Goal: Task Accomplishment & Management: Manage account settings

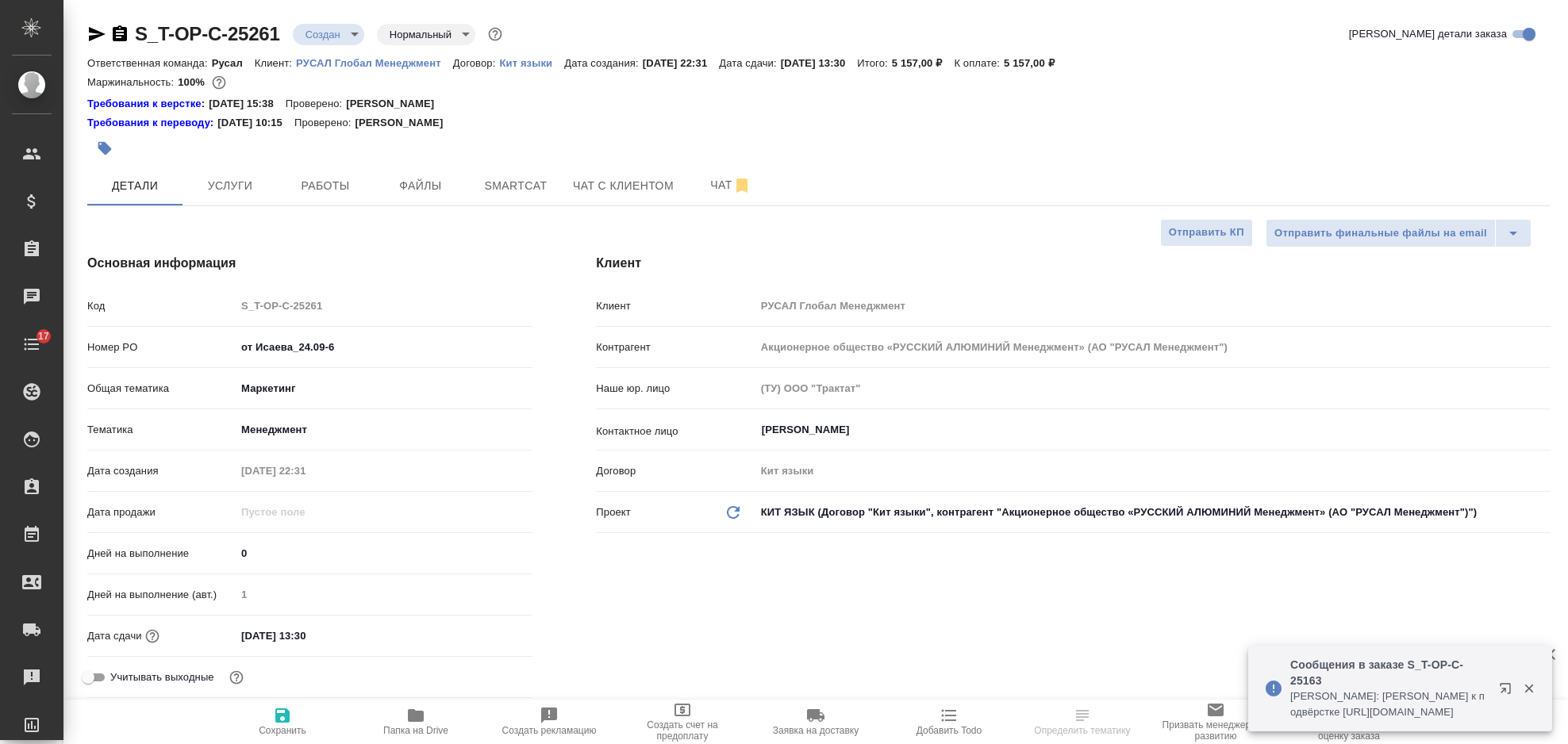
select select "RU"
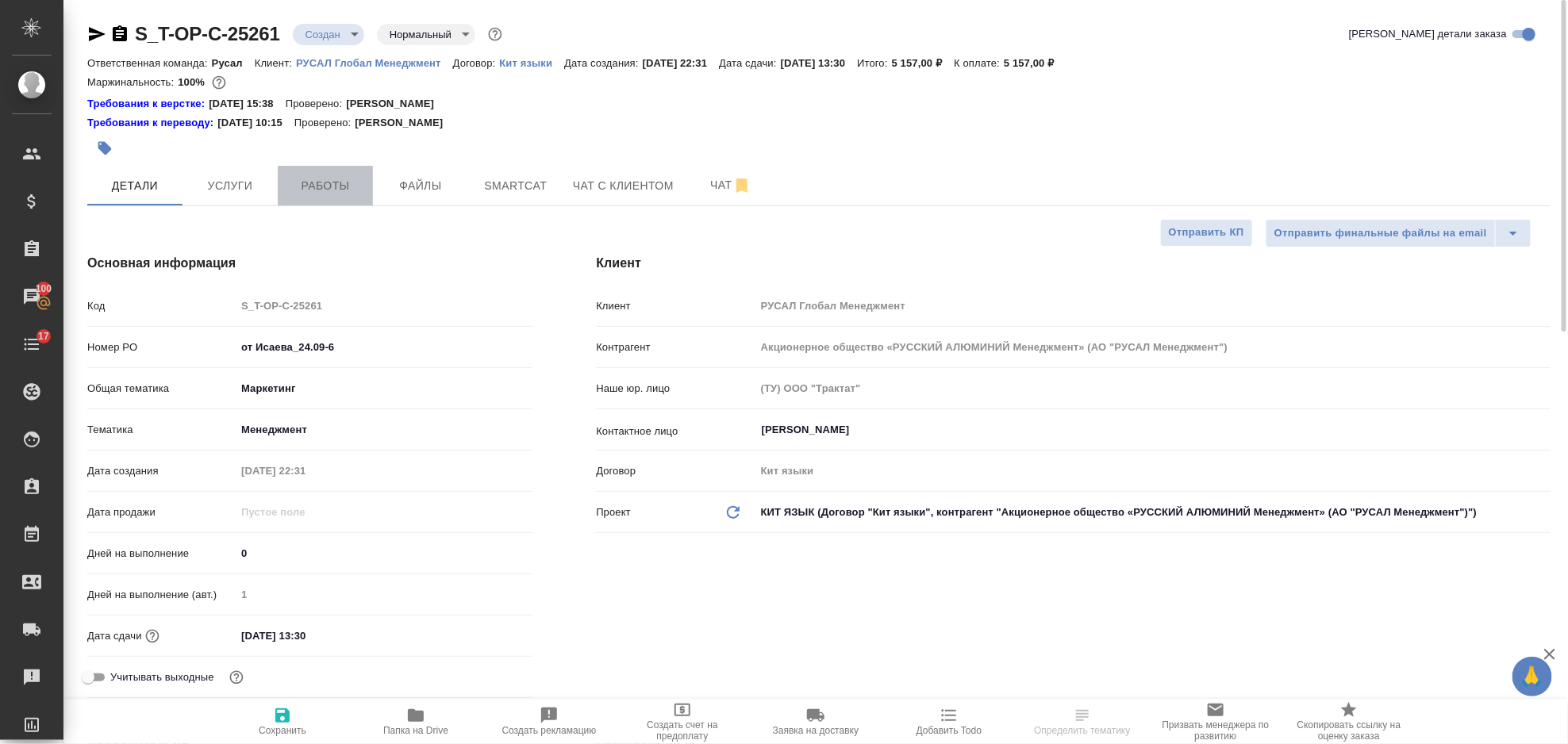
click at [302, 192] on span "Работы" at bounding box center [326, 186] width 77 height 20
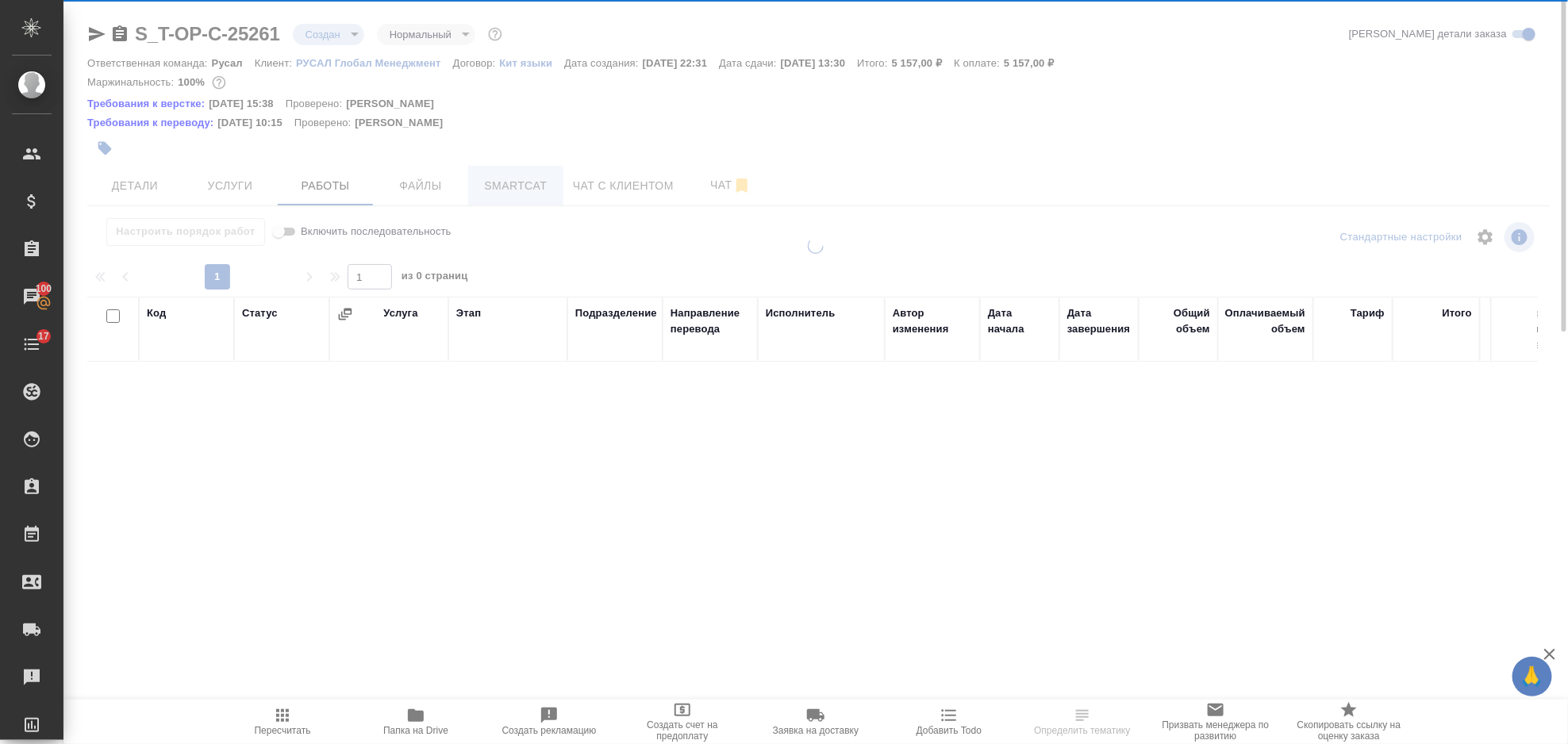
click at [529, 185] on span "Smartcat" at bounding box center [516, 186] width 77 height 20
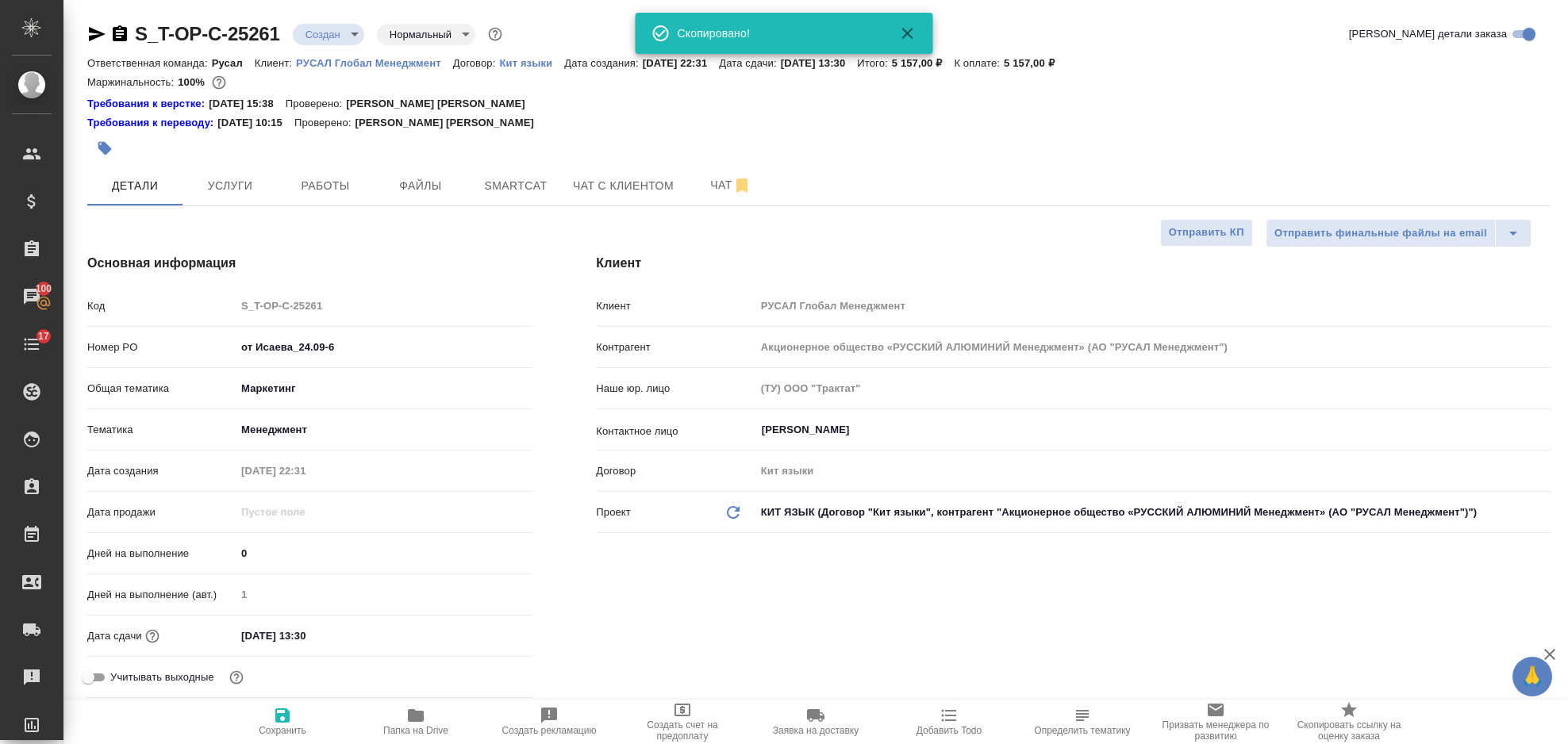
select select "RU"
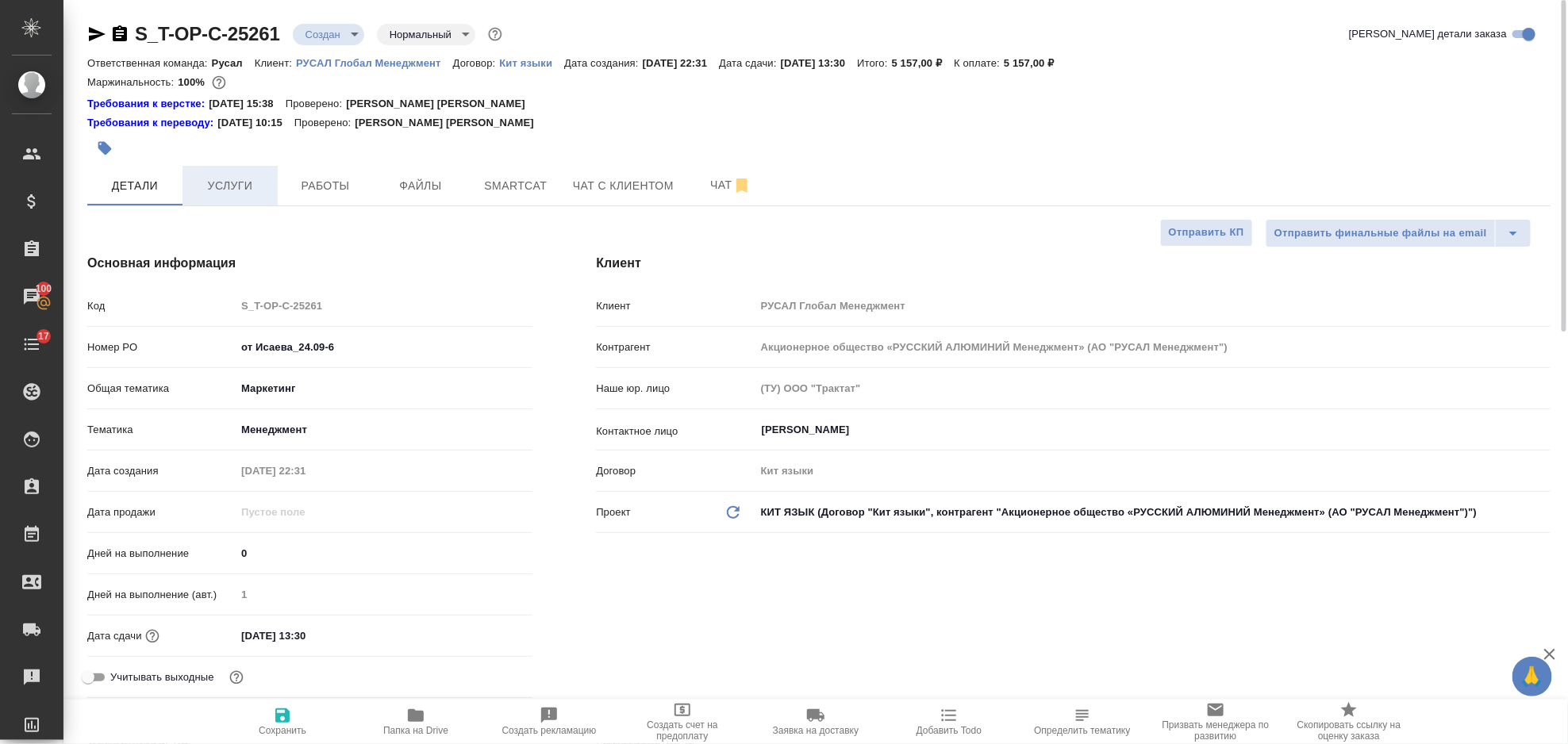
click at [271, 172] on button "Услуги" at bounding box center [230, 186] width 95 height 39
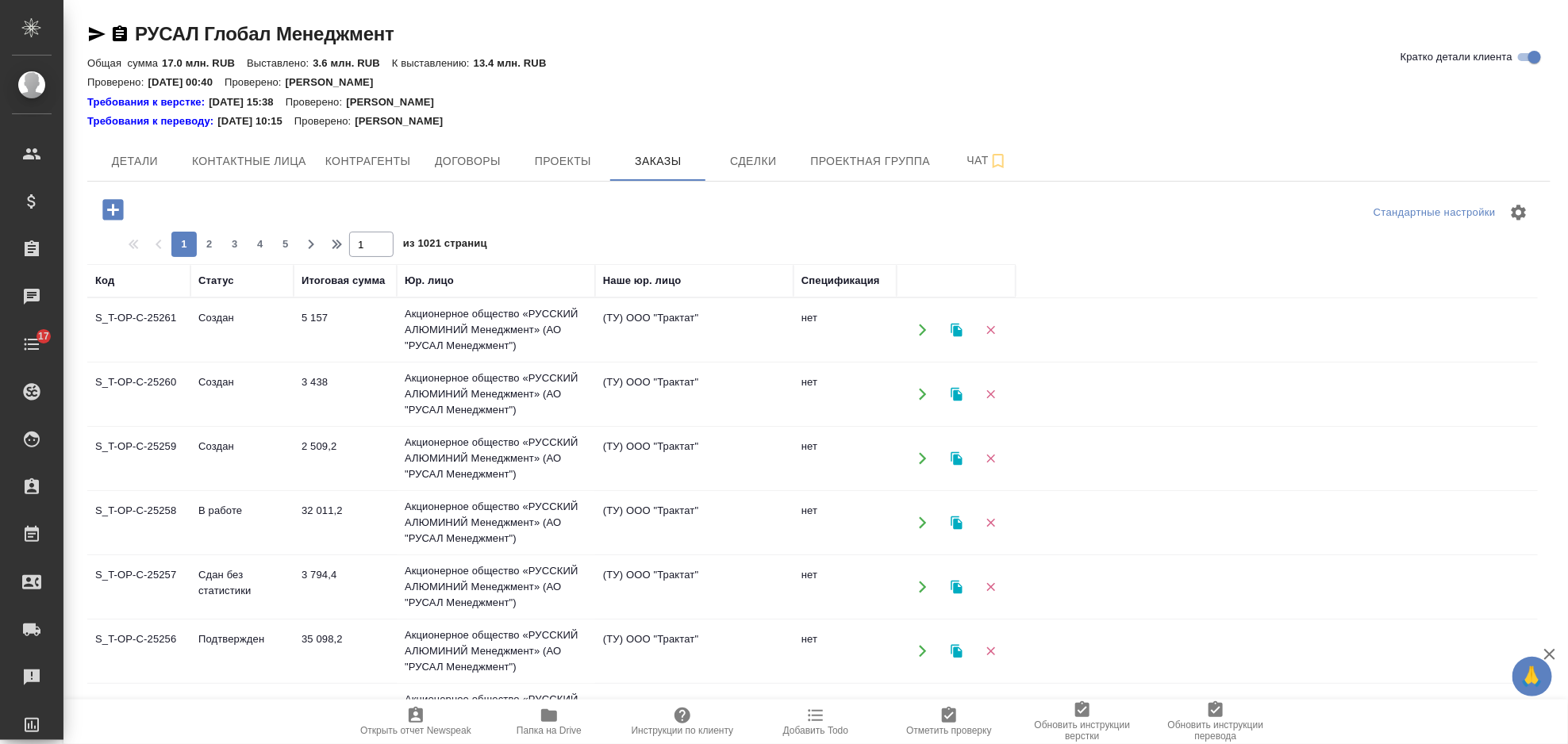
click at [419, 458] on td "Акционерное общество «РУССКИЙ АЛЮМИНИЙ Менеджмент» (АО "РУСАЛ Менеджмент")" at bounding box center [496, 458] width 198 height 64
click at [420, 458] on td "Акционерное общество «РУССКИЙ АЛЮМИНИЙ Менеджмент» (АО "РУСАЛ Менеджмент")" at bounding box center [496, 458] width 198 height 64
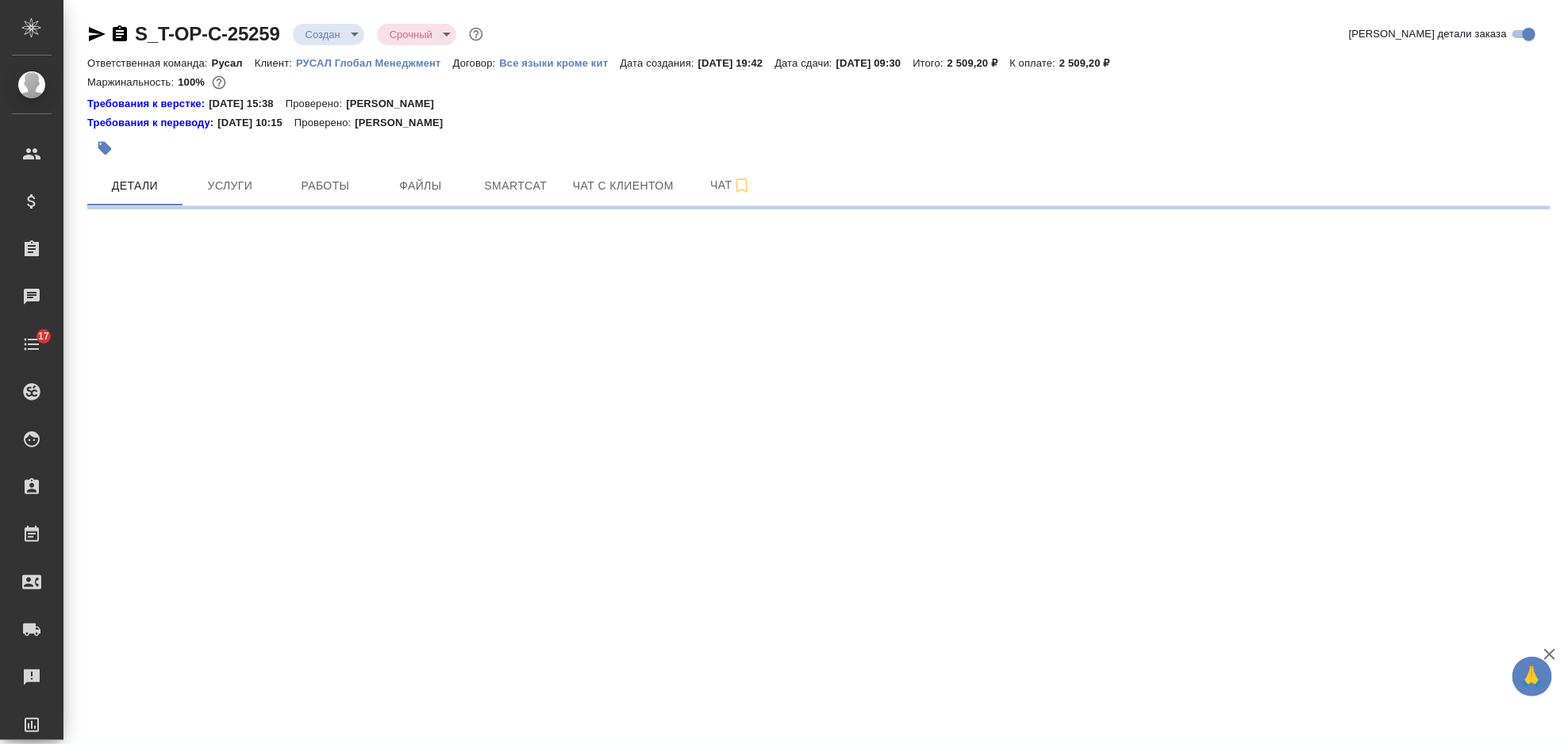
select select "RU"
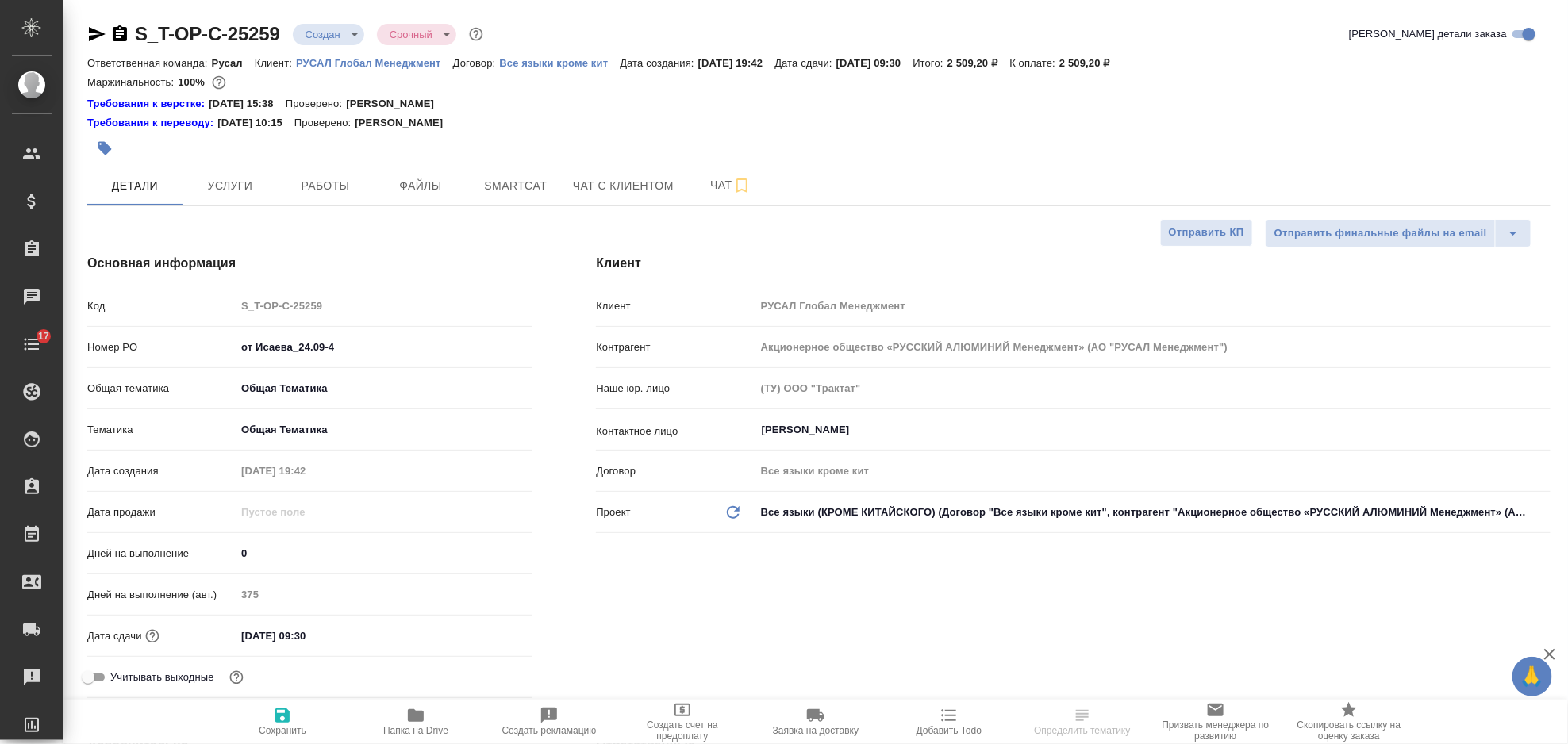
type textarea "x"
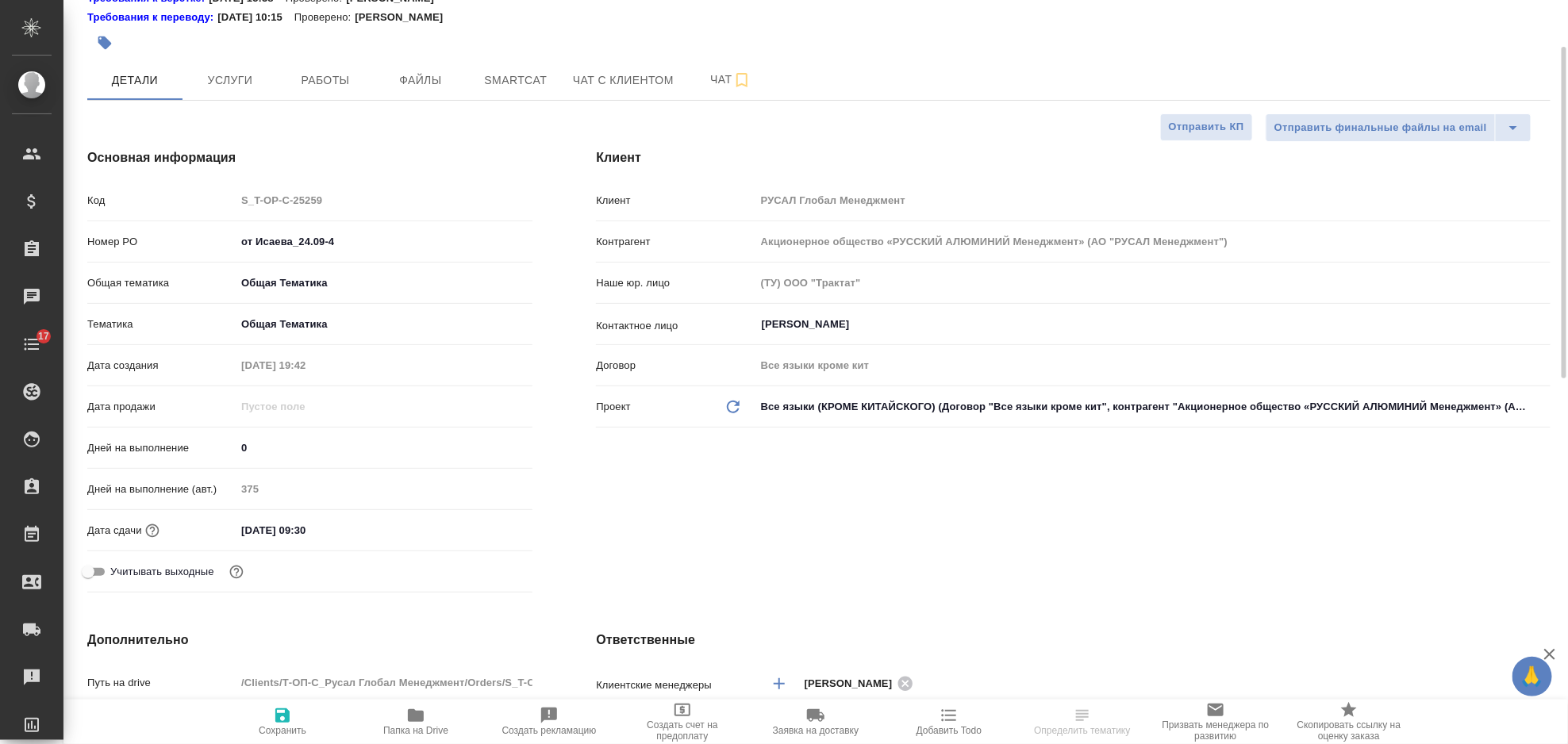
type textarea "x"
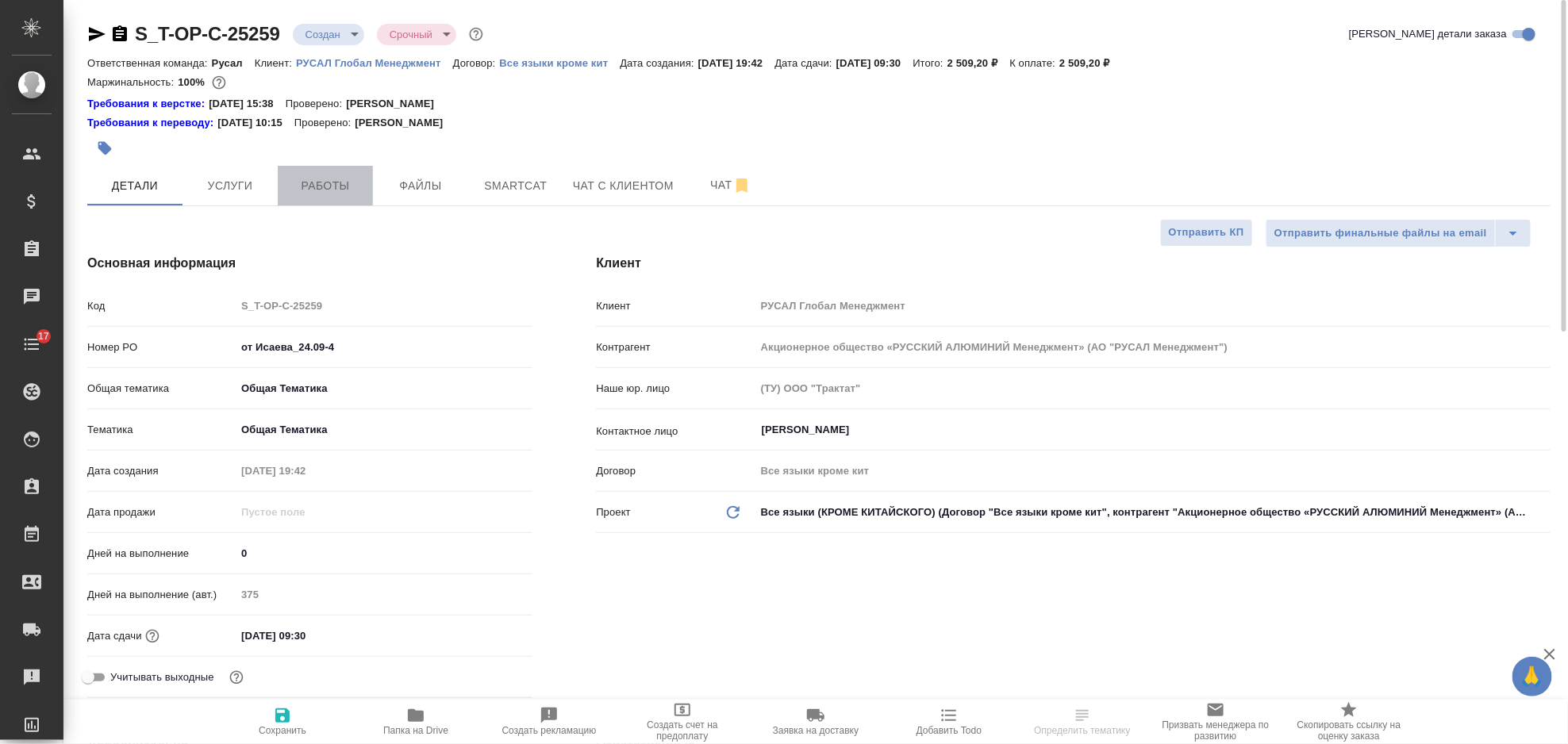
click at [329, 172] on button "Работы" at bounding box center [325, 186] width 95 height 39
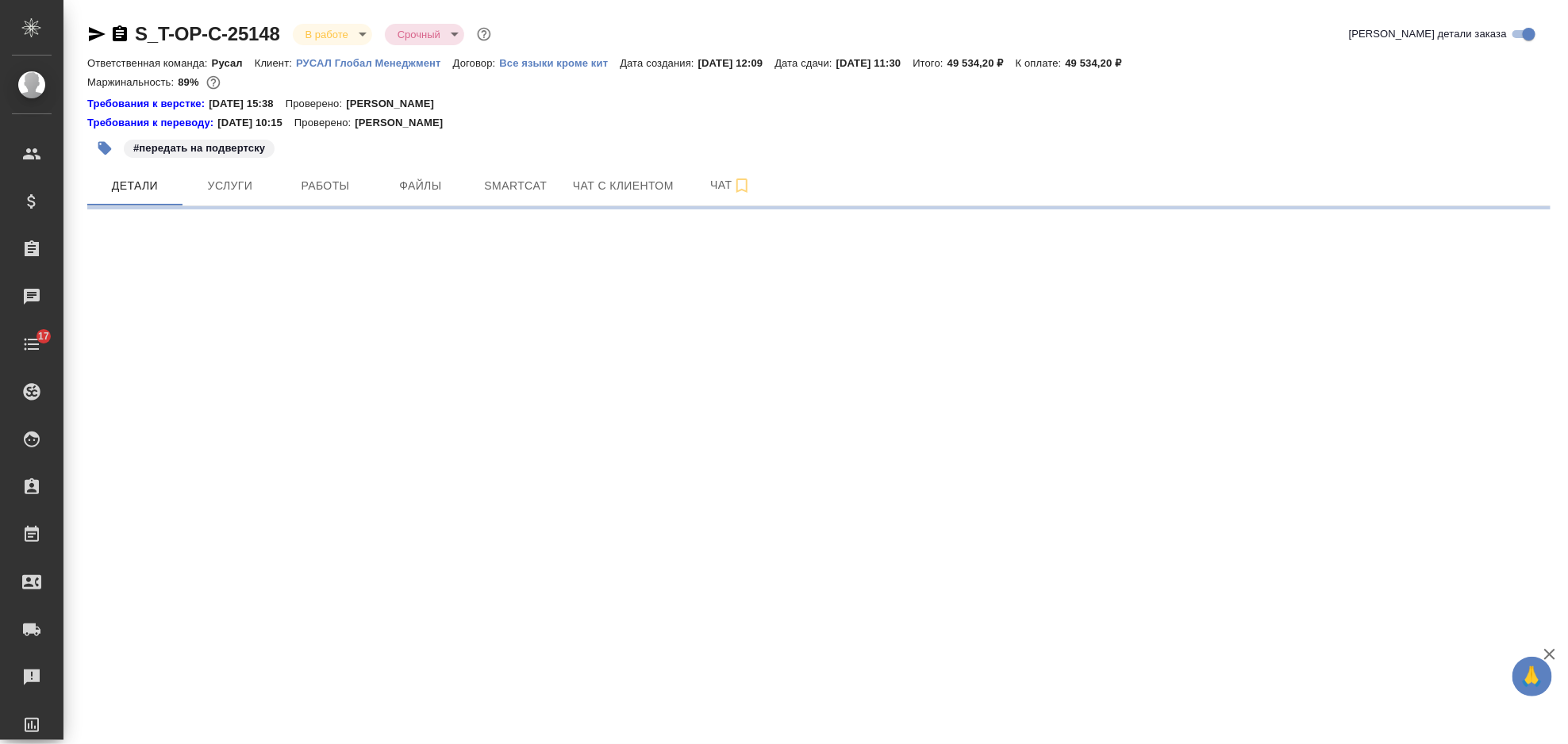
select select "RU"
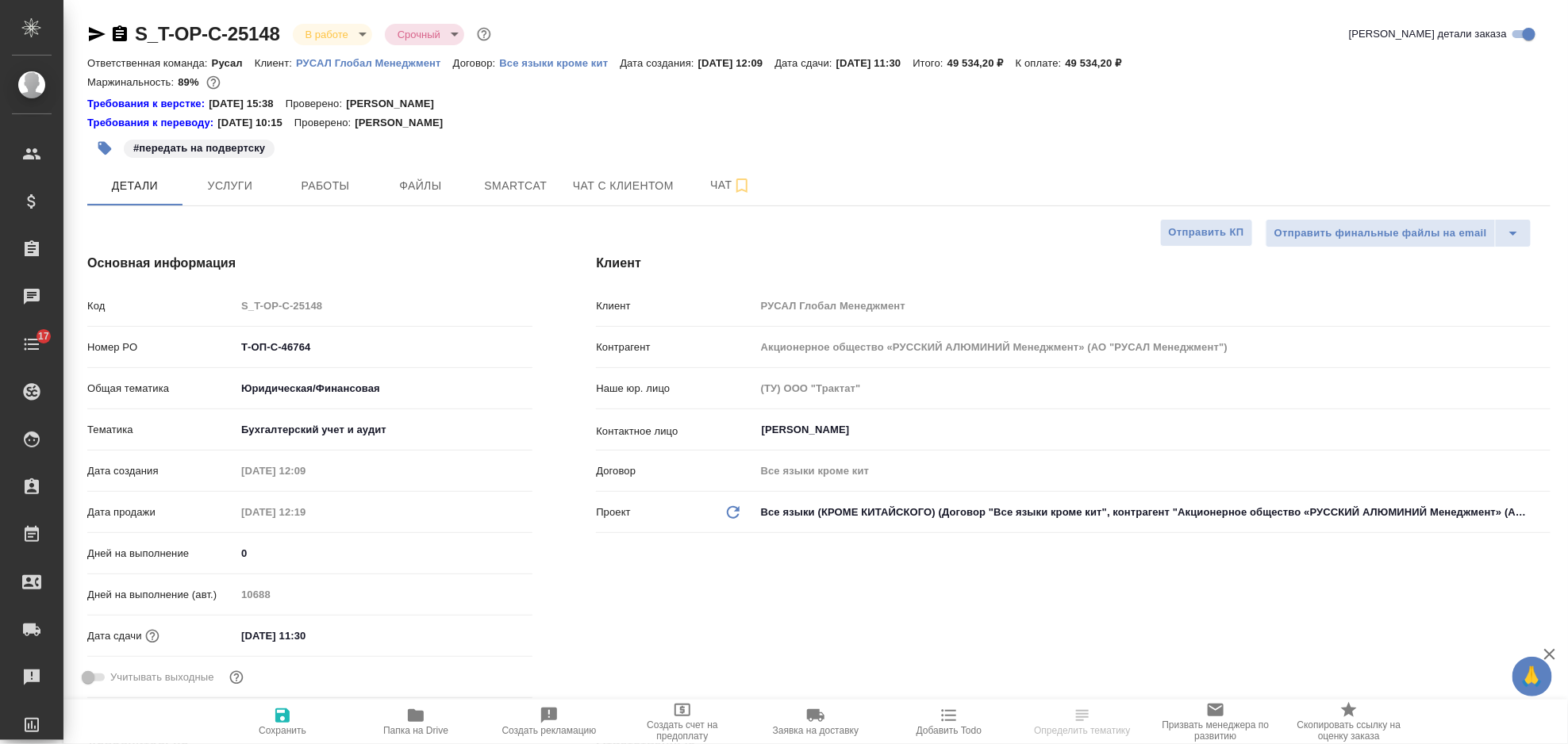
type textarea "x"
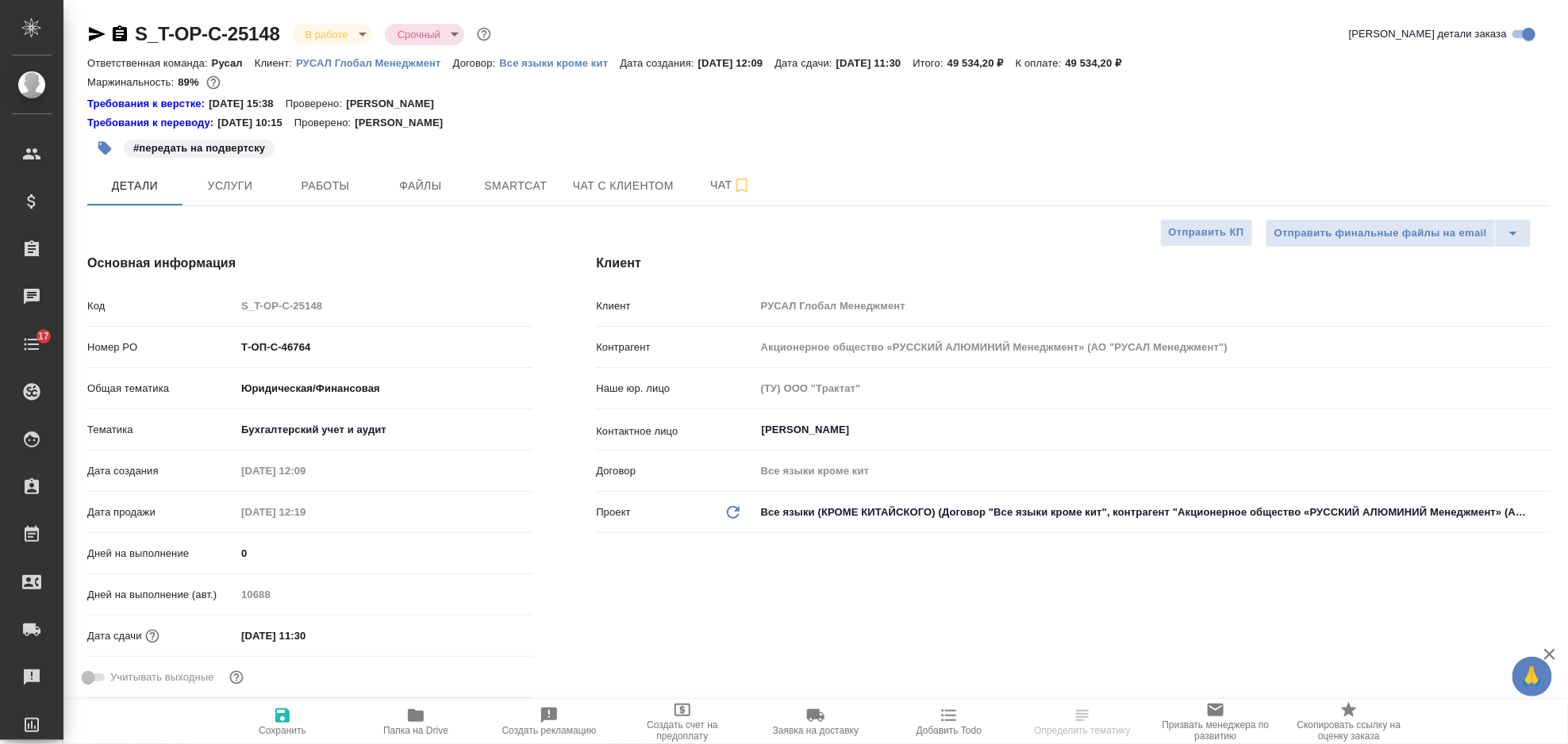
type textarea "x"
click at [362, 185] on span "Работы" at bounding box center [326, 186] width 77 height 20
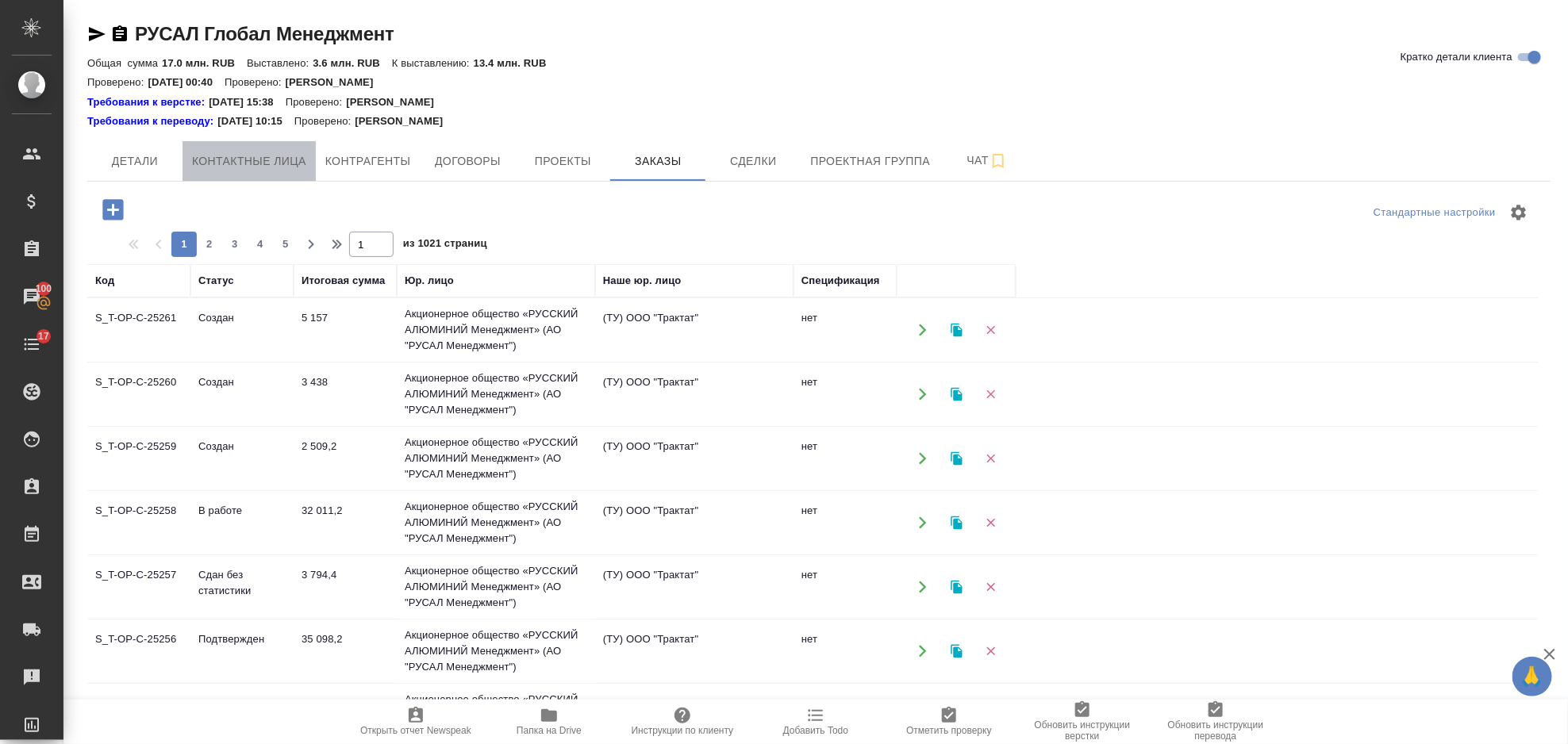
click at [259, 143] on button "Контактные лица" at bounding box center [249, 161] width 134 height 39
select select "RU"
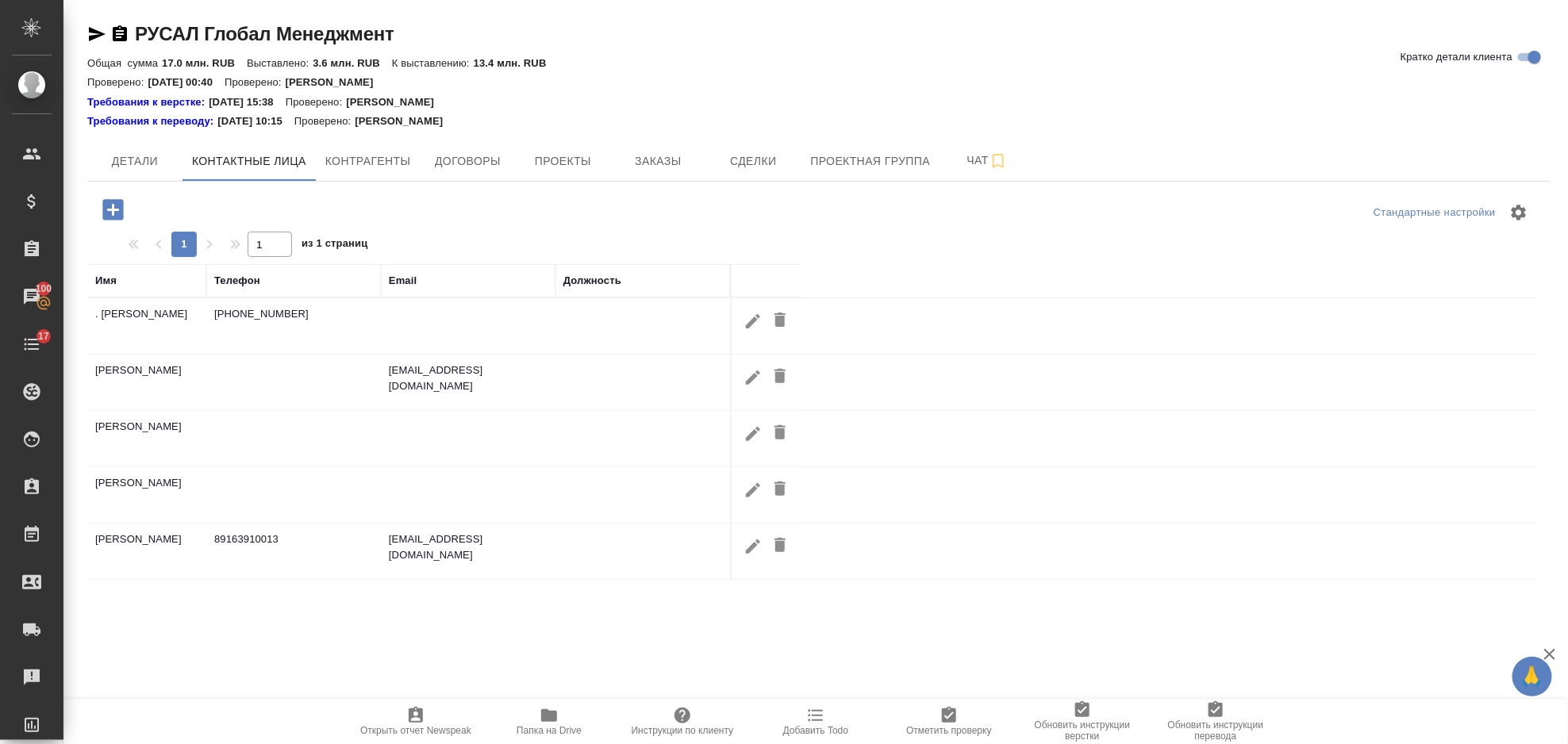
click at [280, 312] on td "[PHONE_NUMBER]" at bounding box center [294, 326] width 175 height 56
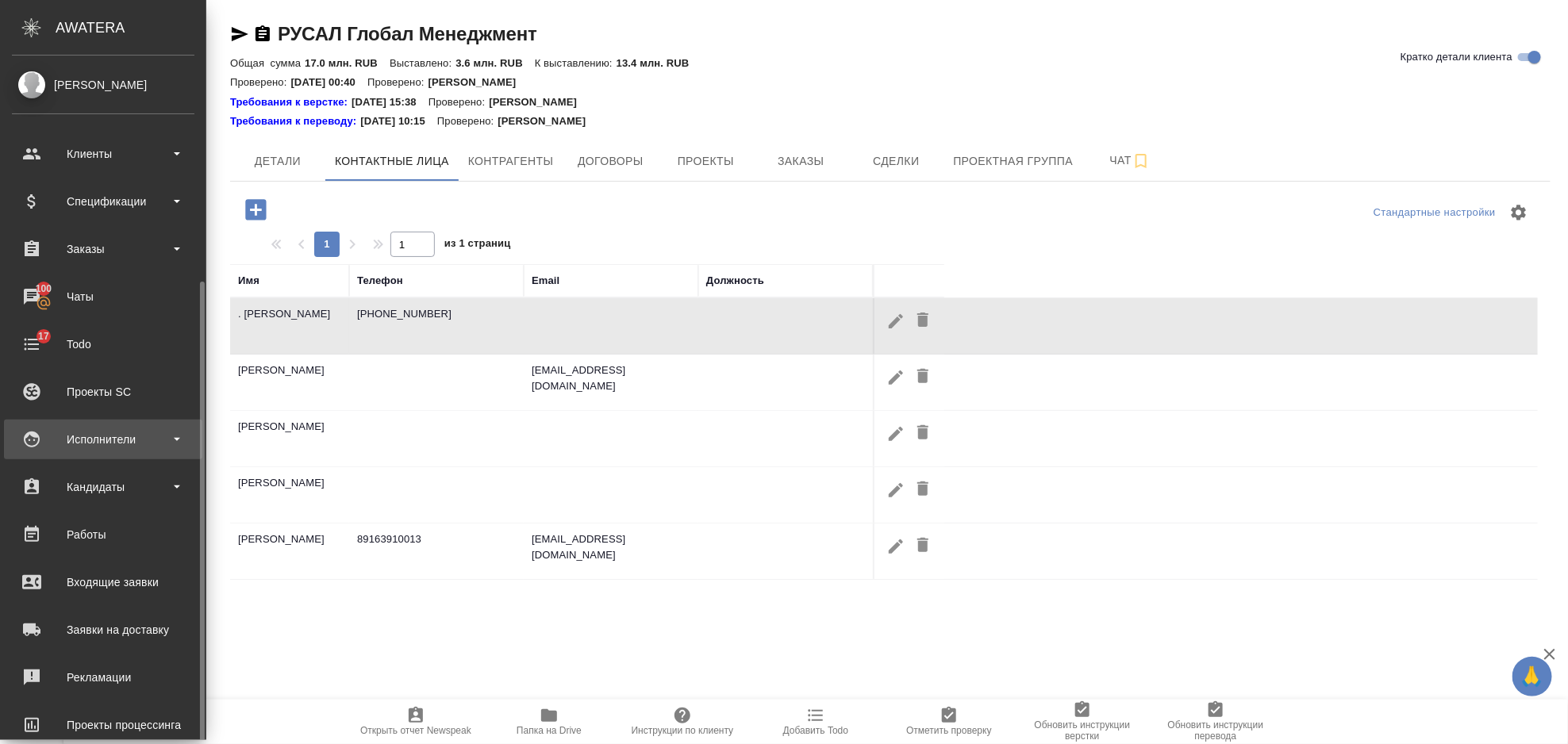
scroll to position [122, 0]
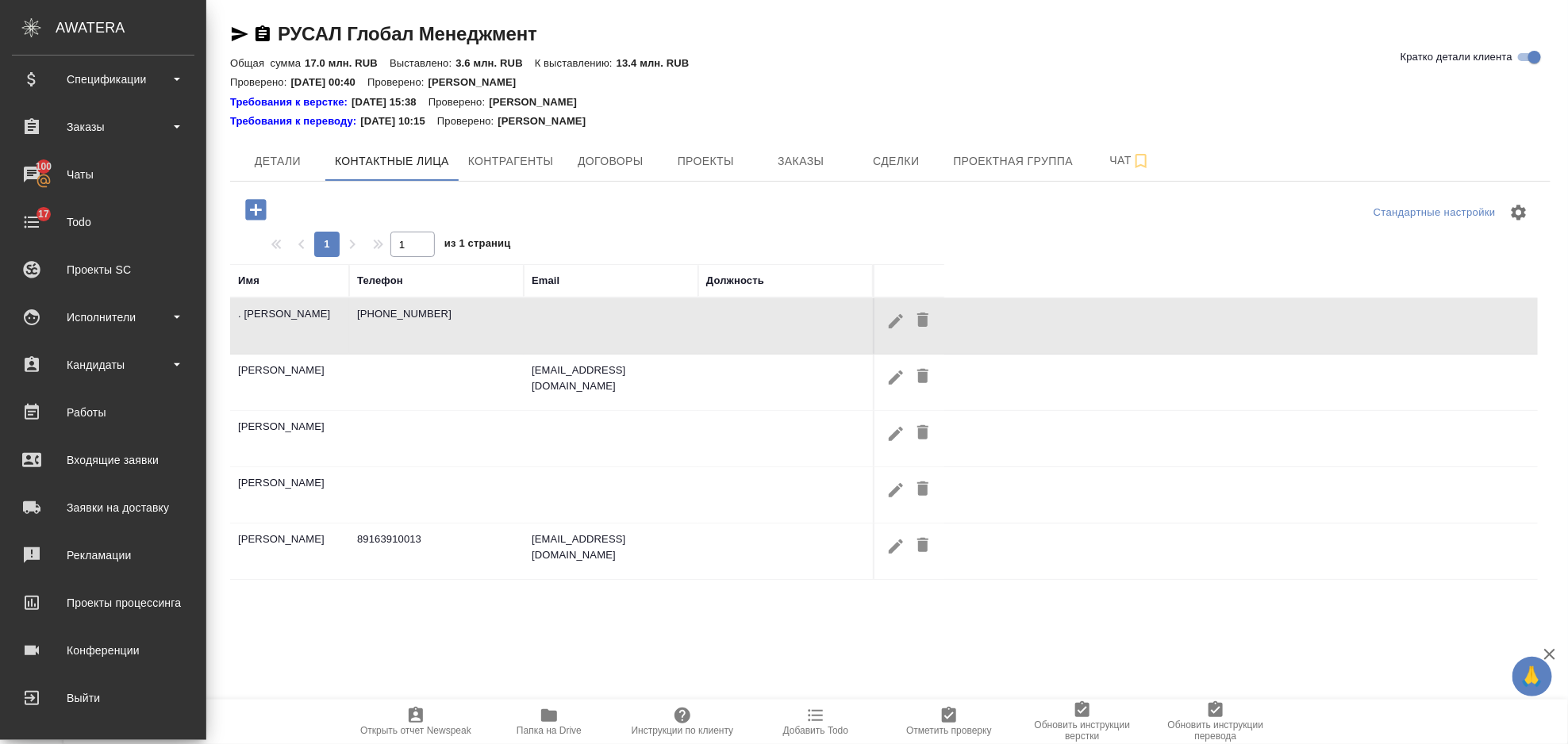
drag, startPoint x: 161, startPoint y: 305, endPoint x: 1193, endPoint y: 230, distance: 1034.7
click at [1193, 230] on div "Стандартные настройки" at bounding box center [1325, 212] width 428 height 38
click at [172, 312] on div "Исполнители" at bounding box center [103, 317] width 183 height 24
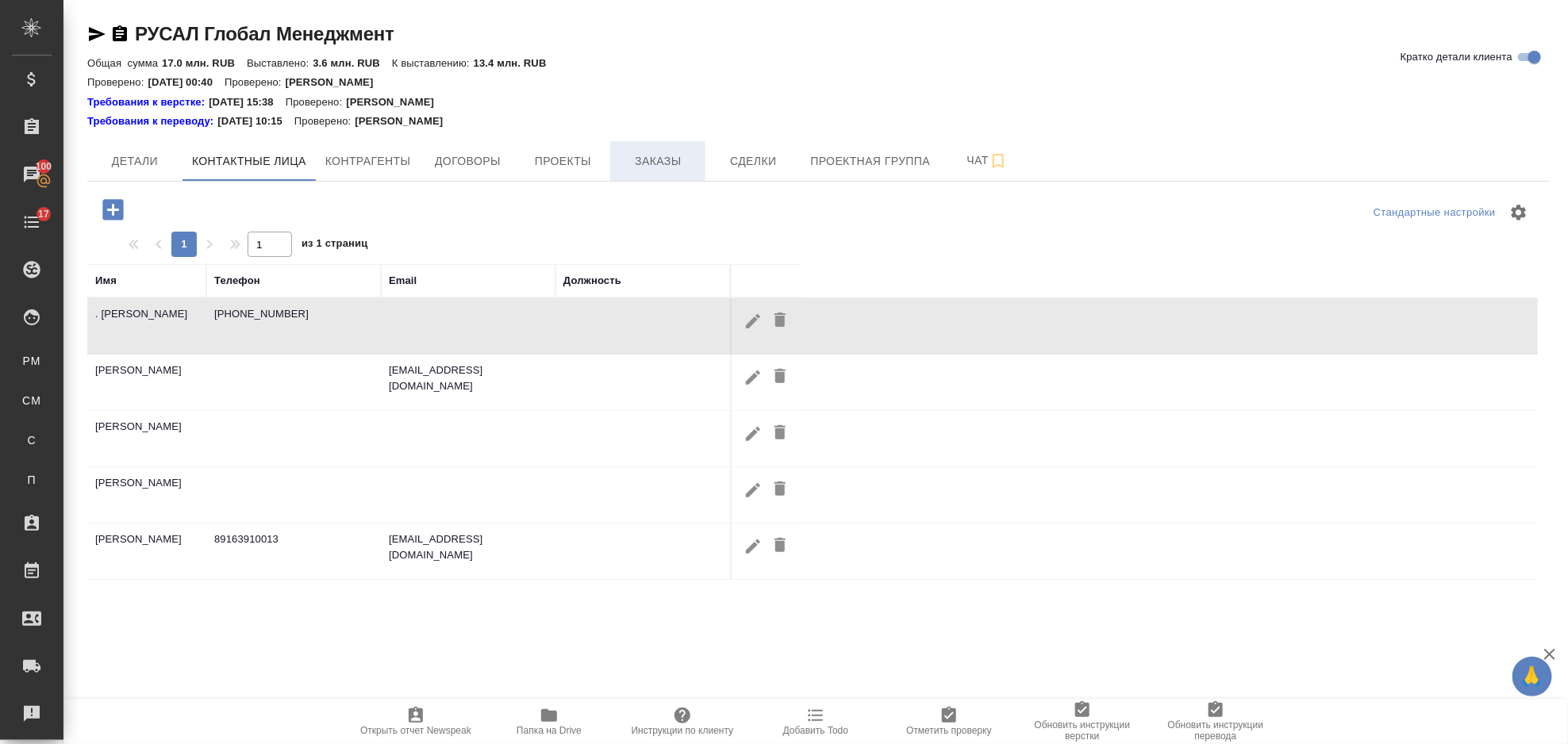
click at [656, 153] on span "Заказы" at bounding box center [658, 161] width 77 height 20
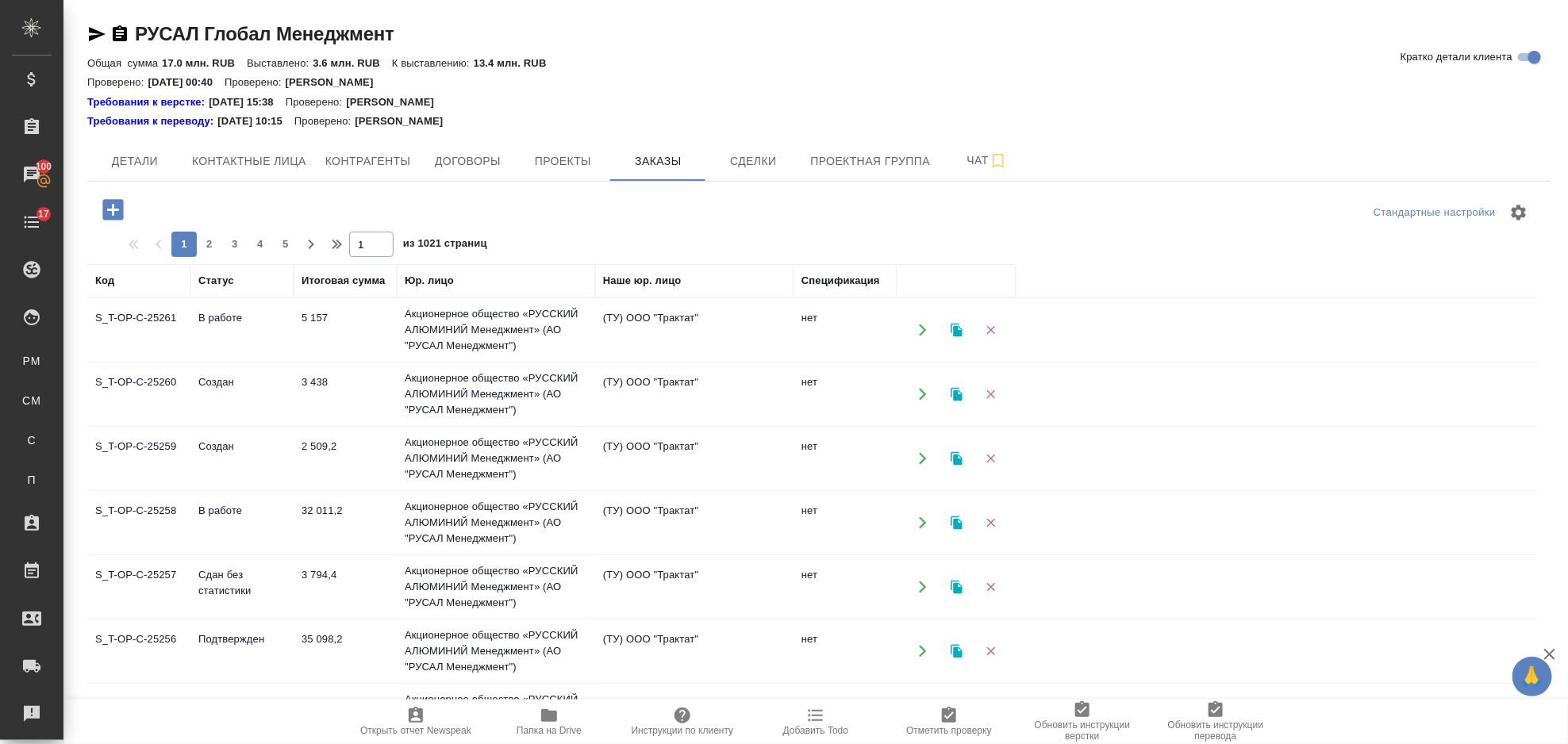
click at [116, 206] on icon "button" at bounding box center [112, 209] width 21 height 21
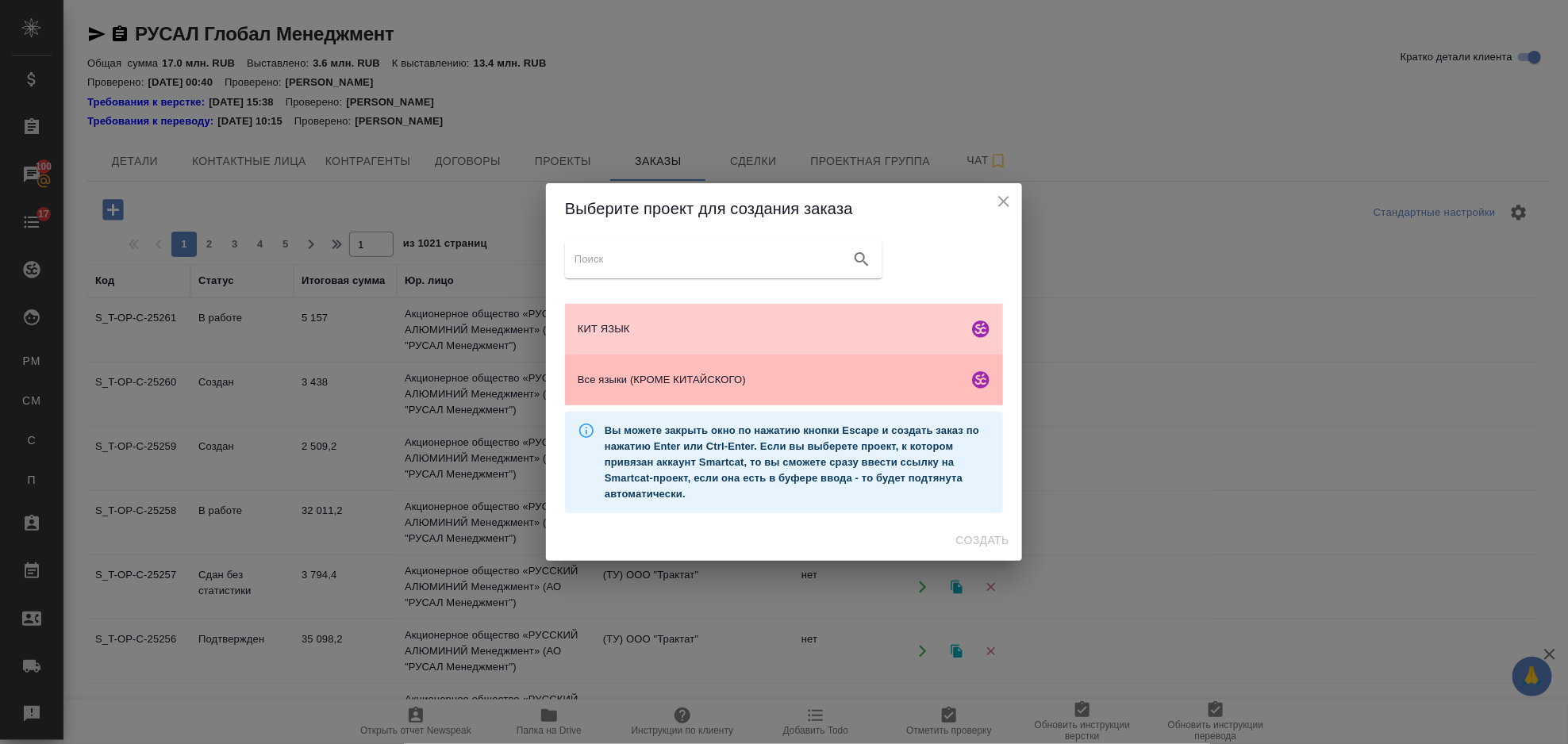
click at [731, 376] on span "Все языки (КРОМЕ КИТАЙСКОГО)" at bounding box center [769, 380] width 384 height 16
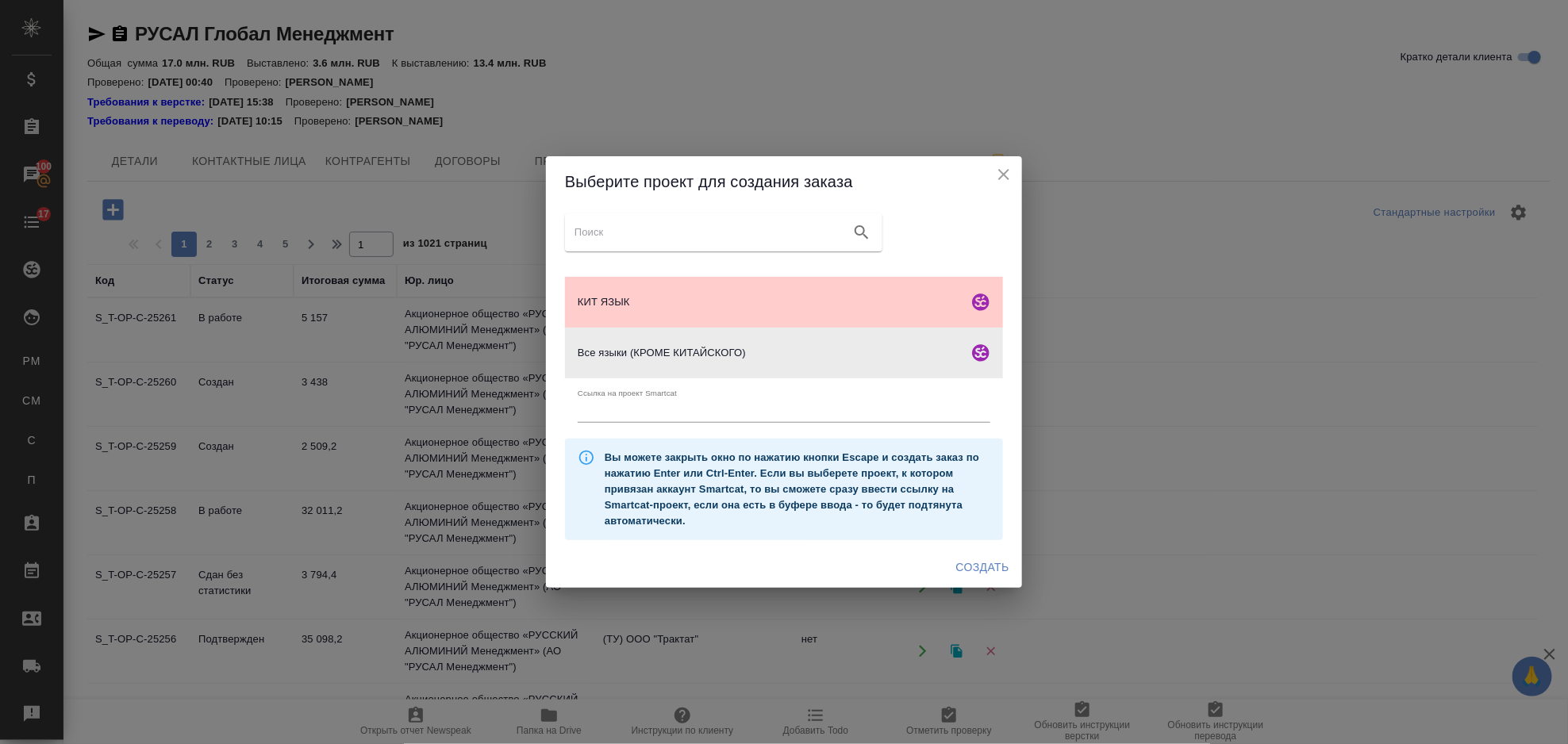
click at [988, 568] on span "Создать" at bounding box center [983, 567] width 53 height 20
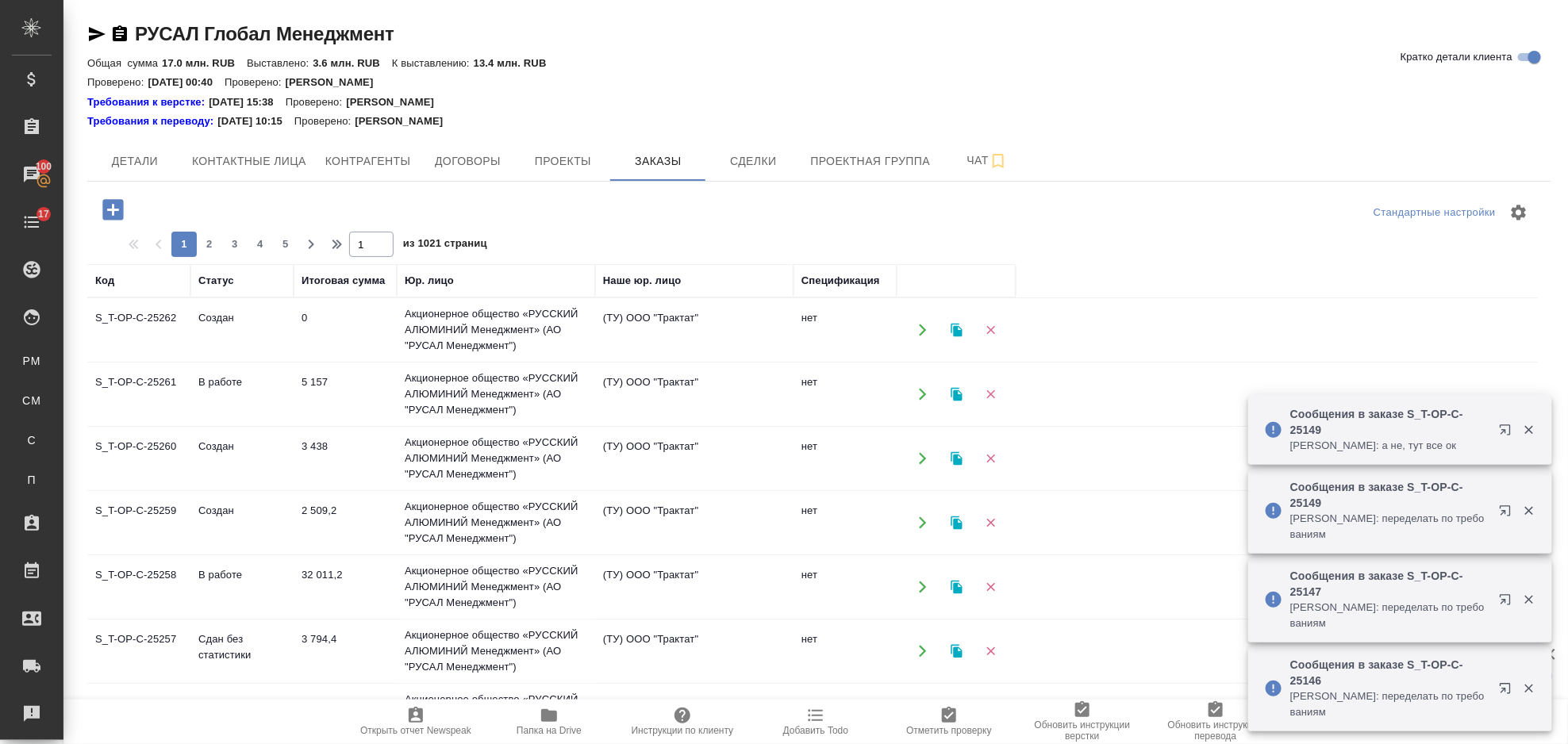
click at [113, 224] on button "button" at bounding box center [113, 209] width 43 height 32
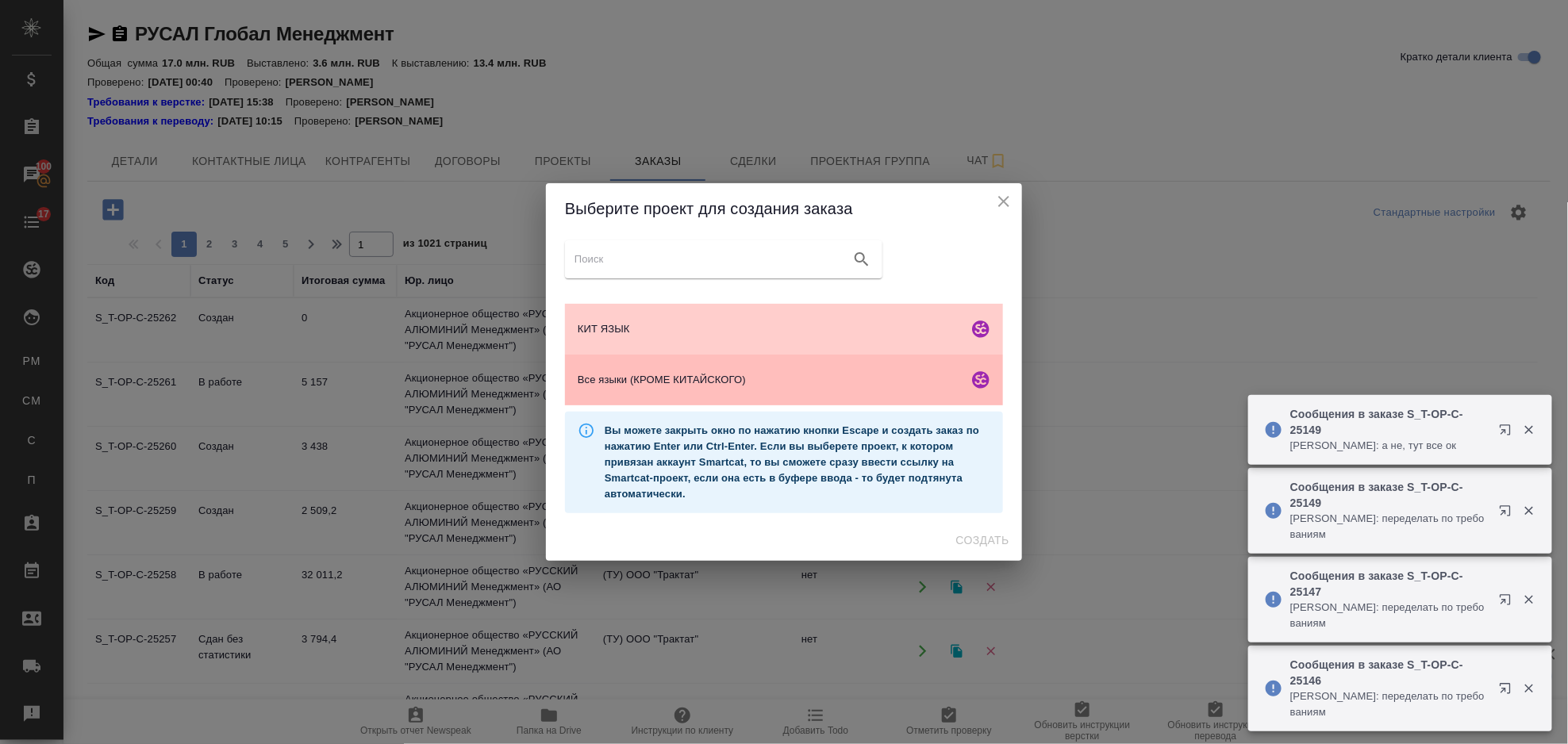
click at [872, 392] on div "Все языки (КРОМЕ КИТАЙСКОГО)" at bounding box center [784, 380] width 438 height 51
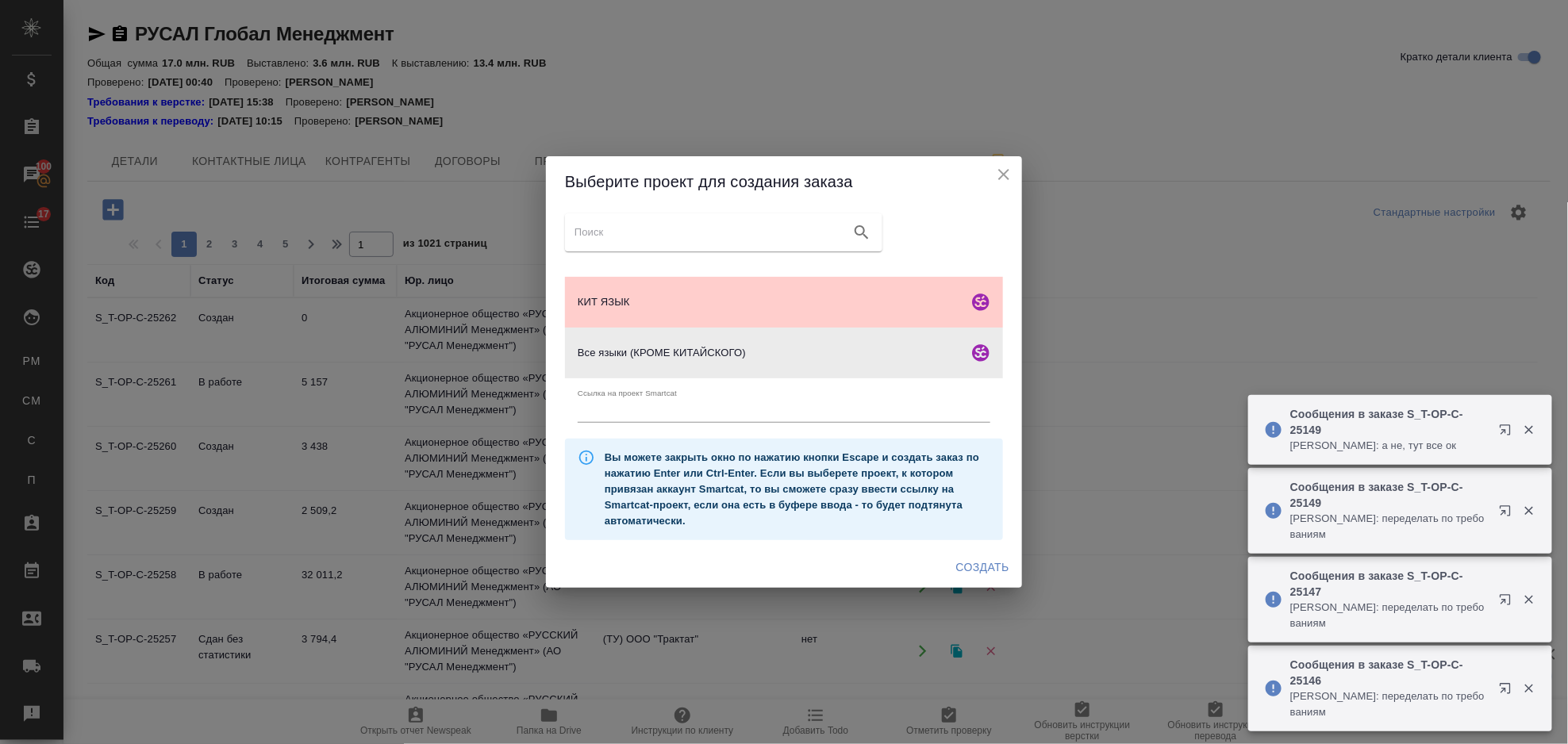
click at [991, 565] on span "Создать" at bounding box center [983, 567] width 53 height 20
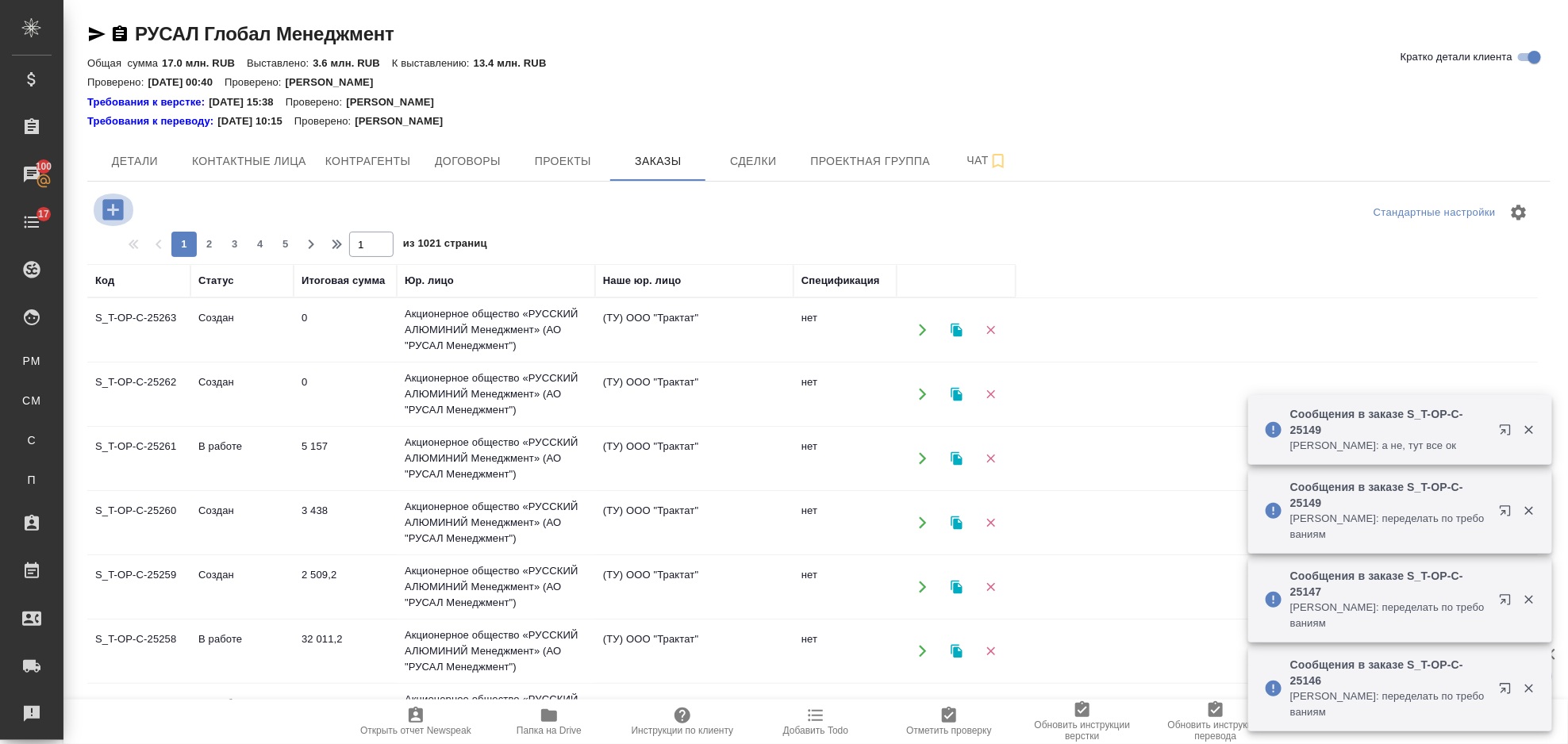
click at [118, 206] on icon "button" at bounding box center [112, 209] width 21 height 21
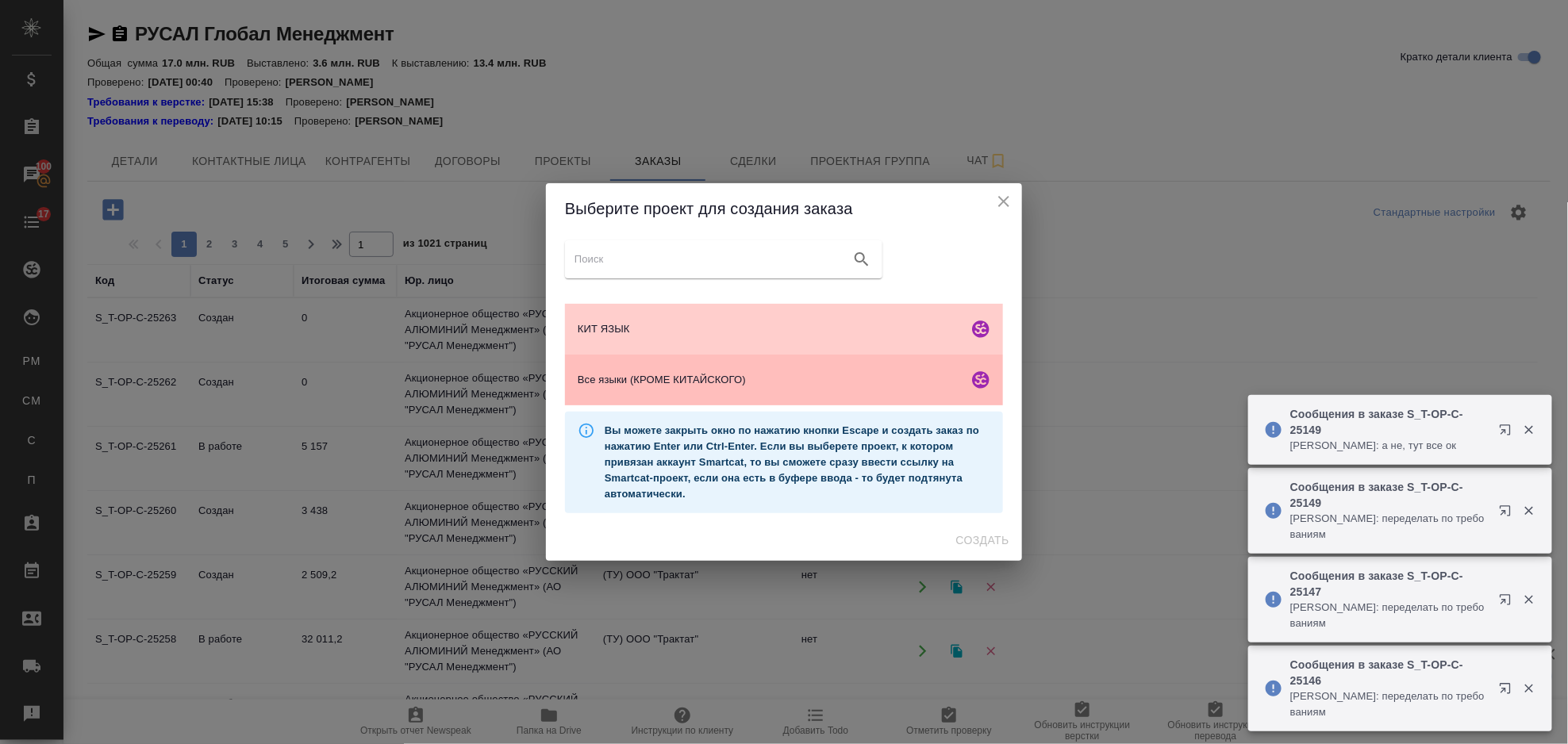
click at [689, 383] on span "Все языки (КРОМЕ КИТАЙСКОГО)" at bounding box center [769, 380] width 384 height 16
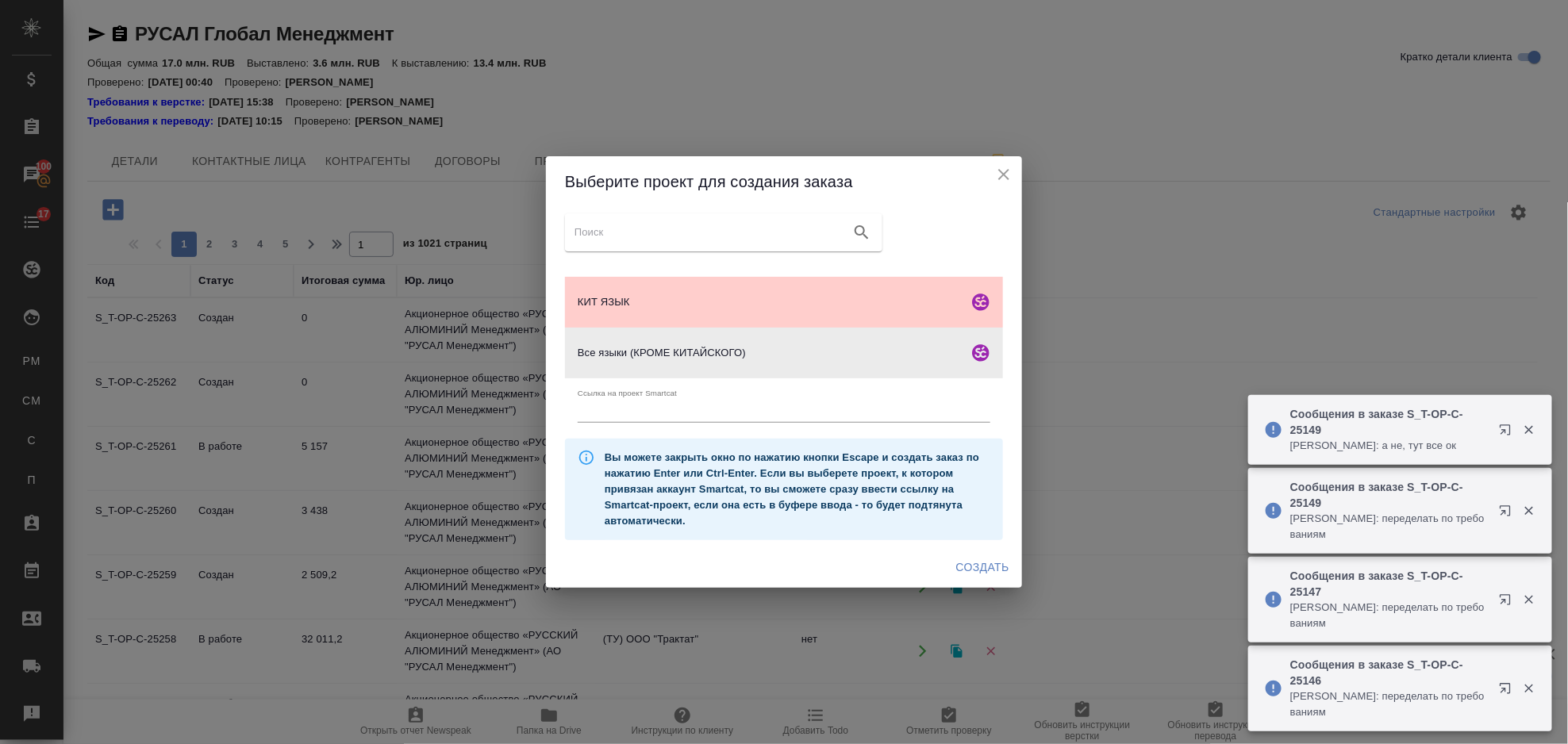
click at [992, 558] on span "Создать" at bounding box center [983, 567] width 53 height 20
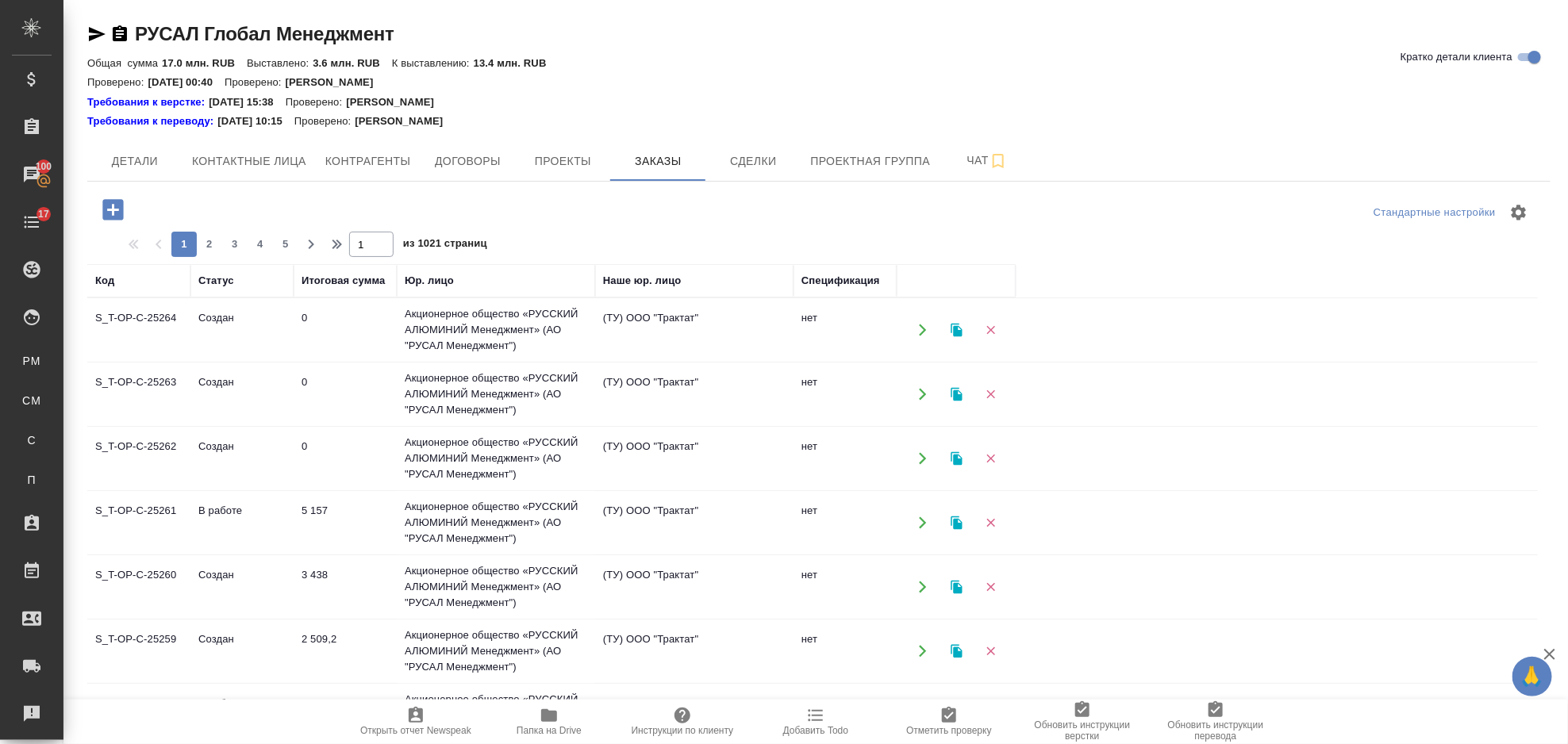
click at [118, 214] on icon "button" at bounding box center [112, 209] width 21 height 21
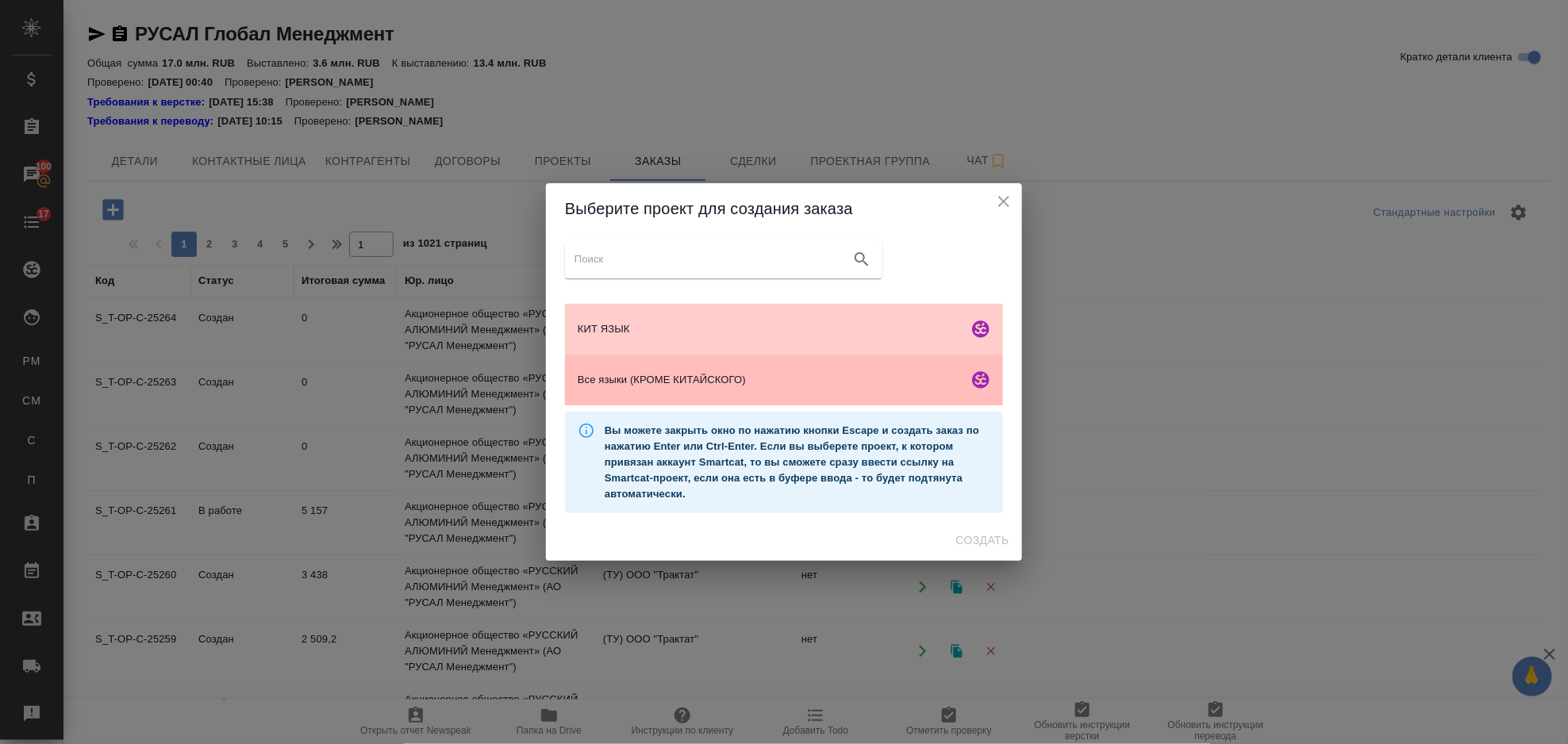
click at [777, 391] on div "Все языки (КРОМЕ КИТАЙСКОГО)" at bounding box center [784, 380] width 438 height 51
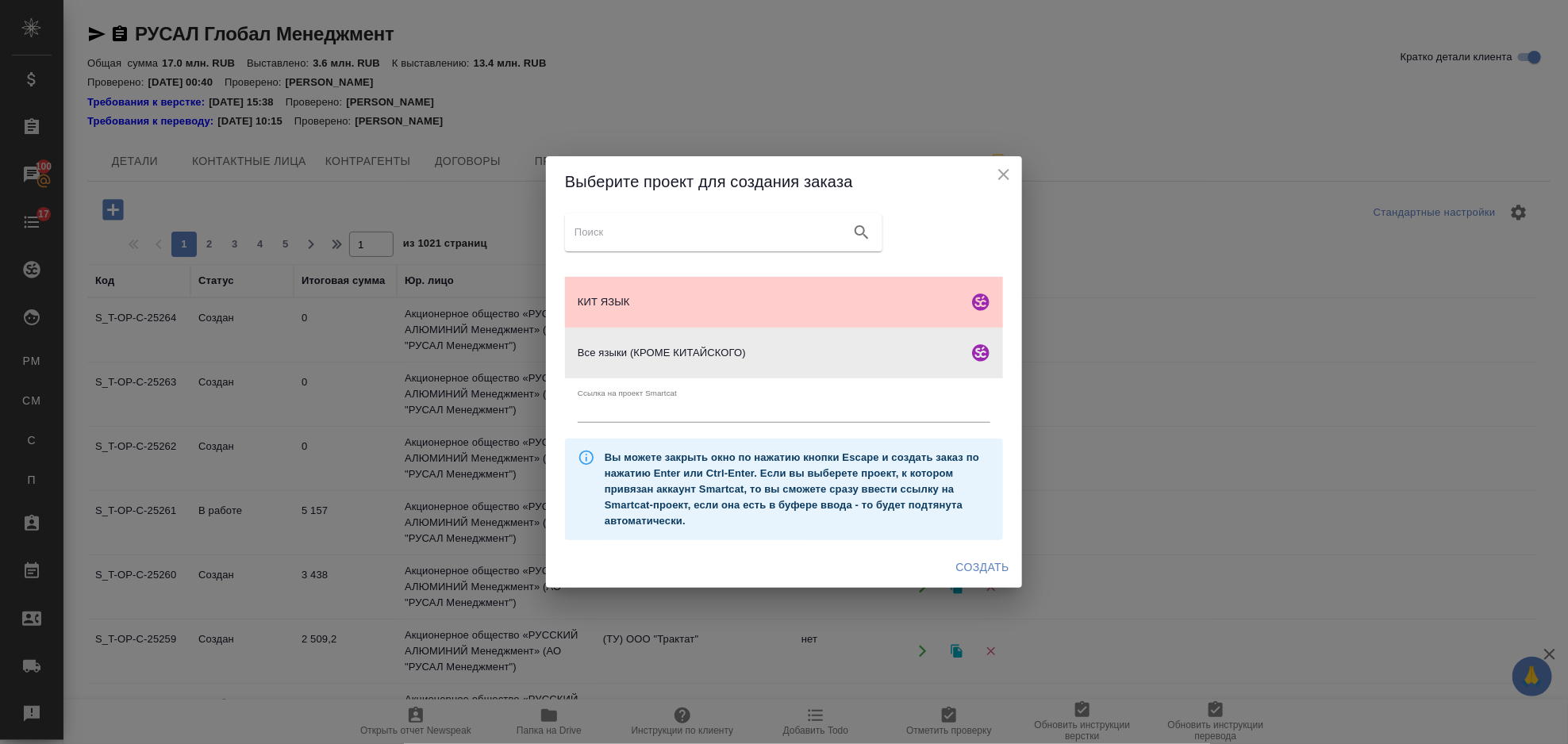
click at [967, 558] on span "Создать" at bounding box center [983, 567] width 53 height 20
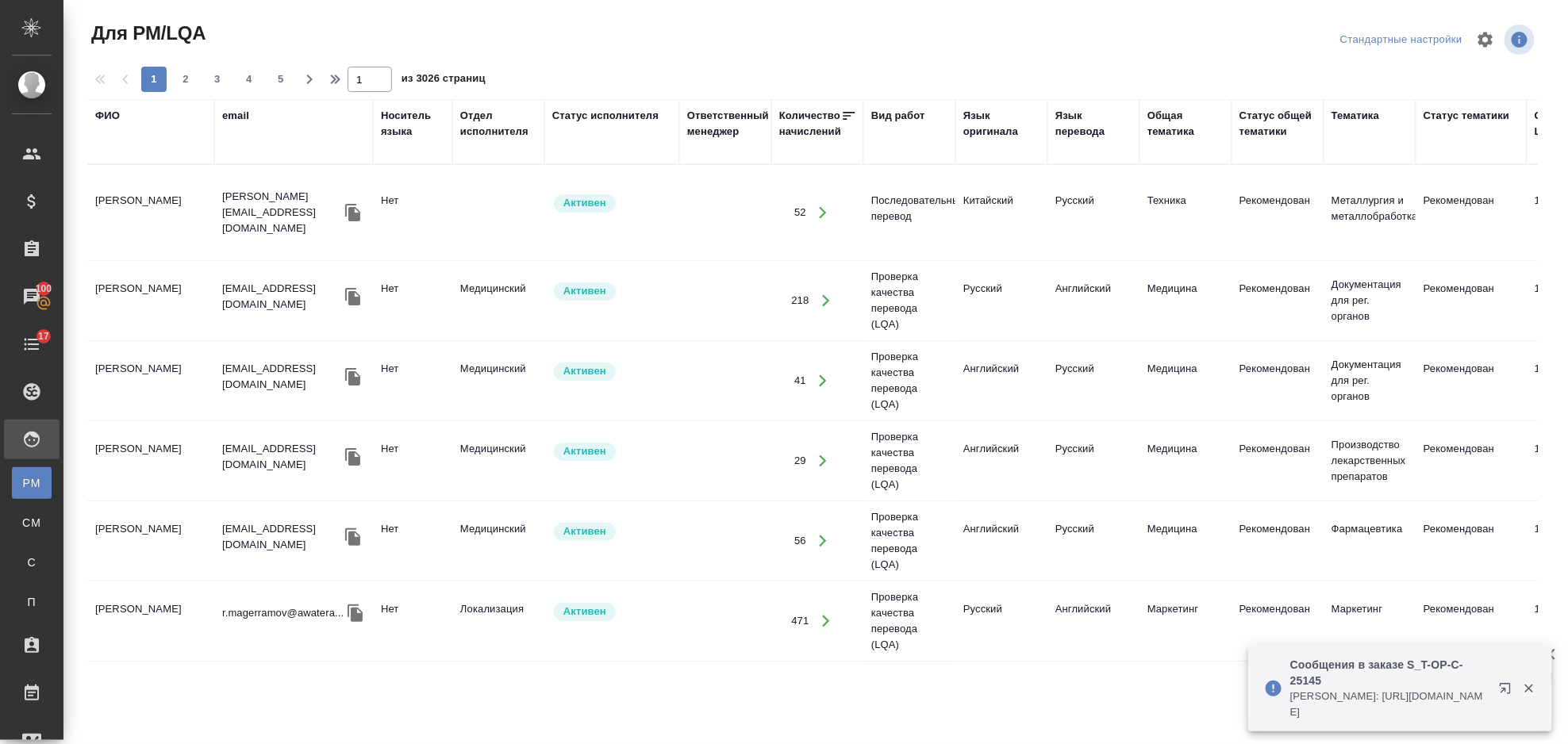
click at [101, 118] on div "ФИО" at bounding box center [107, 116] width 25 height 16
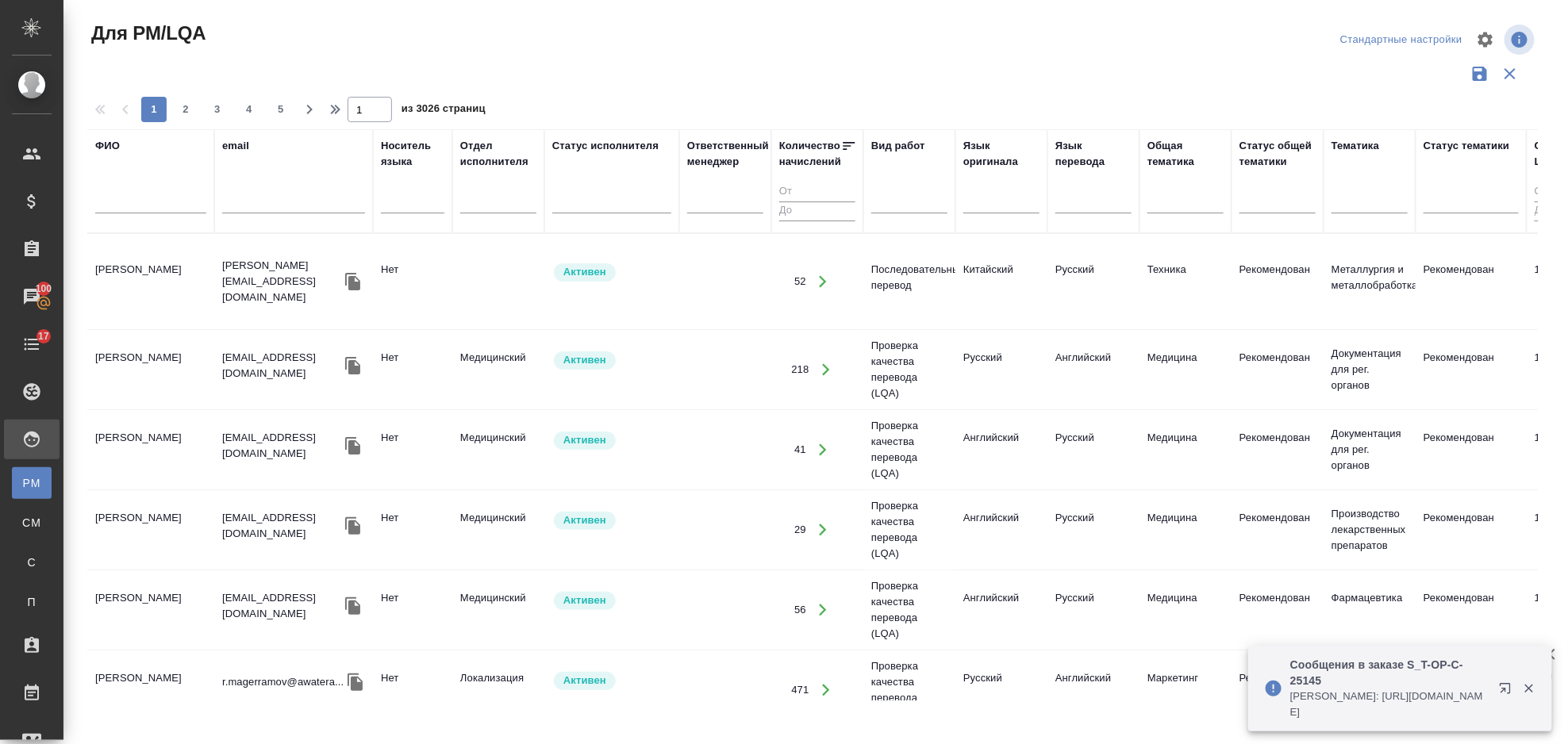
click at [135, 196] on input "text" at bounding box center [150, 203] width 111 height 20
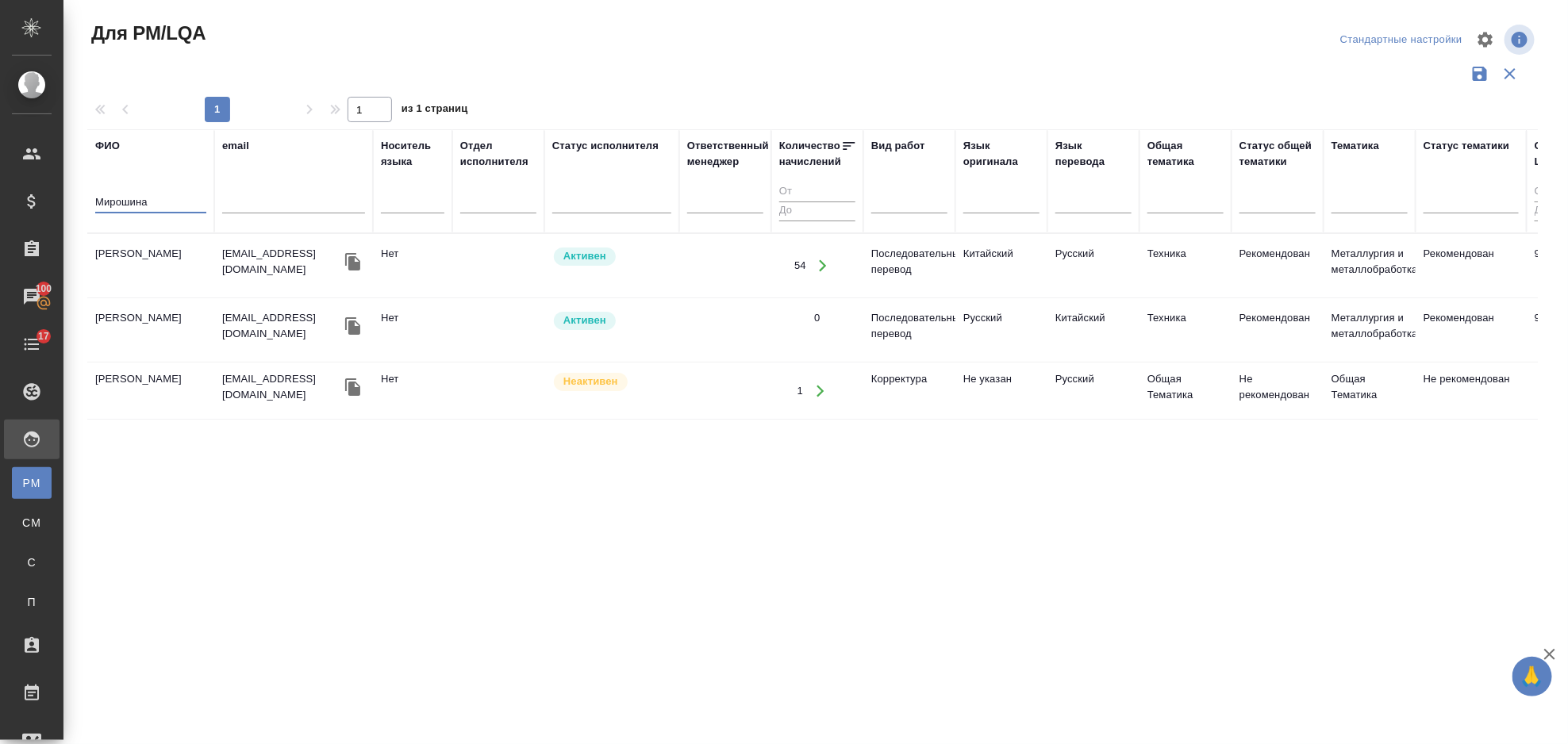
type input "Мирошина"
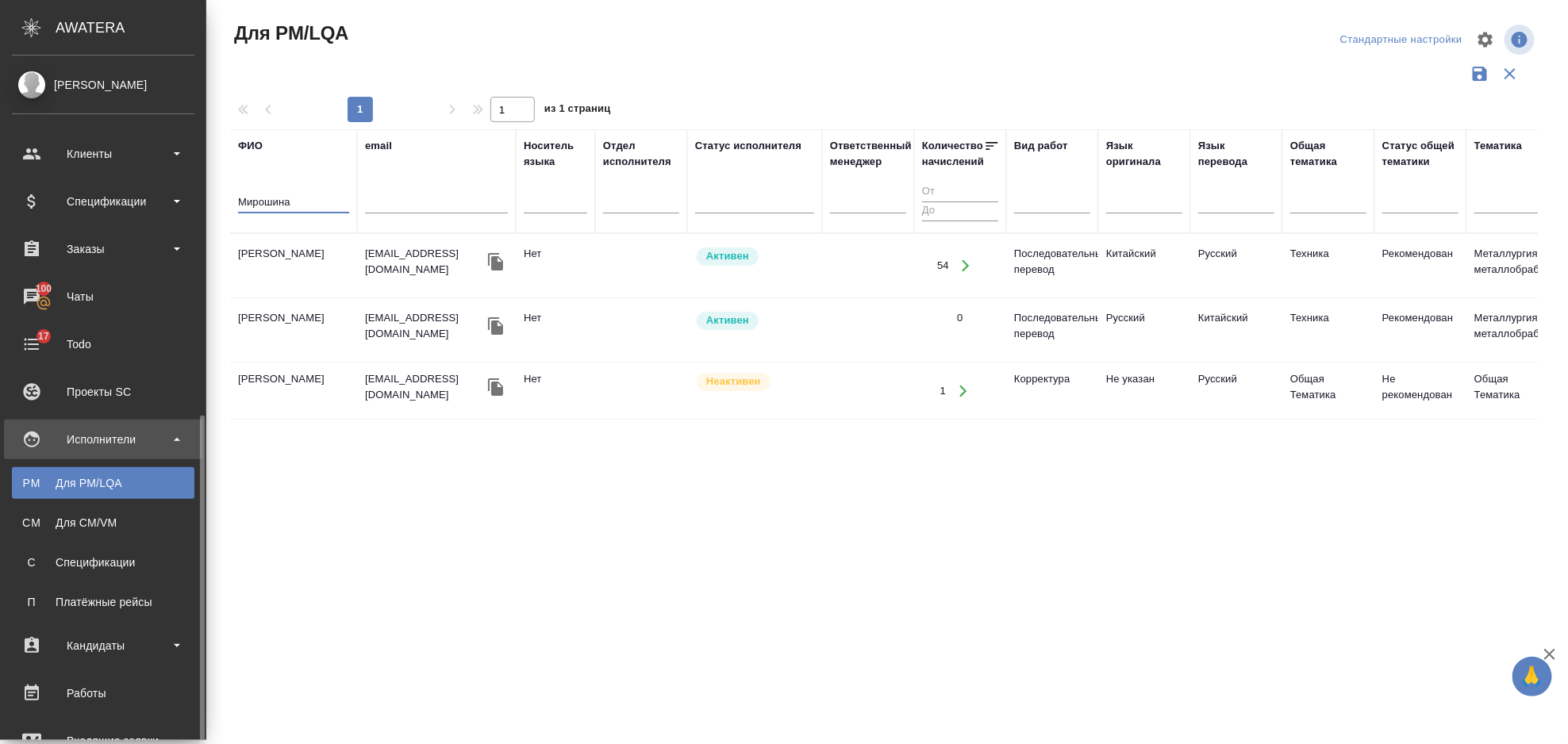
scroll to position [282, 0]
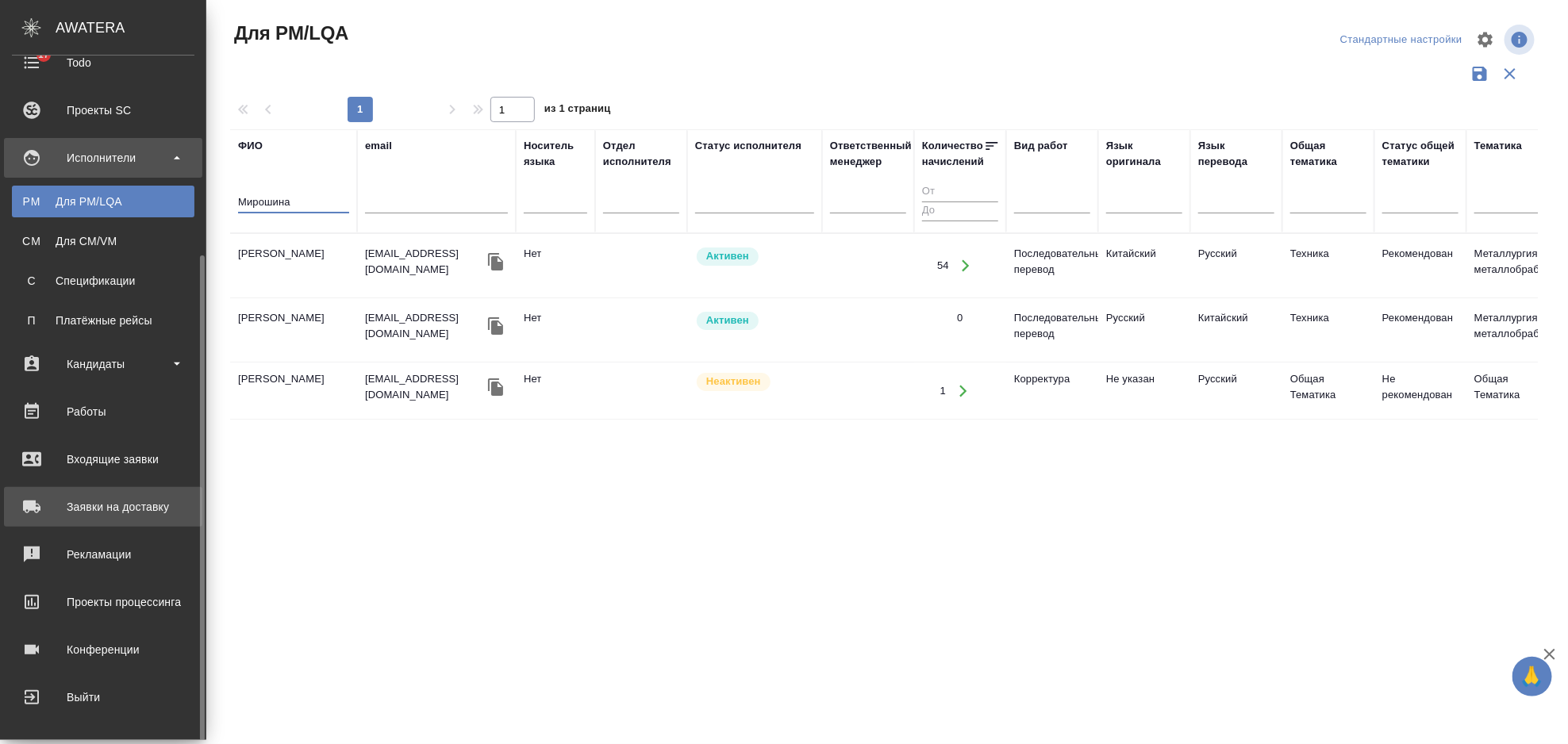
click at [132, 500] on div "Заявки на доставку" at bounding box center [103, 506] width 183 height 24
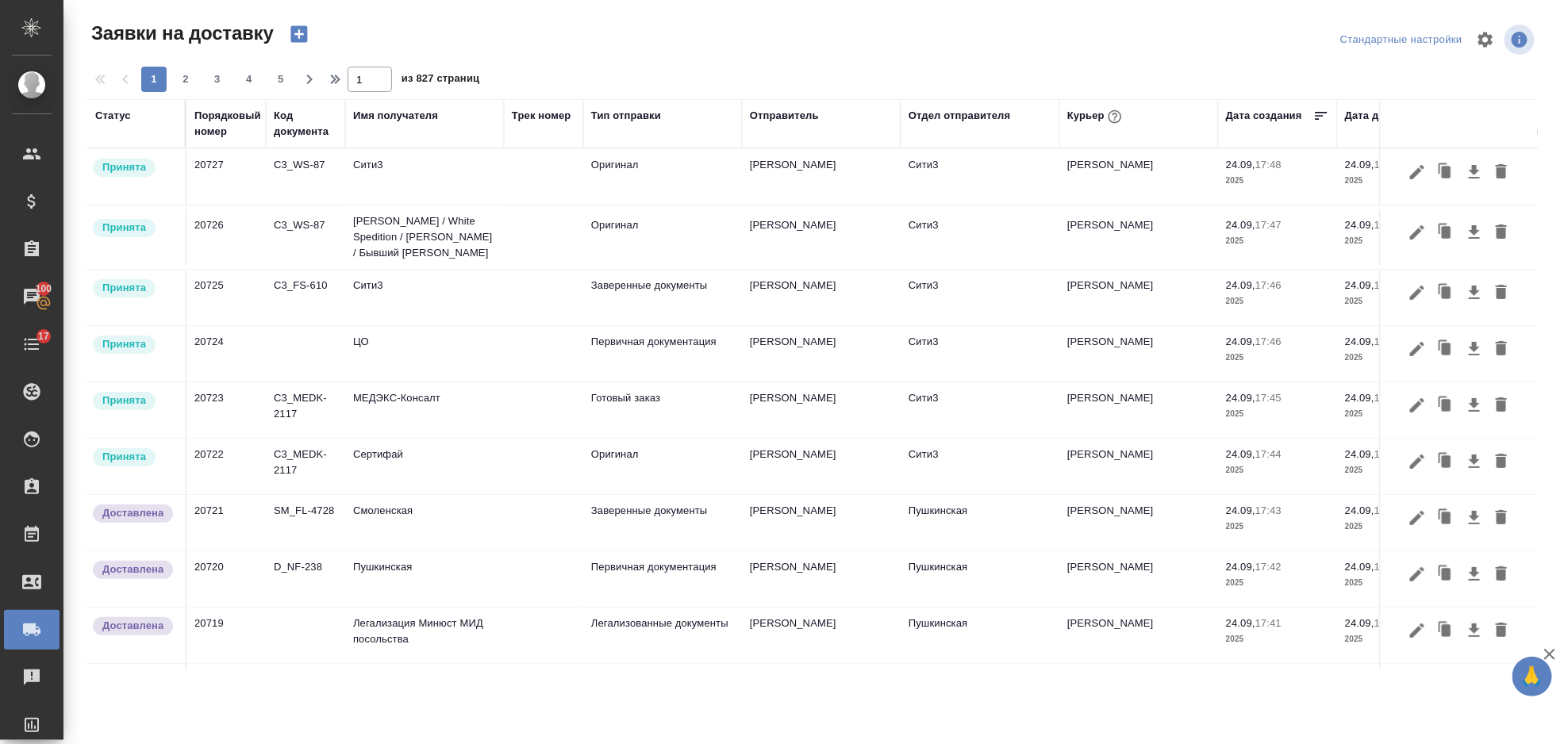
click at [297, 29] on icon "button" at bounding box center [298, 34] width 17 height 17
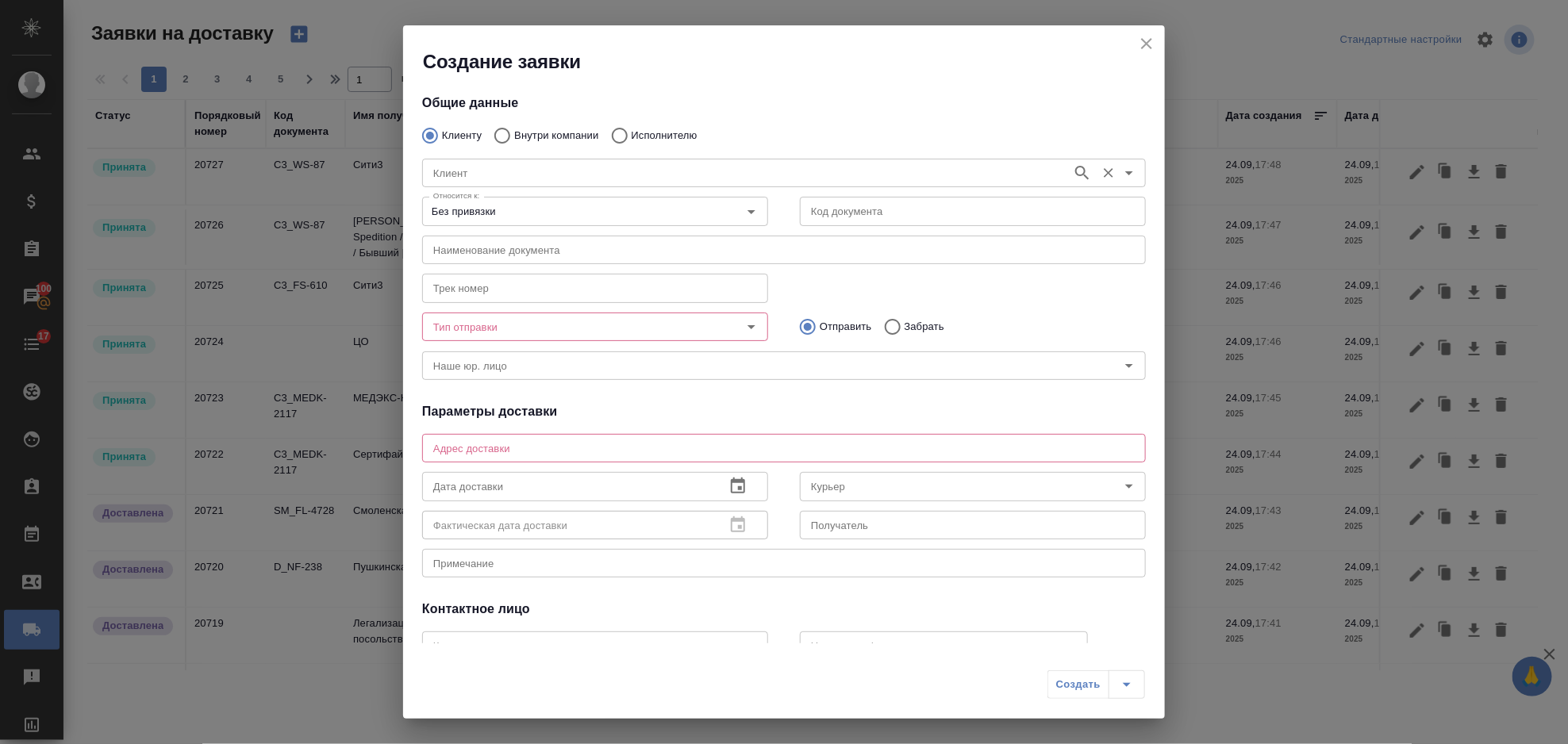
click at [550, 180] on input "Клиент" at bounding box center [745, 173] width 637 height 19
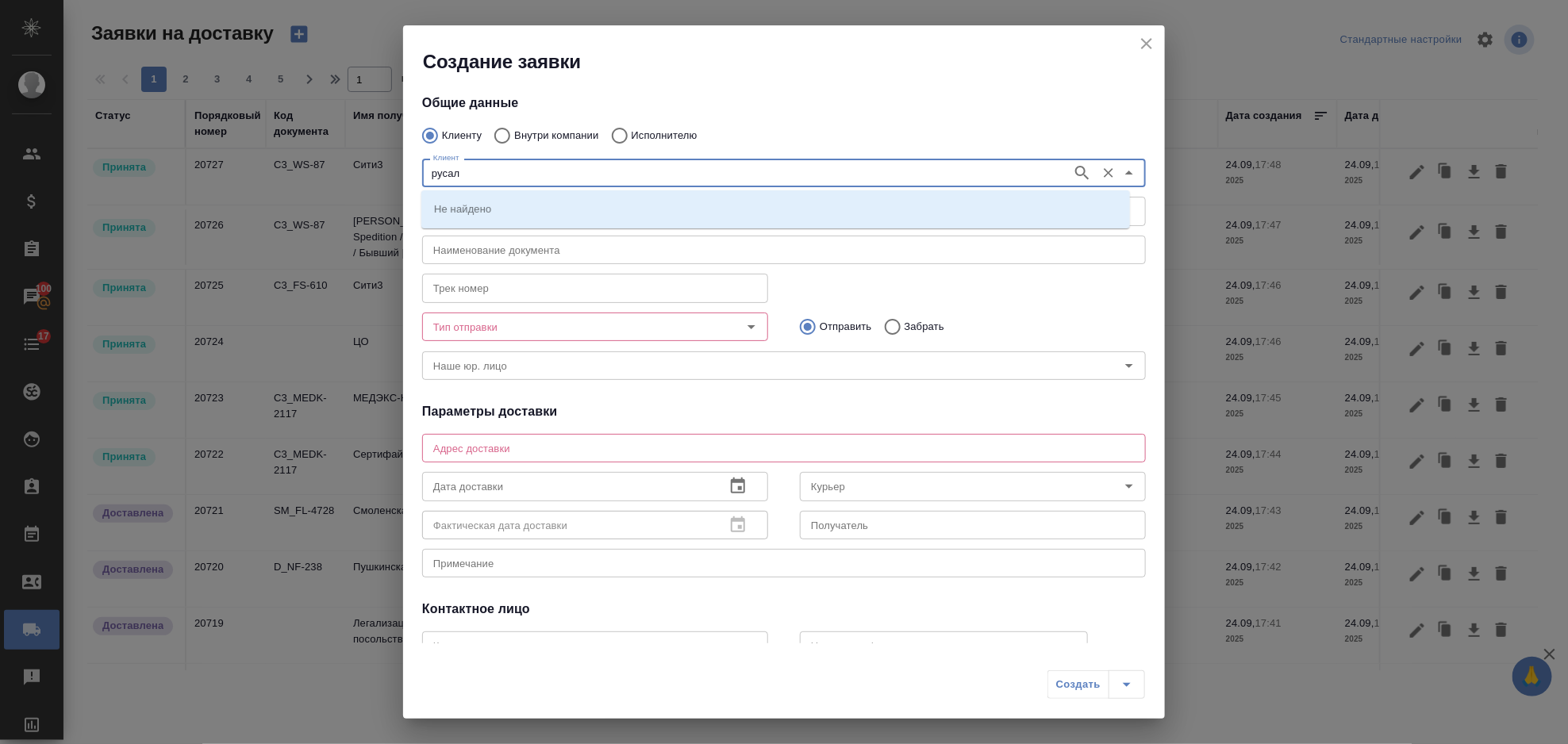
type input "русал"
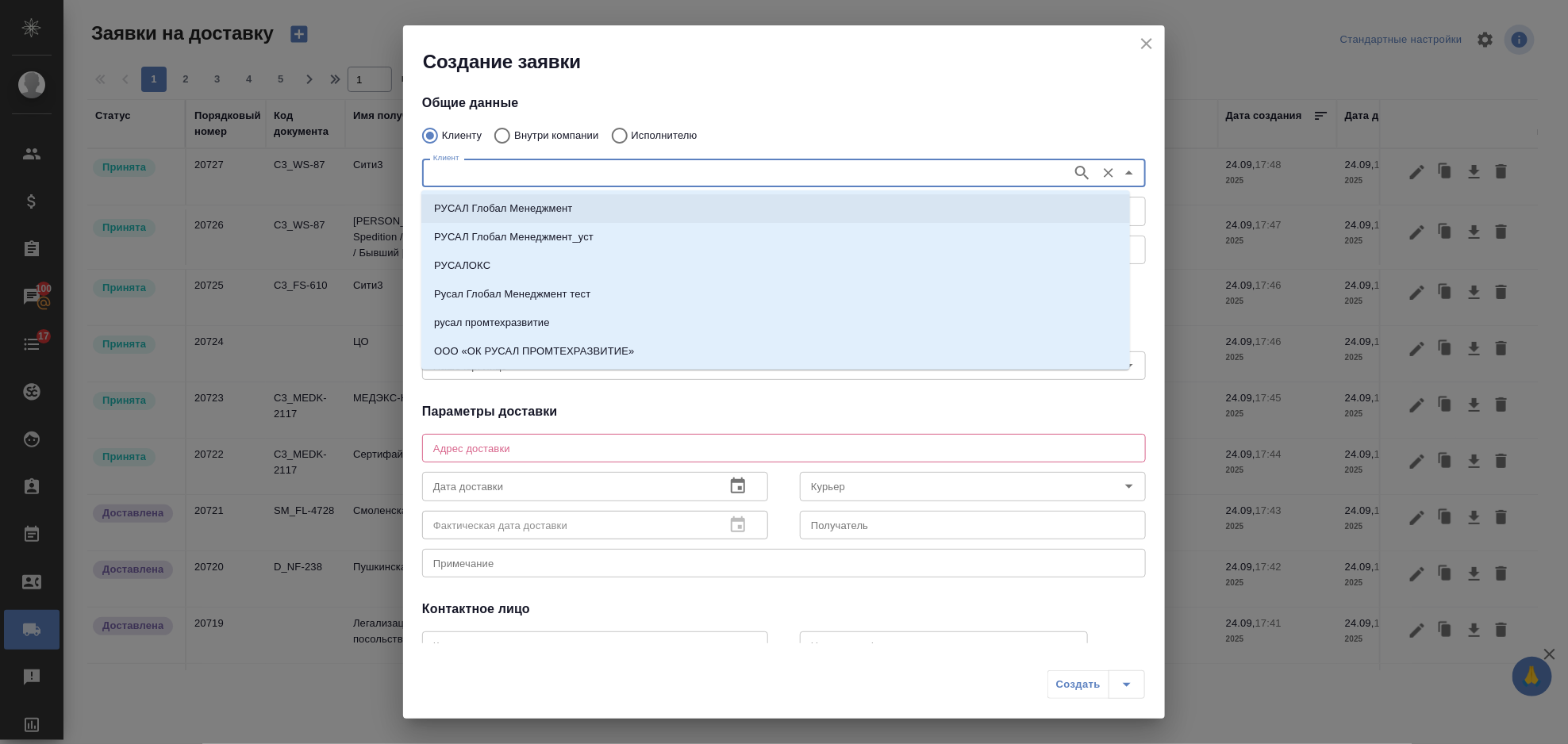
click at [553, 198] on li "РУСАЛ Глобал Менеджмент" at bounding box center [776, 208] width 709 height 28
type input "РУСАЛ Глобал Менеджмент"
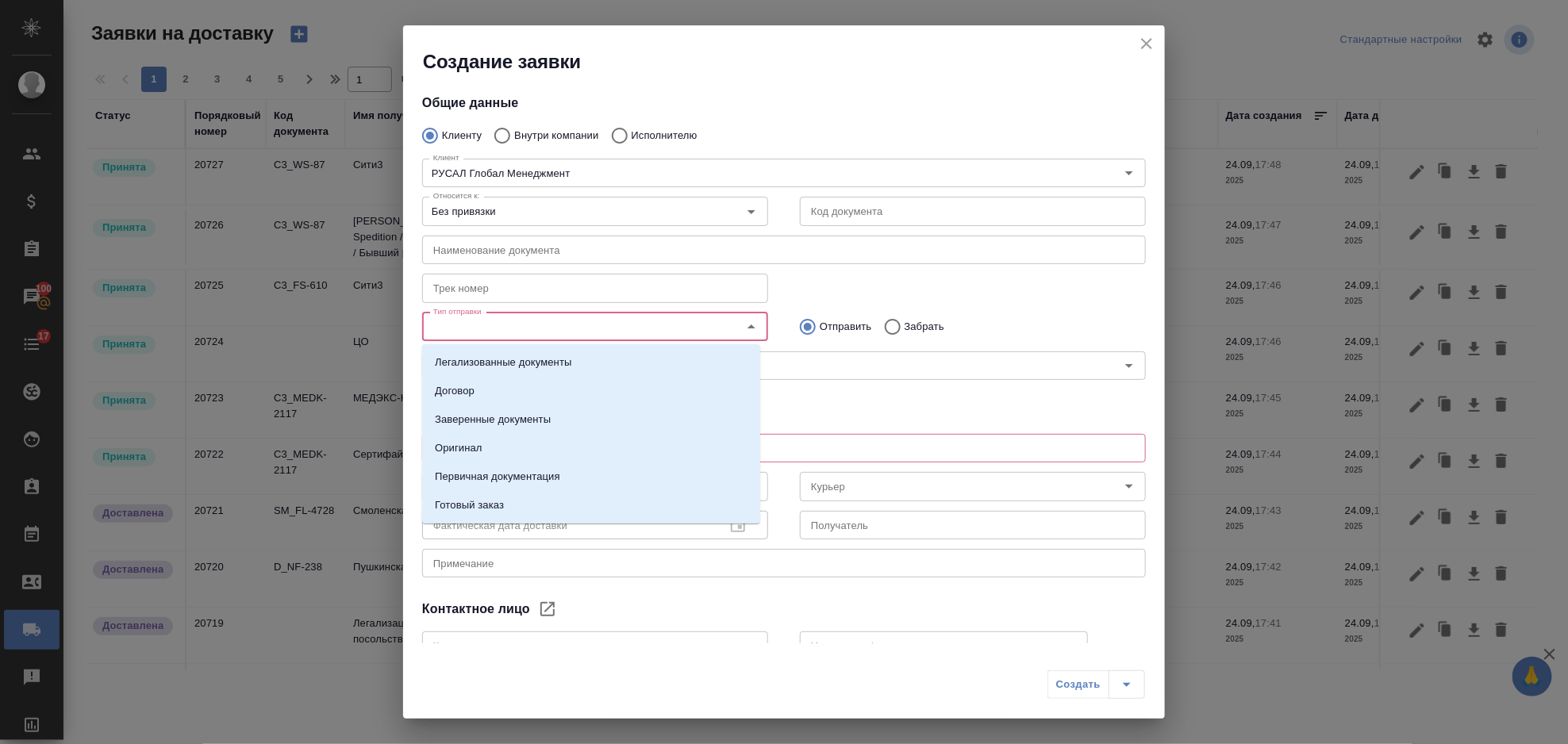
click at [572, 329] on input "Тип отправки" at bounding box center [568, 326] width 284 height 19
click at [551, 424] on li "Заверенные документы" at bounding box center [591, 419] width 338 height 28
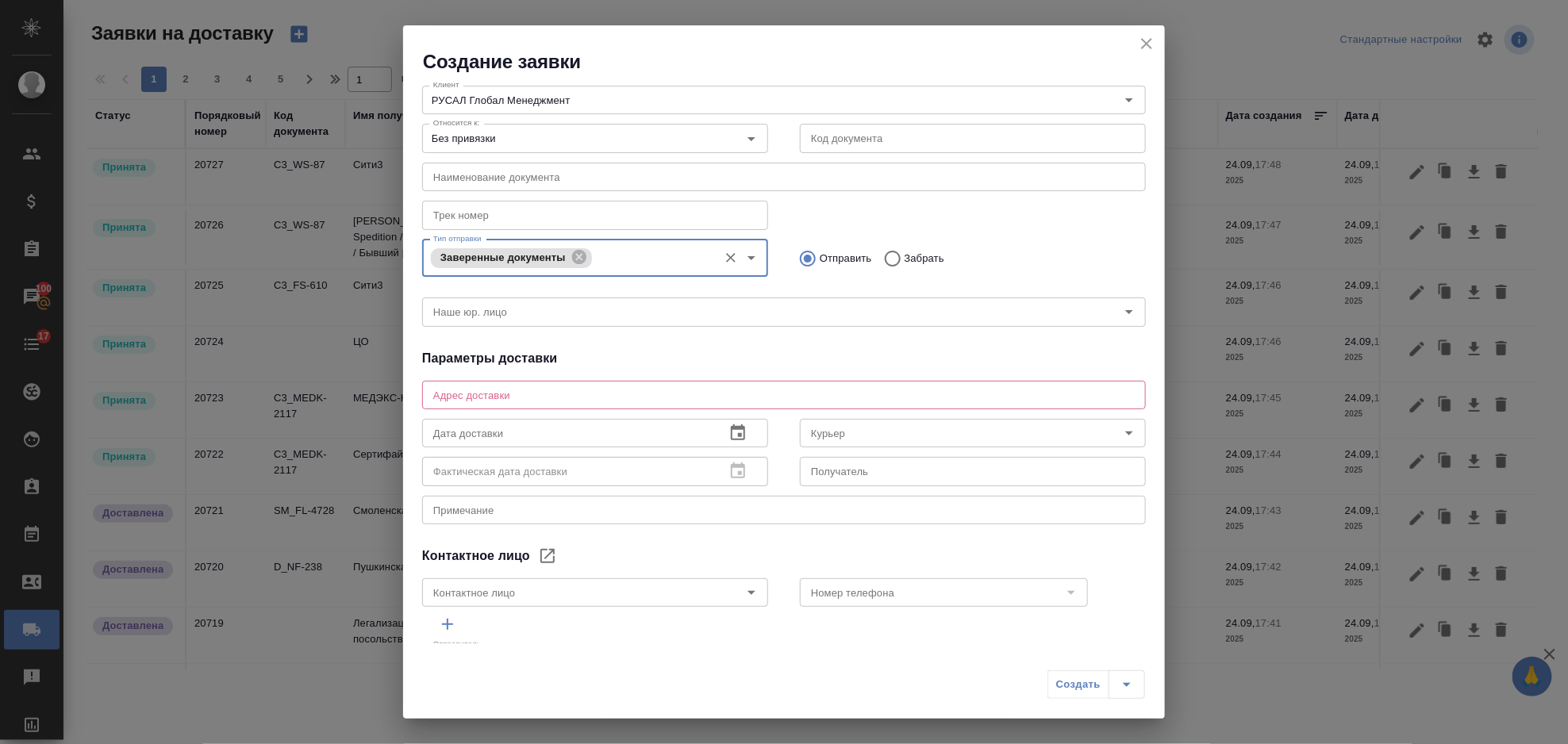
scroll to position [122, 0]
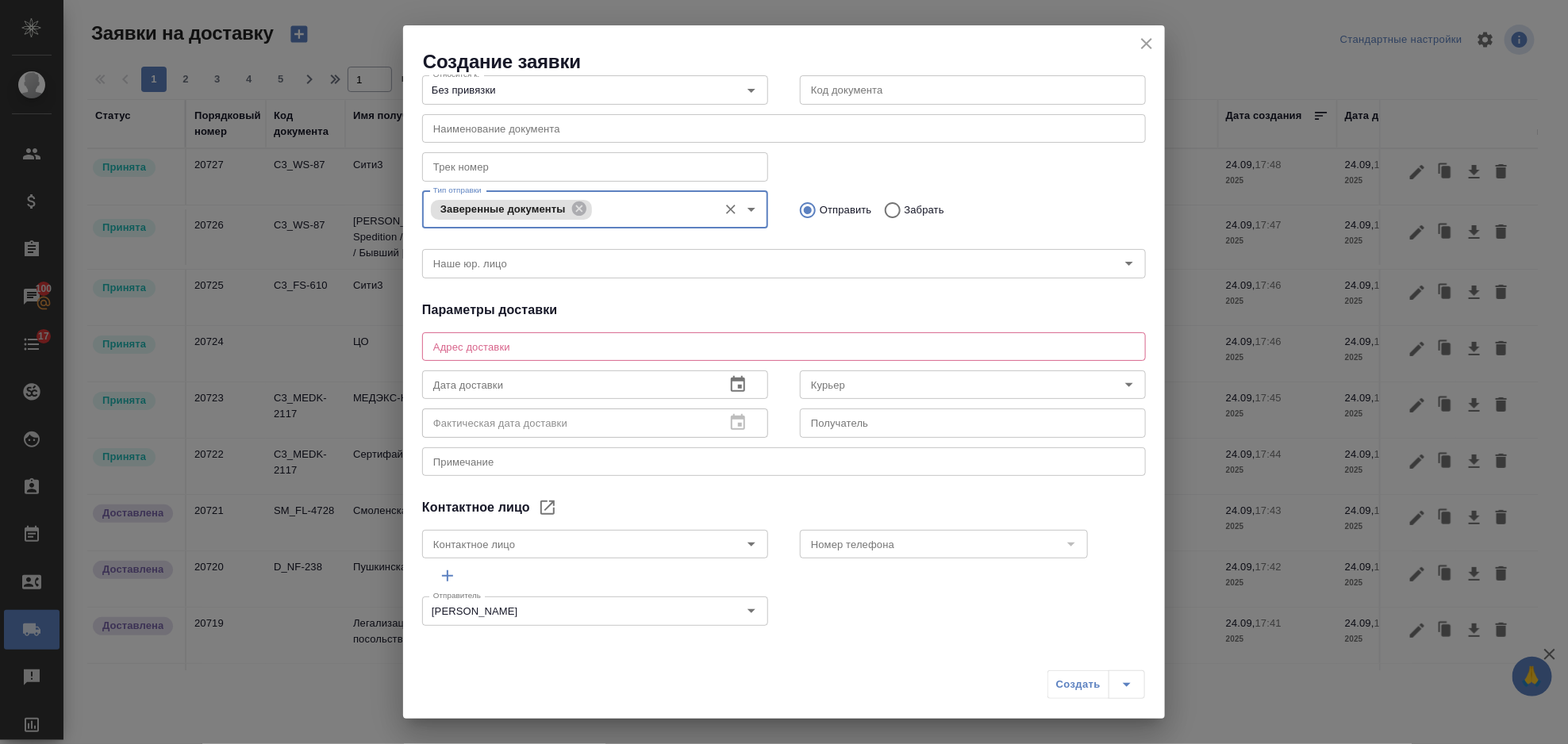
click at [521, 359] on div "x Адрес доставки" at bounding box center [784, 346] width 724 height 28
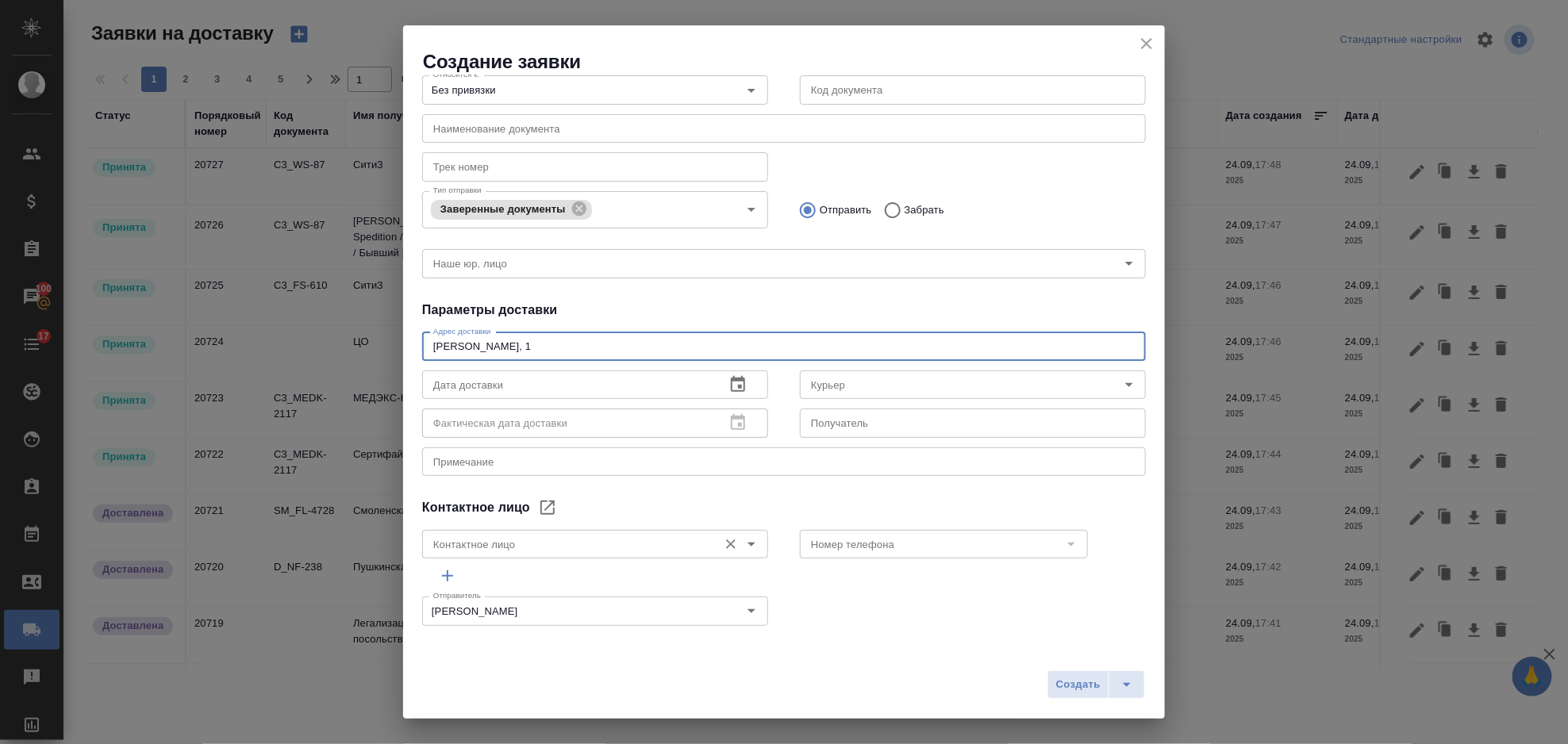
type textarea "[PERSON_NAME], 1"
click at [672, 535] on input "Контактное лицо" at bounding box center [568, 544] width 284 height 19
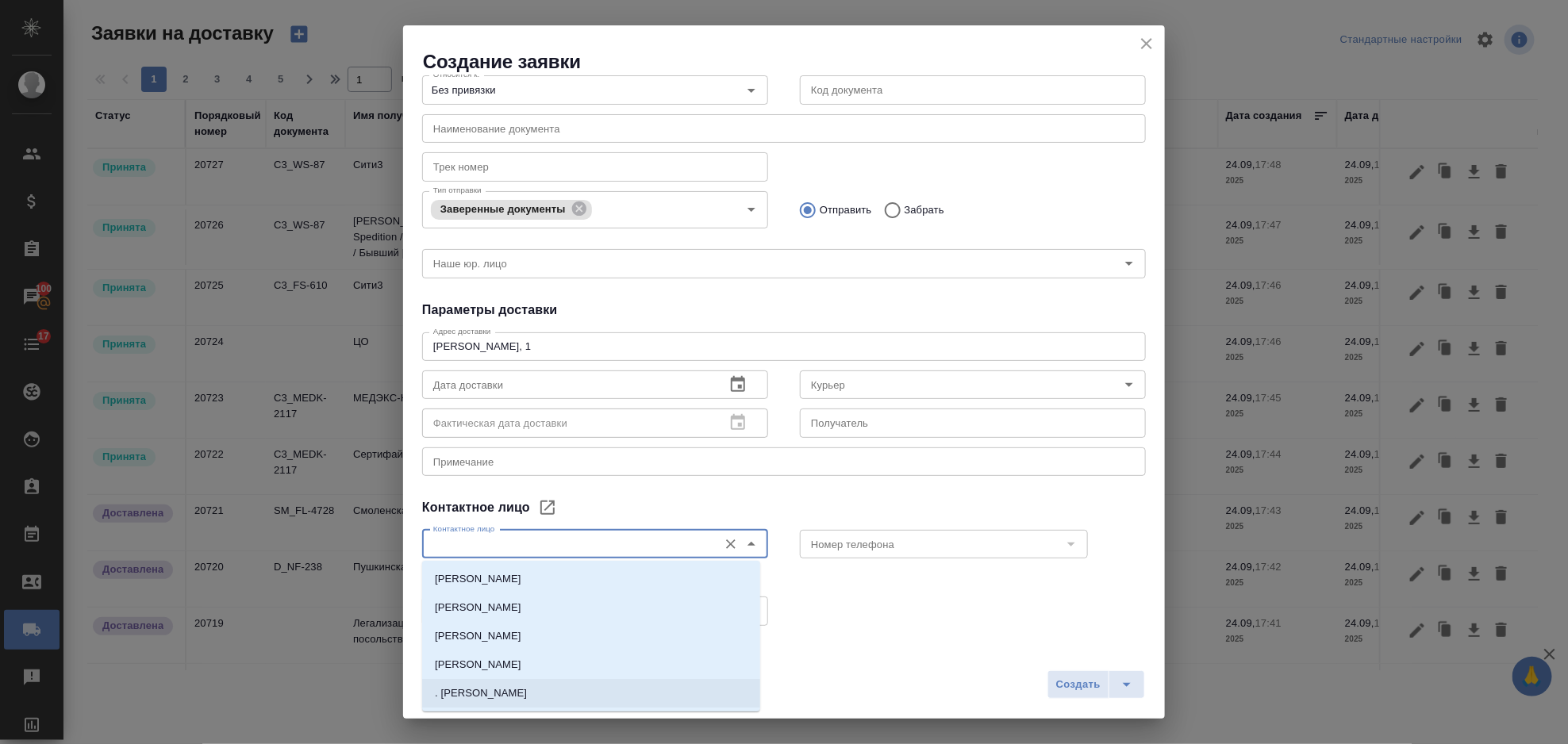
click at [569, 685] on li ". [PERSON_NAME]" at bounding box center [591, 693] width 338 height 28
type input ". [PERSON_NAME]"
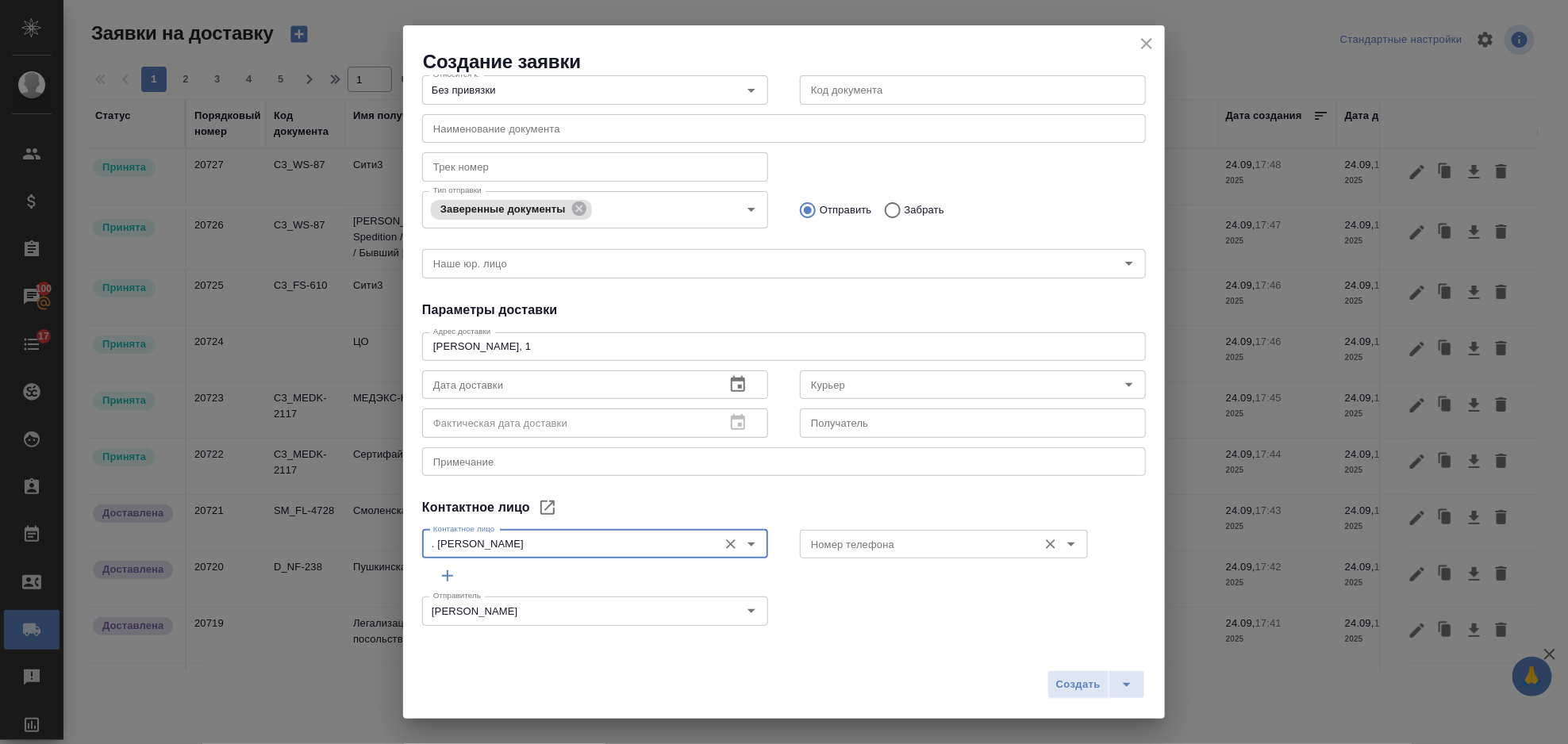
drag, startPoint x: 896, startPoint y: 560, endPoint x: 890, endPoint y: 549, distance: 12.5
click at [896, 559] on div "Номер телефона Номер телефона" at bounding box center [944, 543] width 288 height 38
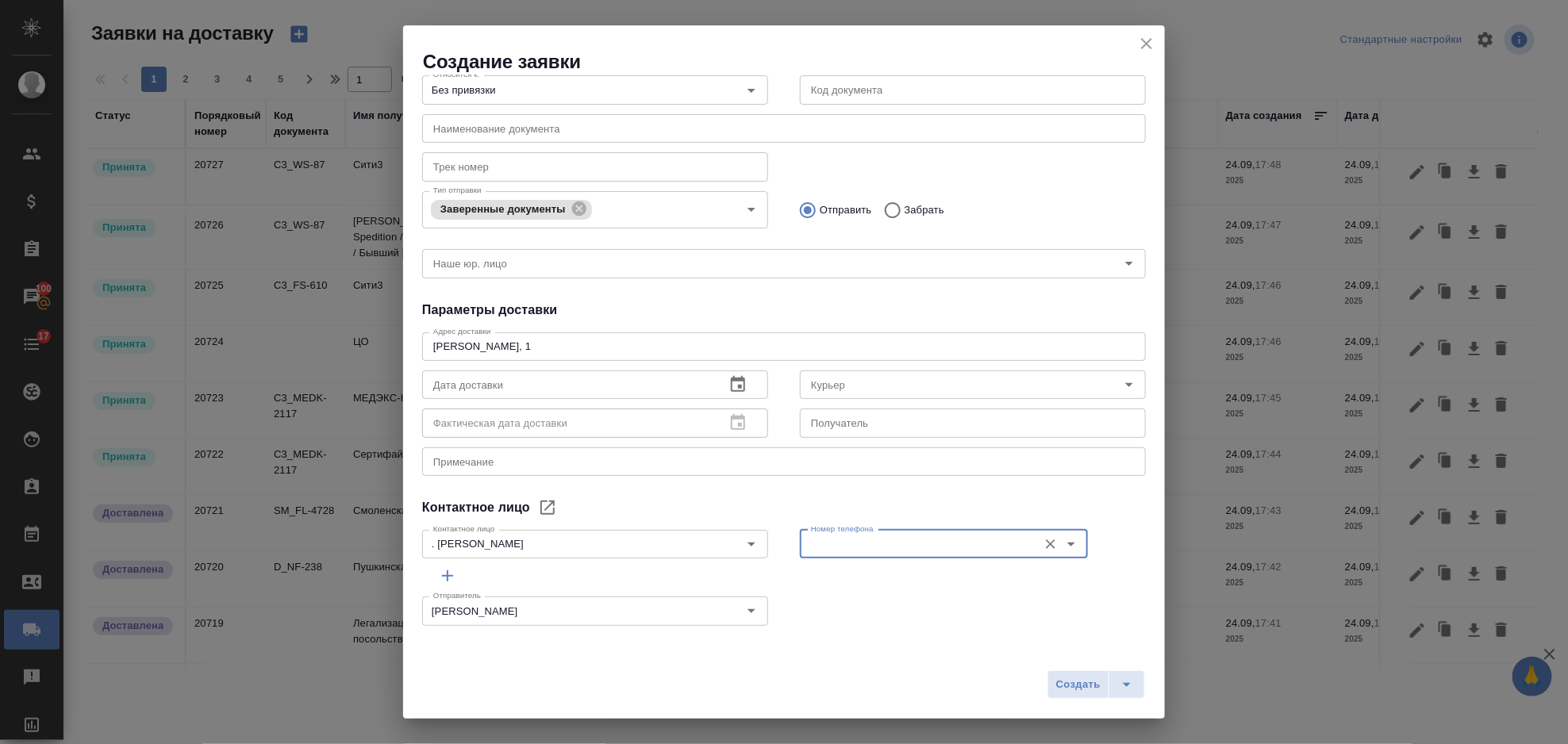
click at [890, 549] on input "Номер телефона" at bounding box center [918, 544] width 226 height 19
click at [896, 578] on li "+79175390366" at bounding box center [933, 579] width 282 height 28
type input "+79175390366"
click at [1075, 685] on span "Создать" at bounding box center [1078, 685] width 44 height 19
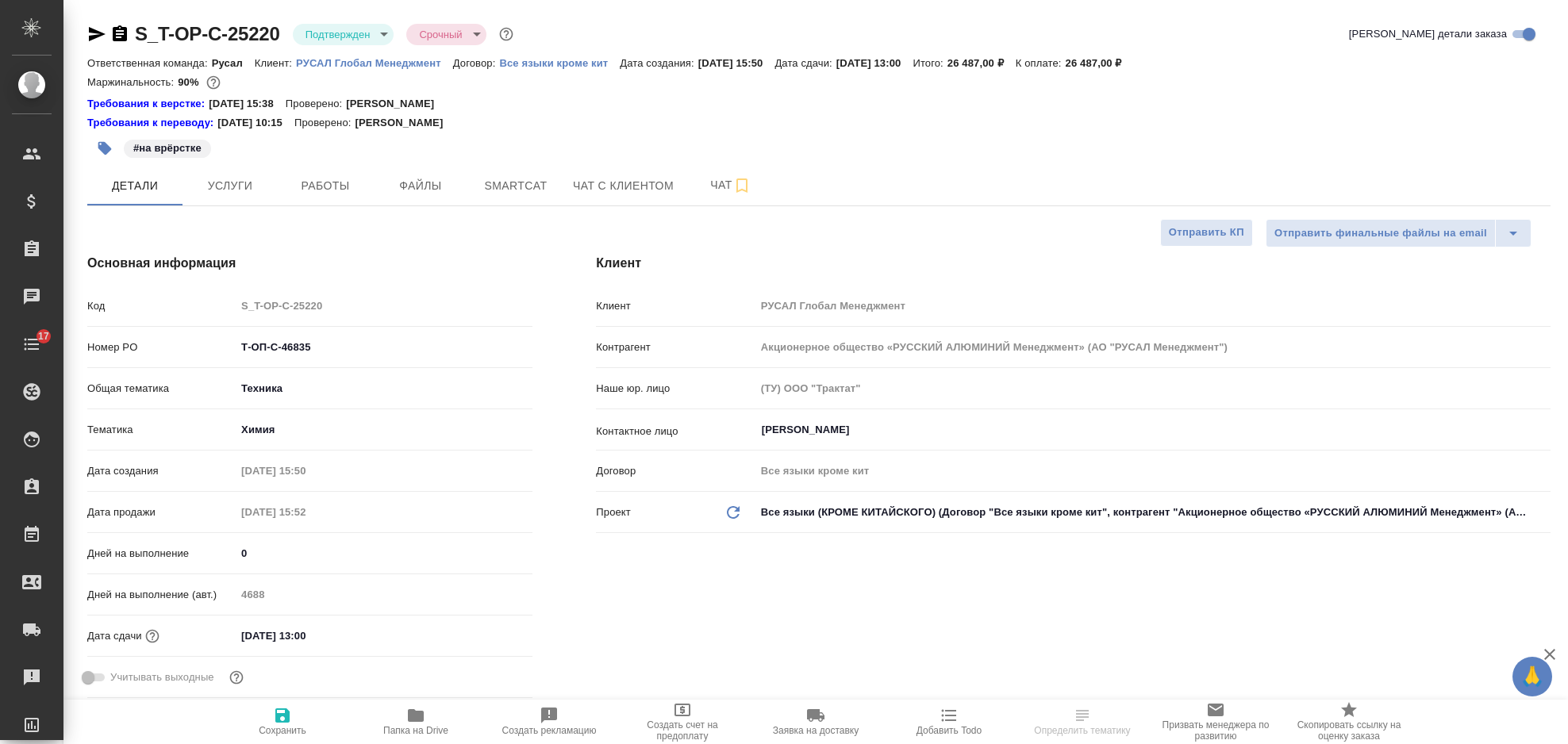
select select "RU"
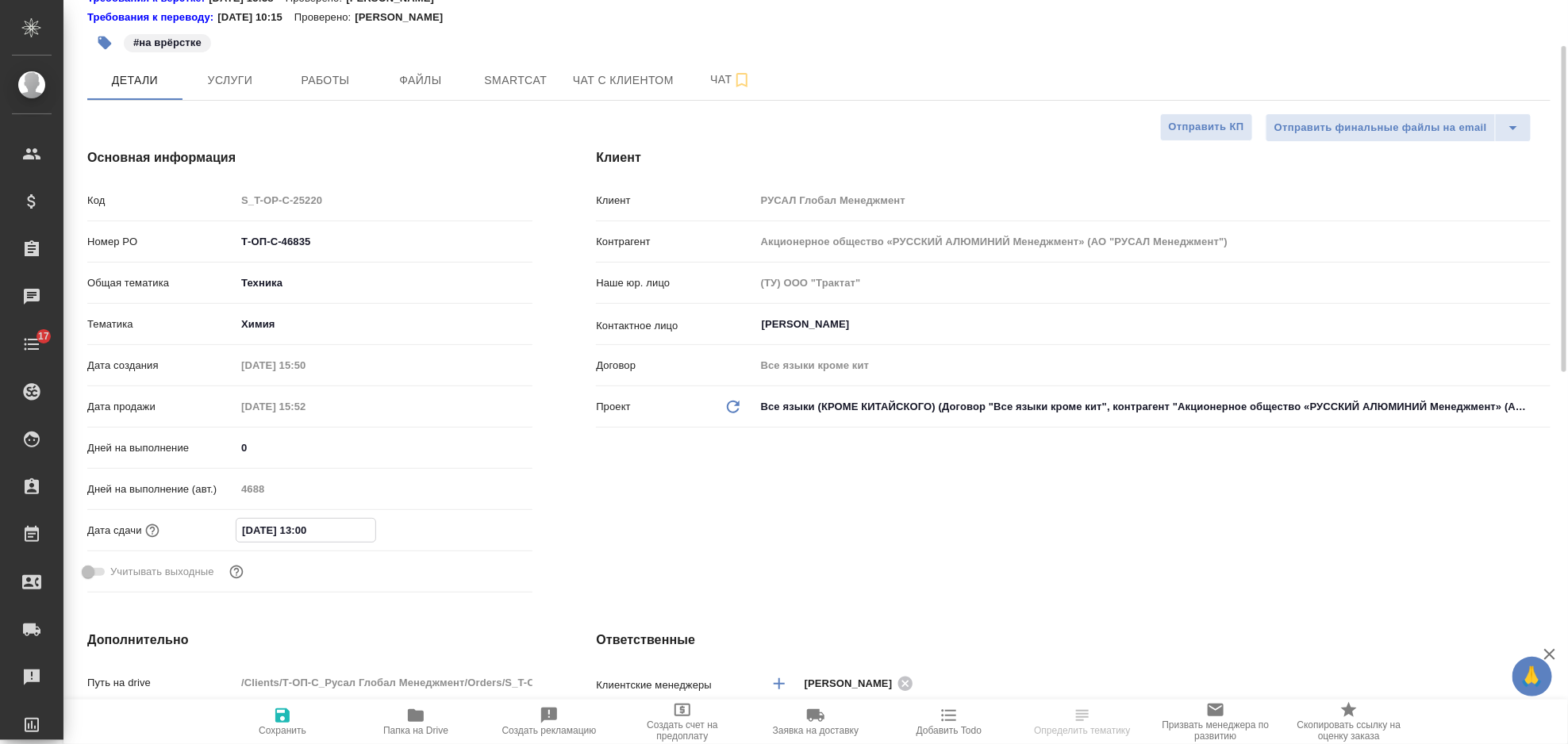
click at [357, 531] on input "[DATE] 13:00" at bounding box center [305, 530] width 138 height 23
click at [486, 535] on icon "button" at bounding box center [486, 528] width 19 height 19
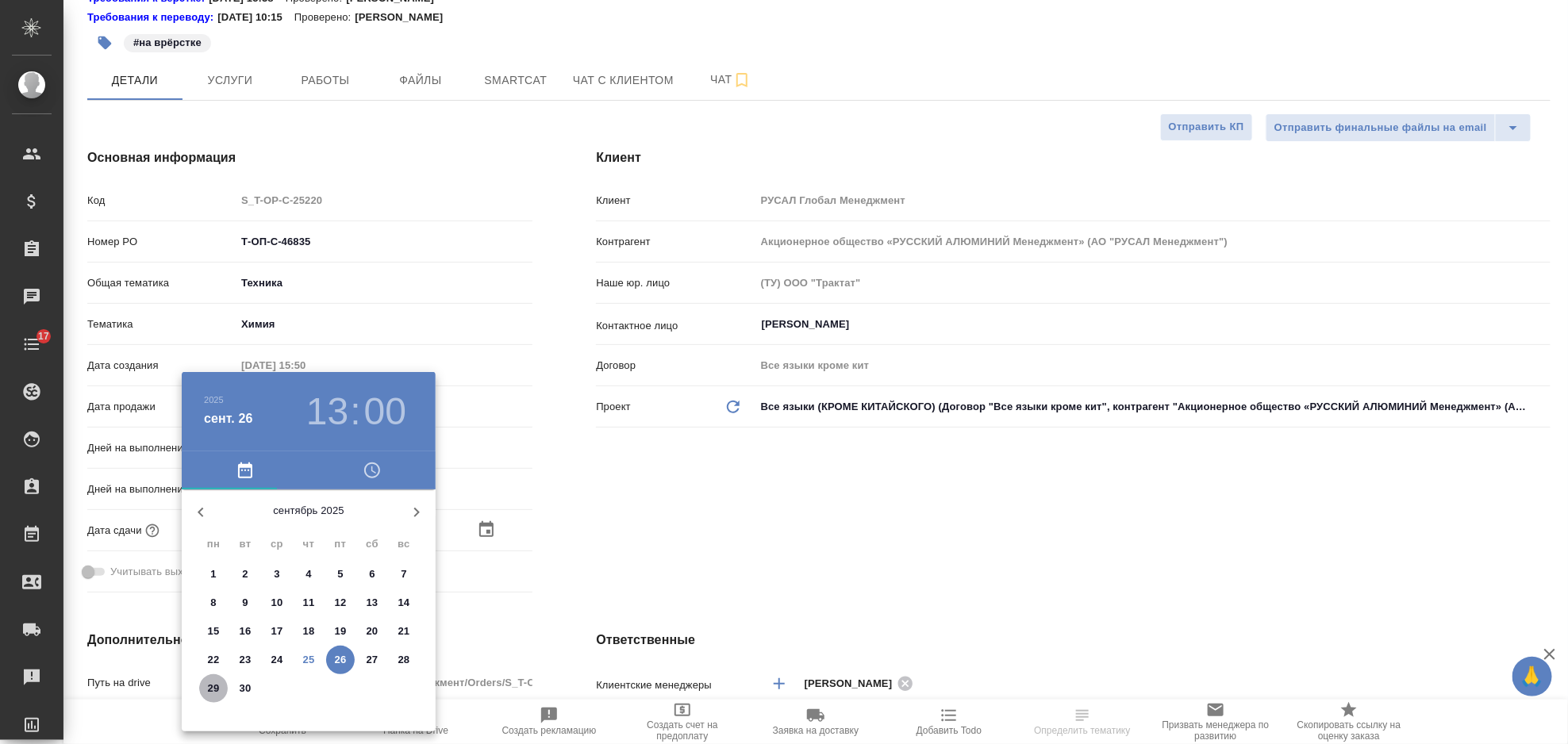
click at [215, 690] on p "29" at bounding box center [214, 689] width 12 height 16
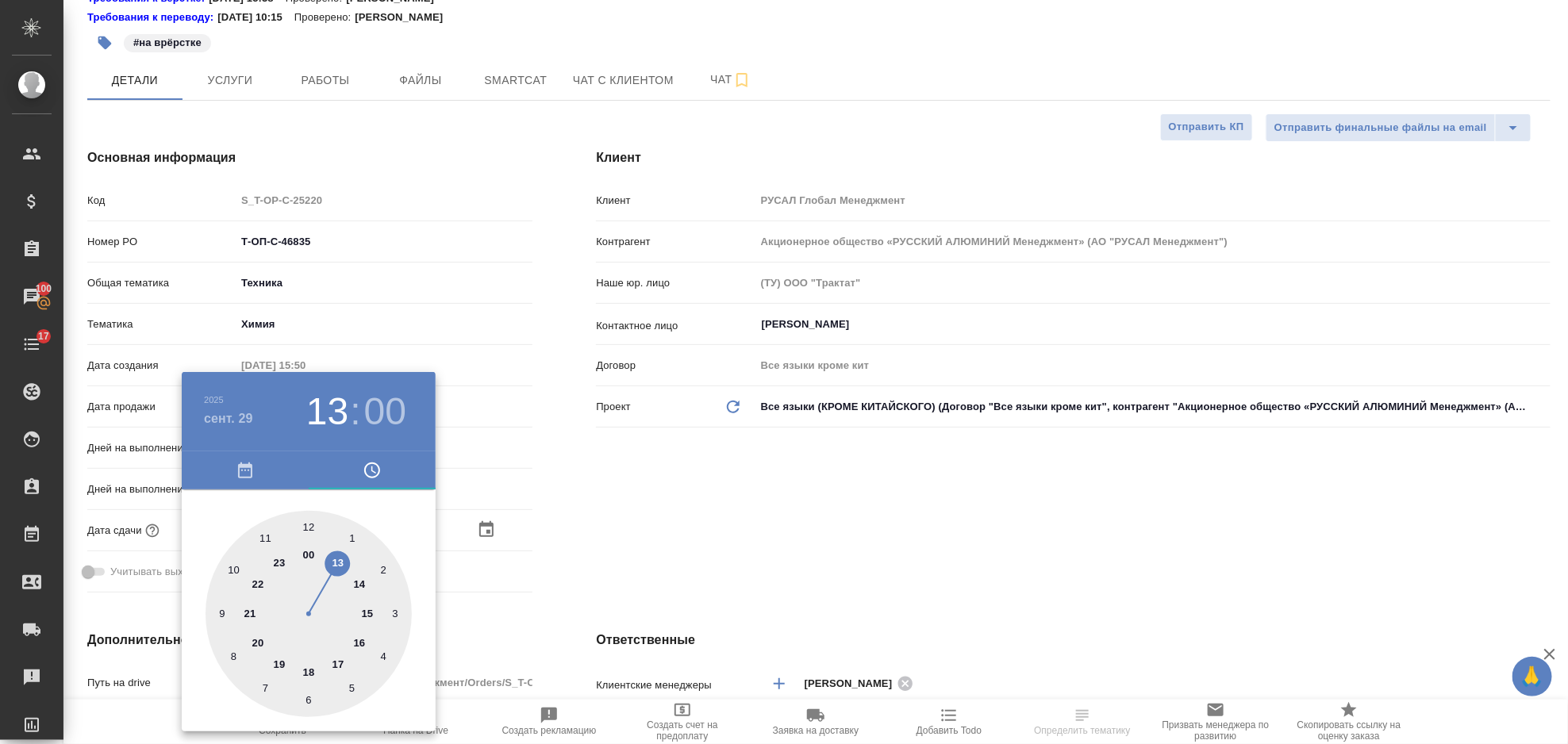
click at [359, 582] on div at bounding box center [308, 614] width 206 height 206
type input "29.09.2025 14:00"
click at [625, 507] on div at bounding box center [784, 372] width 1568 height 744
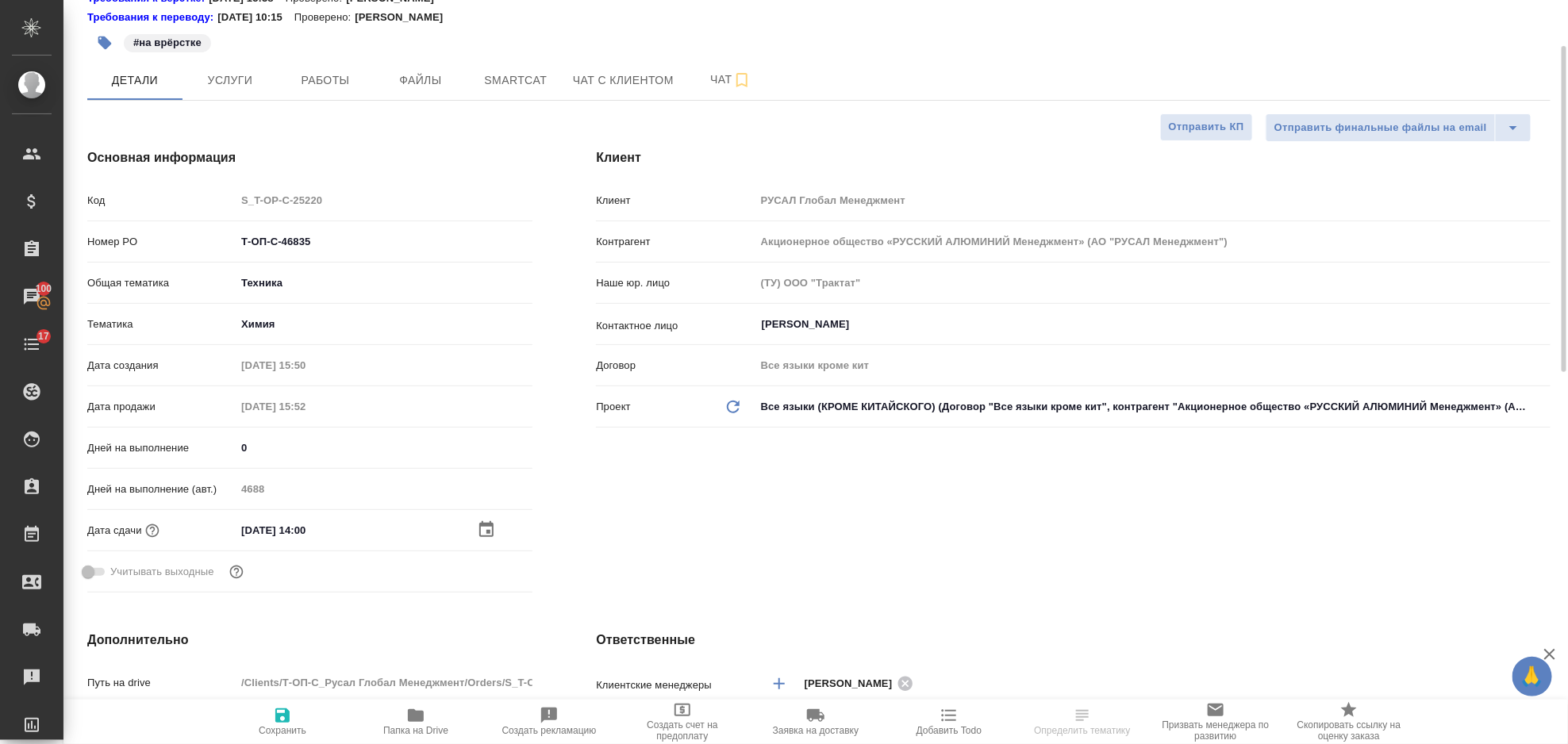
click at [298, 712] on span "Сохранить" at bounding box center [283, 720] width 114 height 30
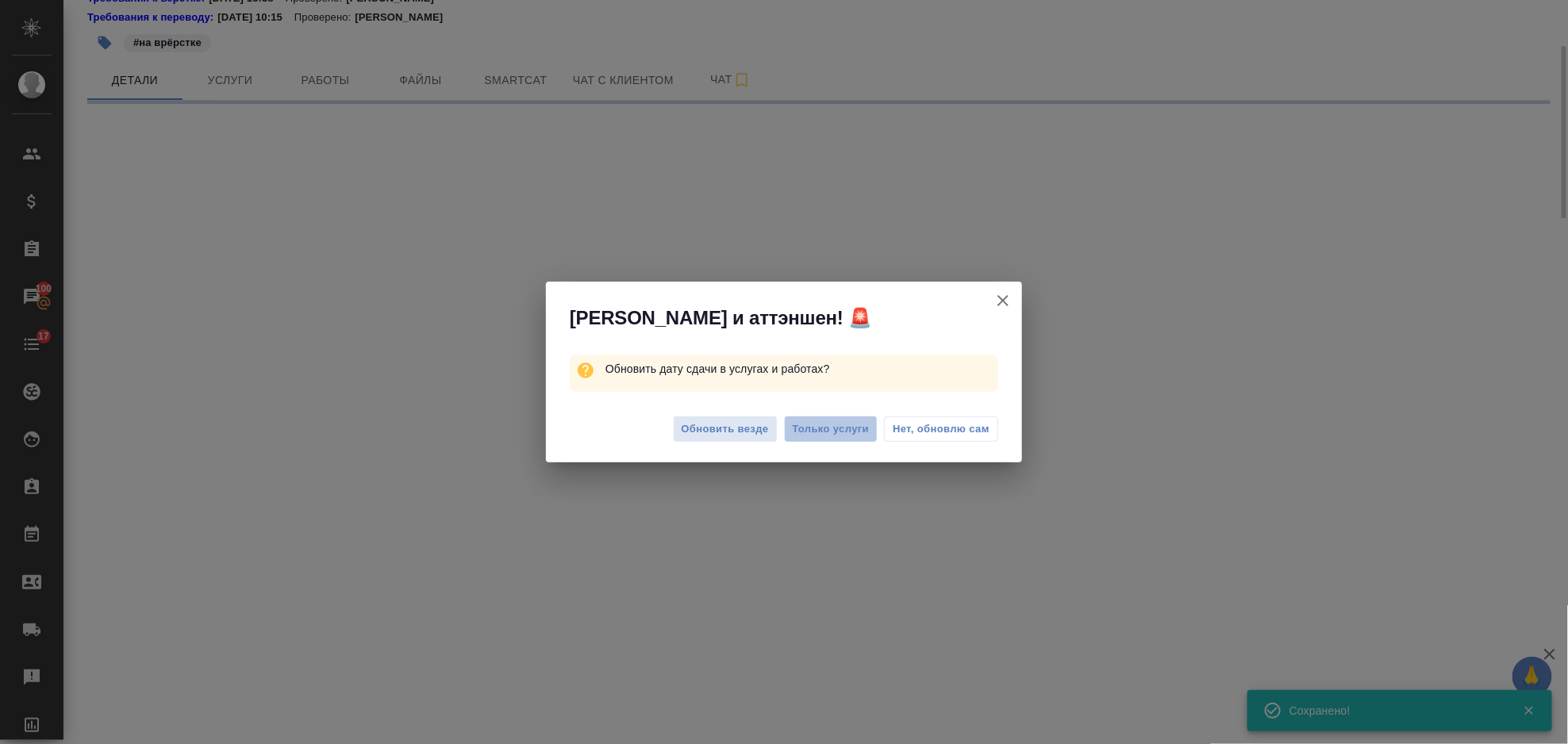
click at [830, 431] on span "Только услуги" at bounding box center [832, 429] width 77 height 19
select select "RU"
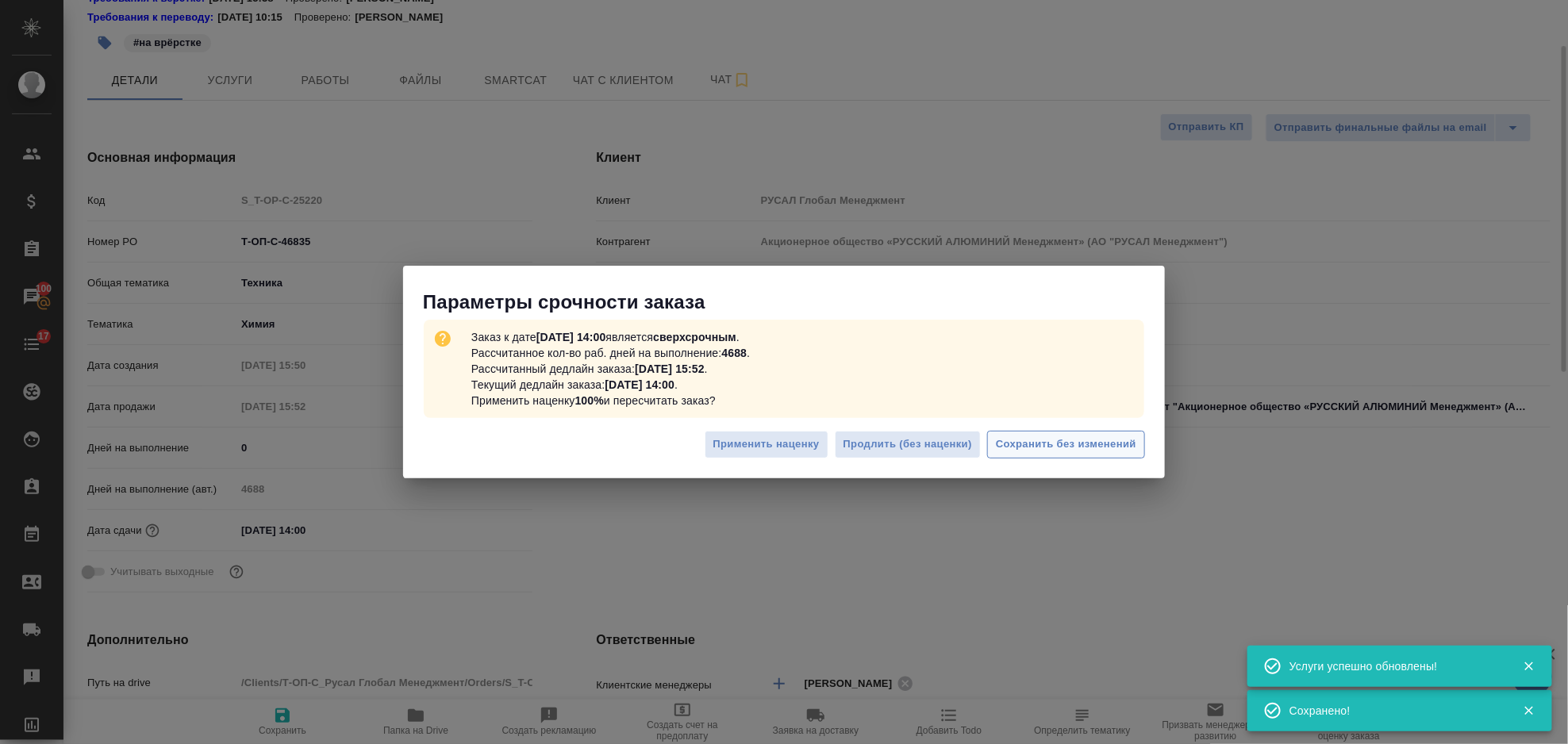
type textarea "x"
click at [1061, 441] on span "Сохранить без изменений" at bounding box center [1065, 445] width 140 height 19
type textarea "x"
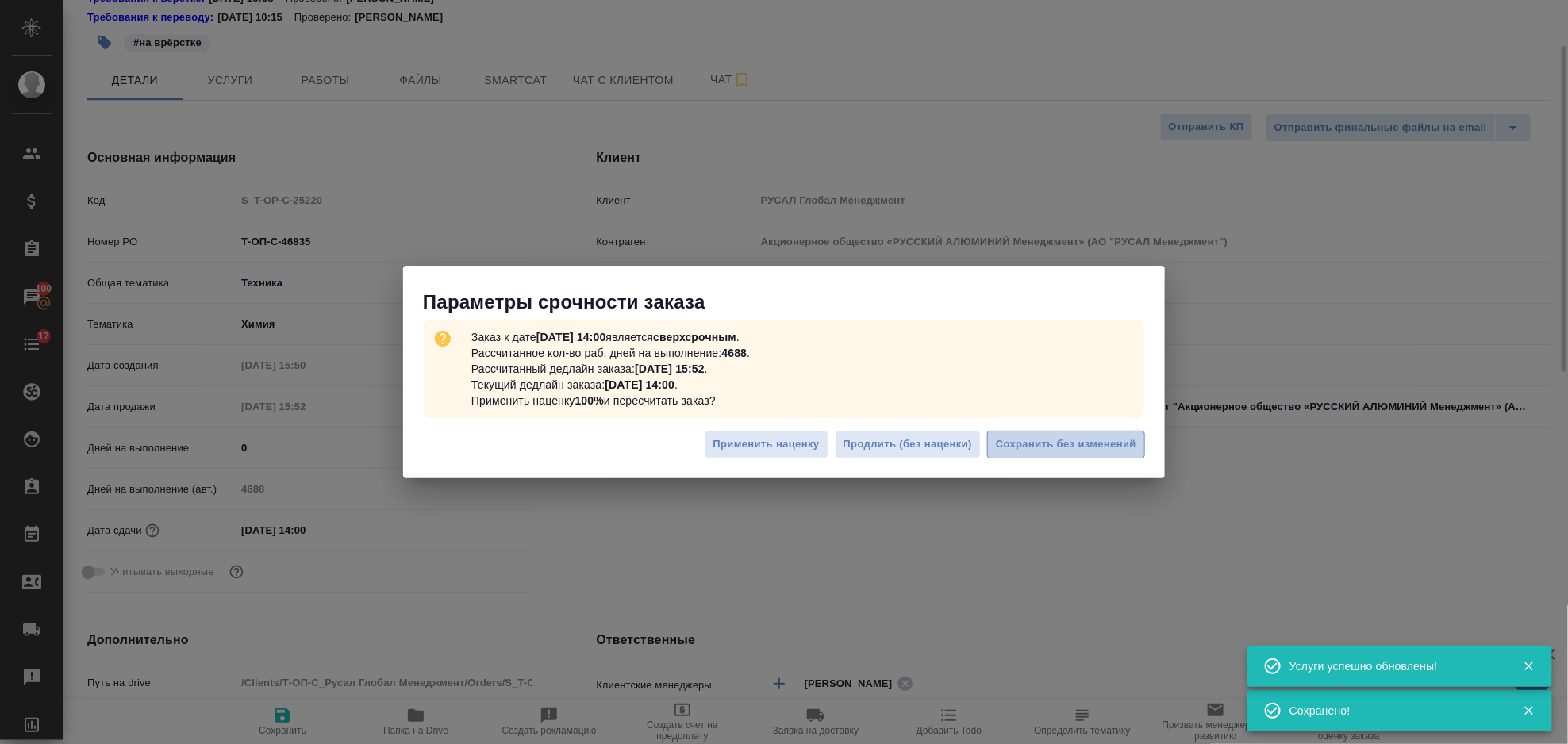
type textarea "x"
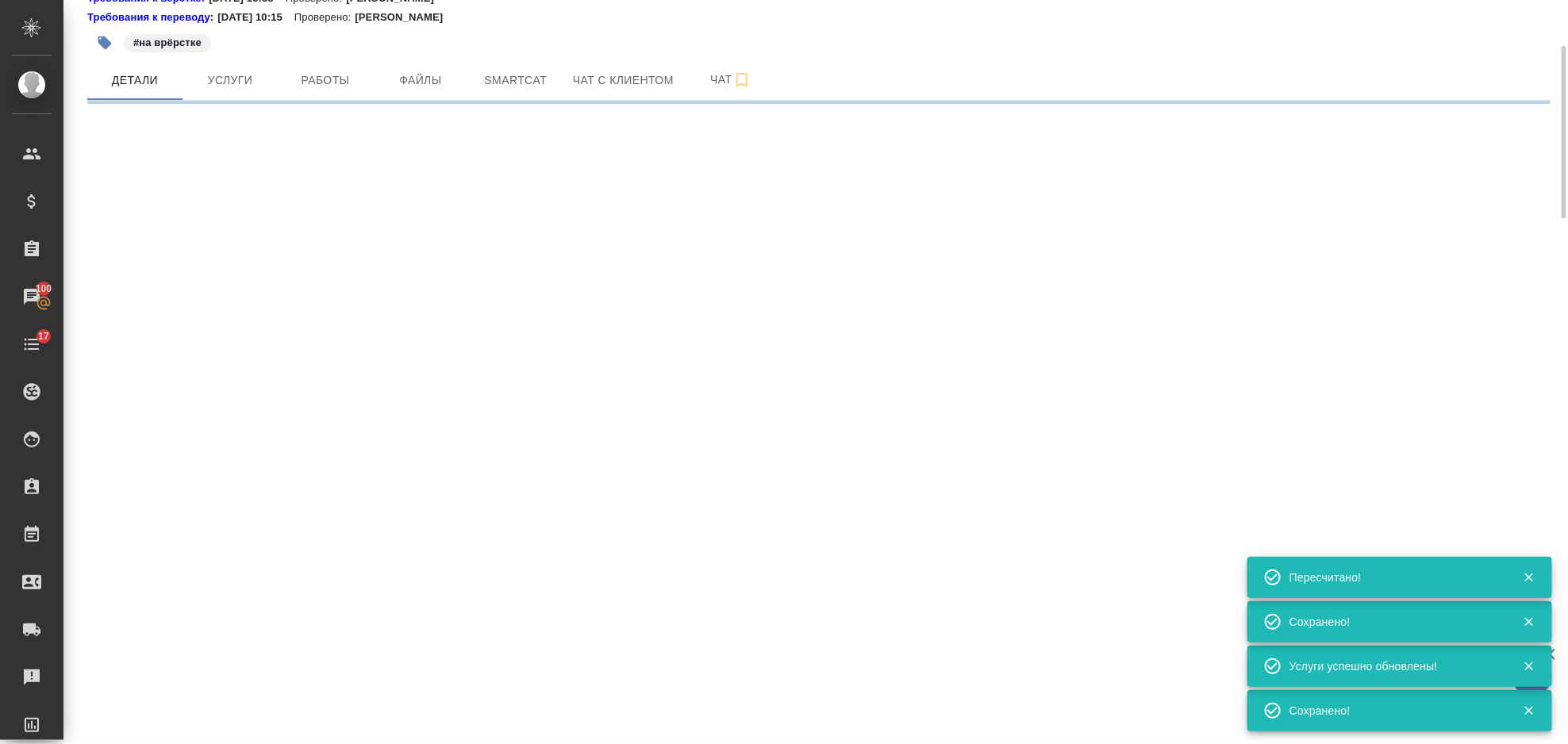
select select "RU"
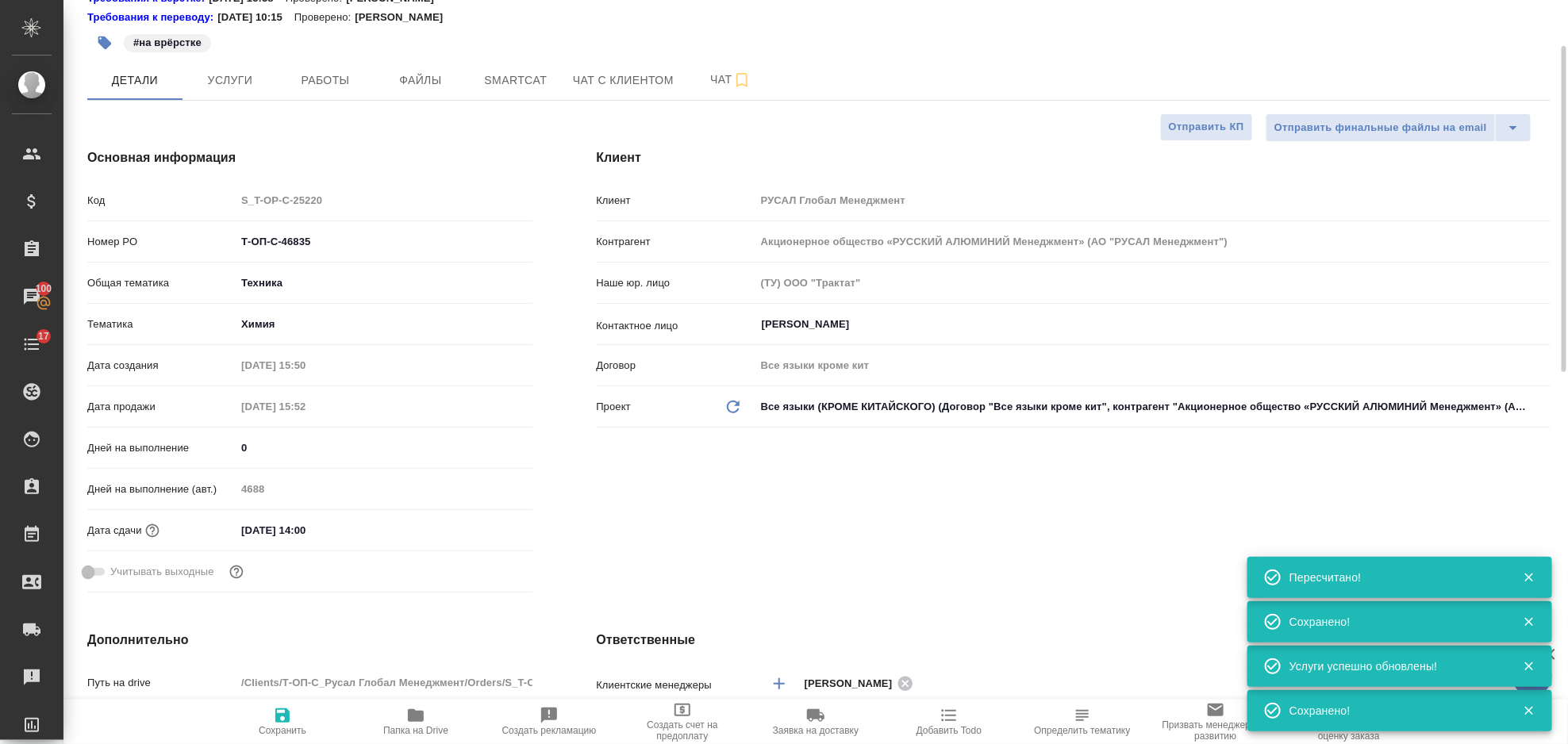
type textarea "x"
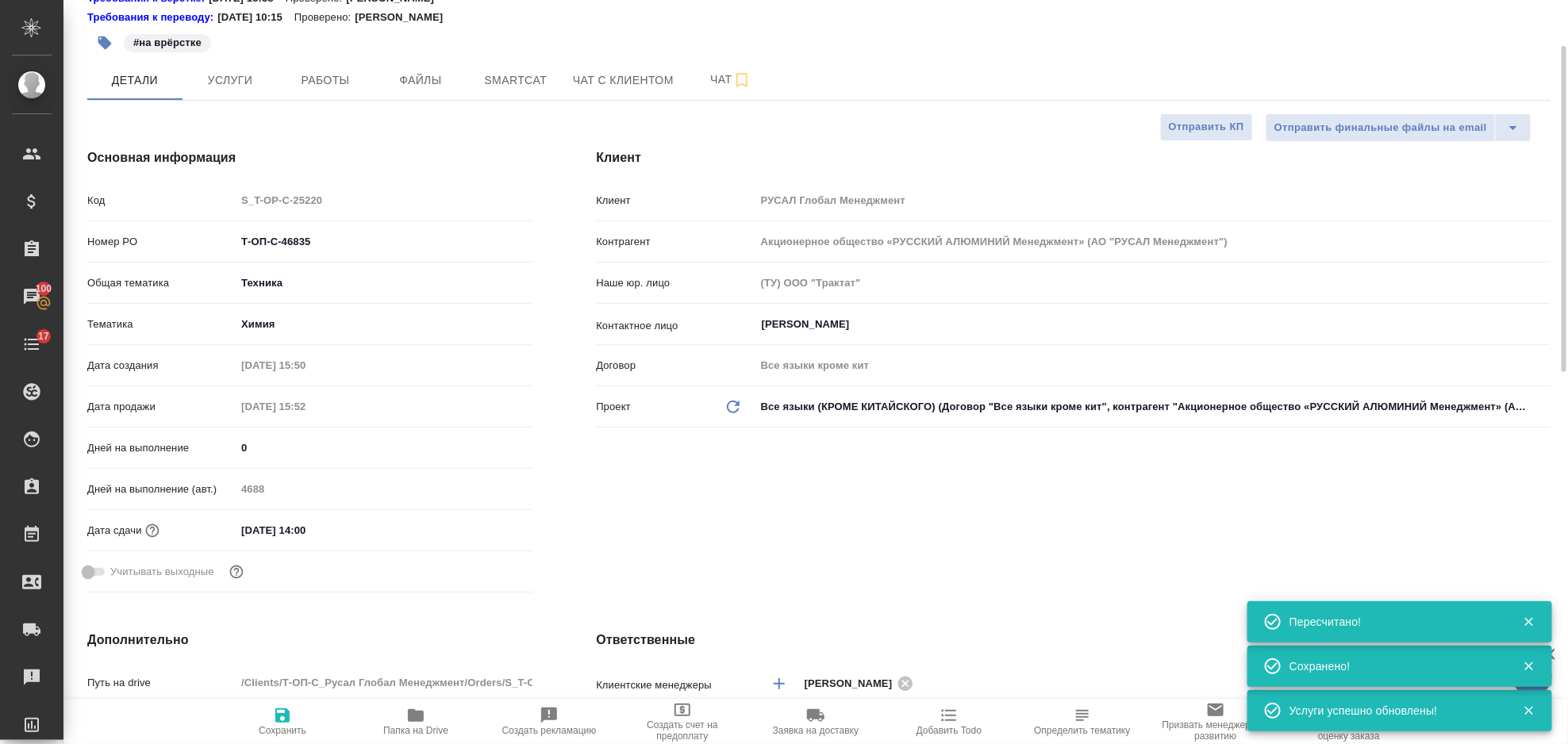
type textarea "x"
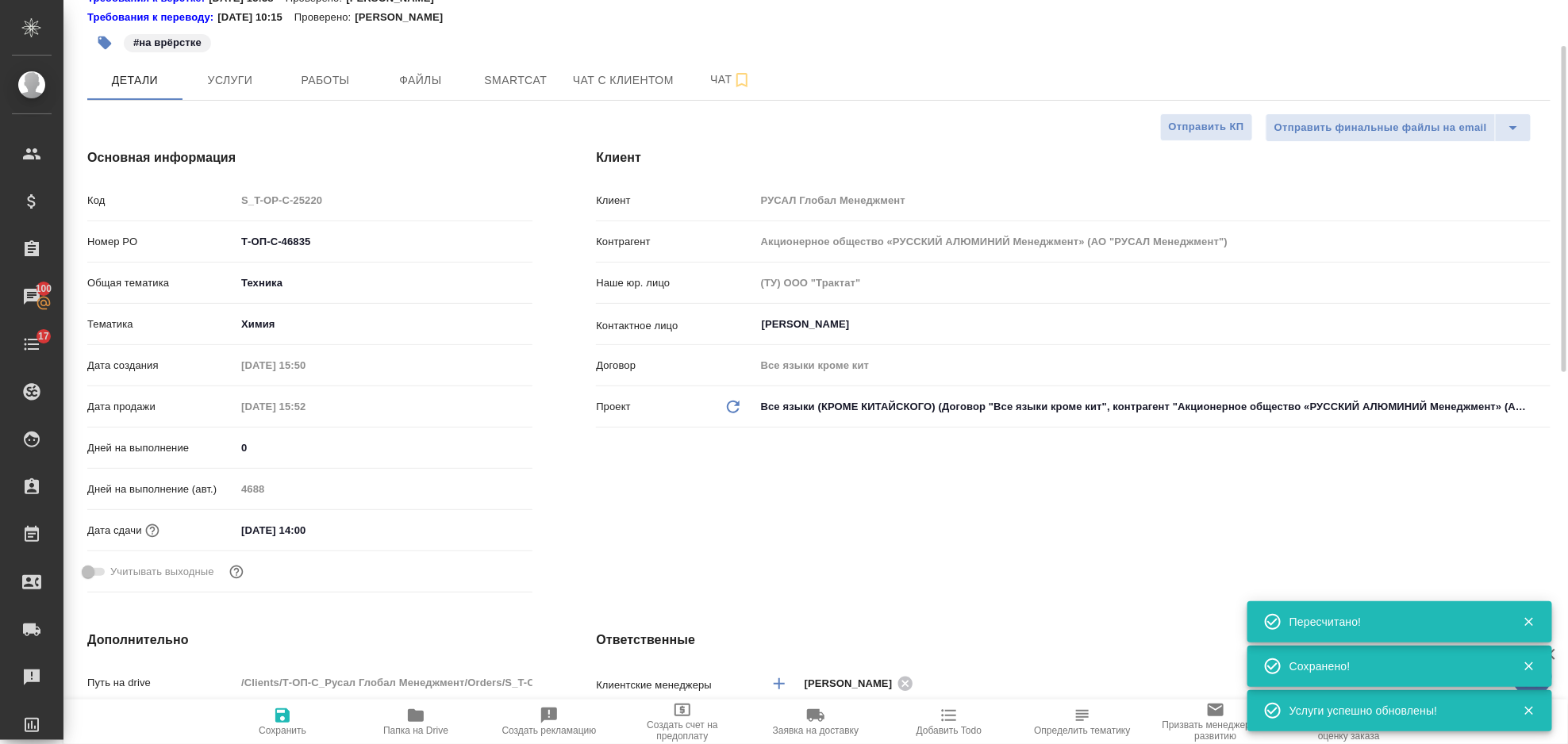
type textarea "x"
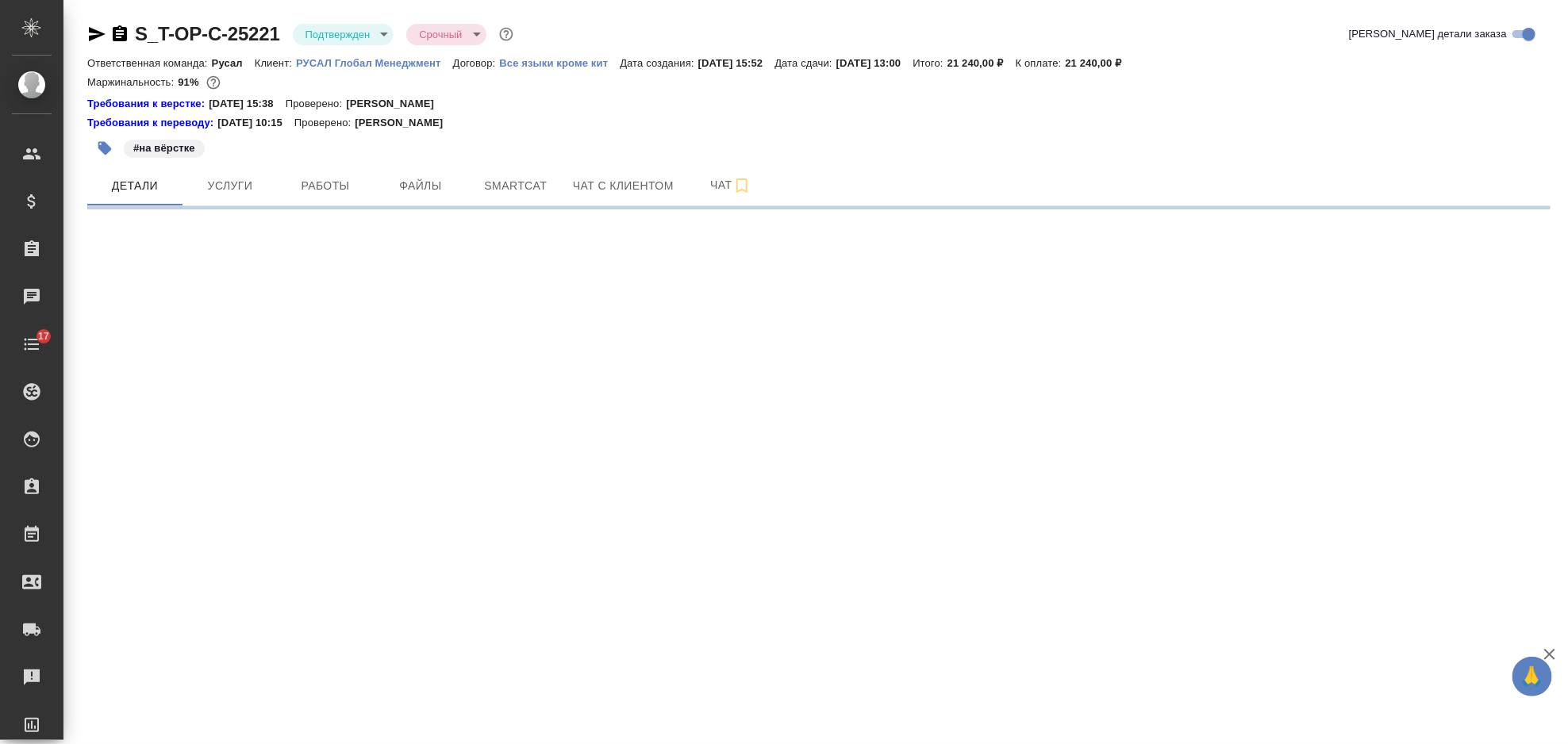
select select "RU"
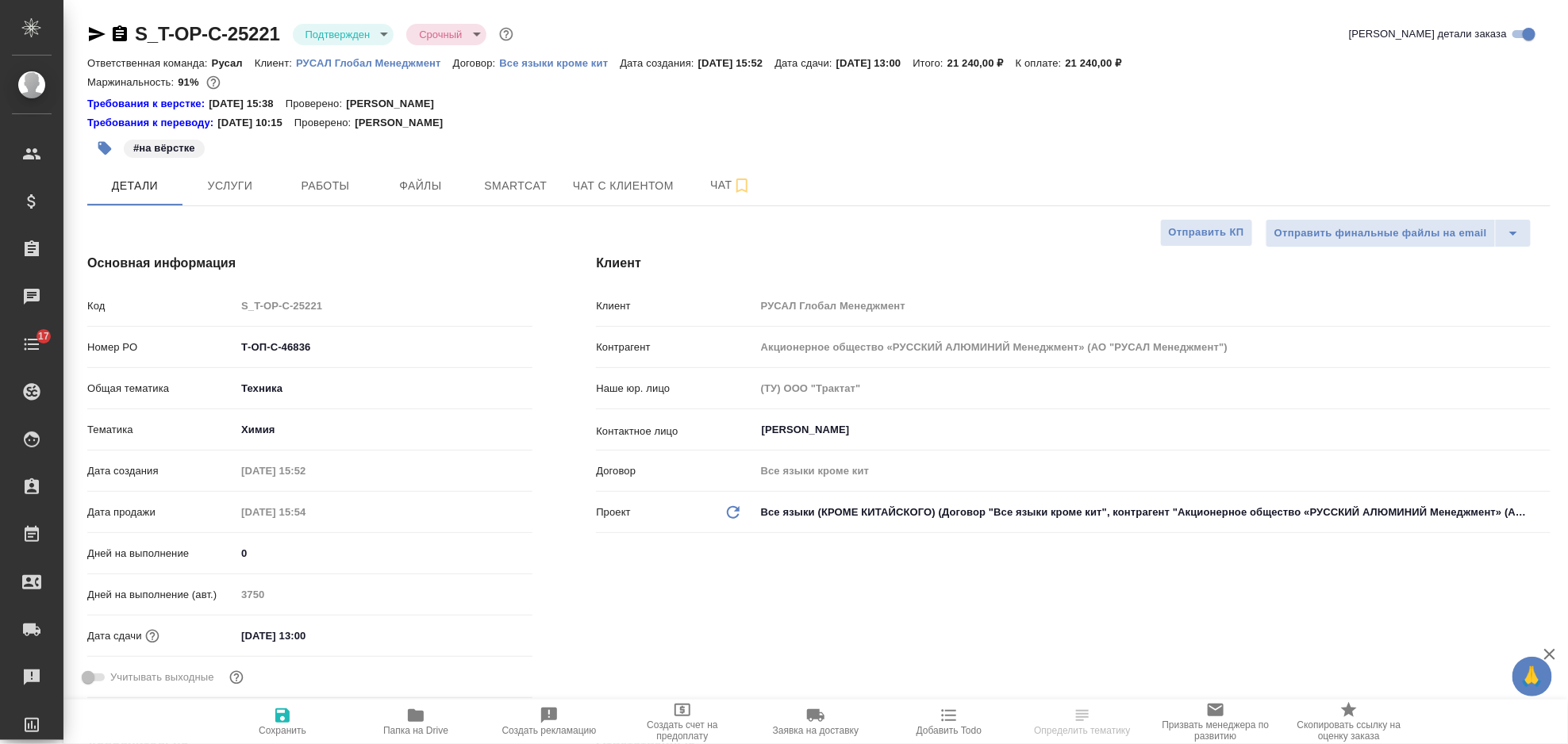
type textarea "x"
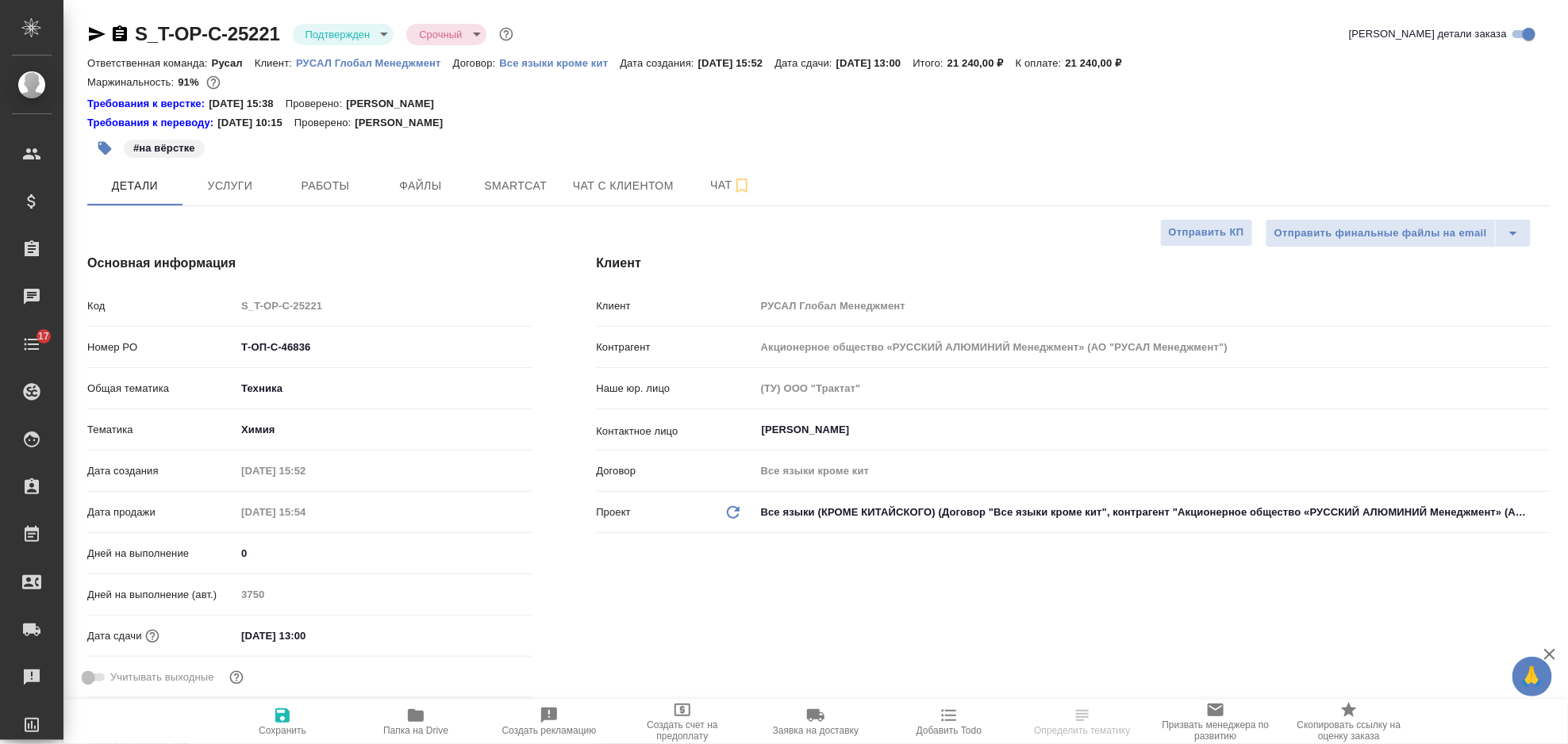
type textarea "x"
click at [339, 640] on input "[DATE] 13:00" at bounding box center [304, 635] width 138 height 23
click at [480, 629] on icon "button" at bounding box center [486, 634] width 15 height 16
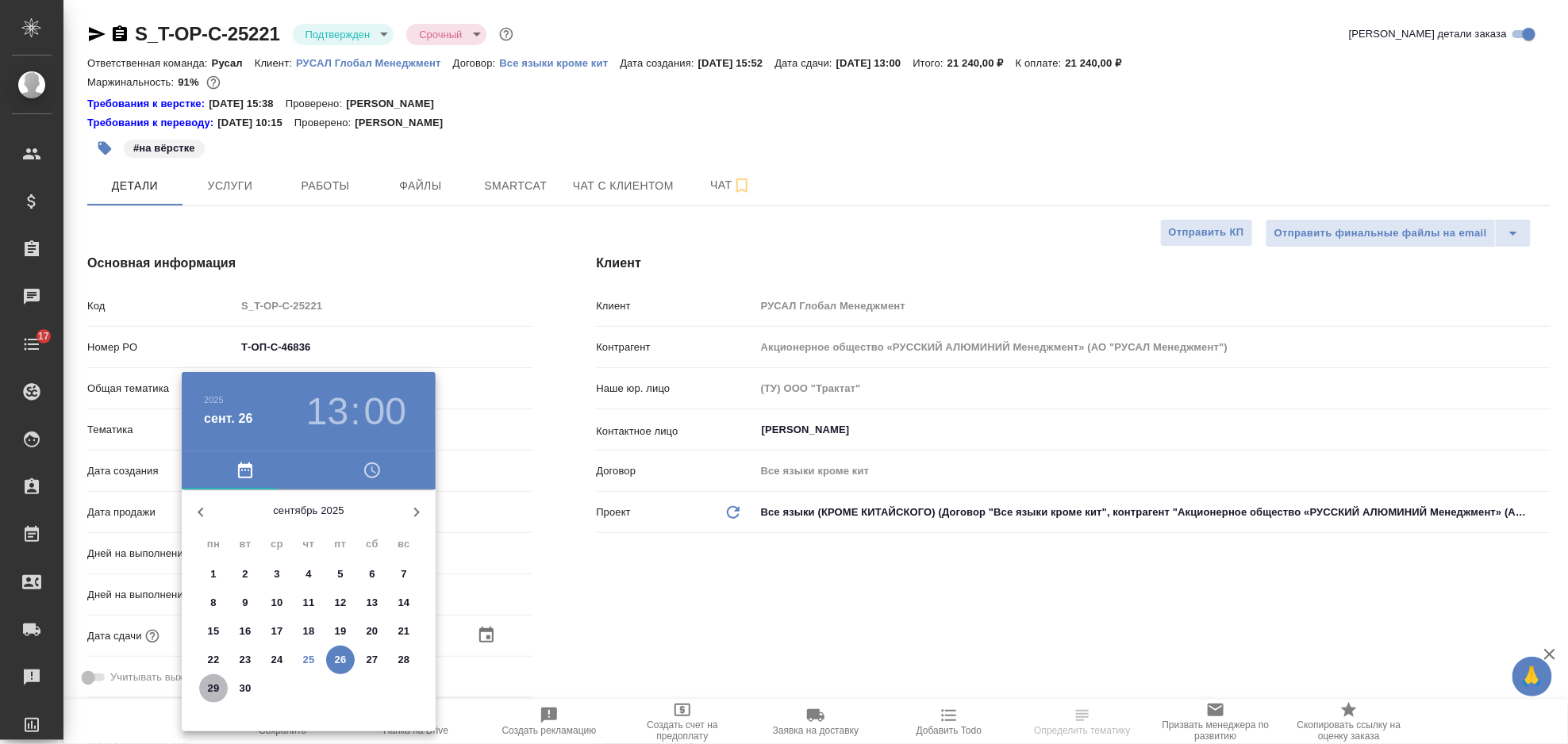
click at [219, 685] on p "29" at bounding box center [214, 689] width 12 height 16
type input "29.09.2025 13:00"
type textarea "x"
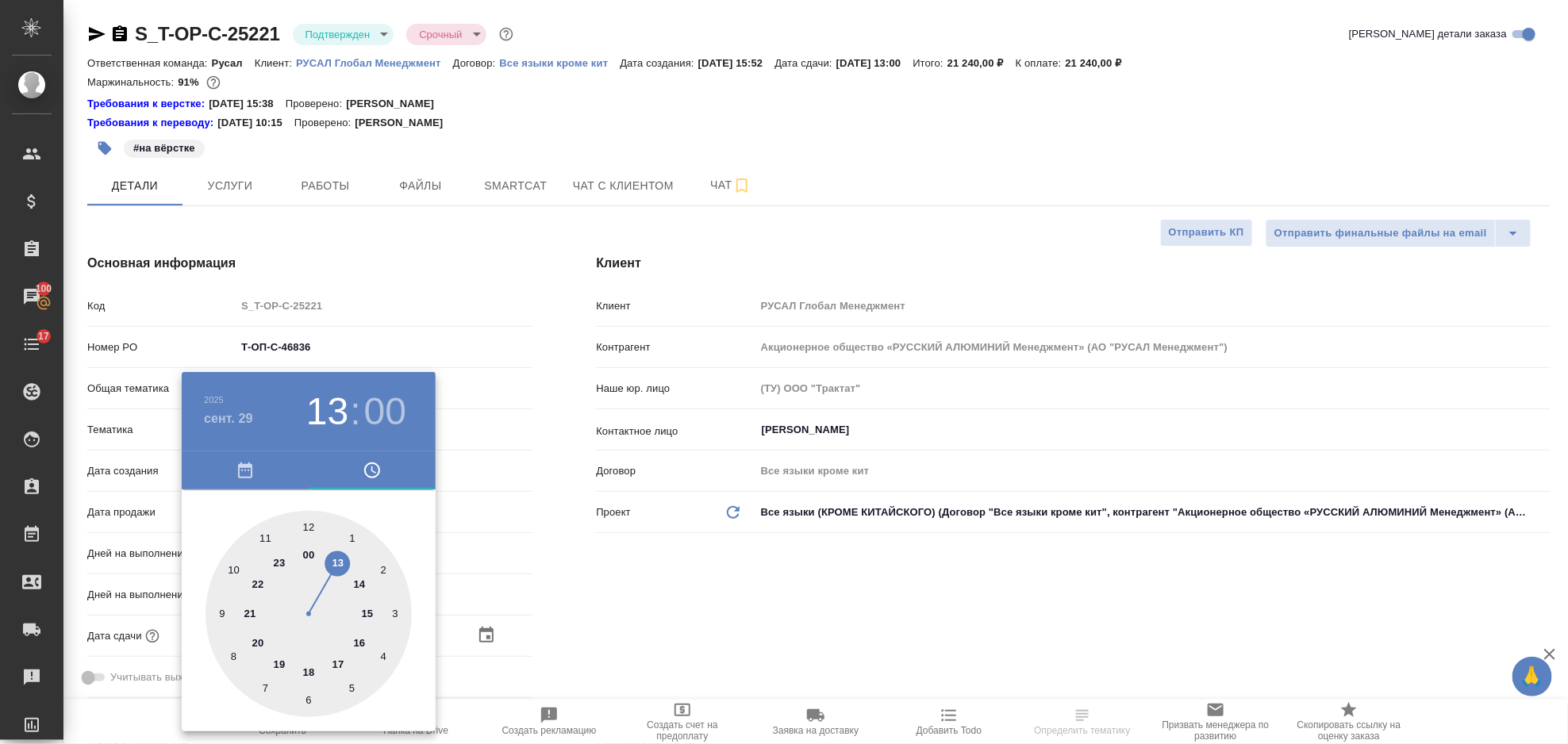
click at [266, 533] on div at bounding box center [308, 614] width 206 height 206
type input "29.09.2025 11:00"
type textarea "x"
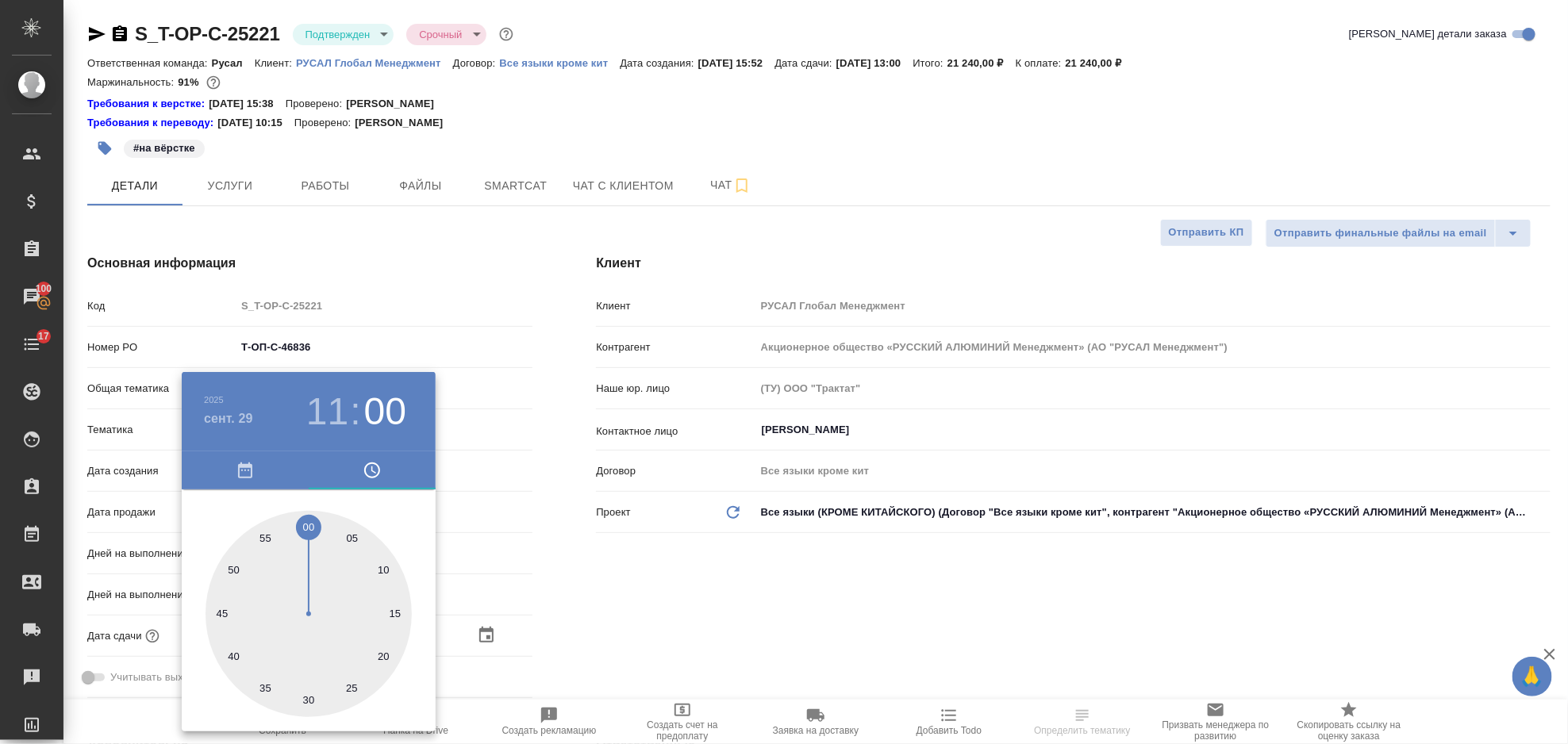
click at [309, 697] on div at bounding box center [308, 614] width 206 height 206
type input "29.09.2025 11:30"
type textarea "x"
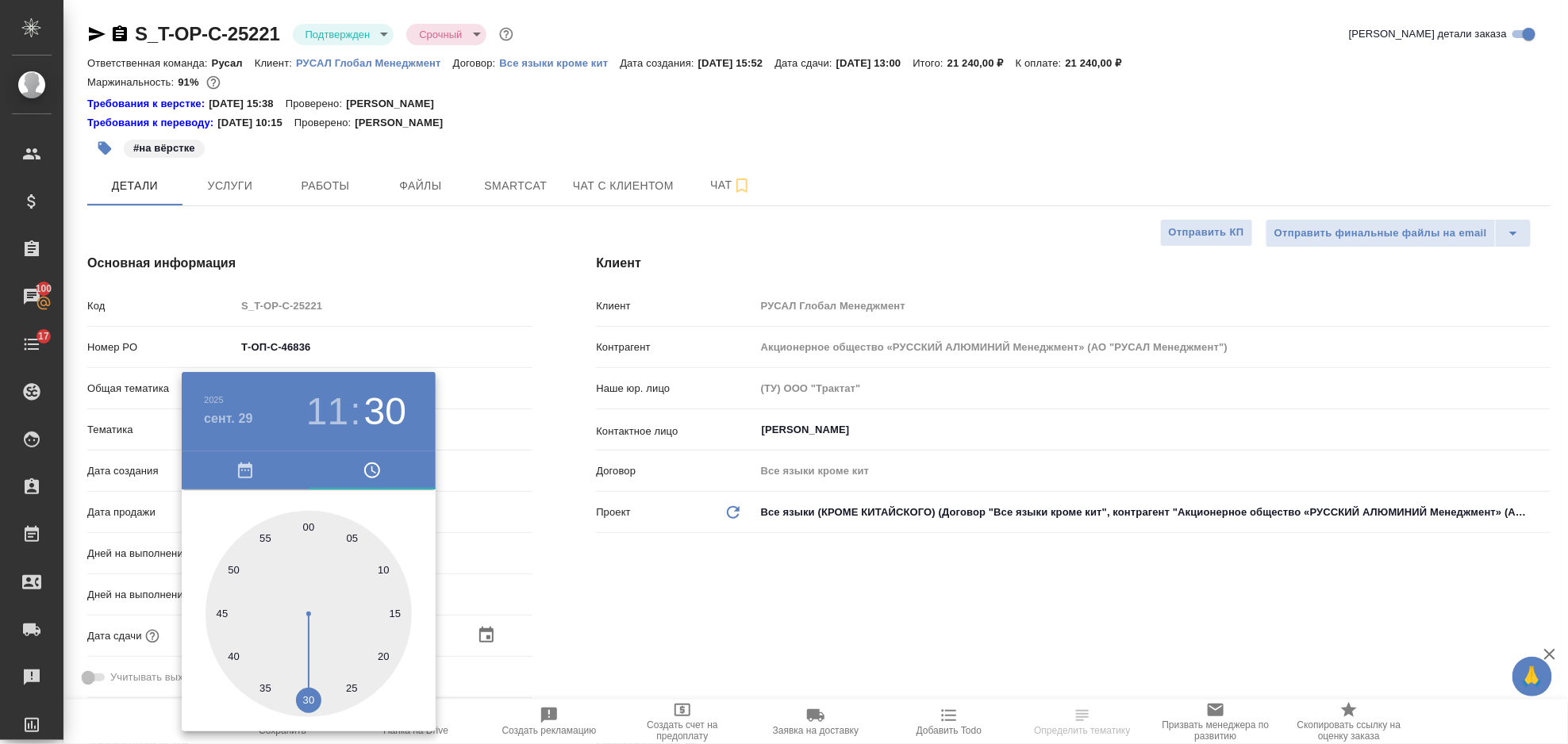
click at [717, 592] on div at bounding box center [784, 372] width 1568 height 744
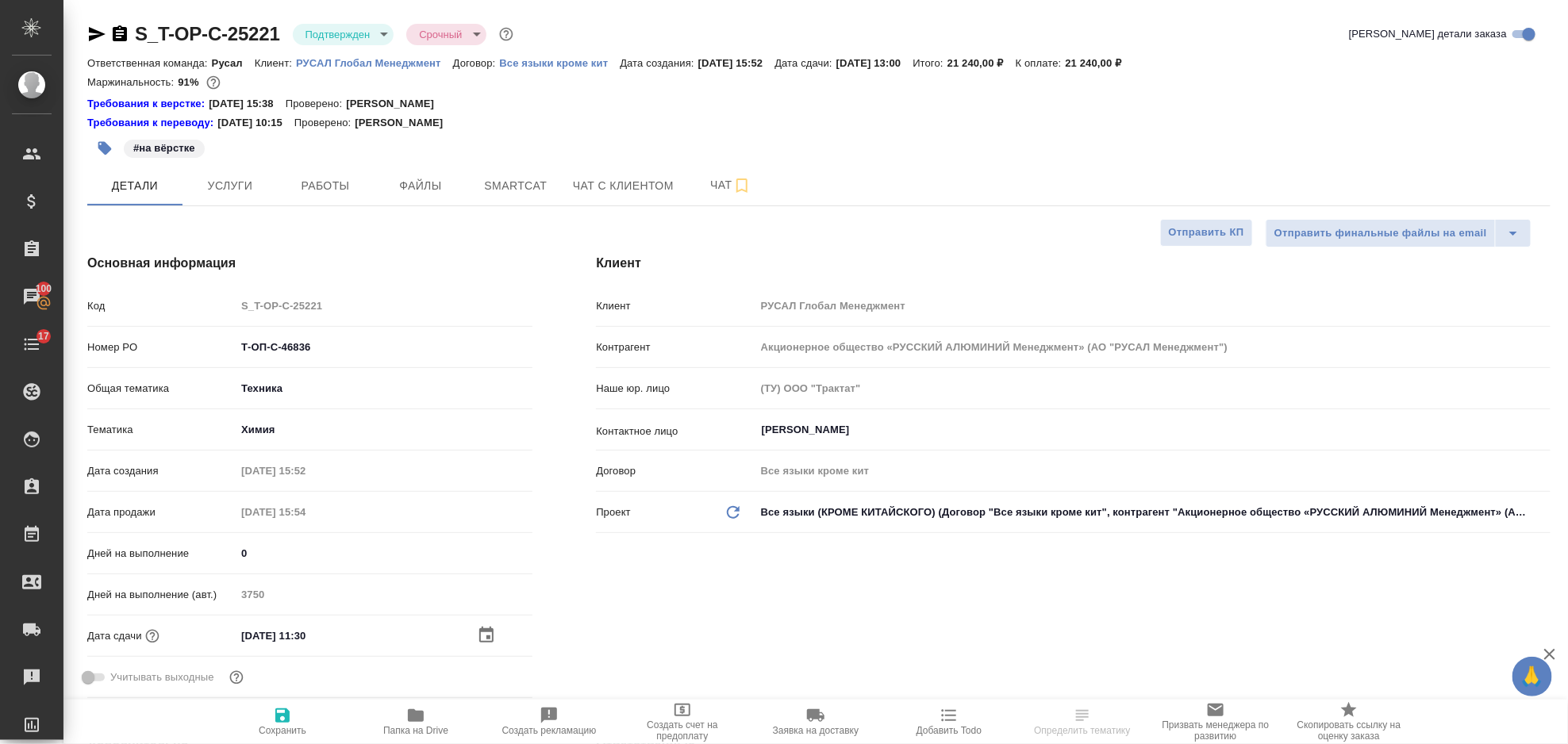
click at [290, 710] on icon "button" at bounding box center [282, 715] width 19 height 19
type textarea "x"
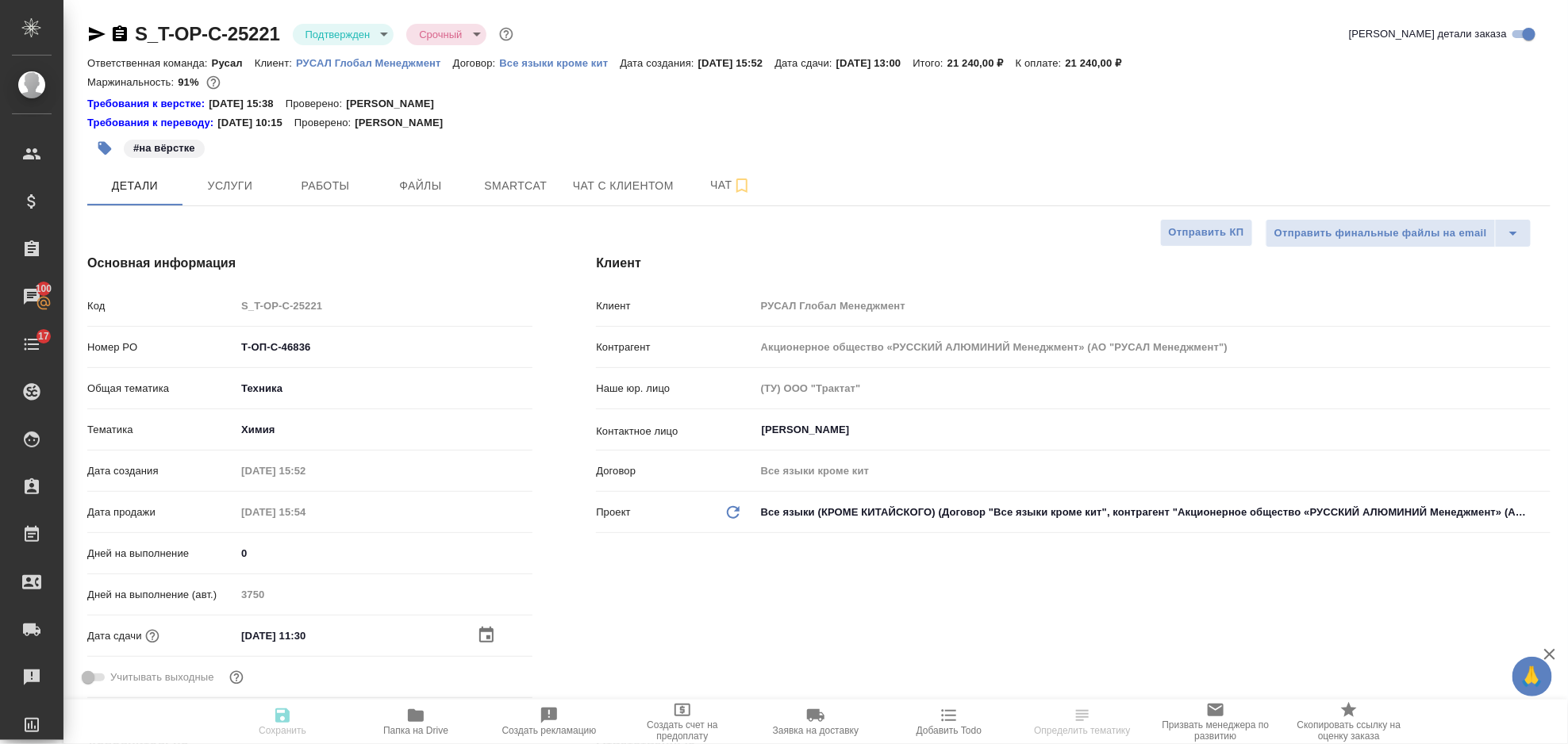
type textarea "x"
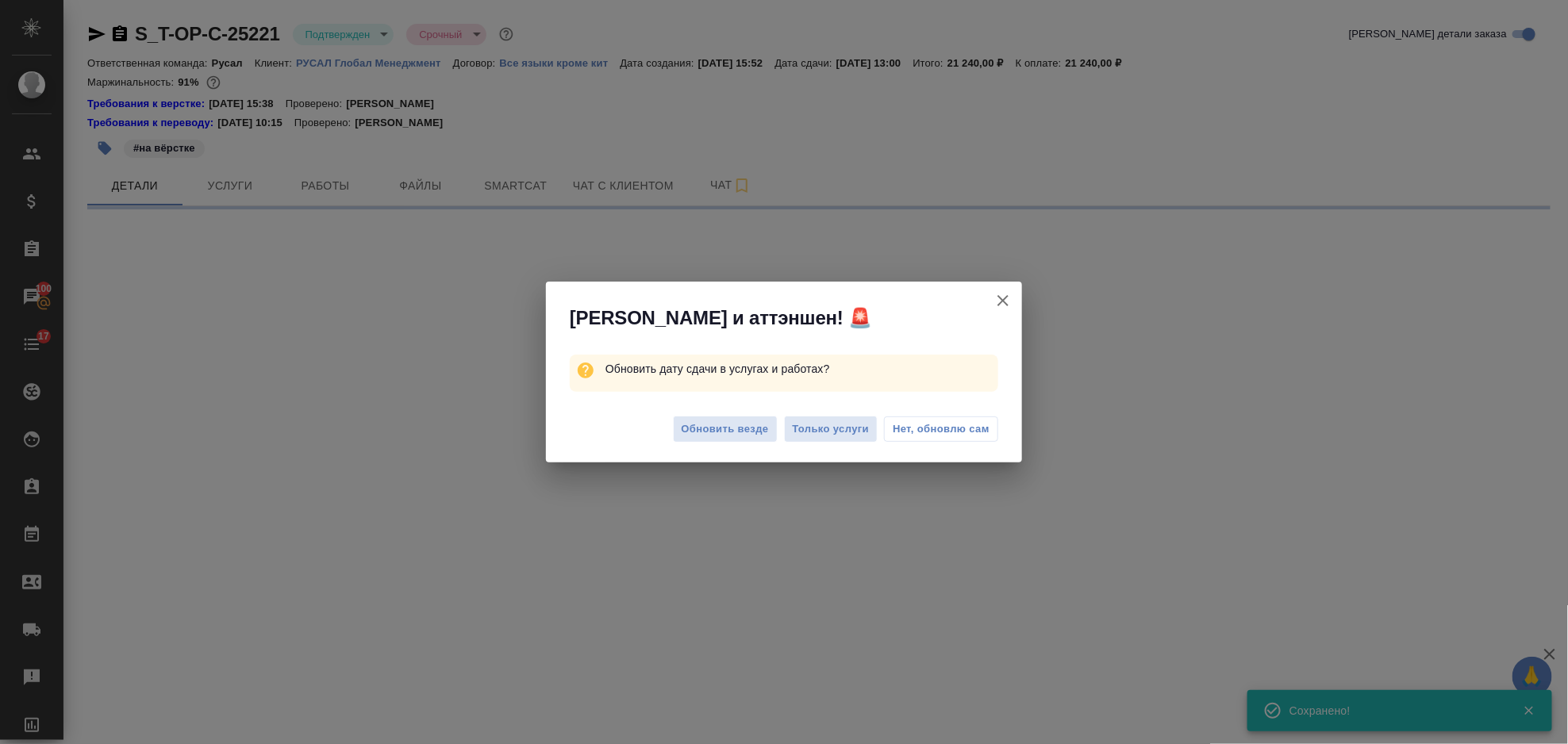
click at [855, 429] on span "Только услуги" at bounding box center [832, 429] width 77 height 19
select select "RU"
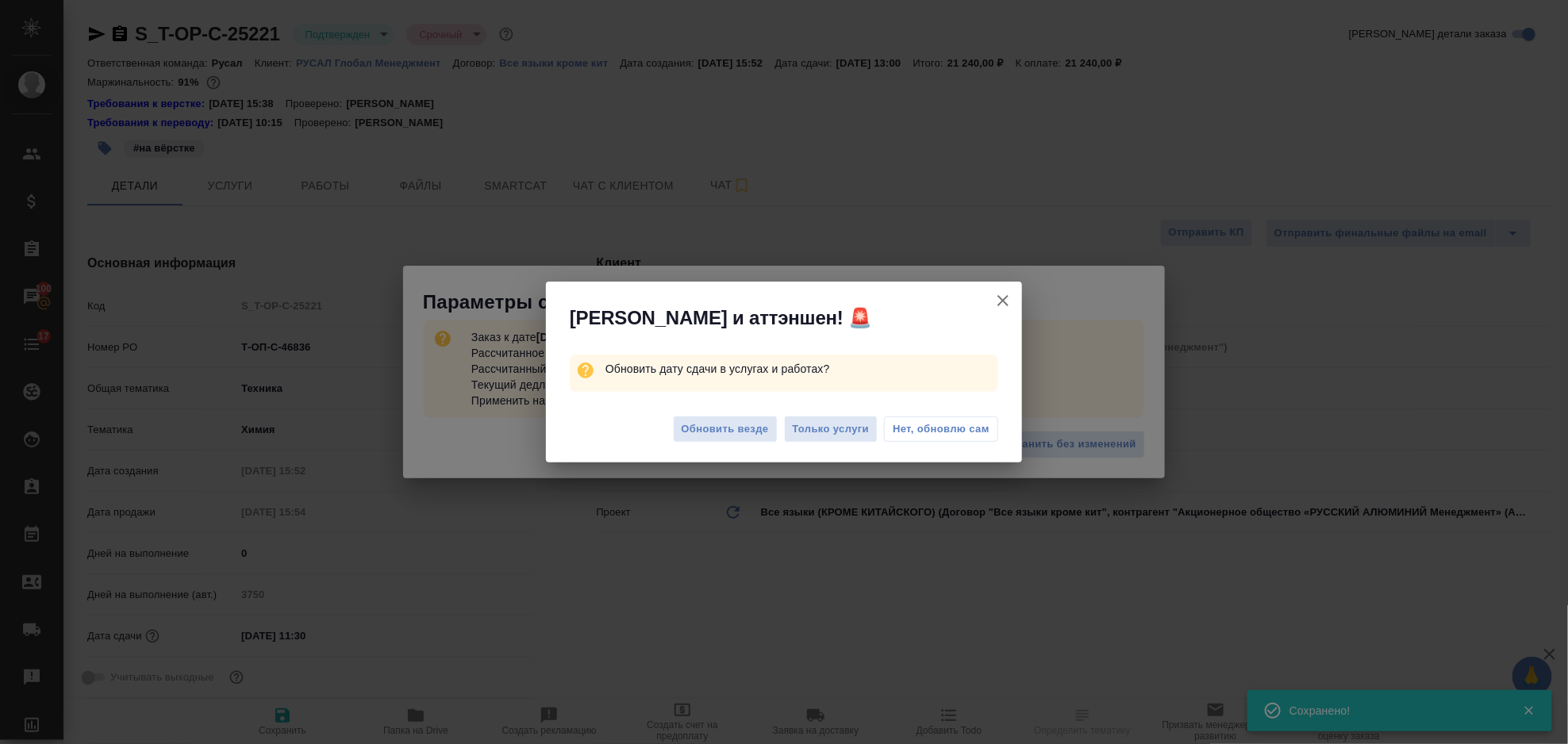
type textarea "x"
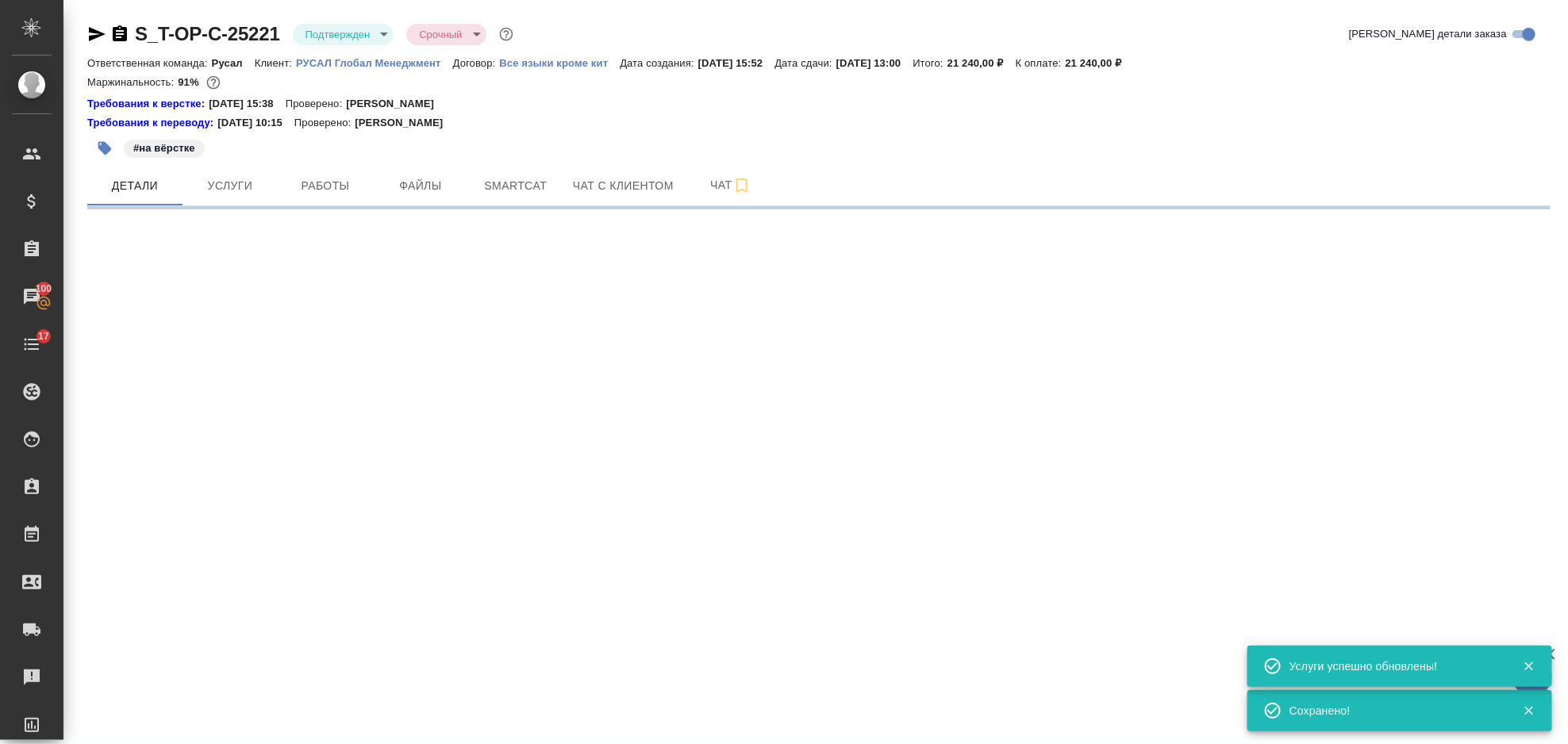
click at [1071, 449] on body "🙏 .cls-1 fill:#fff; AWATERA Gorlenko Yuliua Клиенты Спецификации Заказы 100 Чат…" at bounding box center [784, 372] width 1568 height 744
select select "RU"
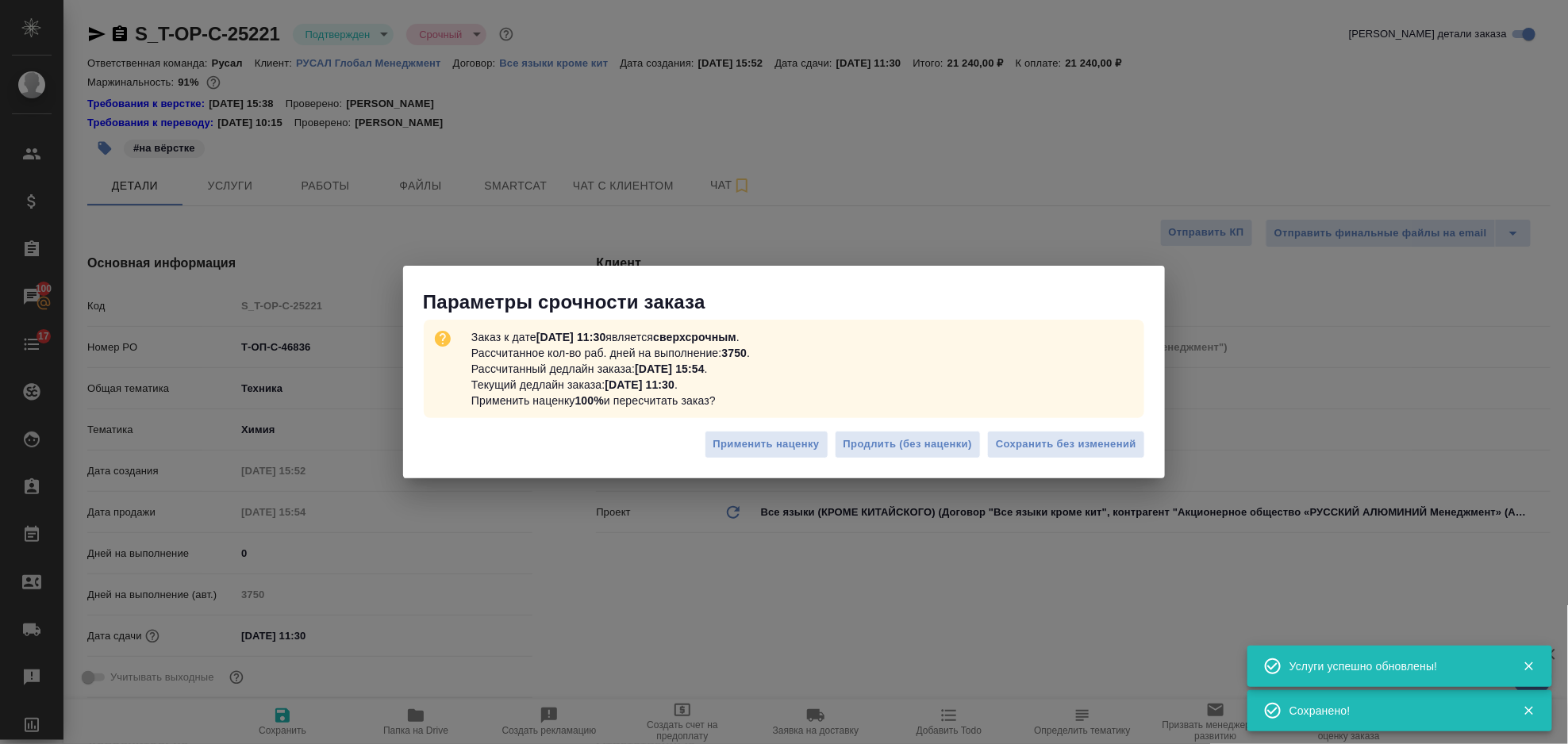
type textarea "x"
click at [1068, 450] on span "Сохранить без изменений" at bounding box center [1065, 445] width 140 height 19
type textarea "x"
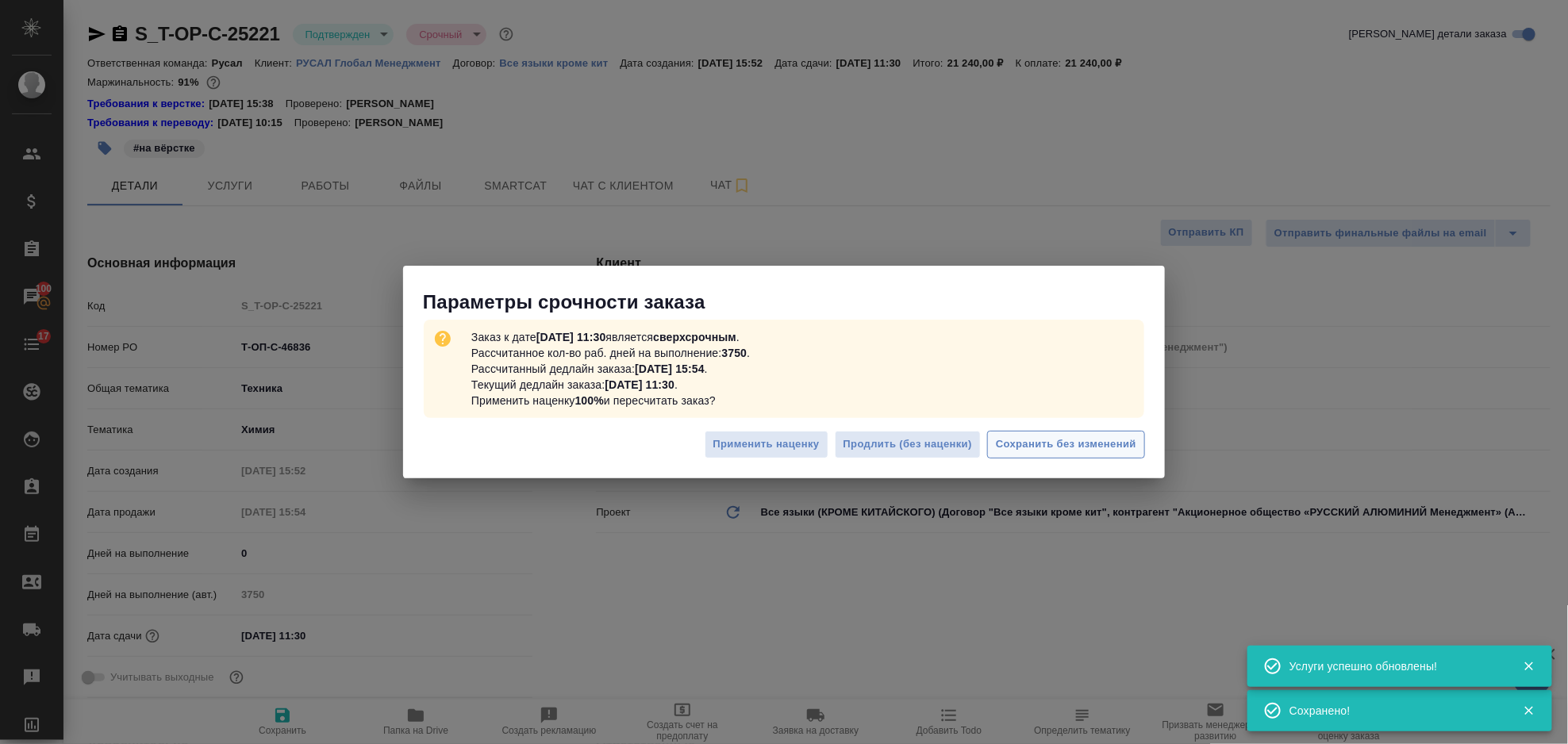
type textarea "x"
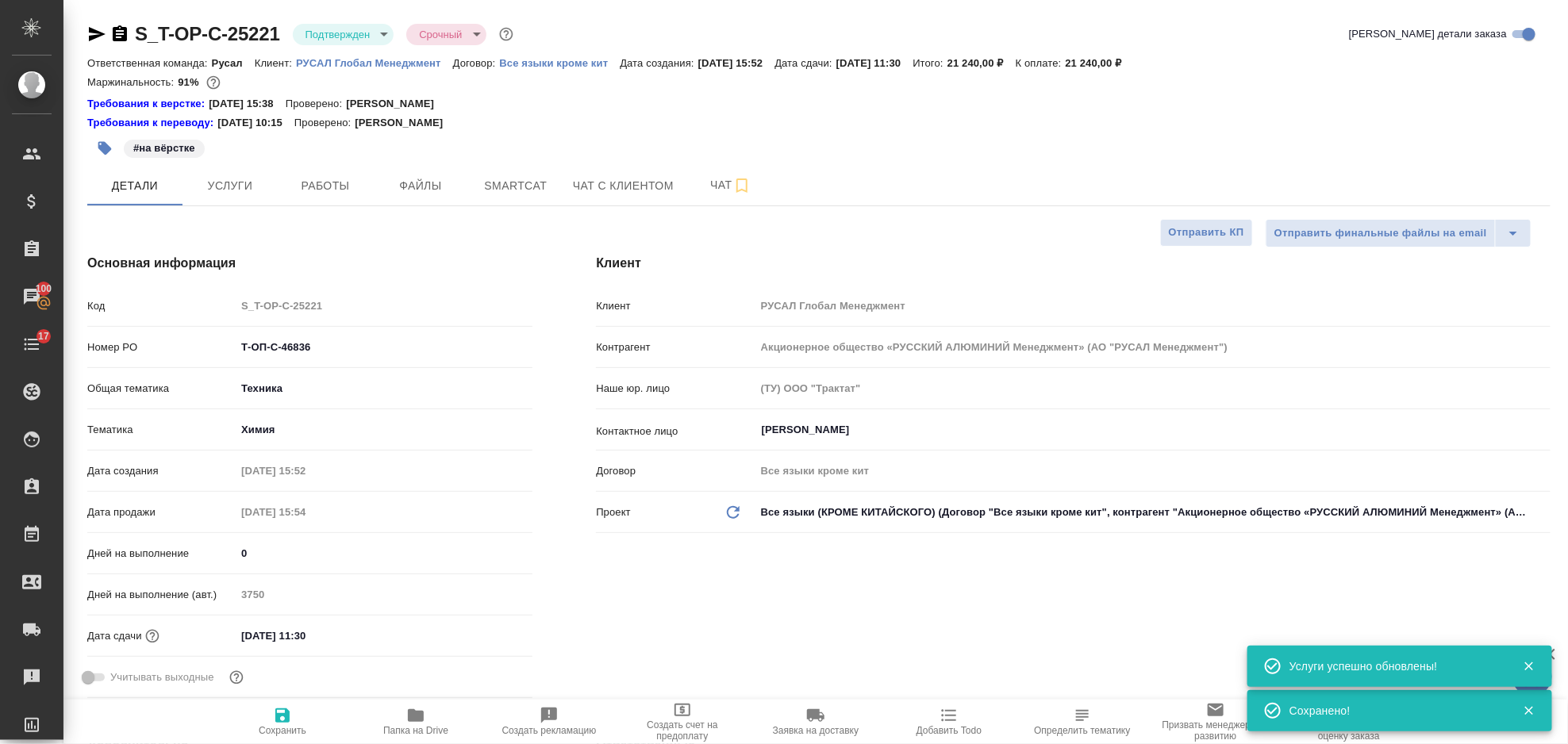
type textarea "x"
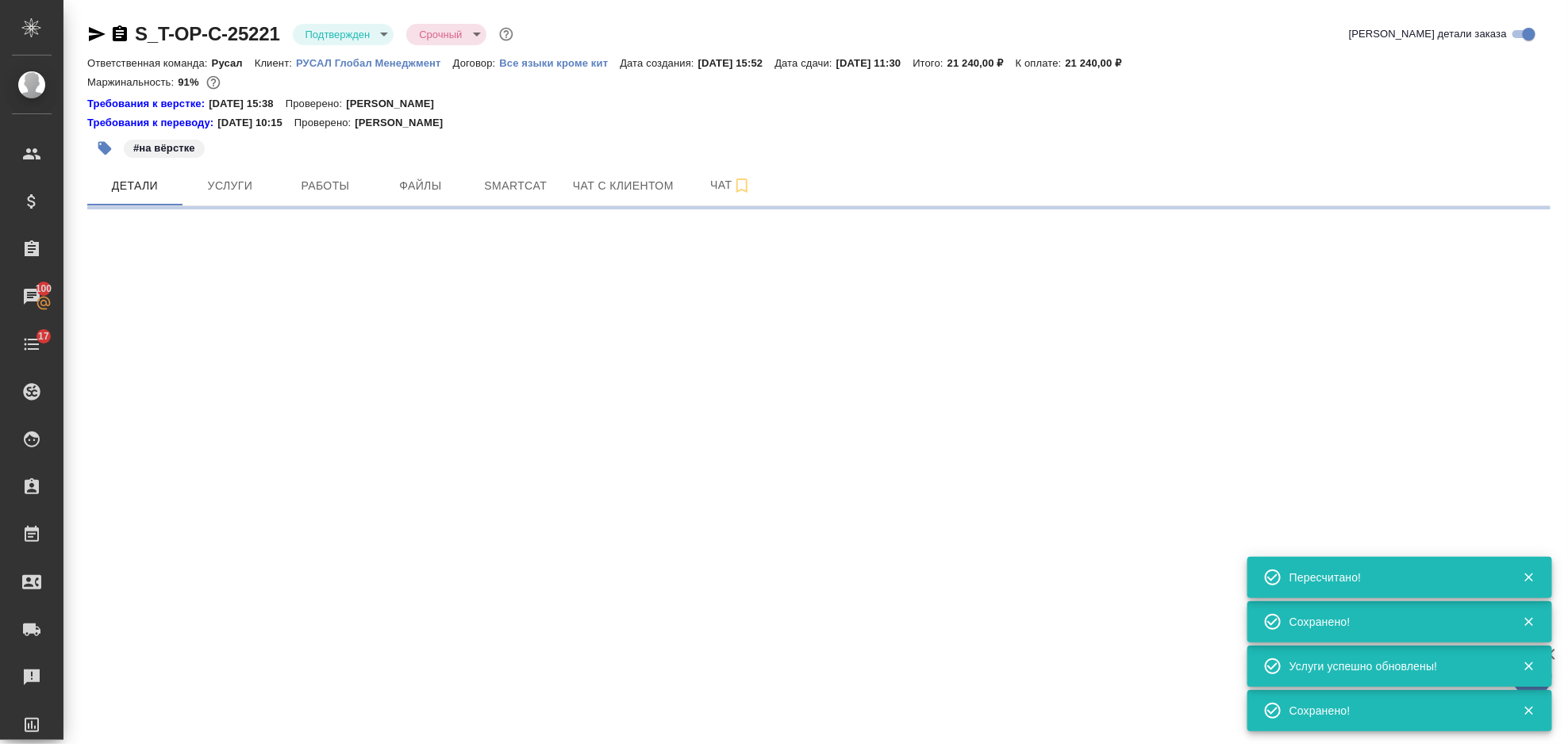
select select "RU"
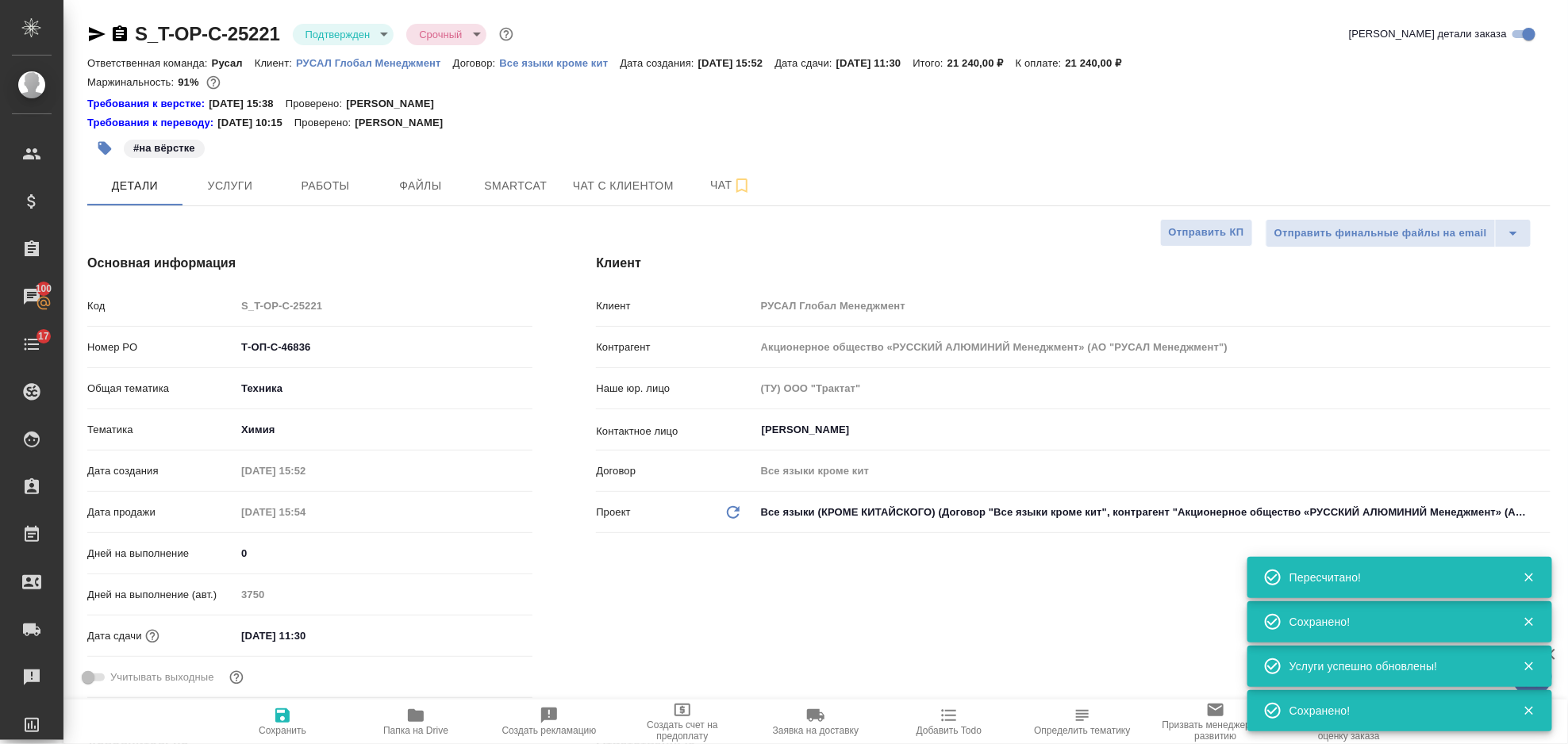
type textarea "x"
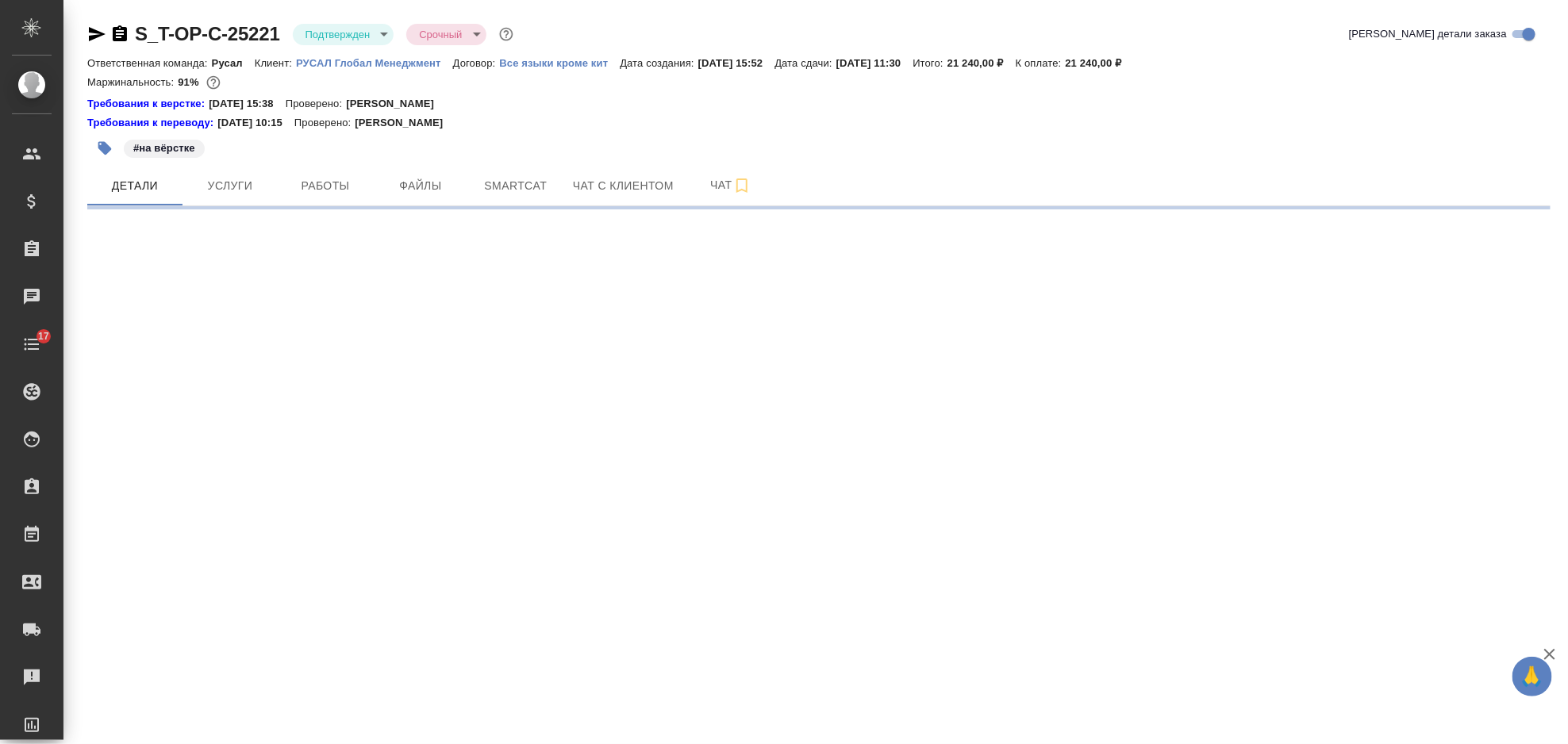
select select "RU"
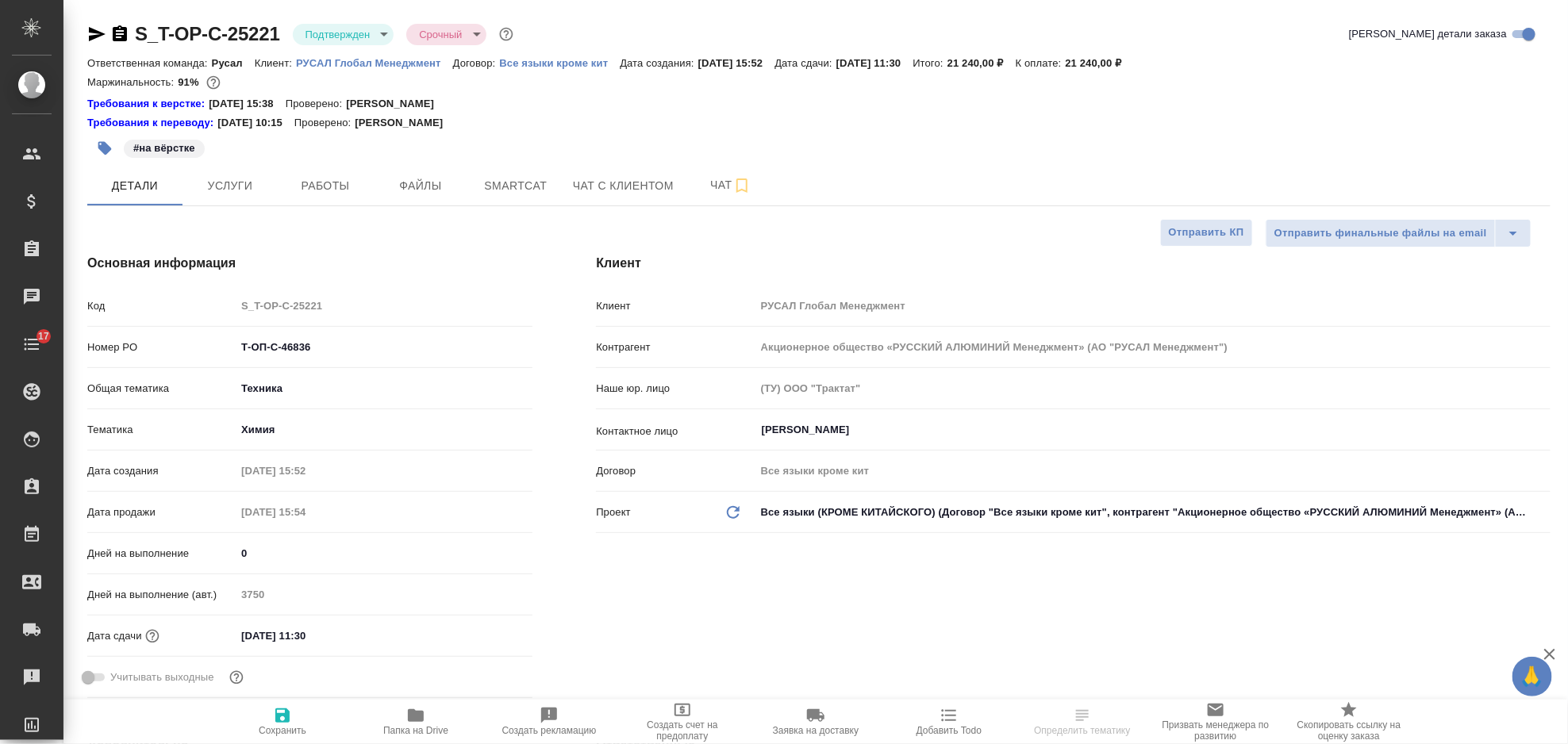
type textarea "x"
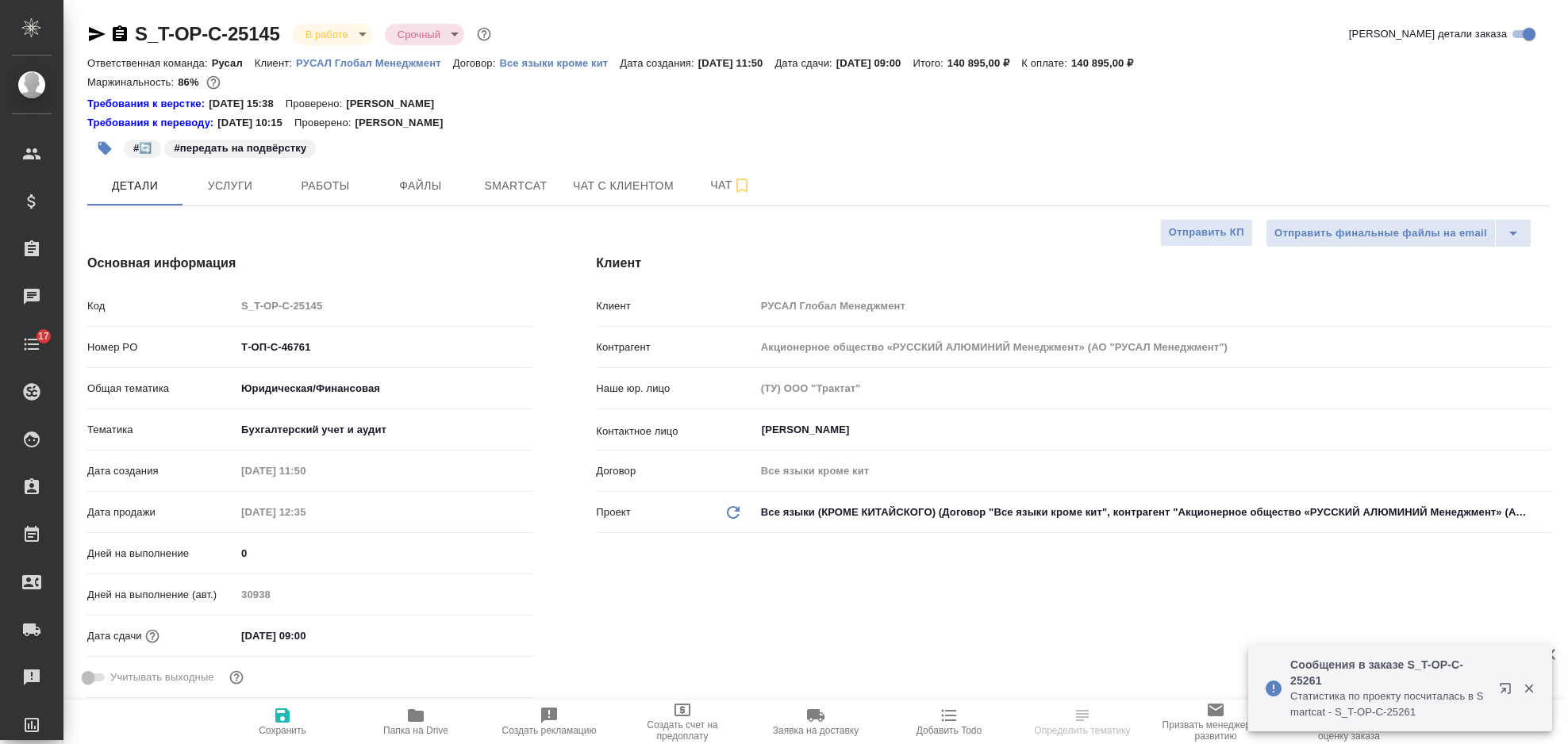
select select "RU"
click at [89, 38] on icon "button" at bounding box center [97, 33] width 17 height 15
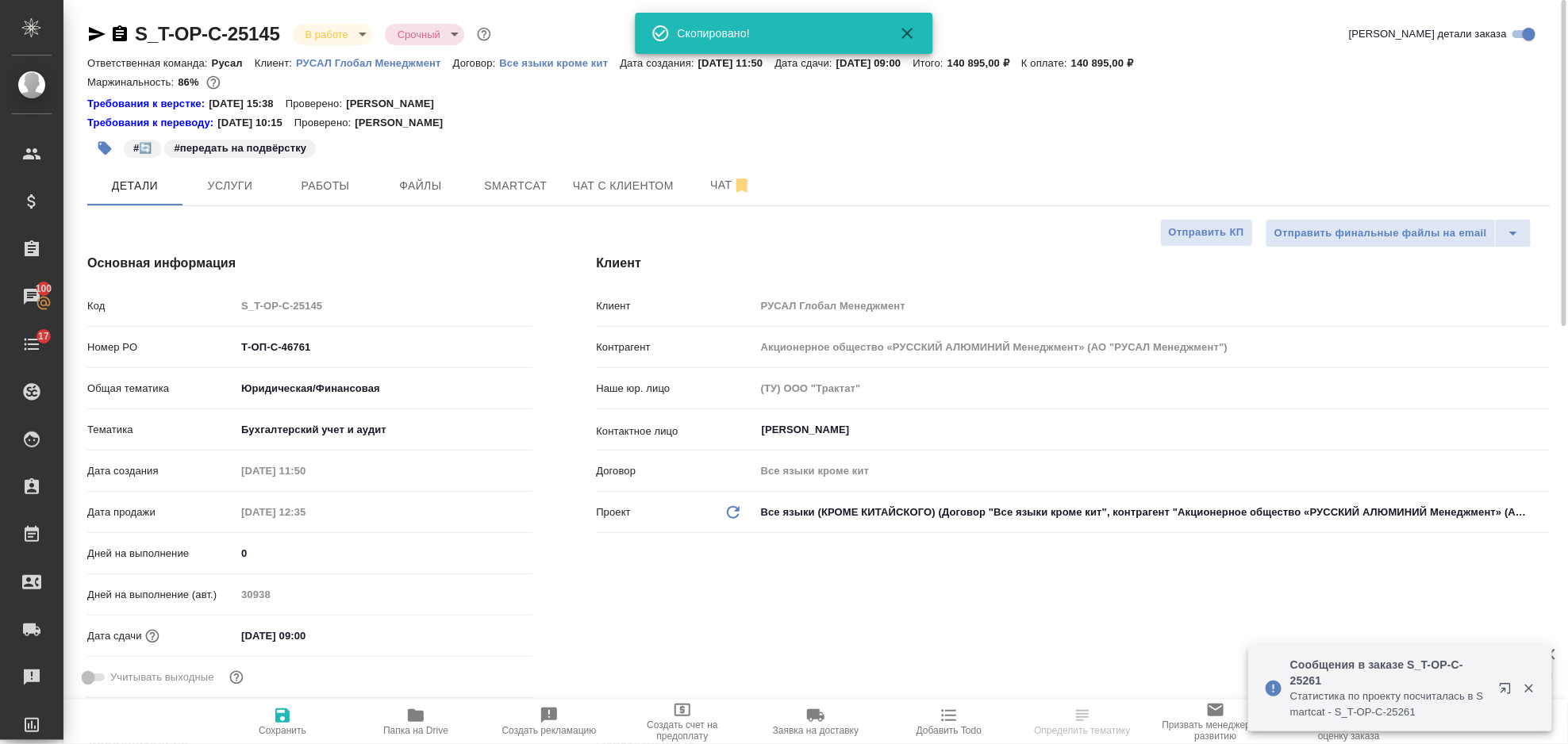
select select "RU"
type textarea "x"
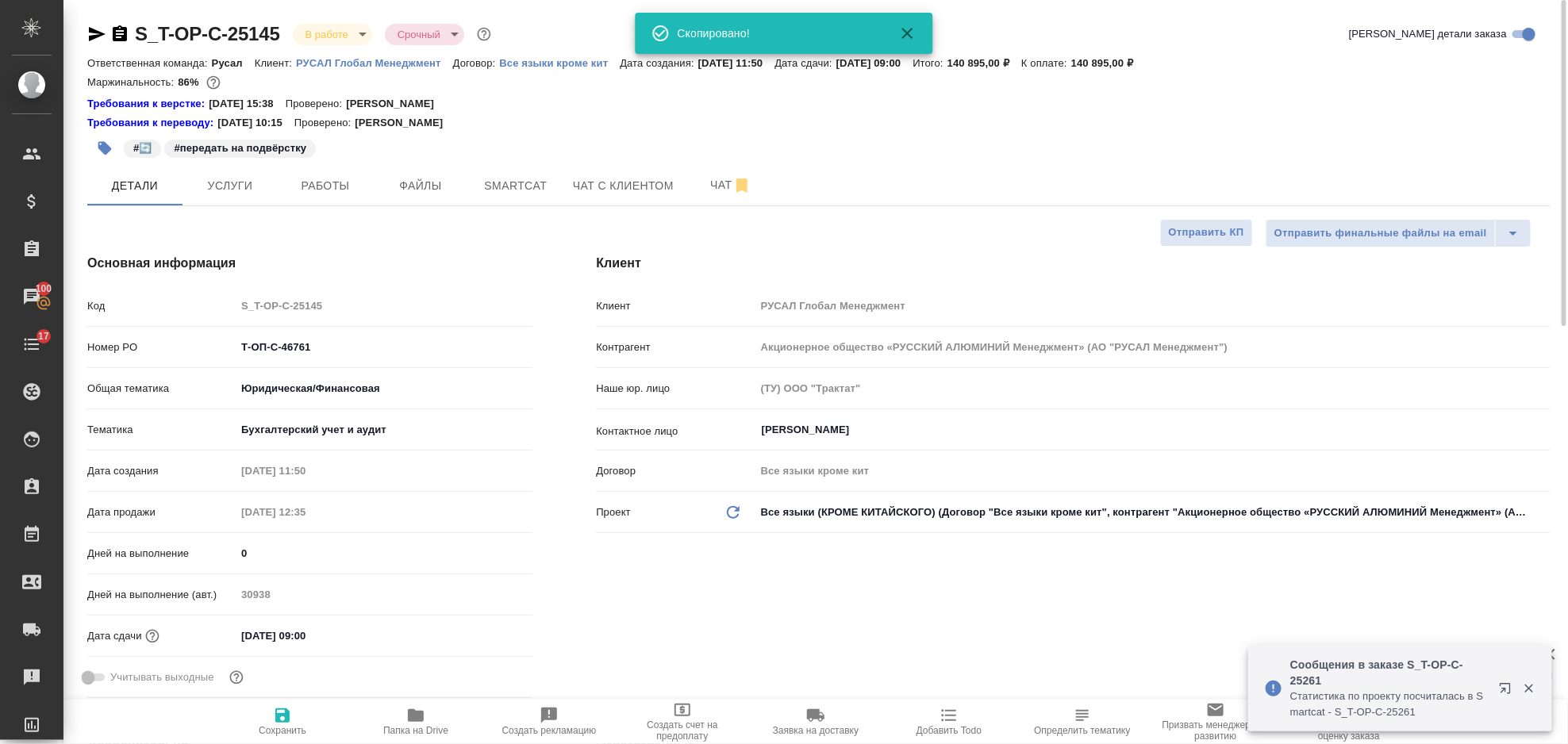
type textarea "x"
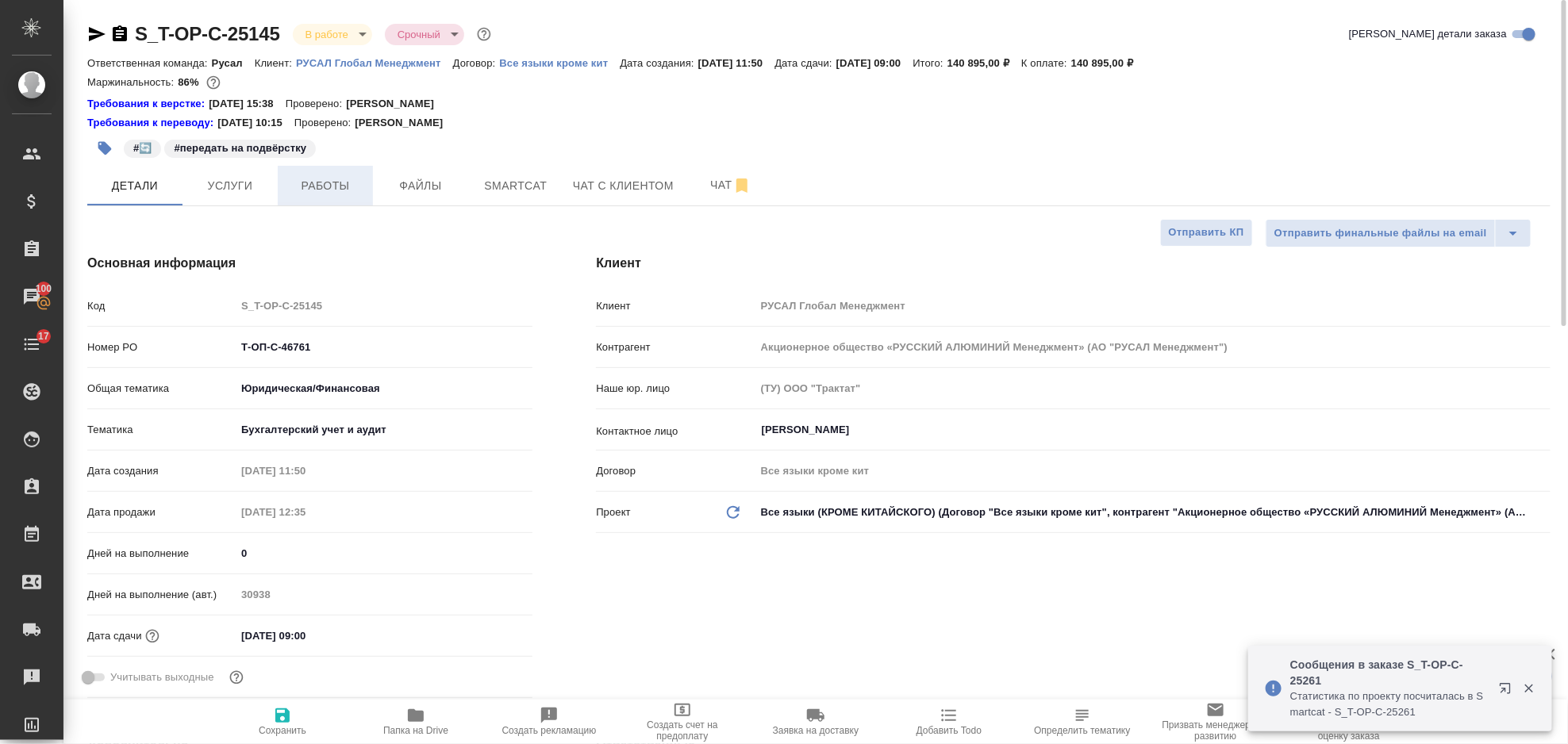
click at [351, 187] on span "Работы" at bounding box center [326, 186] width 77 height 20
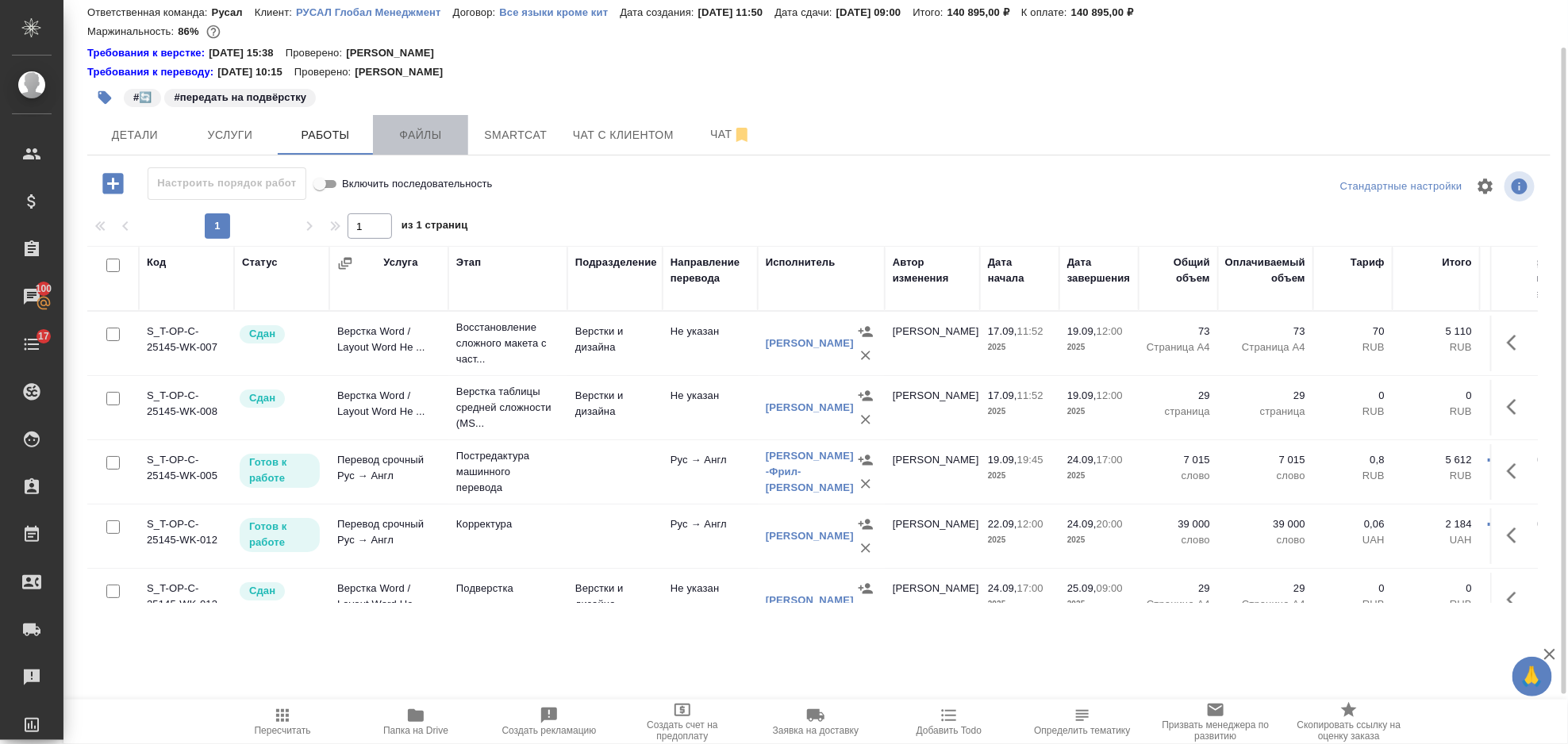
click at [427, 139] on span "Файлы" at bounding box center [421, 135] width 77 height 20
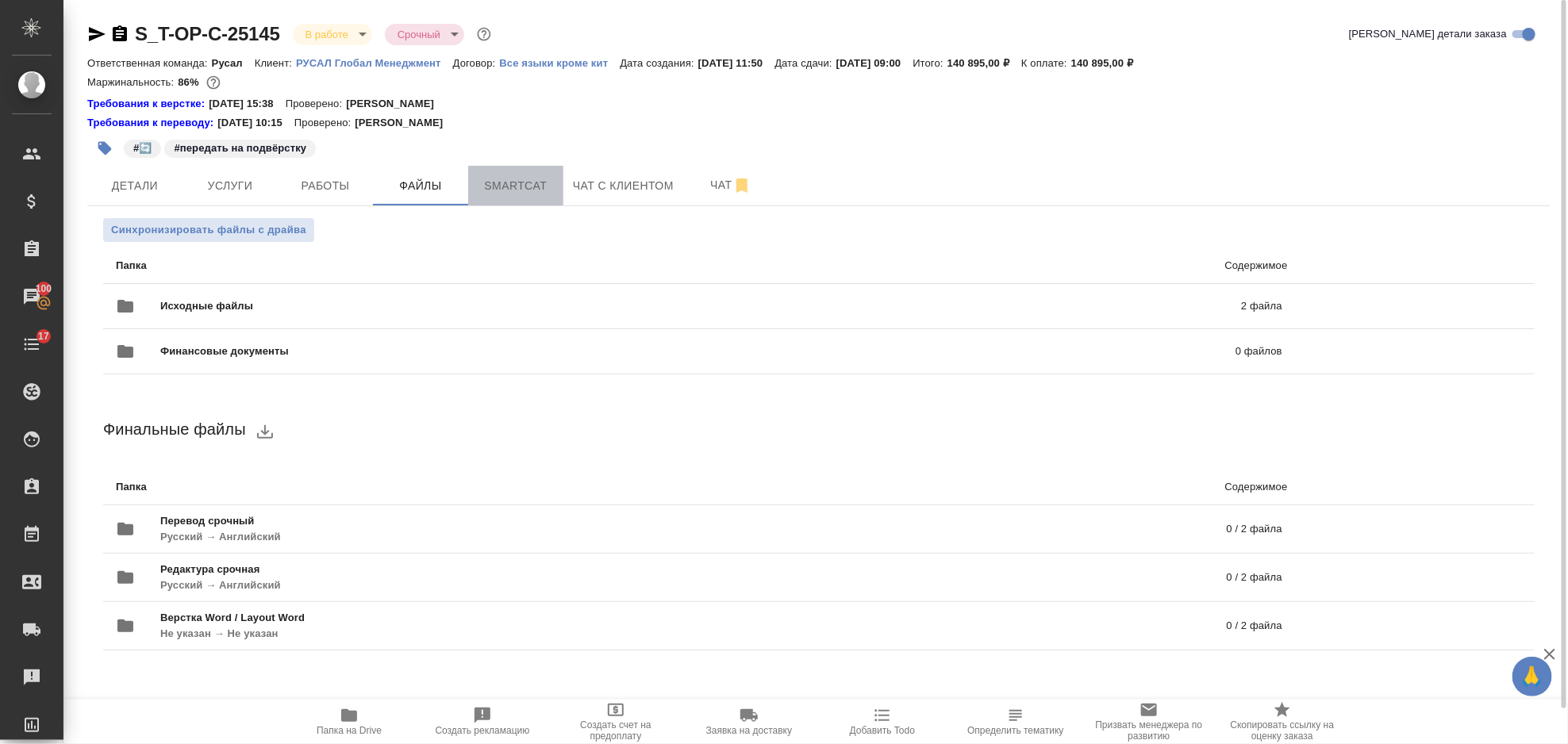
click at [503, 178] on span "Smartcat" at bounding box center [516, 186] width 77 height 20
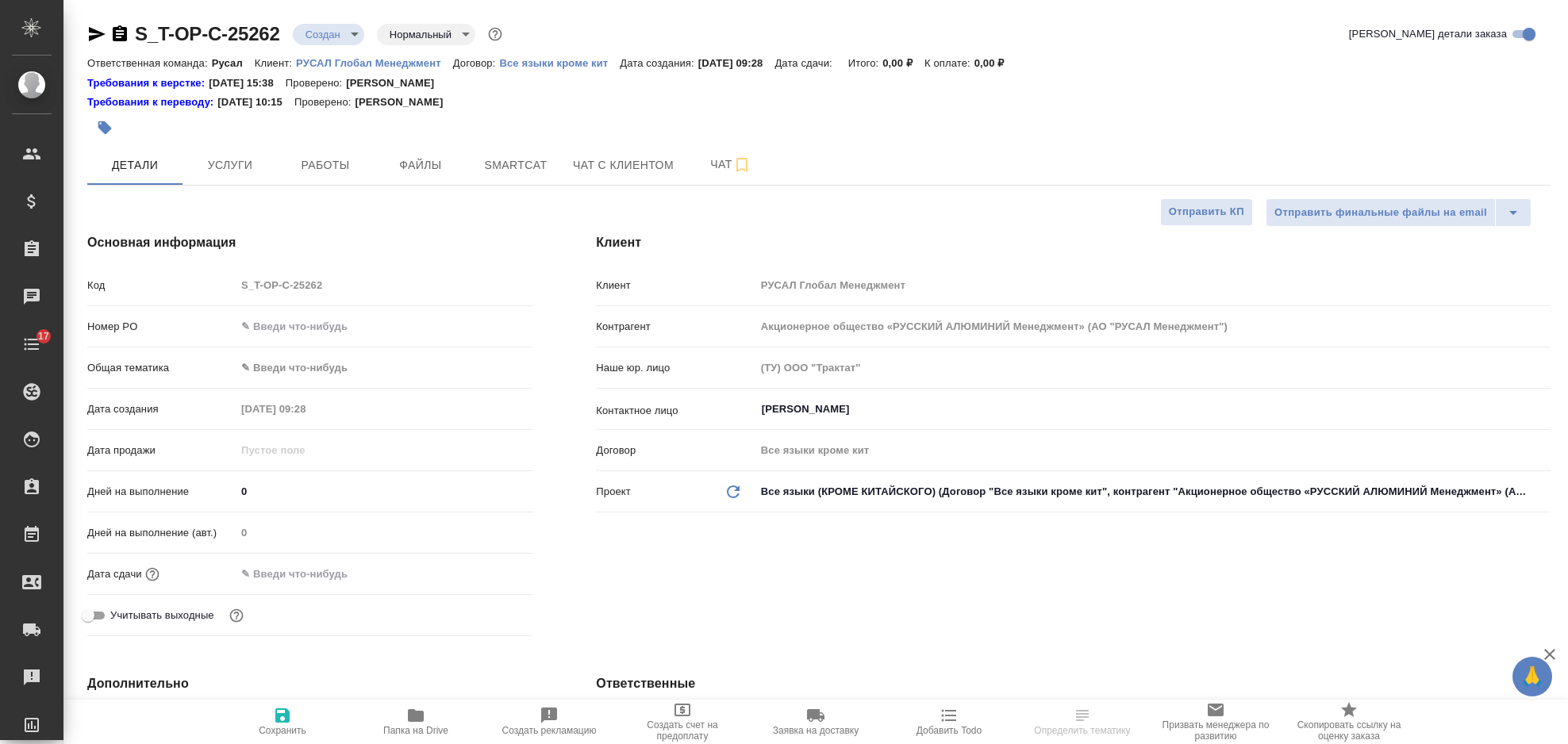
select select "RU"
type input "[PERSON_NAME]"
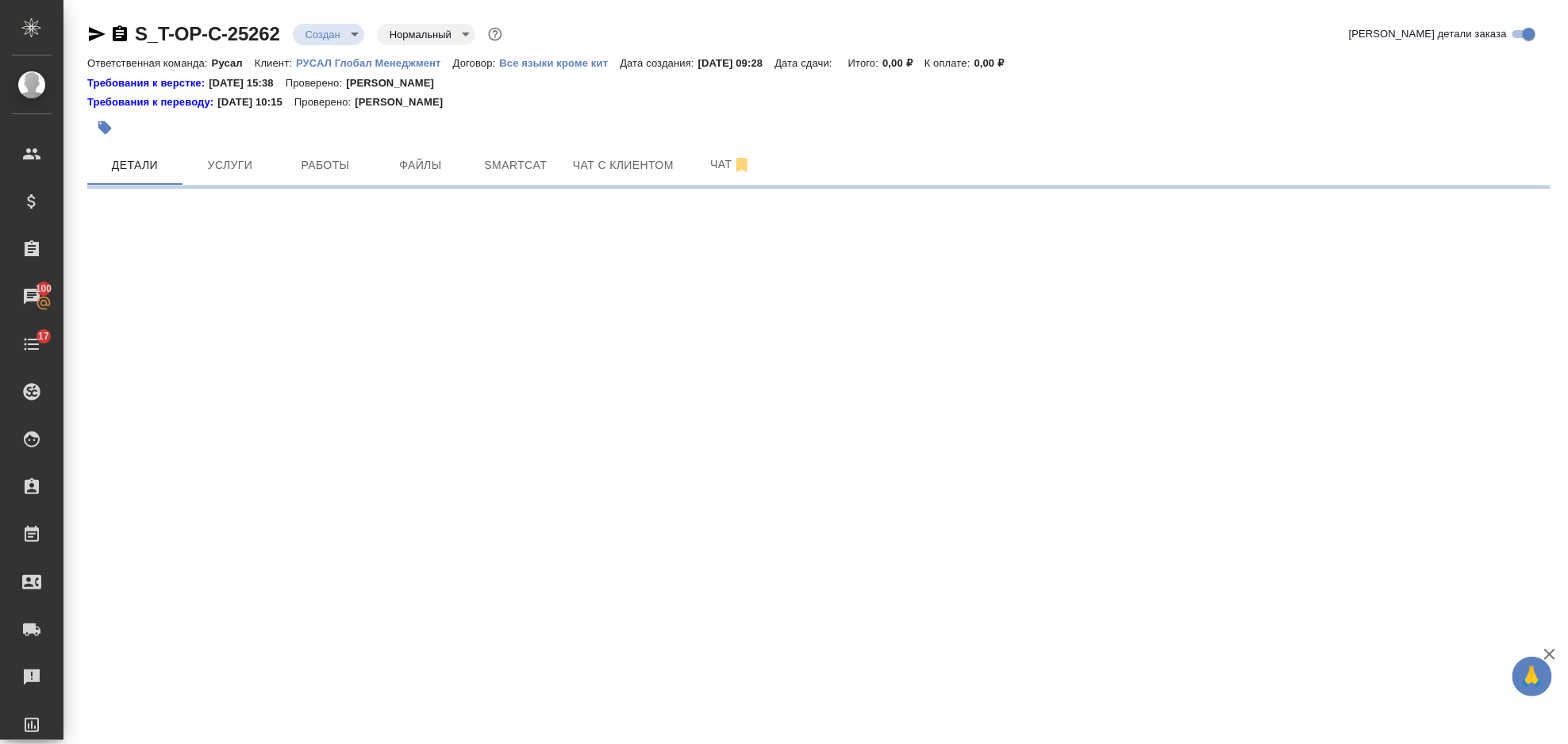
select select "RU"
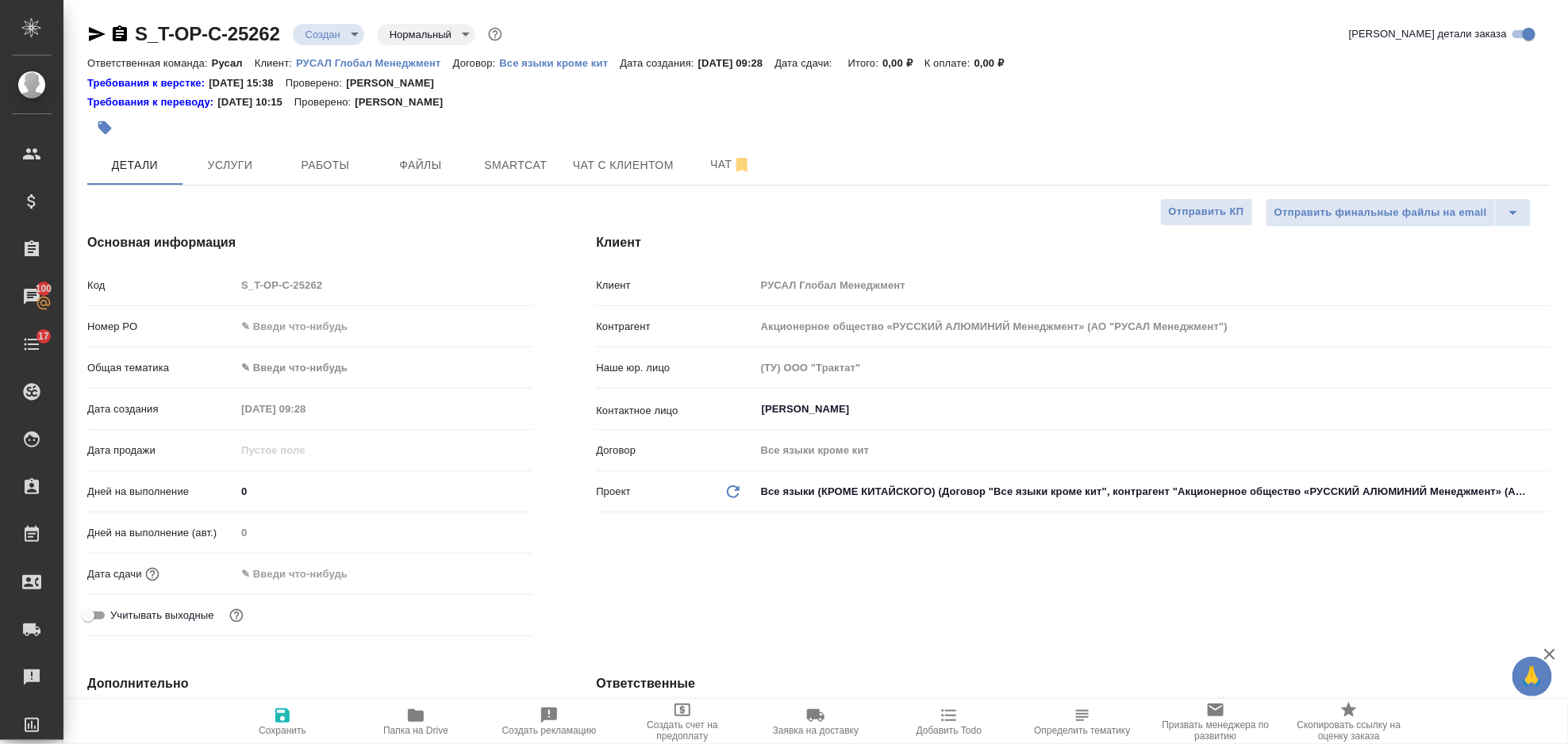
type textarea "x"
click at [304, 324] on input "text" at bounding box center [384, 326] width 297 height 23
paste input "Т-ОП-С-46865"
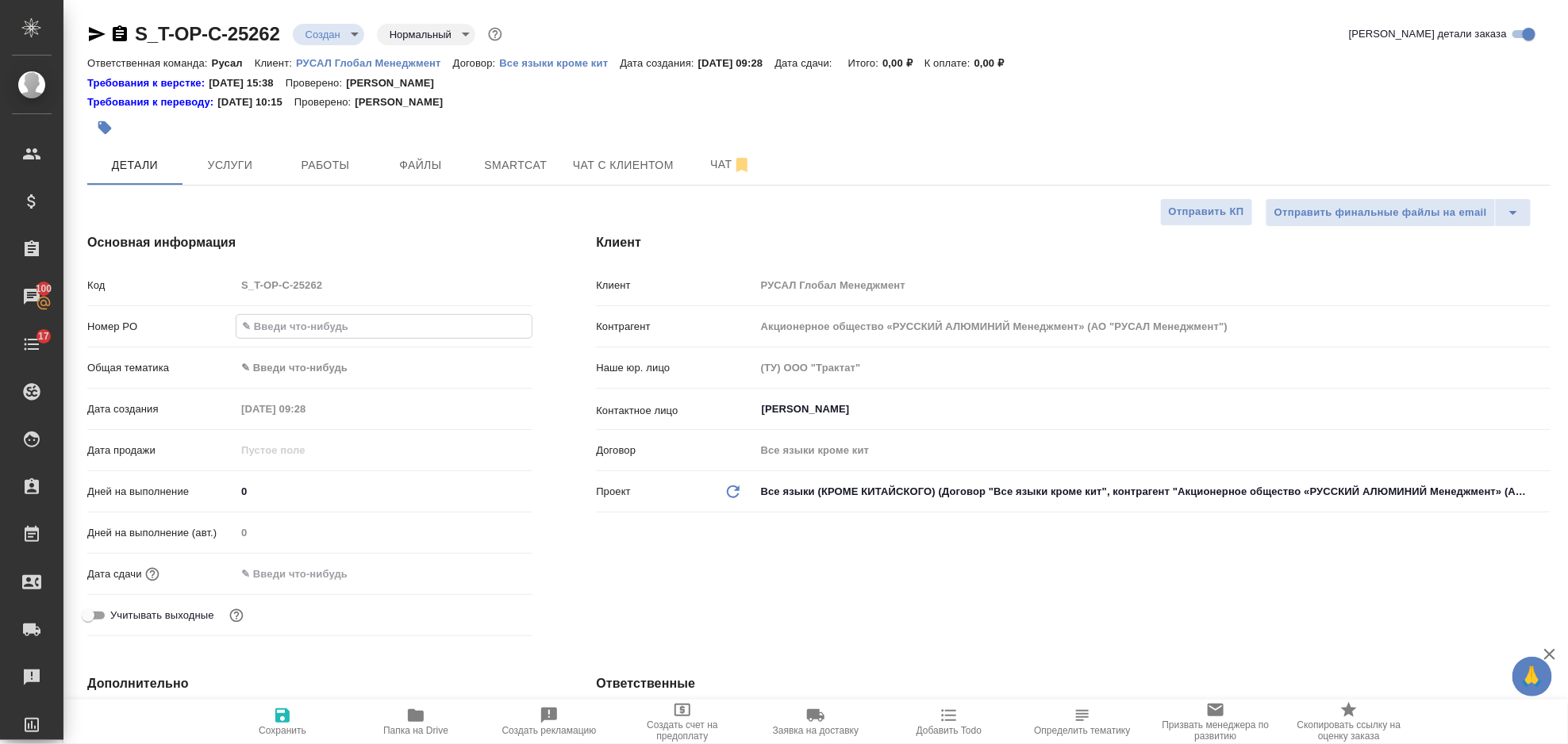
type input "Т-ОП-С-46865"
type textarea "x"
type input "Т-ОП-С-46865"
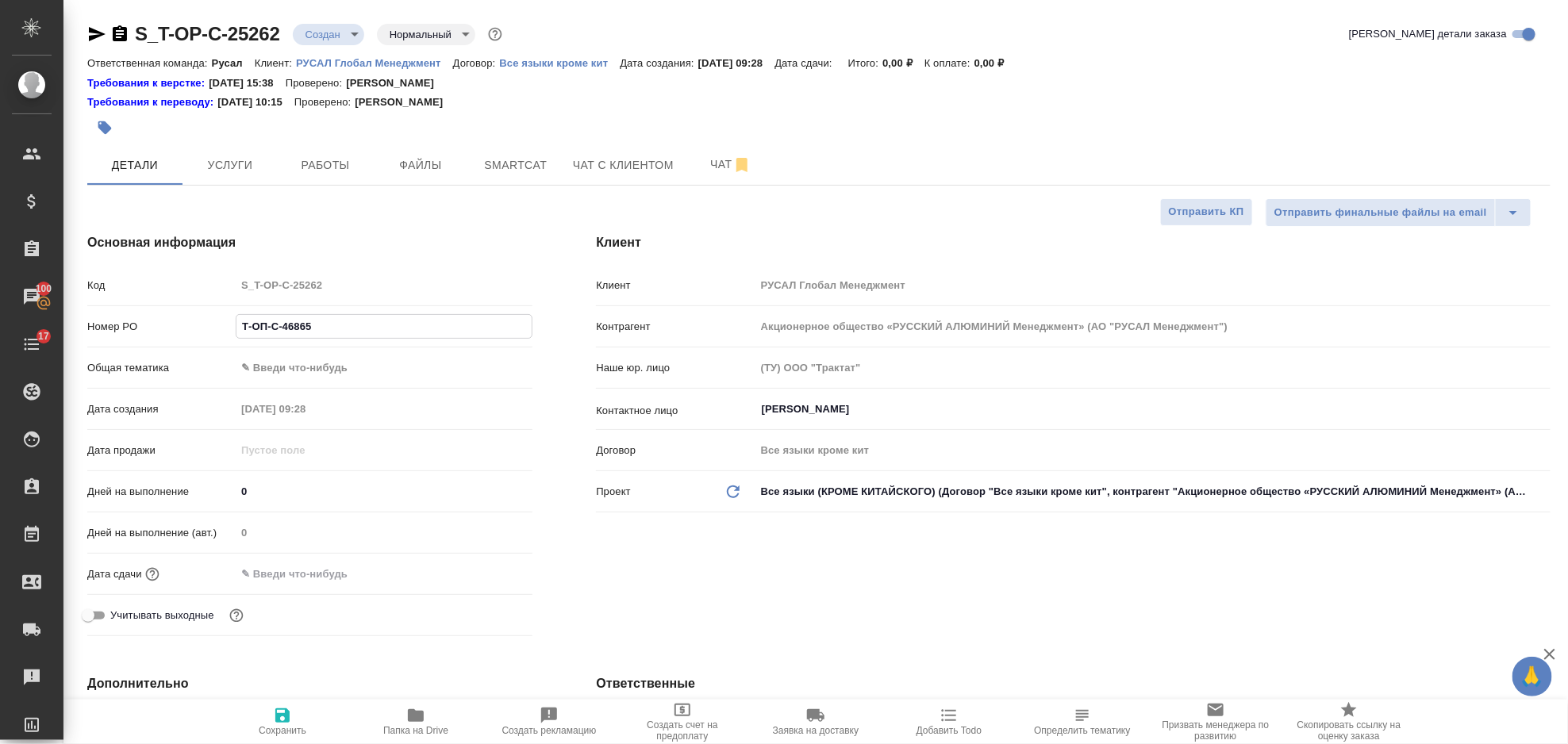
click at [387, 375] on body "🙏 .cls-1 fill:#fff; AWATERA [PERSON_NAME] Спецификации Заказы 100 Чаты 17 Todo …" at bounding box center [784, 372] width 1568 height 744
click at [370, 511] on li "Юридическая/Финансовая" at bounding box center [384, 520] width 297 height 26
type input "yr-fn"
type textarea "x"
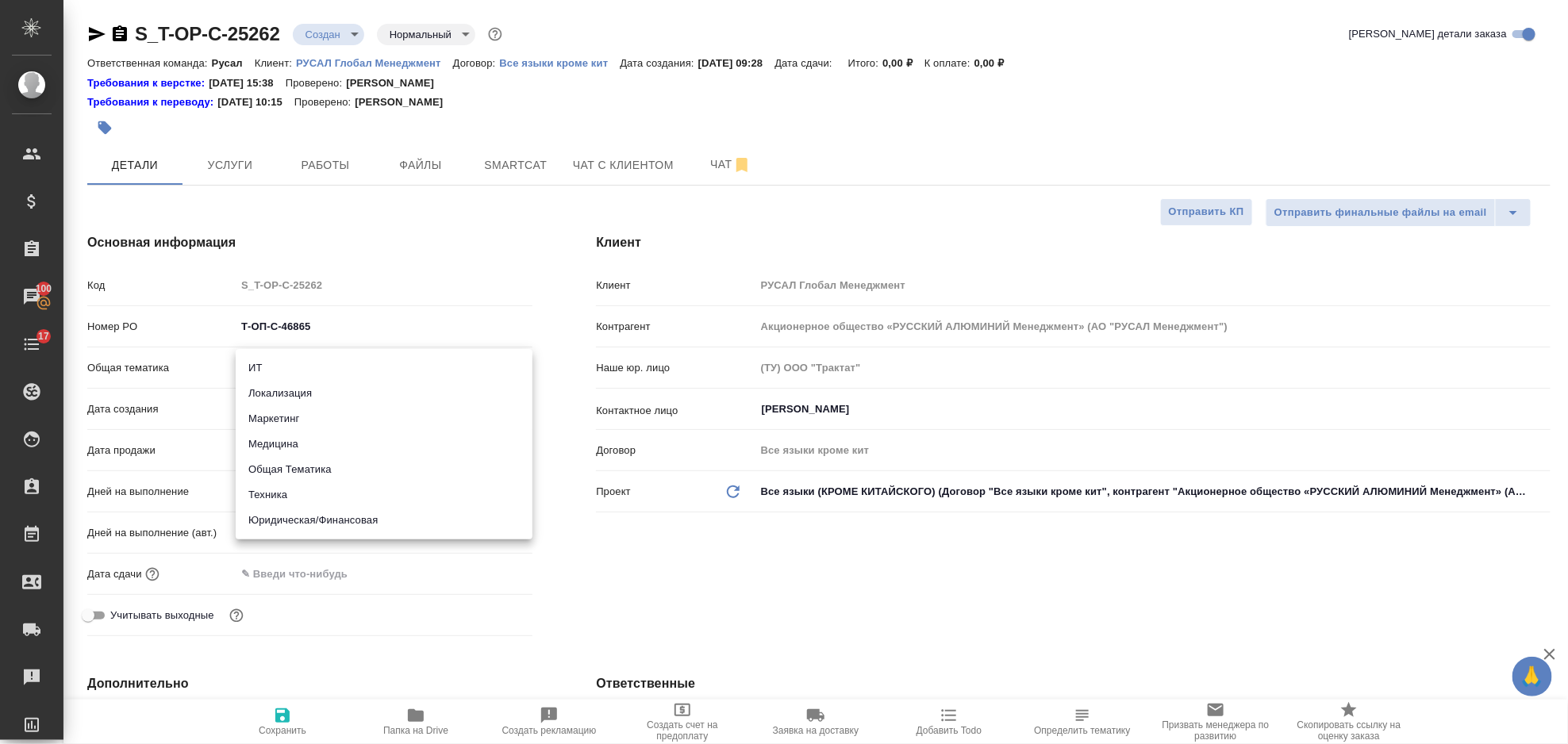
type textarea "x"
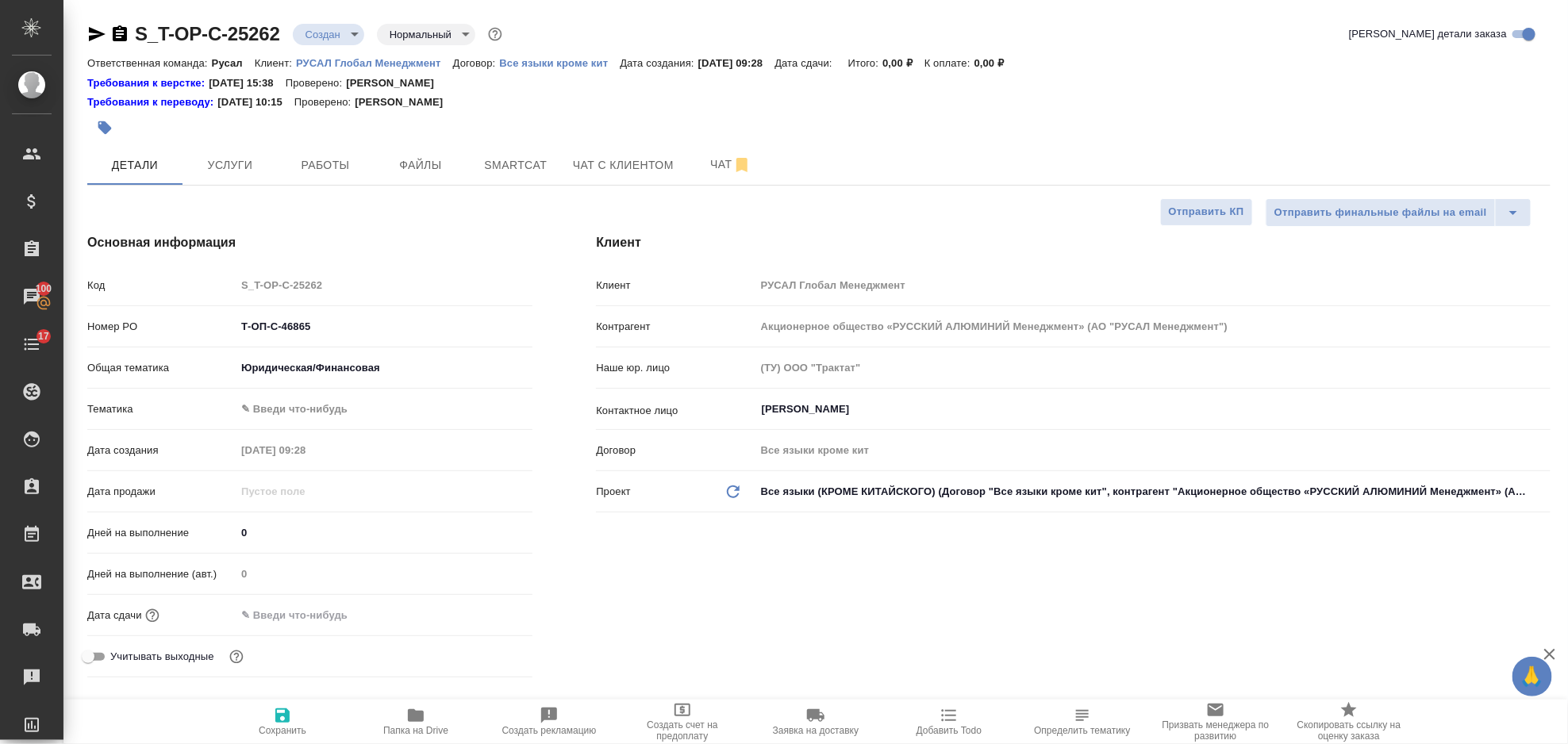
click at [356, 399] on body "🙏 .cls-1 fill:#fff; AWATERA [PERSON_NAME] Спецификации Заказы 100 Чаты 17 Todo …" at bounding box center [784, 372] width 1568 height 744
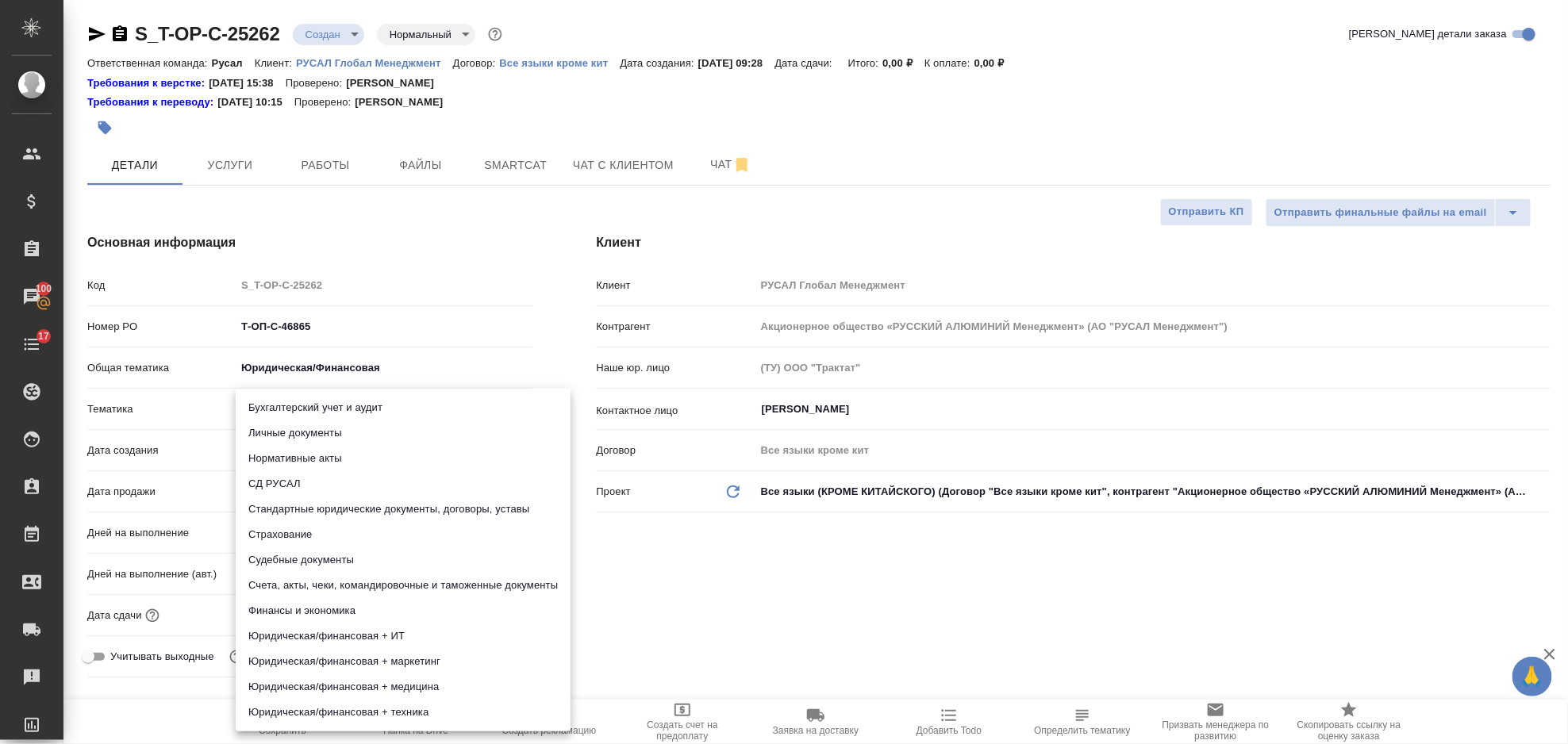
click at [379, 614] on li "Финансы и экономика" at bounding box center [403, 611] width 335 height 26
type textarea "x"
type input "5a8b8b956a9677013d343d3b"
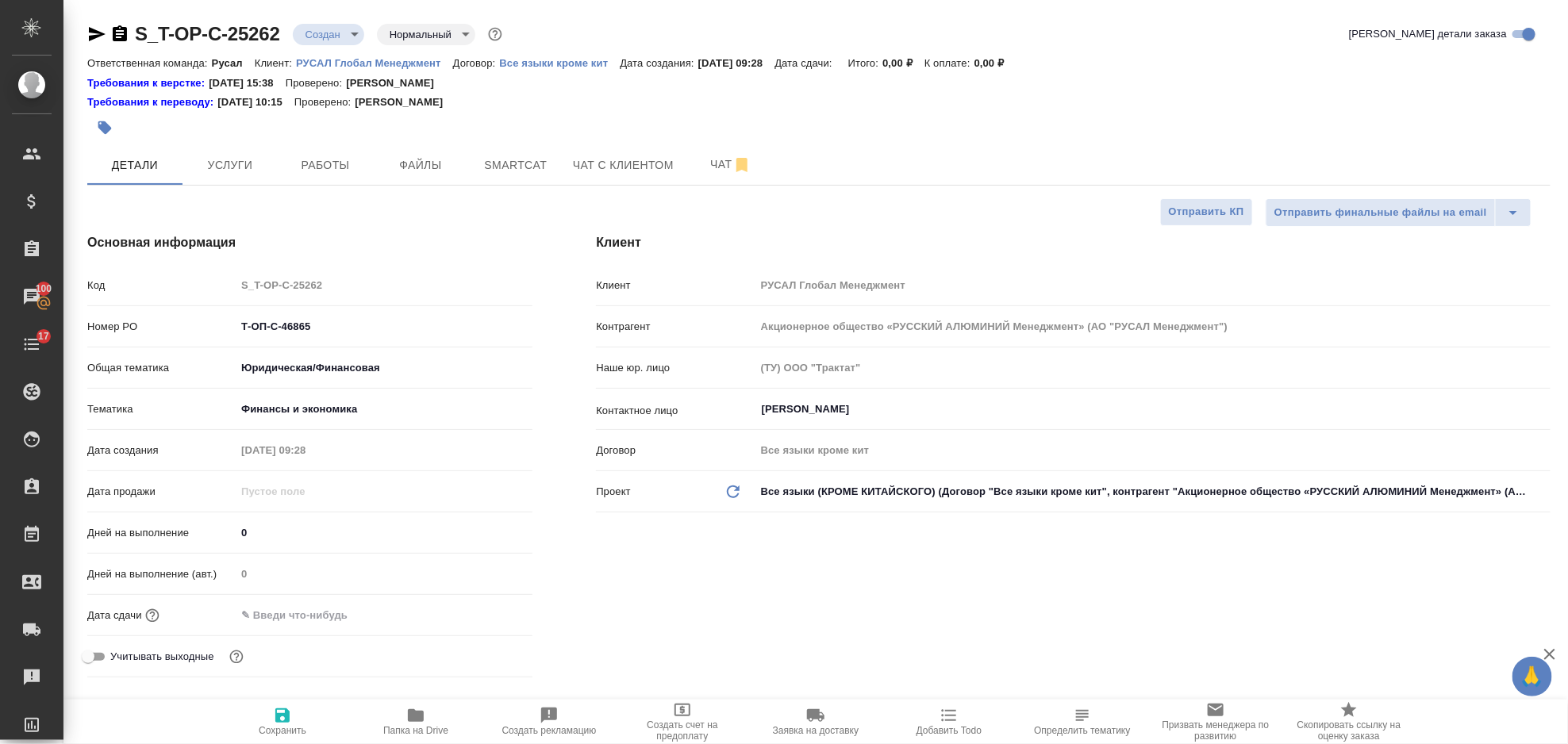
click at [358, 614] on input "text" at bounding box center [304, 614] width 138 height 23
click at [489, 615] on icon "button" at bounding box center [486, 613] width 15 height 16
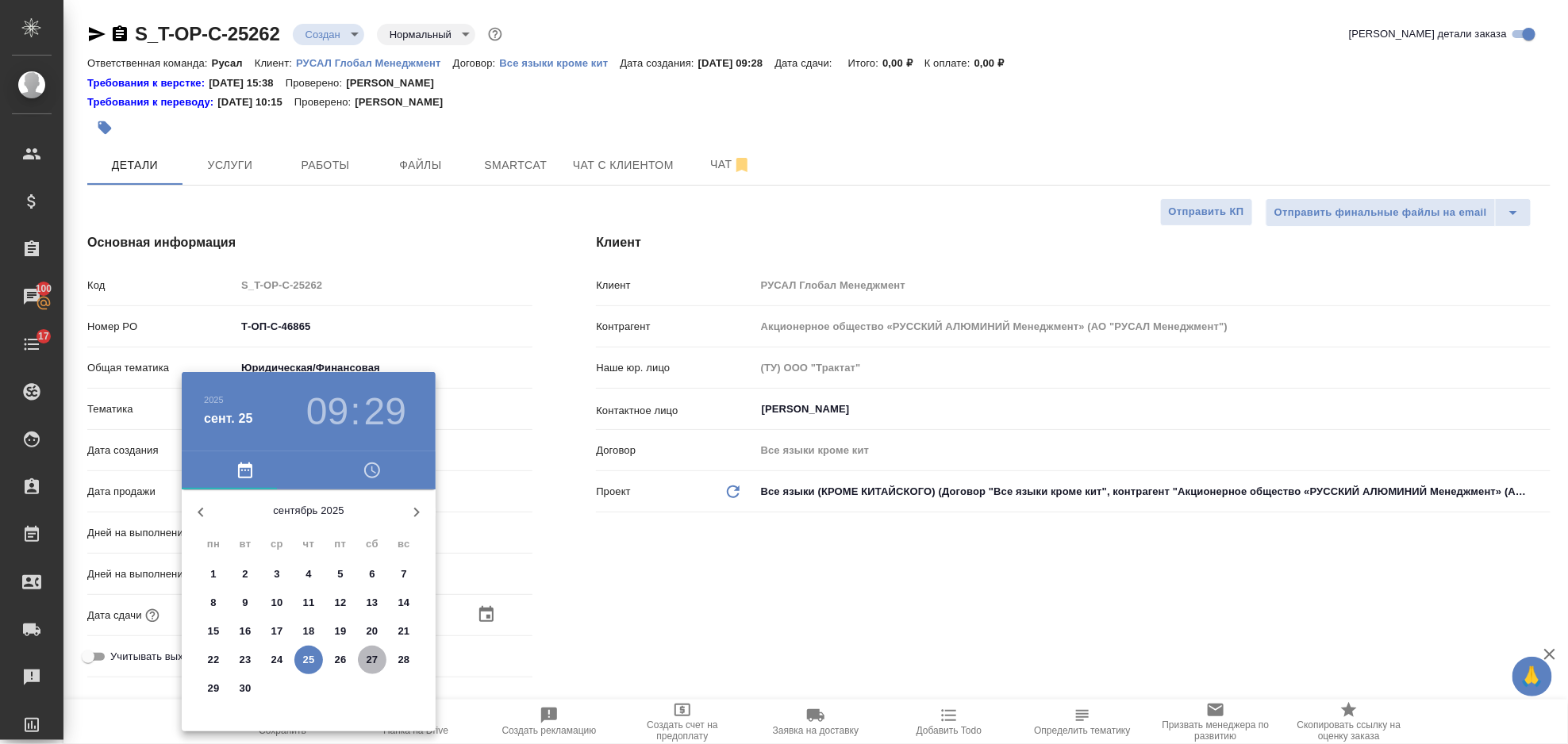
click at [369, 661] on p "27" at bounding box center [372, 660] width 12 height 16
type input "[DATE] 09:29"
type textarea "x"
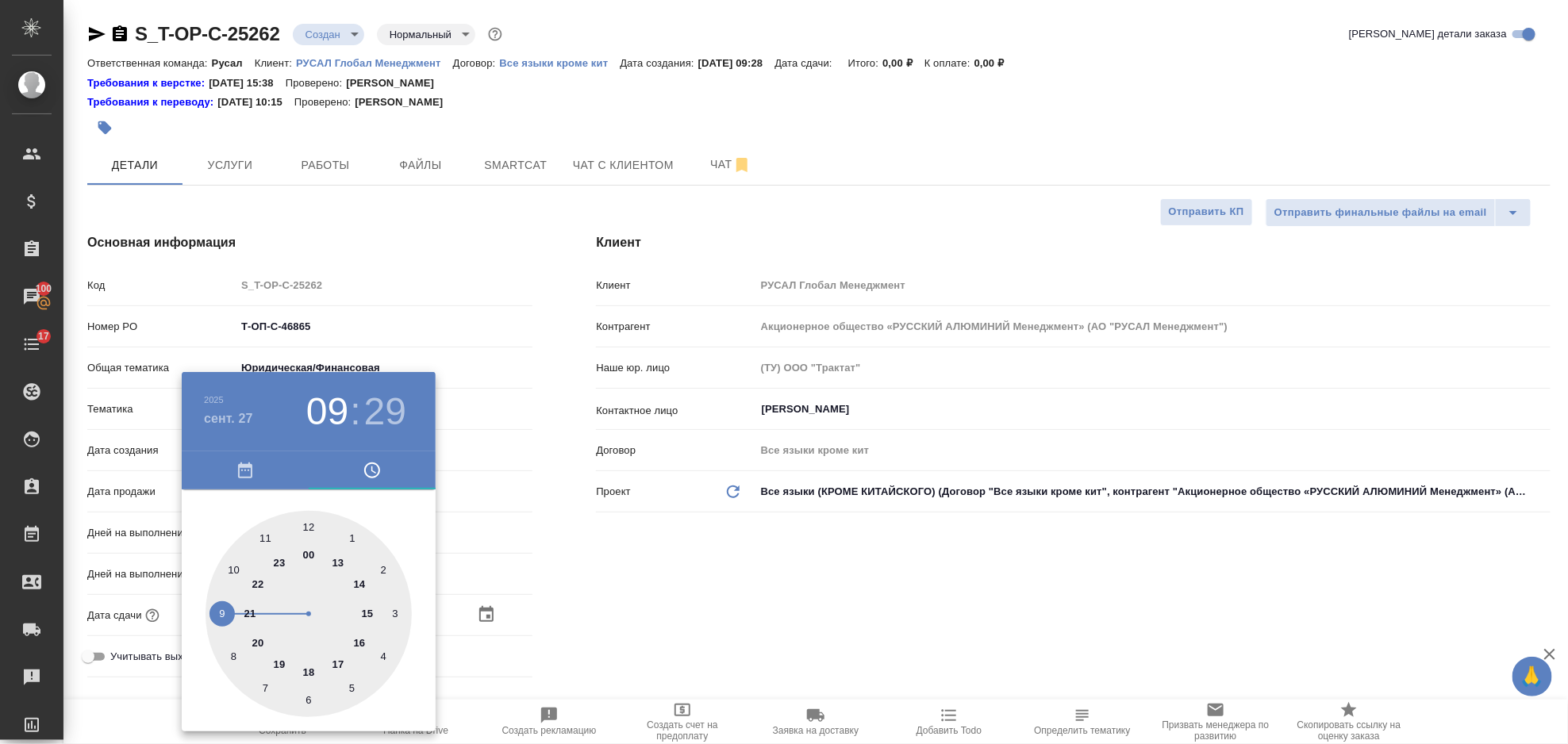
type textarea "x"
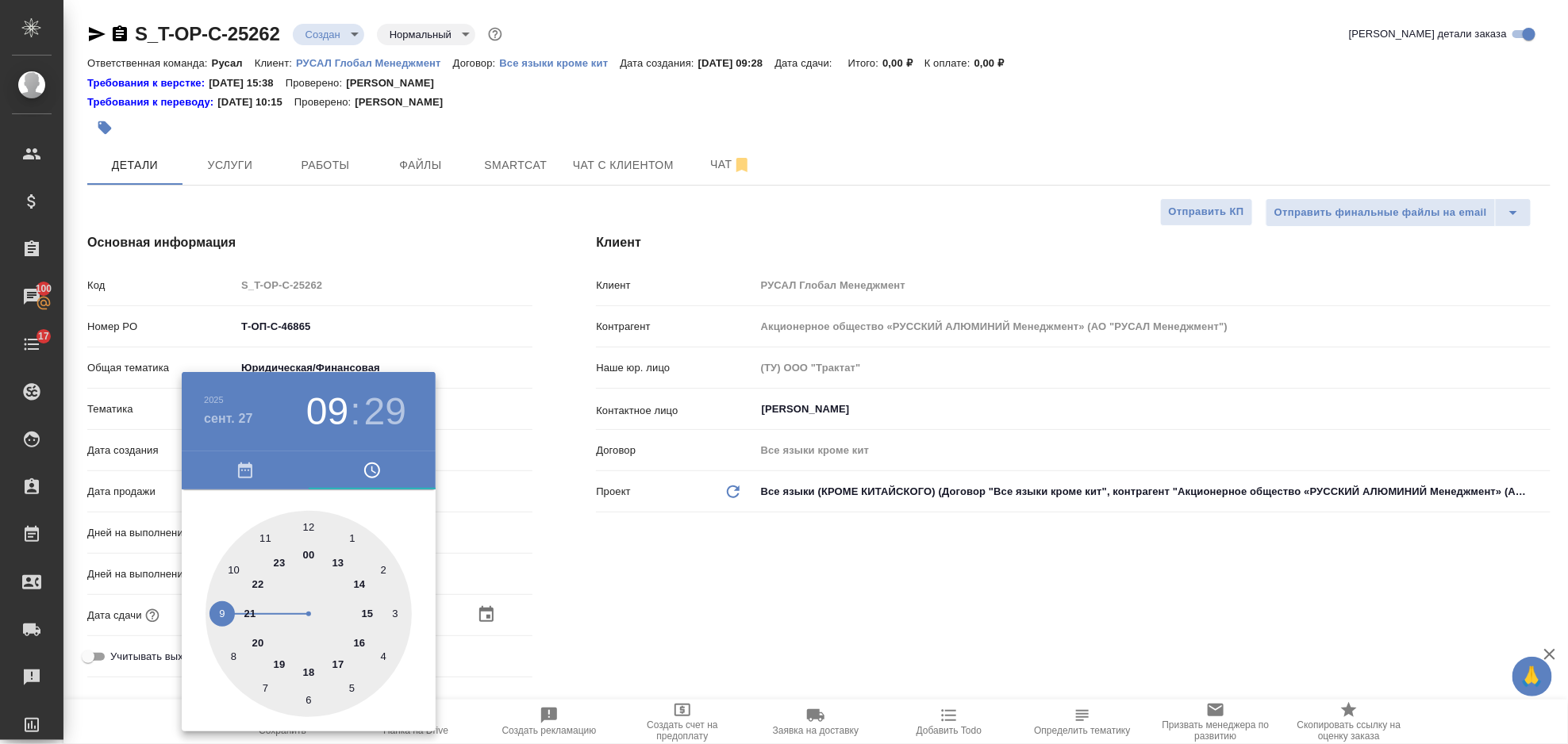
type textarea "x"
click at [264, 537] on div at bounding box center [308, 614] width 206 height 206
type input "[DATE] 11:29"
type textarea "x"
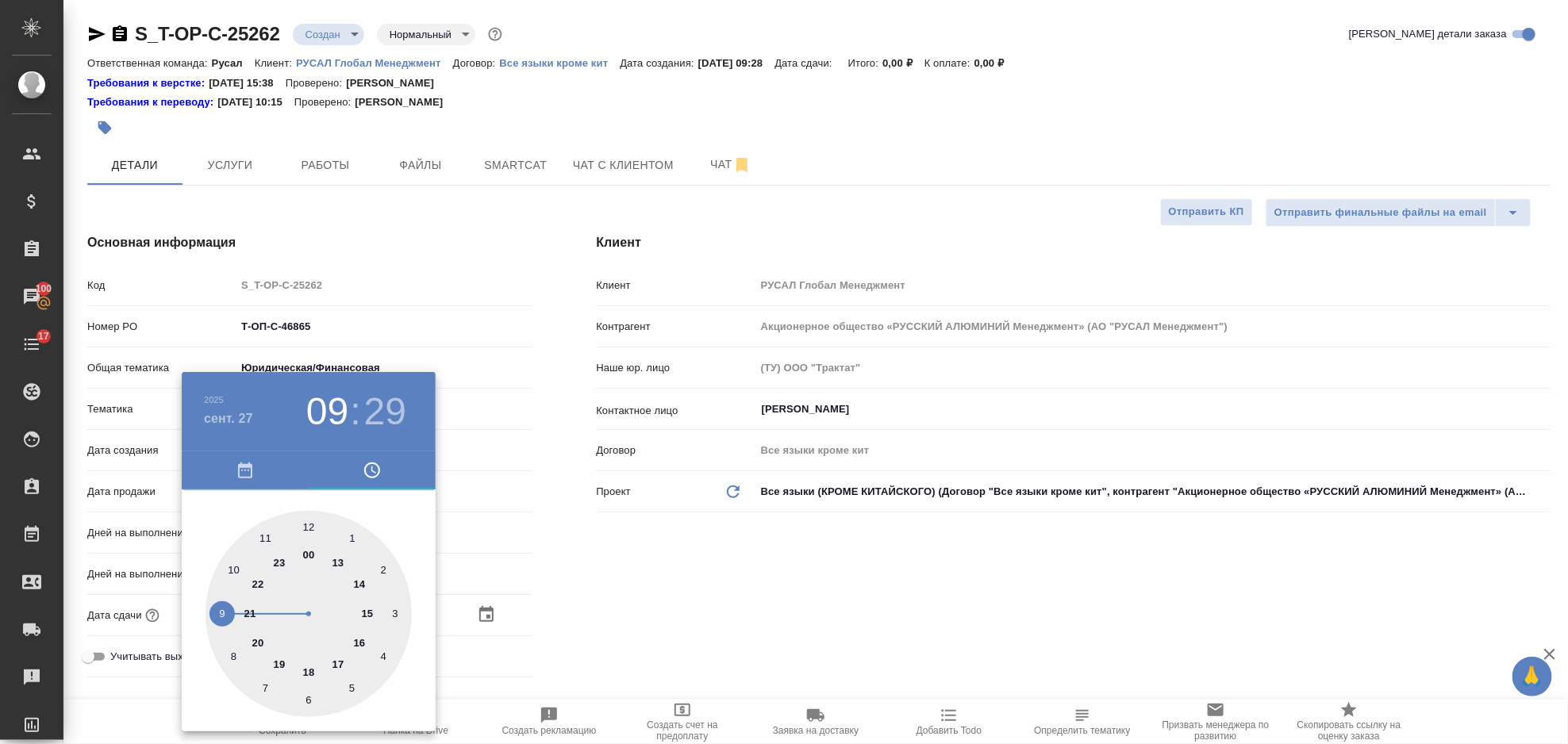
type textarea "x"
click at [306, 700] on div at bounding box center [308, 614] width 206 height 206
type input "[DATE] 11:30"
type textarea "x"
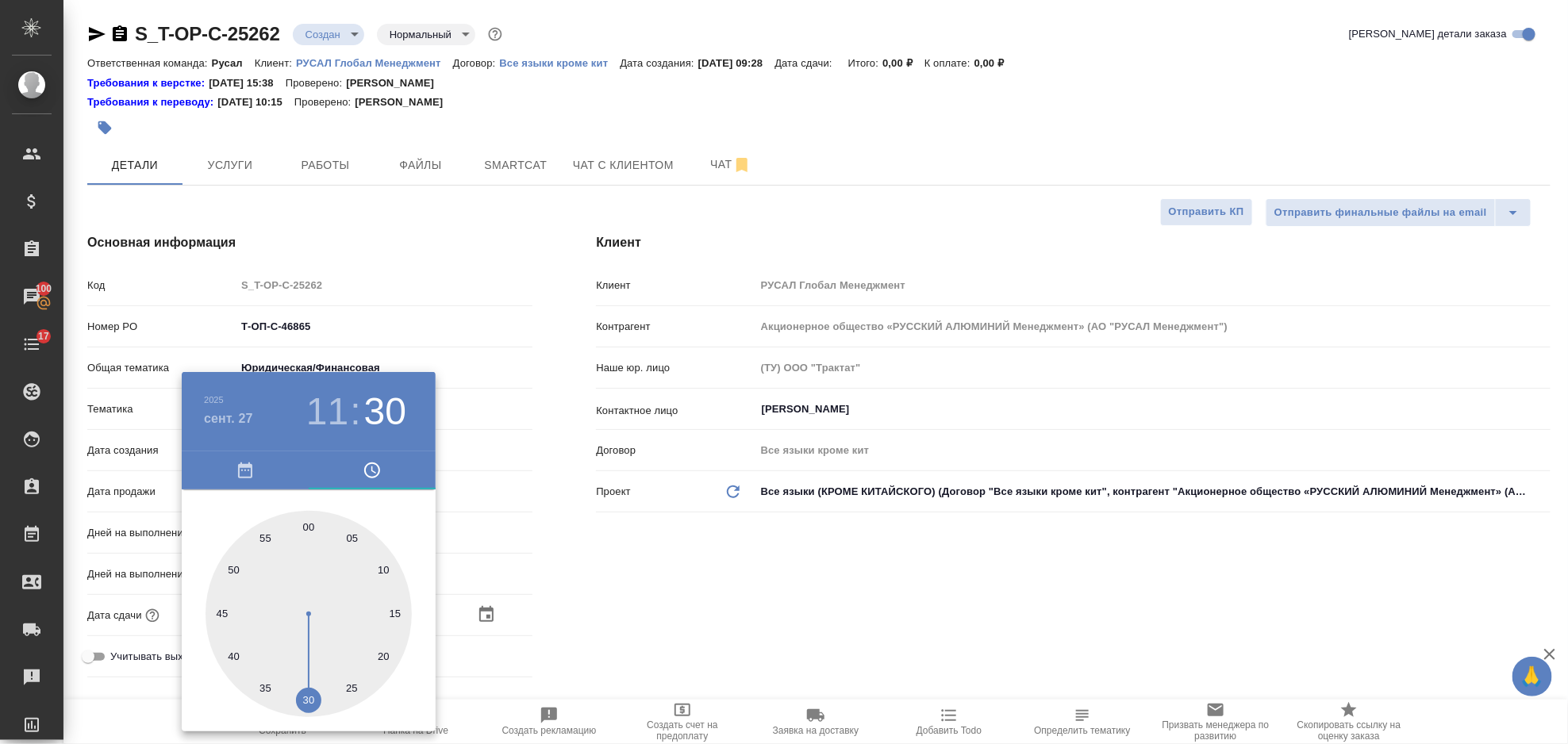
type textarea "x"
click at [578, 615] on div at bounding box center [784, 372] width 1568 height 744
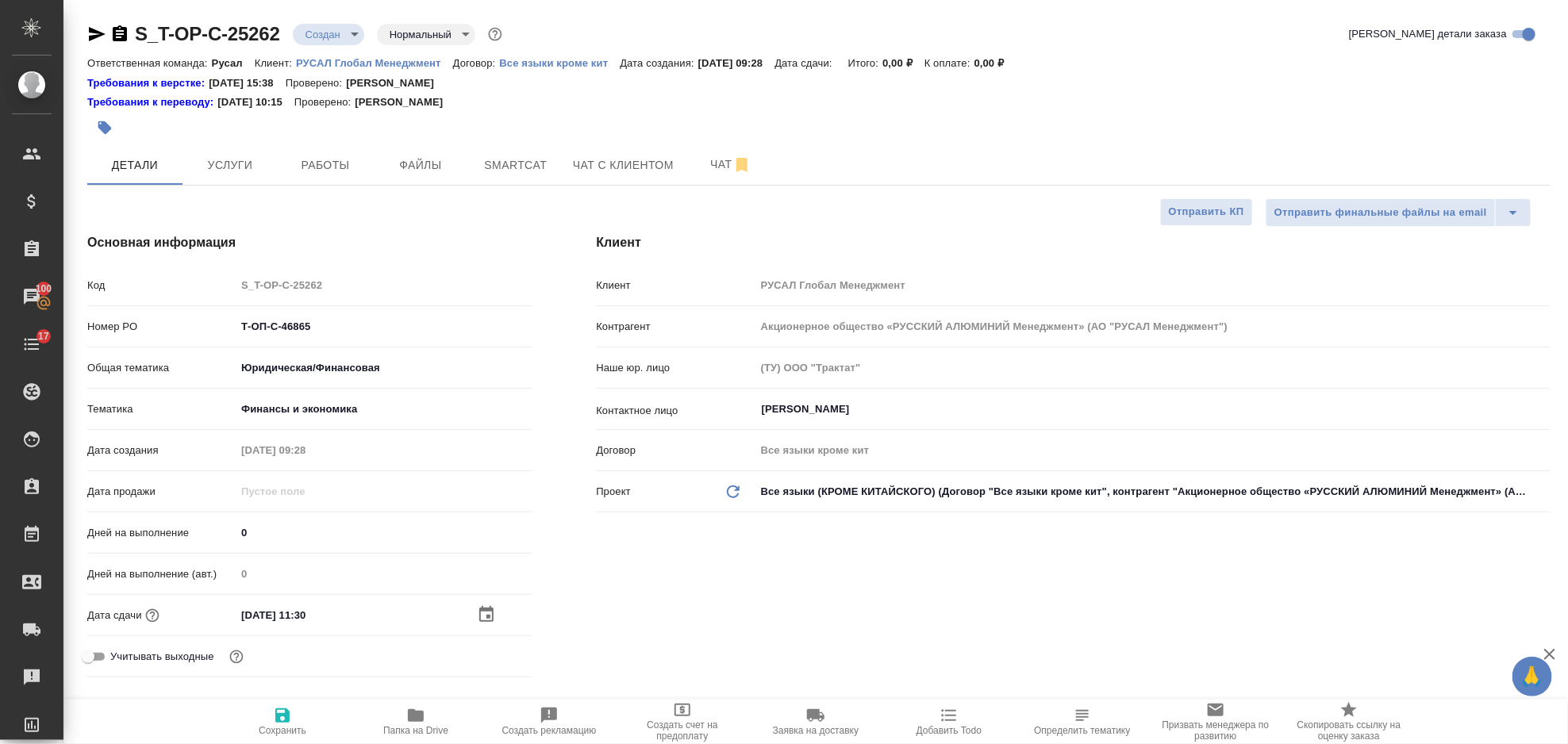
click at [285, 722] on icon "button" at bounding box center [282, 716] width 15 height 15
type textarea "x"
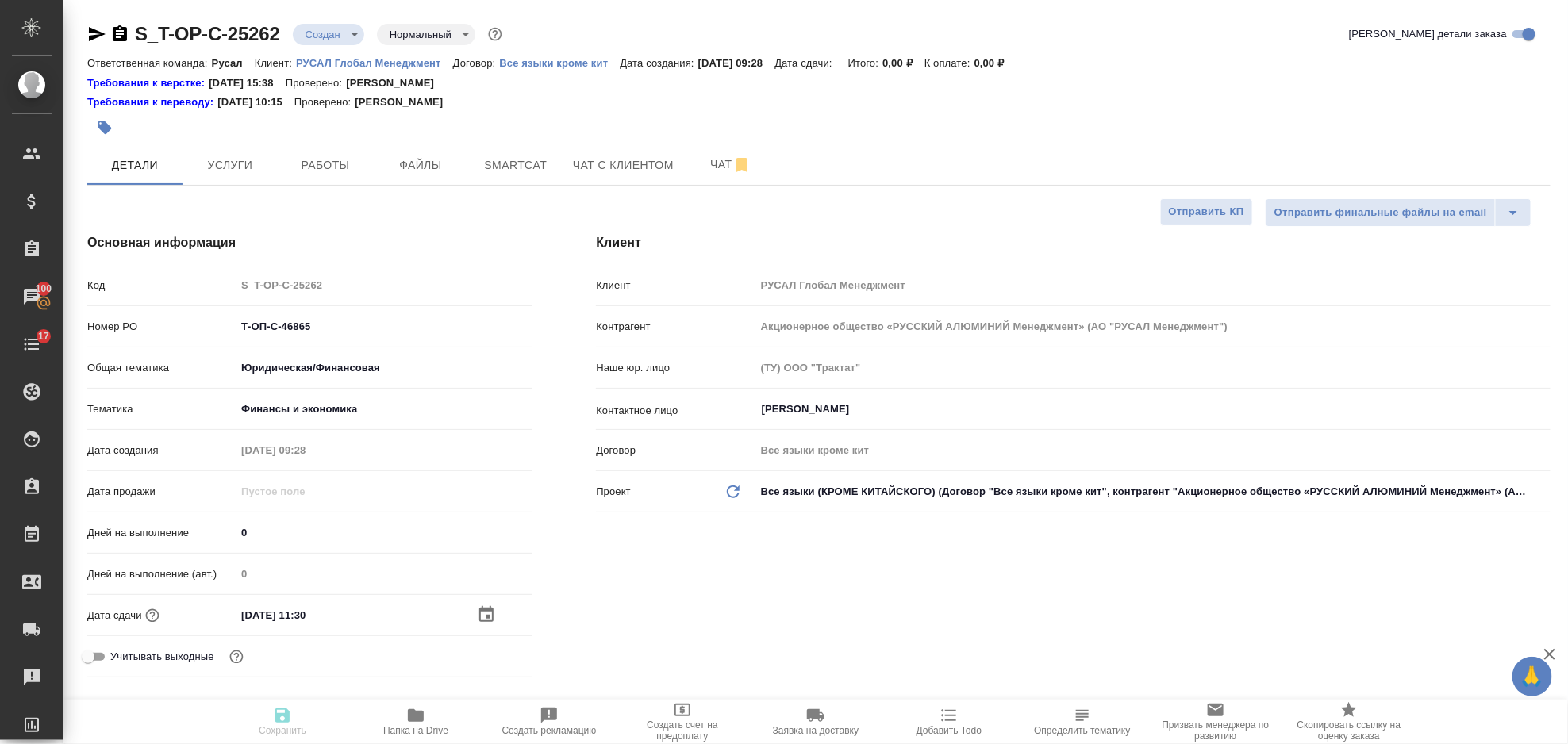
type textarea "x"
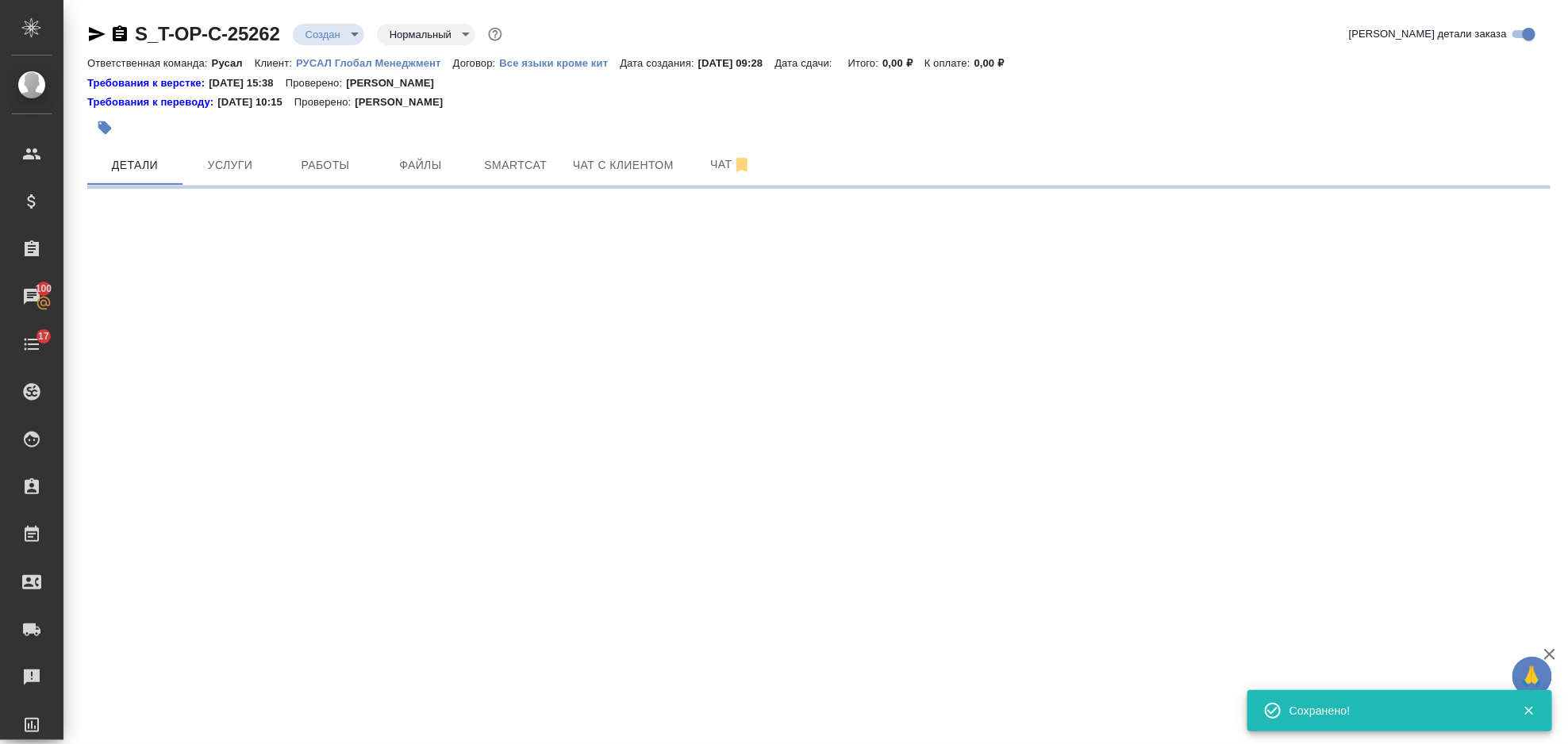
select select "RU"
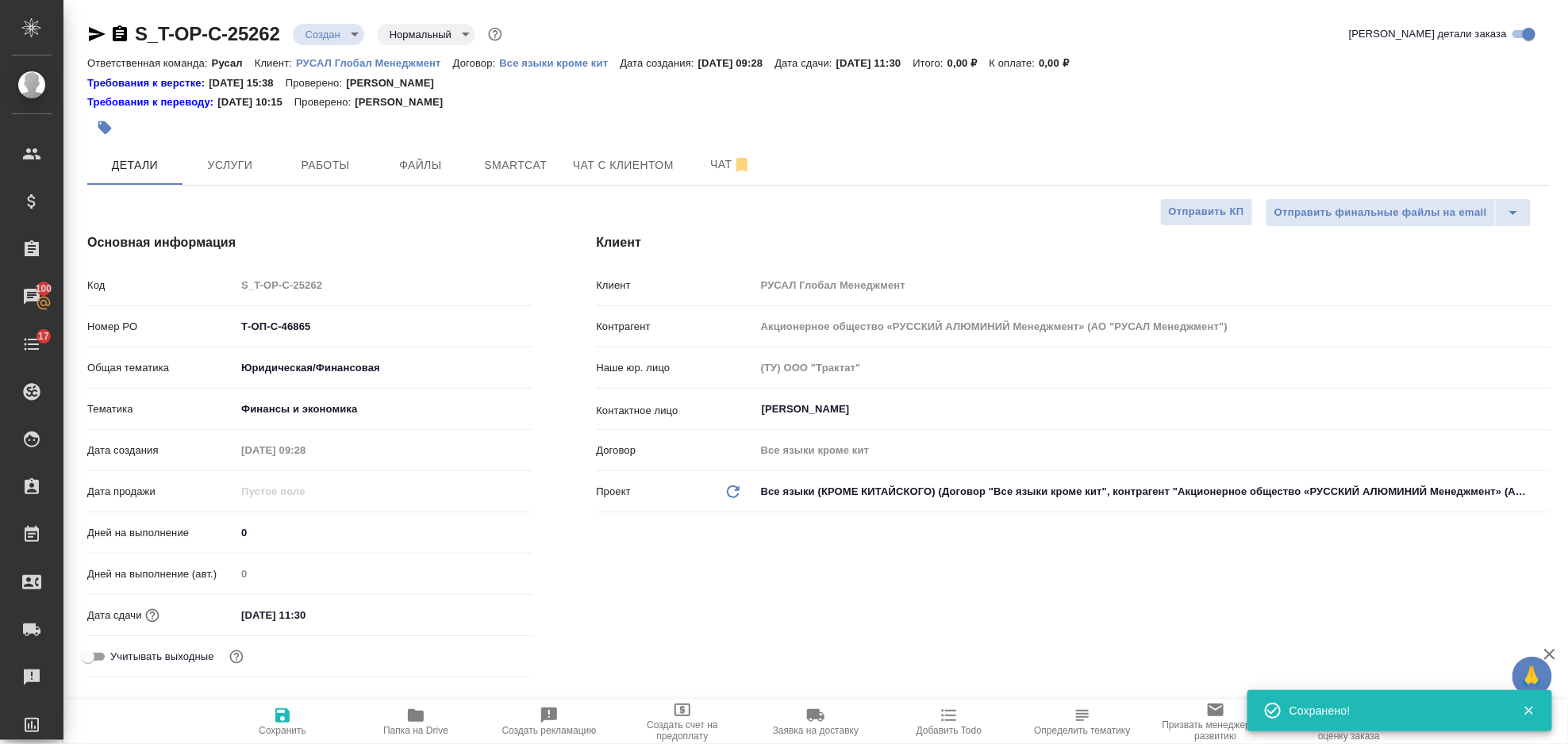
type textarea "x"
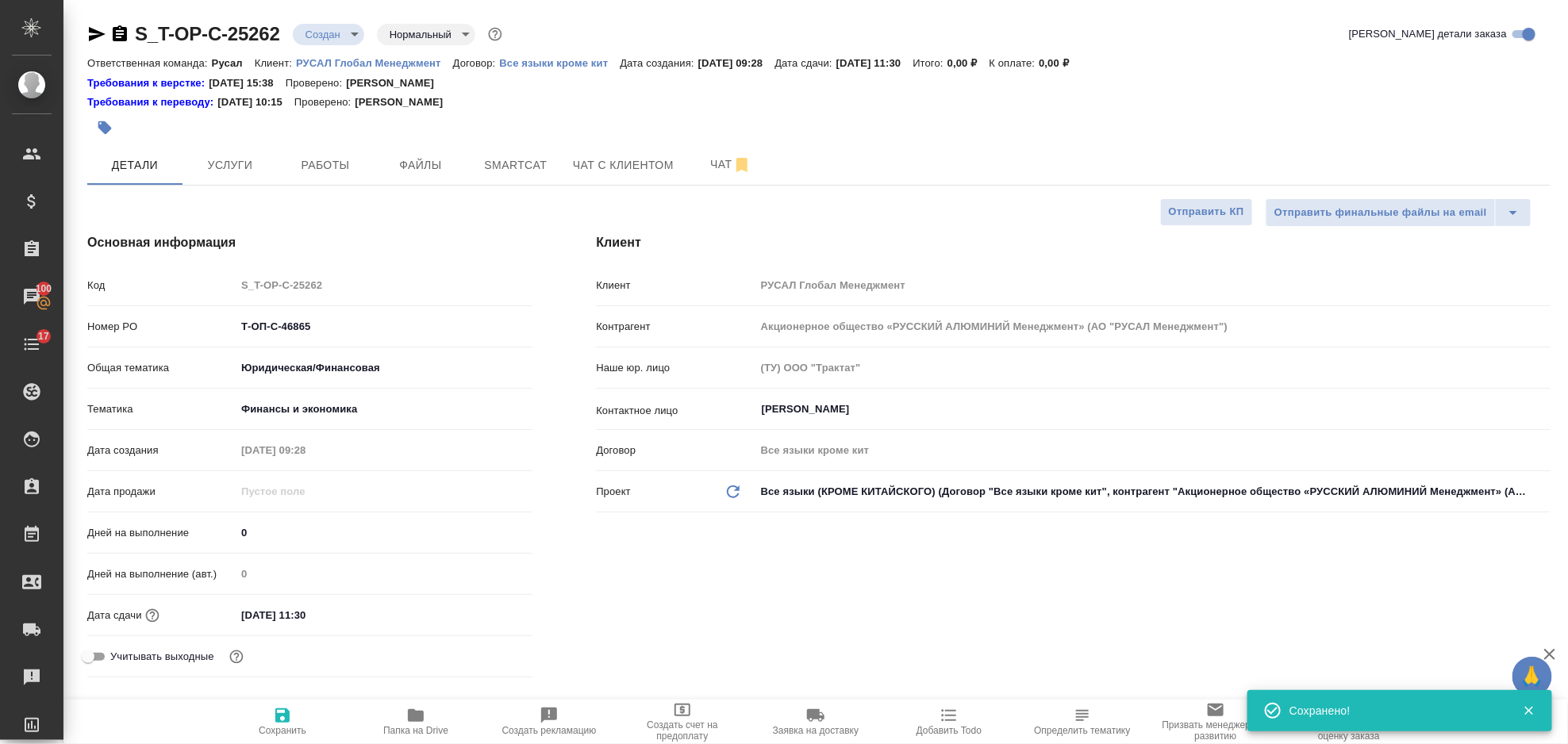
type textarea "x"
click at [412, 176] on button "Файлы" at bounding box center [420, 165] width 95 height 39
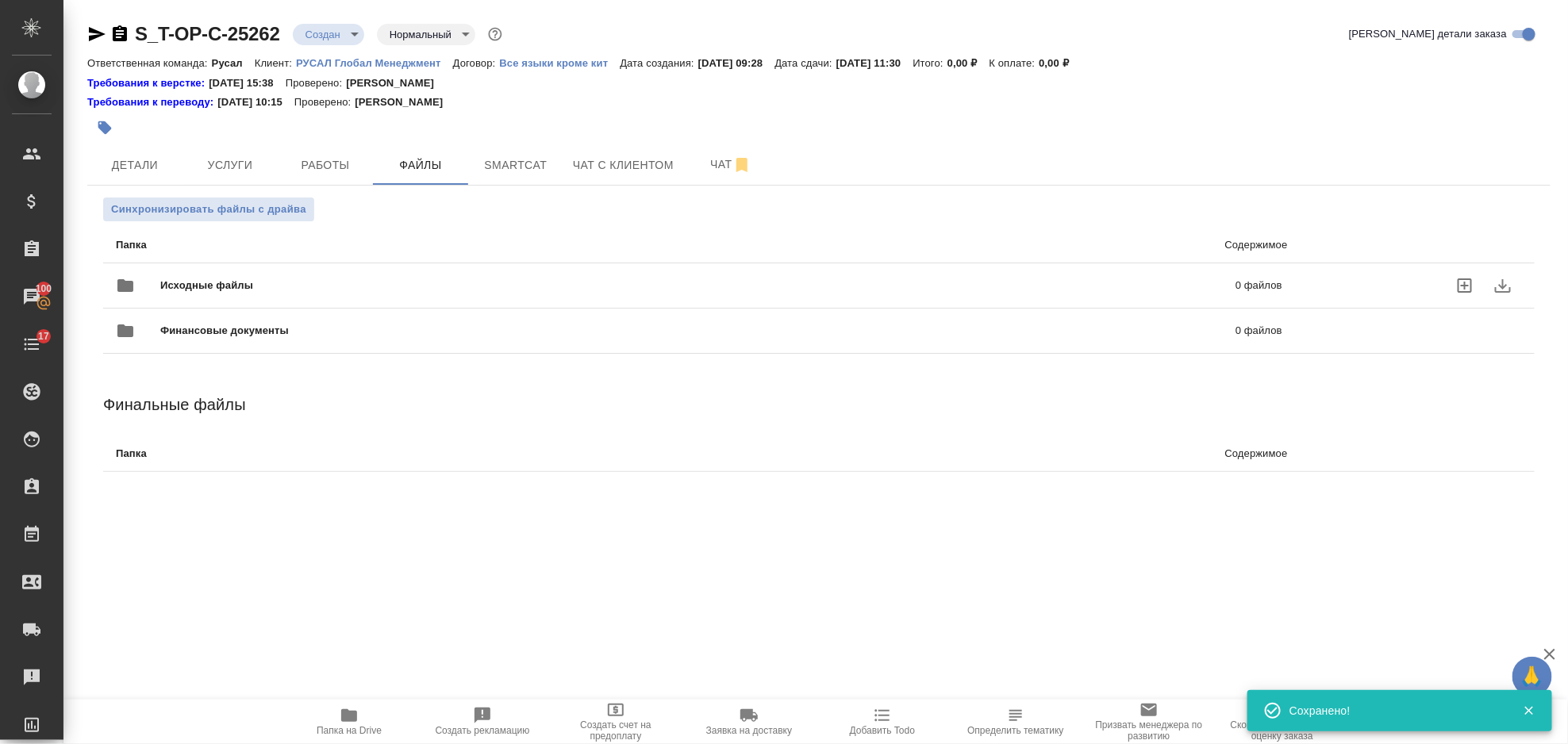
drag, startPoint x: 246, startPoint y: 278, endPoint x: 201, endPoint y: 286, distance: 45.7
click at [246, 279] on span "Исходные файлы" at bounding box center [452, 286] width 584 height 16
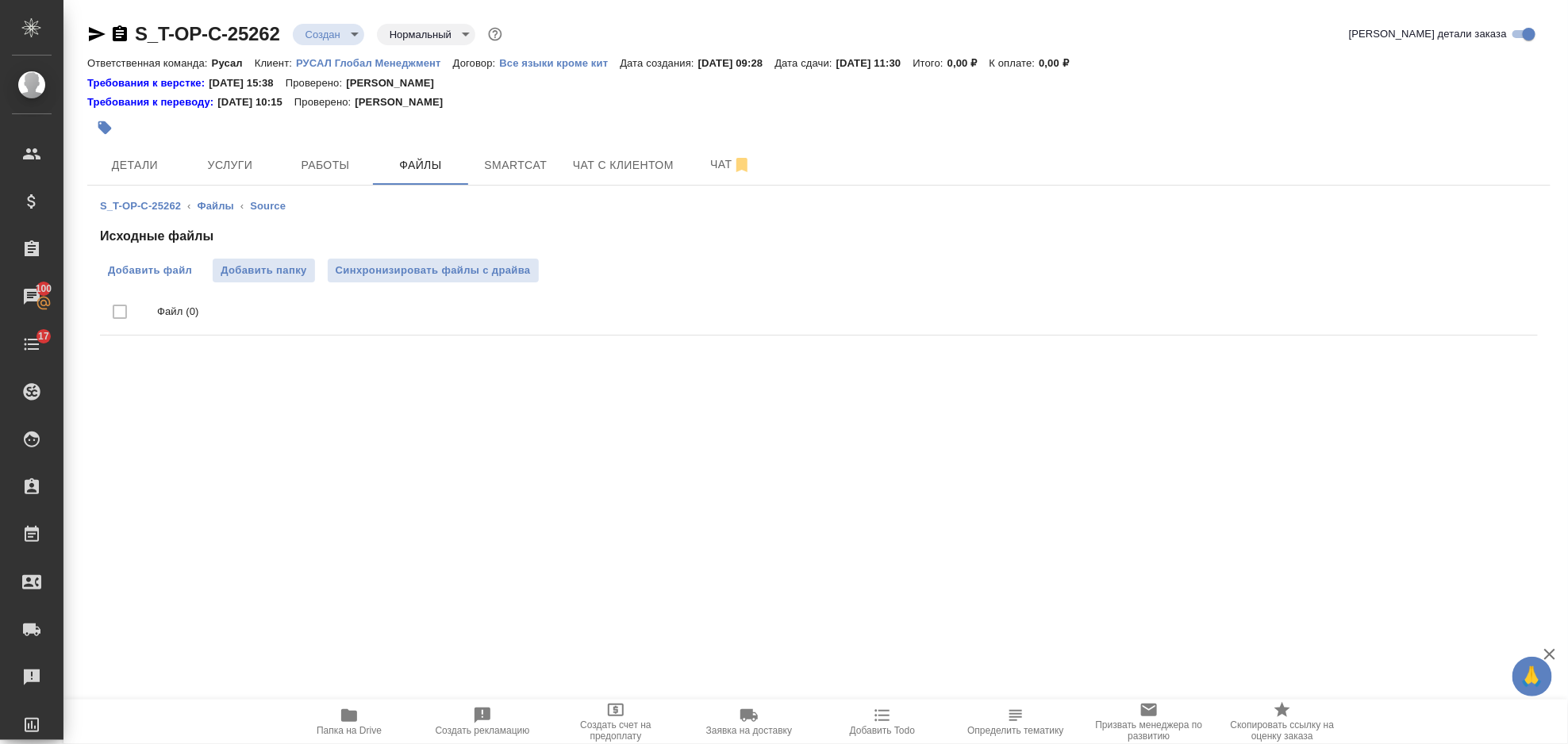
click at [167, 263] on span "Добавить файл" at bounding box center [150, 271] width 84 height 16
click at [0, 0] on input "Добавить файл" at bounding box center [0, 0] width 0 height 0
click at [239, 179] on button "Услуги" at bounding box center [230, 165] width 95 height 39
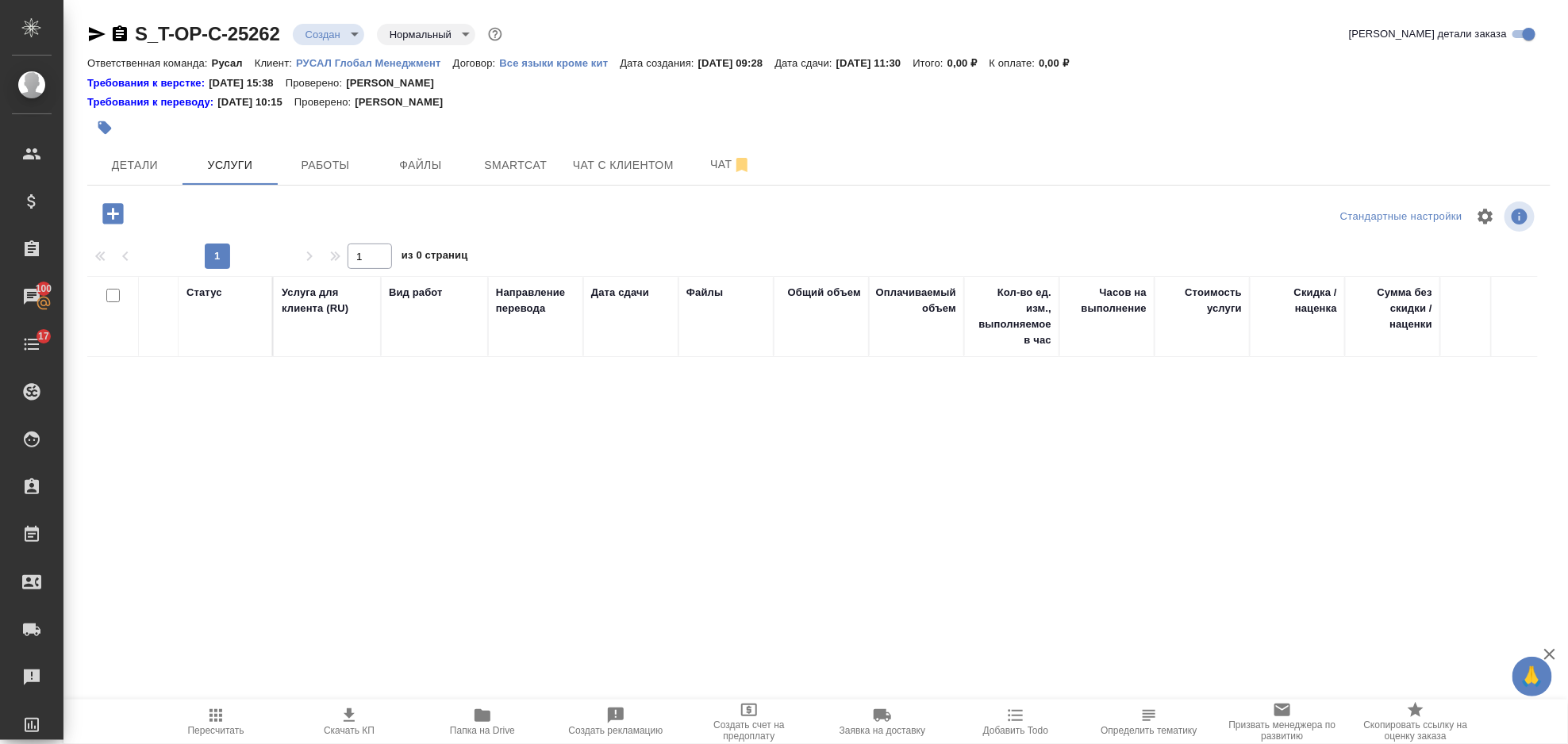
click at [106, 208] on icon "button" at bounding box center [112, 213] width 21 height 21
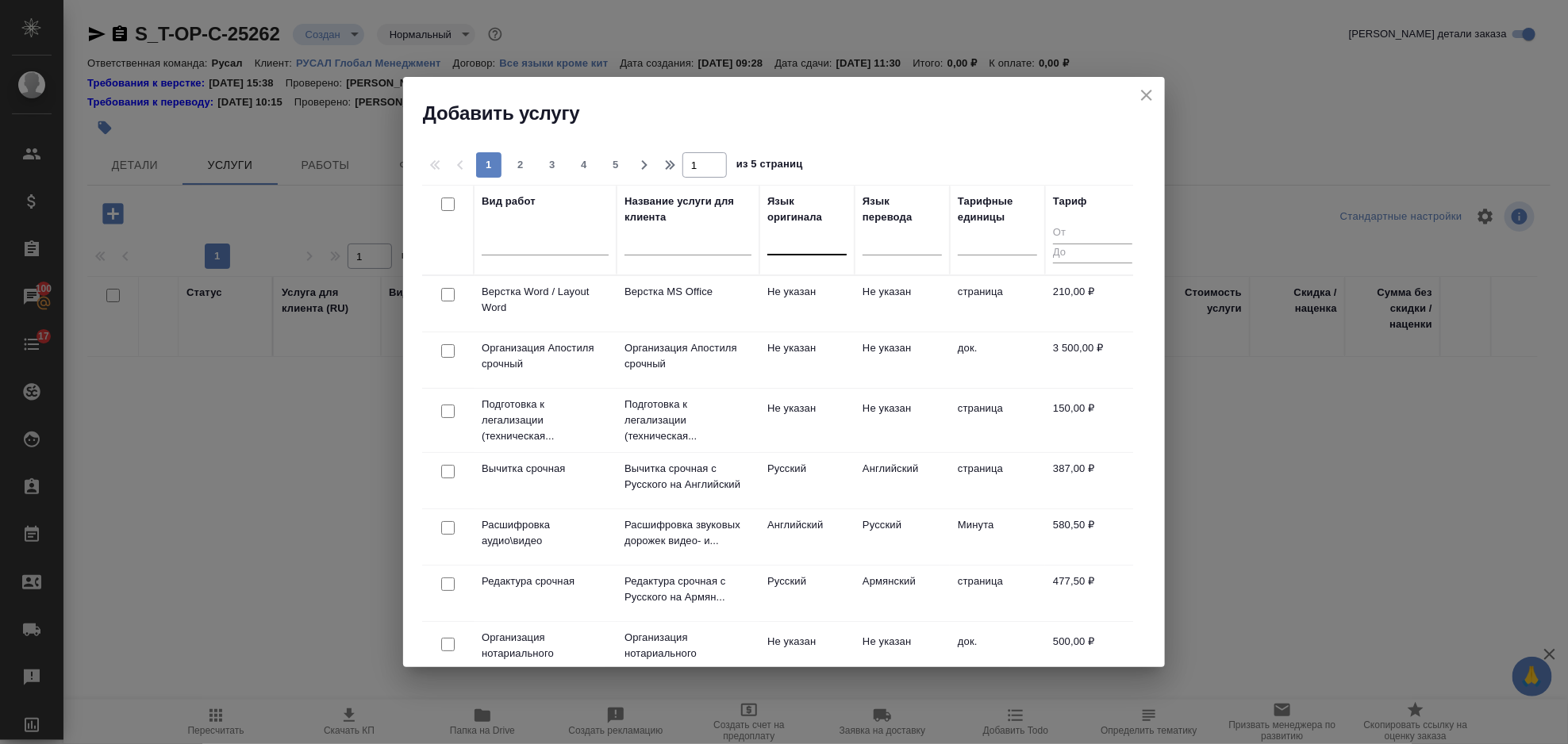
click at [792, 243] on div at bounding box center [807, 239] width 80 height 23
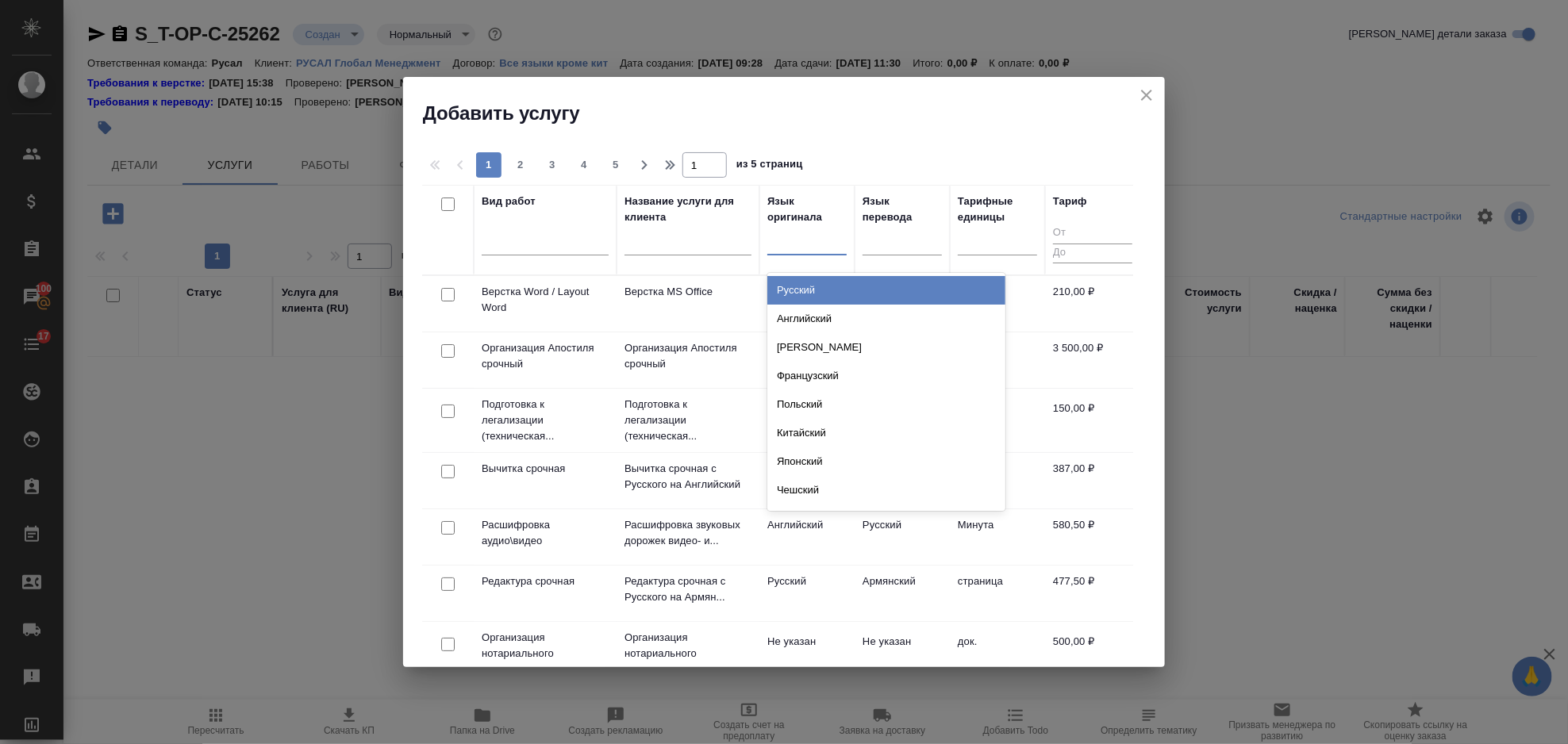
click at [816, 294] on div "Русский" at bounding box center [887, 290] width 239 height 28
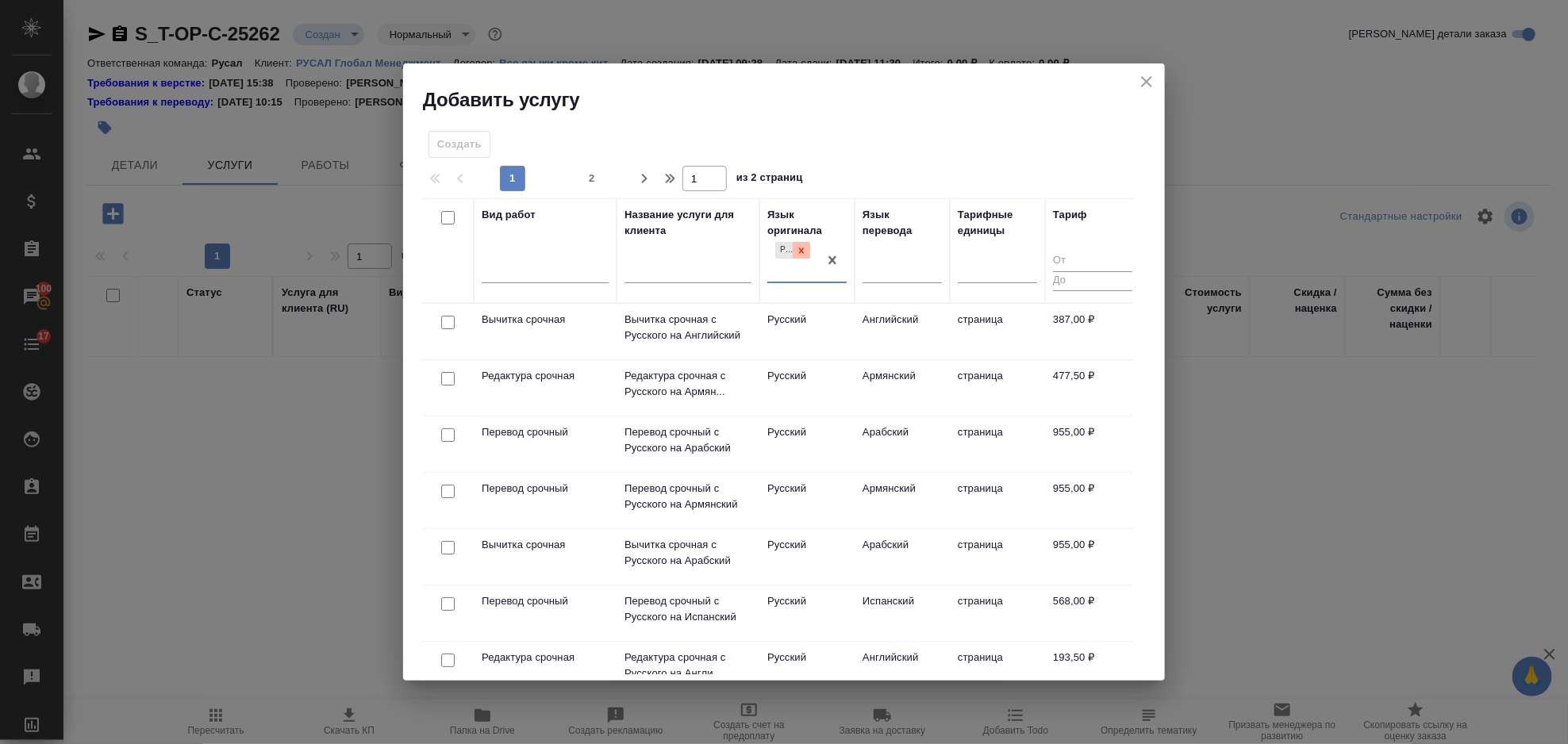
click at [803, 253] on icon at bounding box center [802, 250] width 6 height 6
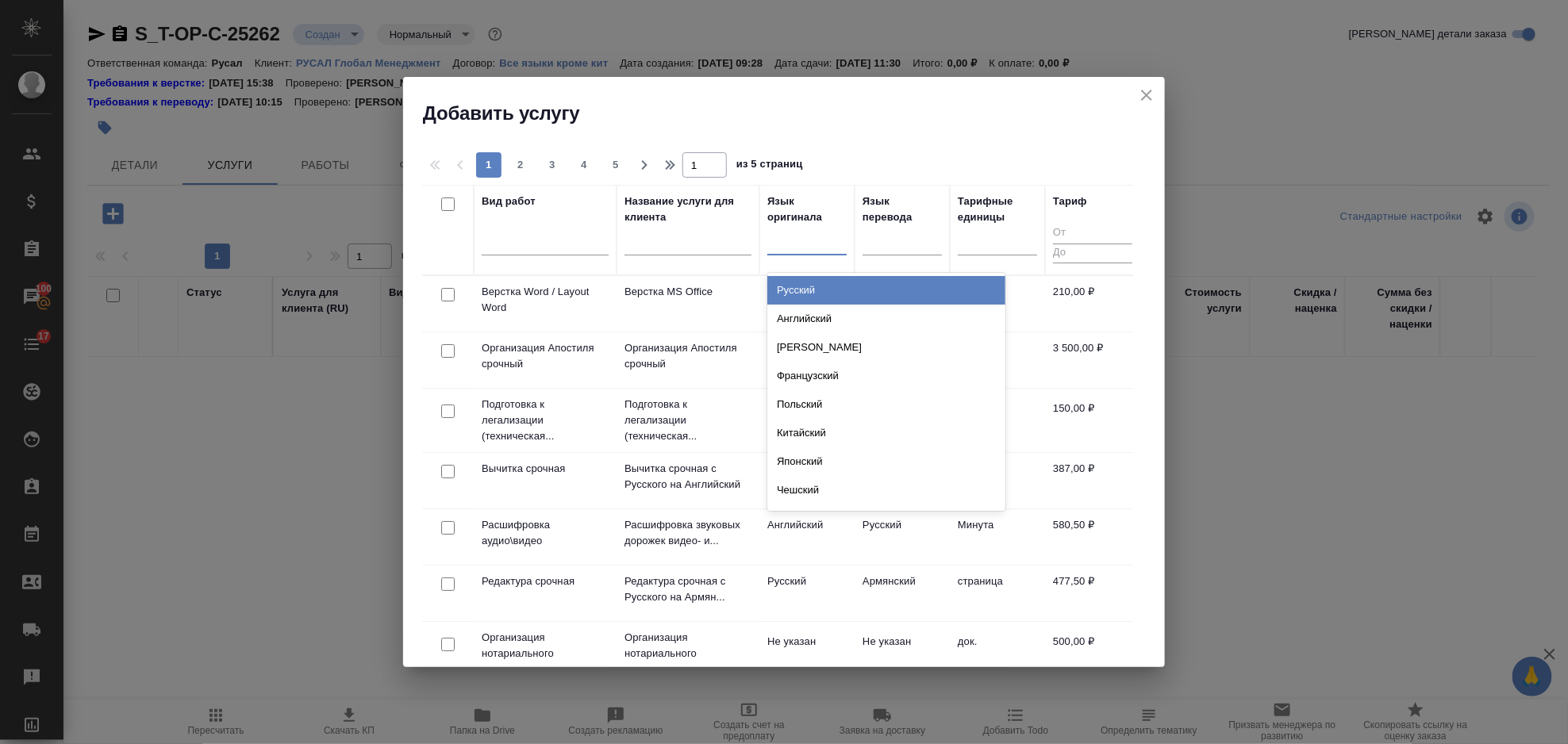
click at [793, 235] on div at bounding box center [807, 239] width 80 height 23
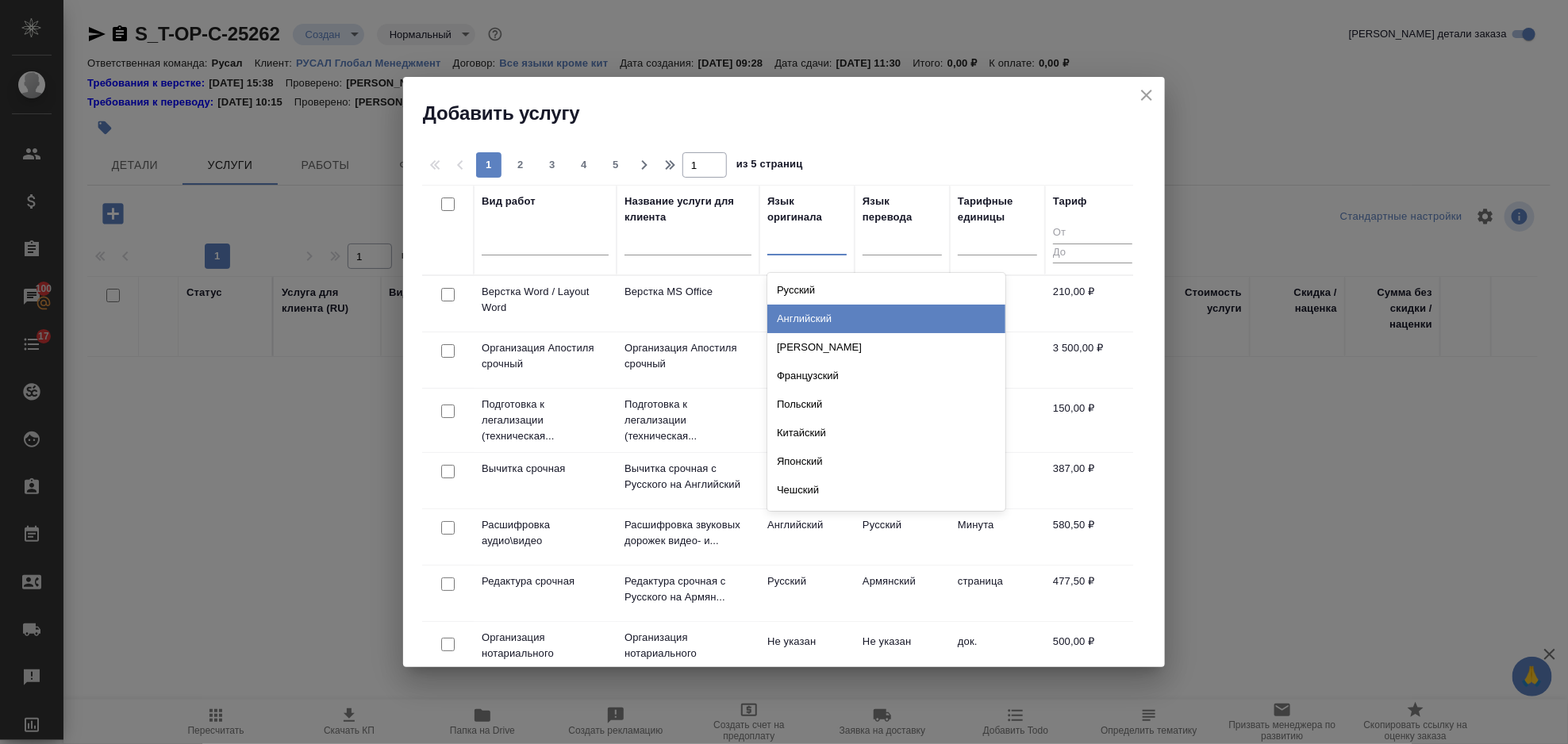
drag, startPoint x: 813, startPoint y: 319, endPoint x: 859, endPoint y: 267, distance: 69.4
click at [814, 316] on div "Английский" at bounding box center [887, 318] width 239 height 28
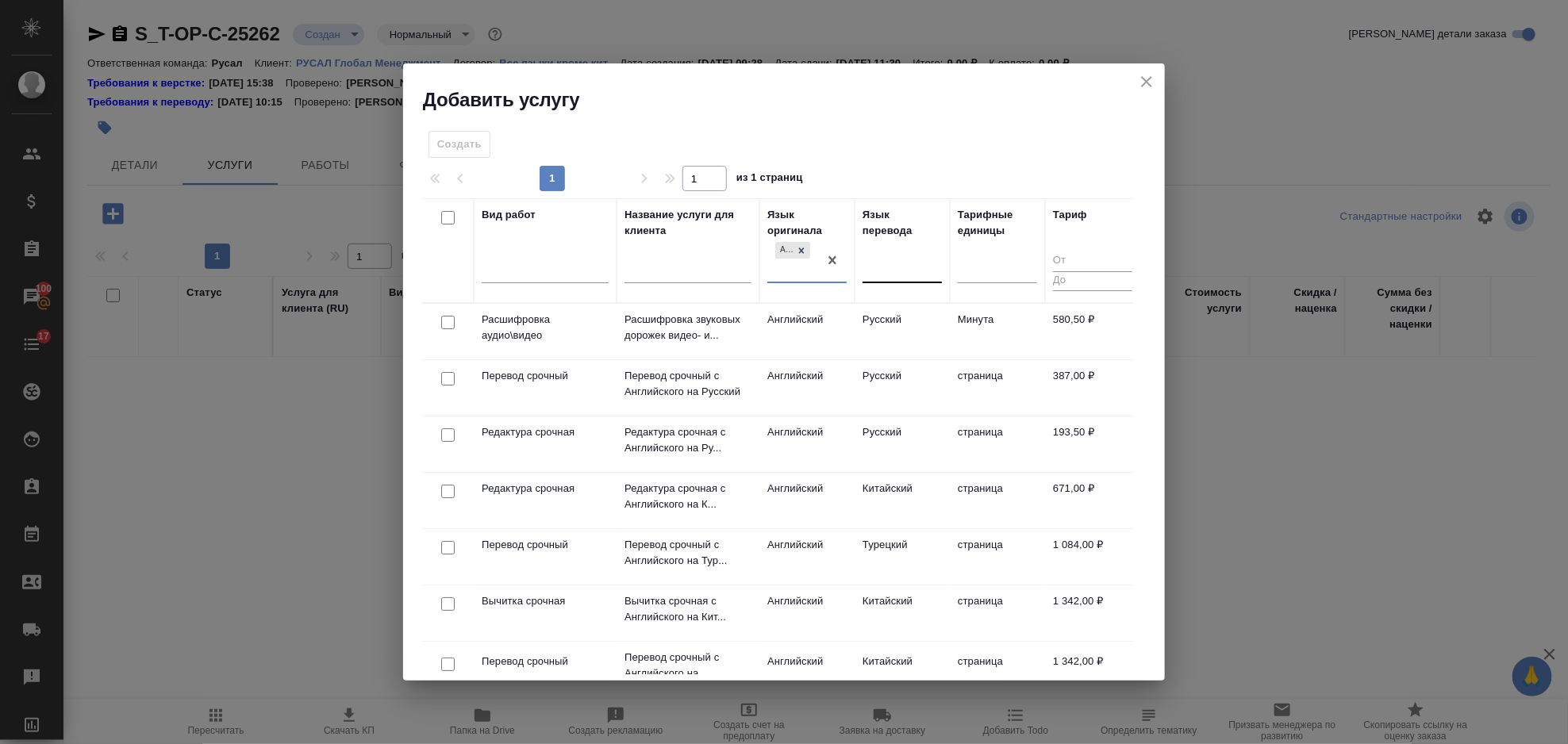
click at [883, 267] on div at bounding box center [902, 267] width 80 height 23
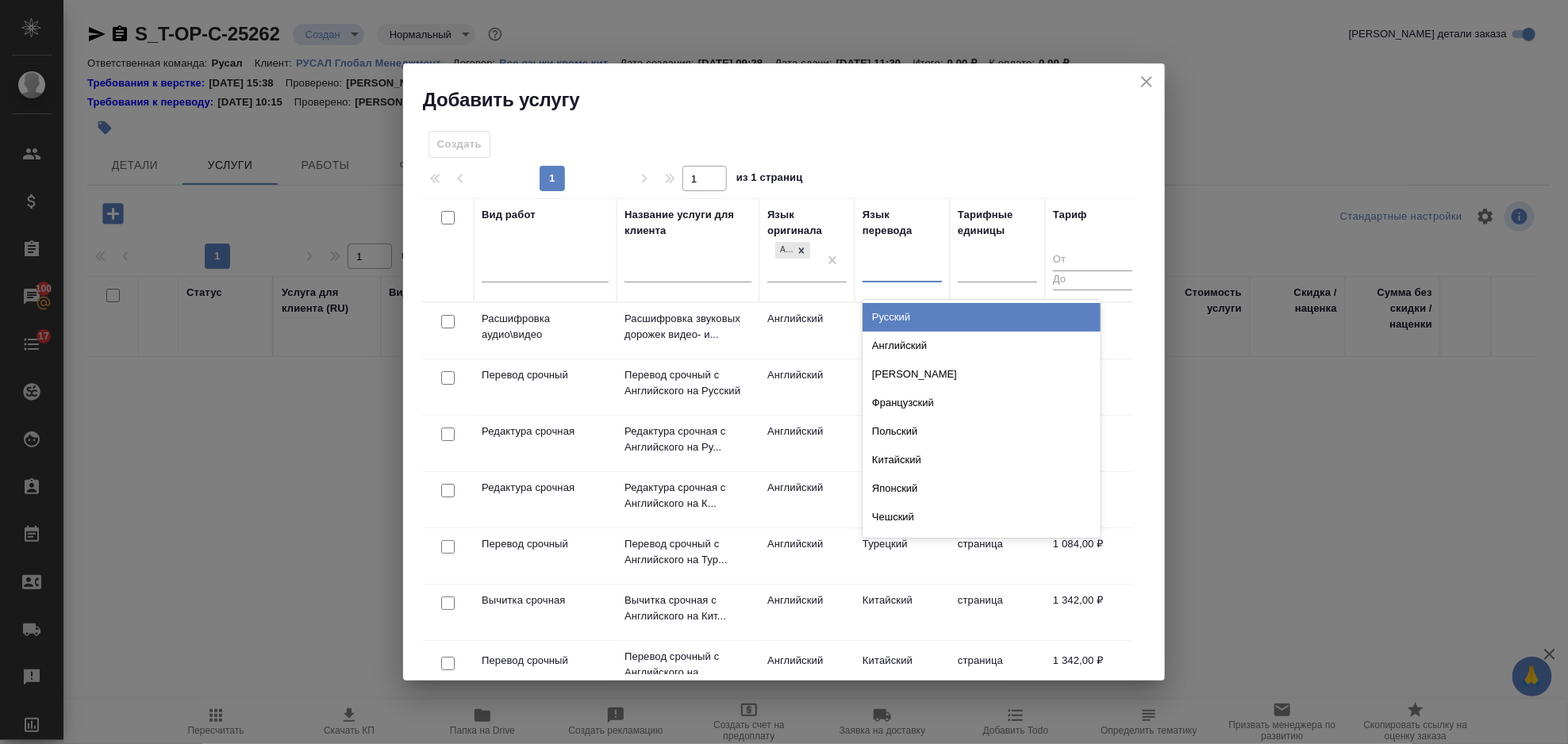
click at [901, 321] on div "Русский" at bounding box center [982, 317] width 239 height 28
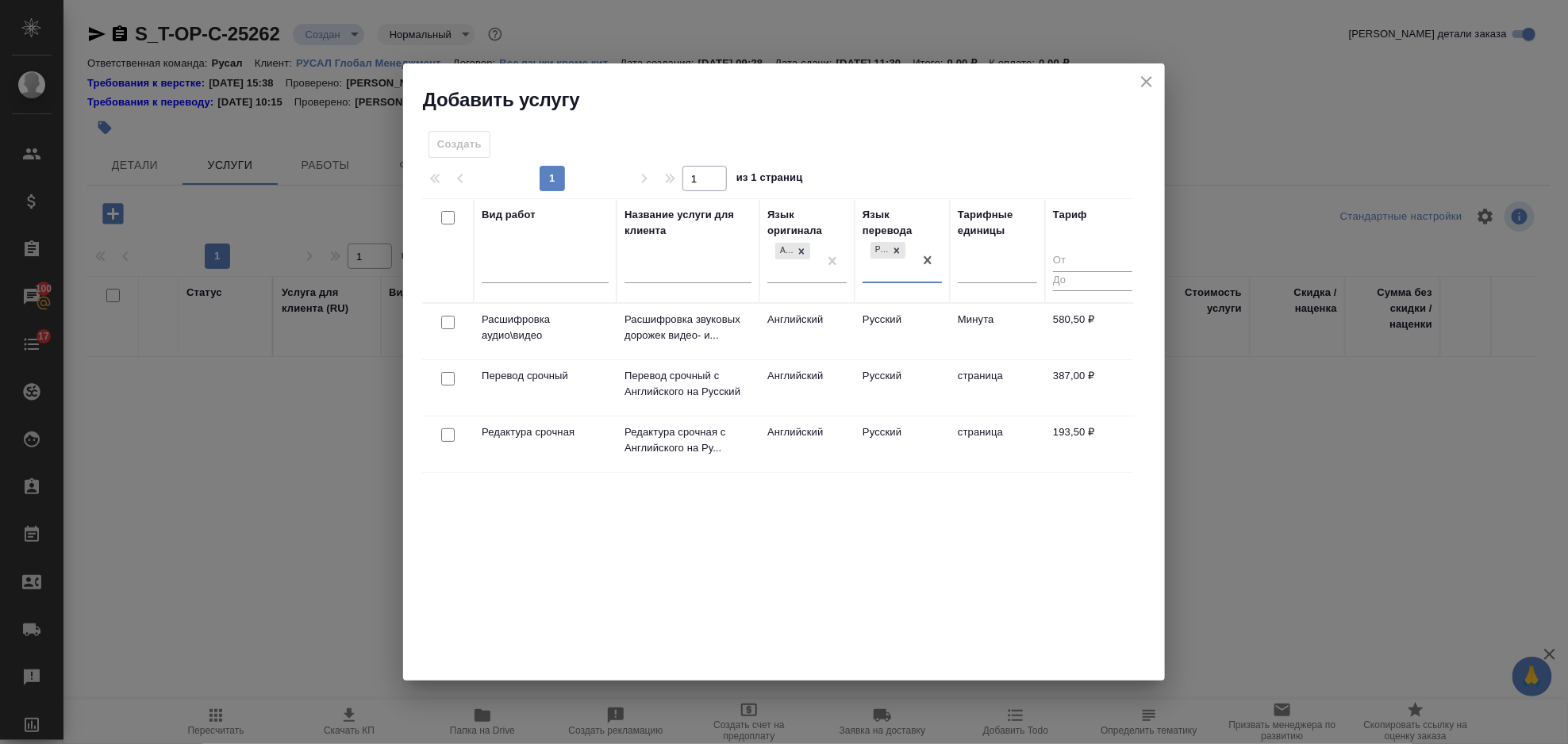
drag, startPoint x: 453, startPoint y: 375, endPoint x: 450, endPoint y: 401, distance: 26.2
click at [452, 375] on input "checkbox" at bounding box center [448, 379] width 14 height 14
checkbox input "true"
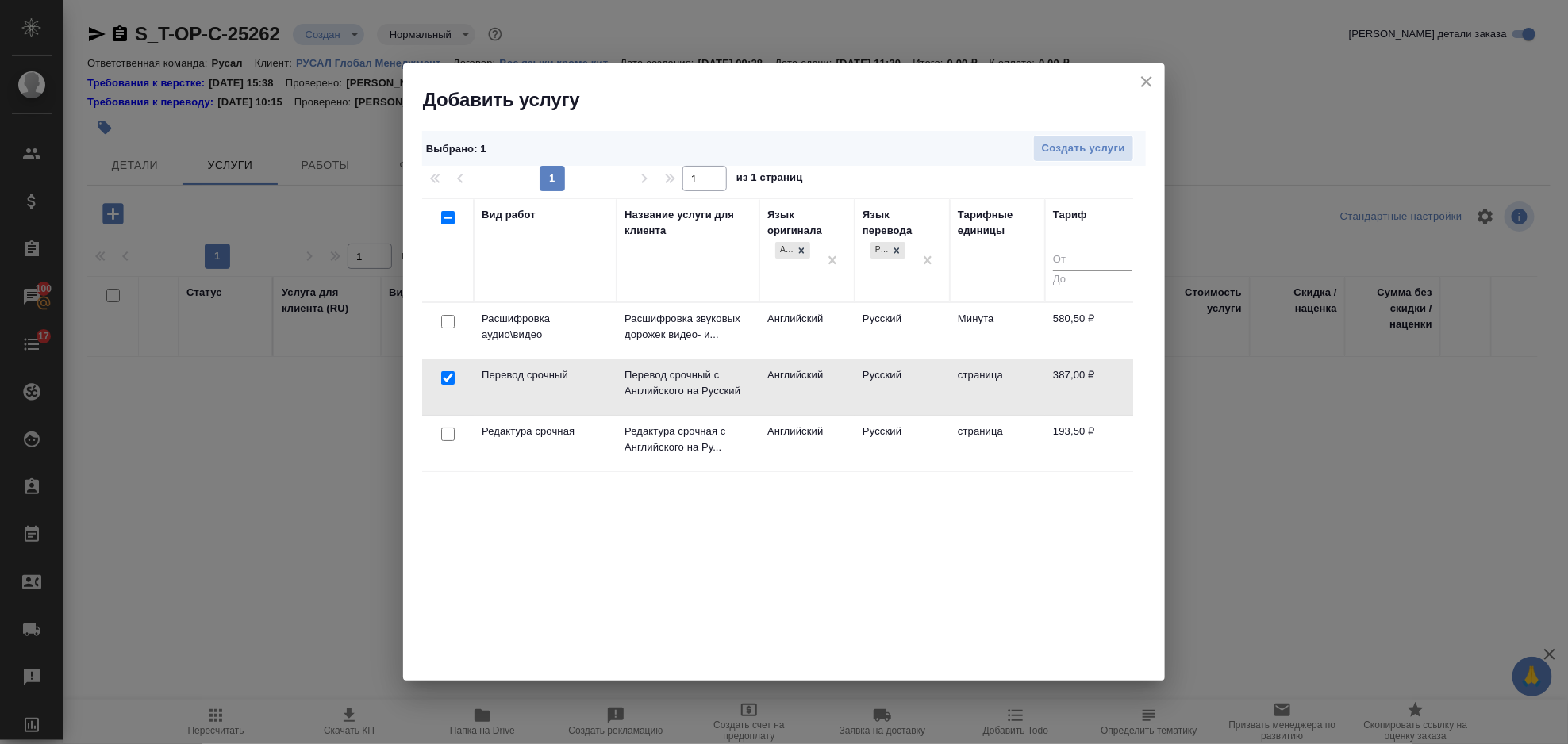
click at [446, 435] on input "checkbox" at bounding box center [448, 435] width 14 height 14
checkbox input "true"
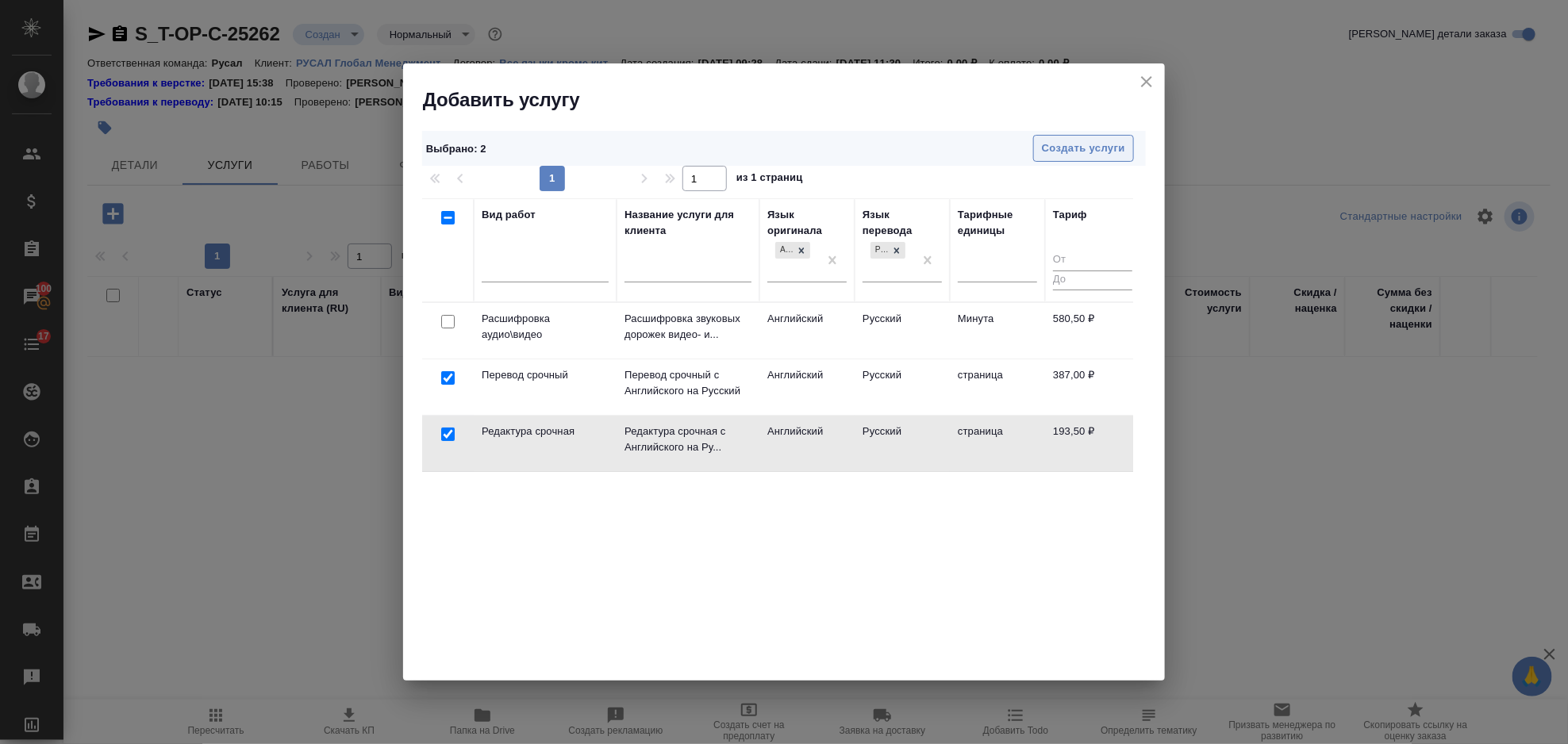
click at [1114, 142] on span "Создать услуги" at bounding box center [1083, 148] width 83 height 19
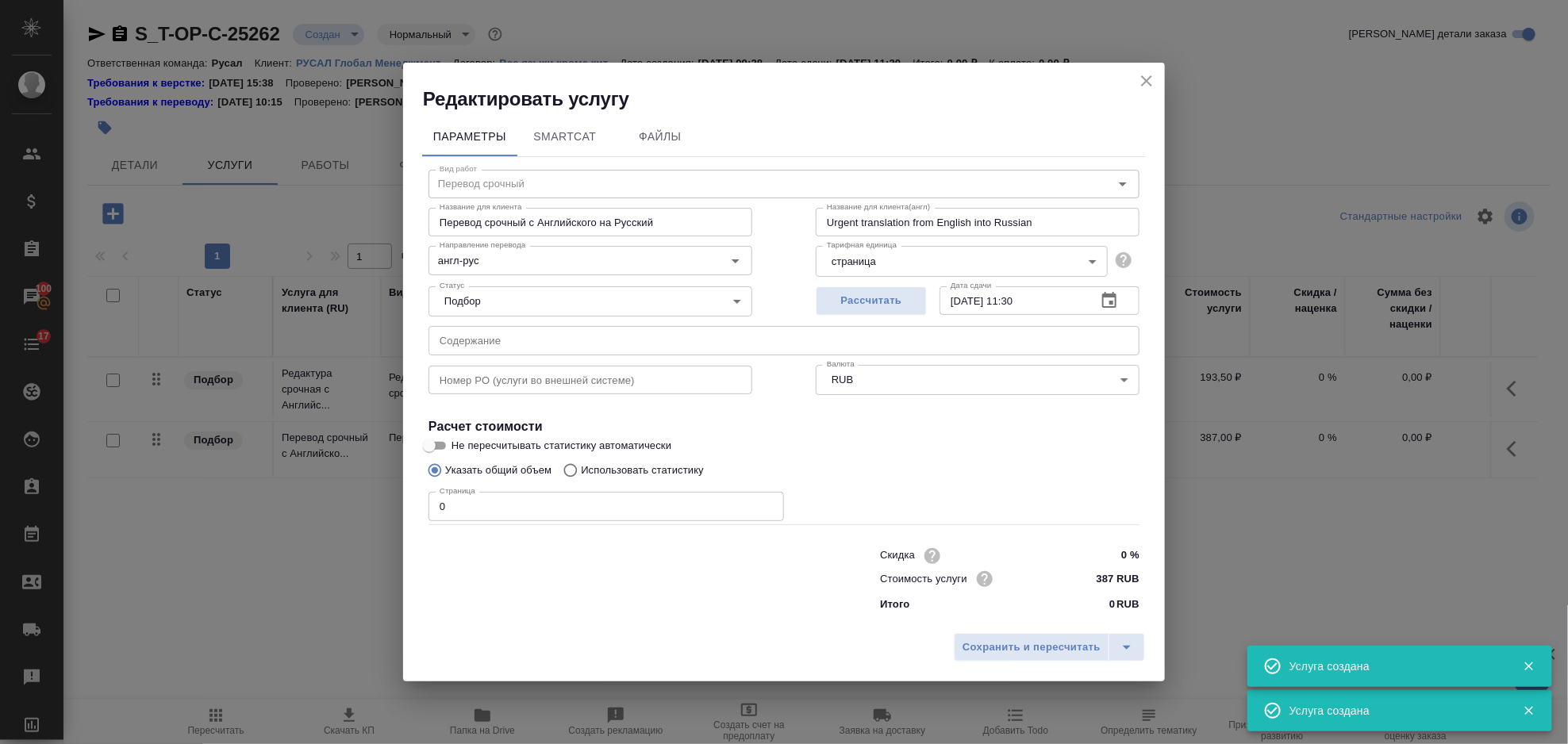
type input "Перевод срочный"
type input "Перевод срочный с Английского на Русский"
type input "Urgent translation from English into Russian"
type input "387 RUB"
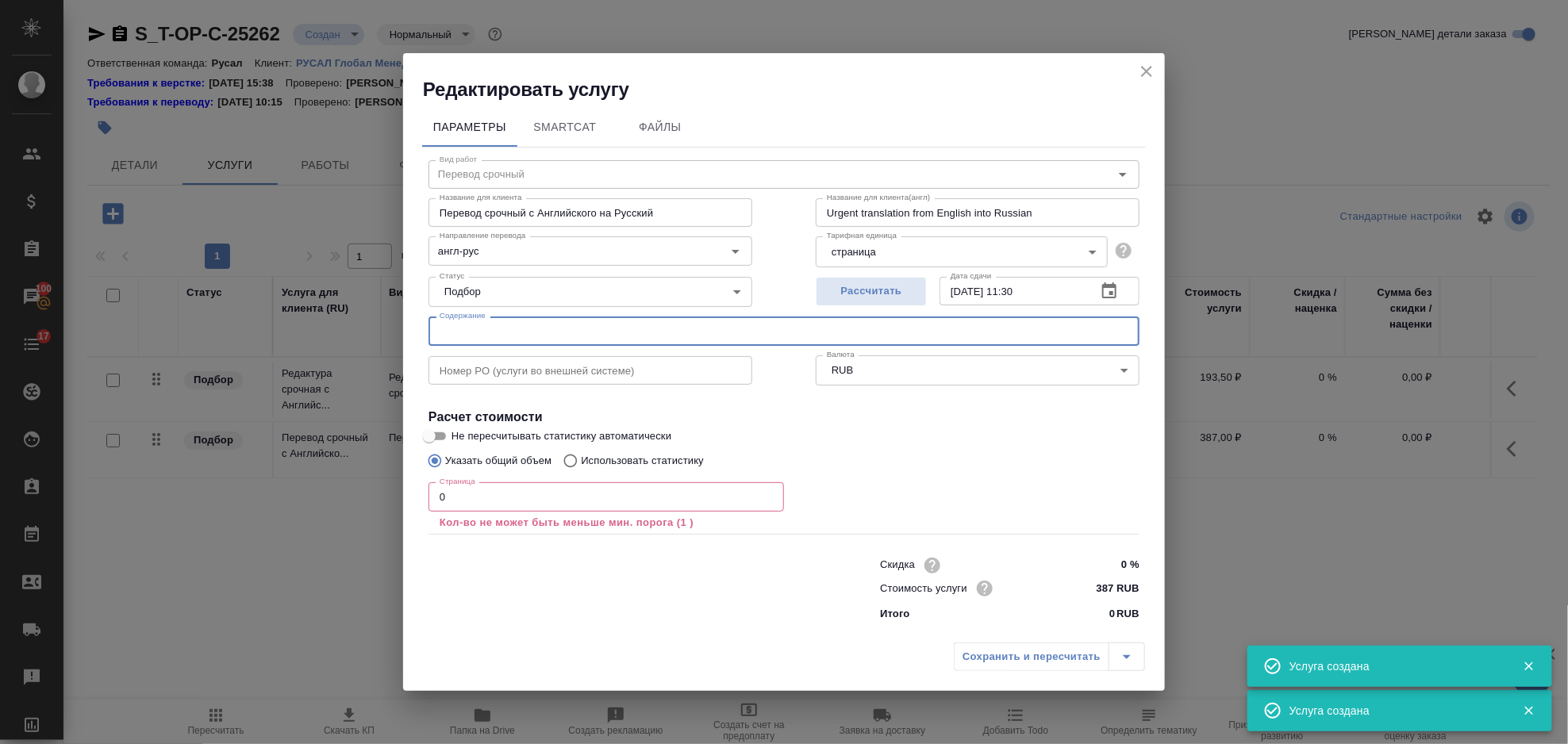
click at [503, 338] on input "text" at bounding box center [784, 331] width 711 height 28
paste input "draft IFA Letter (Som)"
type input "draft IFA Letter (Som)"
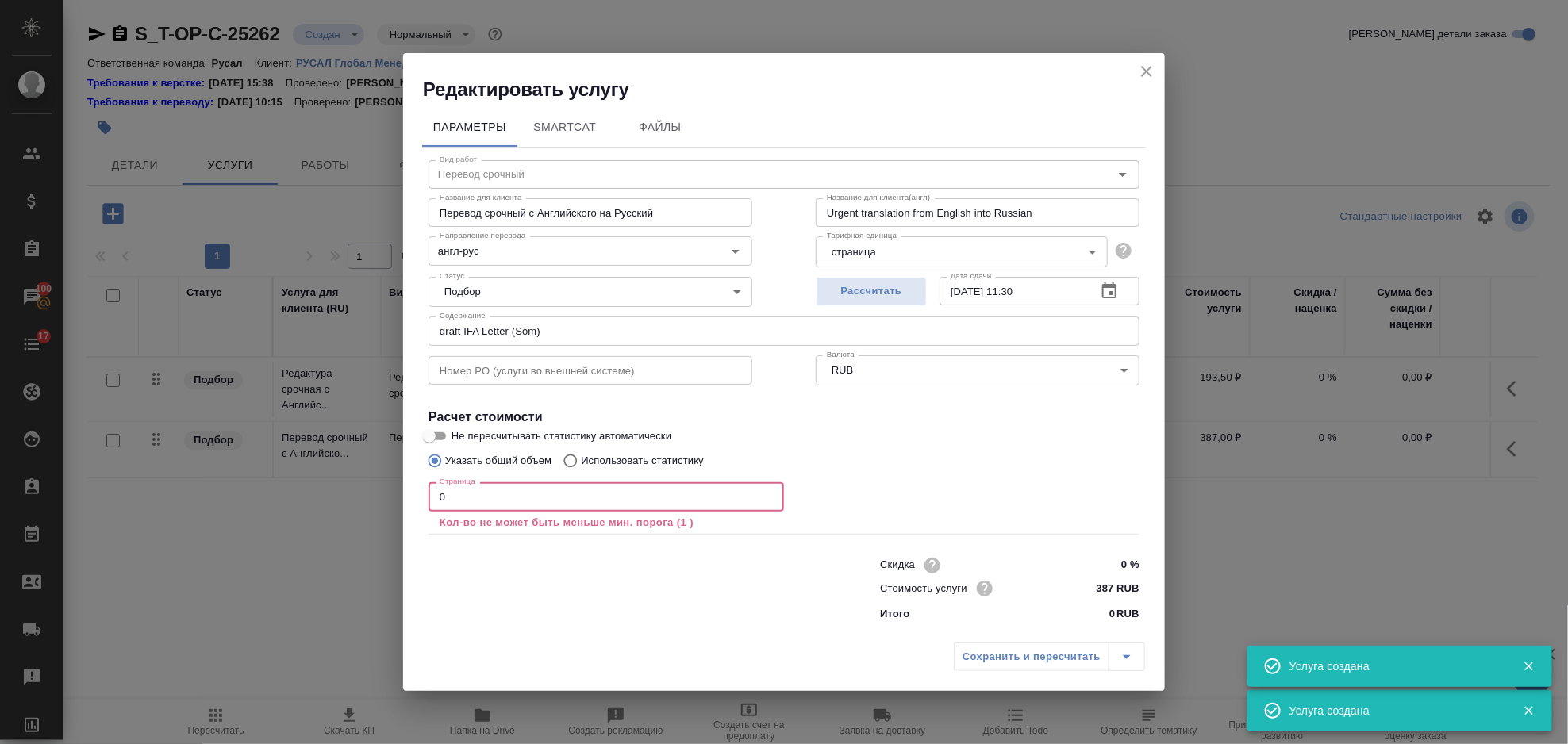
click at [502, 494] on input "0" at bounding box center [607, 496] width 355 height 28
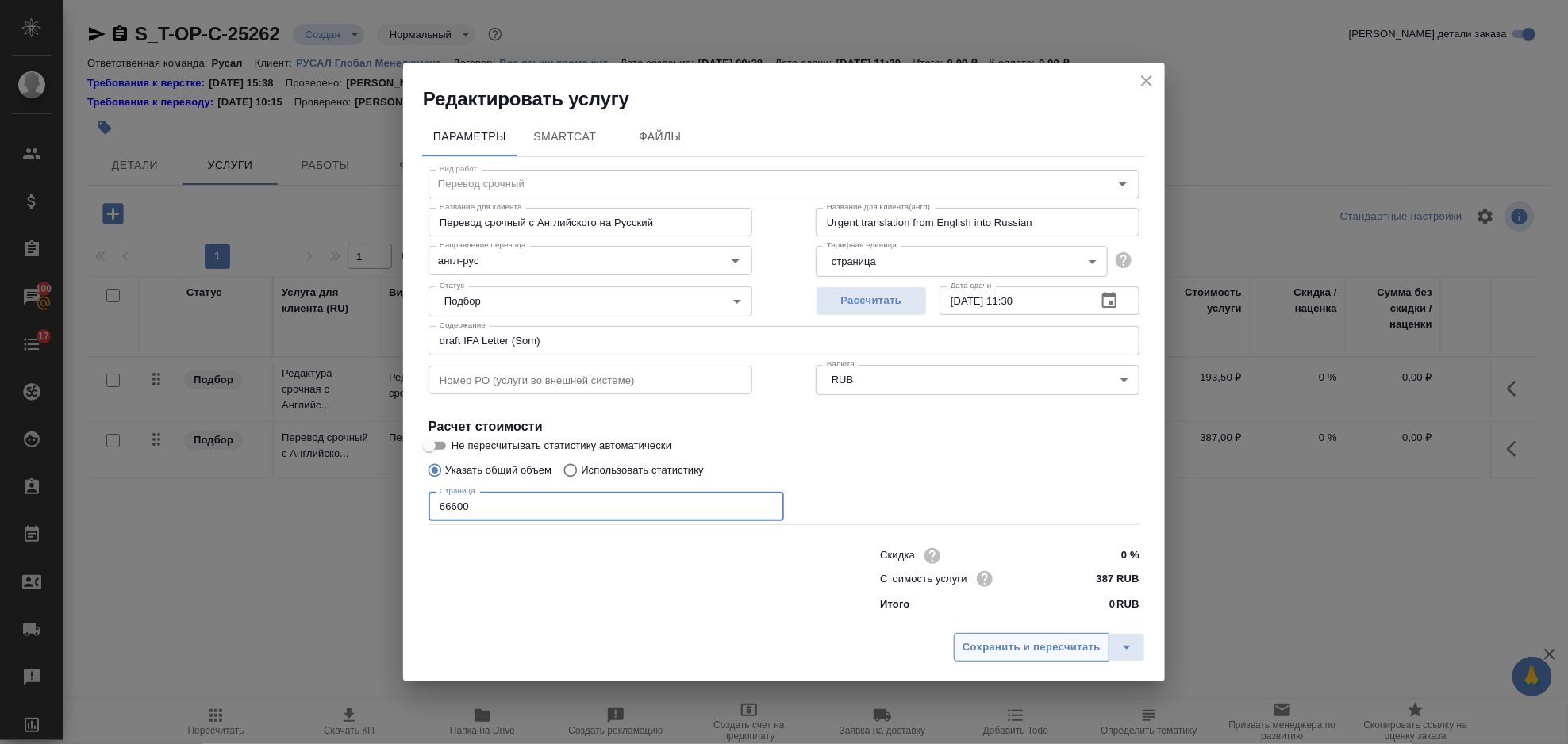
type input "66600"
click at [996, 650] on span "Сохранить и пересчитать" at bounding box center [1032, 648] width 138 height 19
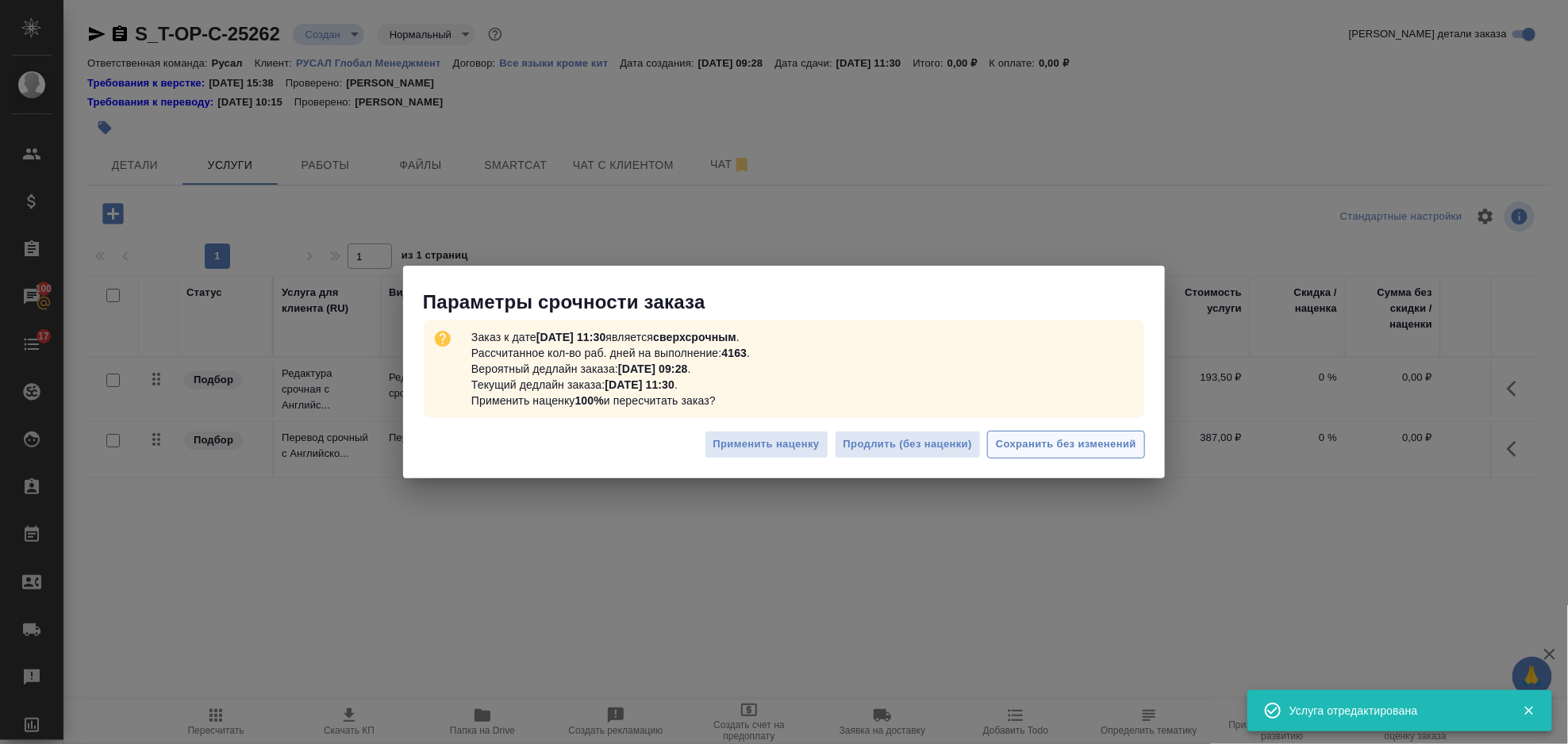
click at [1111, 433] on button "Сохранить без изменений" at bounding box center [1066, 445] width 158 height 27
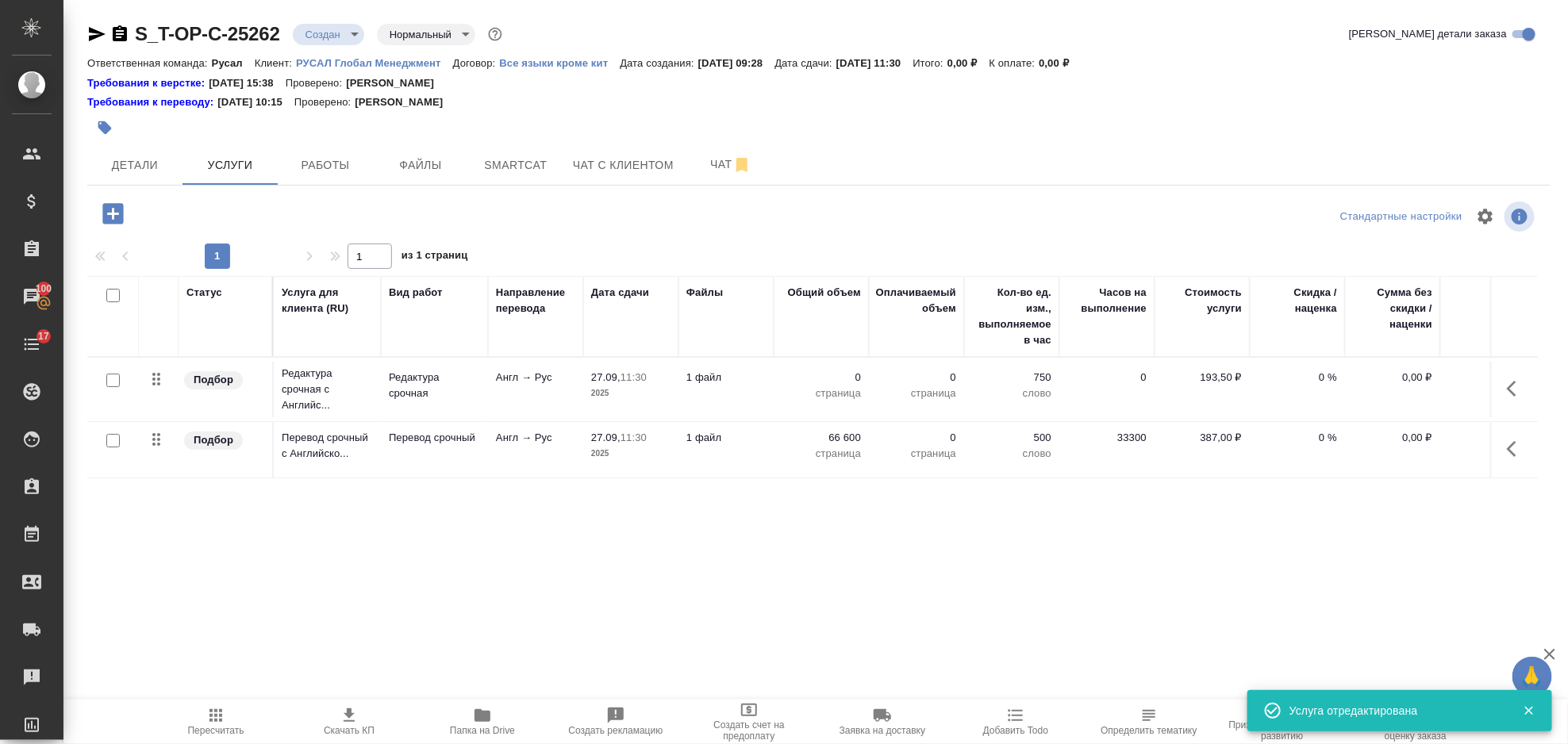
type input "urgent"
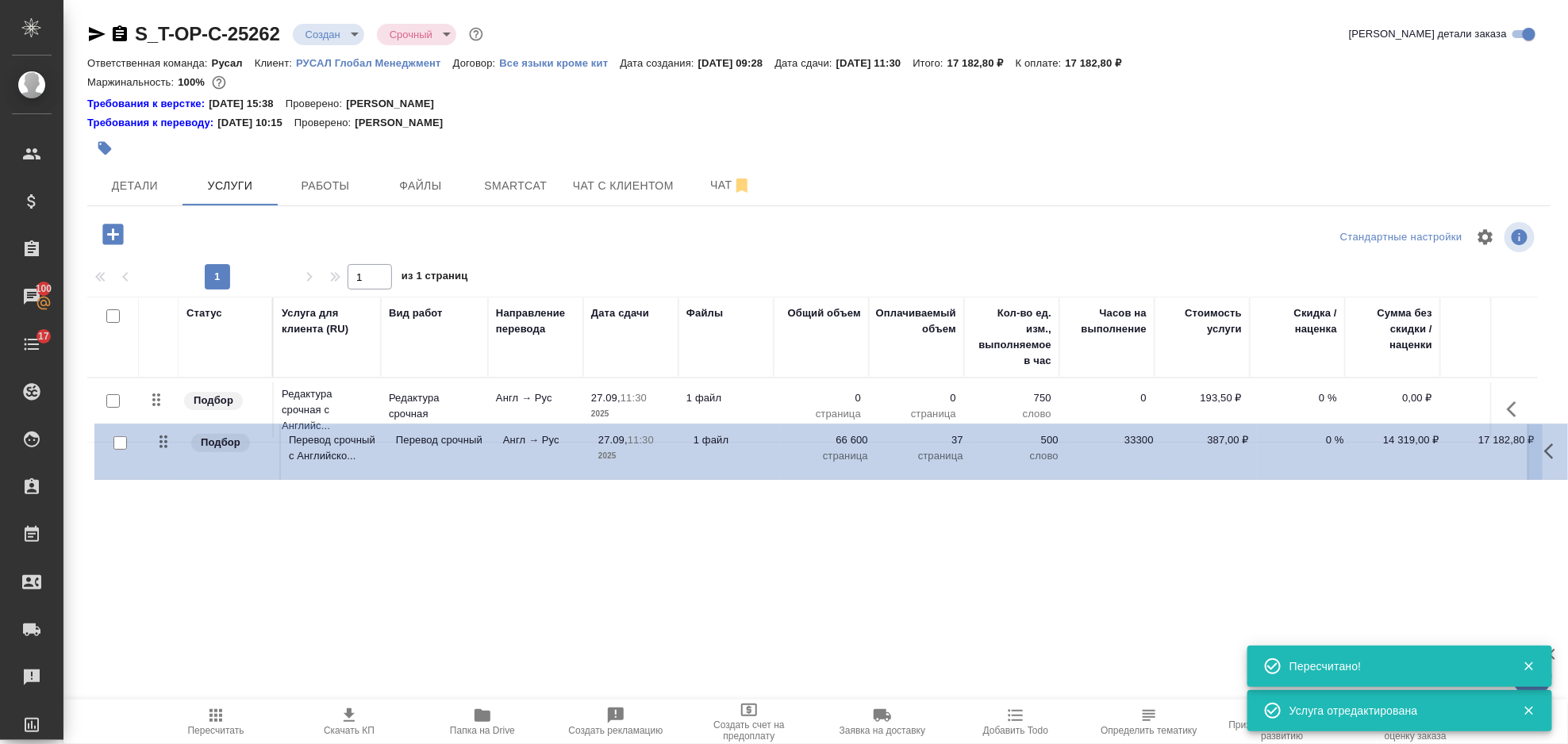
drag, startPoint x: 158, startPoint y: 459, endPoint x: 169, endPoint y: 407, distance: 53.2
click at [168, 420] on tbody "Подбор Редактура срочная с Английс... Редактура срочная Англ → Рус 27.09, 11:30…" at bounding box center [836, 440] width 1496 height 122
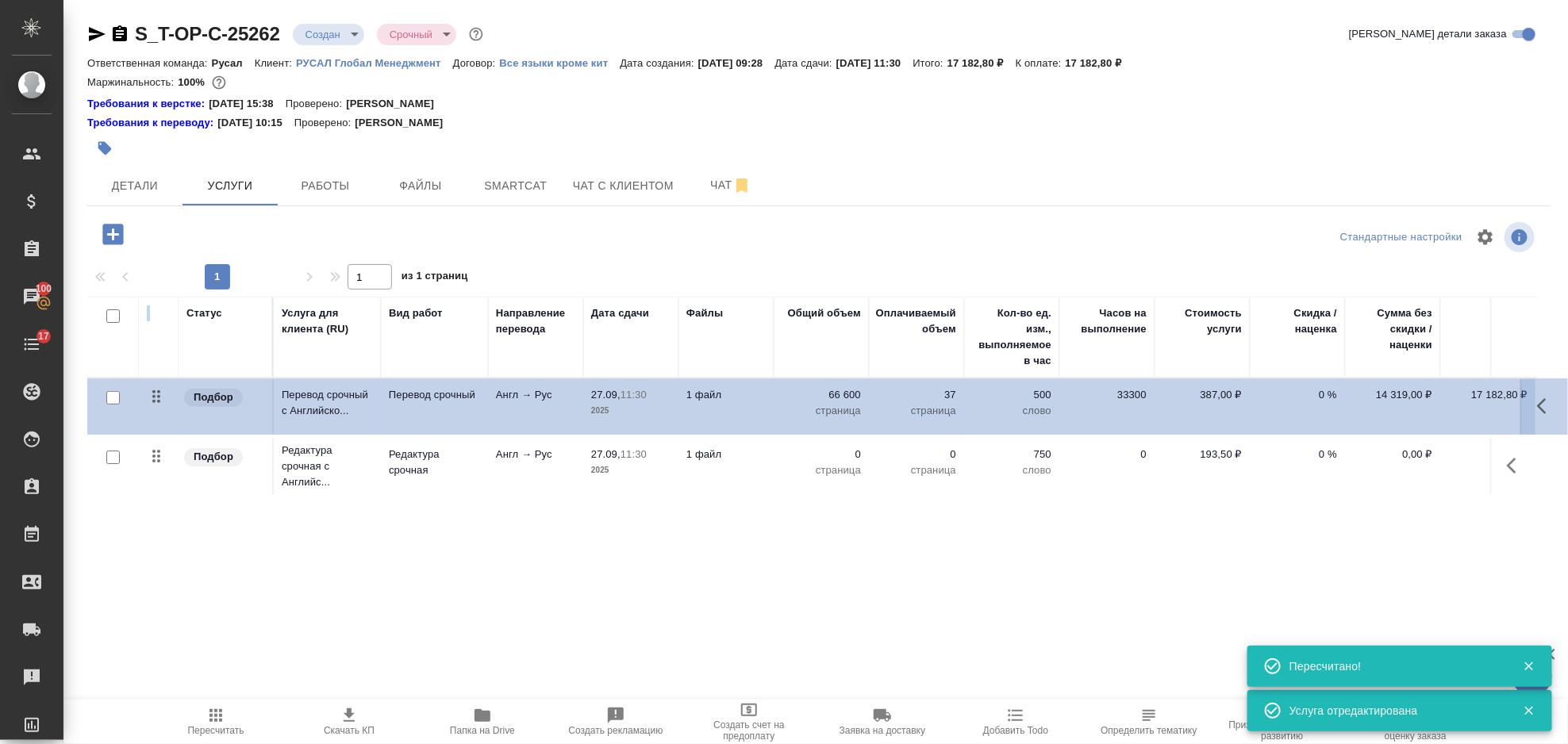
drag, startPoint x: 169, startPoint y: 407, endPoint x: 169, endPoint y: 375, distance: 32.0
click at [169, 375] on table "Статус Услуга для клиента (RU) Вид работ Направление перевода Дата сдачи Файлы …" at bounding box center [836, 398] width 1496 height 202
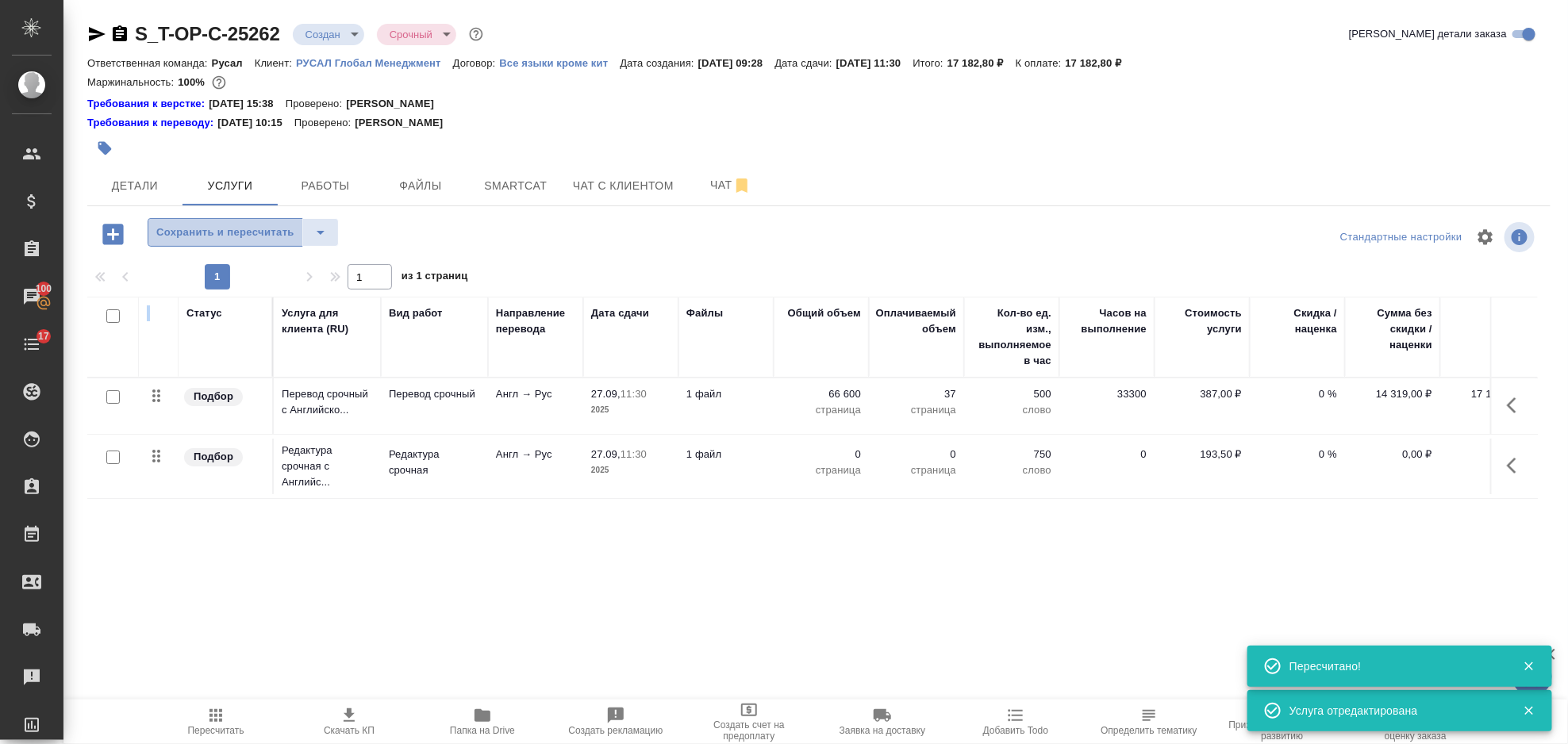
click at [245, 221] on button "Сохранить и пересчитать" at bounding box center [225, 232] width 155 height 28
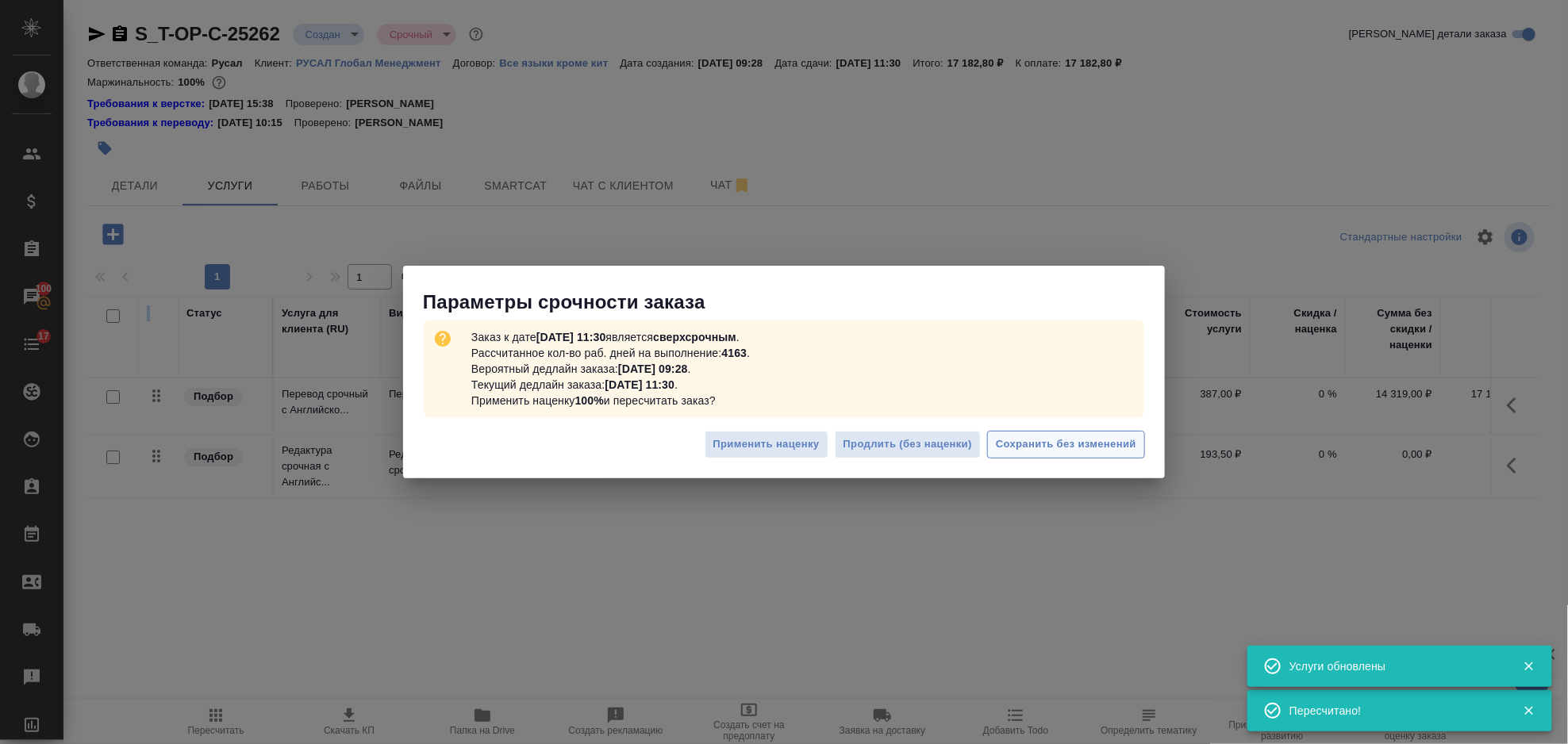
click at [1062, 437] on span "Сохранить без изменений" at bounding box center [1065, 445] width 140 height 19
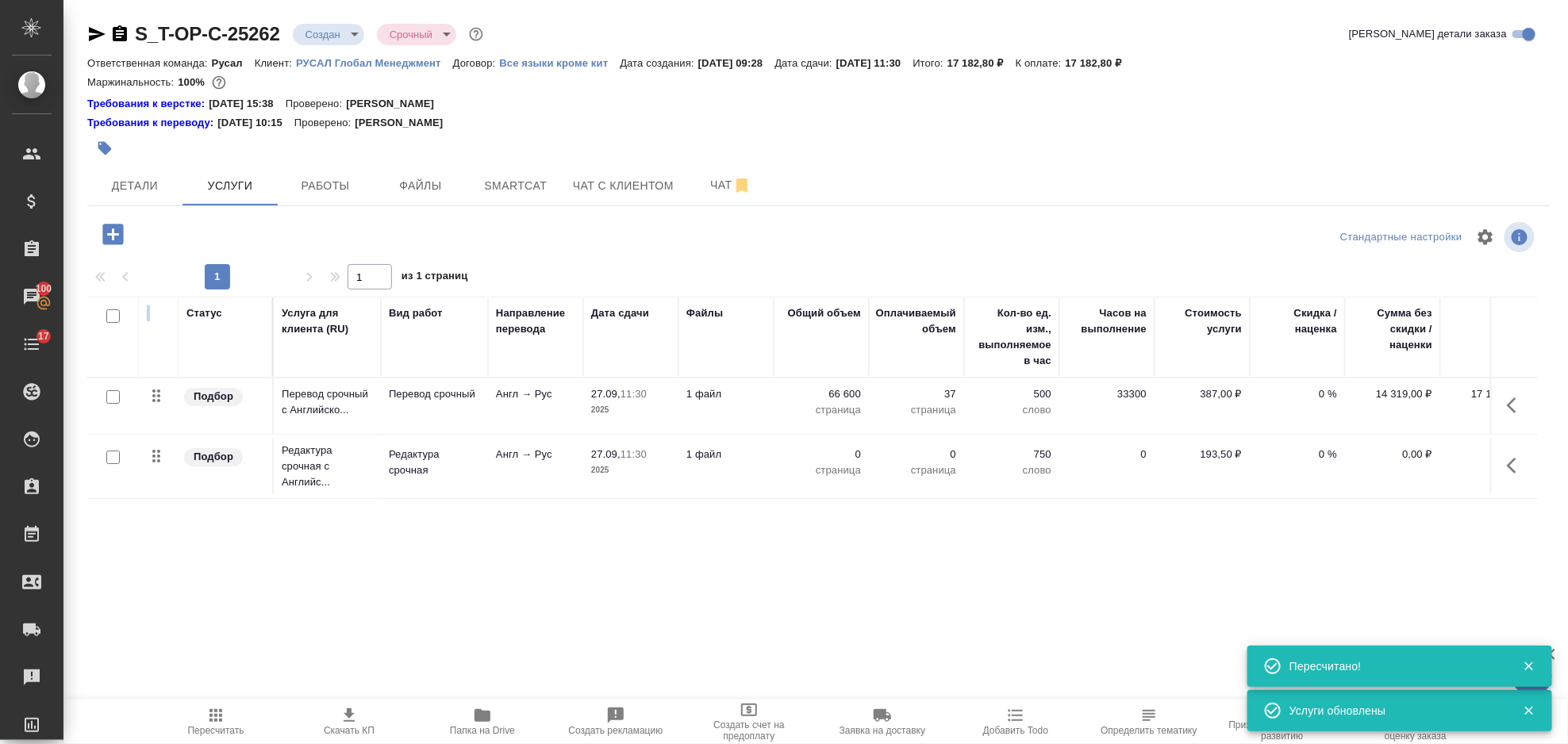
click at [1509, 462] on icon "button" at bounding box center [1516, 465] width 19 height 19
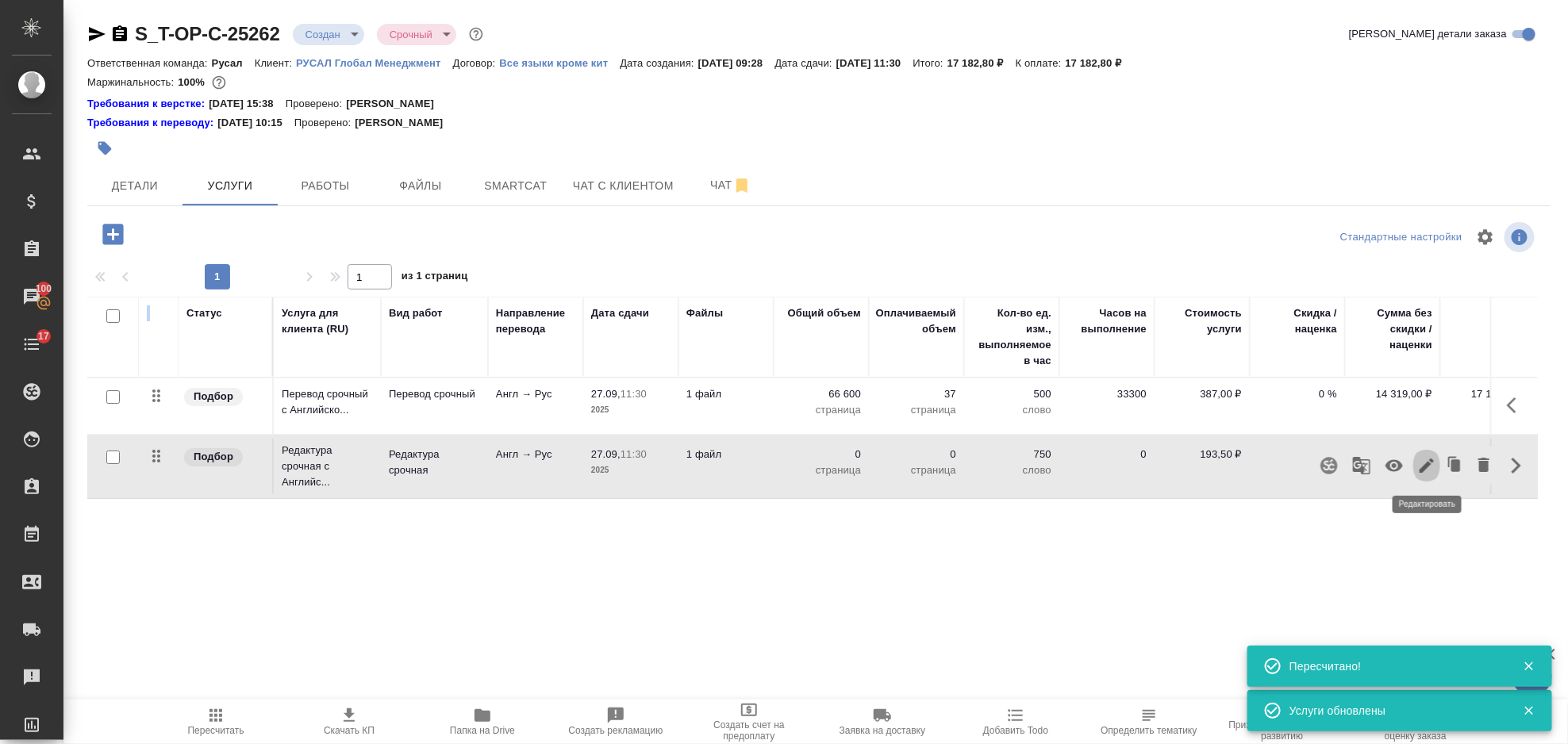
click at [1431, 467] on icon "button" at bounding box center [1427, 465] width 19 height 19
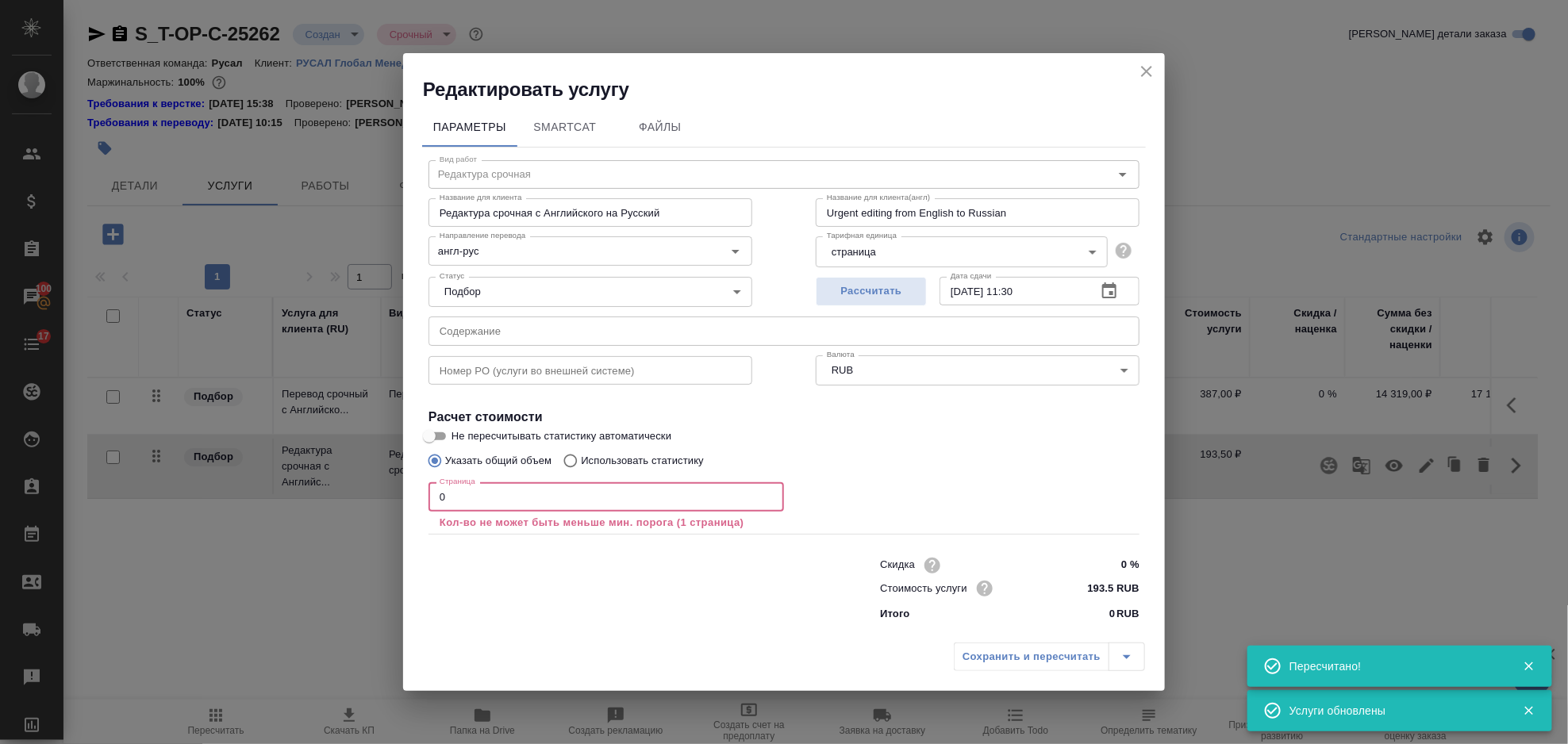
click at [583, 502] on input "0" at bounding box center [607, 496] width 355 height 28
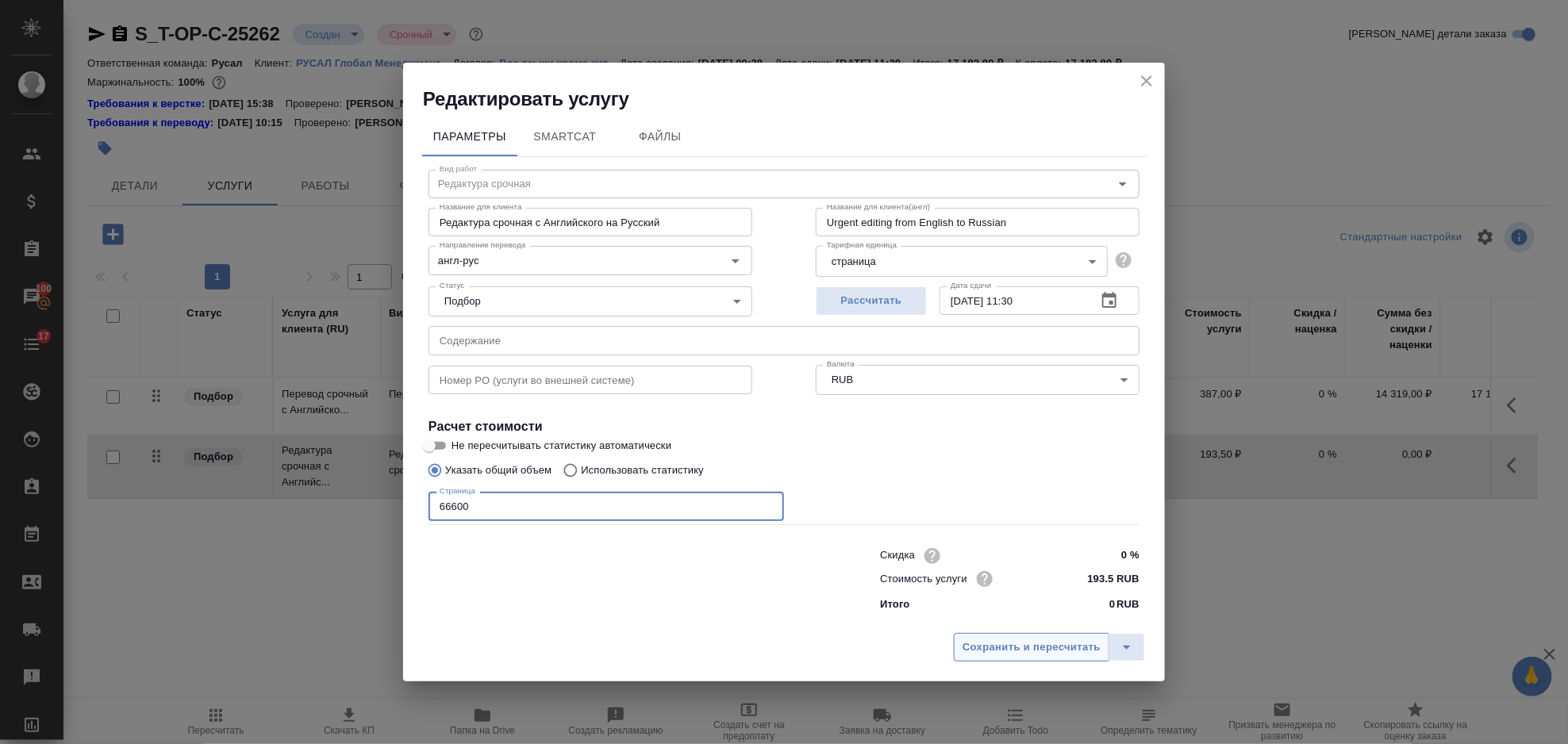
type input "66600"
click at [1004, 646] on span "Сохранить и пересчитать" at bounding box center [1032, 648] width 138 height 19
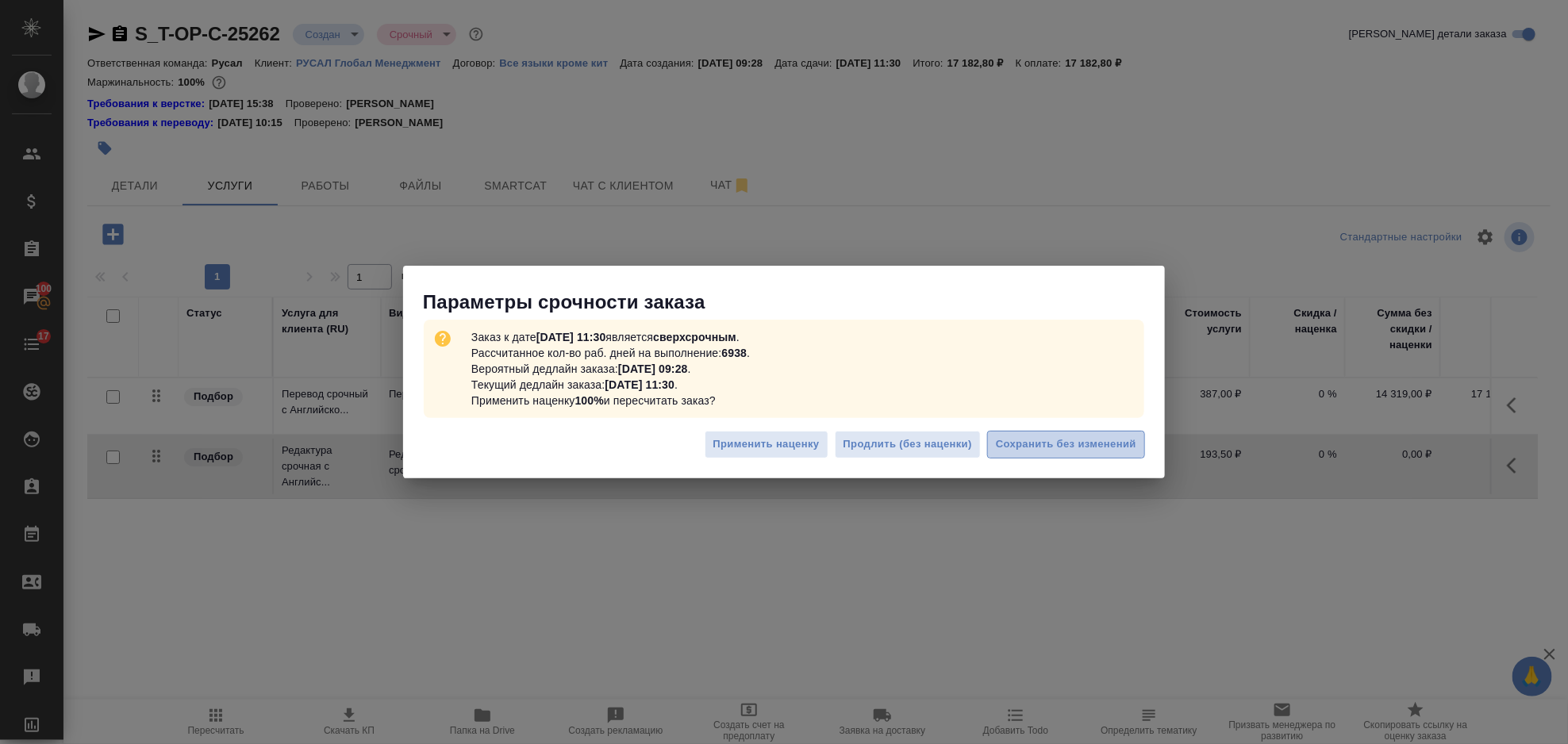
click at [1068, 433] on button "Сохранить без изменений" at bounding box center [1066, 445] width 158 height 27
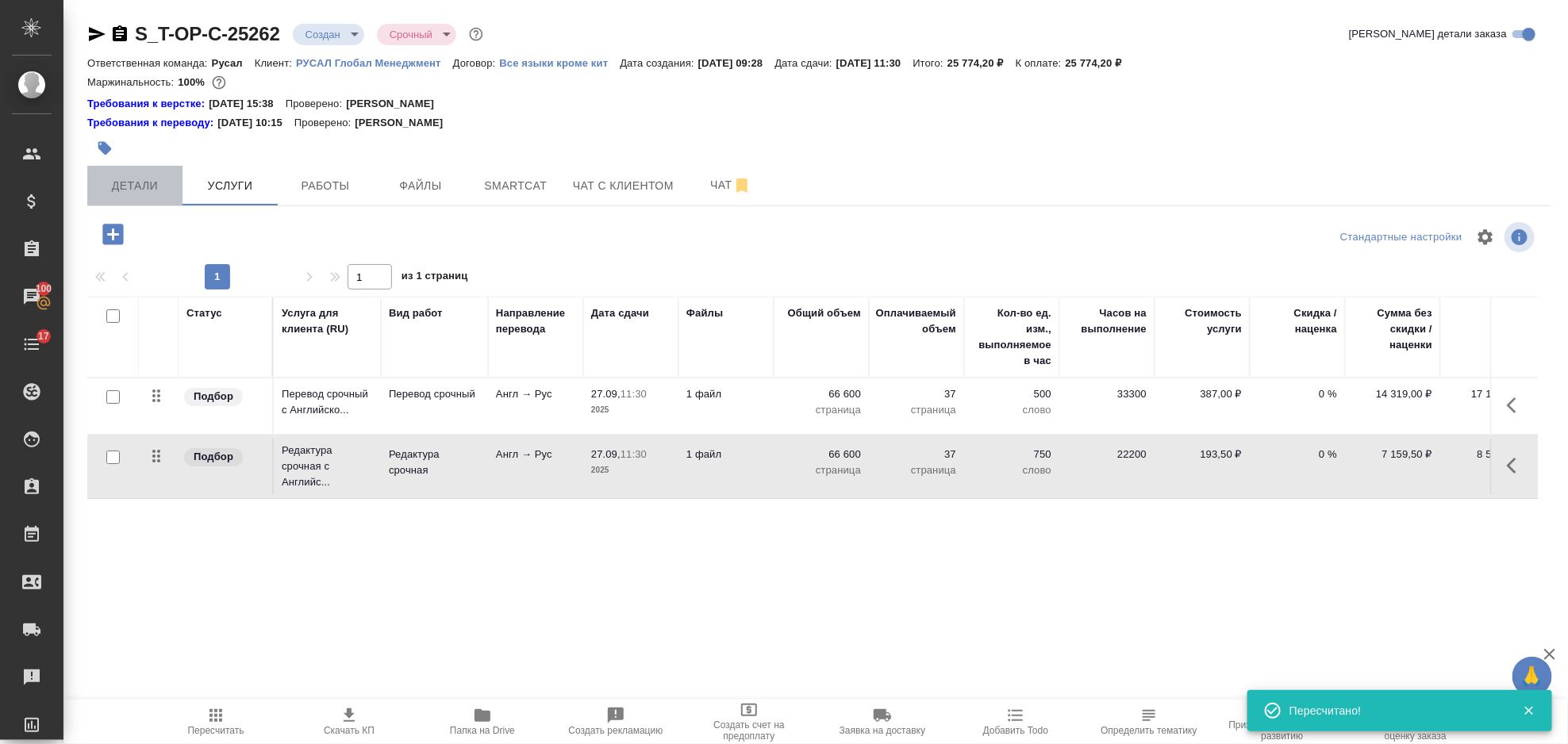
click at [125, 178] on span "Детали" at bounding box center [135, 186] width 77 height 20
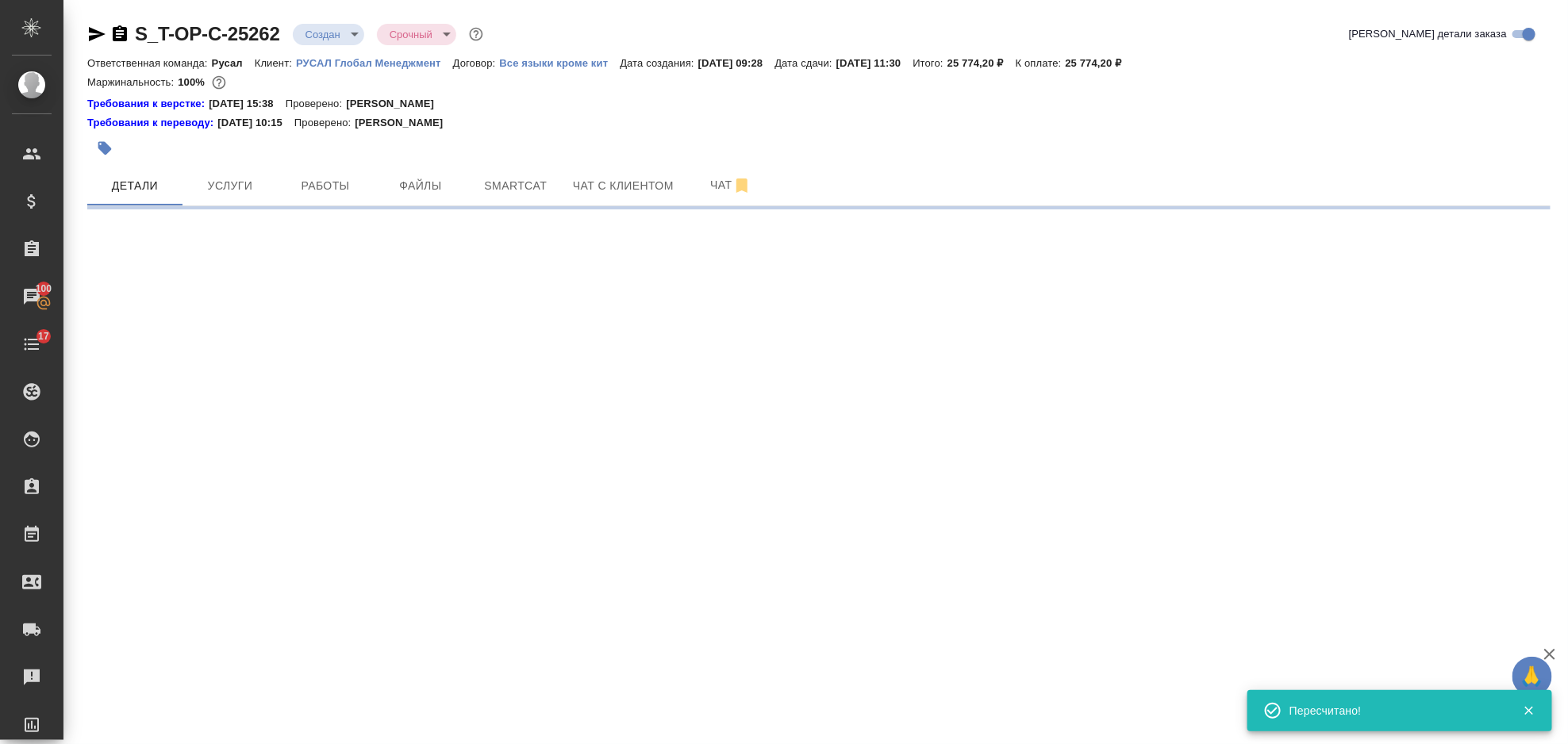
select select "RU"
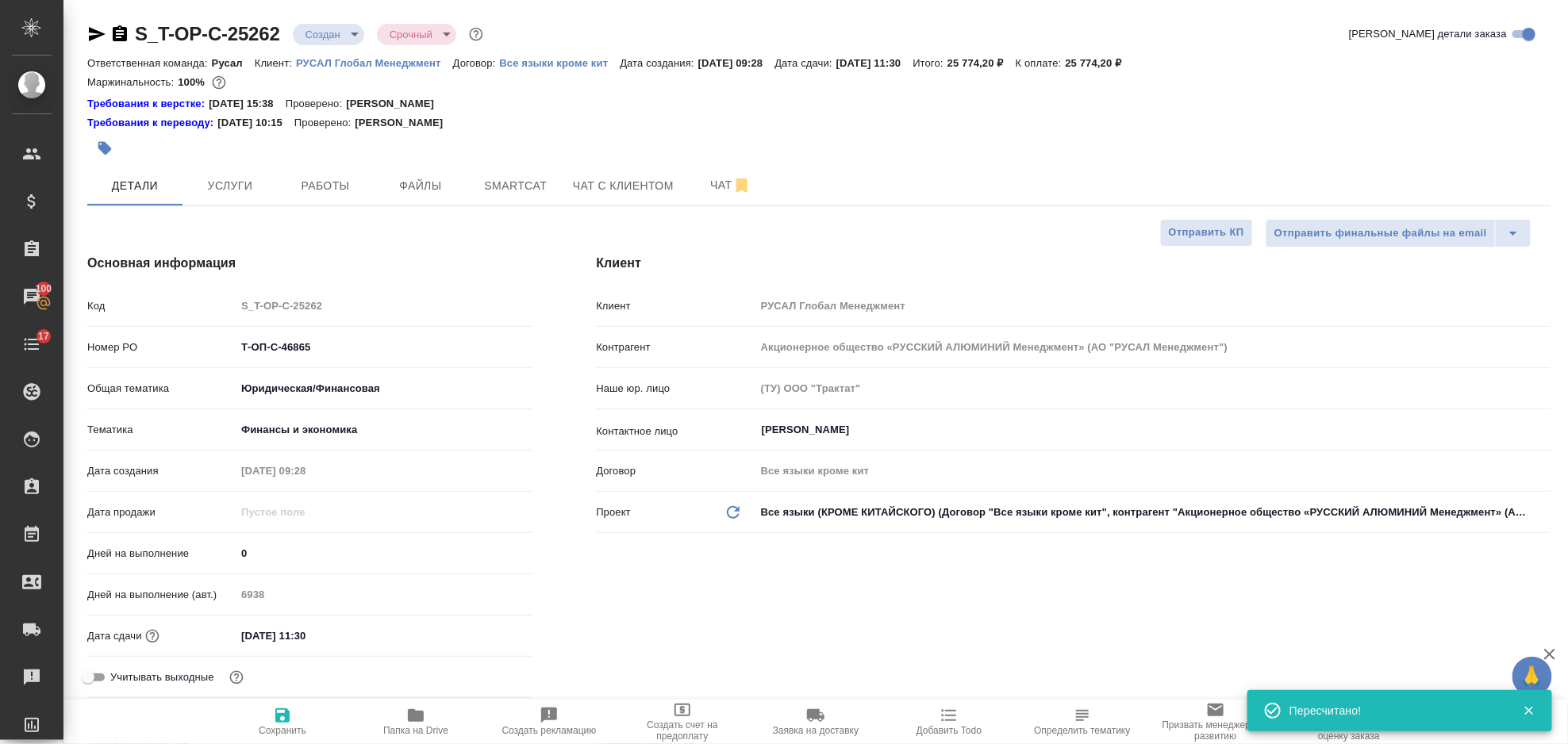
type textarea "x"
click at [97, 35] on icon "button" at bounding box center [97, 33] width 17 height 15
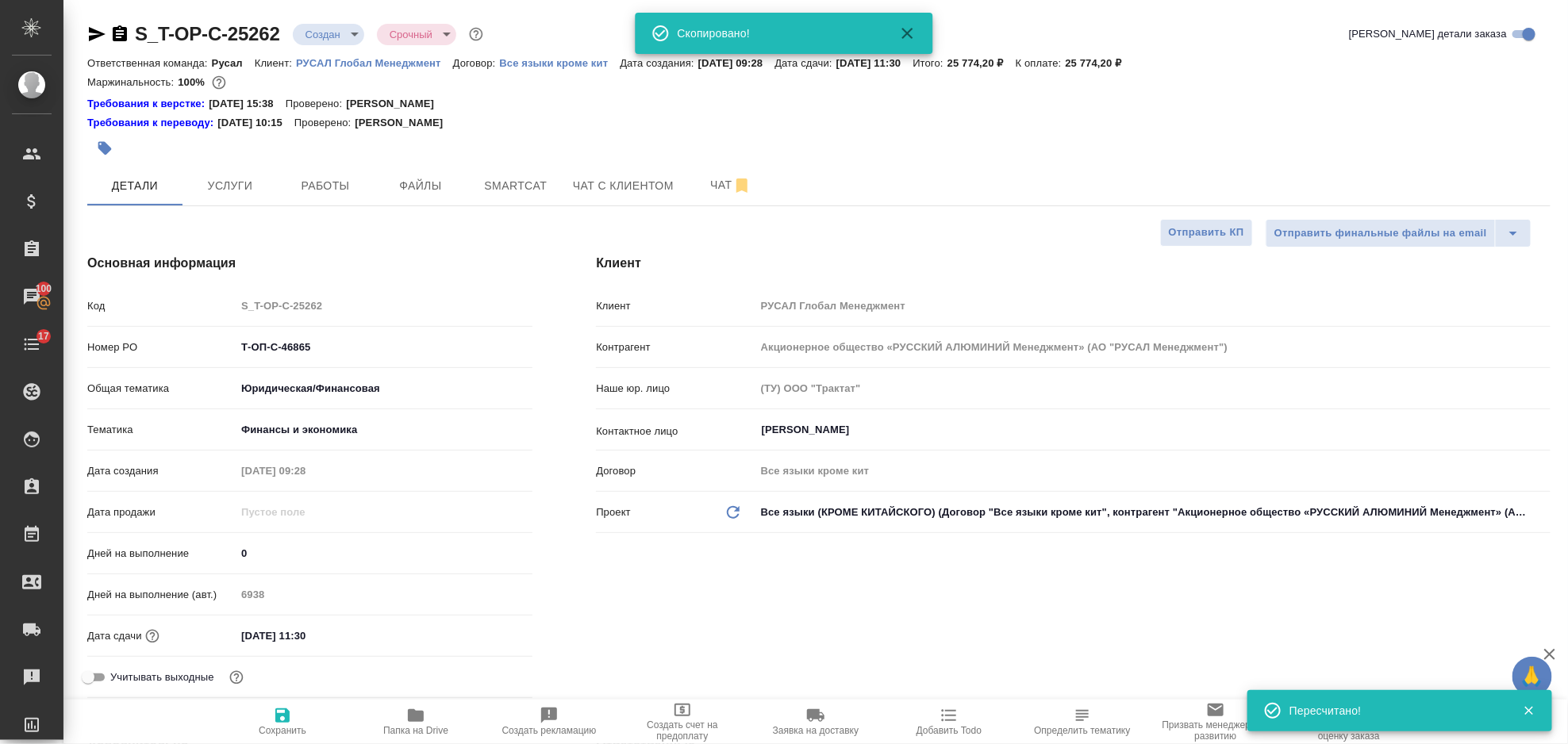
click at [129, 33] on icon "button" at bounding box center [119, 33] width 19 height 19
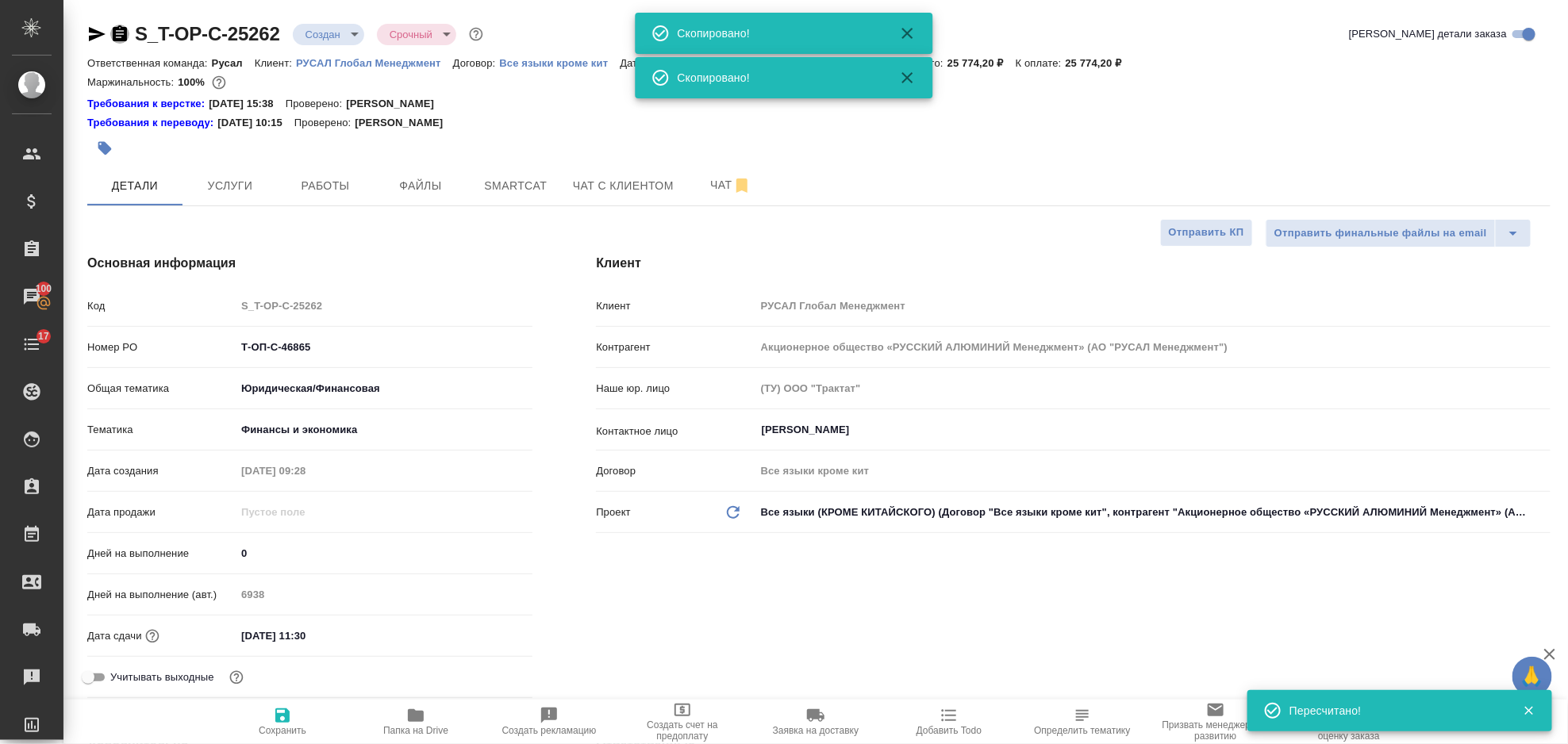
click at [124, 32] on icon "button" at bounding box center [120, 33] width 15 height 16
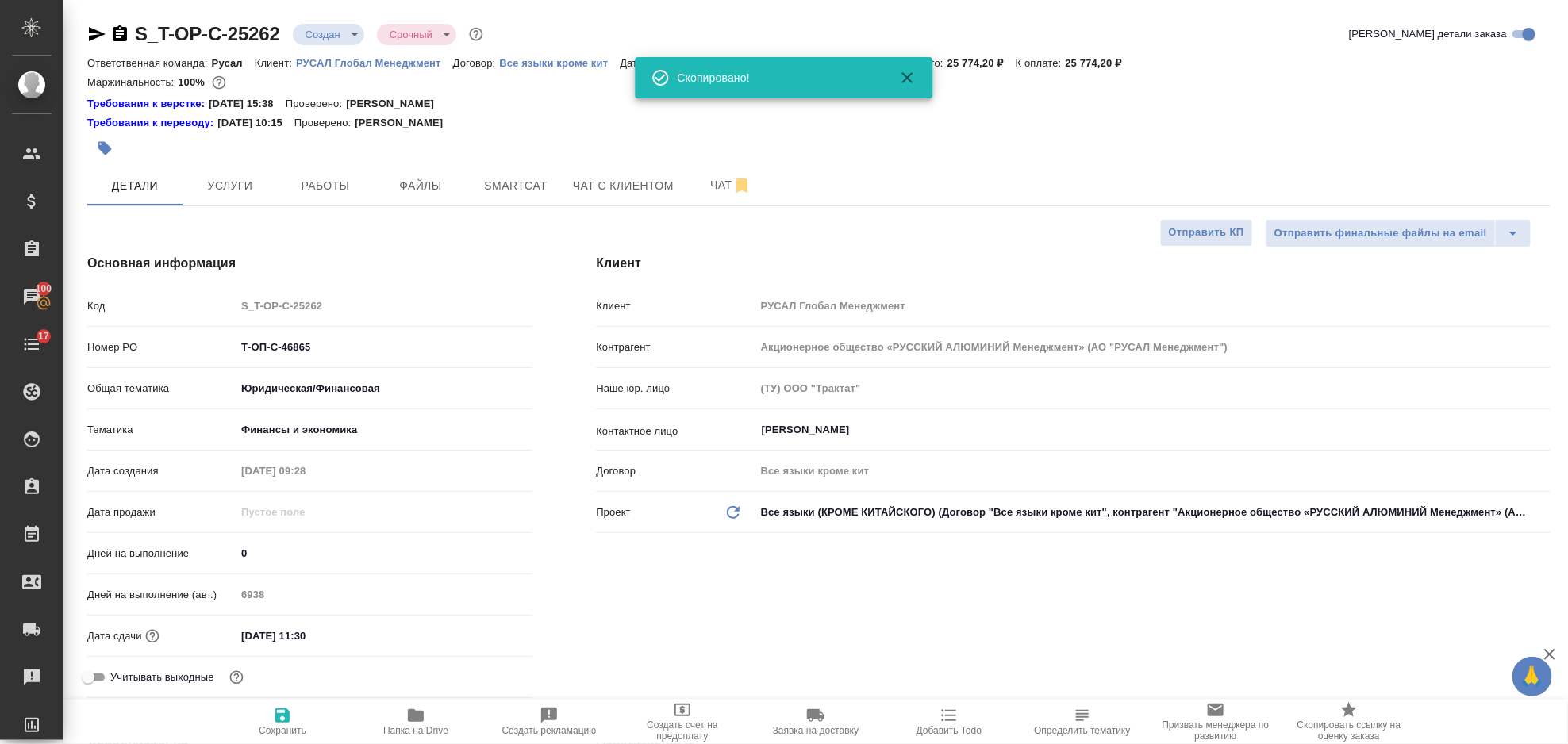
type textarea "x"
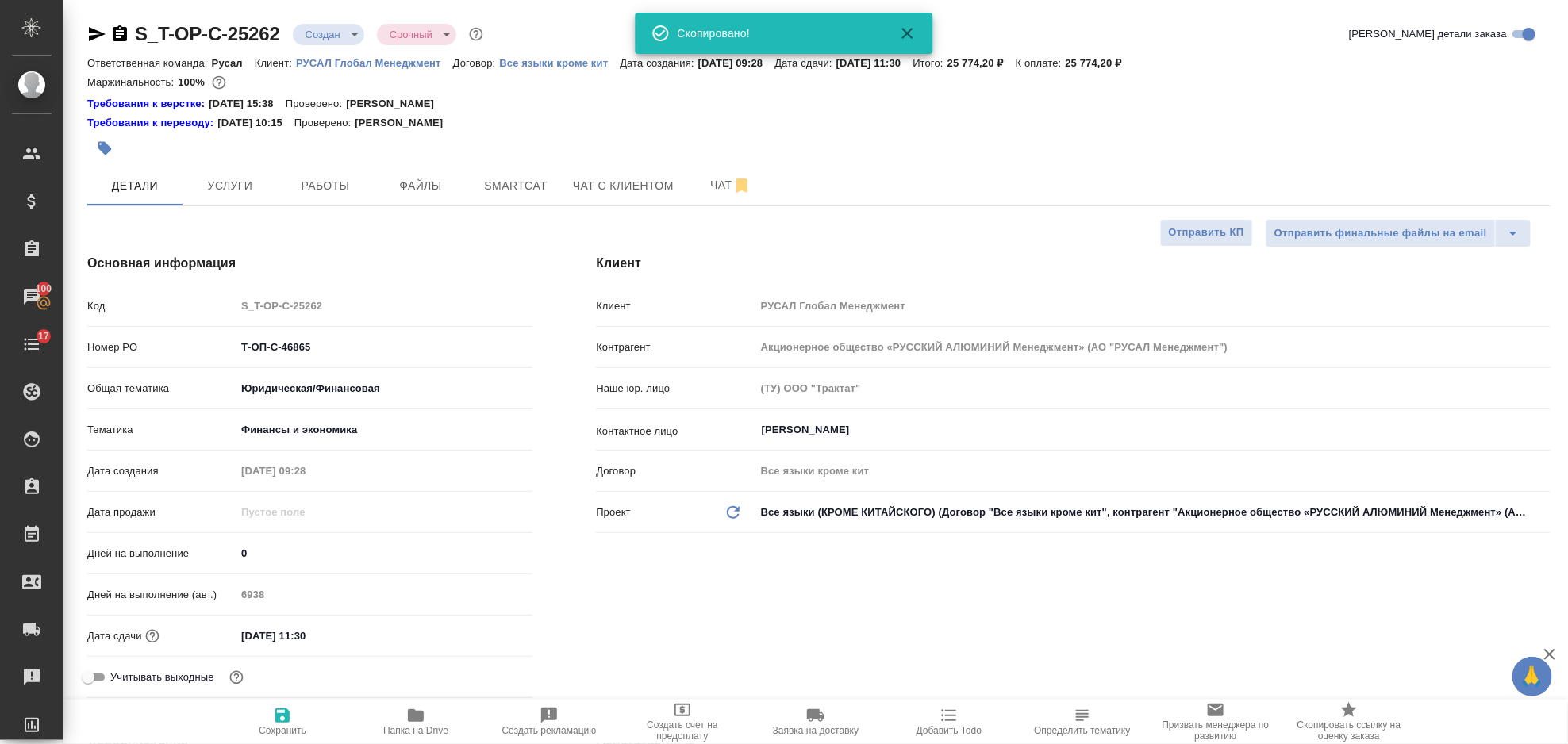
type textarea "x"
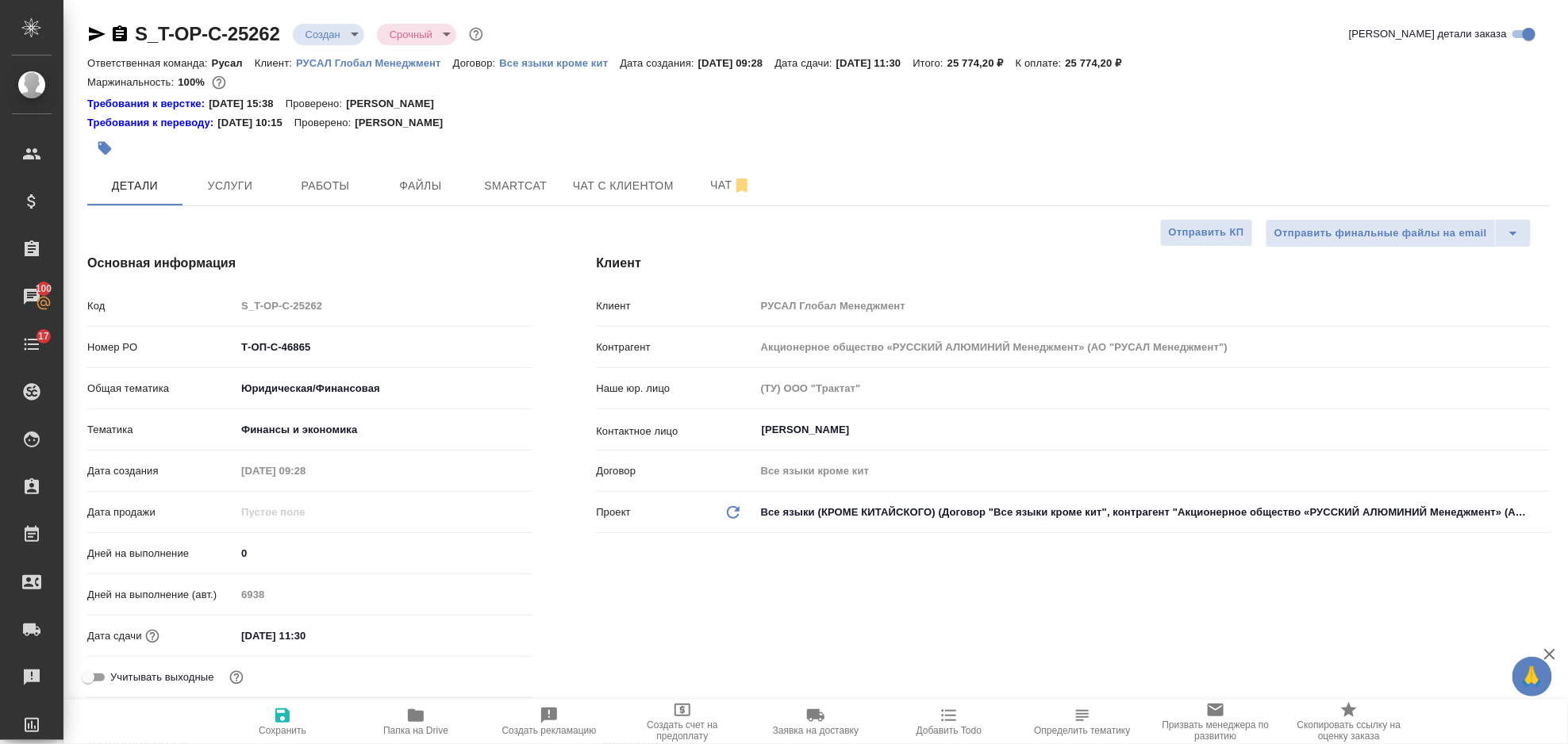
click at [98, 35] on icon "button" at bounding box center [97, 33] width 17 height 15
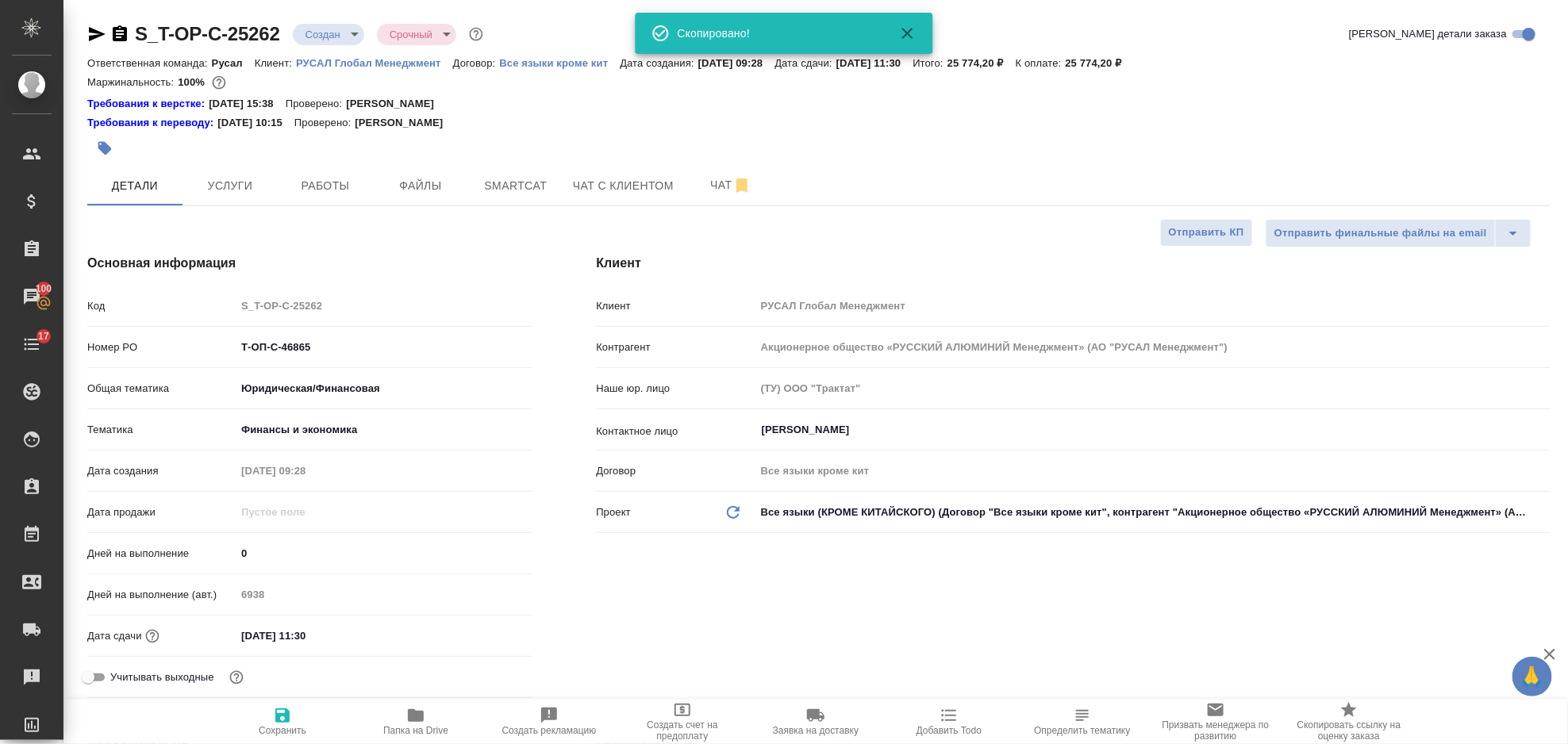
type textarea "x"
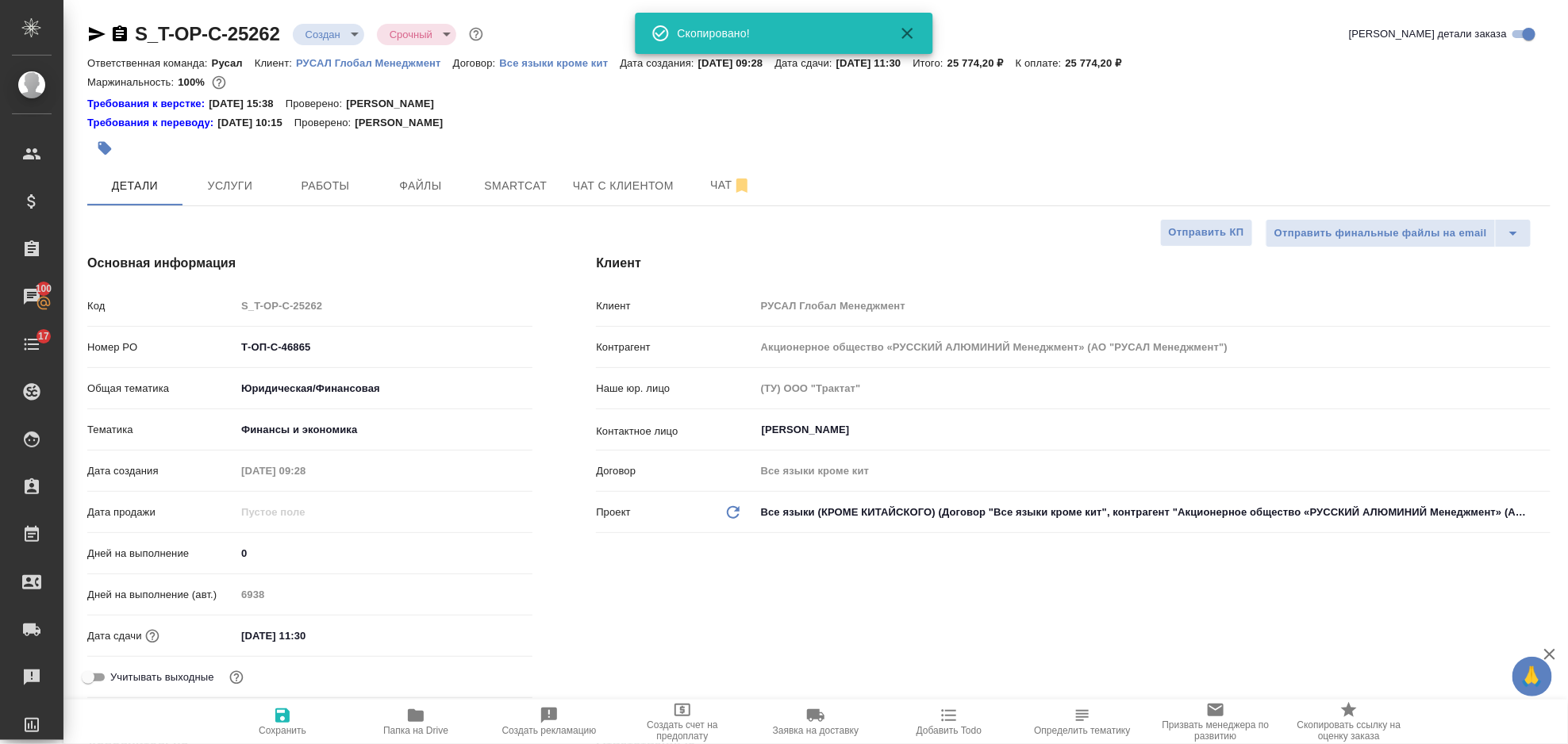
type textarea "x"
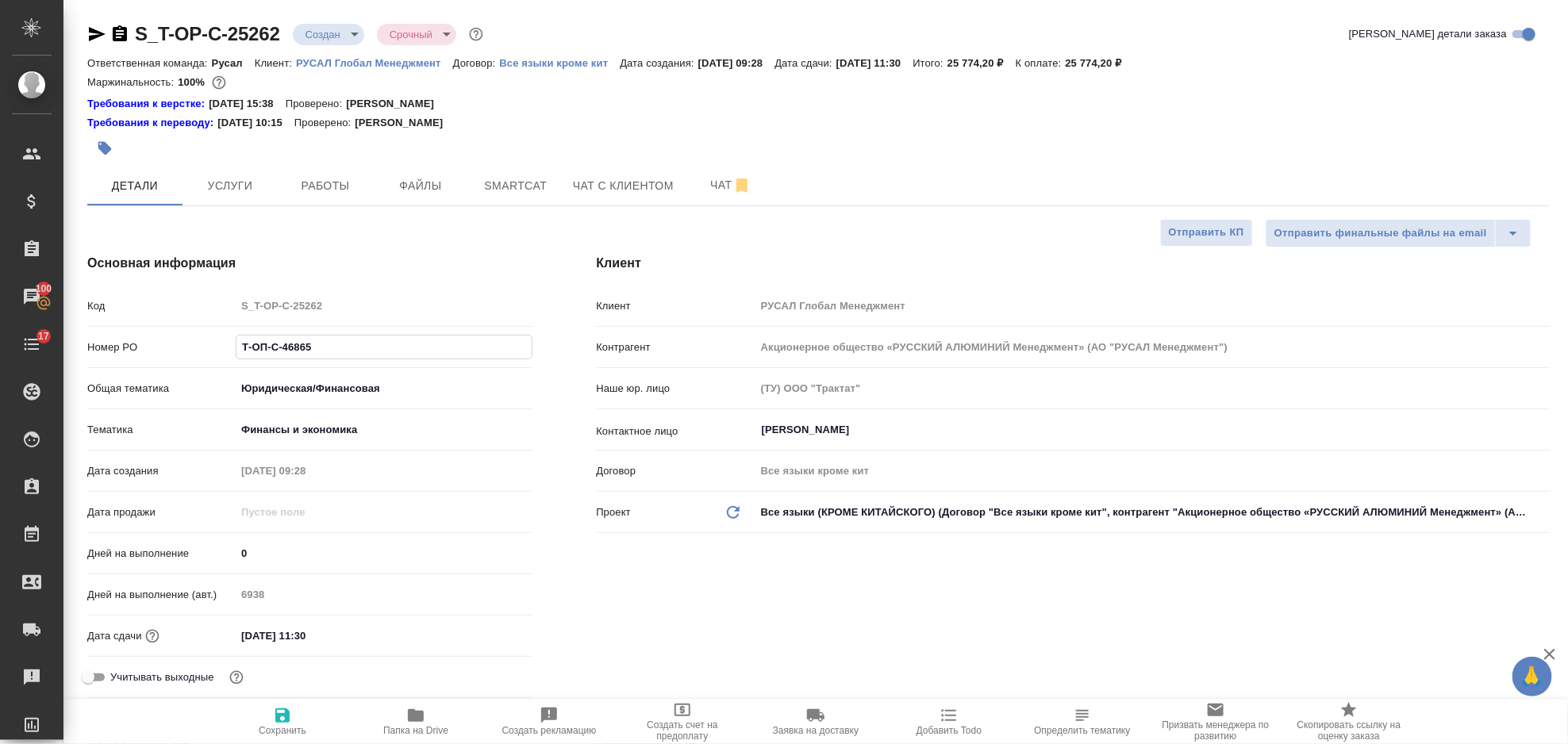
drag, startPoint x: 382, startPoint y: 345, endPoint x: 235, endPoint y: 362, distance: 148.0
click at [235, 362] on div "Номер PO Т-ОП-С-46865" at bounding box center [309, 354] width 445 height 41
type textarea "x"
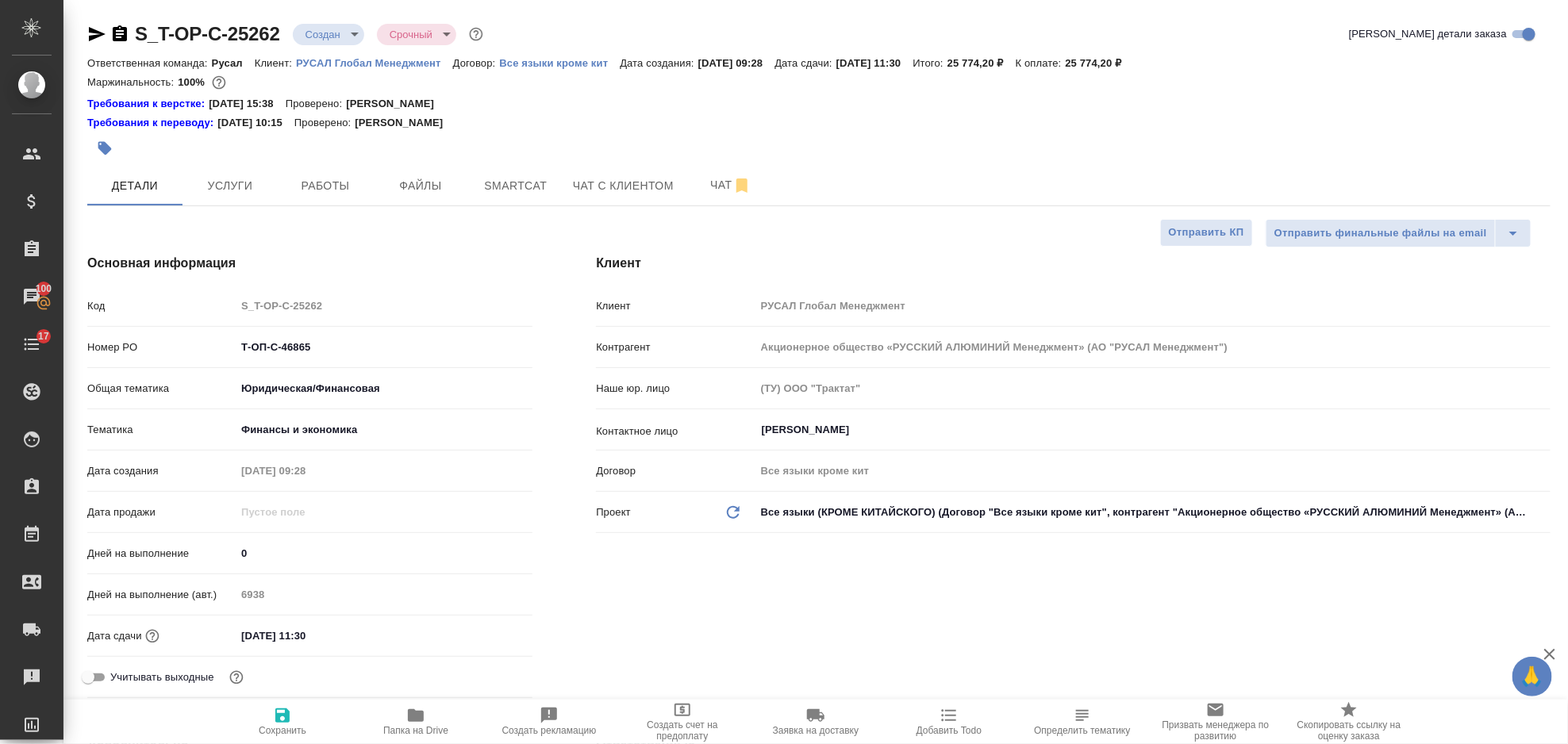
type textarea "x"
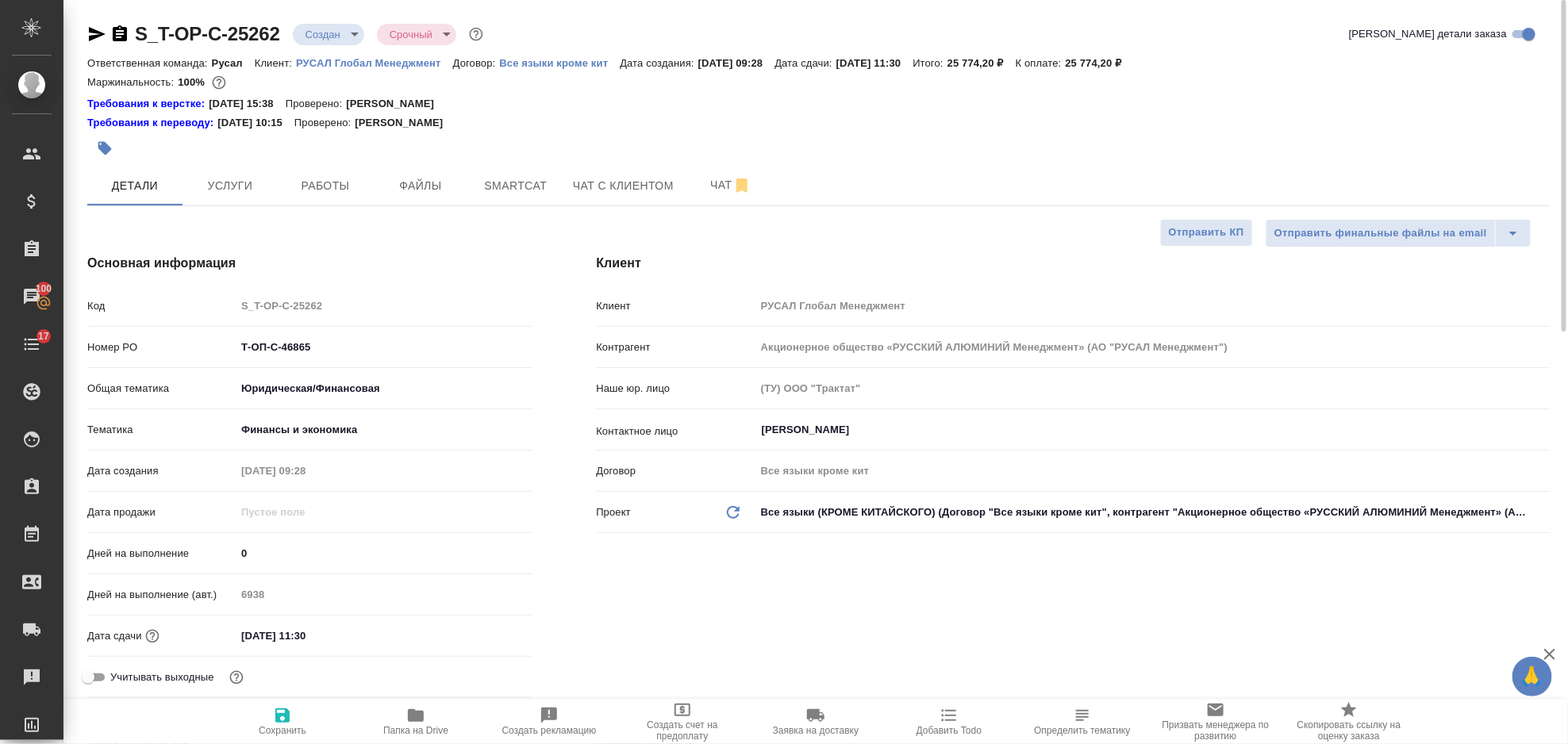
type textarea "x"
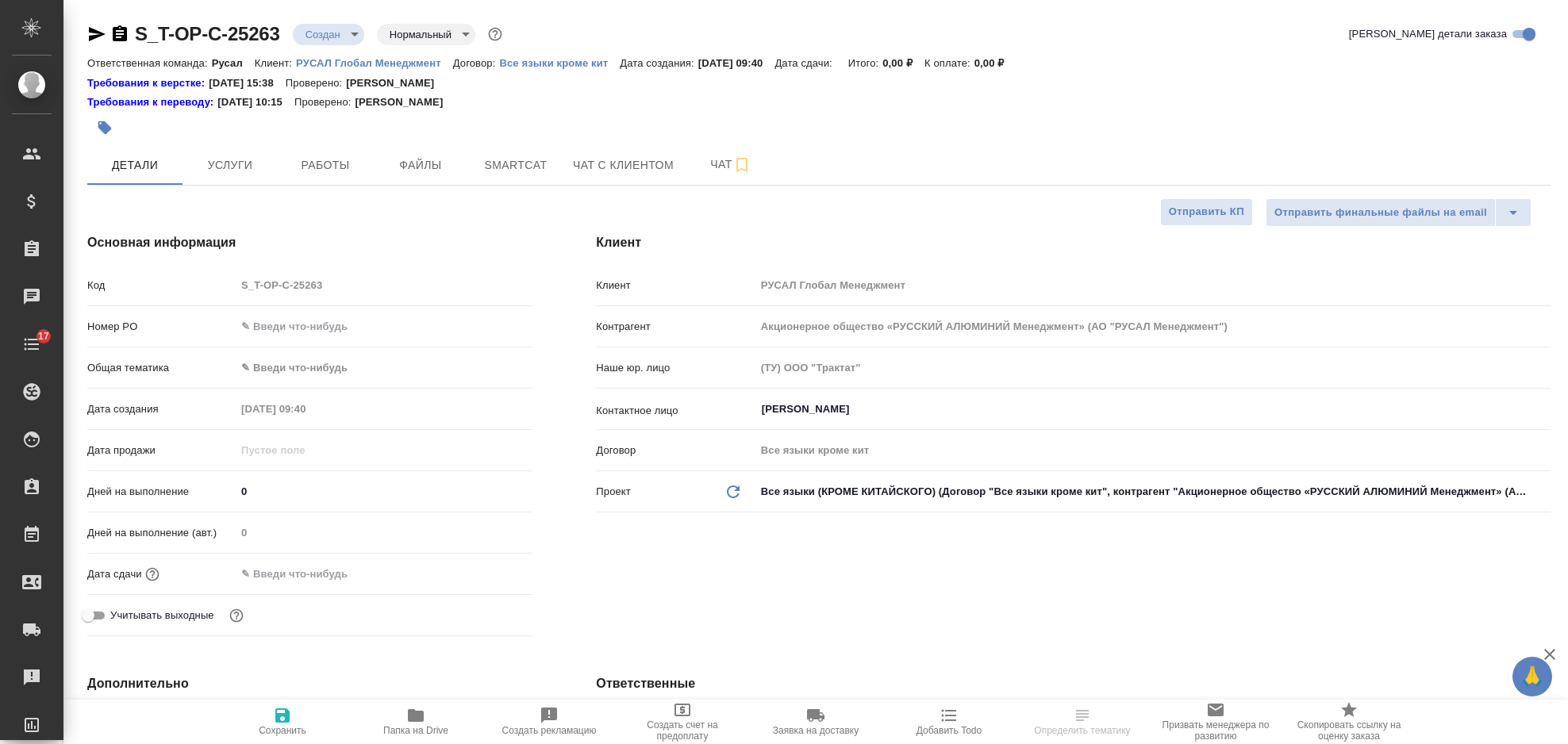
select select "RU"
click at [368, 320] on input "text" at bounding box center [384, 326] width 297 height 23
paste input "Т-ОП-С-46870"
type input "Т-ОП-С-46870"
click at [366, 370] on body "🙏 .cls-1 fill:#fff; AWATERA [PERSON_NAME] Спецификации Заказы Чаты 17 Todo Прое…" at bounding box center [784, 372] width 1568 height 744
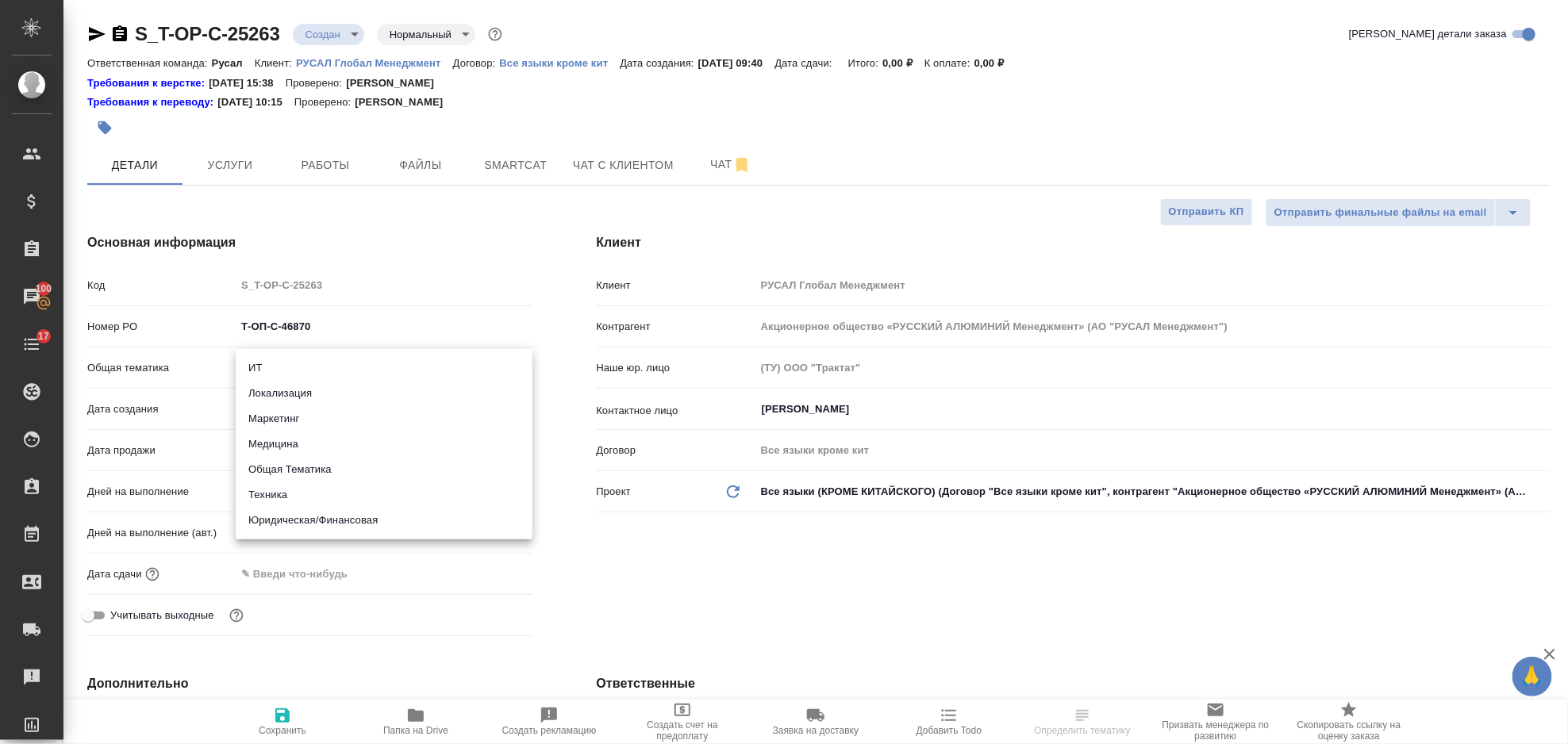
click at [380, 488] on li "Техника" at bounding box center [384, 495] width 297 height 26
type input "tech"
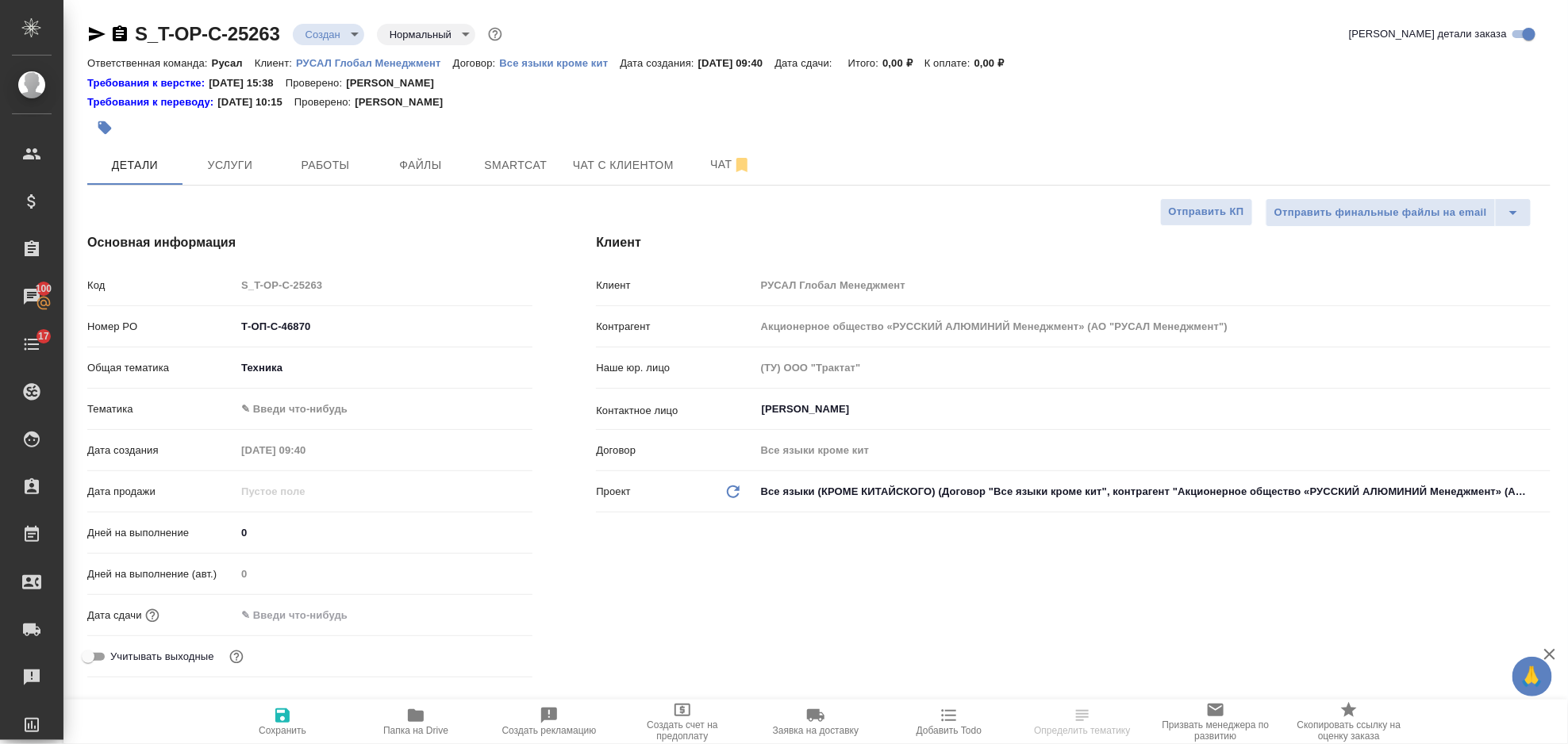
click at [336, 403] on body "🙏 .cls-1 fill:#fff; AWATERA [PERSON_NAME] Спецификации Заказы 100 Чаты 17 Todo …" at bounding box center [784, 372] width 1568 height 744
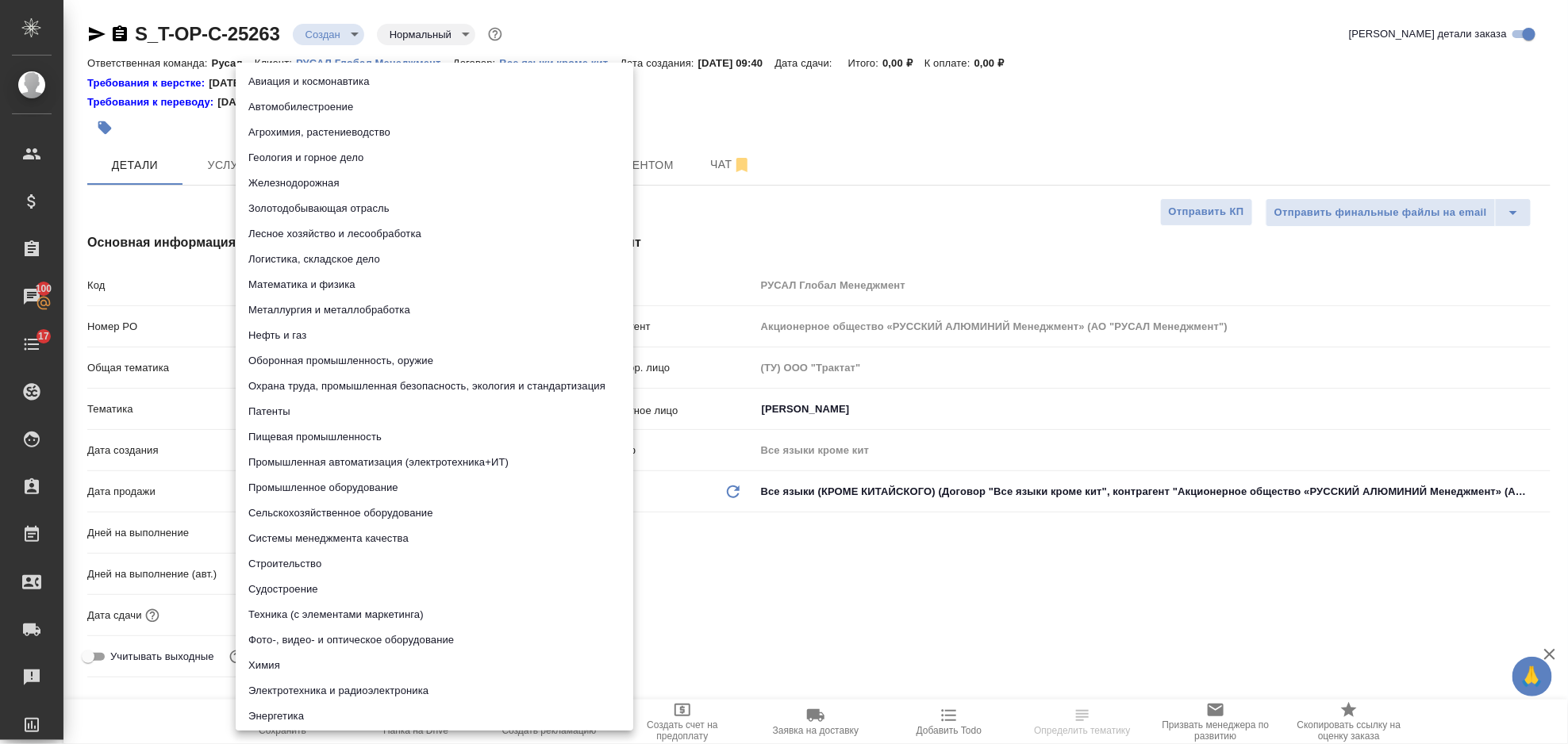
click at [362, 493] on li "Промышленное оборудование" at bounding box center [434, 488] width 398 height 26
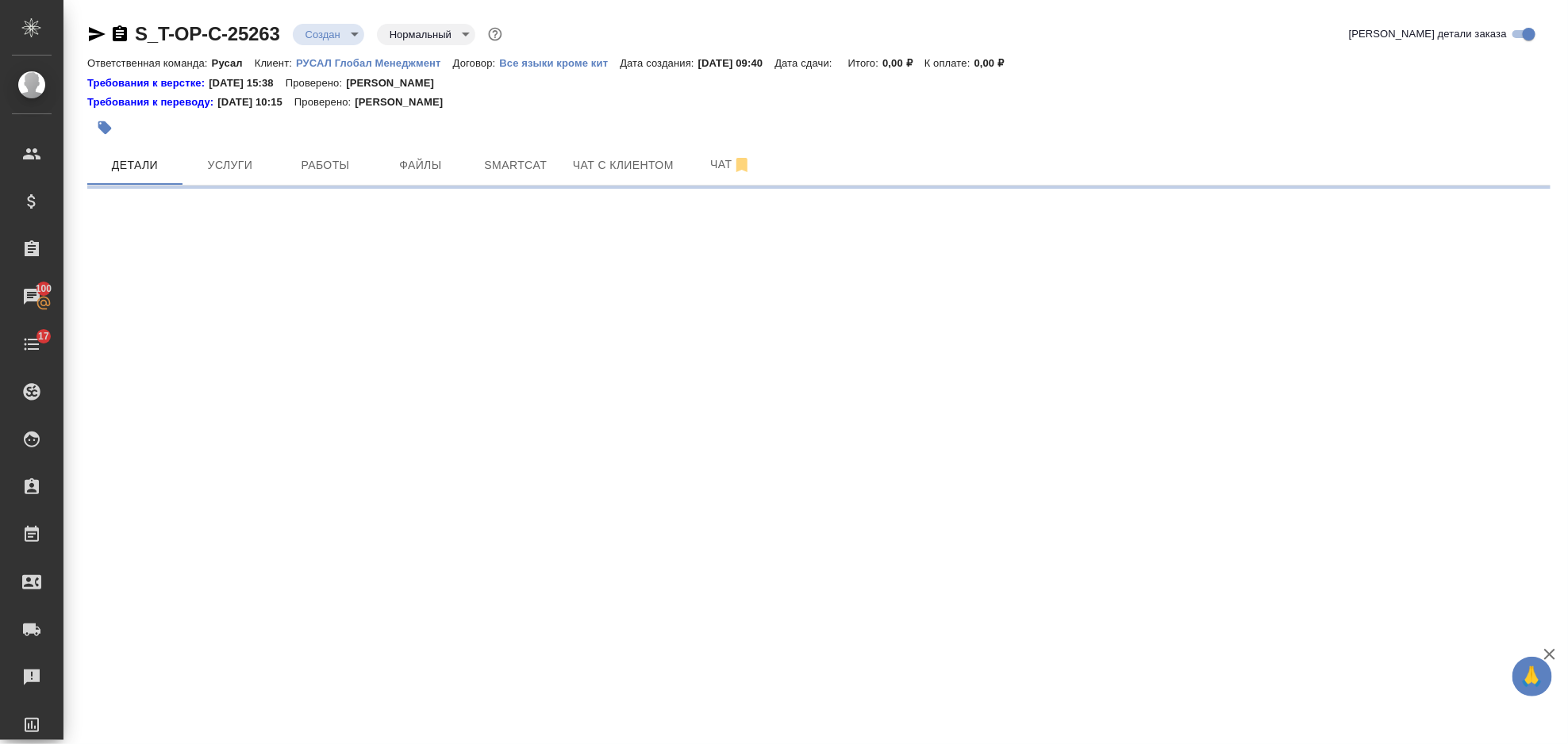
click at [337, 623] on div ".cls-1 fill:#fff; AWATERA [PERSON_NAME] Спецификации Заказы 100 Чаты 17 Todo Пр…" at bounding box center [784, 372] width 1568 height 744
select select "RU"
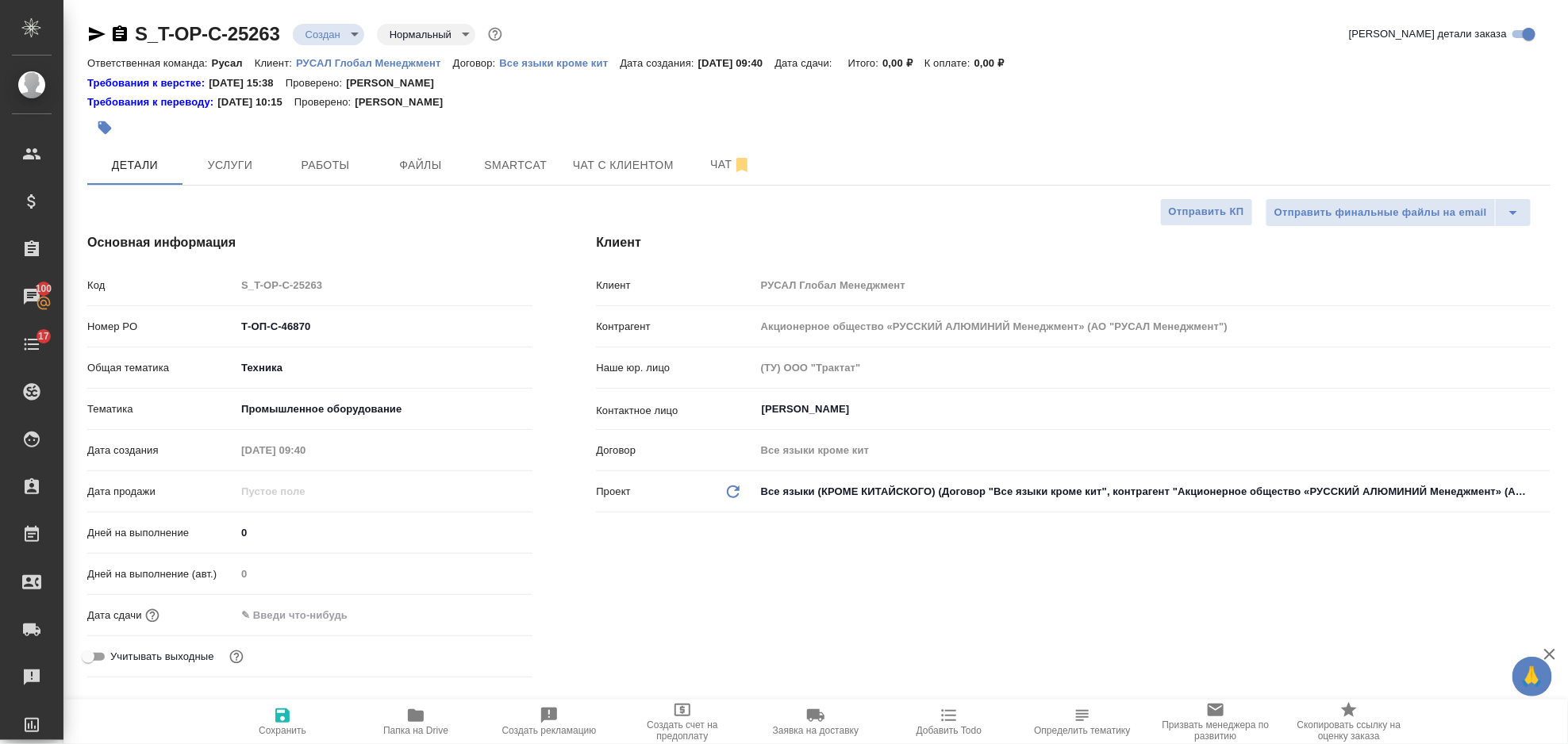
type textarea "x"
click at [327, 607] on input "text" at bounding box center [304, 614] width 138 height 23
click at [481, 605] on div at bounding box center [384, 614] width 297 height 25
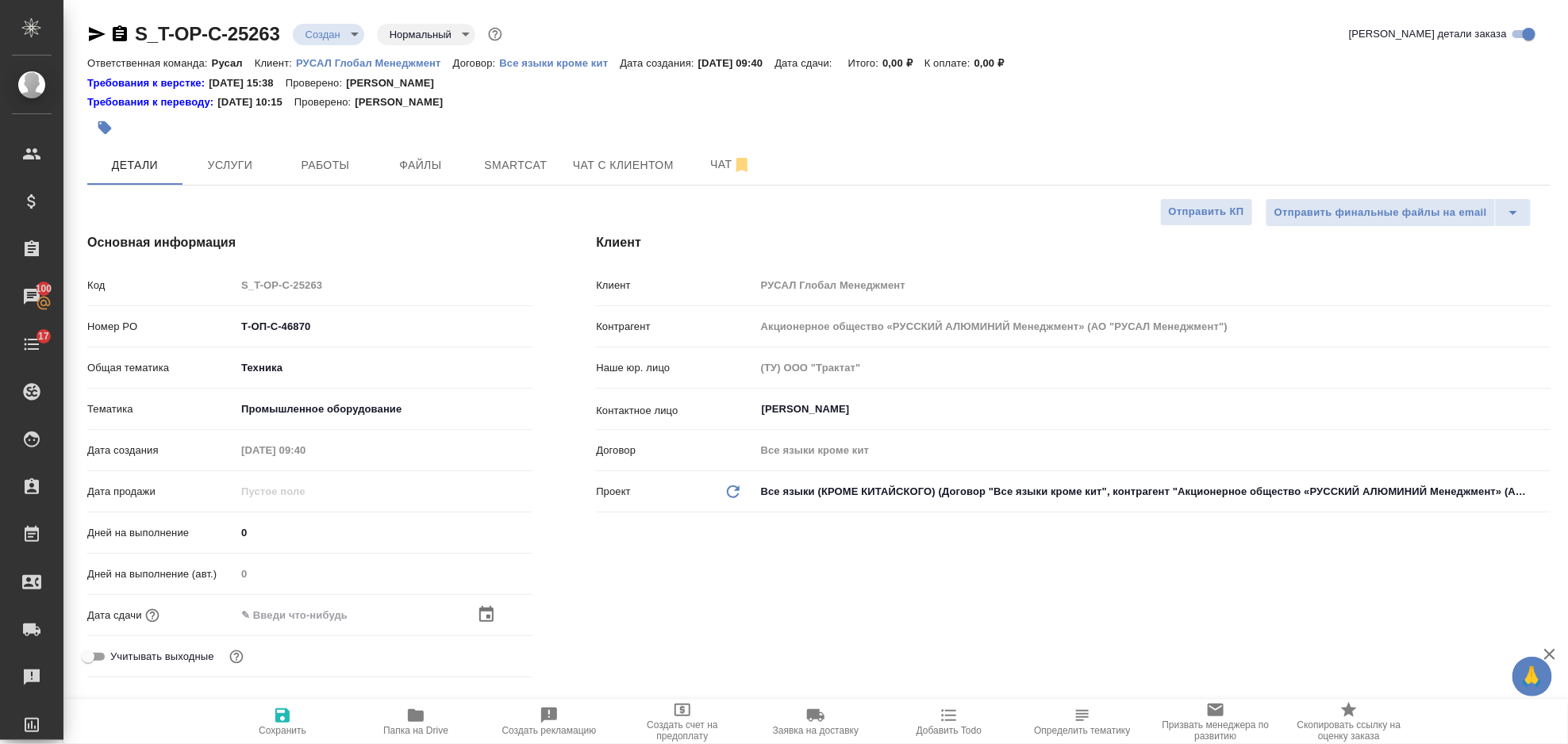
click at [486, 613] on icon "button" at bounding box center [486, 614] width 19 height 19
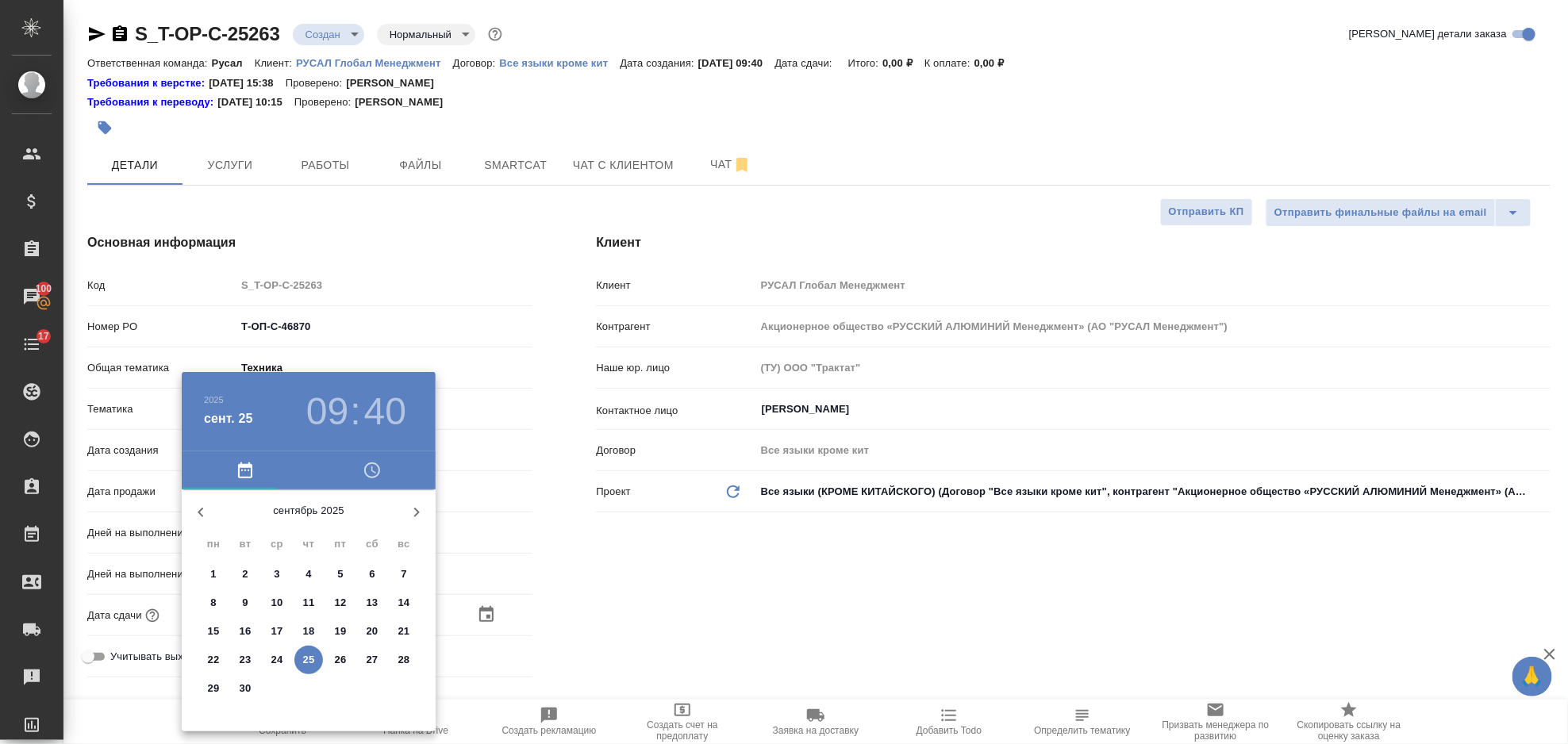
click at [319, 668] on button "25" at bounding box center [308, 660] width 28 height 28
type input "[DATE] 09:40"
type textarea "x"
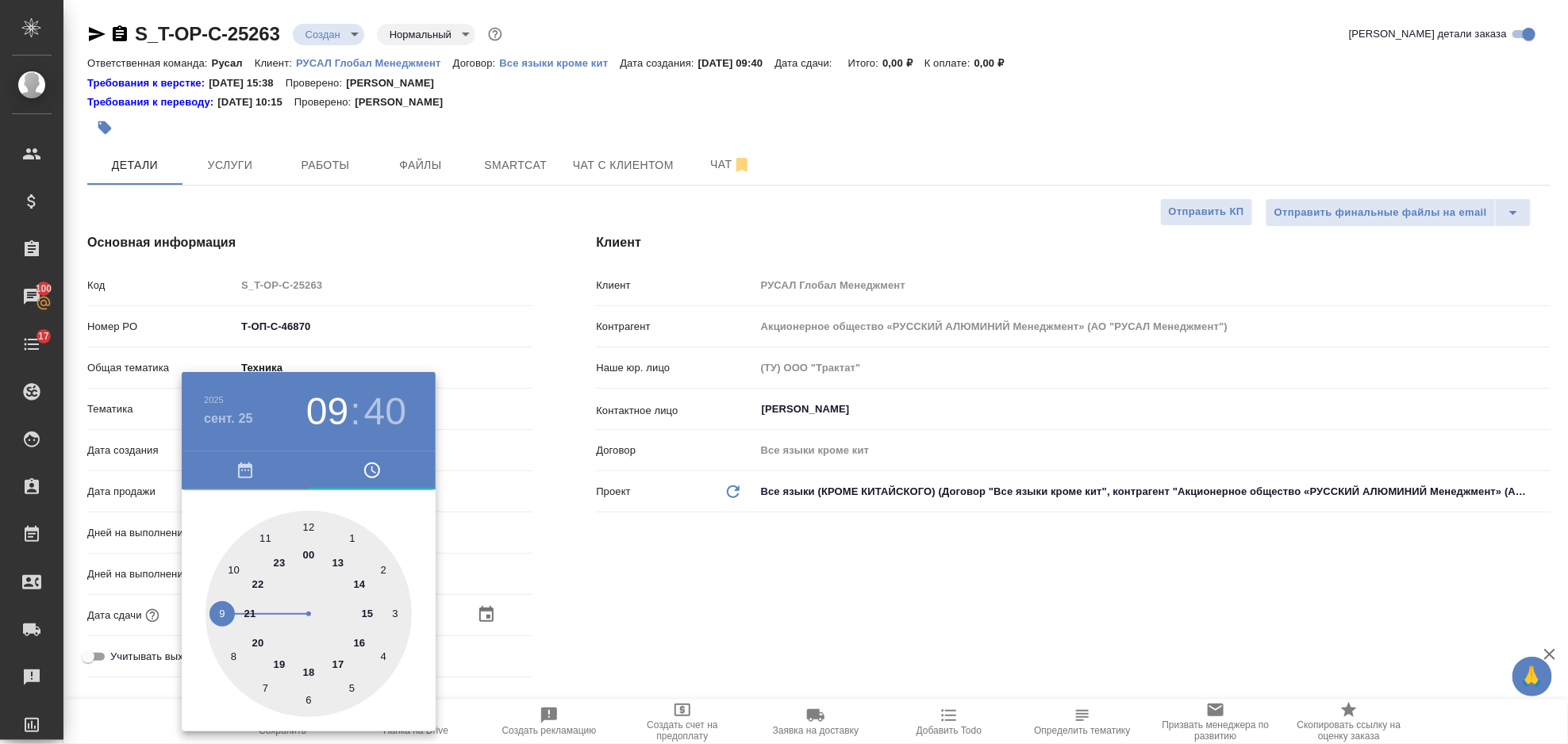
click at [335, 563] on div at bounding box center [308, 614] width 206 height 206
type input "[DATE] 13:40"
type textarea "x"
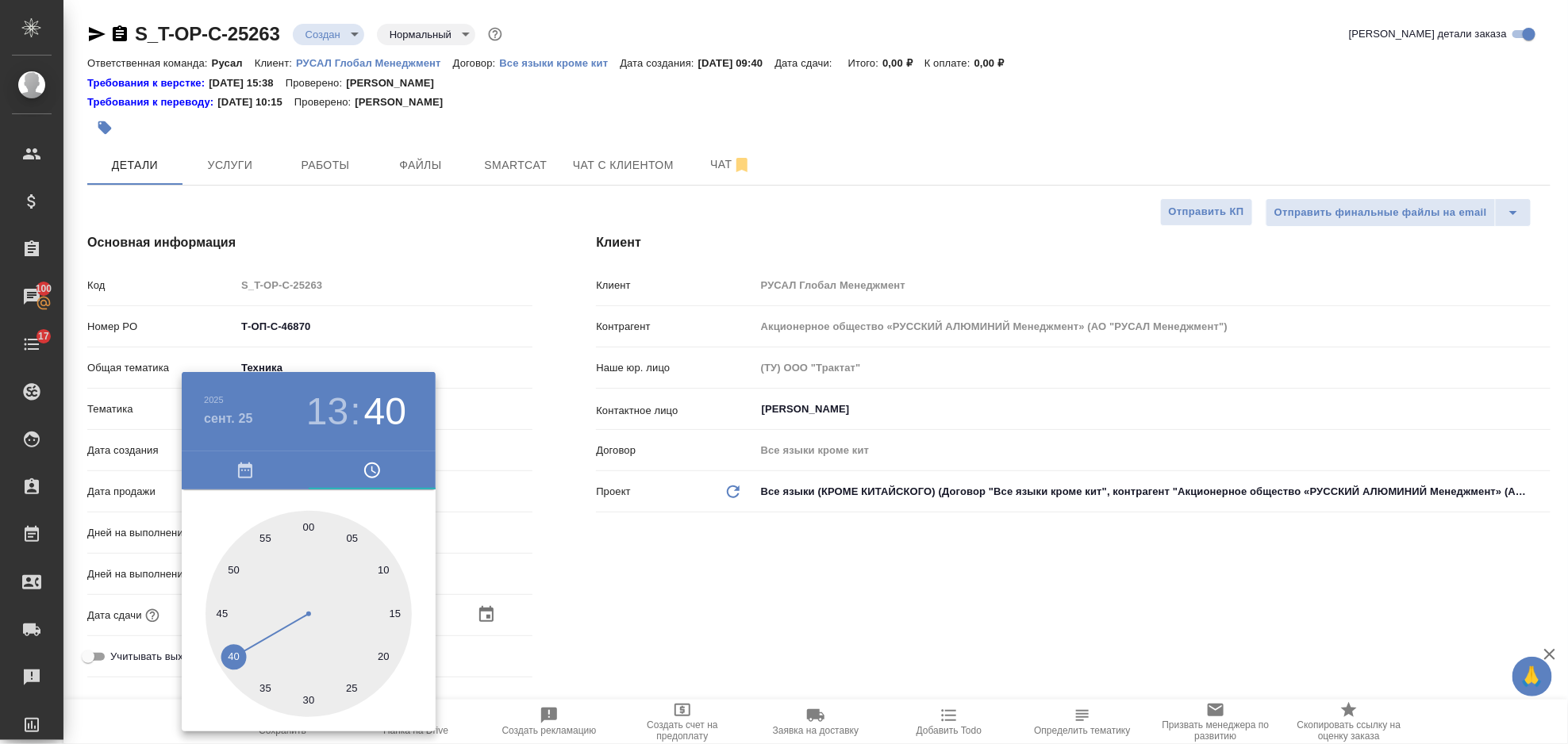
click at [308, 525] on div at bounding box center [308, 614] width 206 height 206
type input "[DATE] 13:00"
type textarea "x"
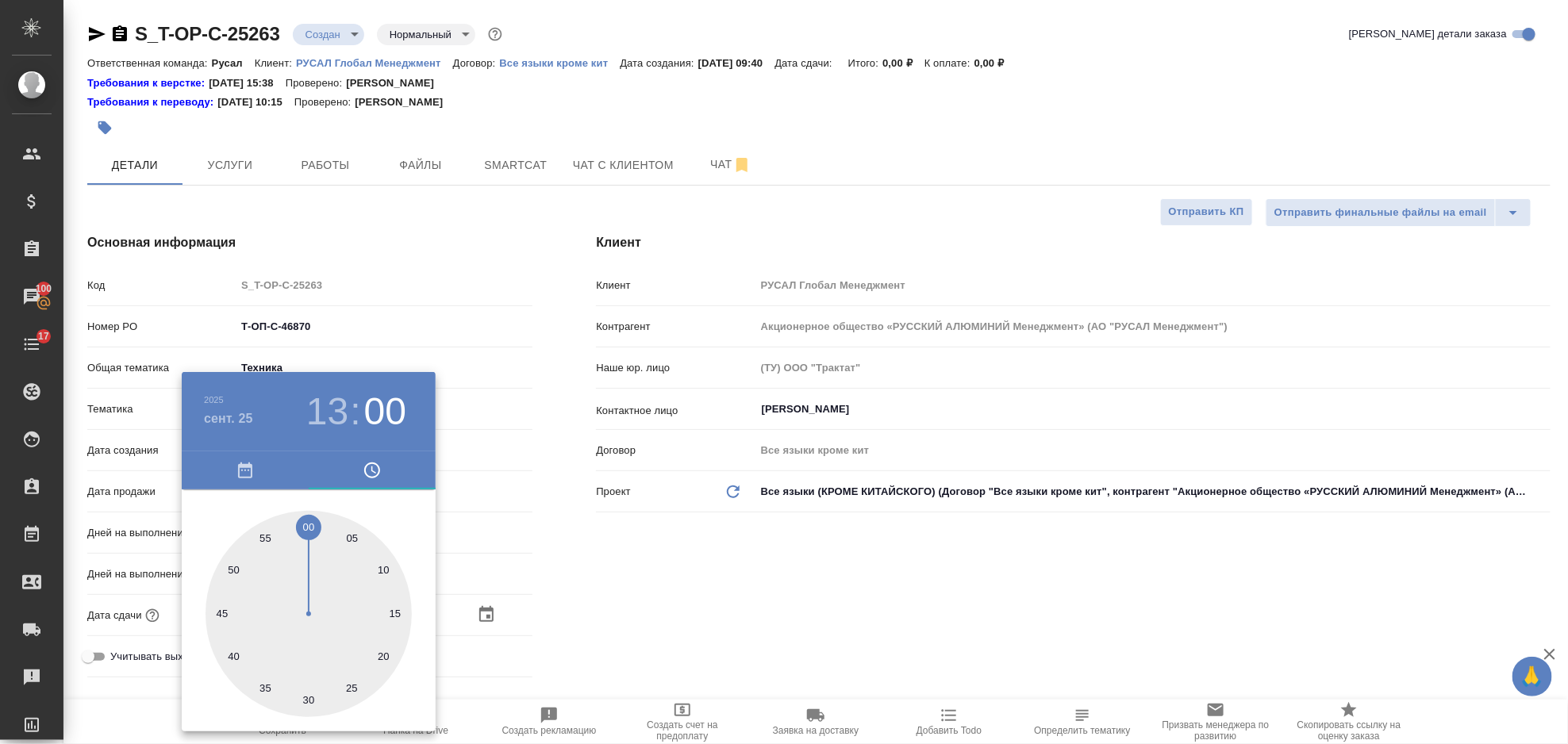
click at [570, 563] on div at bounding box center [784, 372] width 1568 height 744
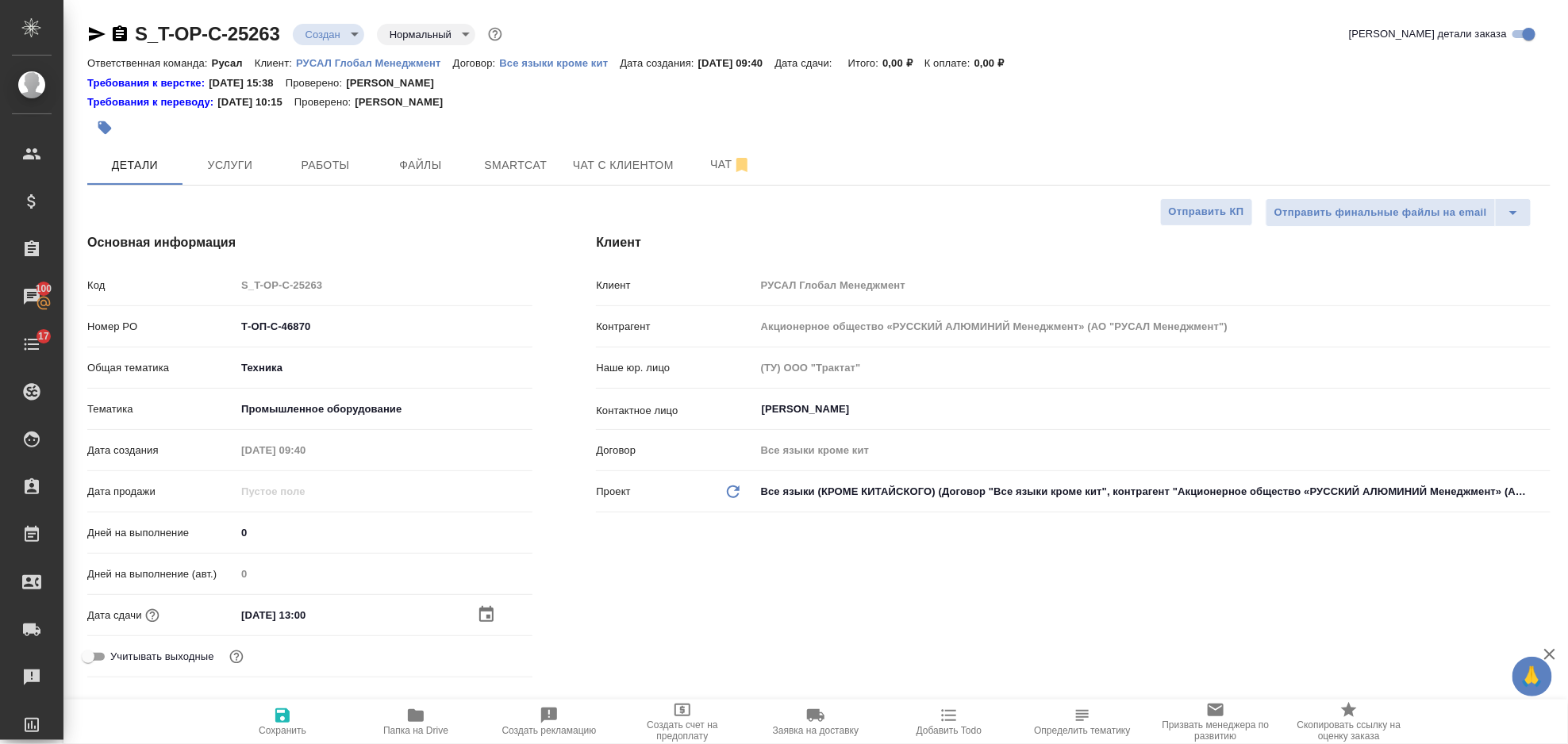
click at [281, 716] on icon "button" at bounding box center [282, 716] width 15 height 15
type textarea "x"
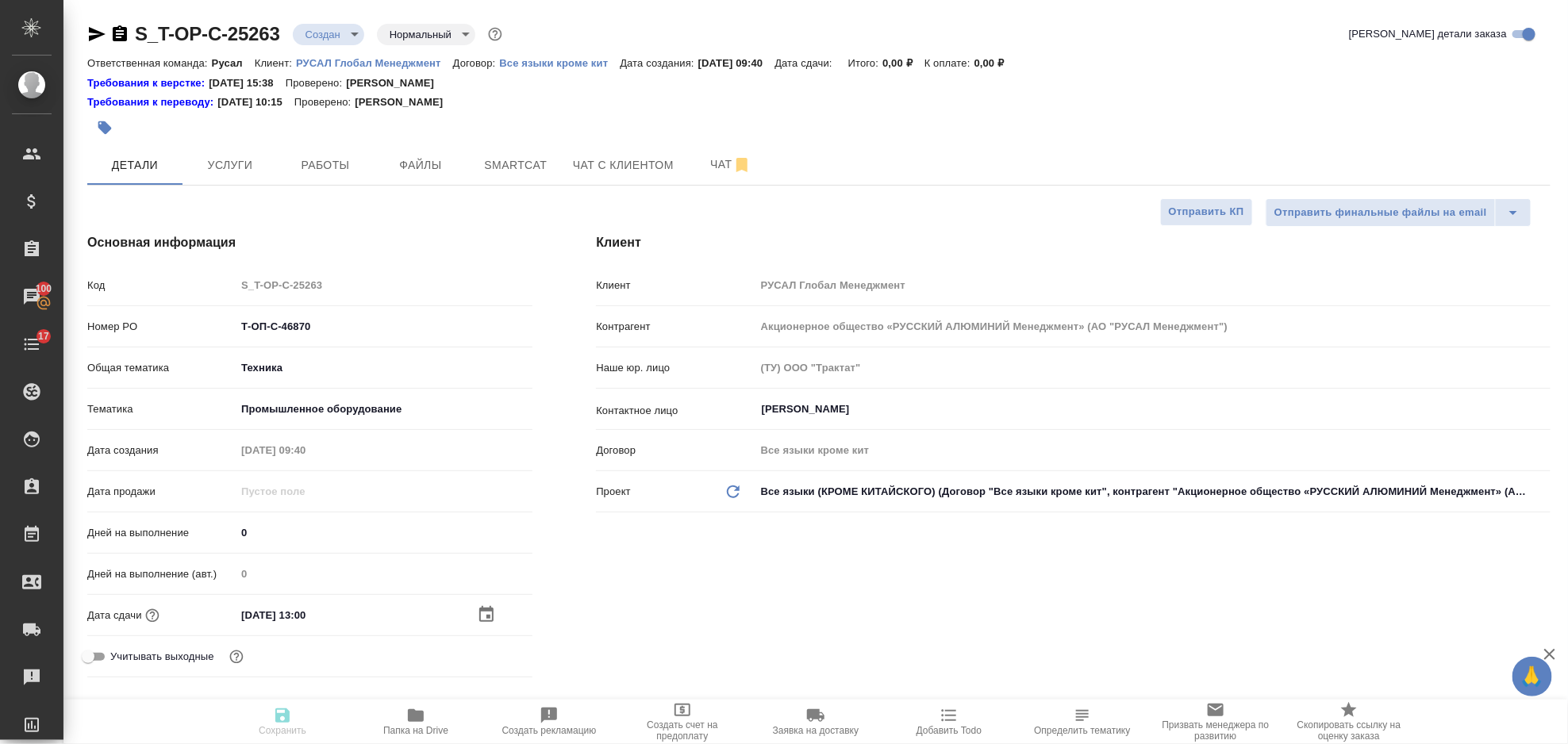
type textarea "x"
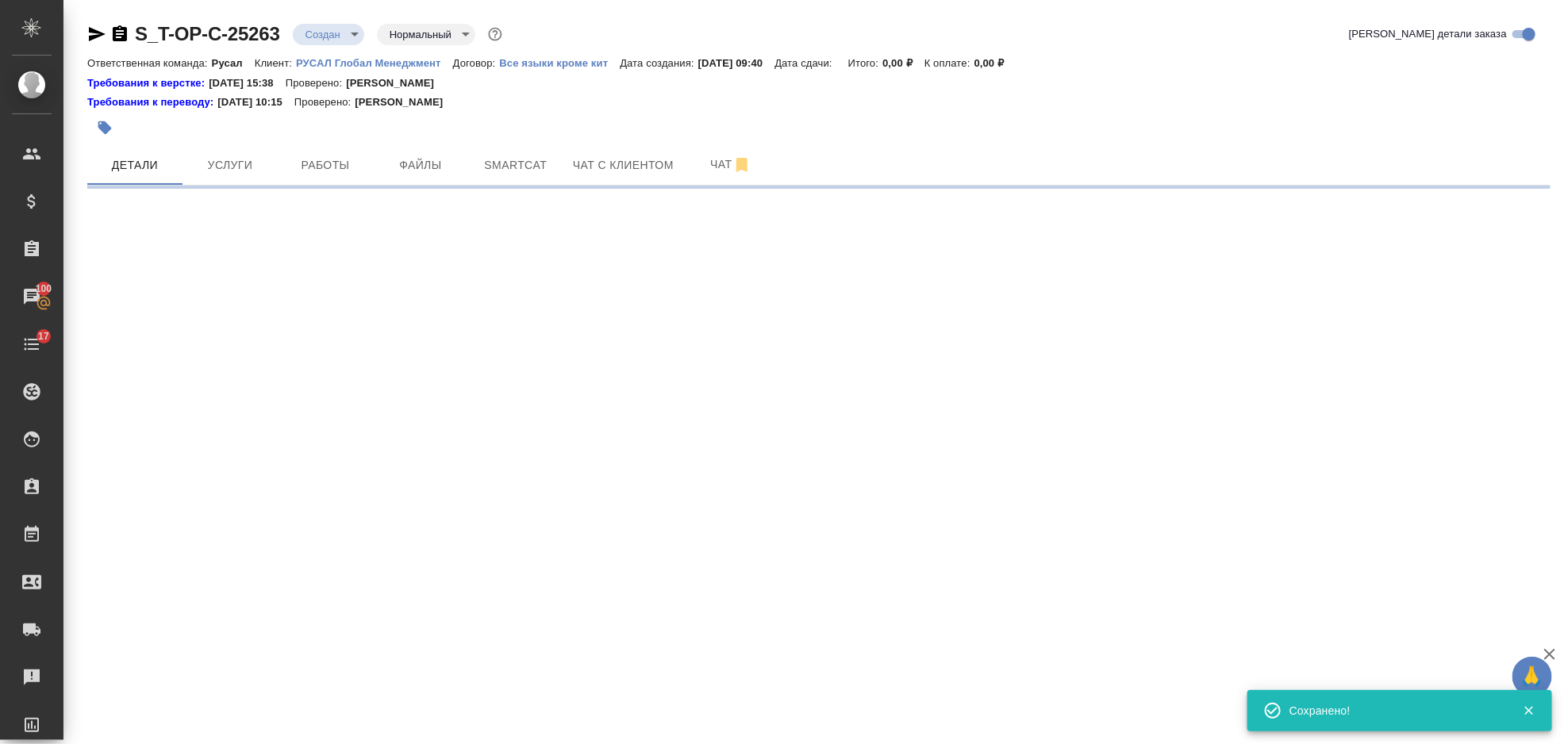
select select "RU"
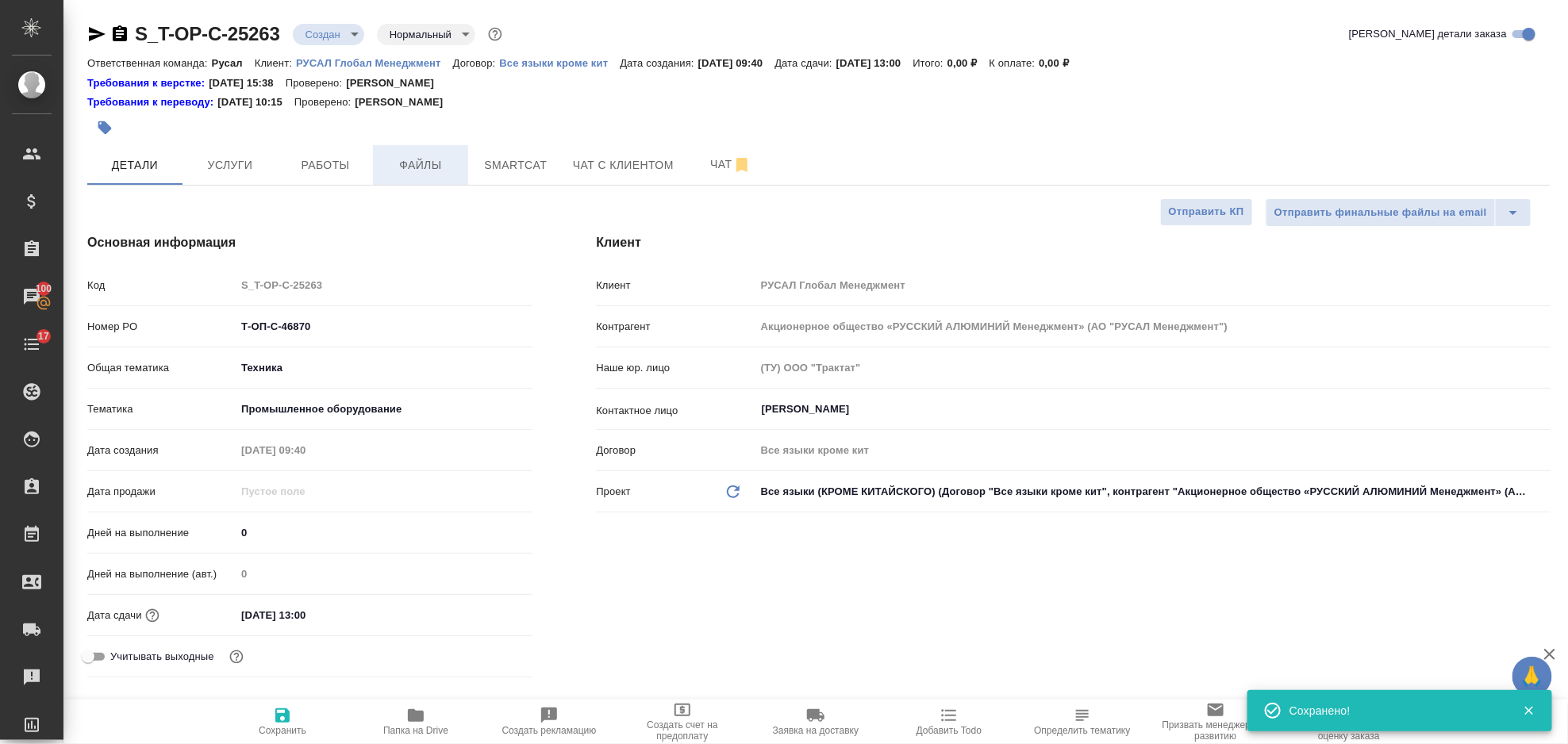
type textarea "x"
click at [426, 170] on span "Файлы" at bounding box center [421, 165] width 77 height 20
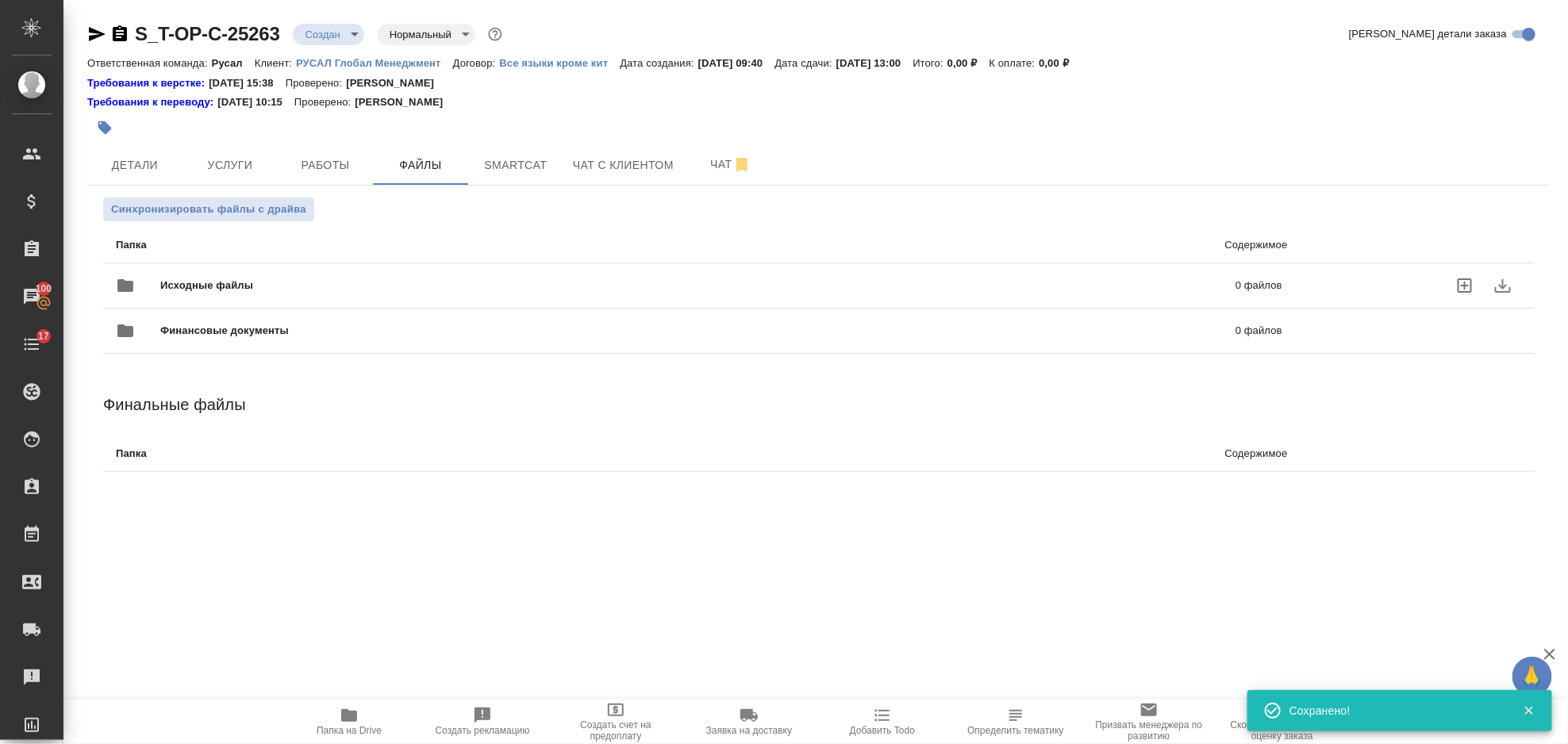
click at [297, 282] on span "Исходные файлы" at bounding box center [452, 286] width 584 height 16
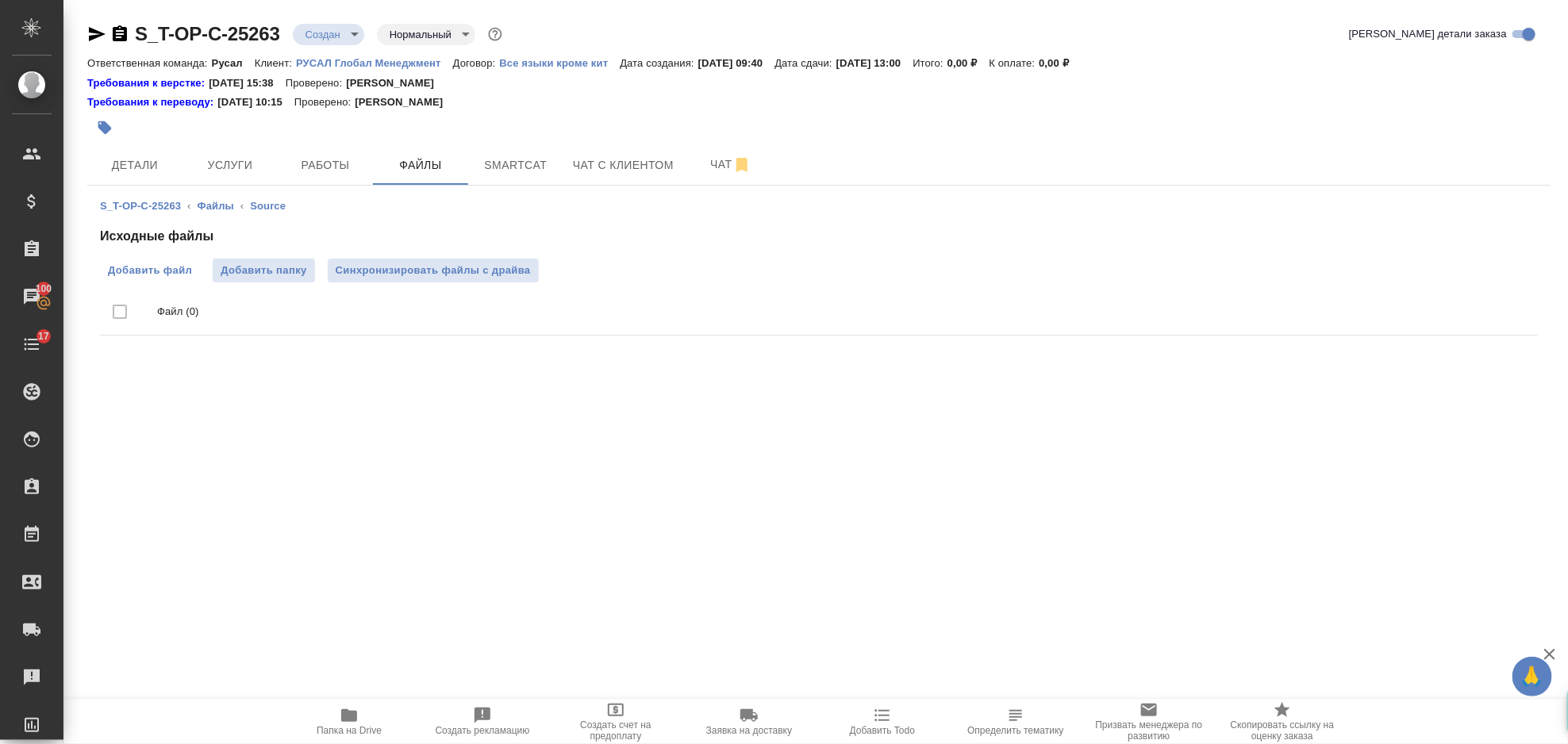
click at [153, 268] on span "Добавить файл" at bounding box center [150, 271] width 84 height 16
click at [0, 0] on input "Добавить файл" at bounding box center [0, 0] width 0 height 0
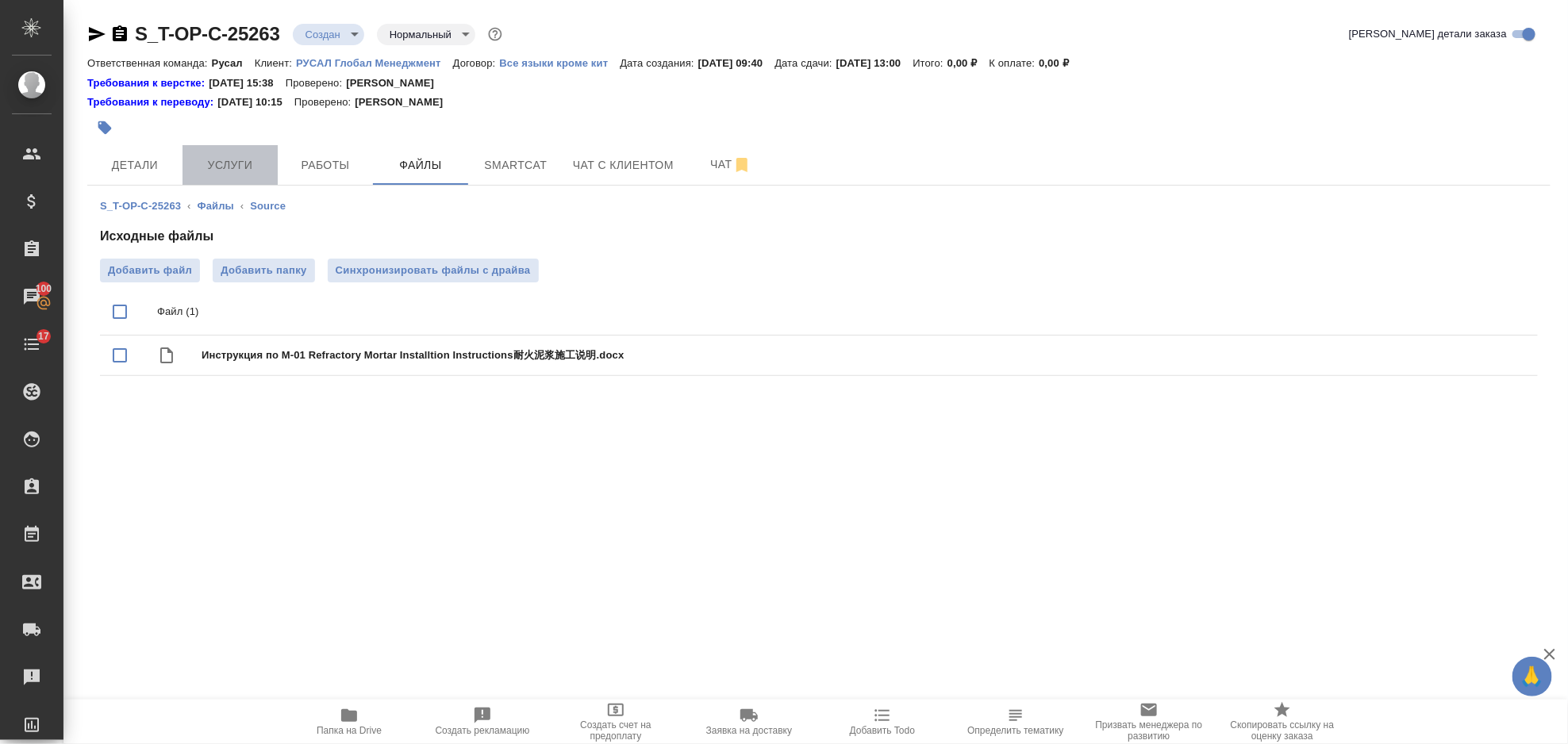
click at [249, 156] on span "Услуги" at bounding box center [231, 165] width 77 height 20
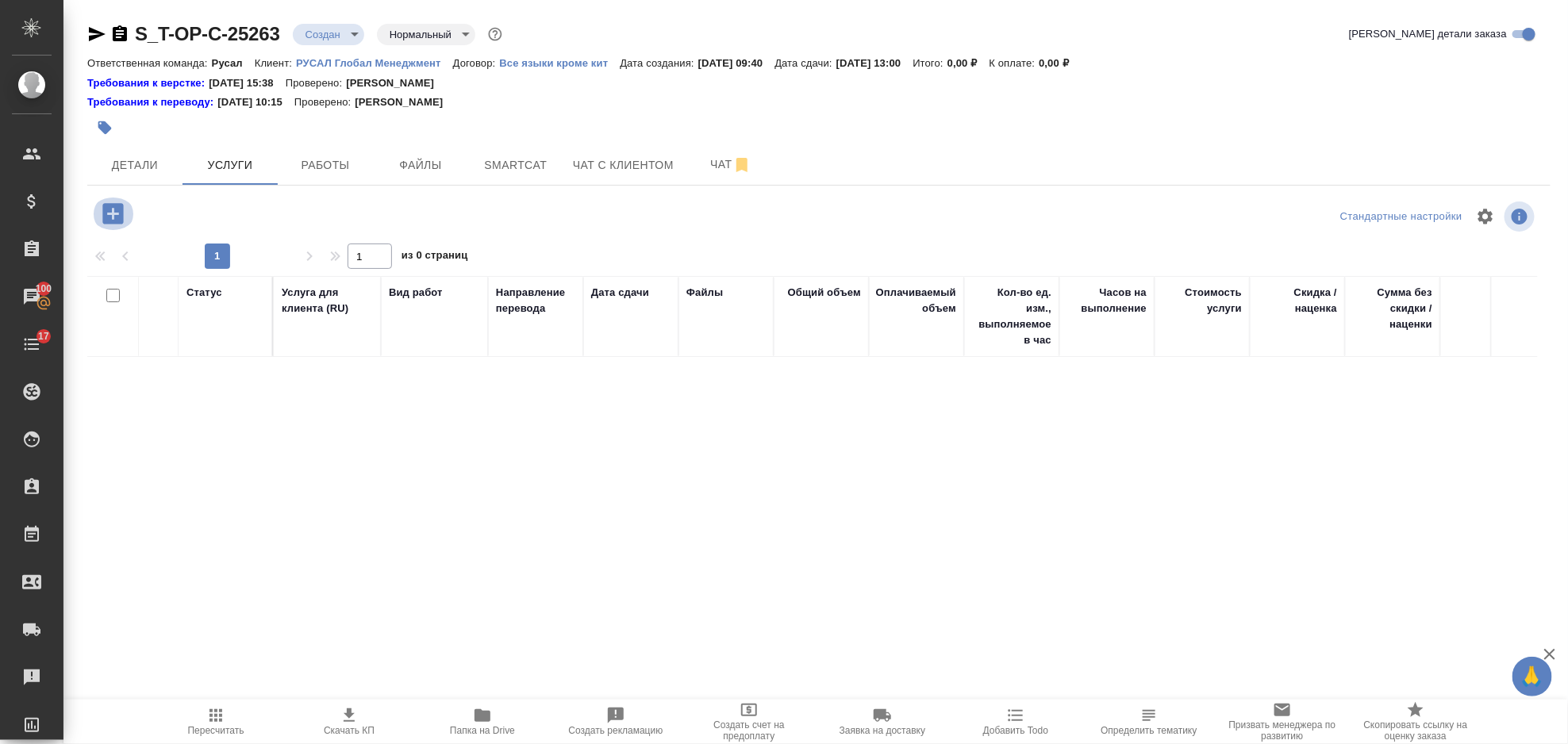
click at [110, 223] on icon "button" at bounding box center [112, 213] width 21 height 21
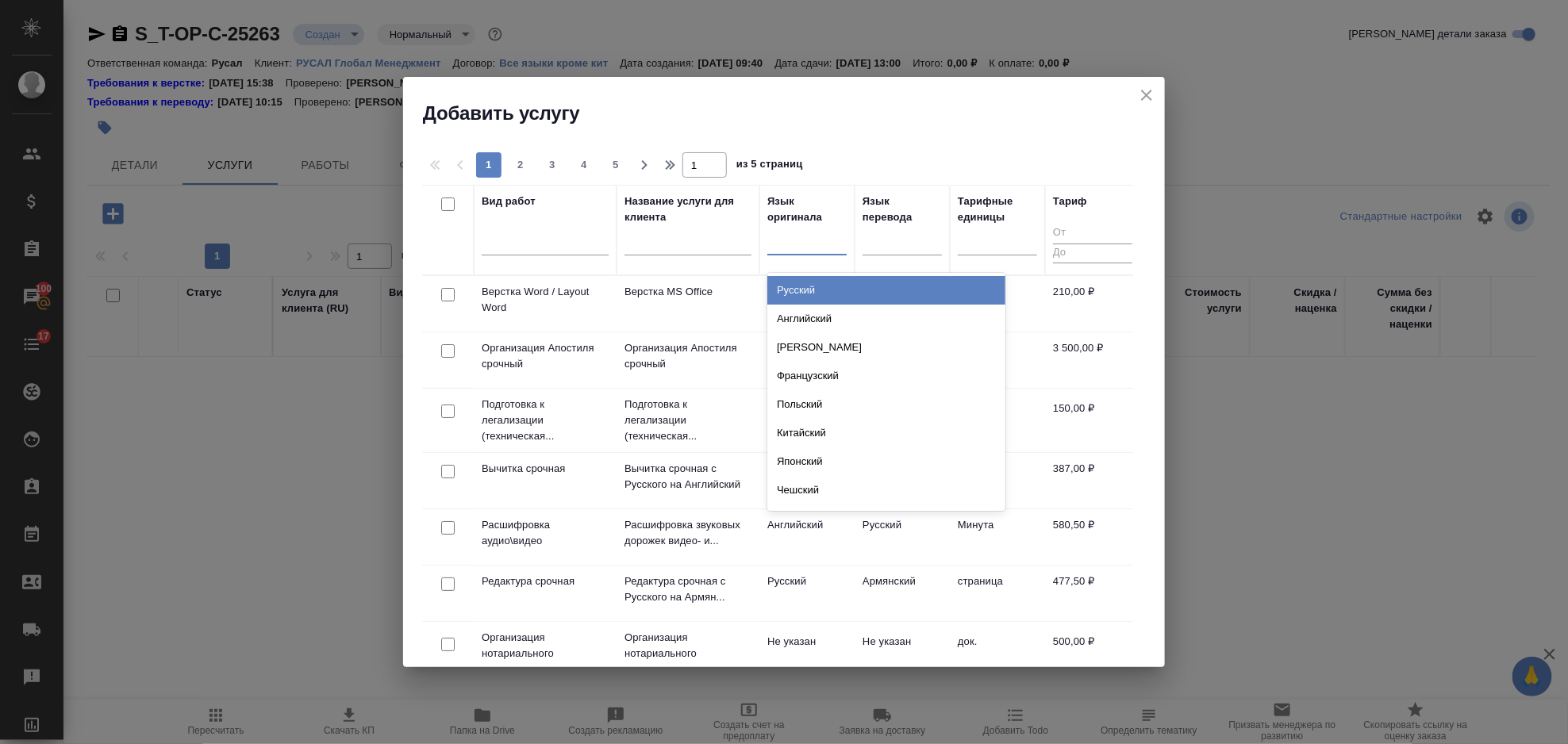
click at [779, 244] on div at bounding box center [807, 239] width 80 height 23
click at [822, 310] on div "Английский" at bounding box center [887, 318] width 239 height 28
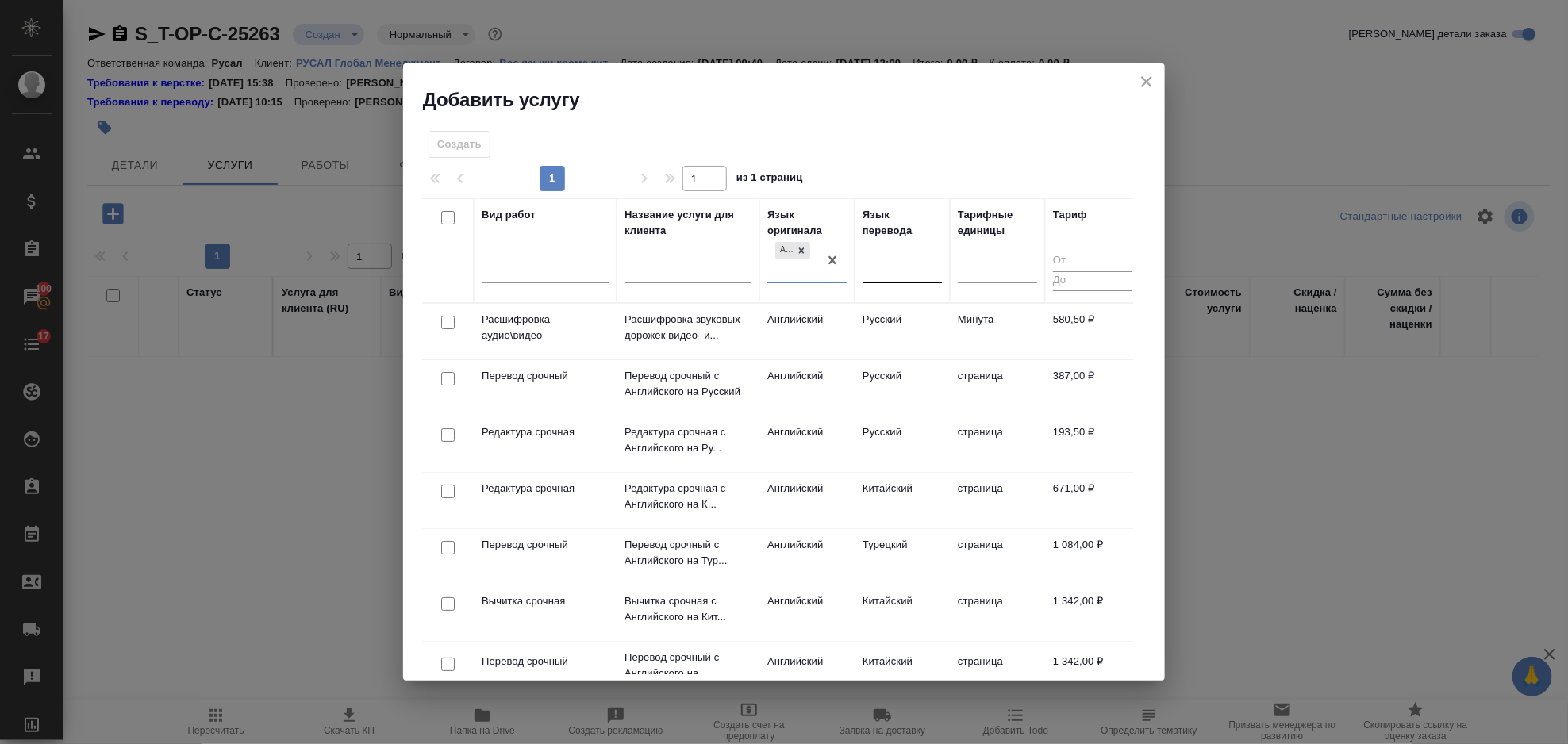
click at [880, 269] on div at bounding box center [902, 267] width 80 height 23
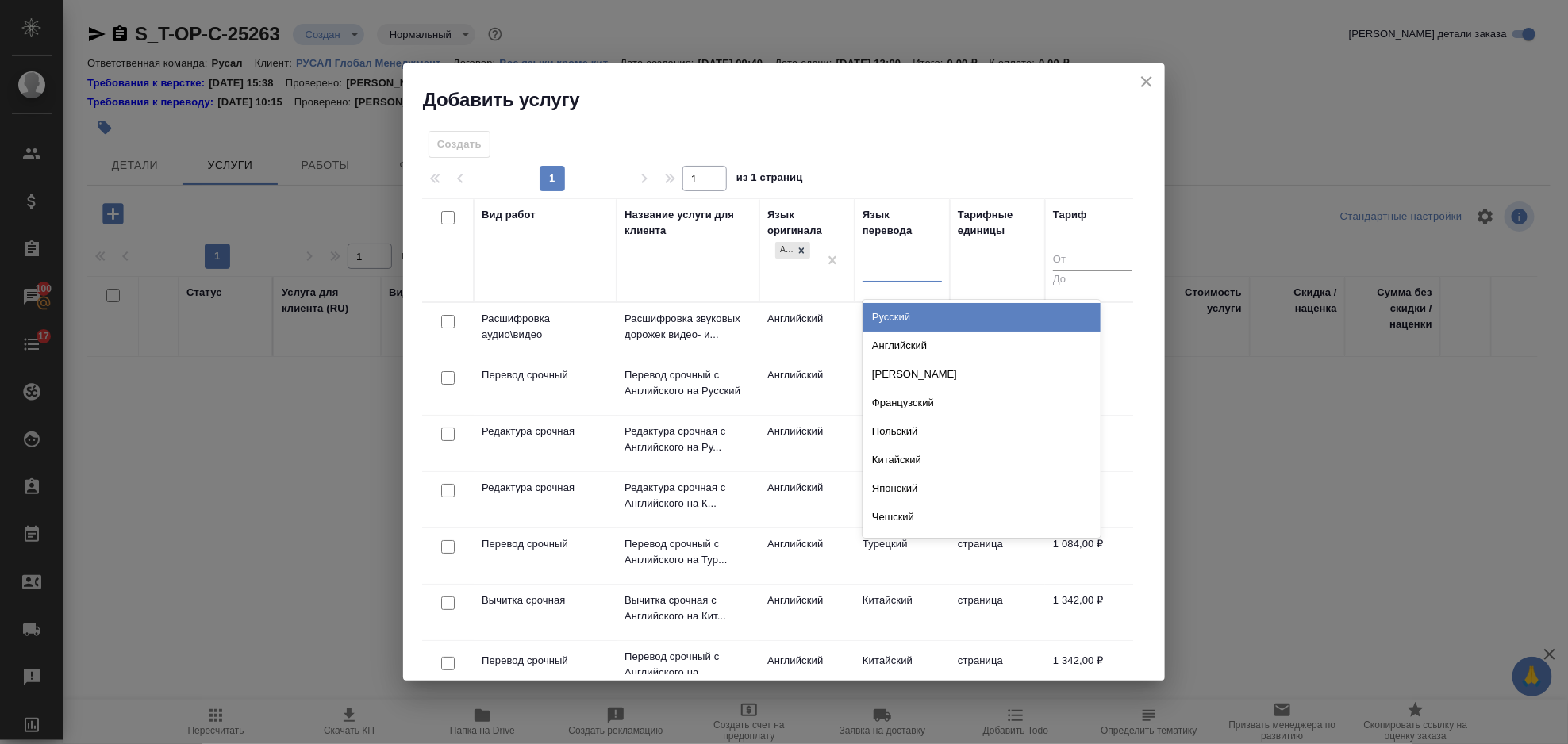
click at [908, 310] on div "Русский" at bounding box center [982, 317] width 239 height 28
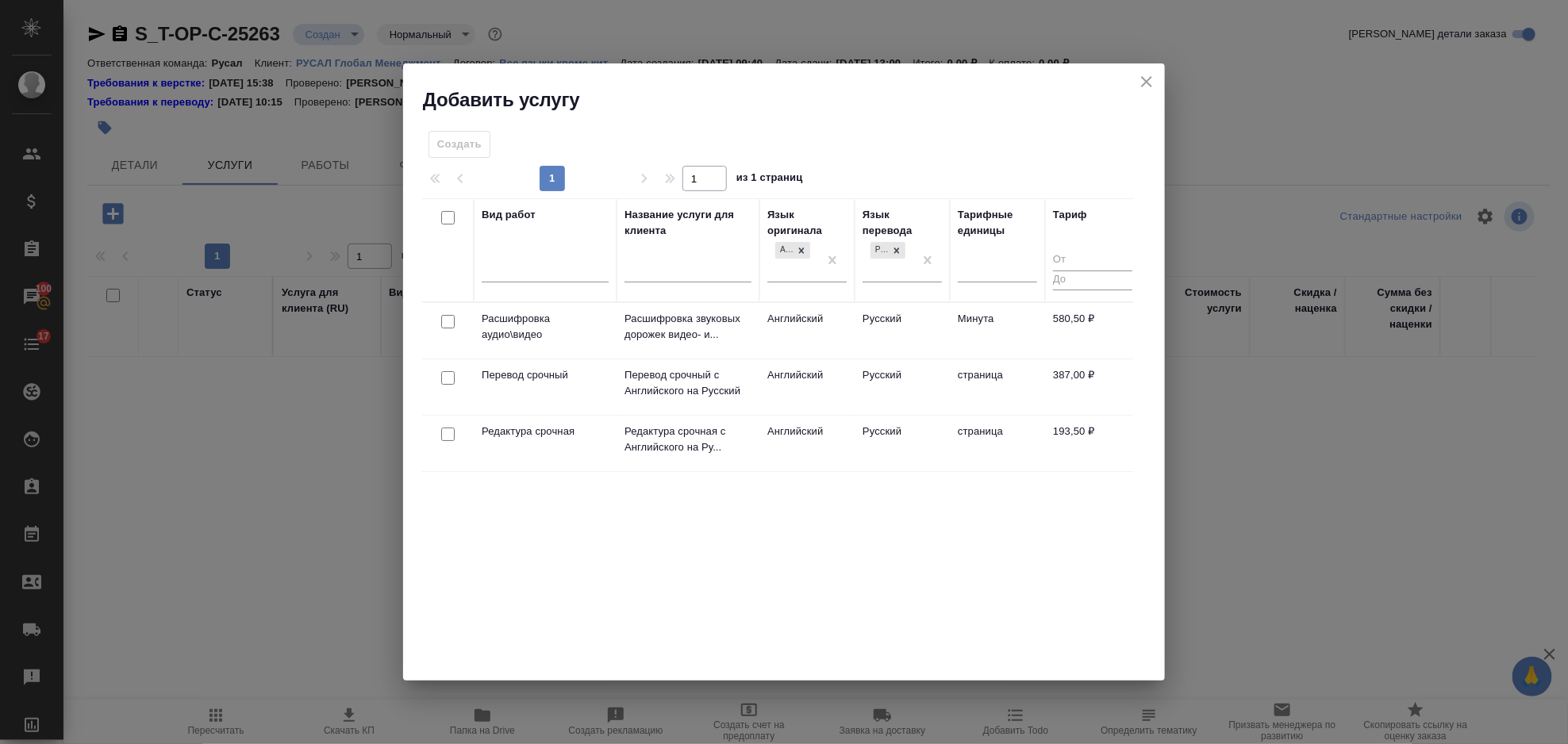
click at [452, 382] on input "checkbox" at bounding box center [448, 378] width 14 height 14
checkbox input "true"
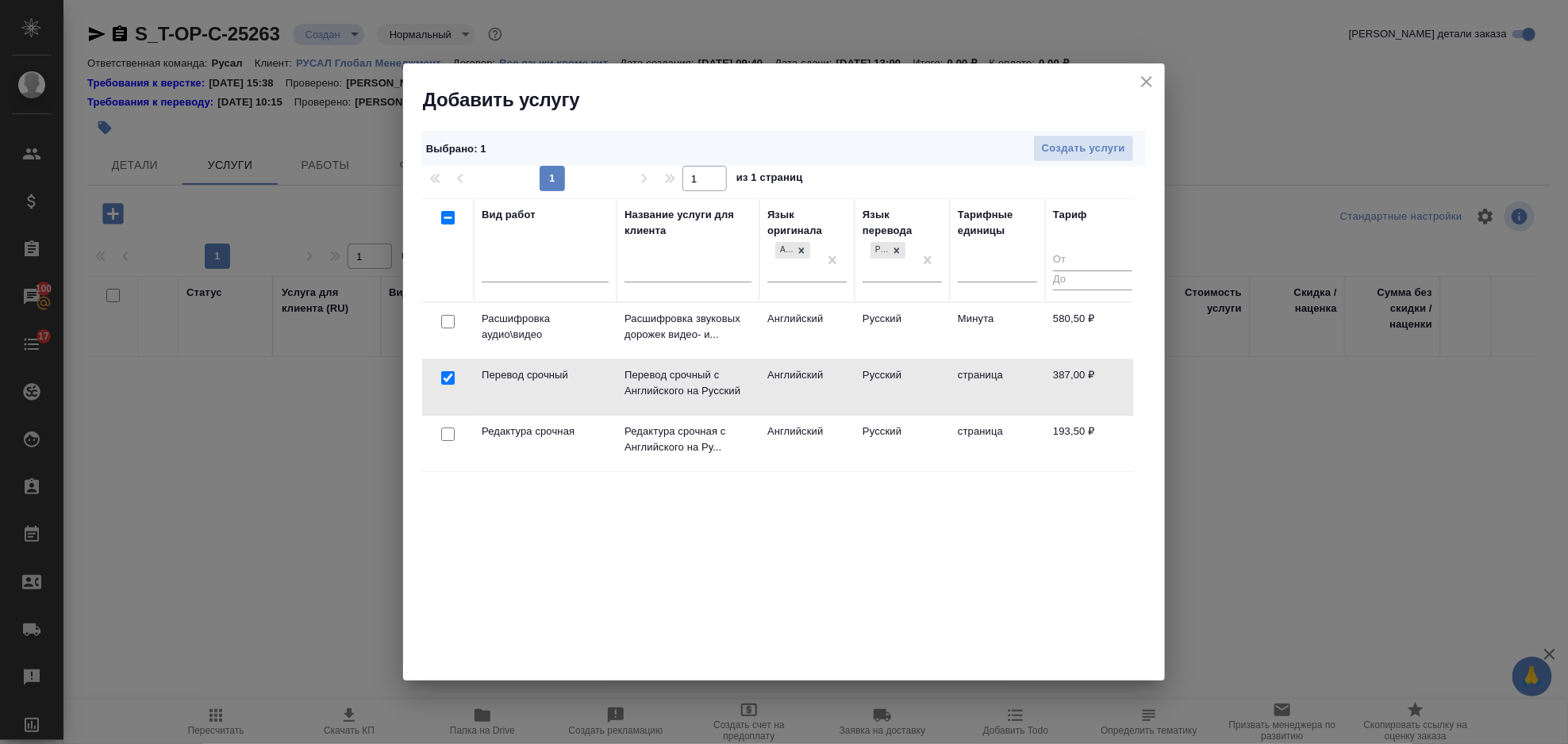
click at [453, 434] on input "checkbox" at bounding box center [448, 435] width 14 height 14
checkbox input "true"
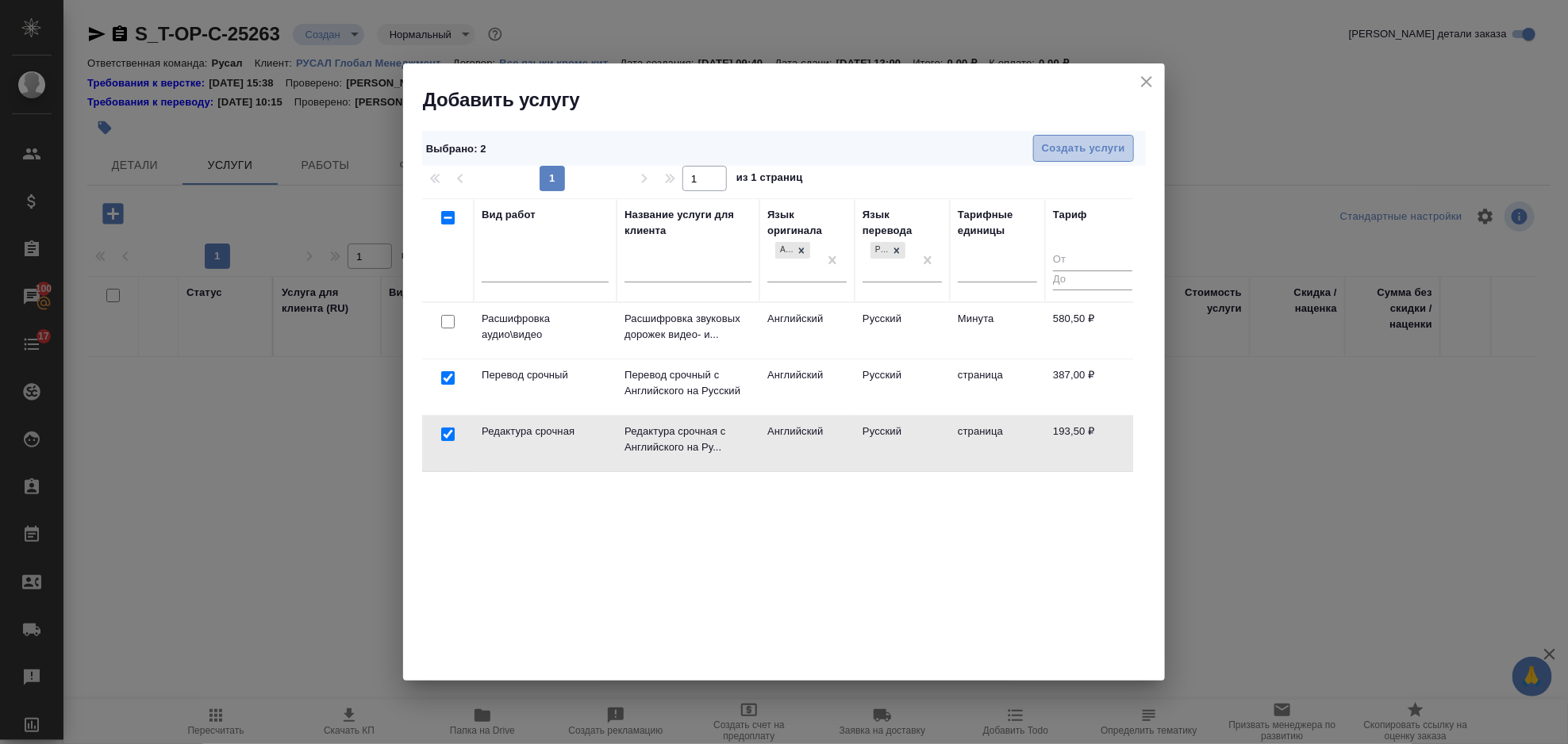
click at [1078, 145] on span "Создать услуги" at bounding box center [1083, 148] width 83 height 19
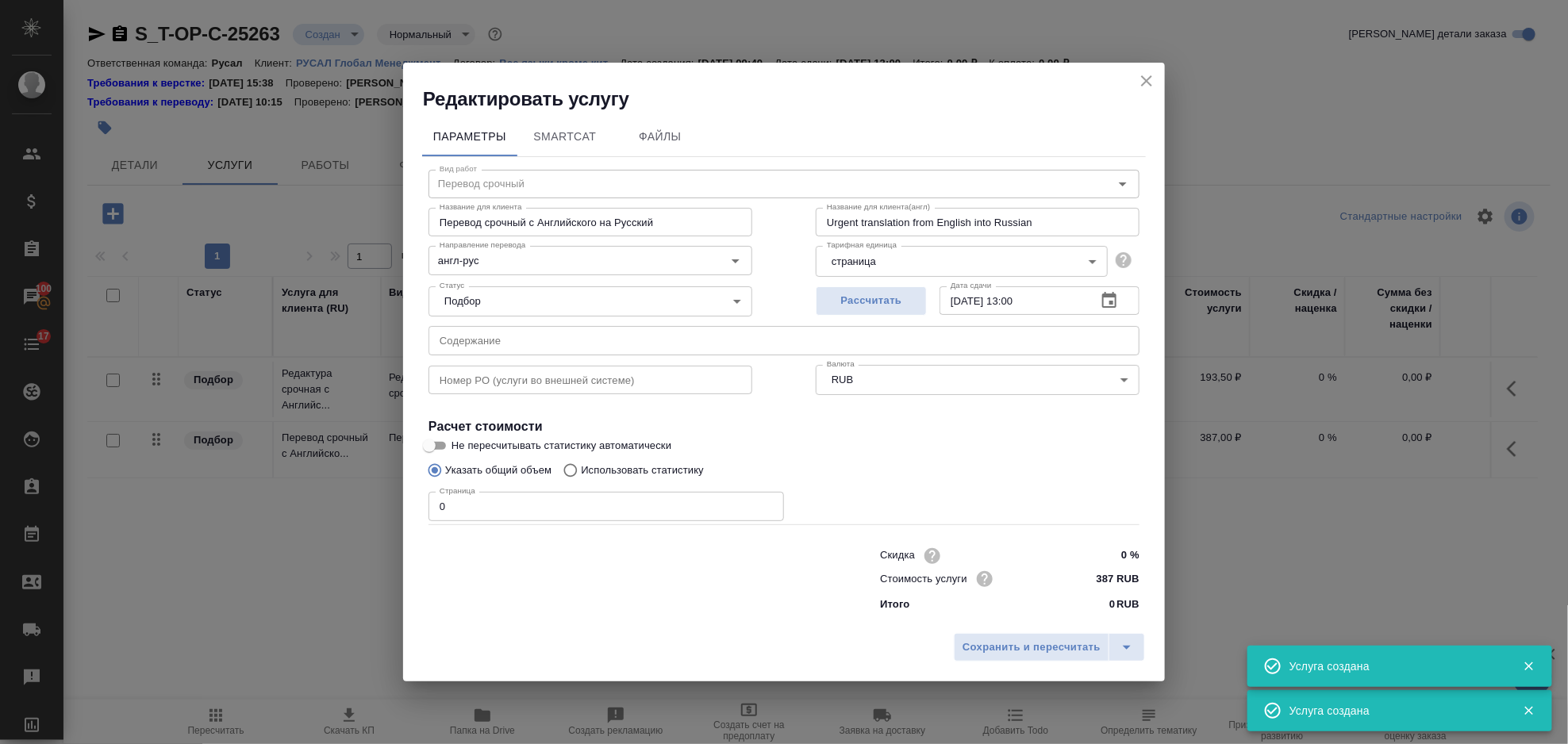
type input "Перевод срочный"
type input "Перевод срочный с Английского на Русский"
type input "Urgent translation from English into Russian"
type input "387 RUB"
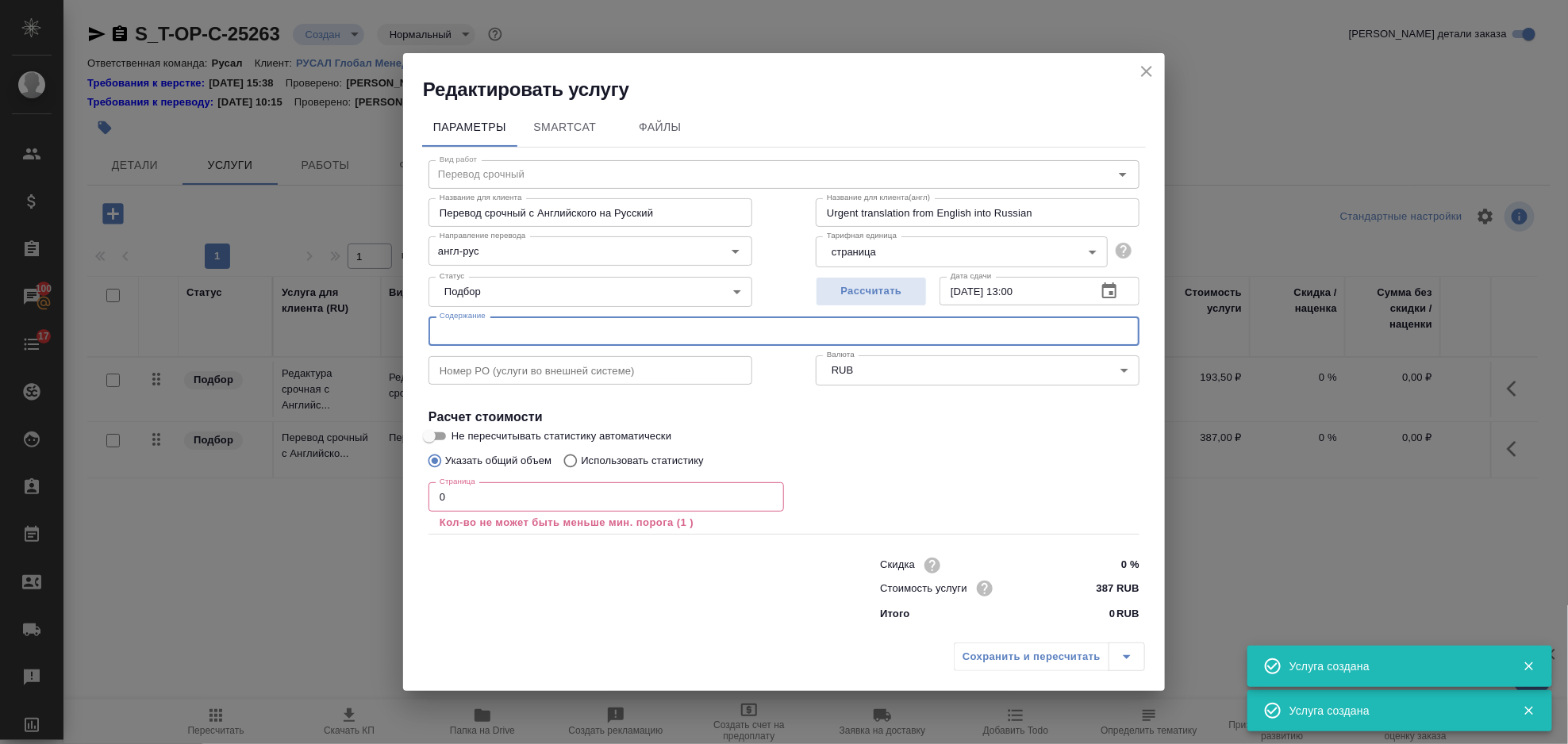
click at [530, 342] on input "text" at bounding box center [784, 331] width 711 height 28
paste input "Инструкция по М-01 Refractory Mortar Installtion Instructions耐火泥浆施工说明"
type input "Инструкция по М-01 Refractory Mortar Installtion Instructions耐火泥浆施工说明"
click at [518, 480] on div "Страница 0 Страница Кол-во не может быть меньше мин. порога (1 )" at bounding box center [607, 505] width 355 height 57
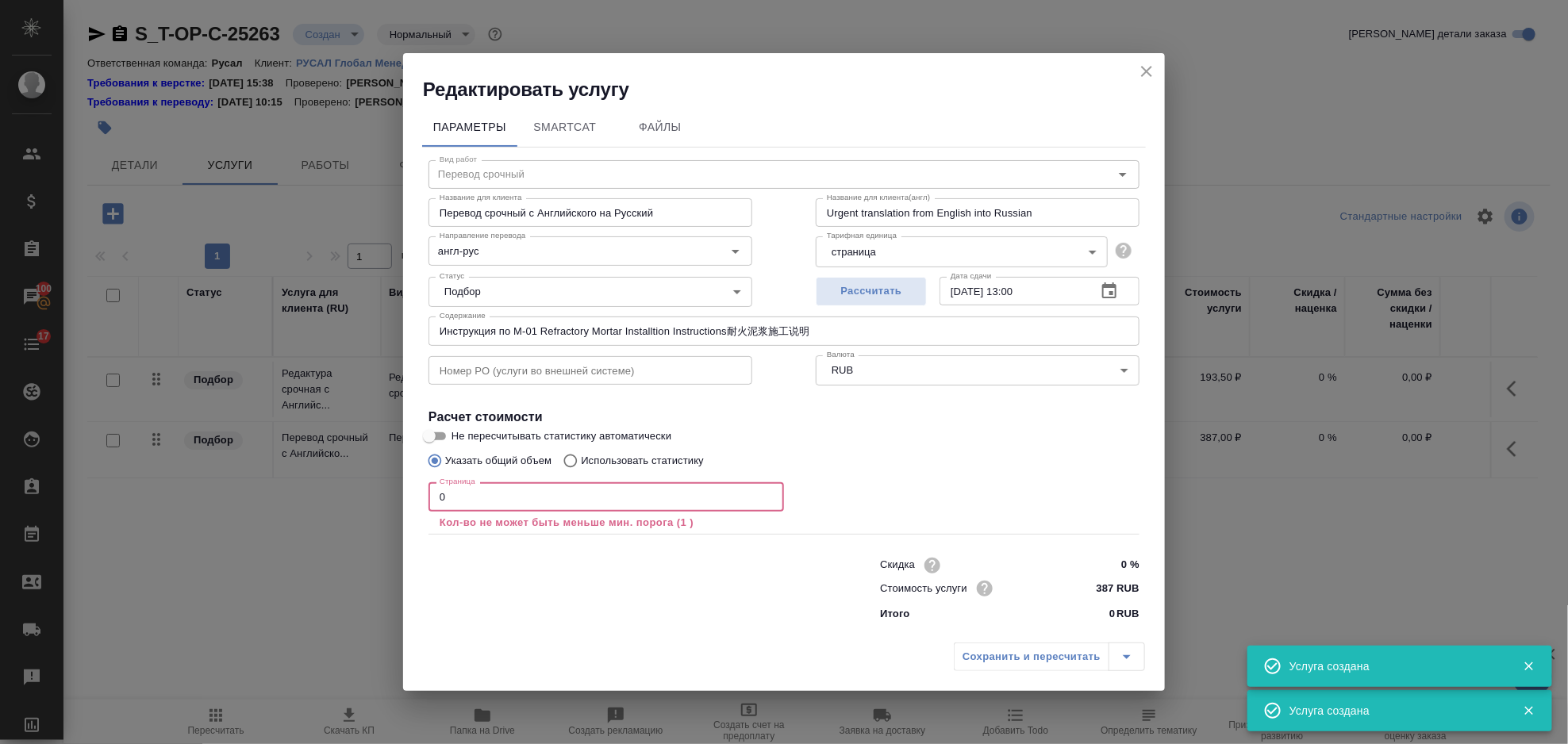
click at [514, 501] on input "0" at bounding box center [607, 496] width 355 height 28
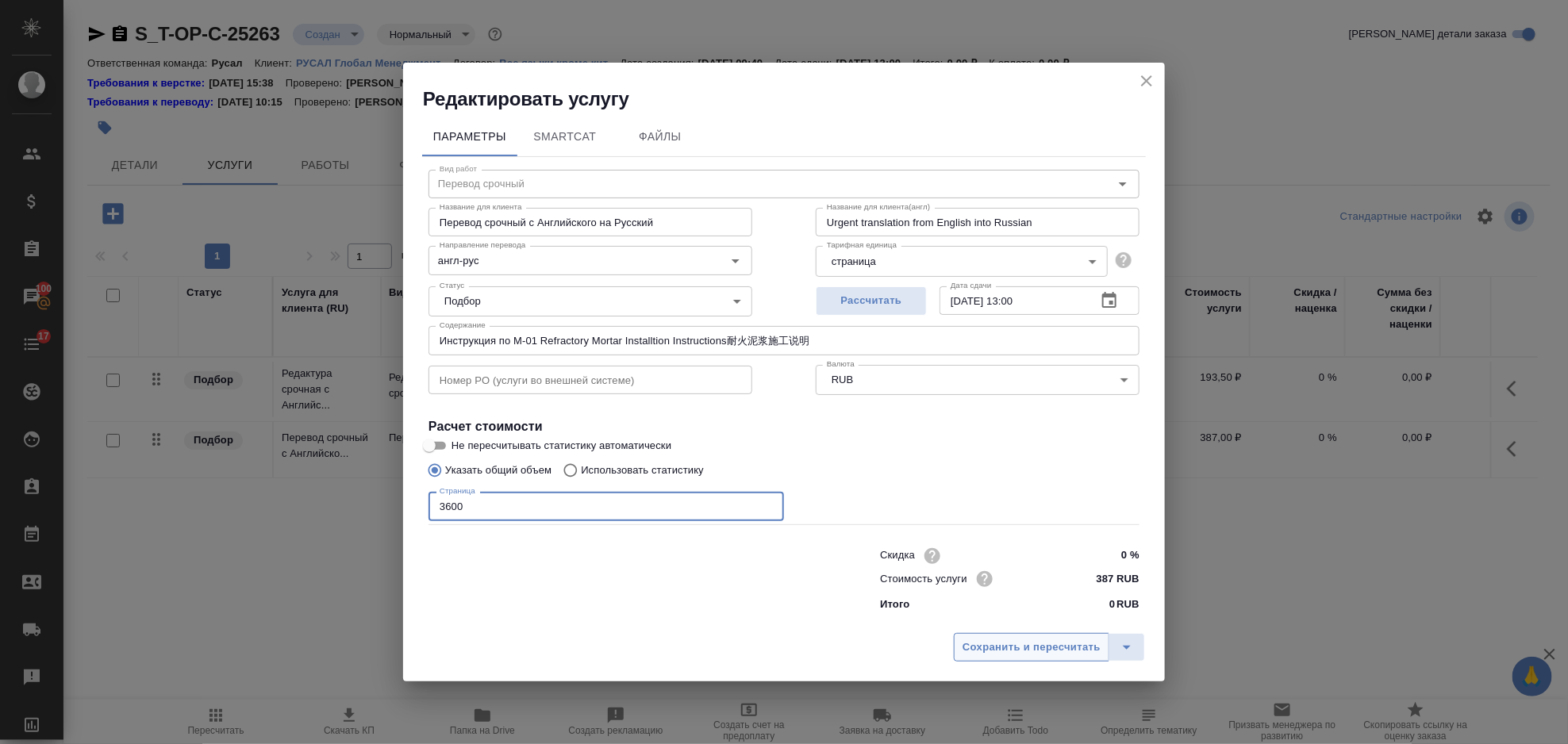
type input "3600"
click at [972, 644] on span "Сохранить и пересчитать" at bounding box center [1032, 648] width 138 height 19
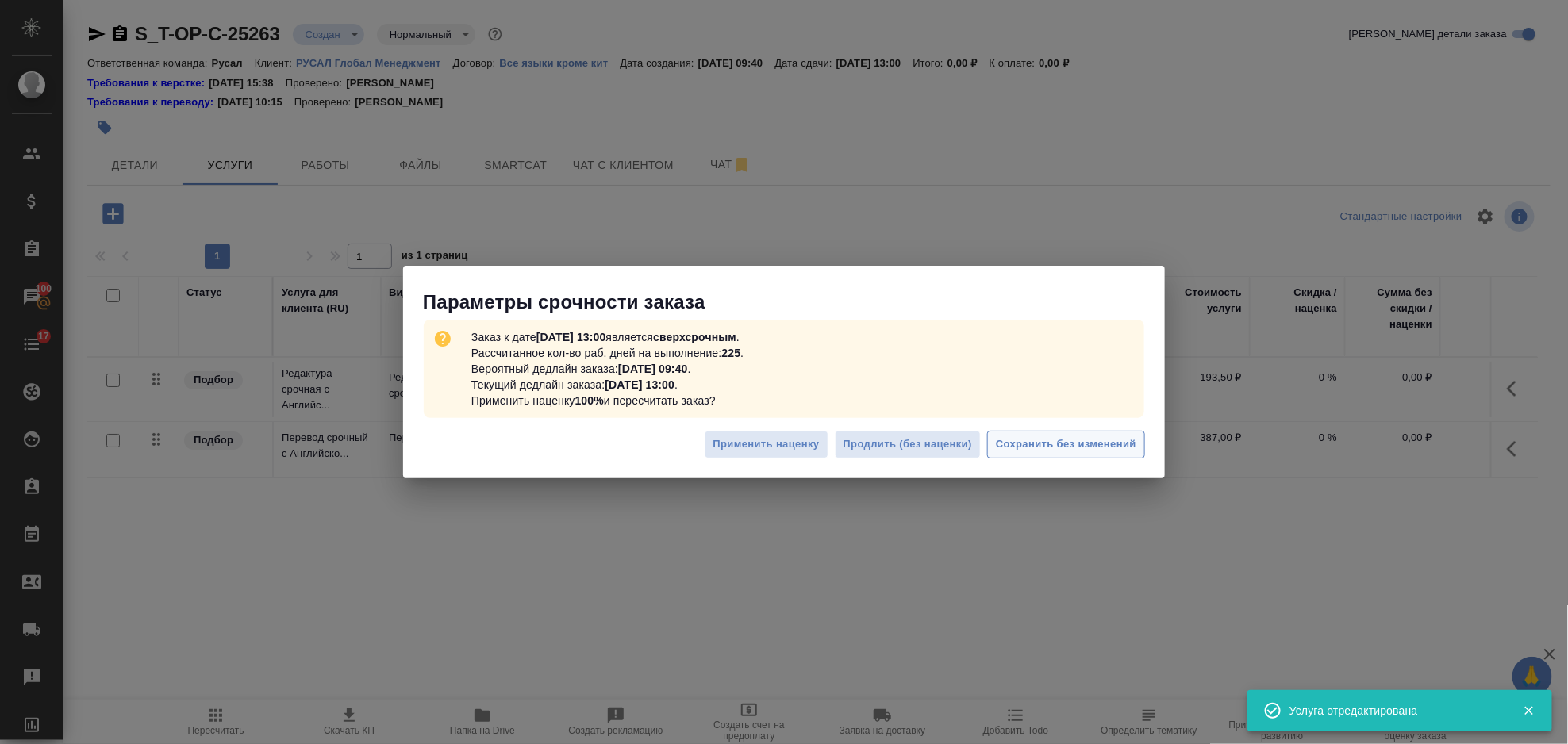
click at [1051, 447] on span "Сохранить без изменений" at bounding box center [1065, 445] width 140 height 19
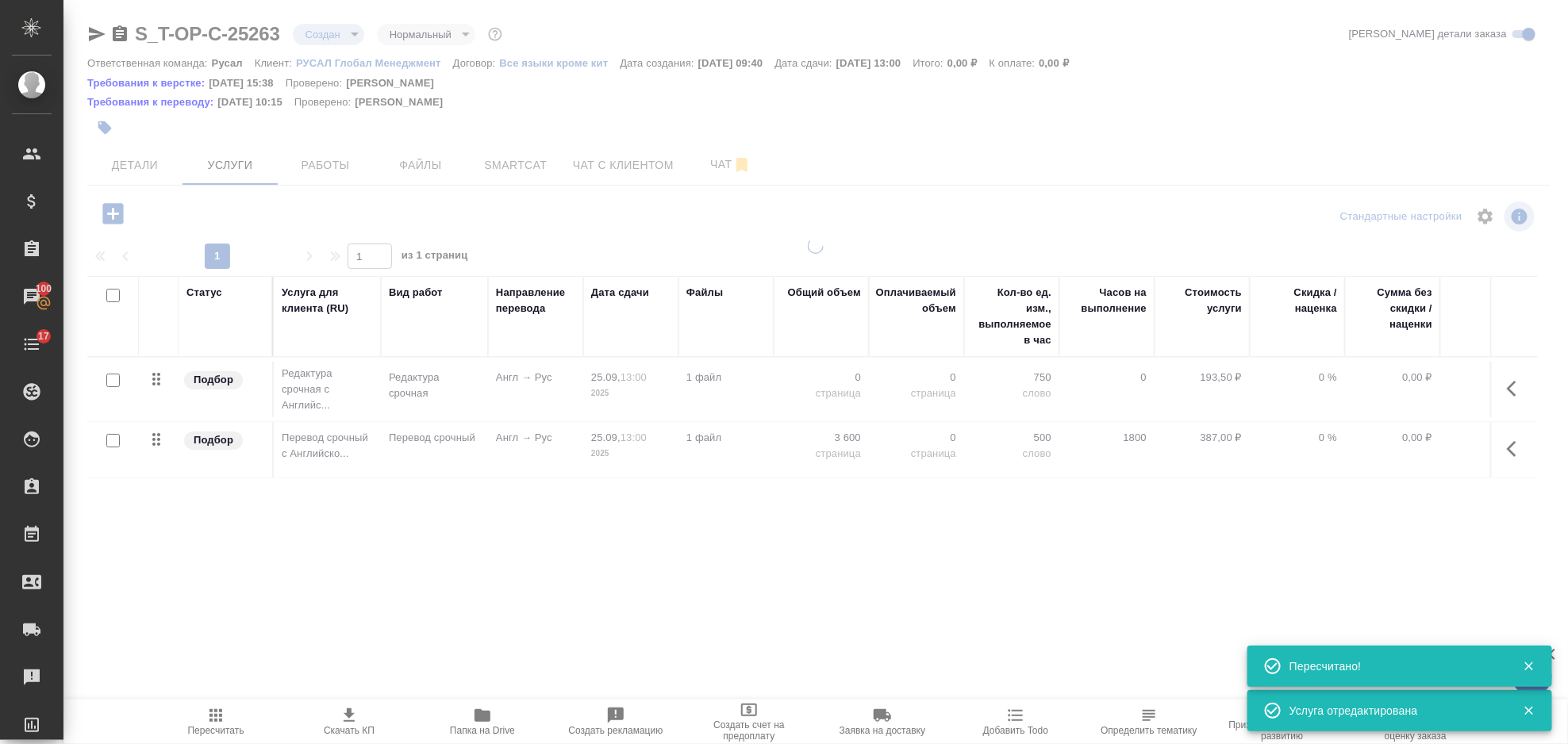
type input "urgent"
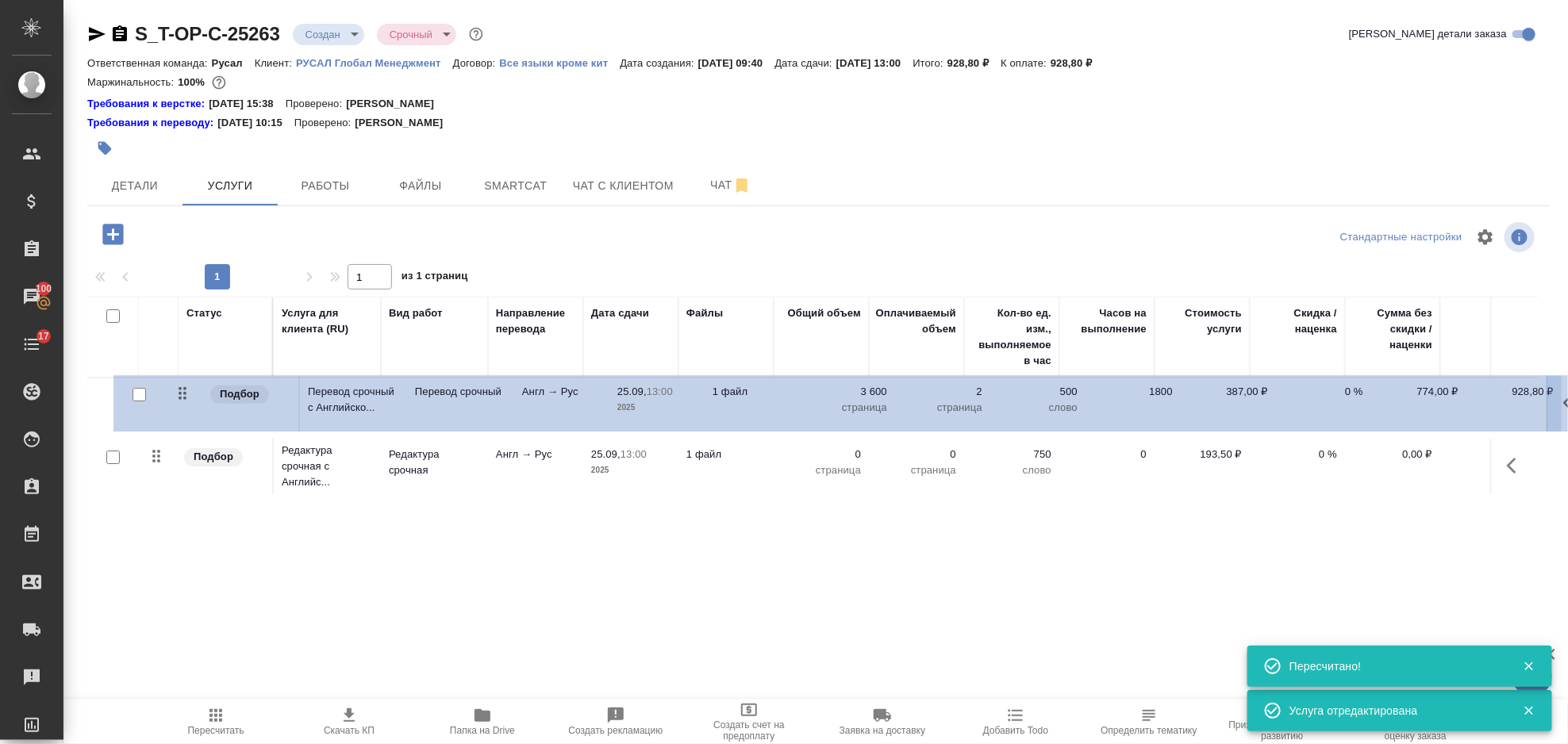
drag, startPoint x: 154, startPoint y: 468, endPoint x: 183, endPoint y: 400, distance: 73.9
click at [185, 400] on table "Статус Услуга для клиента (RU) Вид работ Направление перевода Дата сдачи Файлы …" at bounding box center [836, 398] width 1496 height 202
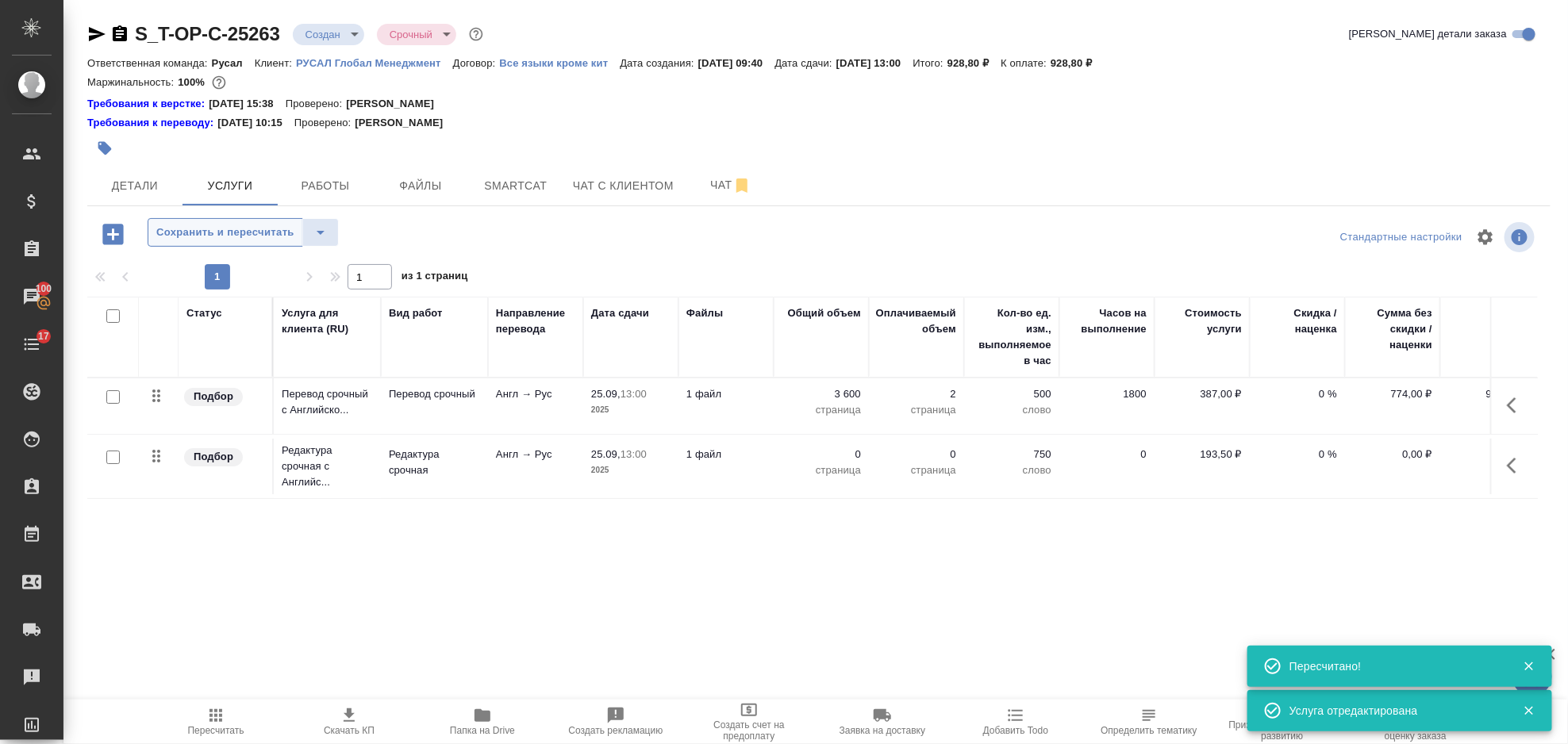
click at [201, 235] on span "Сохранить и пересчитать" at bounding box center [225, 233] width 138 height 19
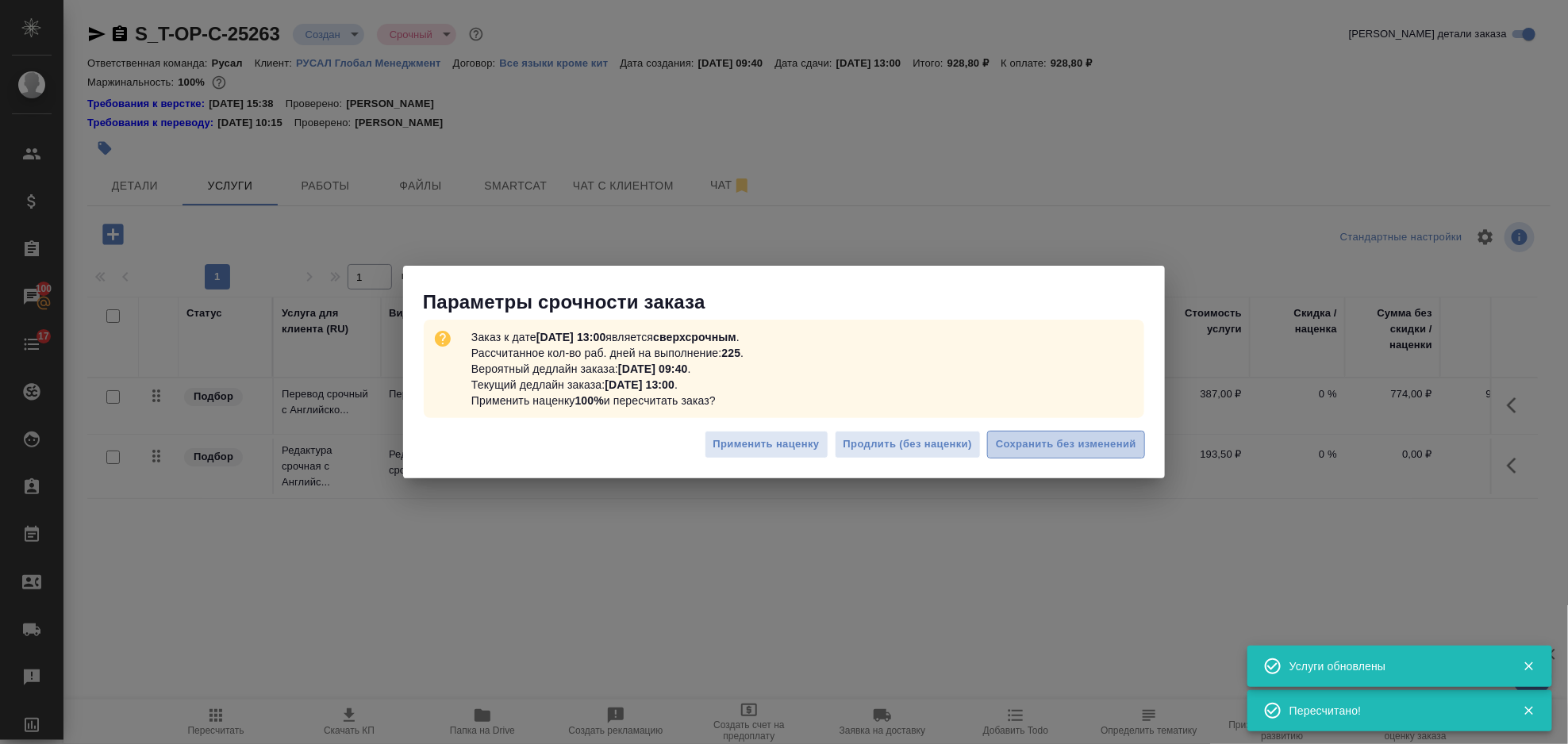
click at [1084, 437] on span "Сохранить без изменений" at bounding box center [1065, 445] width 140 height 19
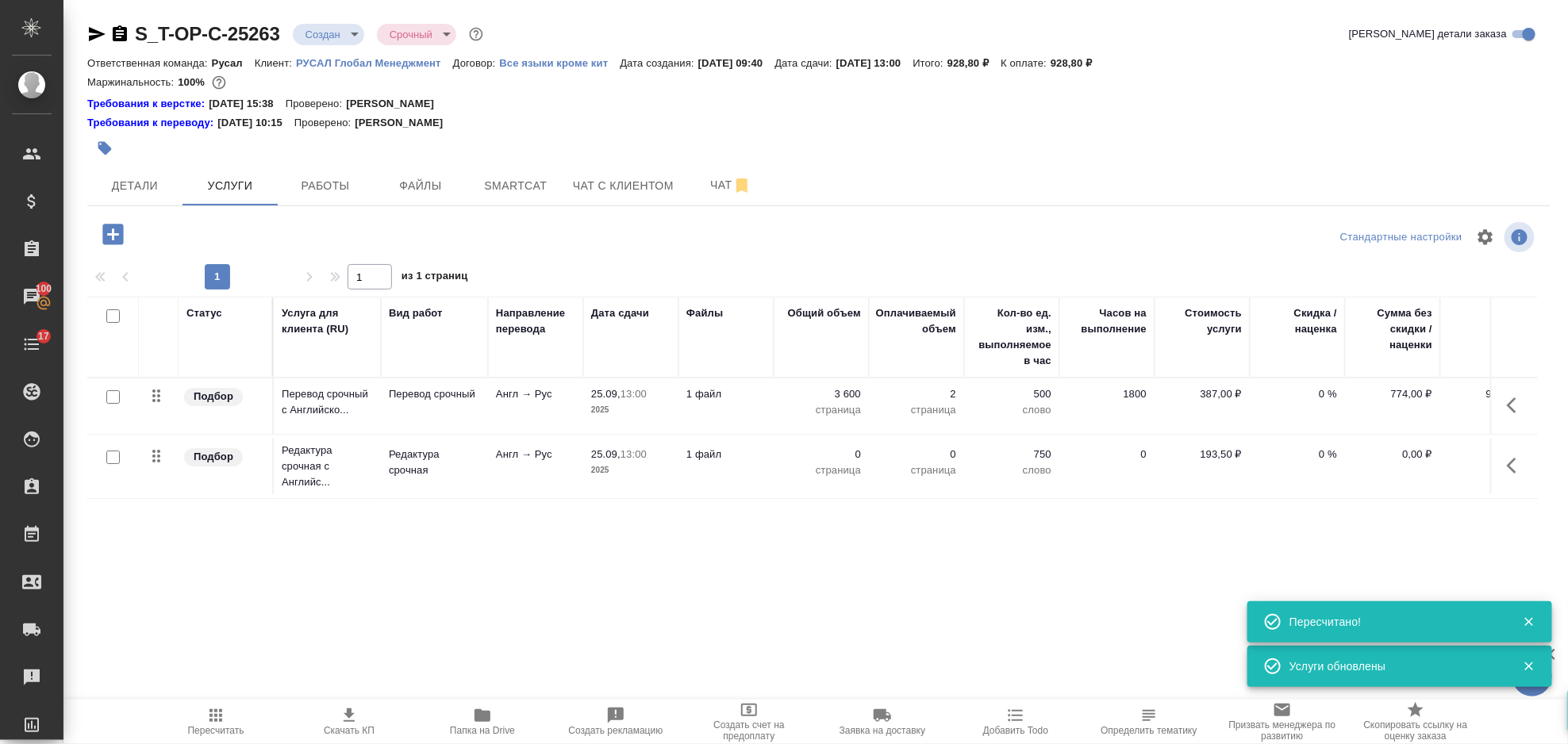
click at [1518, 472] on icon "button" at bounding box center [1516, 465] width 19 height 19
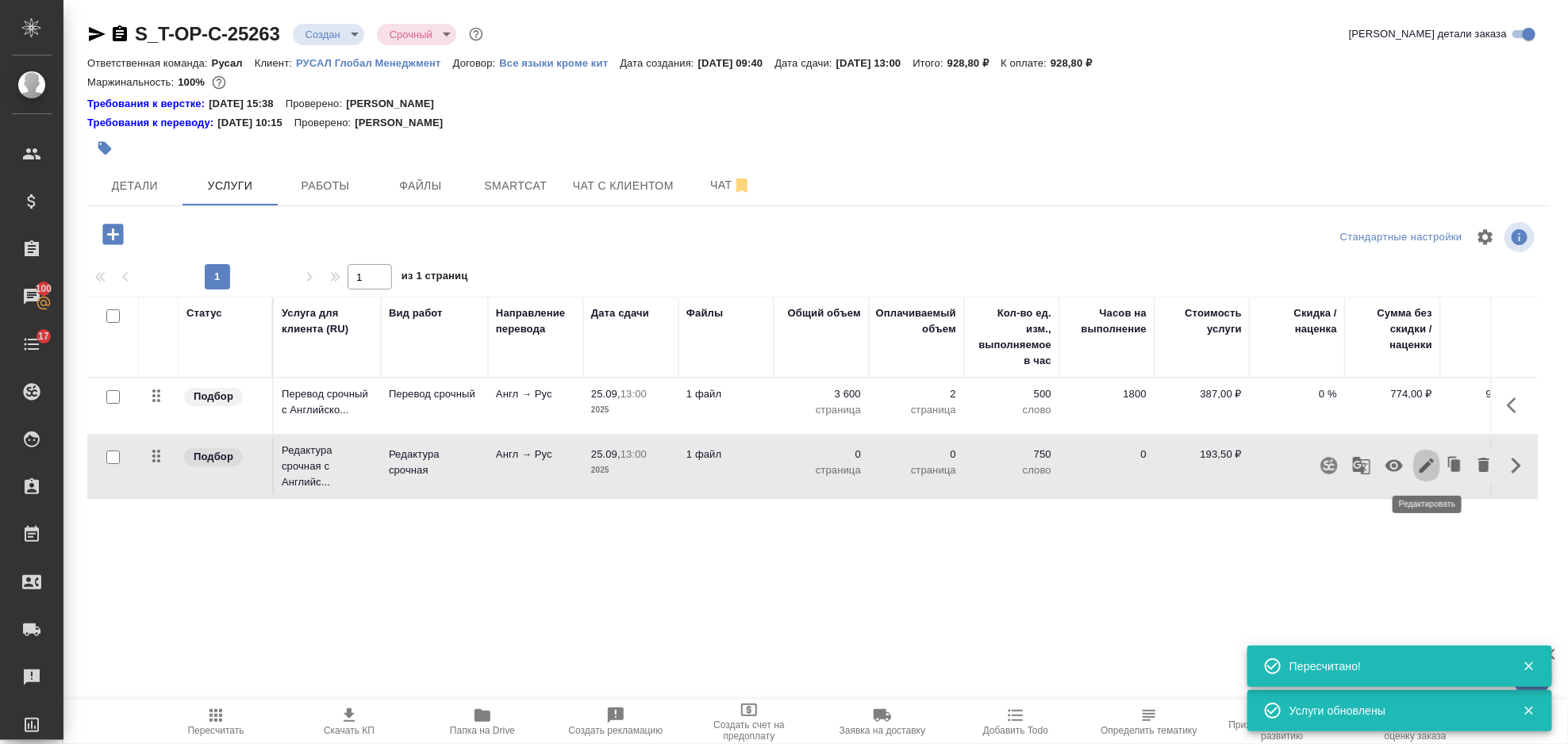
click at [1424, 457] on icon "button" at bounding box center [1427, 465] width 19 height 19
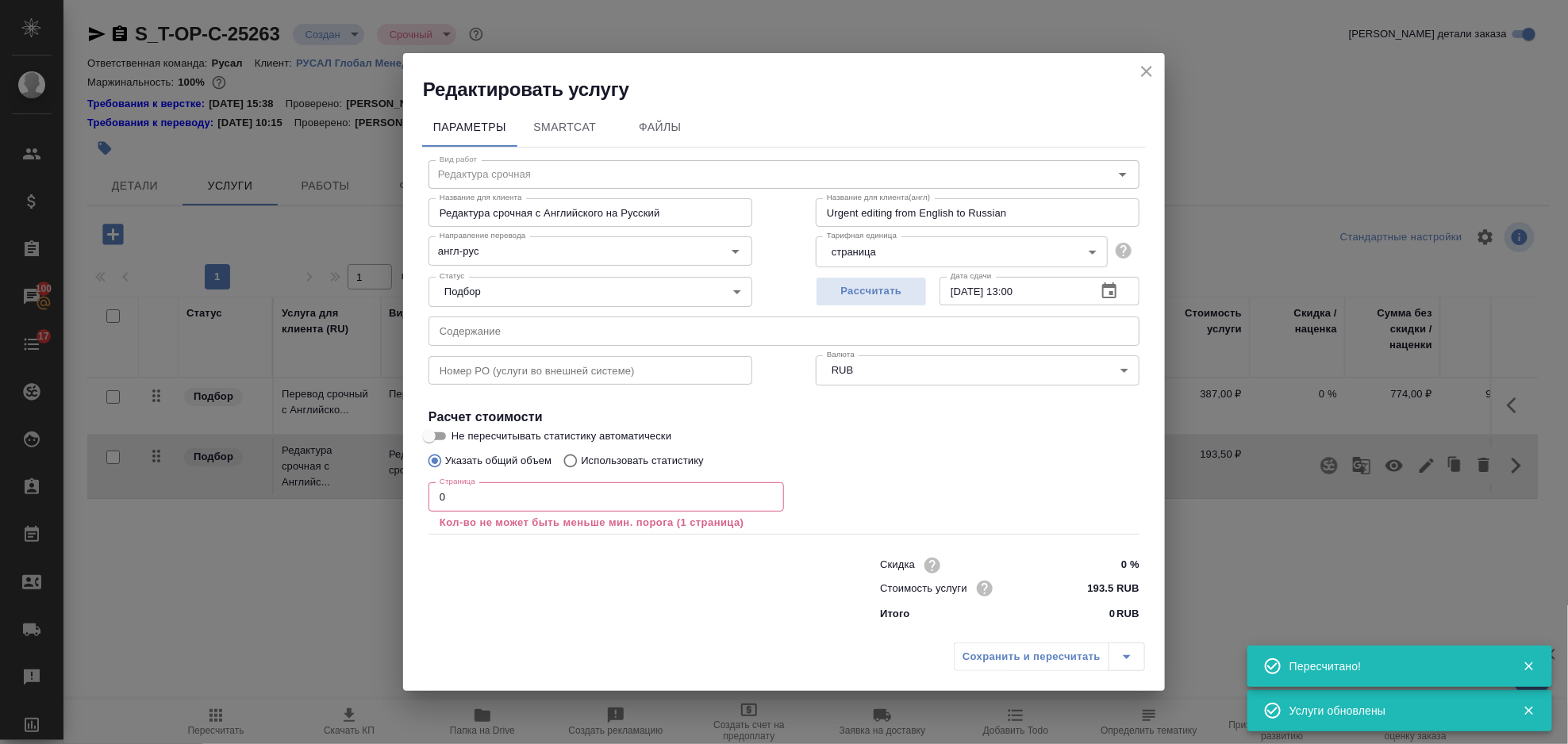
click at [646, 501] on input "0" at bounding box center [607, 496] width 355 height 28
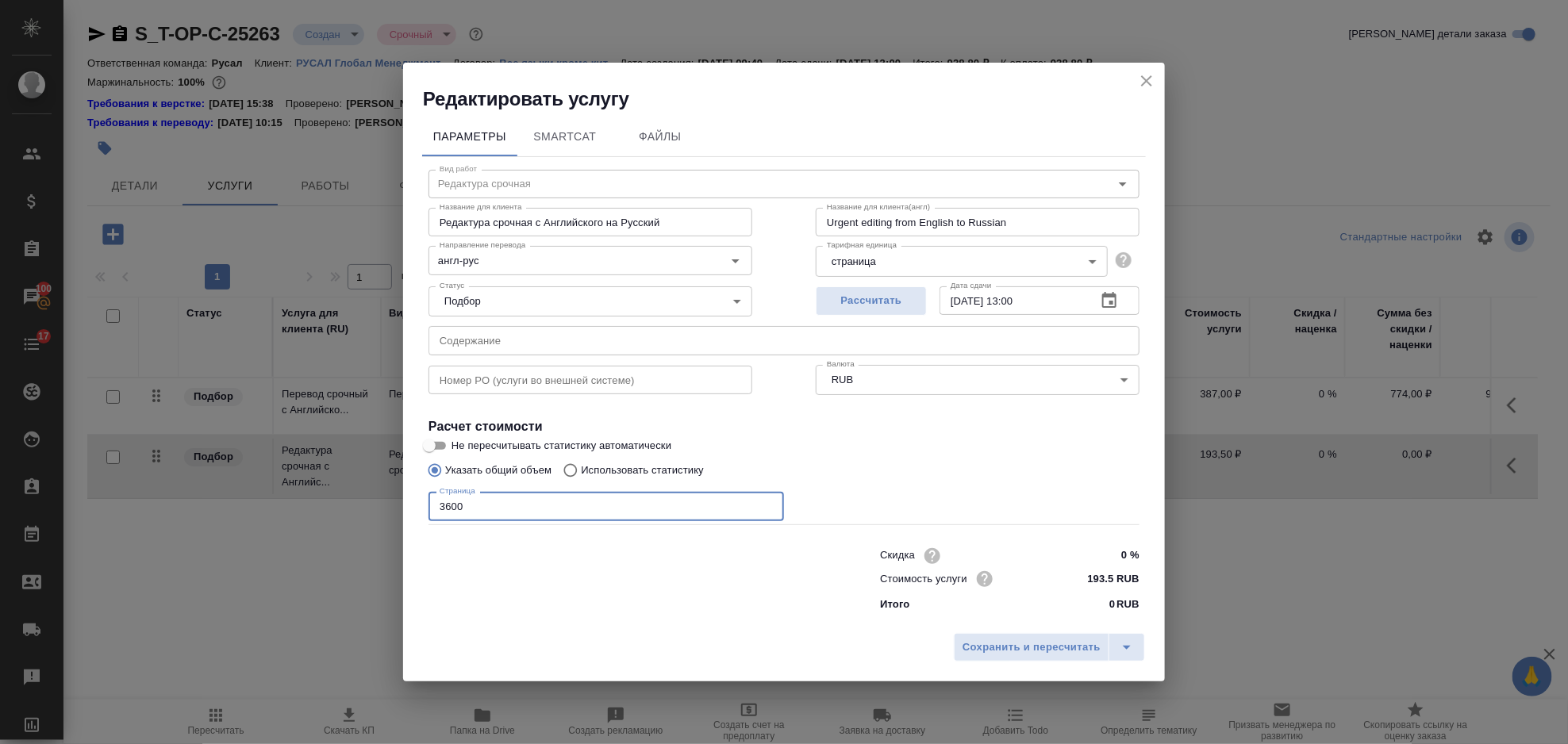
click at [639, 509] on input "3600" at bounding box center [607, 505] width 355 height 28
type input "3600"
click at [1034, 645] on span "Сохранить и пересчитать" at bounding box center [1032, 648] width 138 height 19
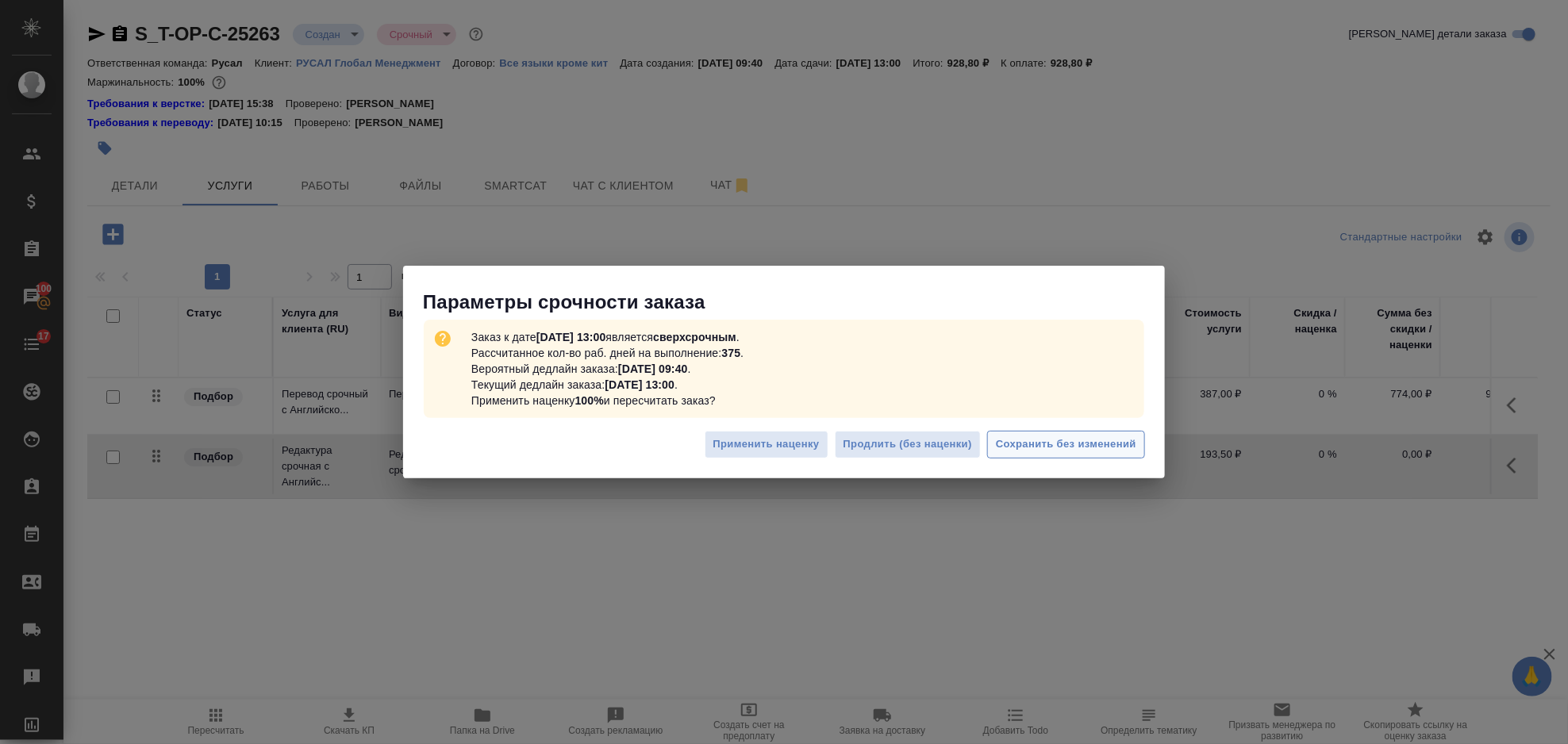
click at [1100, 437] on span "Сохранить без изменений" at bounding box center [1065, 445] width 140 height 19
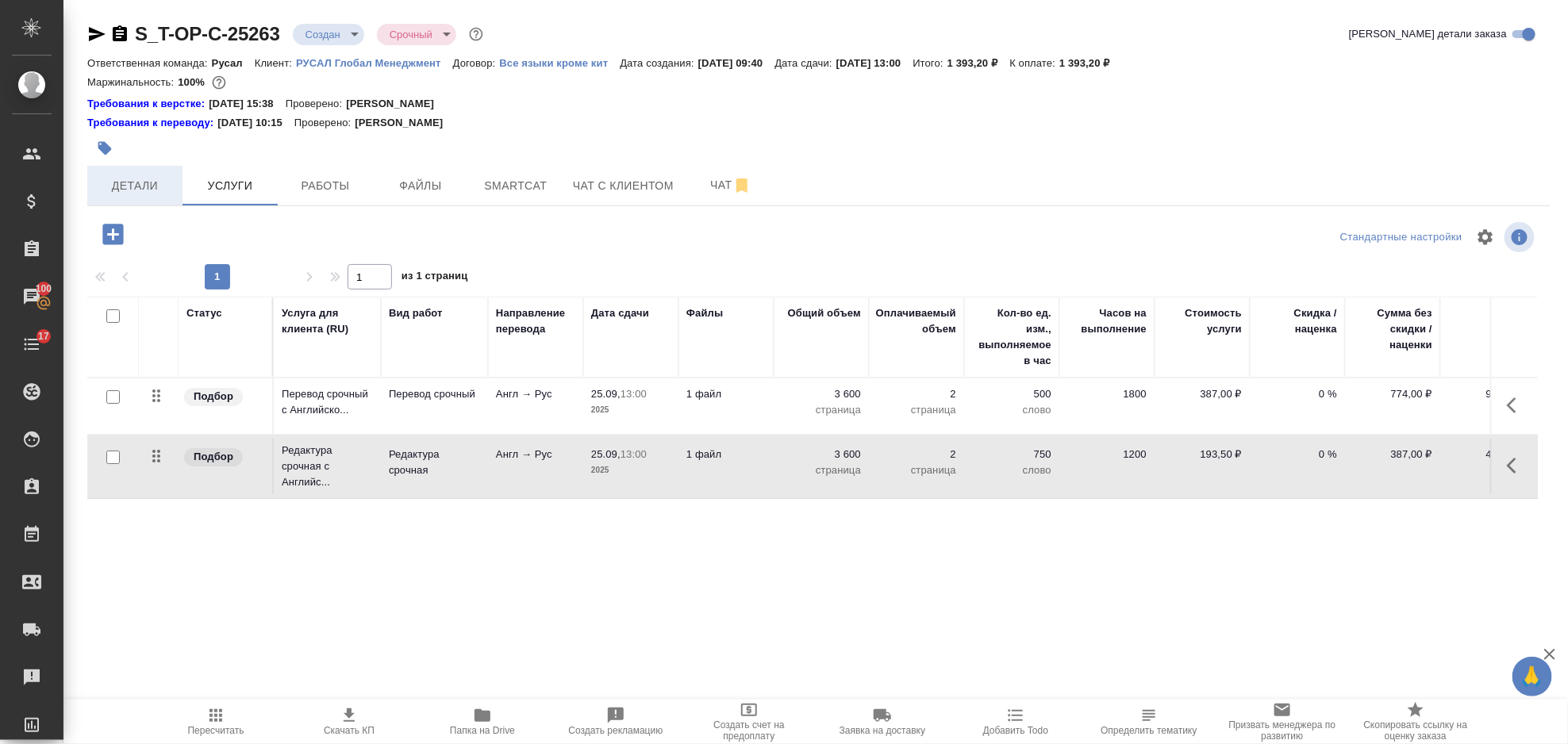
click at [124, 180] on span "Детали" at bounding box center [135, 186] width 77 height 20
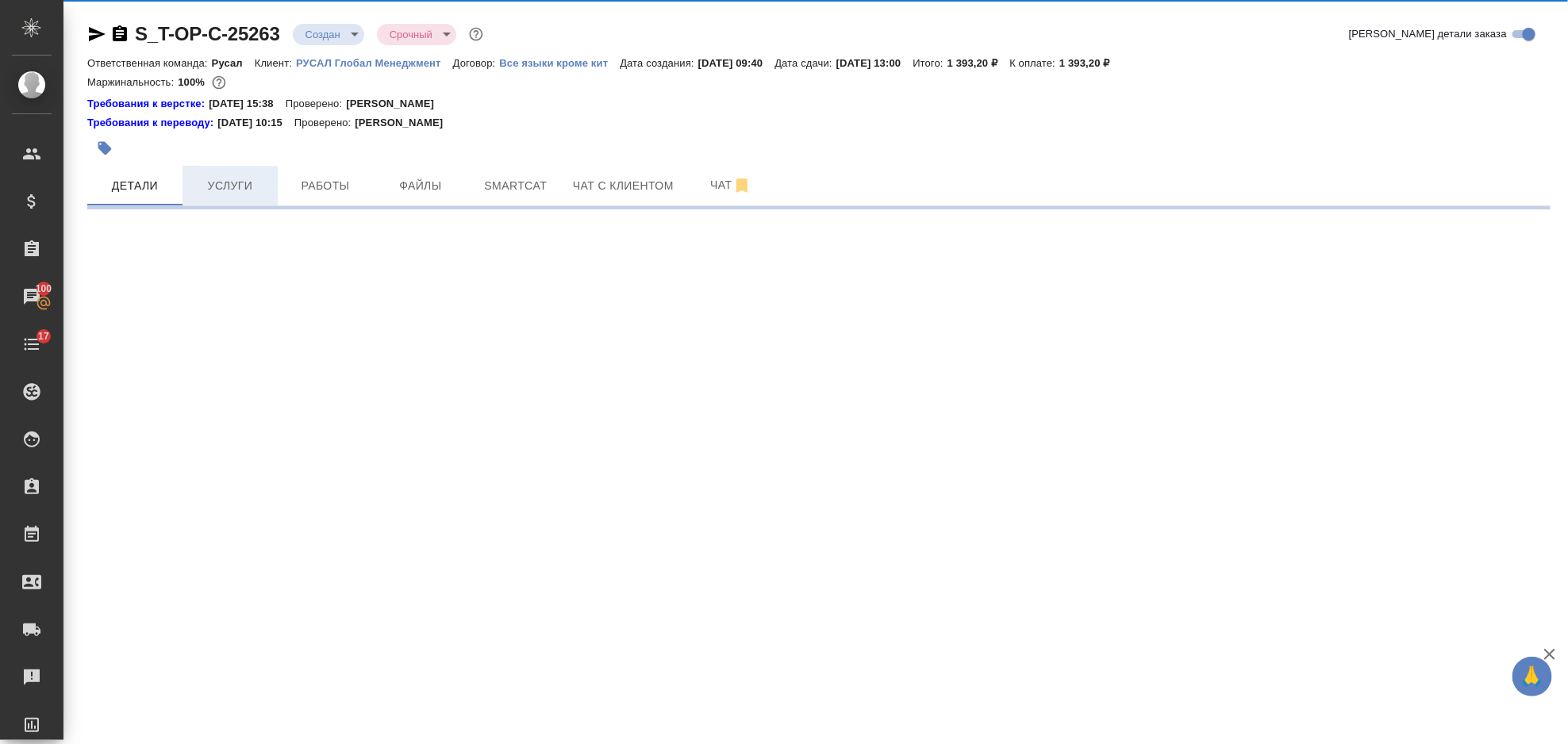
select select "RU"
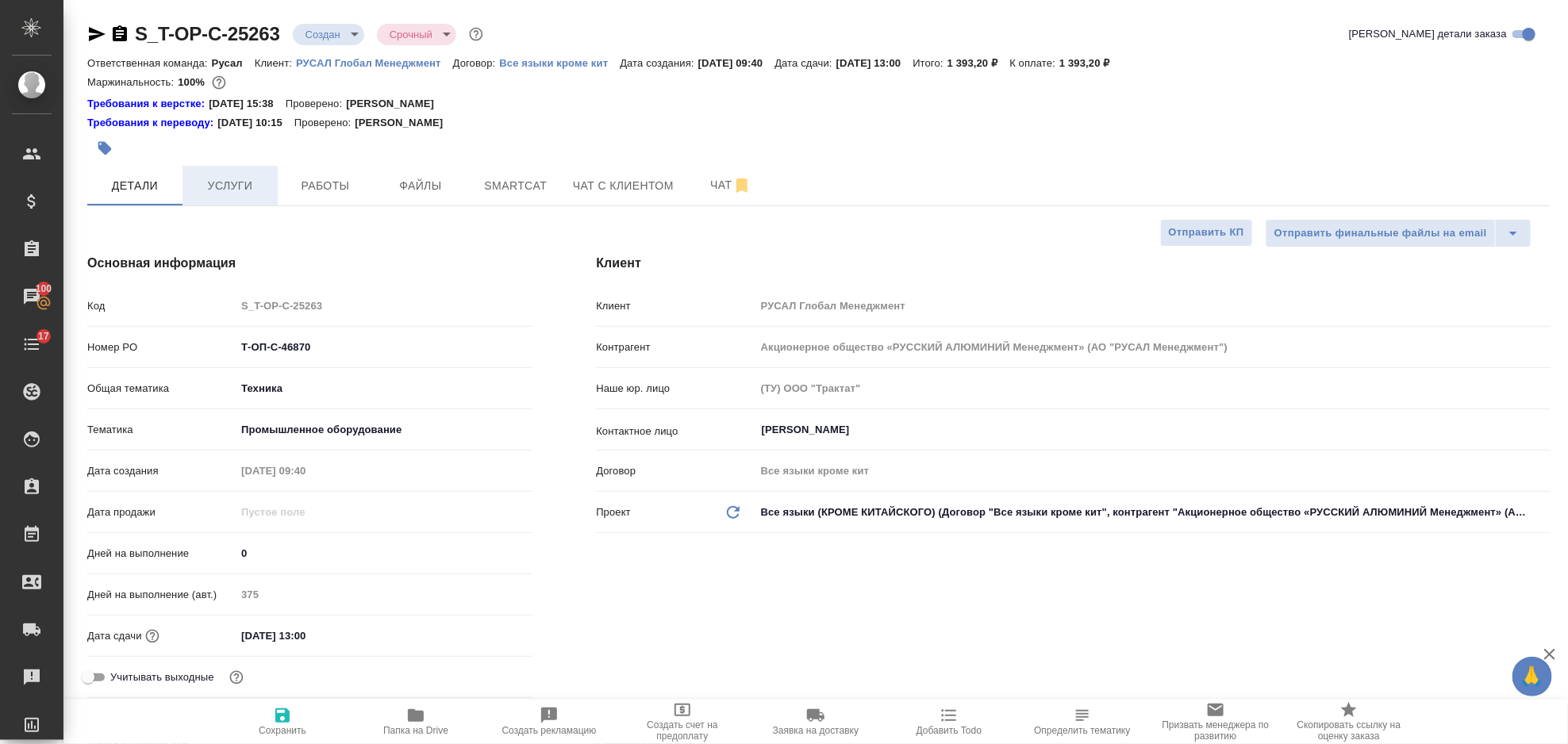
click at [222, 178] on span "Услуги" at bounding box center [231, 186] width 77 height 20
type textarea "x"
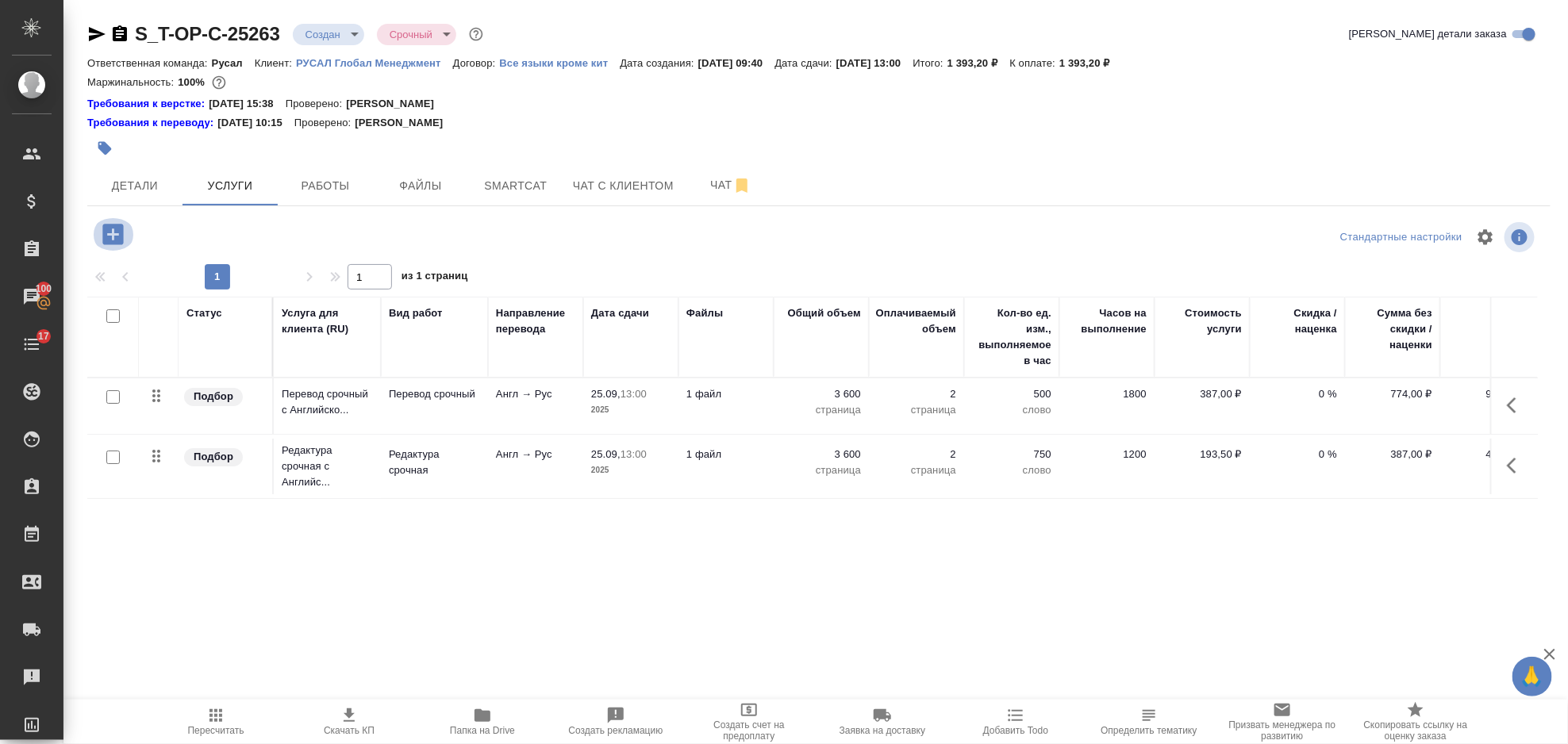
click at [114, 231] on icon "button" at bounding box center [112, 234] width 21 height 21
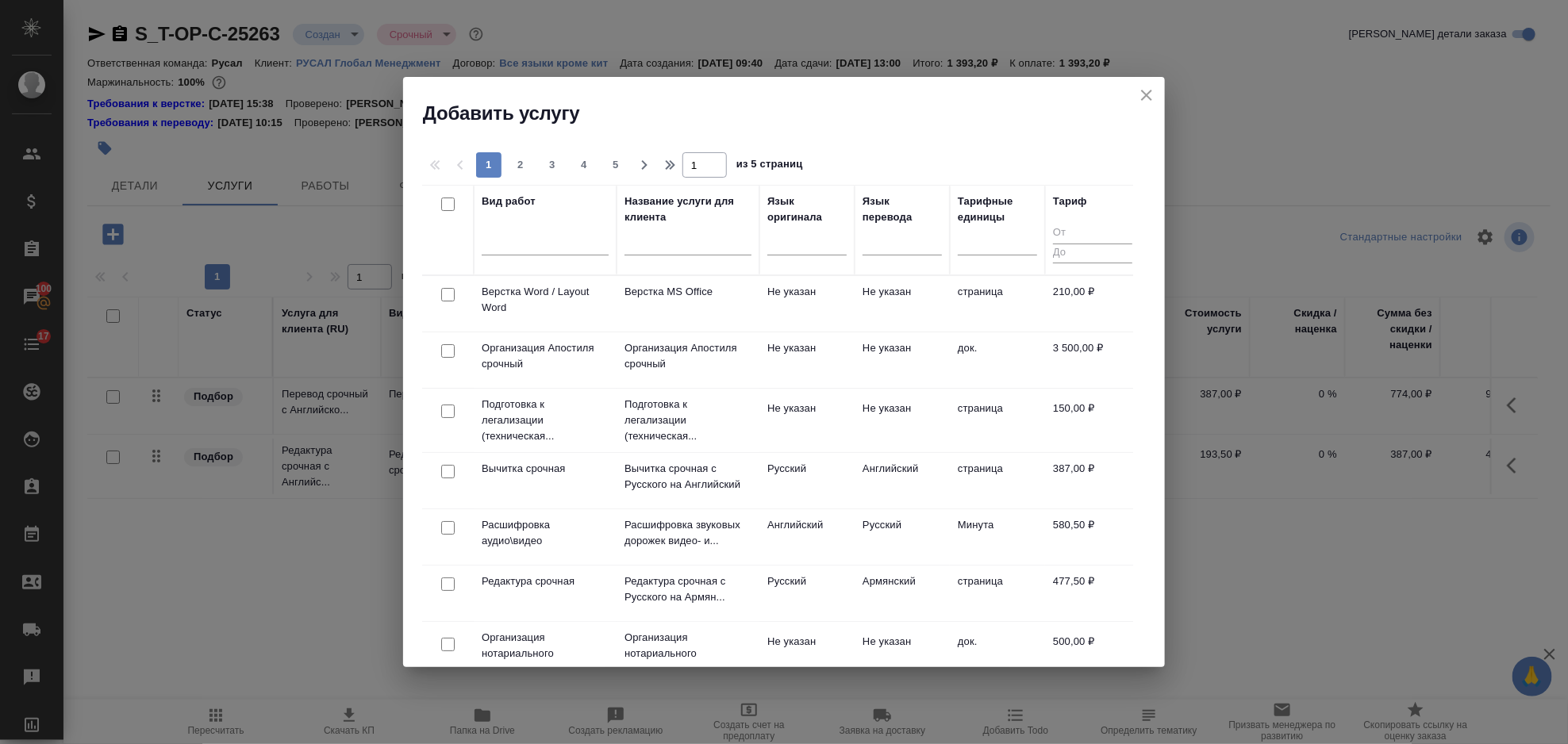
click at [450, 288] on input "checkbox" at bounding box center [448, 294] width 14 height 14
checkbox input "true"
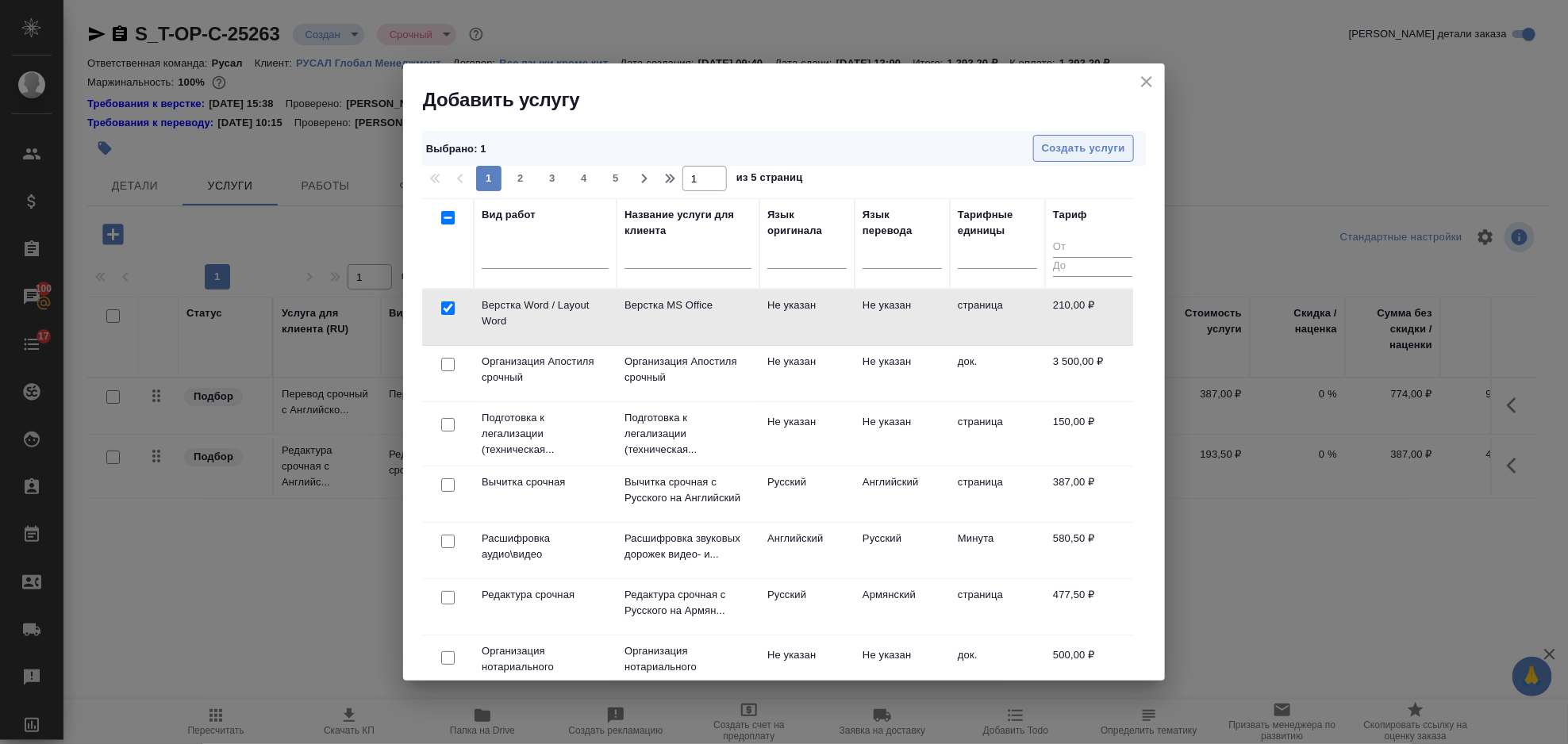
click at [1124, 156] on span "Создать услуги" at bounding box center [1083, 148] width 83 height 19
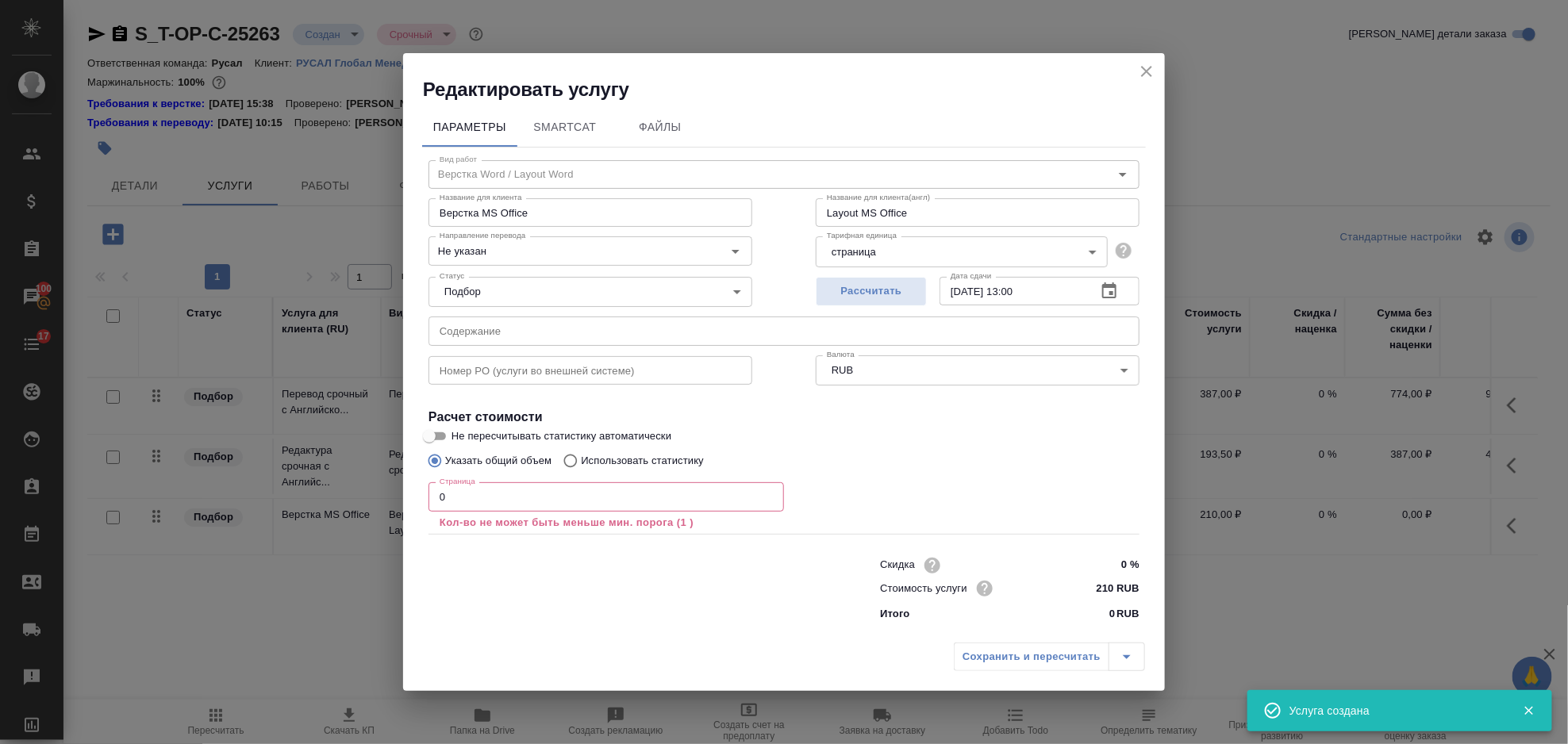
click at [474, 498] on input "0" at bounding box center [607, 496] width 355 height 28
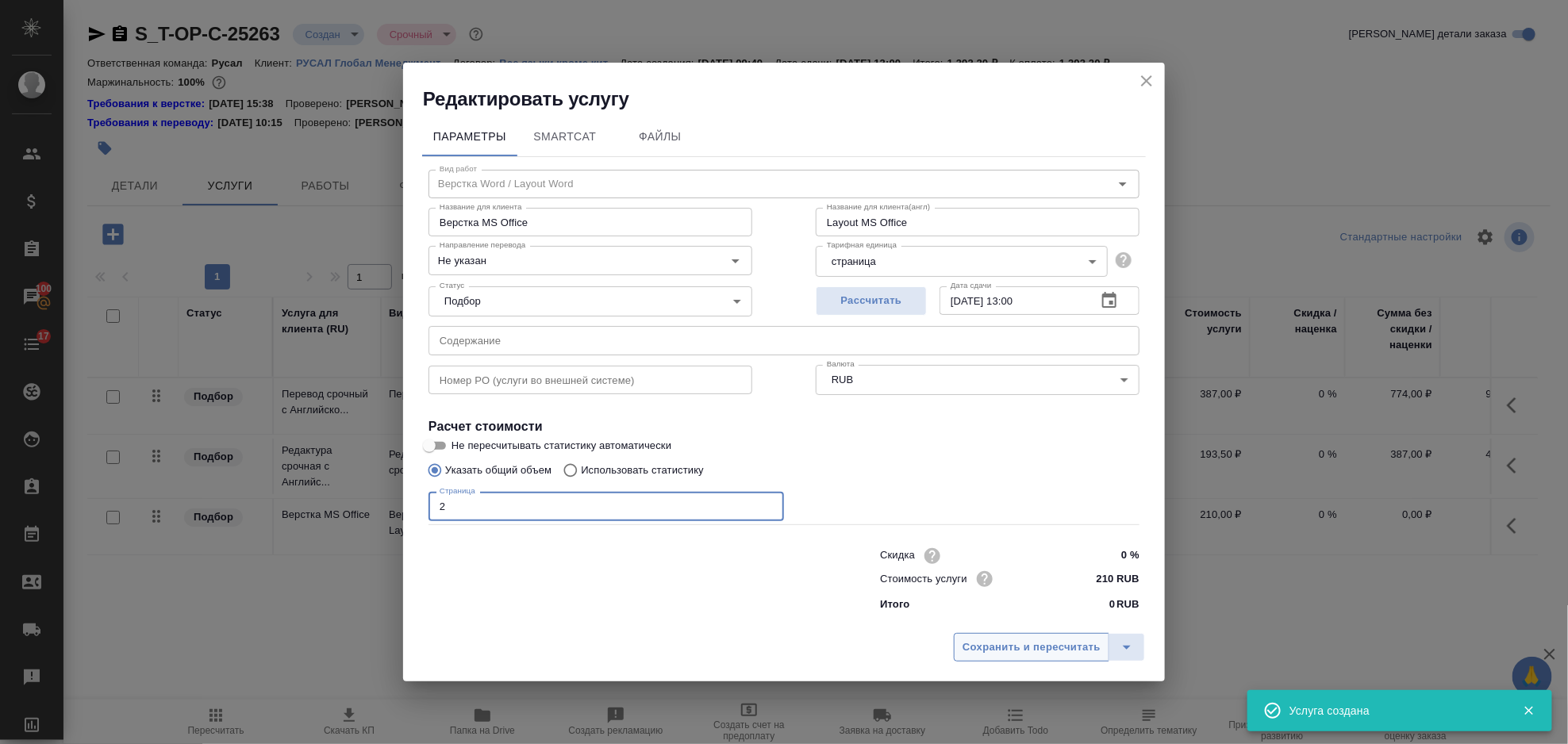
type input "2"
click at [1024, 652] on span "Сохранить и пересчитать" at bounding box center [1032, 648] width 138 height 19
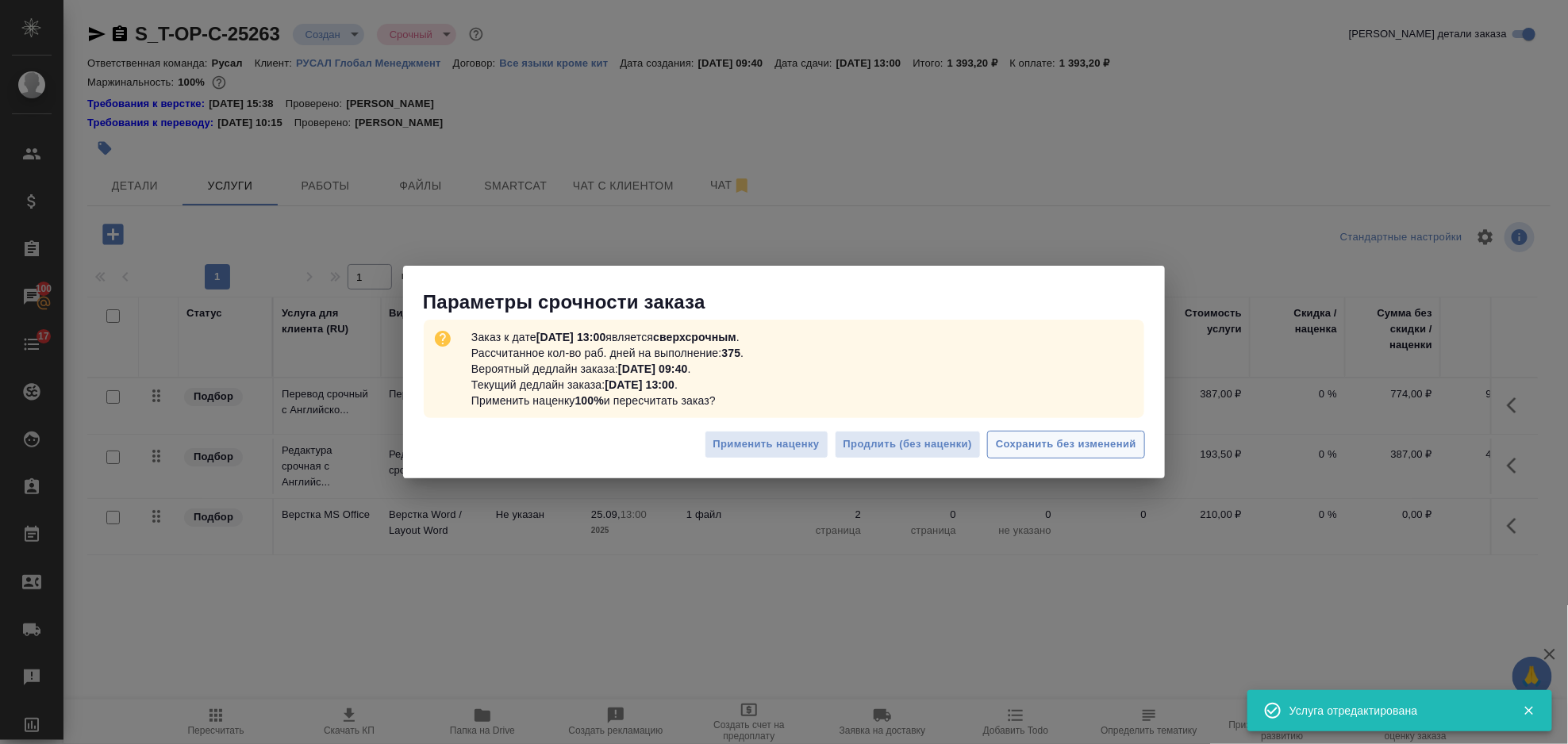
click at [1042, 443] on span "Сохранить без изменений" at bounding box center [1065, 445] width 140 height 19
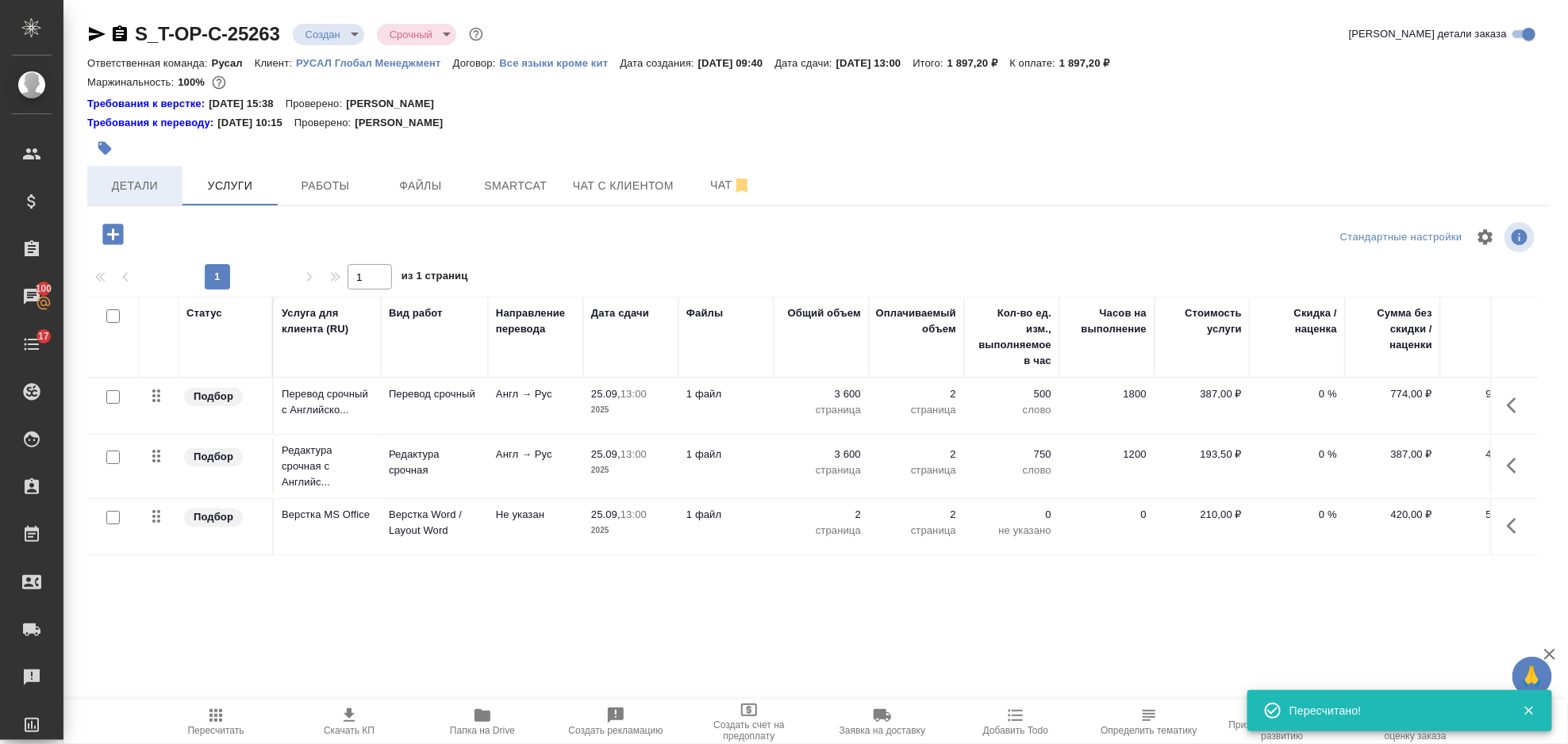
click at [141, 195] on button "Детали" at bounding box center [135, 186] width 95 height 39
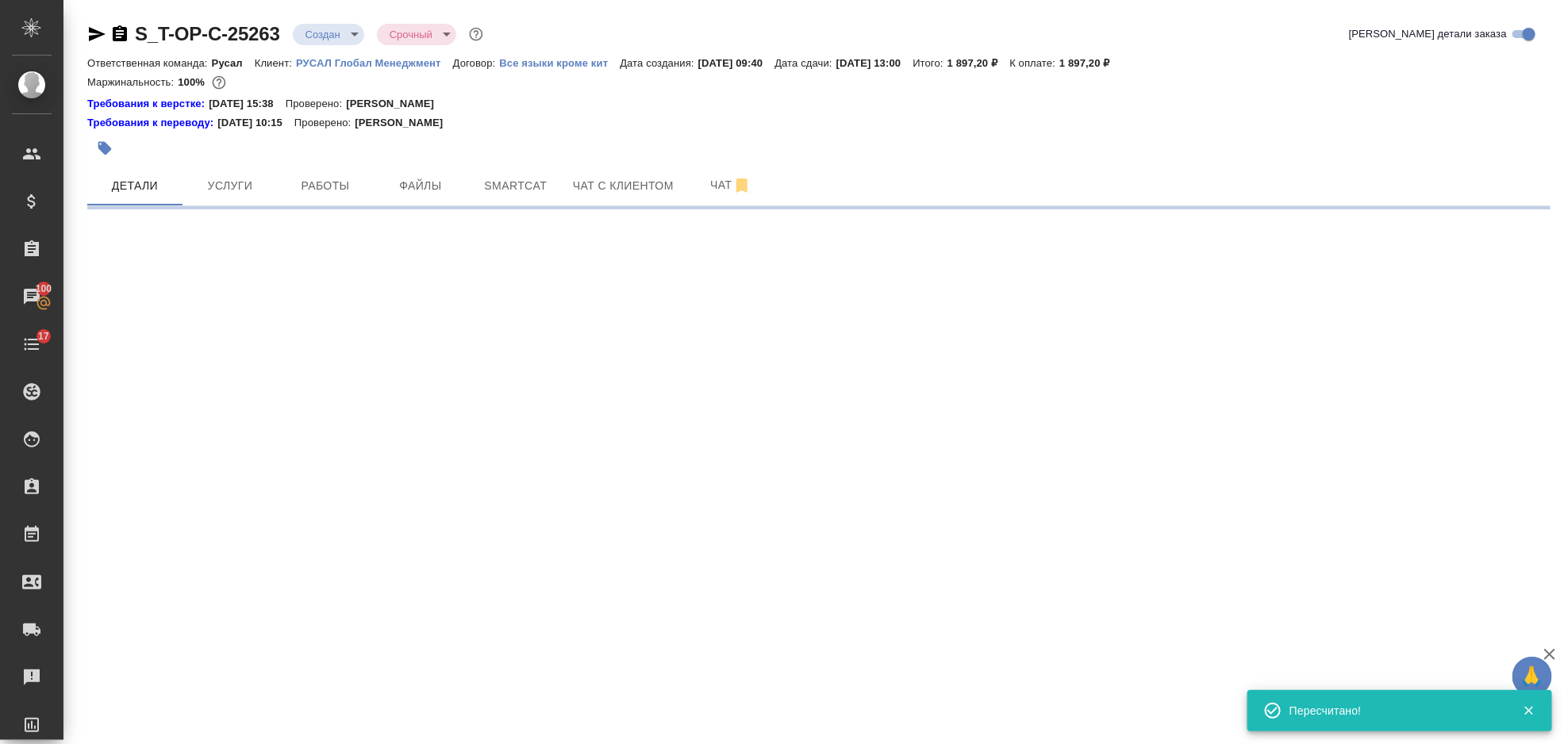
select select "RU"
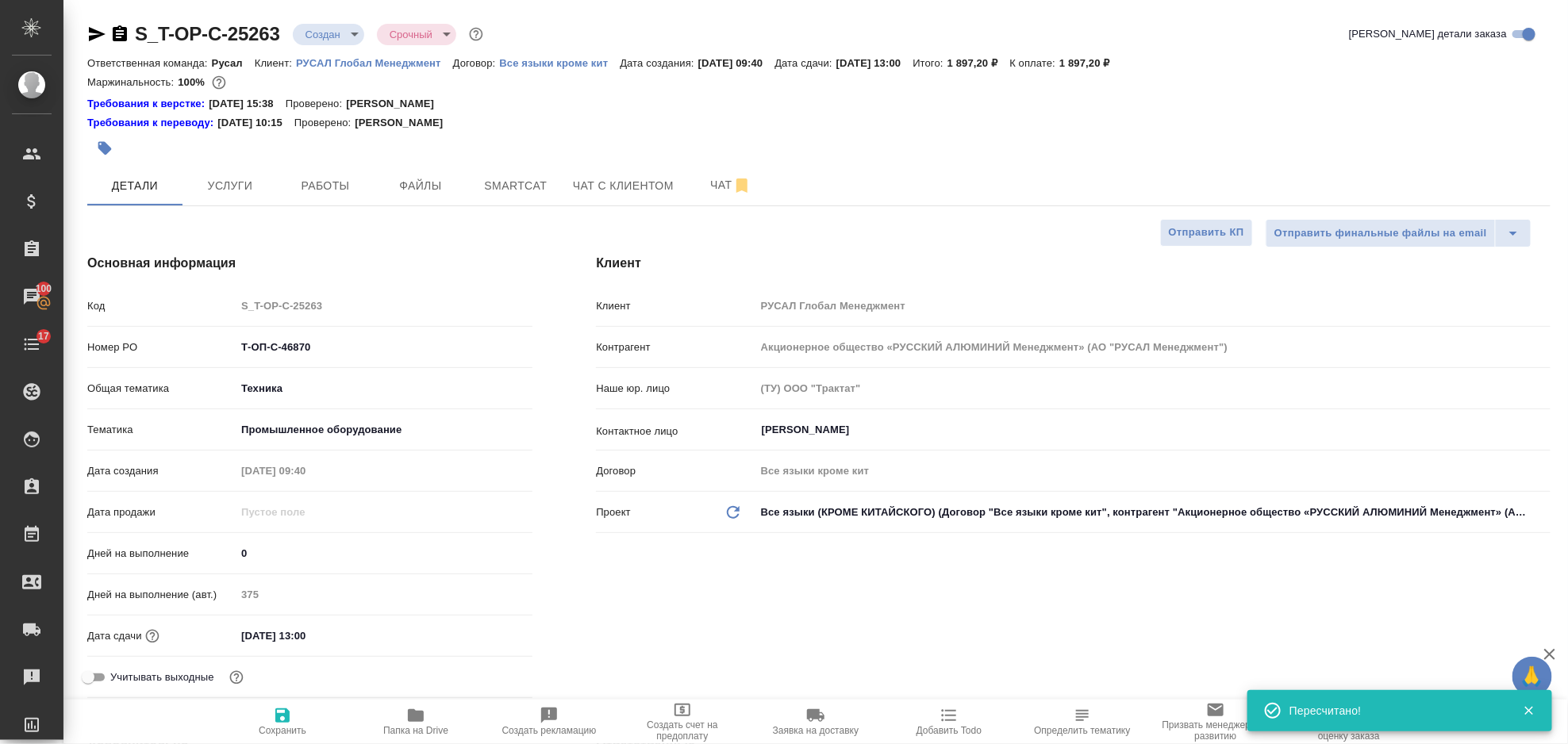
type textarea "x"
click at [120, 27] on icon "button" at bounding box center [119, 33] width 19 height 19
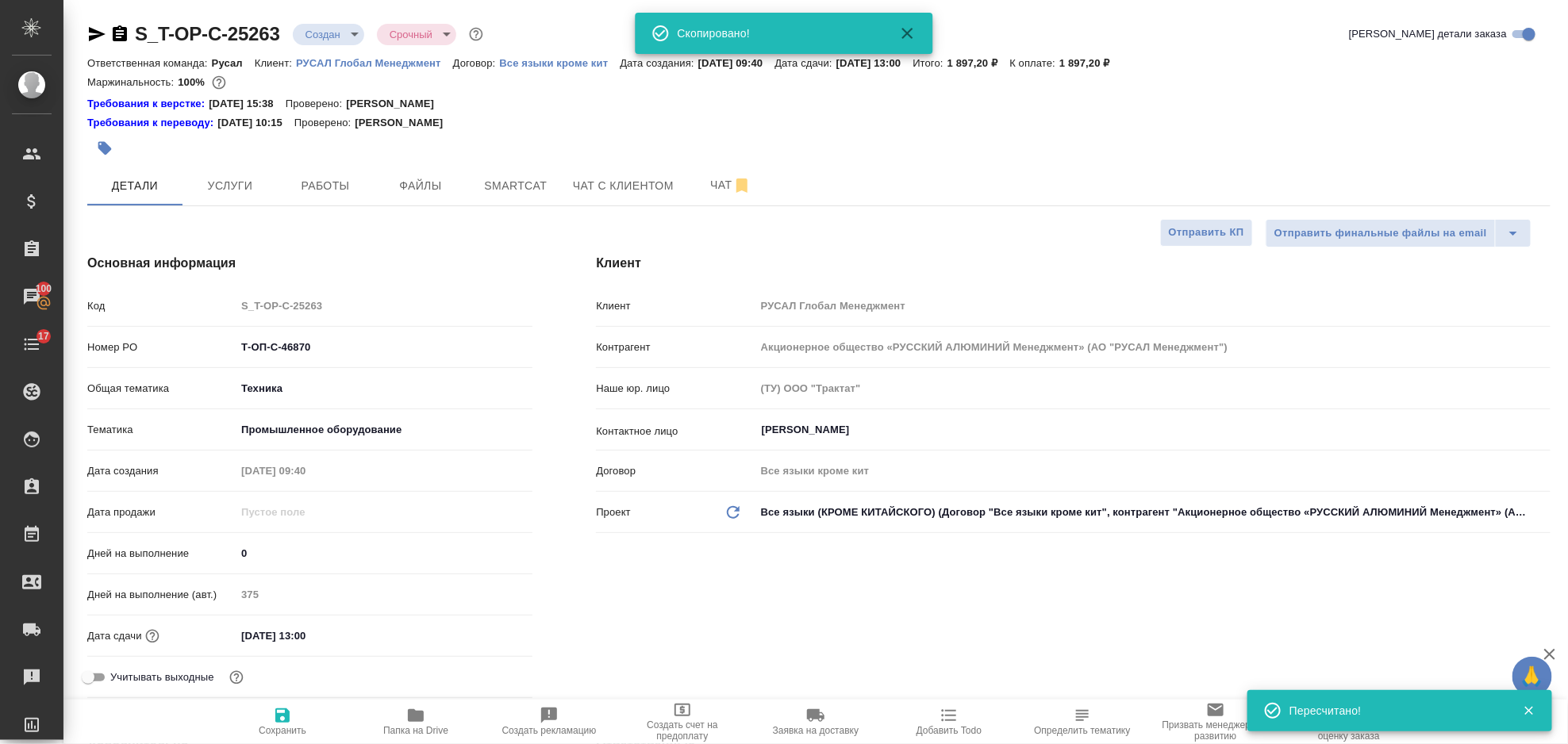
type textarea "x"
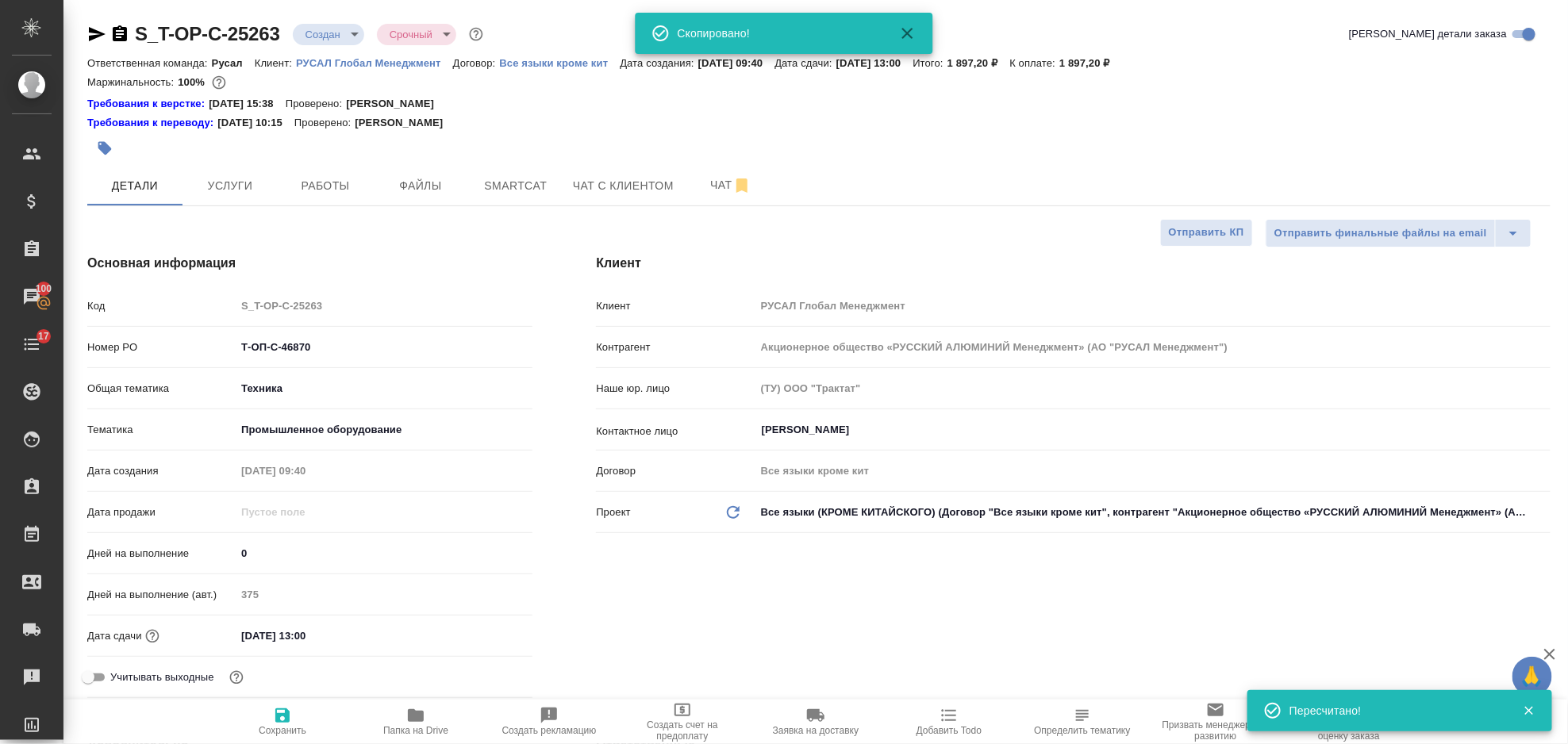
type textarea "x"
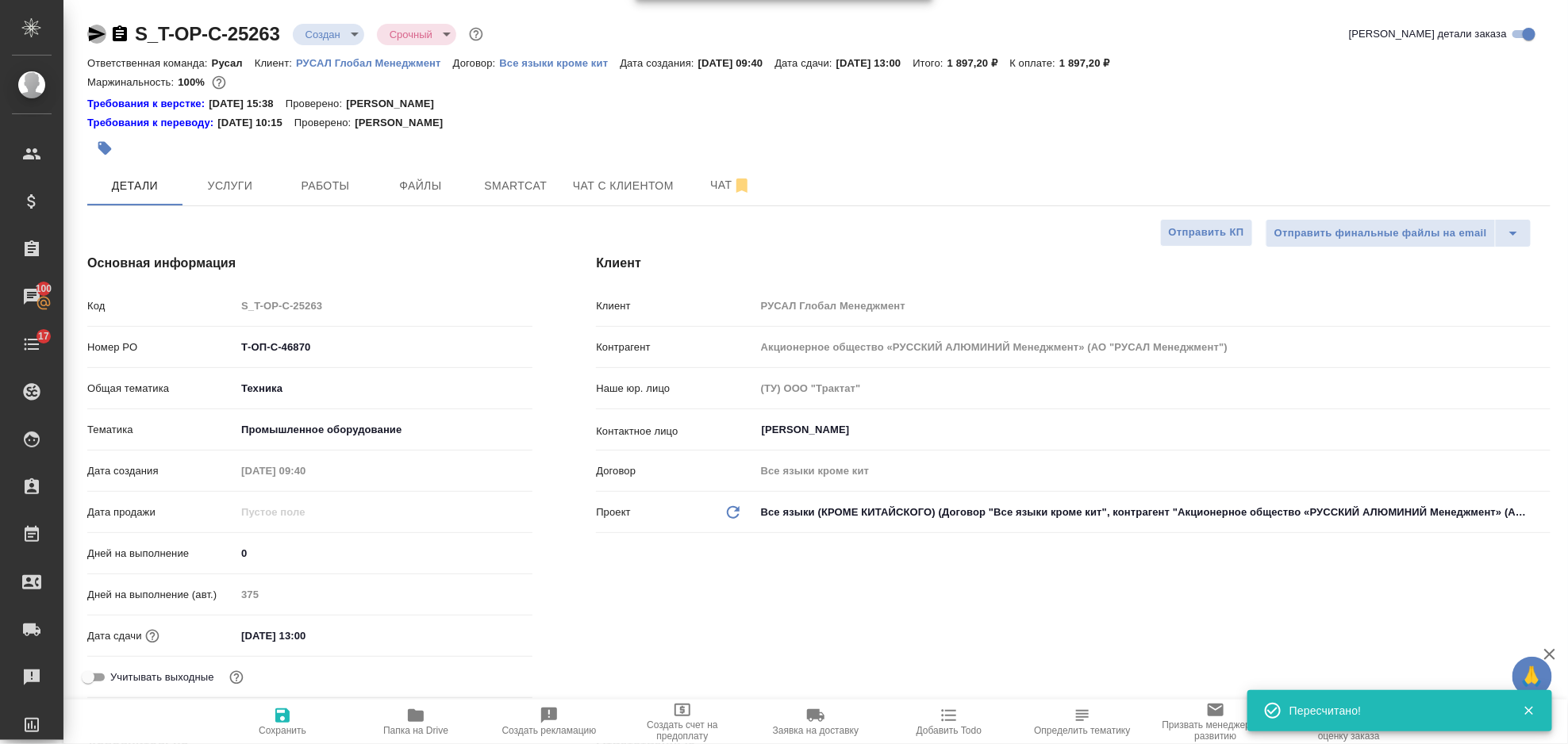
click at [101, 35] on icon "button" at bounding box center [97, 33] width 17 height 15
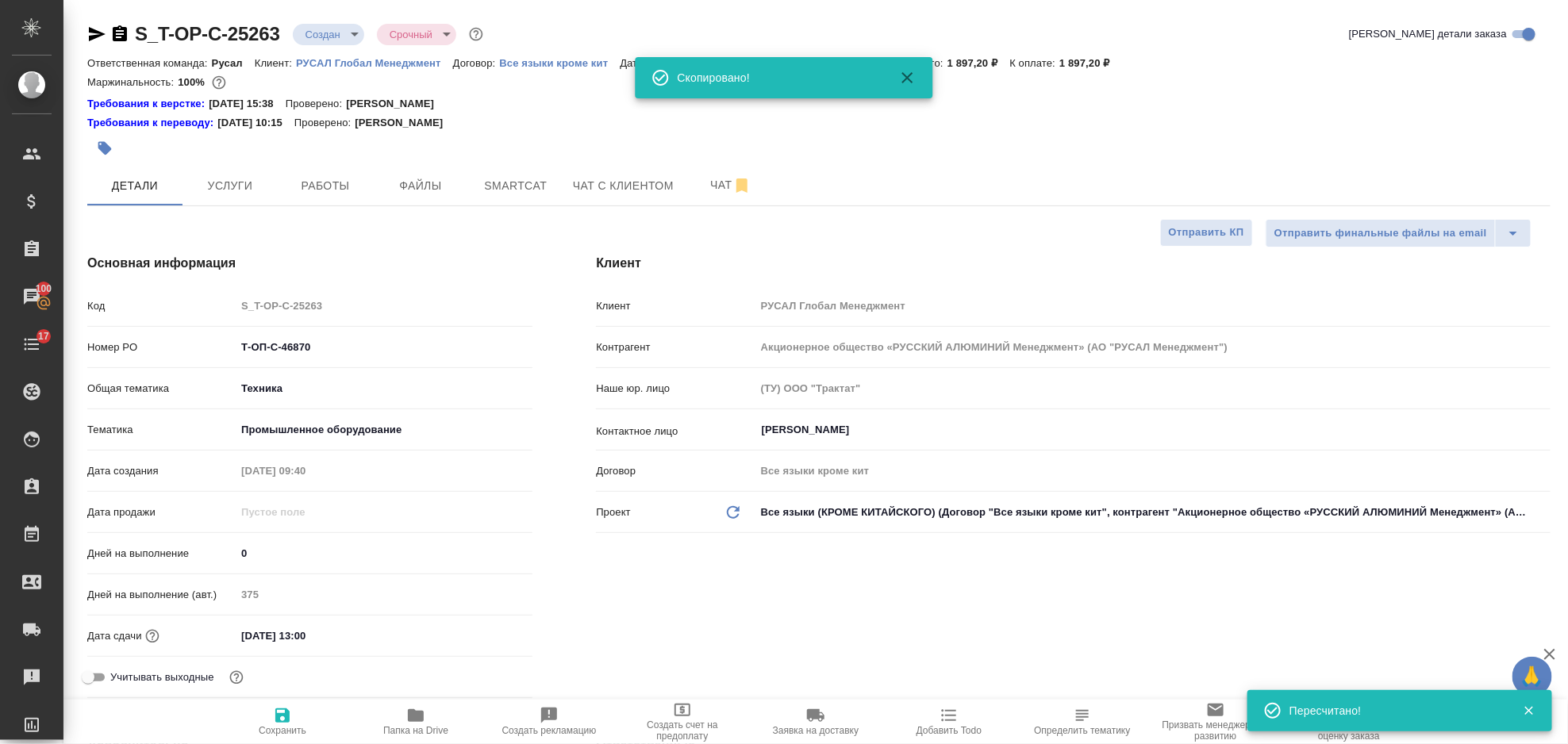
type textarea "x"
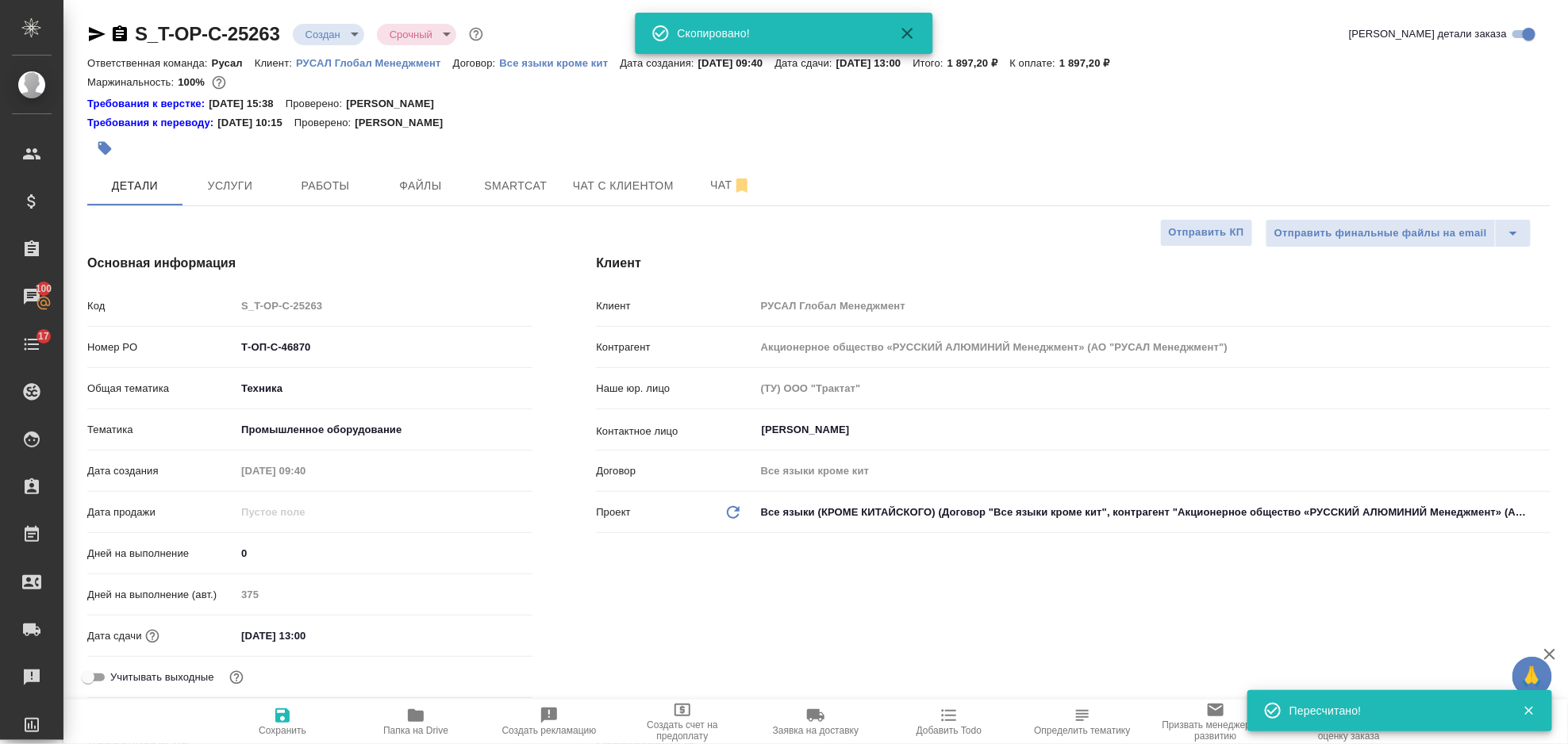
type textarea "x"
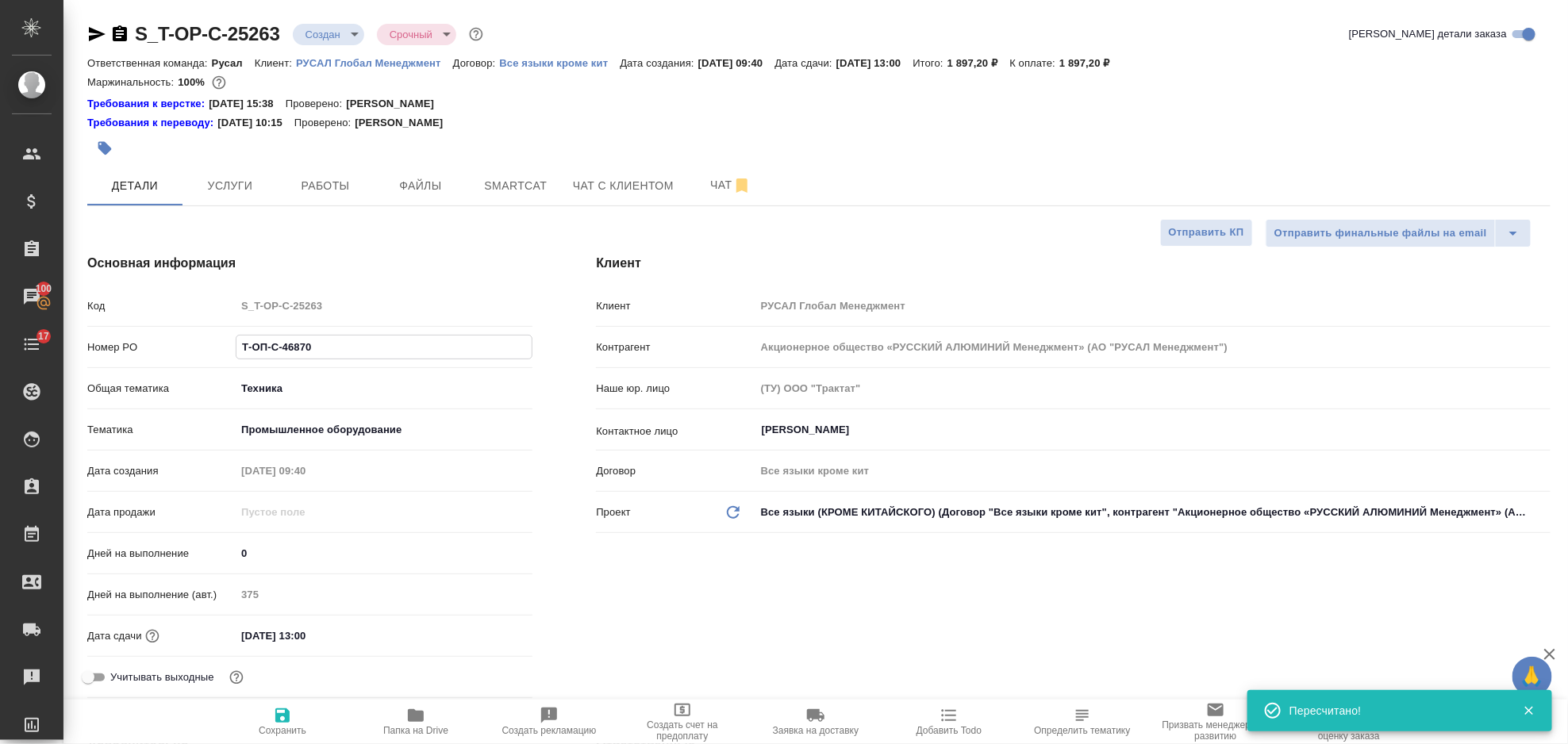
drag, startPoint x: 322, startPoint y: 343, endPoint x: 233, endPoint y: 359, distance: 90.4
click at [233, 359] on div "Номер PO Т-ОП-С-46870" at bounding box center [309, 347] width 445 height 27
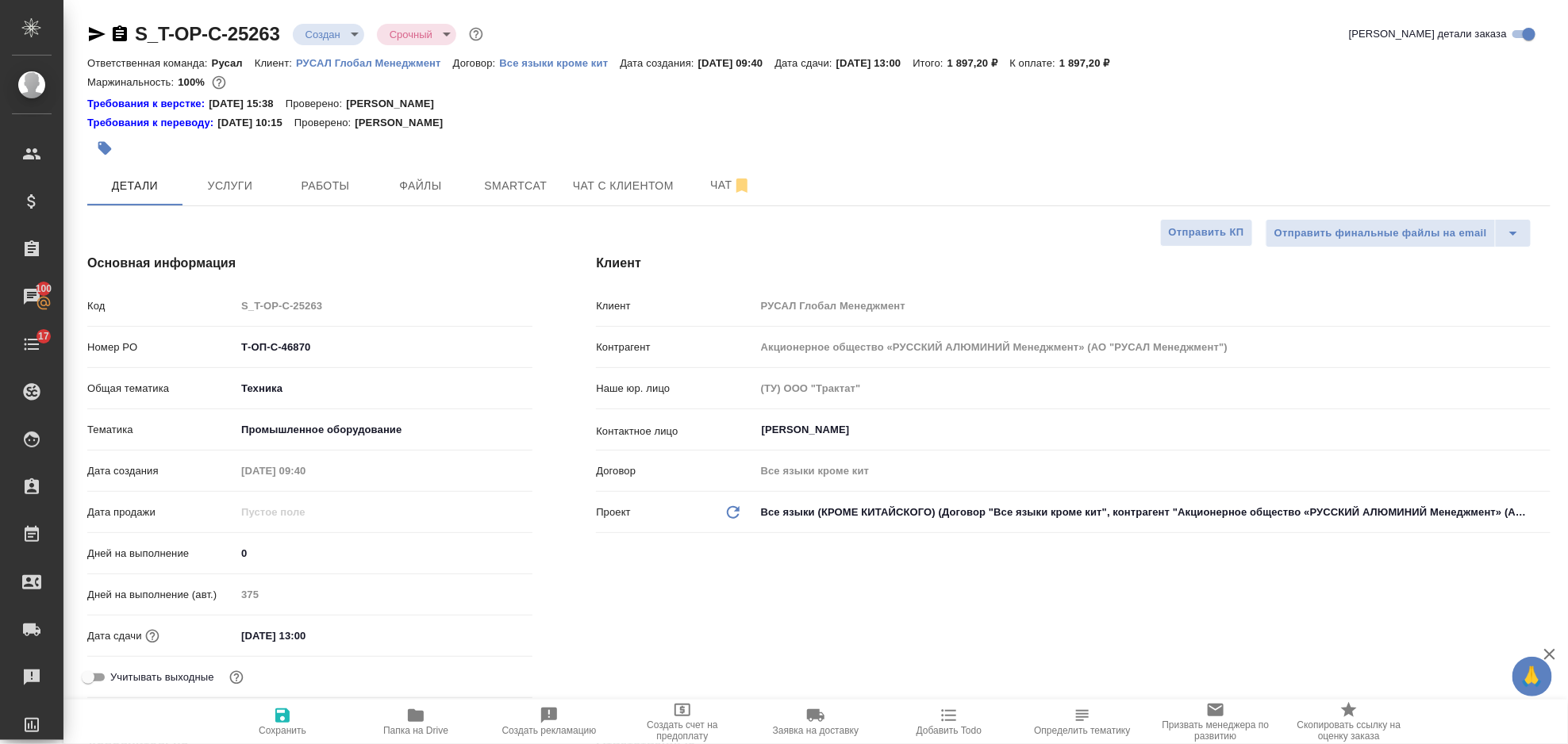
type textarea "x"
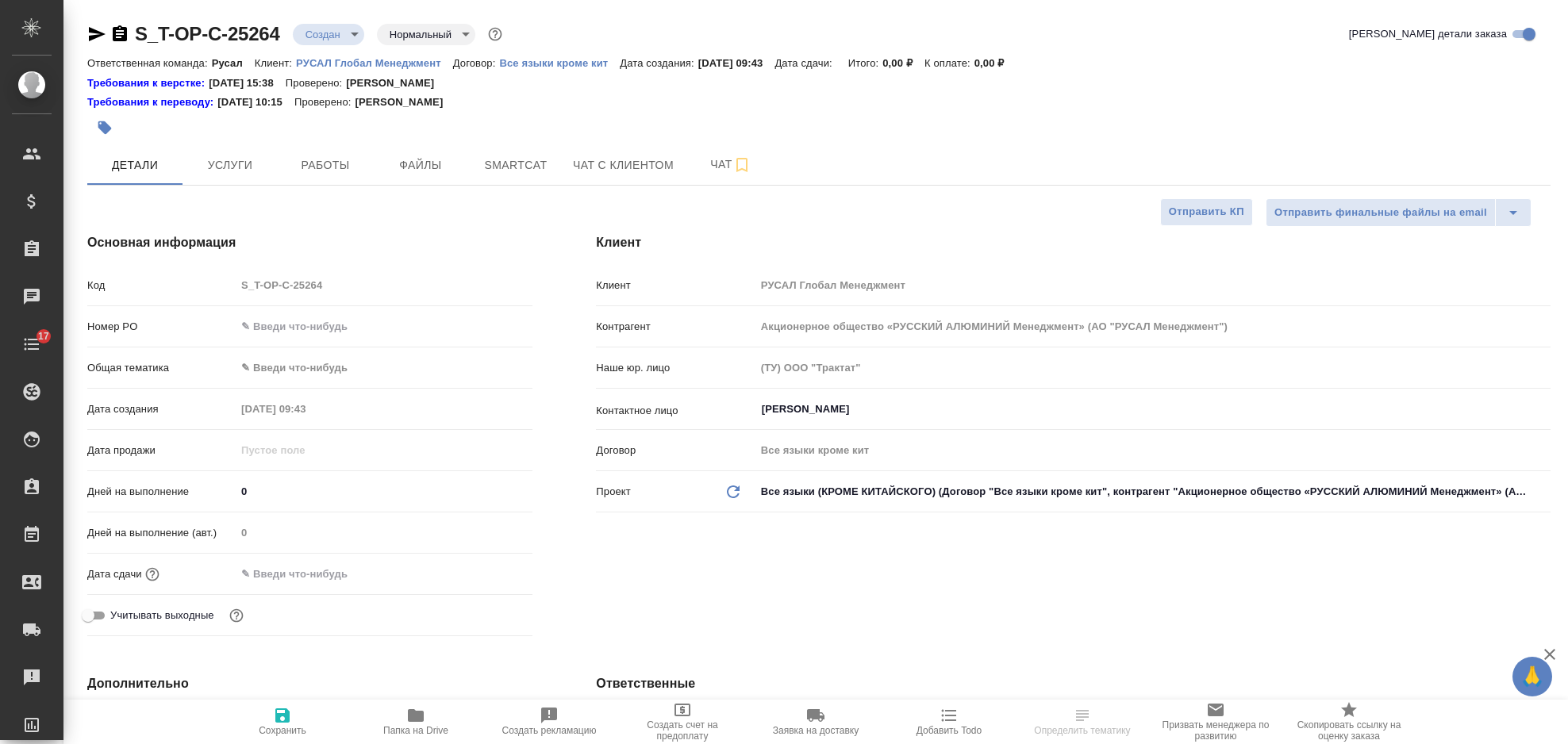
select select "RU"
click at [321, 329] on input "text" at bounding box center [384, 326] width 297 height 23
paste input "Т-ОП-С-46869"
type input "Т-ОП-С-46869"
click at [350, 367] on body "🙏 .cls-1 fill:#fff; AWATERA [PERSON_NAME] Спецификации Заказы 100 Чаты 17 Todo …" at bounding box center [784, 372] width 1568 height 744
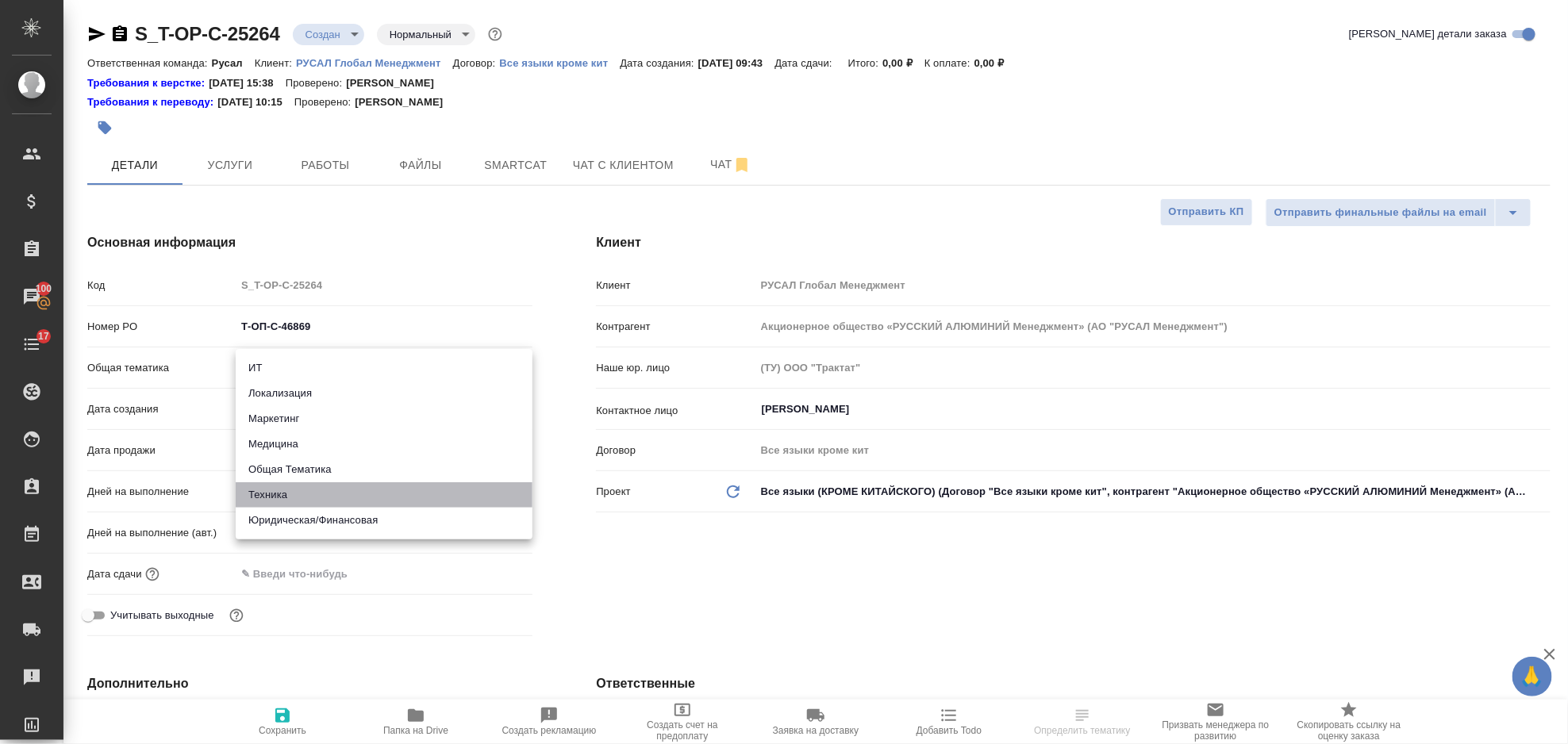
click at [393, 493] on li "Техника" at bounding box center [384, 495] width 297 height 26
type input "tech"
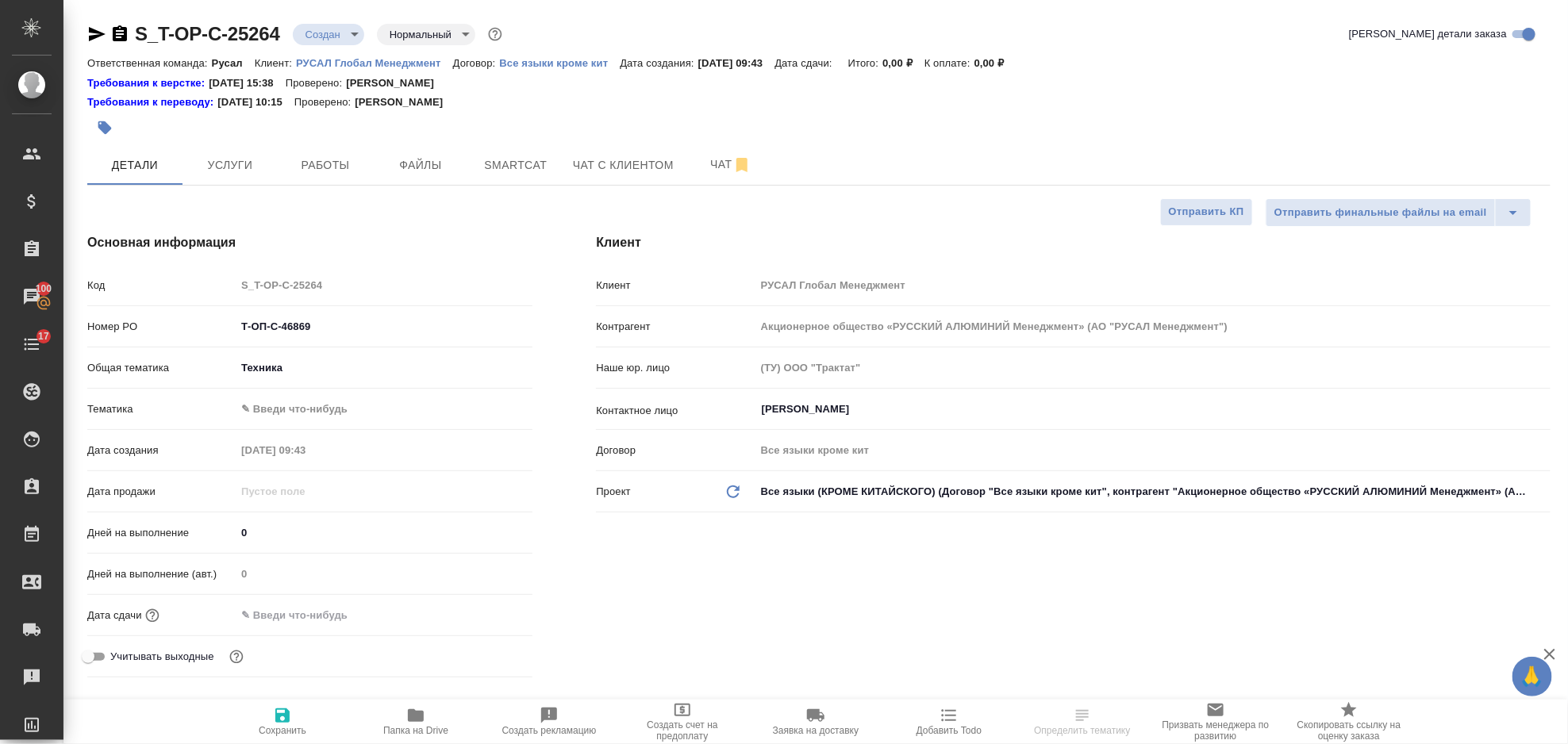
click at [384, 405] on body "🙏 .cls-1 fill:#fff; AWATERA [PERSON_NAME] Спецификации Заказы 100 Чаты 17 Todo …" at bounding box center [784, 372] width 1568 height 744
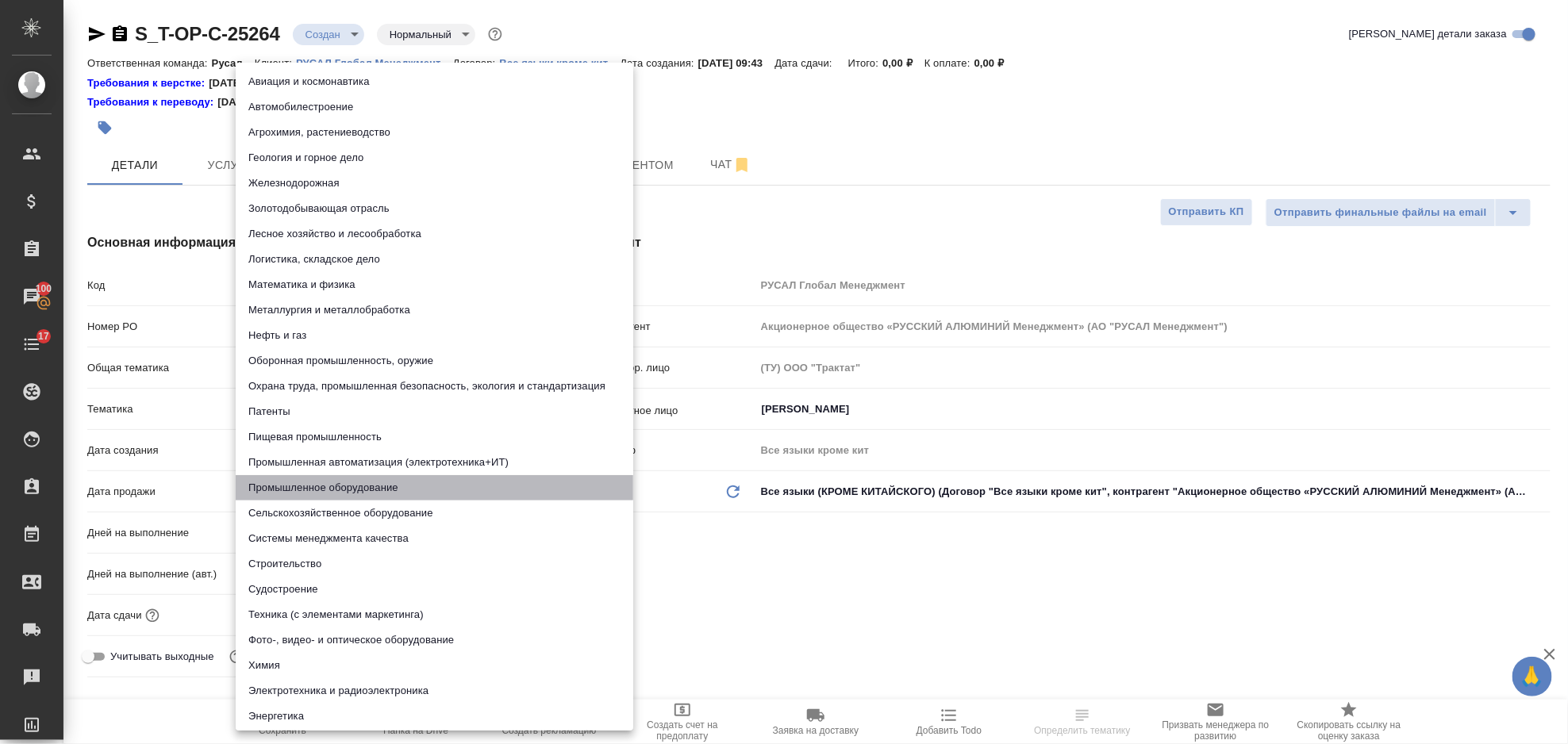
click at [435, 487] on li "Промышленное оборудование" at bounding box center [434, 488] width 398 height 26
type input "5f647205b73bc97568ca66bc"
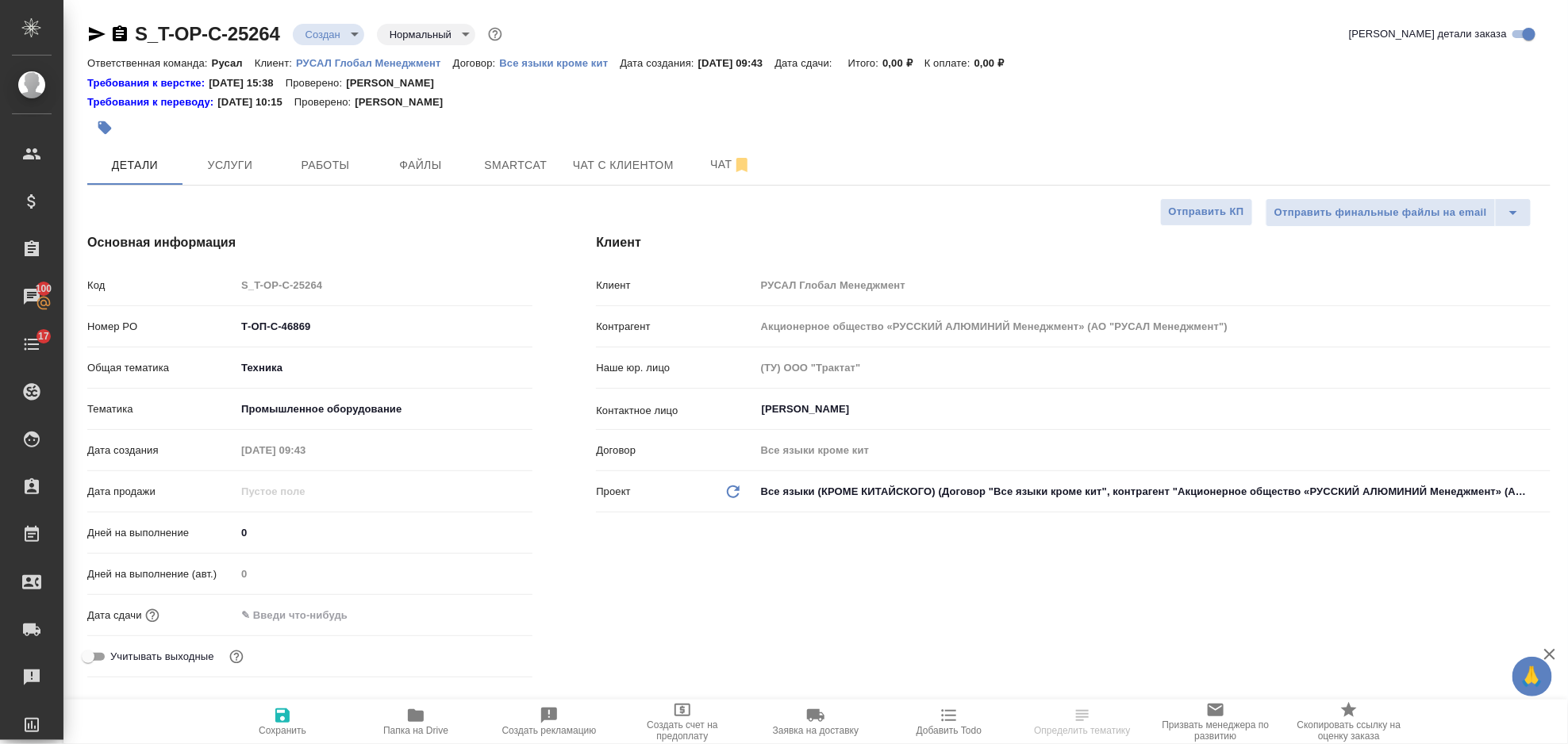
click at [331, 611] on div ".cls-1 fill:#fff; AWATERA Gorlenko Yuliua Клиенты Спецификации Заказы 100 Чаты …" at bounding box center [784, 372] width 1568 height 744
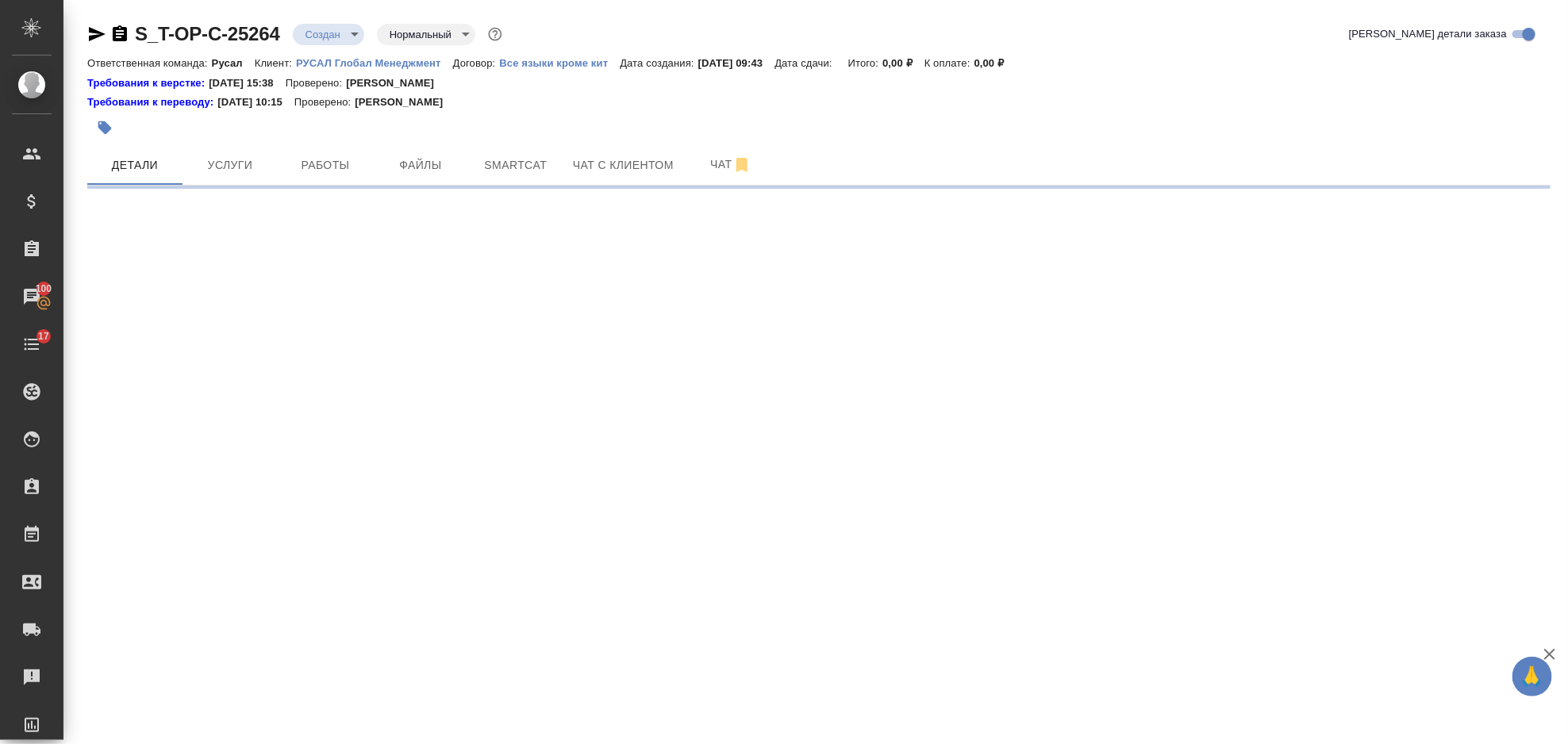
select select "RU"
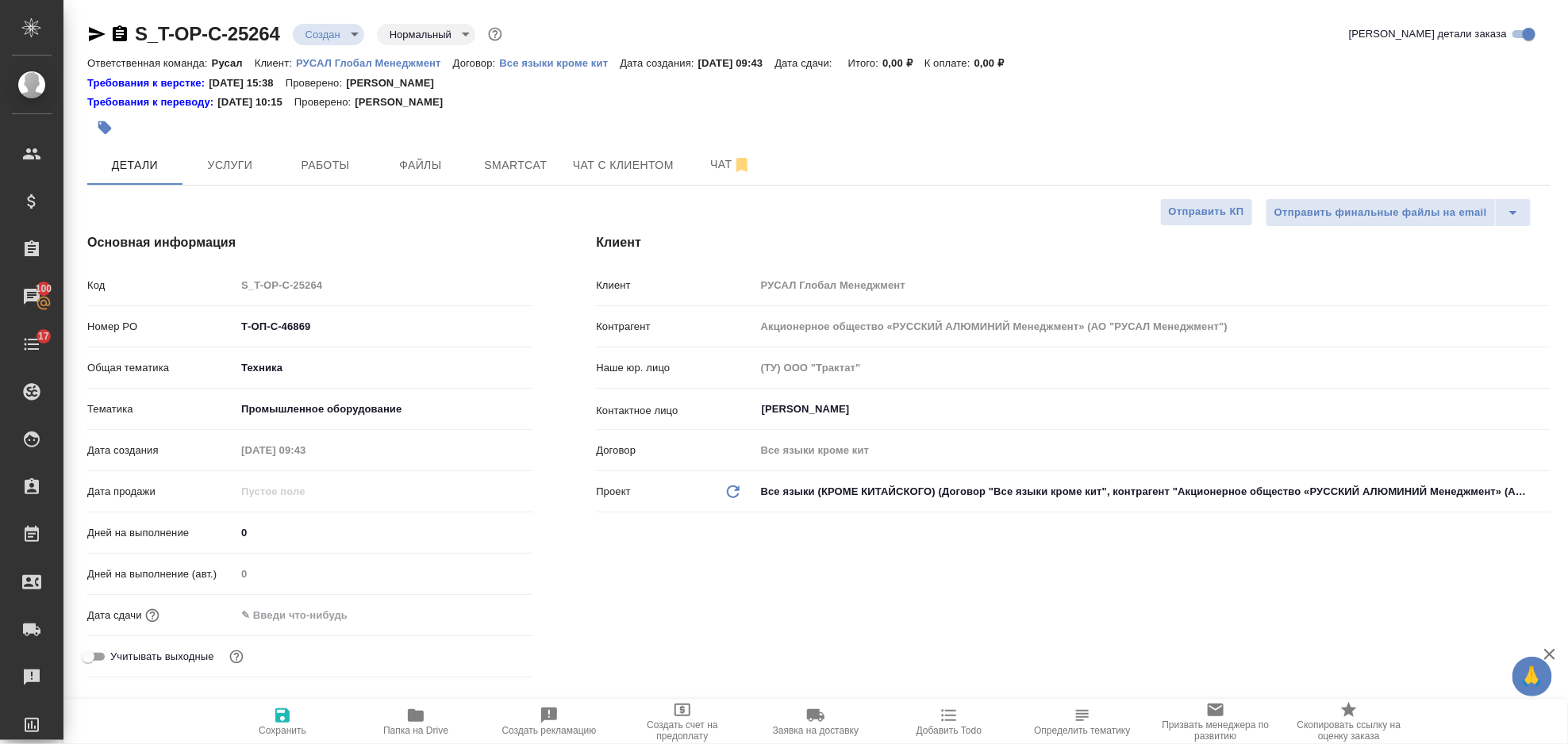
type textarea "x"
click at [334, 622] on input "text" at bounding box center [304, 614] width 138 height 23
click at [478, 616] on icon "button" at bounding box center [486, 614] width 19 height 19
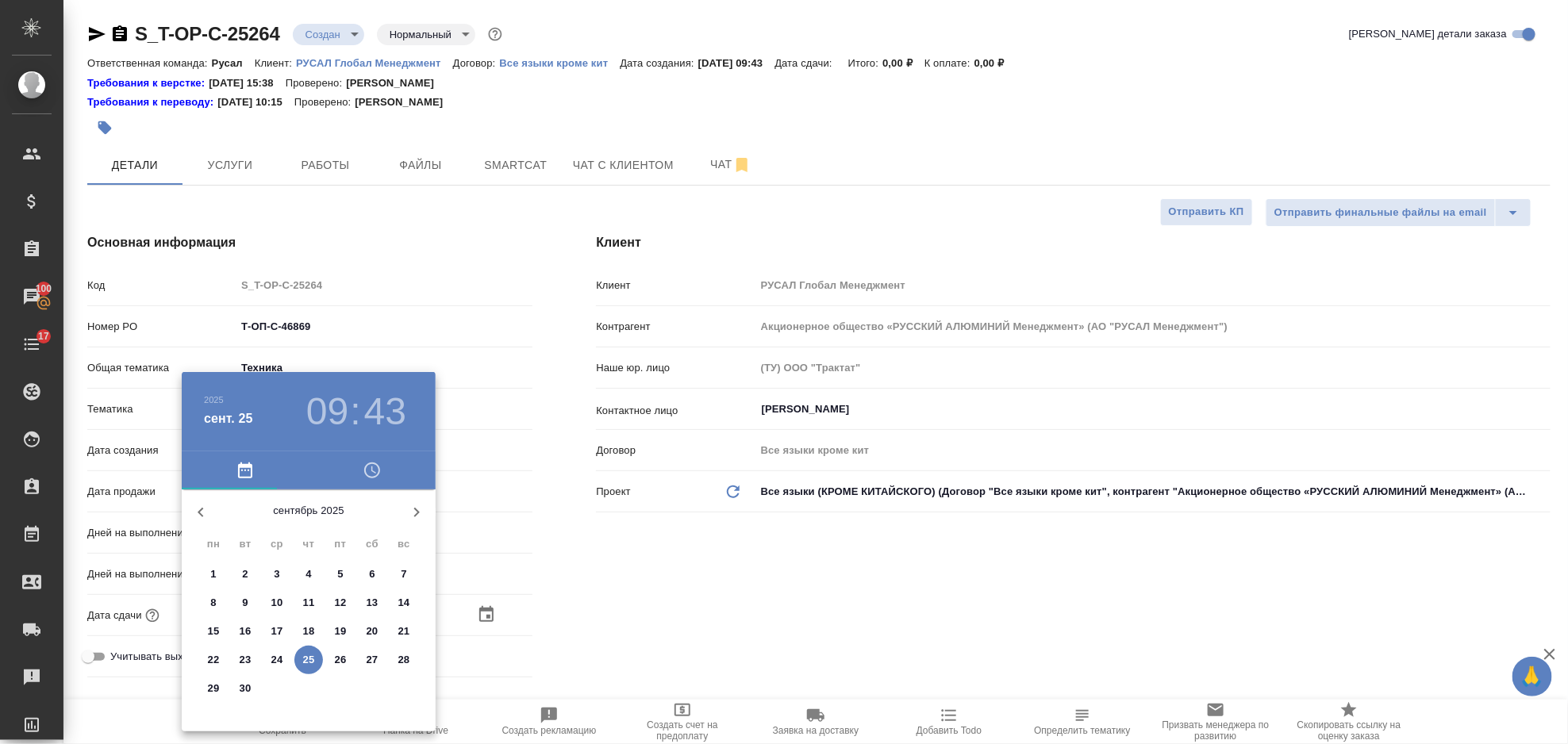
click at [304, 659] on p "25" at bounding box center [309, 660] width 12 height 16
type input "25.09.2025 09:43"
type textarea "x"
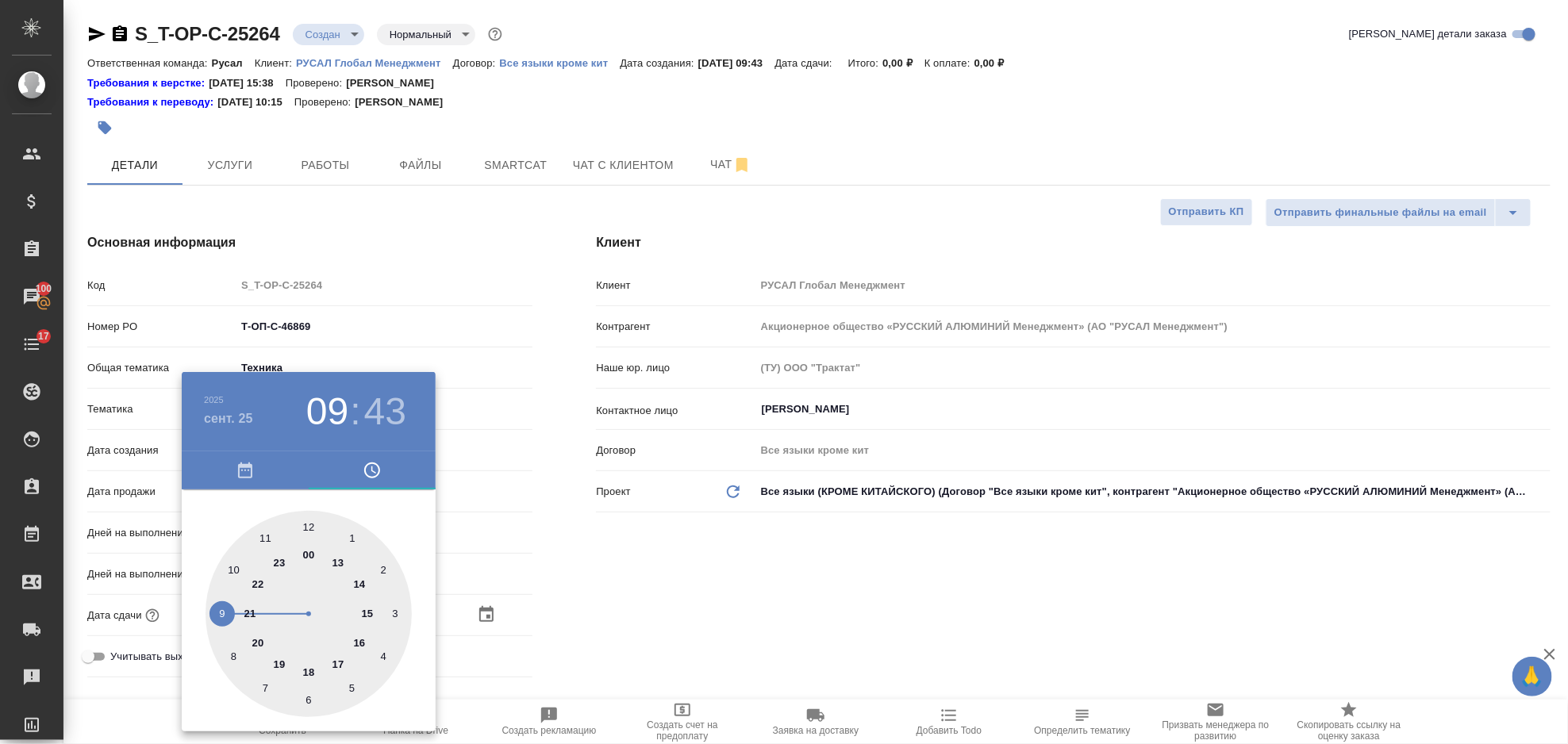
click at [339, 659] on div at bounding box center [308, 614] width 206 height 206
type input "25.09.2025 17:43"
type textarea "x"
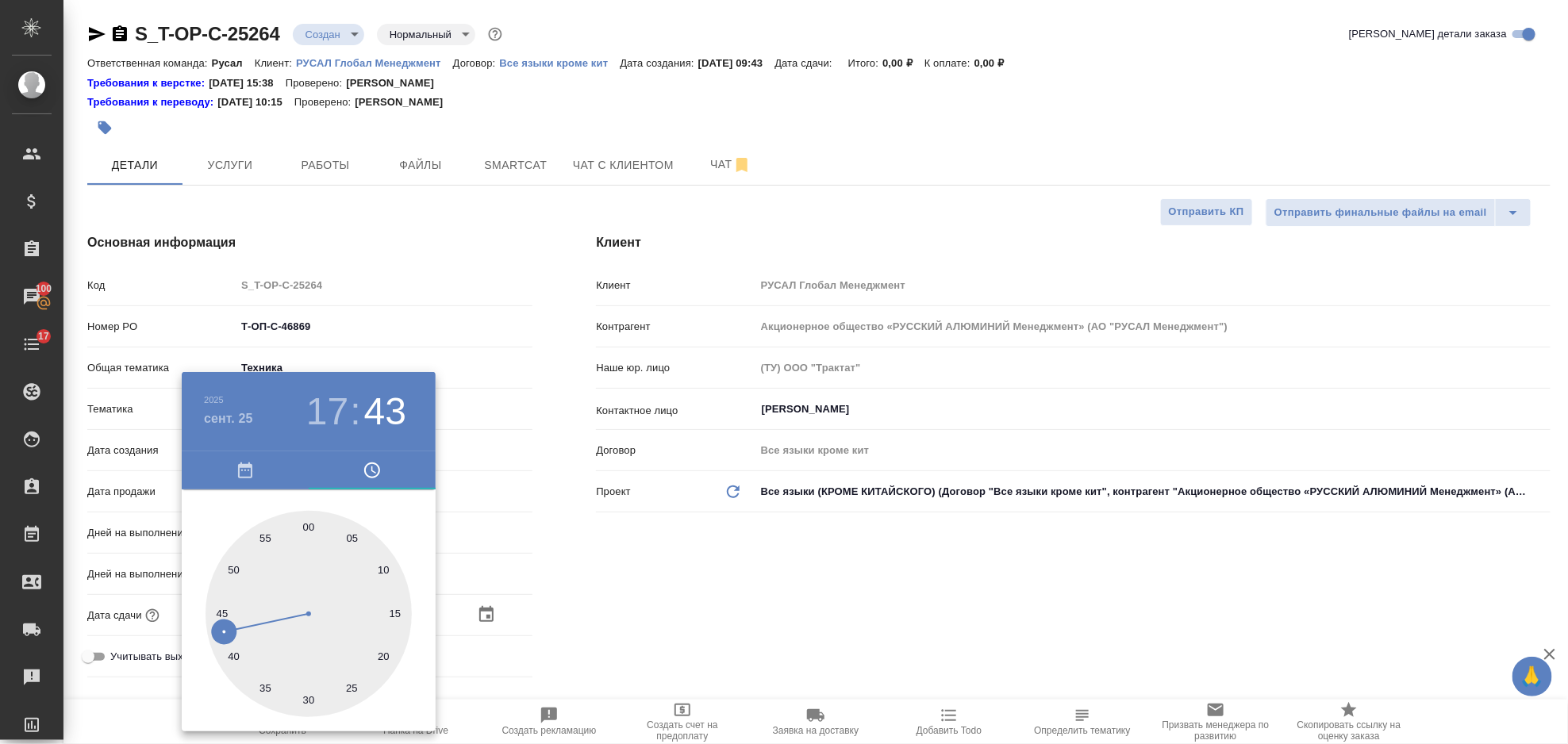
click at [304, 519] on div at bounding box center [308, 614] width 206 height 206
type input "25.09.2025 17:00"
type textarea "x"
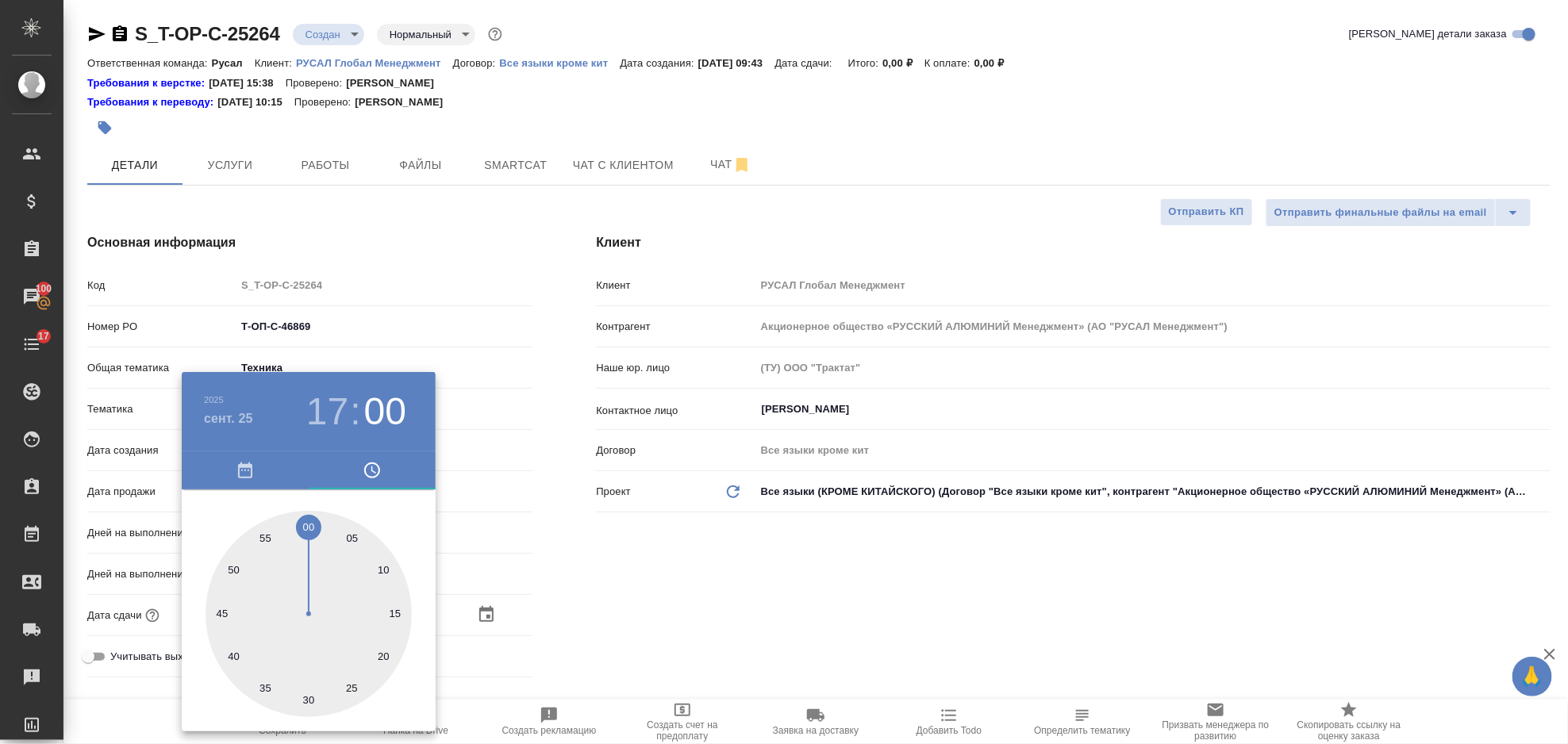
click at [711, 619] on div at bounding box center [784, 372] width 1568 height 744
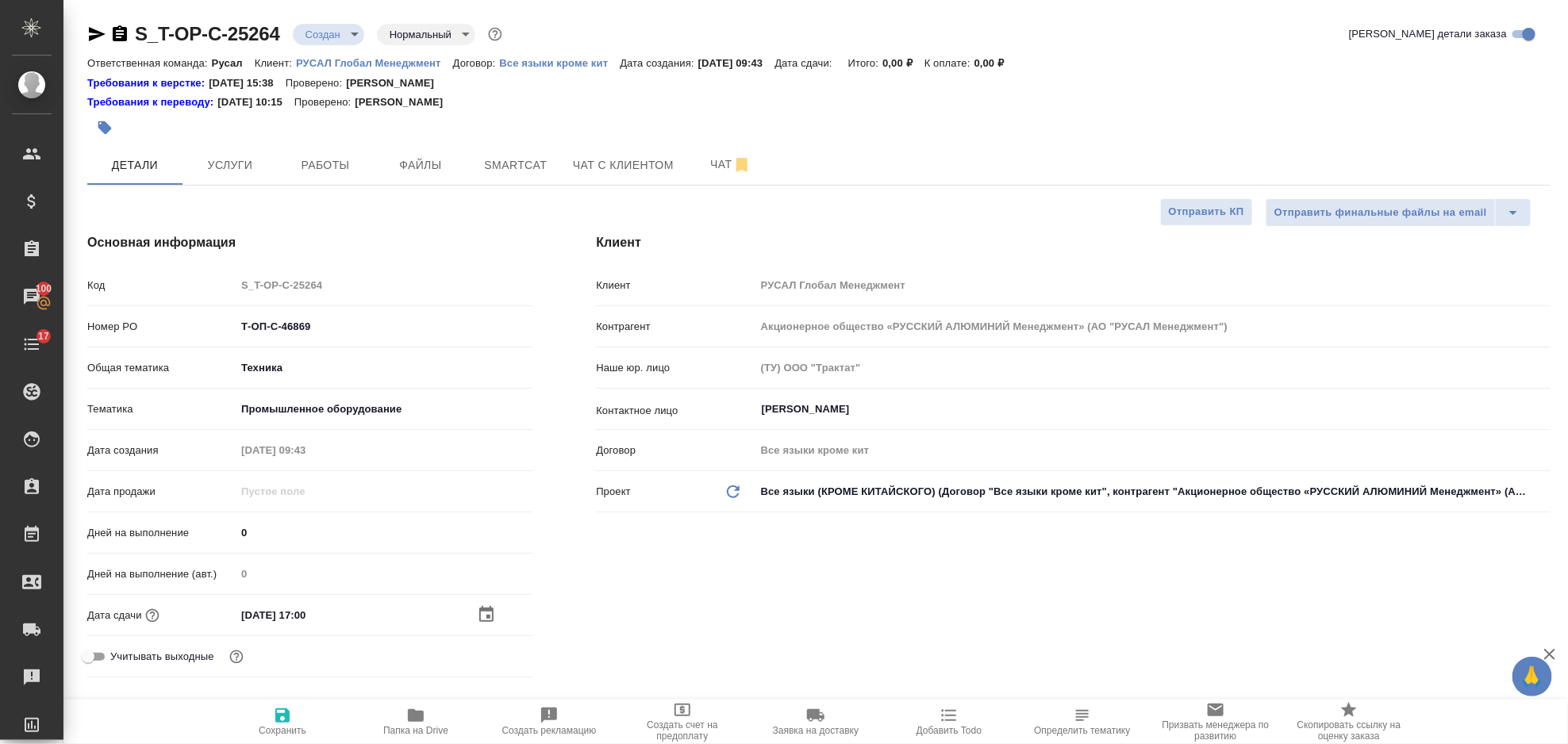
click at [300, 718] on span "Сохранить" at bounding box center [283, 720] width 114 height 30
type textarea "x"
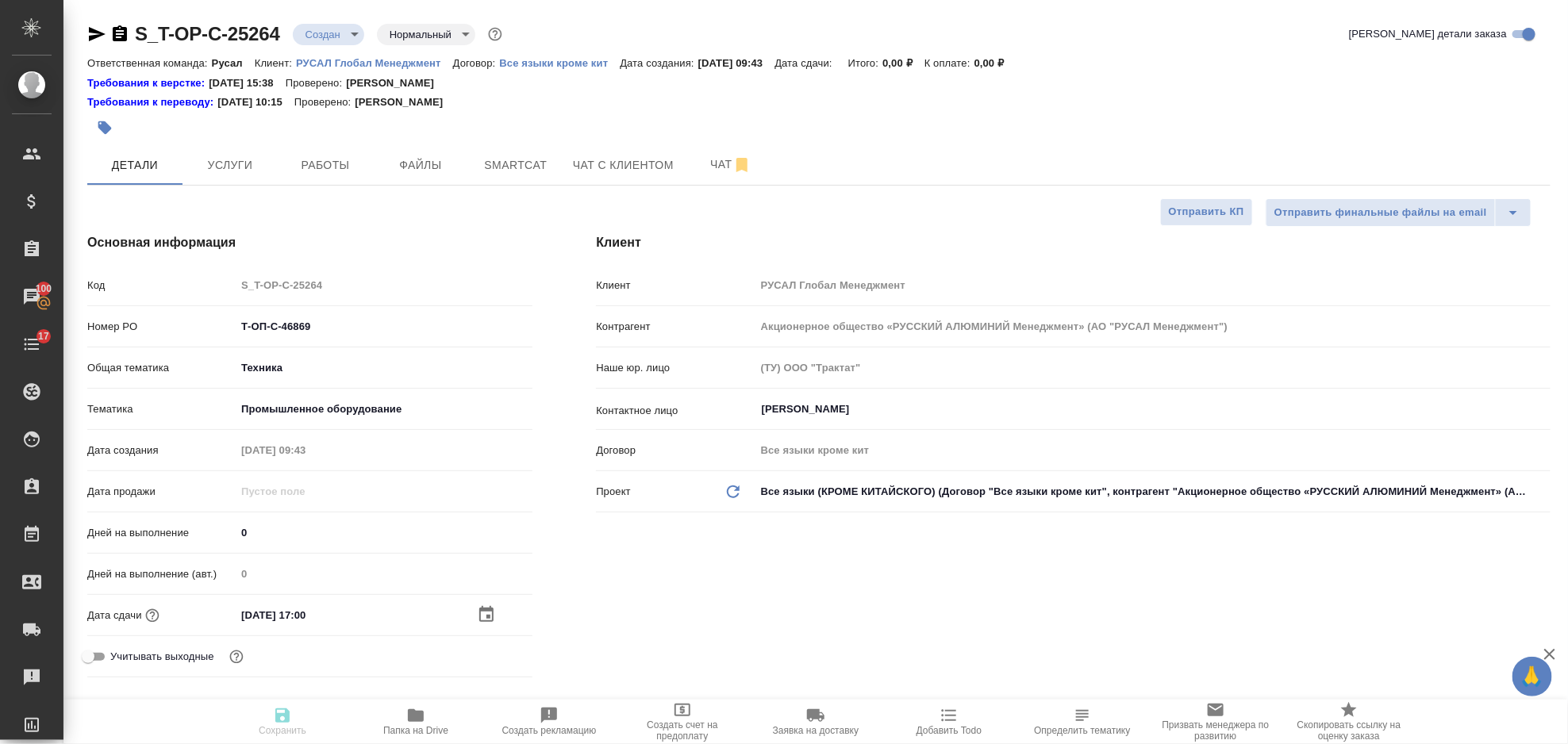
type textarea "x"
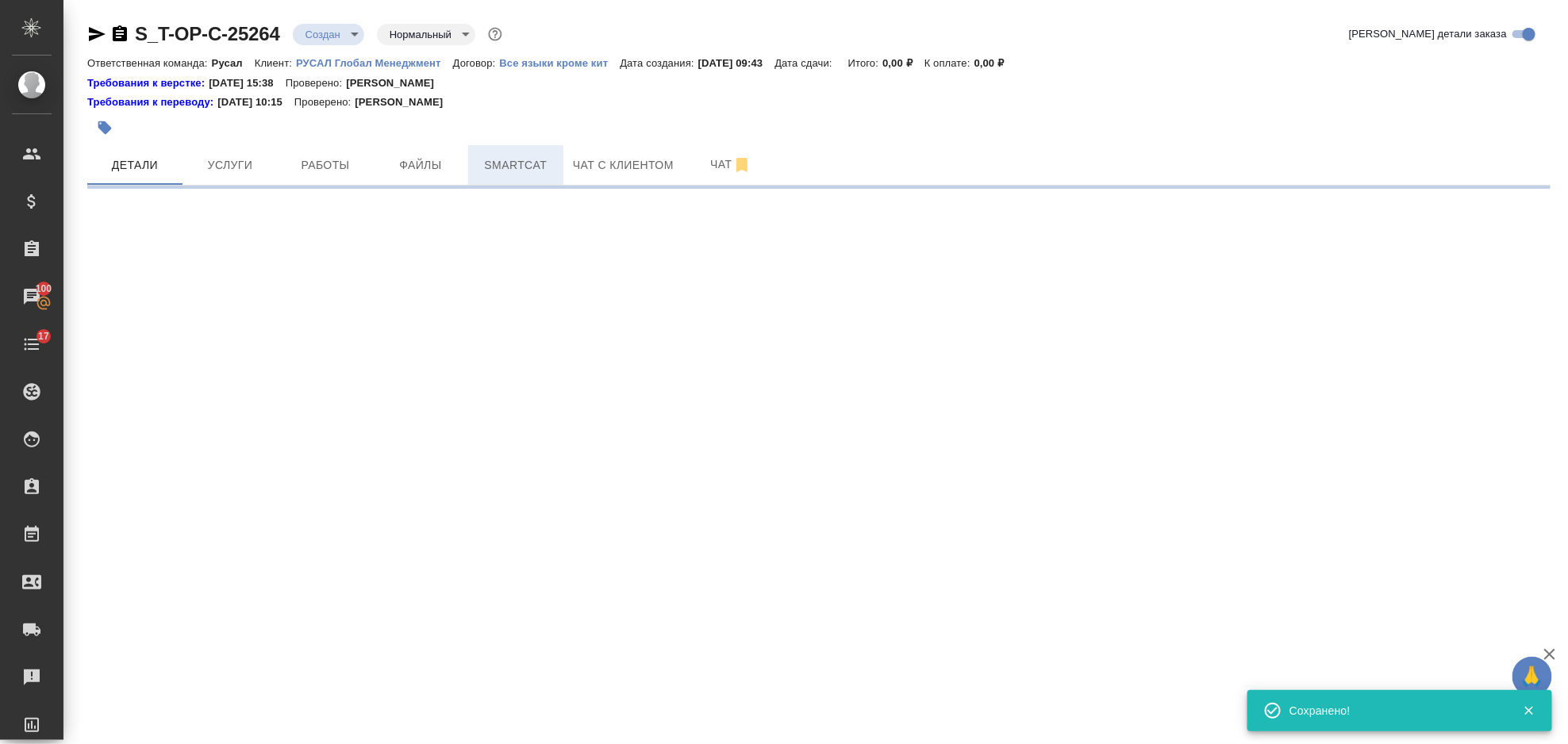
select select "RU"
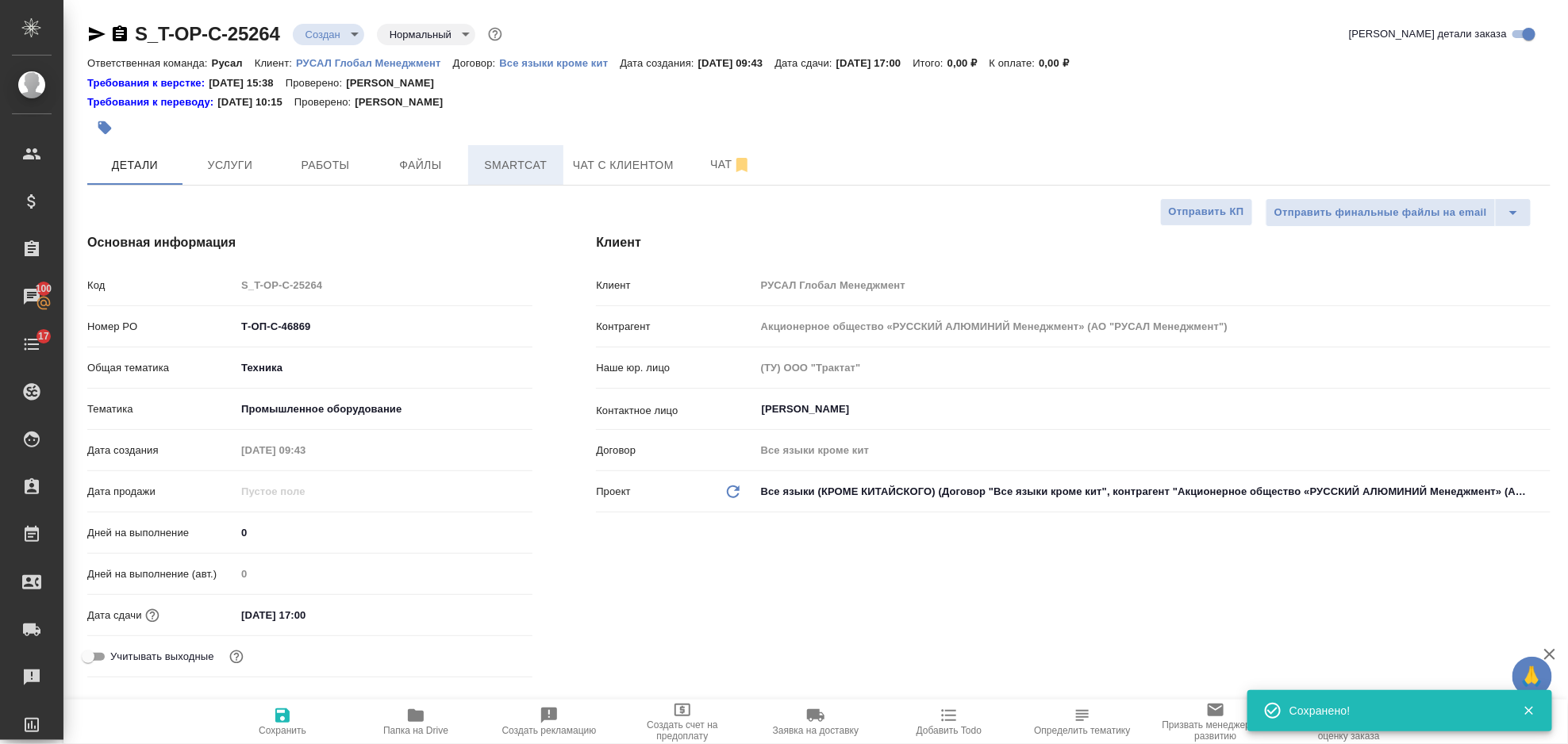
type textarea "x"
click at [431, 162] on span "Файлы" at bounding box center [421, 165] width 77 height 20
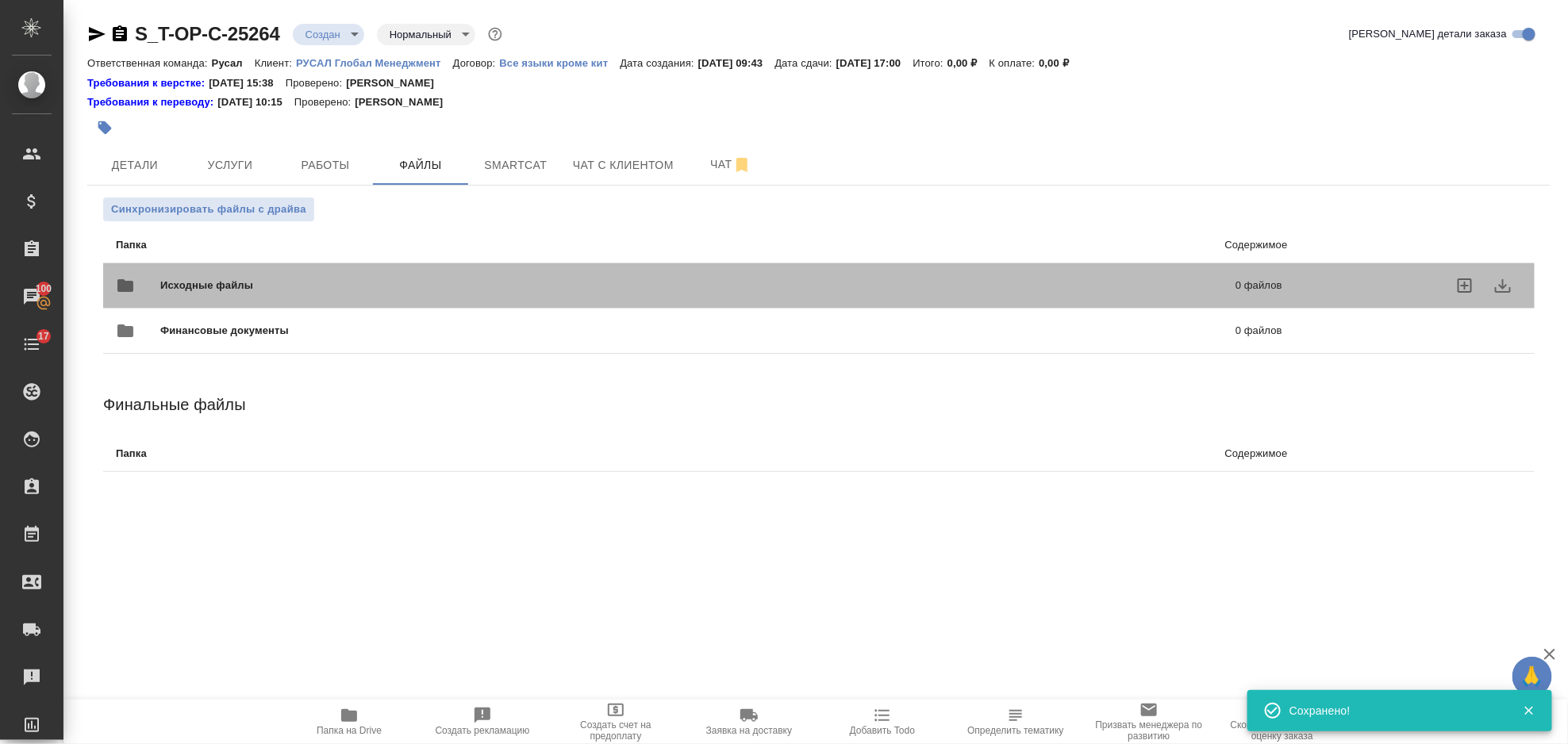
click at [244, 267] on div "Исходные файлы 0 файлов" at bounding box center [699, 286] width 1166 height 38
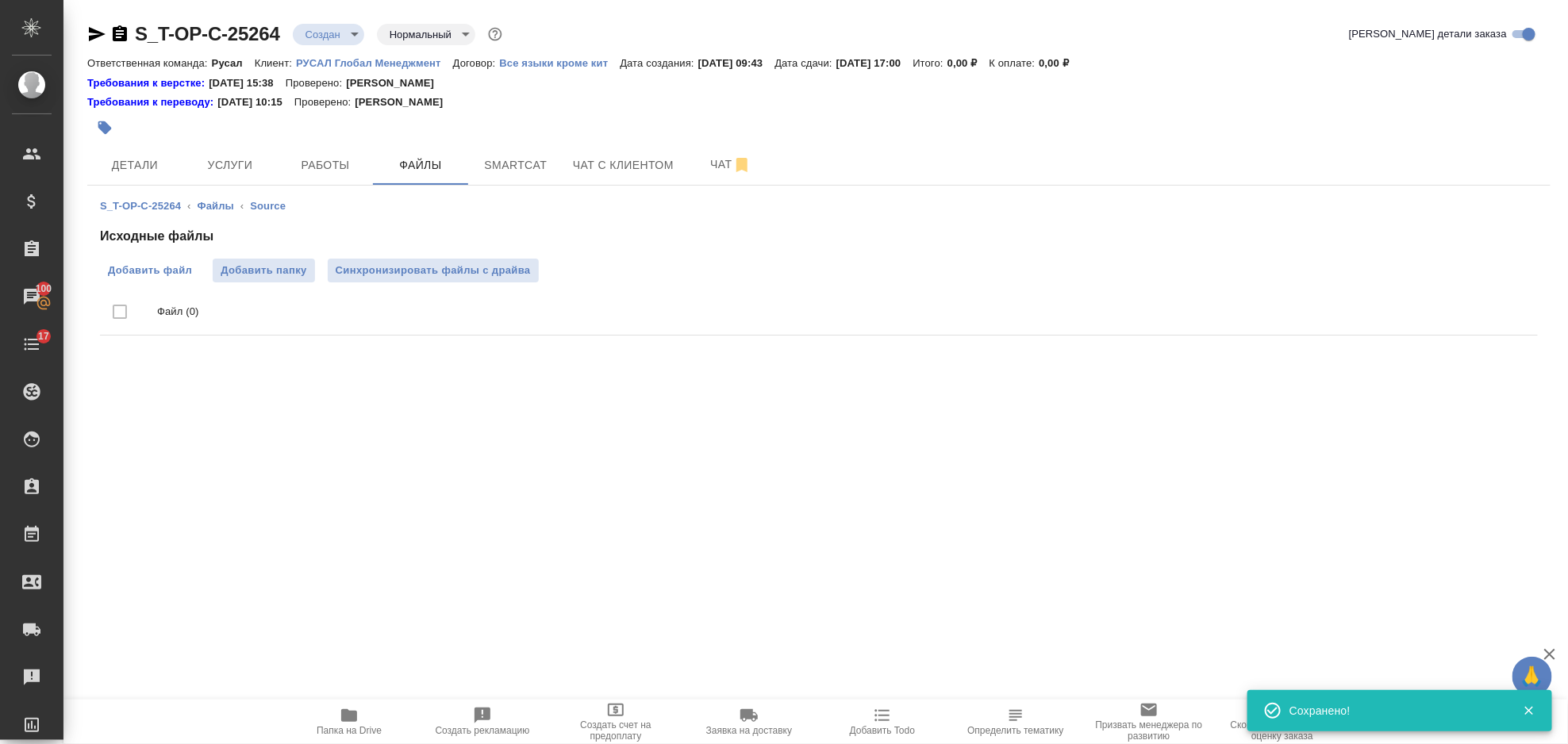
click at [173, 271] on span "Добавить файл" at bounding box center [150, 271] width 84 height 16
click at [0, 0] on input "Добавить файл" at bounding box center [0, 0] width 0 height 0
click at [238, 184] on button "Услуги" at bounding box center [230, 165] width 95 height 39
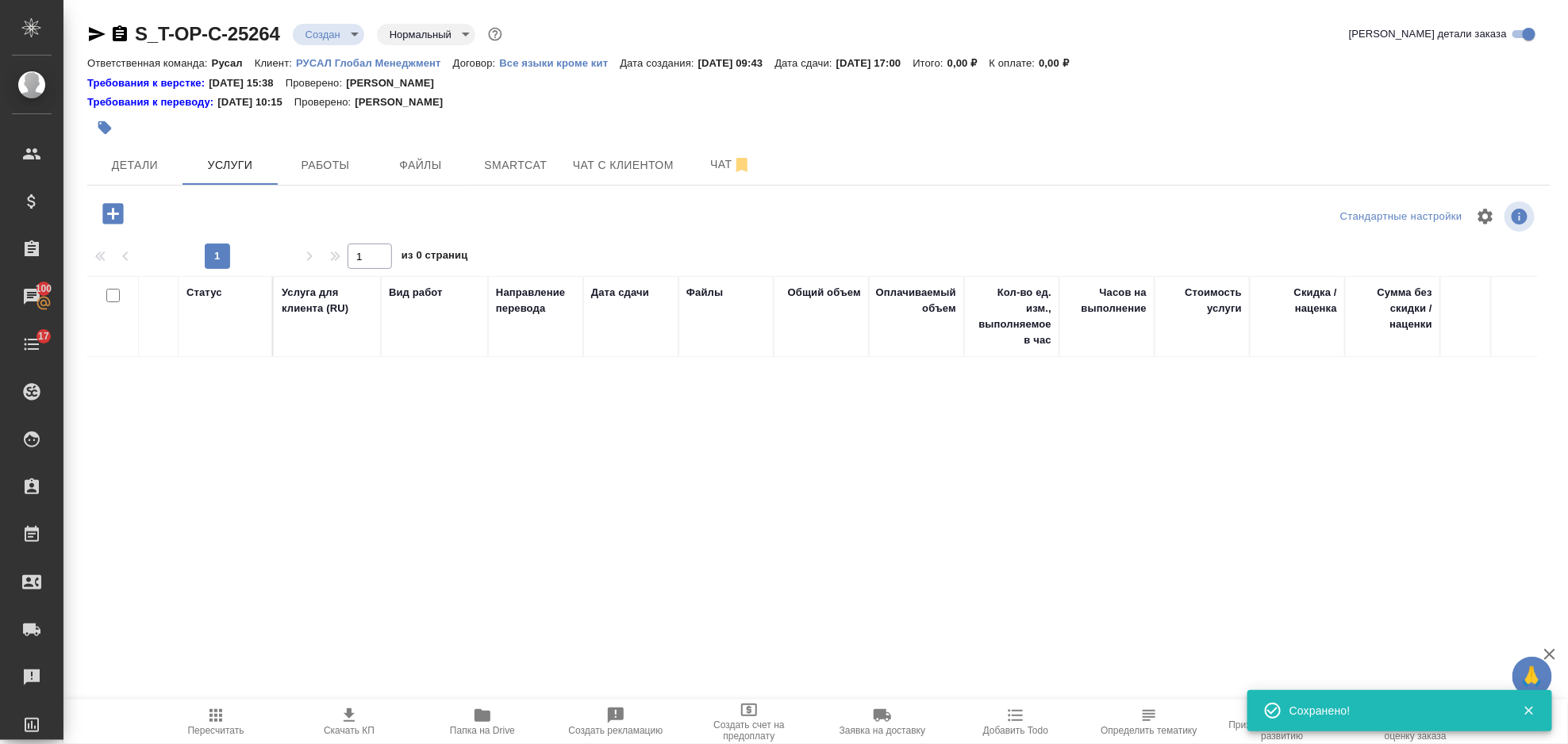
click at [132, 206] on div at bounding box center [331, 213] width 488 height 32
click at [124, 208] on icon "button" at bounding box center [113, 214] width 27 height 27
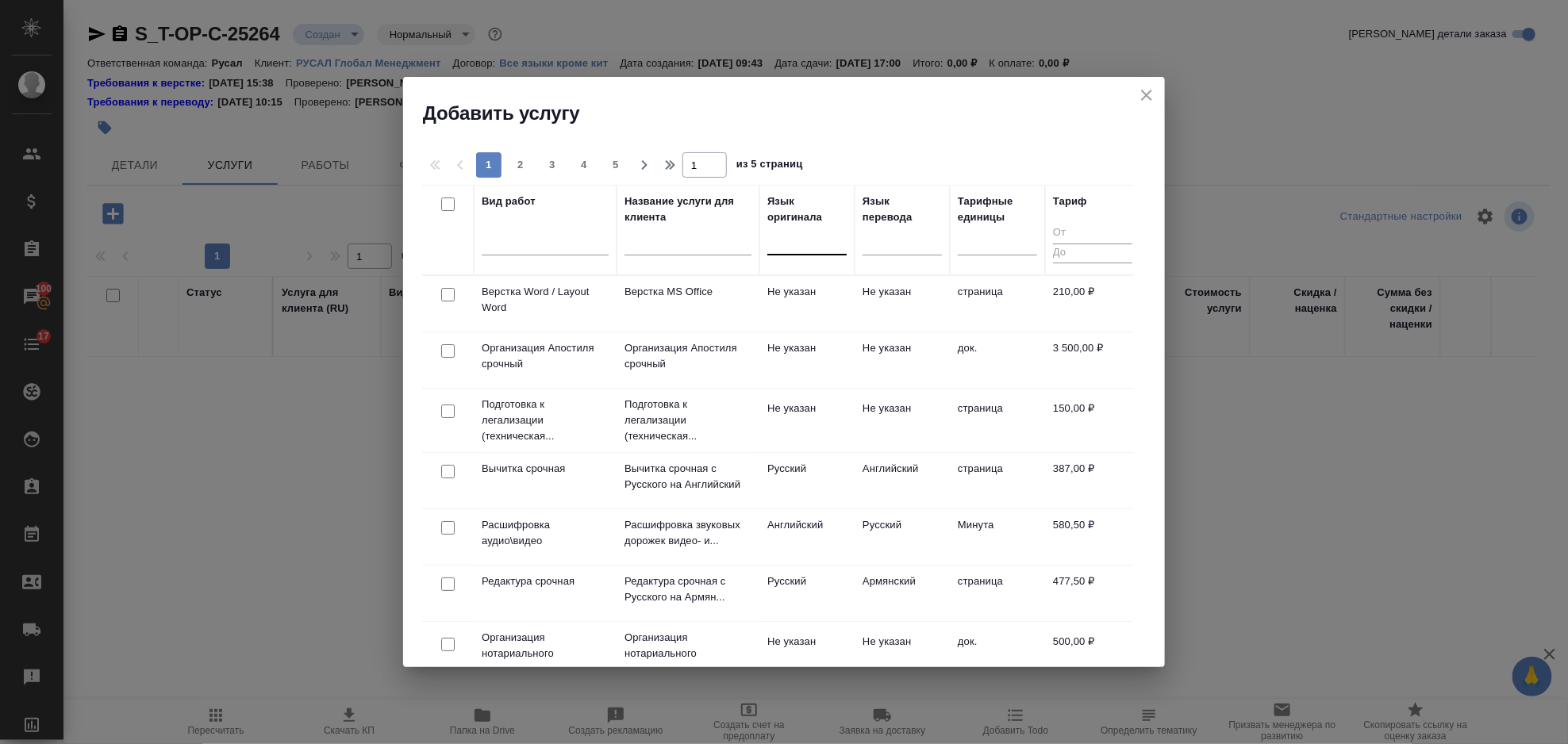
click at [791, 242] on div at bounding box center [807, 239] width 80 height 23
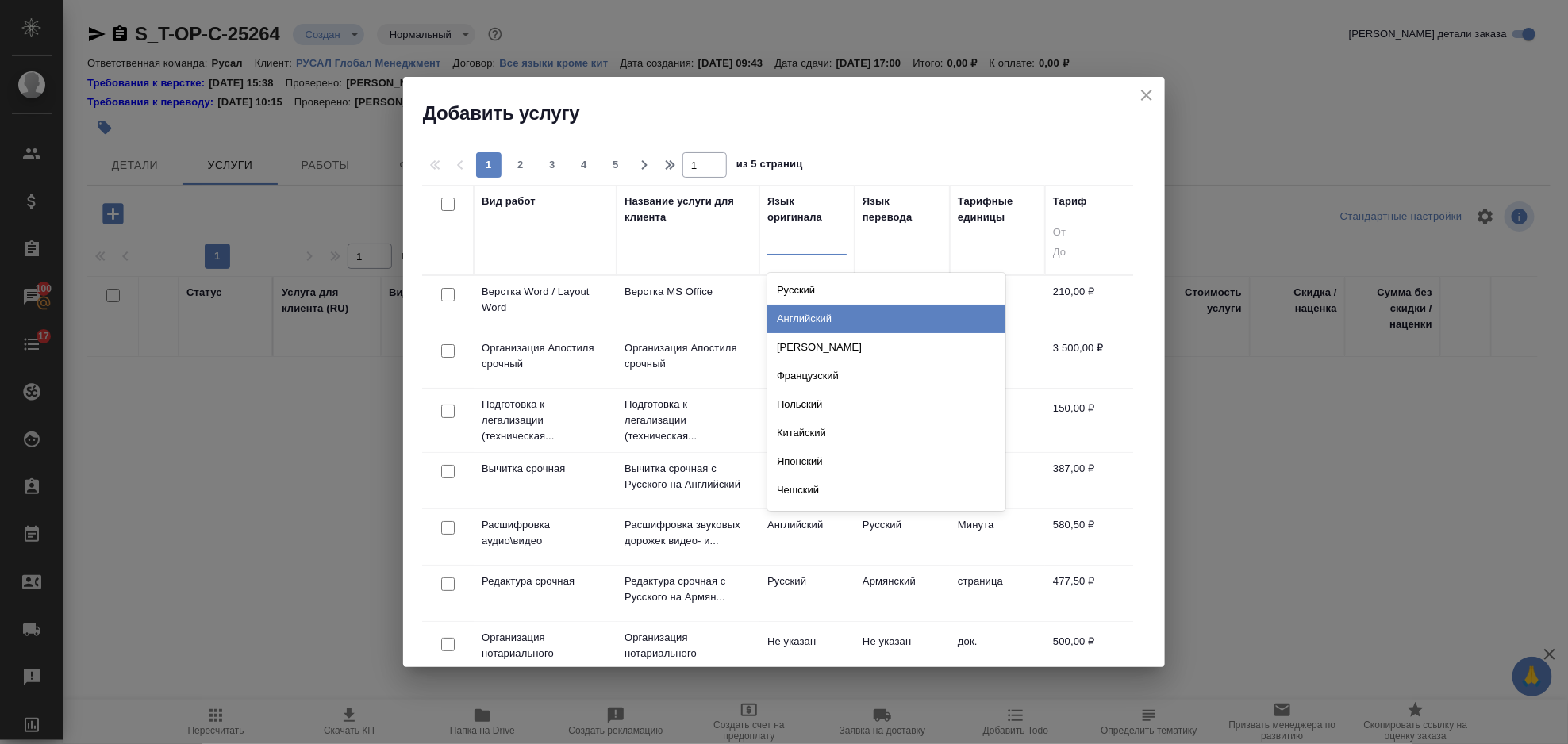
click at [825, 317] on div "Английский" at bounding box center [887, 318] width 239 height 28
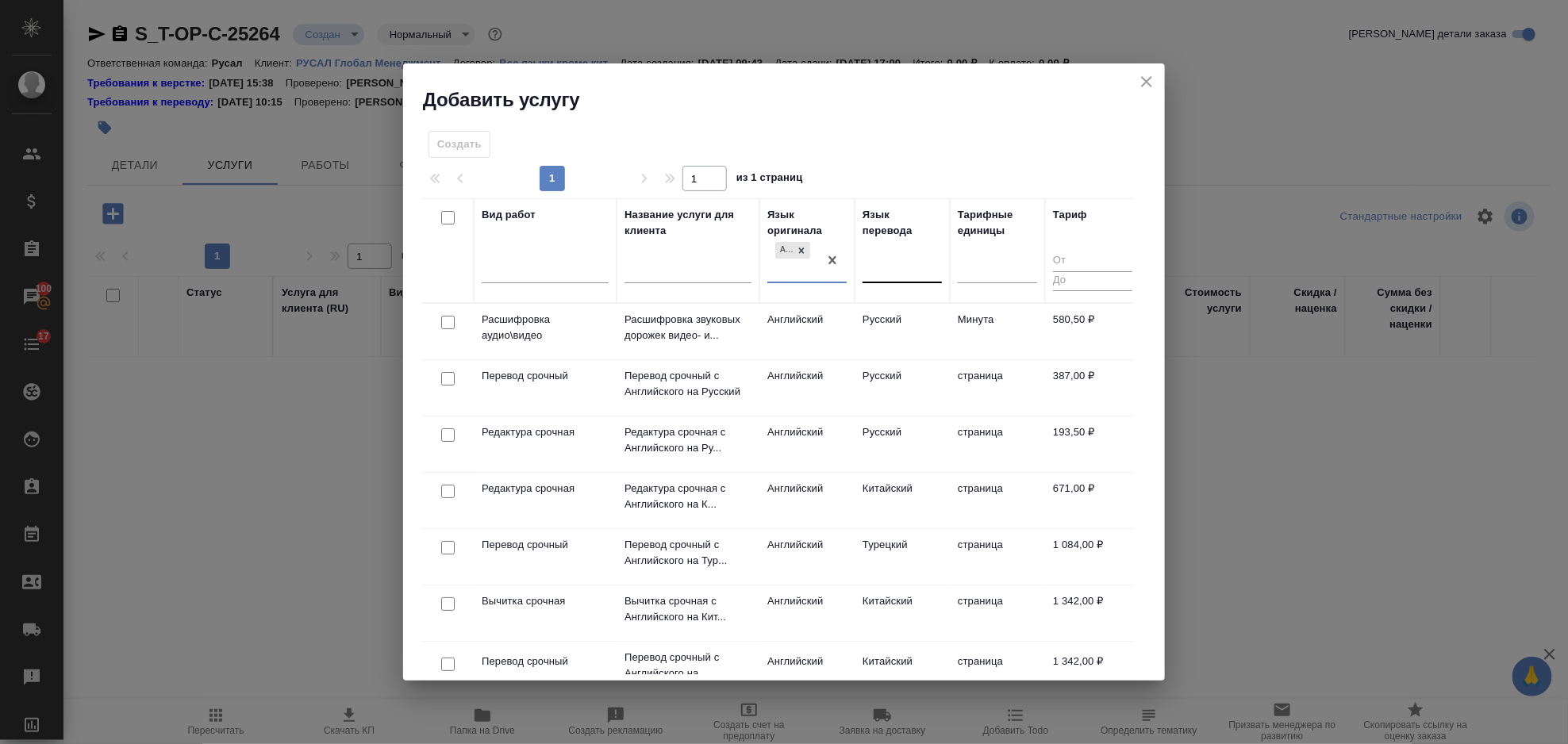
click at [878, 267] on div at bounding box center [902, 267] width 80 height 23
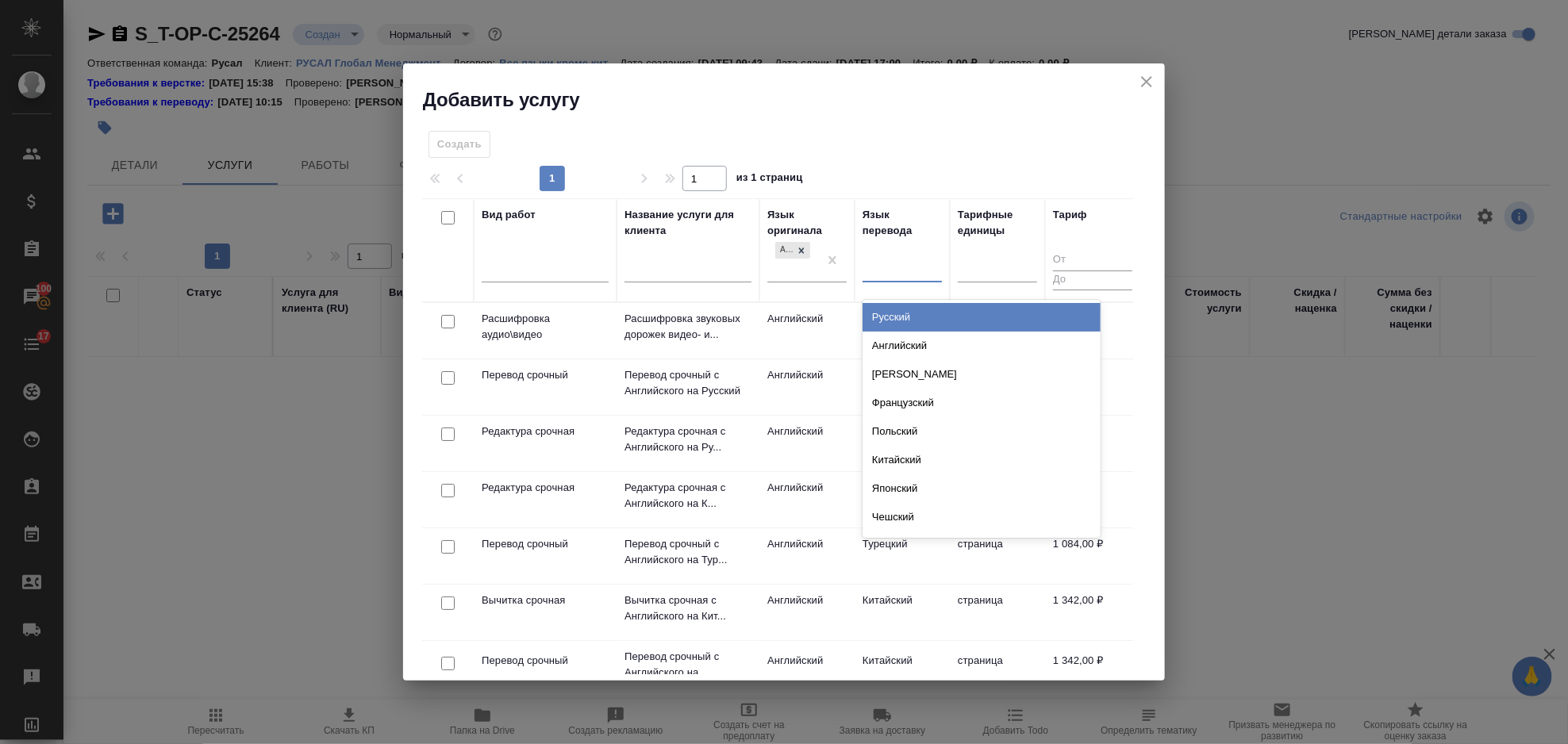
click at [928, 312] on div "Русский" at bounding box center [982, 317] width 239 height 28
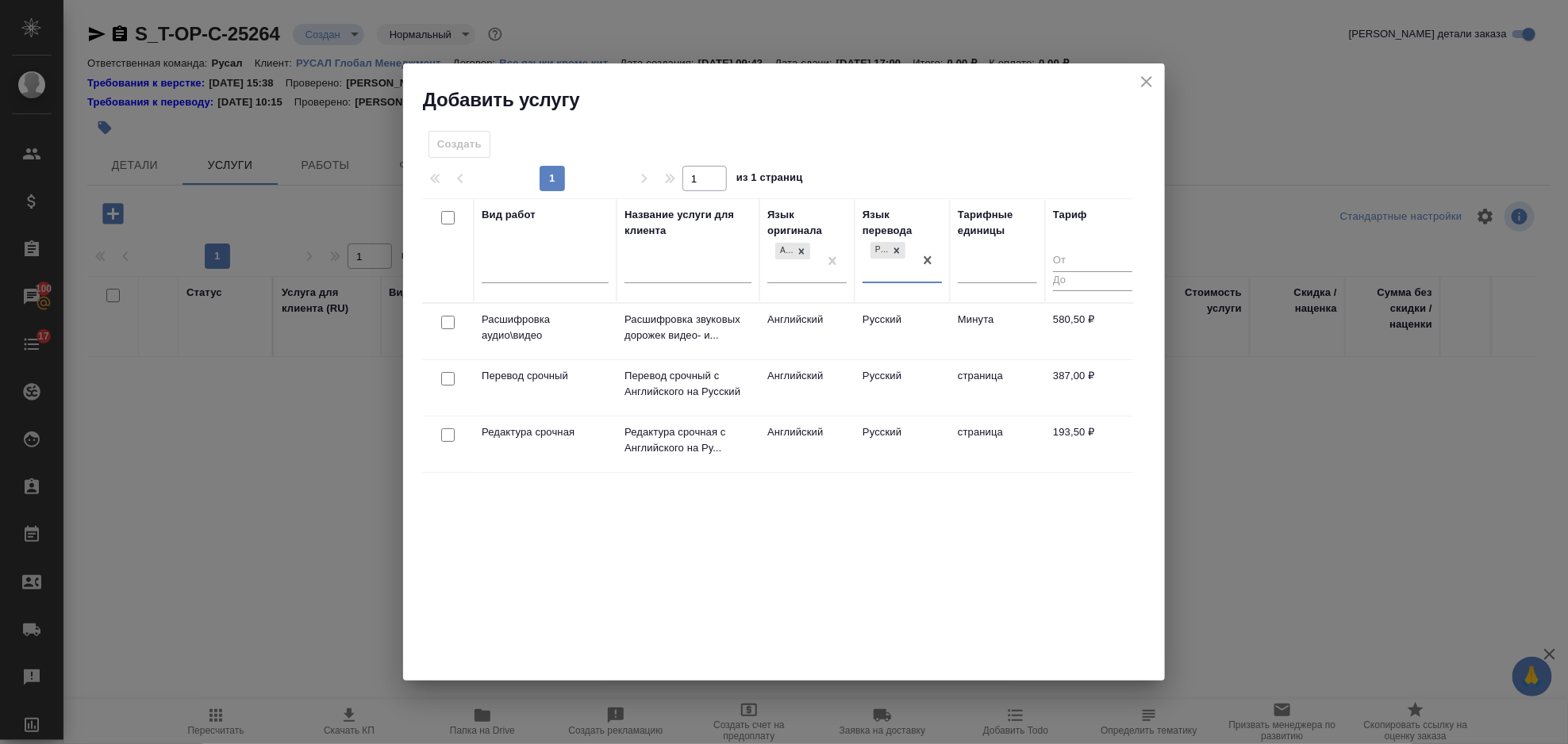
click at [448, 379] on input "checkbox" at bounding box center [448, 379] width 14 height 14
checkbox input "true"
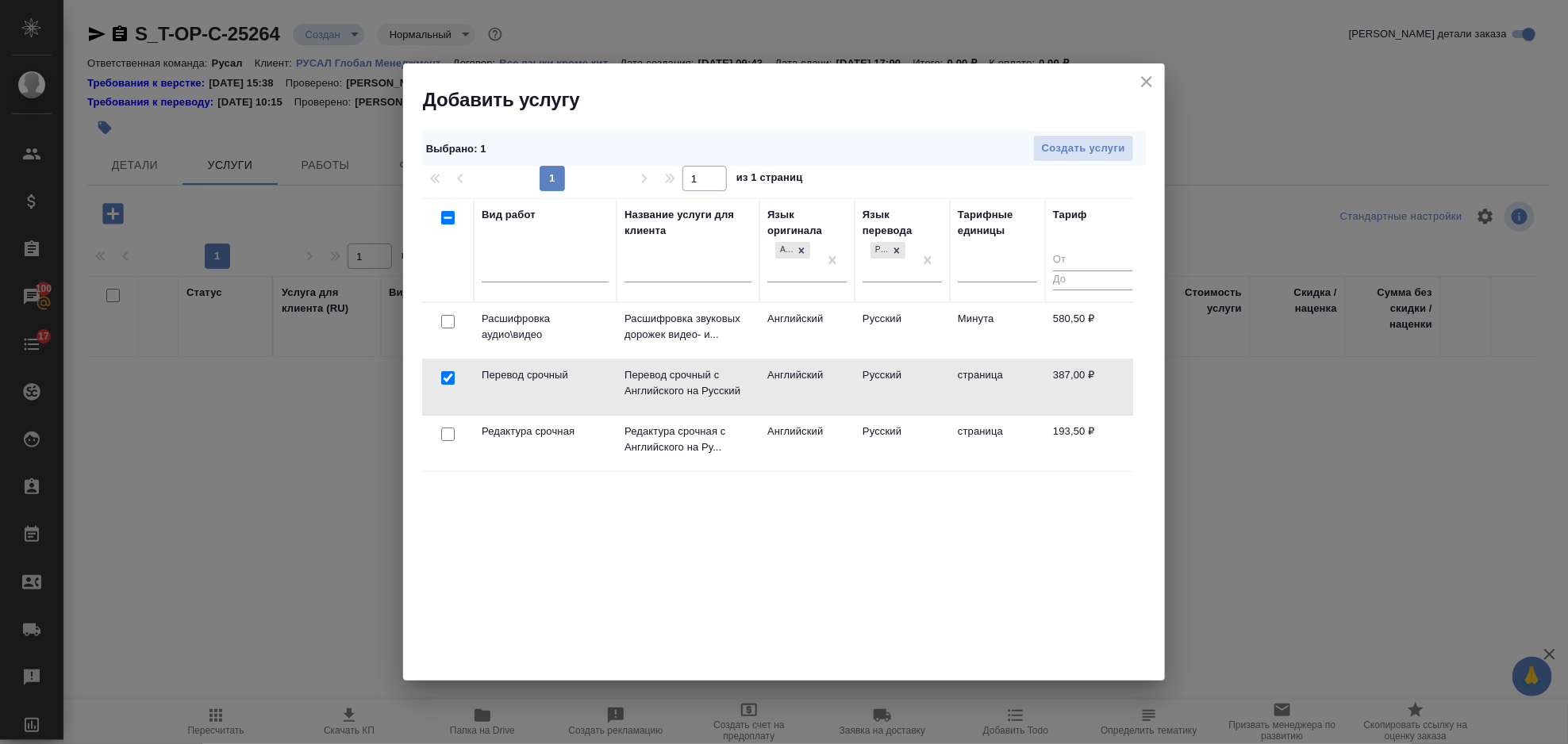
click at [442, 433] on input "checkbox" at bounding box center [448, 435] width 14 height 14
checkbox input "true"
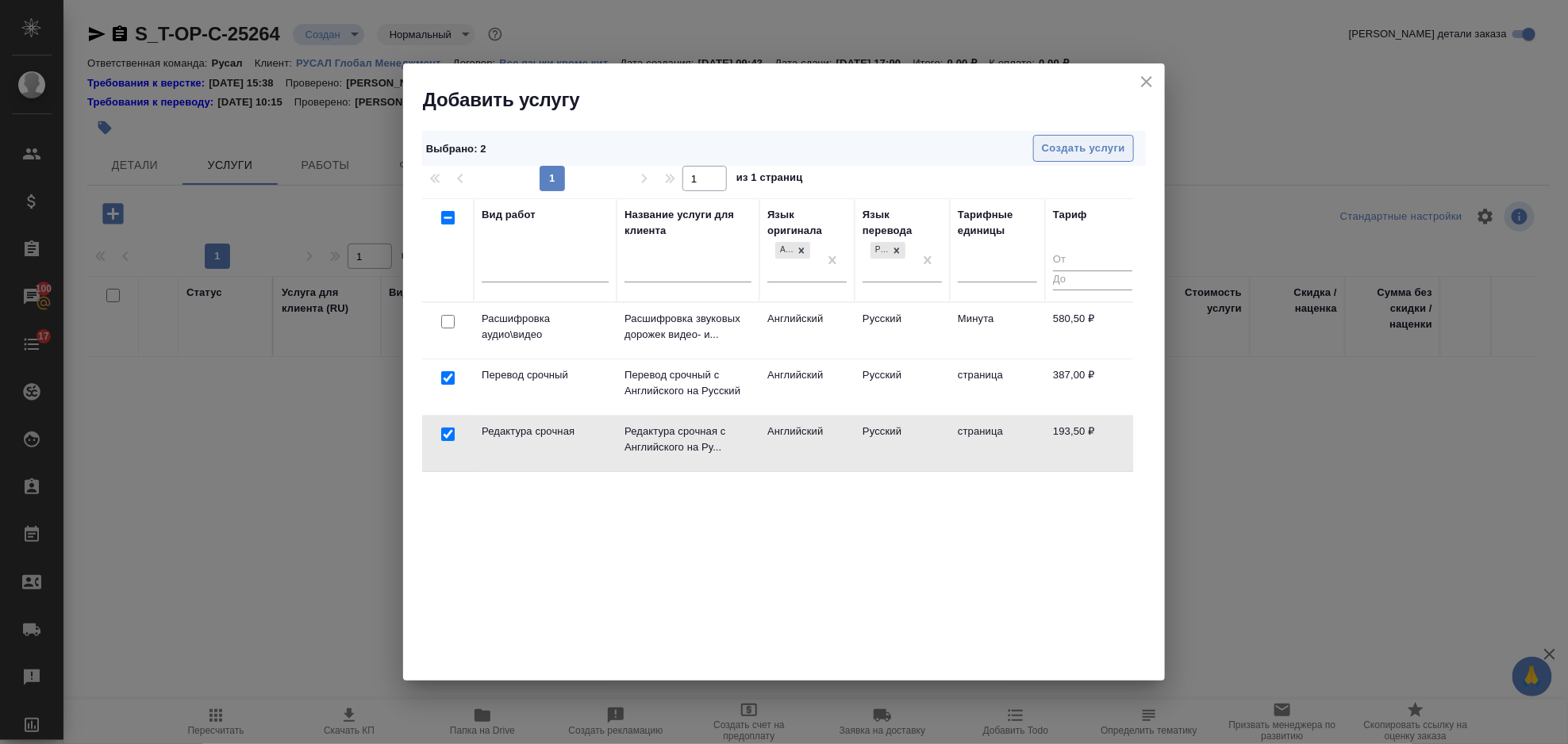
click at [1058, 158] on button "Создать услуги" at bounding box center [1083, 148] width 101 height 27
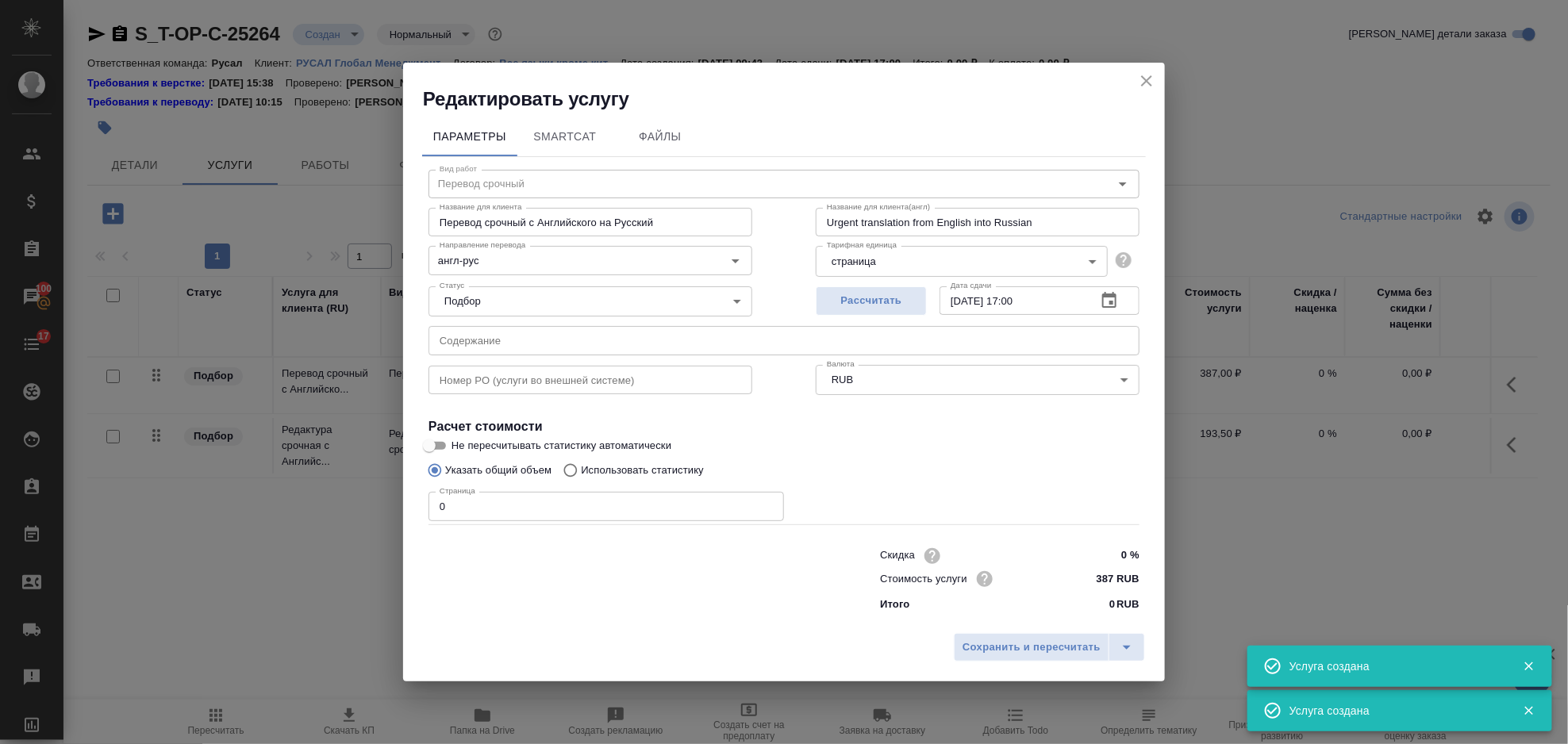
type input "Перевод срочный"
type input "Перевод срочный с Английского на Русский"
type input "Urgent translation from English into Russian"
type input "387 RUB"
click at [622, 329] on input "text" at bounding box center [784, 340] width 711 height 28
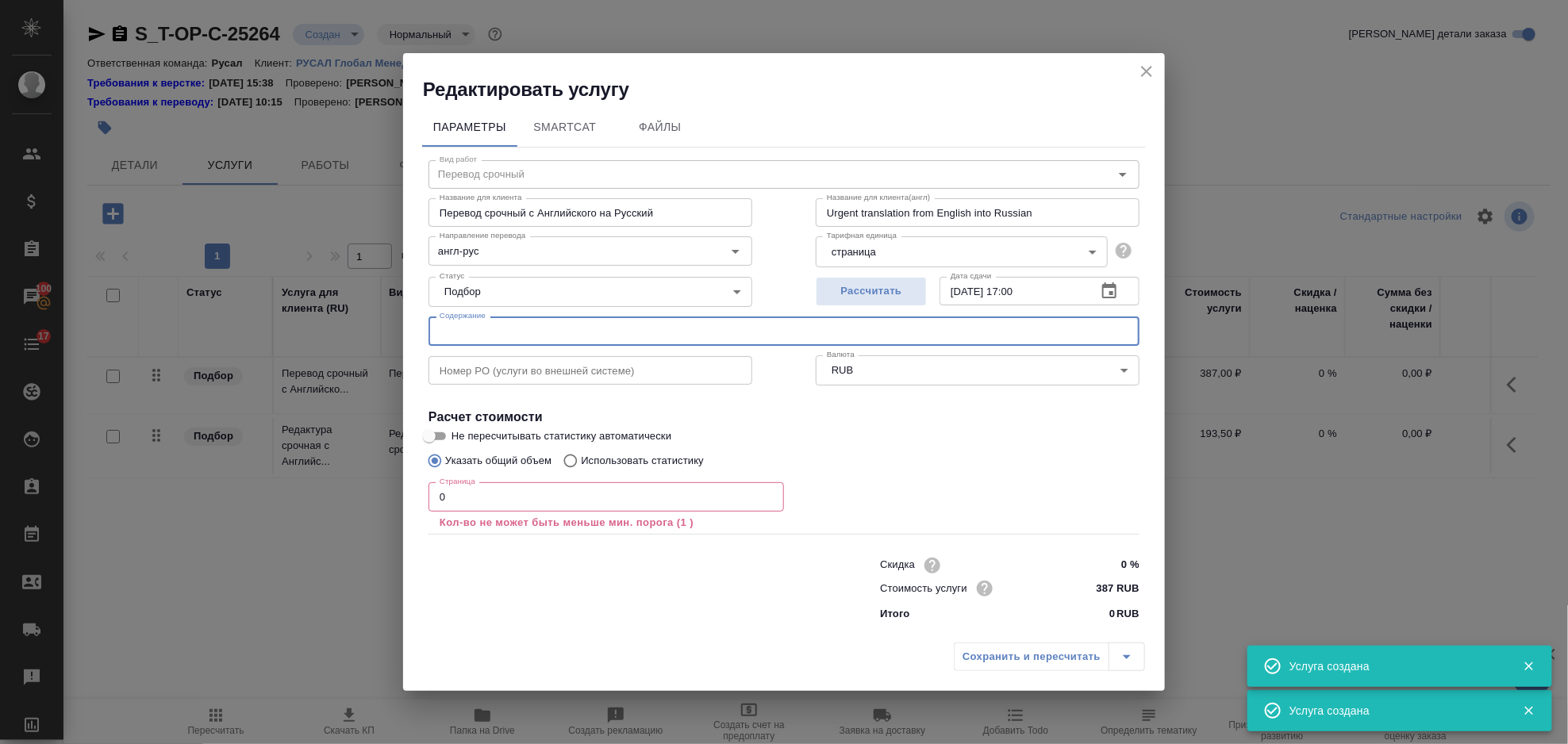
paste input "Packing list"
type input "Packing list"
click at [499, 511] on div "Страница 0 Страница Кол-во не может быть меньше мин. порога (1 )" at bounding box center [607, 505] width 355 height 48
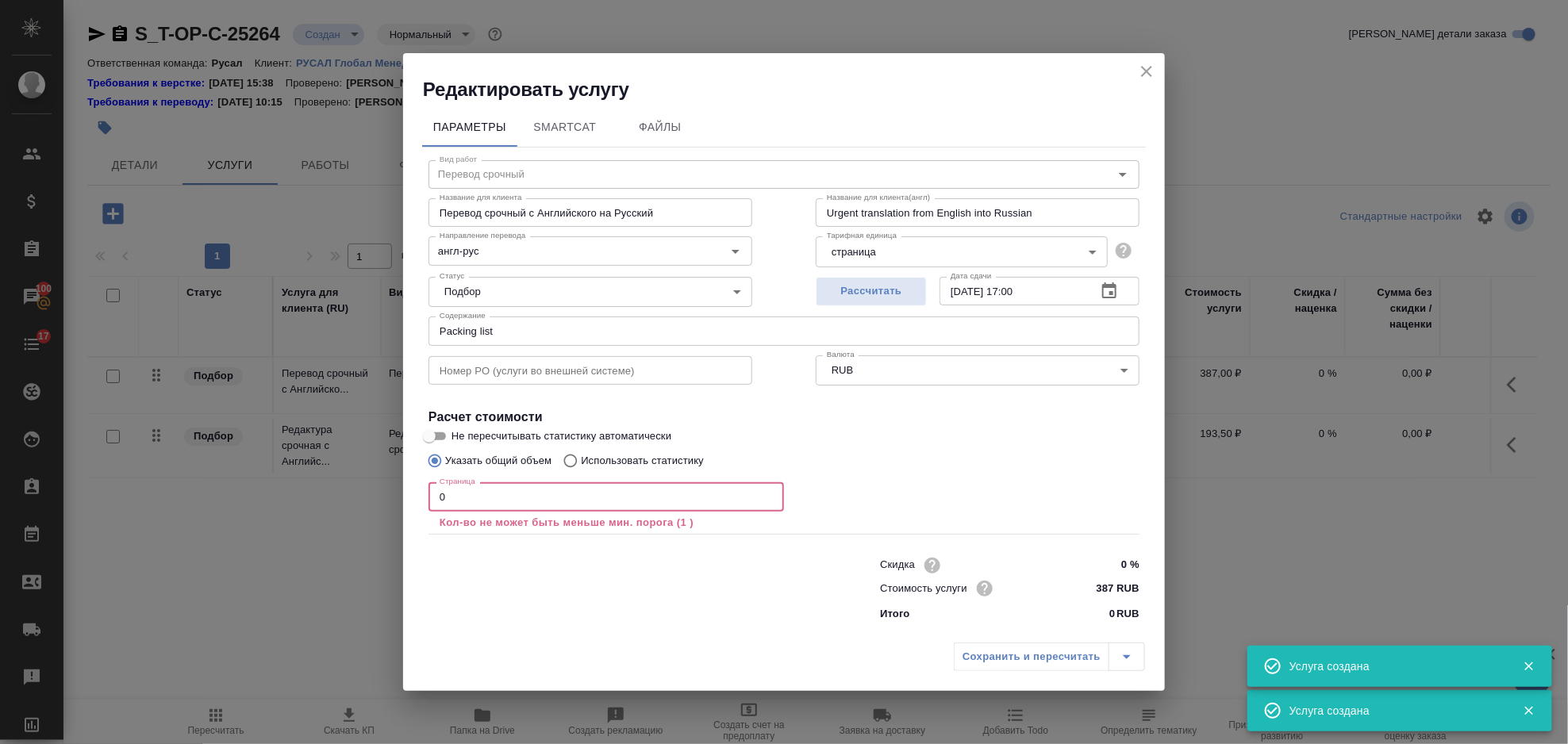
click at [496, 502] on input "0" at bounding box center [607, 496] width 355 height 28
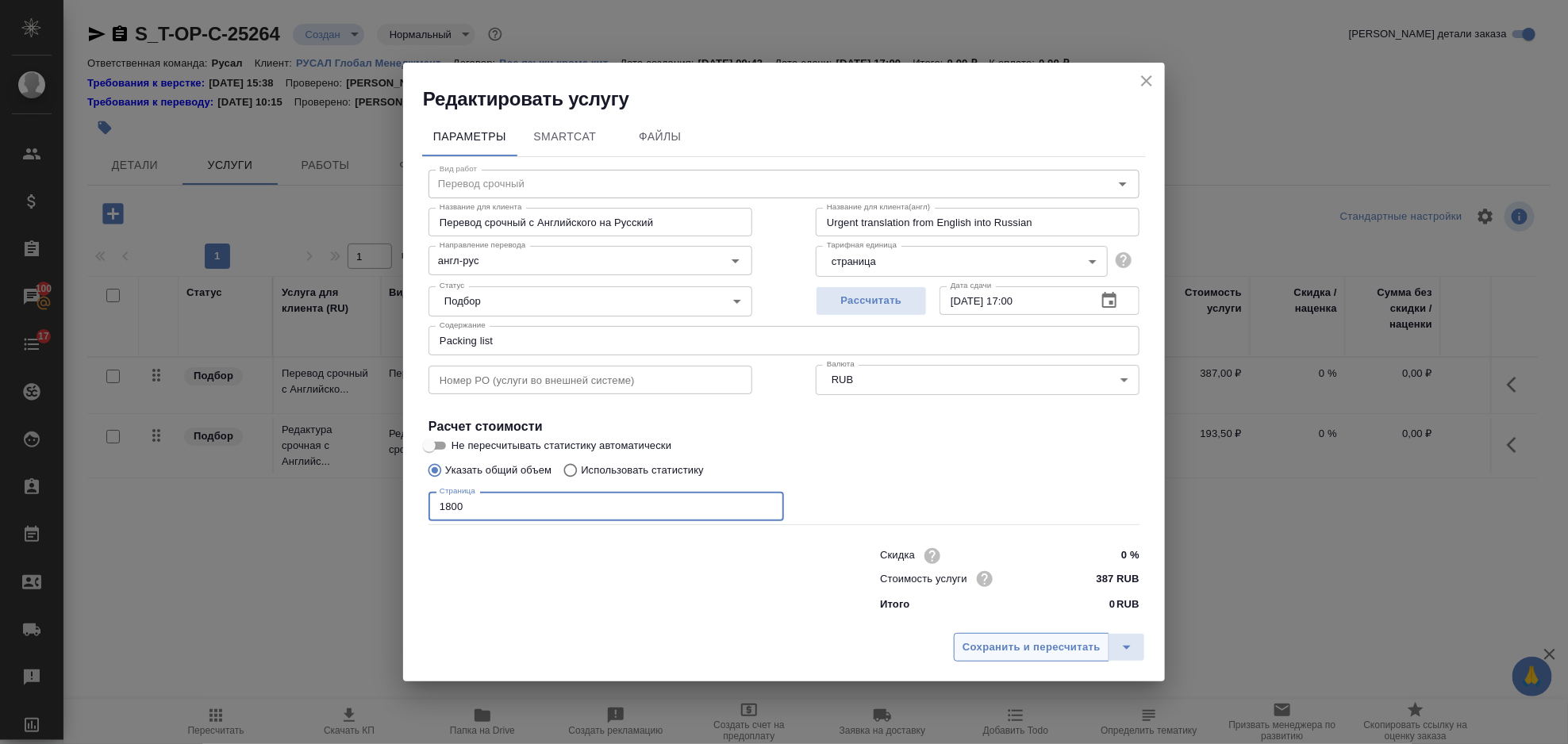
type input "1800"
click at [987, 643] on span "Сохранить и пересчитать" at bounding box center [1032, 648] width 138 height 19
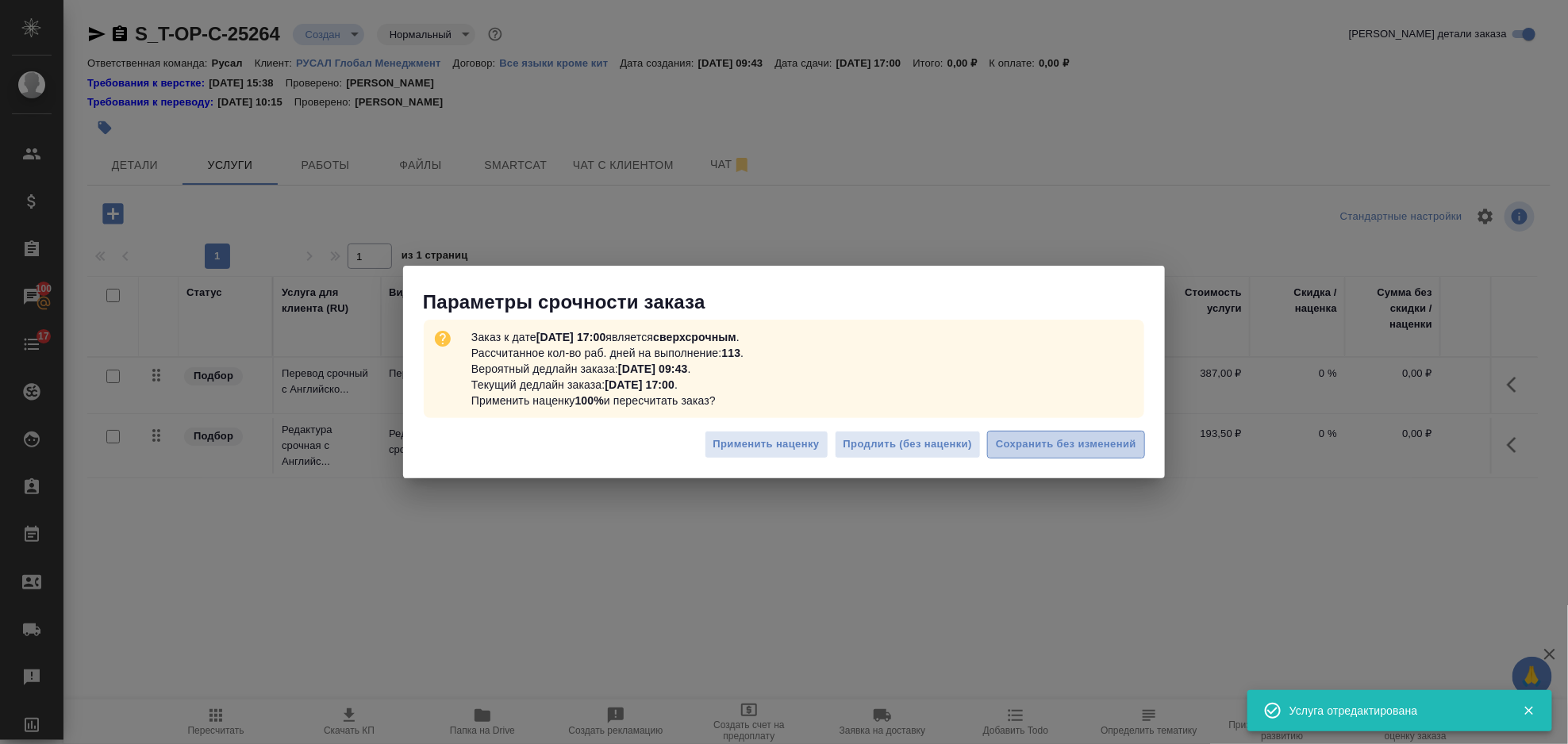
click at [1137, 456] on button "Сохранить без изменений" at bounding box center [1066, 445] width 158 height 27
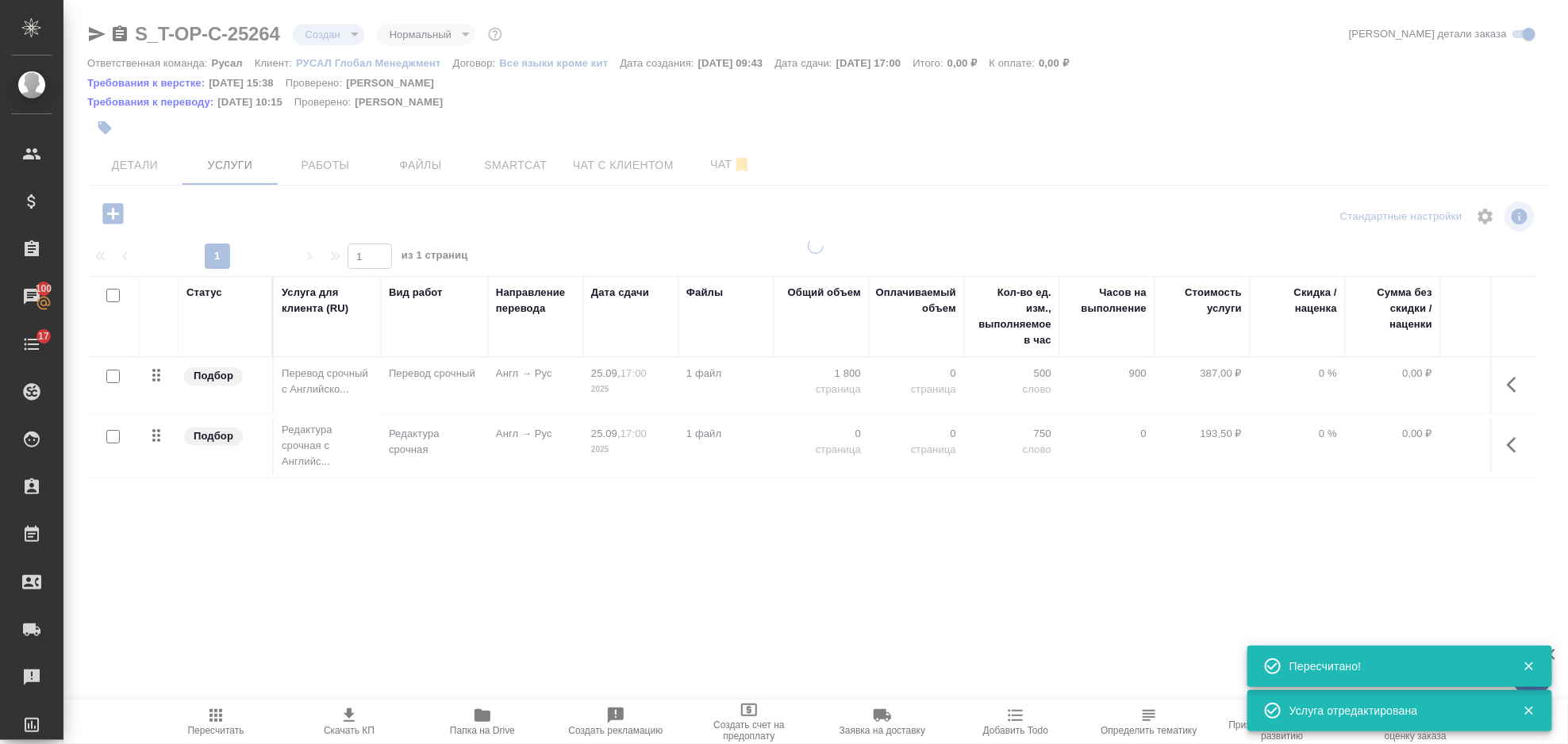
type input "urgent"
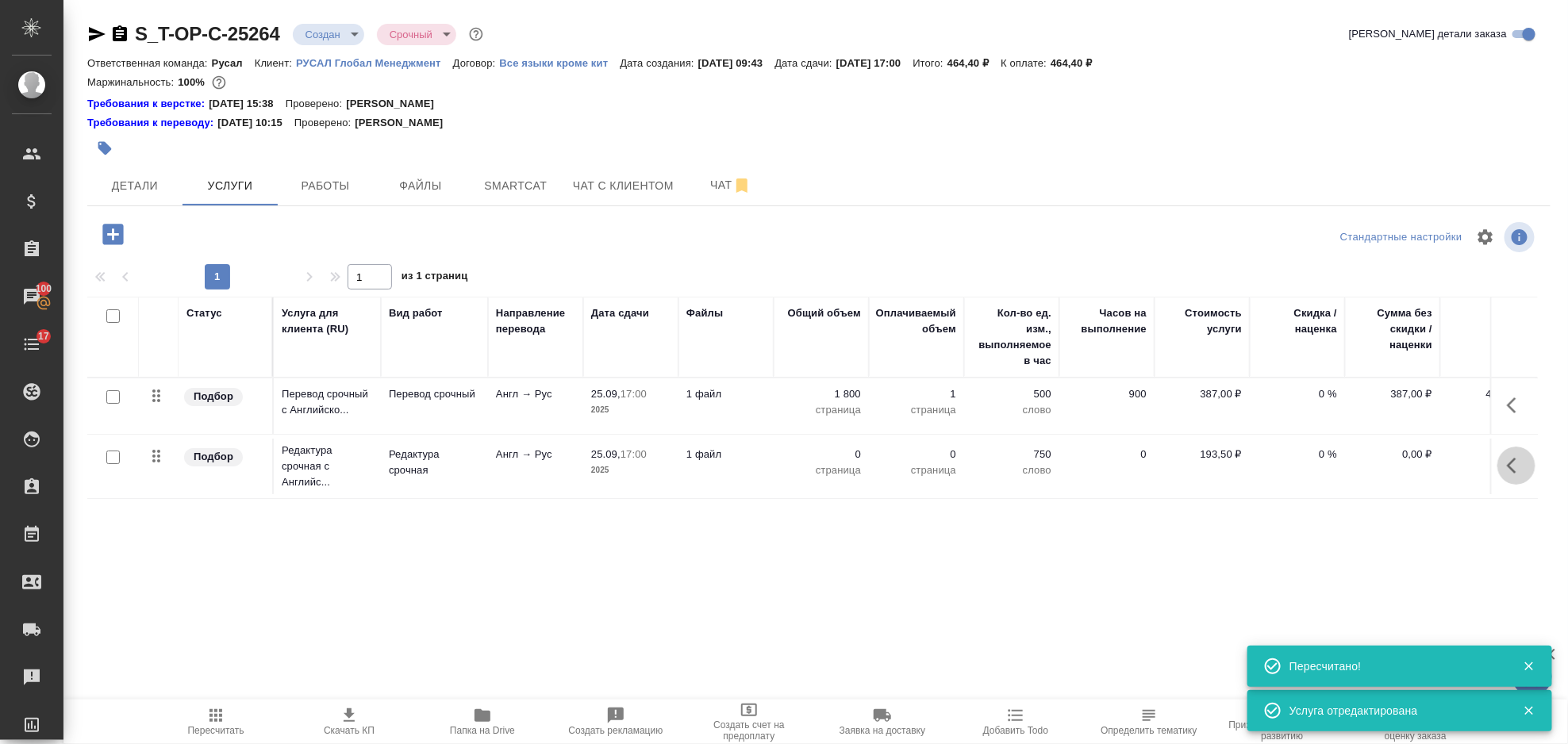
click at [1514, 460] on icon "button" at bounding box center [1512, 465] width 10 height 16
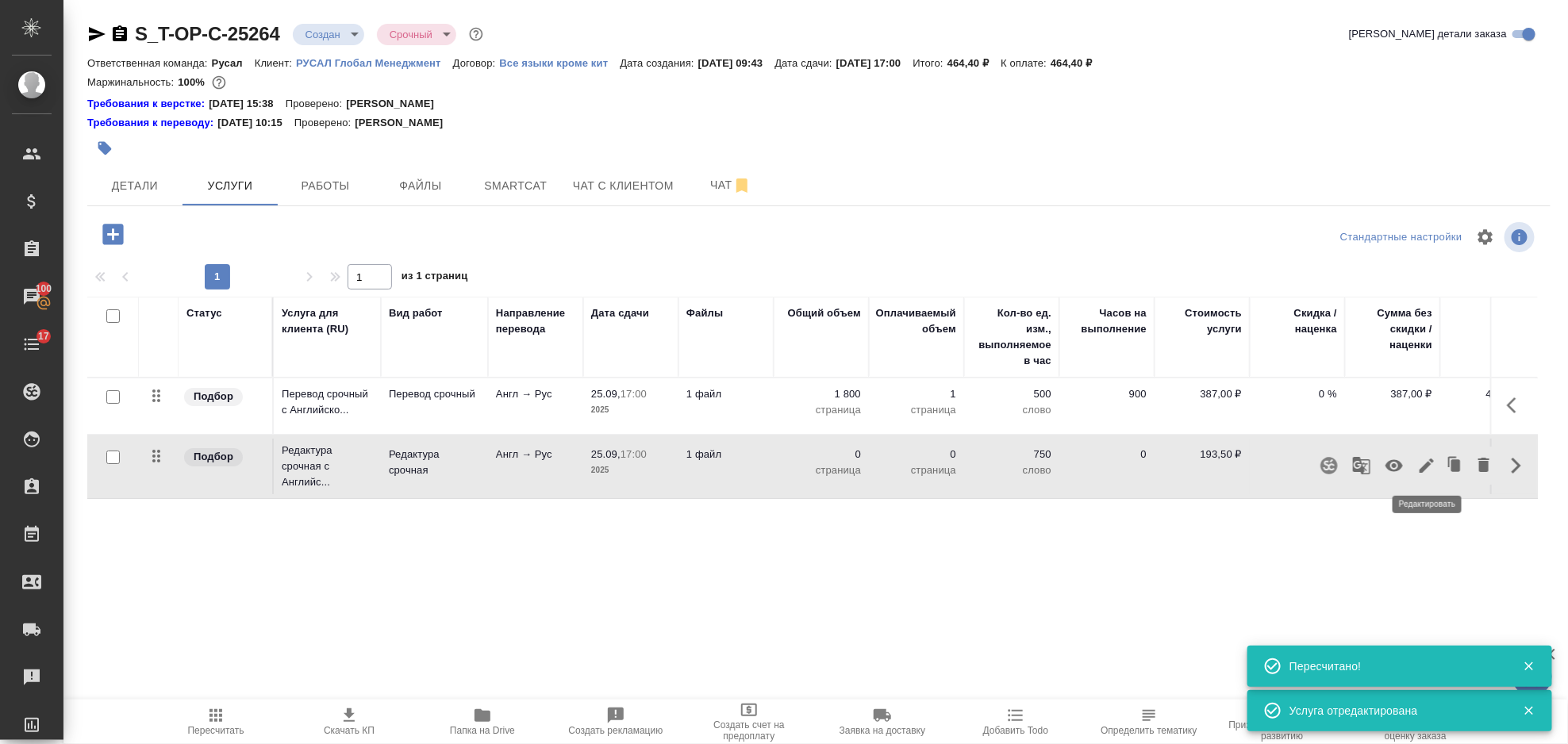
click at [1423, 471] on icon "button" at bounding box center [1427, 465] width 15 height 15
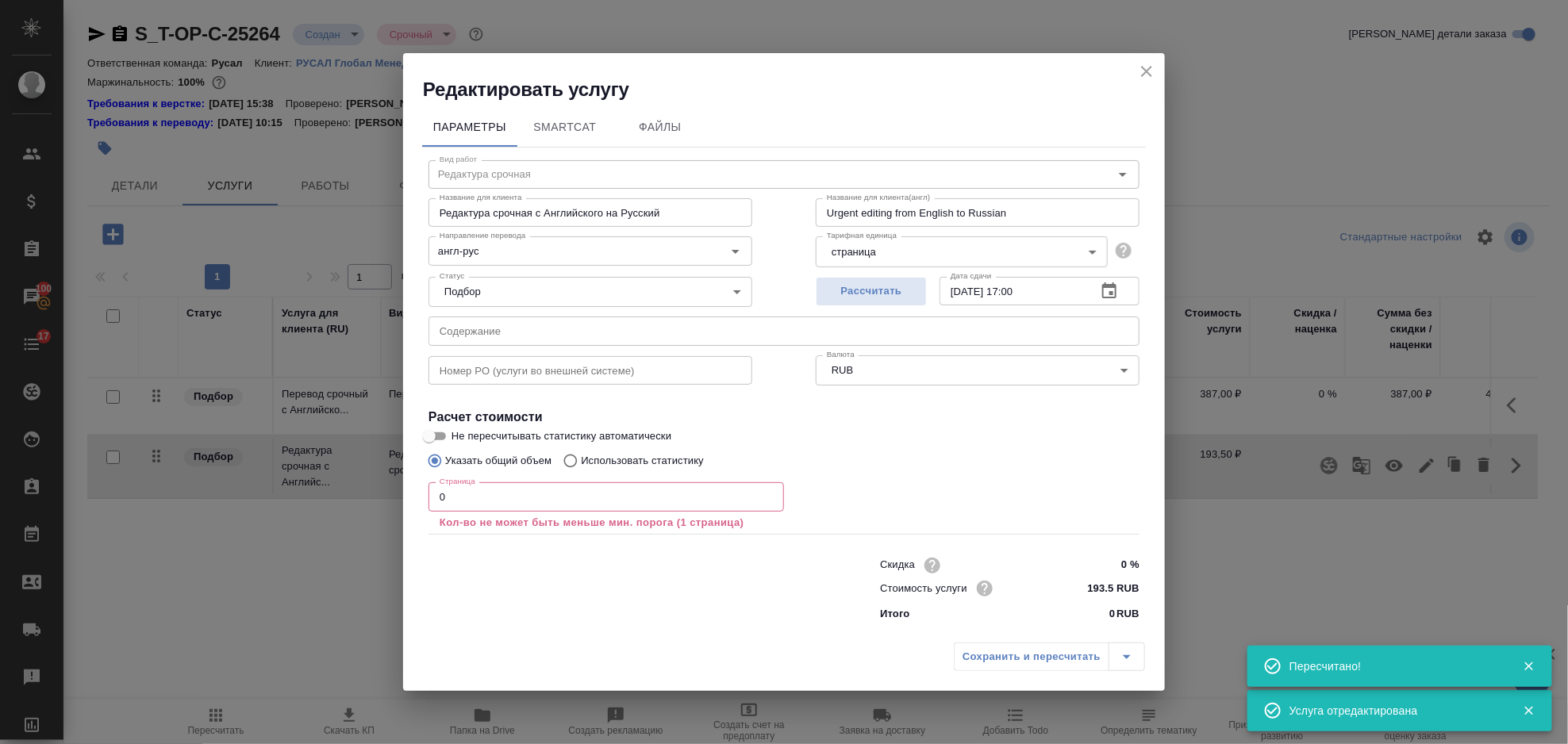
click at [466, 508] on input "0" at bounding box center [607, 496] width 355 height 28
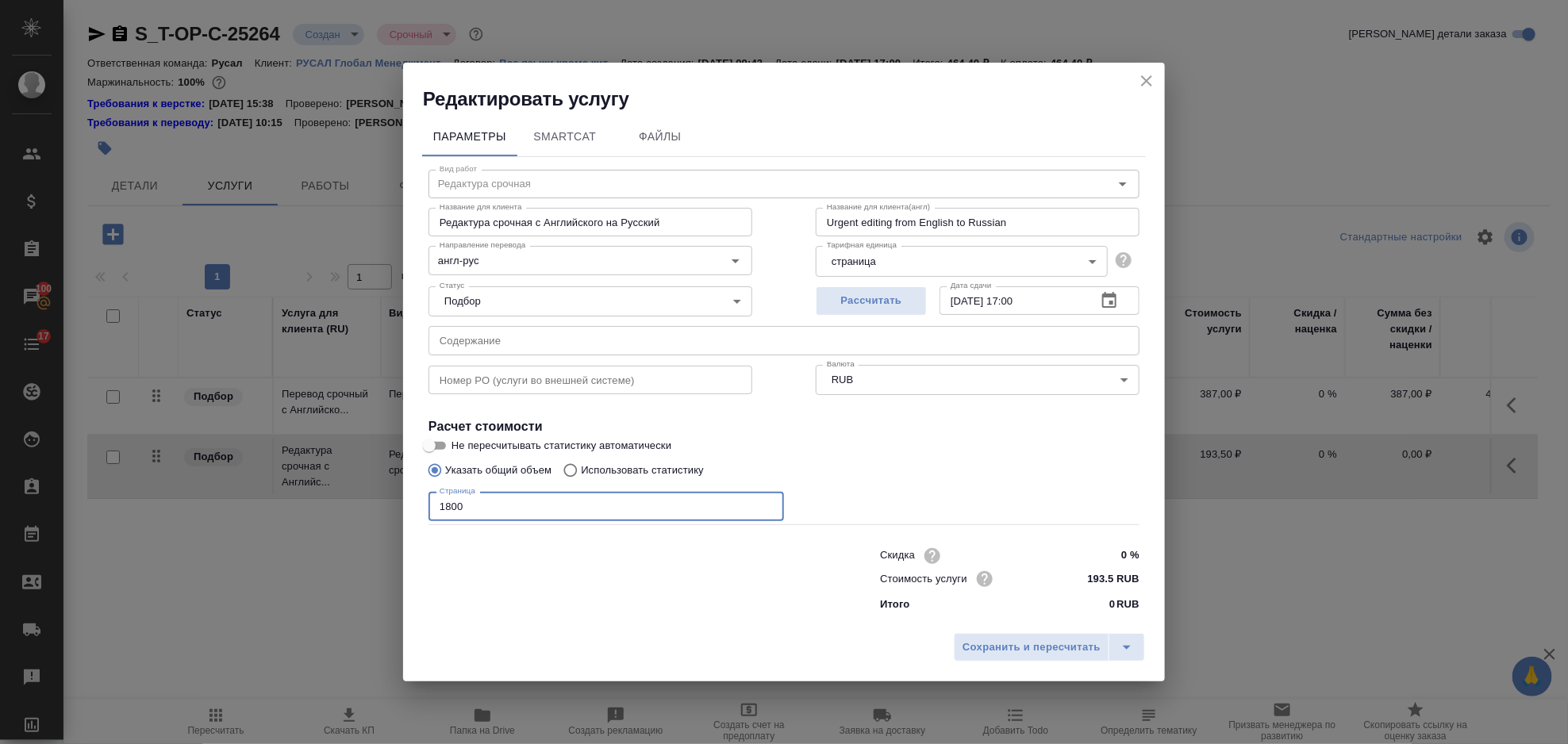
type input "1800"
click at [1001, 664] on div "Сохранить и пересчитать" at bounding box center [784, 653] width 762 height 56
click at [1001, 658] on button "Сохранить и пересчитать" at bounding box center [1032, 647] width 155 height 28
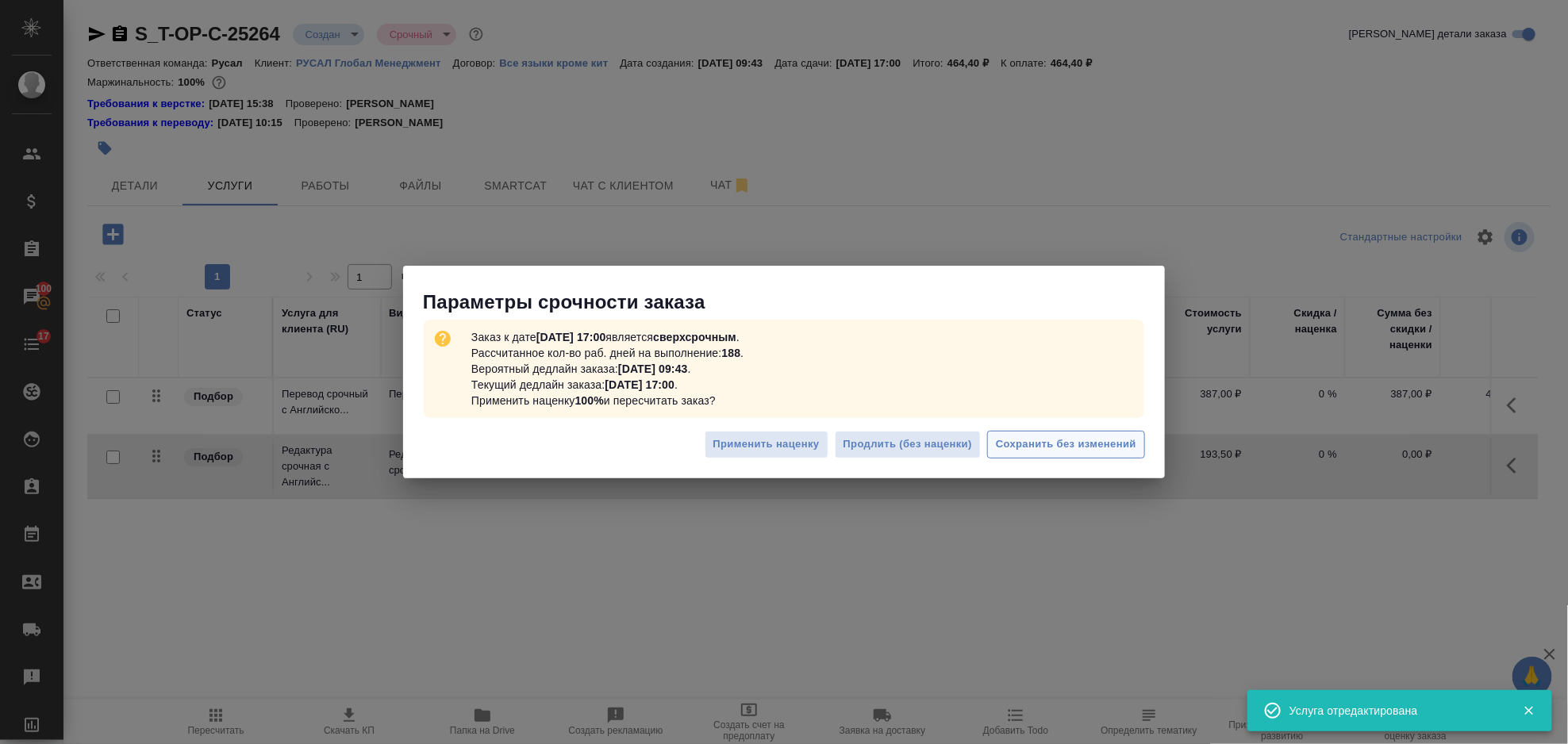
click at [1019, 450] on span "Сохранить без изменений" at bounding box center [1065, 445] width 140 height 19
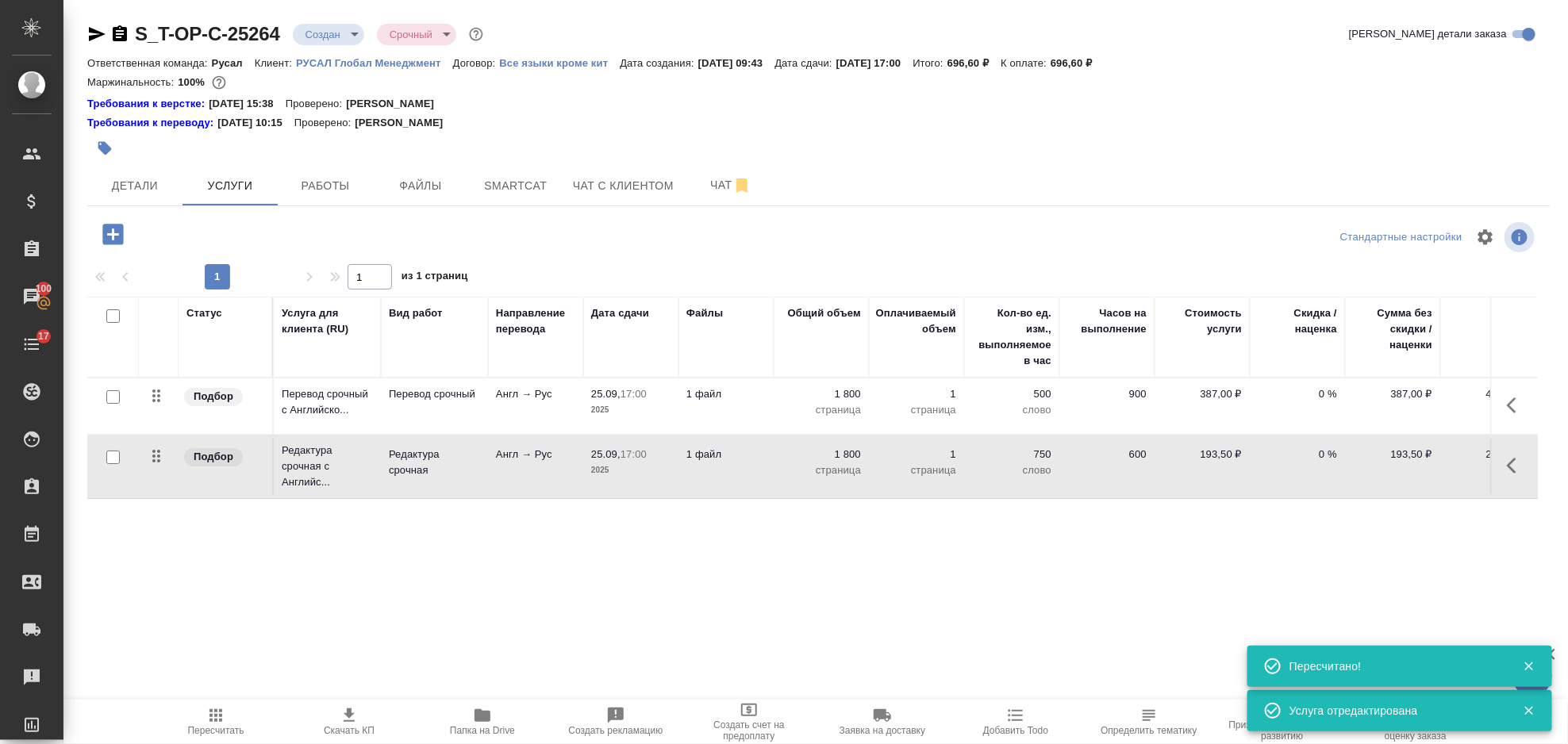
click at [106, 221] on icon "button" at bounding box center [113, 235] width 27 height 27
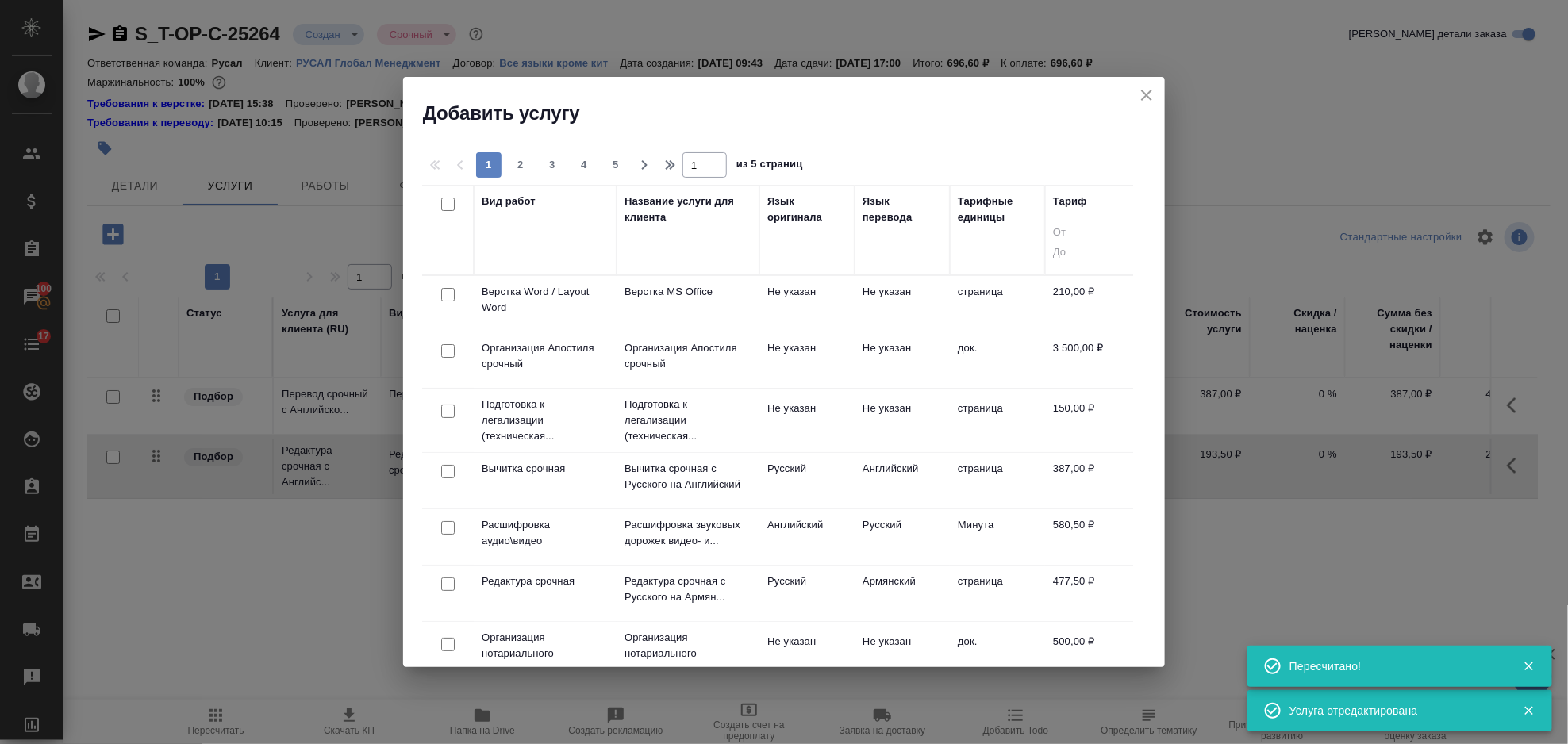
click at [449, 288] on input "checkbox" at bounding box center [448, 294] width 14 height 14
checkbox input "true"
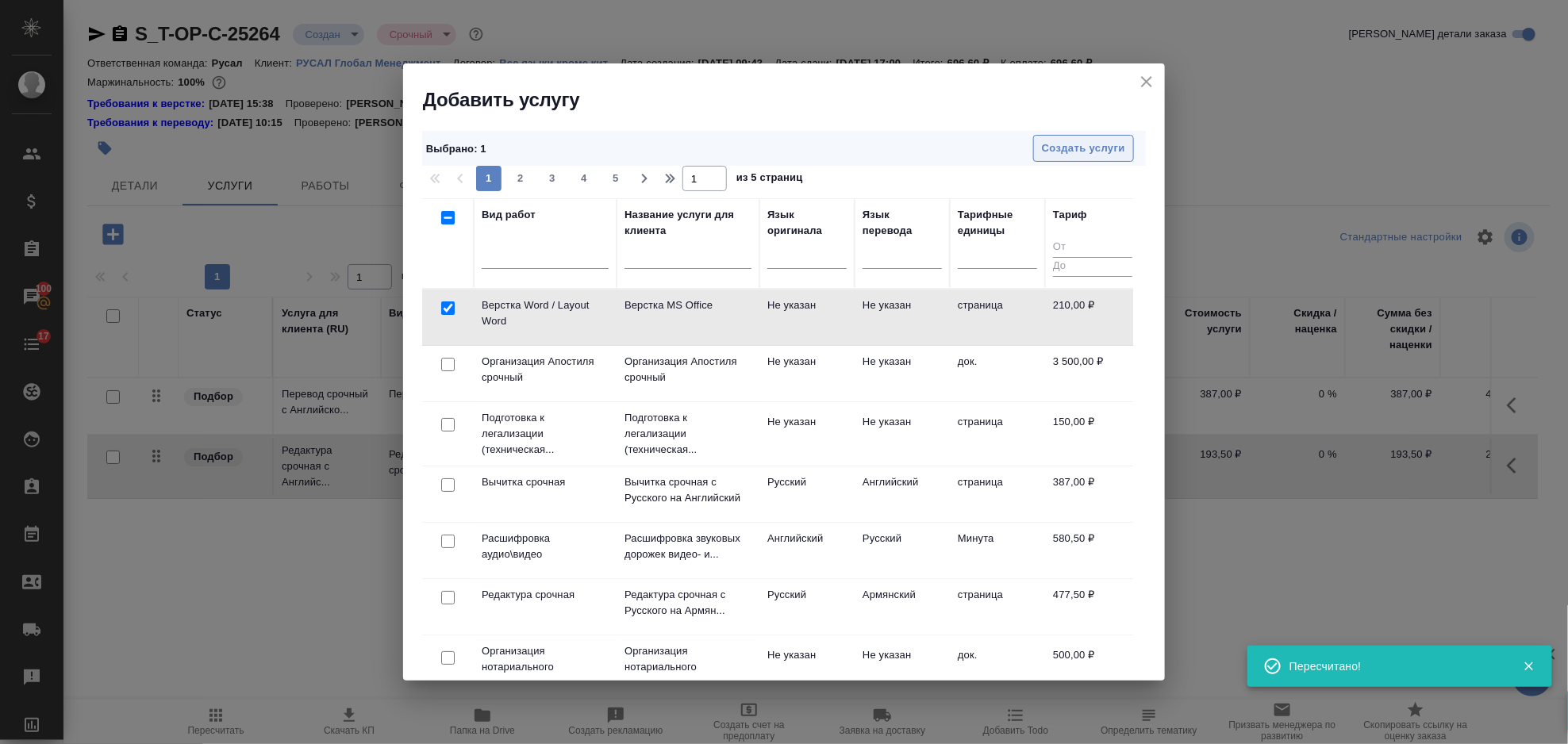
click at [1124, 140] on span "Создать услуги" at bounding box center [1083, 148] width 83 height 19
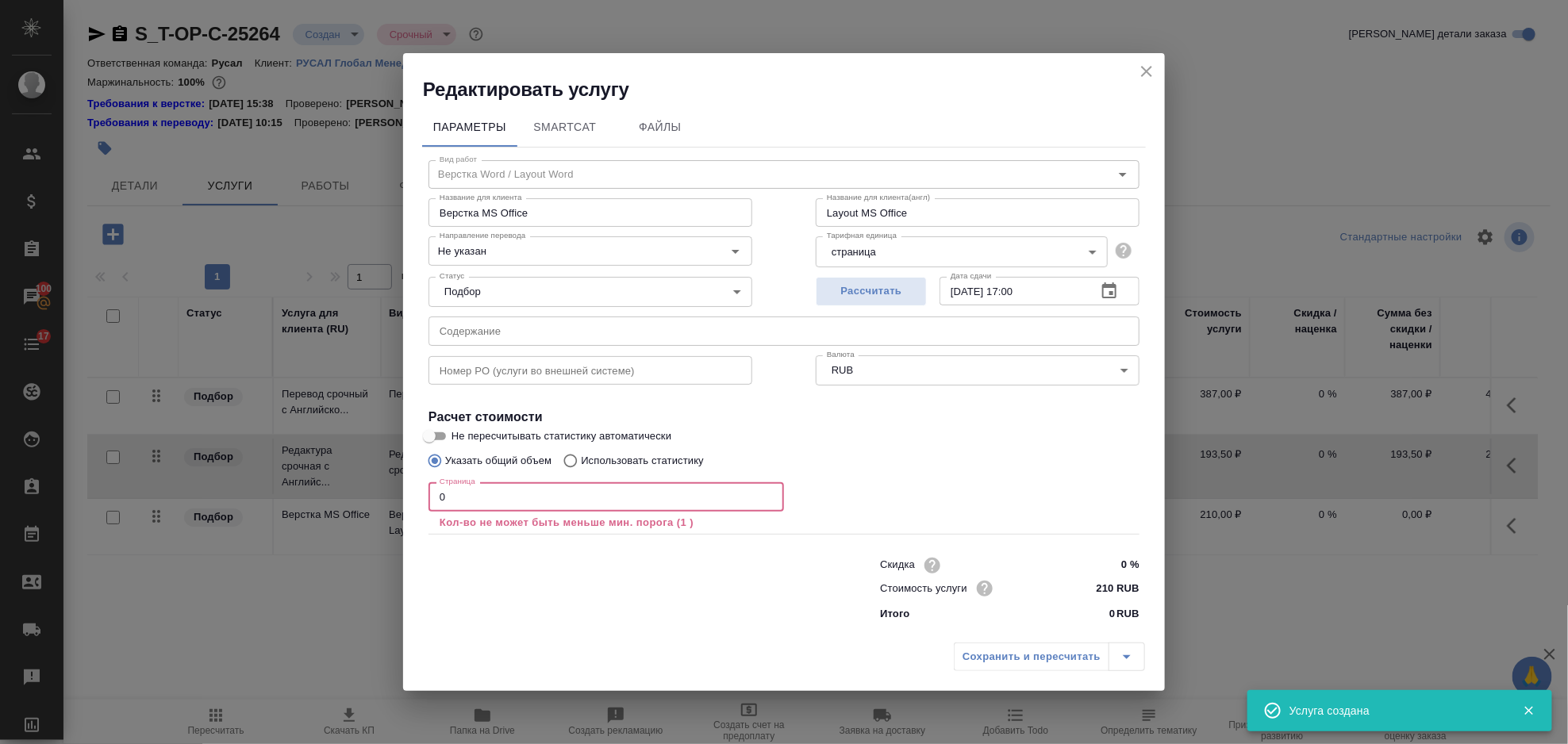
click at [576, 487] on input "0" at bounding box center [607, 496] width 355 height 28
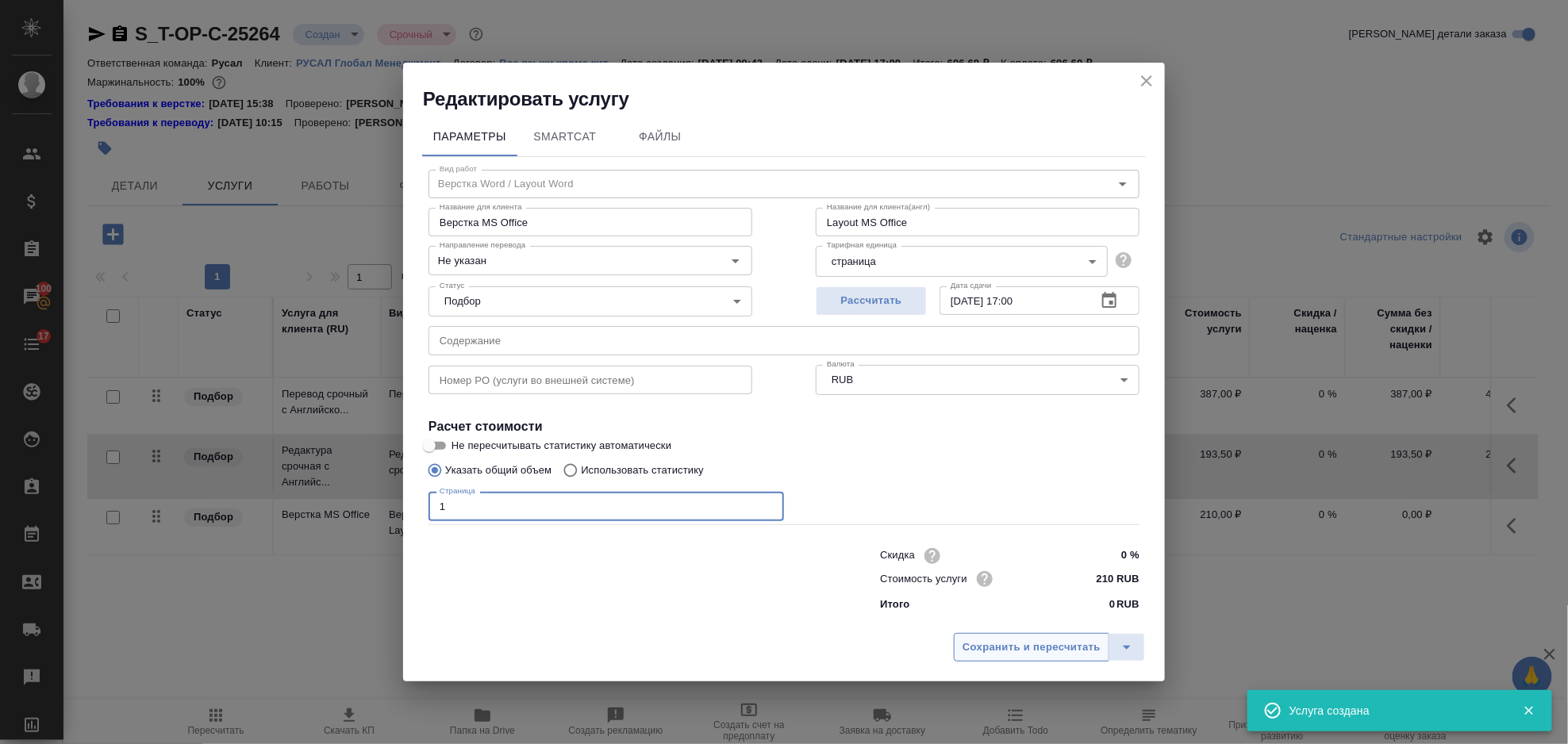
type input "1"
click at [1021, 645] on span "Сохранить и пересчитать" at bounding box center [1032, 648] width 138 height 19
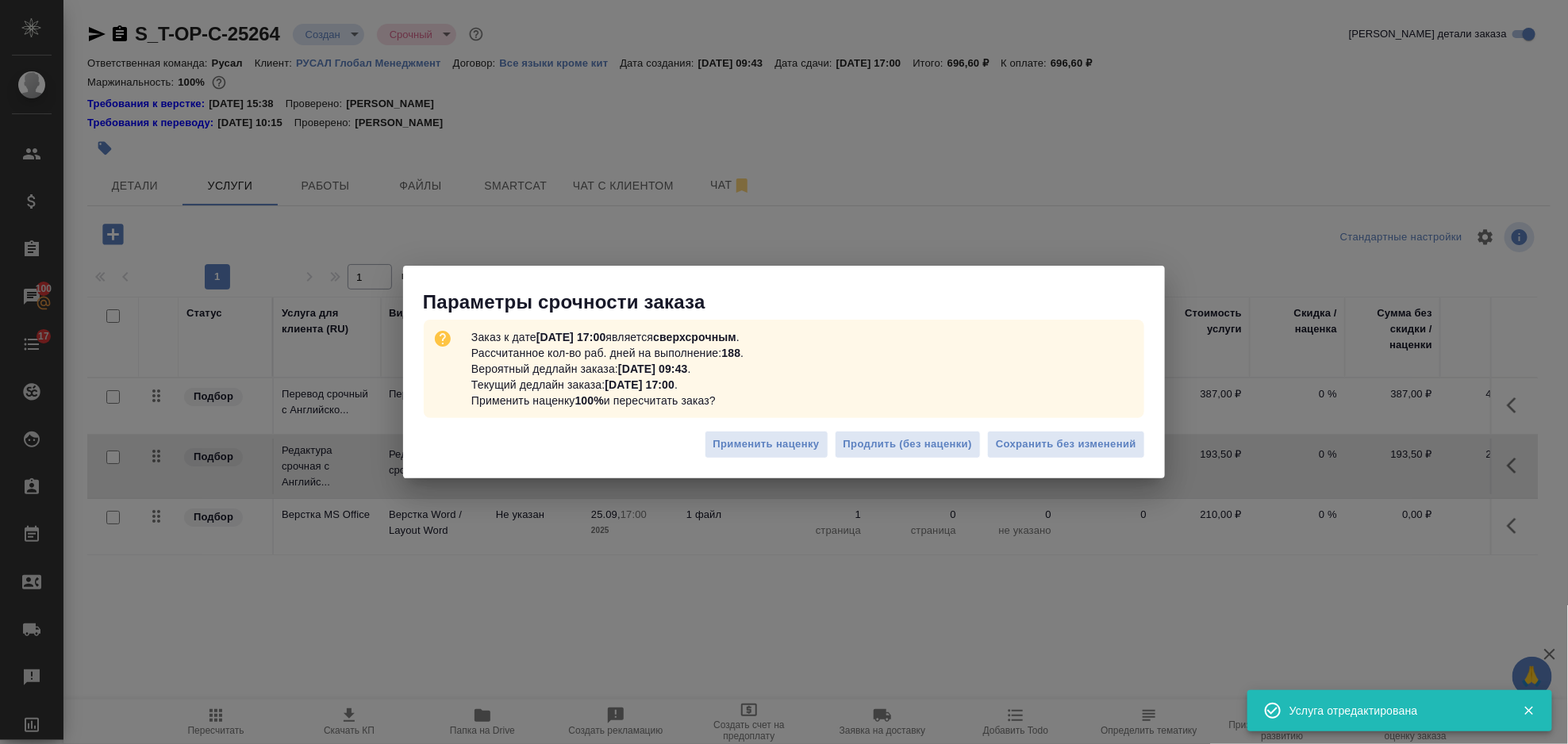
click at [1040, 466] on div "Применить наценку Продлить (без наценки) Сохранить без изменений" at bounding box center [784, 451] width 762 height 56
click at [1040, 453] on span "Сохранить без изменений" at bounding box center [1065, 445] width 140 height 19
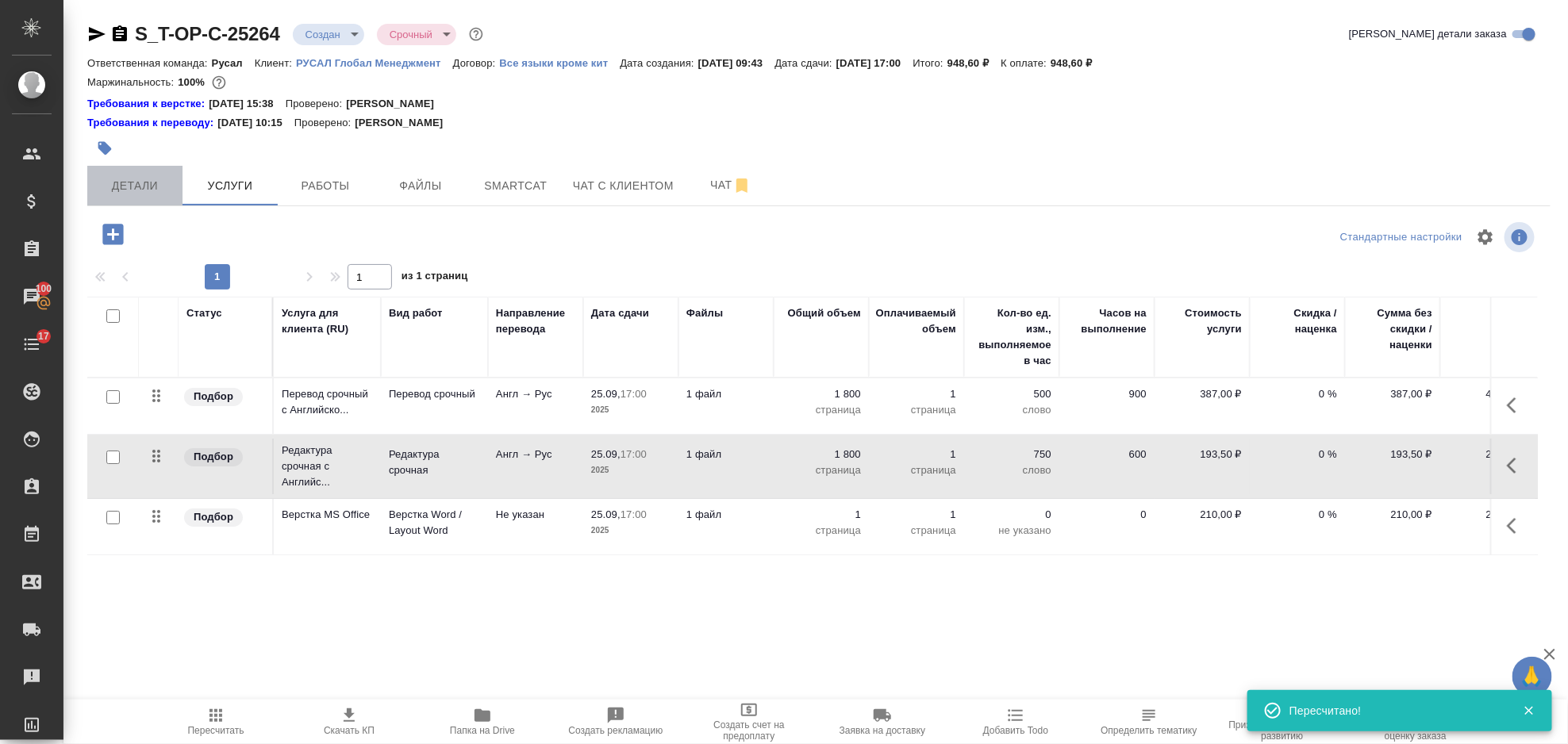
click at [127, 187] on span "Детали" at bounding box center [135, 186] width 77 height 20
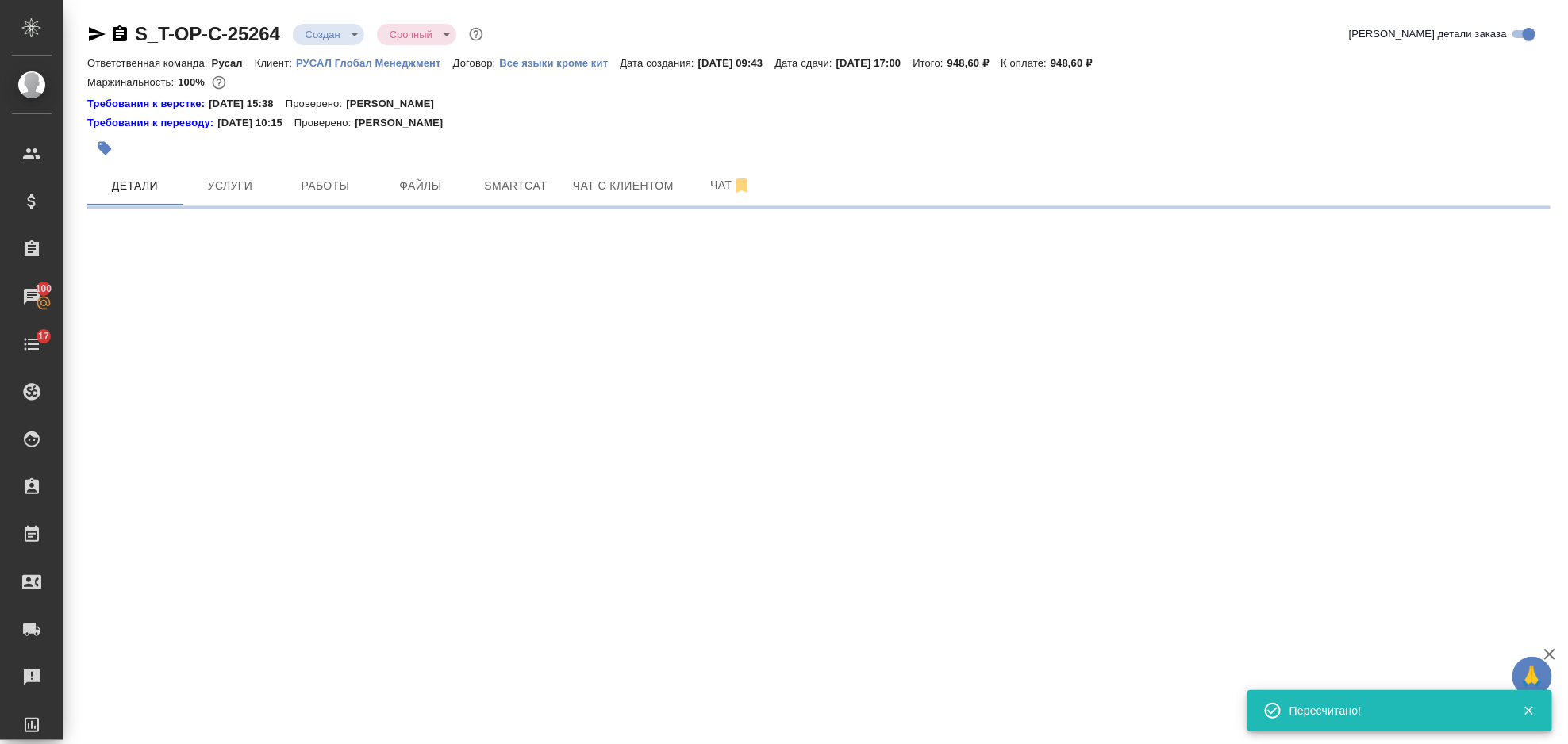
select select "RU"
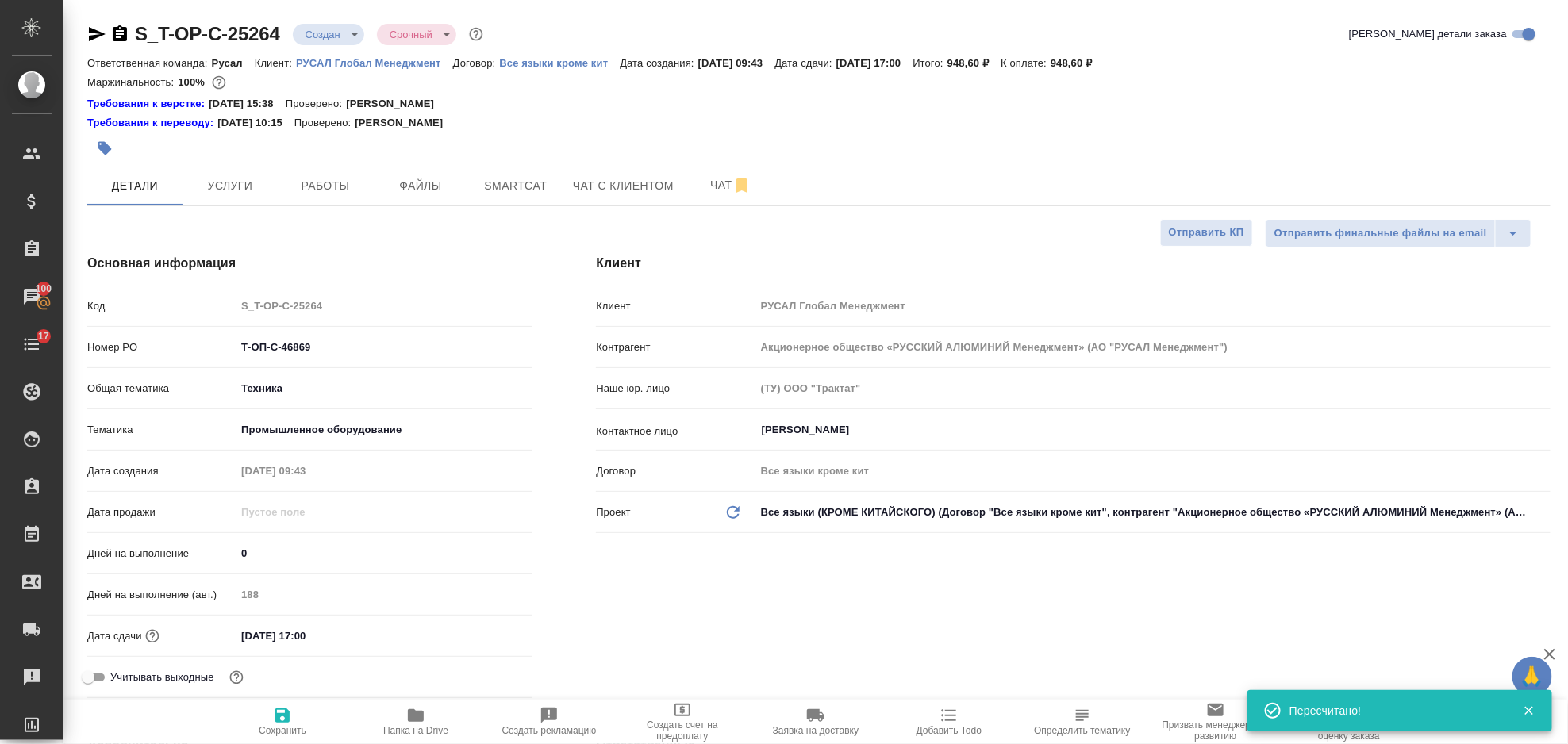
type textarea "x"
click at [120, 30] on icon "button" at bounding box center [119, 33] width 19 height 19
type textarea "x"
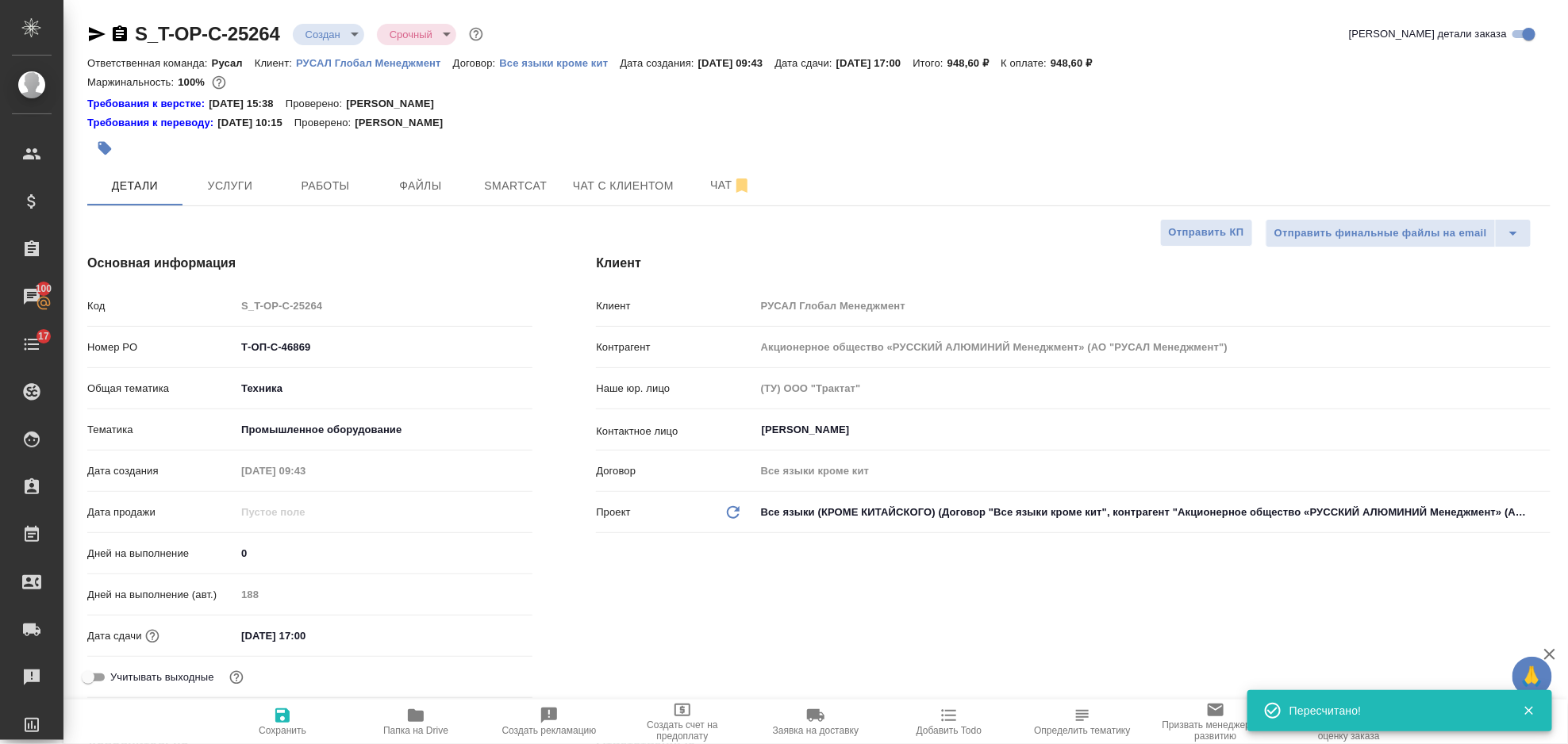
type textarea "x"
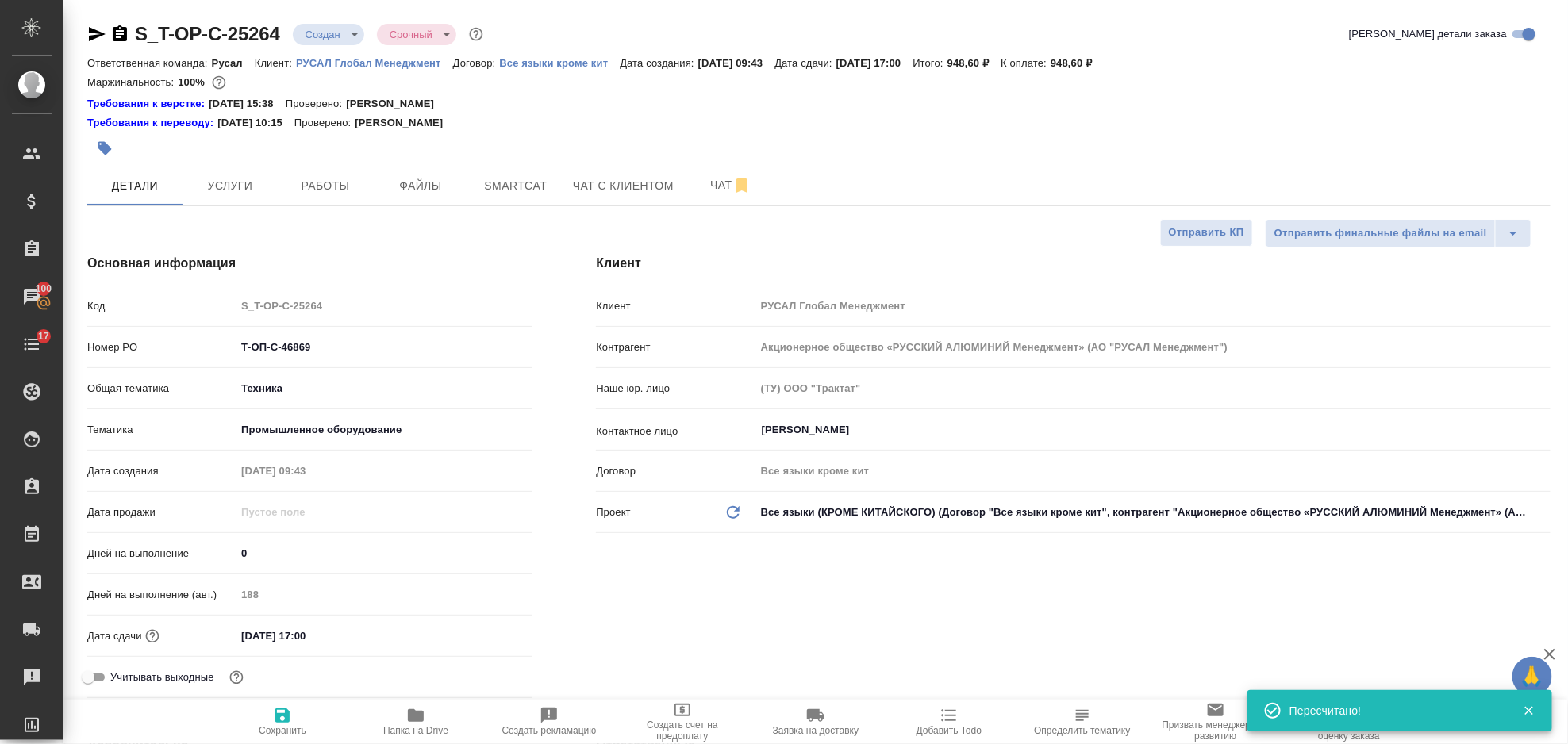
click at [92, 41] on icon "button" at bounding box center [96, 33] width 19 height 19
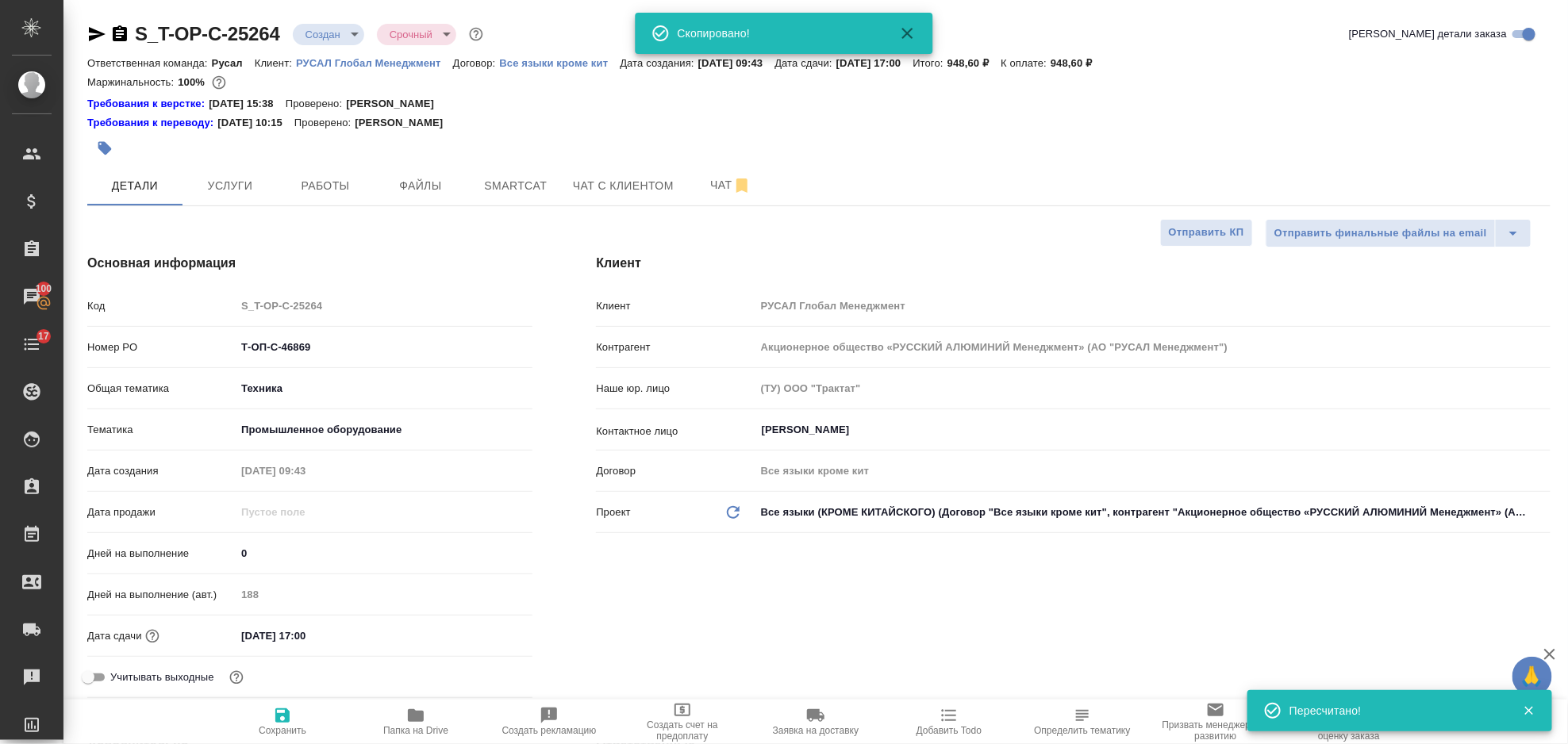
type textarea "x"
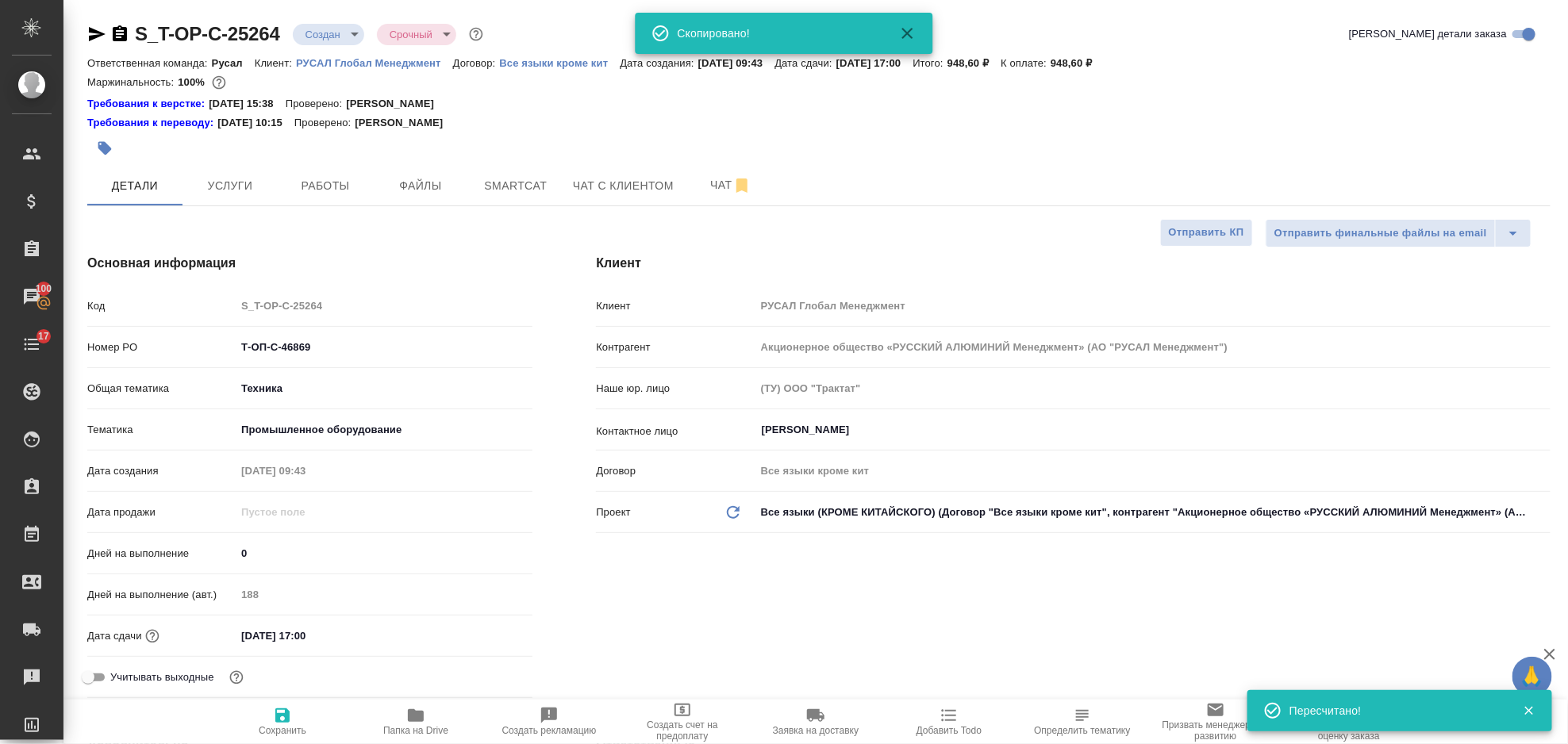
type textarea "x"
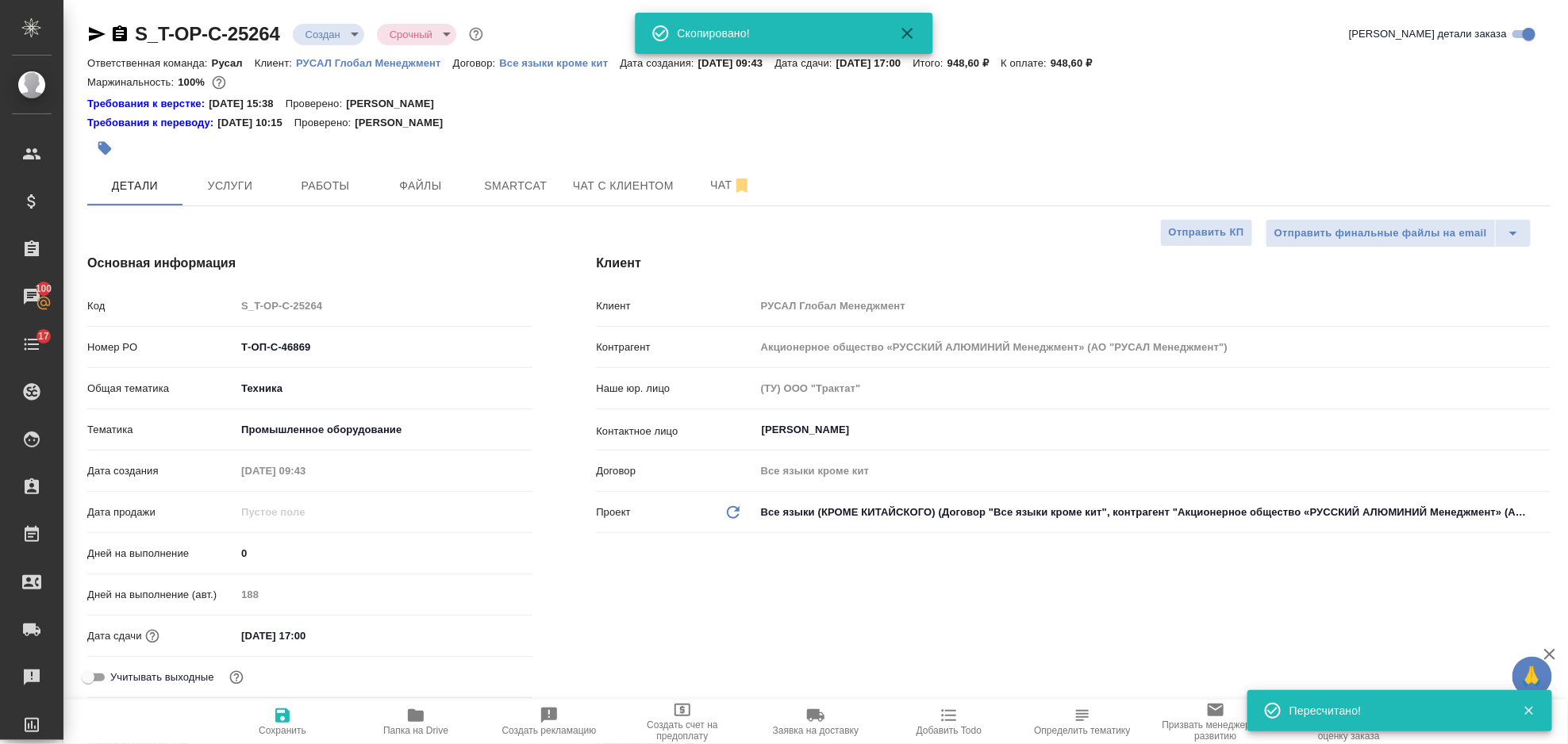
type textarea "x"
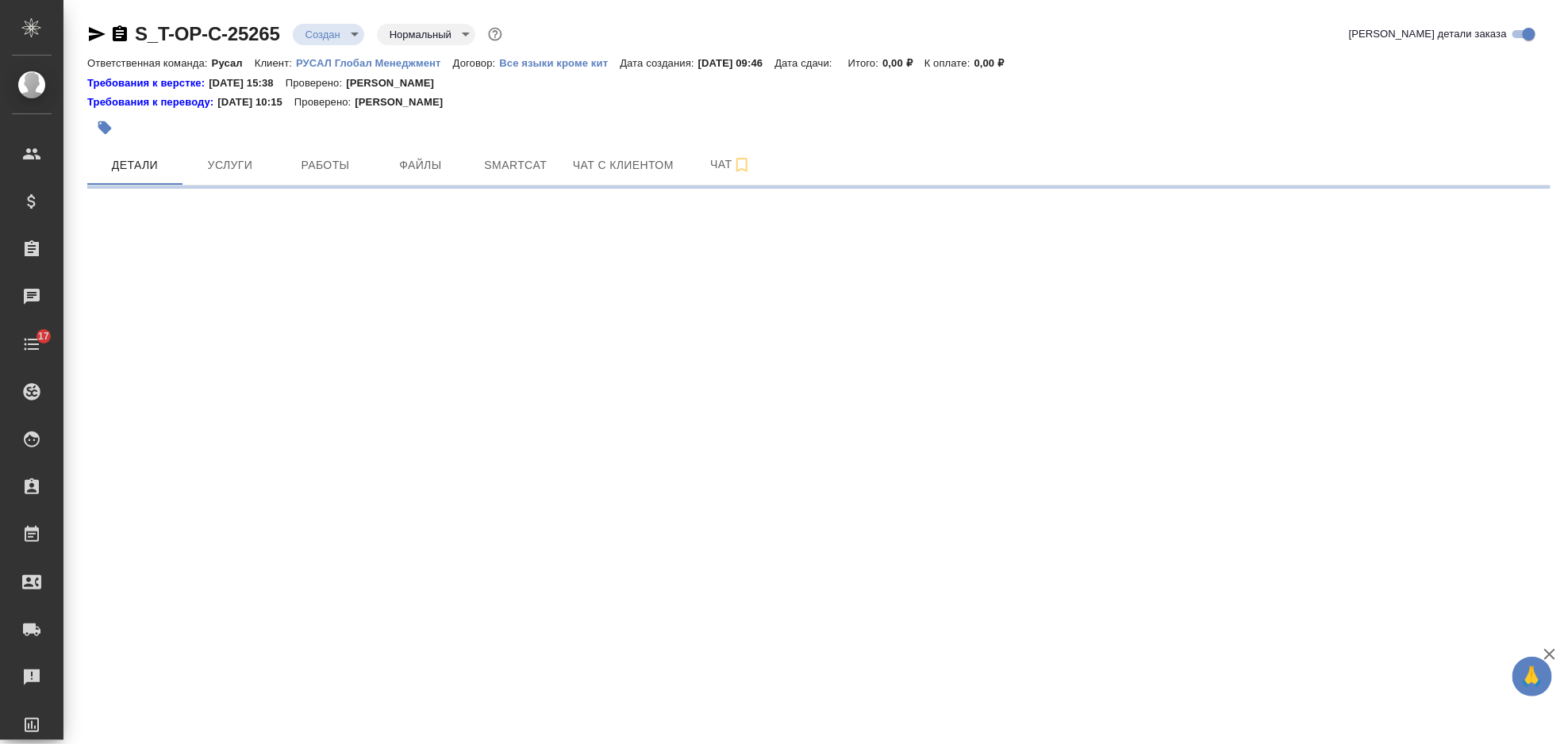
select select "RU"
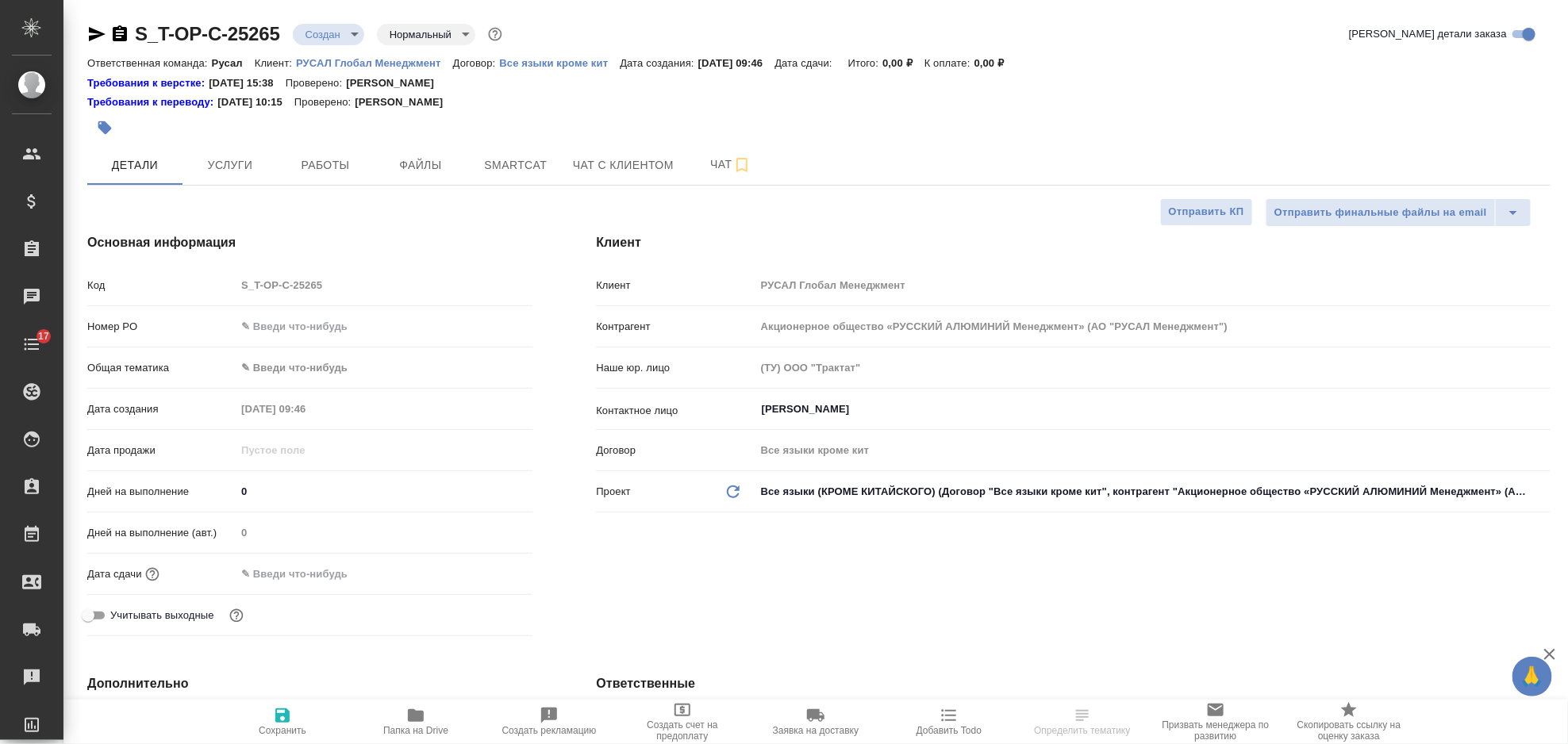
type textarea "x"
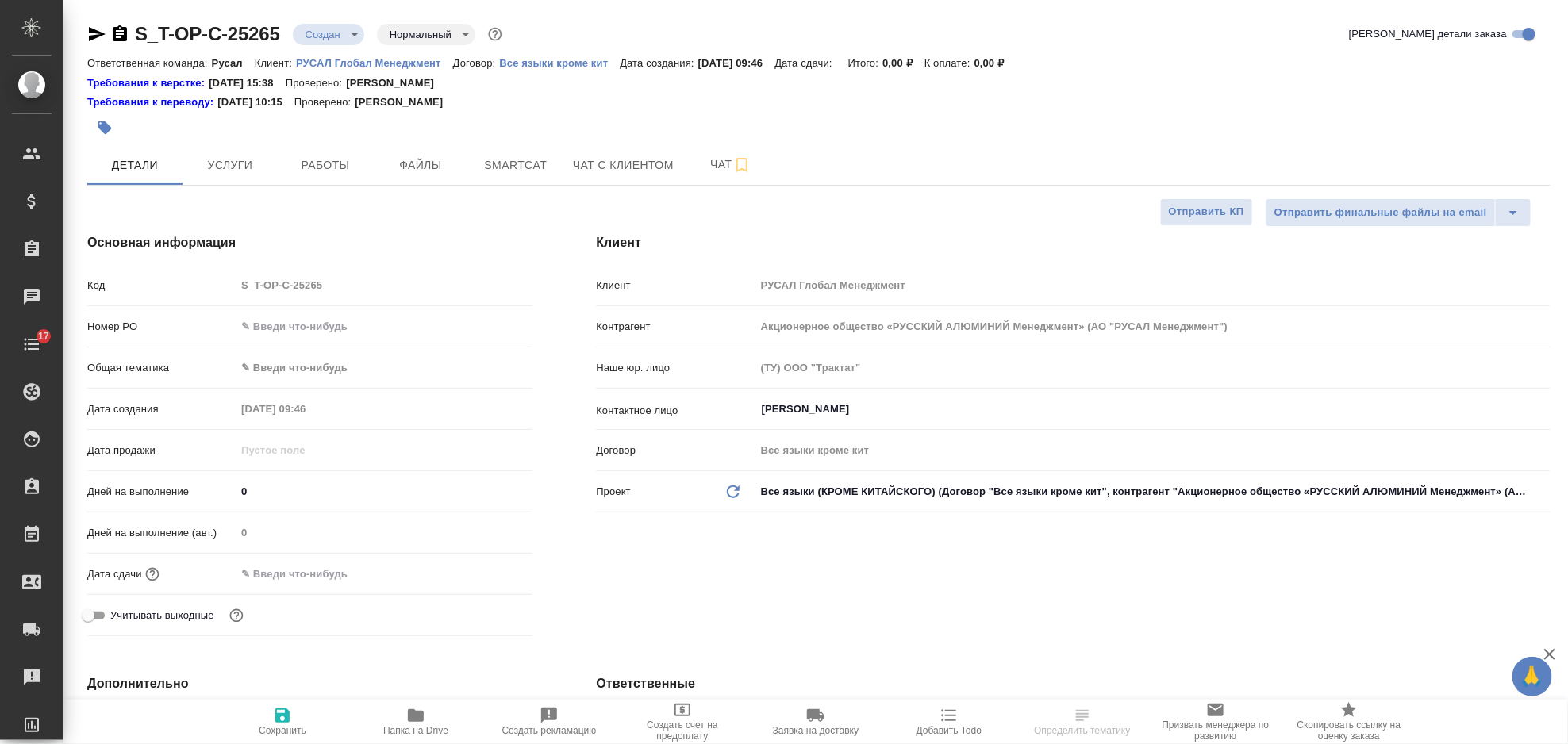
type textarea "x"
click at [276, 321] on input "text" at bounding box center [384, 326] width 296 height 23
paste input "Т-ОП-С-46866"
type input "Т-ОП-С-46866"
type textarea "x"
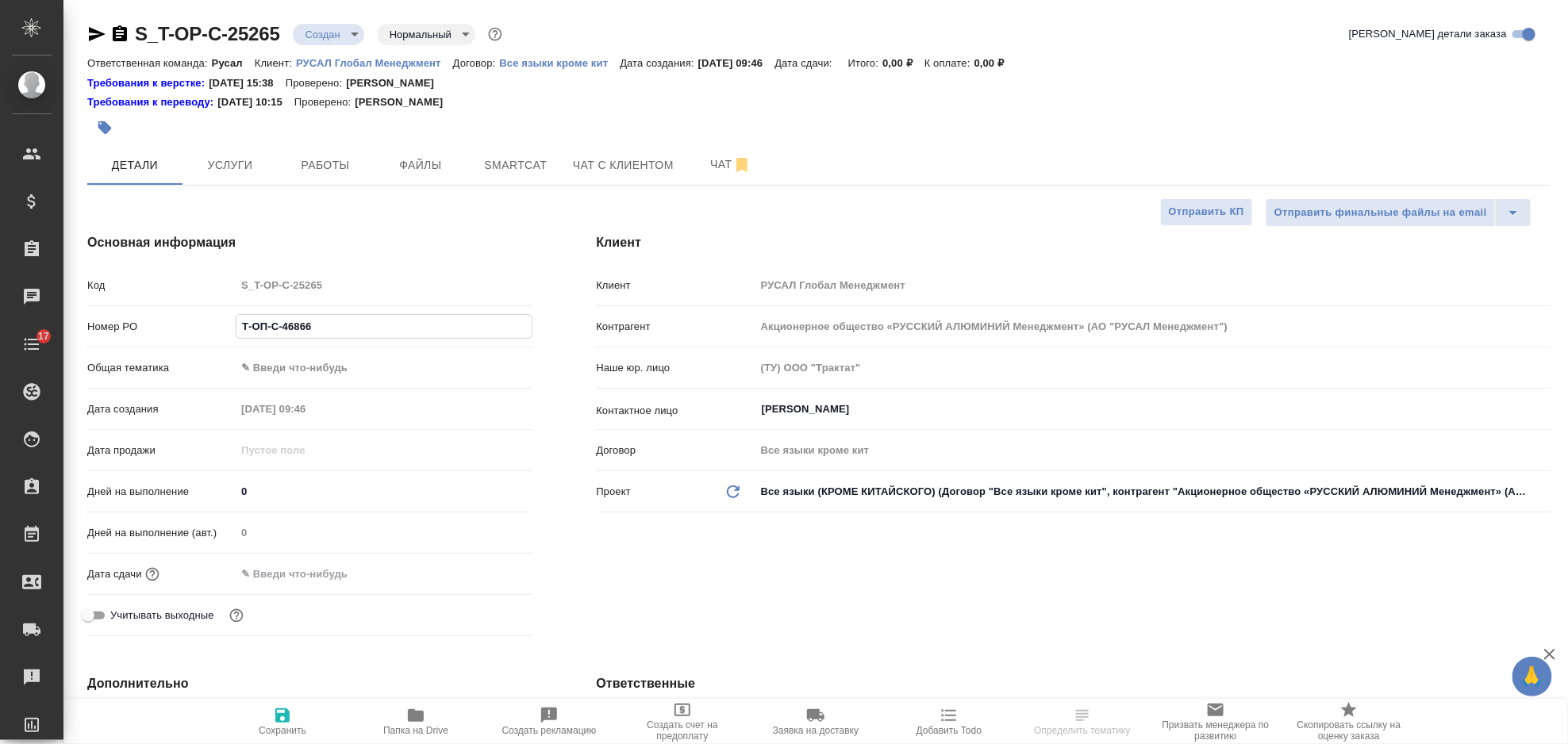
type textarea "x"
type input "Т-ОП-С-46866"
click at [319, 367] on body "🙏 .cls-1 fill:#fff; AWATERA Gorlenko [PERSON_NAME] Спецификации Заказы Чаты 17 …" at bounding box center [784, 372] width 1568 height 744
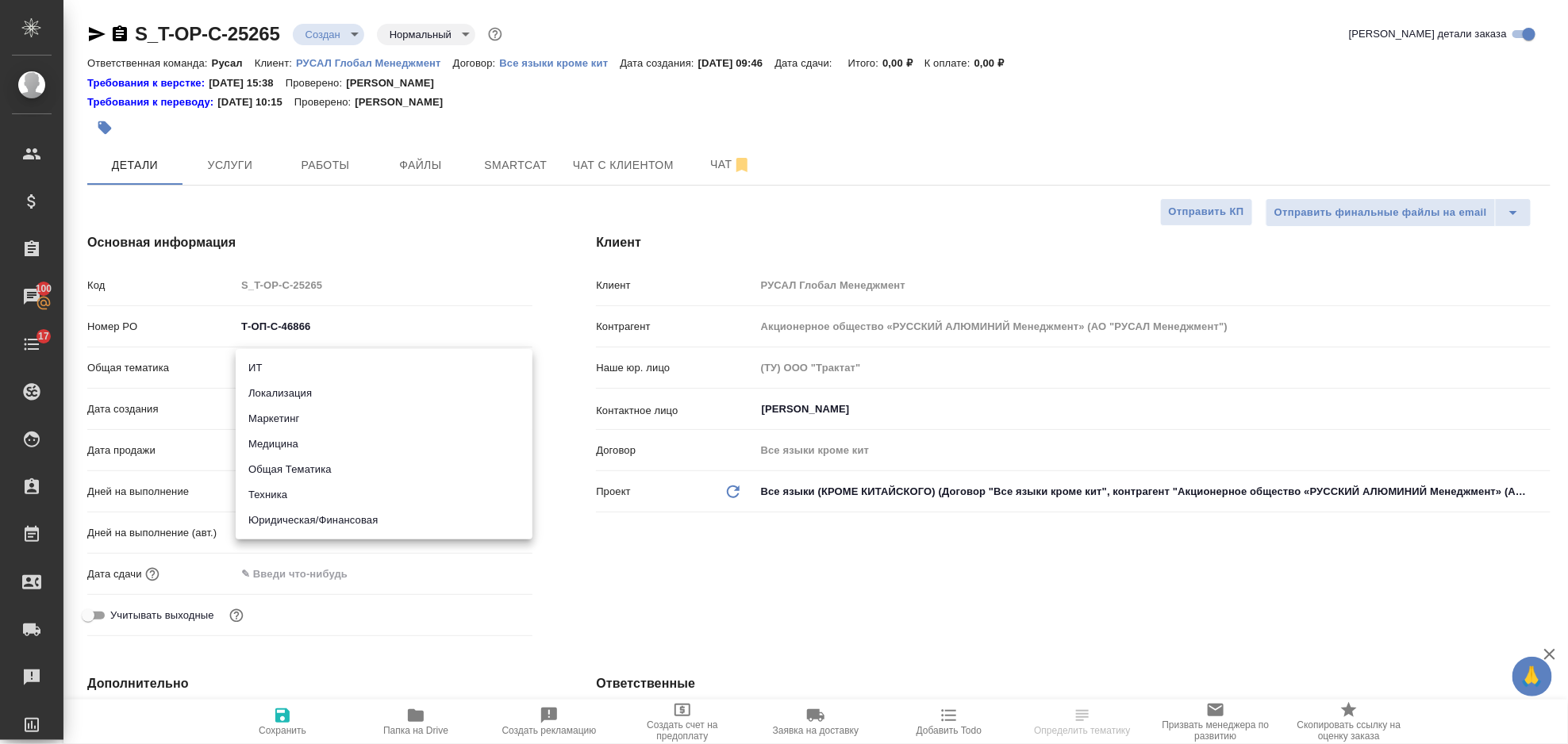
click at [363, 523] on li "Юридическая/Финансовая" at bounding box center [384, 520] width 297 height 26
type input "yr-fn"
type textarea "x"
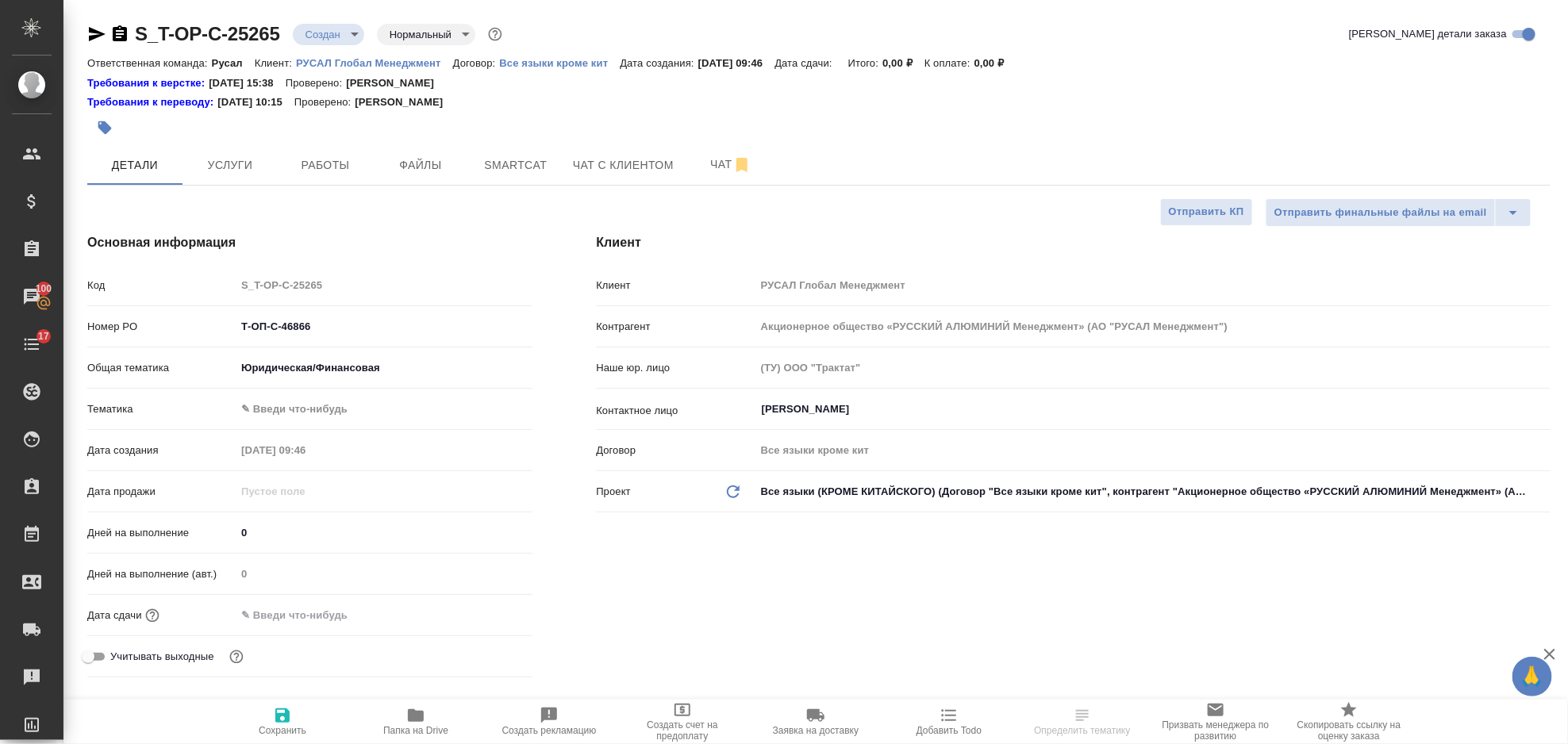
click at [354, 412] on body "🙏 .cls-1 fill:#fff; AWATERA Gorlenko Yuliua Клиенты Спецификации Заказы 100 Чат…" at bounding box center [784, 372] width 1568 height 744
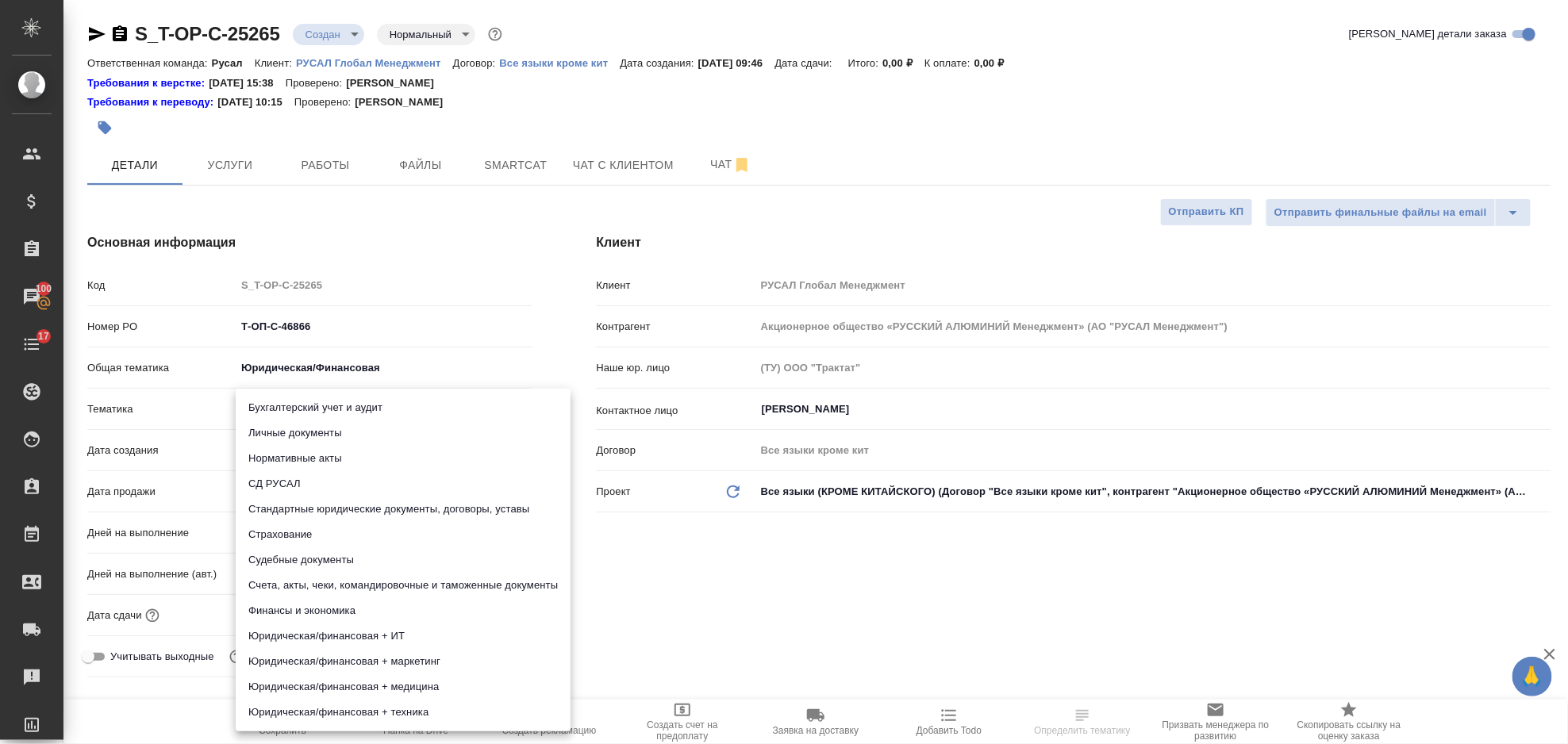
click at [433, 513] on li "Стандартные юридические документы, договоры, уставы" at bounding box center [403, 509] width 335 height 26
type textarea "x"
type input "5f647205b73bc97568ca66bf"
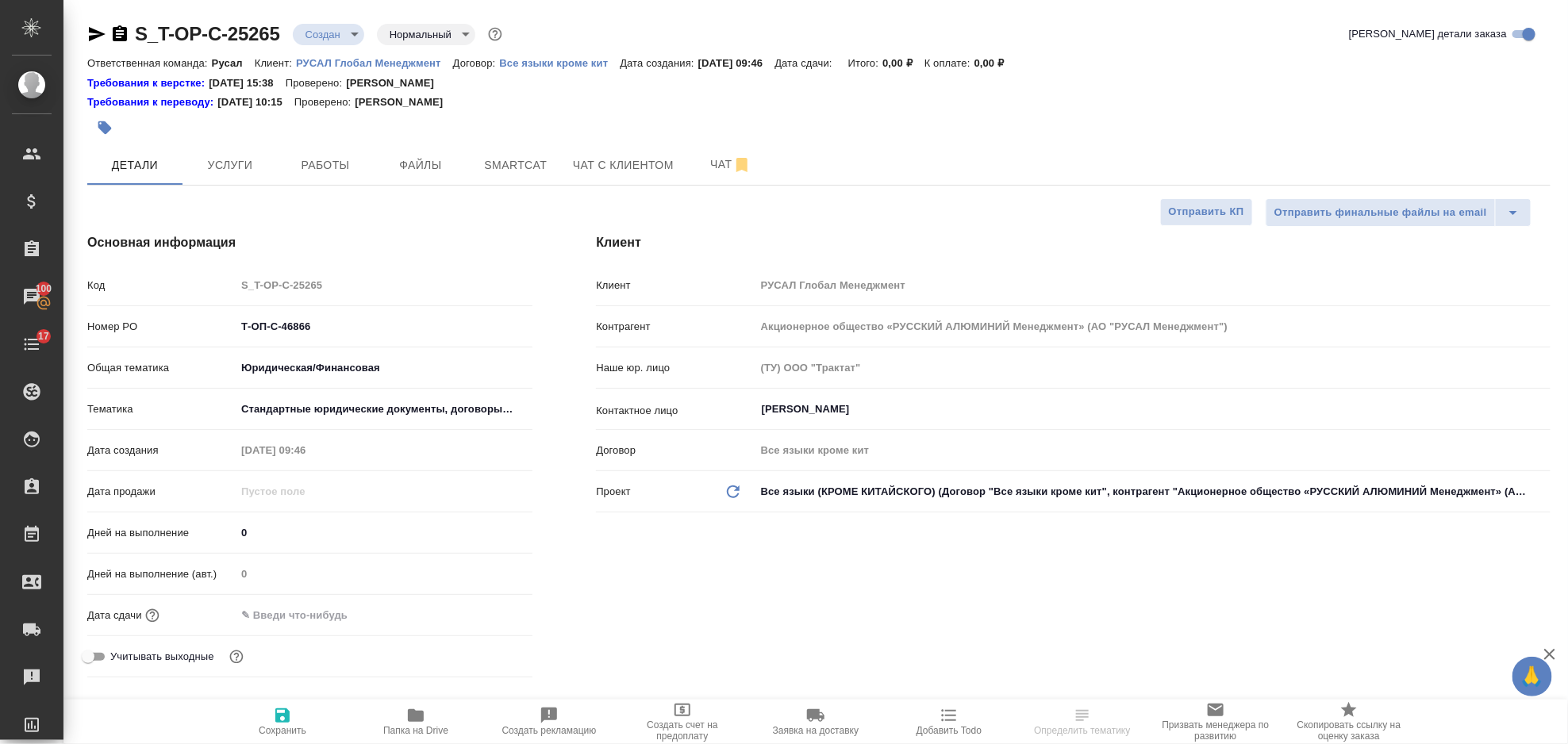
click at [342, 622] on input "text" at bounding box center [304, 614] width 138 height 23
click at [490, 614] on icon "button" at bounding box center [486, 613] width 19 height 19
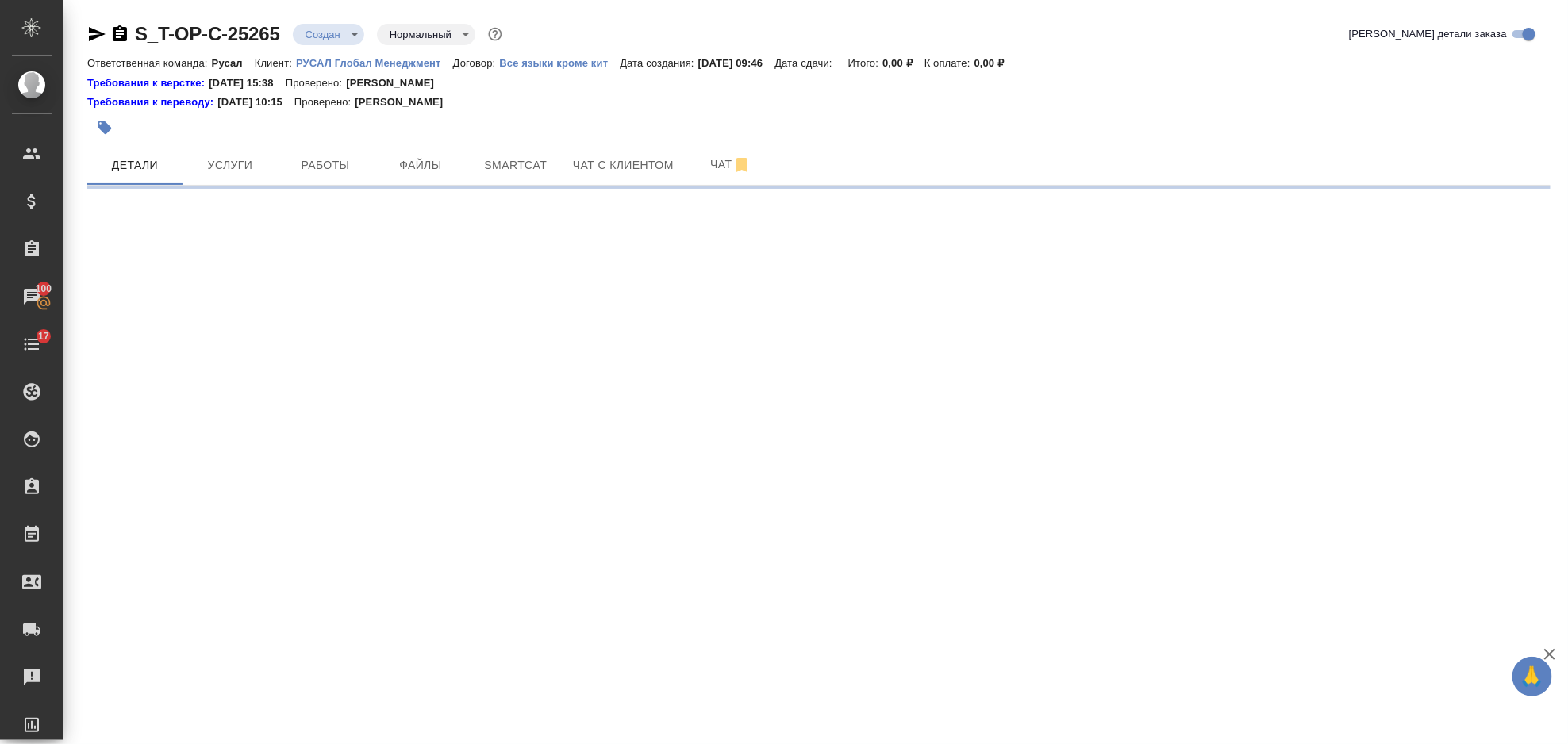
select select "RU"
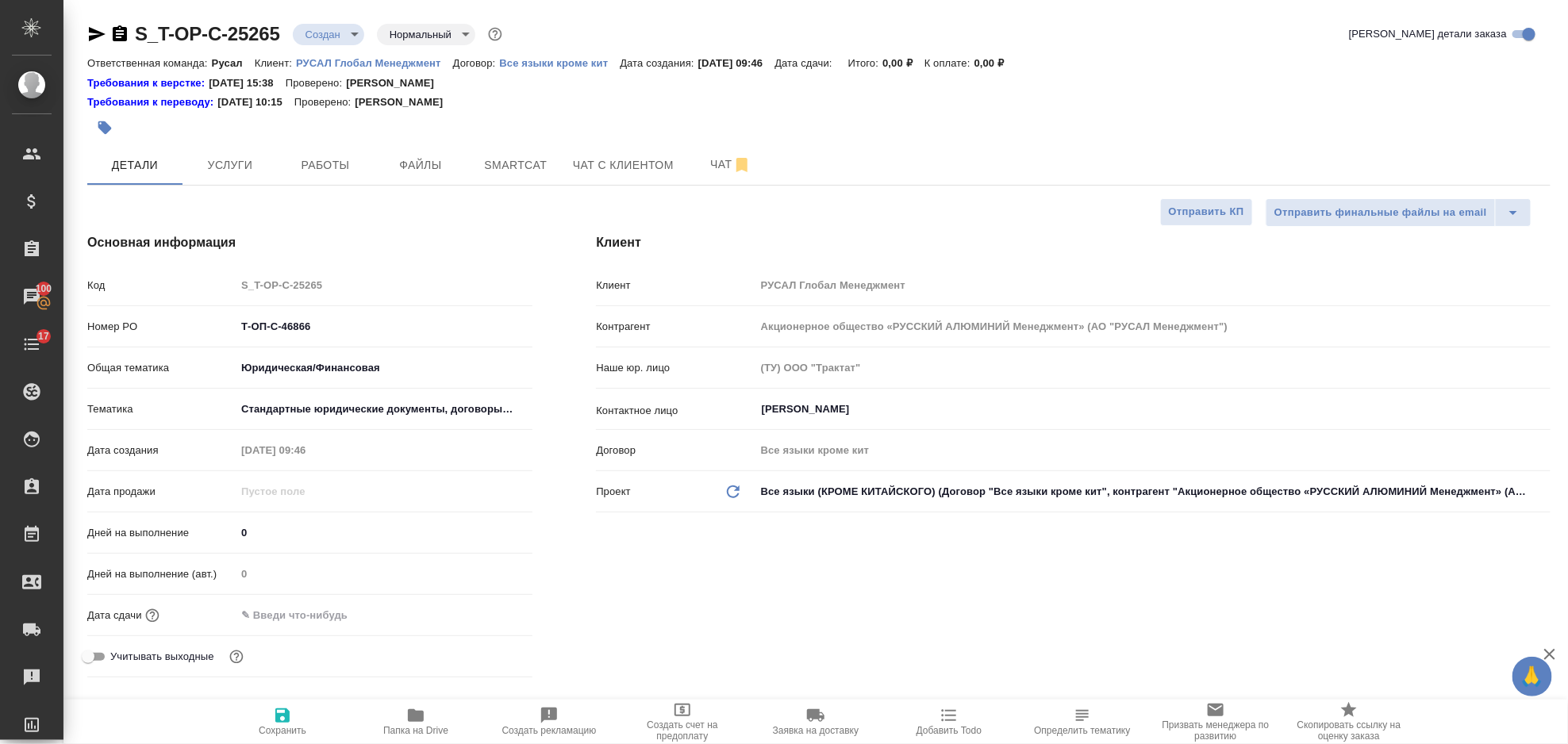
type textarea "x"
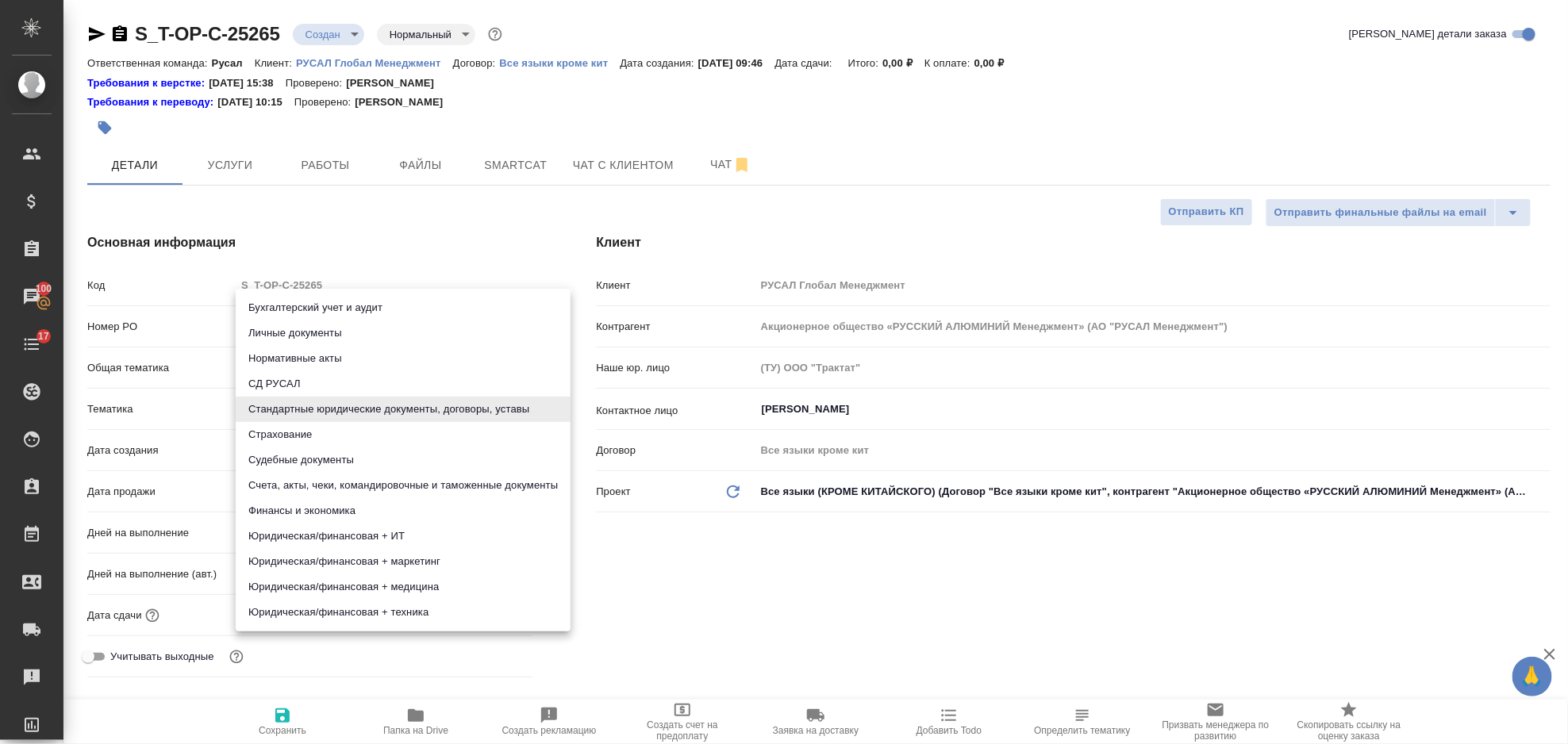
click at [453, 405] on body "🙏 .cls-1 fill:#fff; AWATERA Gorlenko Yuliua Клиенты Спецификации Заказы 100 Чат…" at bounding box center [784, 372] width 1568 height 744
click at [450, 407] on li "Стандартные юридические документы, договоры, уставы" at bounding box center [403, 409] width 335 height 26
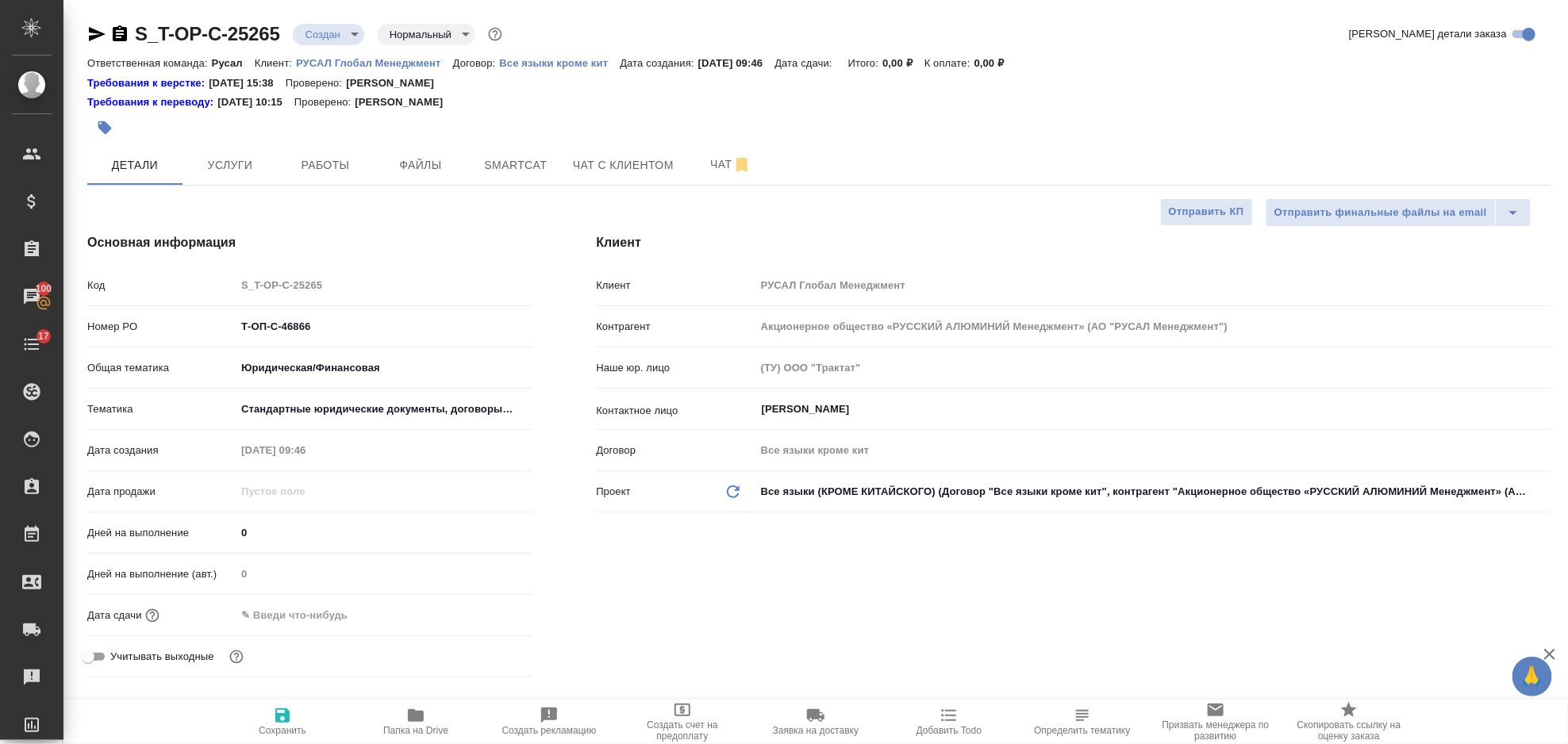
click at [332, 604] on div "Дата сдачи" at bounding box center [309, 615] width 445 height 27
click at [329, 611] on input "text" at bounding box center [304, 614] width 138 height 23
click at [487, 610] on icon "button" at bounding box center [486, 613] width 15 height 16
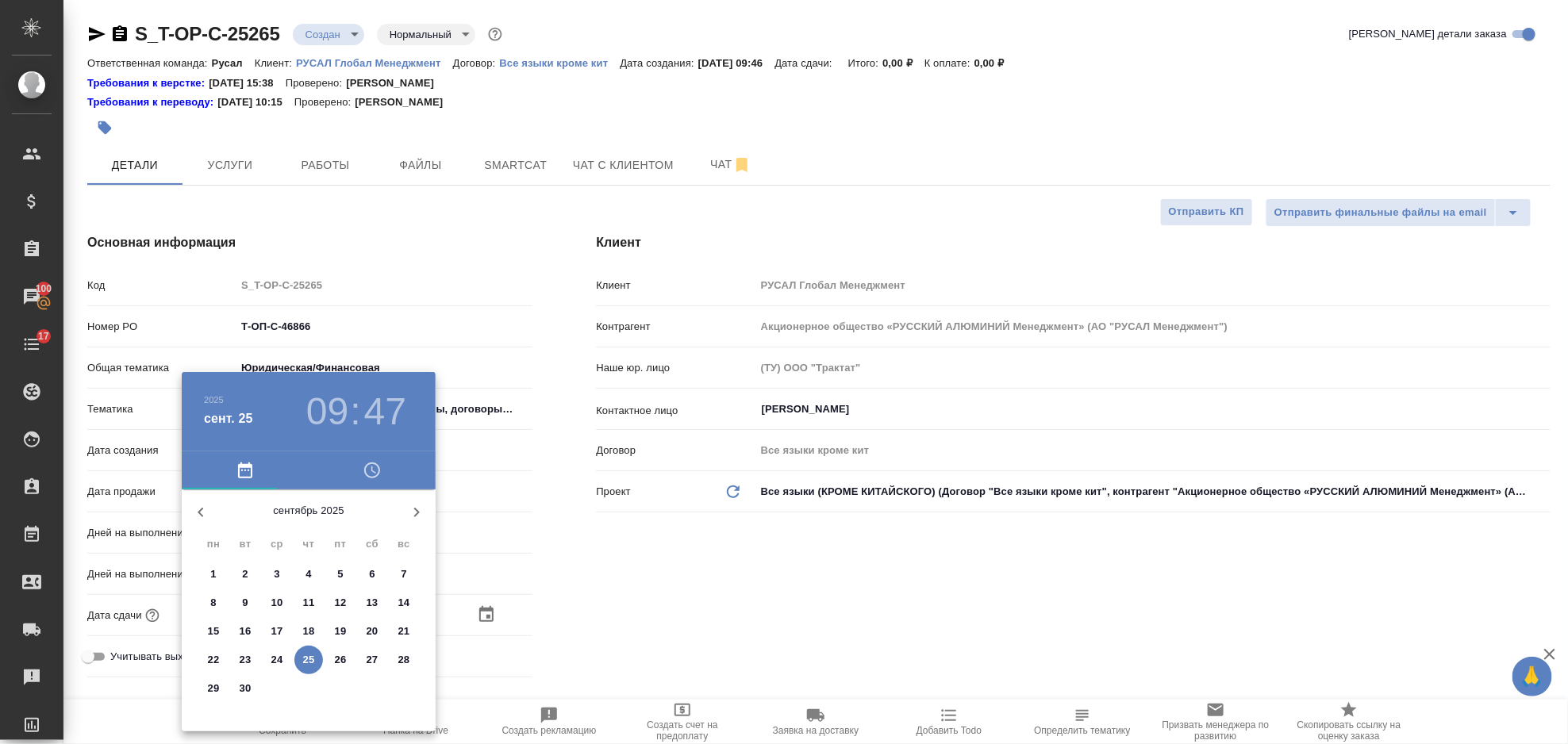
click at [211, 681] on p "29" at bounding box center [214, 689] width 12 height 16
type input "29.09.2025 09:47"
type textarea "x"
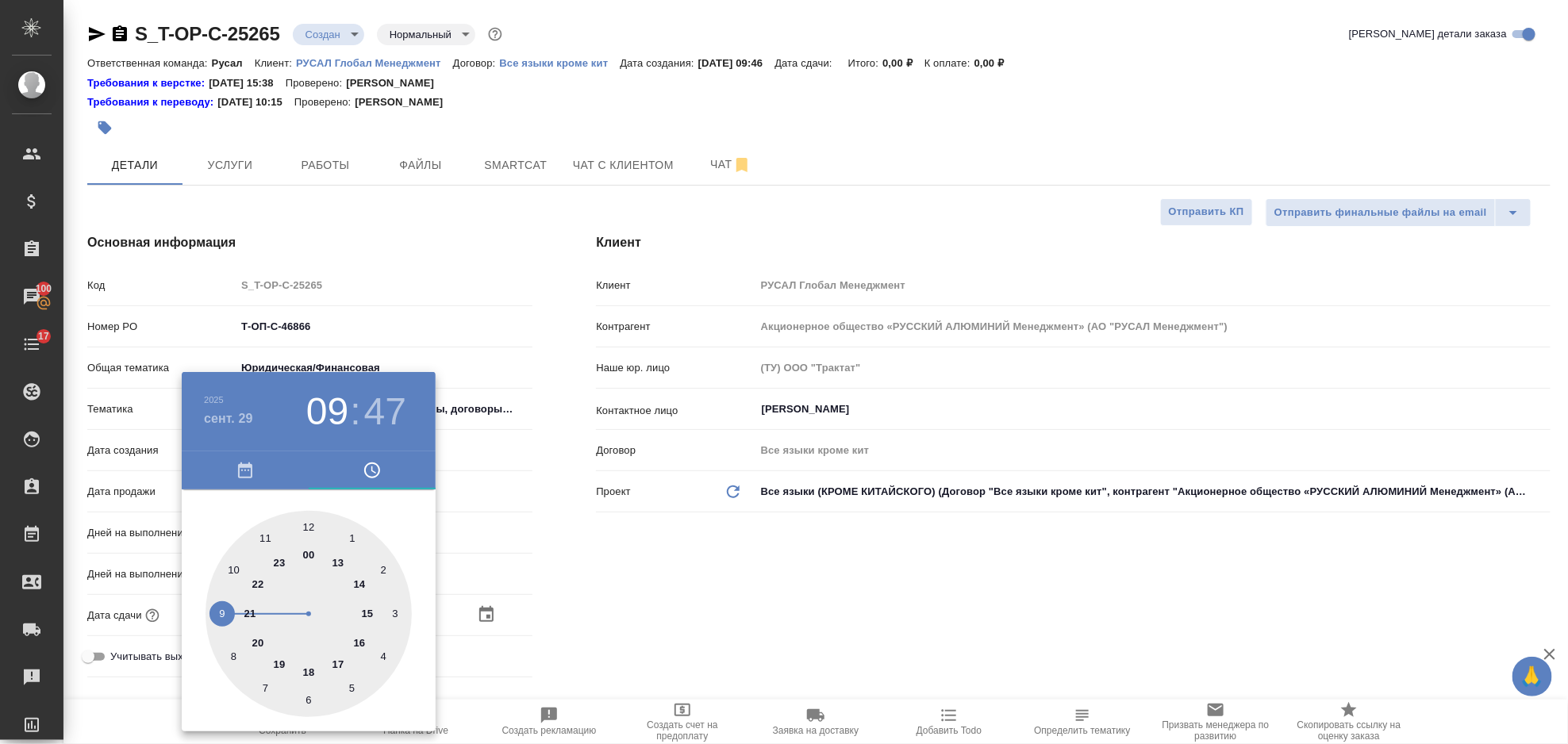
click at [235, 569] on div at bounding box center [308, 614] width 206 height 206
type input "29.09.2025 10:47"
type textarea "x"
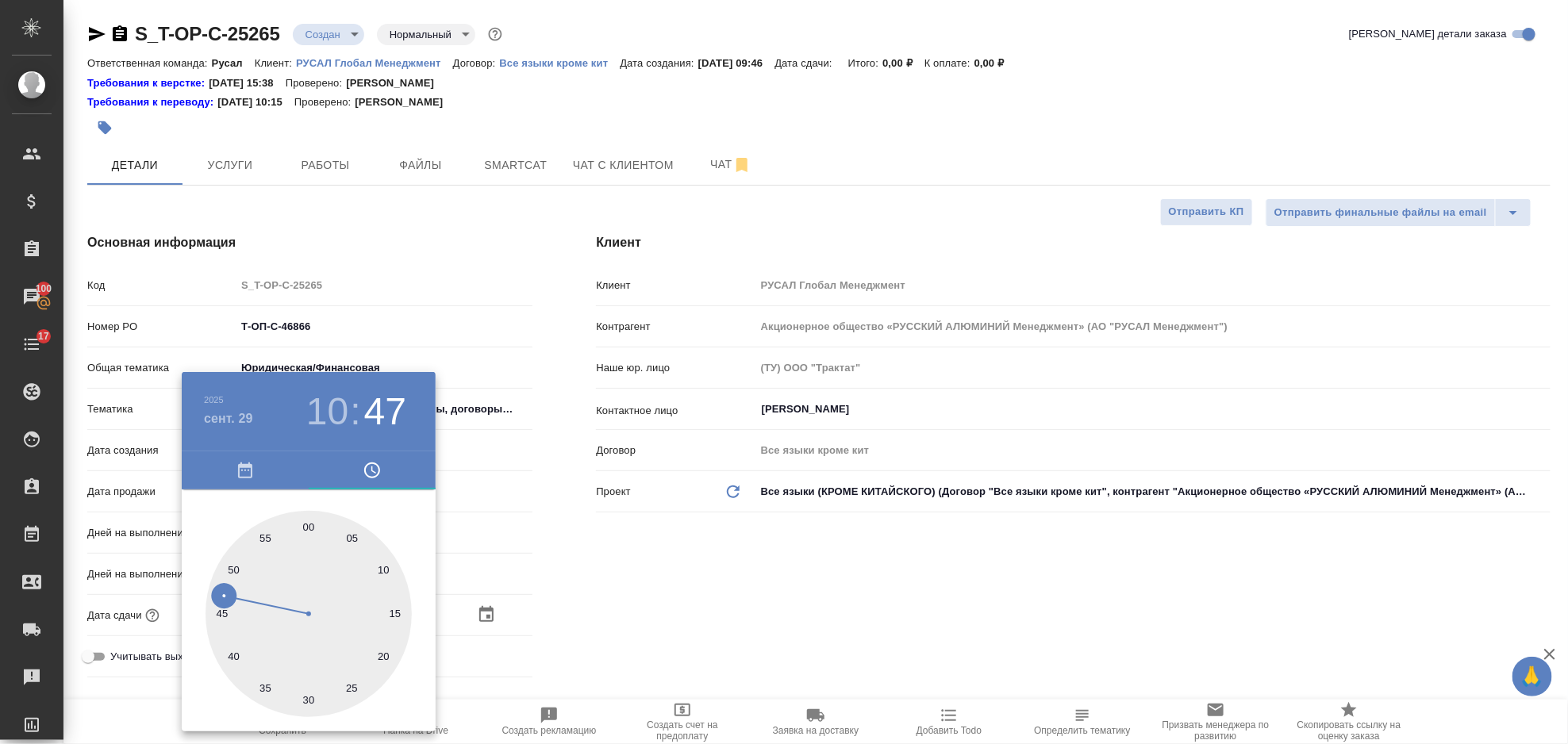
click at [309, 524] on div at bounding box center [308, 614] width 206 height 206
type input "29.09.2025 10:00"
type textarea "x"
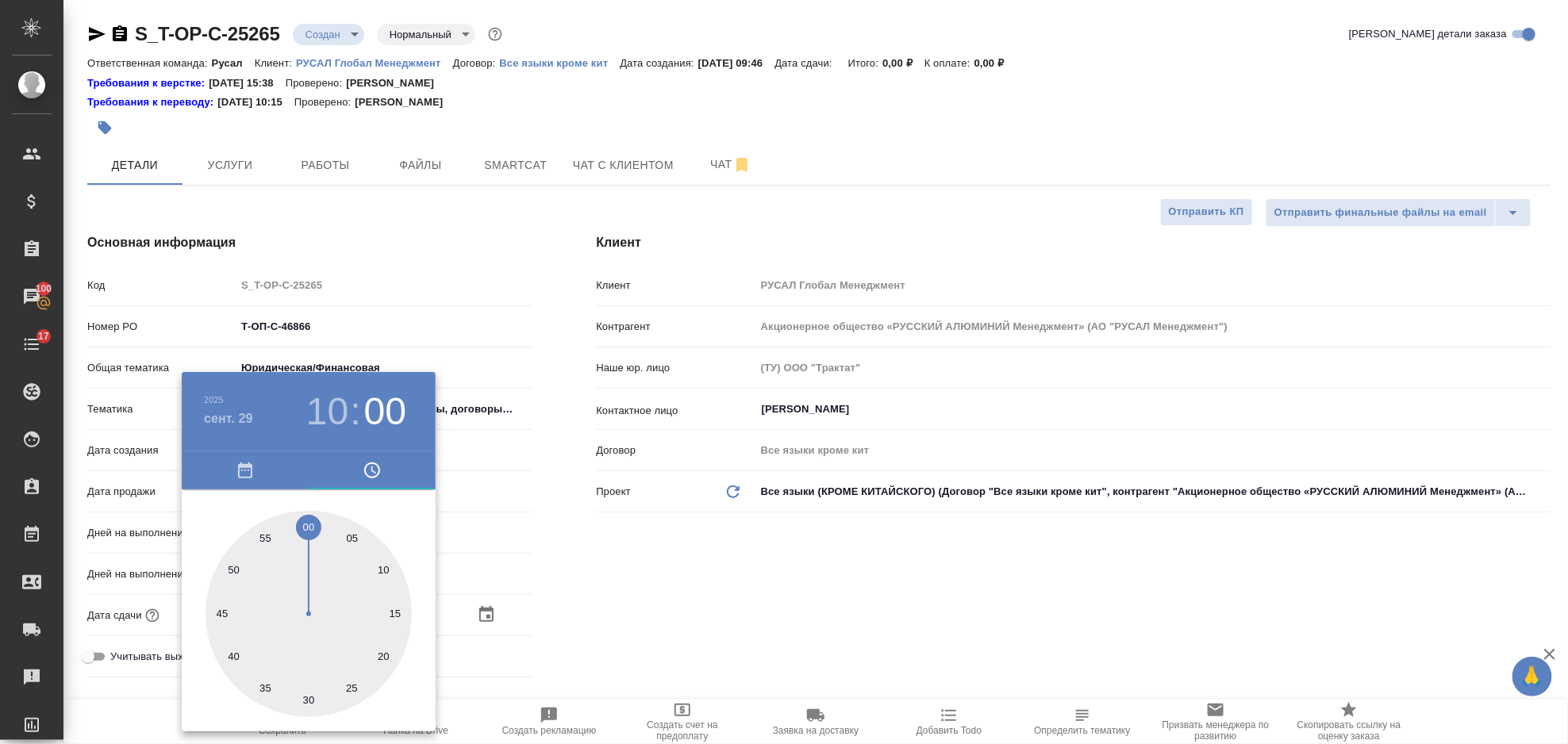
click at [613, 627] on div at bounding box center [784, 372] width 1568 height 744
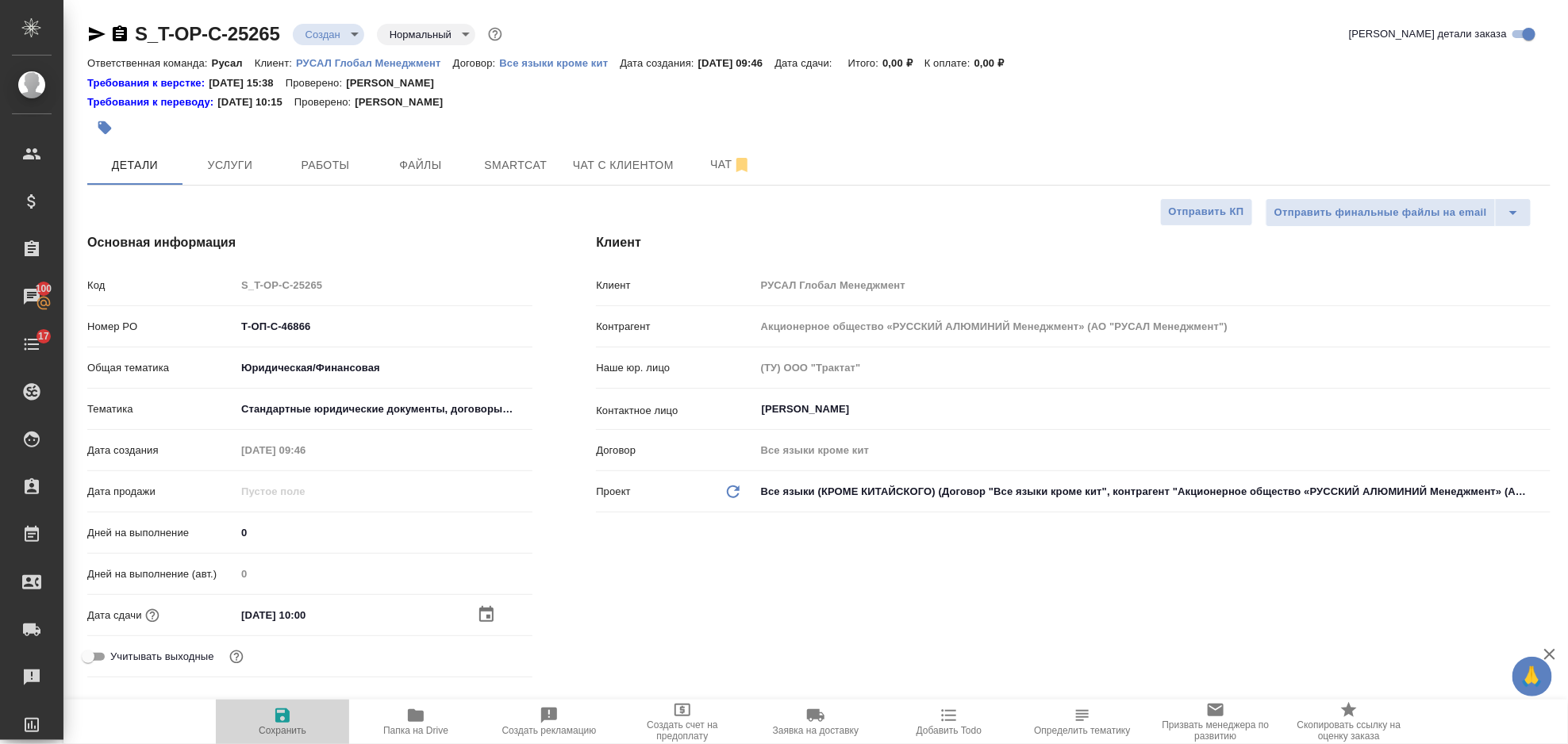
click at [291, 715] on icon "button" at bounding box center [282, 715] width 19 height 19
type textarea "x"
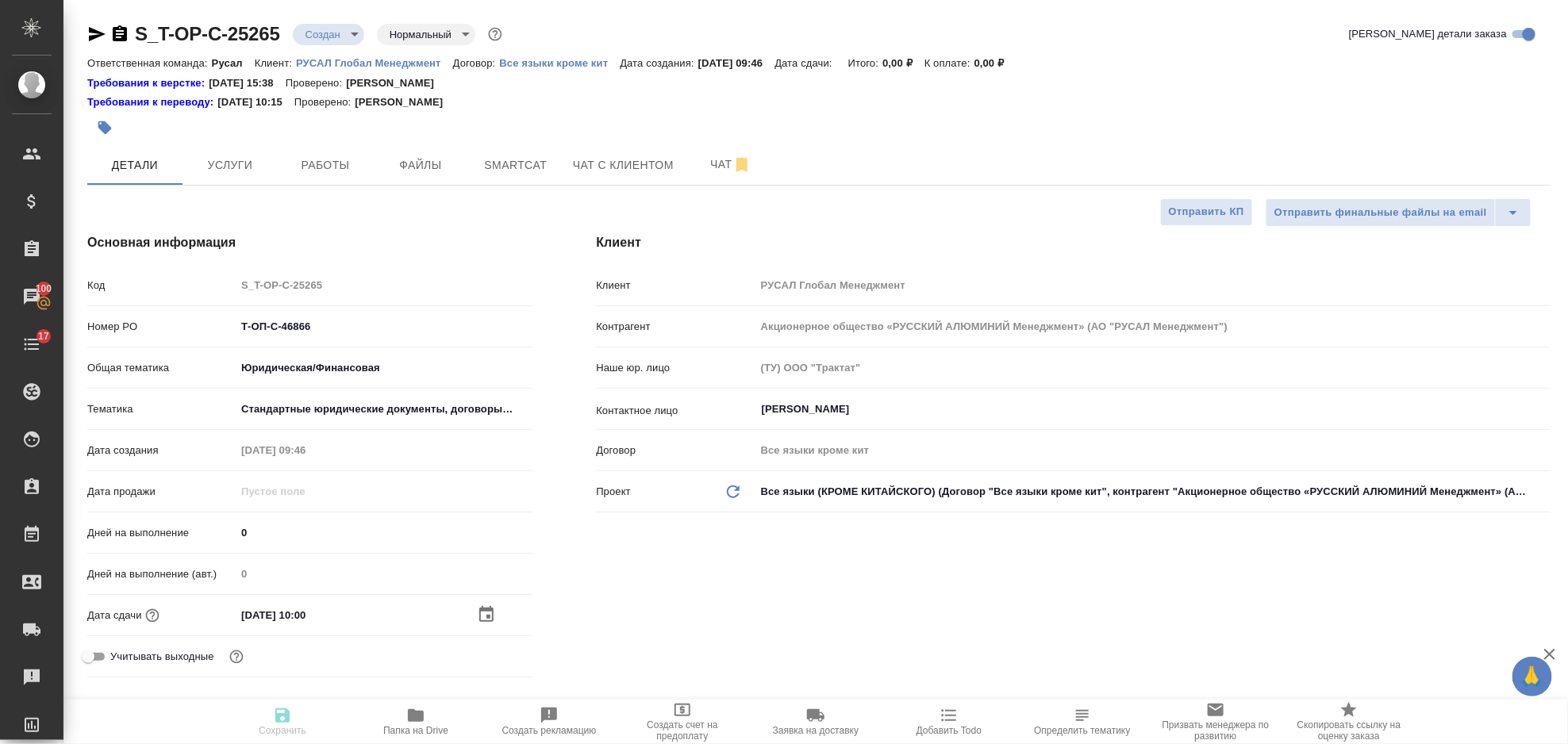
type textarea "x"
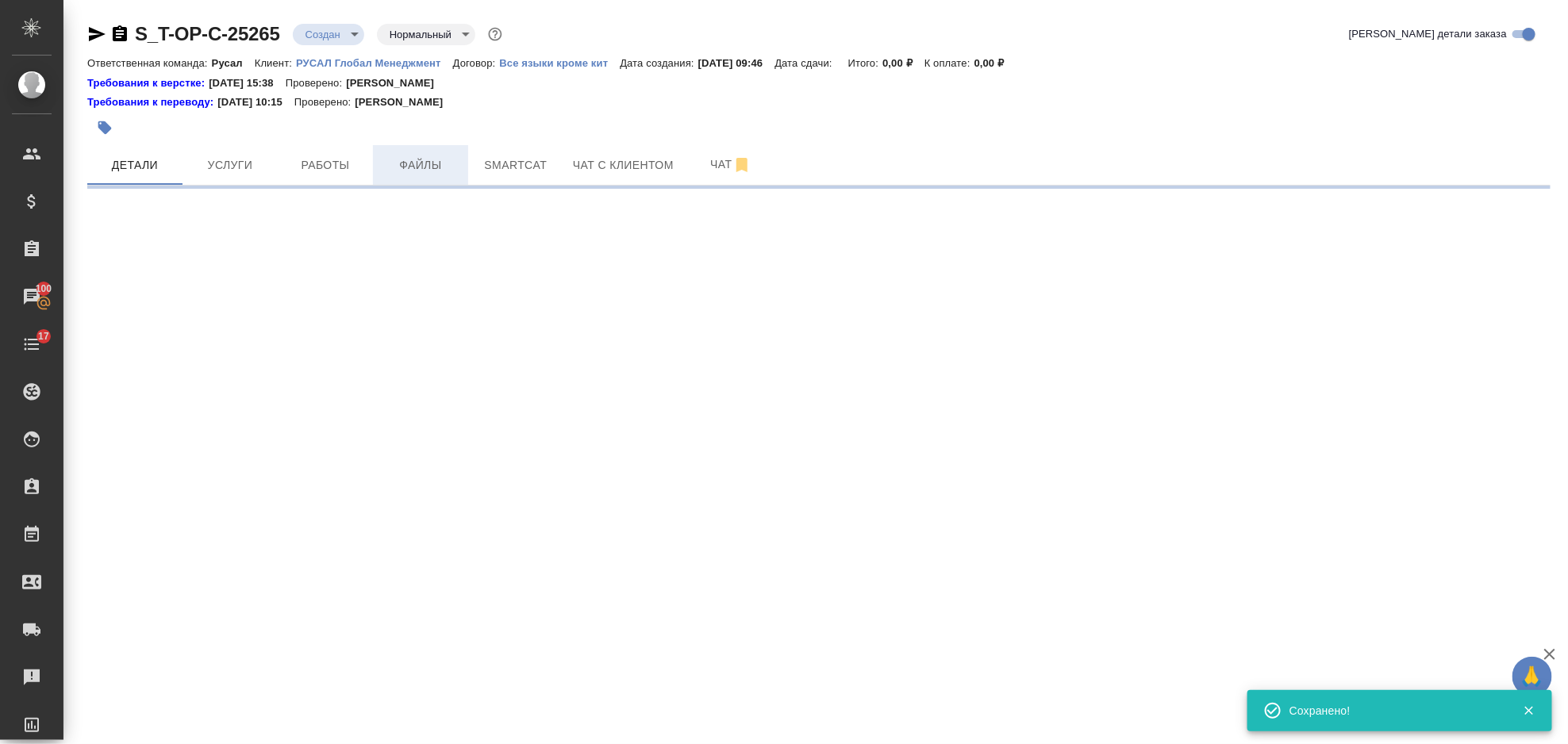
select select "RU"
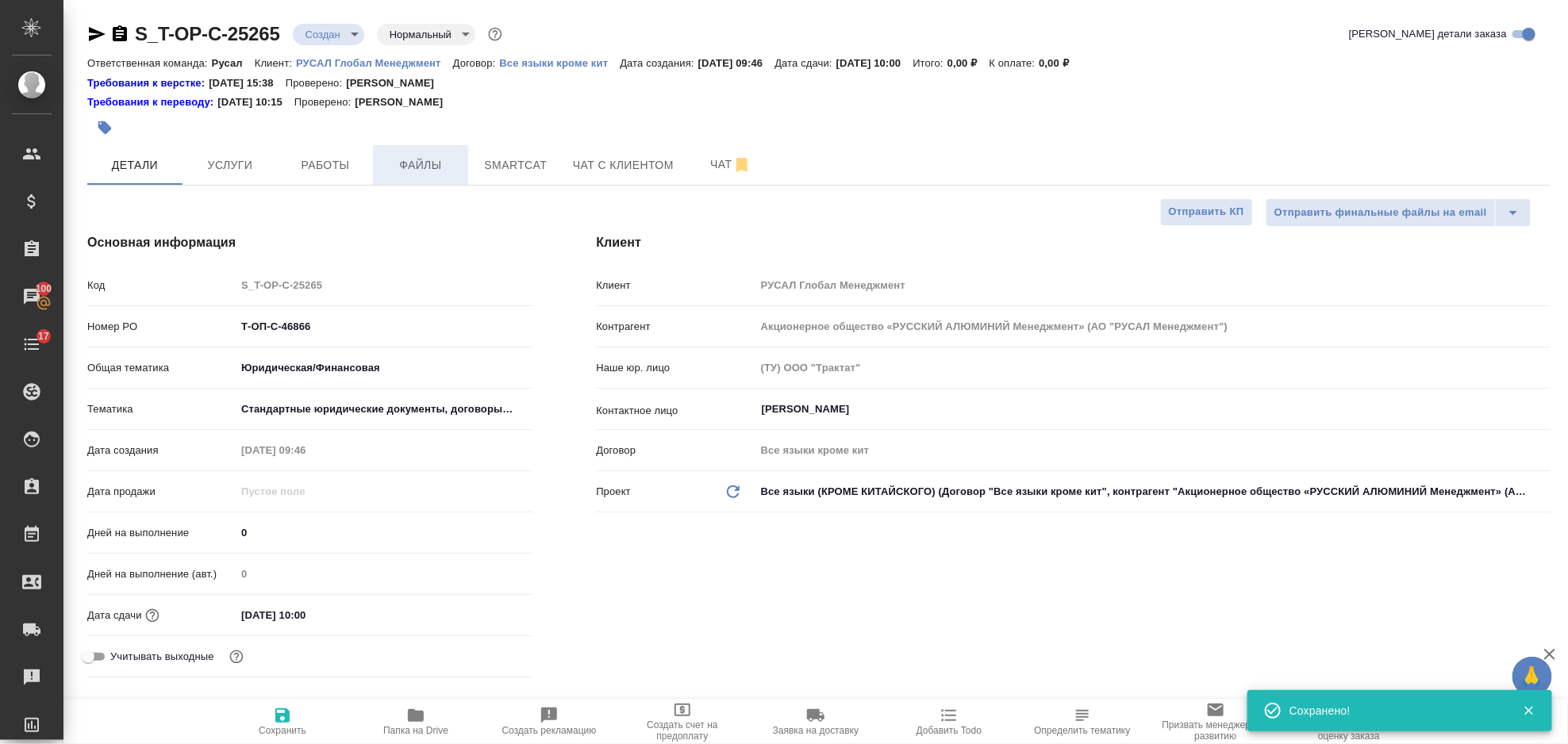
type textarea "x"
click at [441, 175] on span "Файлы" at bounding box center [421, 165] width 77 height 20
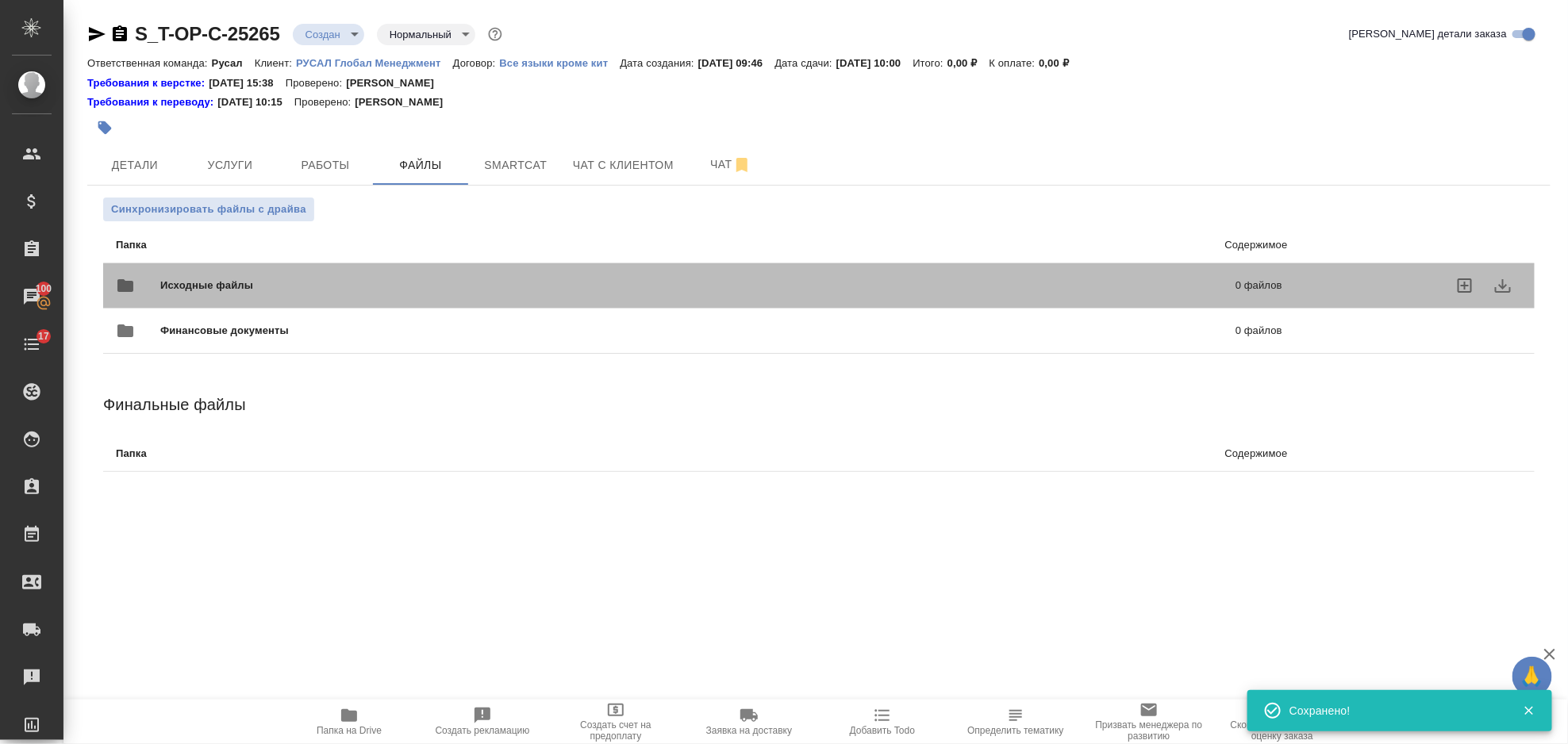
click at [273, 287] on span "Исходные файлы" at bounding box center [452, 286] width 584 height 16
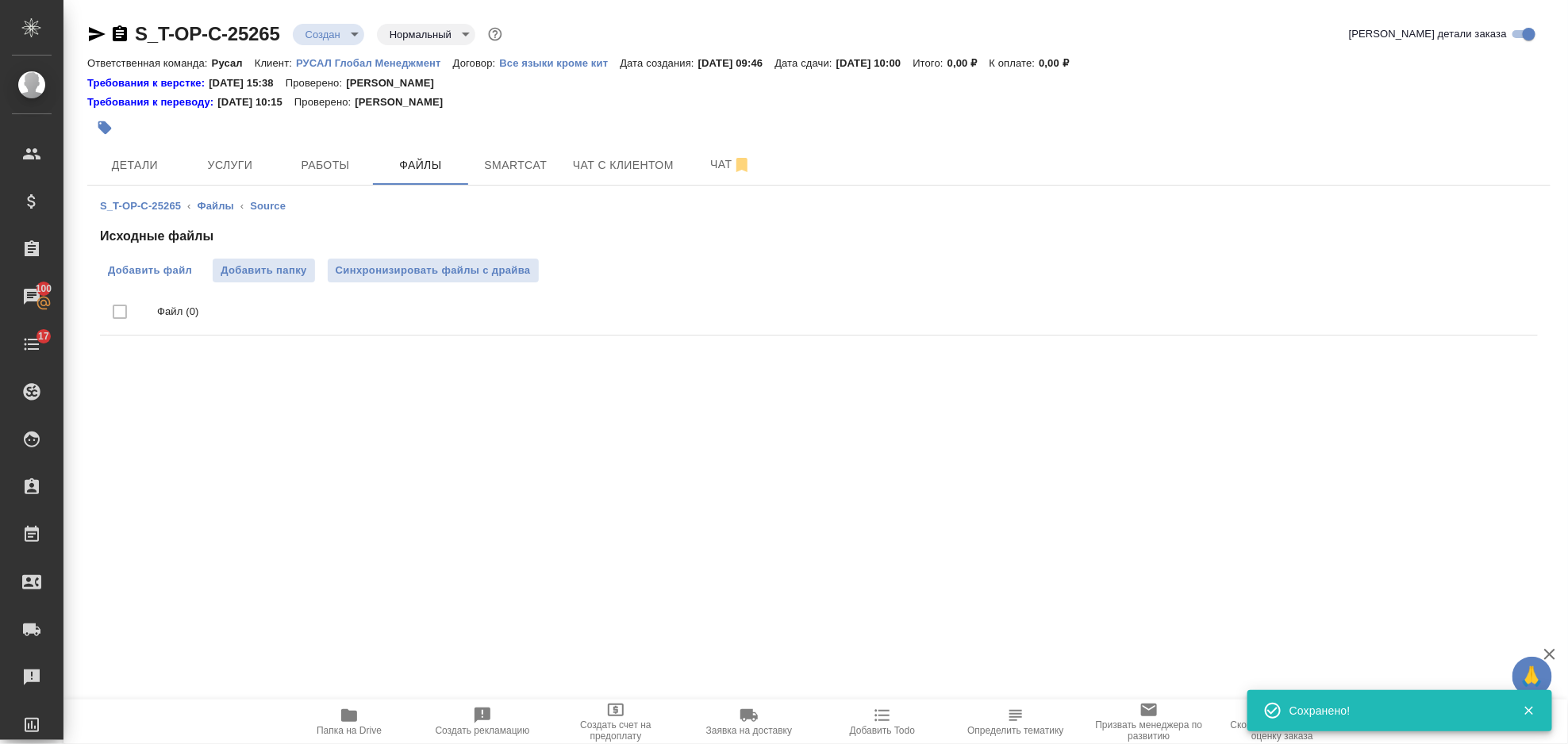
click at [159, 275] on span "Добавить файл" at bounding box center [150, 271] width 84 height 16
click at [0, 0] on input "Добавить файл" at bounding box center [0, 0] width 0 height 0
click at [254, 157] on span "Услуги" at bounding box center [231, 165] width 77 height 20
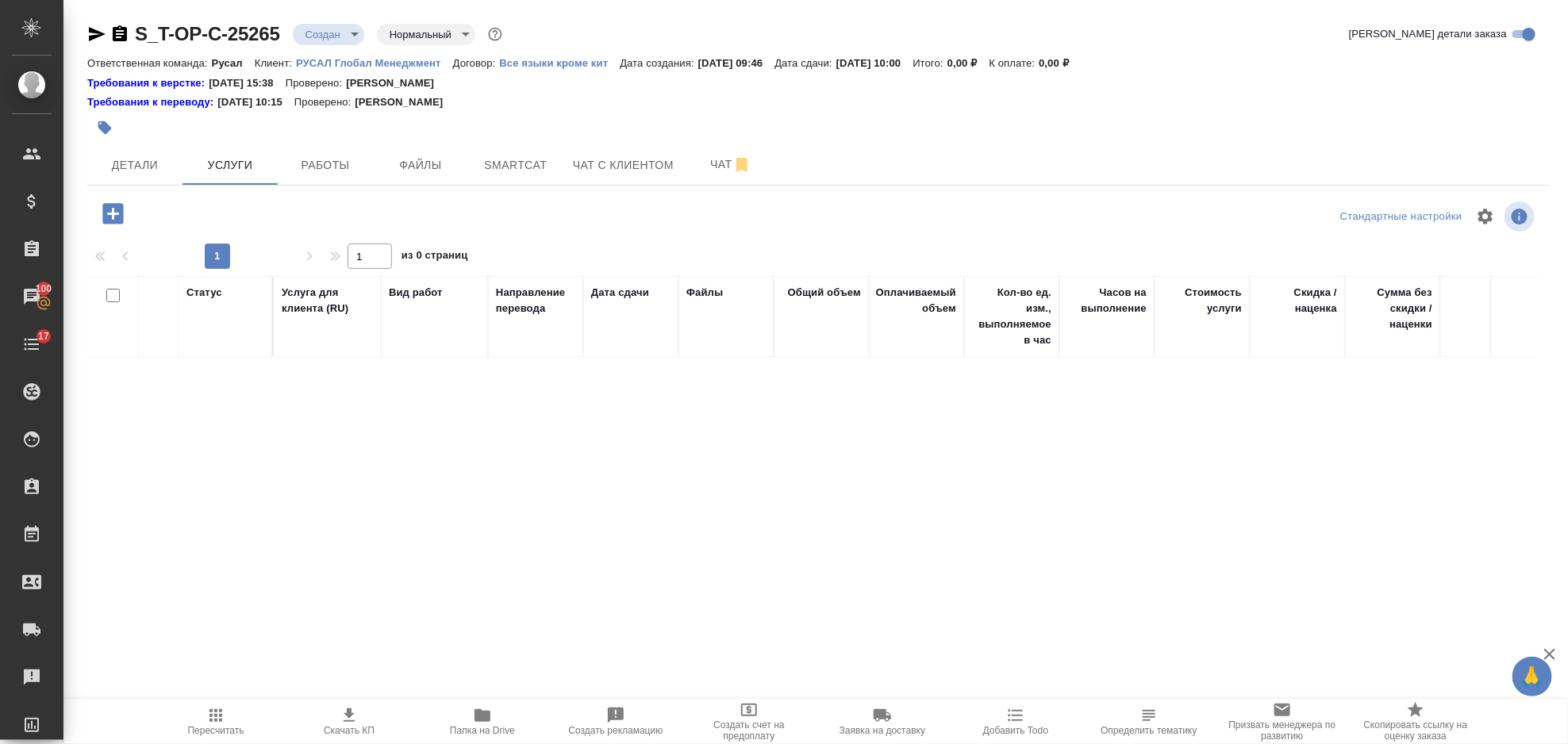
click at [105, 217] on icon "button" at bounding box center [112, 213] width 21 height 21
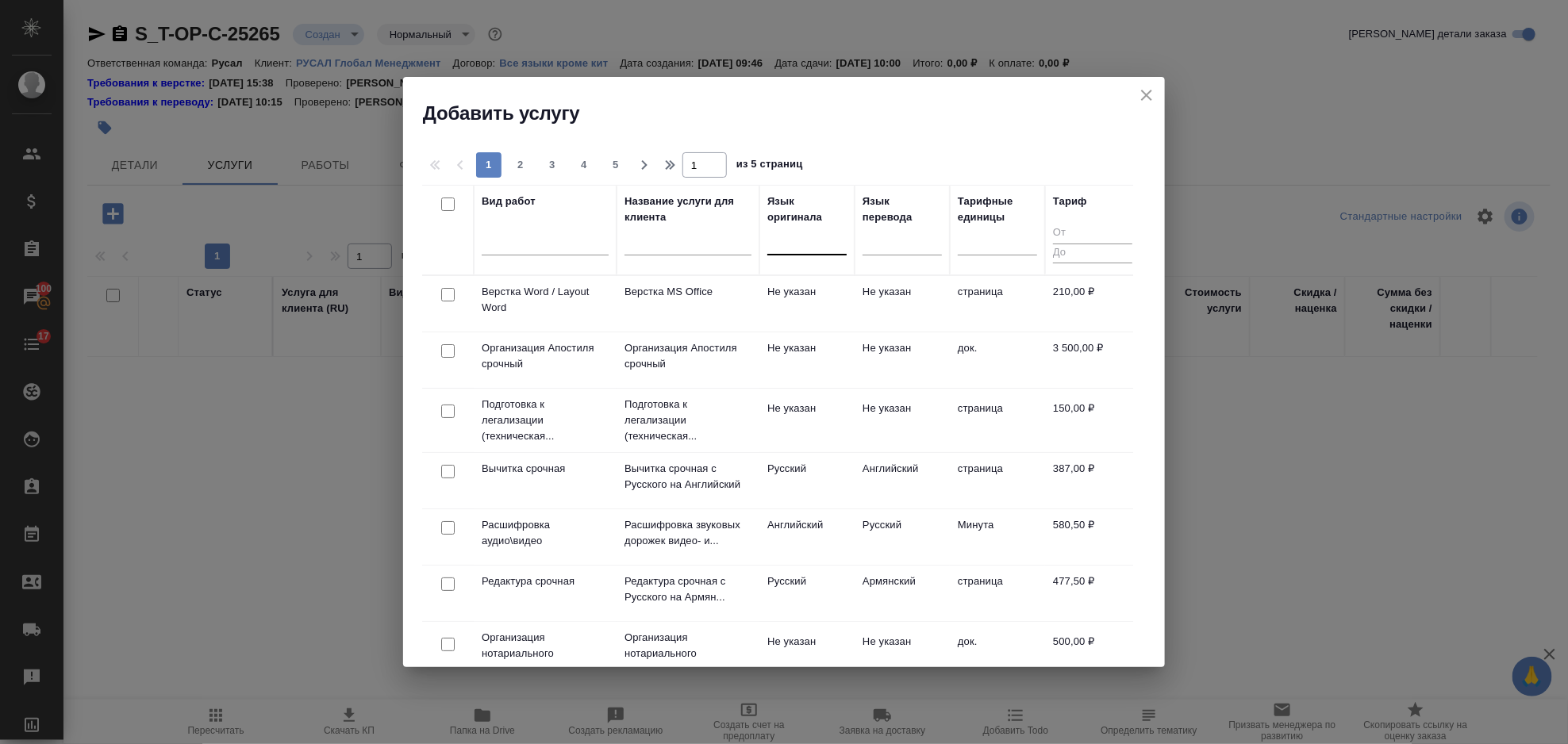
click at [812, 241] on div at bounding box center [807, 239] width 80 height 23
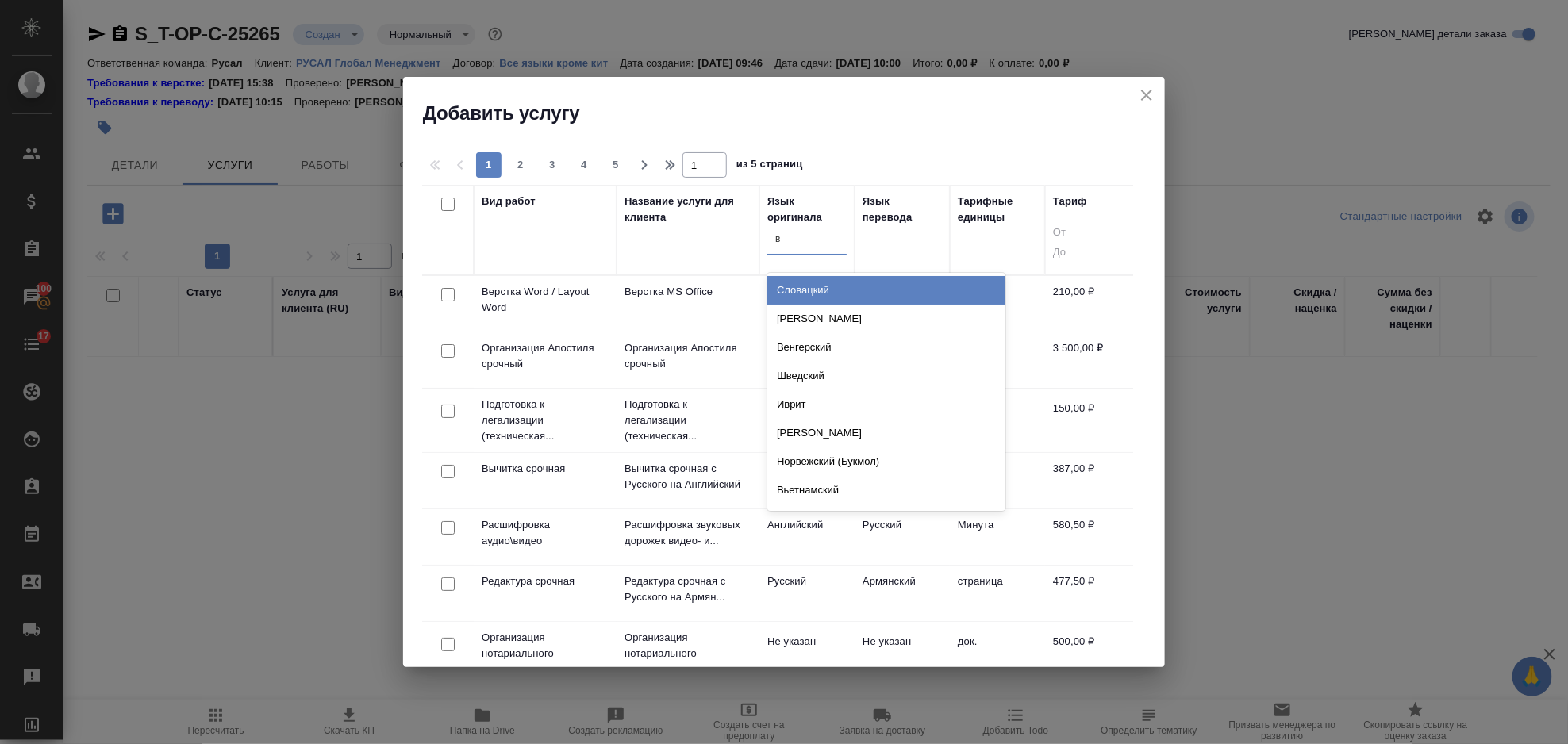
type input "вь"
click at [795, 294] on div "Вьетнамский" at bounding box center [887, 290] width 239 height 28
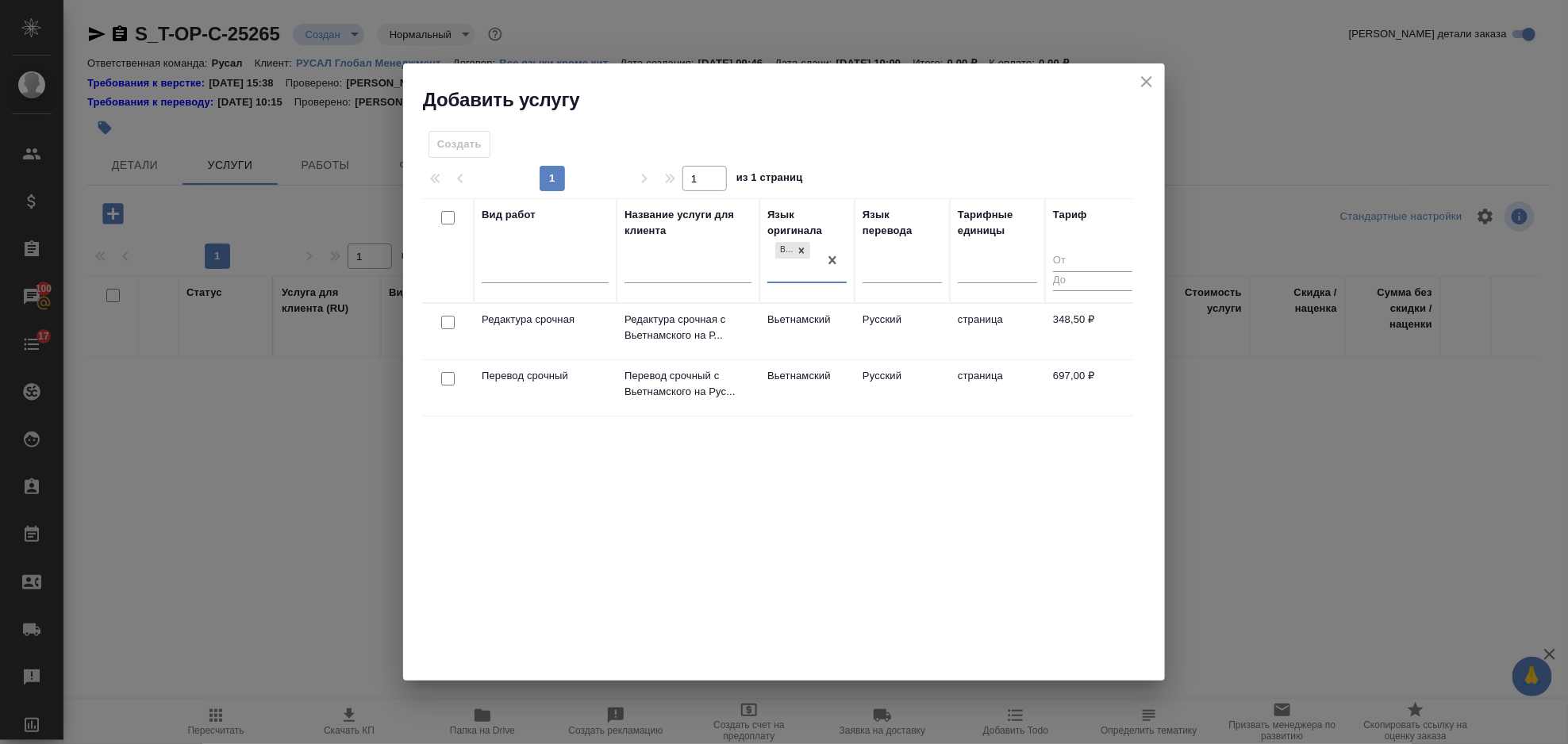
click at [448, 383] on input "checkbox" at bounding box center [448, 379] width 14 height 14
checkbox input "true"
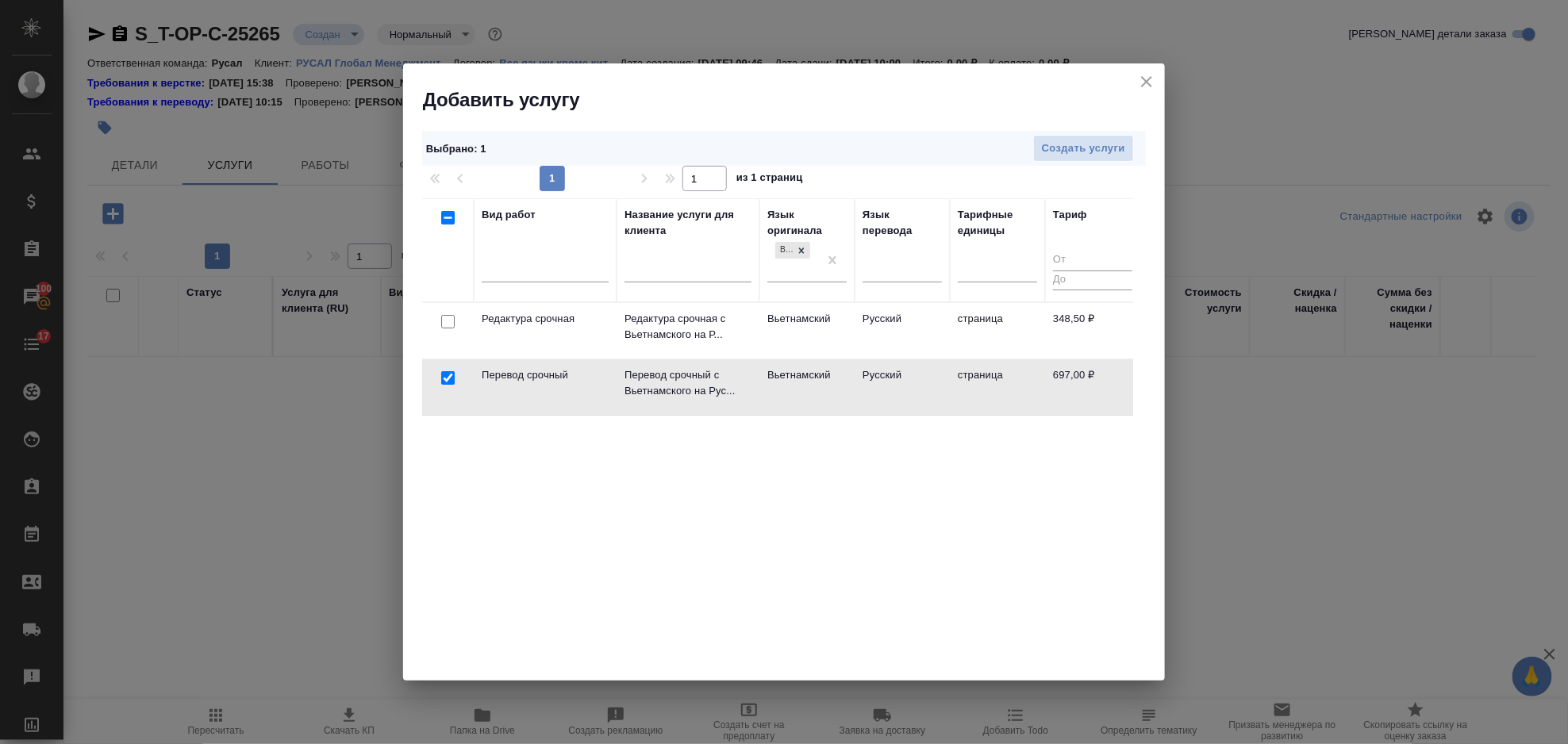
click at [448, 319] on input "checkbox" at bounding box center [448, 322] width 14 height 14
checkbox input "true"
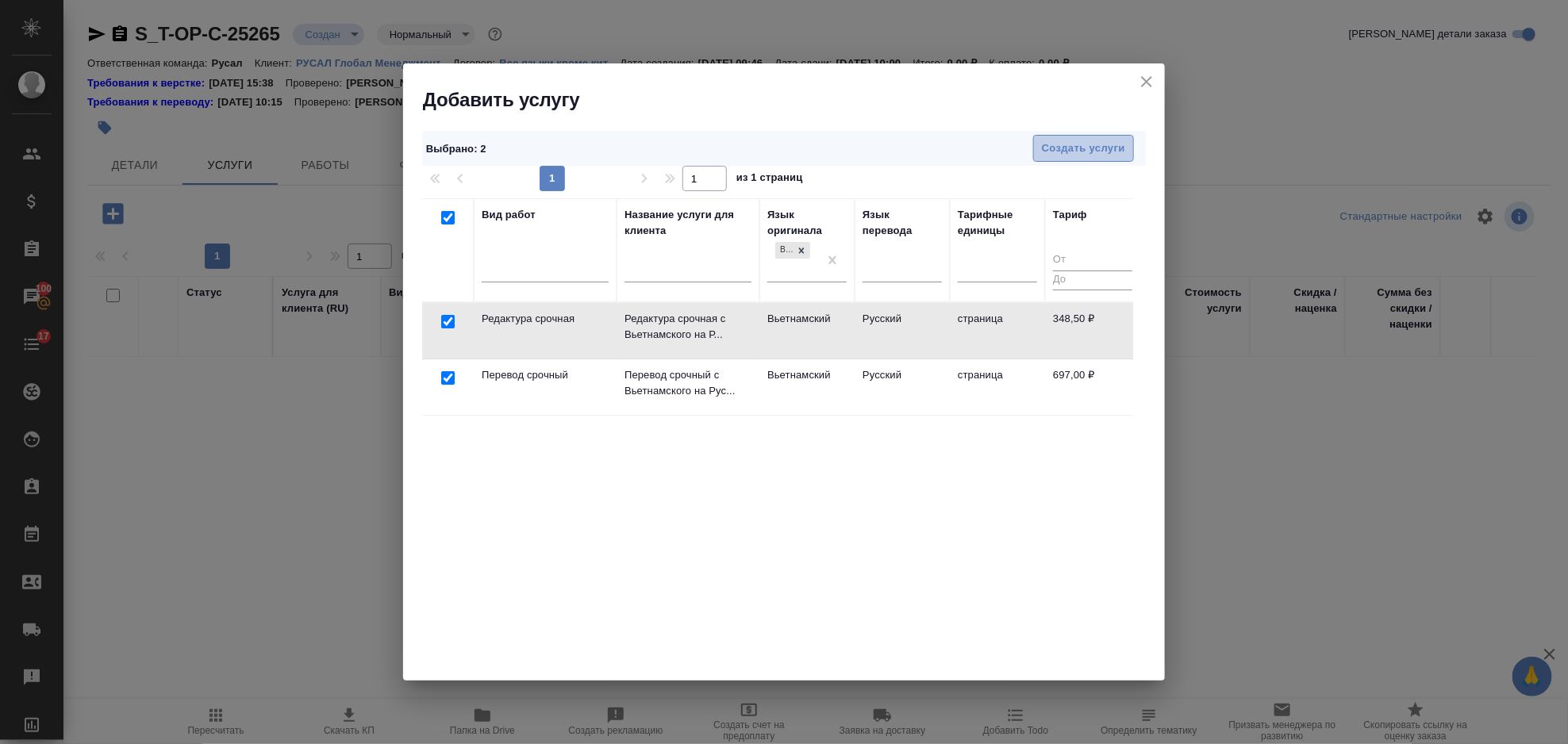
click at [1088, 151] on span "Создать услуги" at bounding box center [1083, 148] width 83 height 19
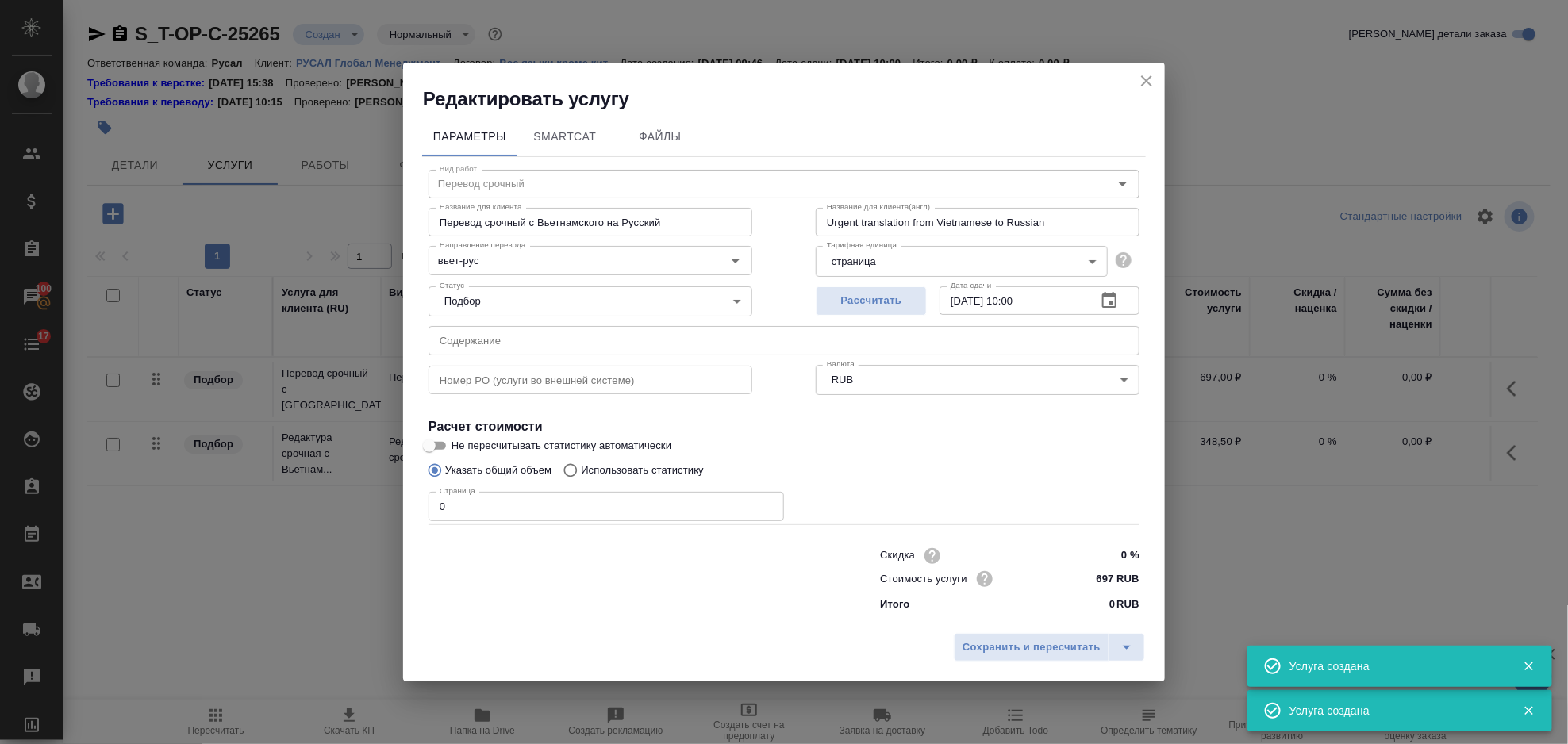
type input "Перевод срочный"
type input "Перевод срочный с Вьетнамского на Русский"
type input "Urgent translation from Vietnamese to Russian"
type input "697 RUB"
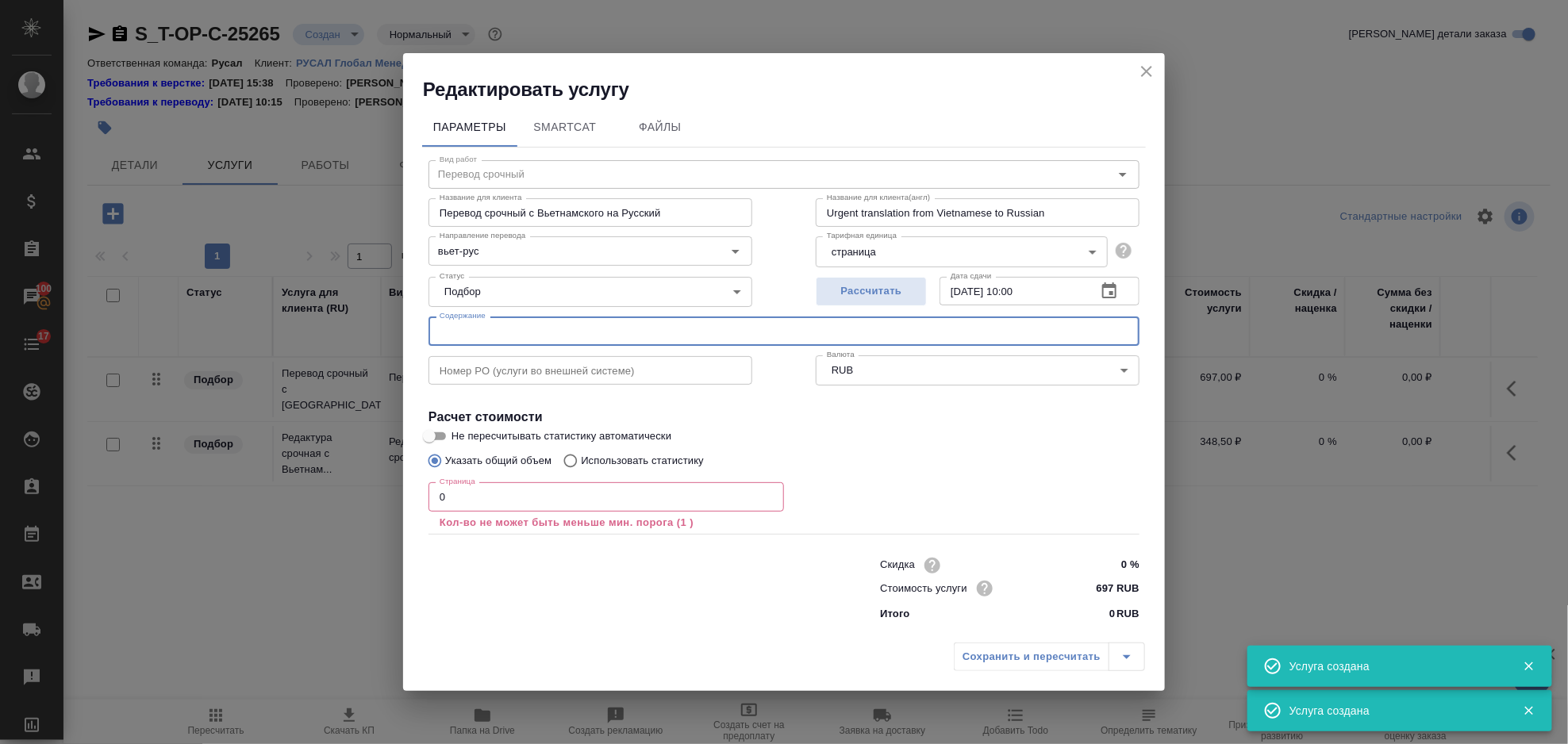
click at [622, 334] on input "text" at bounding box center [784, 331] width 711 height 28
paste input "GPDKKD MES_1"
type input "GPDKKD MES_1"
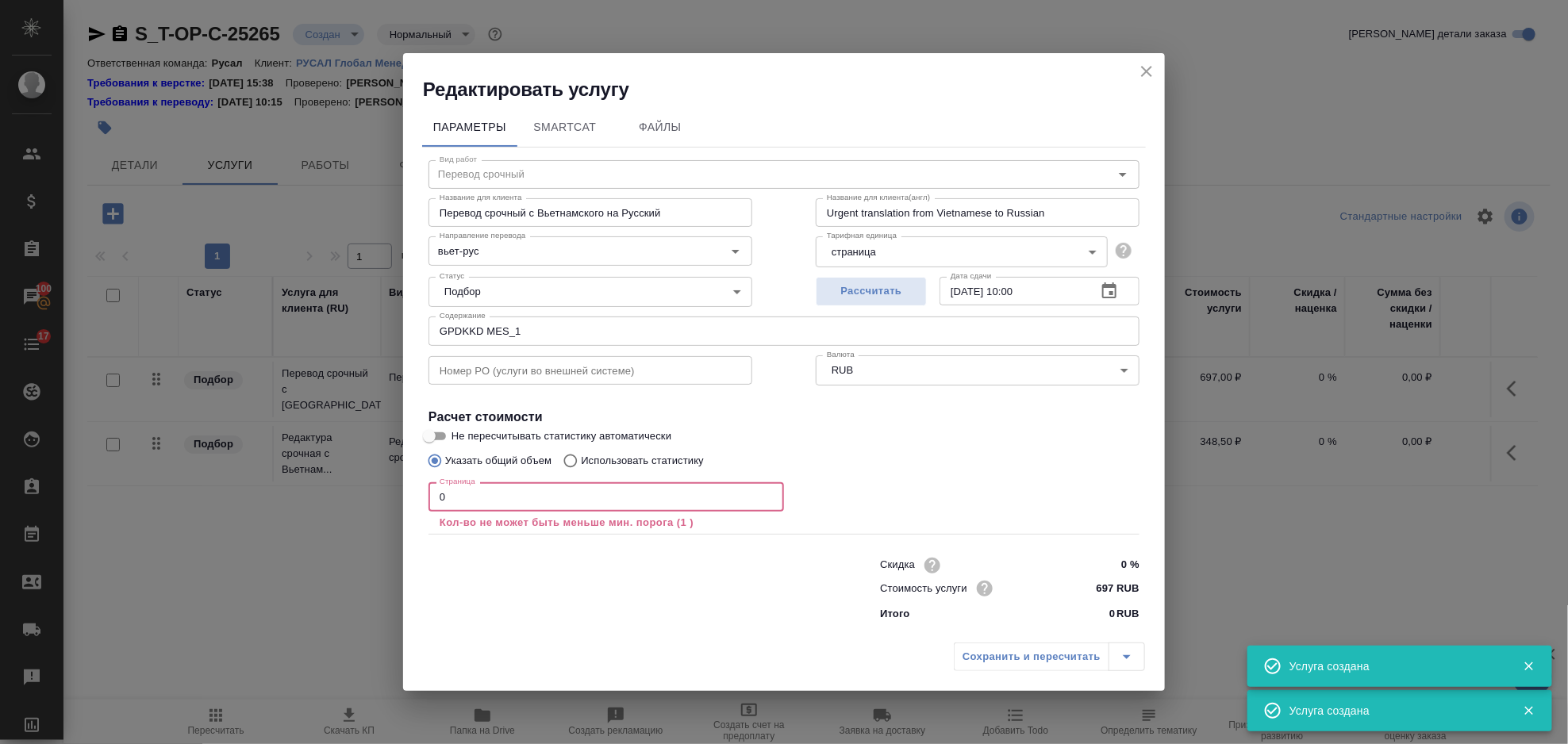
click at [487, 495] on input "0" at bounding box center [607, 496] width 355 height 28
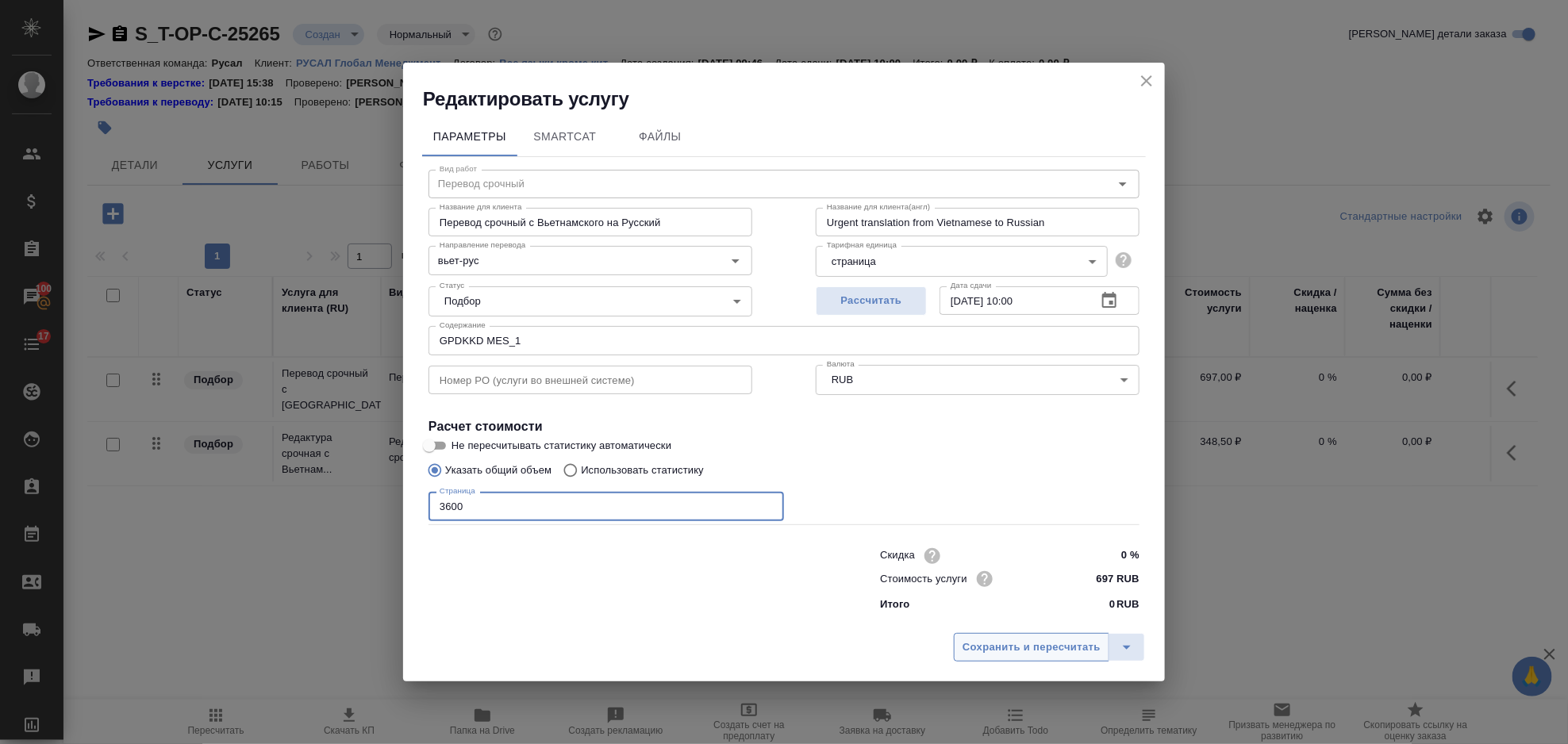
type input "3600"
click at [1027, 645] on span "Сохранить и пересчитать" at bounding box center [1032, 648] width 138 height 19
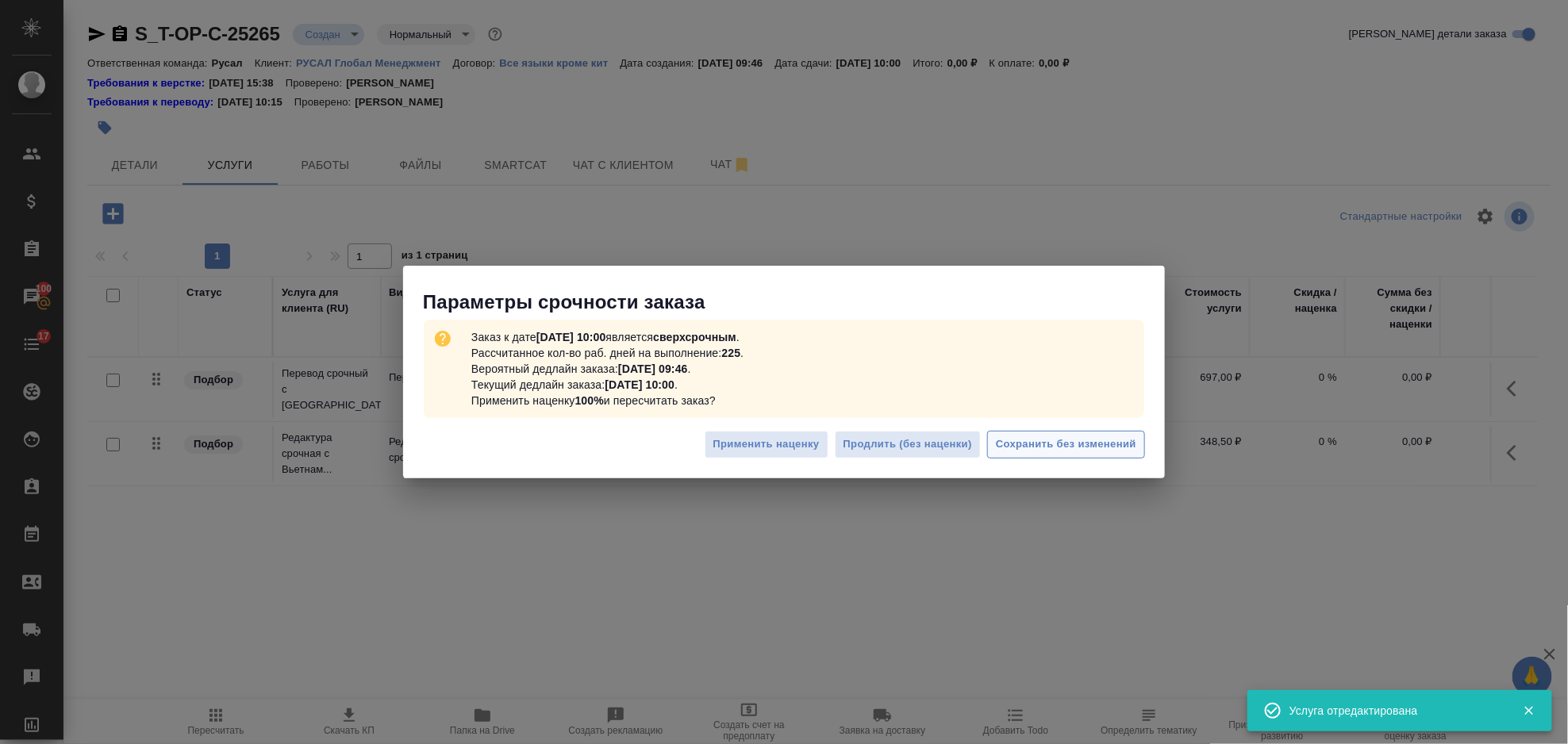
click at [1033, 452] on span "Сохранить без изменений" at bounding box center [1065, 445] width 140 height 19
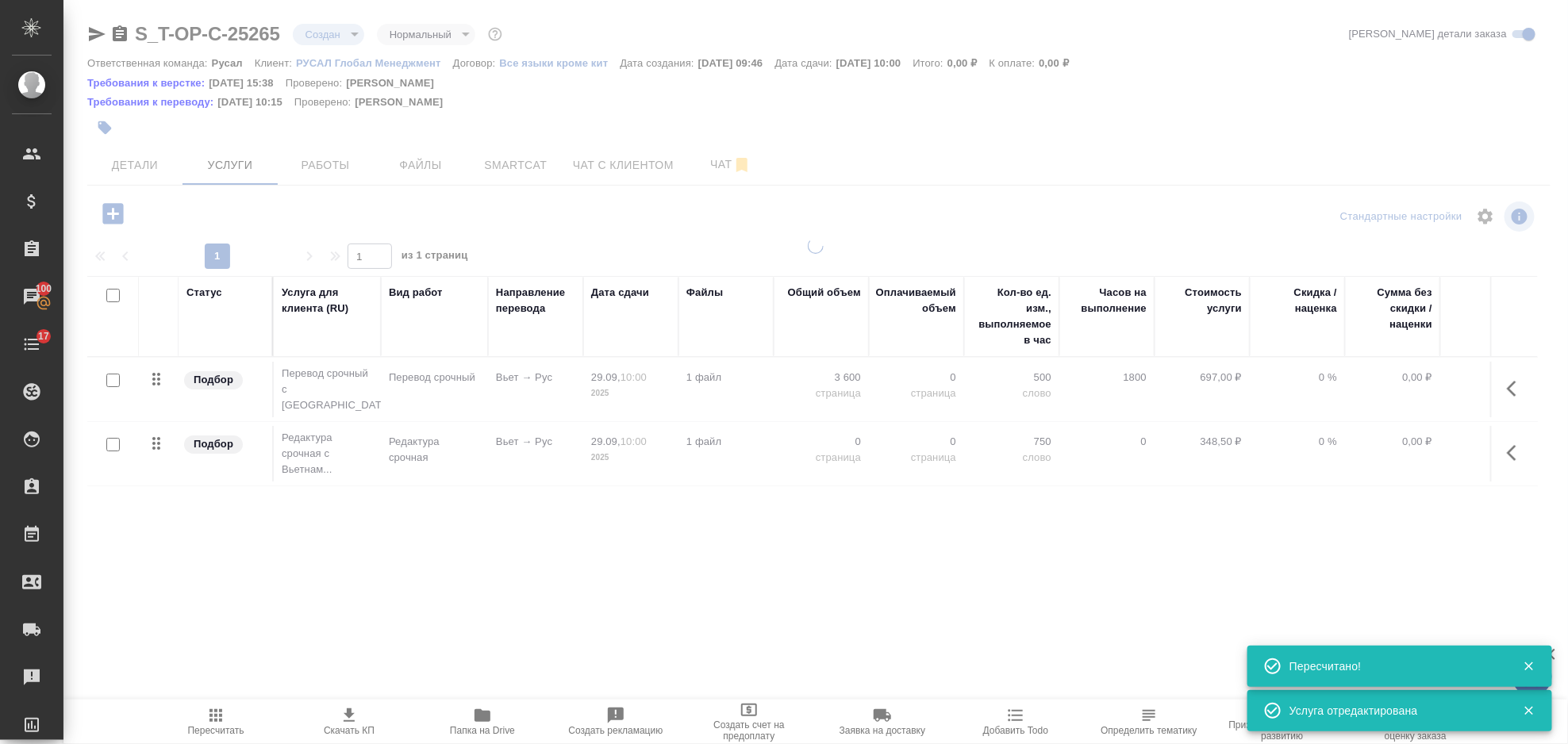
type input "urgent"
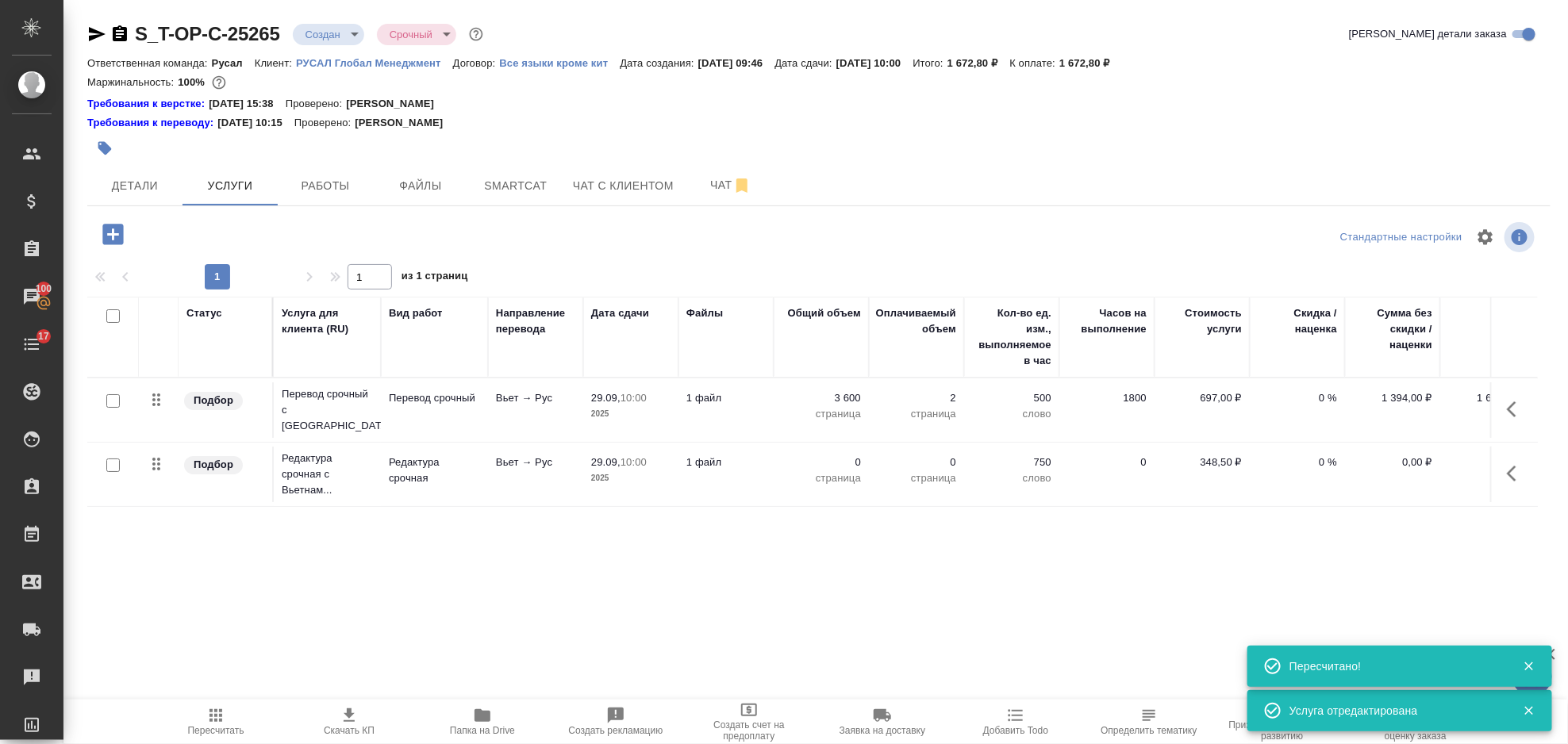
click at [1511, 465] on icon "button" at bounding box center [1516, 473] width 19 height 19
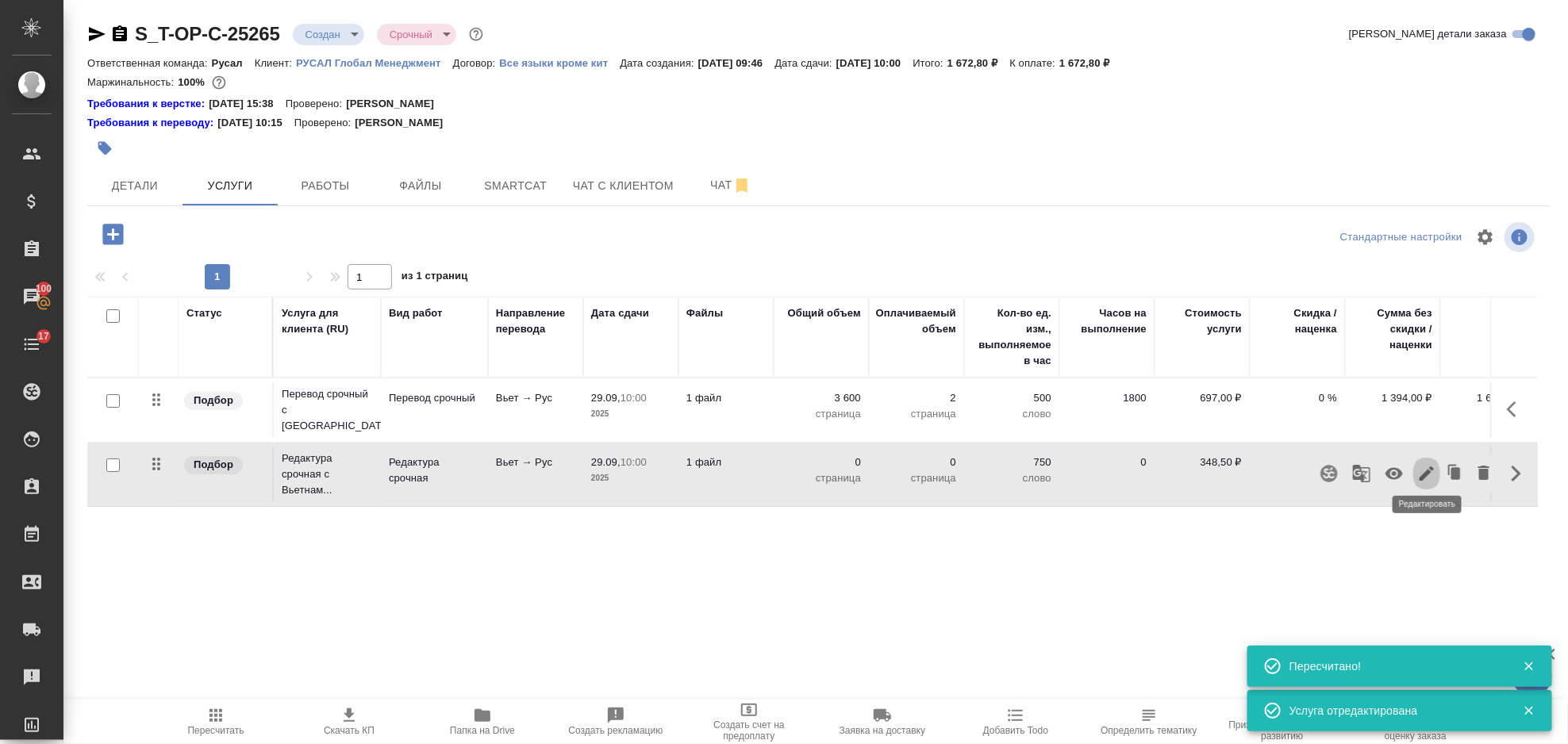
click at [1429, 470] on icon "button" at bounding box center [1427, 473] width 19 height 19
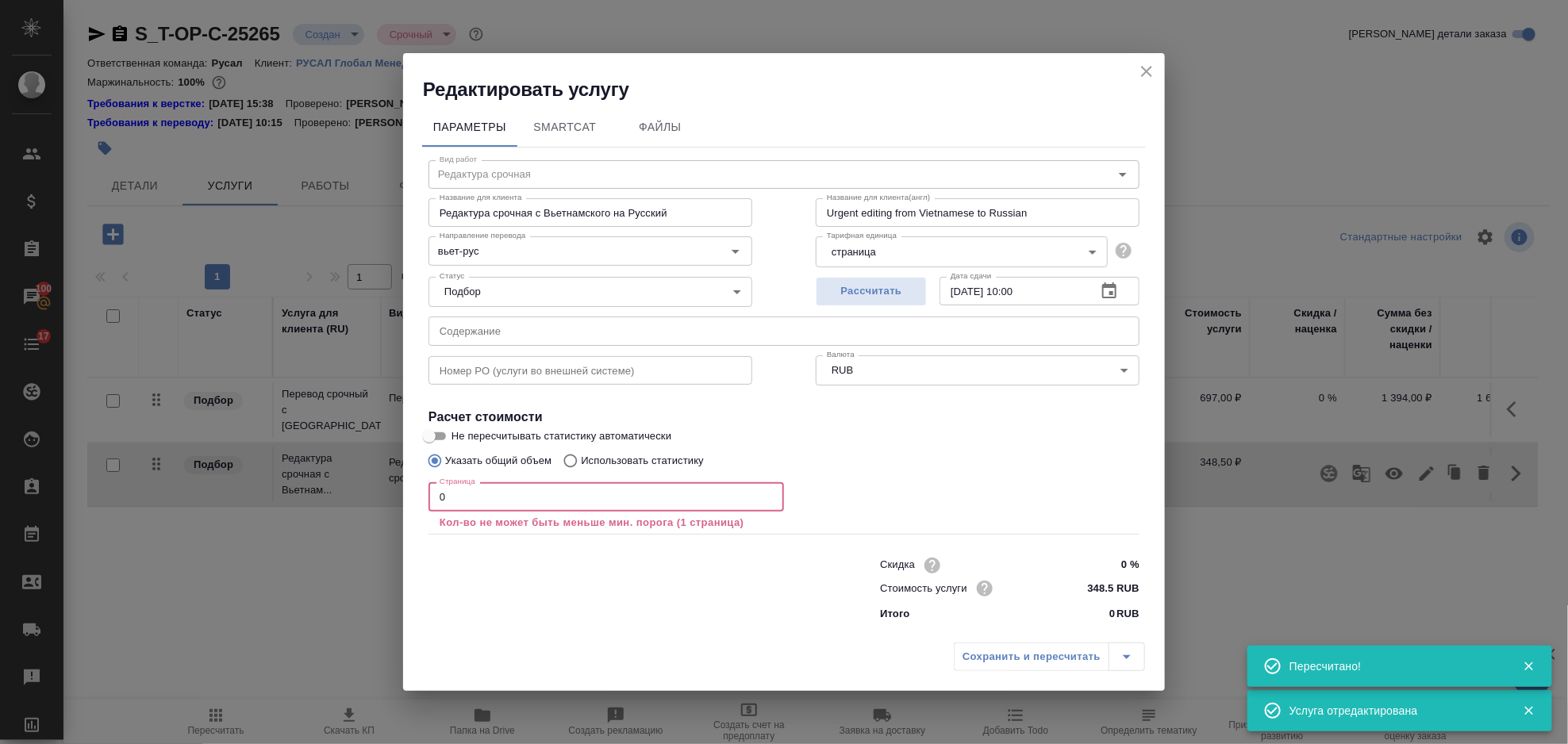
click at [562, 494] on input "0" at bounding box center [607, 496] width 355 height 28
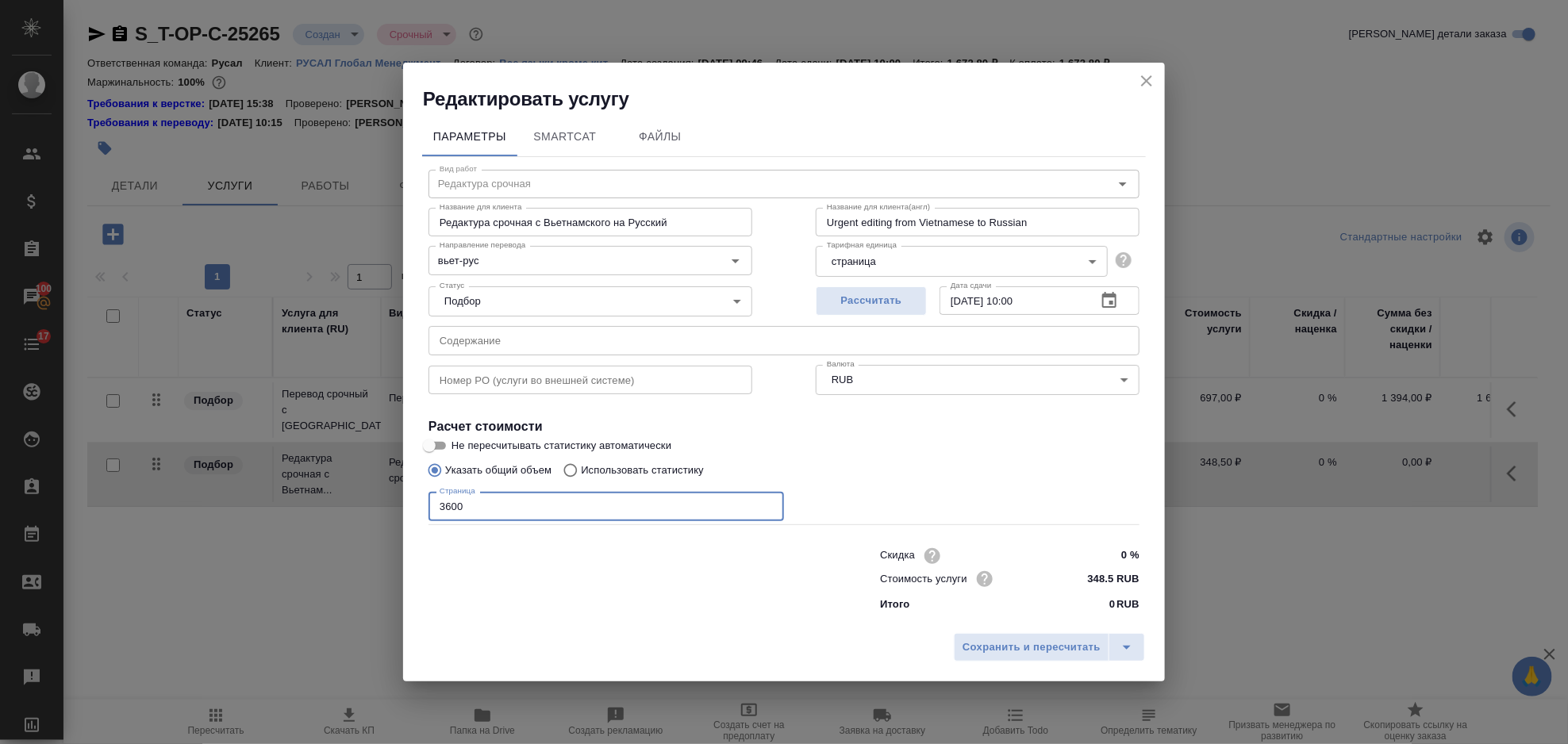
type input "3600"
drag, startPoint x: 577, startPoint y: 581, endPoint x: 697, endPoint y: 575, distance: 120.1
click at [578, 579] on div at bounding box center [622, 578] width 452 height 64
click at [984, 650] on span "Сохранить и пересчитать" at bounding box center [1032, 648] width 138 height 19
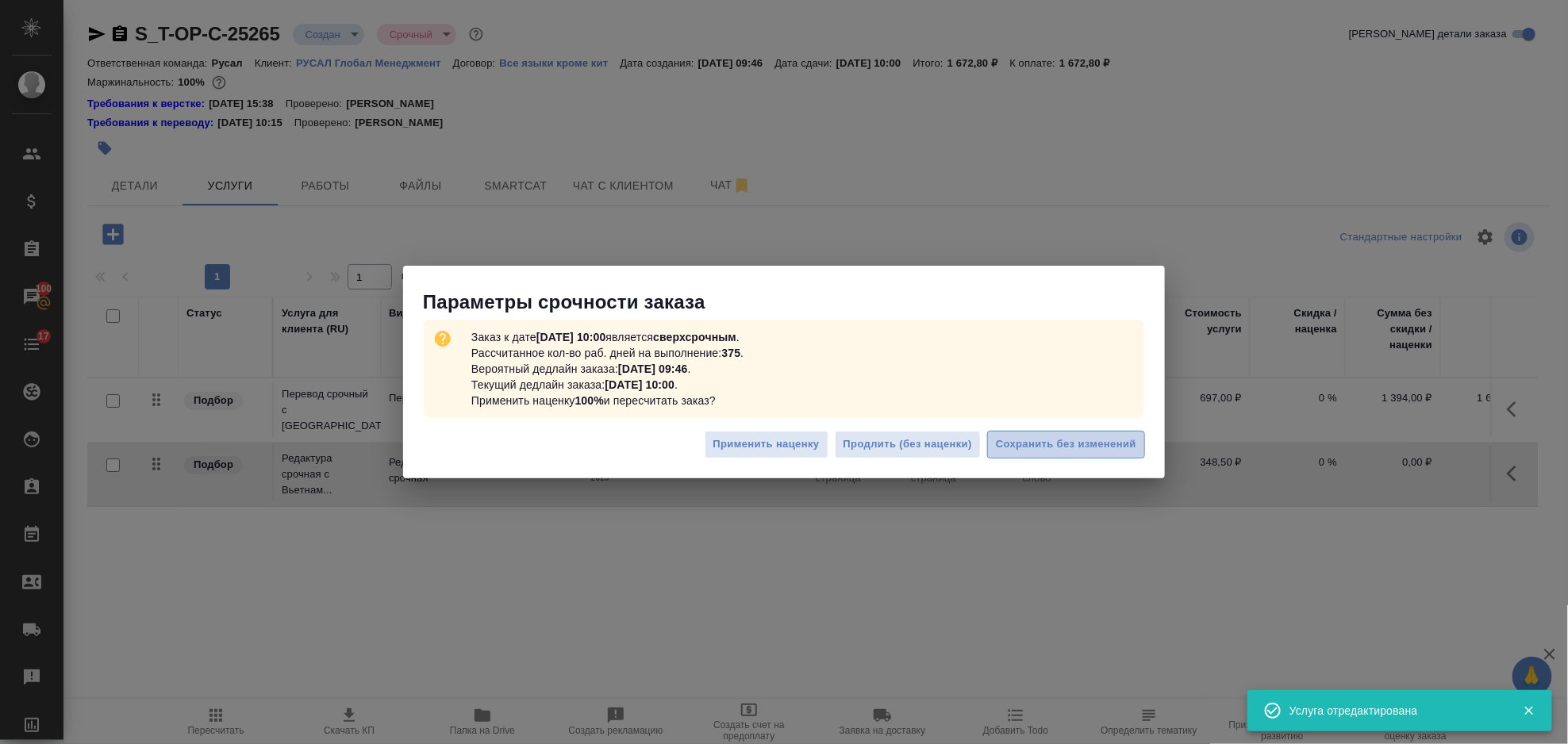
click at [1067, 445] on span "Сохранить без изменений" at bounding box center [1065, 445] width 140 height 19
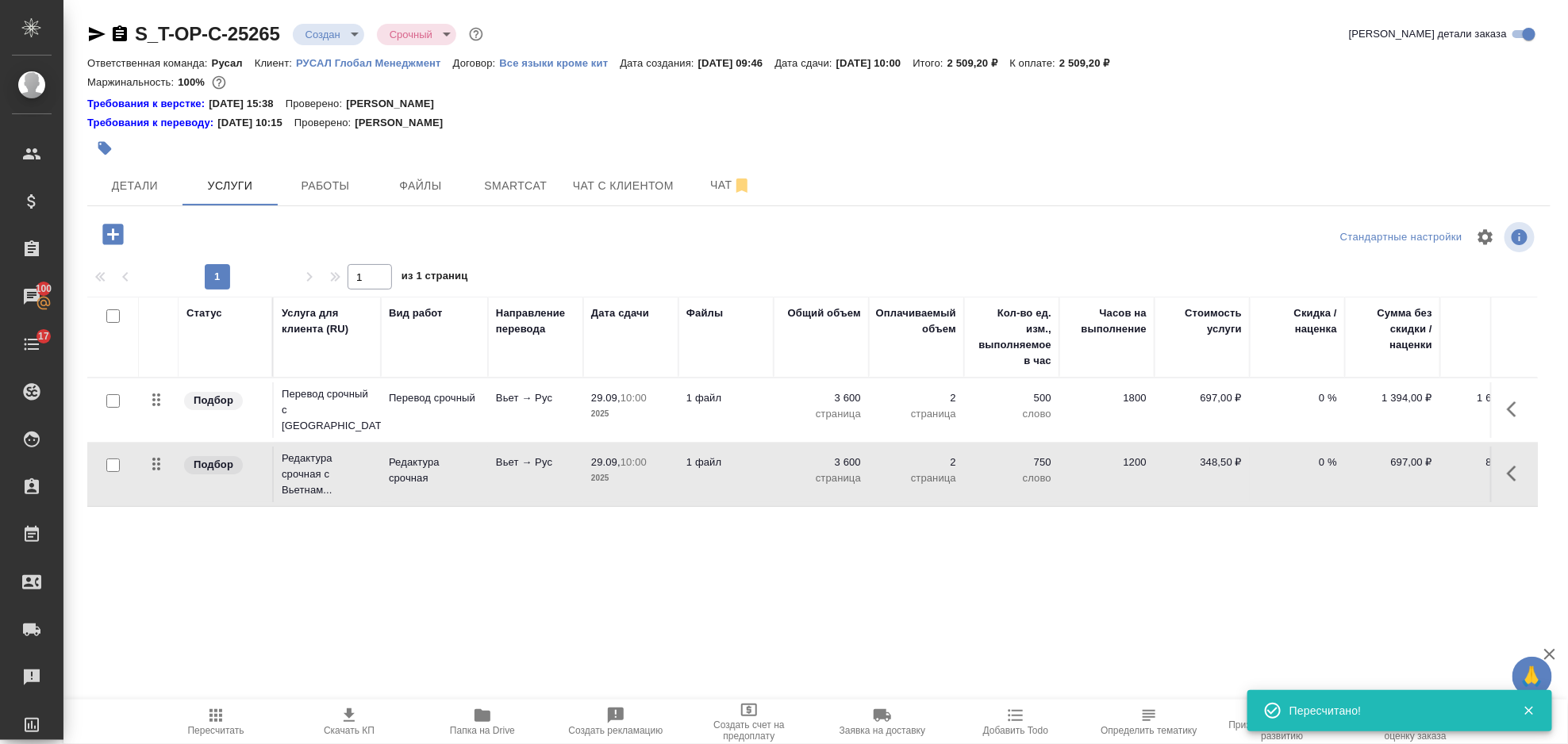
click at [122, 232] on icon "button" at bounding box center [112, 234] width 21 height 21
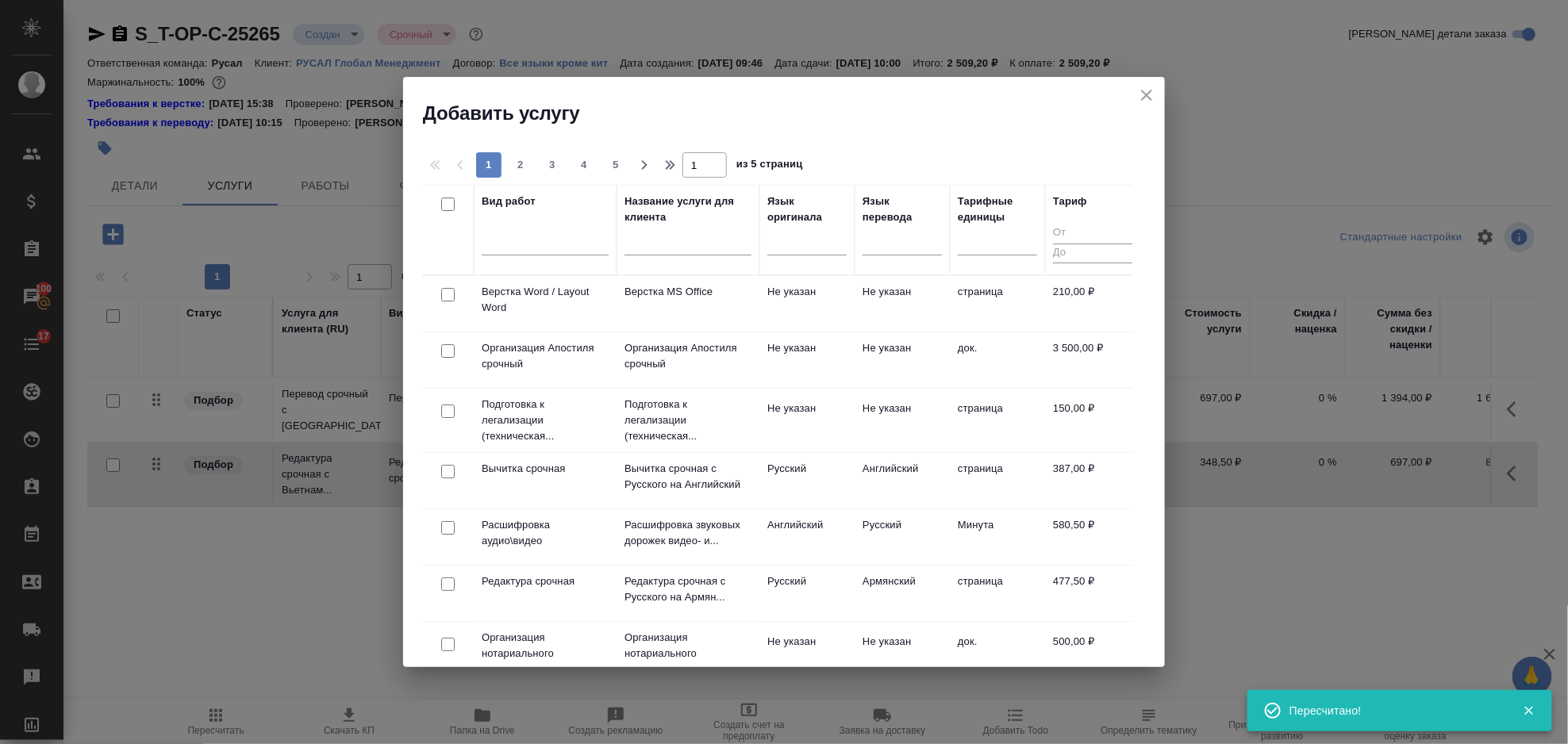
click at [444, 292] on input "checkbox" at bounding box center [448, 294] width 14 height 14
checkbox input "true"
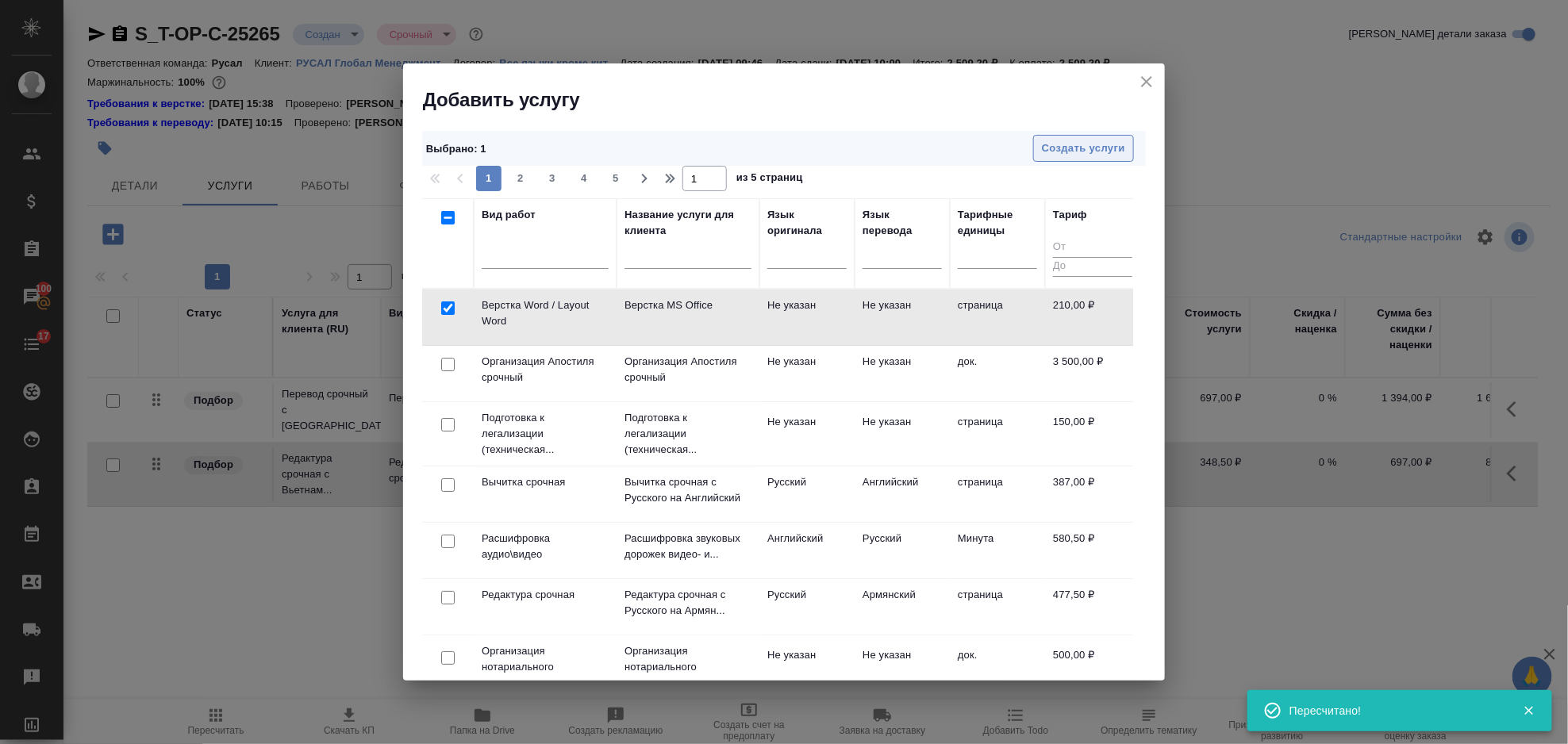
click at [1105, 152] on span "Создать услуги" at bounding box center [1083, 148] width 83 height 19
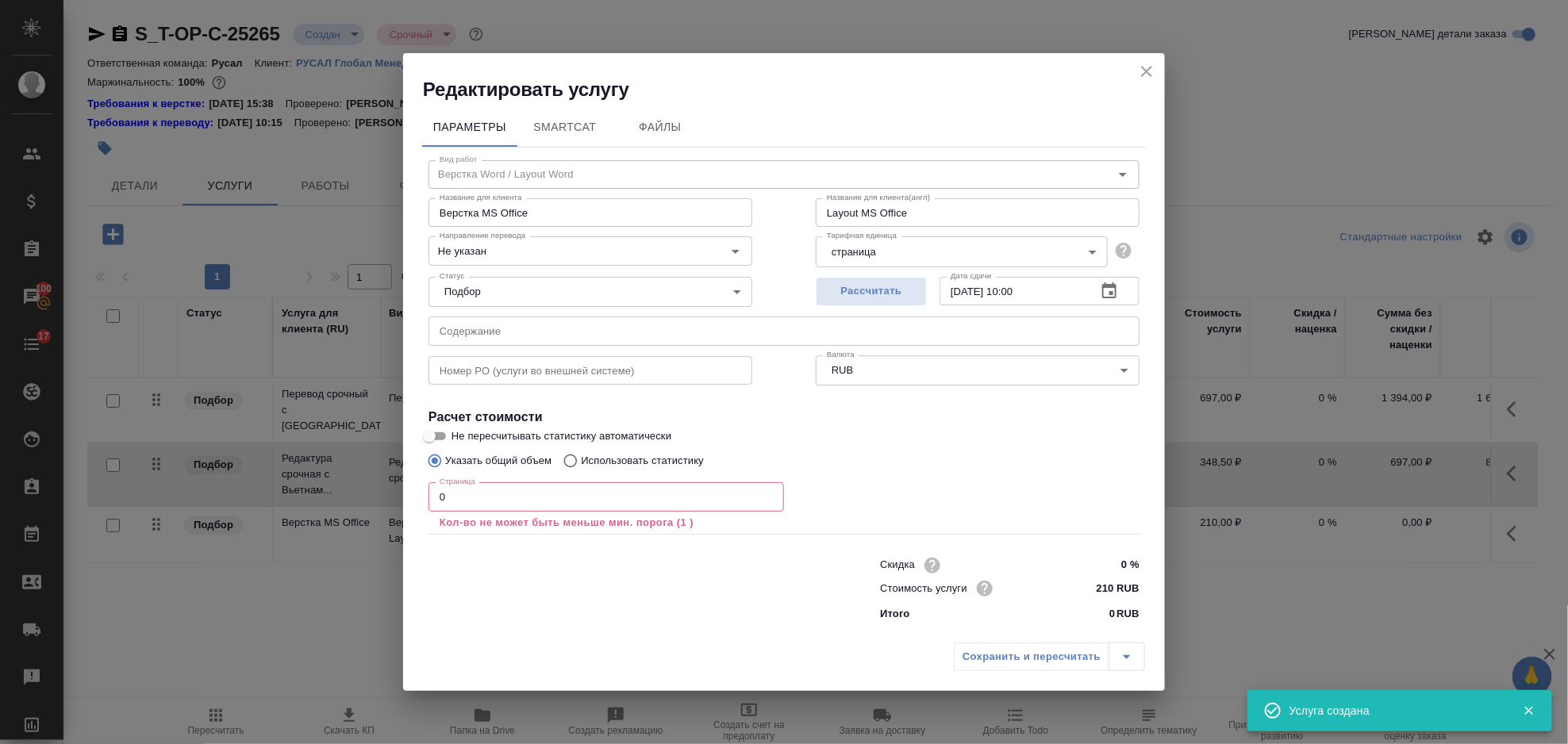
click at [518, 500] on input "0" at bounding box center [607, 496] width 355 height 28
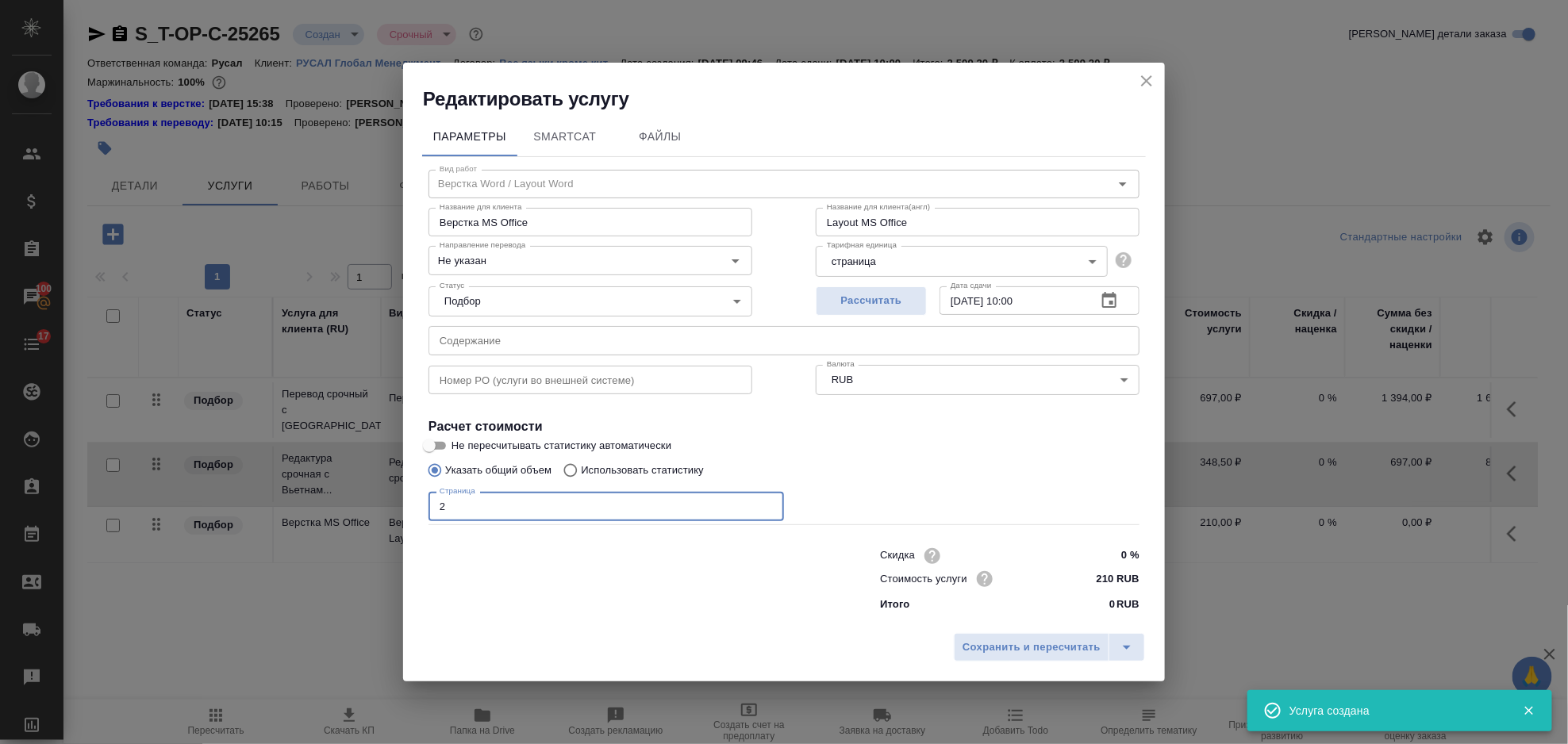
type input "2"
click at [995, 626] on div "Сохранить и пересчитать" at bounding box center [784, 653] width 762 height 56
click at [1012, 640] on span "Сохранить и пересчитать" at bounding box center [1032, 648] width 138 height 19
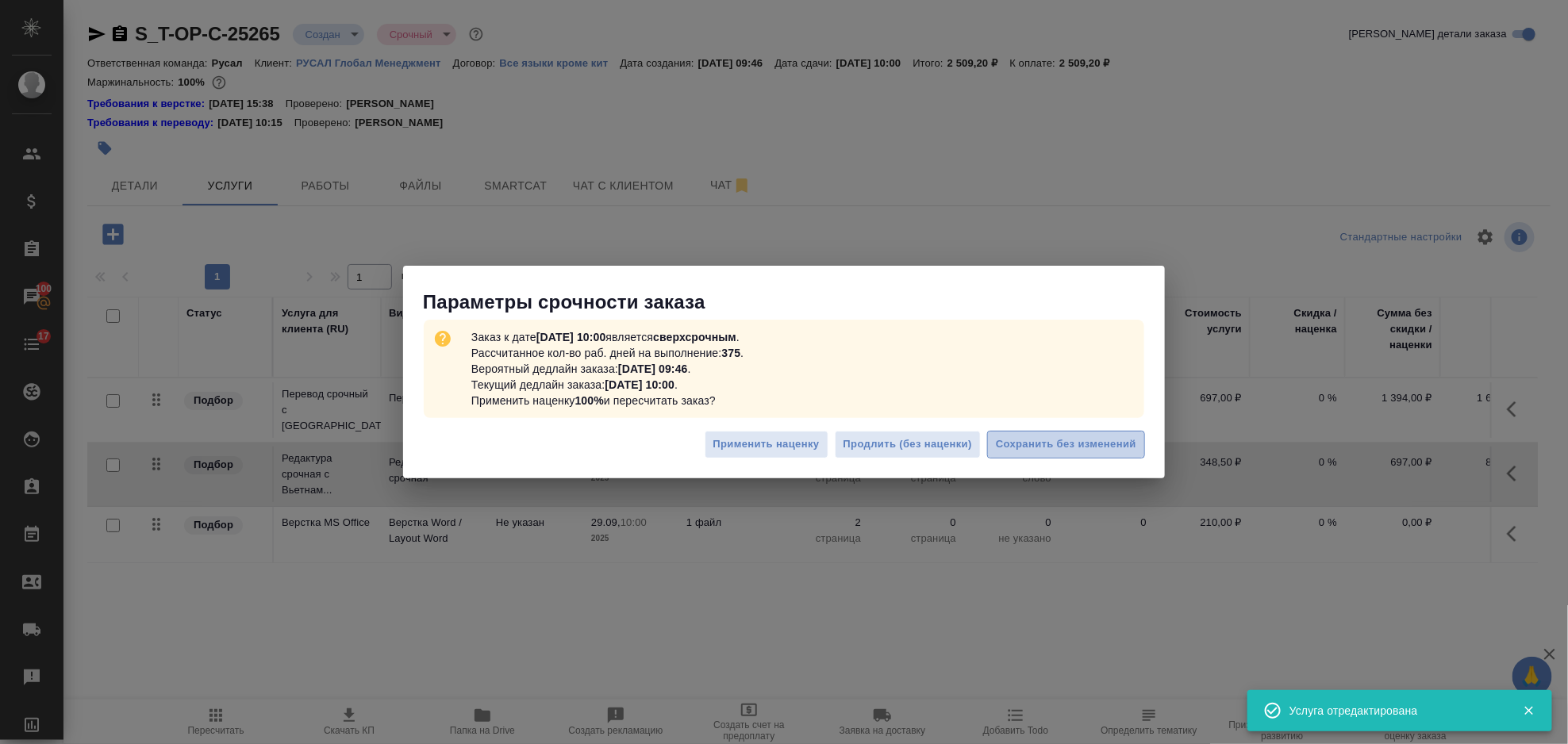
click at [1025, 445] on span "Сохранить без изменений" at bounding box center [1065, 445] width 140 height 19
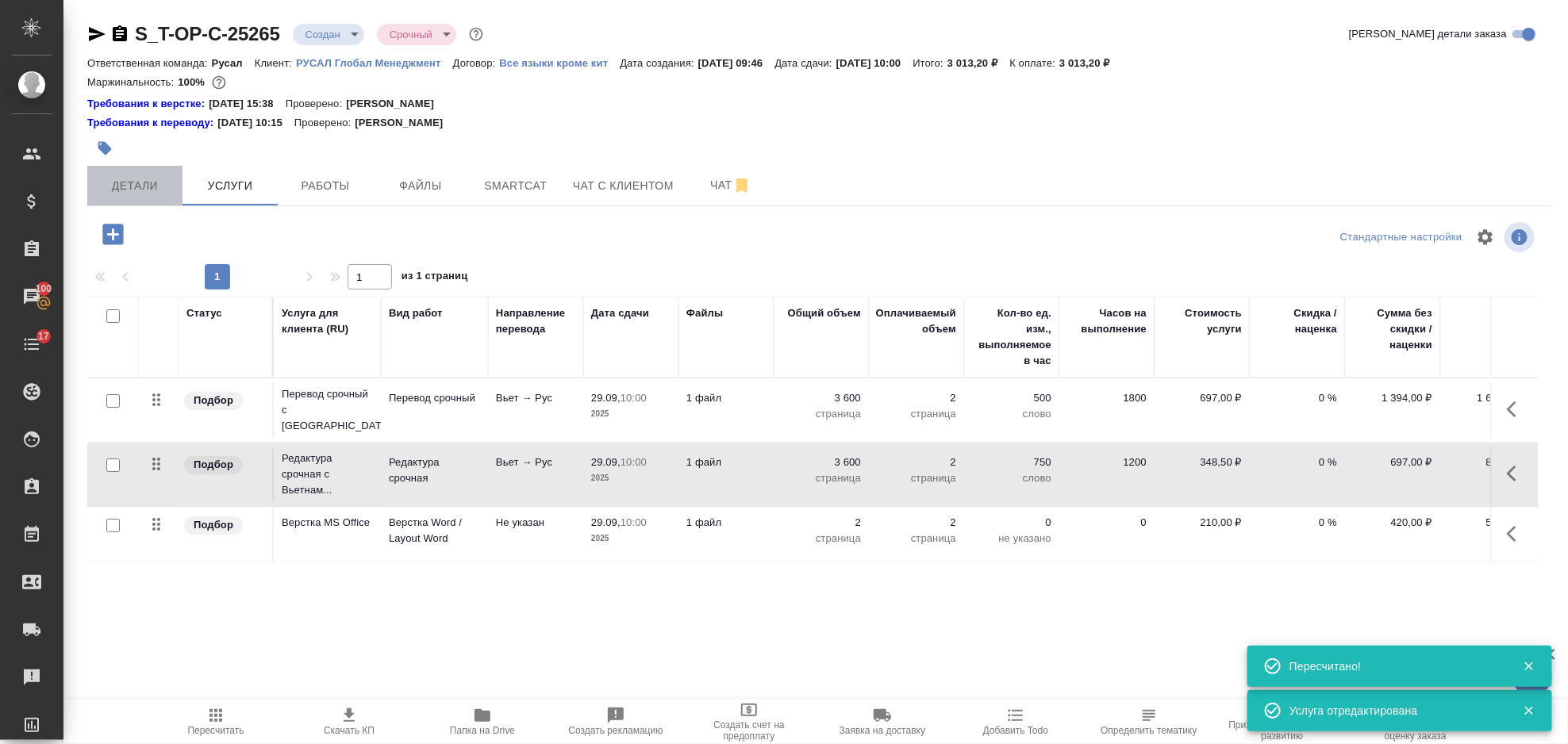
click at [161, 187] on span "Детали" at bounding box center [135, 186] width 77 height 20
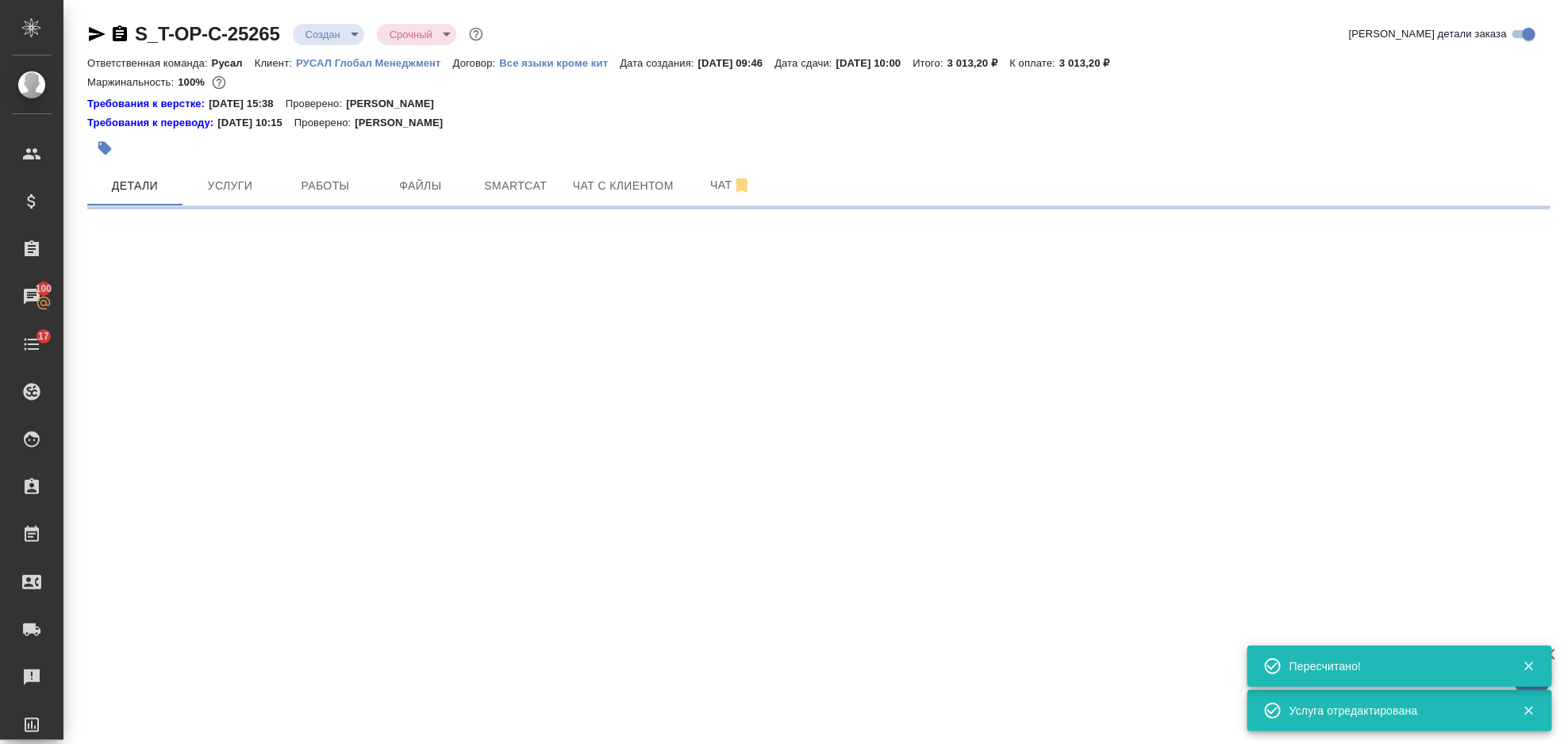
select select "RU"
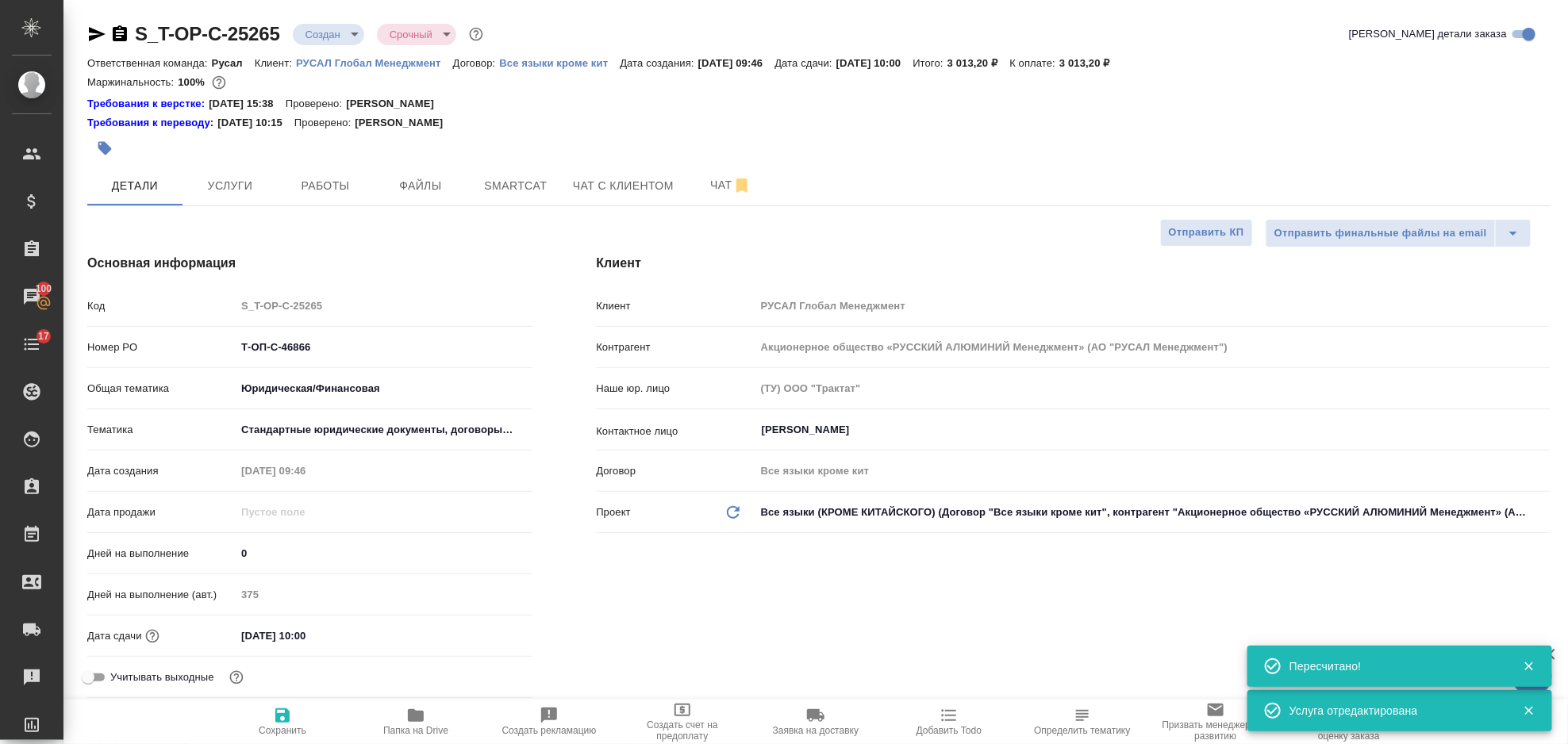
type textarea "x"
click at [119, 35] on icon "button" at bounding box center [120, 33] width 15 height 16
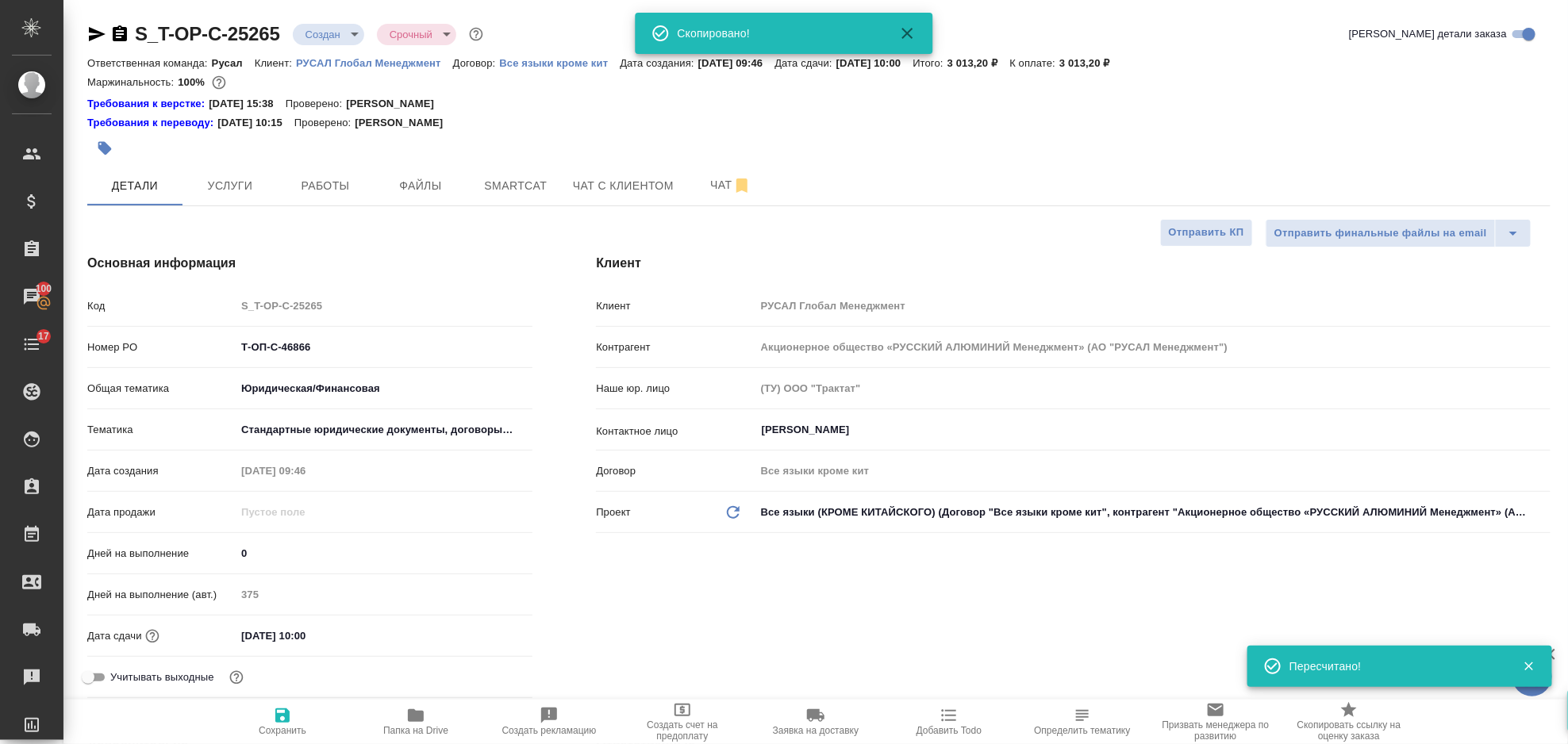
type textarea "x"
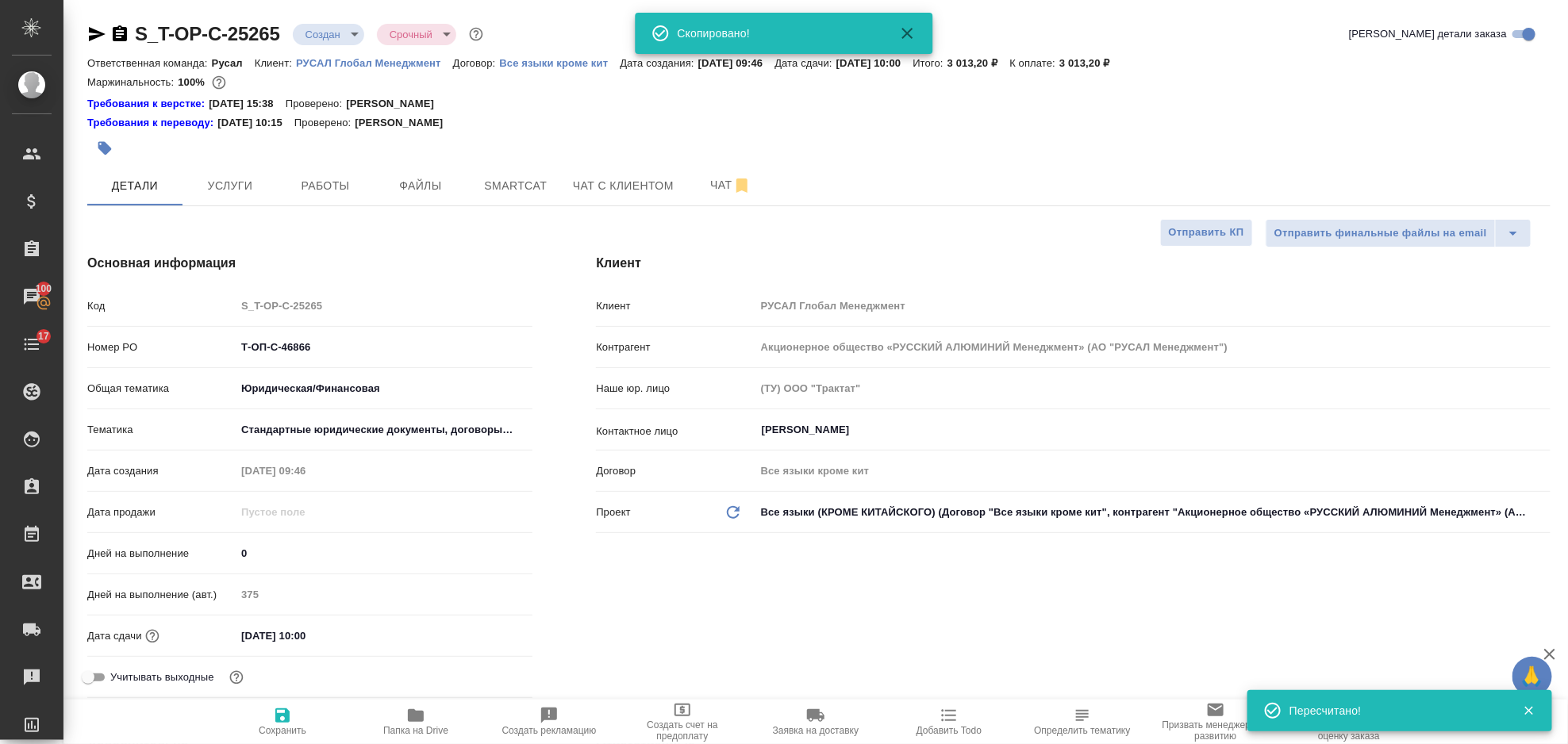
type textarea "x"
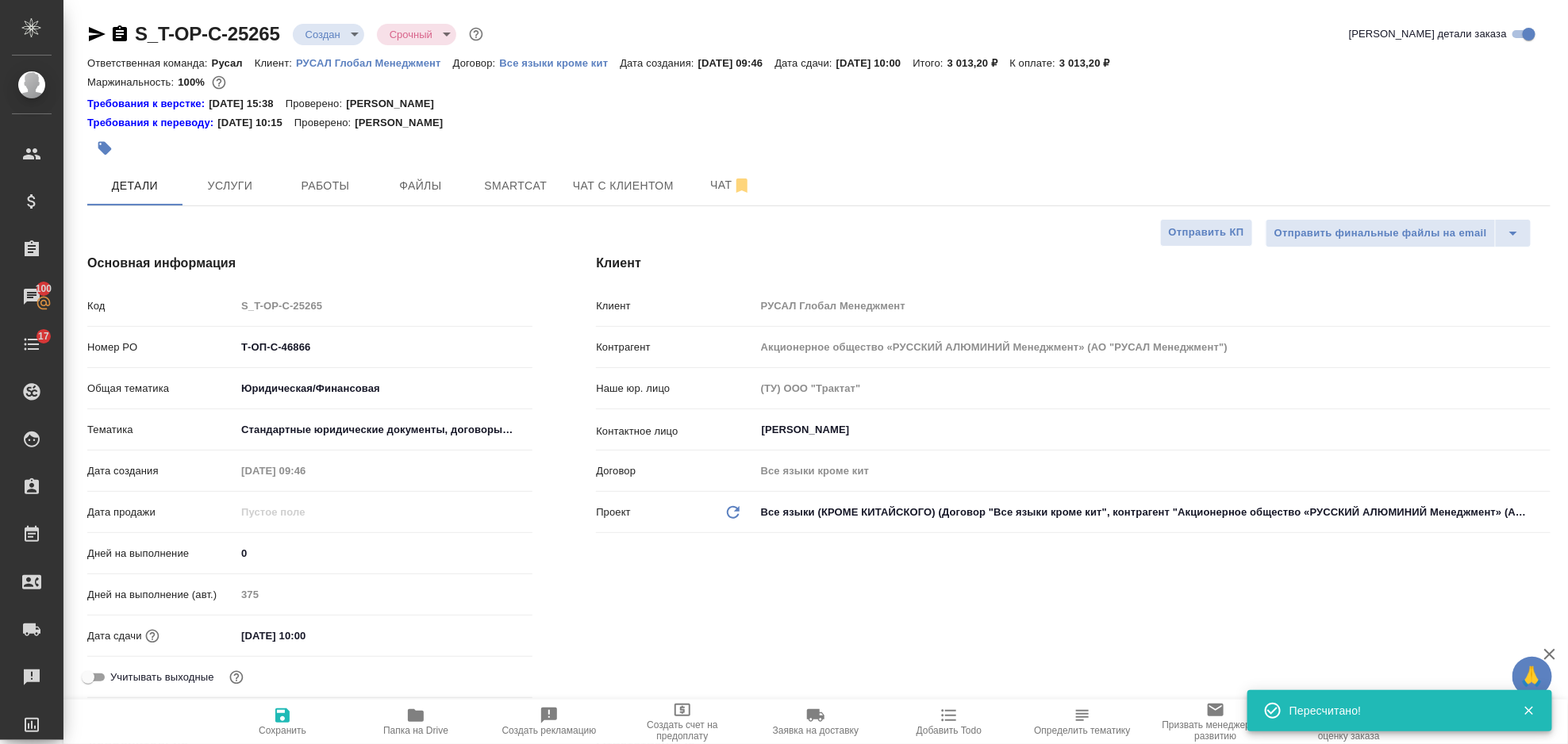
click at [98, 29] on icon "button" at bounding box center [96, 33] width 19 height 19
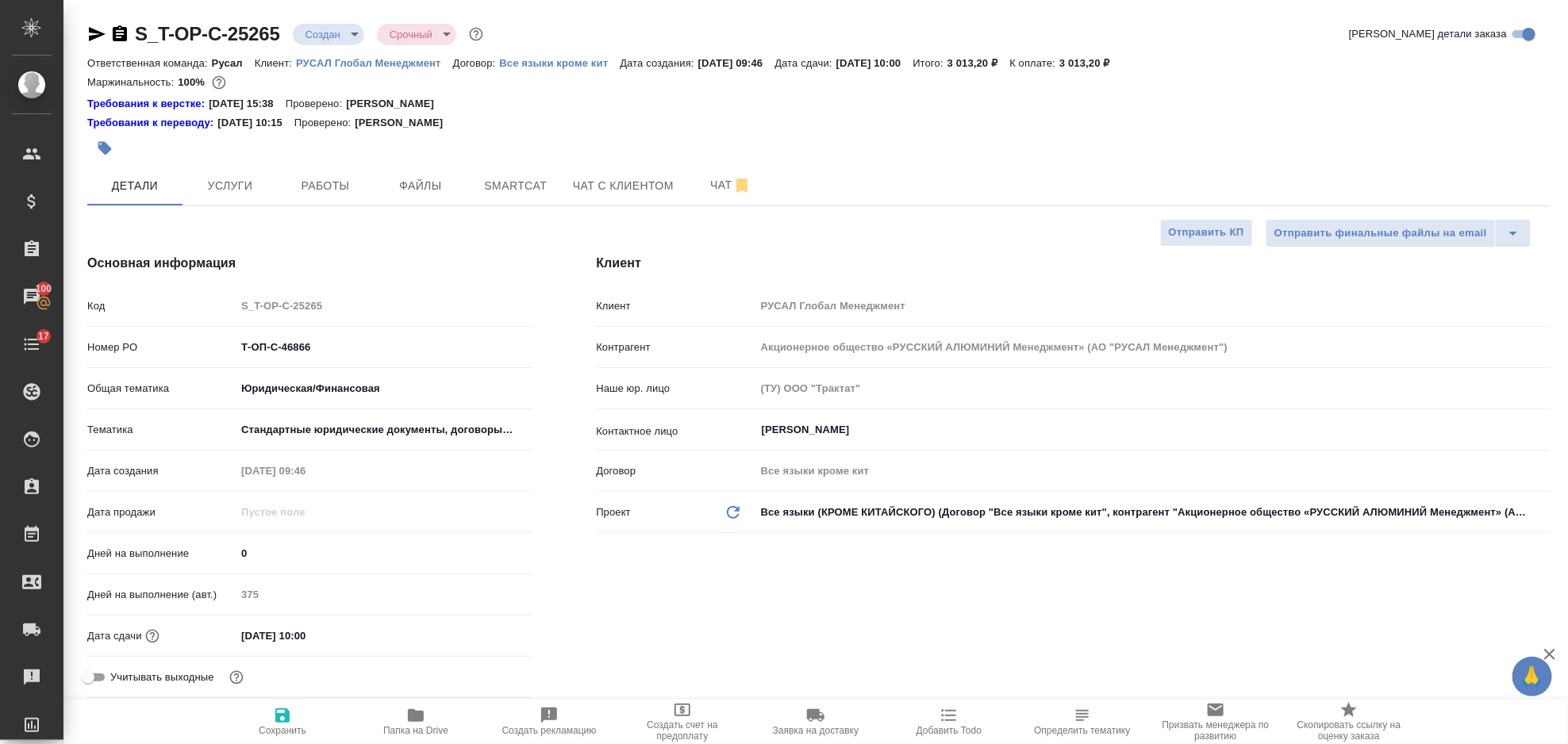
type textarea "x"
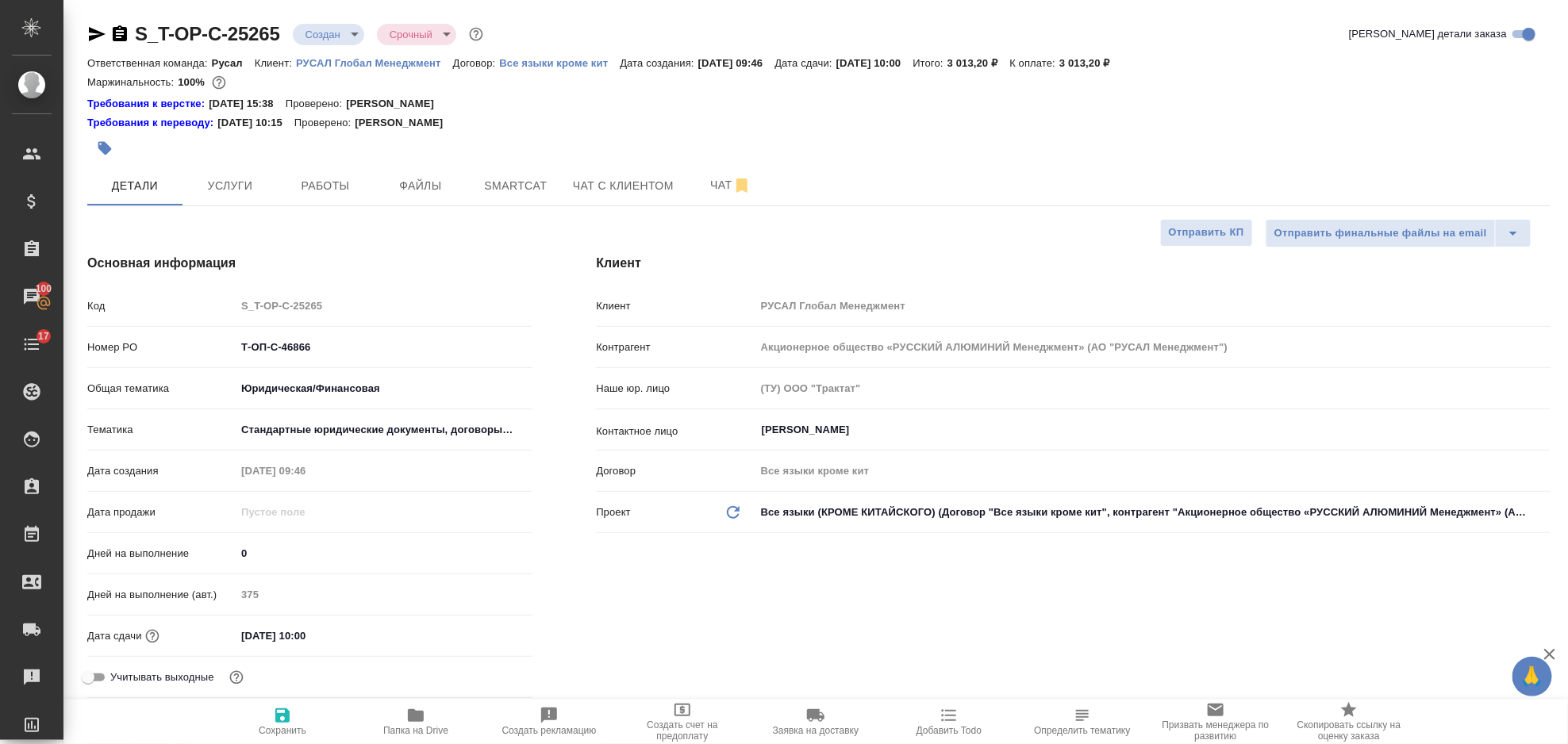
type textarea "x"
drag, startPoint x: 392, startPoint y: 344, endPoint x: 233, endPoint y: 341, distance: 159.0
click at [233, 341] on div "Номер PO Т-ОП-С-46866" at bounding box center [309, 347] width 445 height 27
type textarea "x"
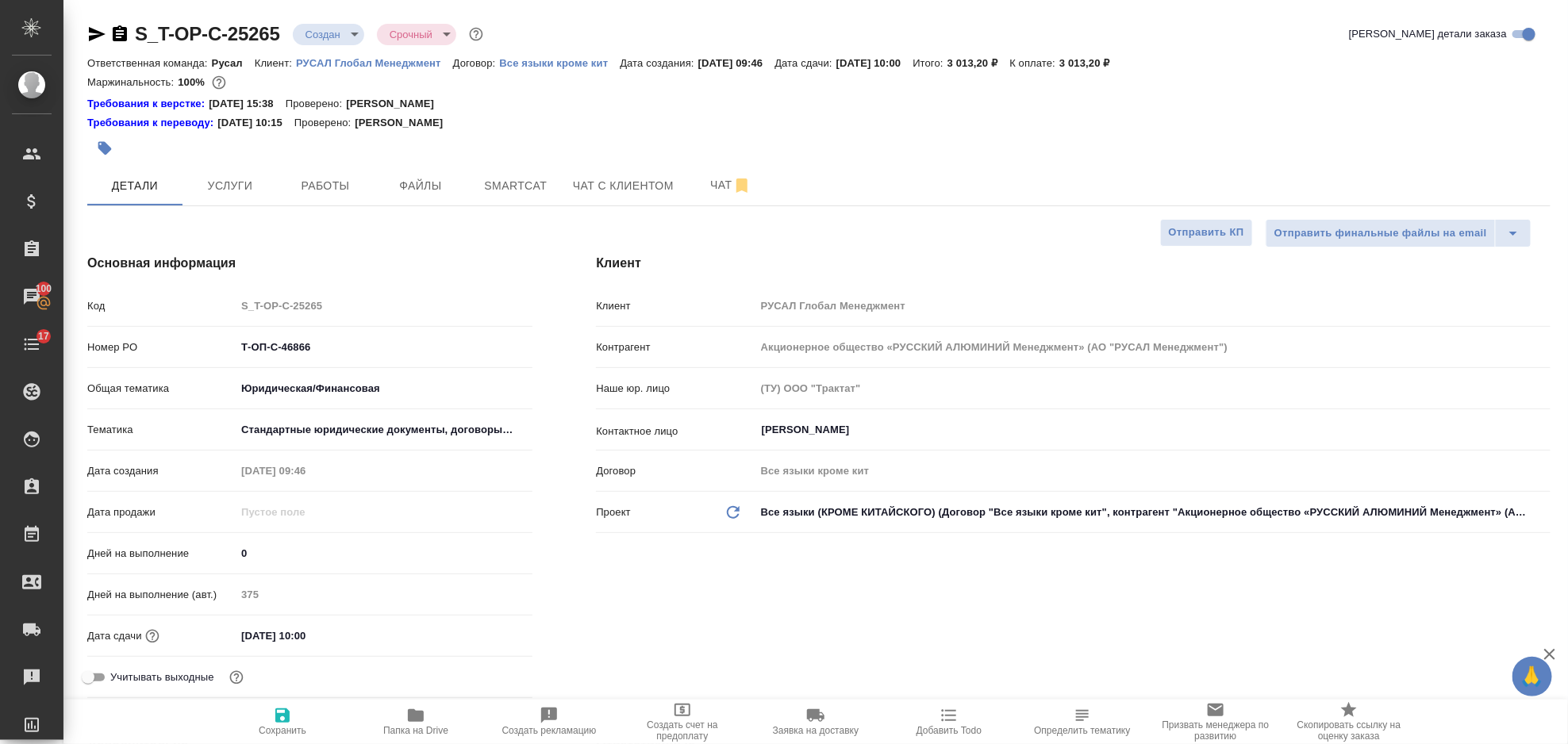
type textarea "x"
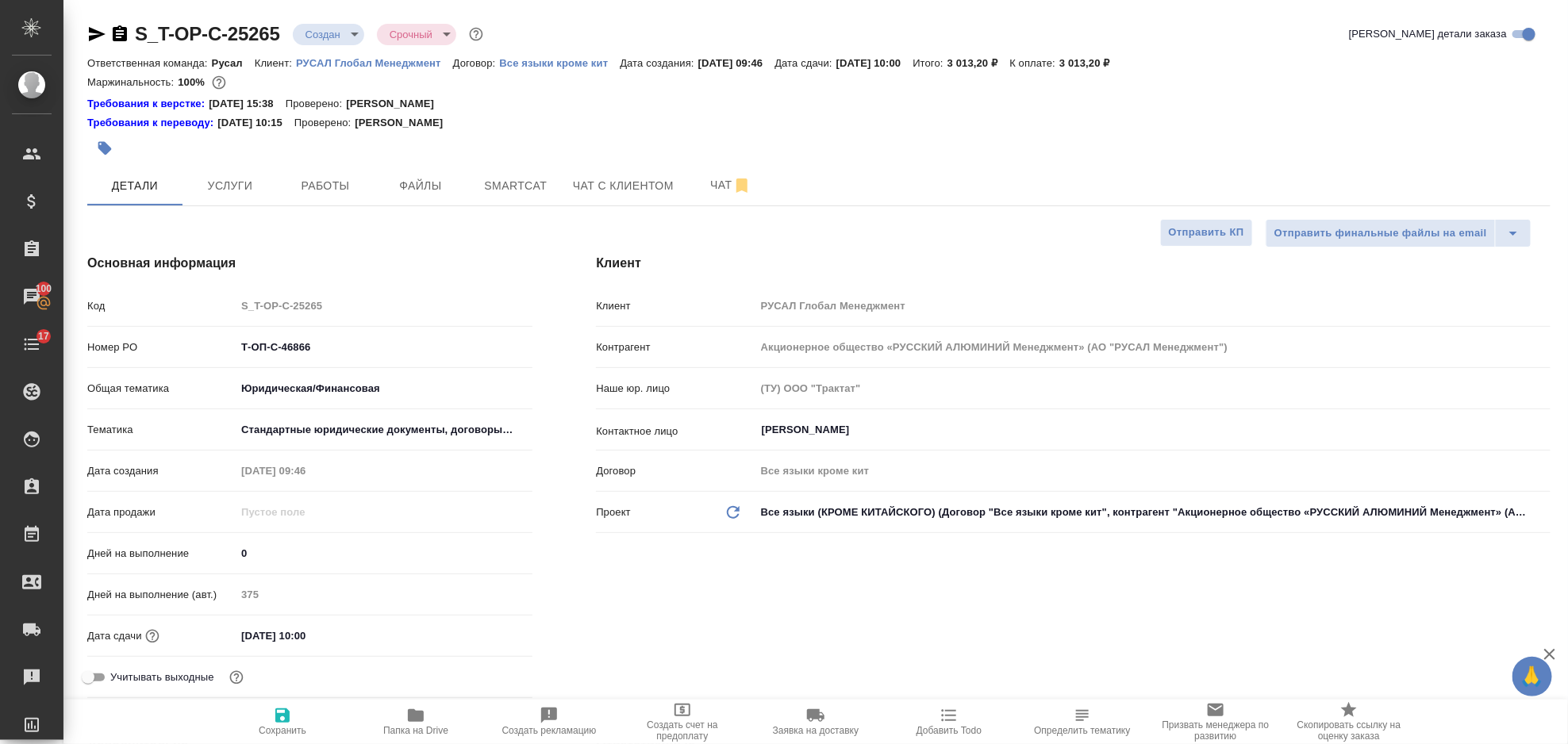
type textarea "x"
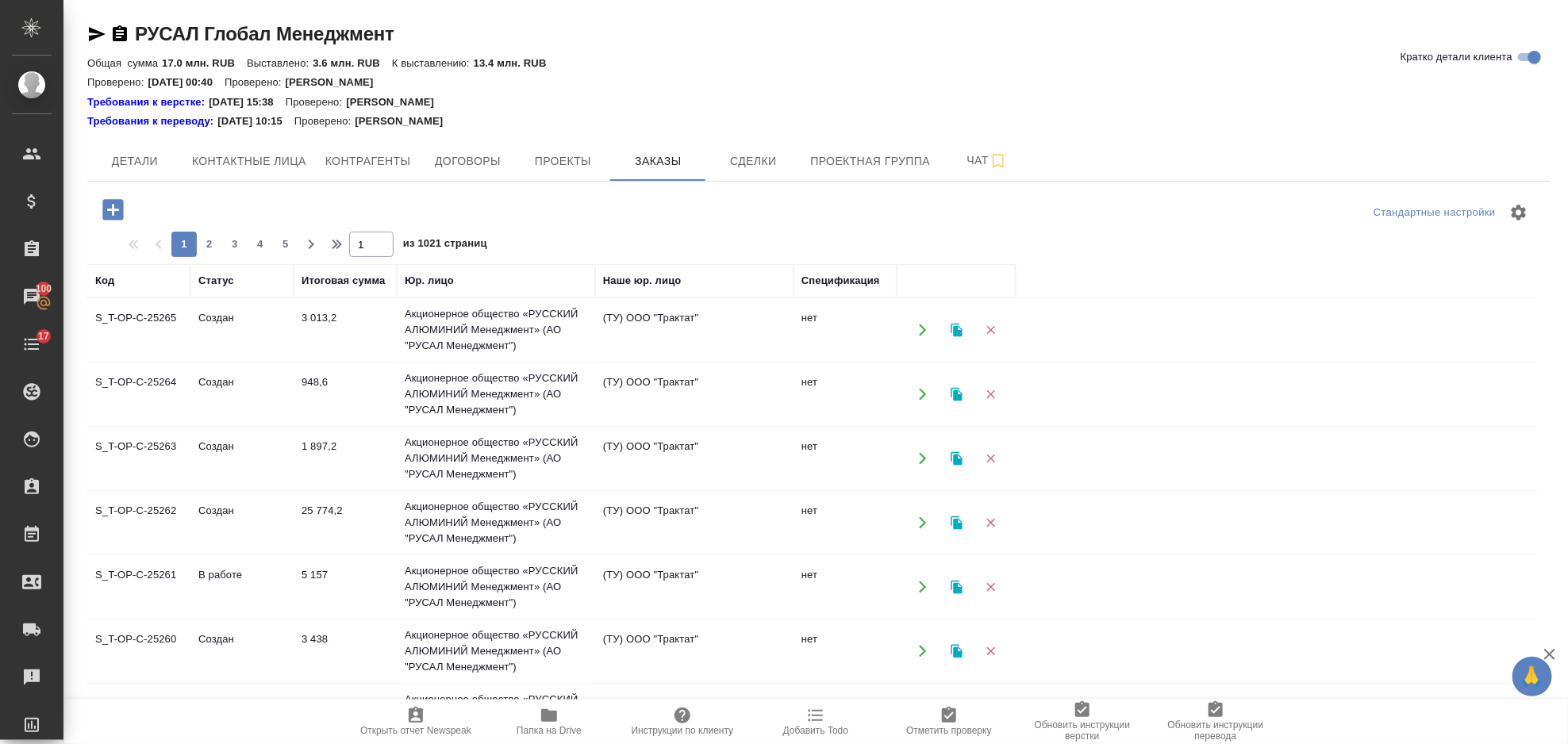
click at [116, 215] on icon "button" at bounding box center [112, 209] width 21 height 21
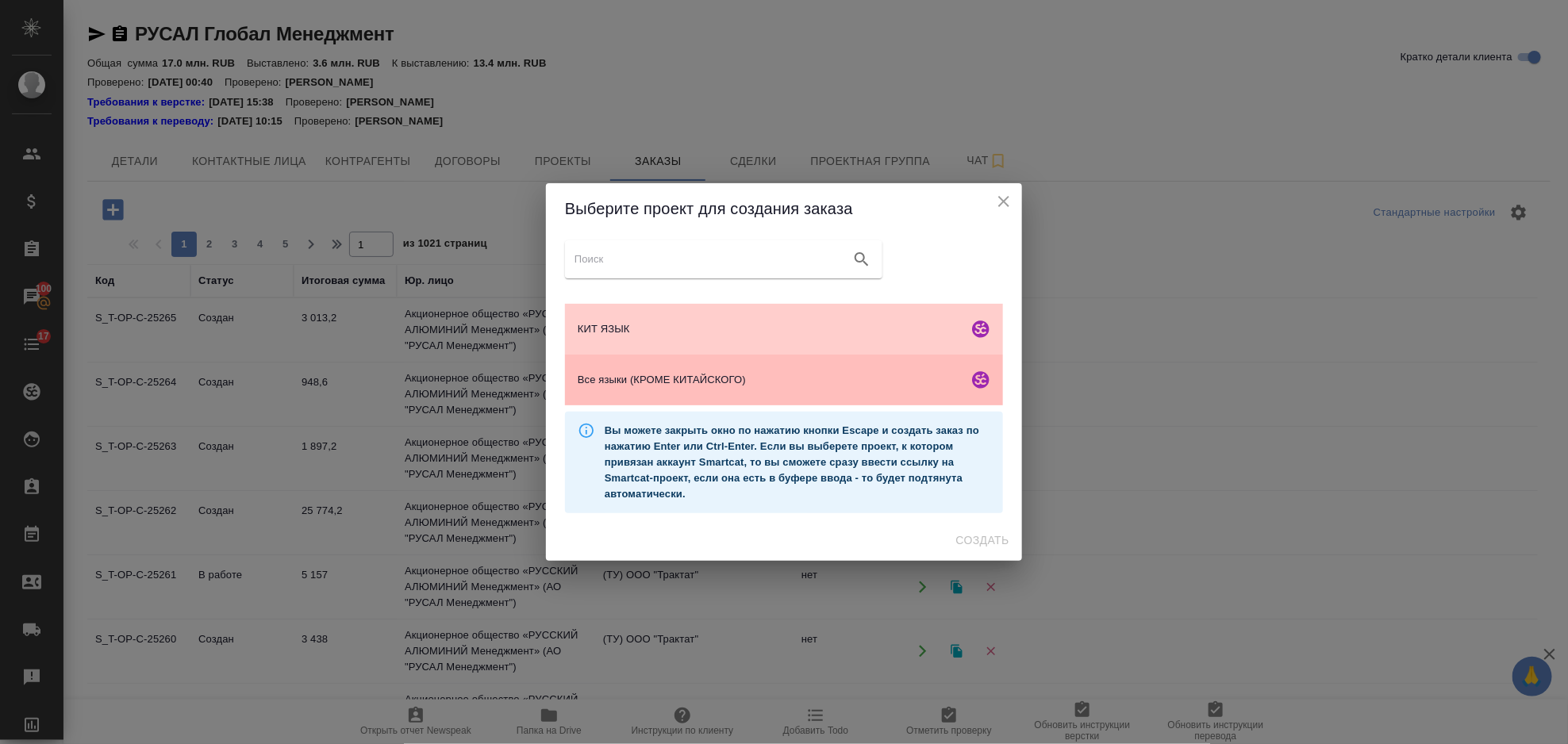
click at [746, 383] on span "Все языки (КРОМЕ КИТАЙСКОГО)" at bounding box center [769, 380] width 384 height 16
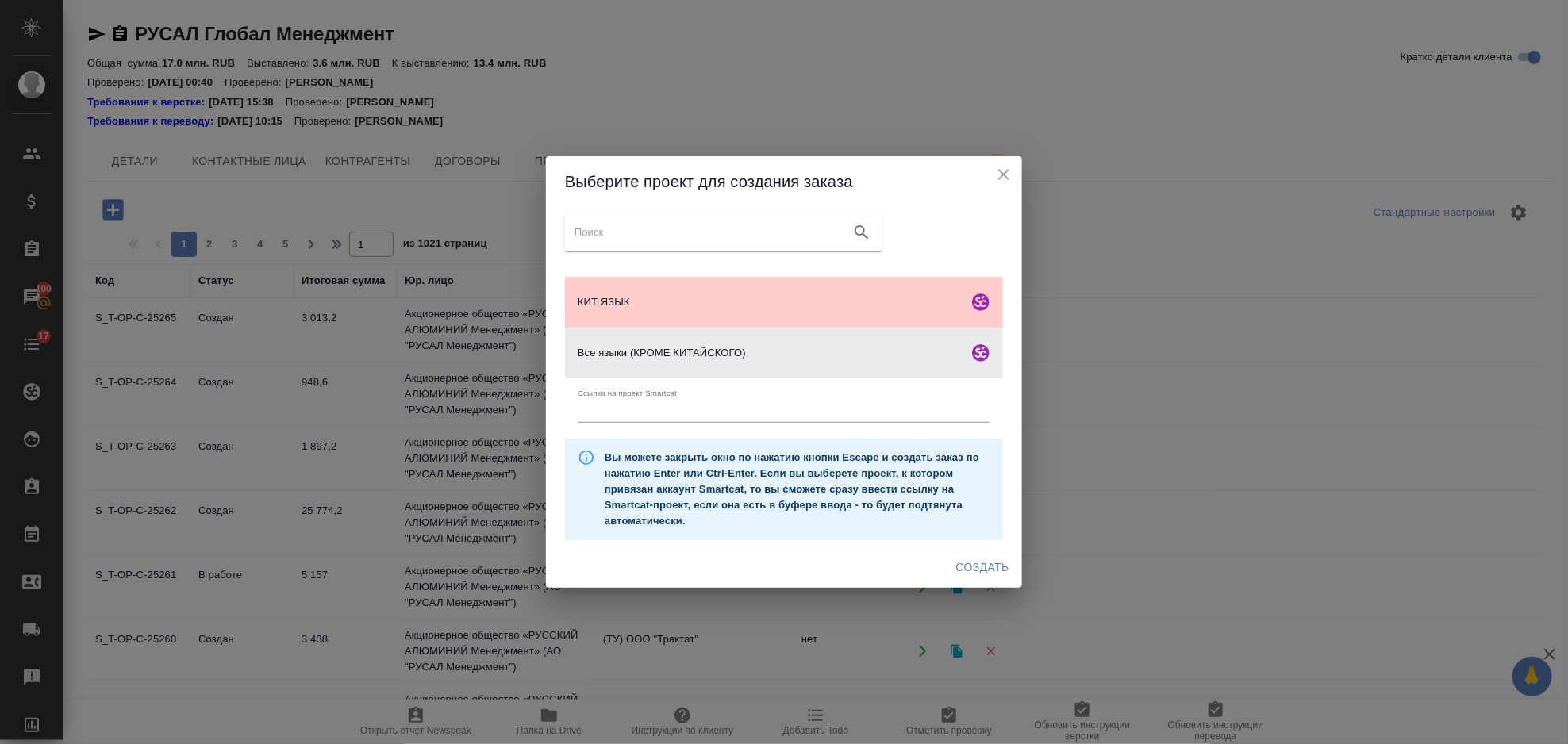
click at [984, 566] on span "Создать" at bounding box center [983, 567] width 53 height 20
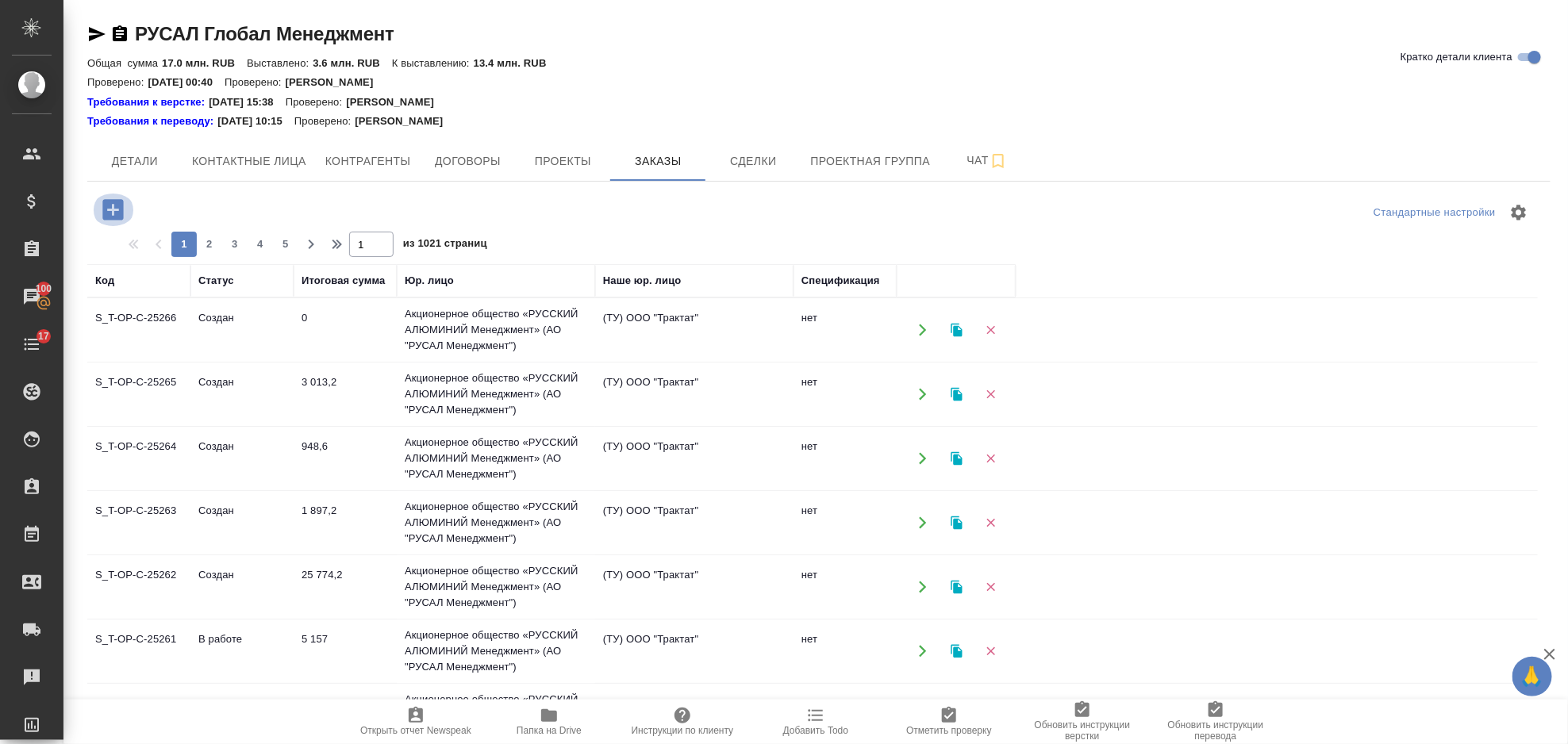
click at [109, 196] on icon "button" at bounding box center [113, 210] width 27 height 27
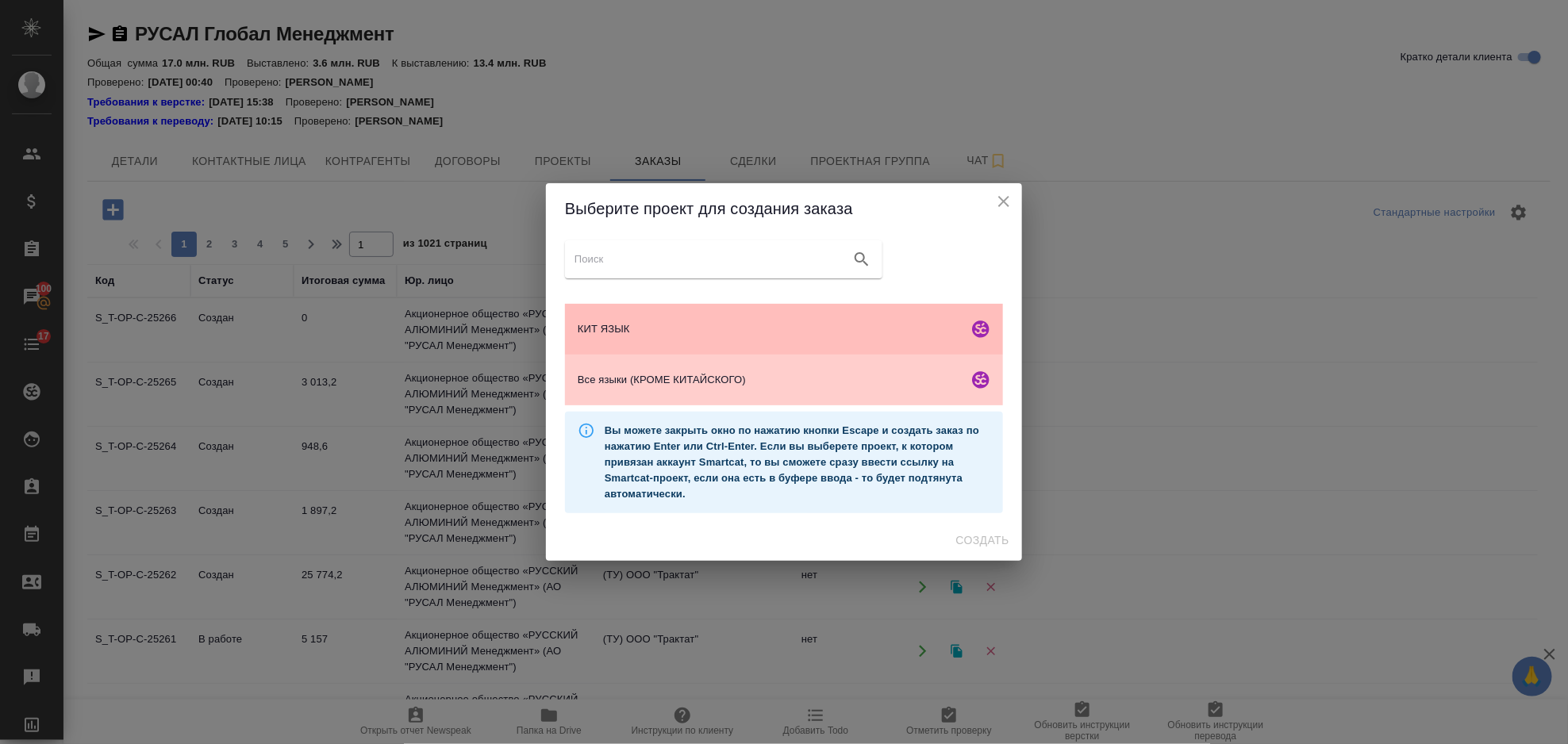
click at [667, 329] on span "КИТ ЯЗЫК" at bounding box center [769, 329] width 384 height 16
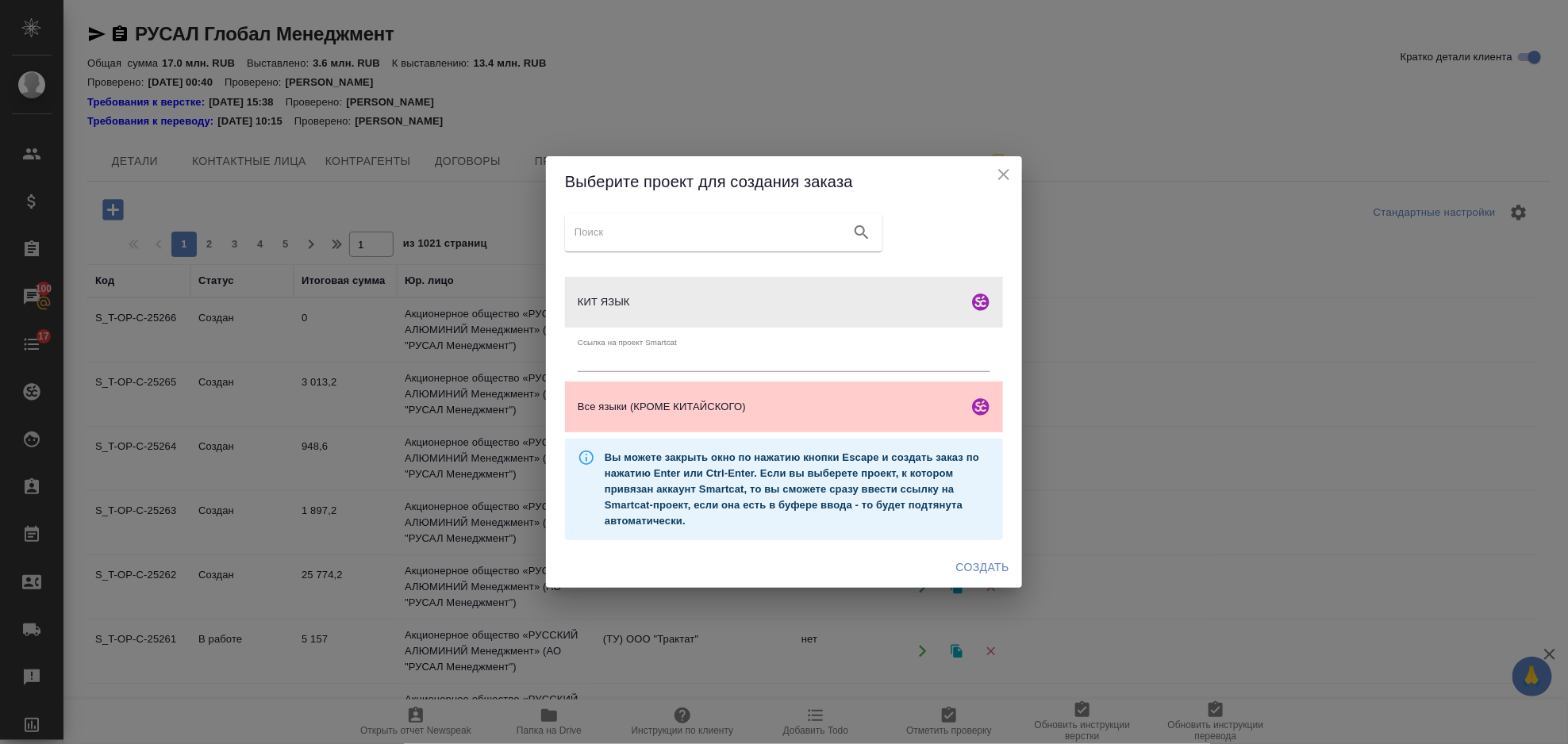
click at [996, 562] on span "Создать" at bounding box center [983, 567] width 53 height 20
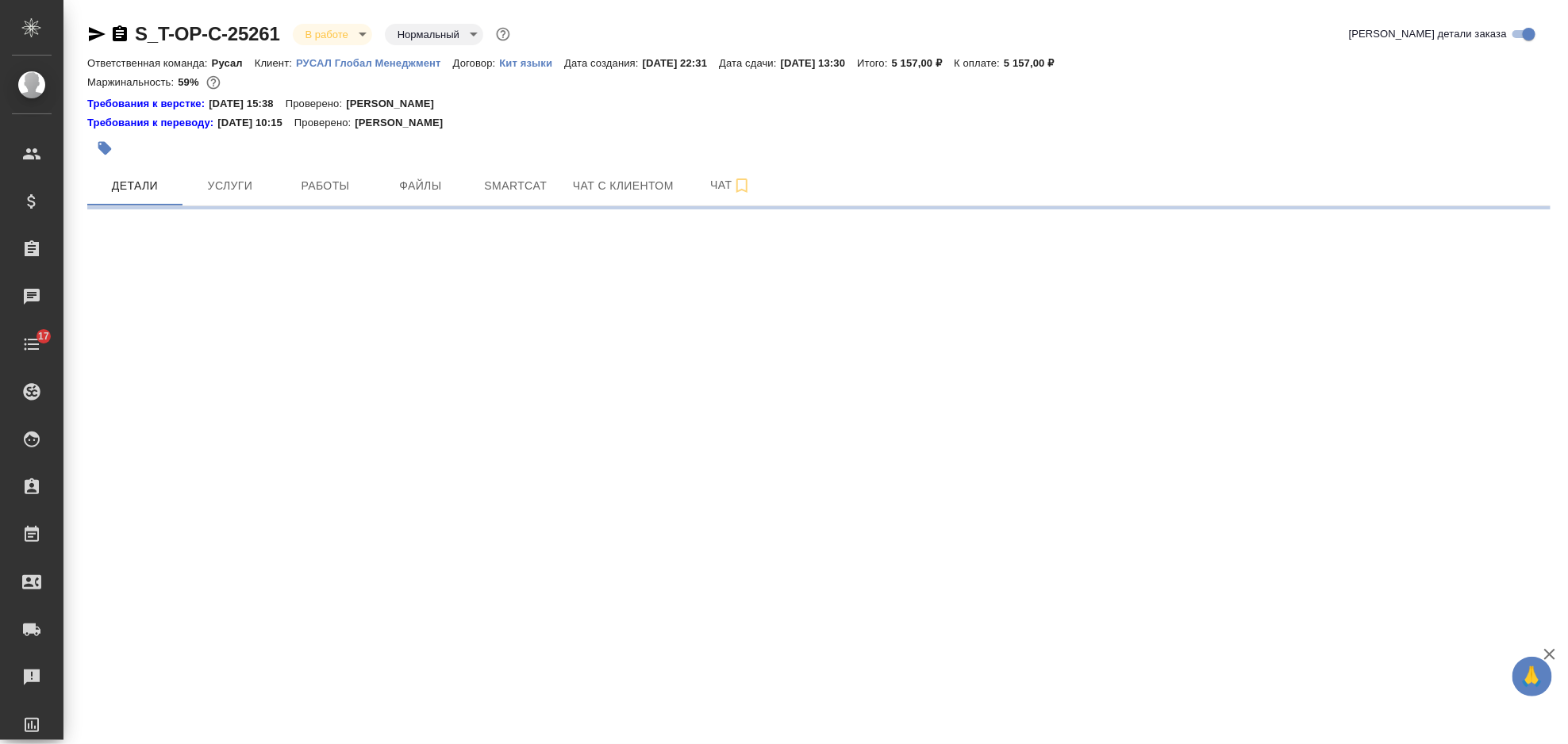
select select "RU"
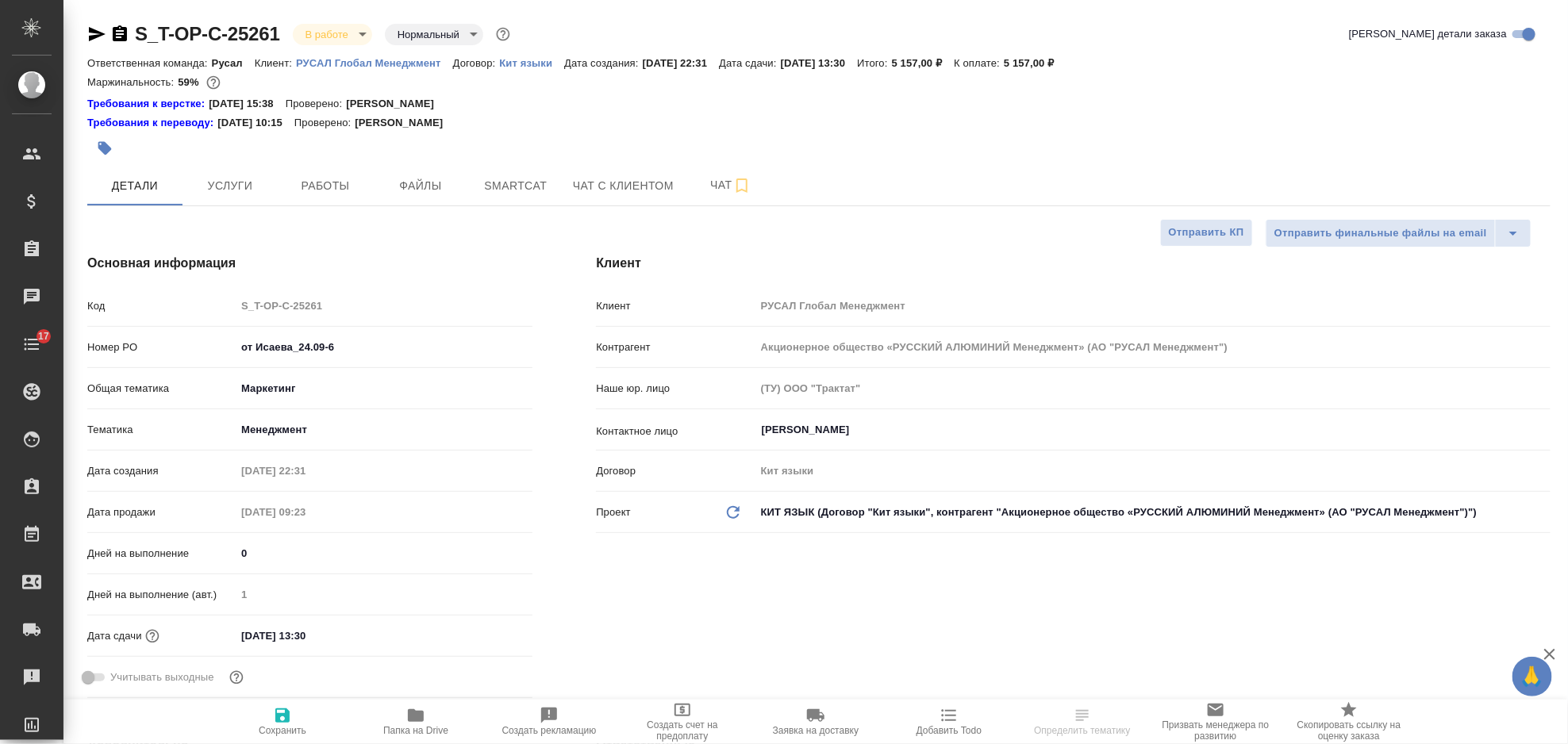
type textarea "x"
click at [526, 177] on span "Smartcat" at bounding box center [516, 186] width 77 height 20
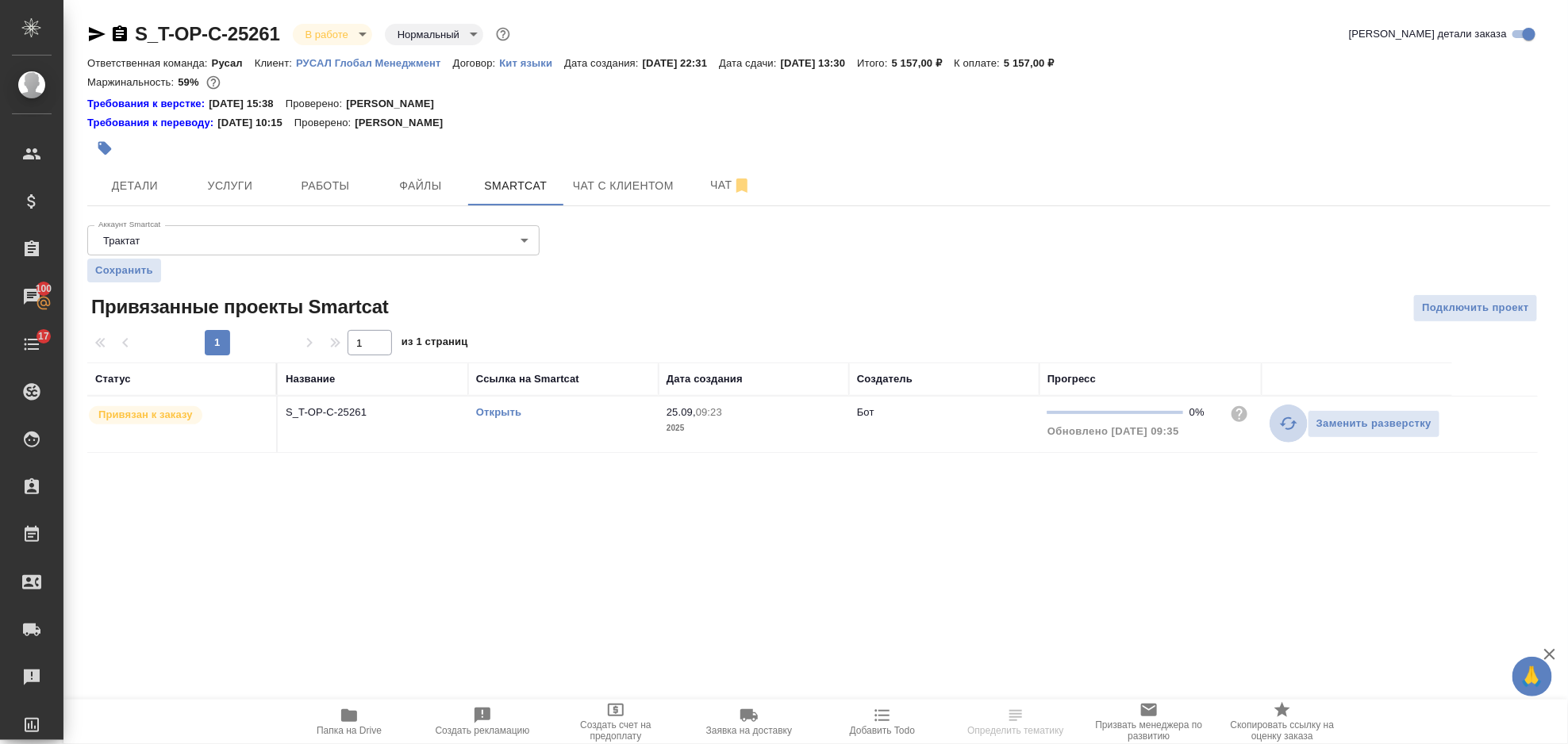
click at [1289, 427] on icon "button" at bounding box center [1288, 423] width 19 height 19
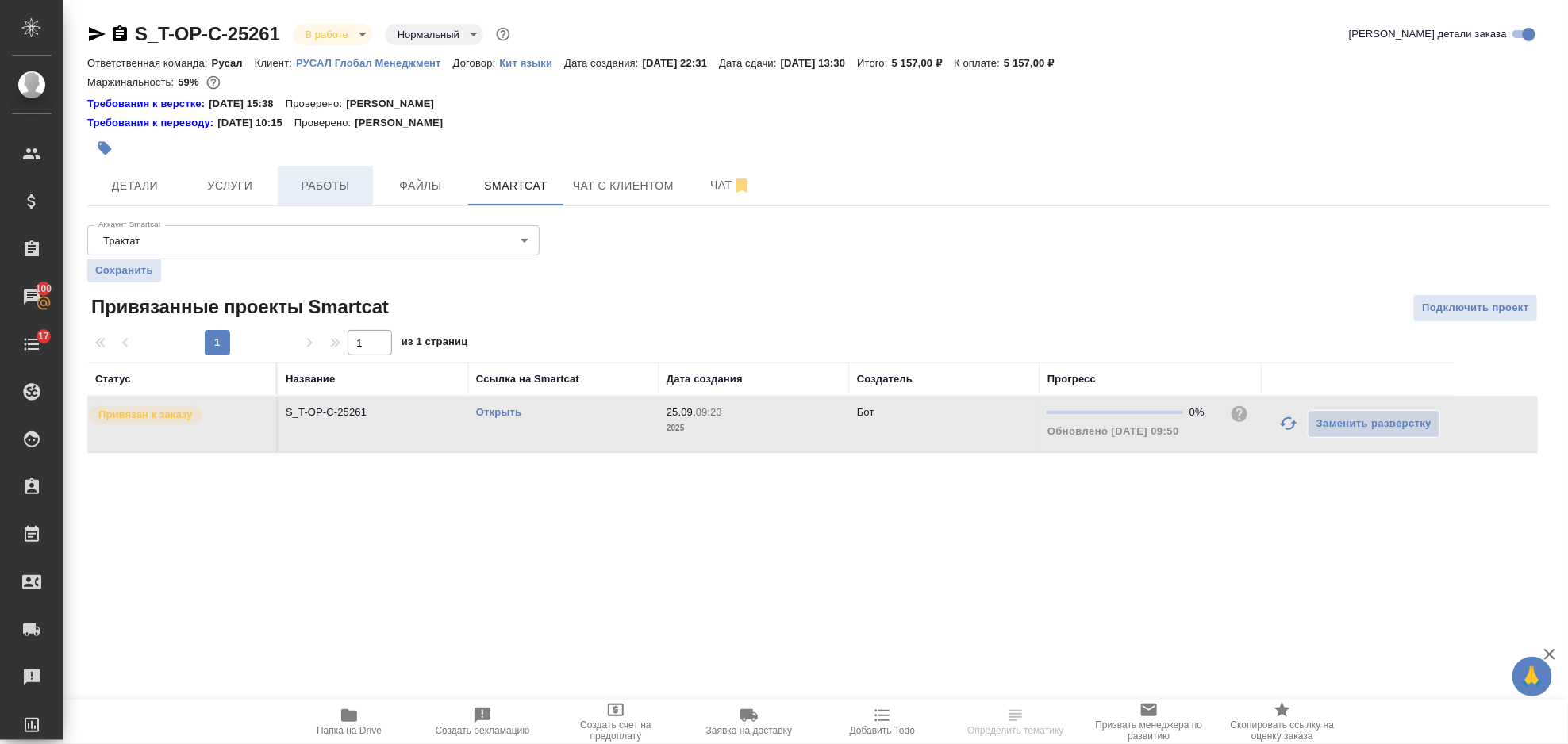
click at [354, 178] on span "Работы" at bounding box center [326, 186] width 77 height 20
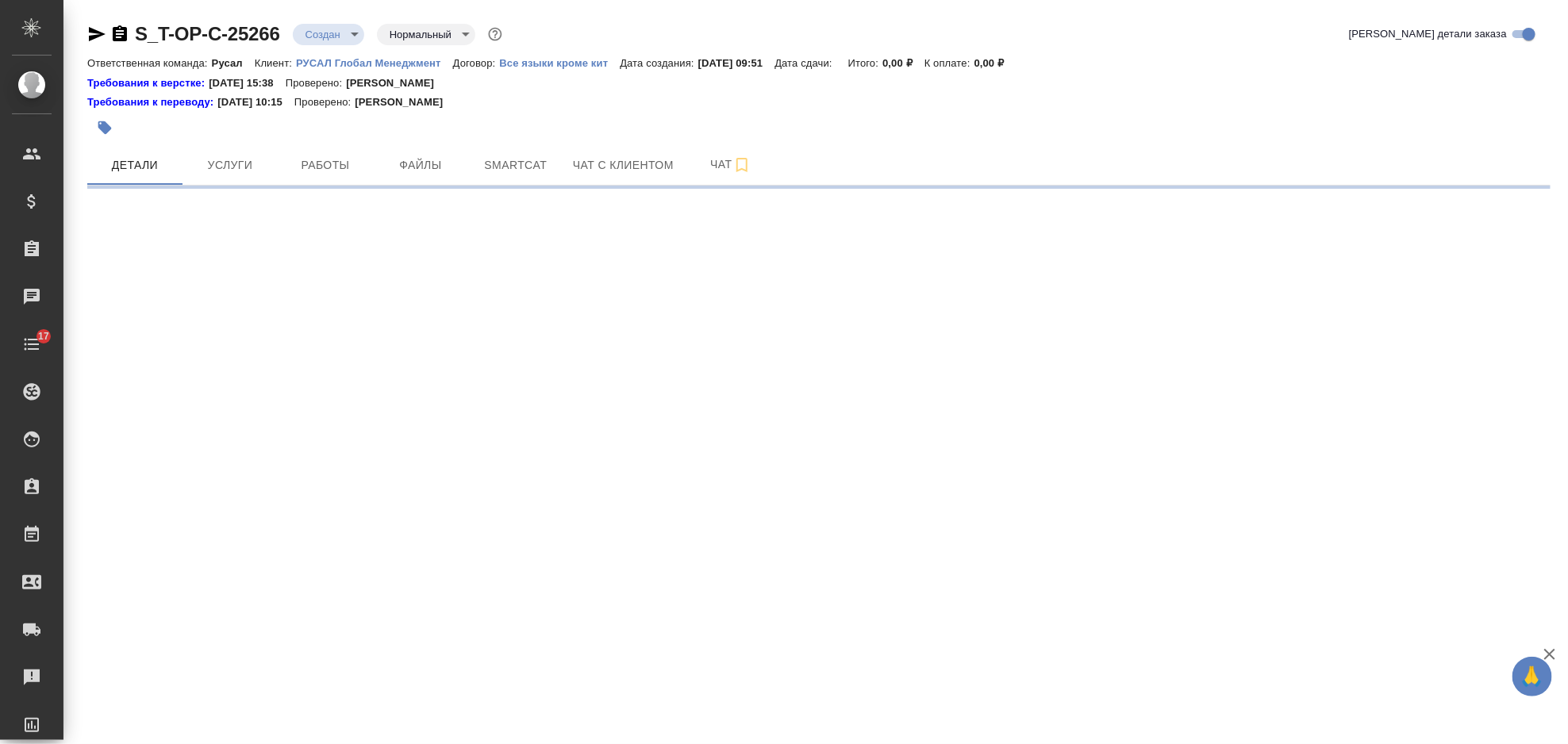
select select "RU"
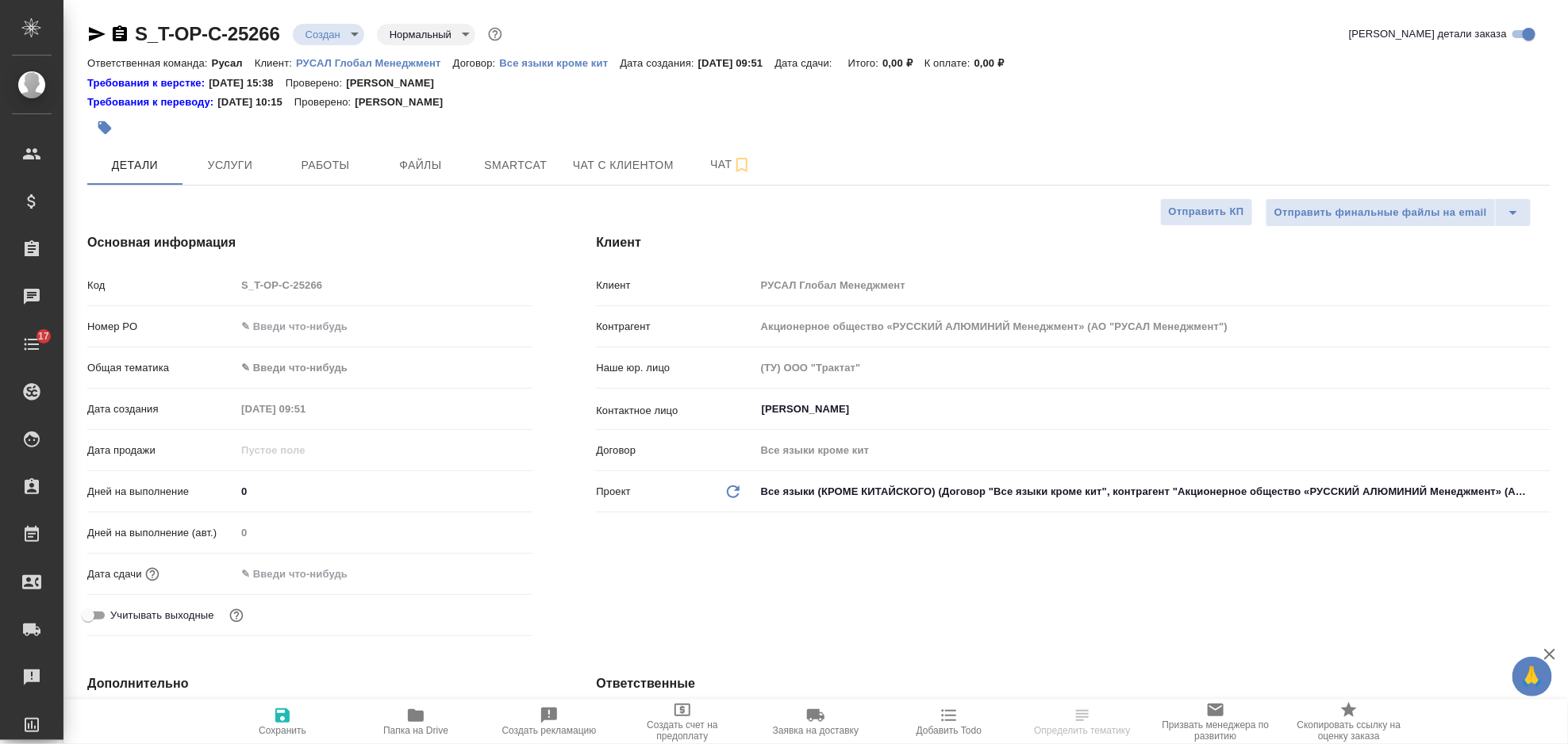
type textarea "x"
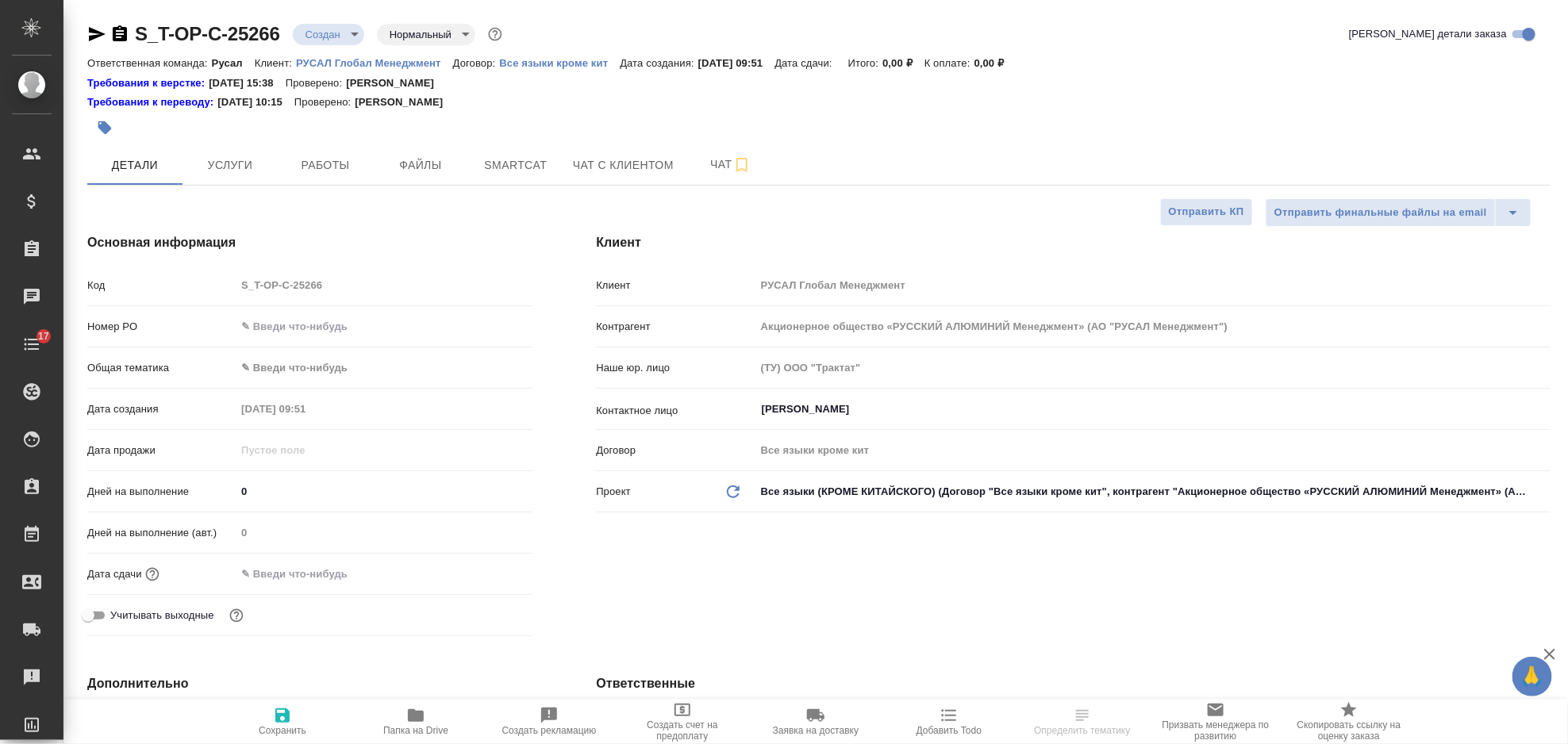
type textarea "x"
click at [417, 307] on div "Код S_T-OP-C-25266" at bounding box center [309, 292] width 445 height 41
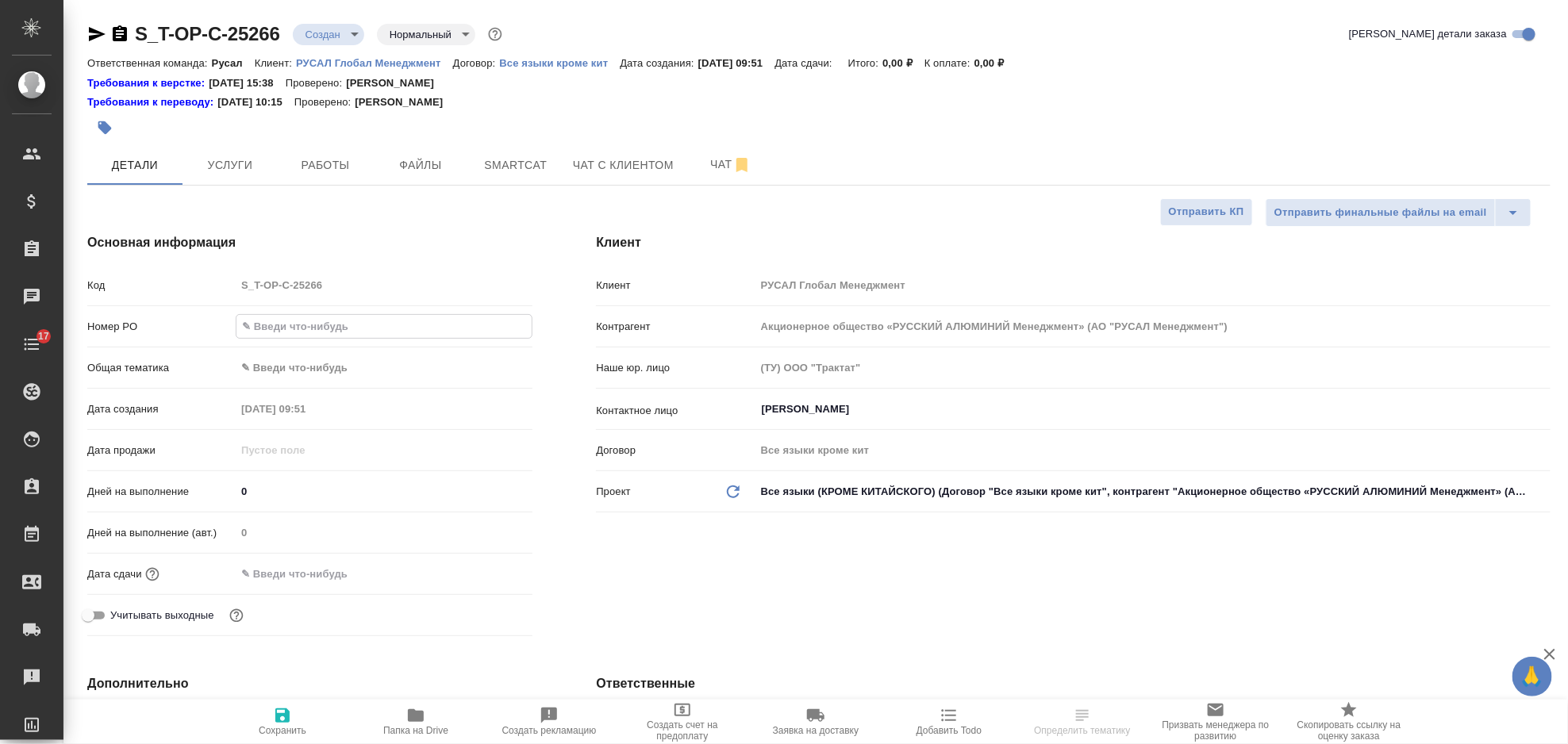
click at [424, 318] on input "text" at bounding box center [384, 326] width 296 height 23
paste input "Т-ОП-С-46867"
type input "Т-ОП-С-46867"
type textarea "x"
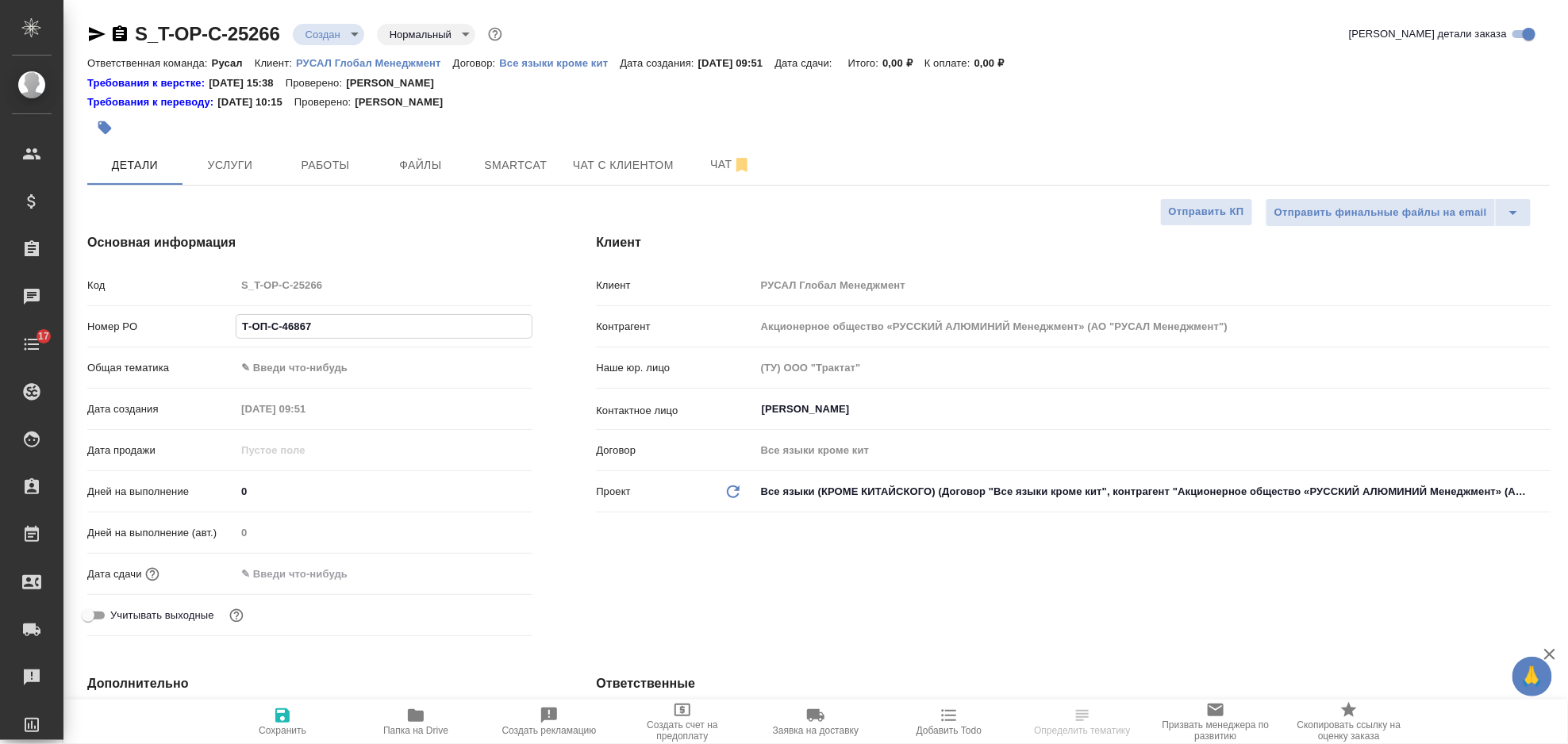
type textarea "x"
type input "Т-ОП-С-46867"
click at [392, 369] on body "🙏 .cls-1 fill:#fff; AWATERA Gorlenko Yuliua Клиенты Спецификации Заказы 100 Чат…" at bounding box center [784, 372] width 1568 height 744
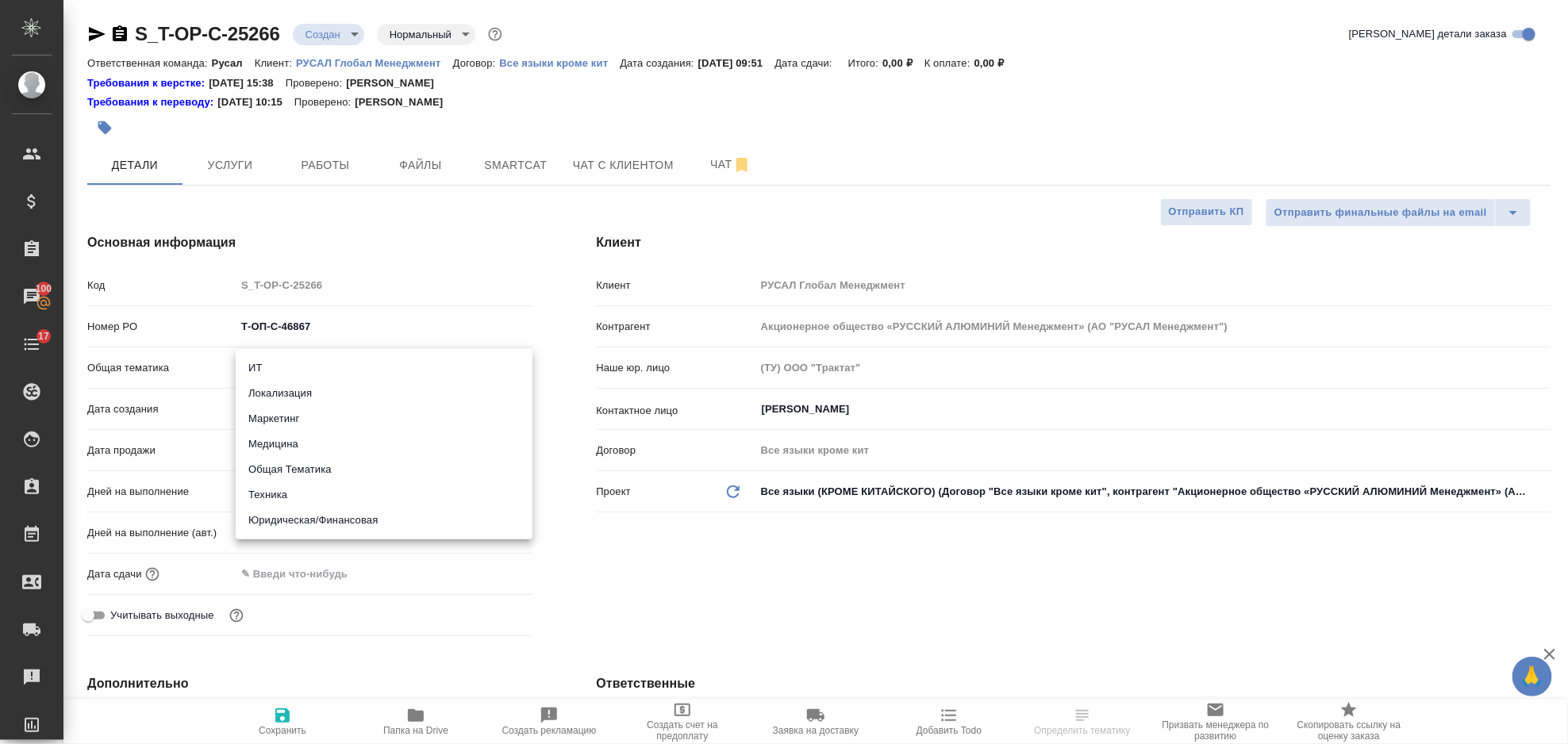
click at [338, 515] on li "Юридическая/Финансовая" at bounding box center [384, 520] width 297 height 26
type input "yr-fn"
type textarea "x"
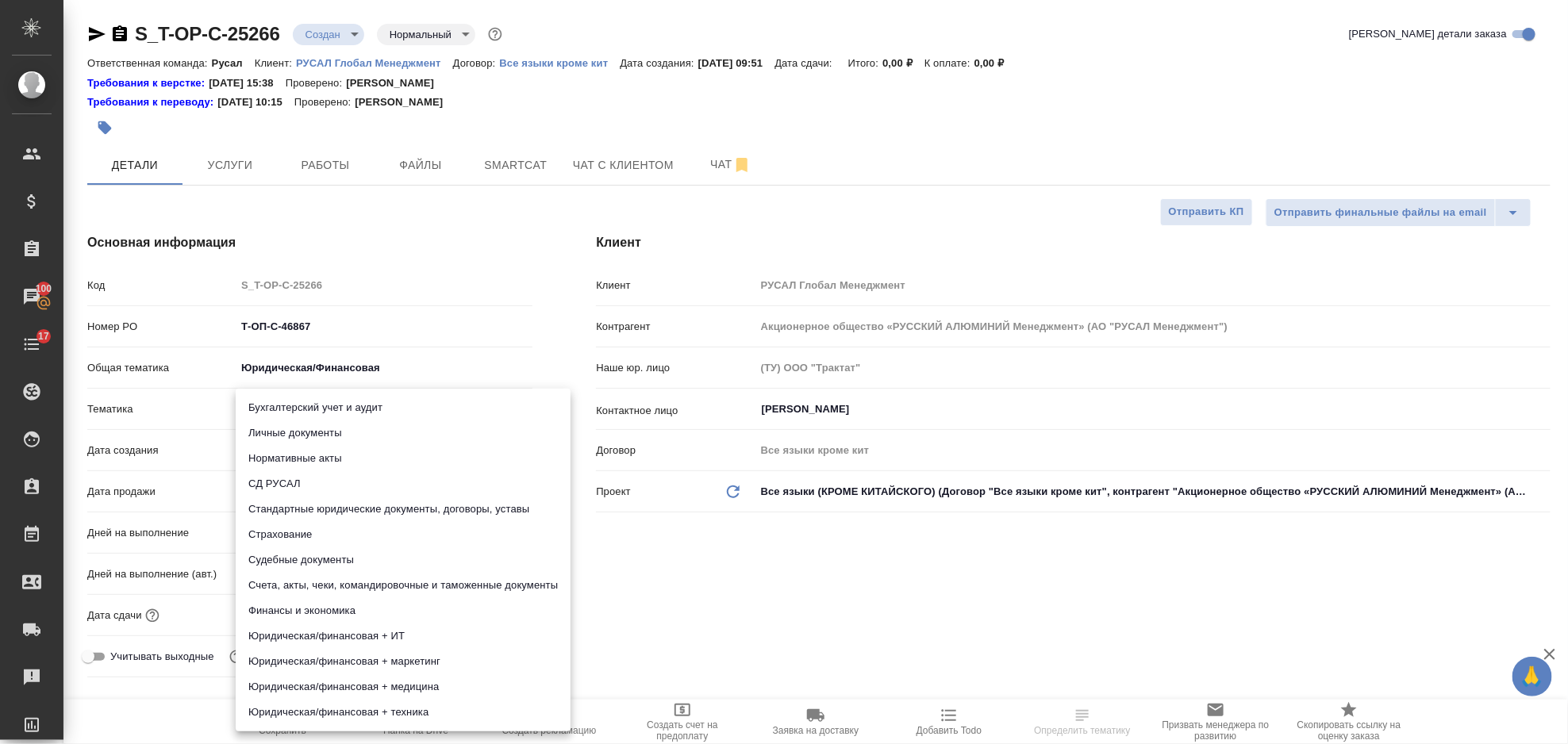
click at [350, 416] on body "🙏 .cls-1 fill:#fff; AWATERA Gorlenko Yuliua Клиенты Спецификации Заказы 100 Чат…" at bounding box center [784, 372] width 1568 height 744
click at [411, 582] on li "Счета, акты, чеки, командировочные и таможенные документы" at bounding box center [403, 586] width 335 height 26
type textarea "x"
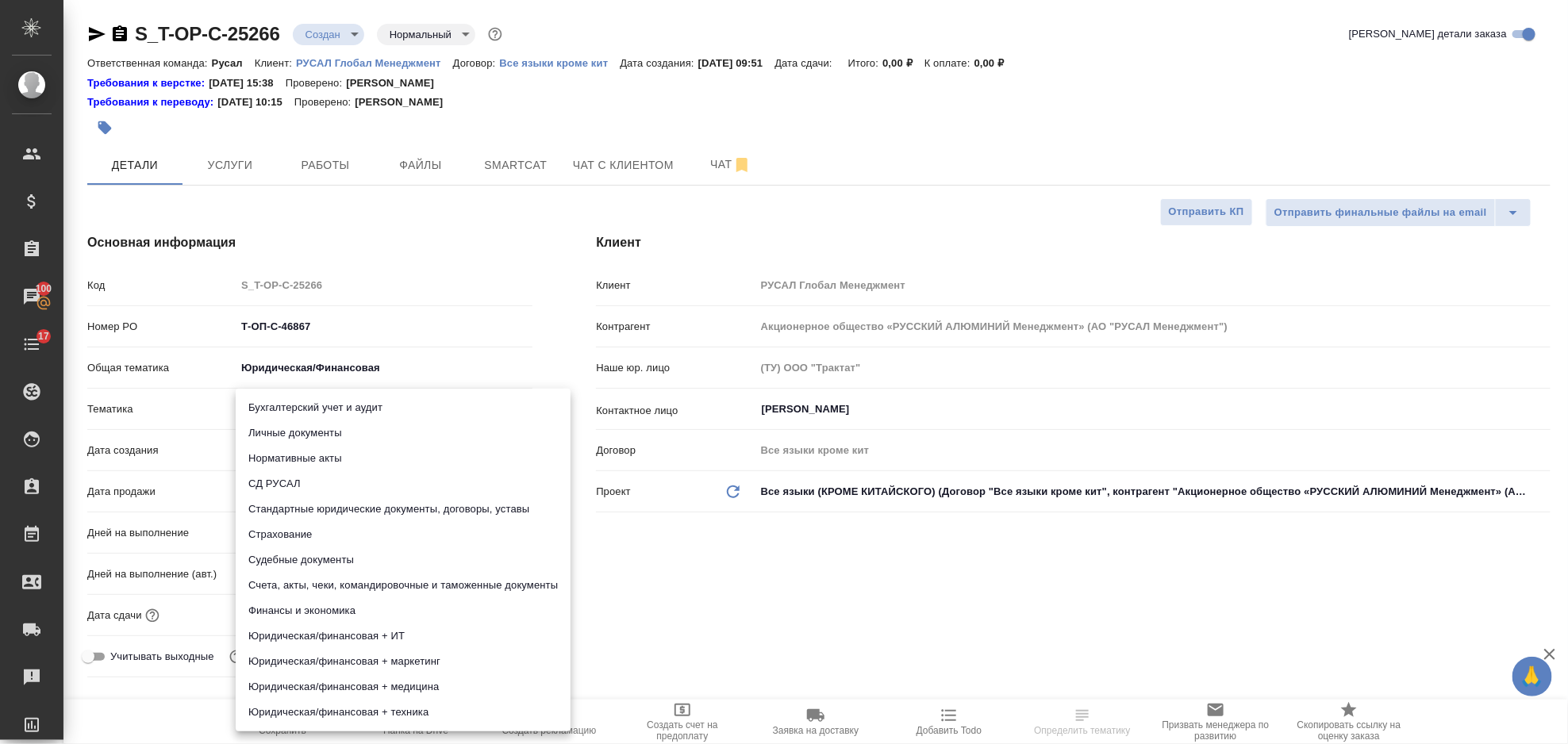
type input "5f647205b73bc97568ca66c0"
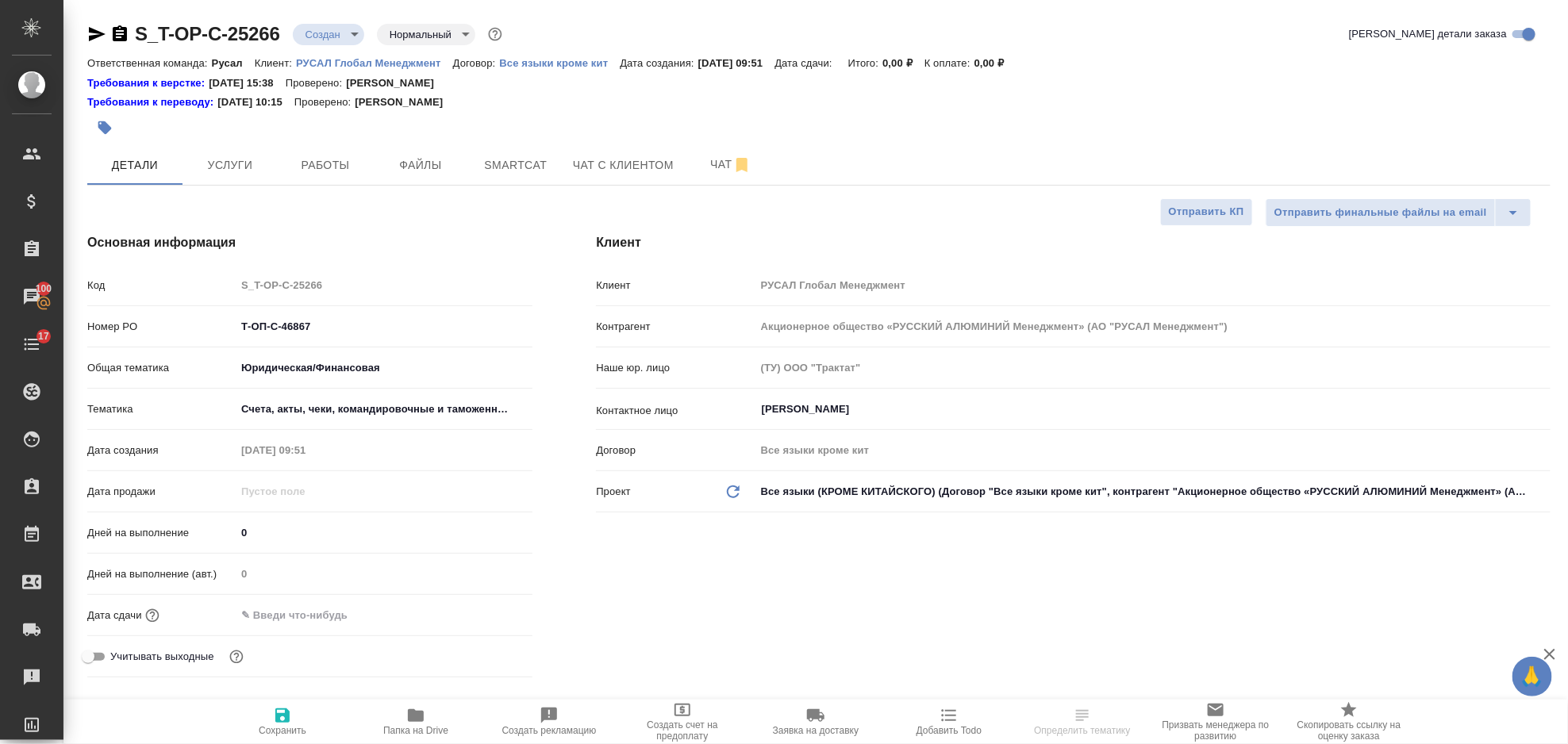
click at [346, 615] on div ".cls-1 fill:#fff; AWATERA Gorlenko Yuliua Клиенты Спецификации Заказы 100 Чаты …" at bounding box center [784, 372] width 1568 height 744
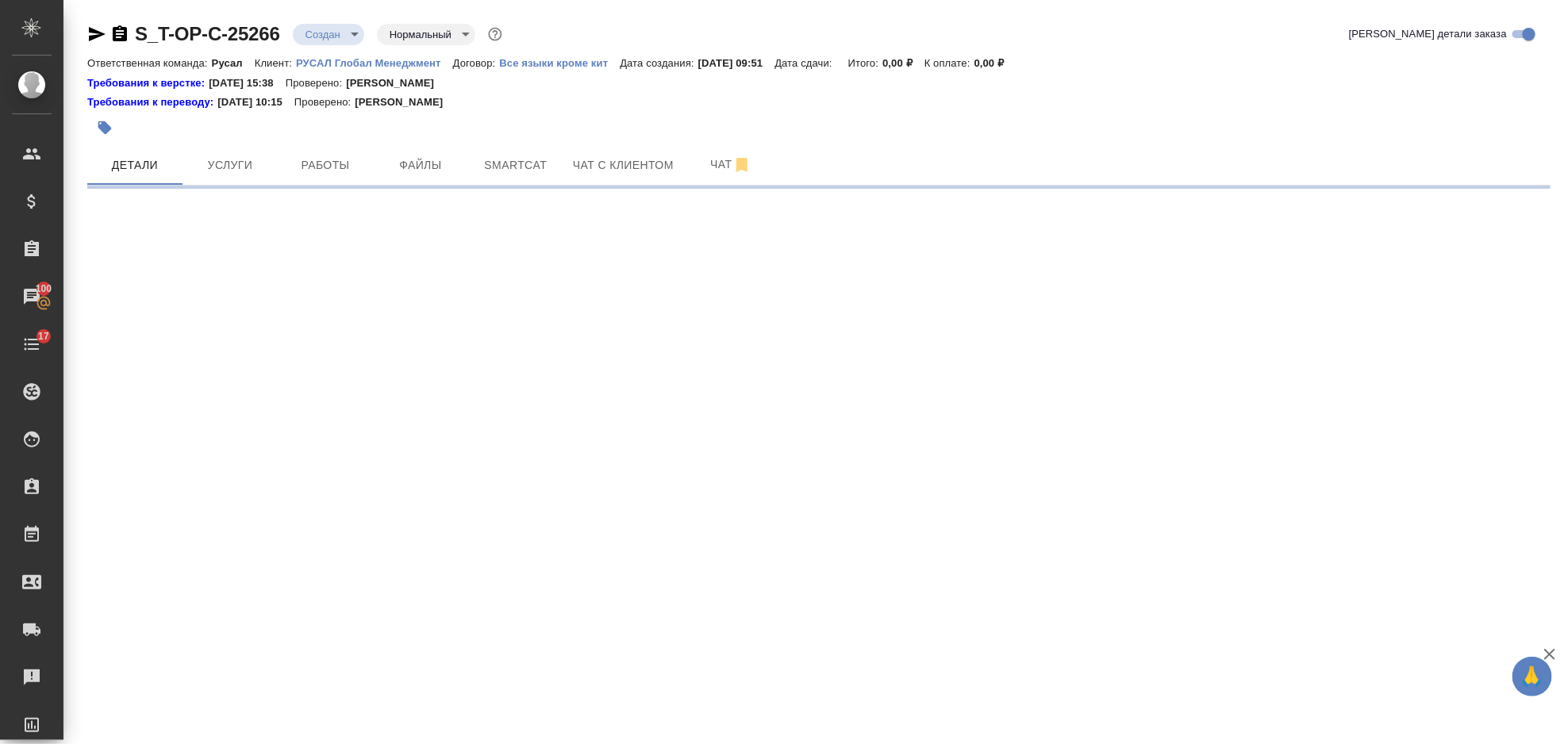
select select "RU"
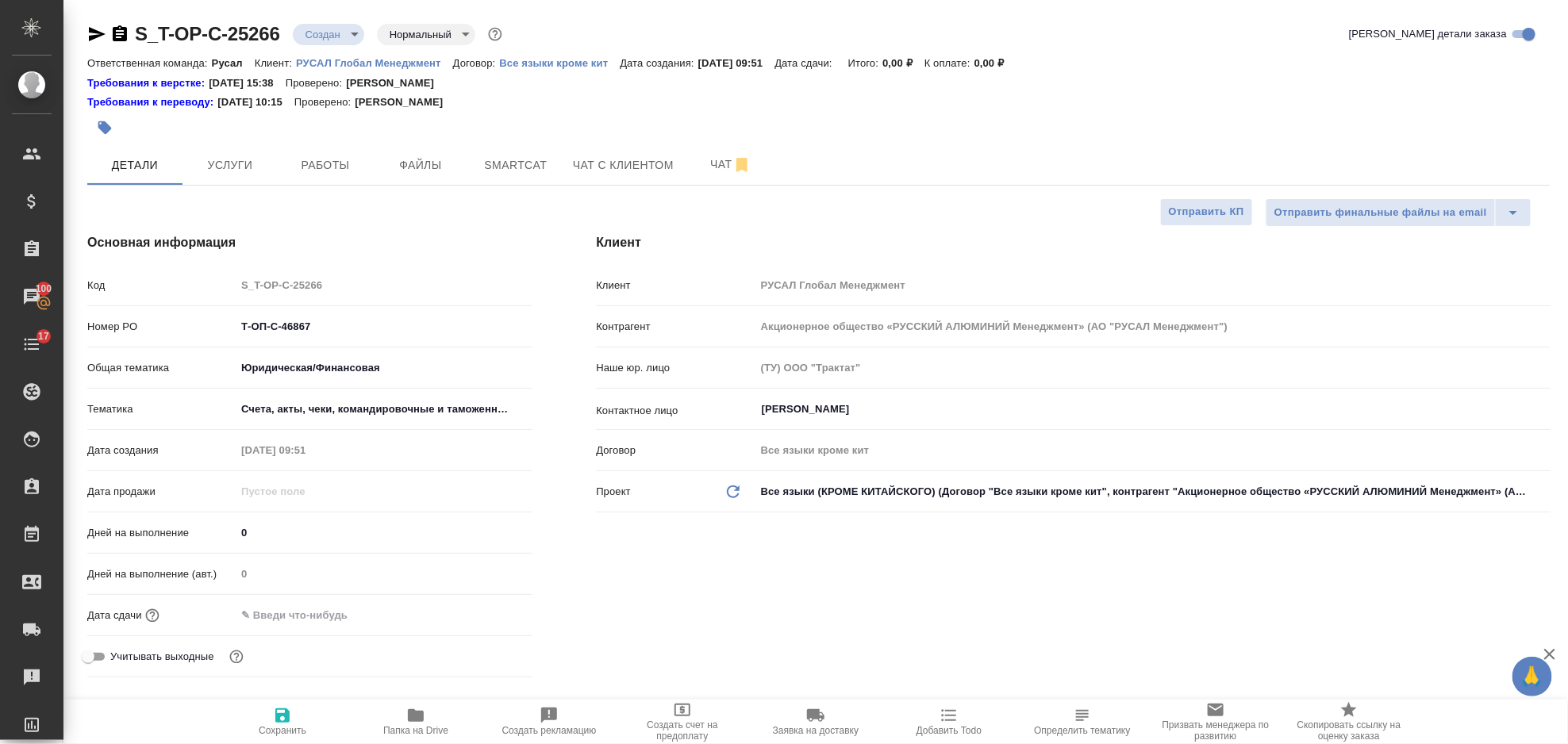
type textarea "x"
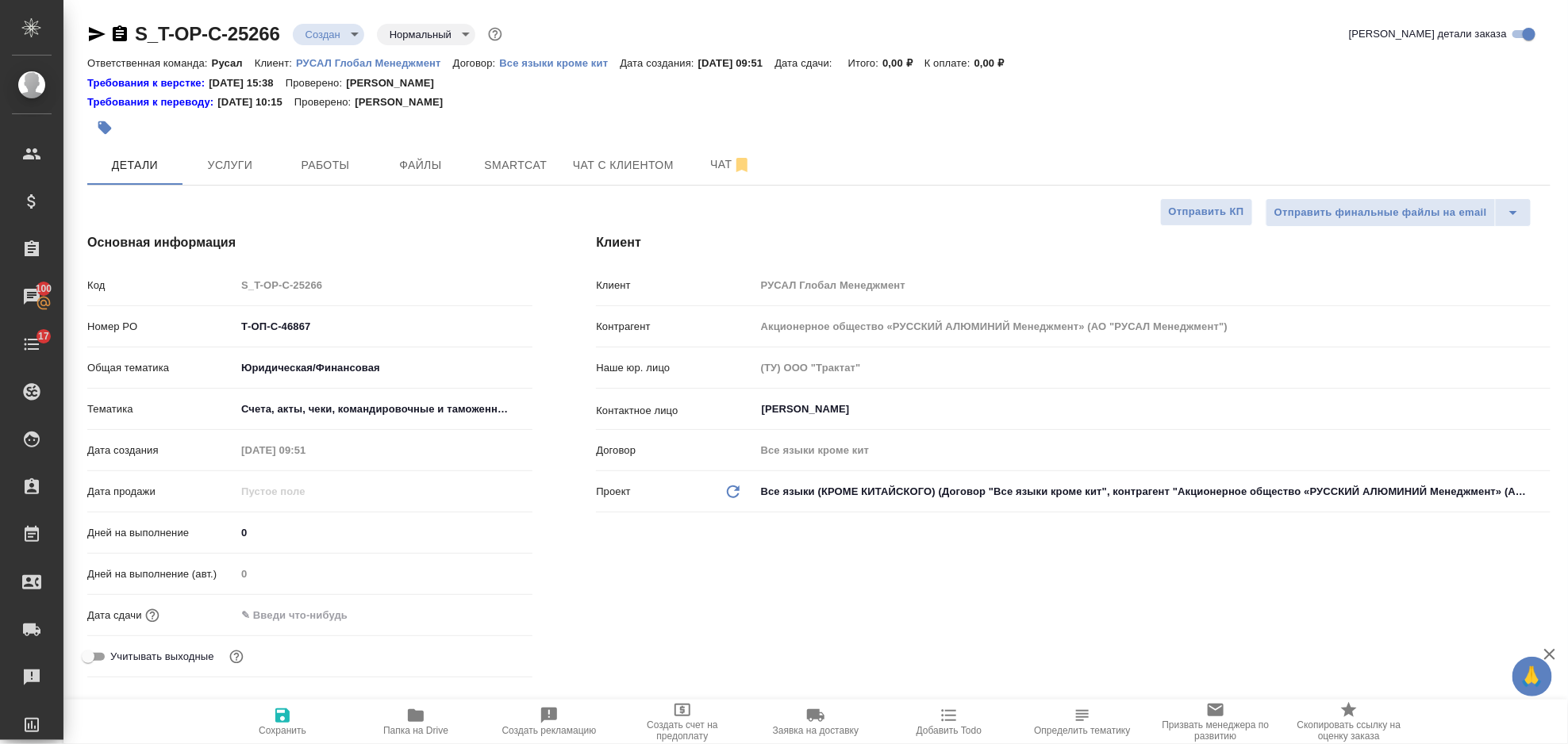
type textarea "x"
click at [315, 615] on input "text" at bounding box center [304, 614] width 138 height 23
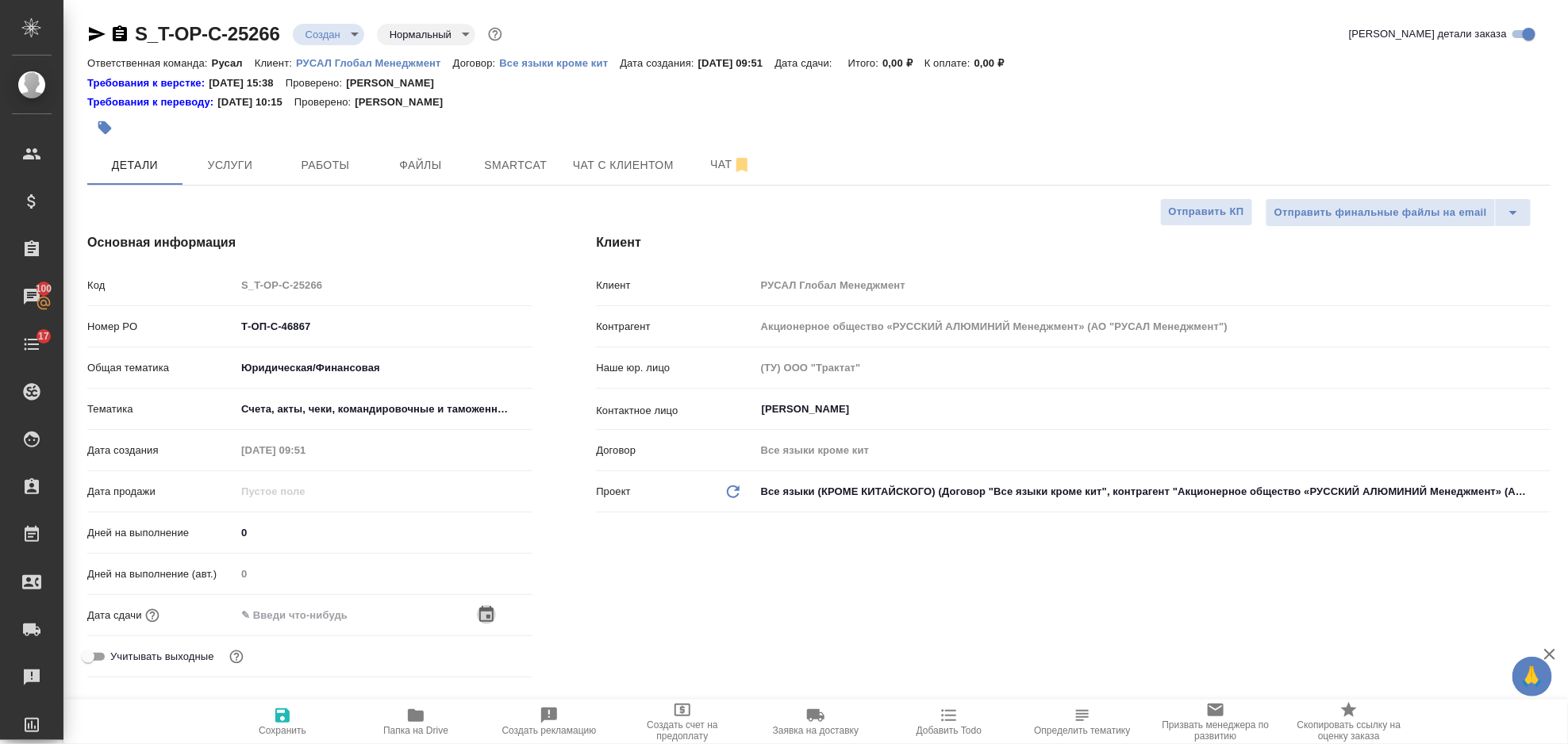
click at [489, 619] on icon "button" at bounding box center [486, 614] width 19 height 19
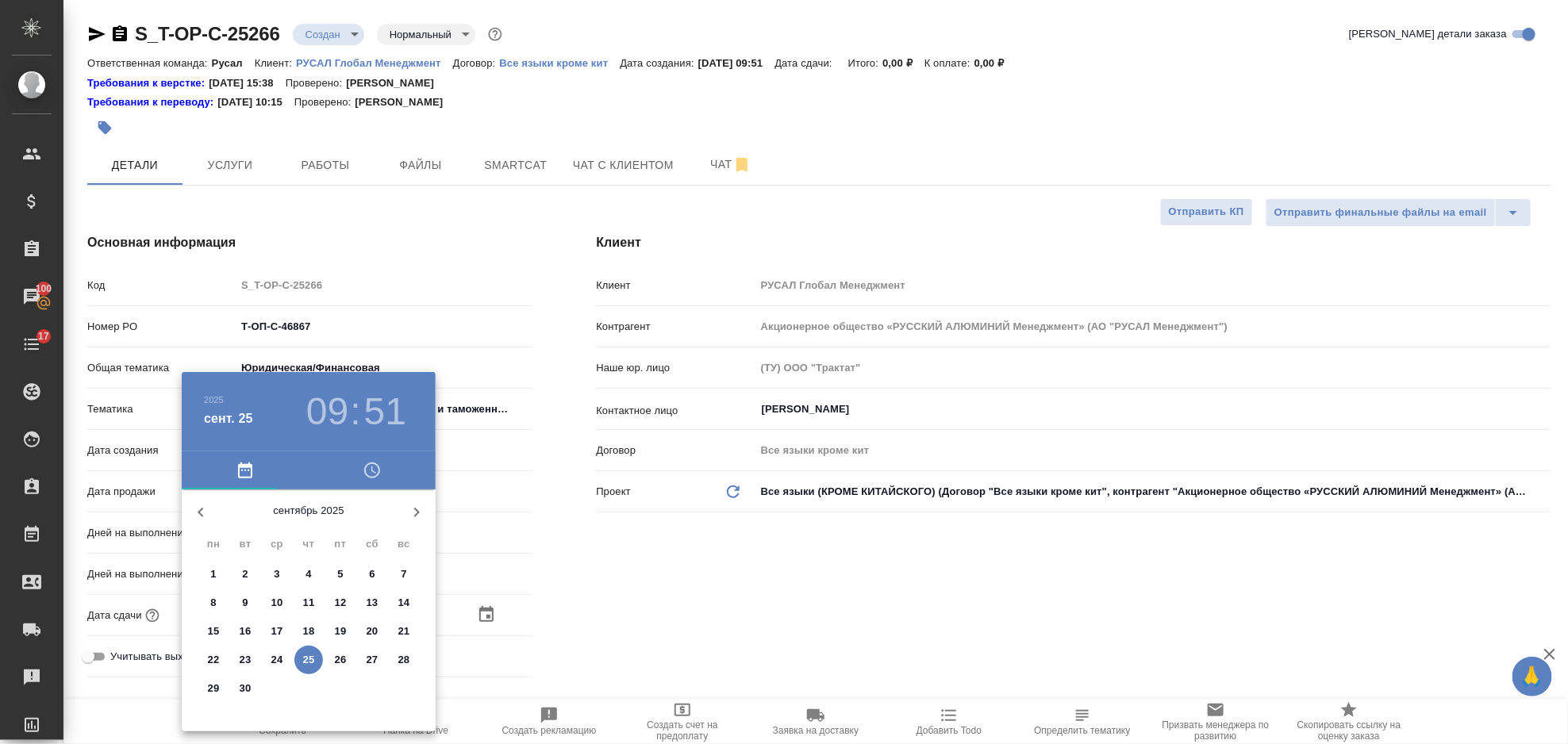
click at [334, 659] on span "26" at bounding box center [340, 660] width 28 height 16
type input "26.09.2025 09:51"
type textarea "x"
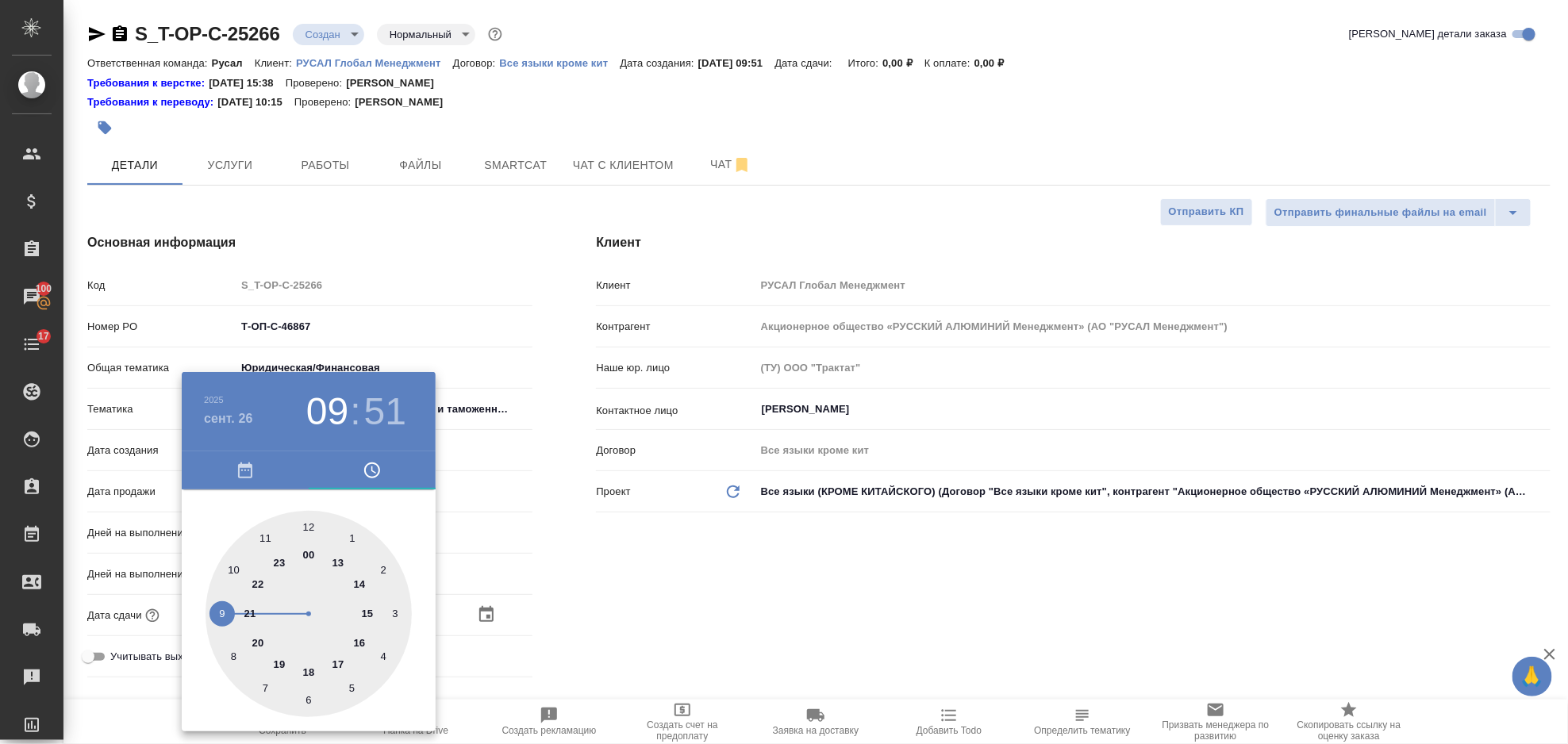
click at [357, 643] on div at bounding box center [308, 614] width 206 height 206
type input "26.09.2025 16:51"
type textarea "x"
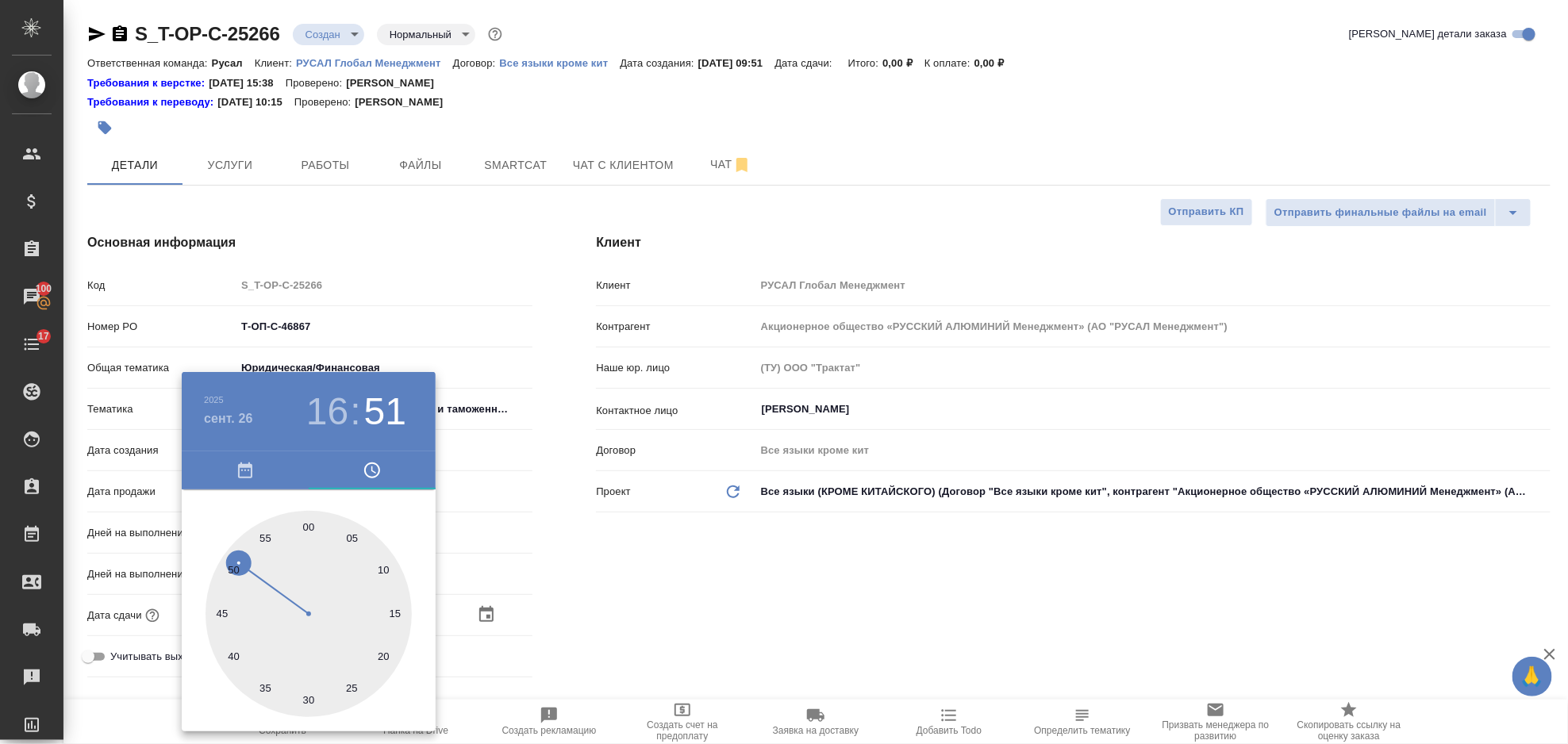
click at [304, 523] on div at bounding box center [308, 614] width 206 height 206
type input "26.09.2025 16:00"
type textarea "x"
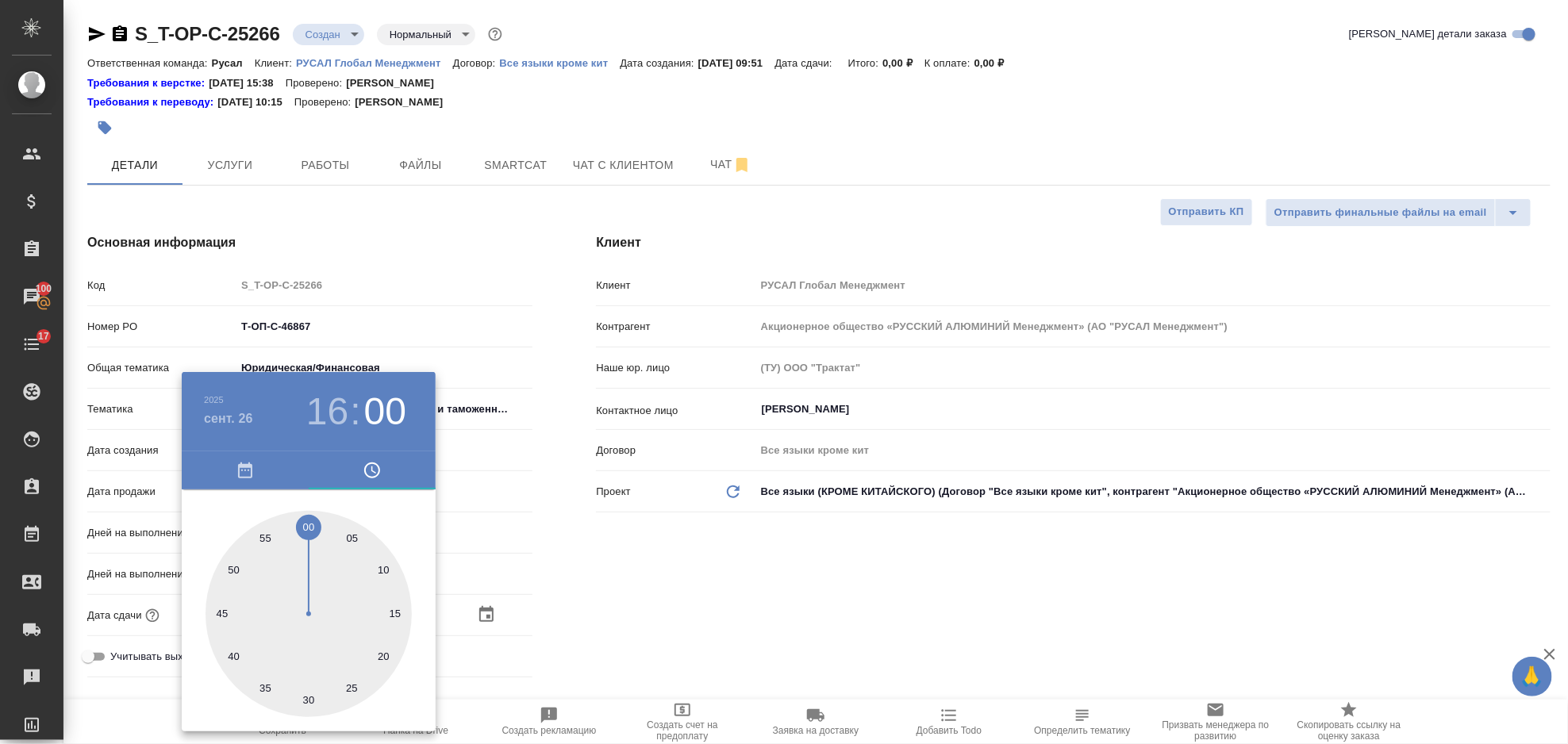
click at [308, 702] on div at bounding box center [308, 614] width 206 height 206
type input "26.09.2025 16:30"
type textarea "x"
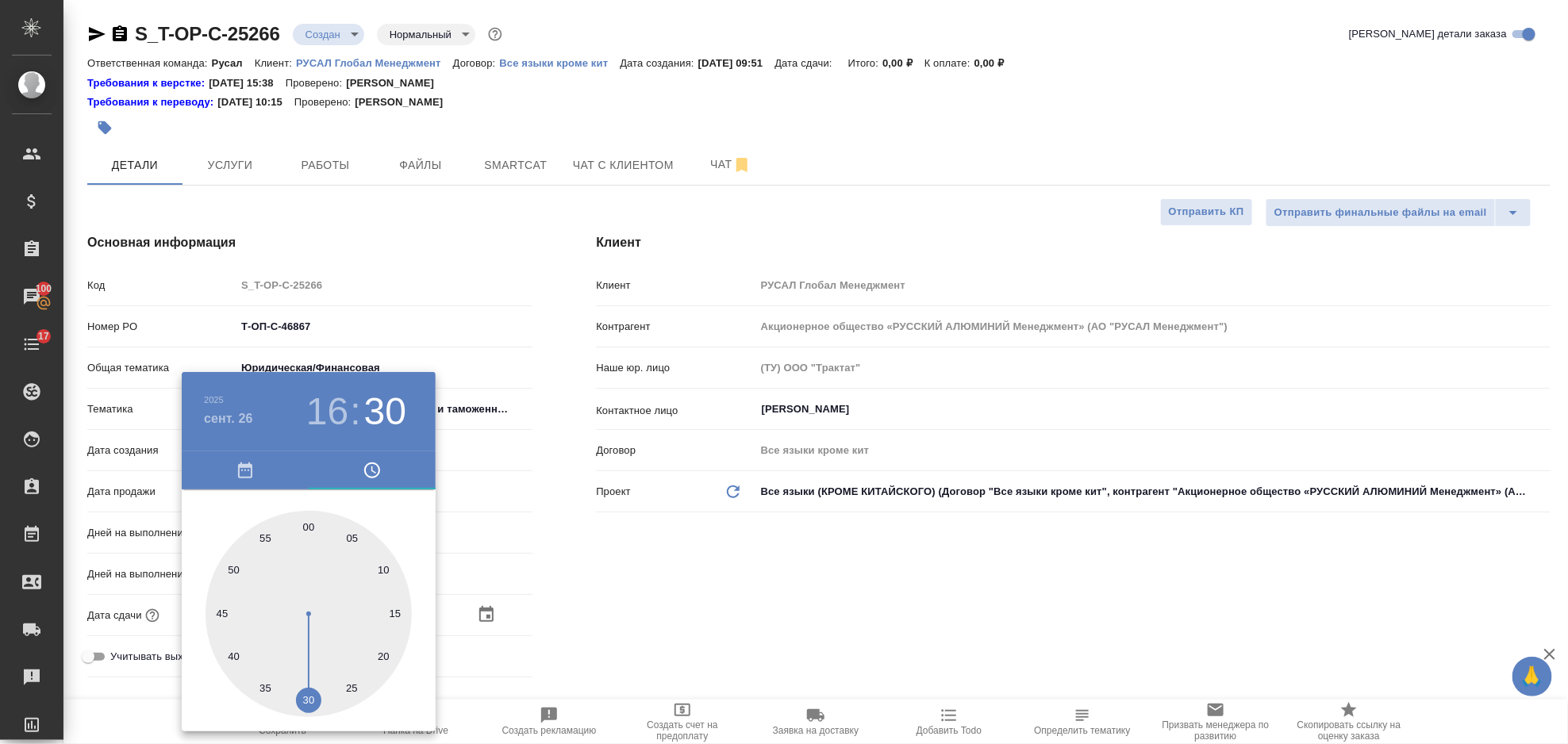
click at [673, 612] on div at bounding box center [784, 372] width 1568 height 744
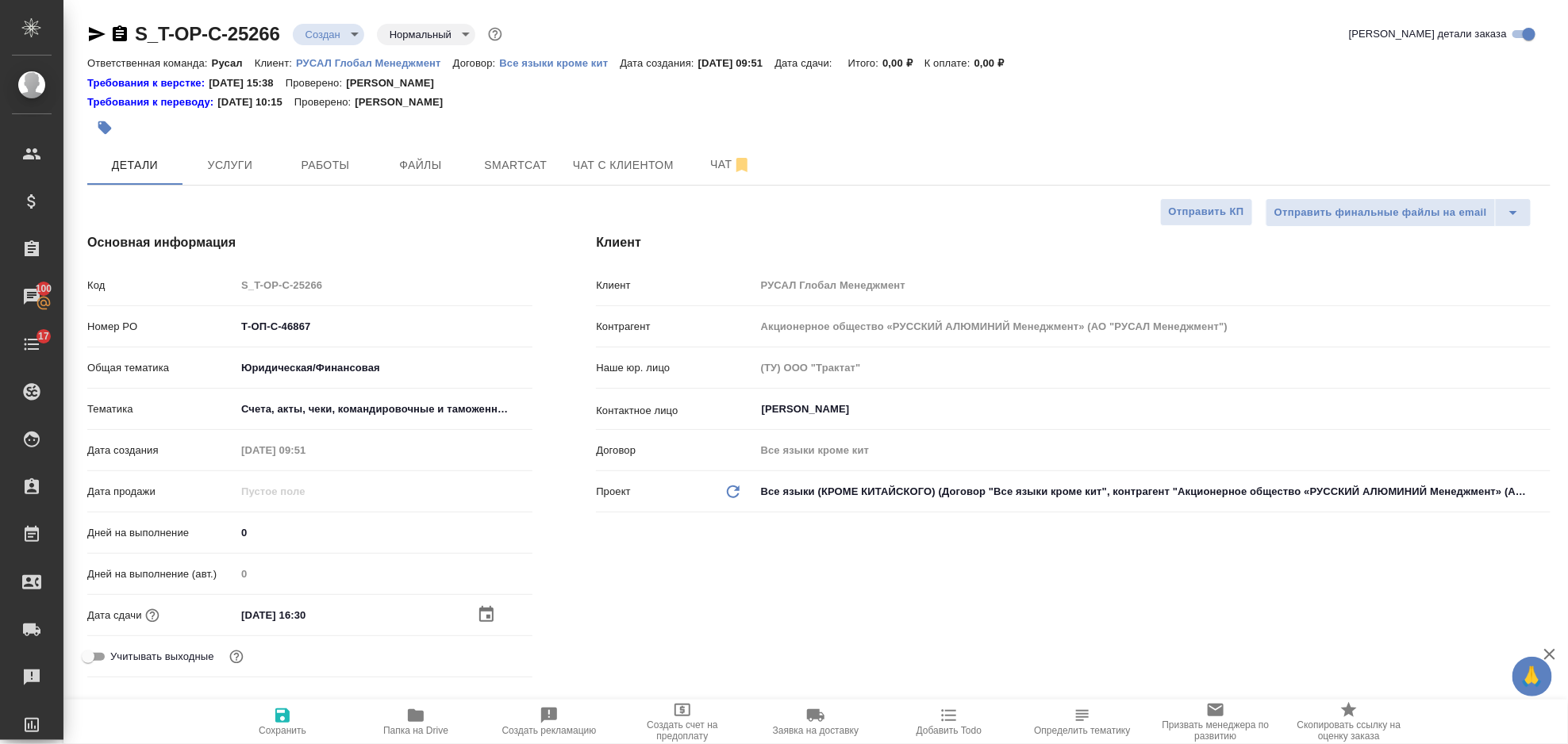
click at [280, 729] on span "Сохранить" at bounding box center [283, 730] width 48 height 11
type textarea "x"
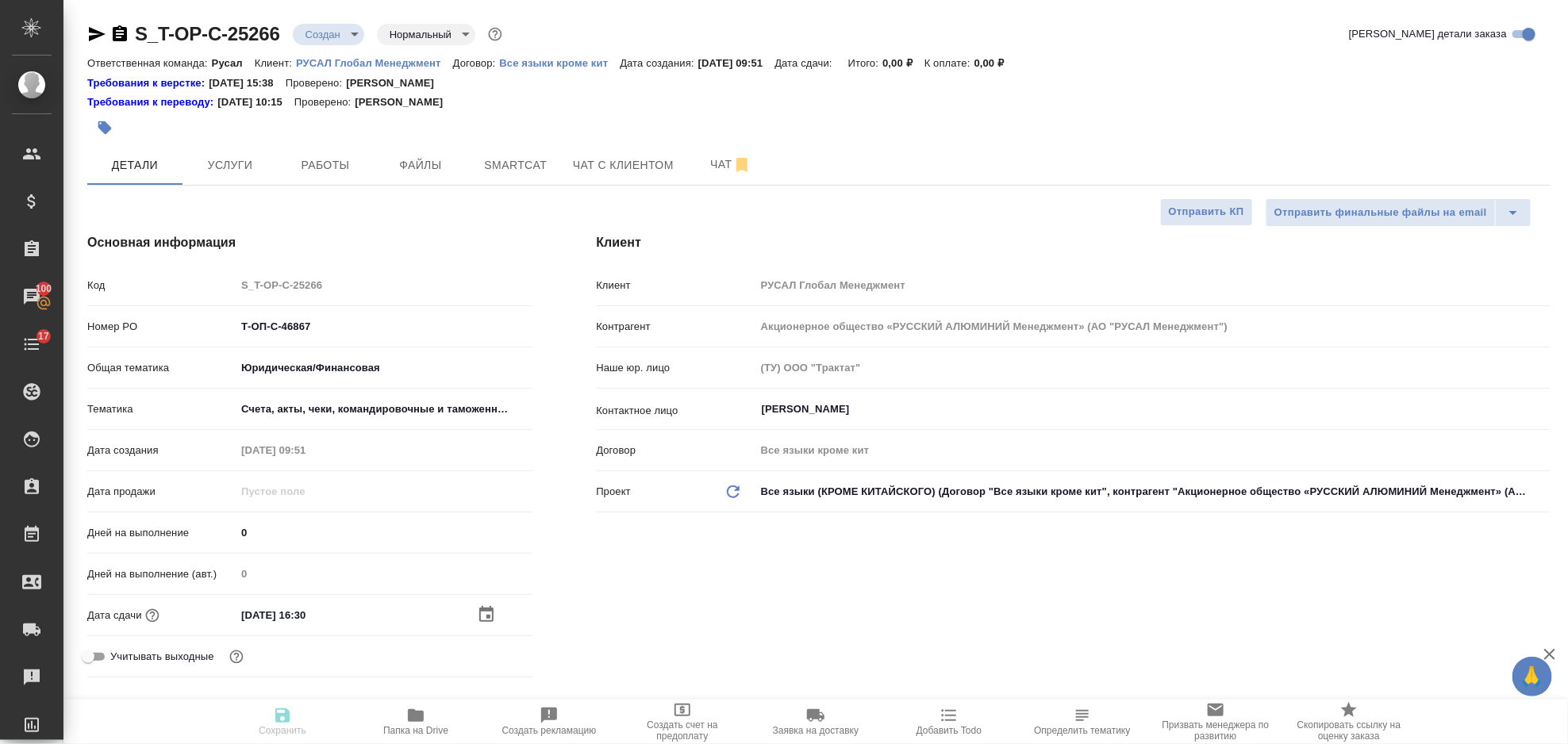
type textarea "x"
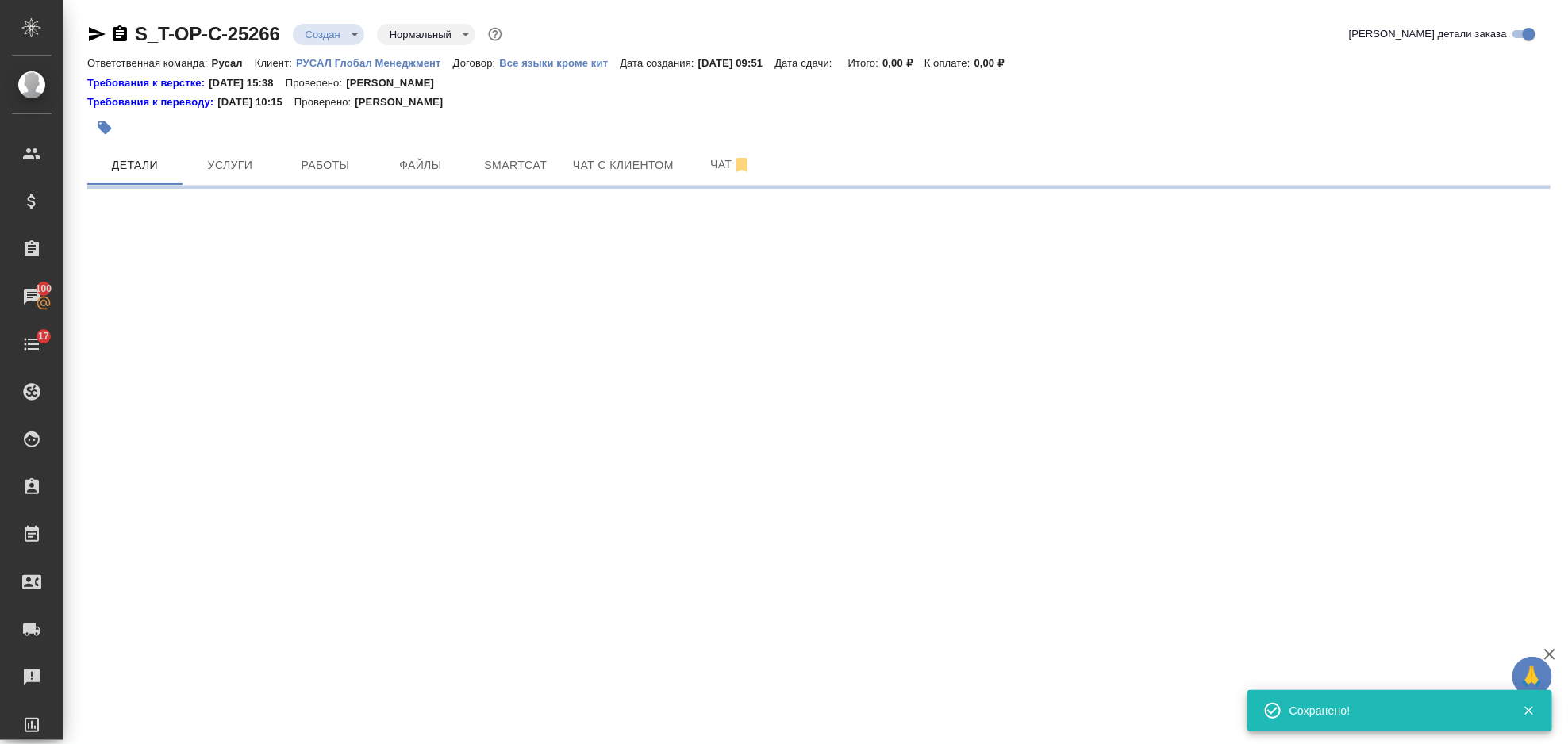
select select "RU"
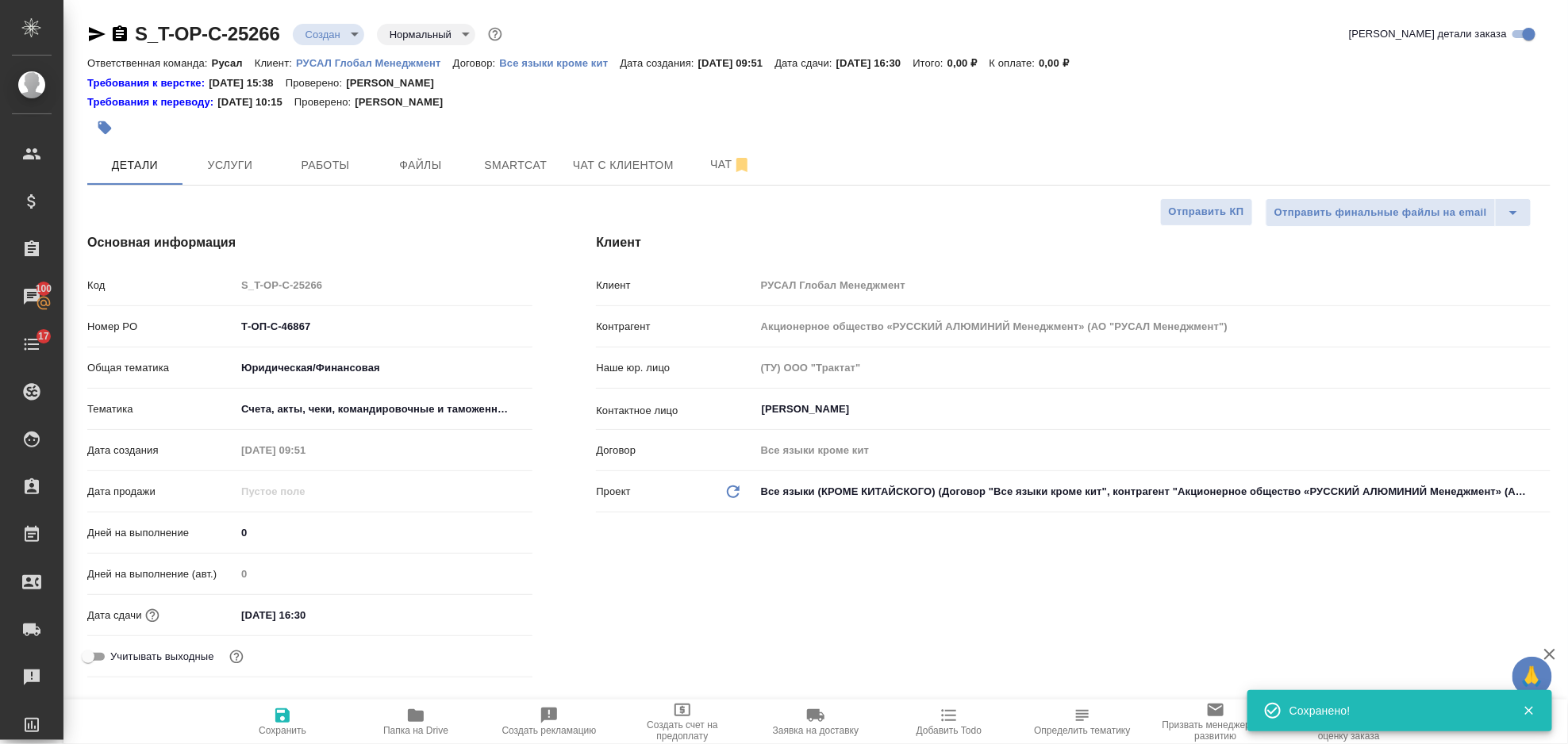
type textarea "x"
click at [424, 176] on button "Файлы" at bounding box center [420, 165] width 95 height 39
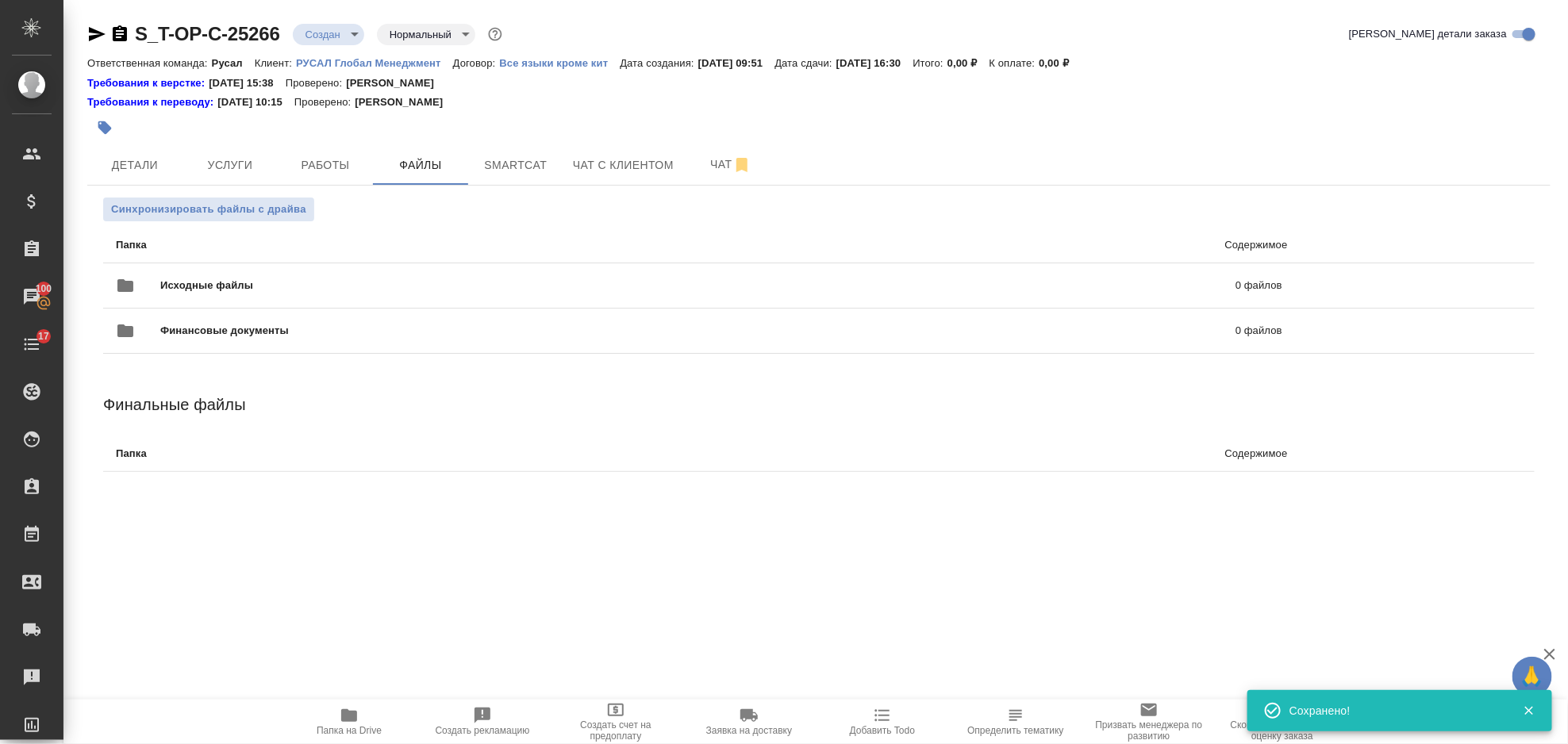
click at [294, 271] on div "Исходные файлы 0 файлов" at bounding box center [699, 286] width 1166 height 38
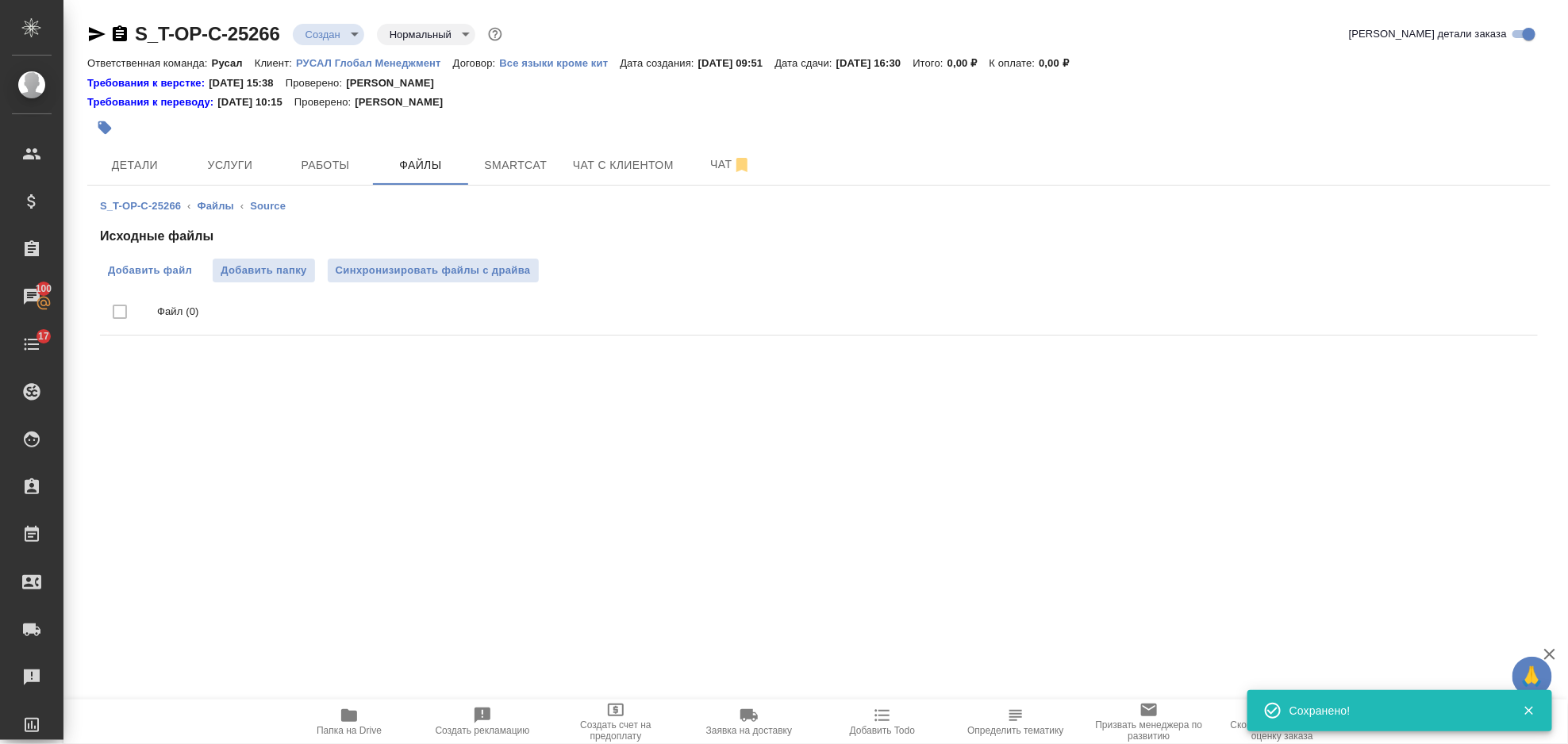
click at [145, 273] on span "Добавить файл" at bounding box center [150, 271] width 84 height 16
click at [0, 0] on input "Добавить файл" at bounding box center [0, 0] width 0 height 0
click at [235, 171] on span "Услуги" at bounding box center [231, 165] width 77 height 20
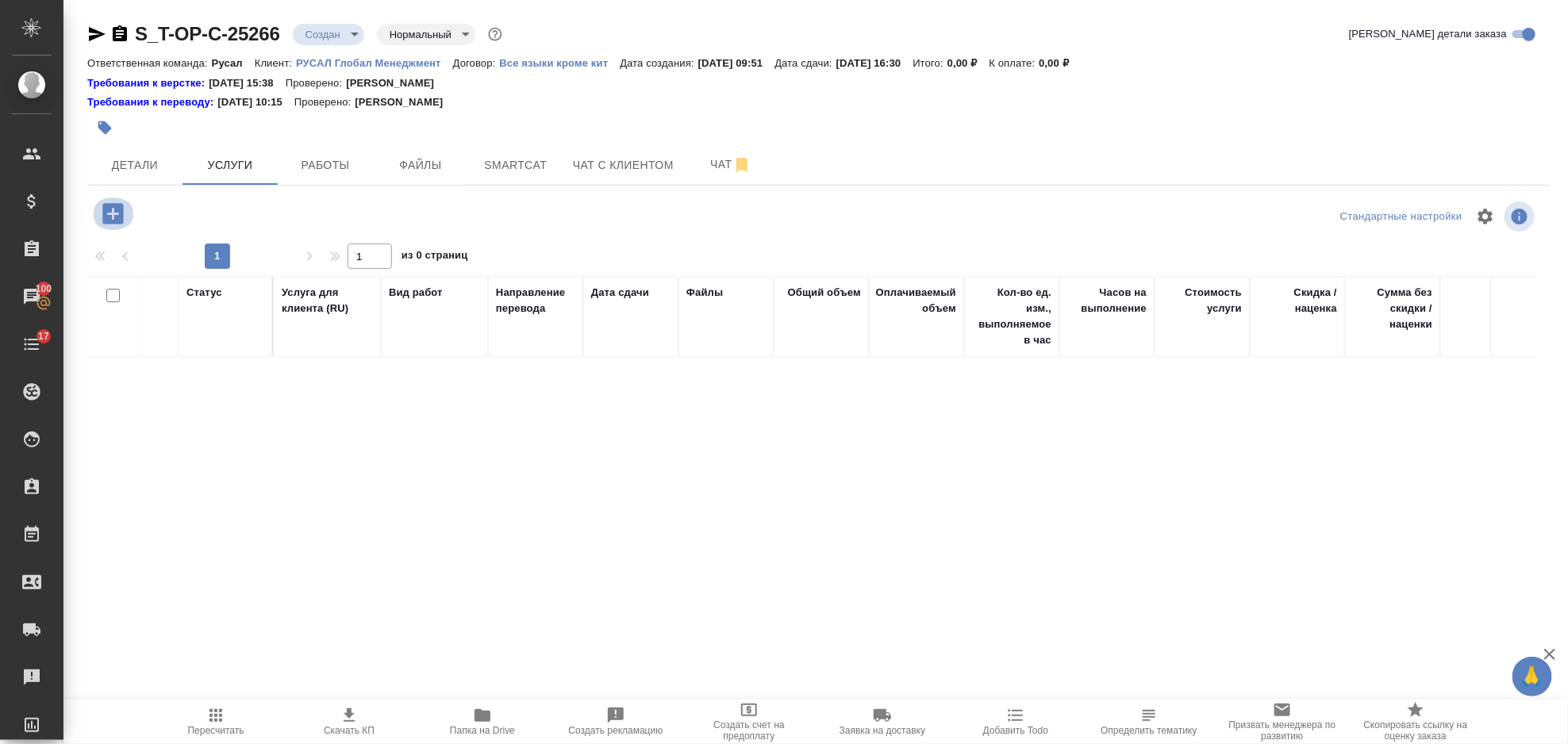
click at [120, 213] on icon "button" at bounding box center [112, 213] width 21 height 21
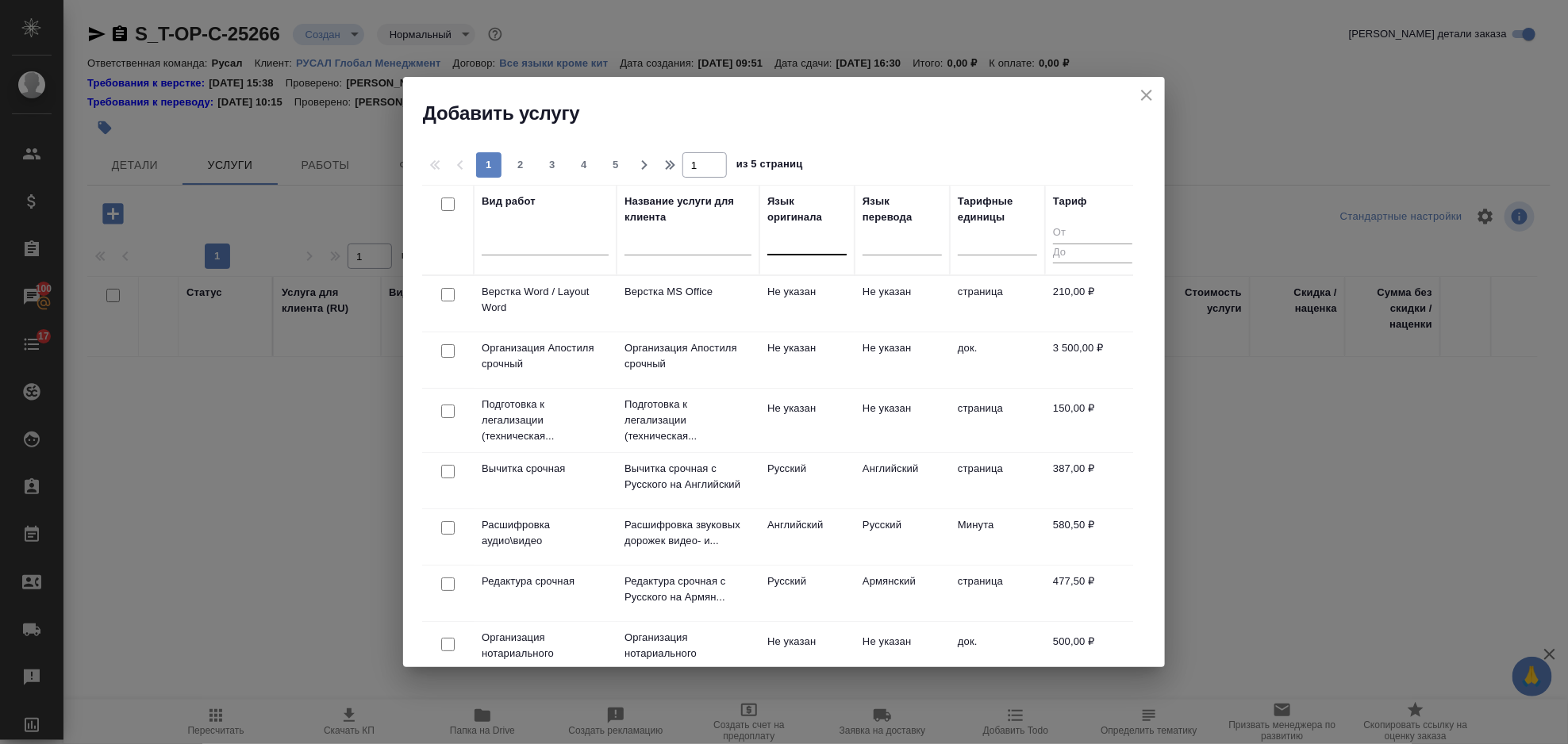
click at [780, 246] on div at bounding box center [807, 239] width 80 height 23
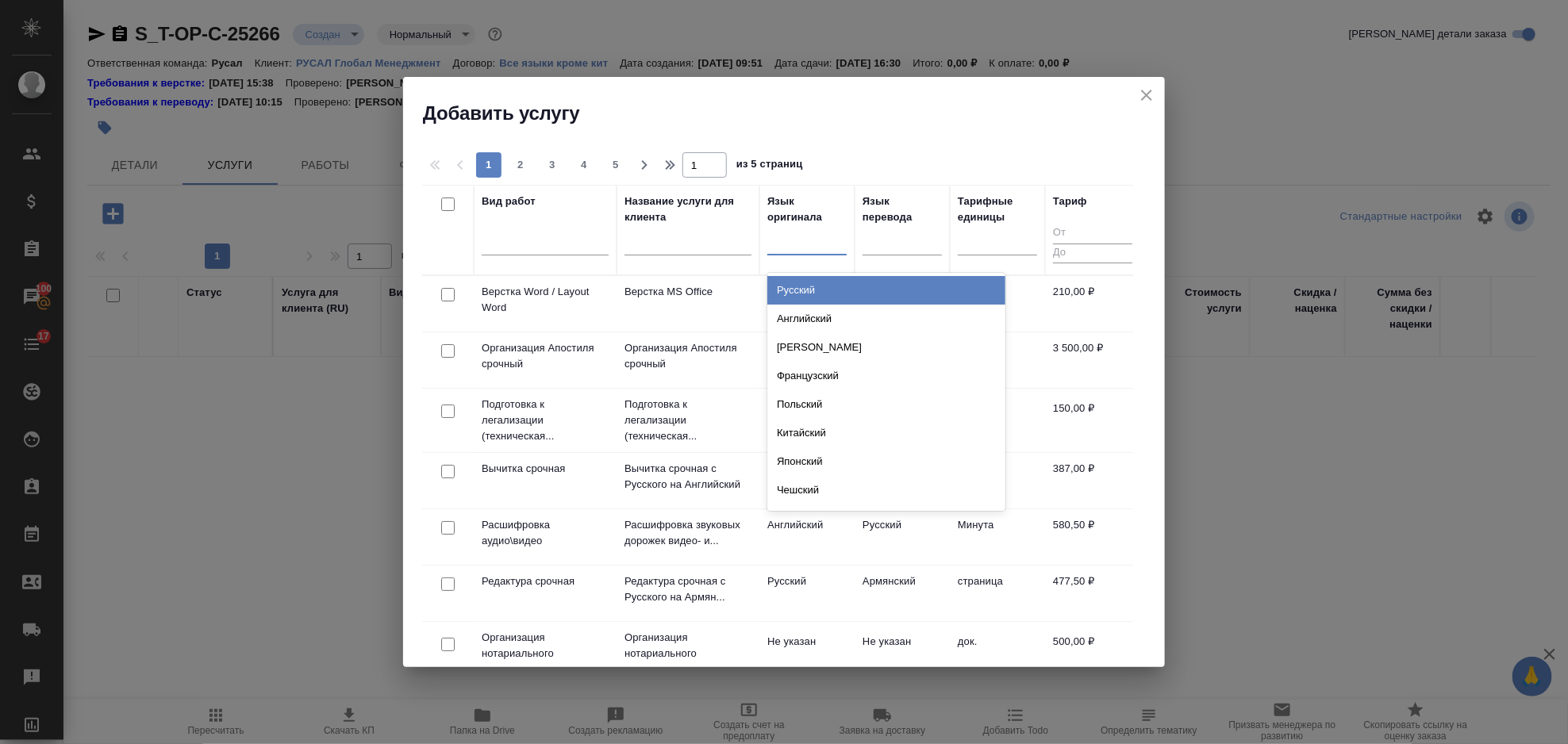
click at [814, 292] on div "Русский" at bounding box center [887, 290] width 239 height 28
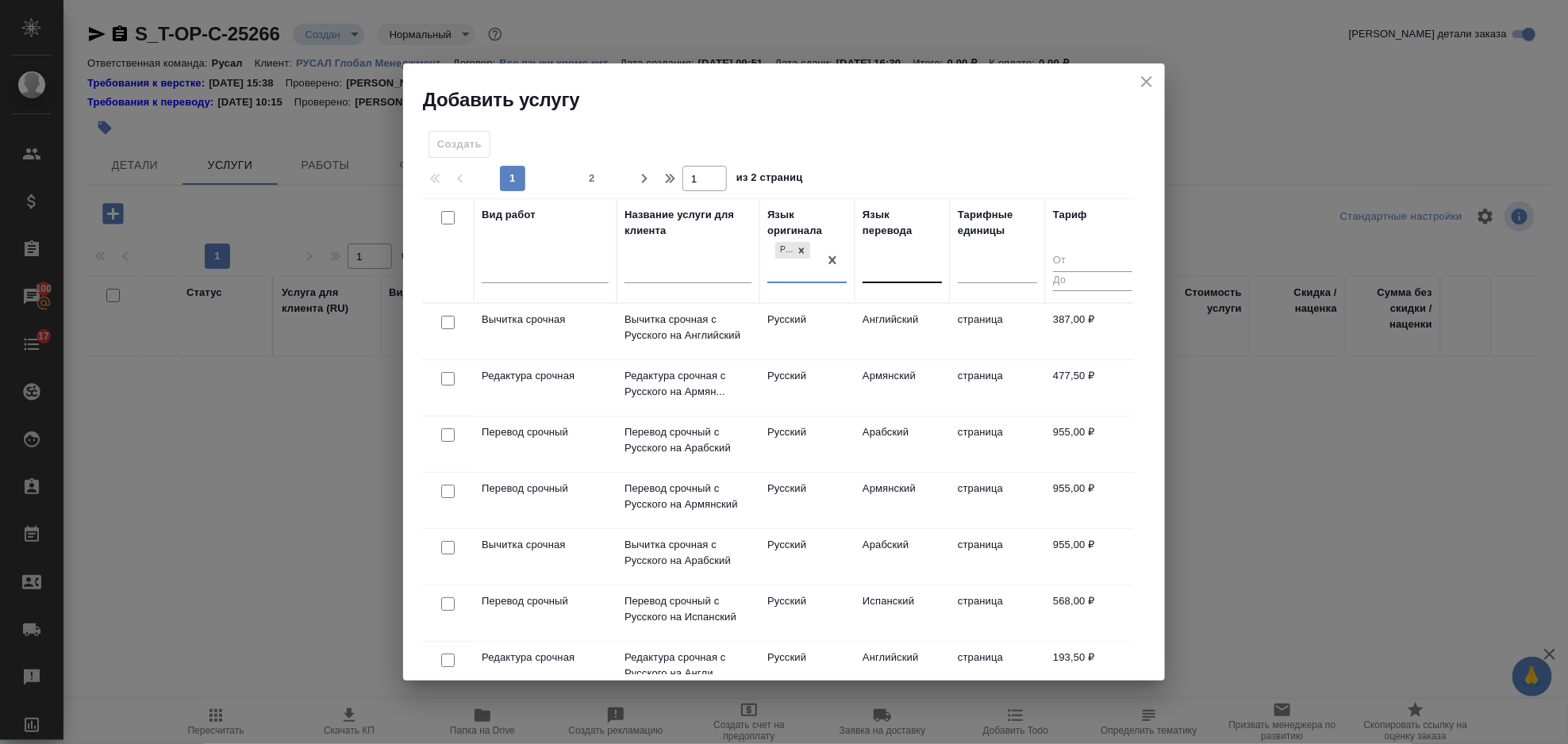
click at [884, 268] on div at bounding box center [902, 267] width 80 height 23
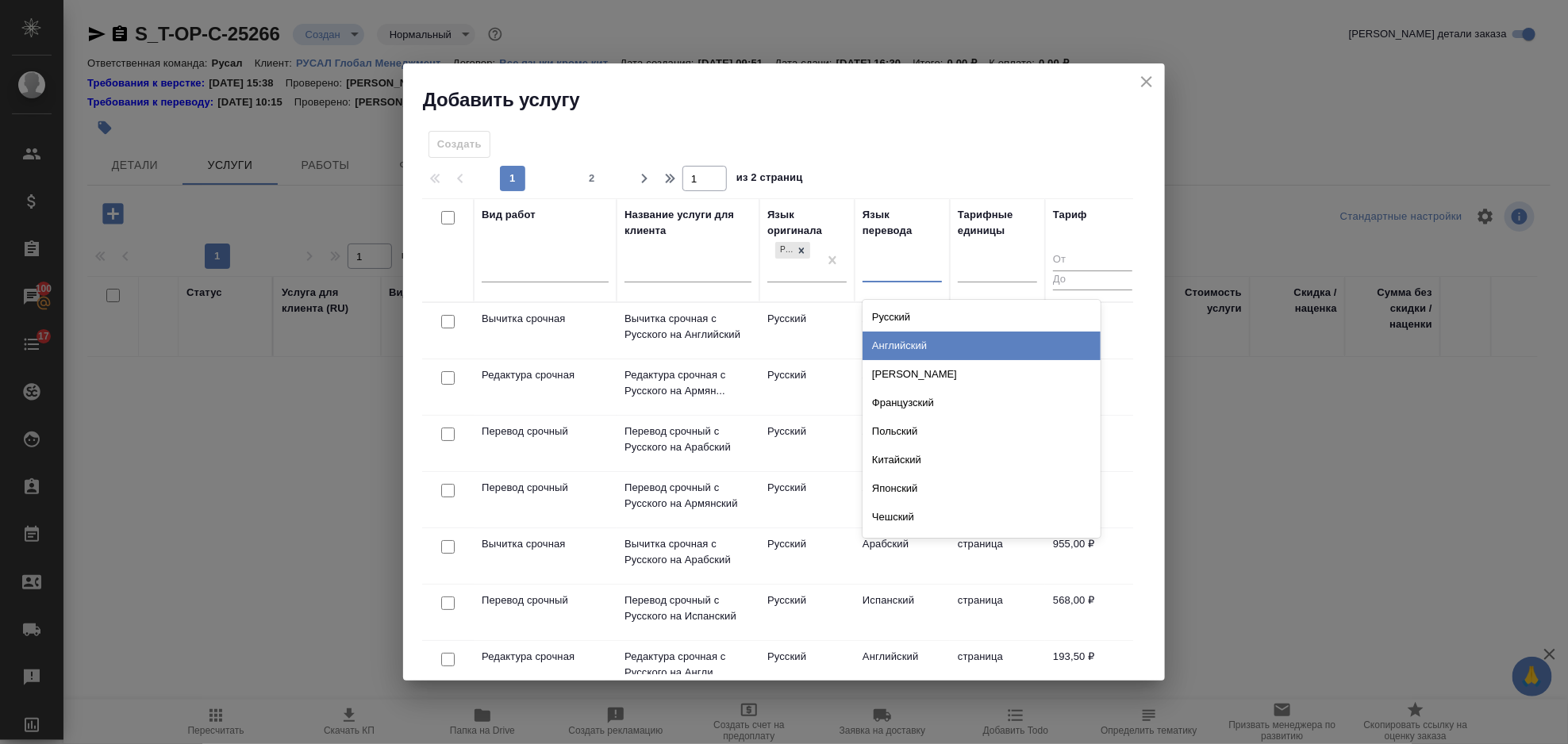
click at [918, 343] on div "Английский" at bounding box center [982, 345] width 239 height 28
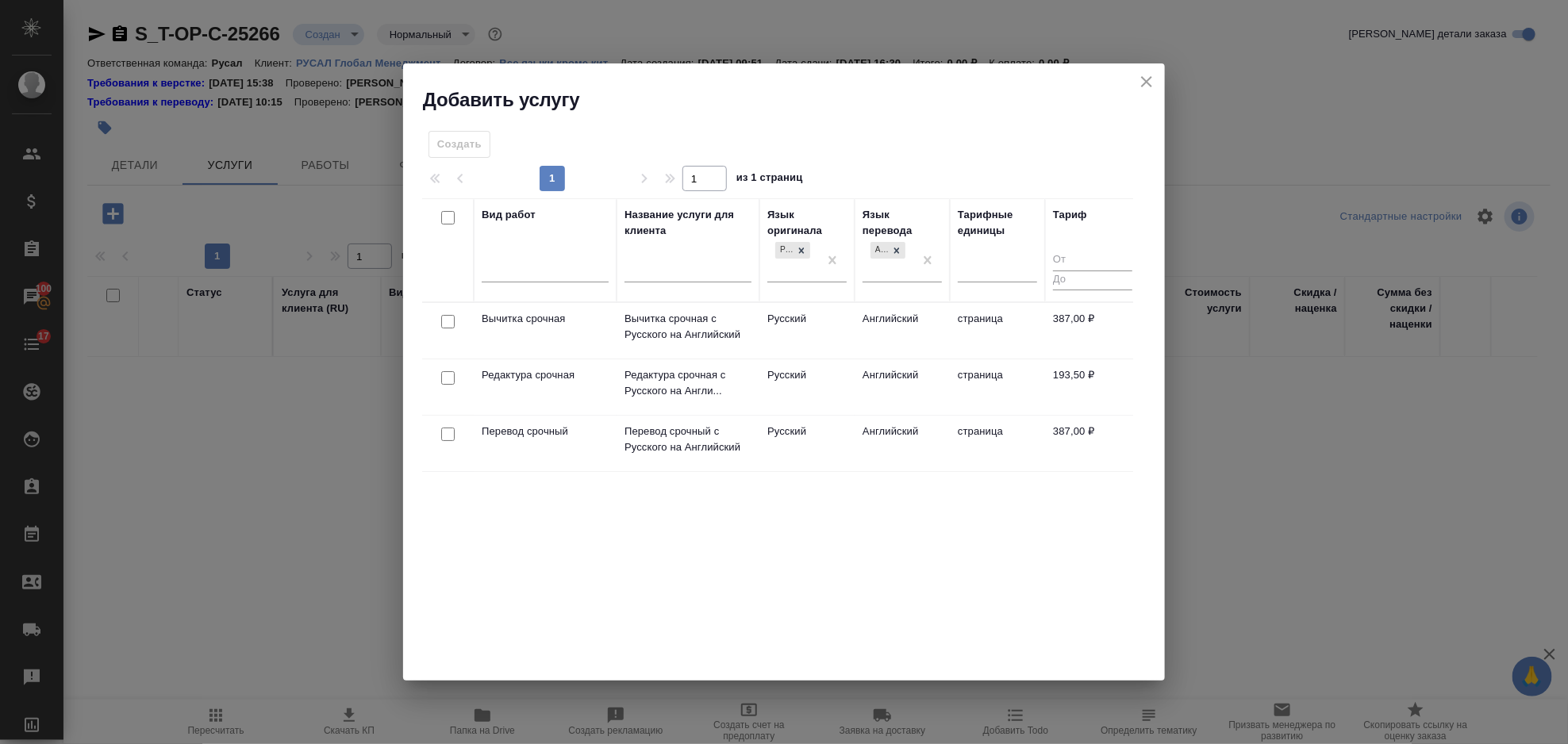
click at [451, 433] on input "checkbox" at bounding box center [448, 435] width 14 height 14
checkbox input "true"
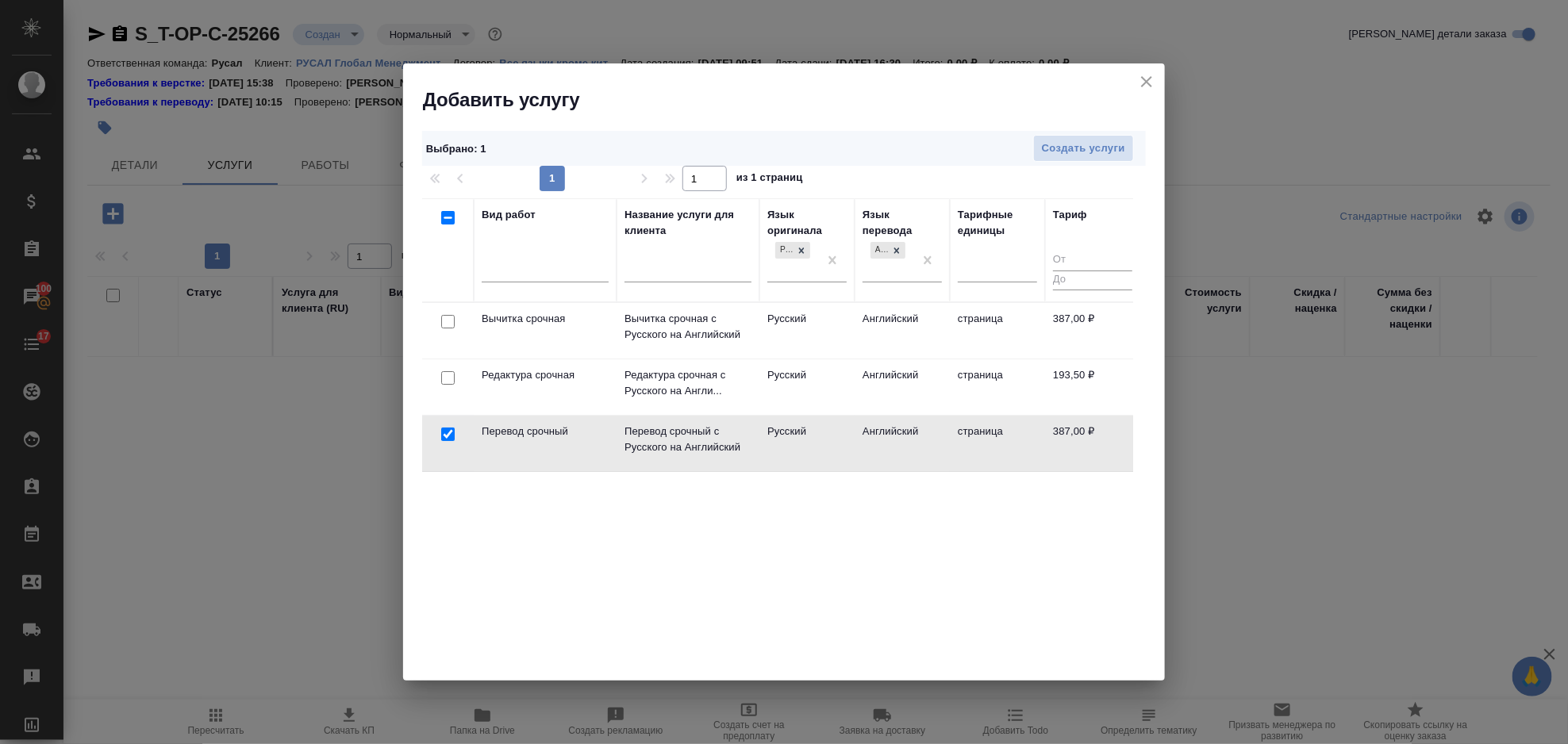
click at [454, 379] on input "checkbox" at bounding box center [448, 378] width 14 height 14
checkbox input "true"
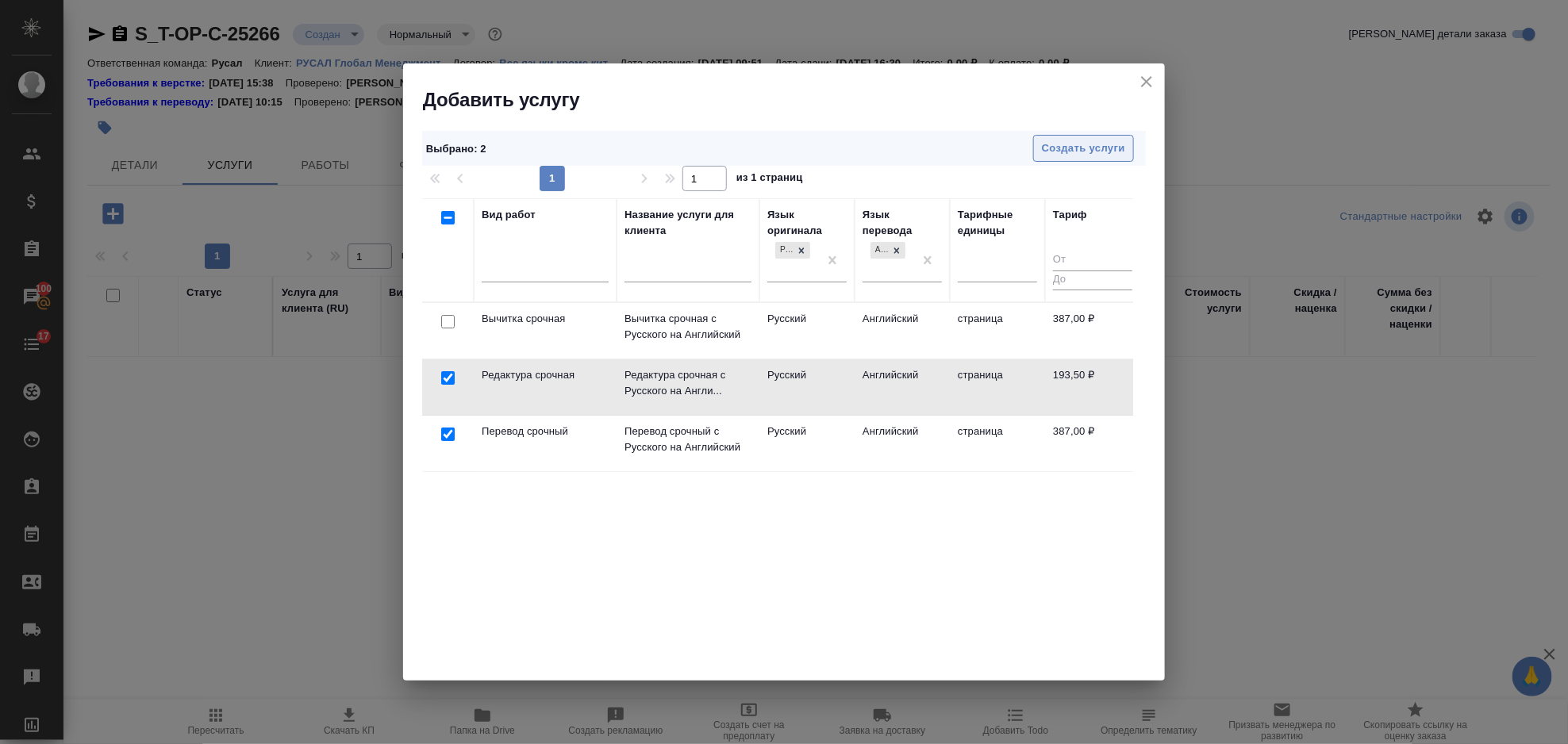
click at [1054, 153] on span "Создать услуги" at bounding box center [1083, 148] width 83 height 19
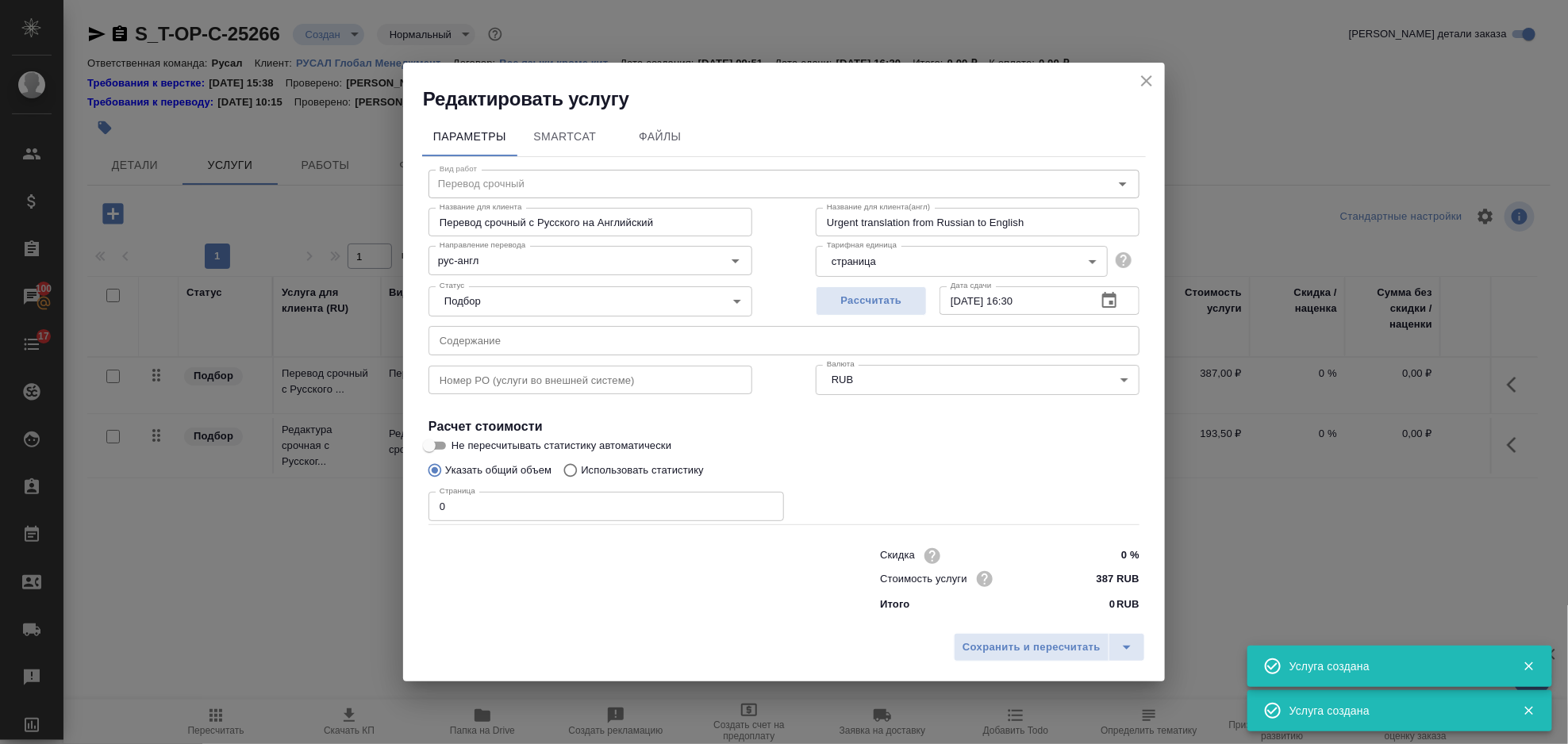
type input "Перевод срочный"
type input "Перевод срочный с Русского на Английский"
type input "Urgent translation from Russian to English"
type input "387 RUB"
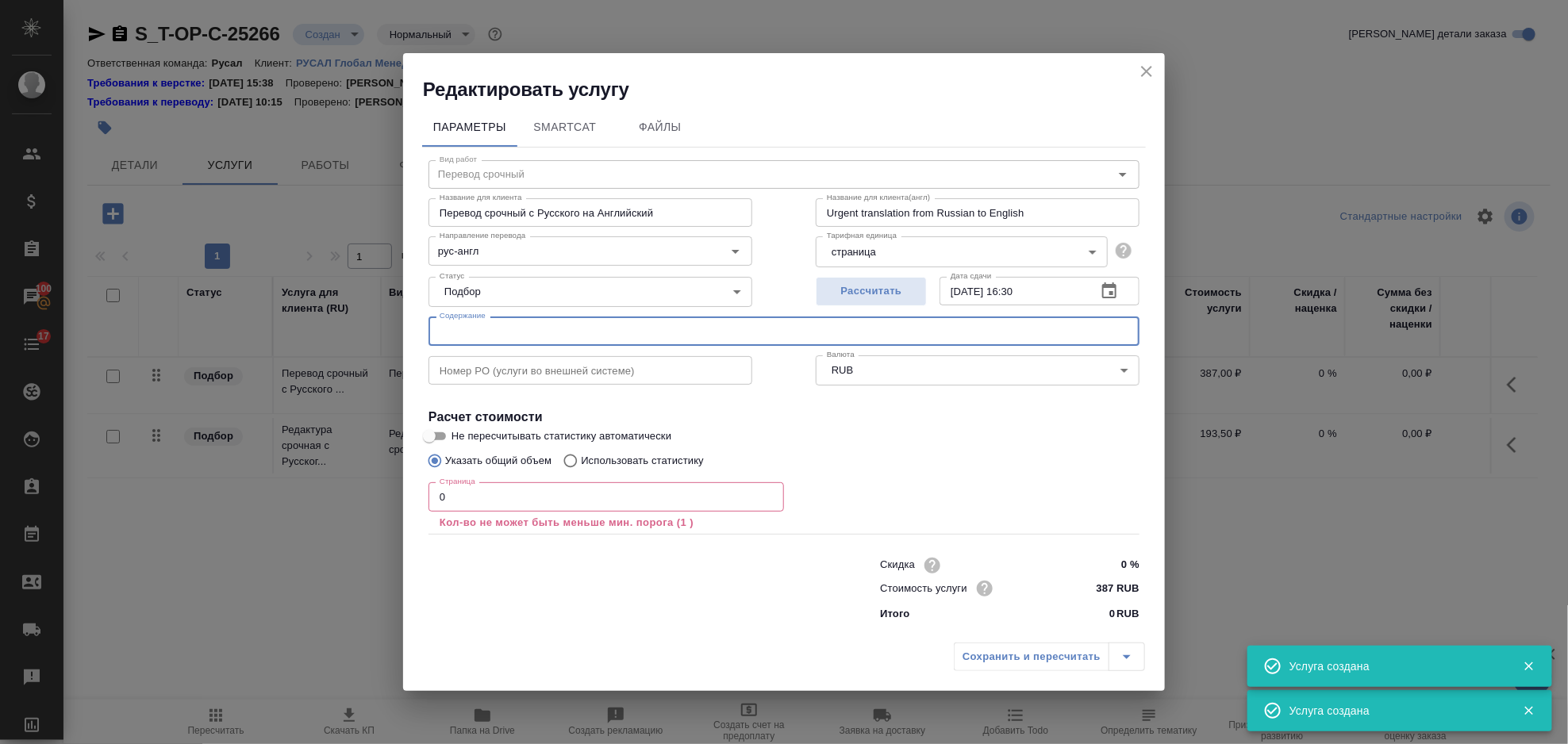
click at [573, 334] on input "text" at bounding box center [784, 331] width 711 height 28
paste input "09_Алютекс_2"
type input "09_Алютекс_2"
click at [489, 483] on input "0" at bounding box center [607, 496] width 355 height 28
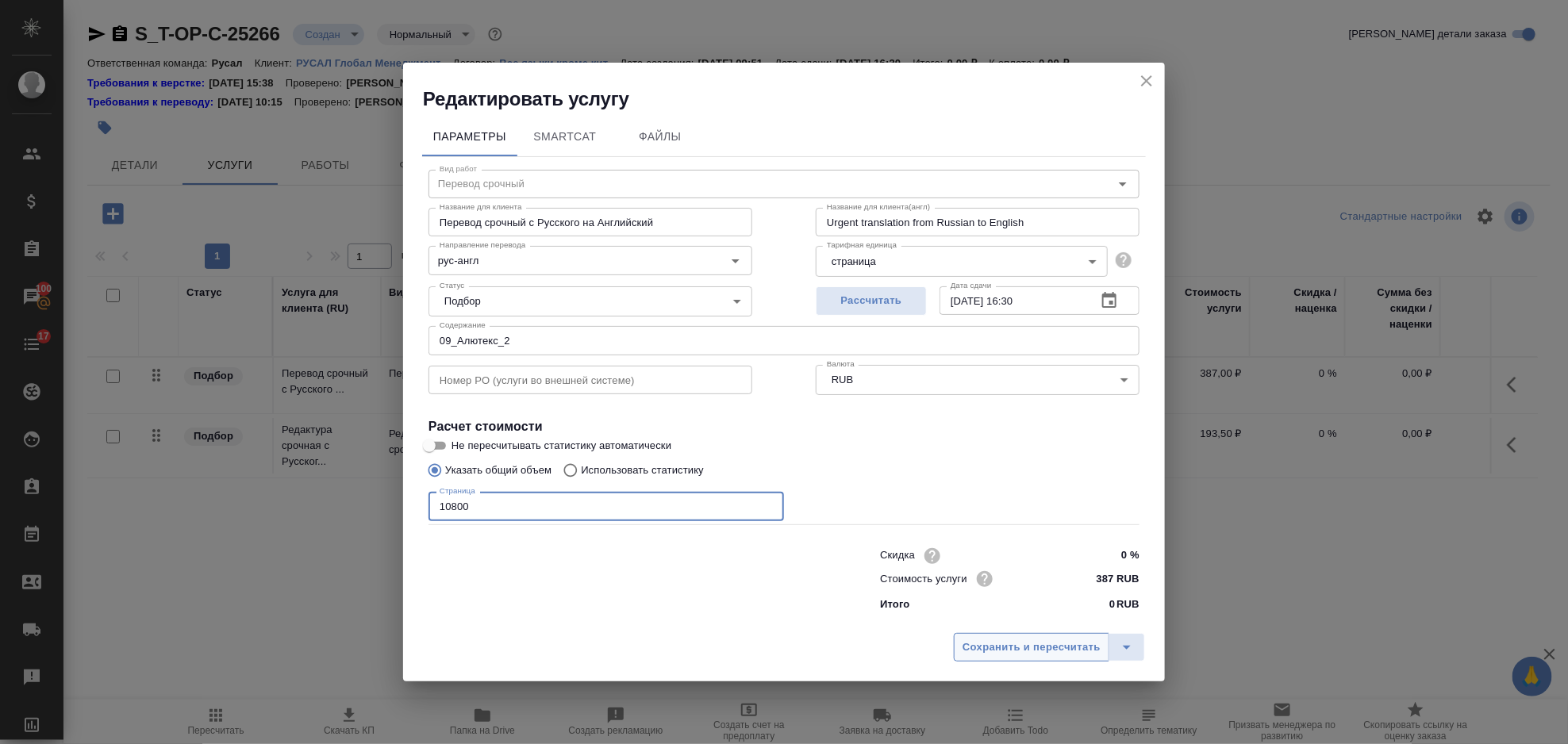
type input "10800"
click at [1030, 644] on span "Сохранить и пересчитать" at bounding box center [1032, 648] width 138 height 19
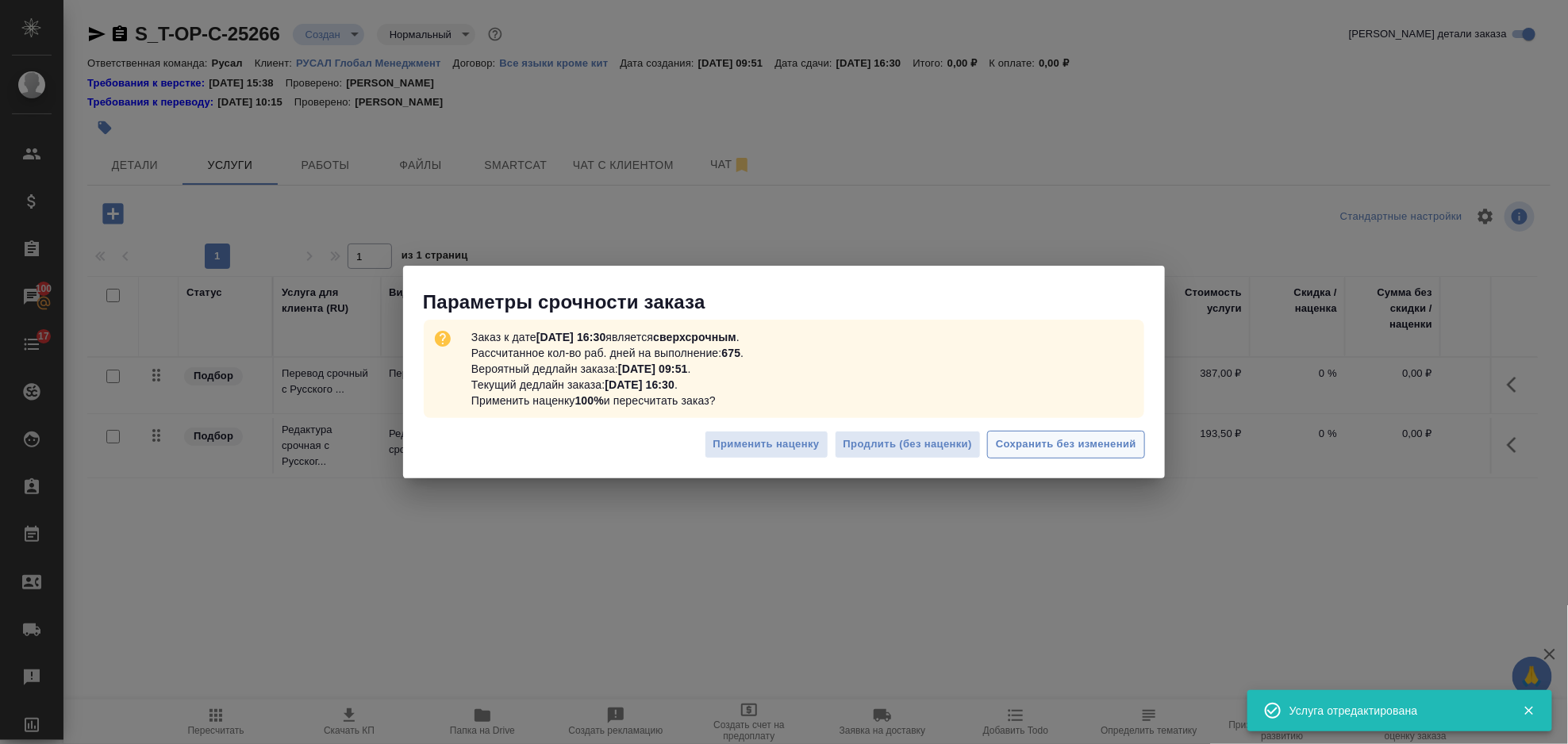
click at [1087, 457] on button "Сохранить без изменений" at bounding box center [1066, 445] width 158 height 27
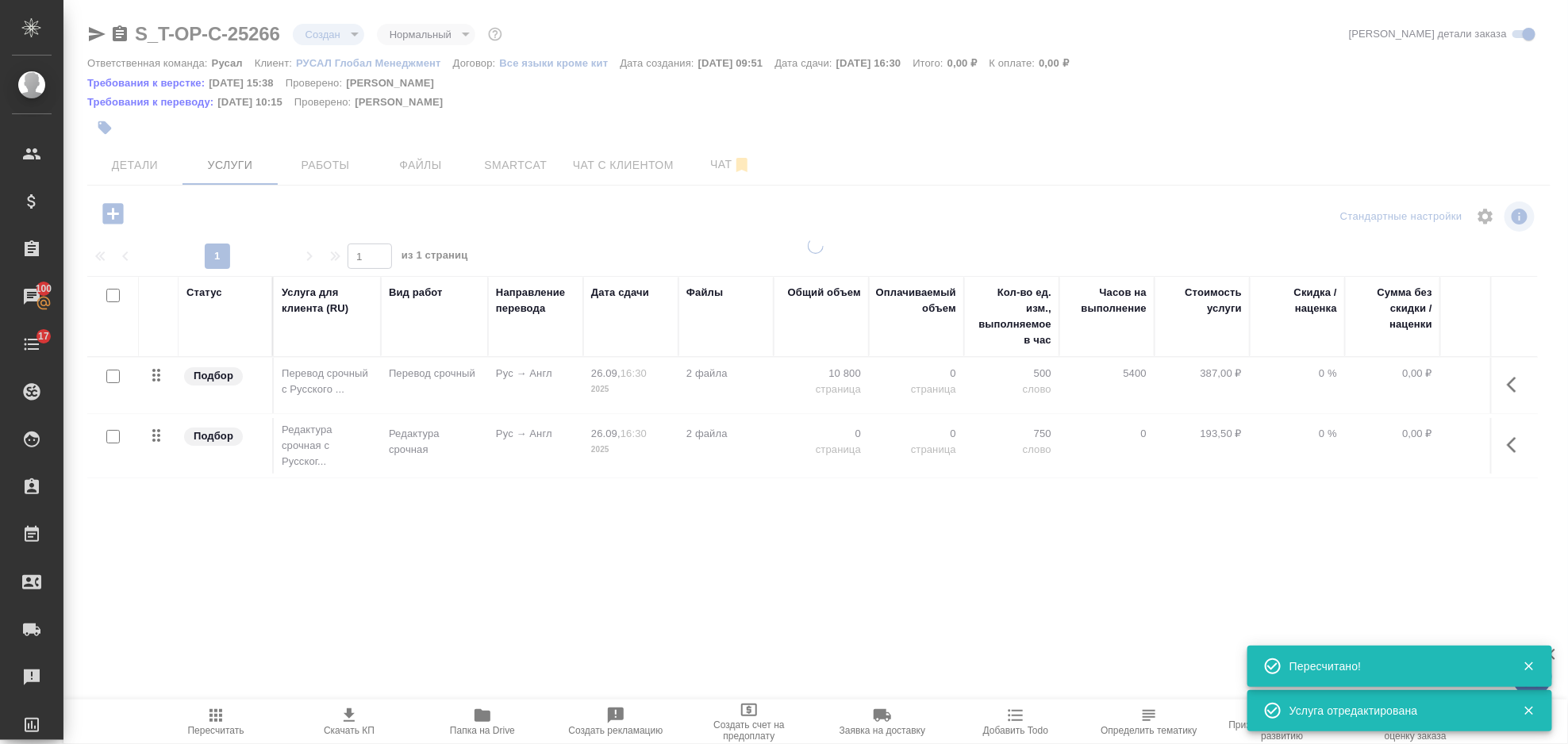
type input "urgent"
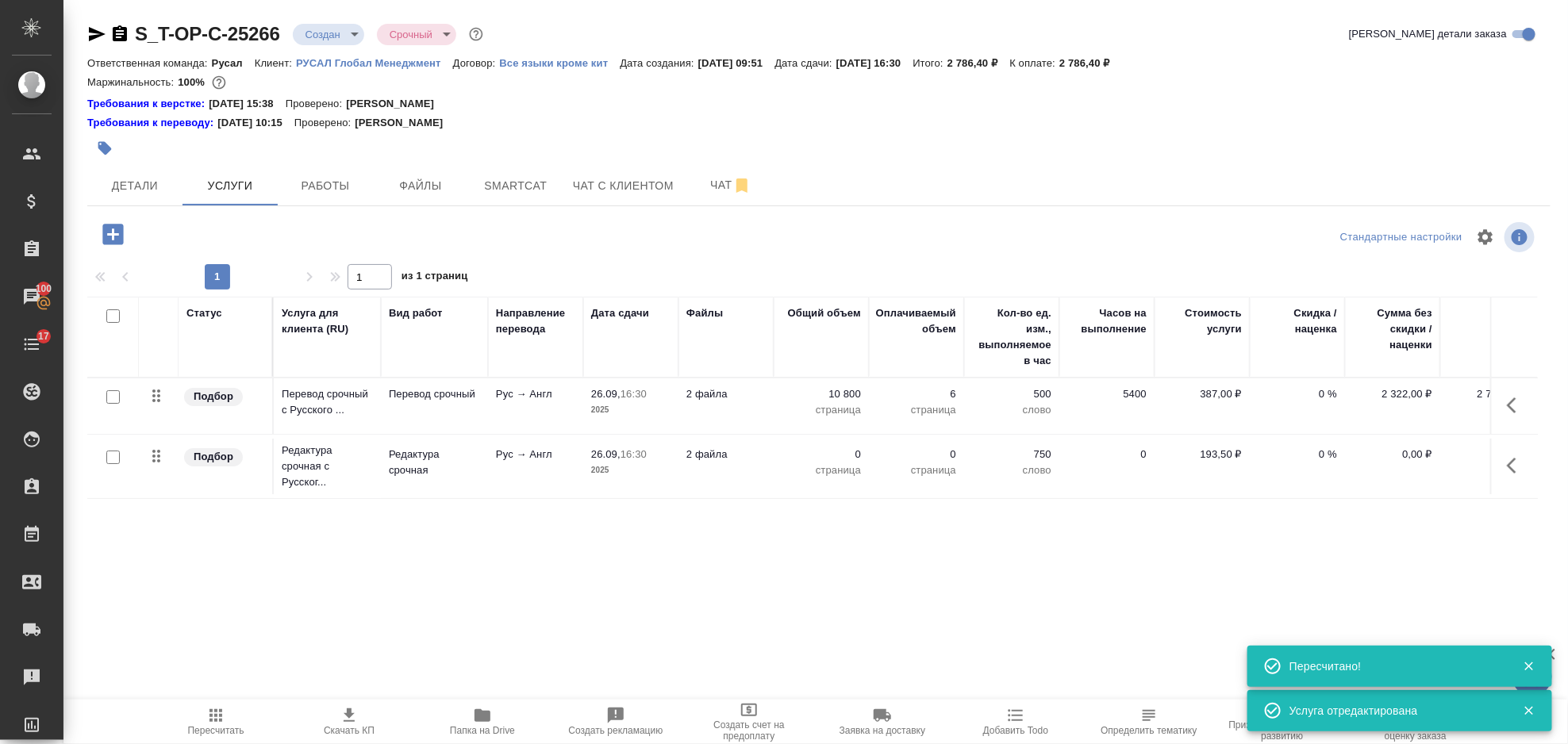
click at [1505, 464] on button "button" at bounding box center [1516, 465] width 38 height 38
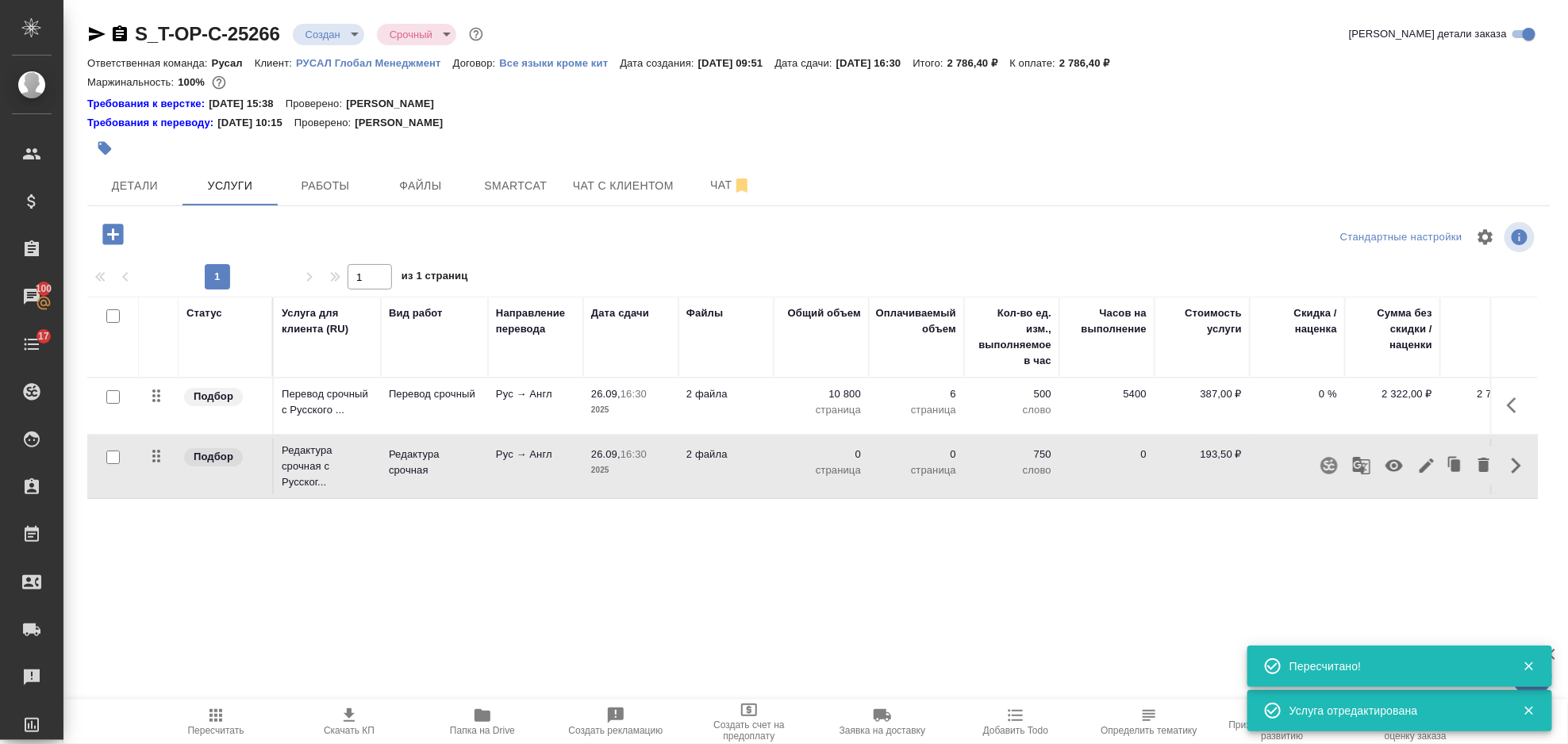
click at [1430, 461] on icon "button" at bounding box center [1427, 465] width 15 height 15
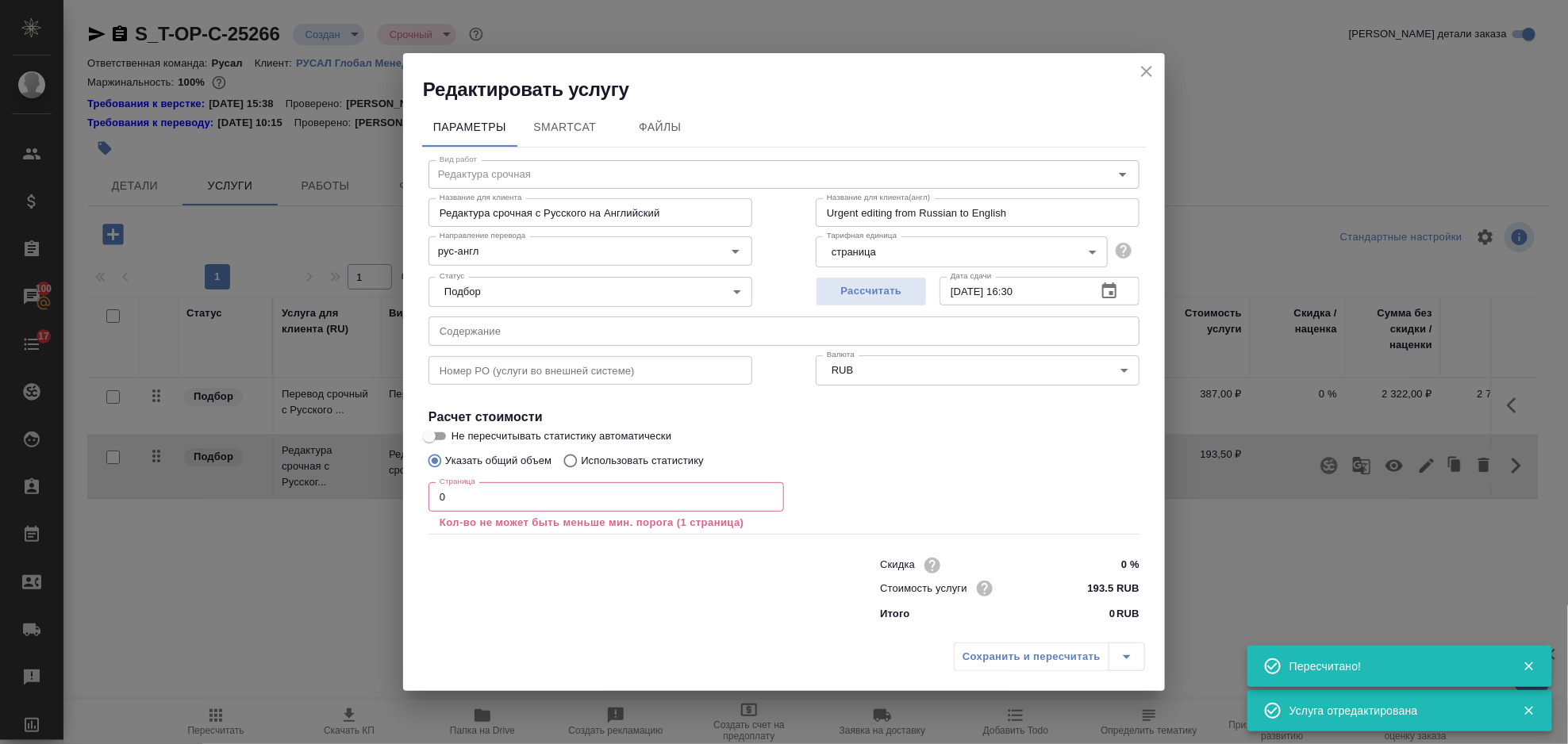
click at [460, 496] on input "0" at bounding box center [607, 496] width 355 height 28
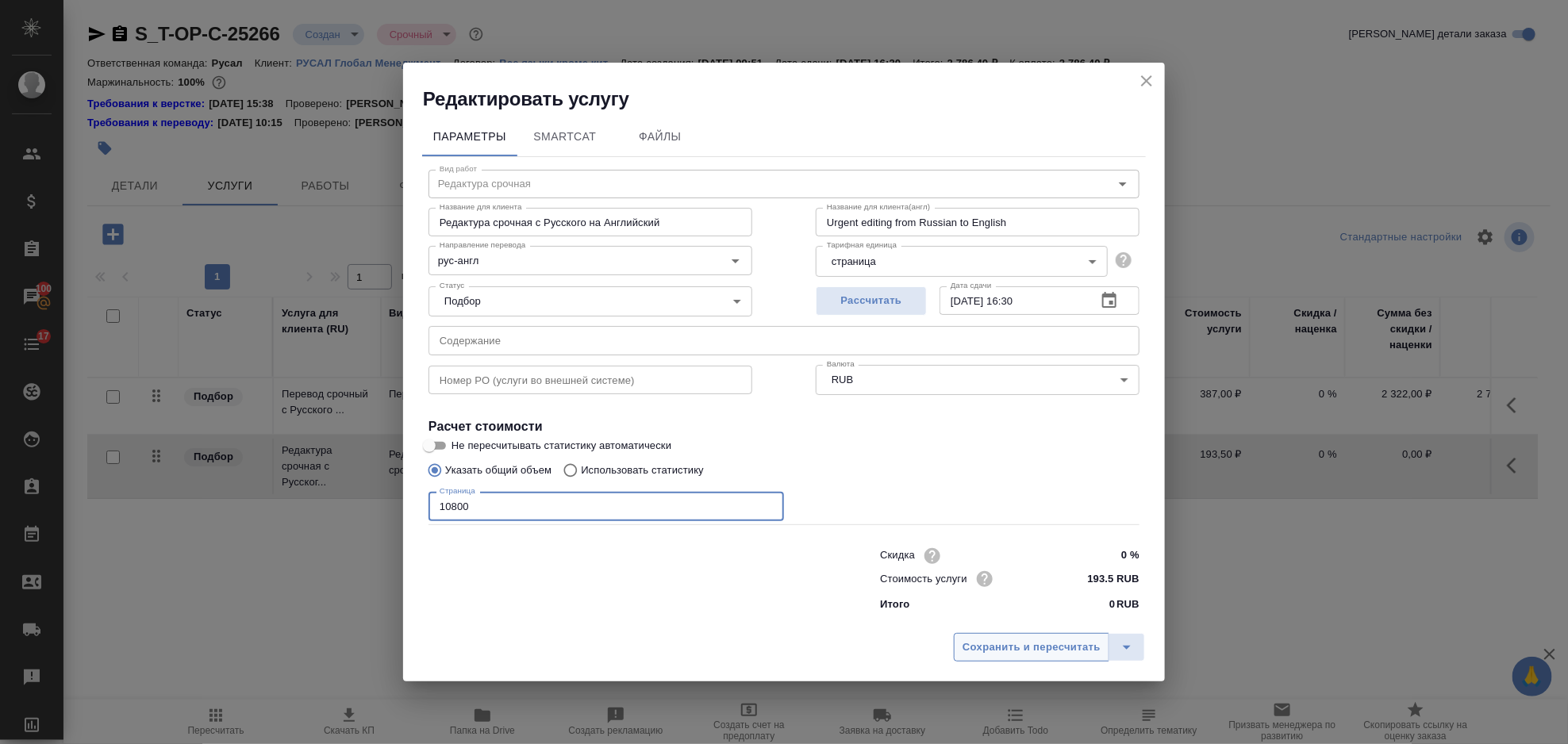
type input "10800"
click at [1060, 648] on span "Сохранить и пересчитать" at bounding box center [1032, 648] width 138 height 19
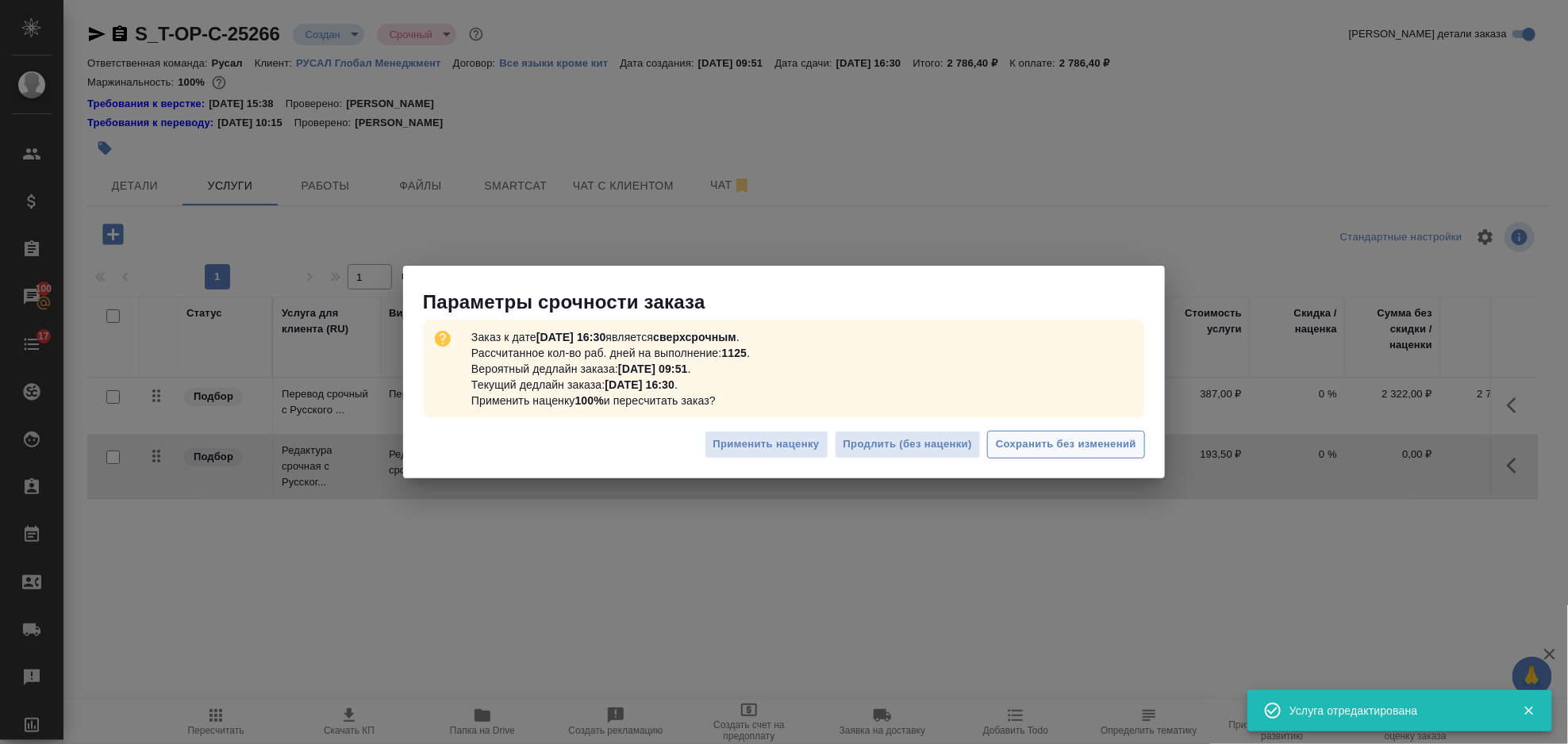
click at [1062, 447] on span "Сохранить без изменений" at bounding box center [1065, 445] width 140 height 19
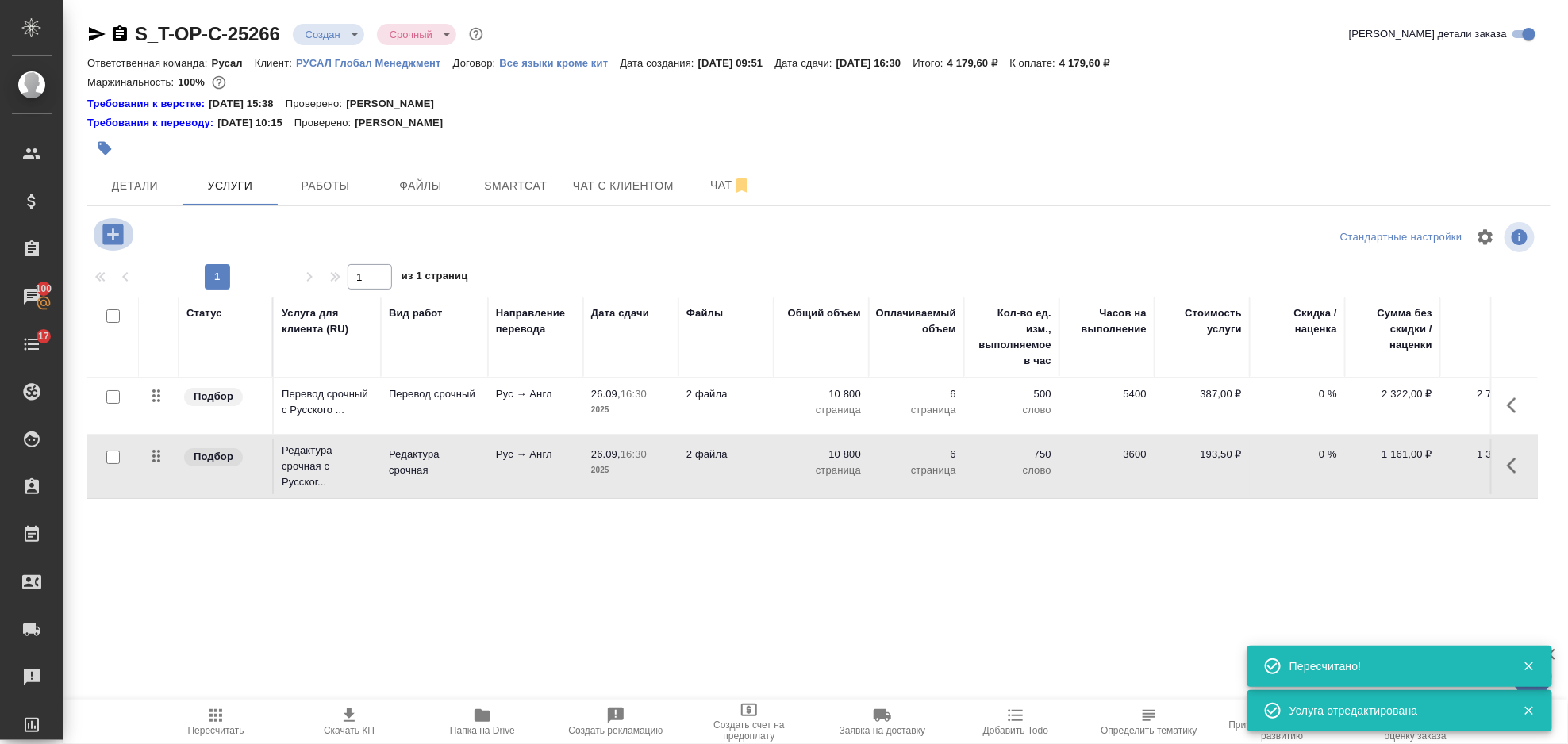
click at [106, 233] on icon "button" at bounding box center [112, 234] width 21 height 21
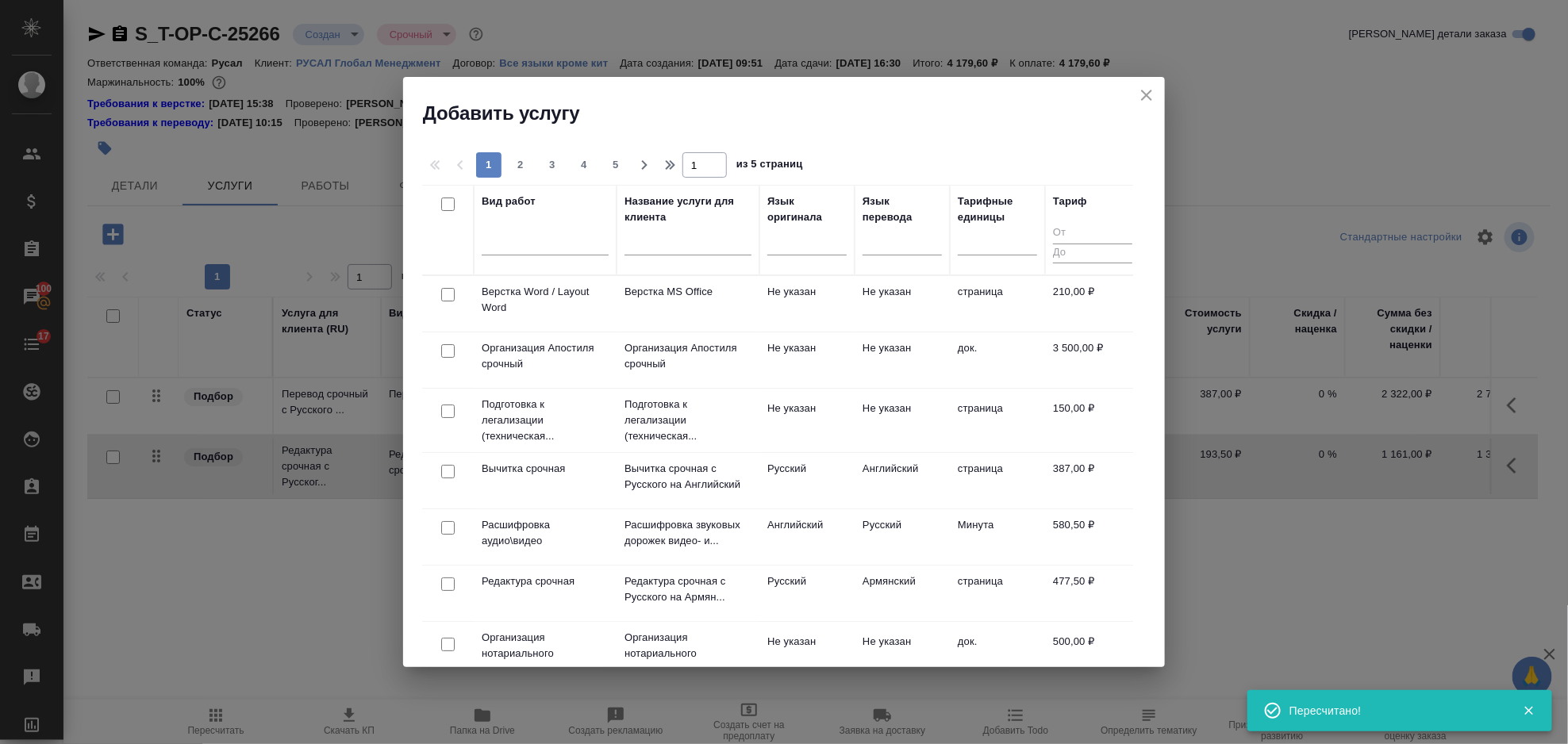
click at [450, 292] on input "checkbox" at bounding box center [448, 294] width 14 height 14
checkbox input "true"
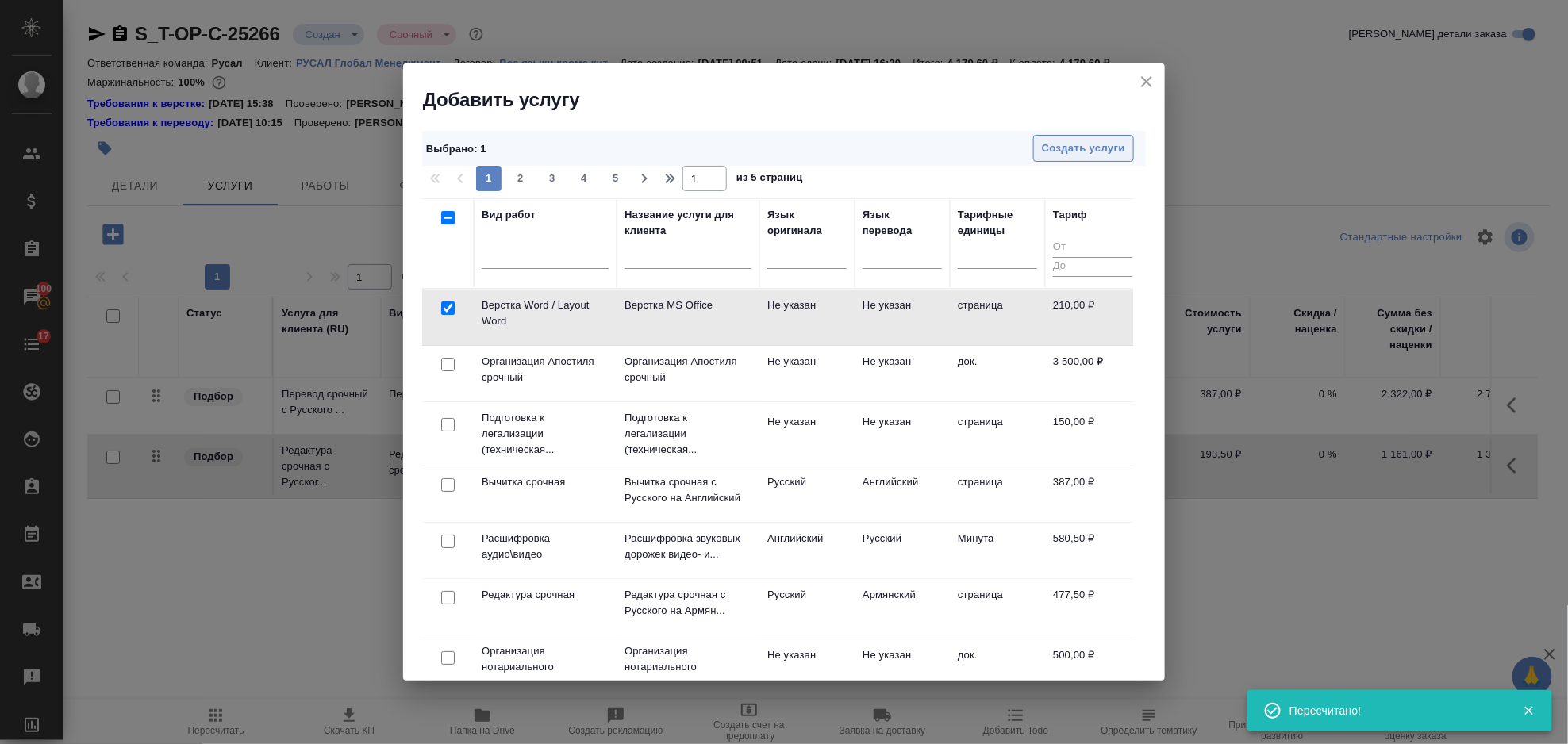
click at [1062, 153] on span "Создать услуги" at bounding box center [1083, 148] width 83 height 19
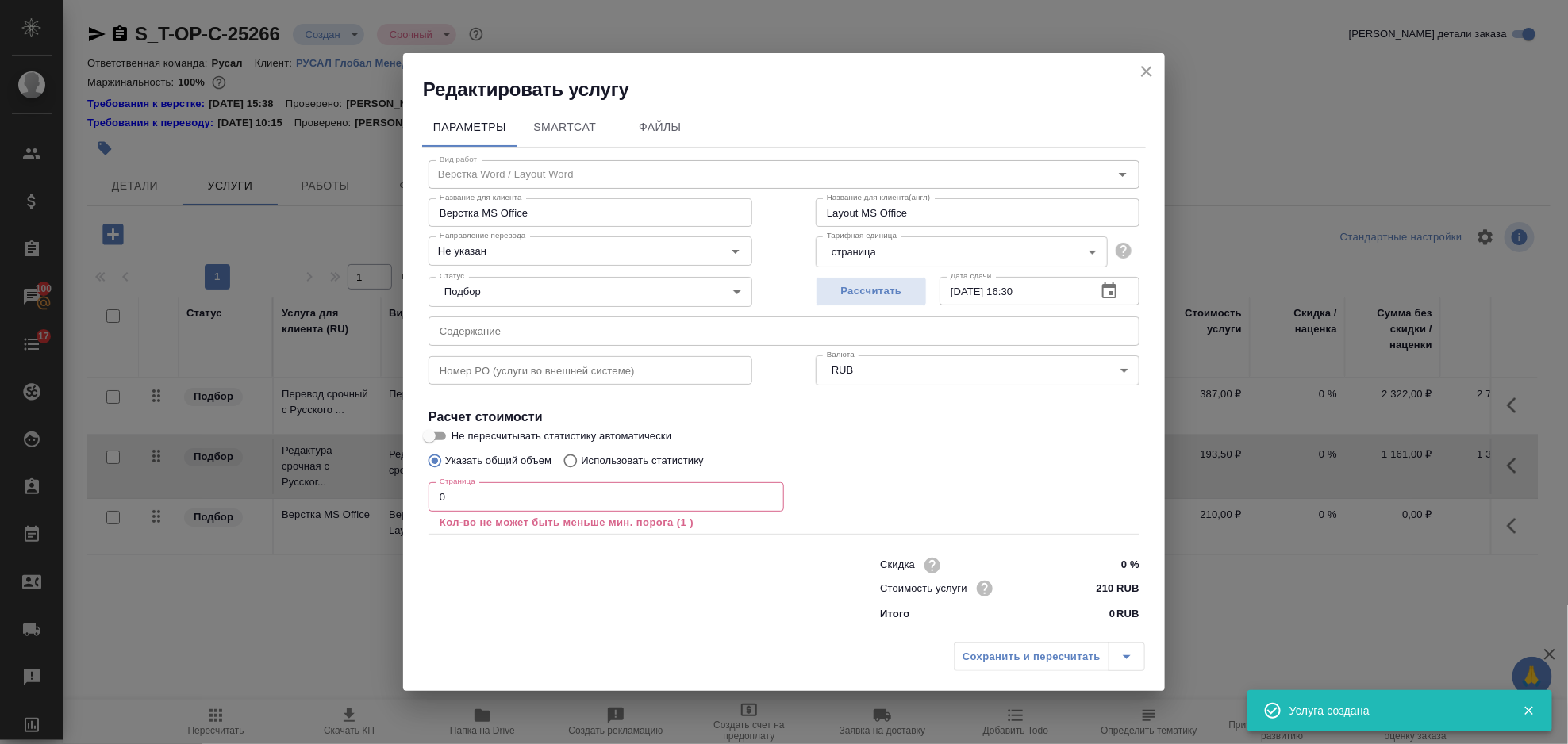
click at [506, 487] on input "0" at bounding box center [607, 496] width 355 height 28
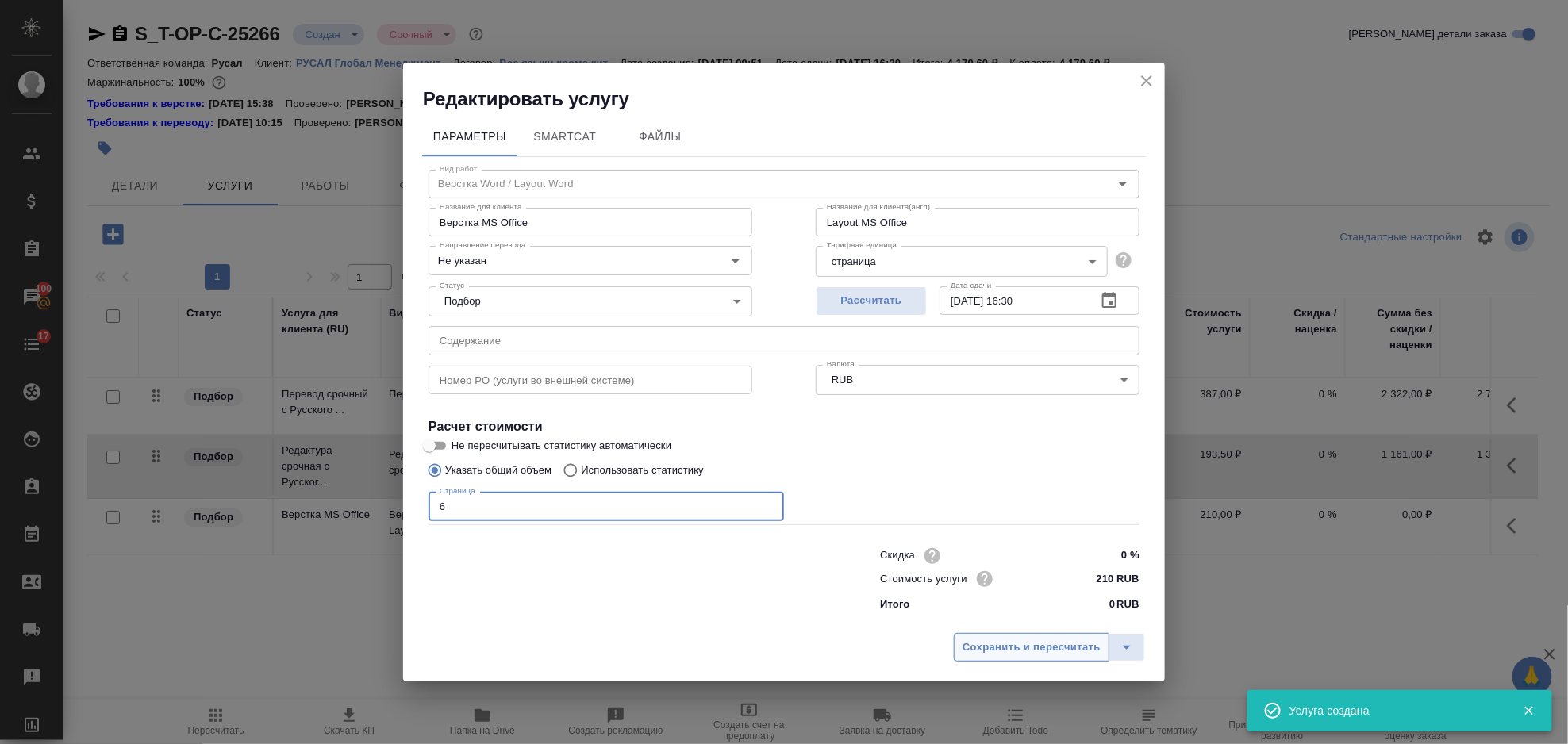
type input "6"
click at [996, 635] on button "Сохранить и пересчитать" at bounding box center [1032, 647] width 155 height 28
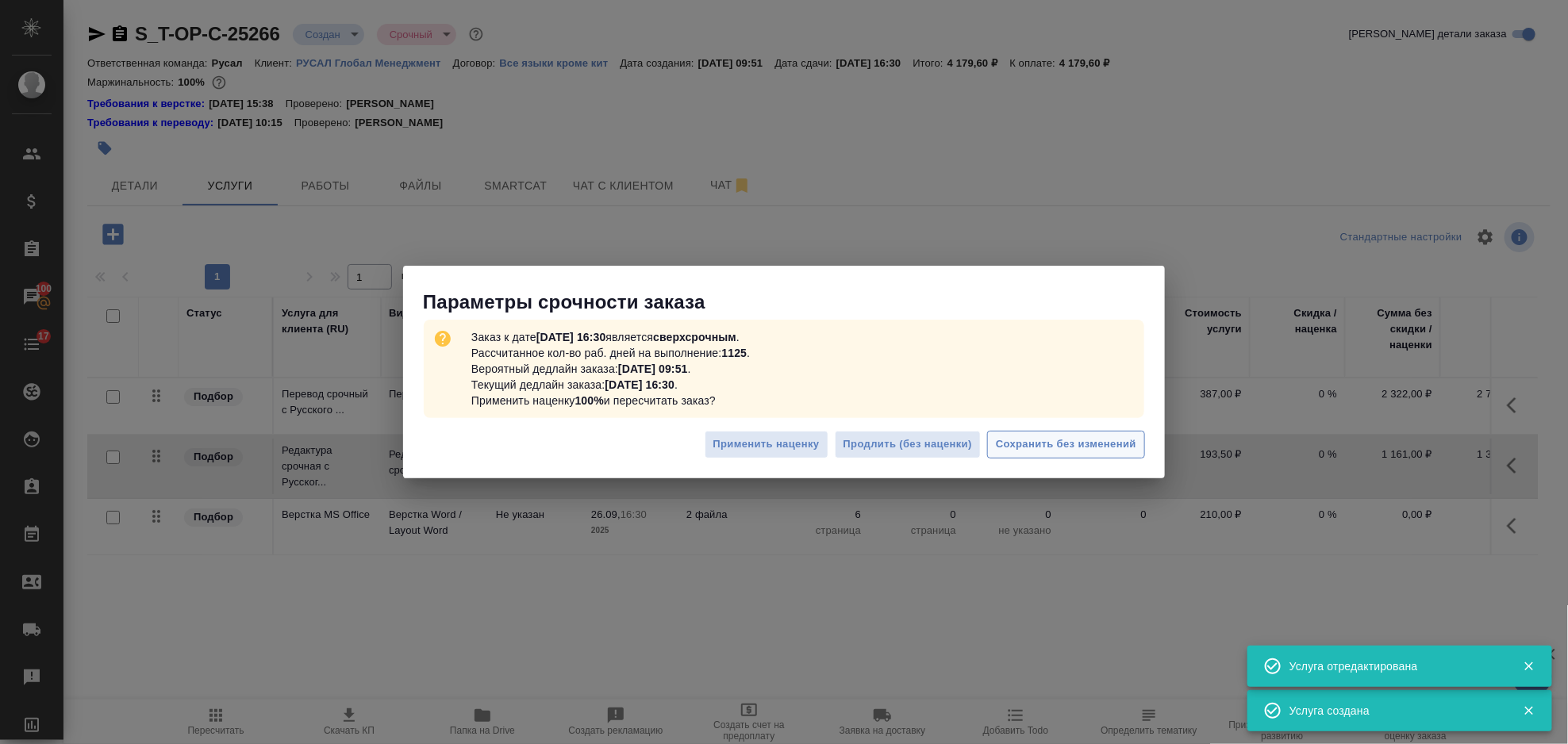
click at [1088, 452] on span "Сохранить без изменений" at bounding box center [1065, 445] width 140 height 19
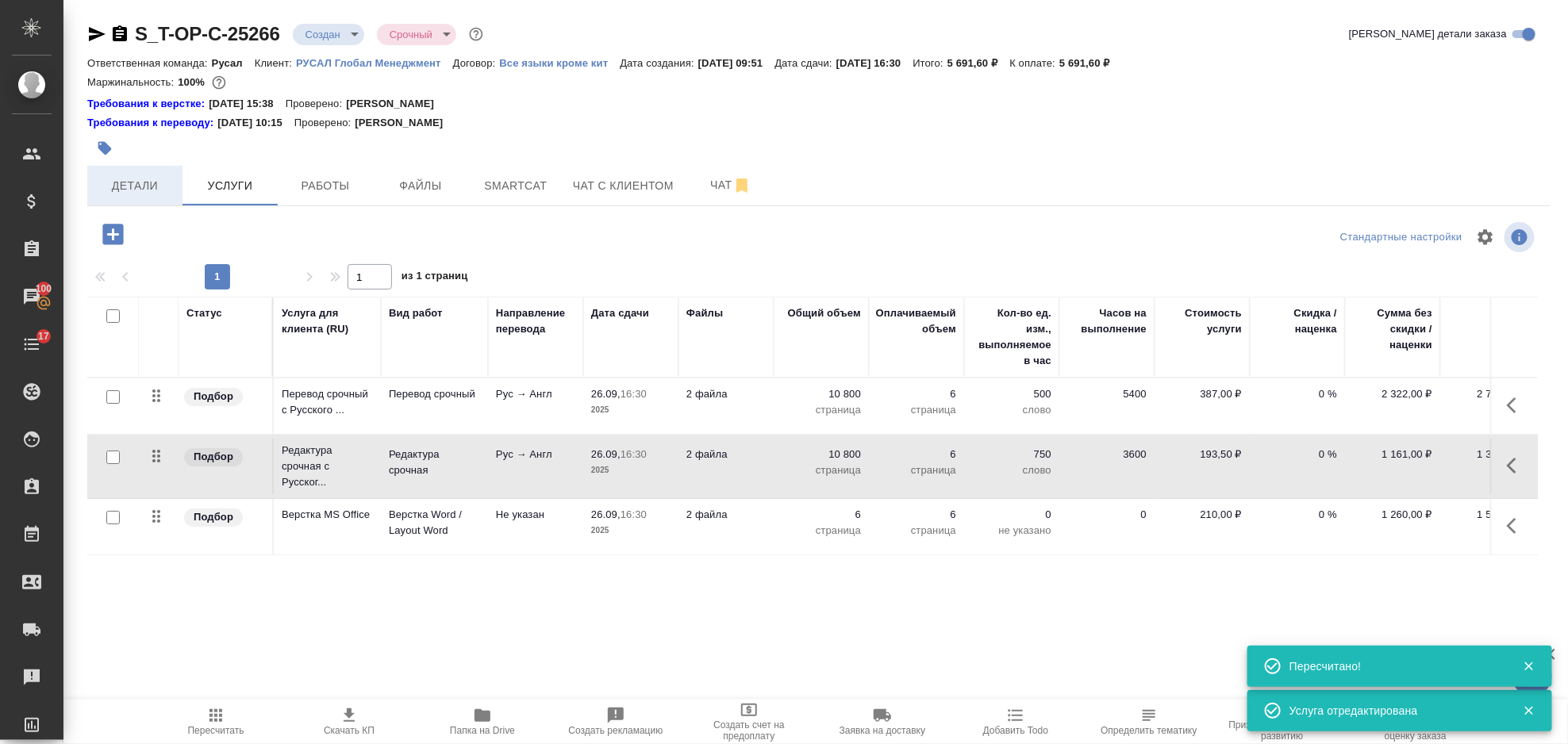
click at [132, 189] on span "Детали" at bounding box center [135, 186] width 77 height 20
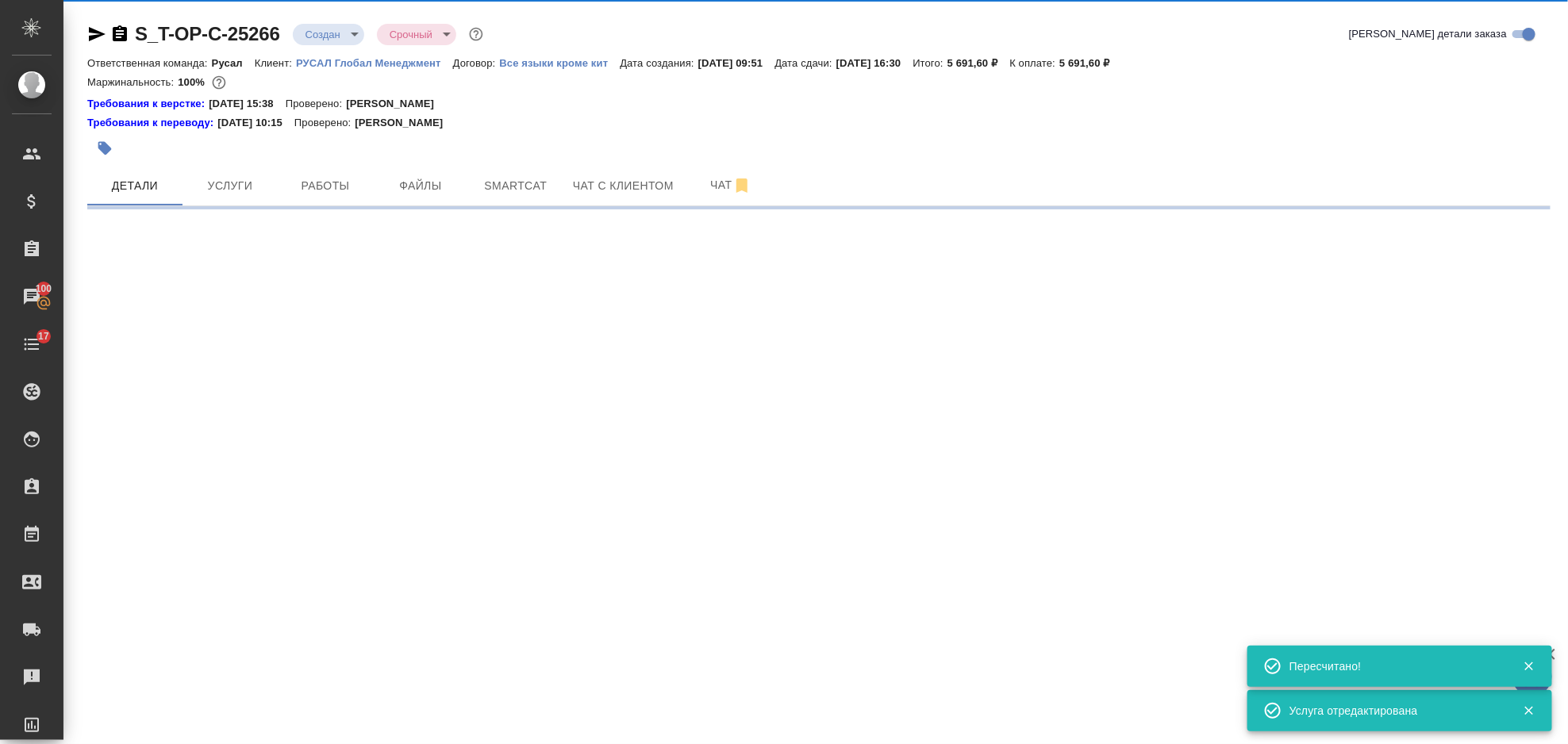
select select "RU"
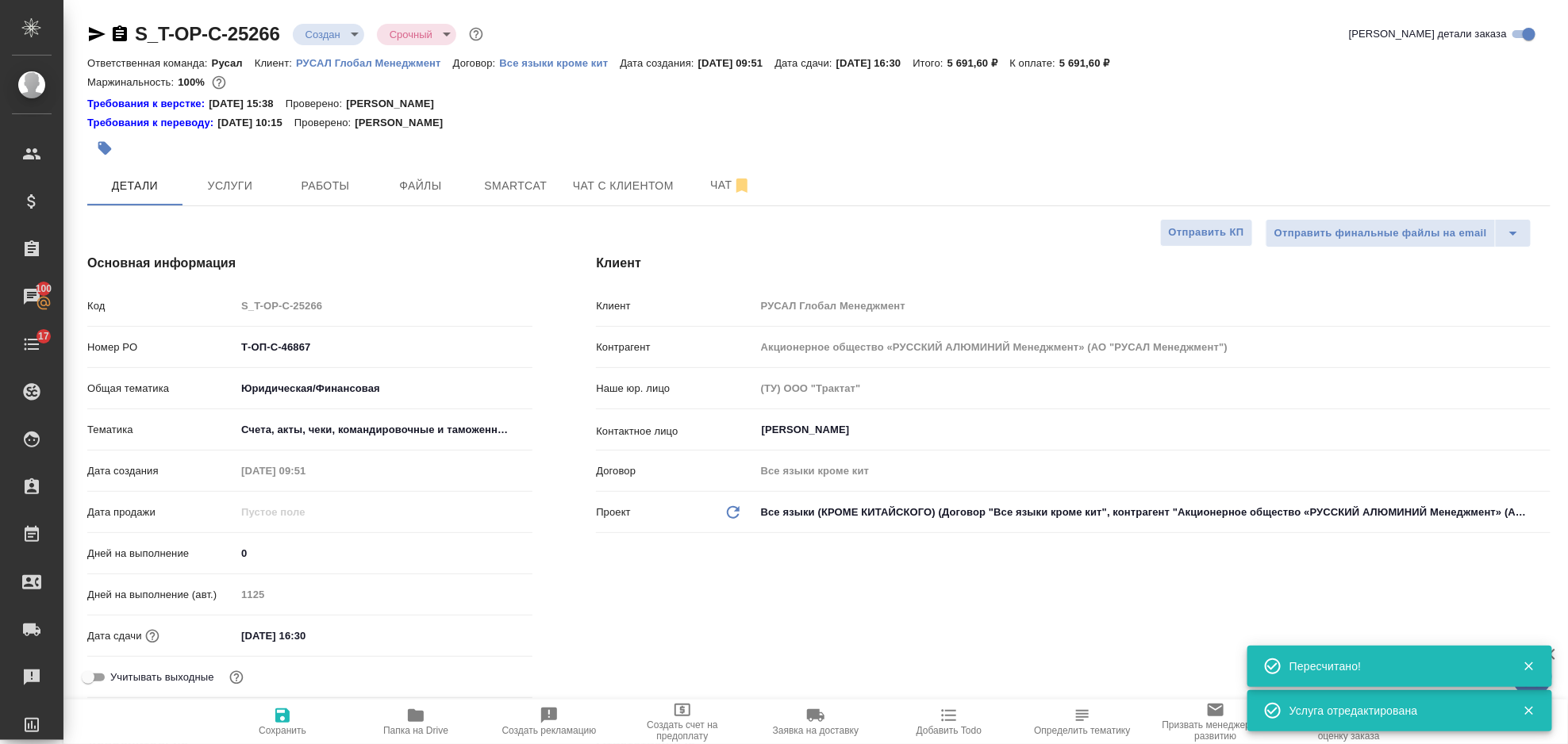
type textarea "x"
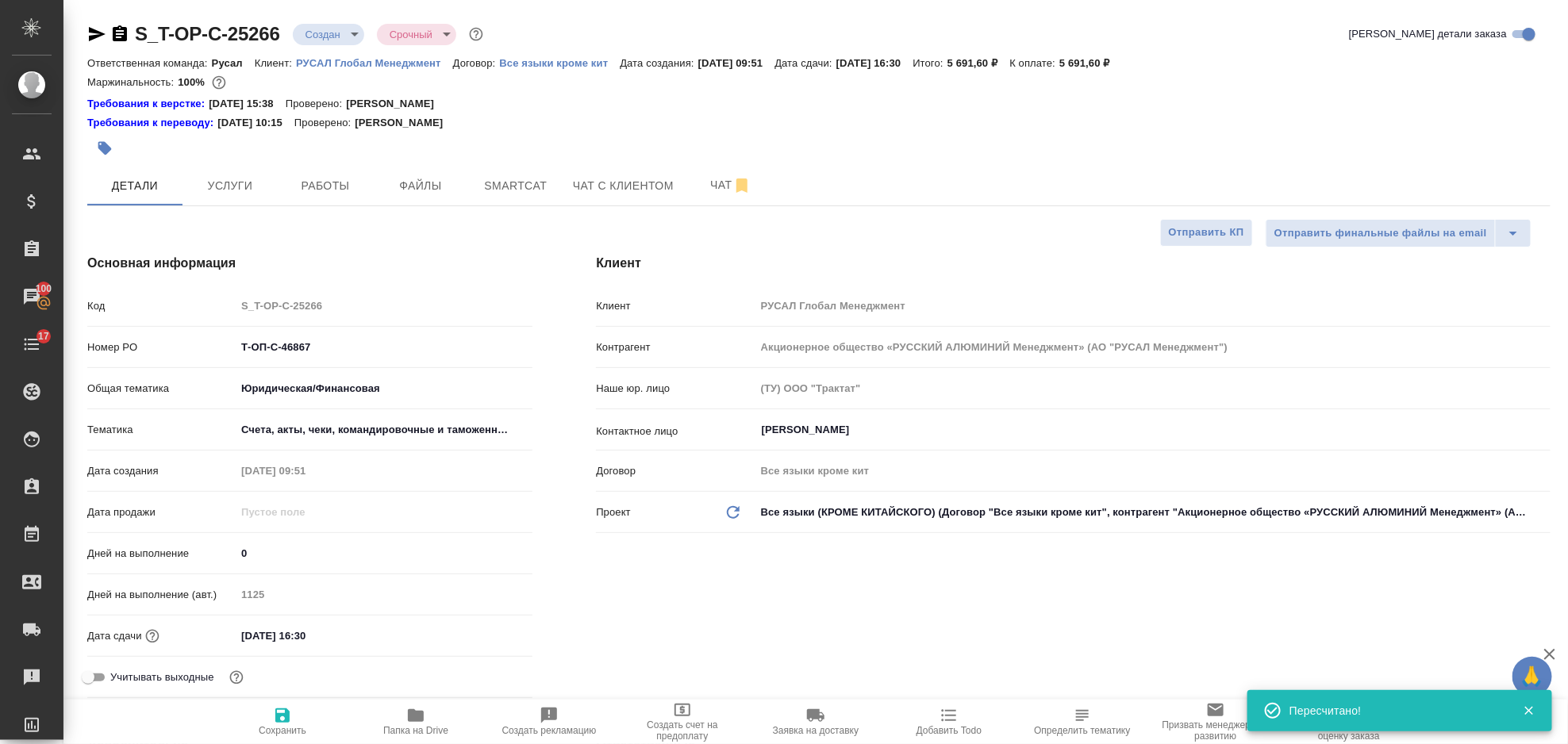
click at [120, 31] on icon "button" at bounding box center [119, 33] width 19 height 19
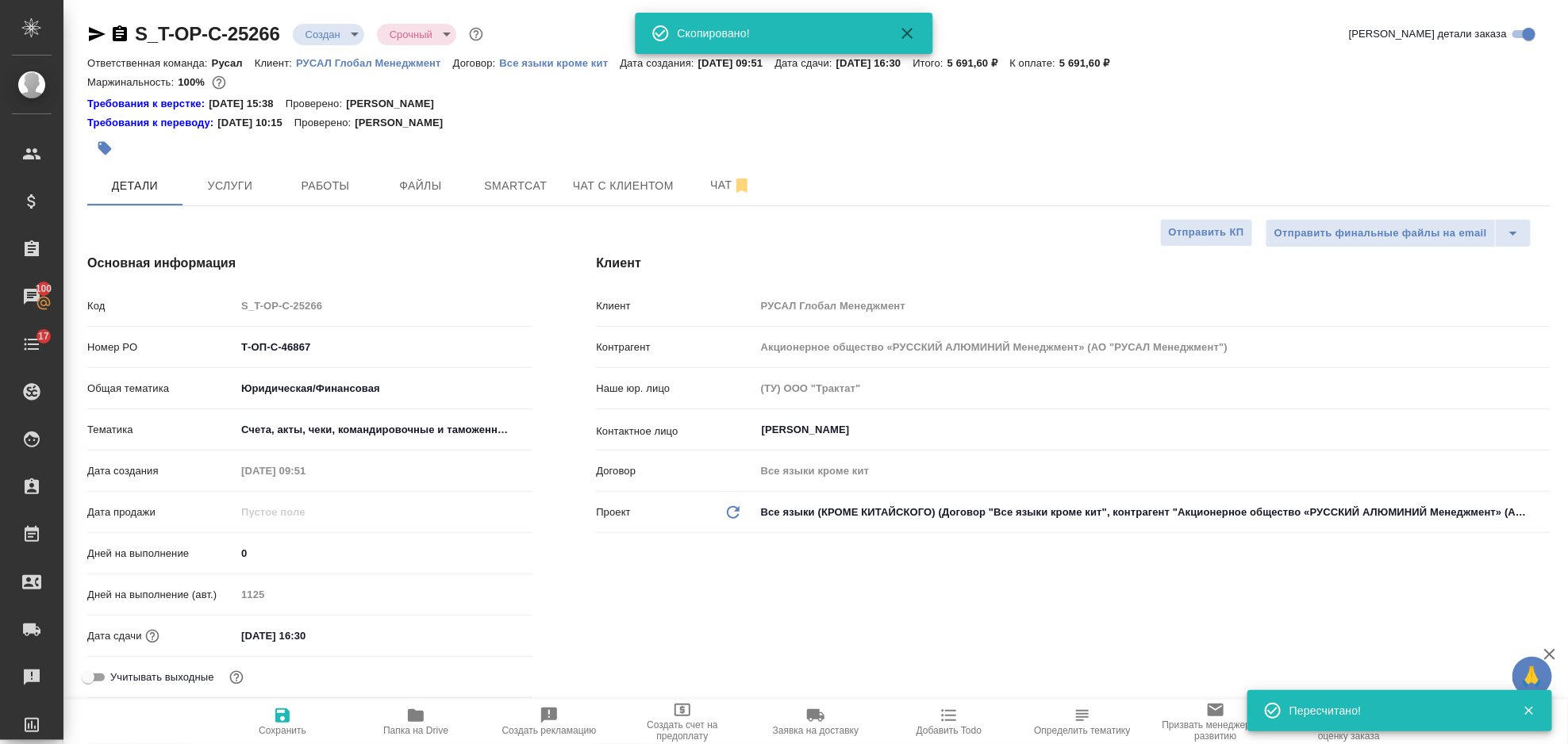
type textarea "x"
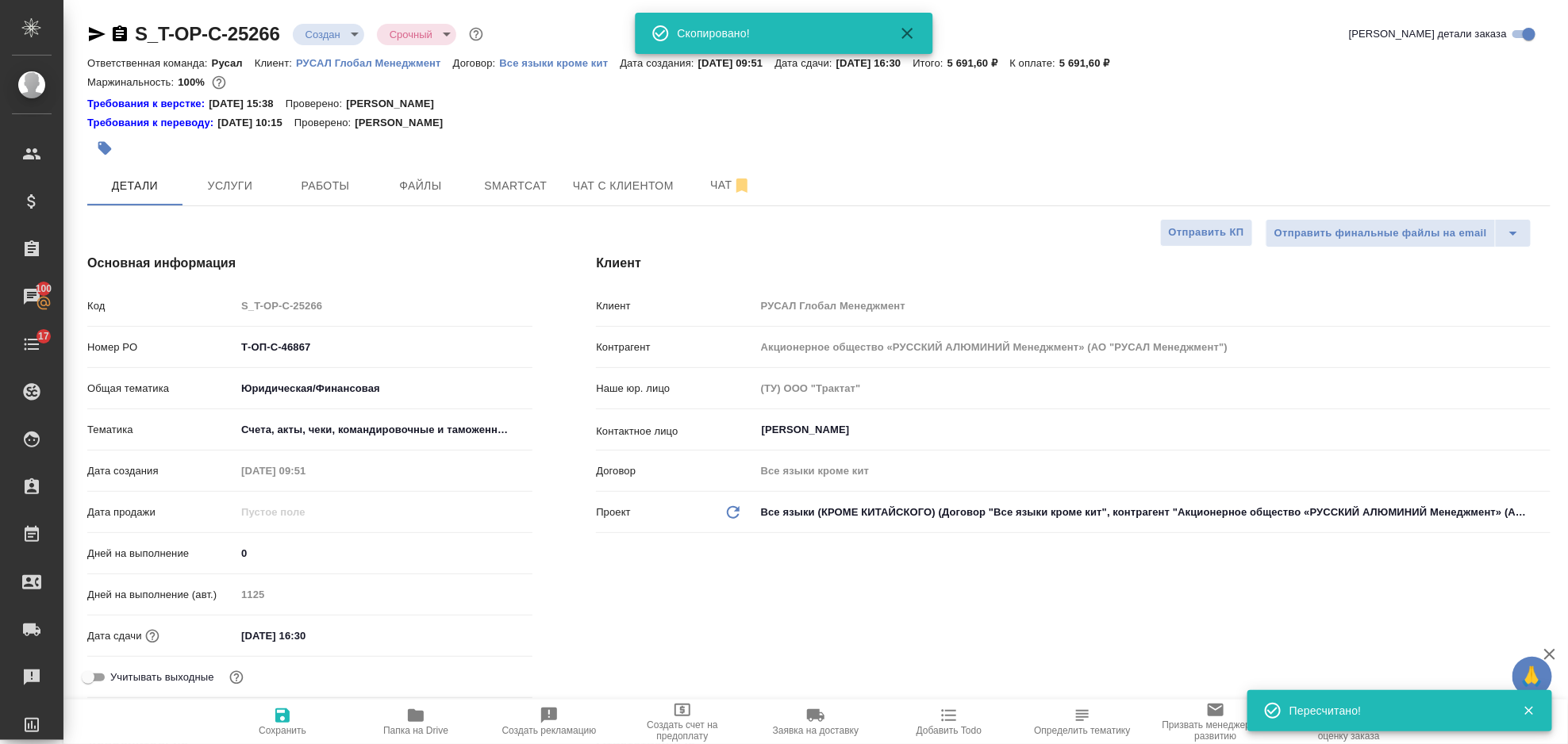
type textarea "x"
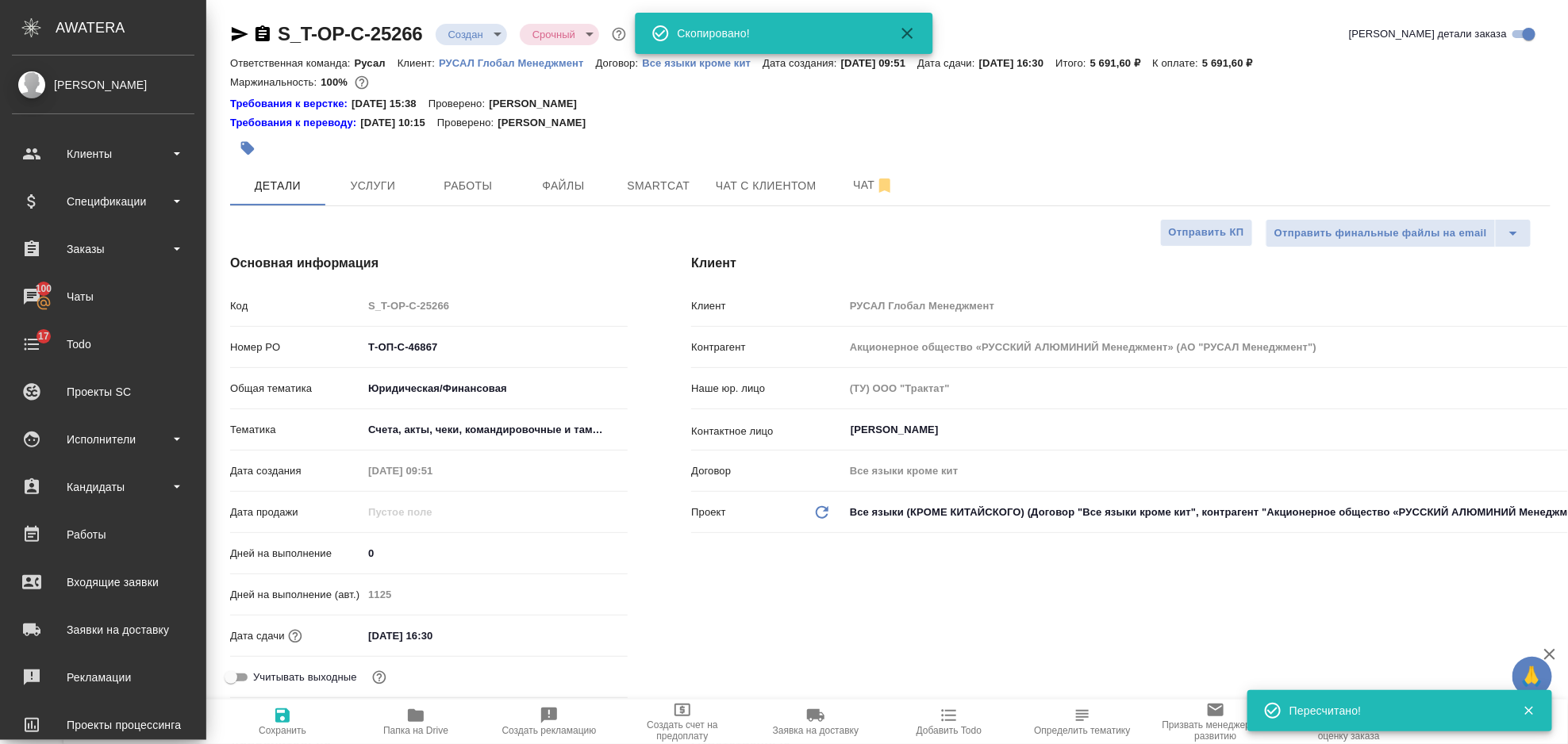
type textarea "x"
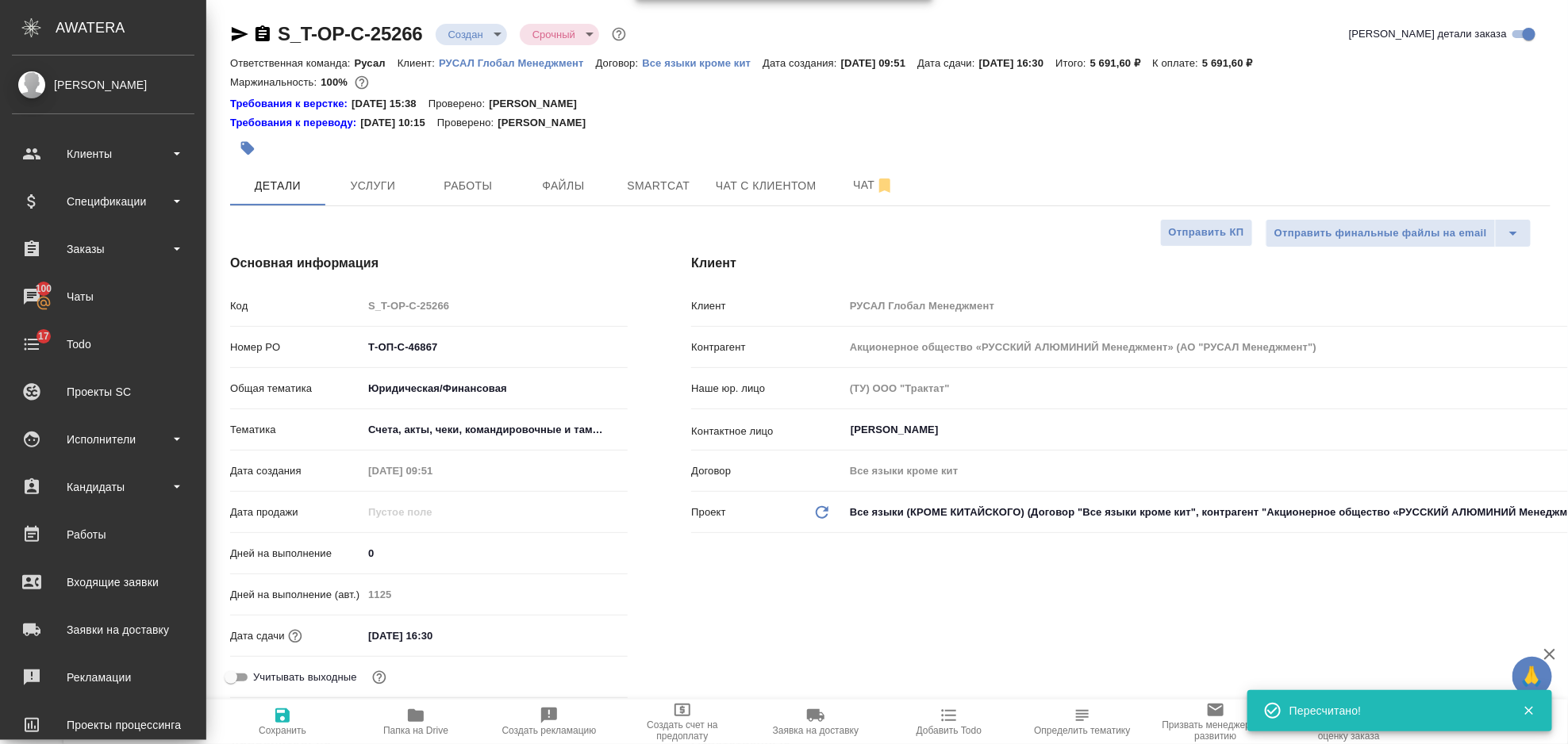
type textarea "x"
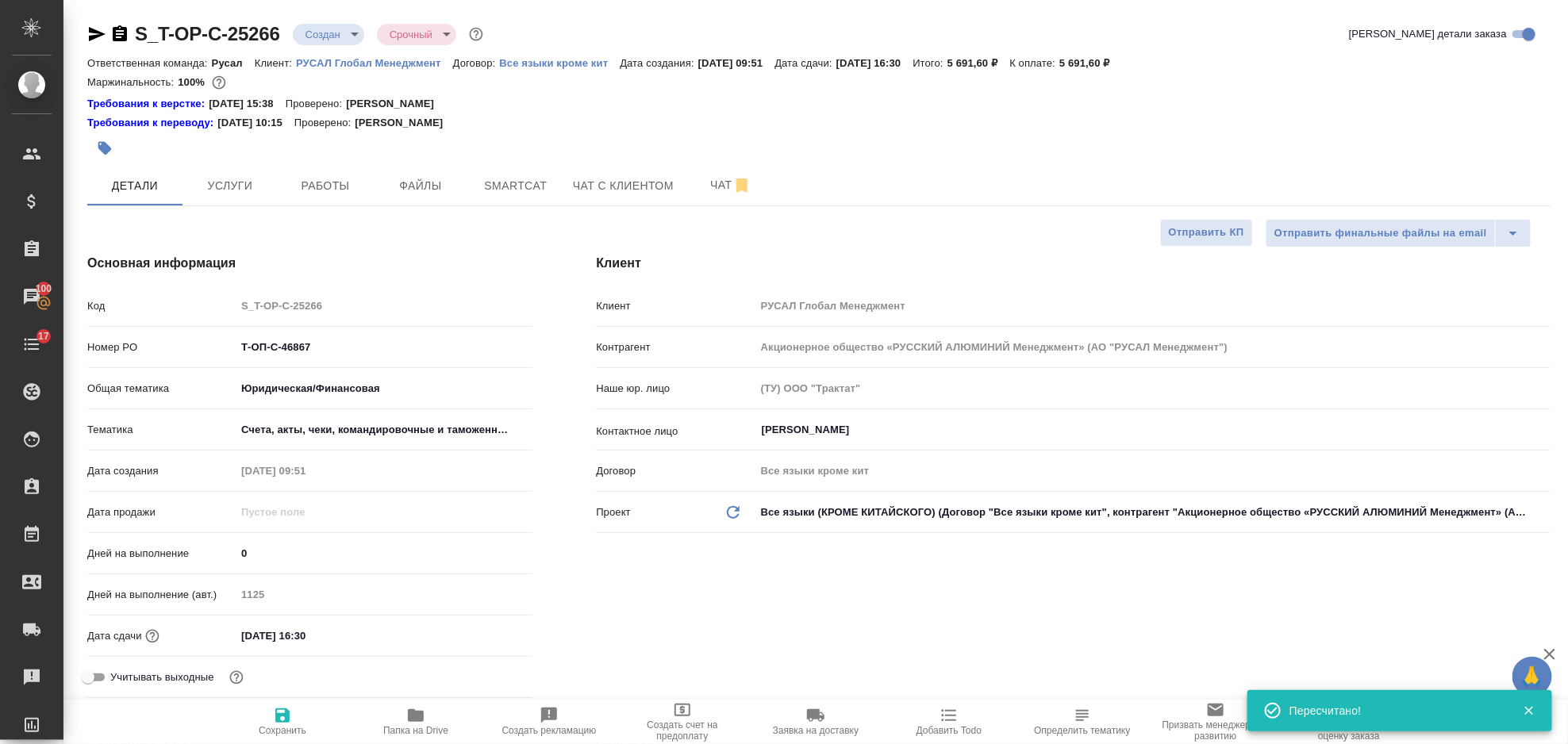
click at [93, 38] on icon "button" at bounding box center [97, 33] width 17 height 15
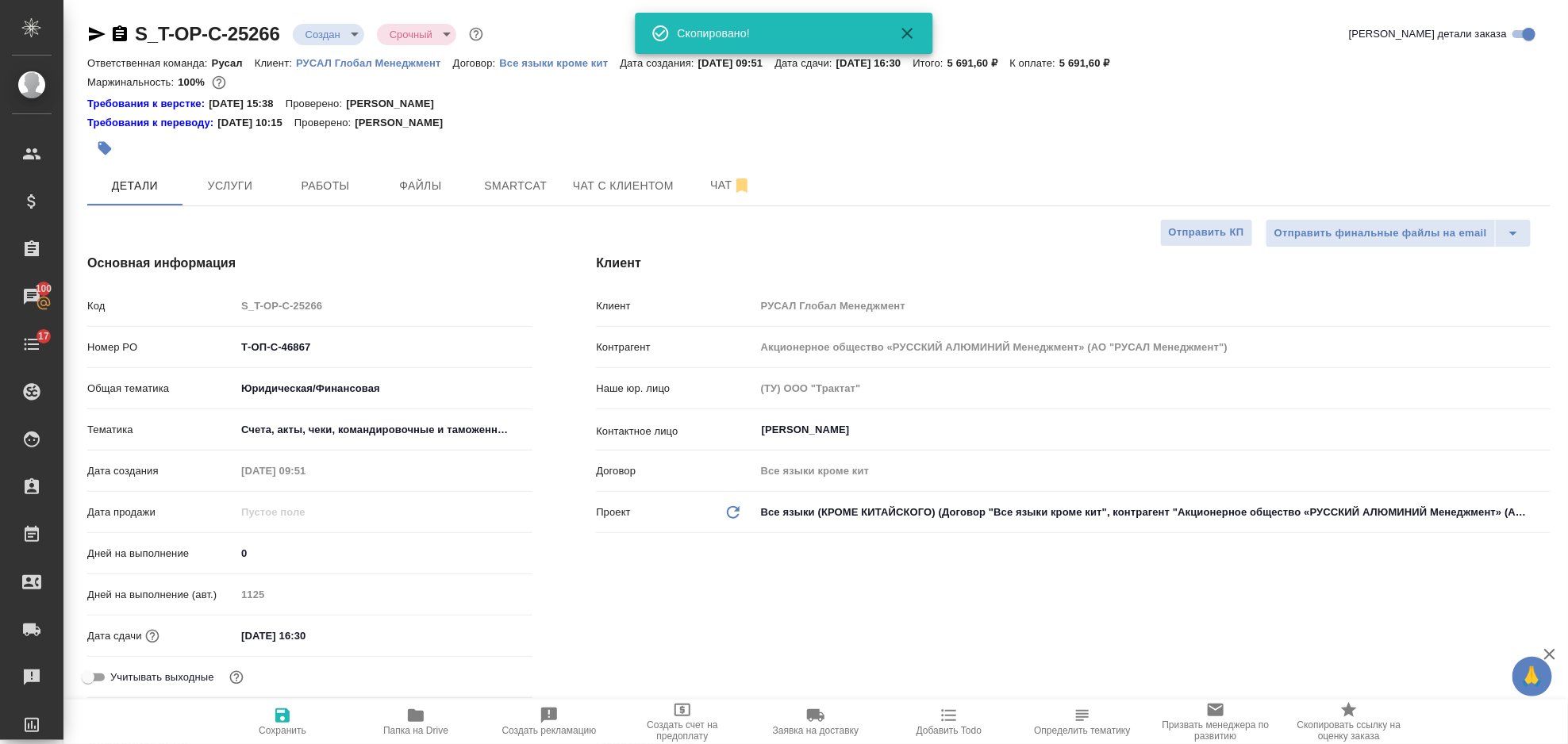
type textarea "x"
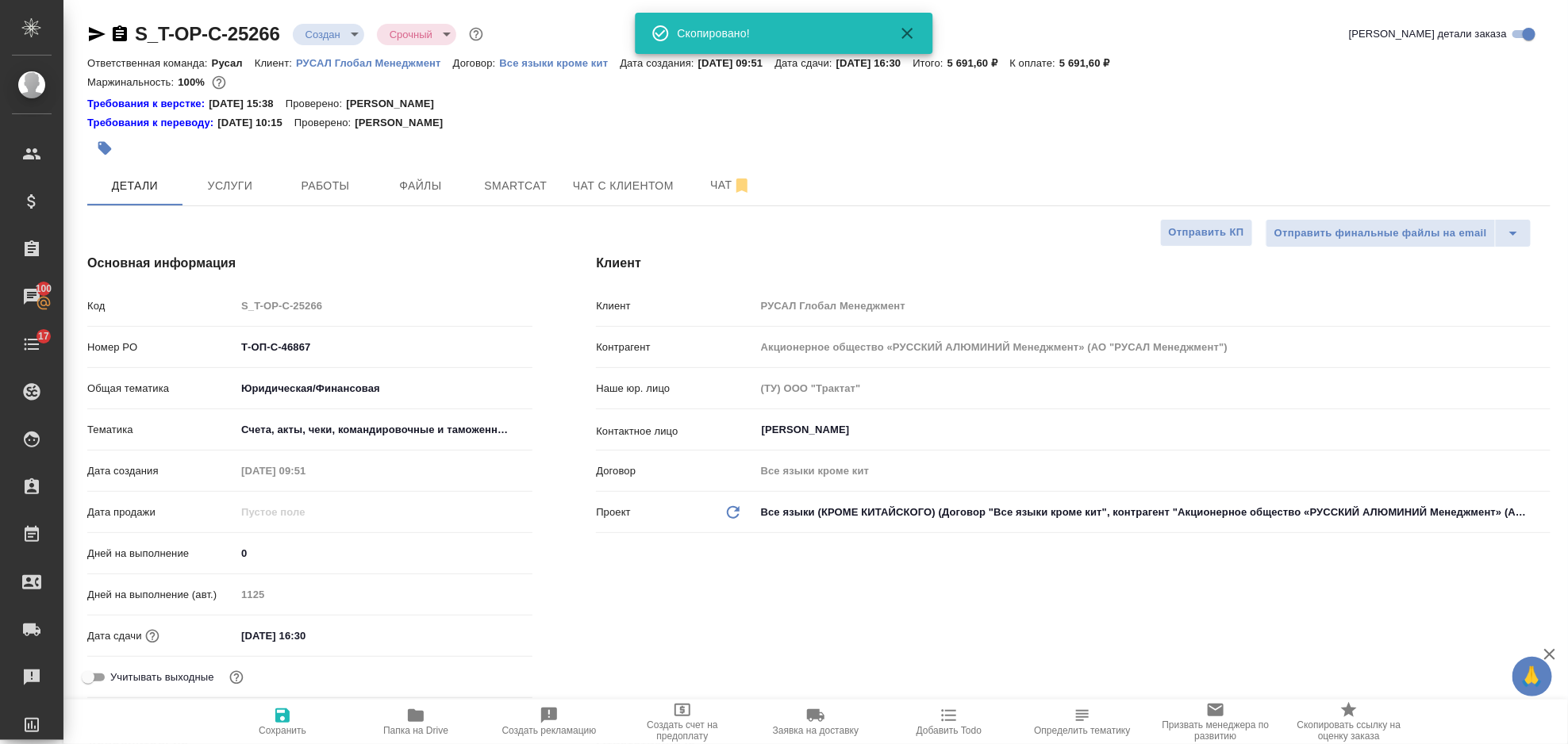
type textarea "x"
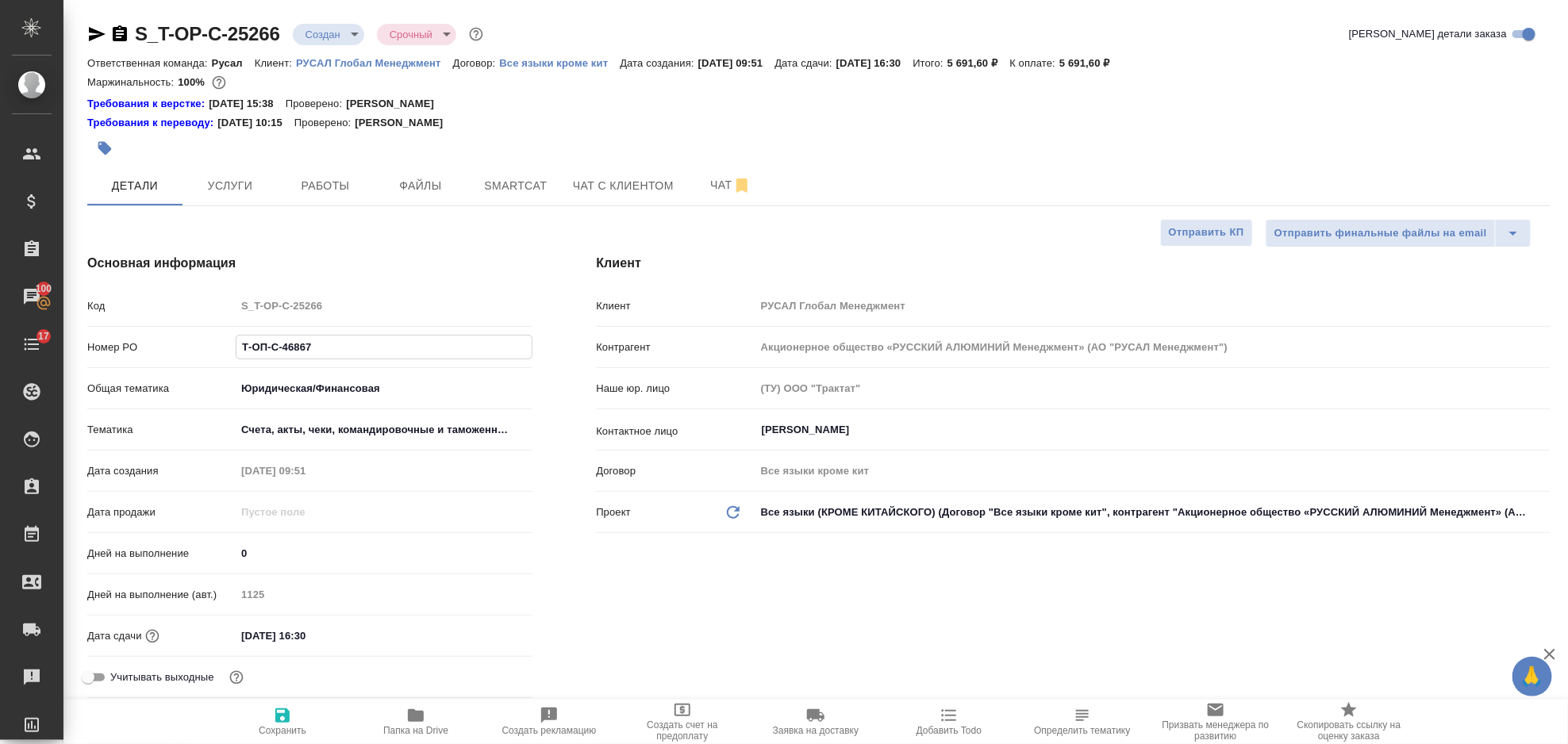
drag, startPoint x: 328, startPoint y: 343, endPoint x: 235, endPoint y: 349, distance: 93.2
click at [237, 349] on input "Т-ОП-С-46867" at bounding box center [384, 346] width 296 height 23
type textarea "x"
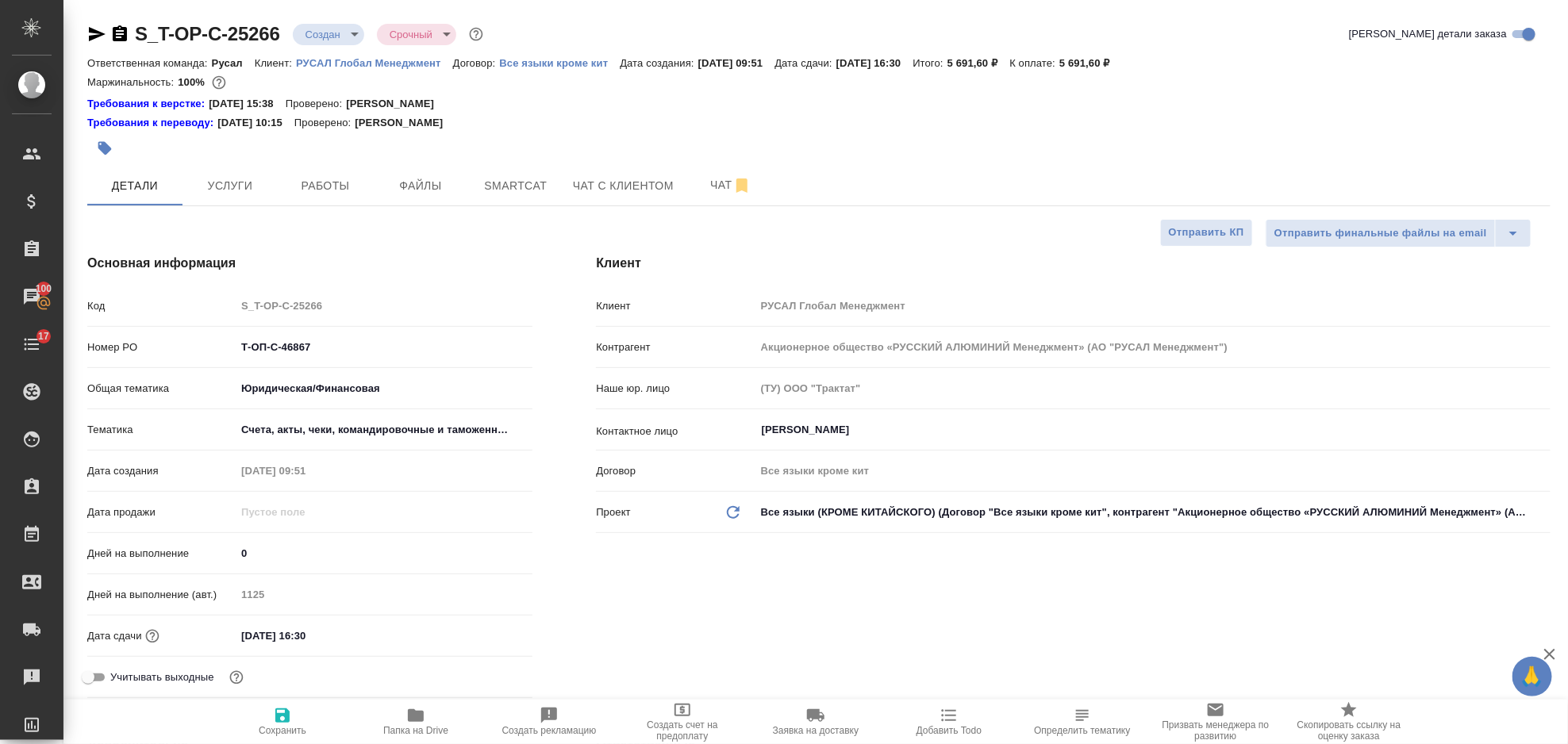
type textarea "x"
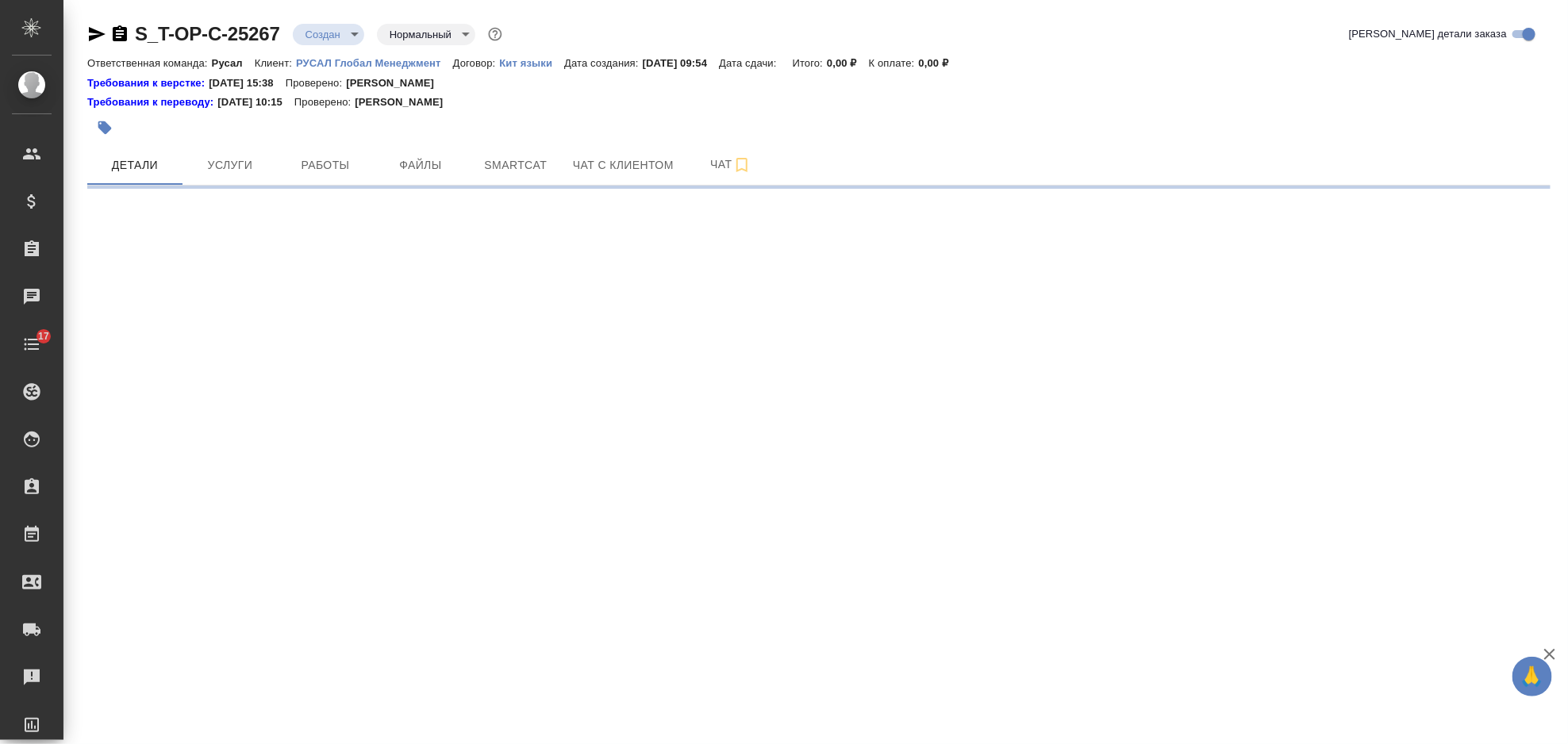
select select "RU"
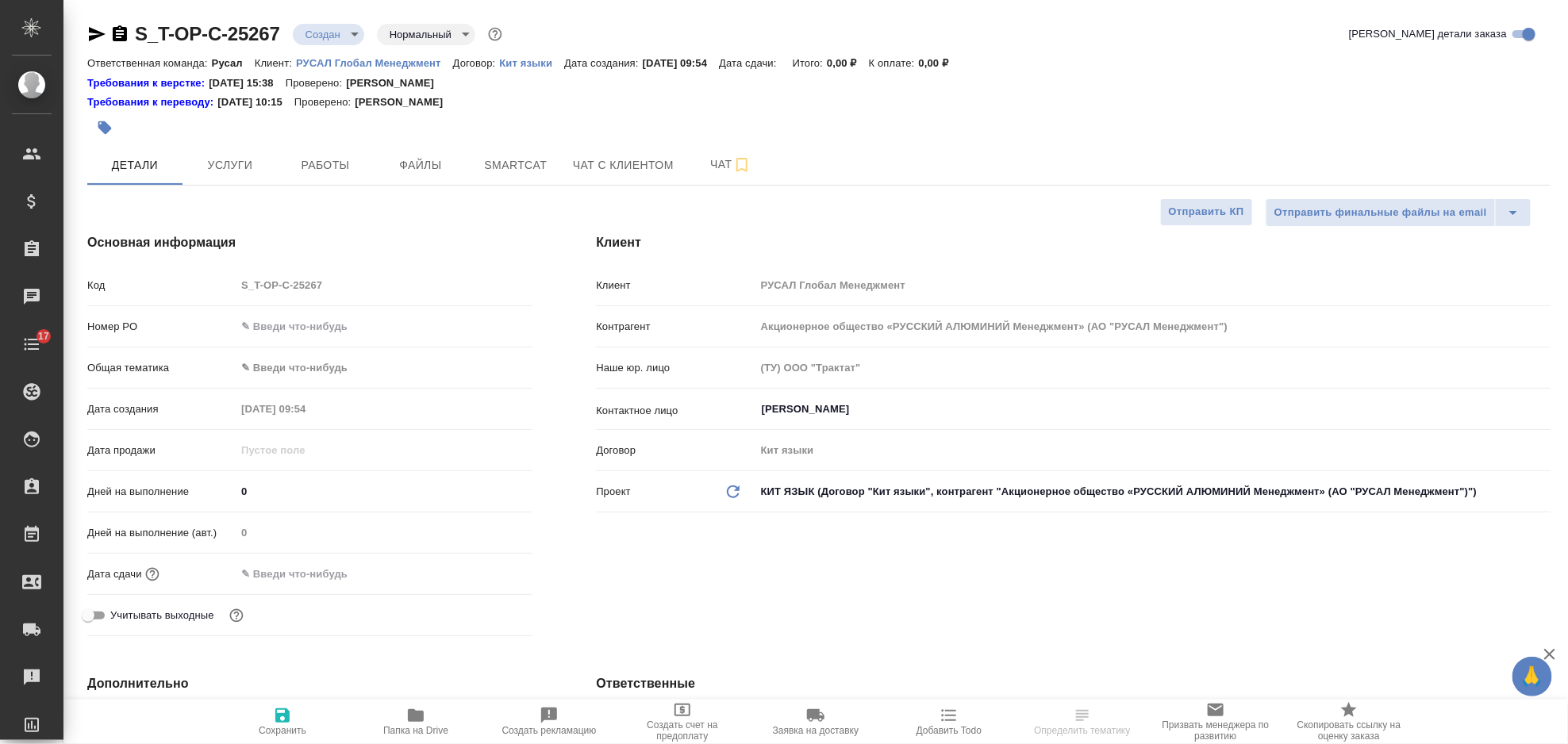
type textarea "x"
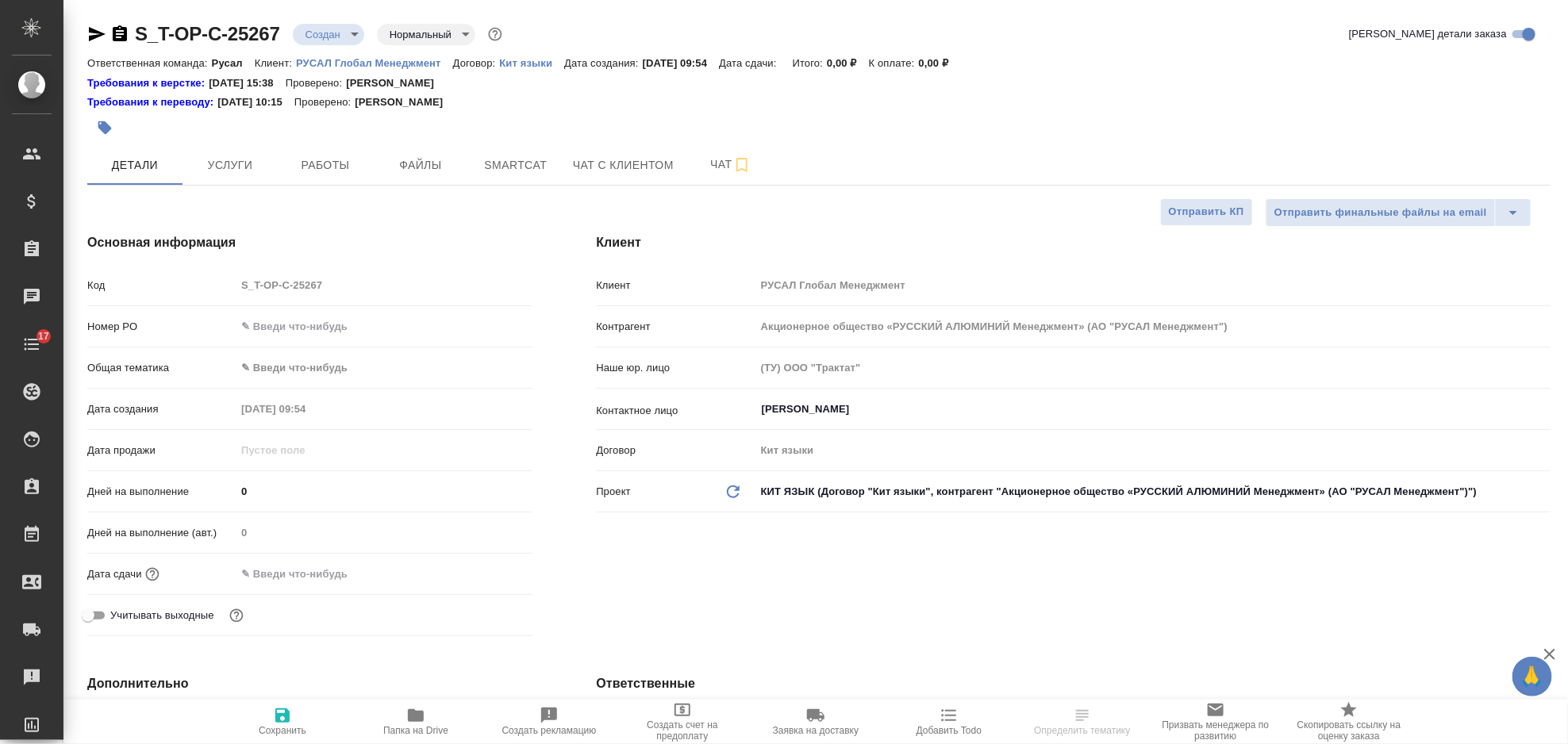
type textarea "x"
click at [383, 321] on input "text" at bounding box center [384, 326] width 296 height 23
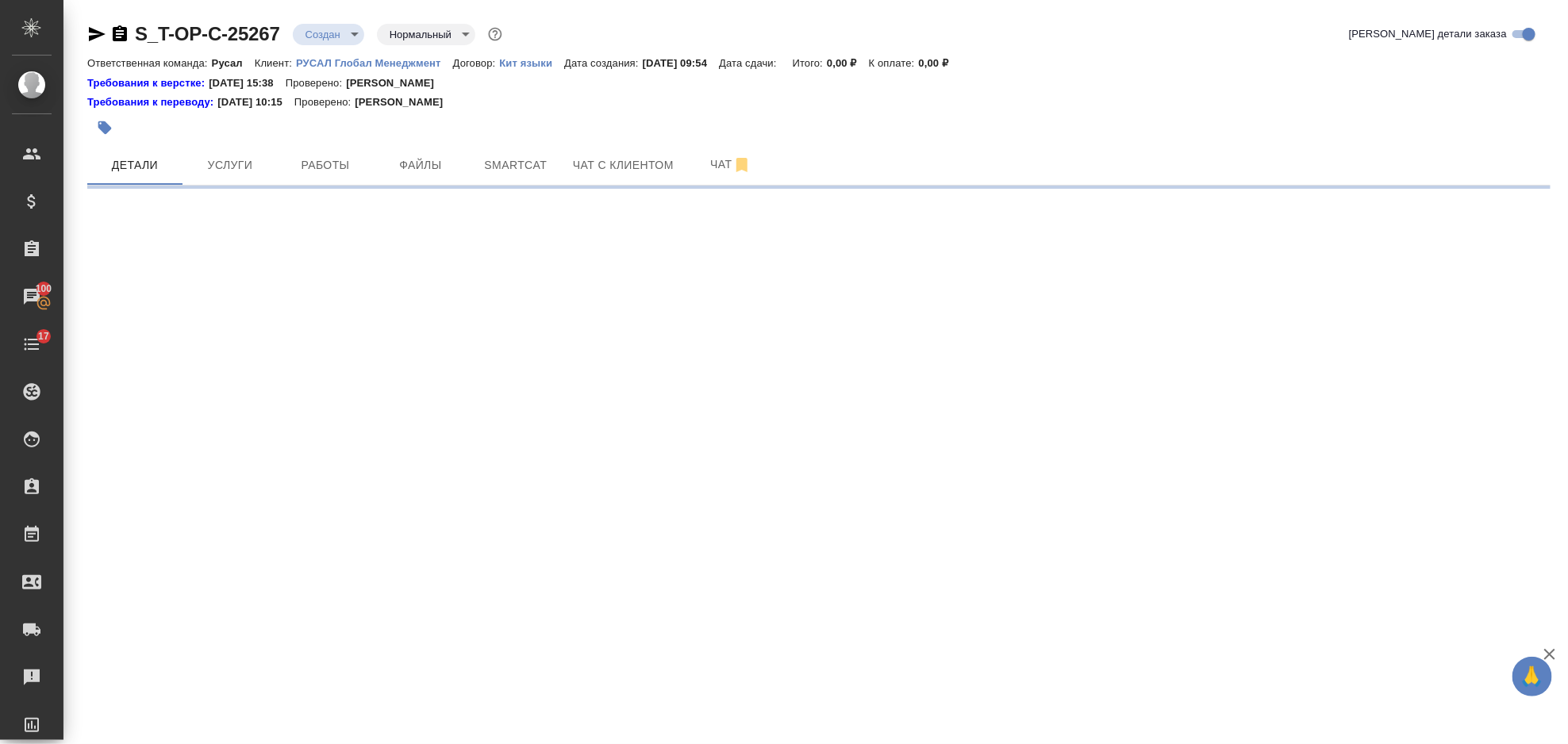
select select "RU"
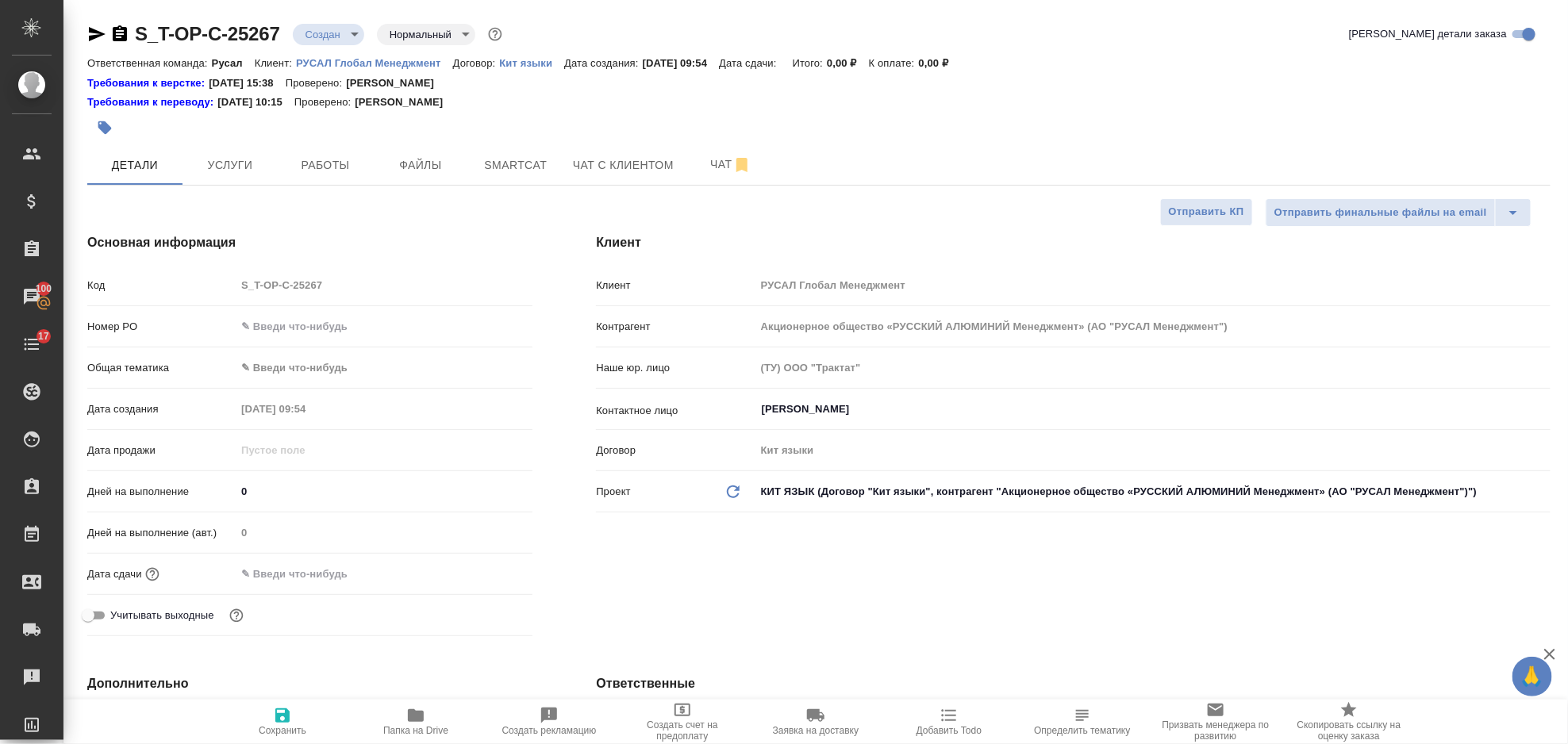
type textarea "x"
click at [275, 329] on input "text" at bounding box center [384, 326] width 296 height 23
paste input "Т-ОП-С-46868"
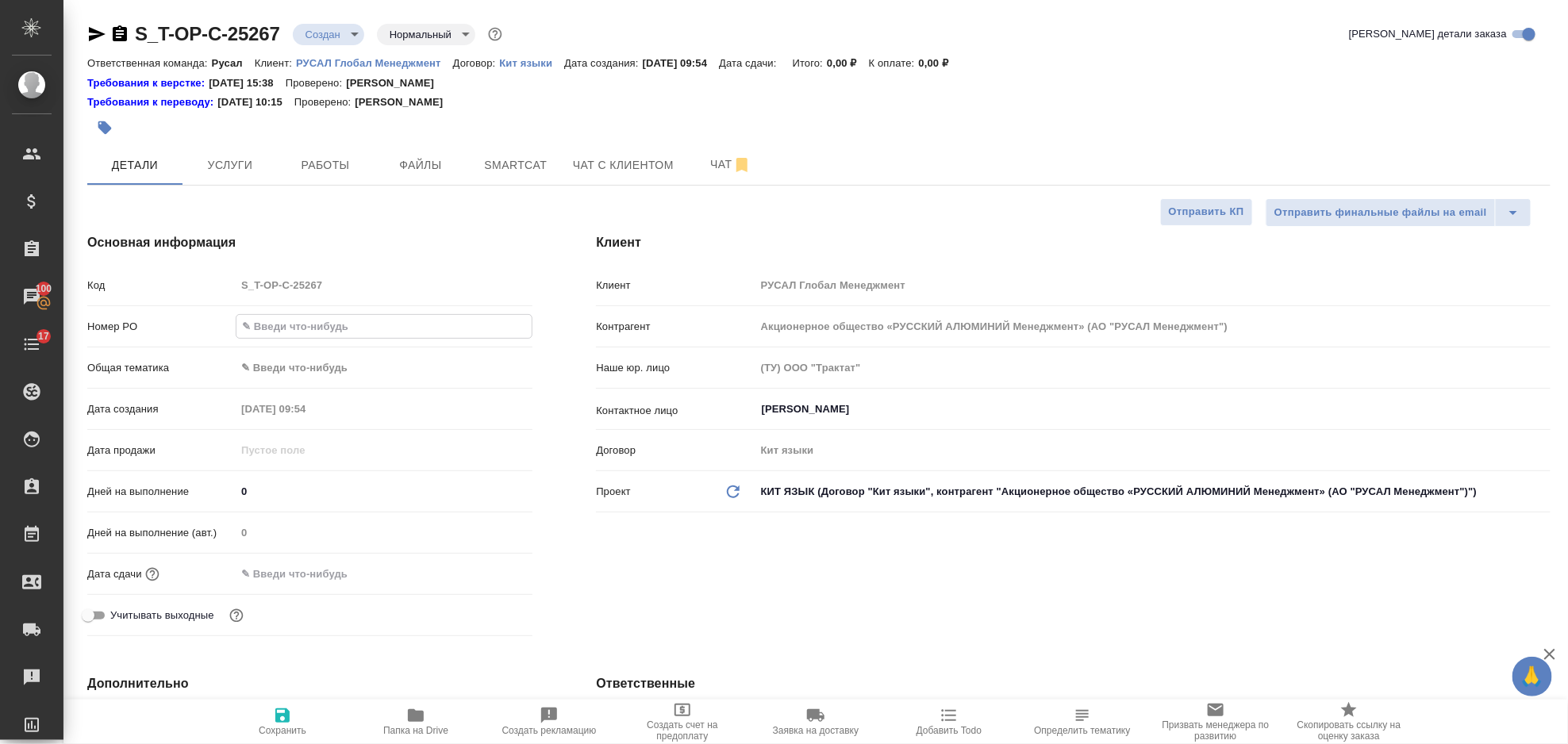
type input "Т-ОП-С-46868"
type textarea "x"
type input "Т-ОП-С-46868"
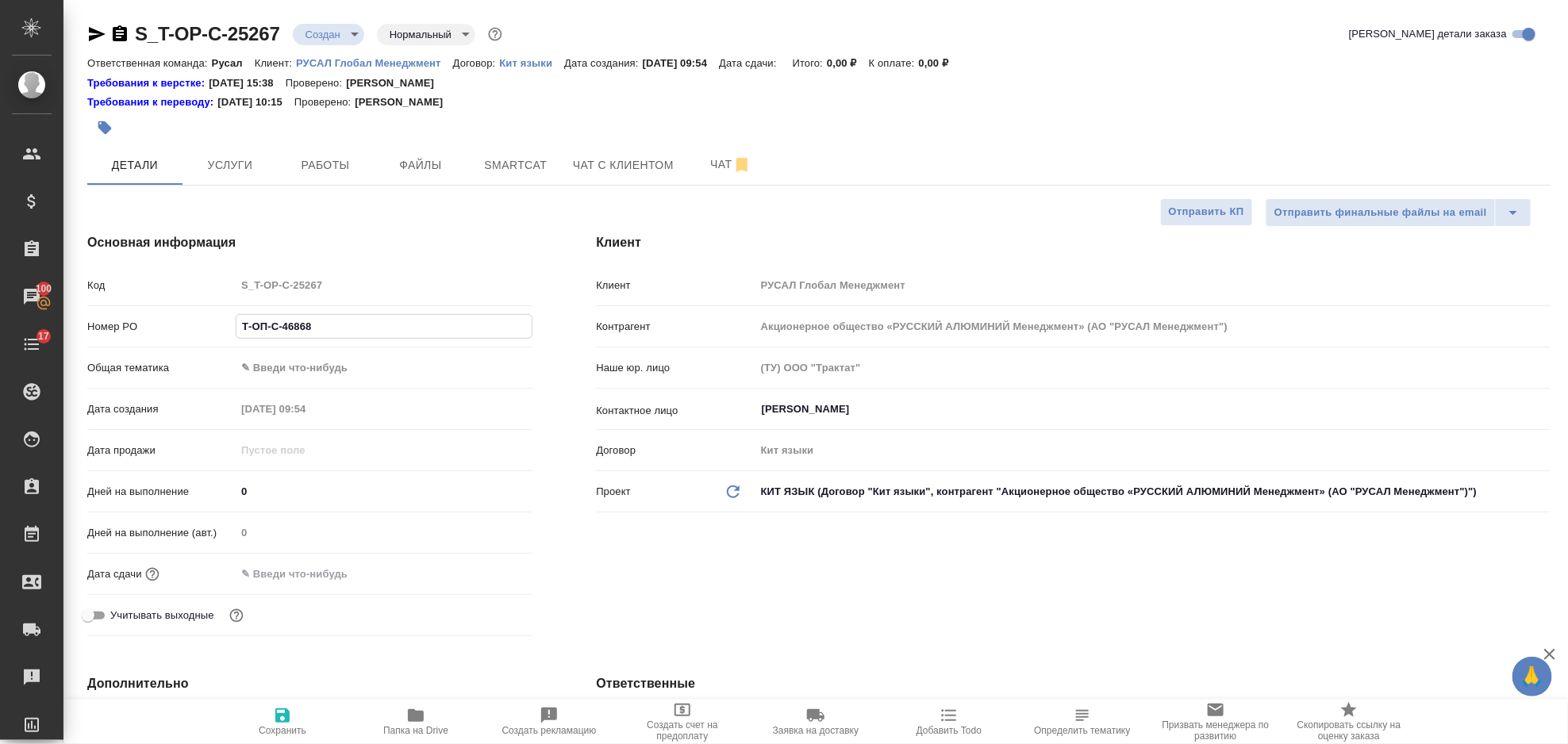
click at [360, 372] on body "🙏 .cls-1 fill:#fff; AWATERA [PERSON_NAME] Спецификации Заказы 100 Чаты 17 Todo …" at bounding box center [784, 372] width 1568 height 744
click at [327, 498] on li "Техника" at bounding box center [384, 495] width 297 height 26
type input "tech"
type textarea "x"
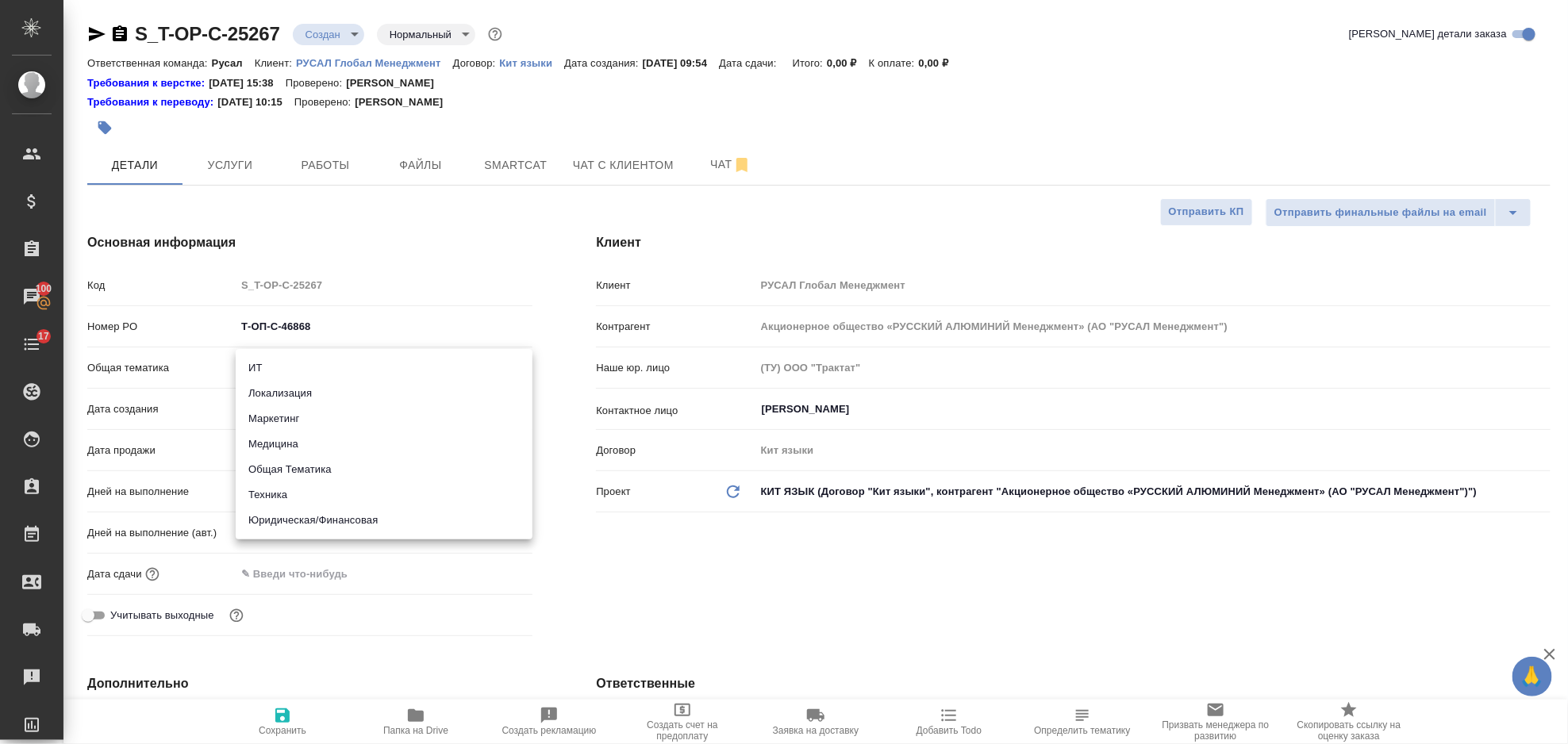
type textarea "x"
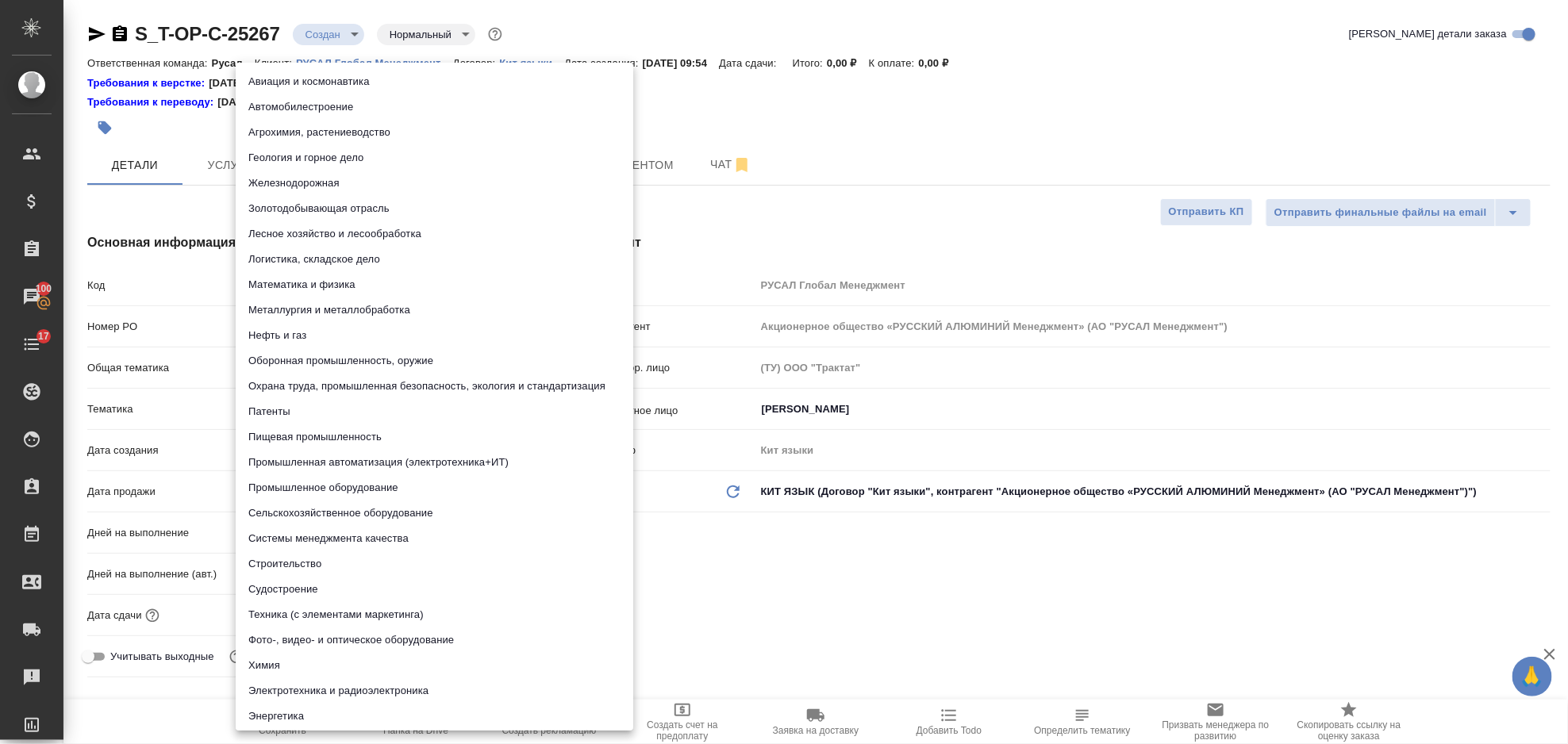
click at [316, 400] on body "🙏 .cls-1 fill:#fff; AWATERA [PERSON_NAME] Спецификации Заказы 100 Чаты 17 Todo …" at bounding box center [784, 372] width 1568 height 744
click at [355, 476] on li "Промышленное оборудование" at bounding box center [434, 488] width 398 height 26
type textarea "x"
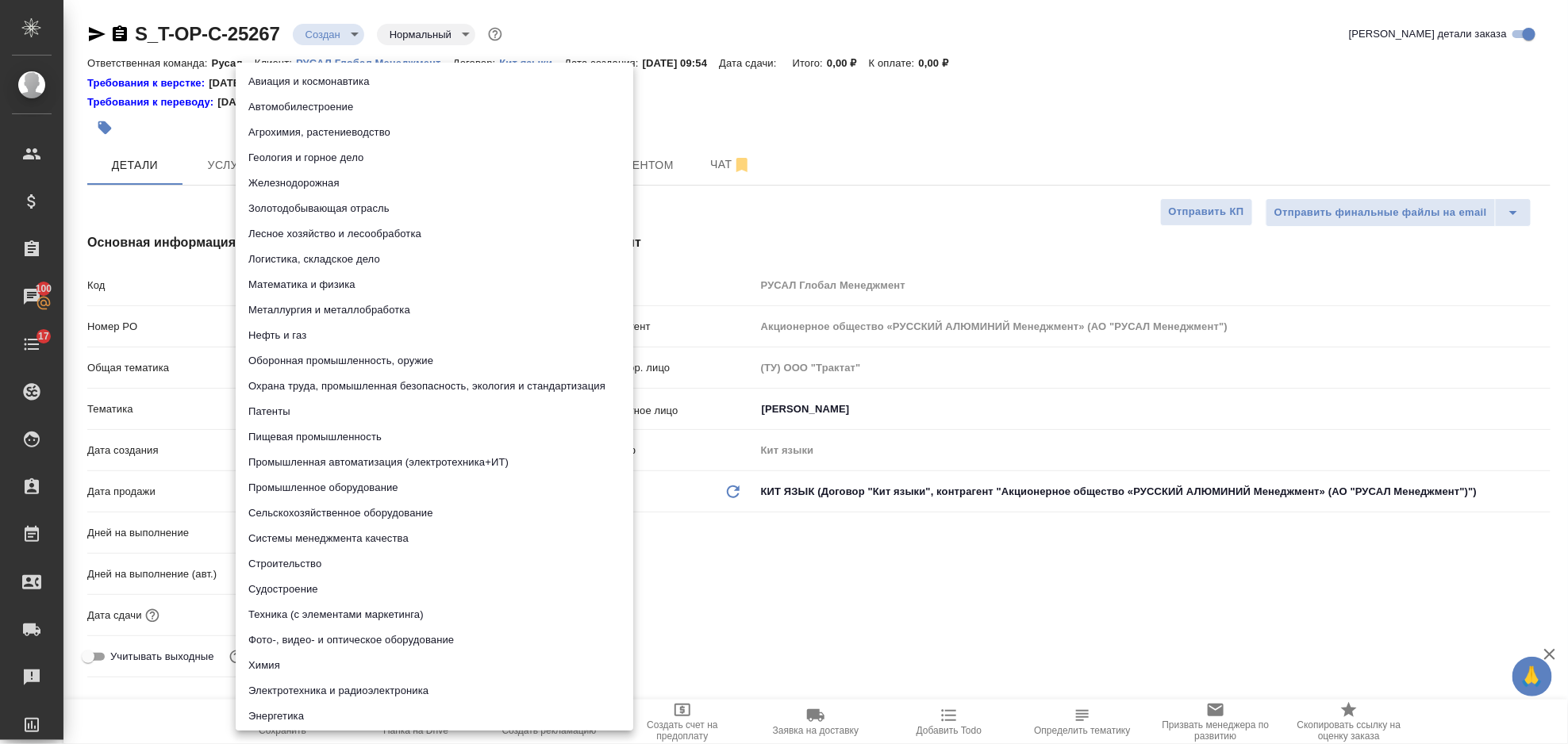
type input "5f647205b73bc97568ca66bc"
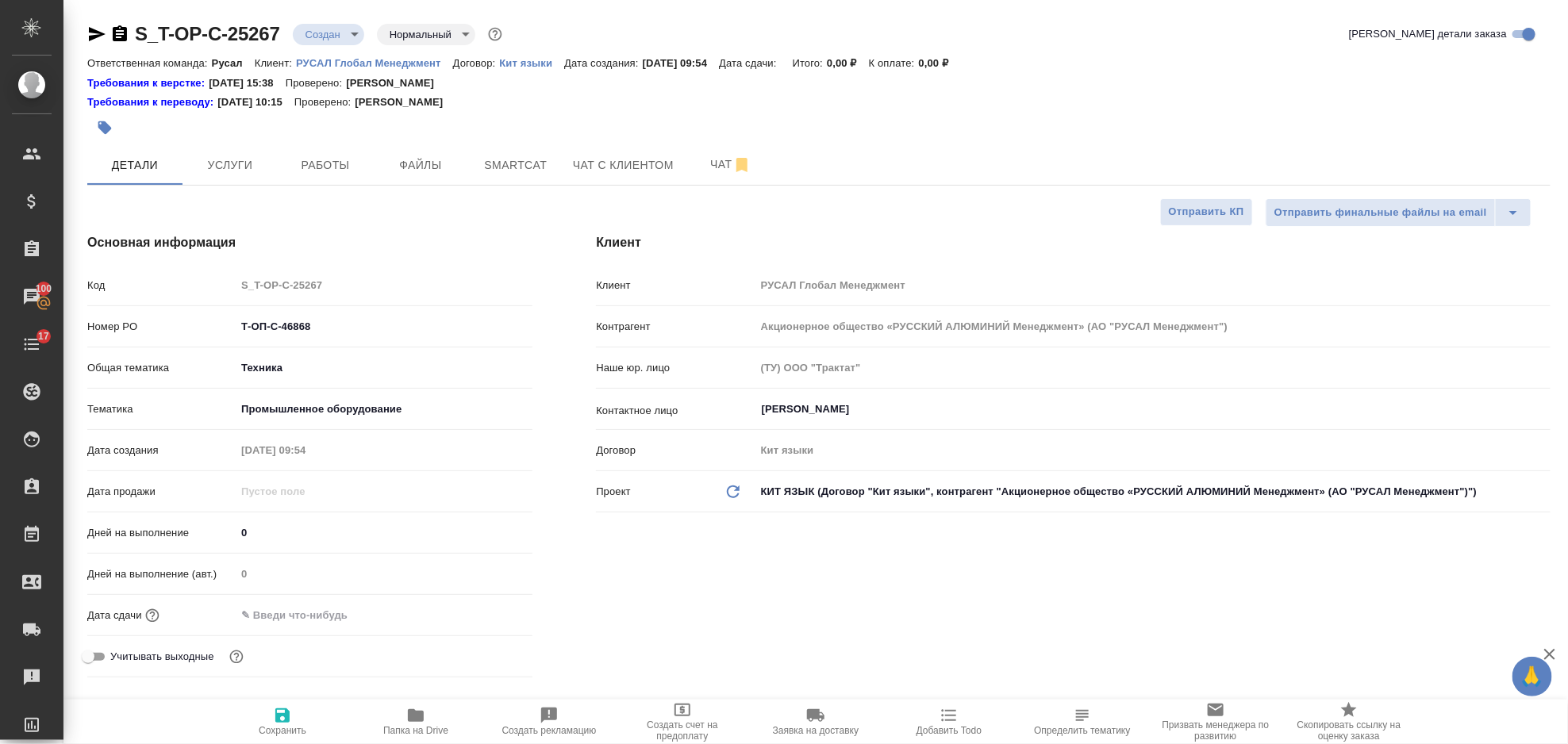
click at [289, 620] on input "text" at bounding box center [304, 614] width 138 height 23
click at [492, 611] on icon "button" at bounding box center [486, 613] width 15 height 16
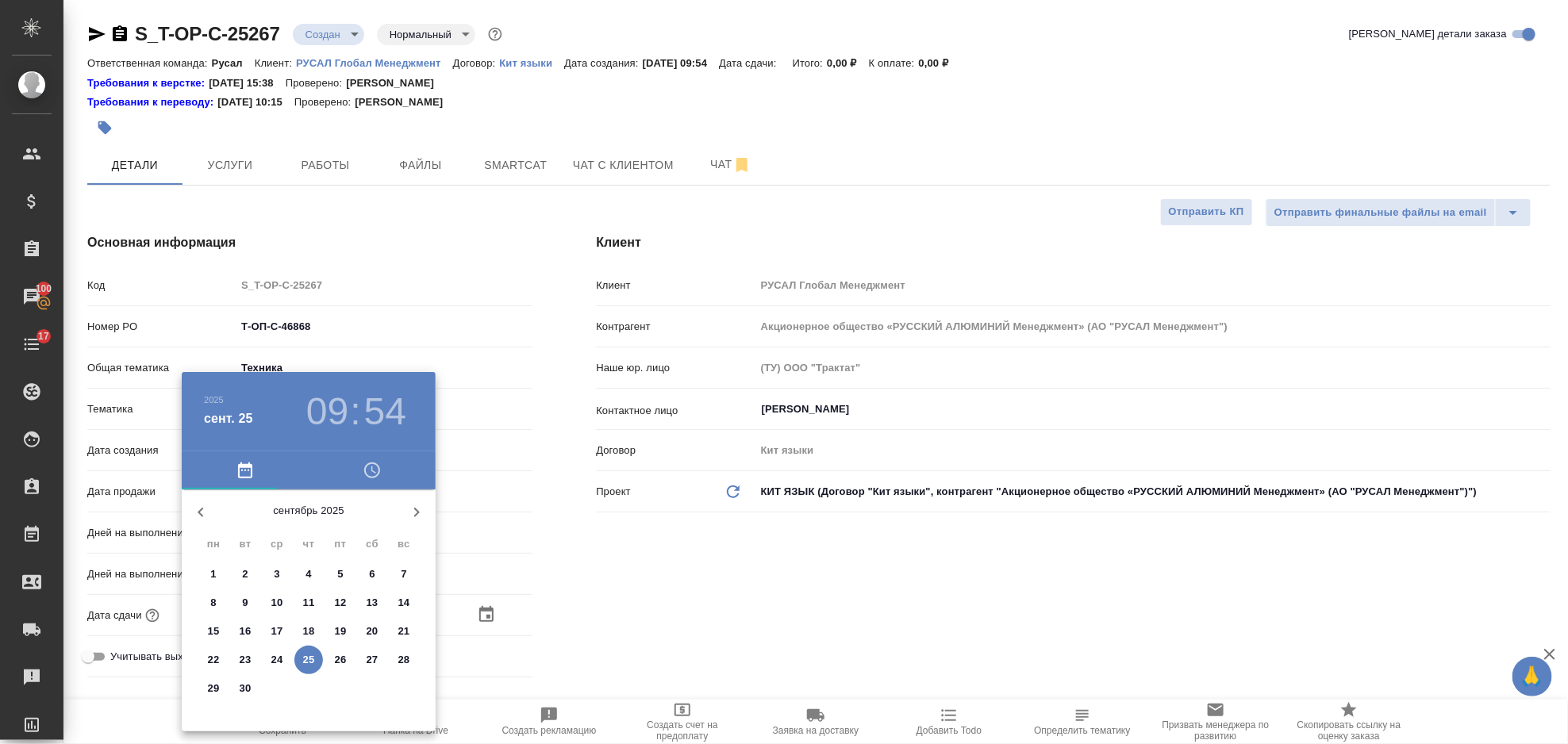
click at [342, 652] on p "26" at bounding box center [341, 660] width 12 height 16
type input "[DATE] 09:54"
type textarea "x"
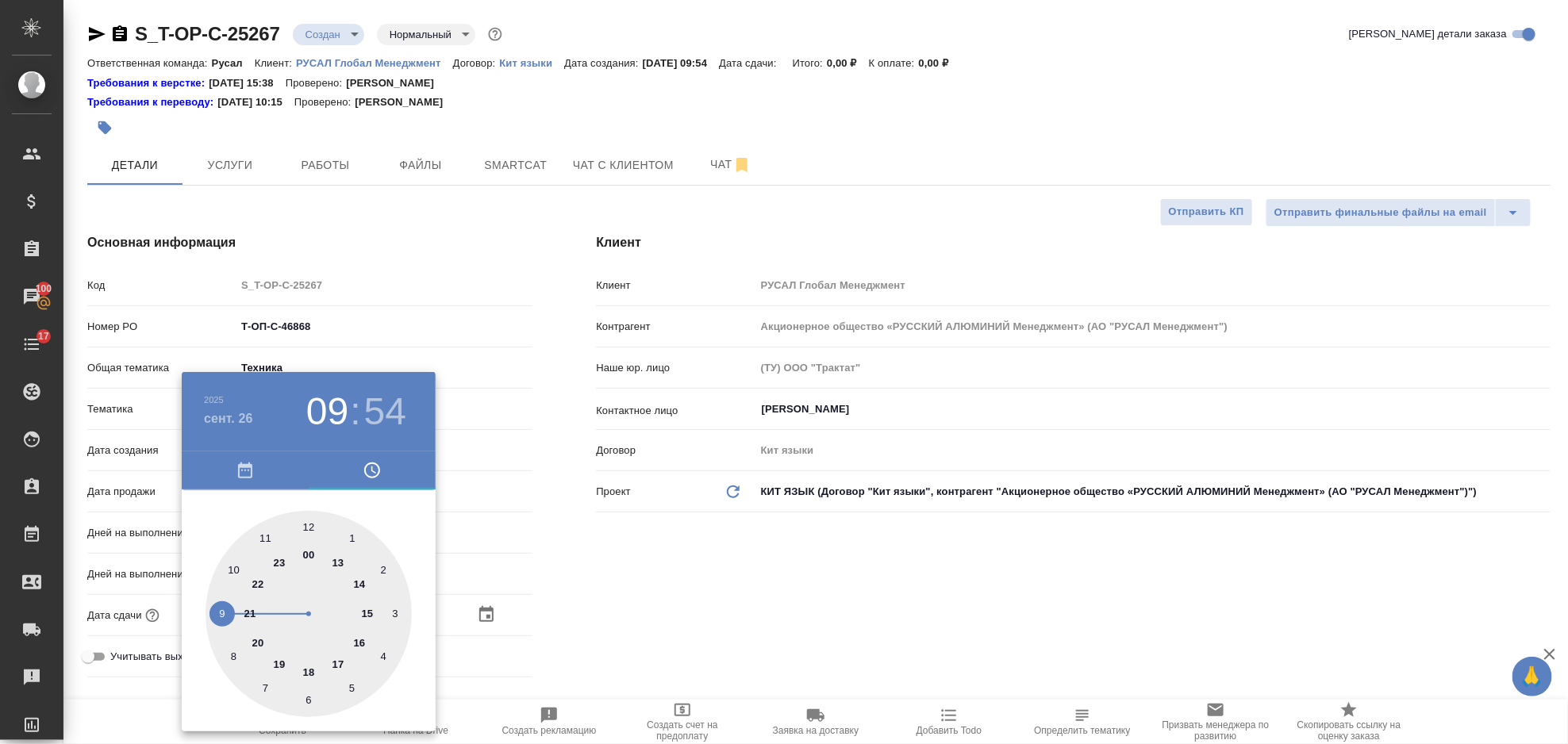
click at [354, 645] on div at bounding box center [308, 614] width 206 height 206
type input "[DATE] 16:54"
type textarea "x"
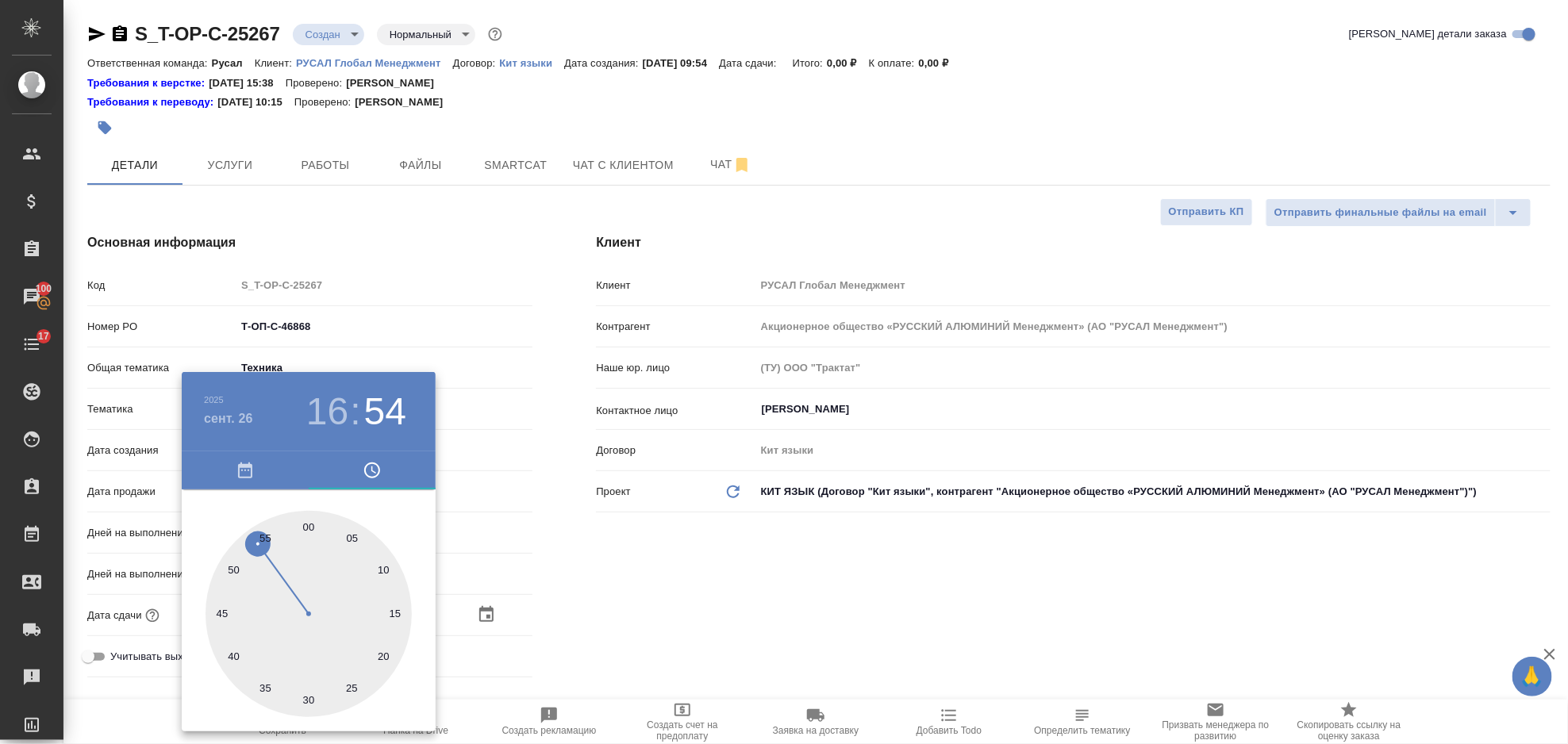
click at [304, 528] on div at bounding box center [308, 614] width 206 height 206
type input "[DATE] 16:00"
type textarea "x"
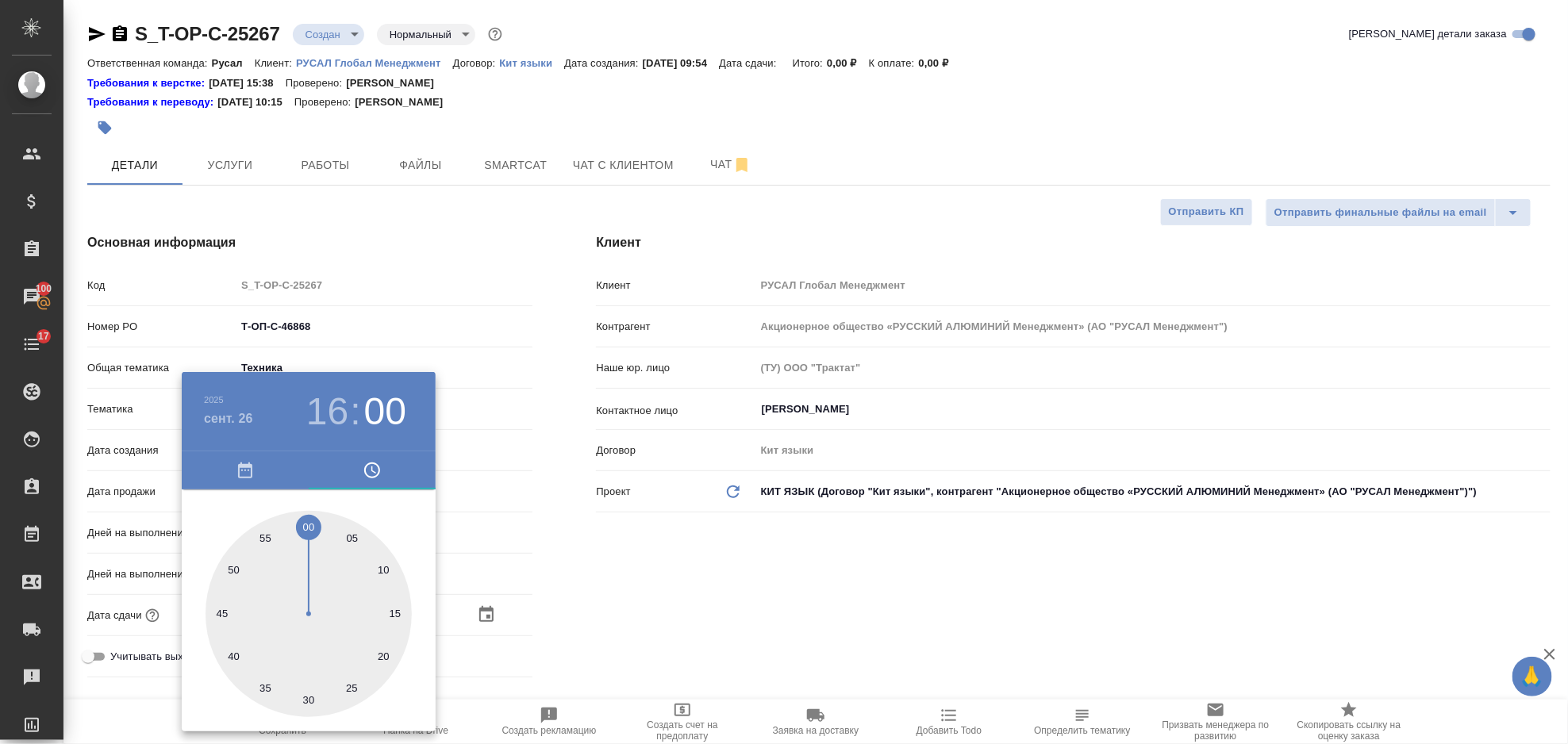
click at [645, 665] on div at bounding box center [784, 372] width 1568 height 744
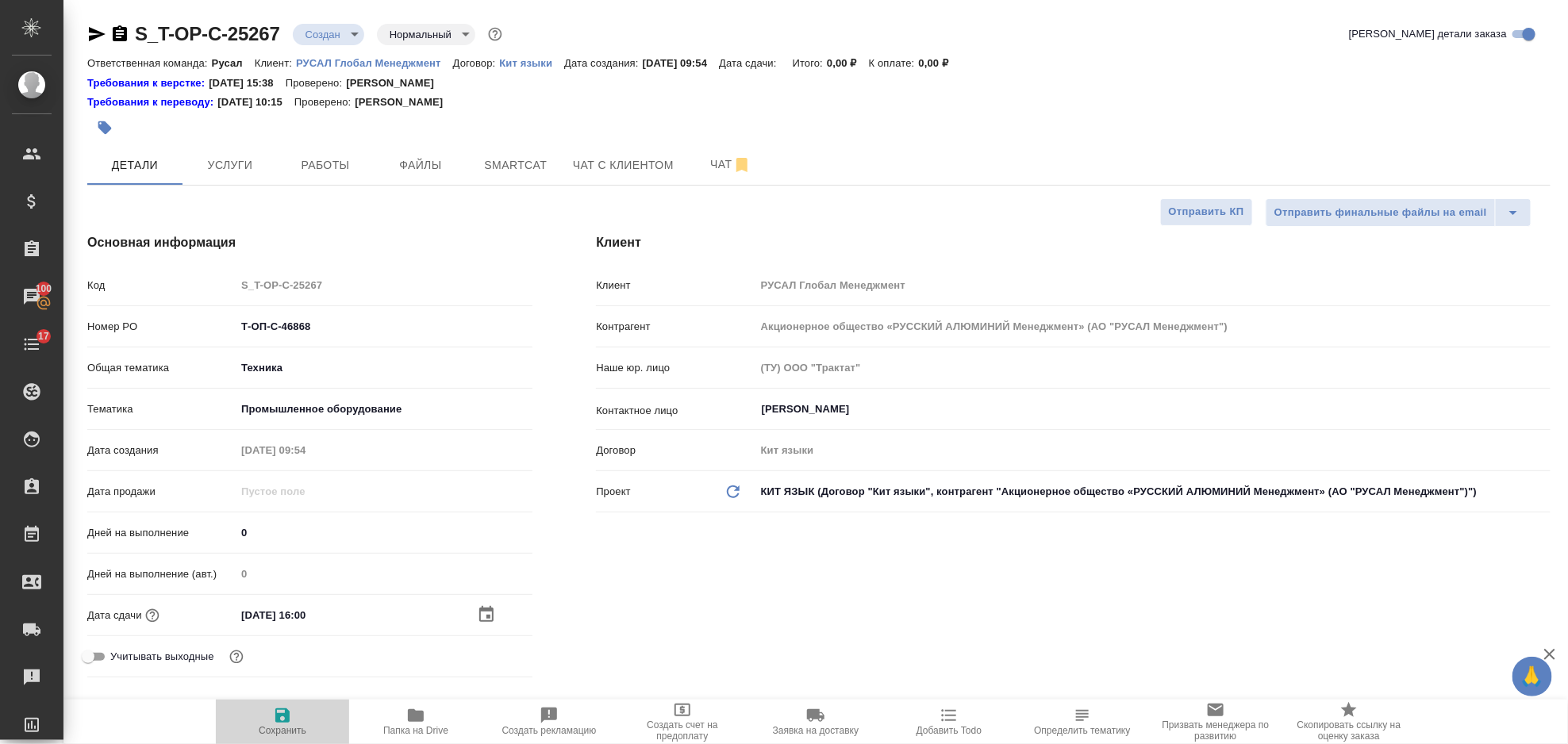
drag, startPoint x: 300, startPoint y: 715, endPoint x: 285, endPoint y: 724, distance: 17.5
click at [298, 716] on span "Сохранить" at bounding box center [283, 720] width 114 height 30
type textarea "x"
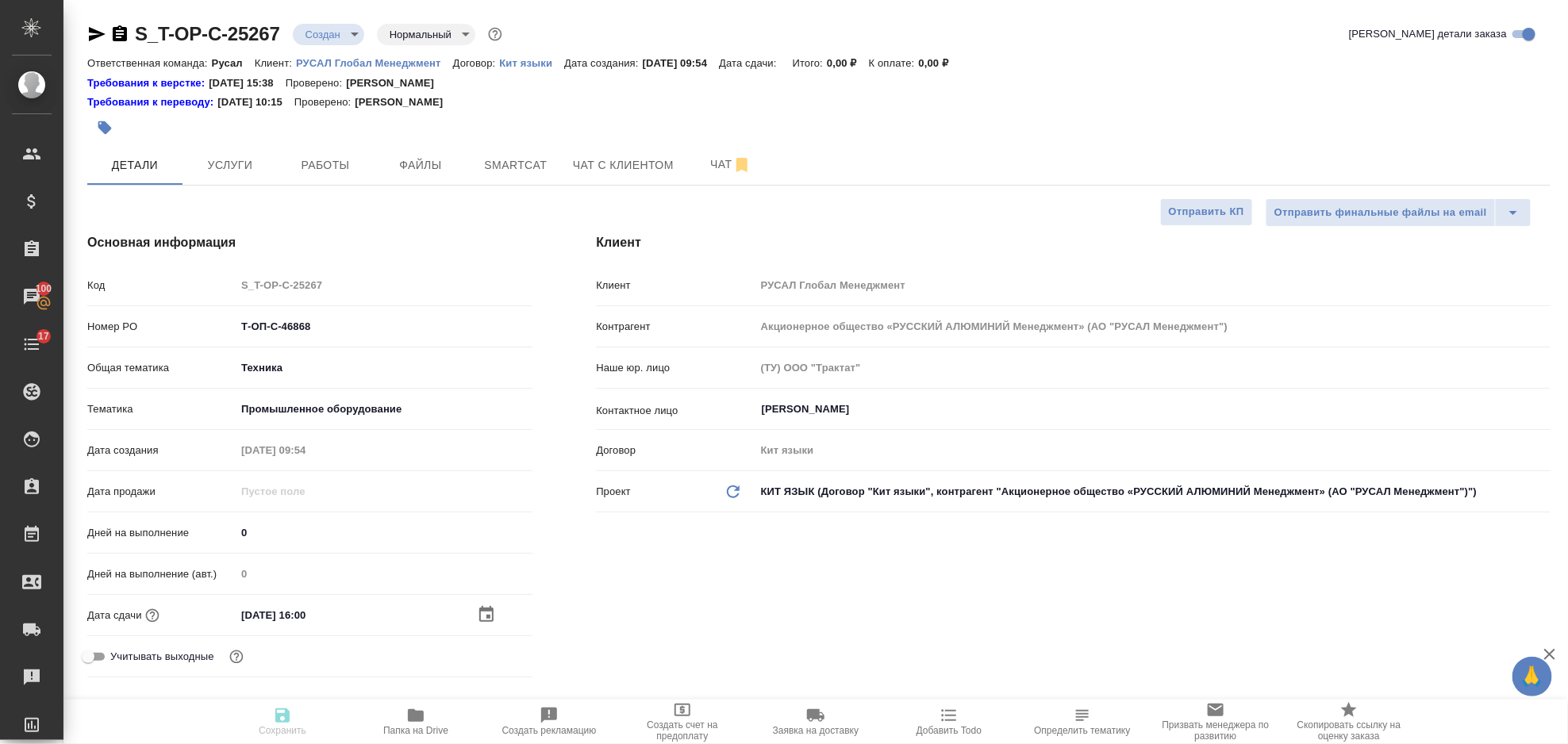
type textarea "x"
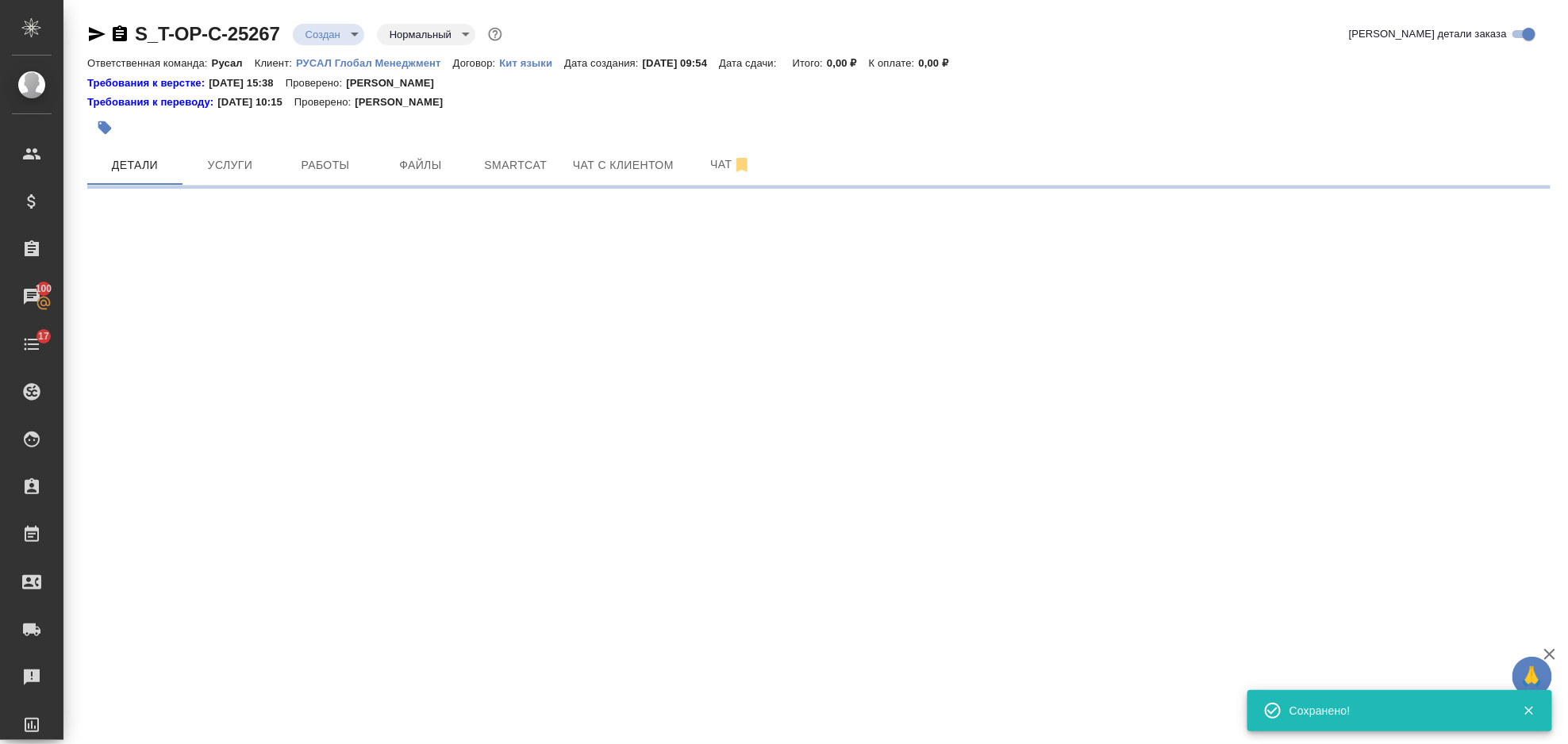
select select "RU"
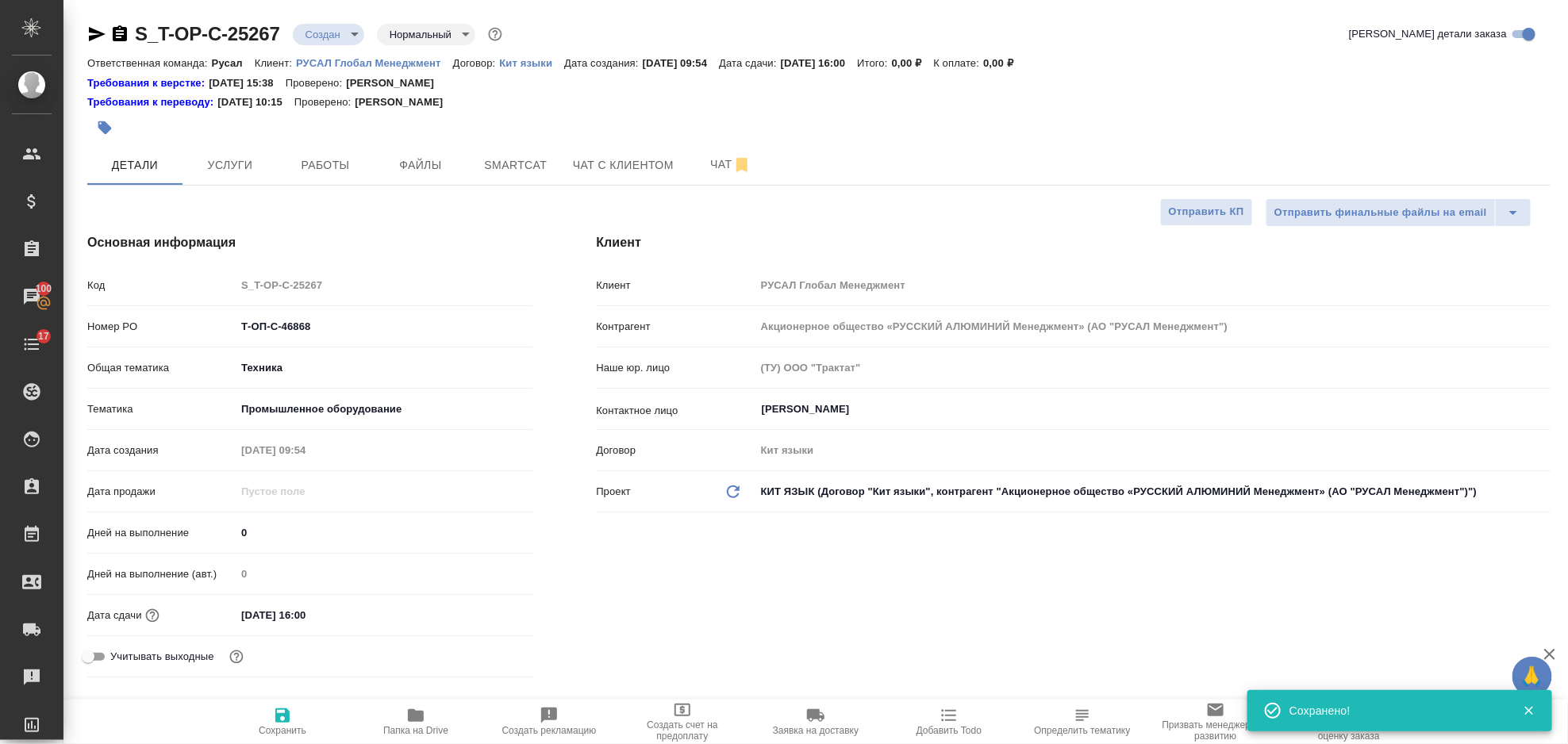
type textarea "x"
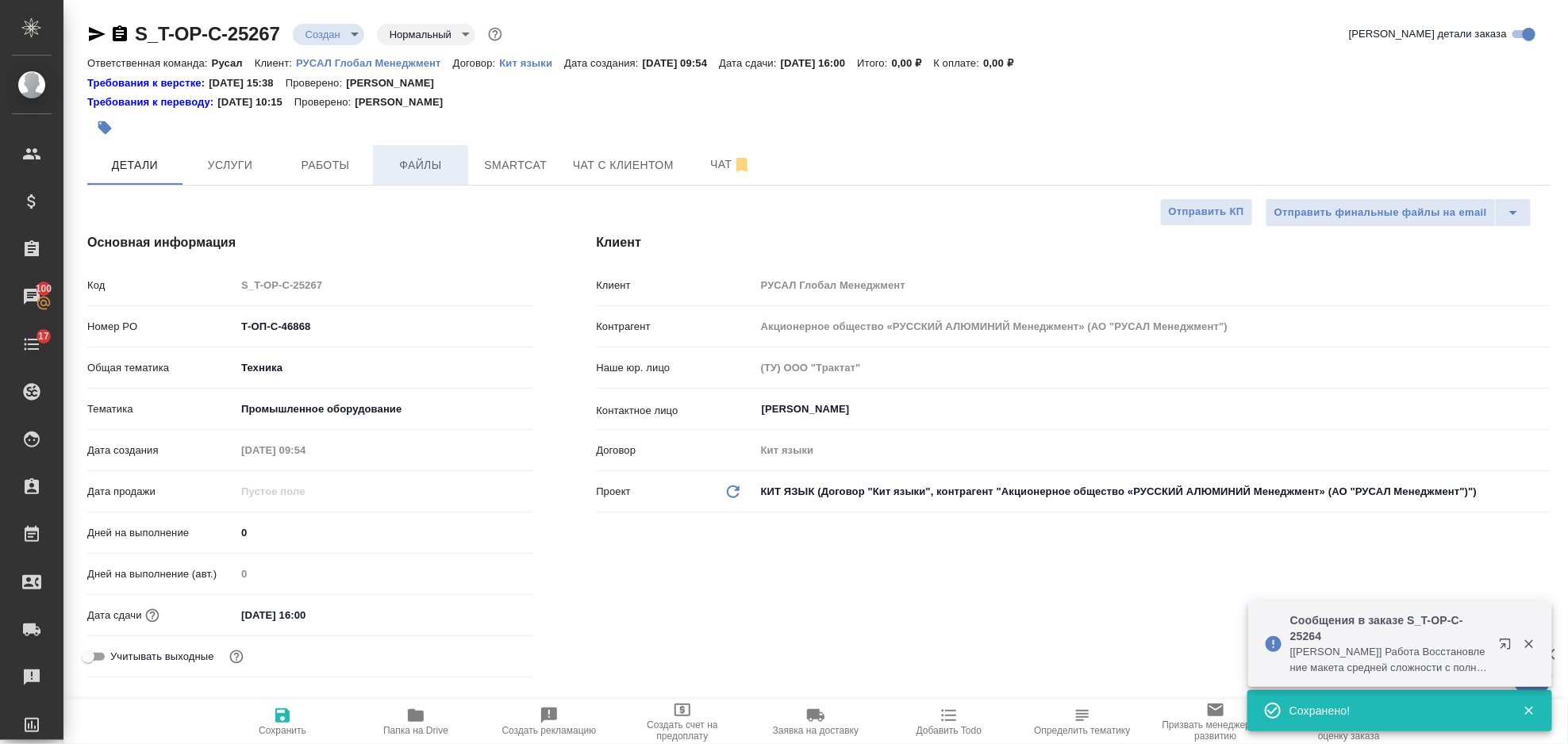
click at [409, 169] on span "Файлы" at bounding box center [421, 165] width 77 height 20
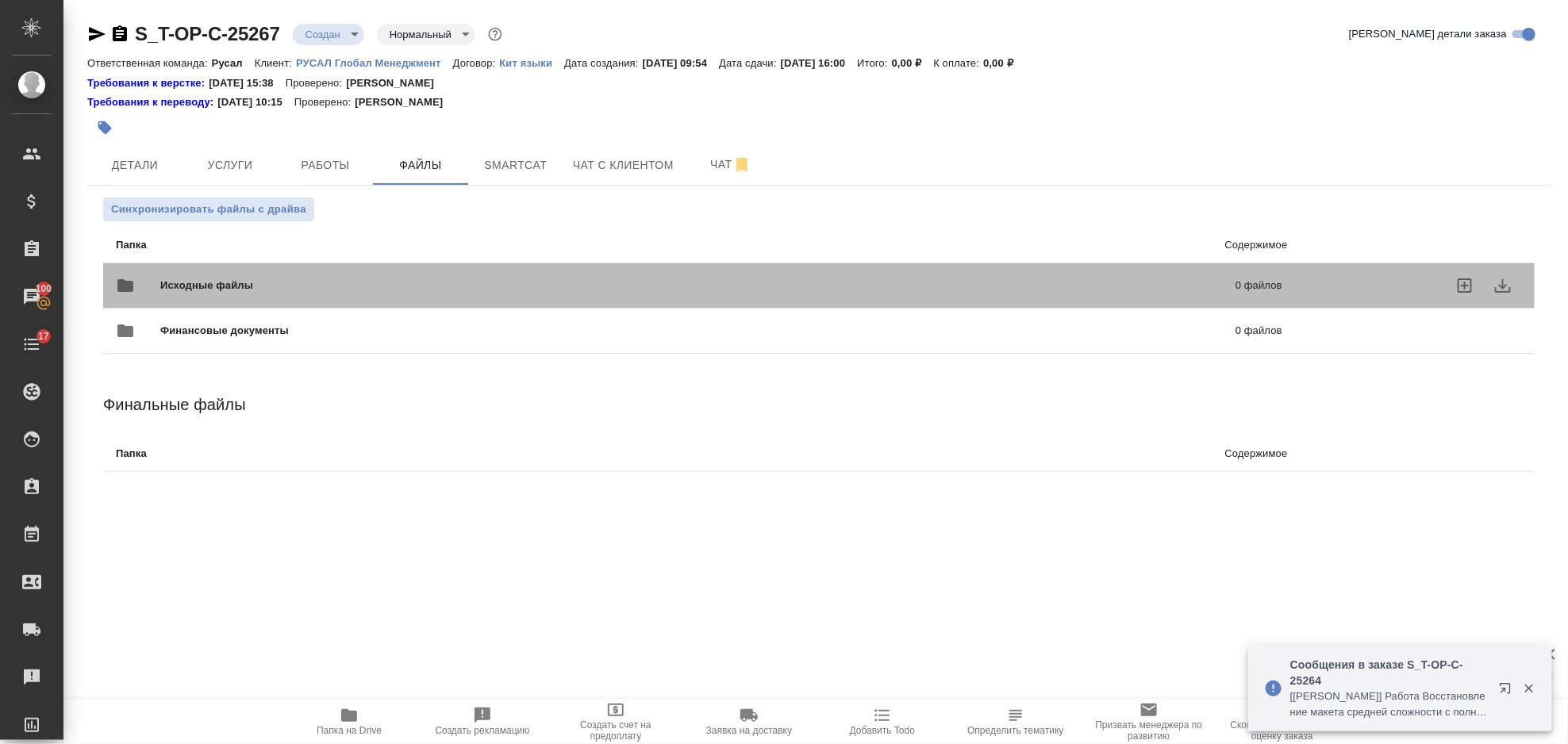
click at [248, 264] on div "Исходные файлы 0 файлов" at bounding box center [699, 285] width 1199 height 70
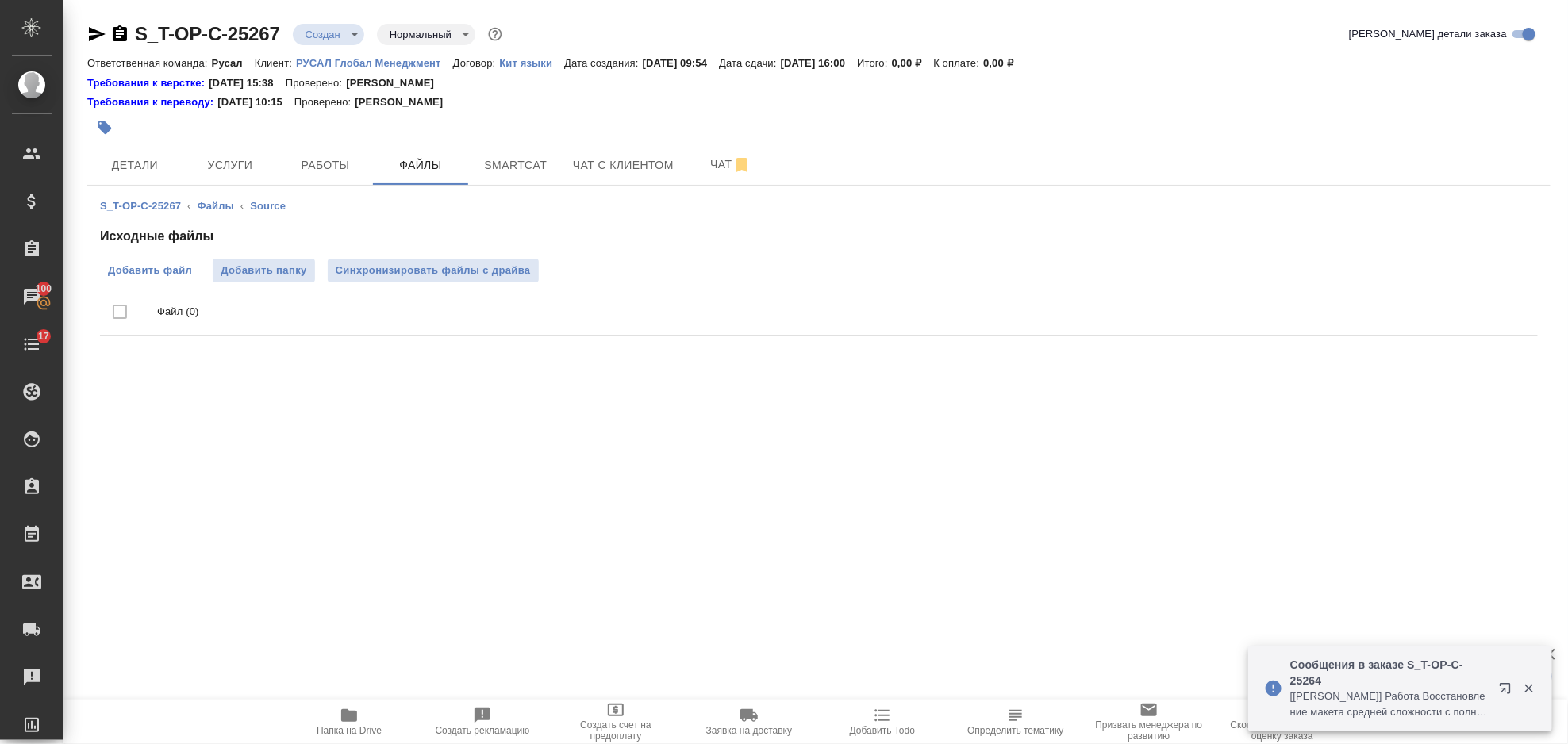
click at [149, 264] on span "Добавить файл" at bounding box center [150, 271] width 84 height 16
click at [0, 0] on input "Добавить файл" at bounding box center [0, 0] width 0 height 0
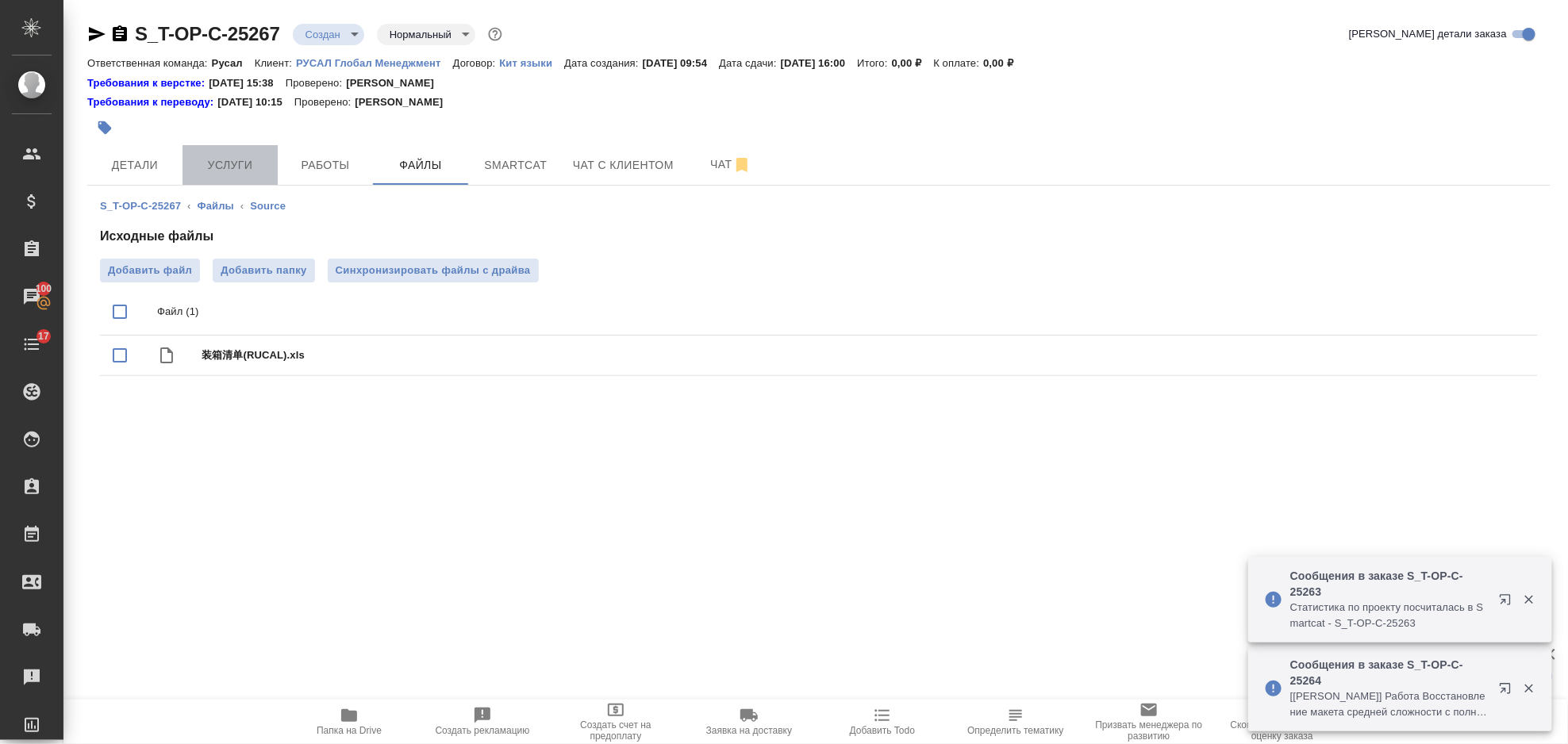
click at [242, 164] on span "Услуги" at bounding box center [231, 165] width 77 height 20
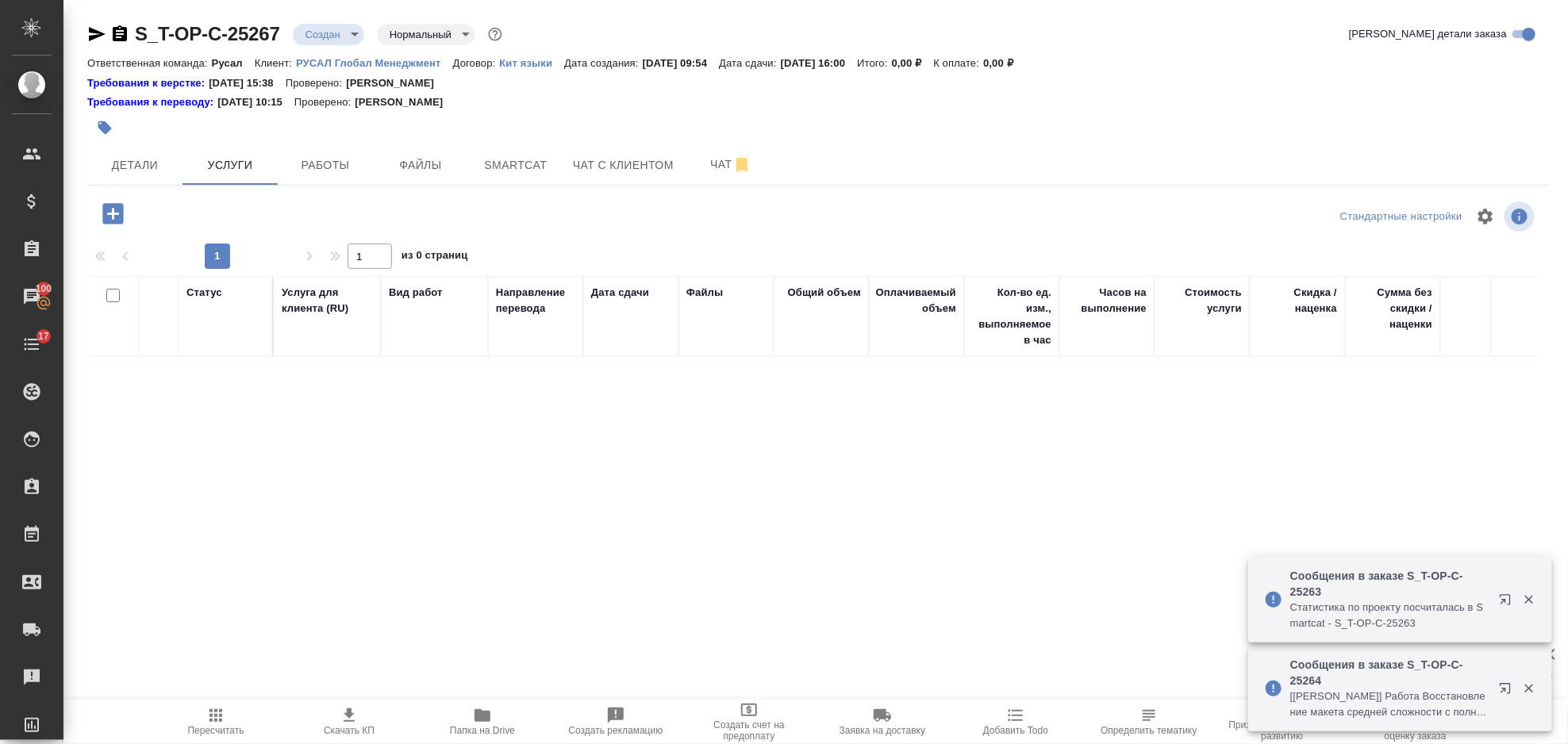
click at [110, 222] on icon "button" at bounding box center [112, 213] width 21 height 21
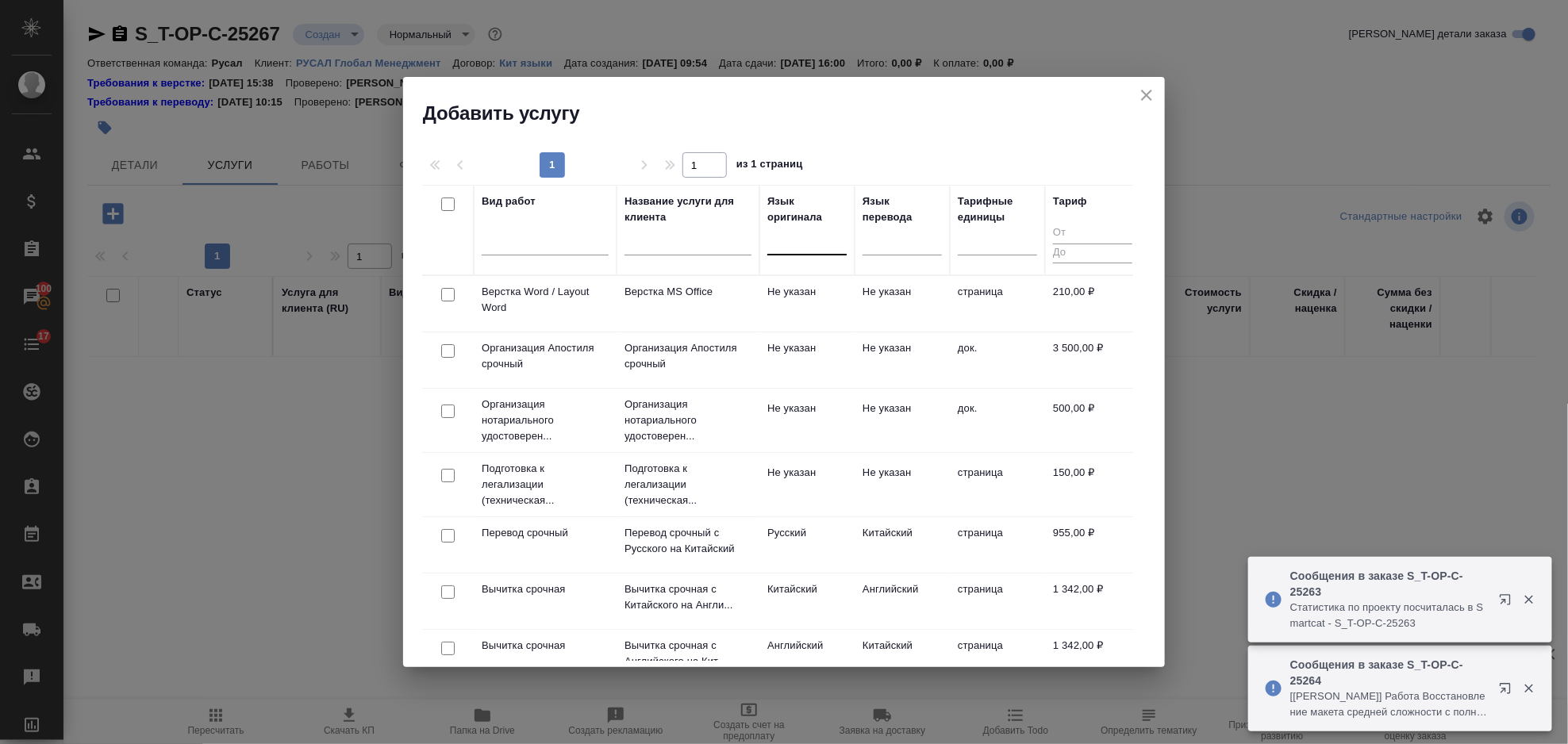
click at [782, 242] on div at bounding box center [807, 239] width 80 height 23
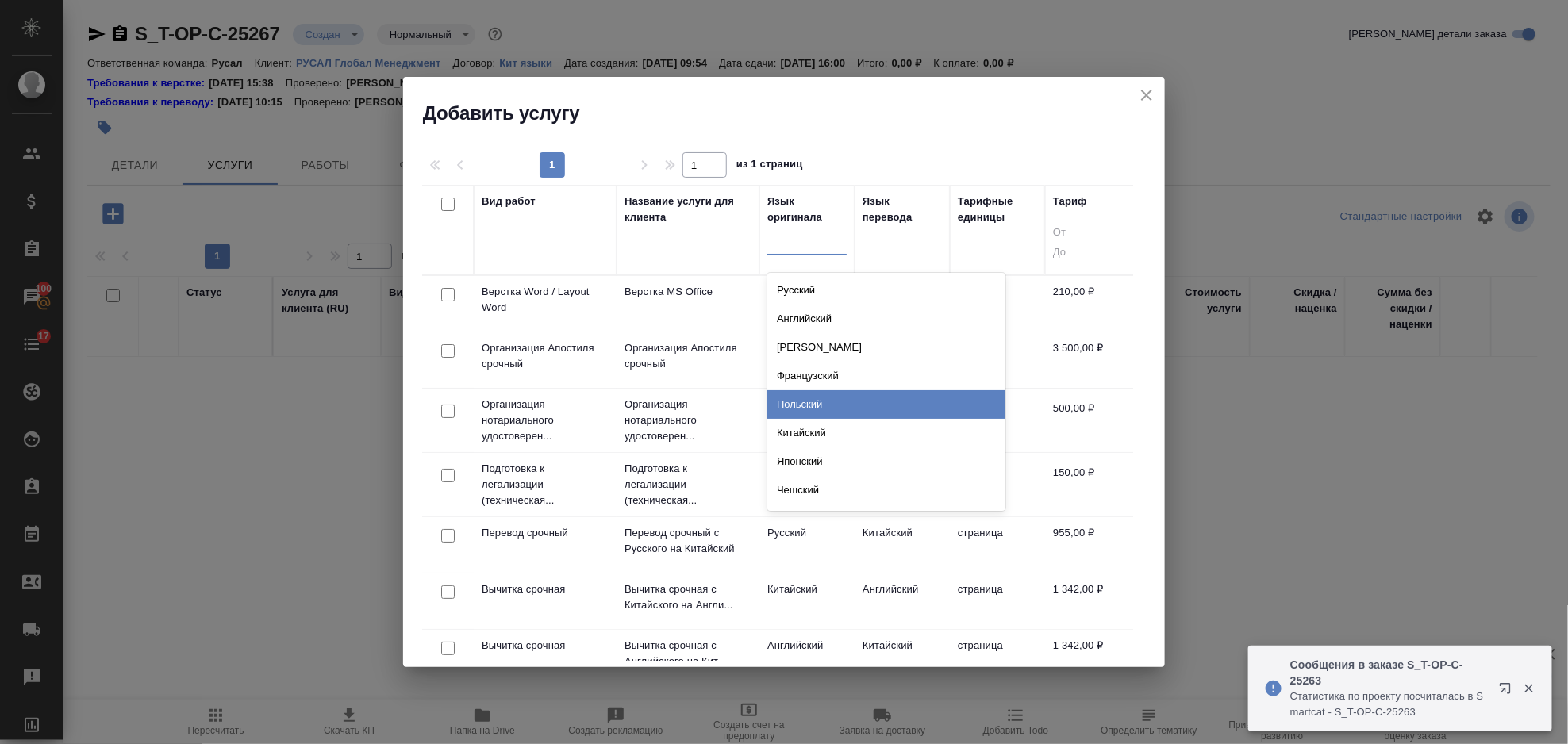
click at [843, 422] on div "Китайский" at bounding box center [887, 433] width 239 height 28
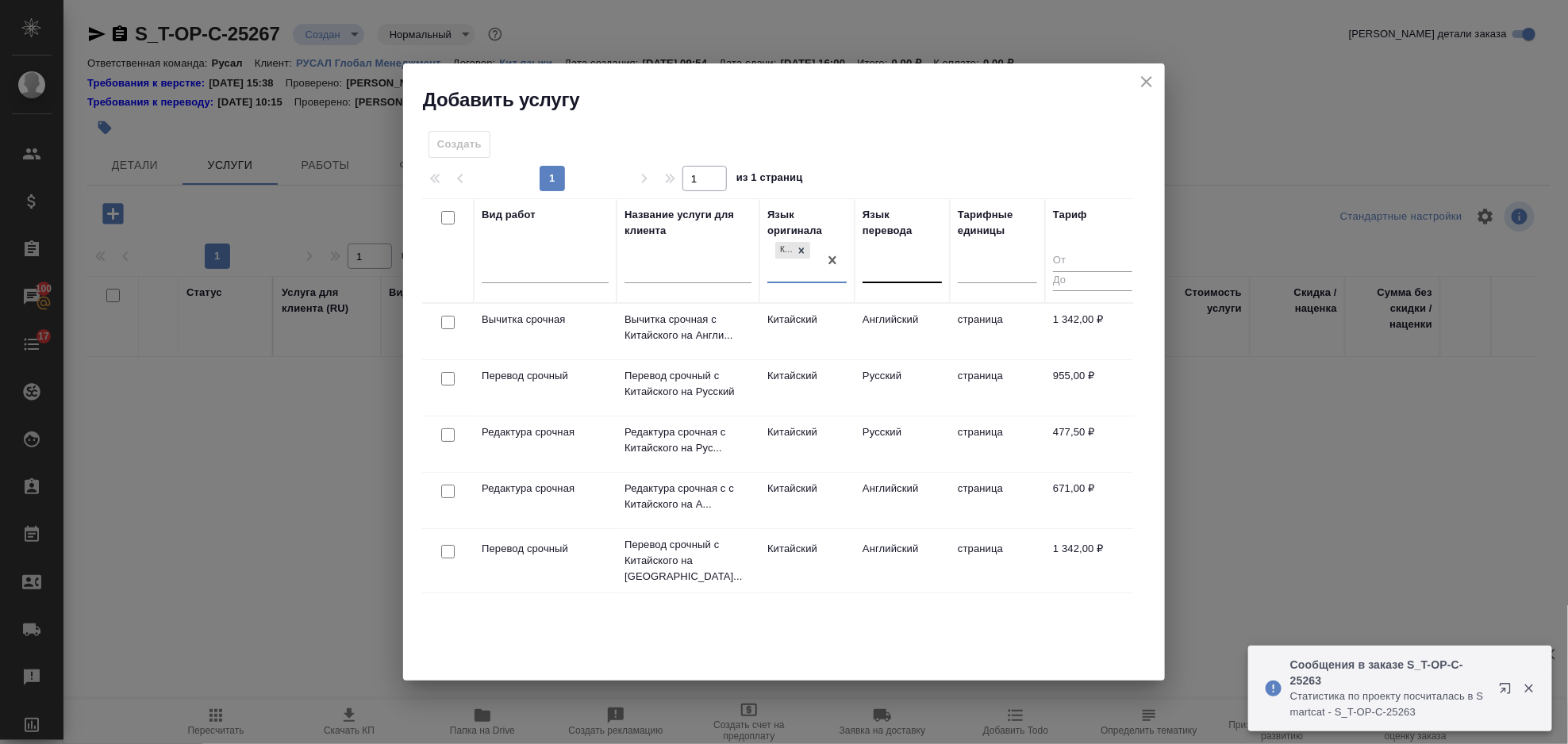
click at [888, 267] on div at bounding box center [902, 267] width 80 height 23
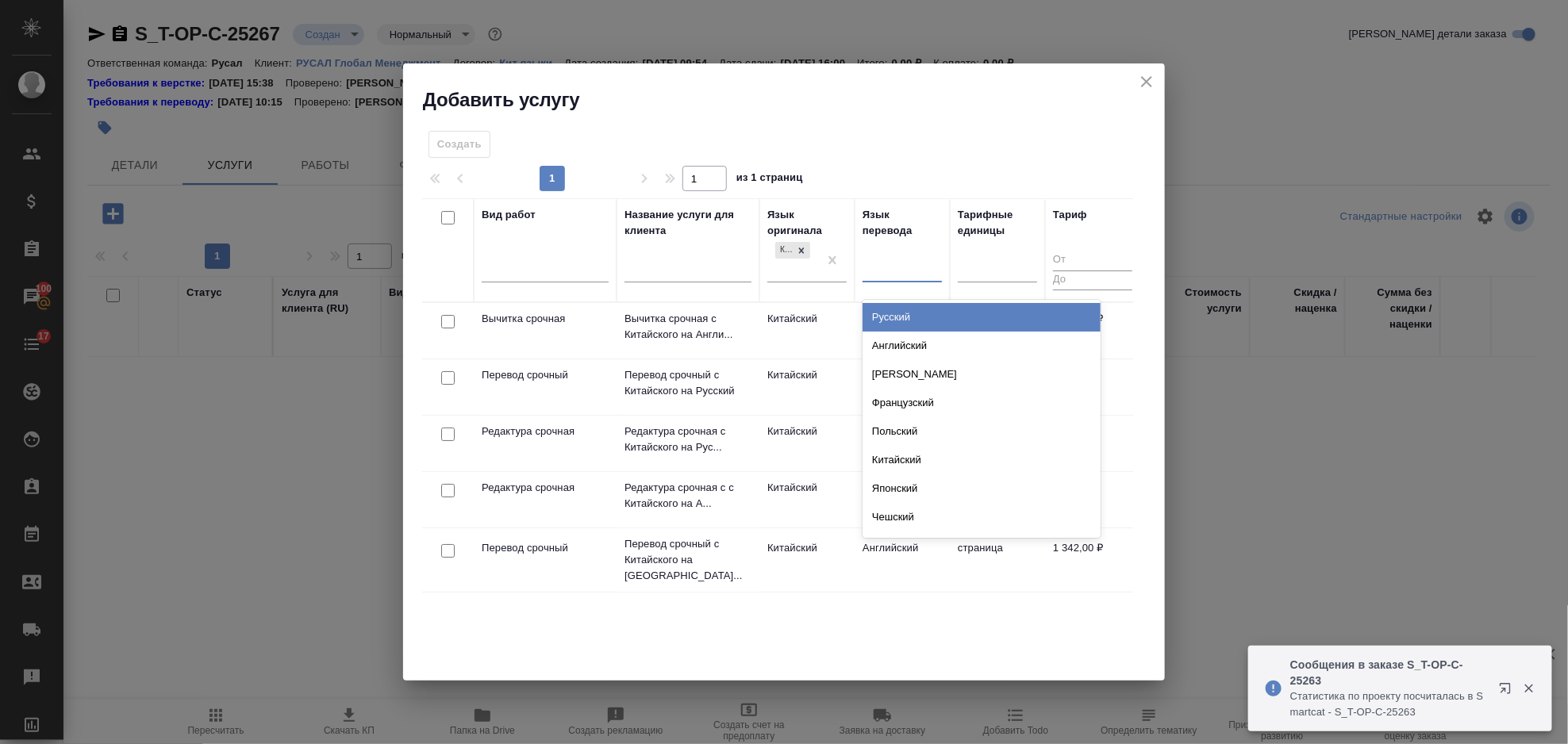
click at [912, 321] on div "Русский" at bounding box center [982, 317] width 239 height 28
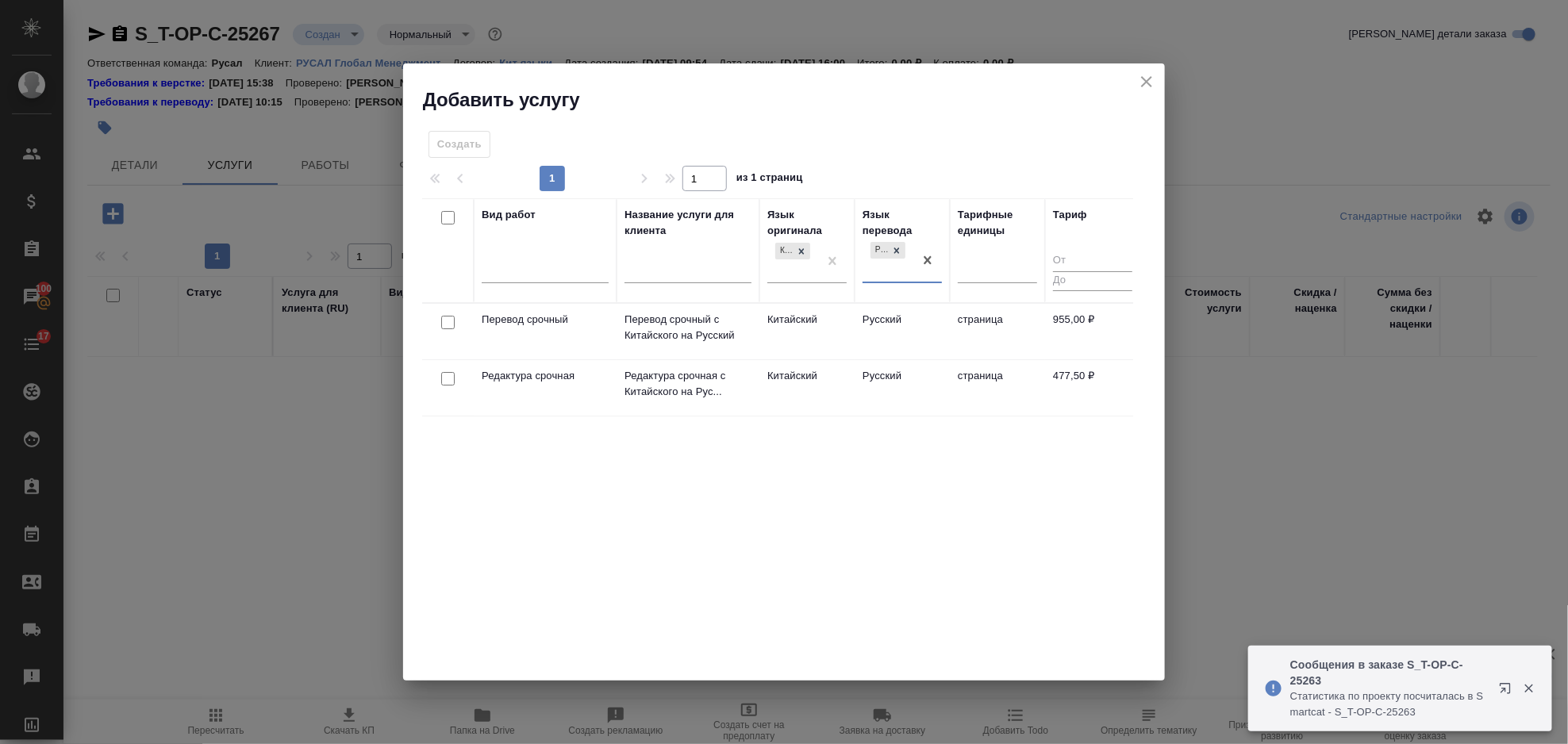
click at [450, 325] on input "checkbox" at bounding box center [448, 323] width 14 height 14
checkbox input "true"
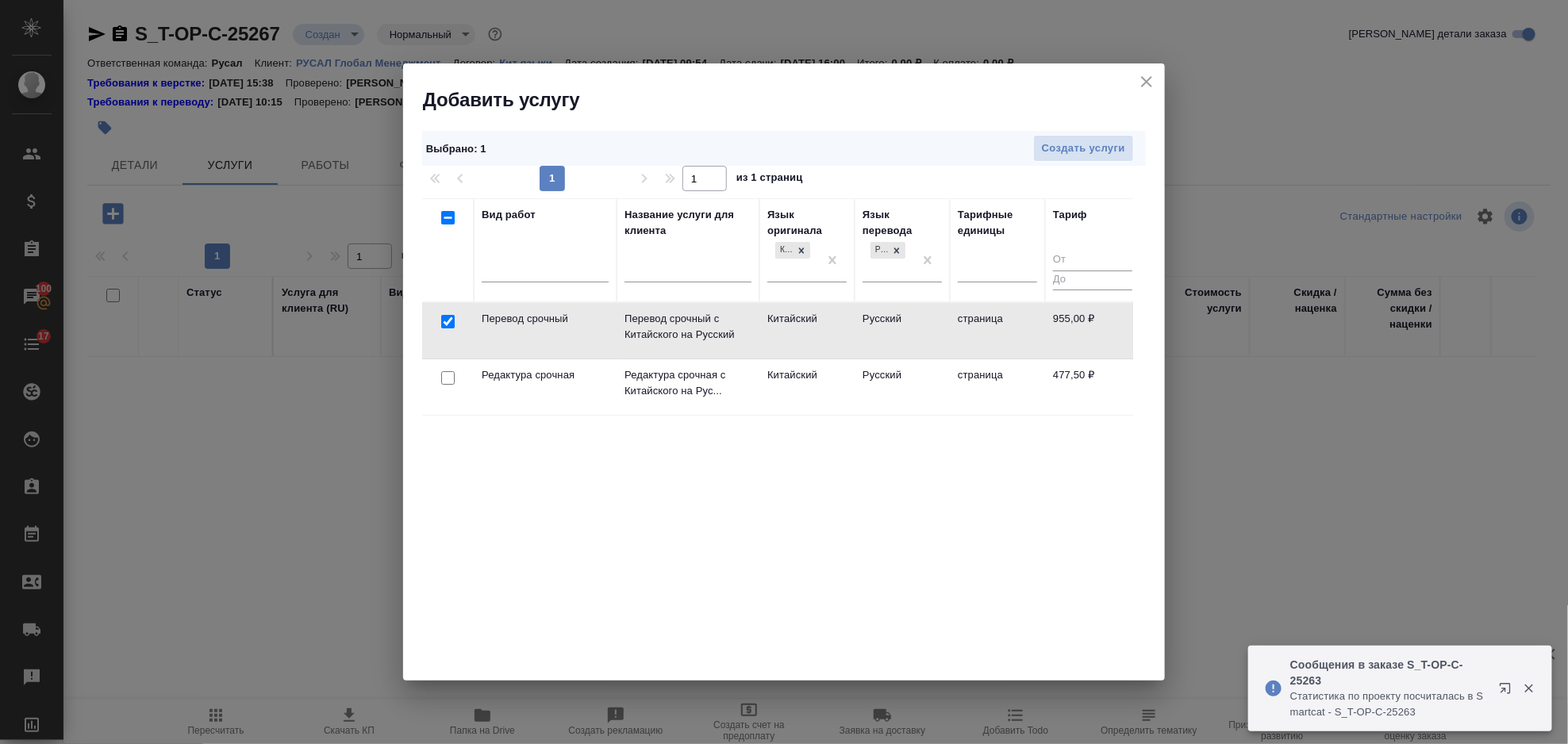
click at [446, 375] on input "checkbox" at bounding box center [448, 378] width 14 height 14
checkbox input "true"
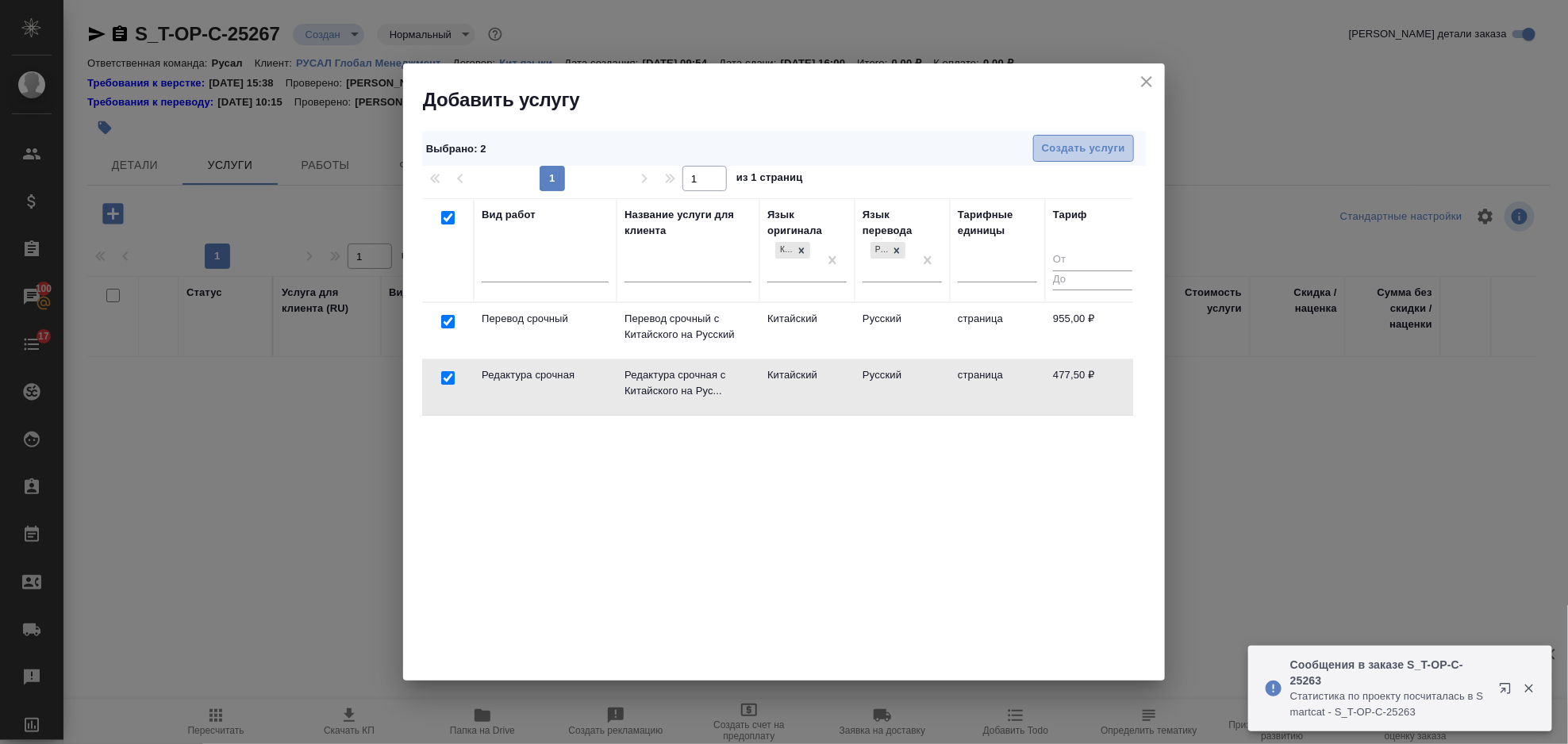
click at [1096, 138] on button "Создать услуги" at bounding box center [1083, 148] width 101 height 27
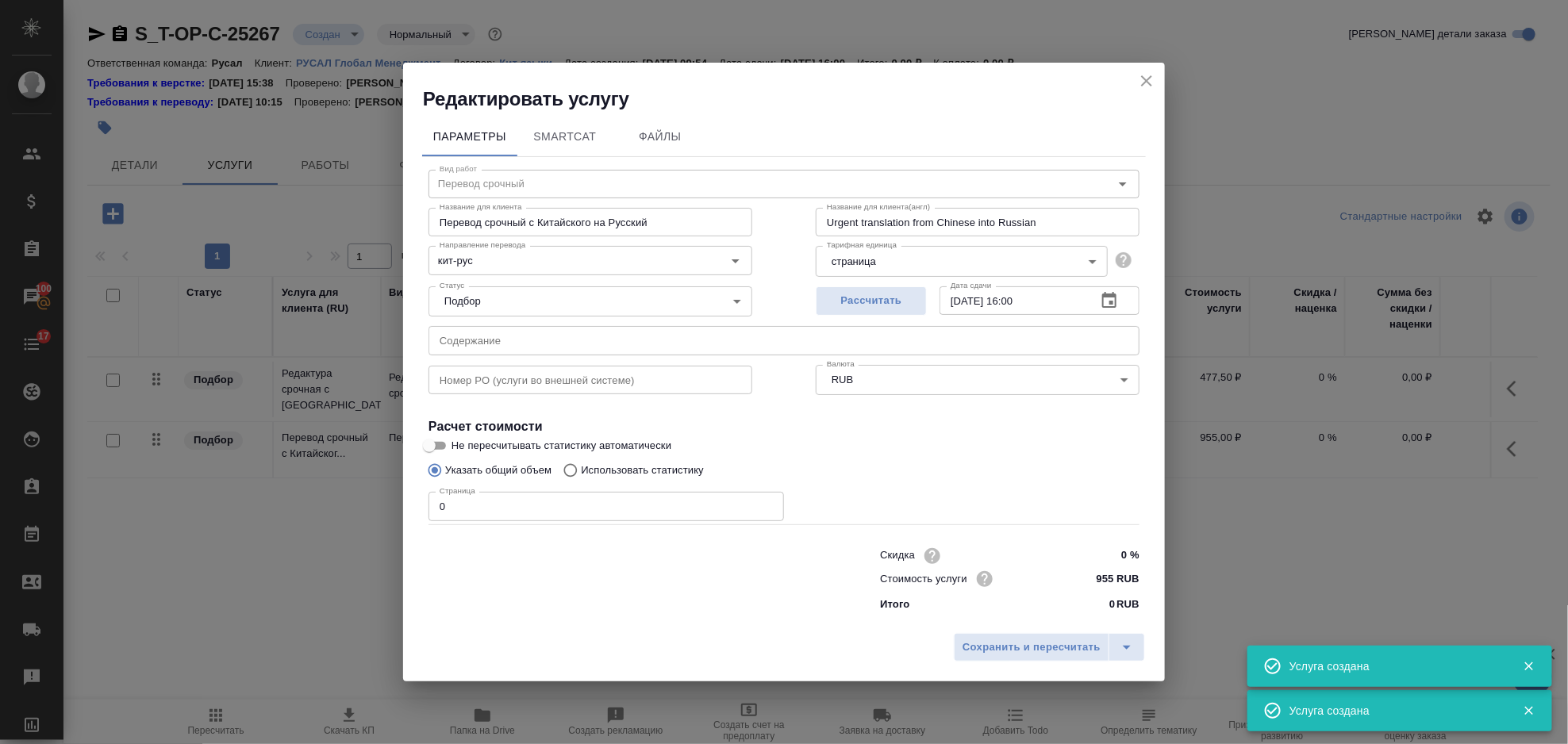
type input "Перевод срочный"
type input "Перевод срочный с Китайского на Русский"
type input "Urgent translation from Chinese into Russian"
type input "955 RUB"
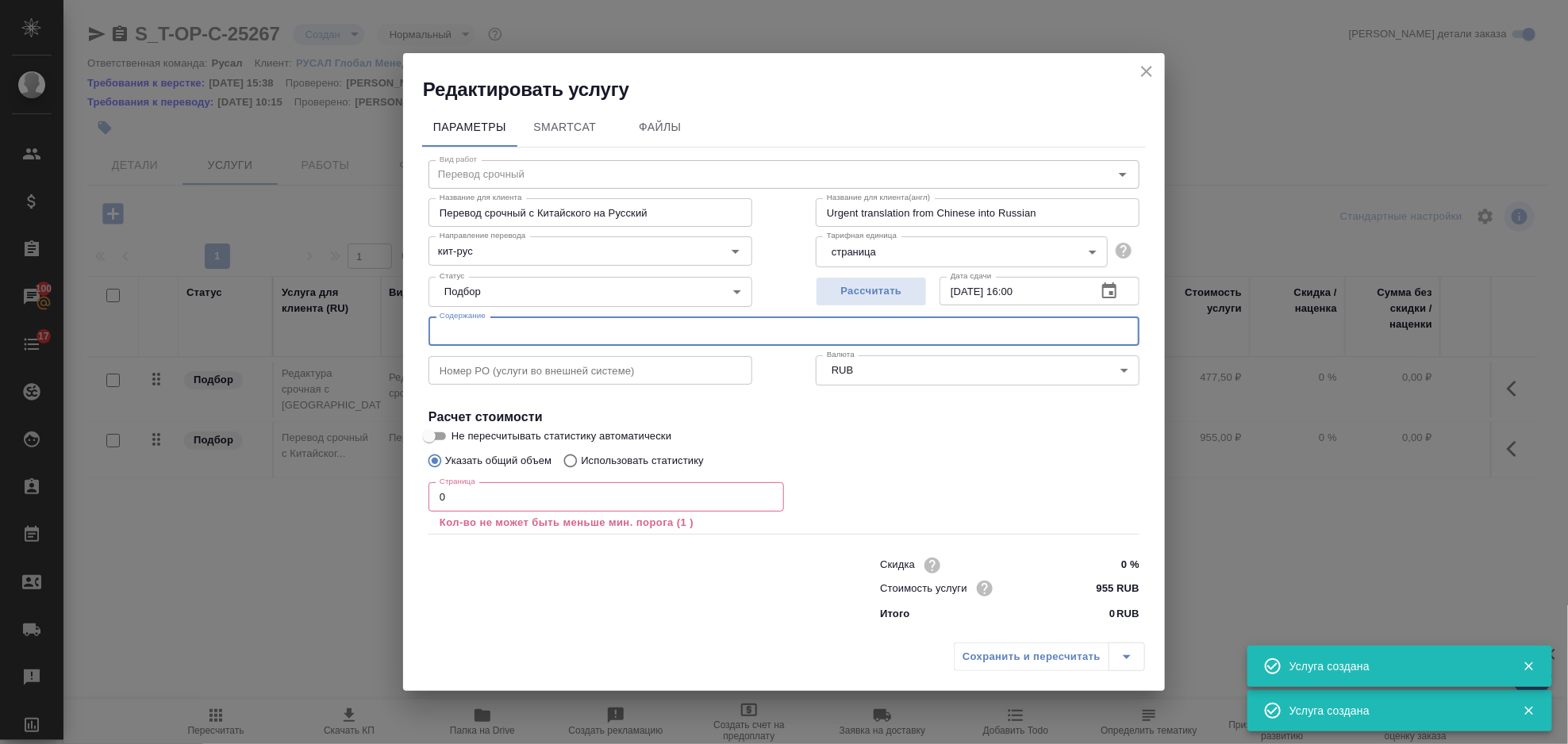
click at [584, 336] on input "text" at bounding box center [784, 331] width 711 height 28
paste input "装箱清单(RUCAL)"
type input "装箱清单(RUCAL)"
click at [528, 500] on input "0" at bounding box center [607, 496] width 355 height 28
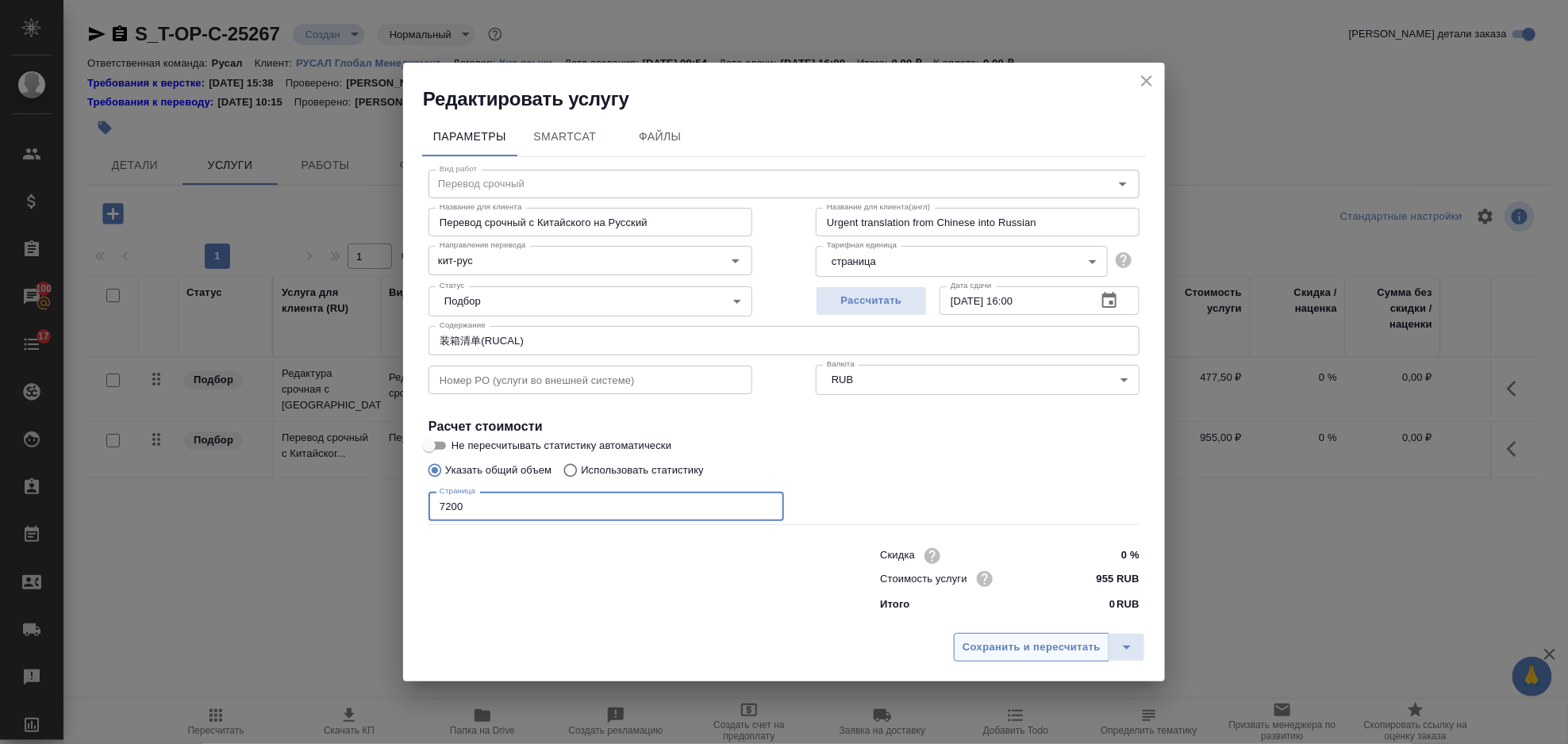
type input "7200"
click at [1013, 652] on span "Сохранить и пересчитать" at bounding box center [1032, 648] width 138 height 19
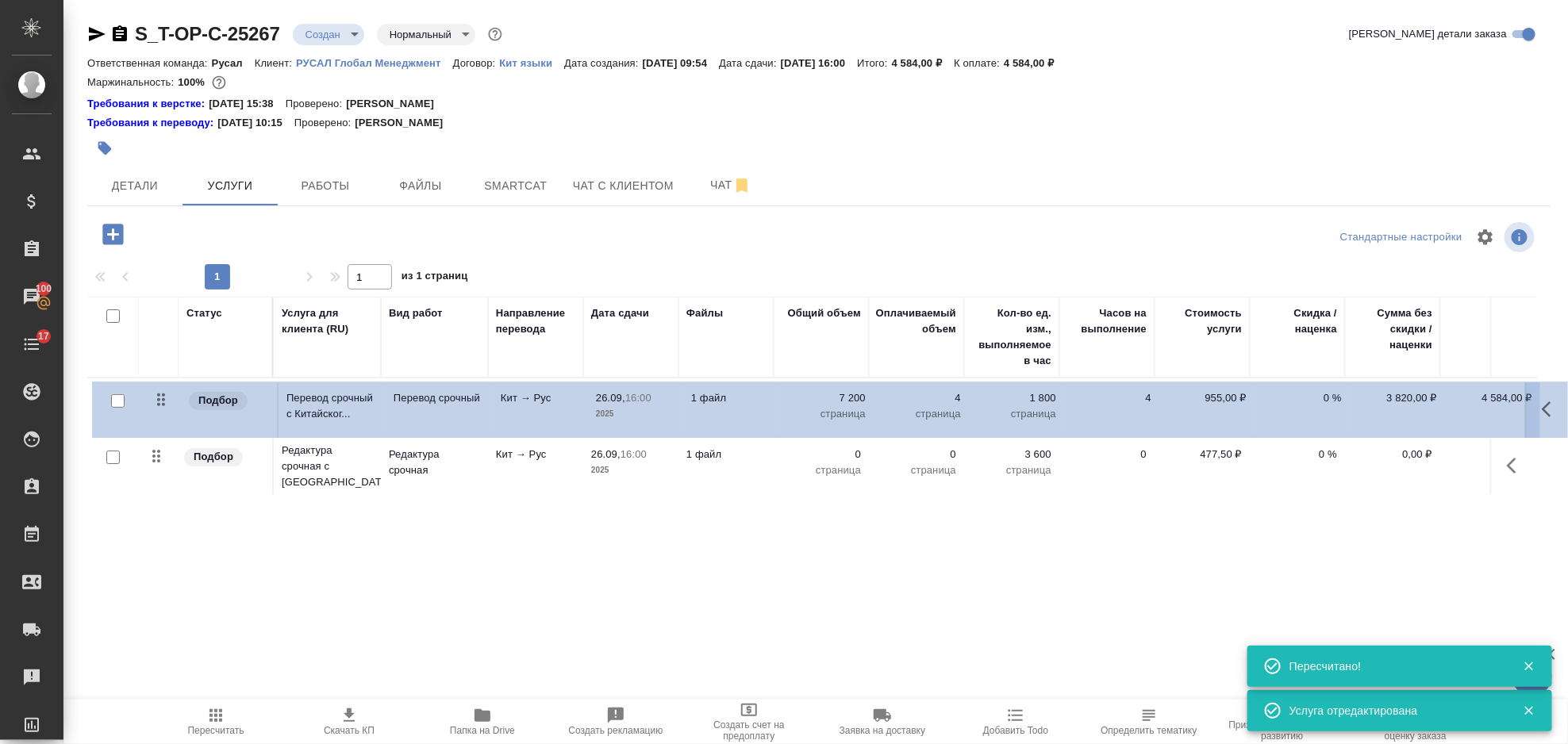
drag, startPoint x: 158, startPoint y: 467, endPoint x: 164, endPoint y: 399, distance: 68.3
click at [164, 399] on table "Статус Услуга для клиента (RU) Вид работ Направление перевода Дата сдачи Файлы …" at bounding box center [836, 398] width 1496 height 202
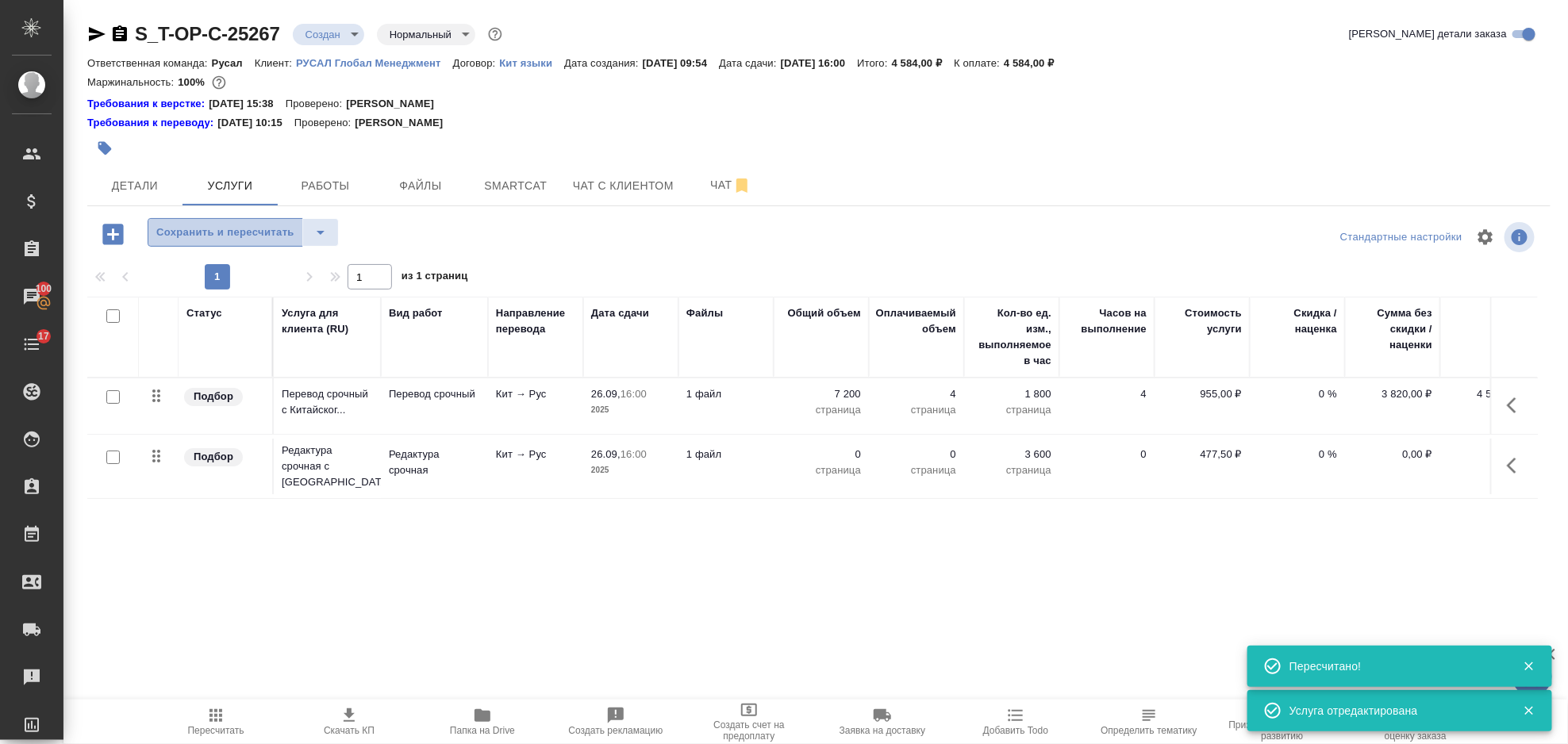
click at [207, 237] on span "Сохранить и пересчитать" at bounding box center [225, 233] width 138 height 19
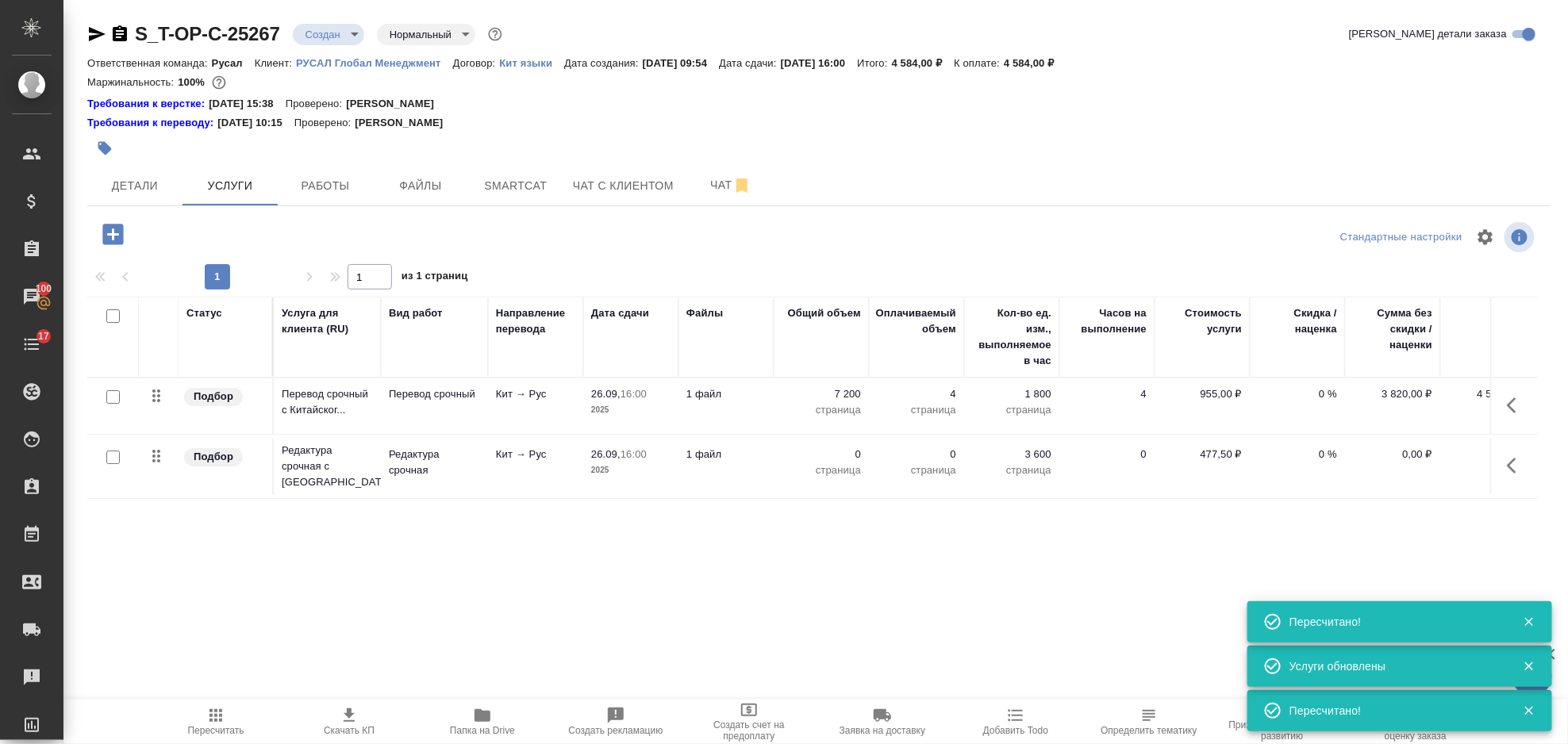
click at [1518, 461] on icon "button" at bounding box center [1516, 465] width 19 height 19
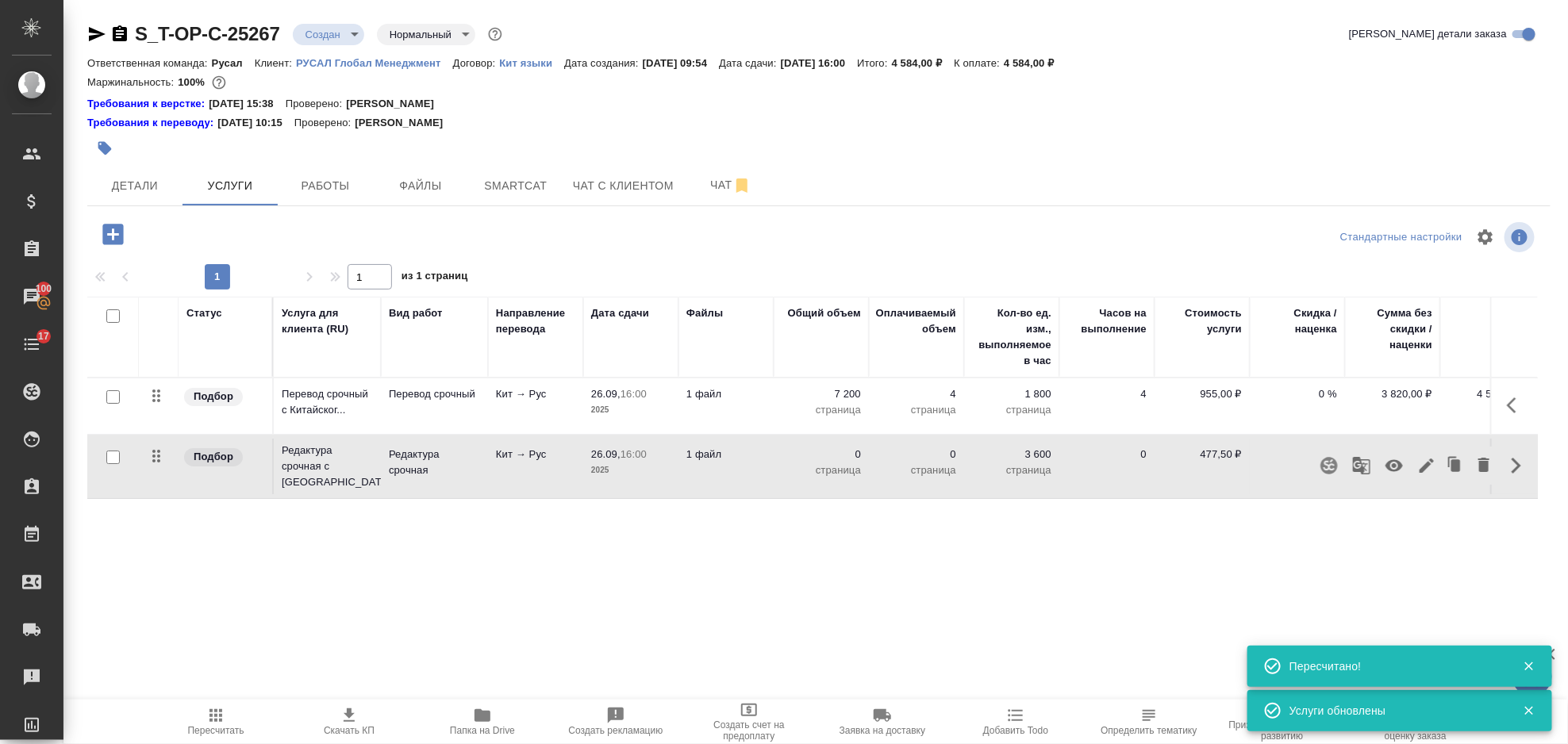
click at [1426, 457] on icon "button" at bounding box center [1427, 465] width 19 height 19
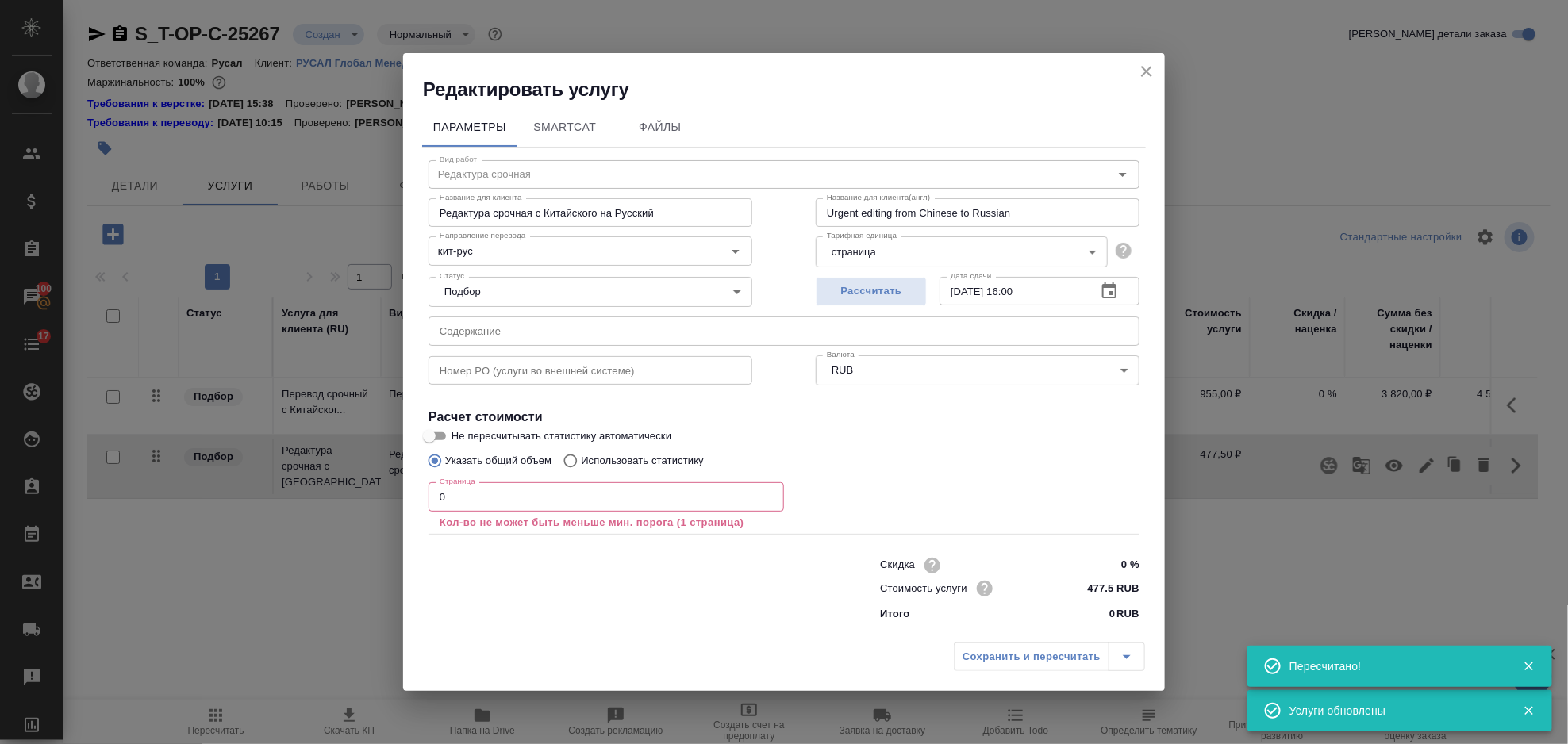
click at [528, 507] on input "0" at bounding box center [607, 496] width 355 height 28
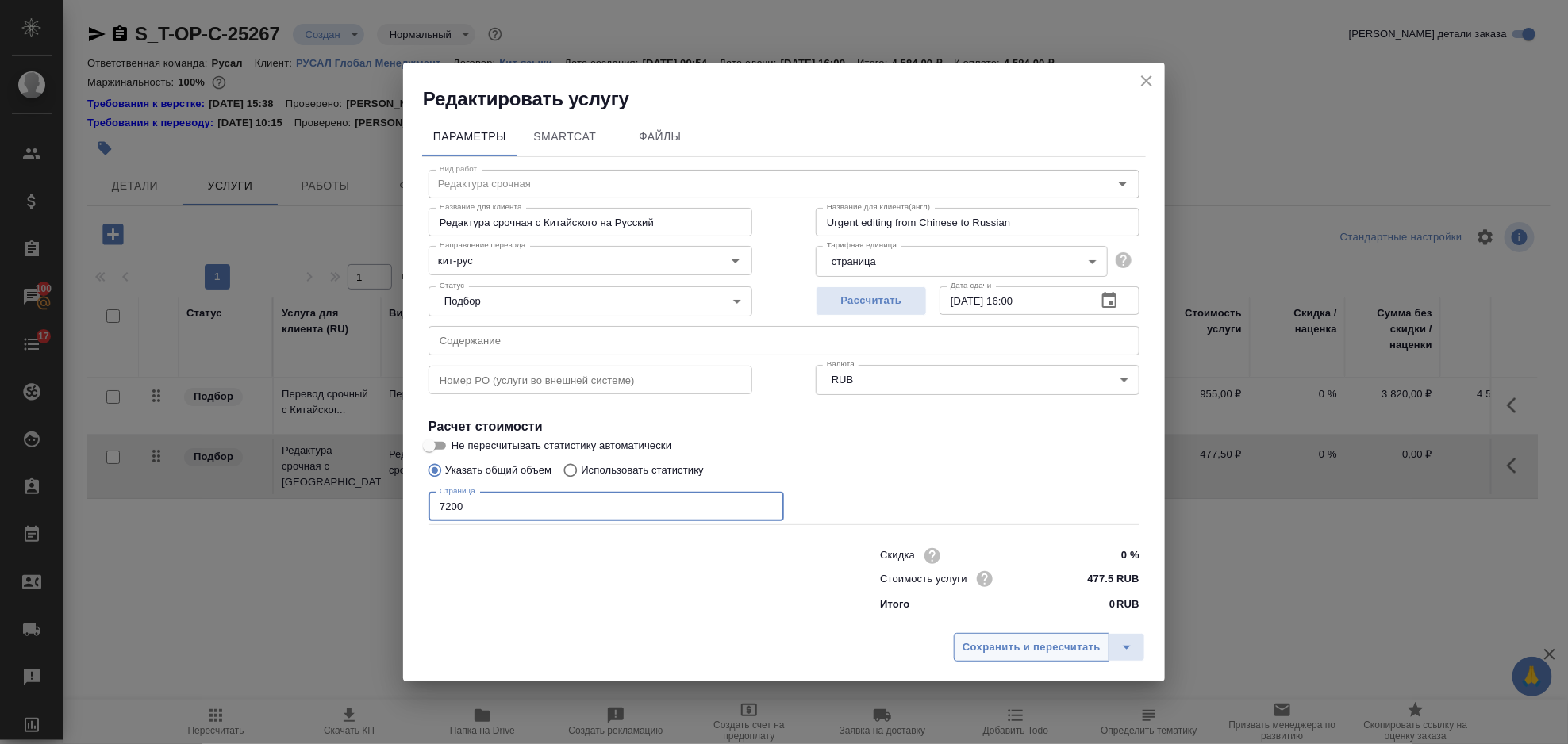
type input "7200"
click at [1050, 652] on span "Сохранить и пересчитать" at bounding box center [1032, 648] width 138 height 19
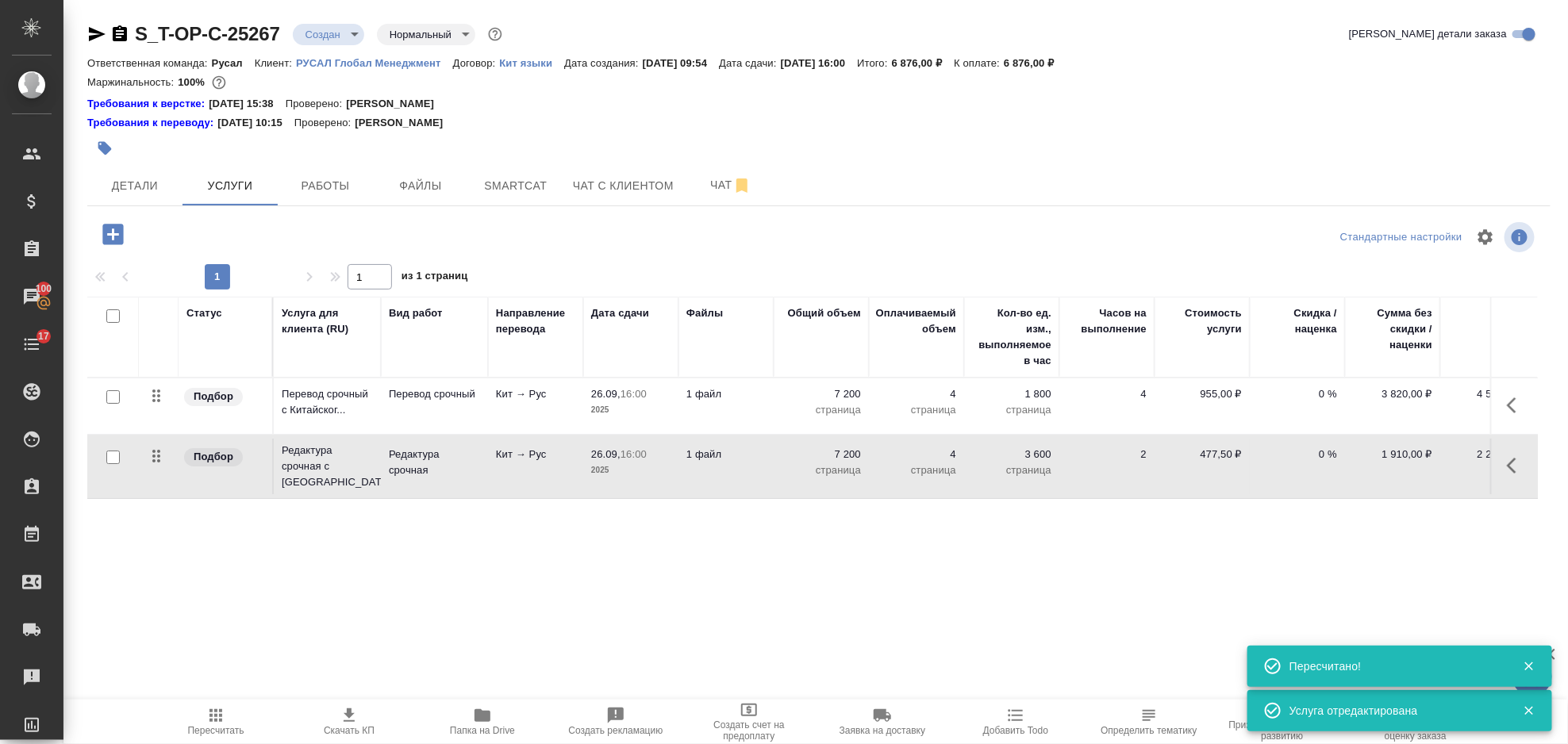
click at [111, 241] on icon "button" at bounding box center [112, 234] width 21 height 21
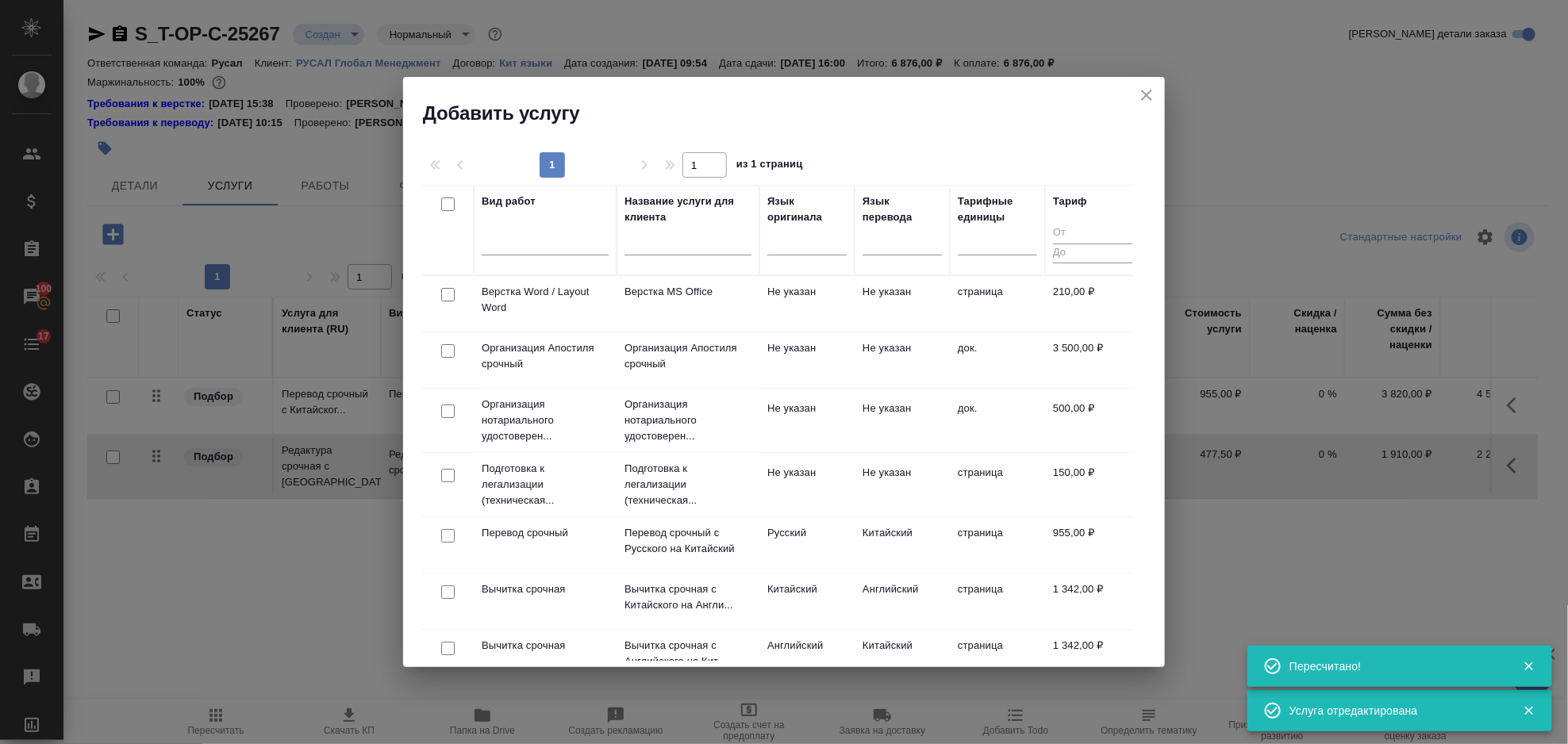
click at [454, 296] on input "checkbox" at bounding box center [448, 294] width 14 height 14
checkbox input "true"
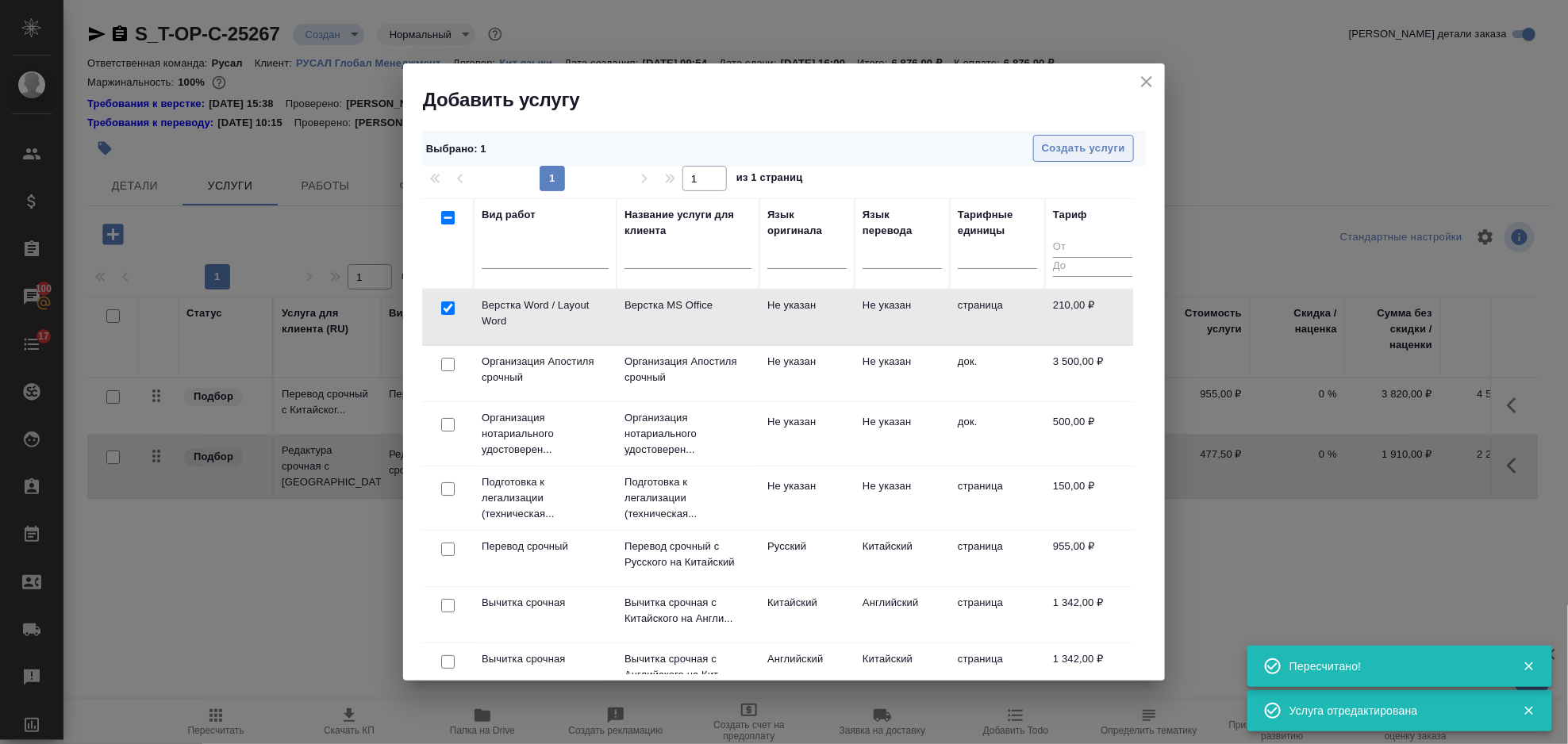
click at [1063, 145] on span "Создать услуги" at bounding box center [1083, 148] width 83 height 19
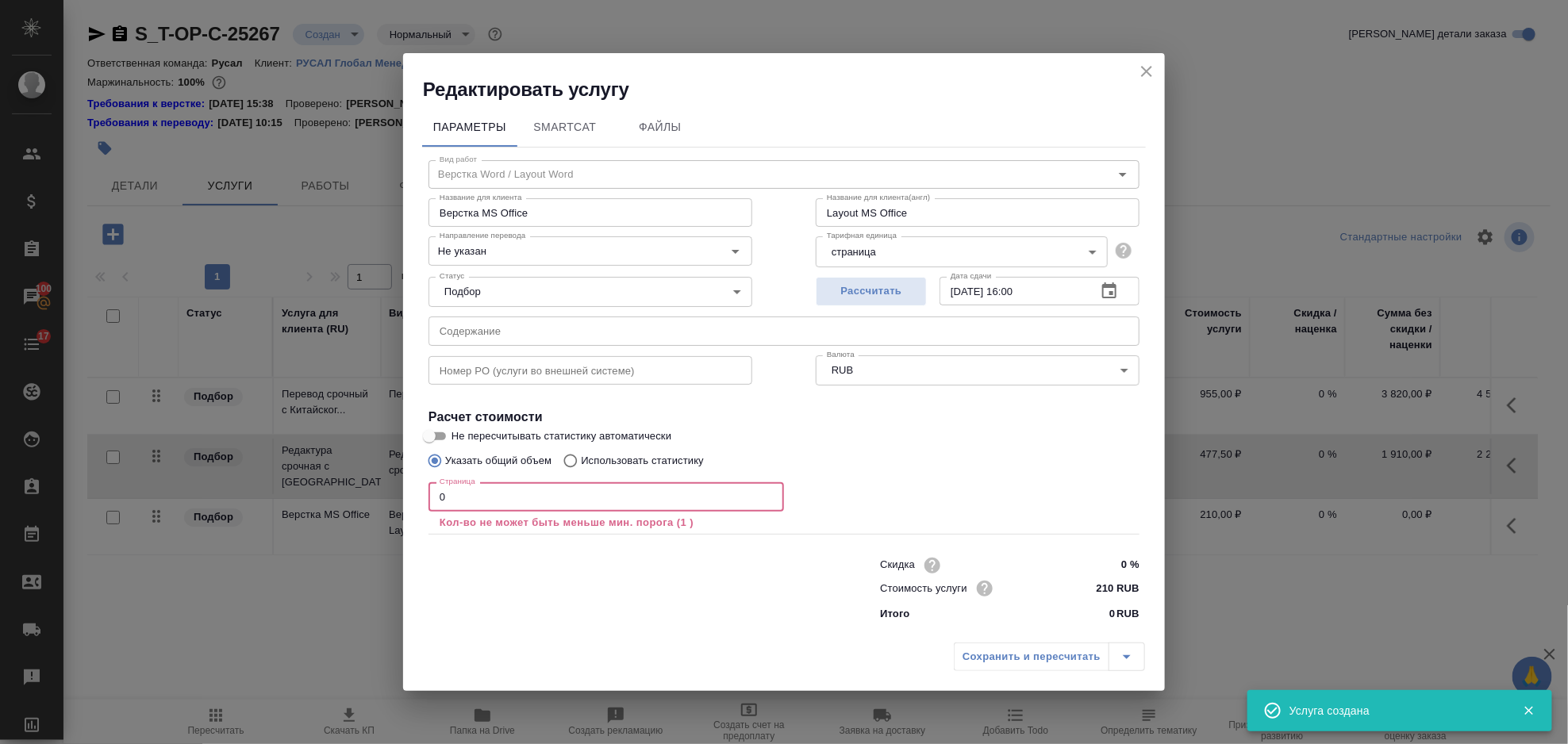
click at [489, 492] on input "0" at bounding box center [607, 496] width 355 height 28
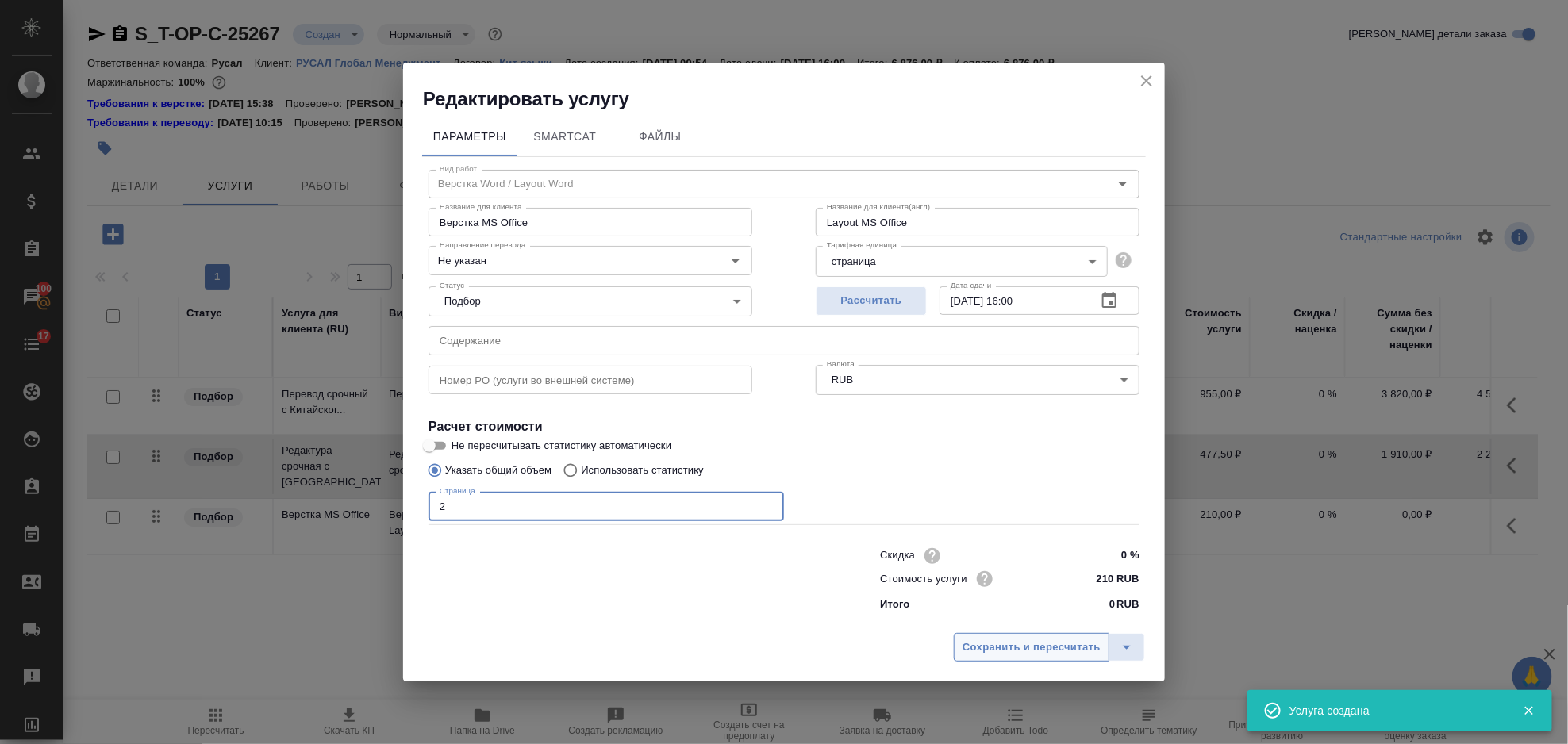
type input "2"
click at [988, 653] on span "Сохранить и пересчитать" at bounding box center [1032, 648] width 138 height 19
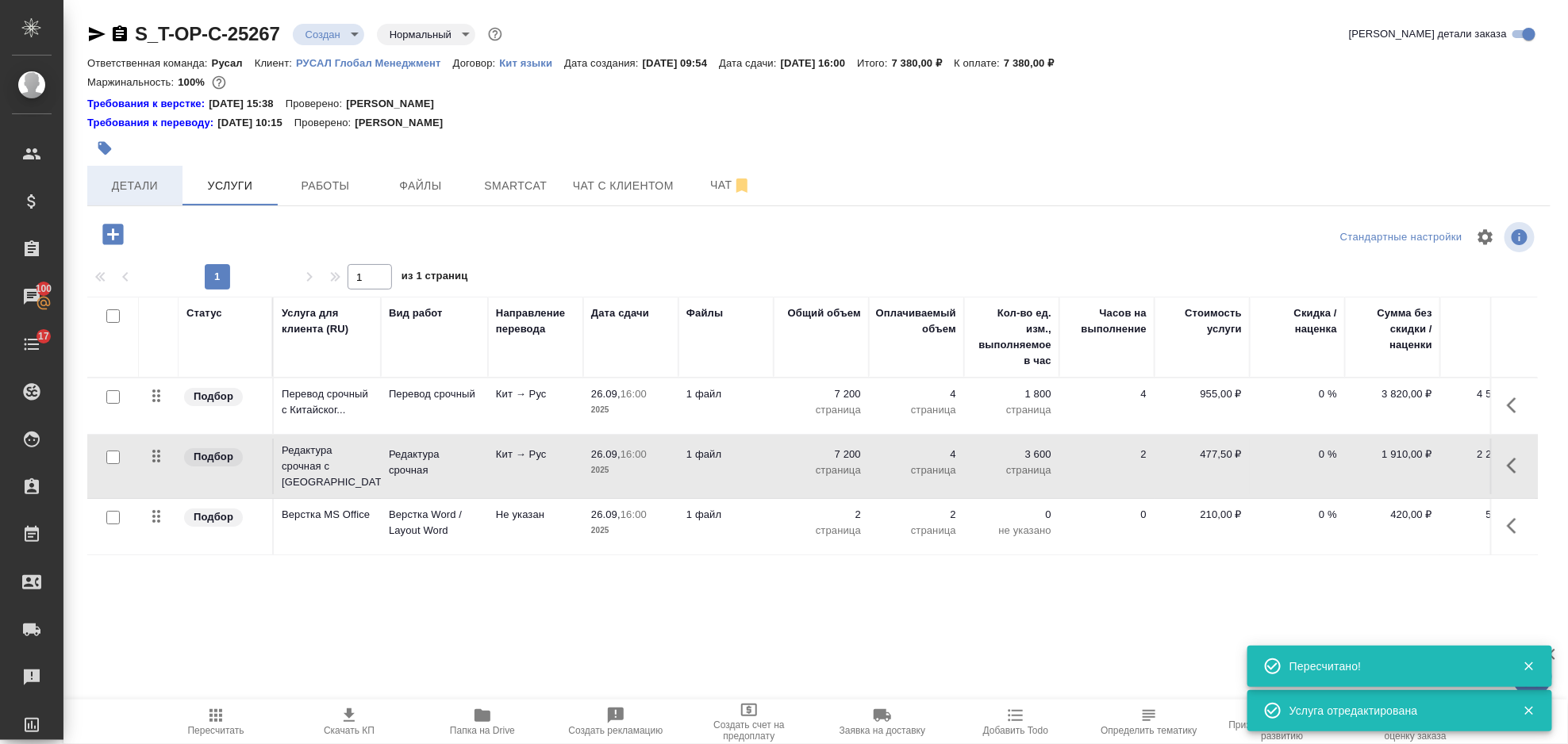
click at [133, 185] on span "Детали" at bounding box center [135, 186] width 77 height 20
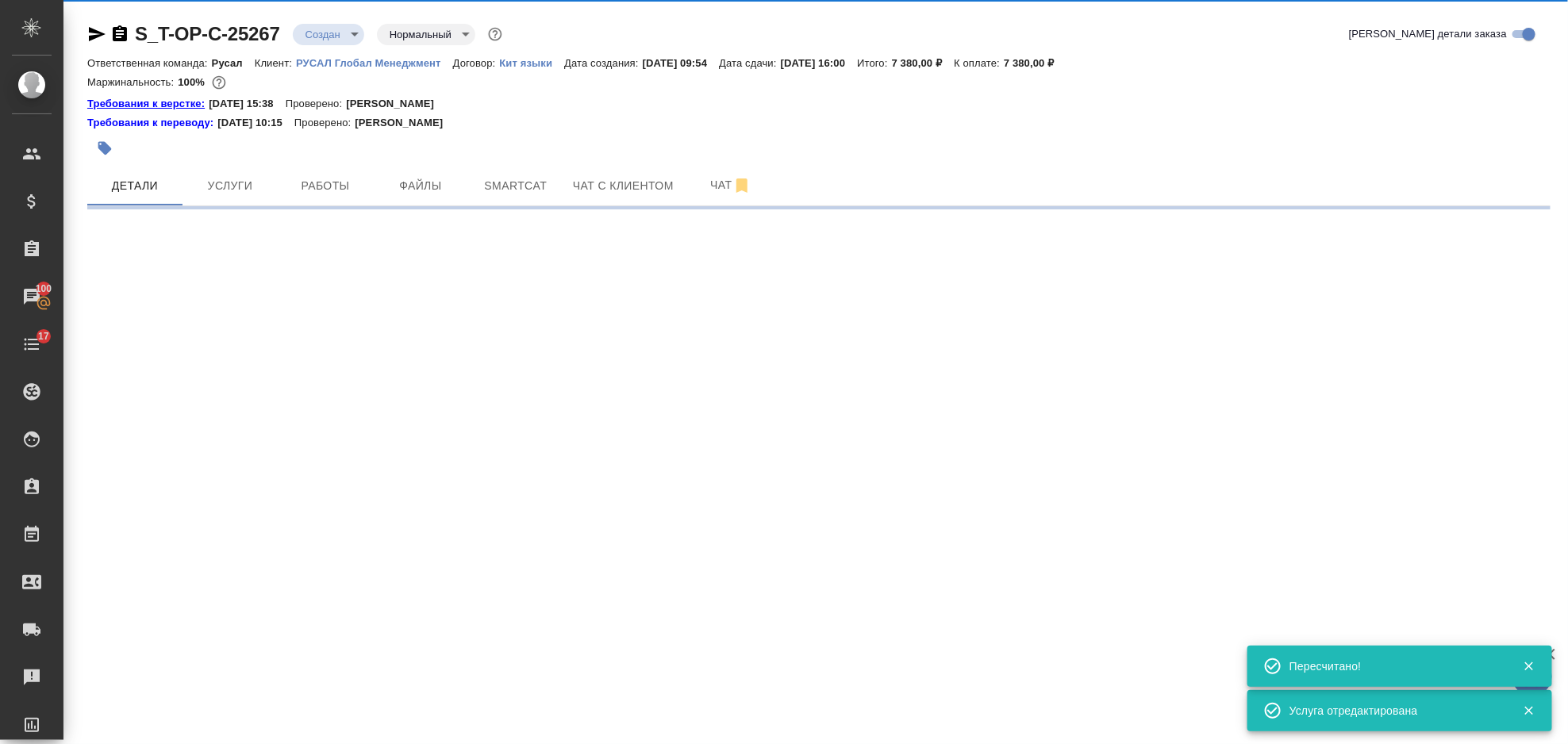
select select "RU"
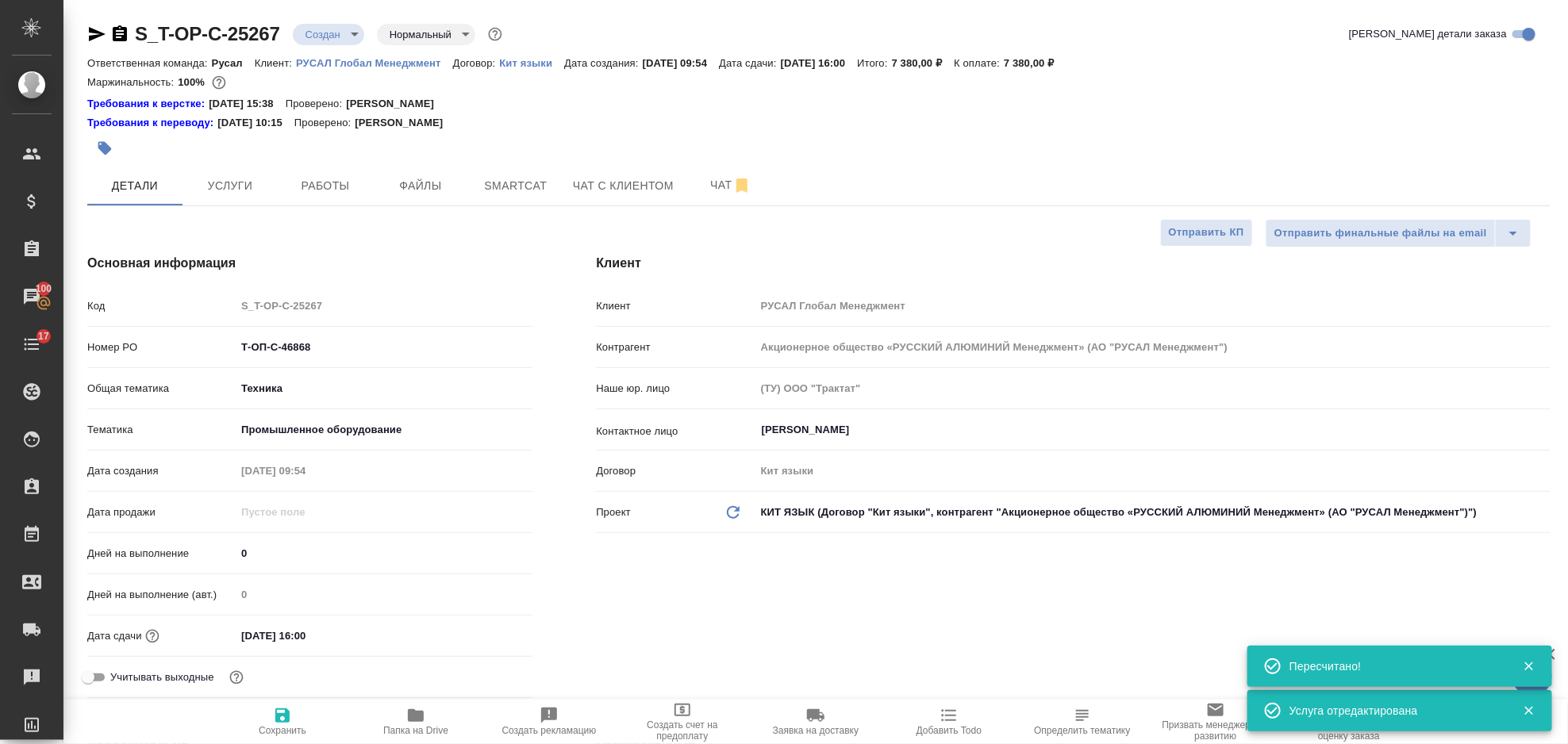
type textarea "x"
click at [114, 30] on icon "button" at bounding box center [120, 33] width 15 height 16
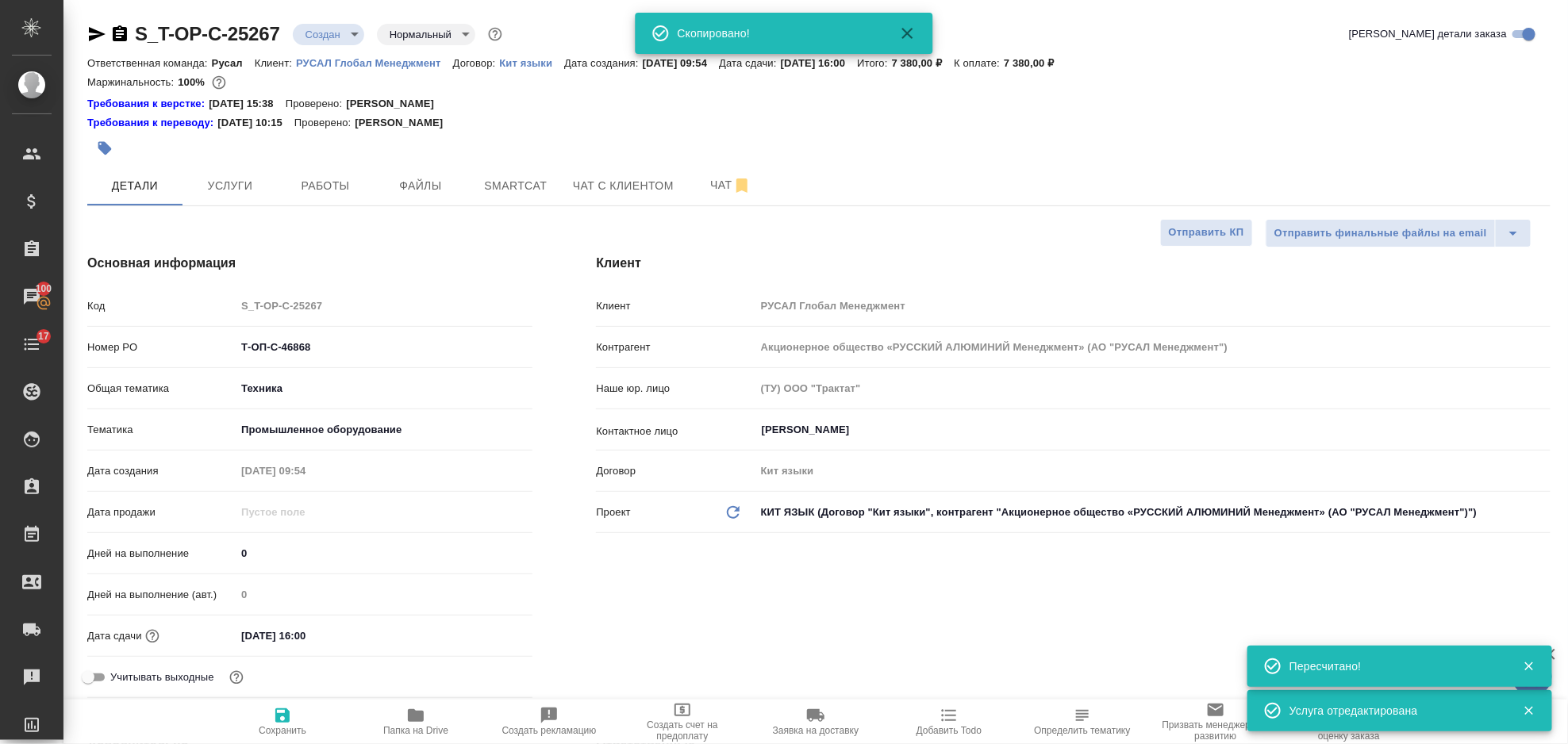
type textarea "x"
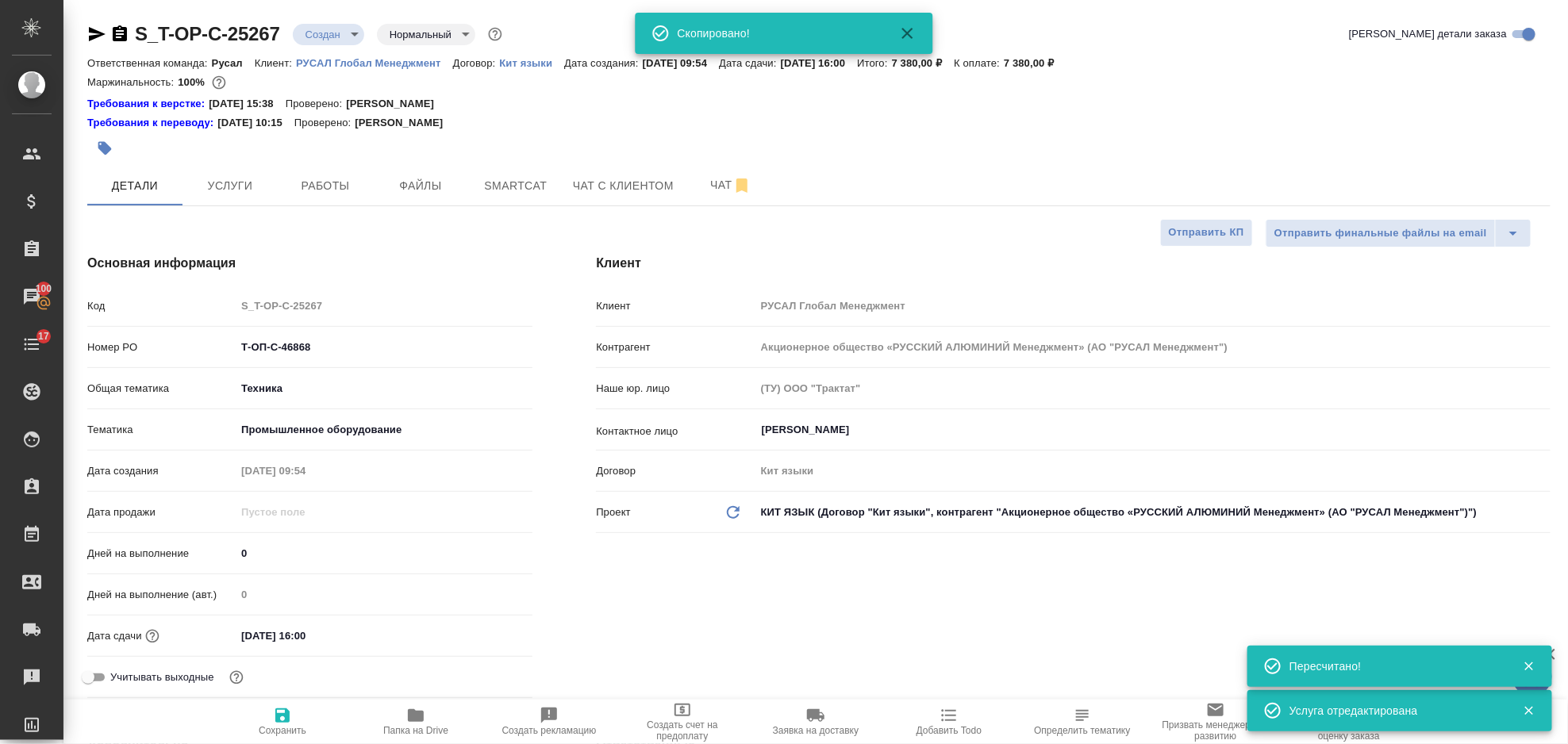
type textarea "x"
click at [118, 33] on icon "button" at bounding box center [119, 33] width 19 height 19
type textarea "x"
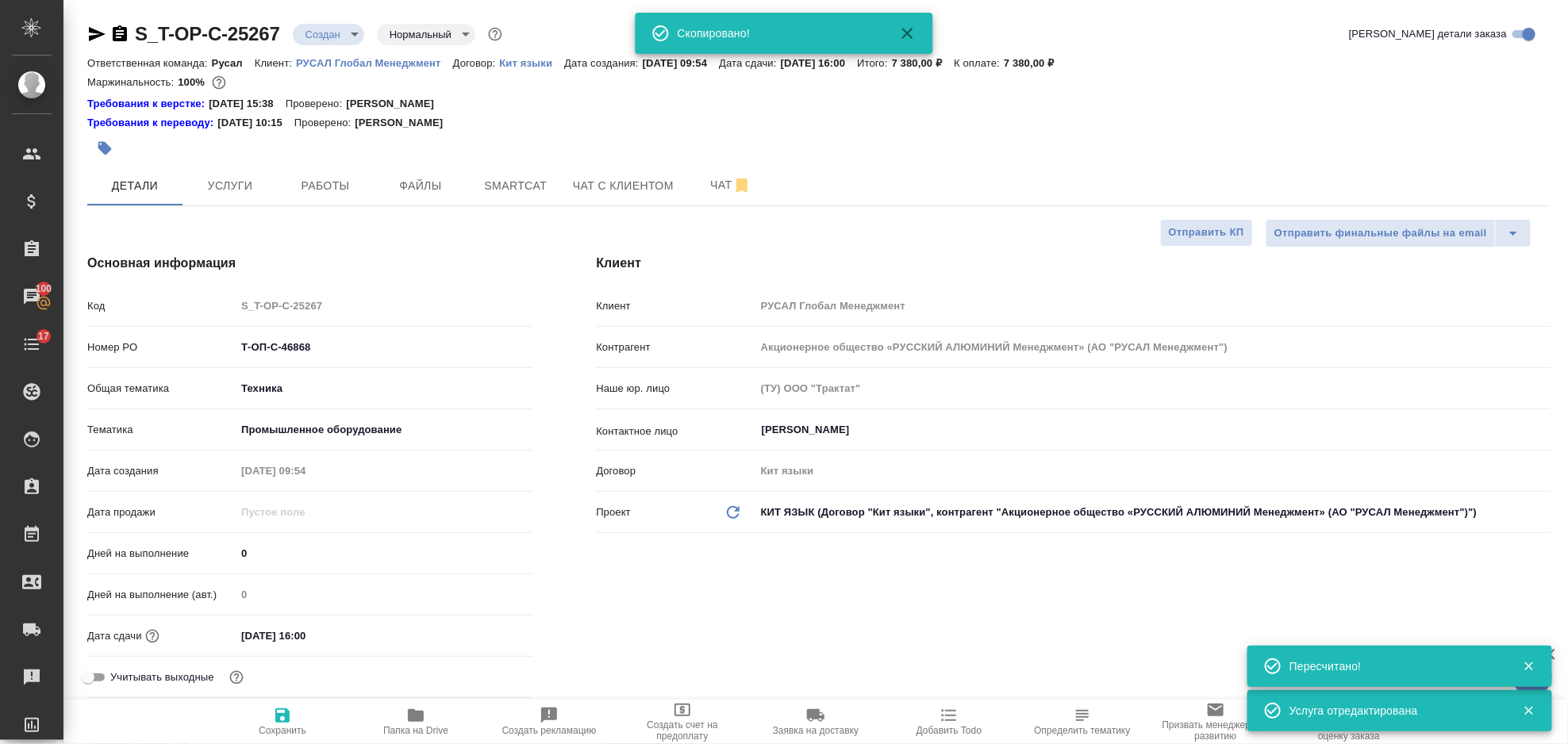
type textarea "x"
drag, startPoint x: 121, startPoint y: 35, endPoint x: 143, endPoint y: 25, distance: 24.2
click at [121, 35] on icon "button" at bounding box center [120, 33] width 15 height 16
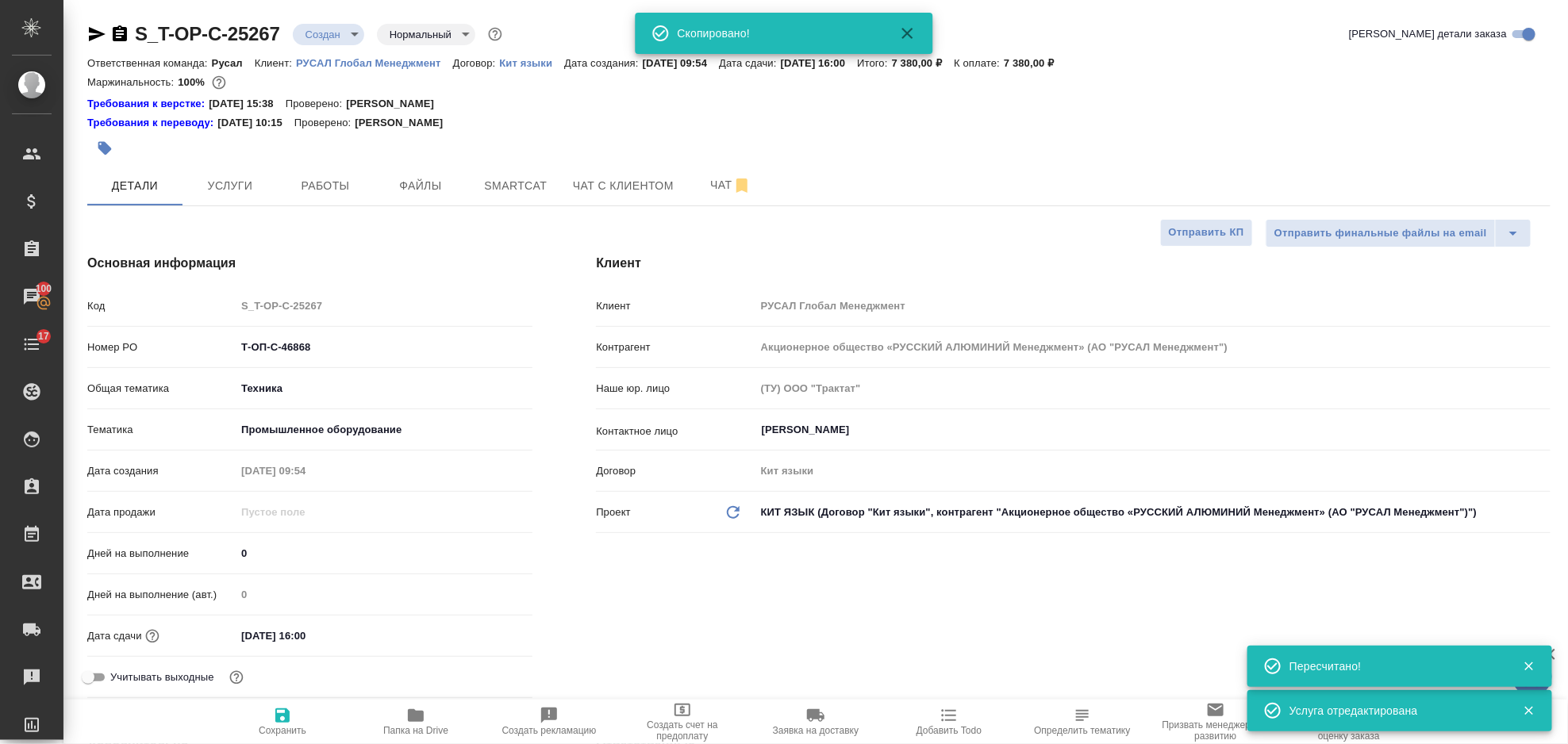
type textarea "x"
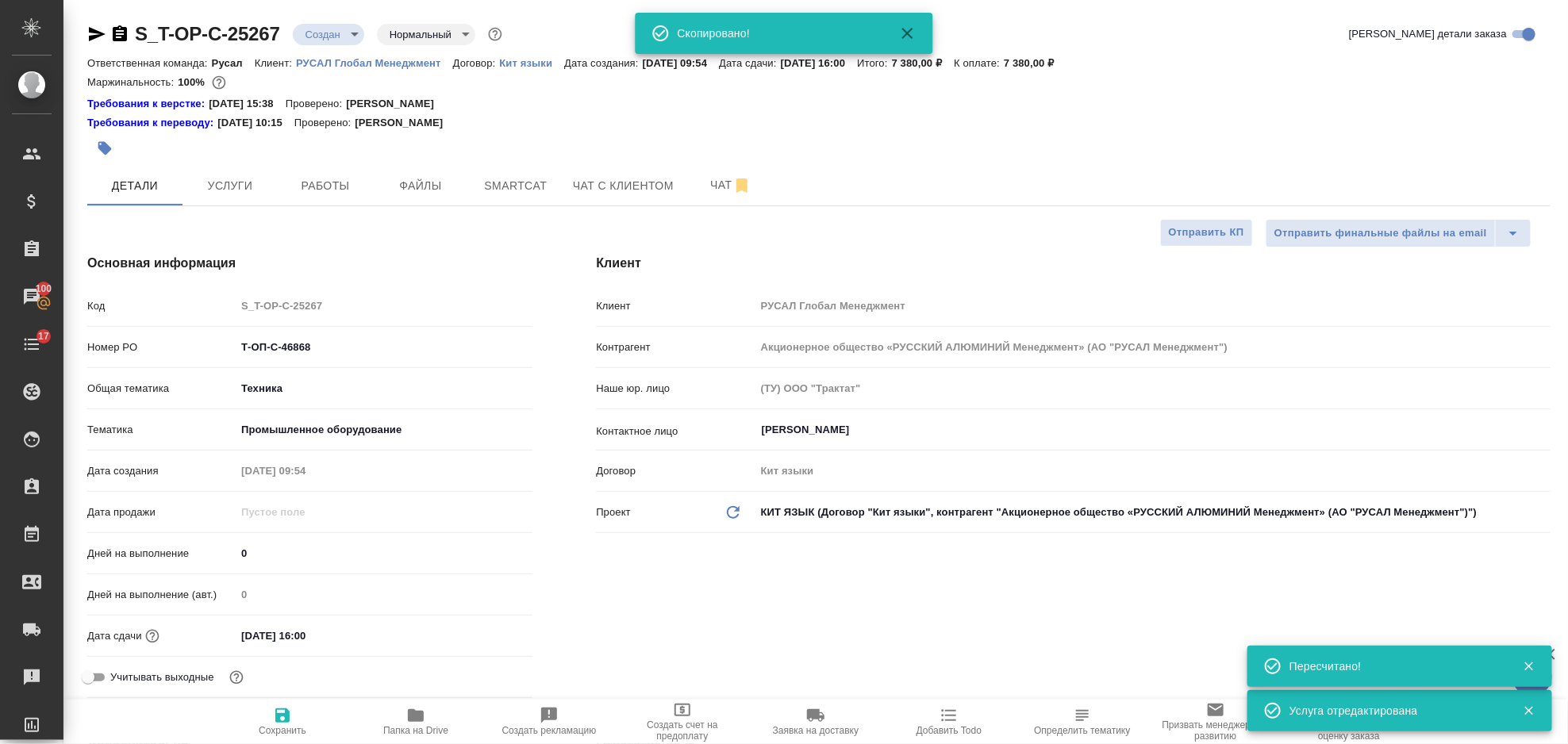
type textarea "x"
click at [87, 35] on icon "button" at bounding box center [96, 33] width 19 height 19
type textarea "x"
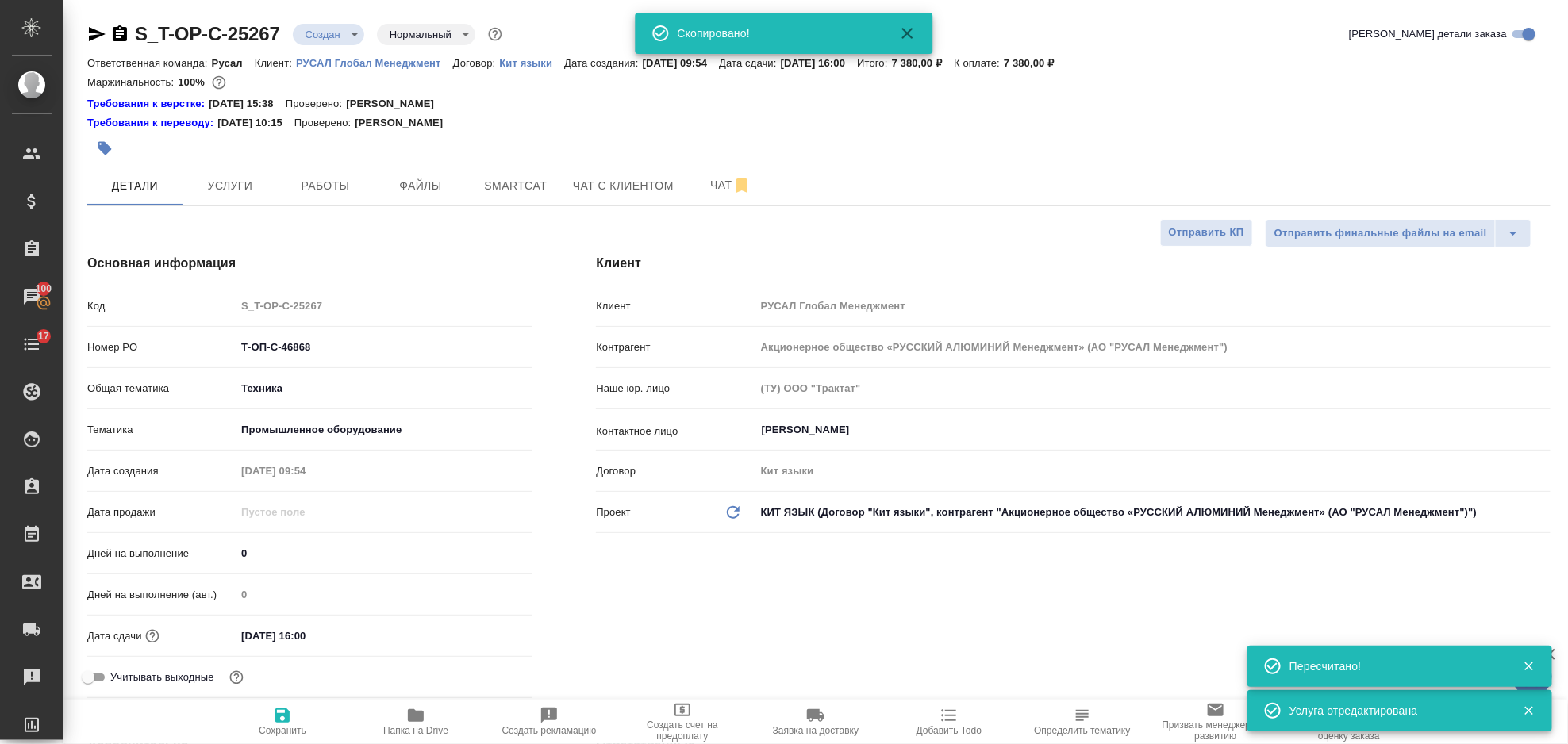
type textarea "x"
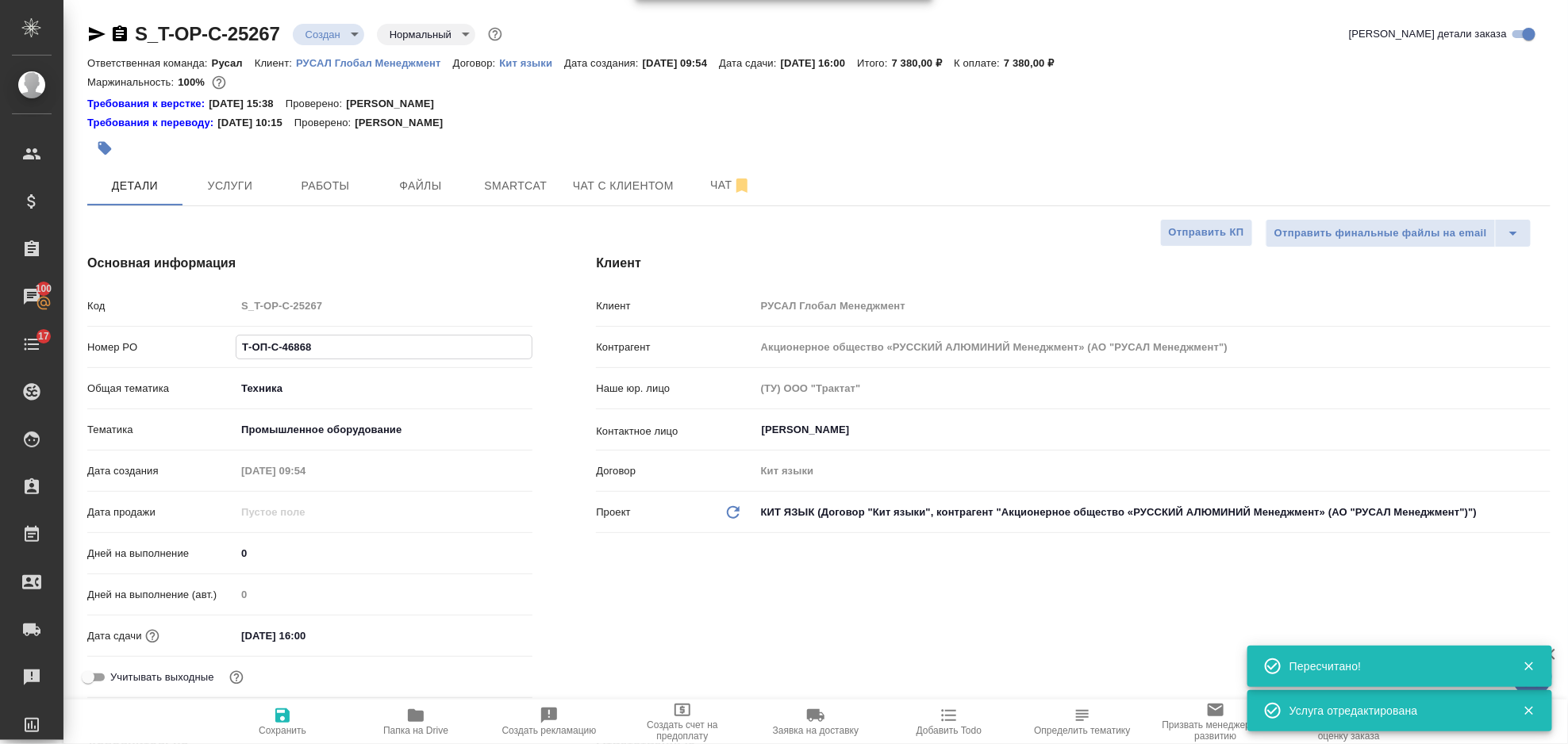
drag, startPoint x: 362, startPoint y: 343, endPoint x: 227, endPoint y: 352, distance: 135.3
click at [227, 352] on div "Номер PO Т-ОП-С-46868" at bounding box center [309, 347] width 445 height 27
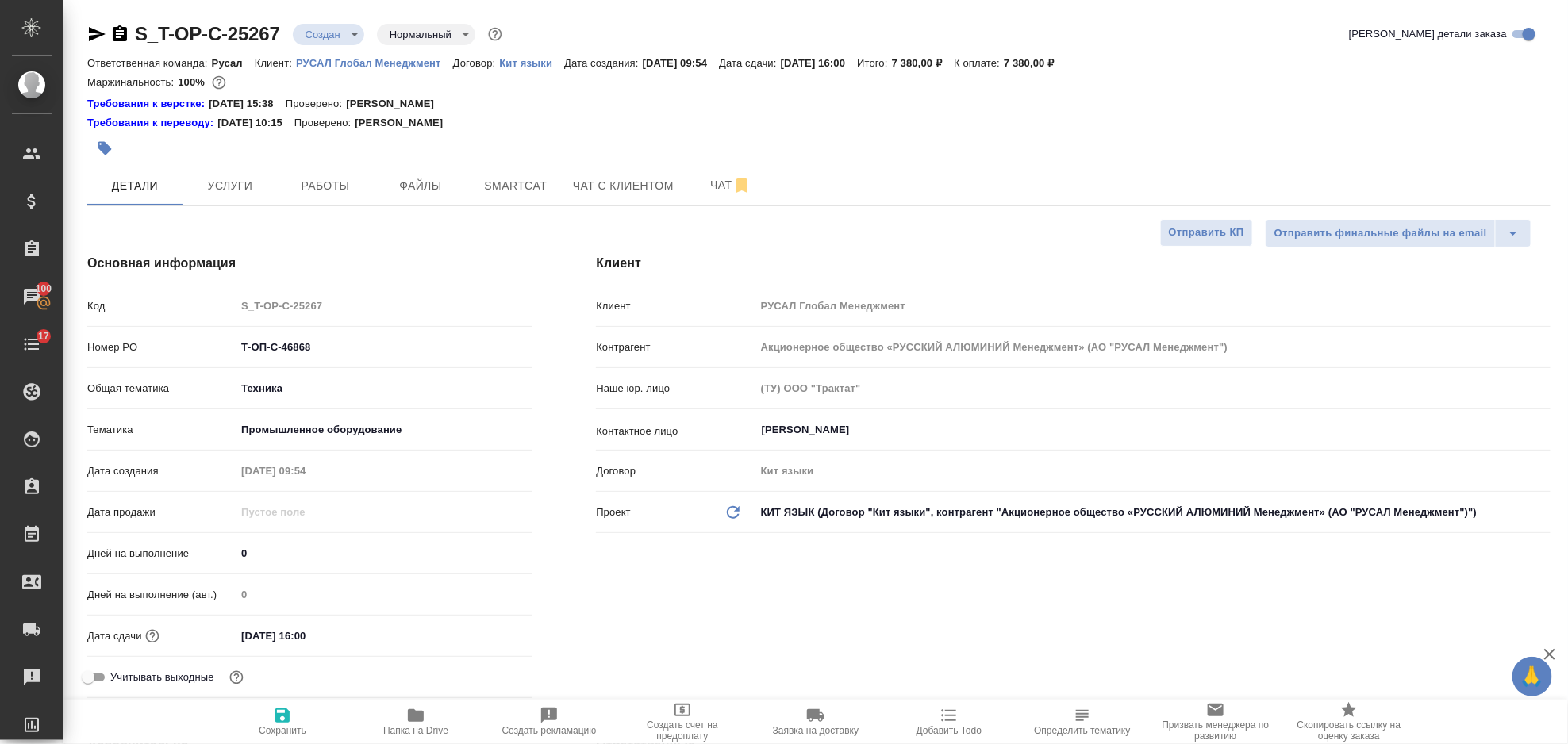
type textarea "x"
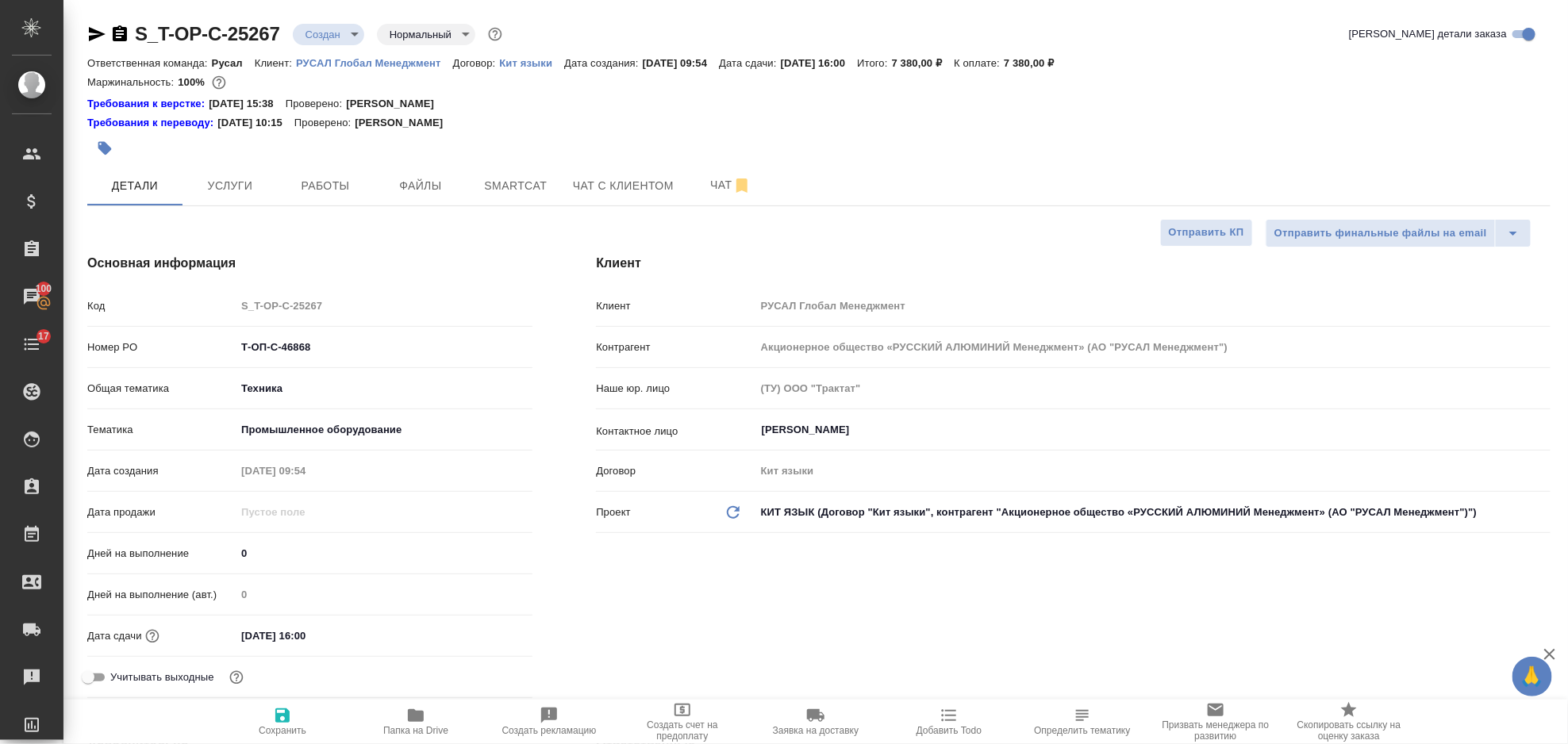
type textarea "x"
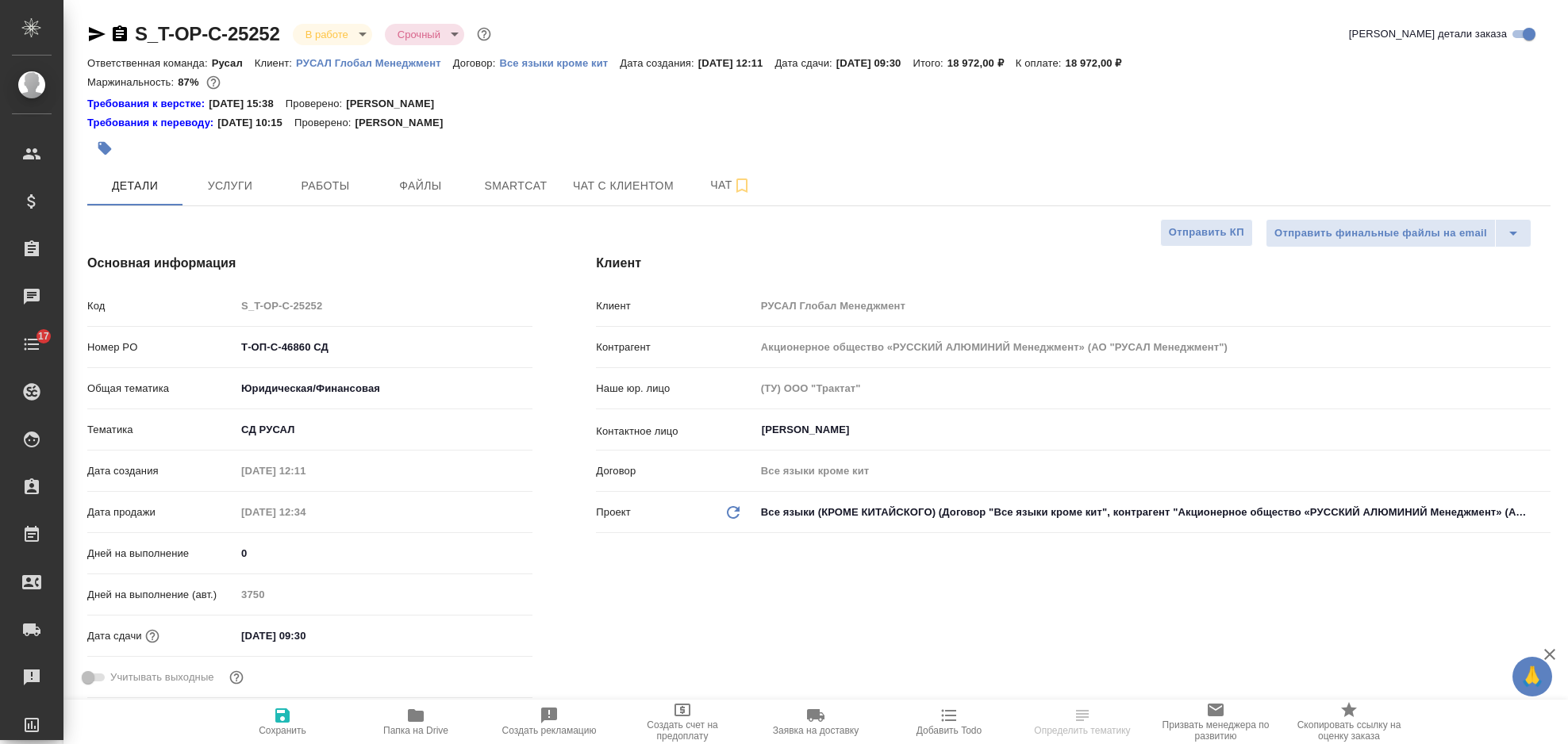
select select "RU"
type textarea "x"
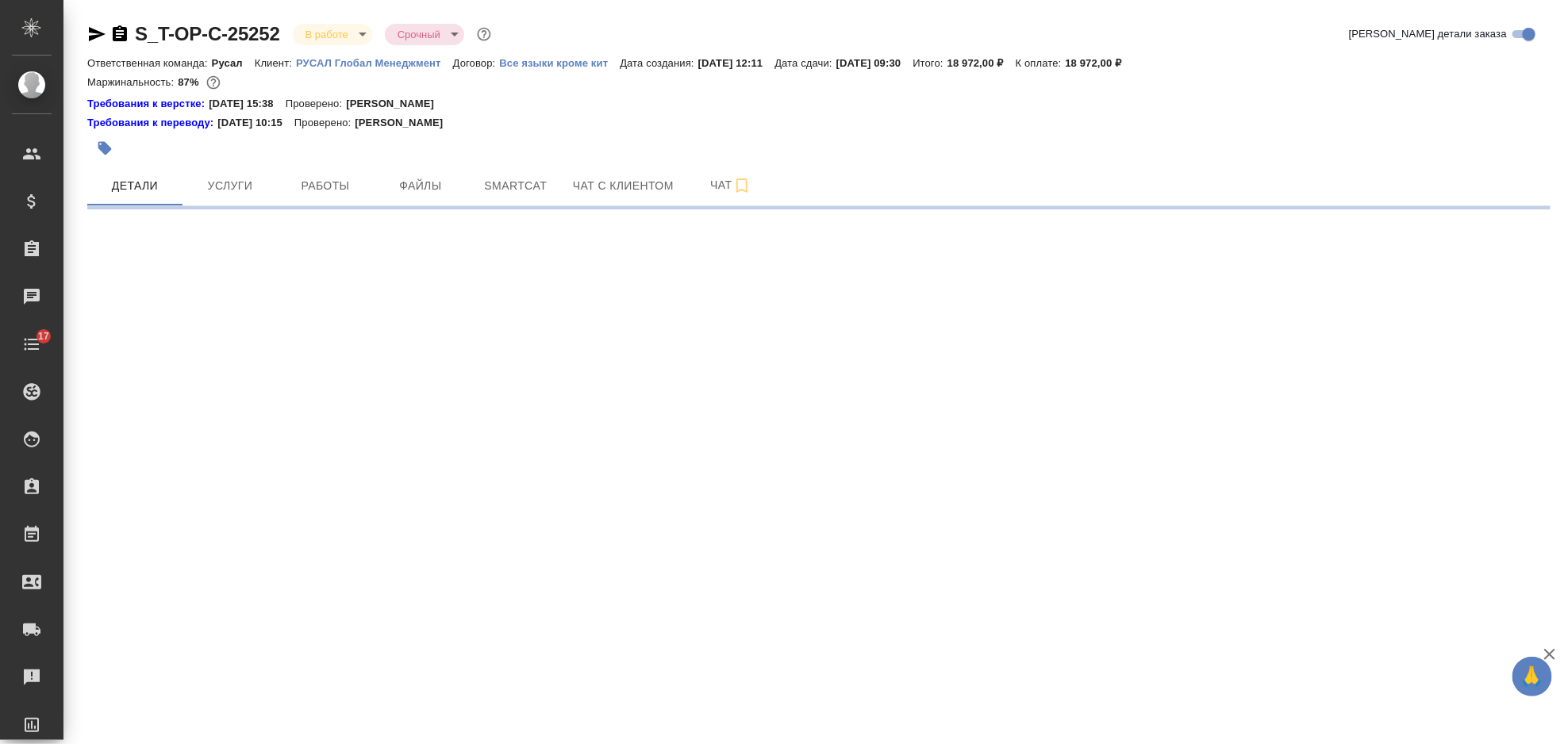
select select "RU"
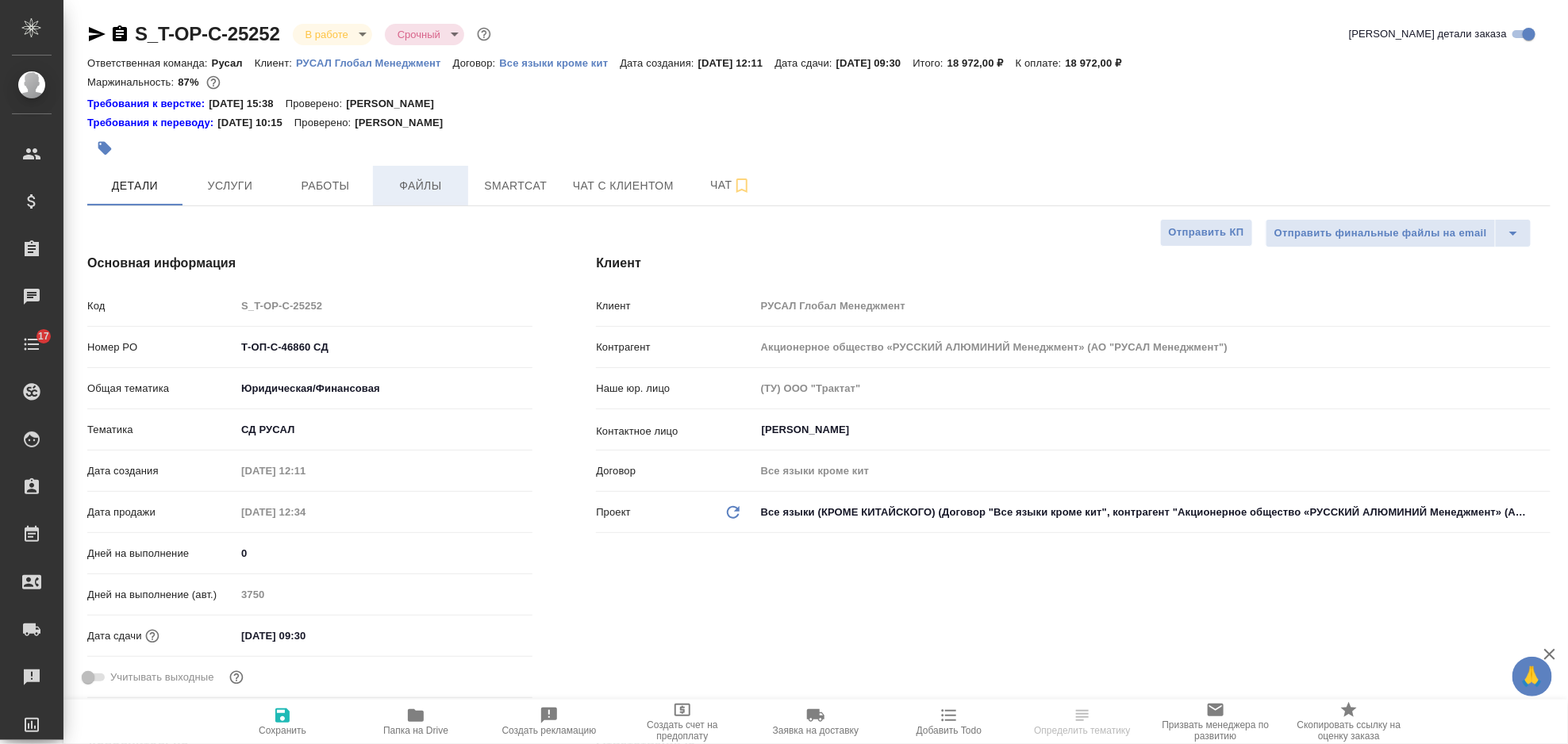
type textarea "x"
click at [426, 180] on span "Файлы" at bounding box center [421, 186] width 77 height 20
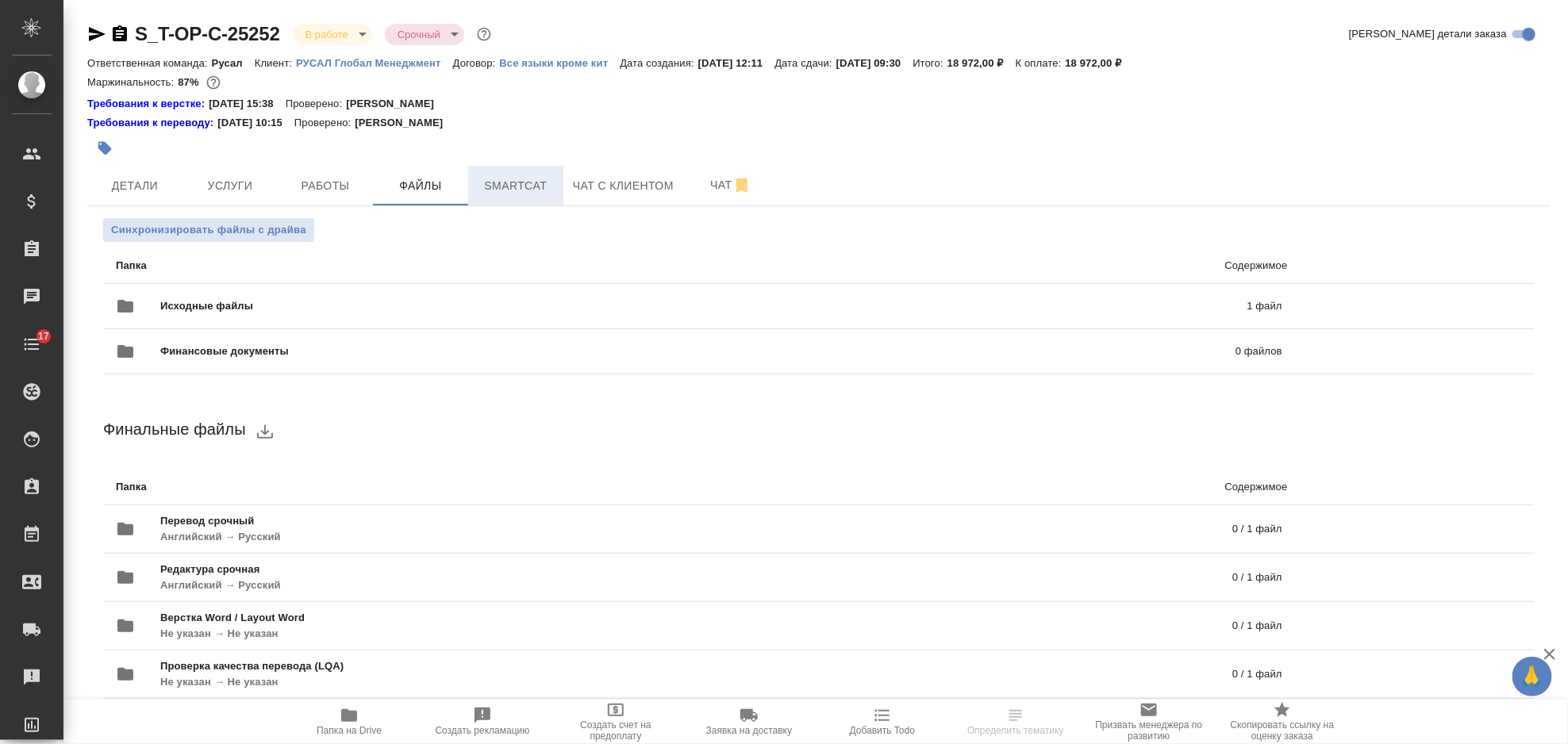
click at [529, 180] on span "Smartcat" at bounding box center [516, 186] width 77 height 20
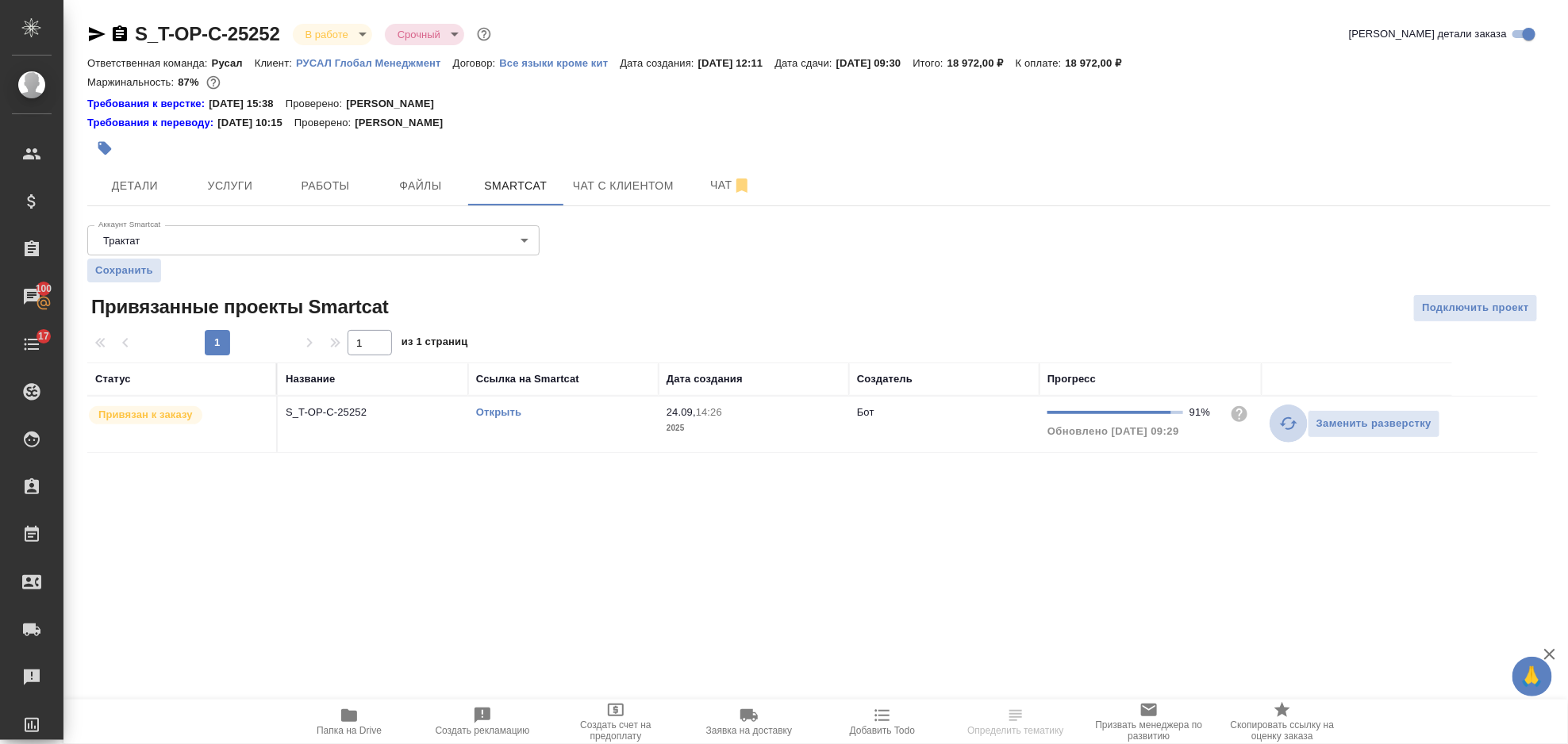
click at [1288, 429] on icon "button" at bounding box center [1289, 423] width 18 height 13
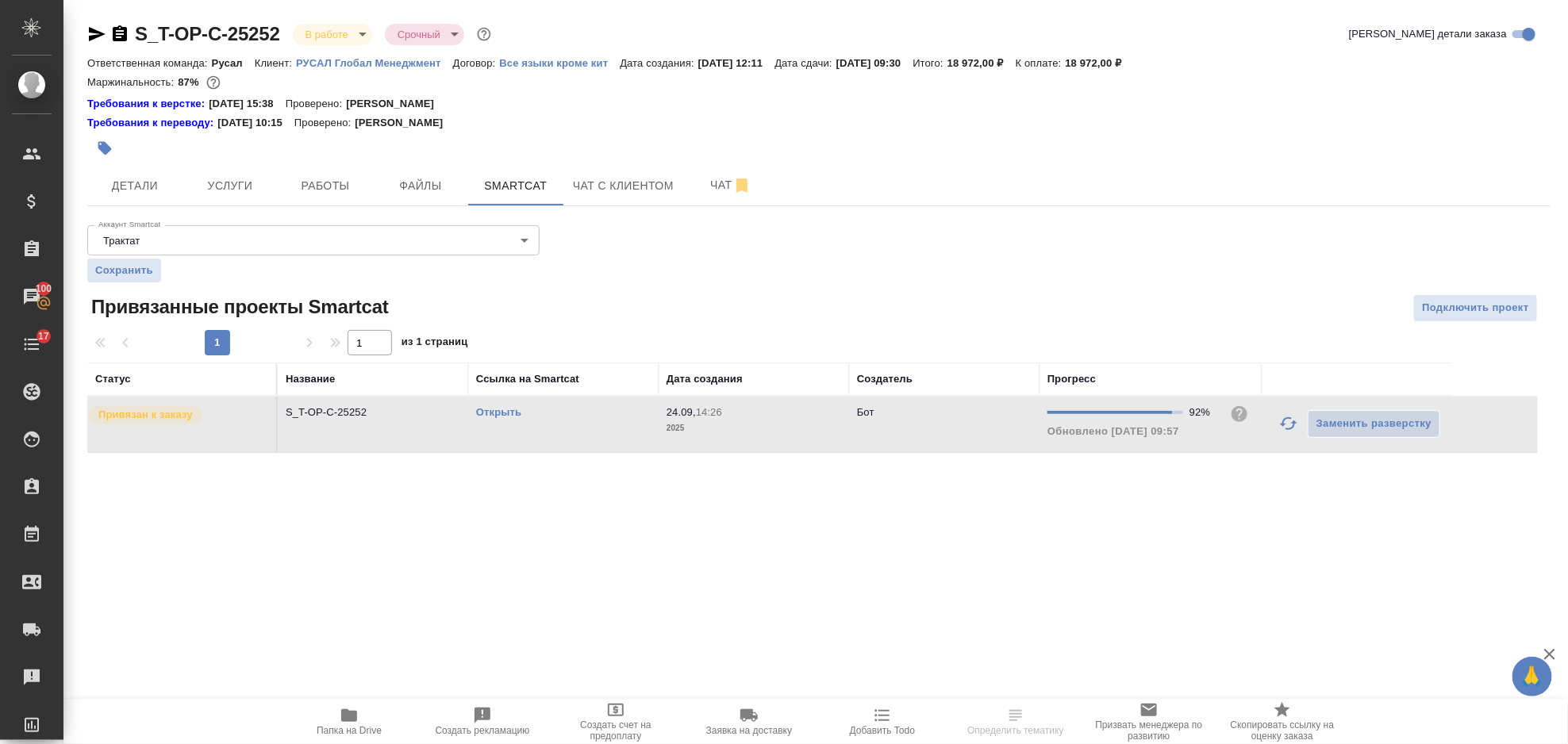
click at [503, 412] on link "Открыть" at bounding box center [499, 412] width 45 height 12
click at [141, 168] on button "Детали" at bounding box center [135, 186] width 95 height 39
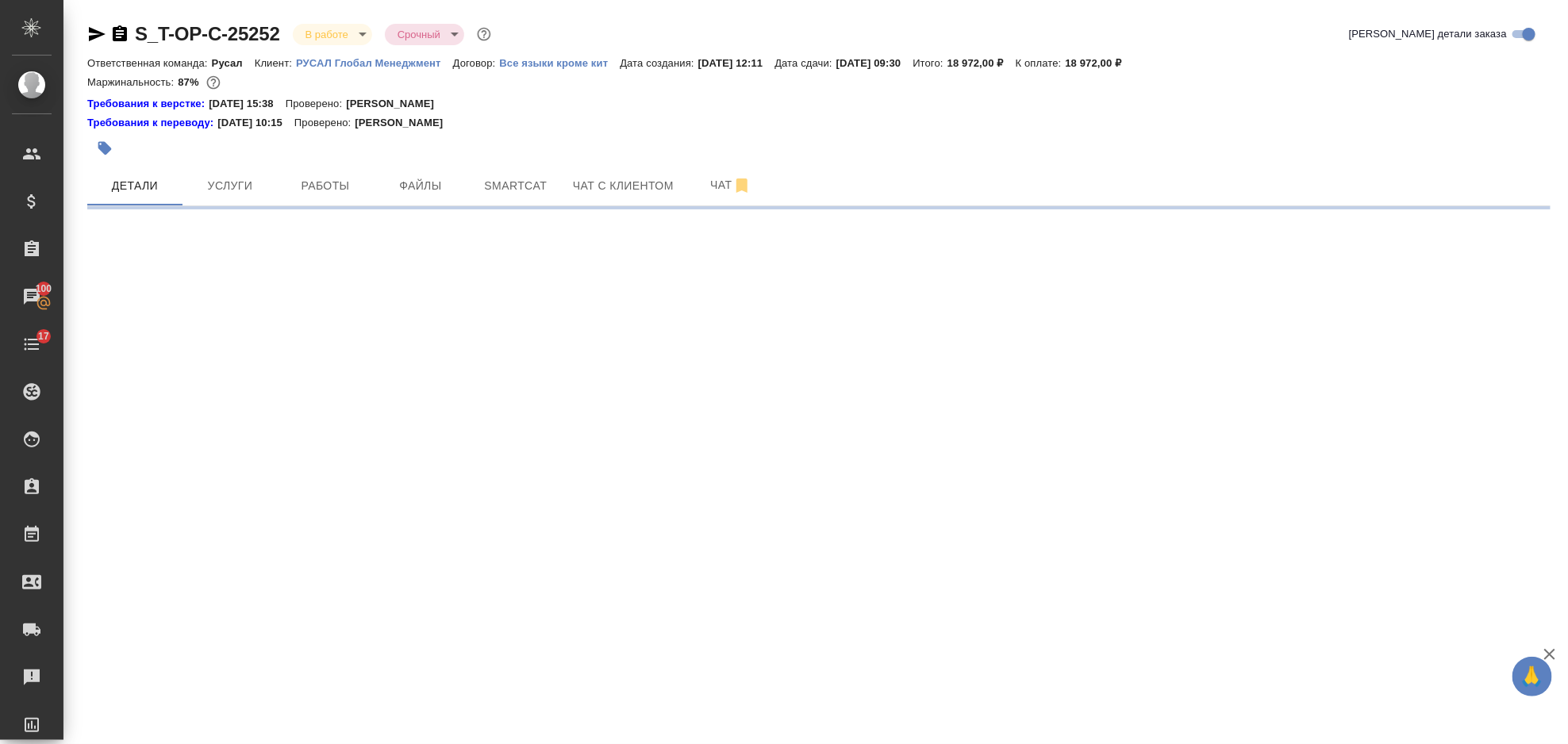
select select "RU"
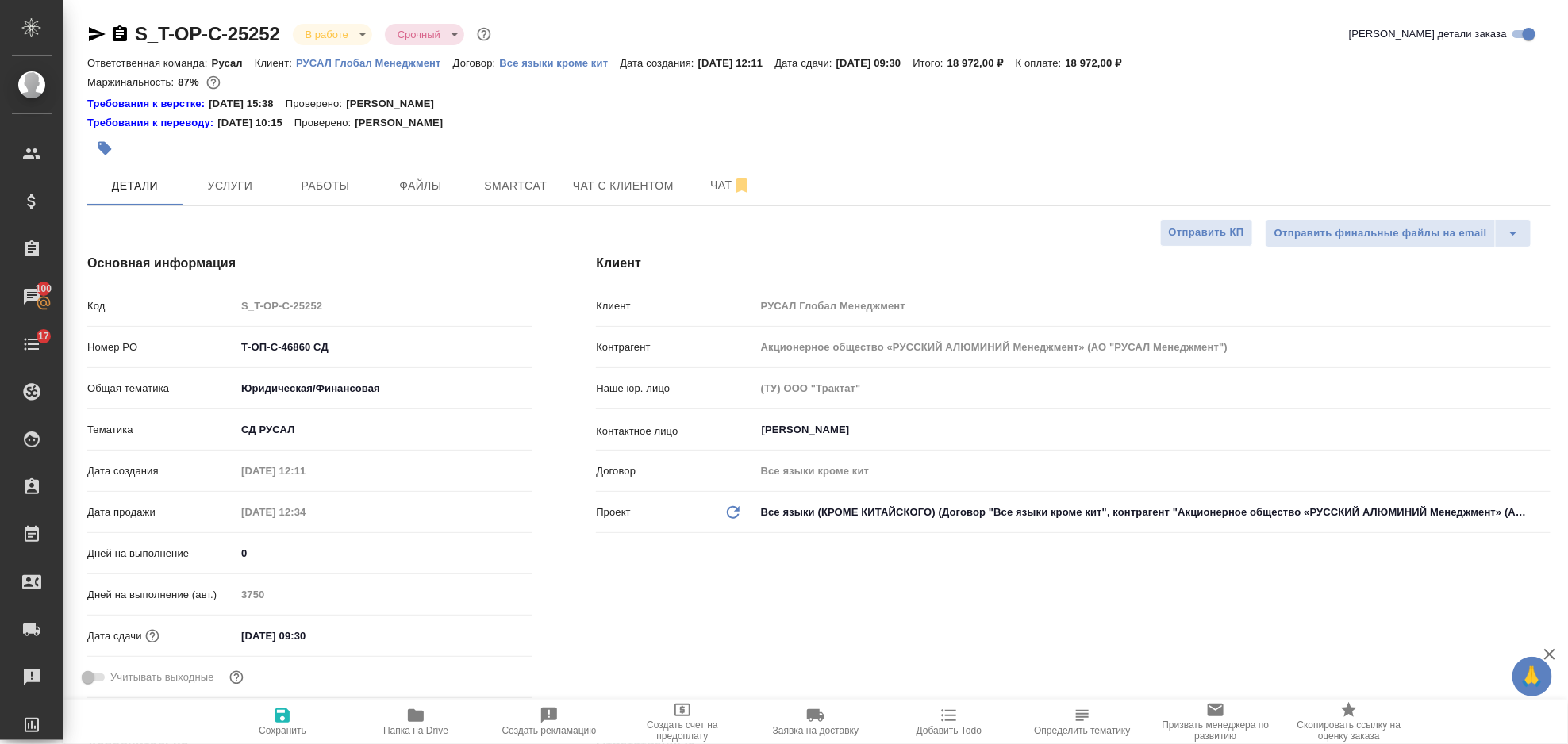
type textarea "x"
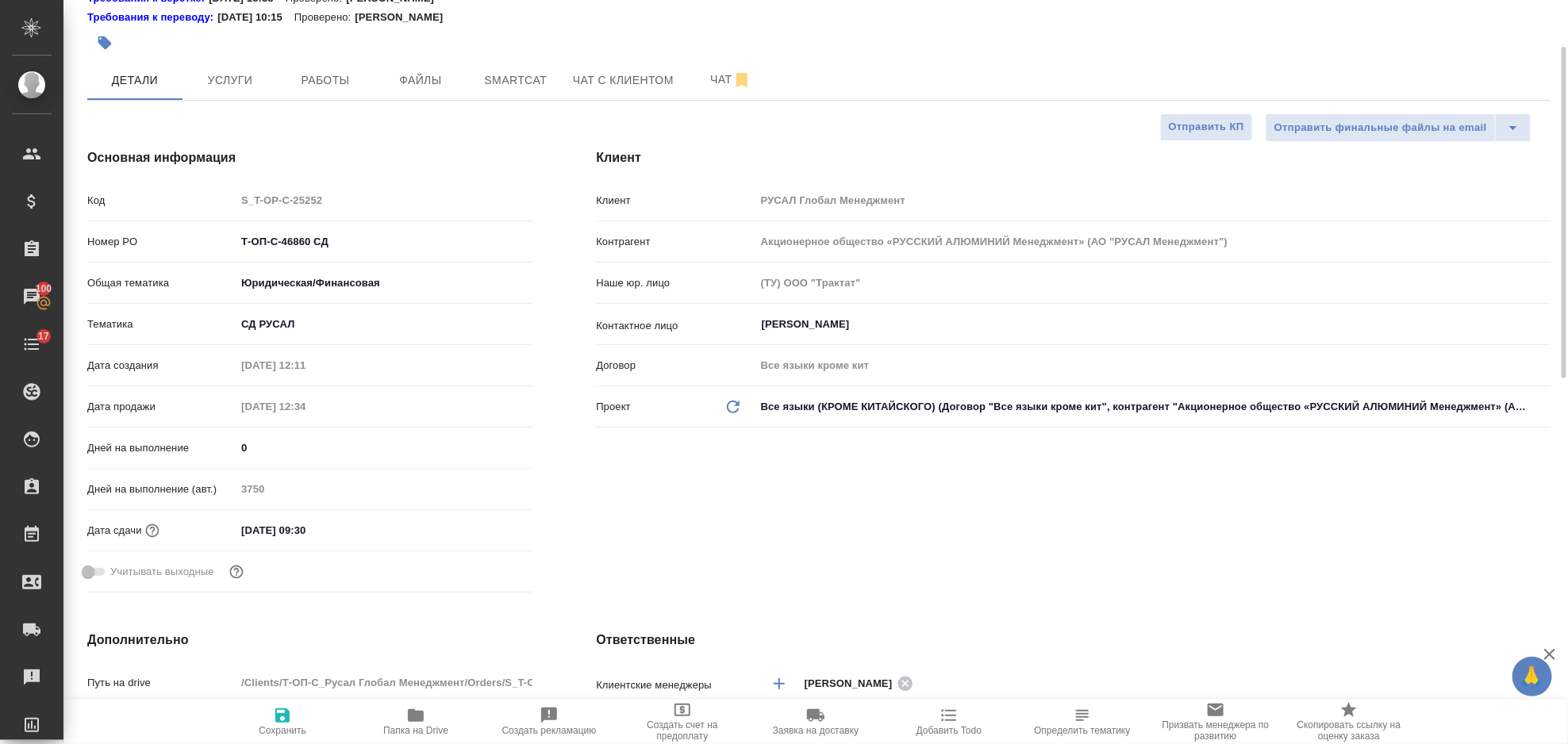
type textarea "x"
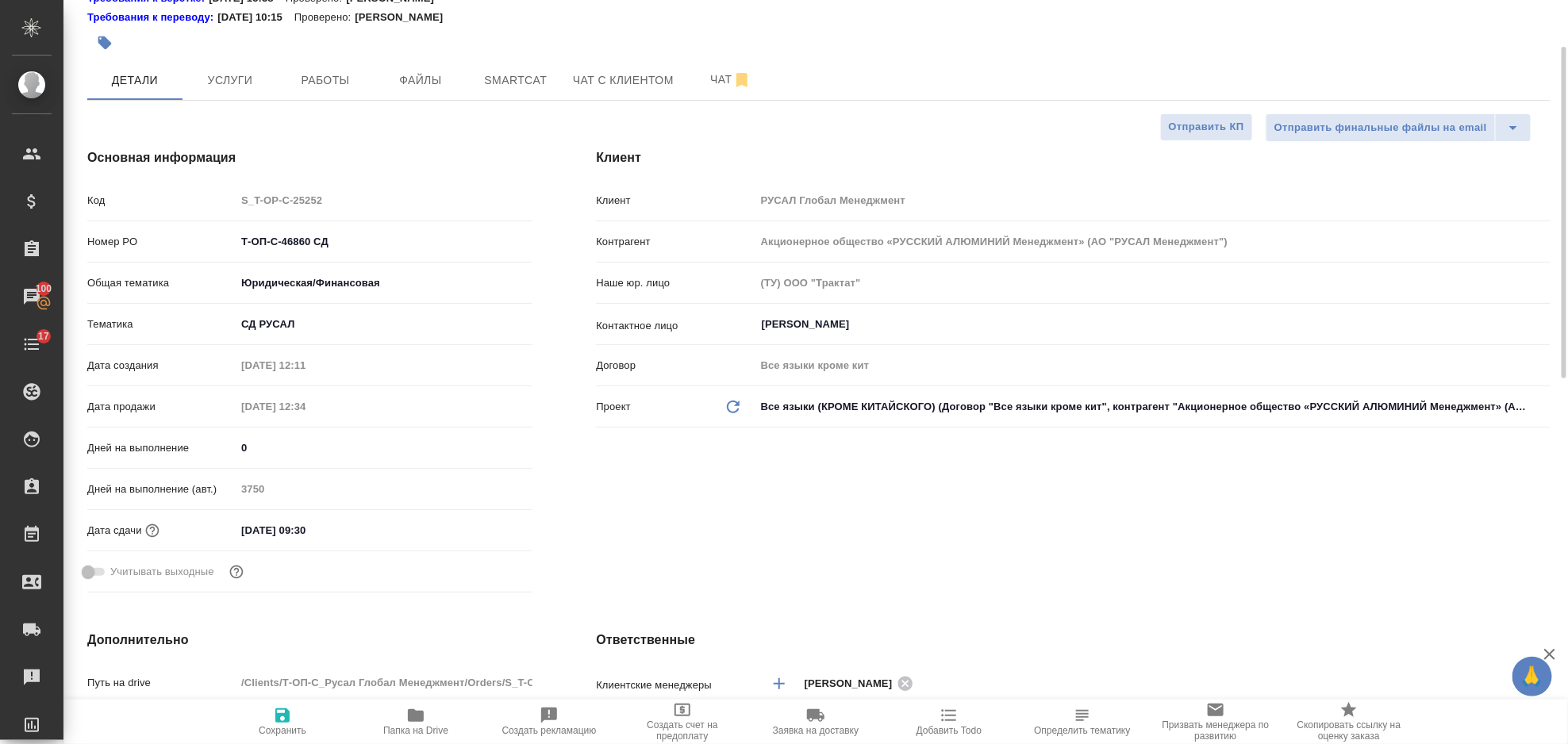
type textarea "x"
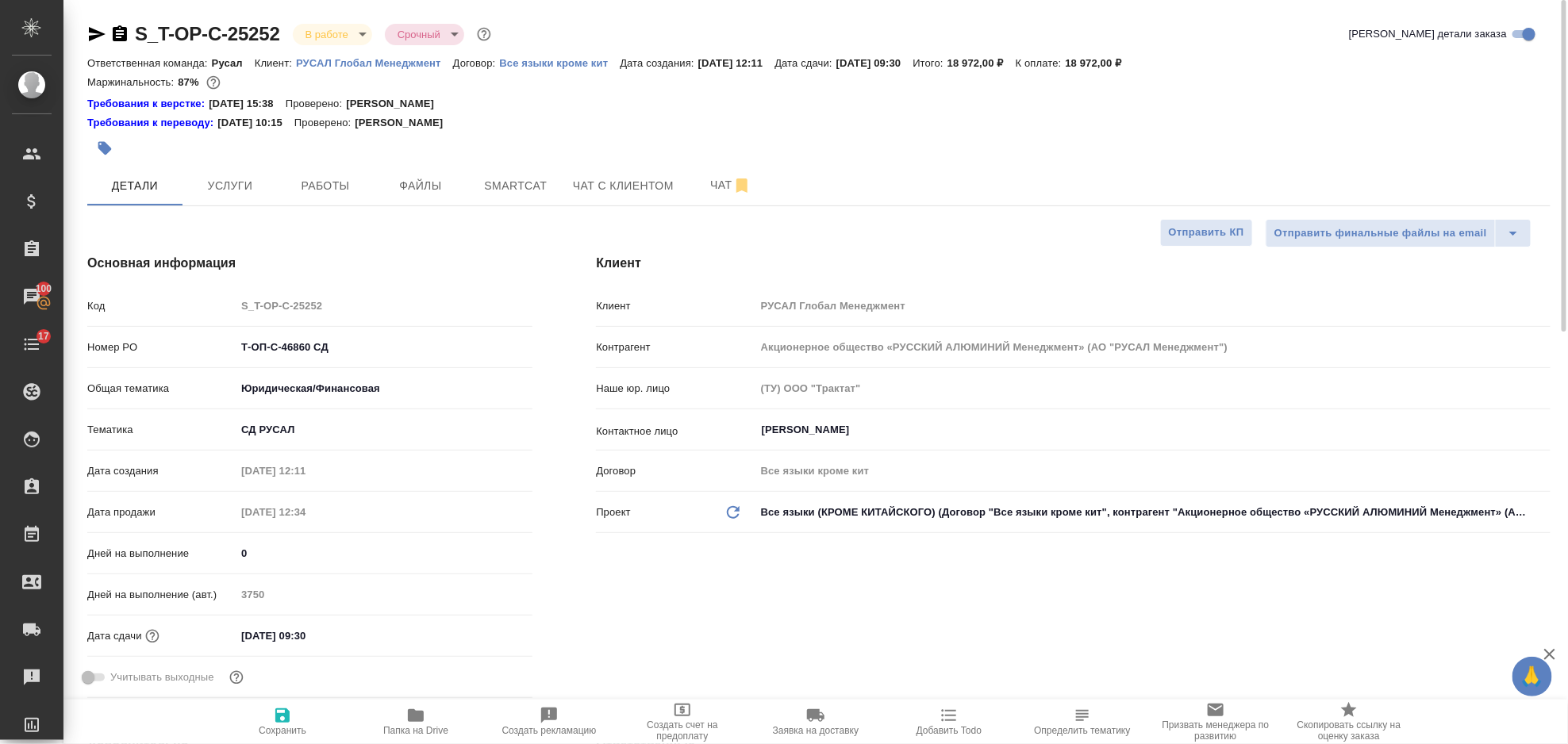
type textarea "x"
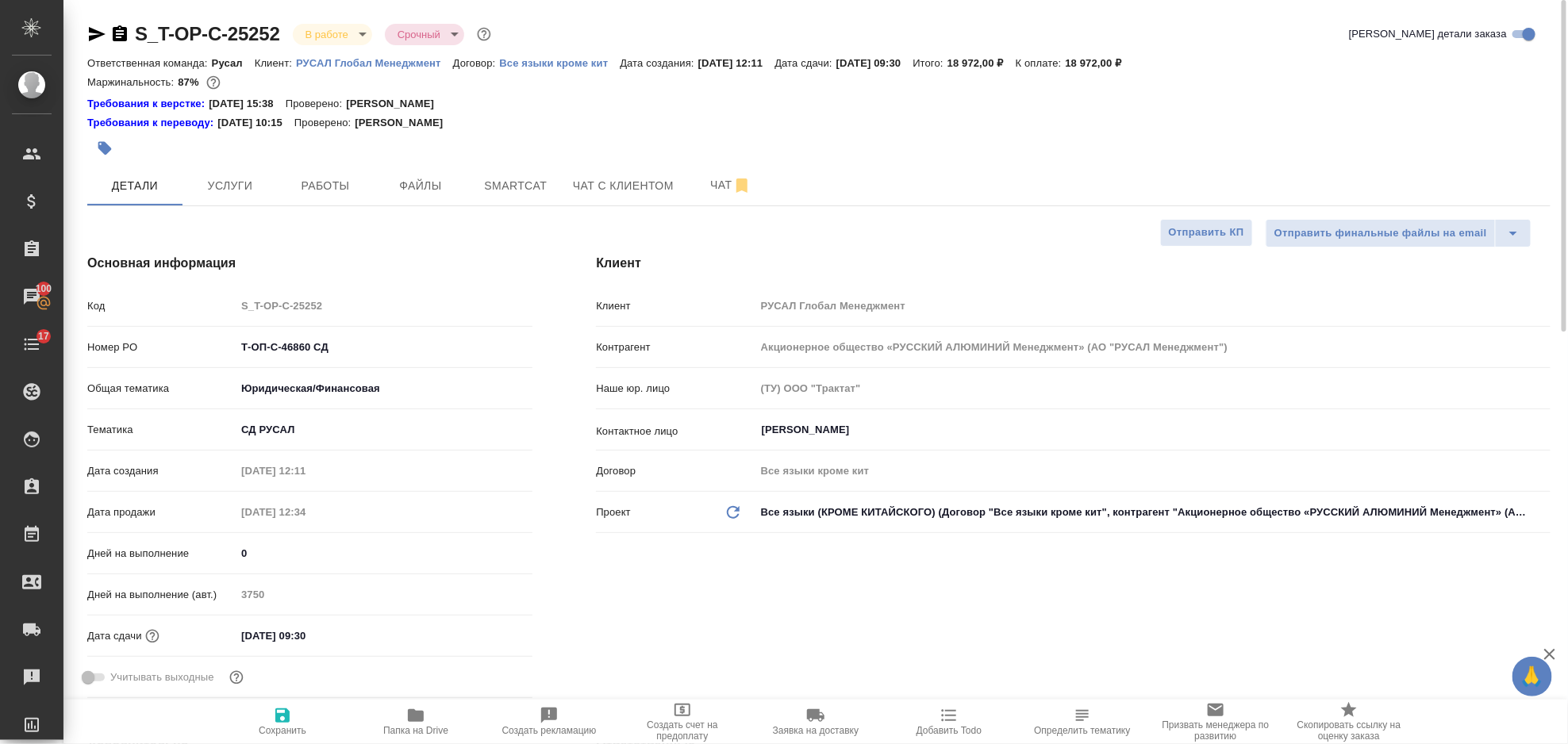
type textarea "x"
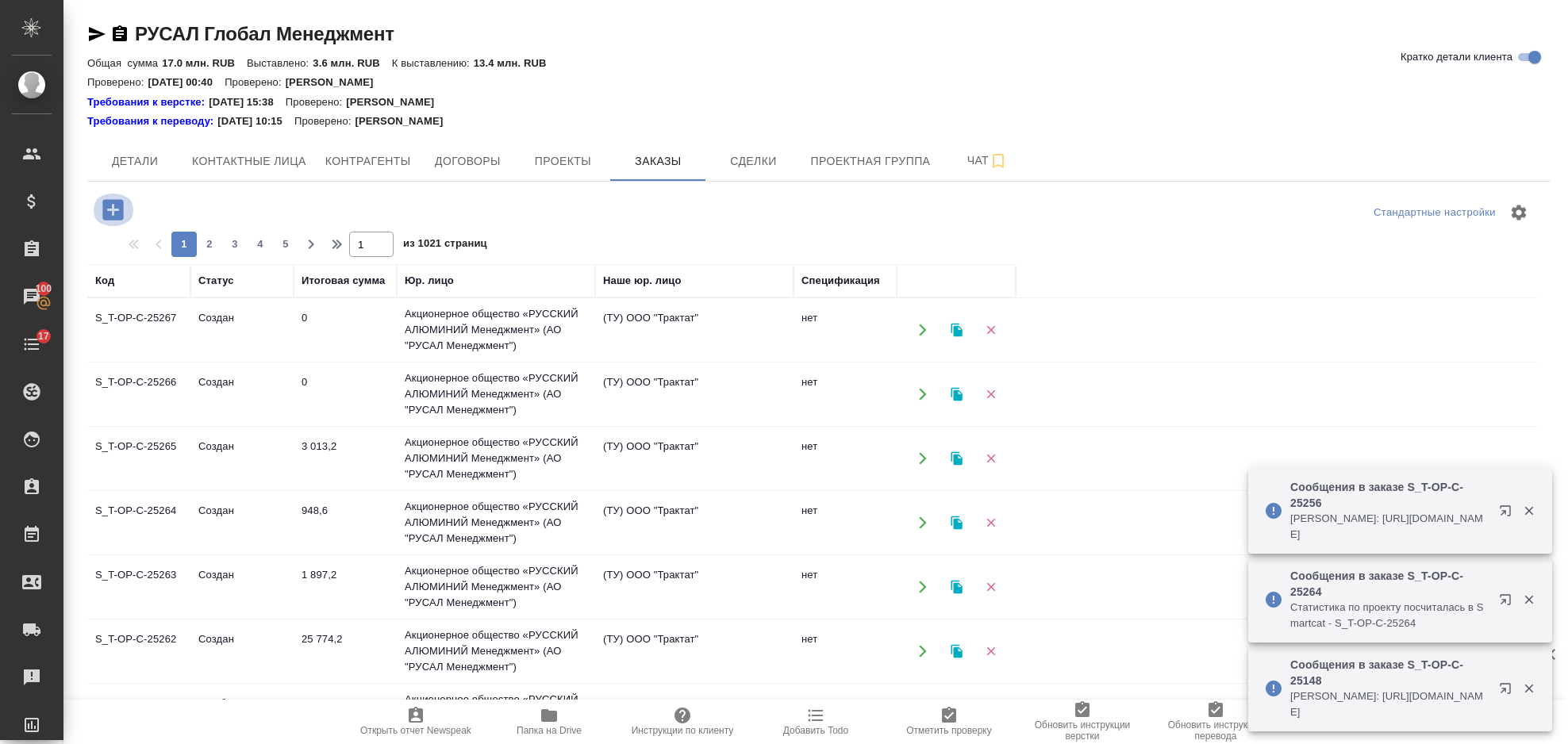
click at [122, 215] on icon "button" at bounding box center [112, 209] width 21 height 21
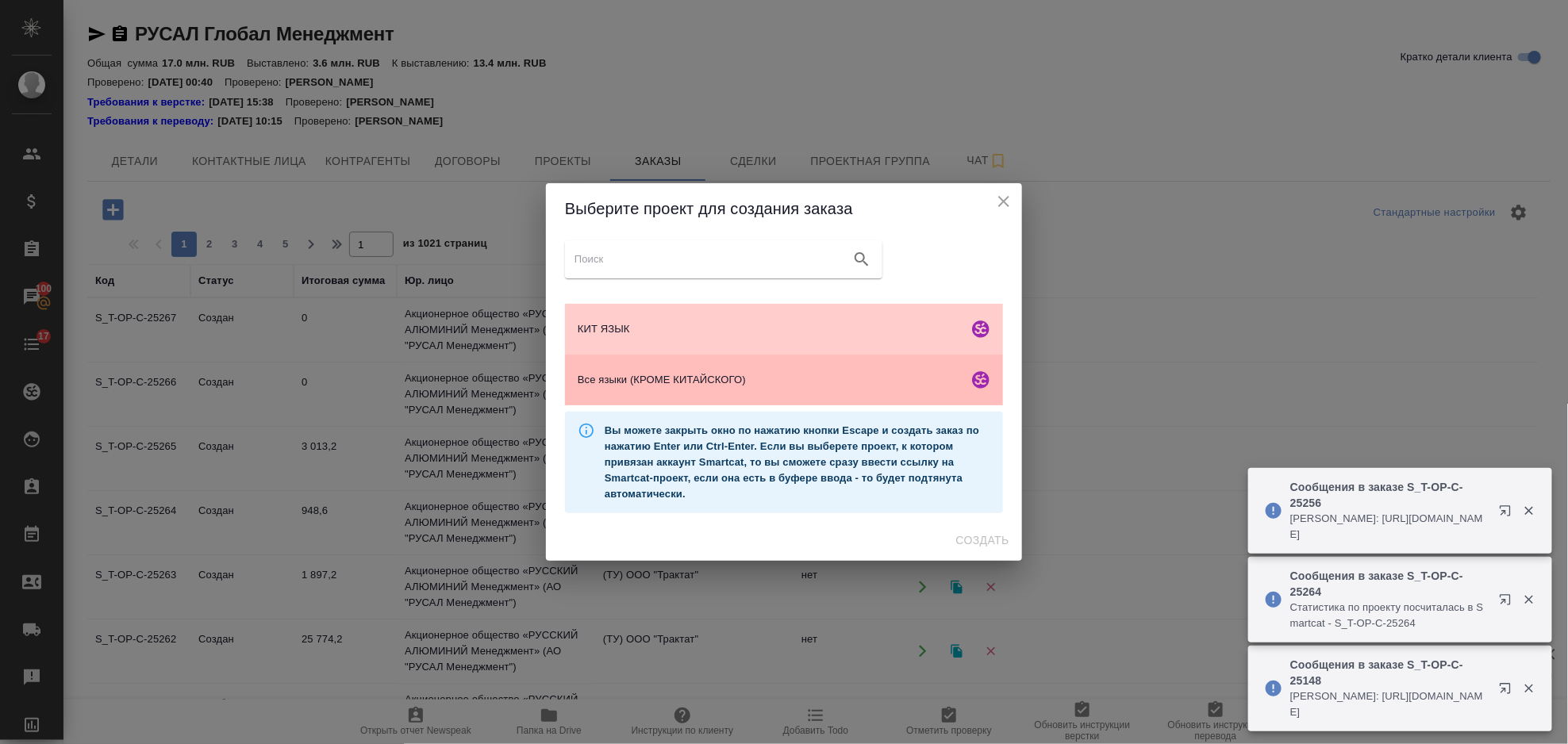
click at [704, 387] on span "Все языки (КРОМЕ КИТАЙСКОГО)" at bounding box center [769, 380] width 384 height 16
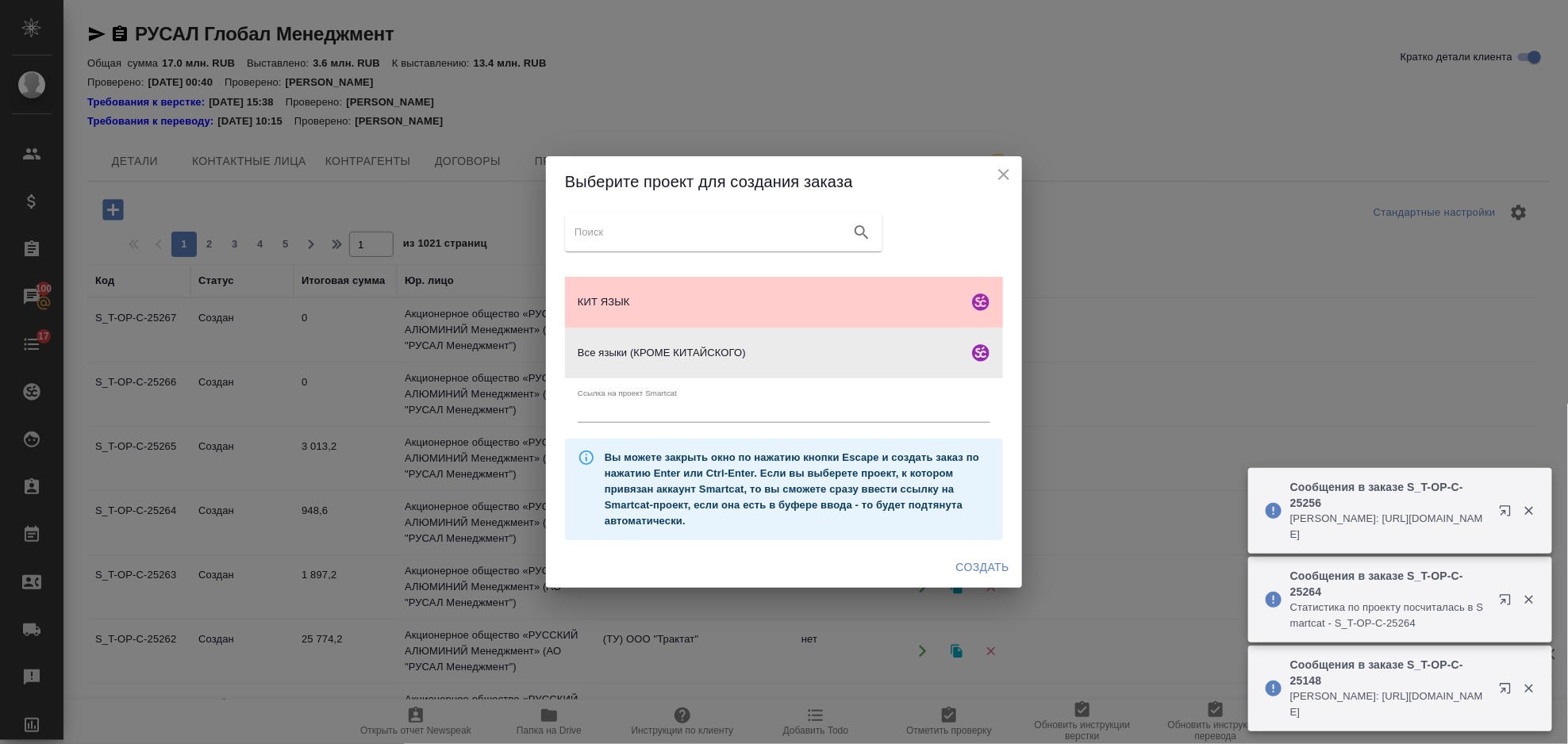
click at [991, 571] on span "Создать" at bounding box center [983, 567] width 53 height 20
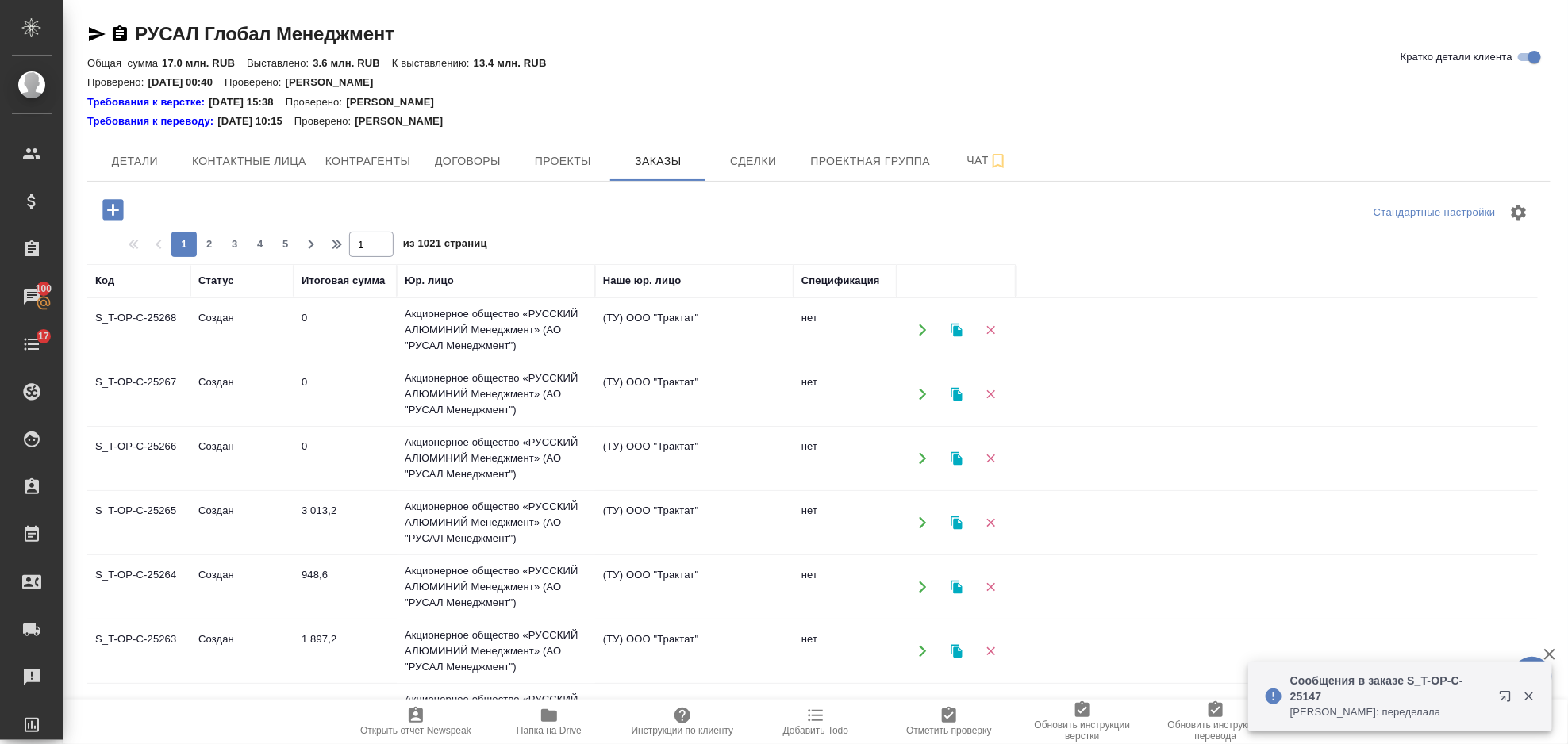
click at [106, 204] on icon "button" at bounding box center [112, 209] width 21 height 21
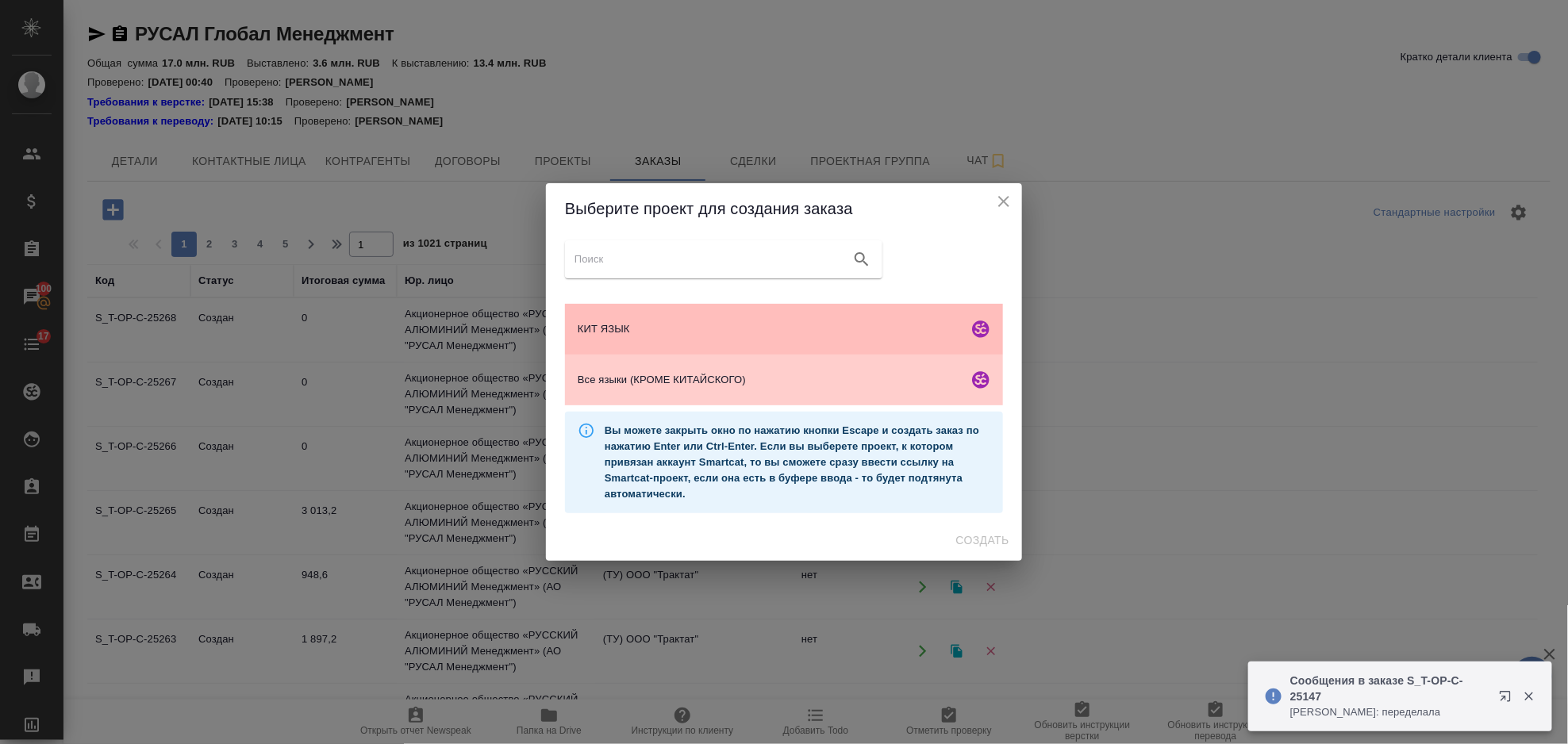
click at [723, 312] on div "КИТ ЯЗЫК" at bounding box center [784, 330] width 438 height 51
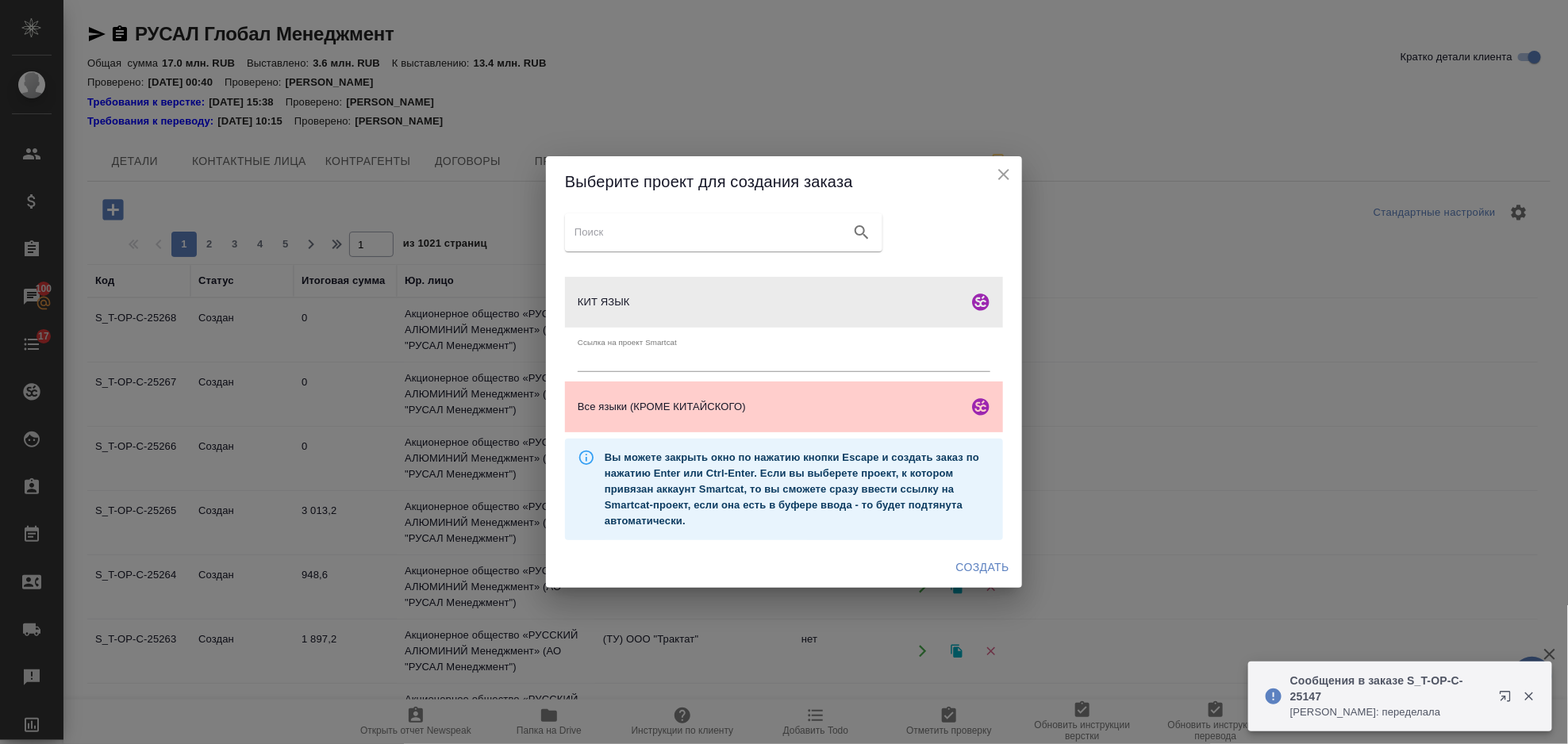
click at [985, 566] on span "Создать" at bounding box center [983, 567] width 53 height 20
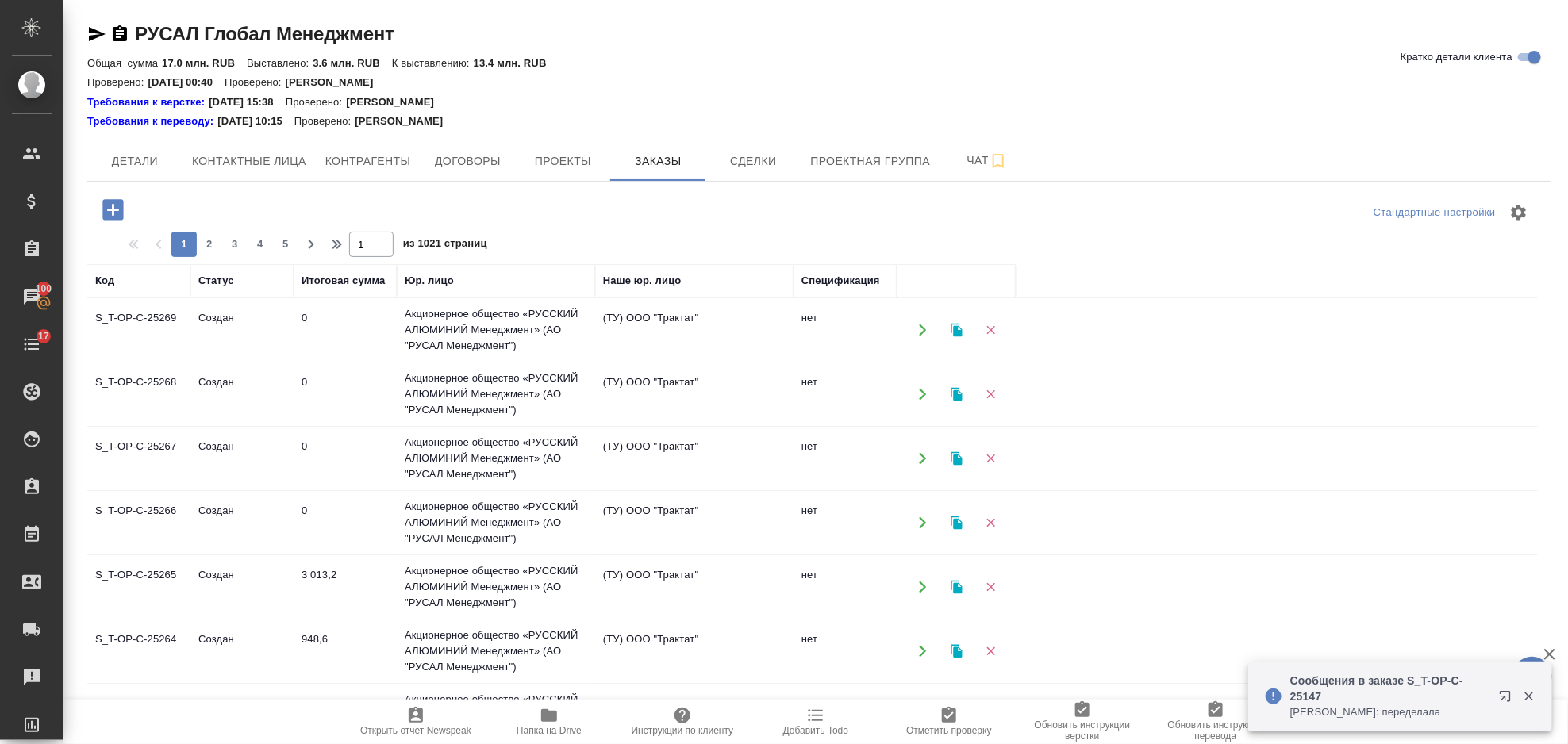
drag, startPoint x: 112, startPoint y: 210, endPoint x: 225, endPoint y: 235, distance: 115.7
click at [112, 209] on icon "button" at bounding box center [113, 210] width 27 height 27
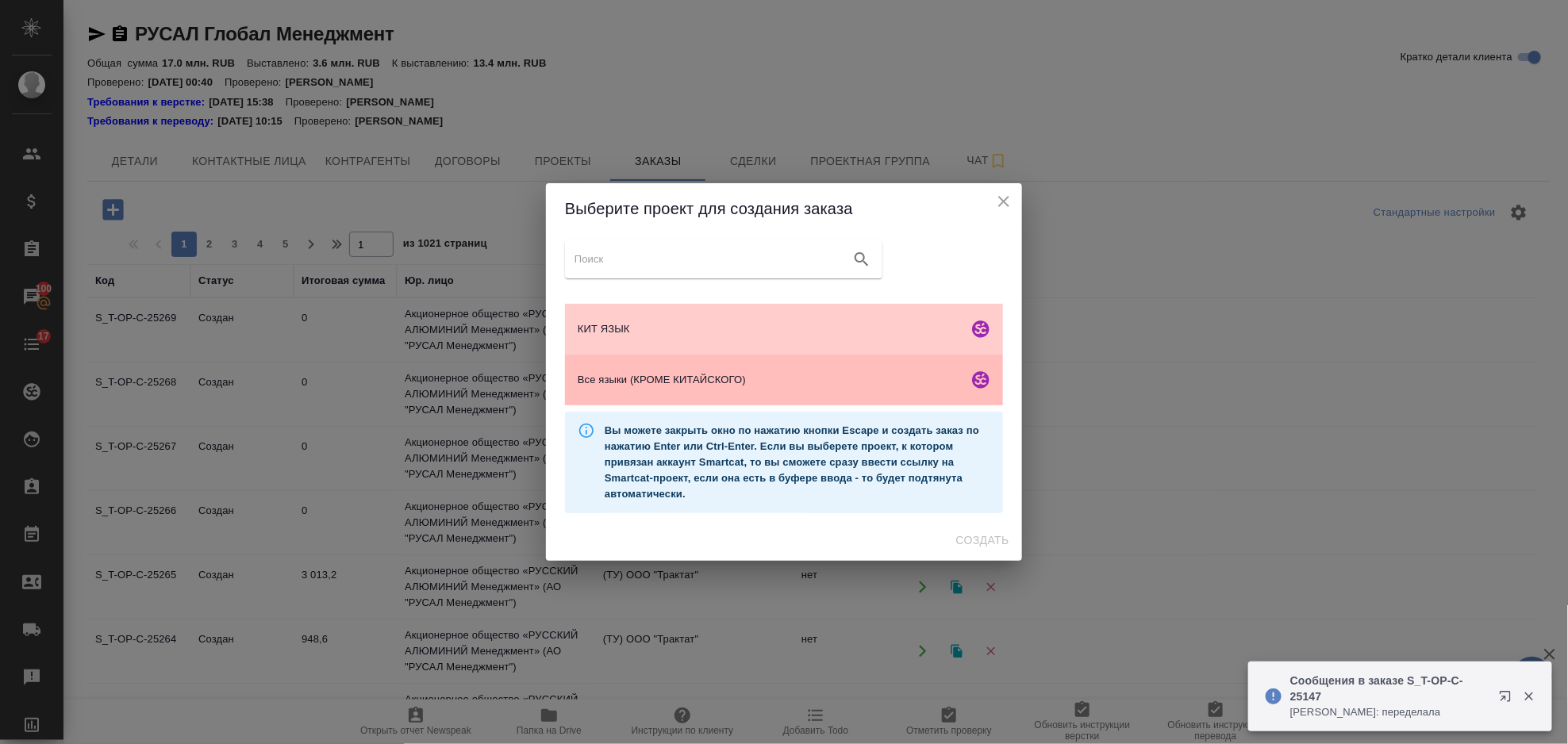
click at [705, 398] on div "Все языки (КРОМЕ КИТАЙСКОГО)" at bounding box center [784, 380] width 438 height 51
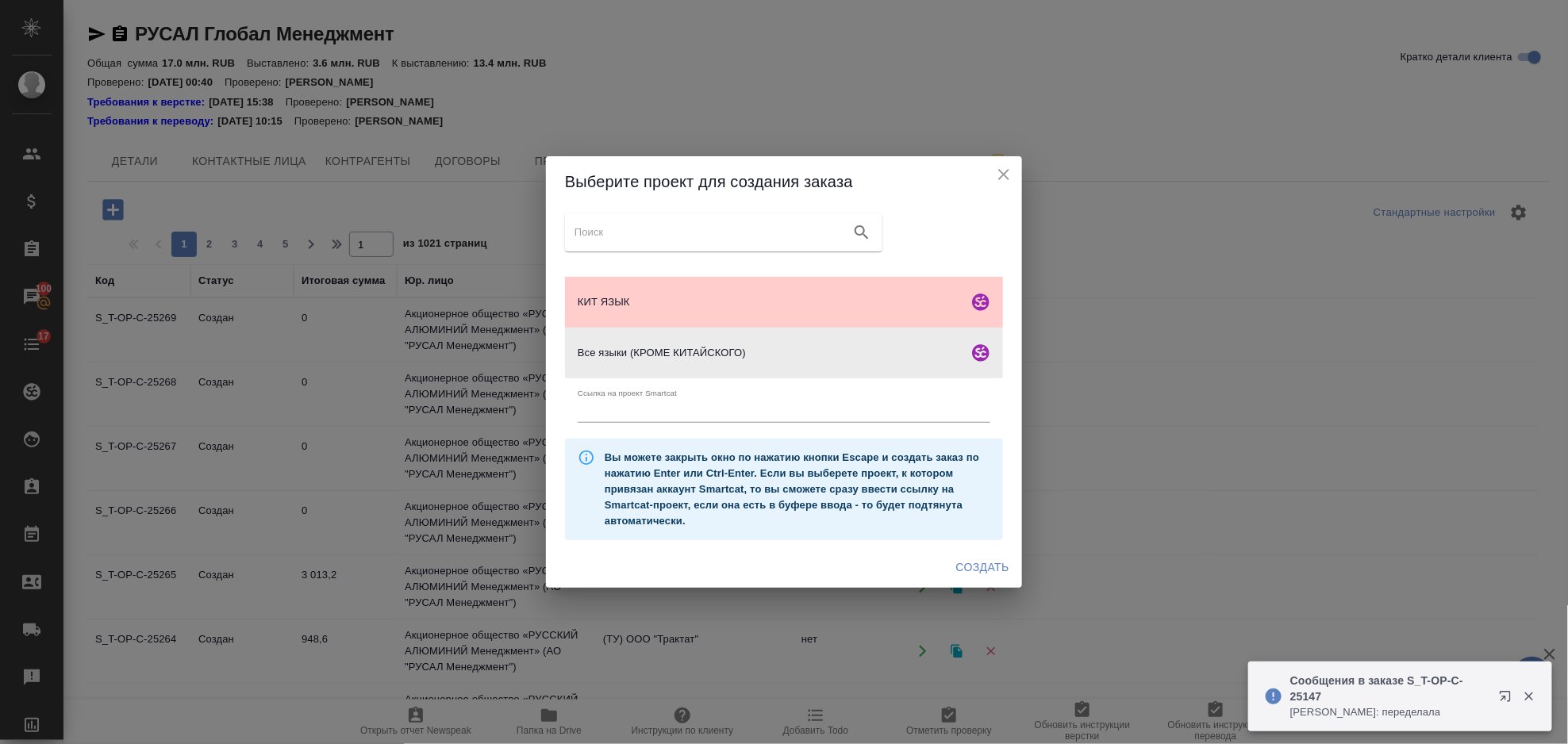
click at [996, 568] on span "Создать" at bounding box center [983, 567] width 53 height 20
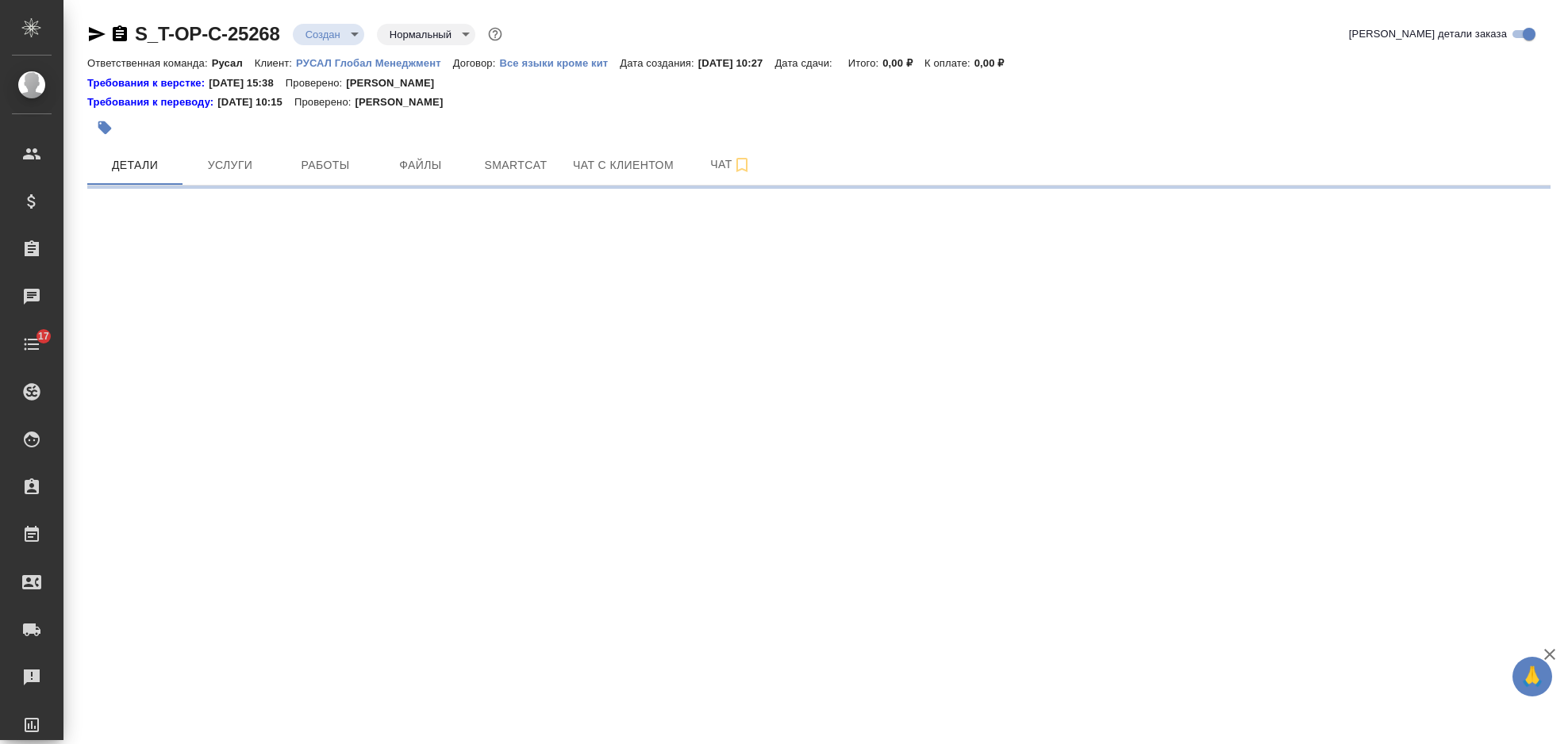
select select "RU"
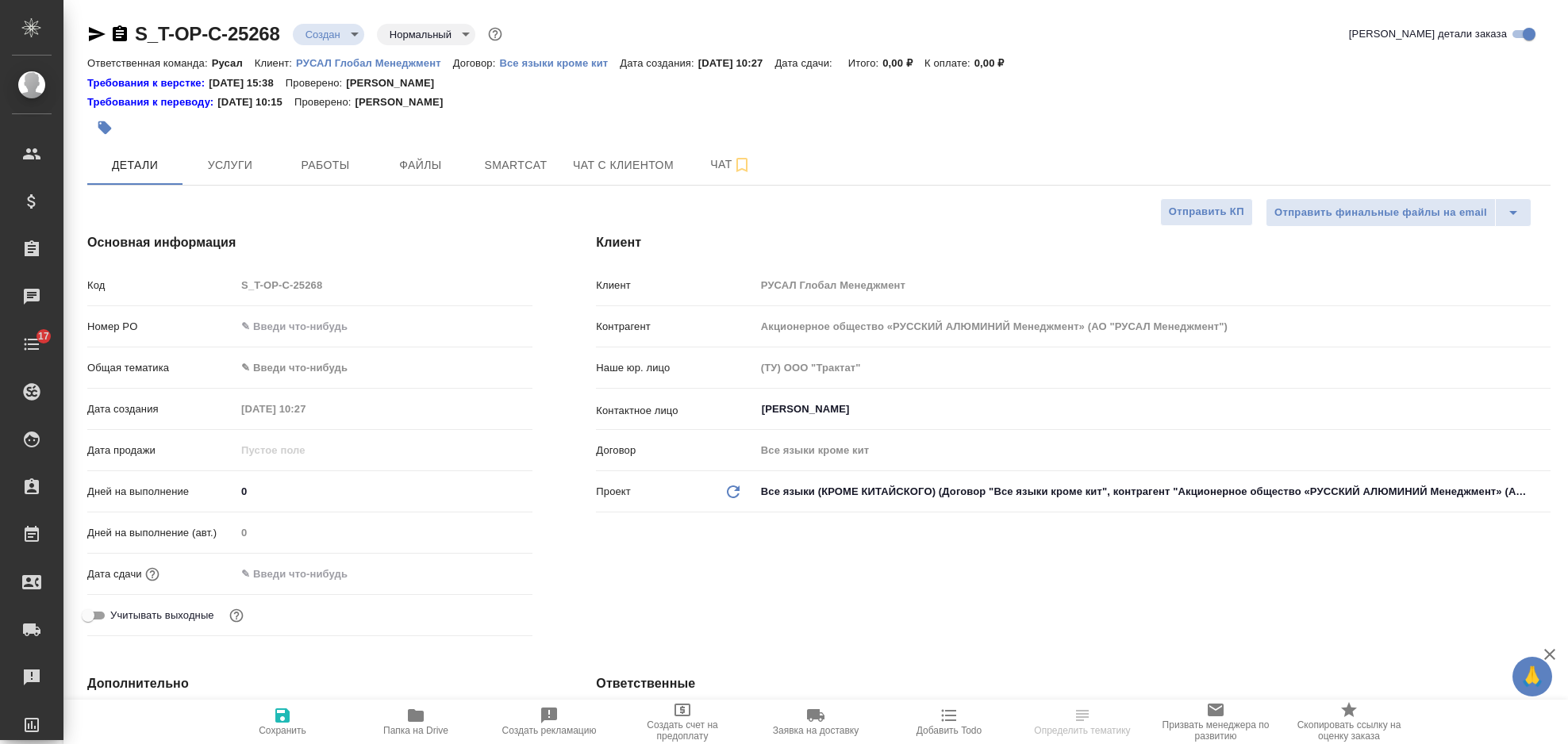
type textarea "x"
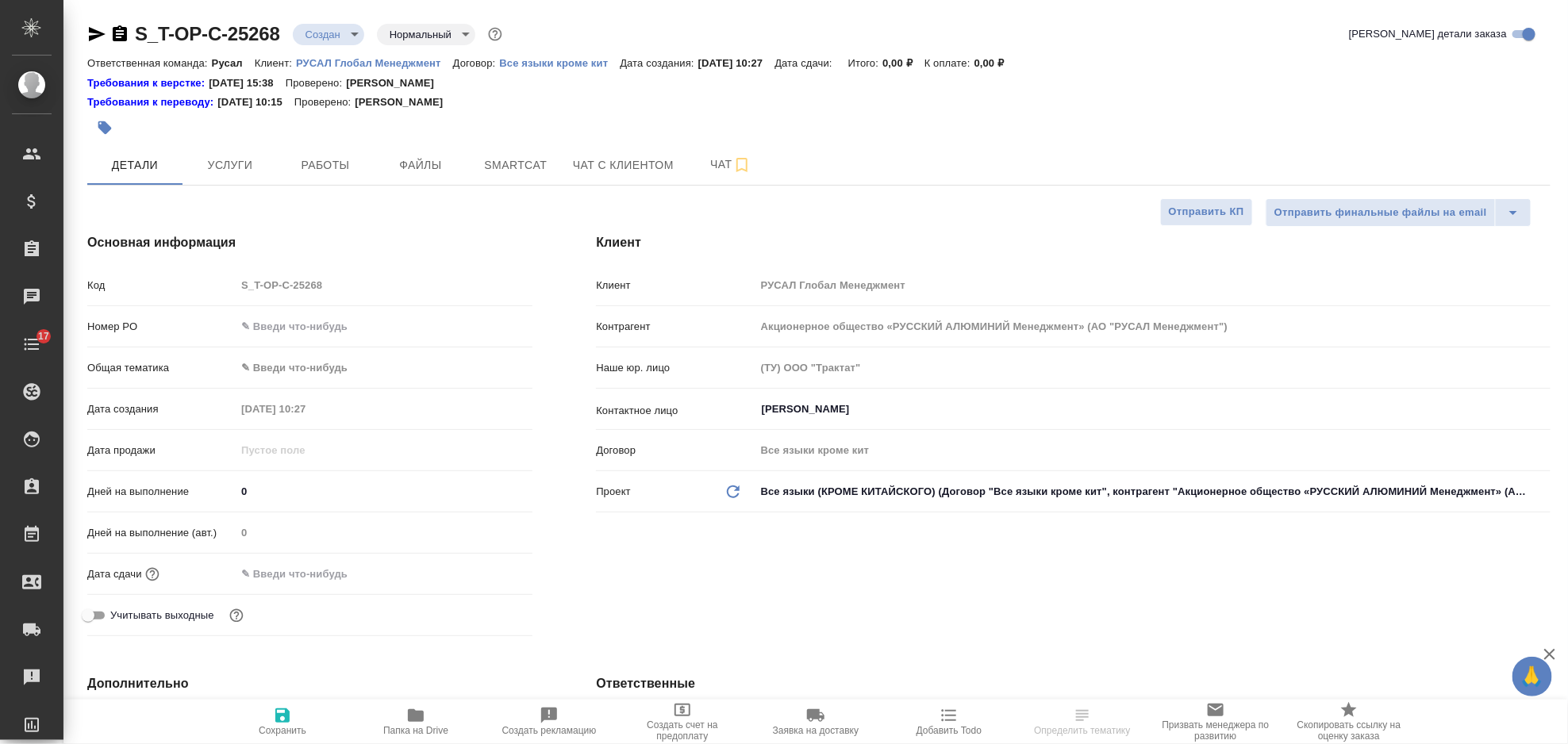
type textarea "x"
click at [341, 336] on div ".cls-1 fill:#fff; AWATERA [PERSON_NAME] Спецификации Заказы 100 Чаты 17 Todo Пр…" at bounding box center [784, 372] width 1568 height 744
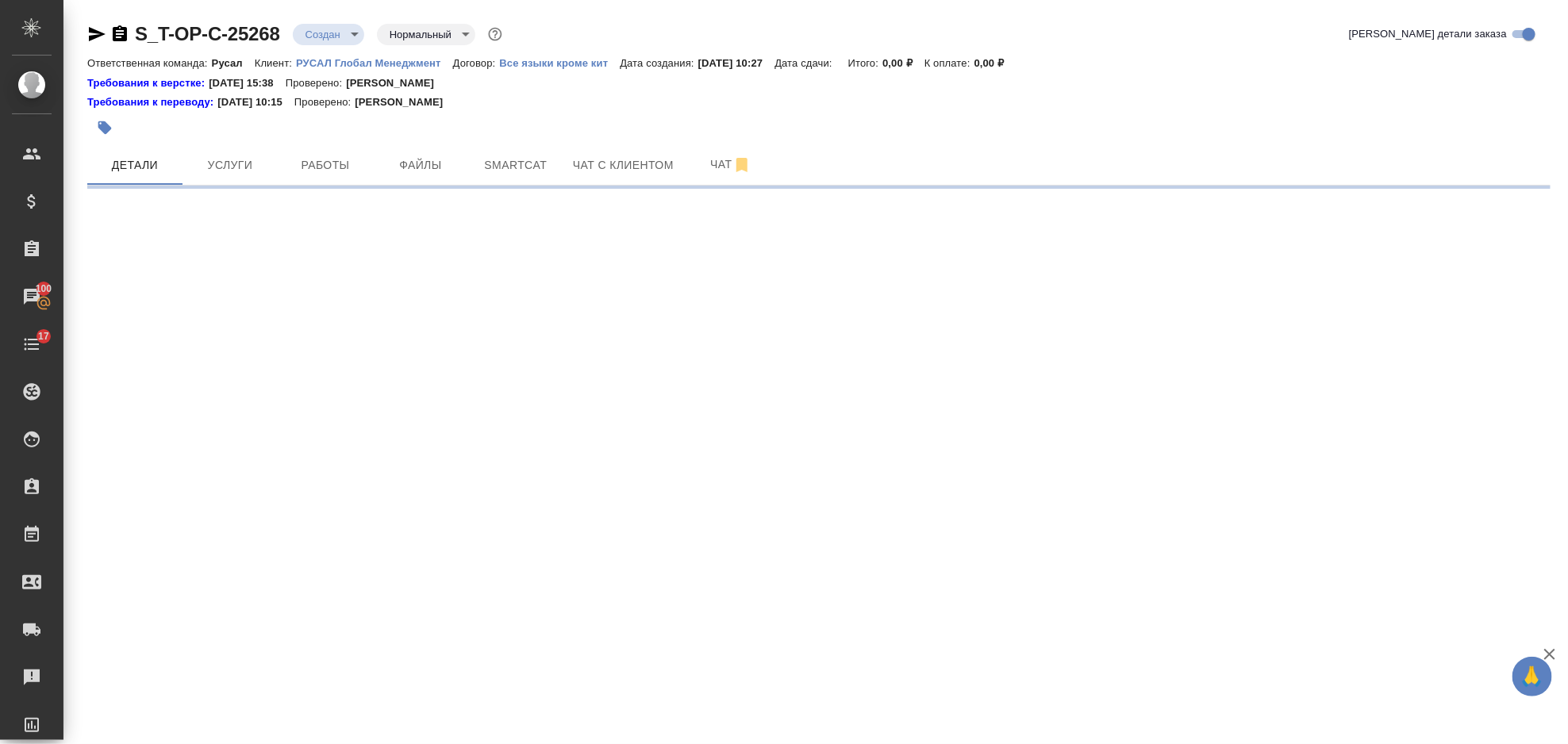
select select "RU"
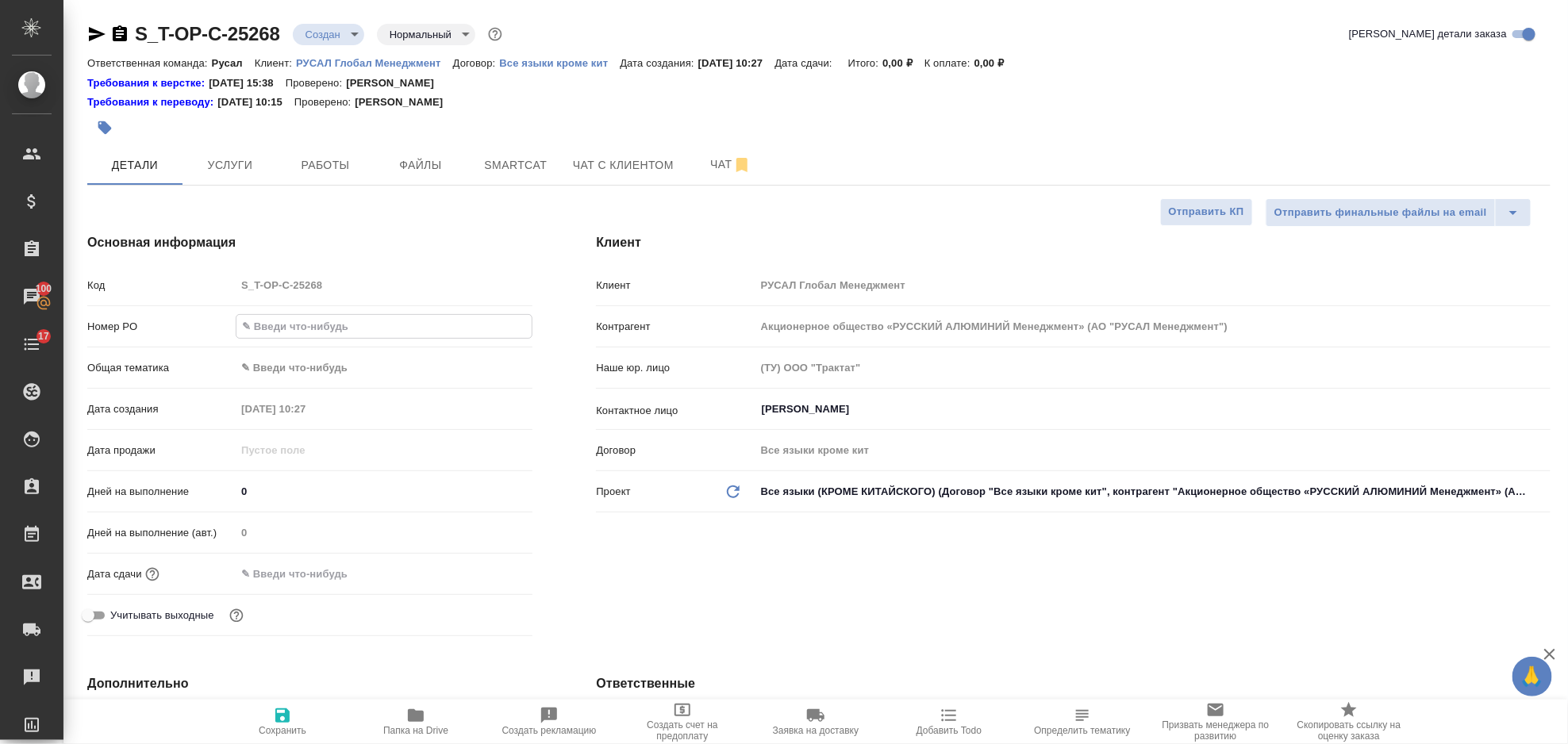
drag, startPoint x: 338, startPoint y: 331, endPoint x: 261, endPoint y: 318, distance: 78.1
click at [261, 318] on input "text" at bounding box center [384, 326] width 296 height 23
type textarea "x"
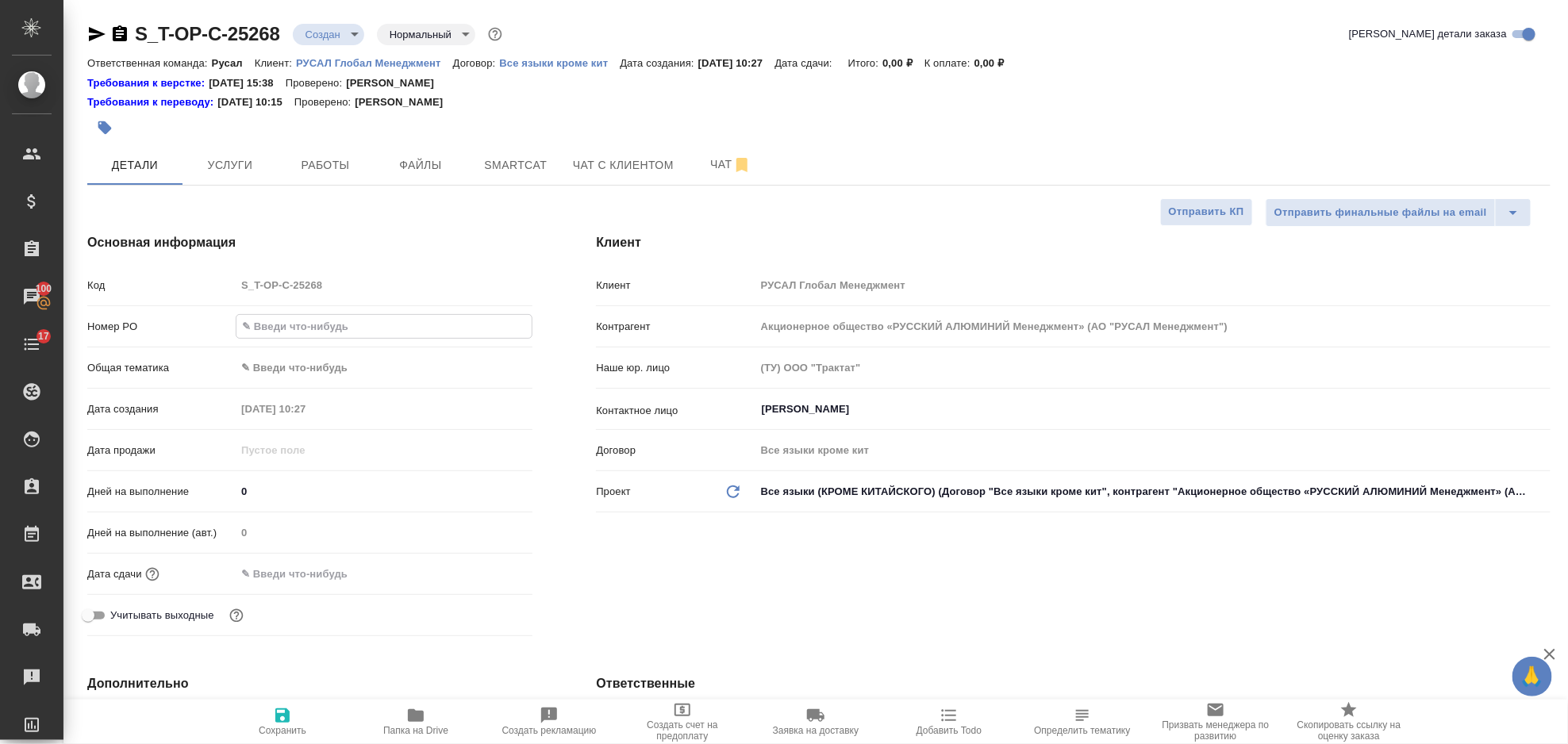
paste input "Т-ОП-С-46871"
type input "Т-ОП-С-46871"
type textarea "x"
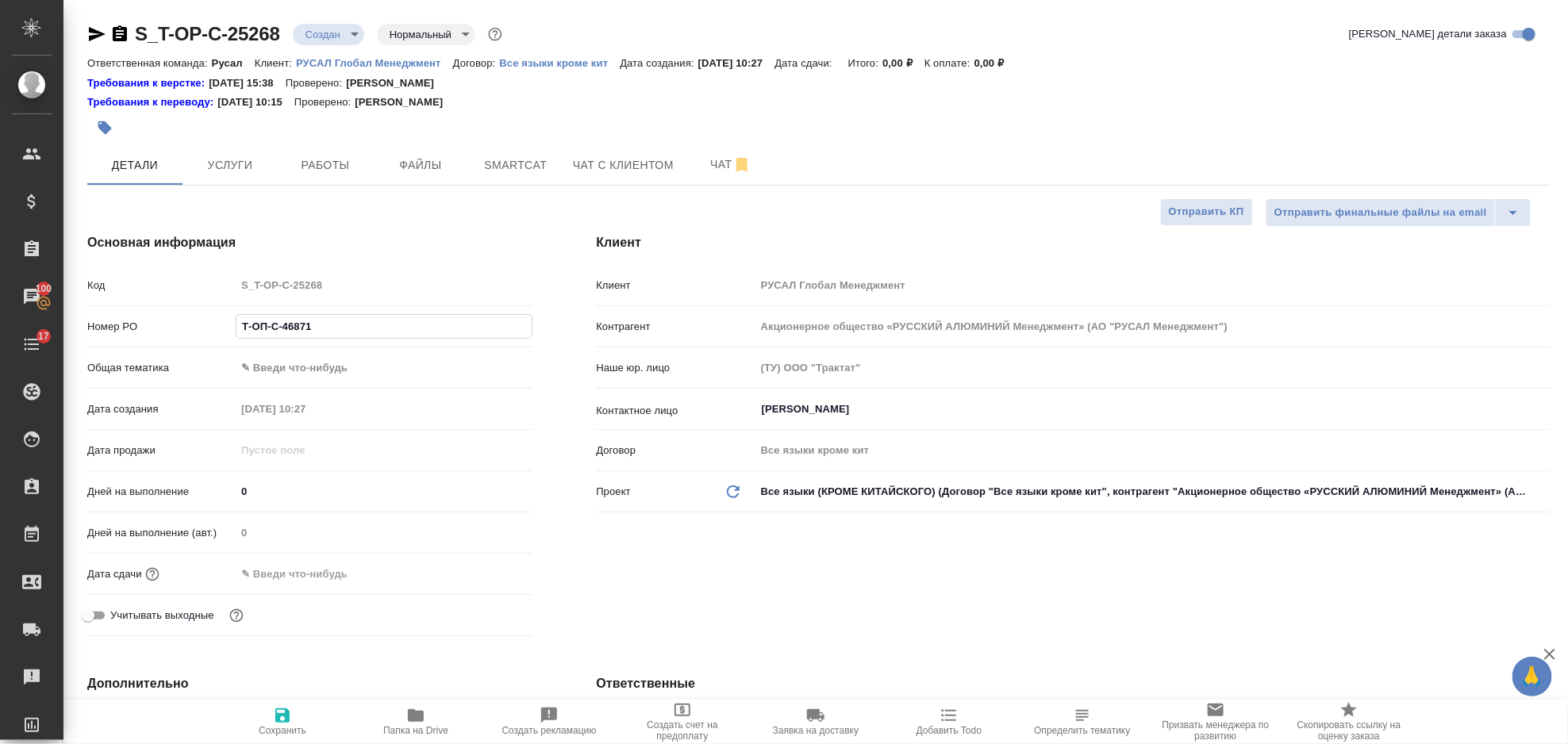
type input "Т-ОП-С-46871"
click at [329, 361] on body "🙏 .cls-1 fill:#fff; AWATERA [PERSON_NAME] Спецификации Заказы 100 Чаты 17 Todo …" at bounding box center [784, 372] width 1568 height 744
click at [350, 500] on li "Техника" at bounding box center [384, 495] width 297 height 26
type input "tech"
type textarea "x"
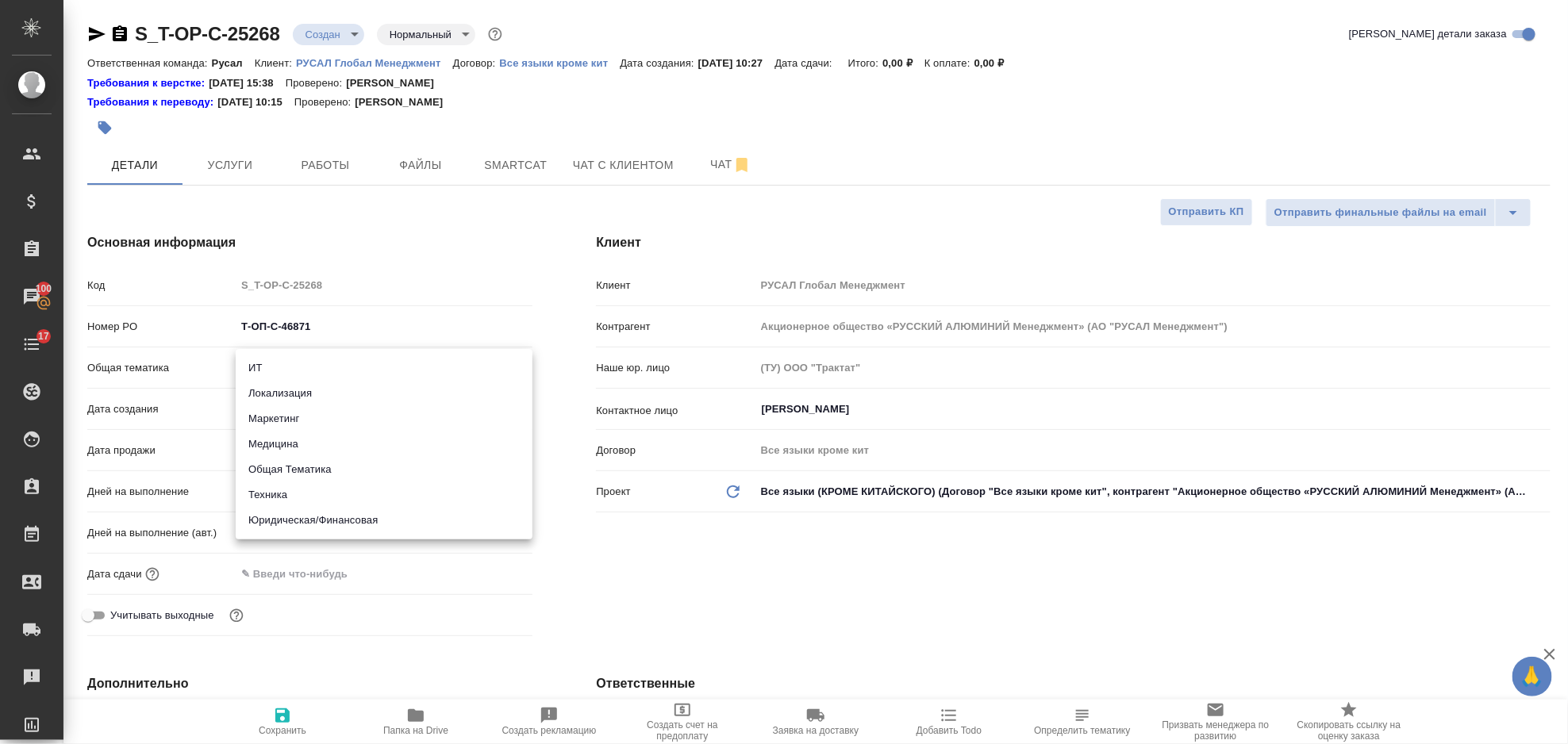
type textarea "x"
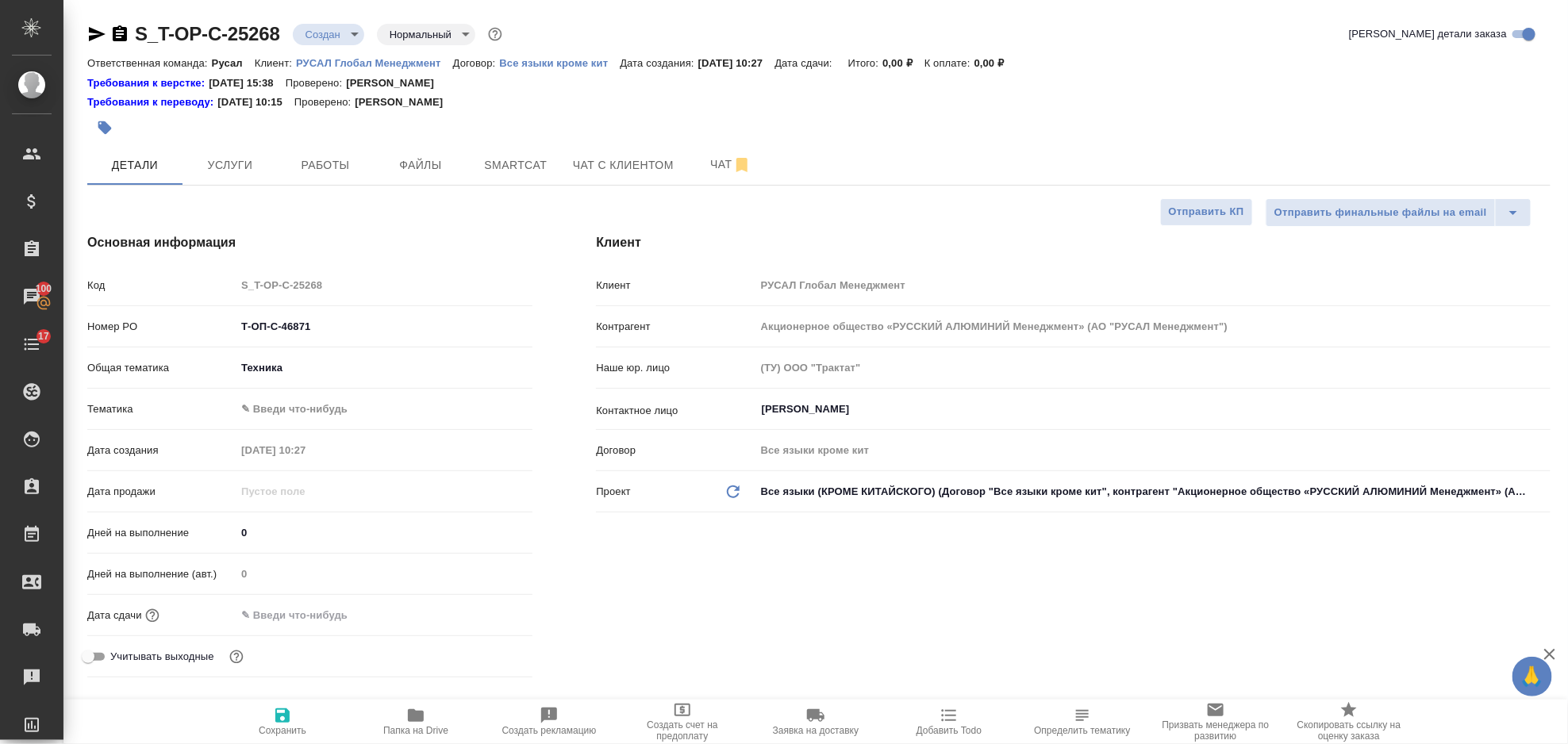
click at [324, 409] on body "🙏 .cls-1 fill:#fff; AWATERA Gorlenko Yuliua Клиенты Спецификации Заказы 100 Чат…" at bounding box center [784, 372] width 1568 height 744
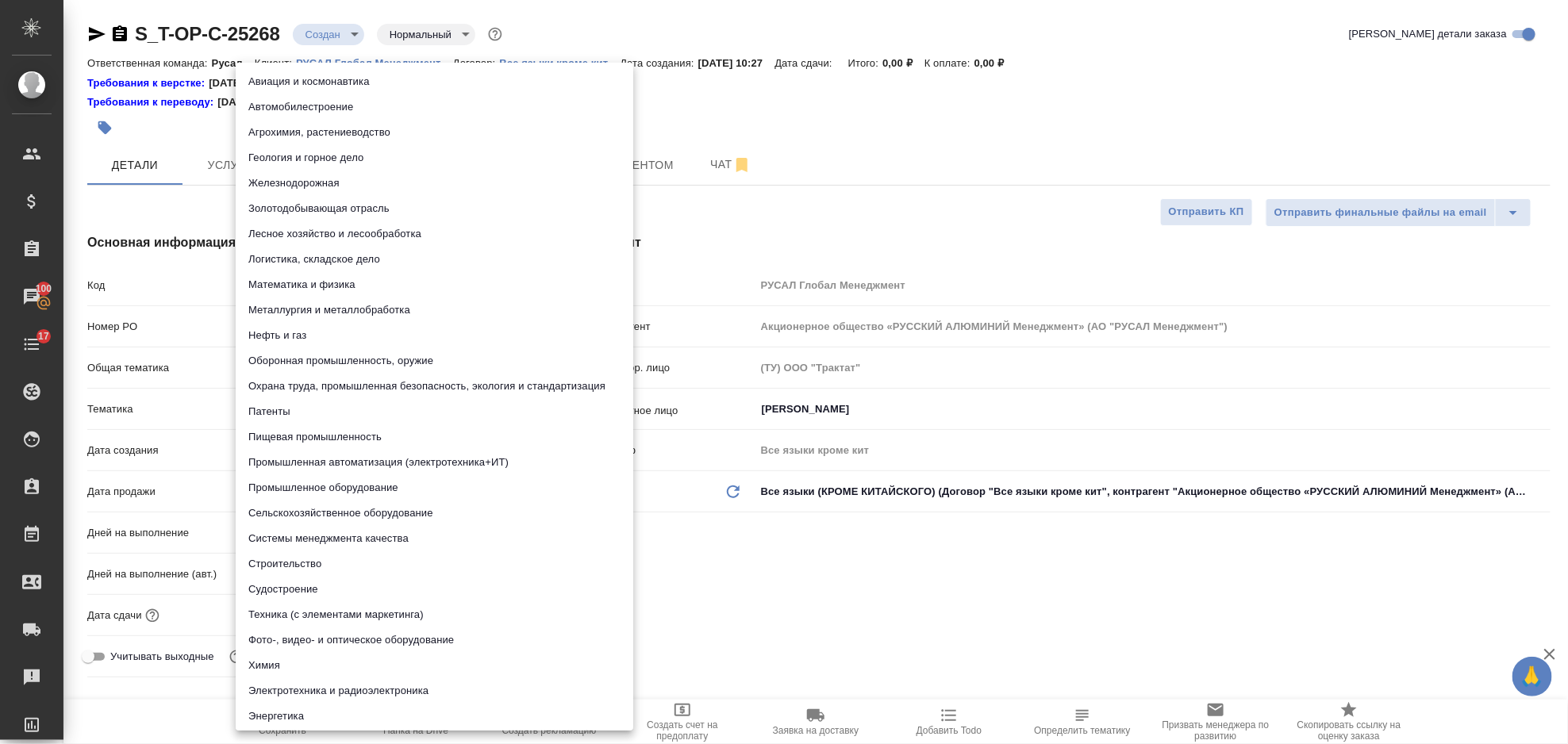
click at [343, 318] on li "Металлургия и металлобработка" at bounding box center [434, 310] width 398 height 26
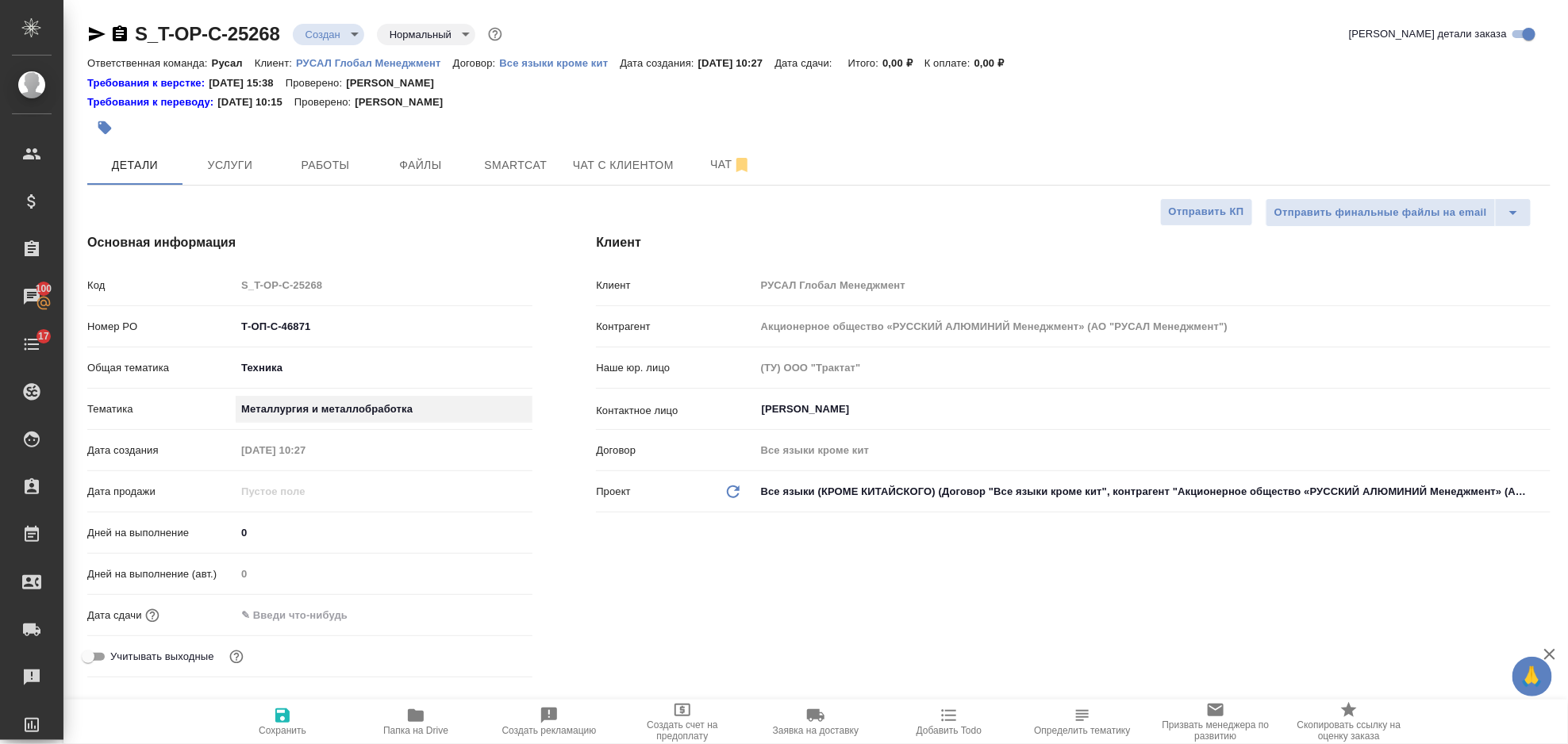
type textarea "x"
type input "60014e23f7d9dc5f480a3cf8"
click at [312, 604] on input "text" at bounding box center [304, 614] width 138 height 23
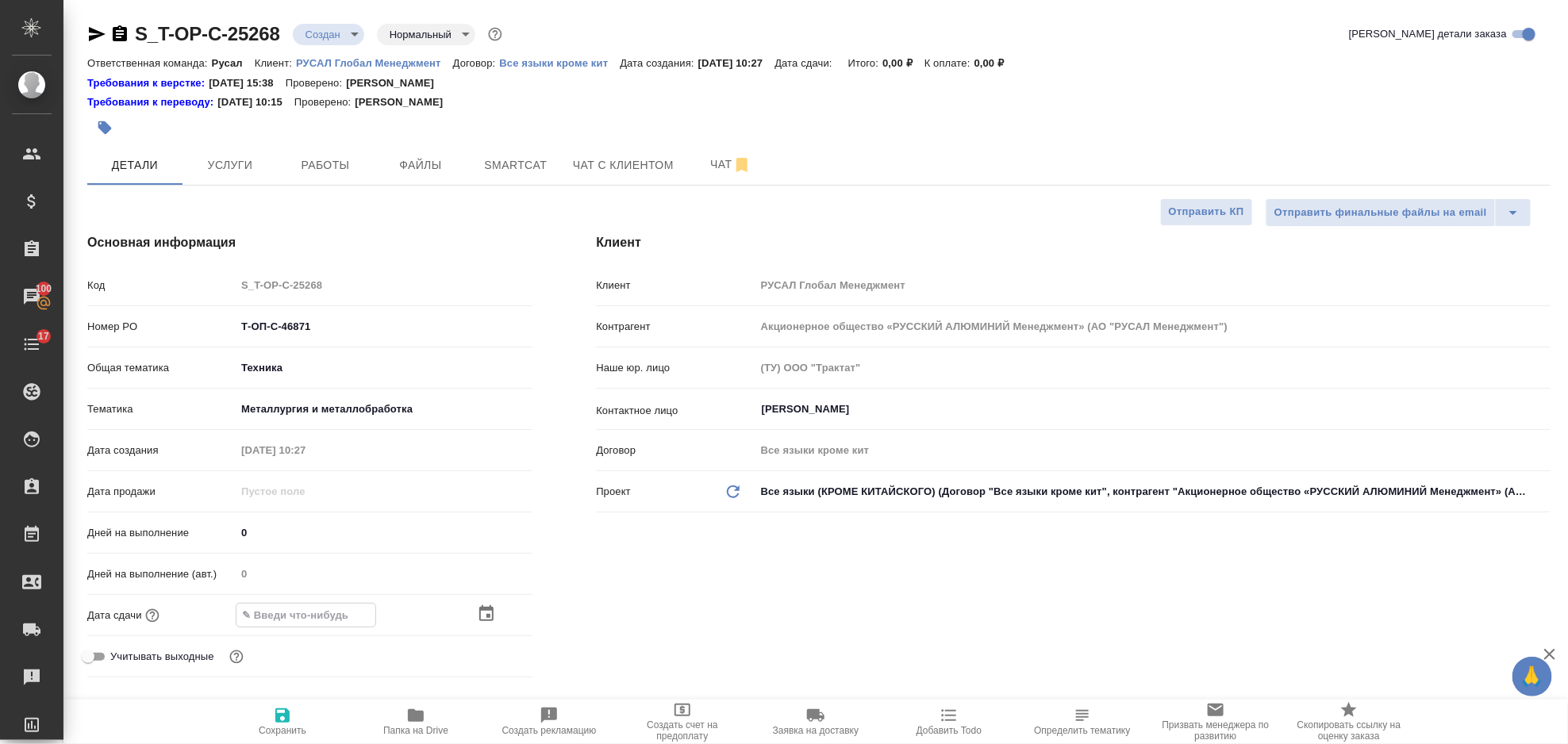
click at [490, 610] on icon "button" at bounding box center [486, 613] width 15 height 16
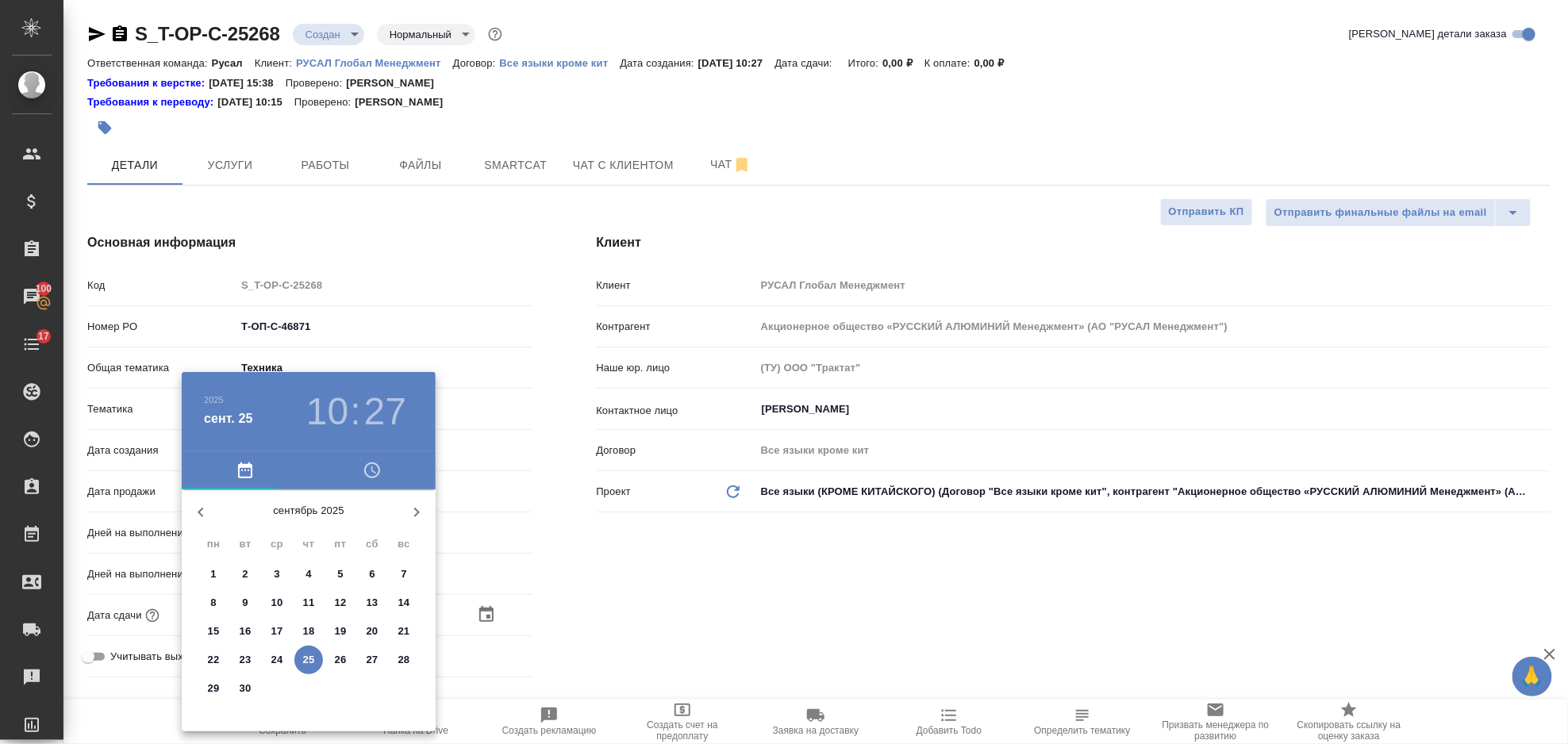
click at [345, 657] on p "26" at bounding box center [341, 660] width 12 height 16
type input "26.09.2025 10:27"
type textarea "x"
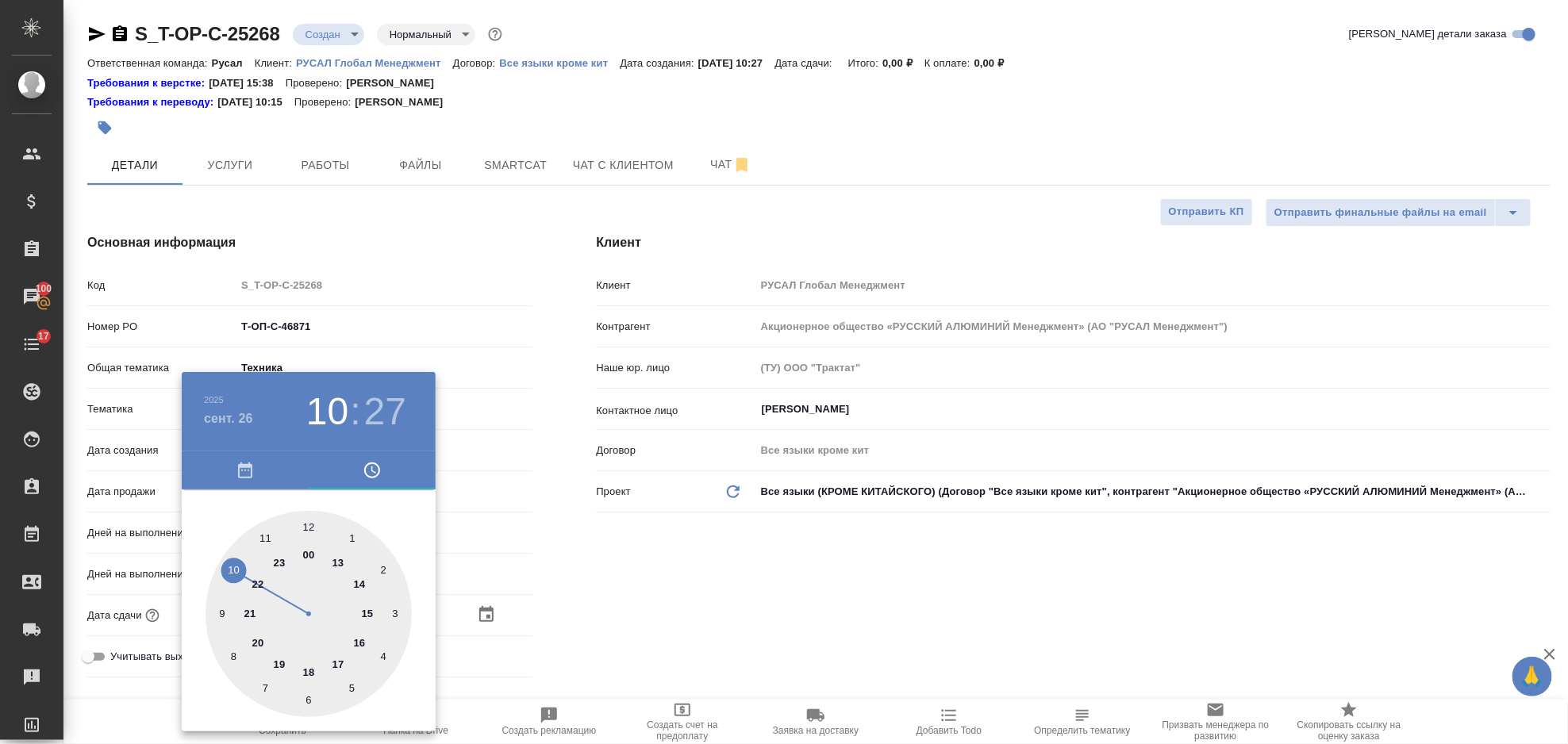
click at [309, 668] on div at bounding box center [308, 614] width 206 height 206
type input "26.09.2025 18:27"
type textarea "x"
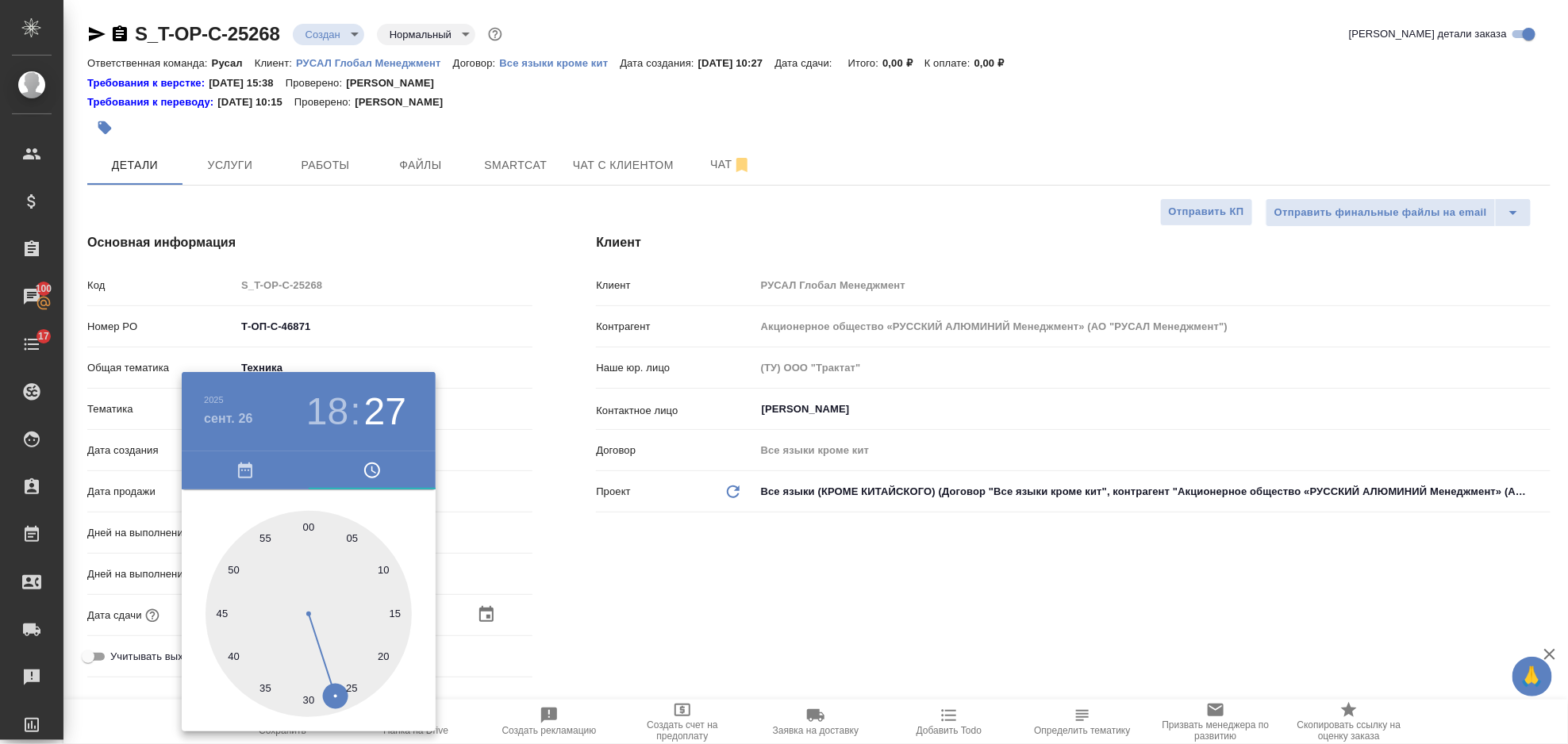
click at [306, 527] on div at bounding box center [308, 614] width 206 height 206
type input "26.09.2025 18:00"
type textarea "x"
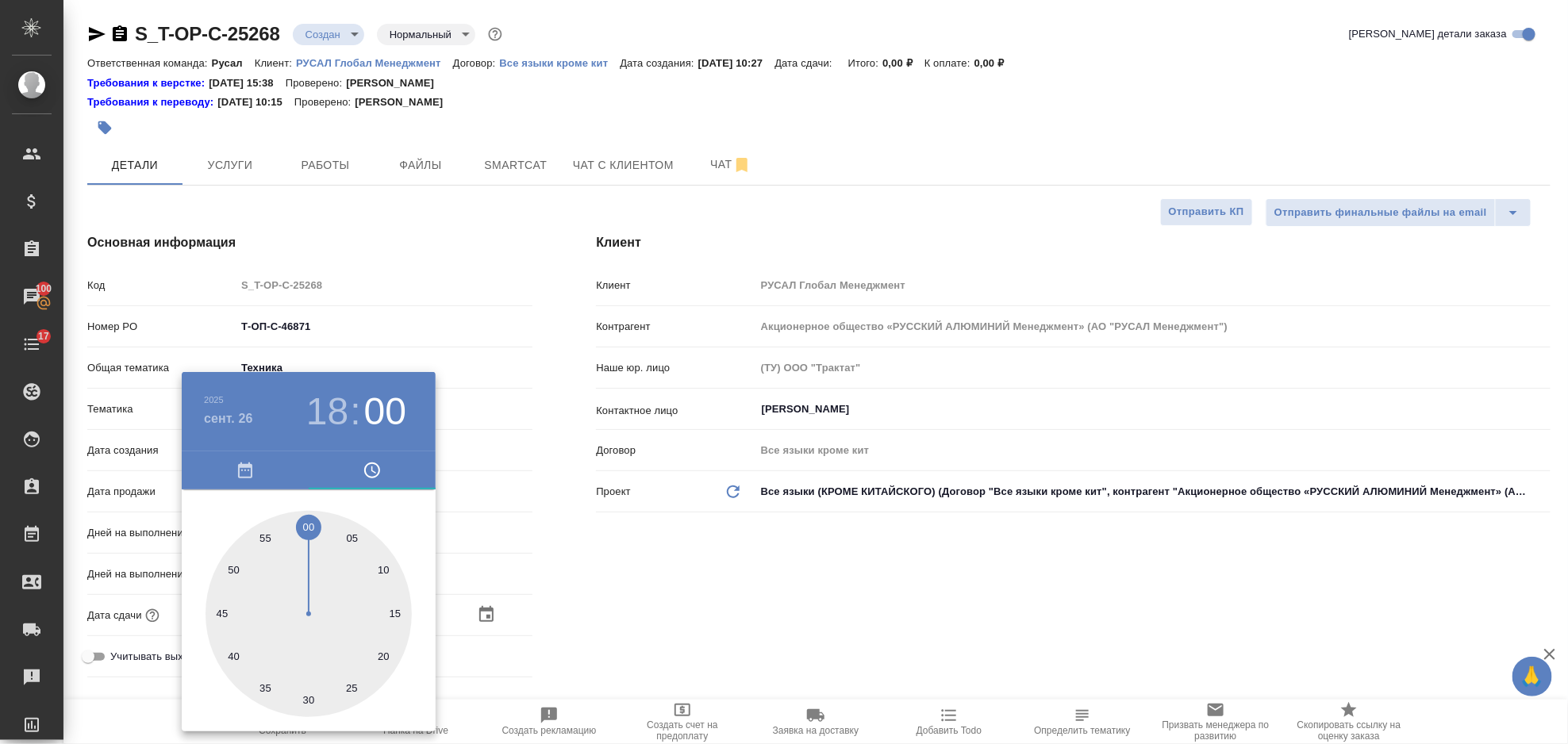
drag, startPoint x: 641, startPoint y: 552, endPoint x: 466, endPoint y: 628, distance: 190.8
click at [642, 552] on div at bounding box center [784, 372] width 1568 height 744
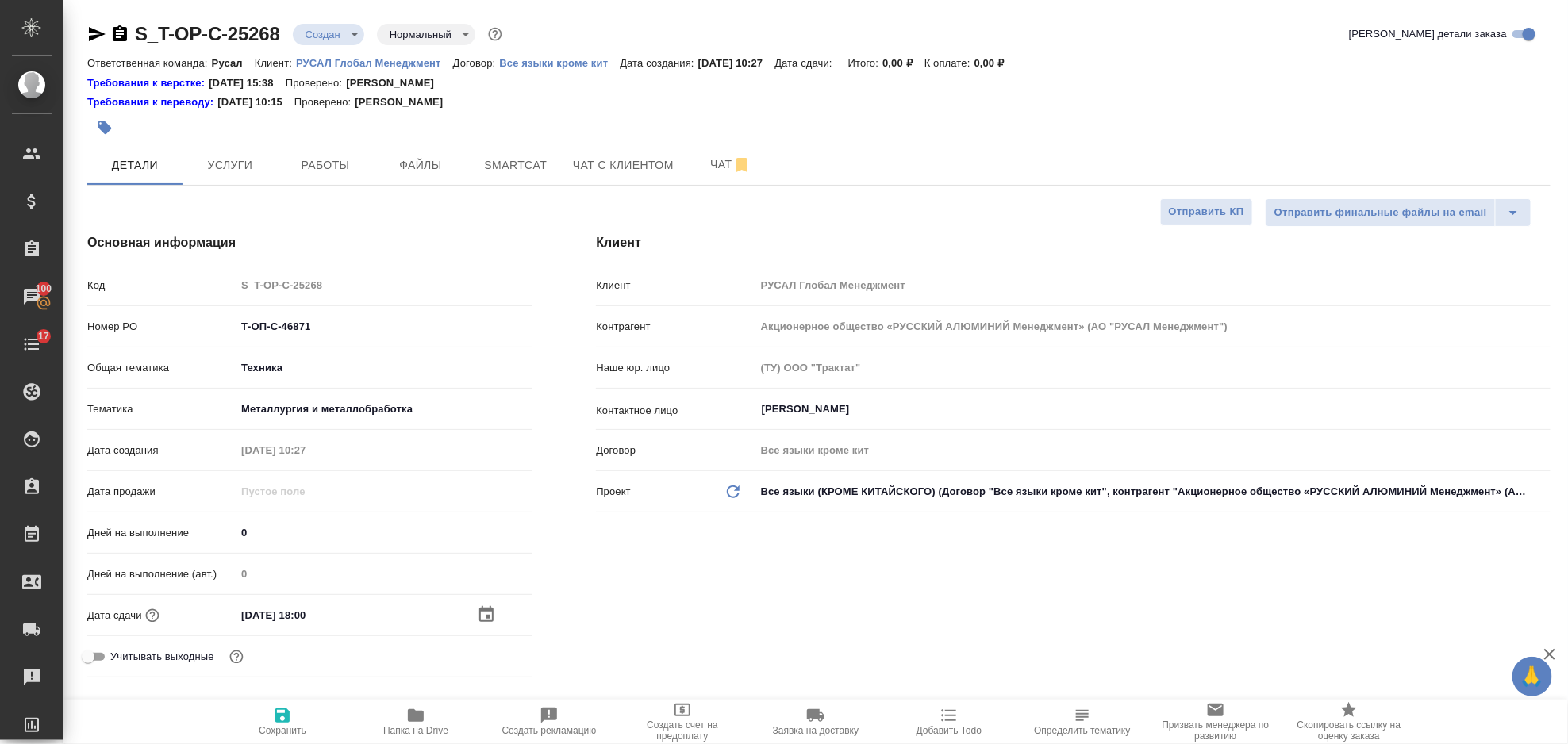
click at [280, 718] on icon "button" at bounding box center [282, 715] width 19 height 19
type textarea "x"
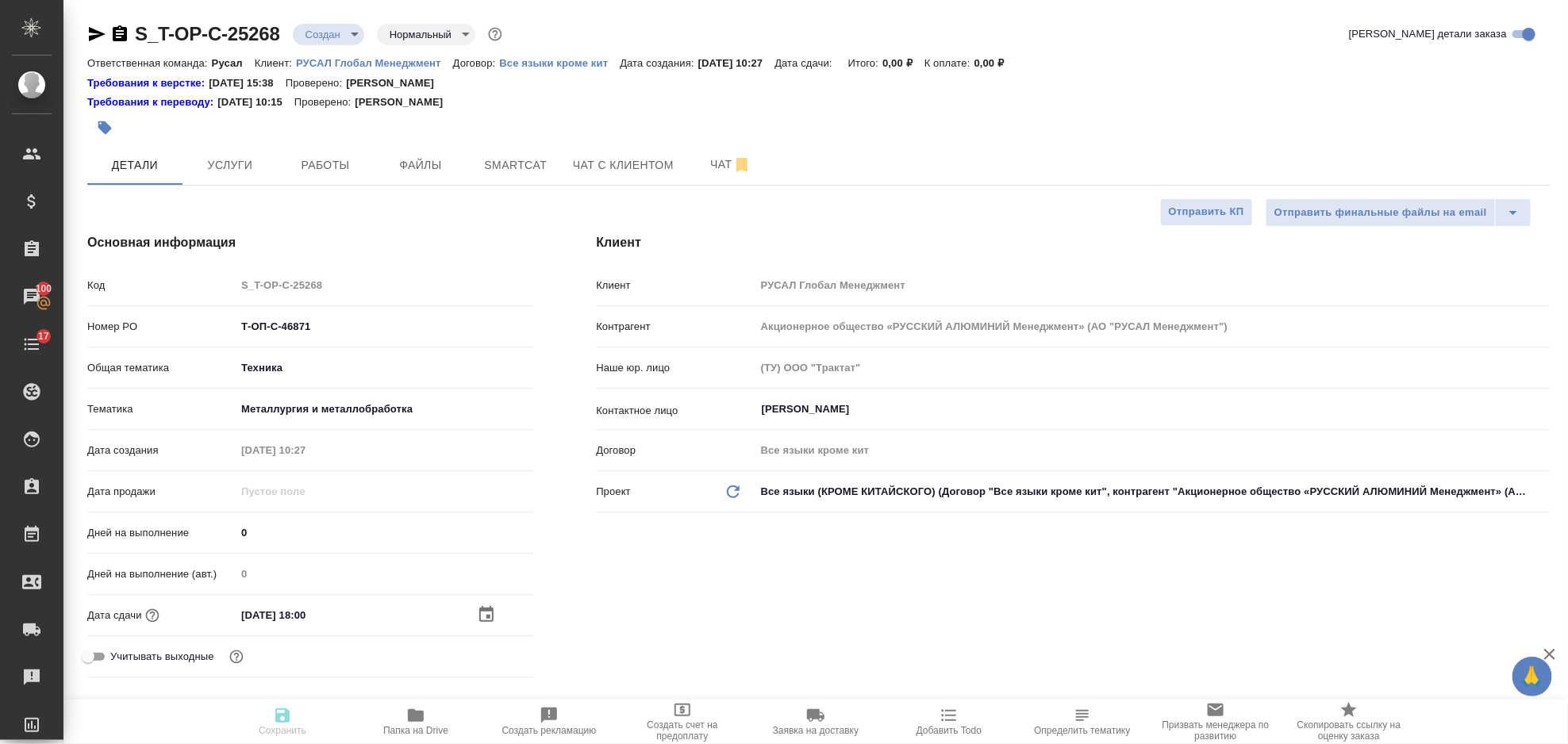
type textarea "x"
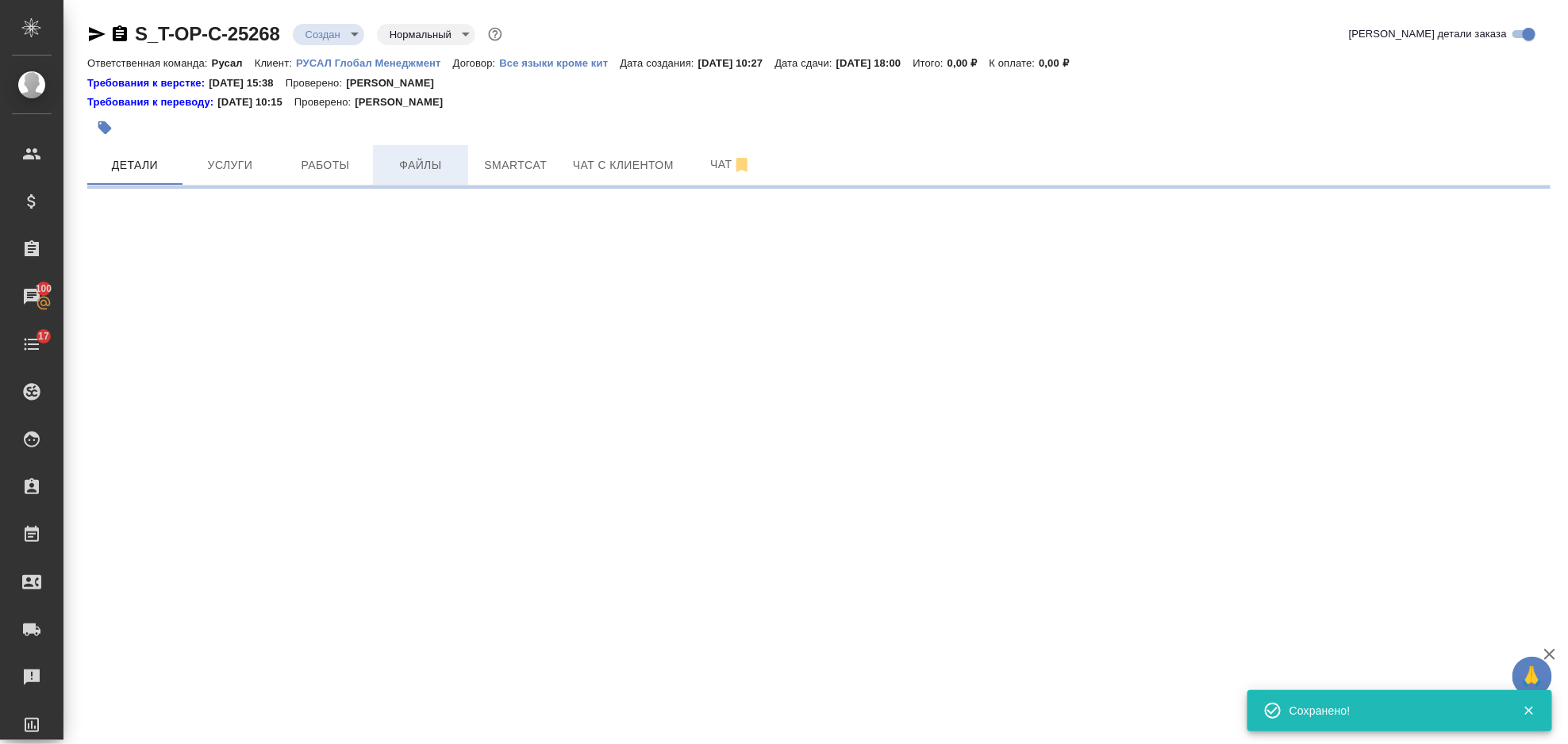
click at [433, 172] on span "Файлы" at bounding box center [421, 165] width 77 height 20
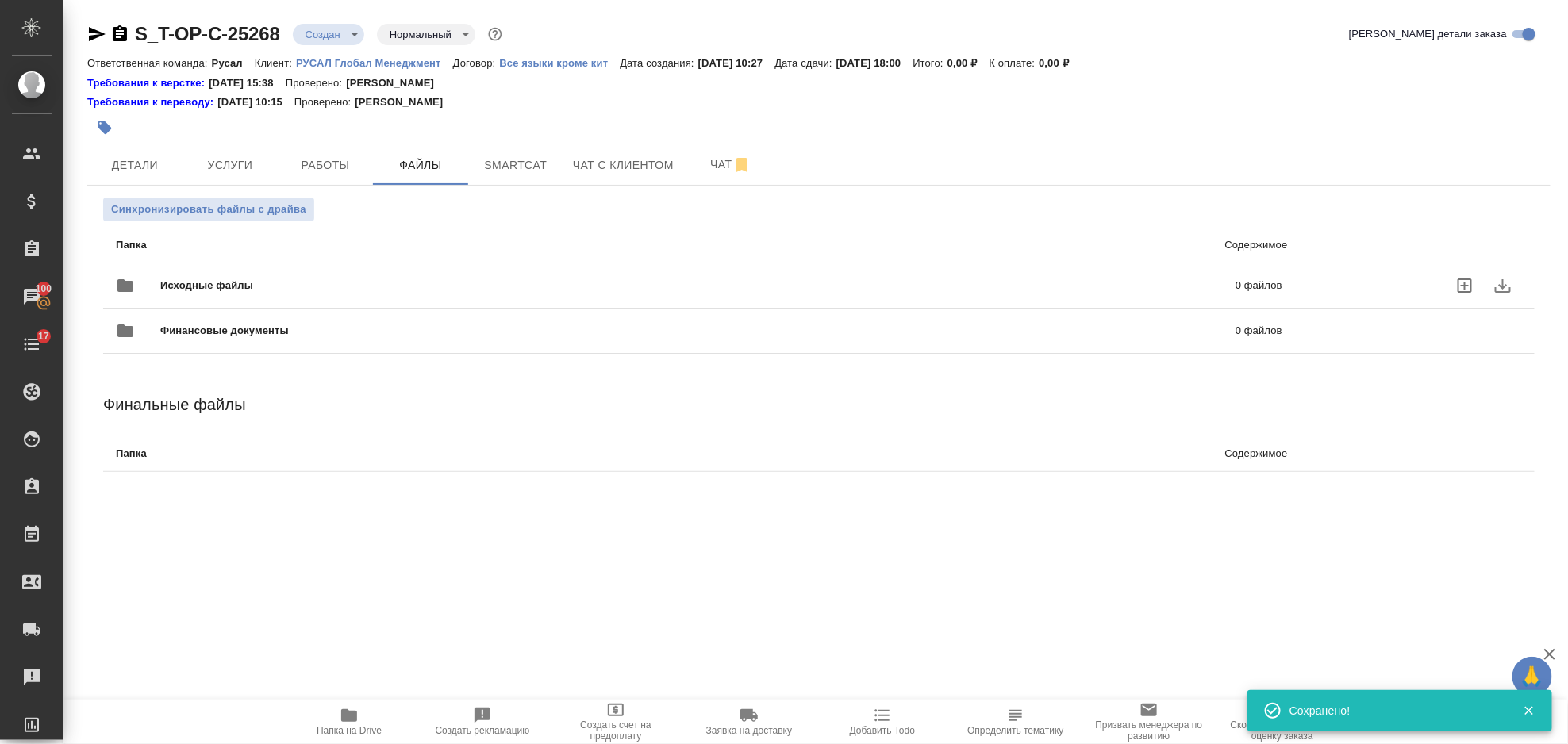
click at [423, 283] on span "Исходные файлы" at bounding box center [452, 286] width 584 height 16
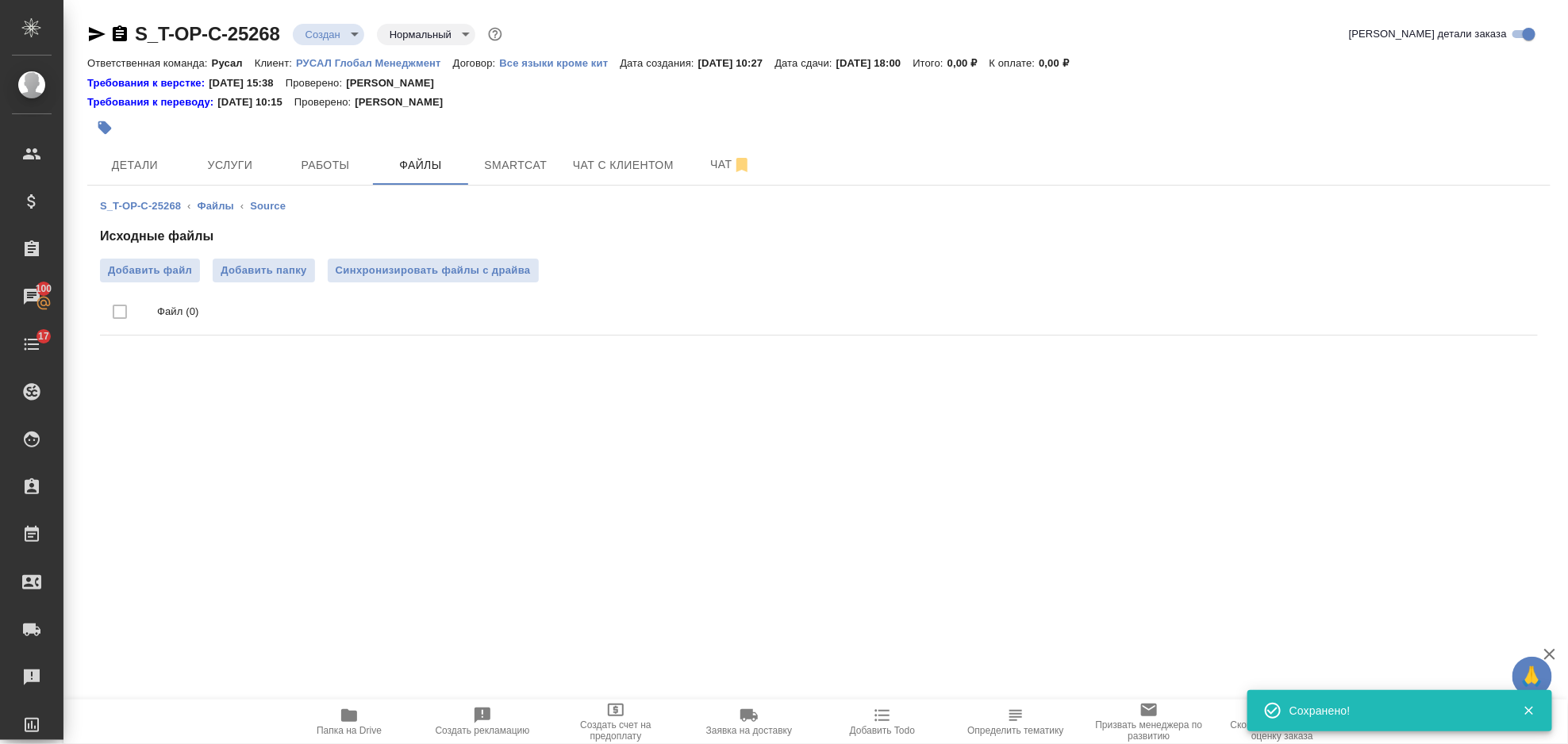
click at [172, 283] on ul "Файл (0)" at bounding box center [819, 312] width 1438 height 60
click at [170, 271] on span "Добавить файл" at bounding box center [150, 271] width 84 height 16
click at [0, 0] on input "Добавить файл" at bounding box center [0, 0] width 0 height 0
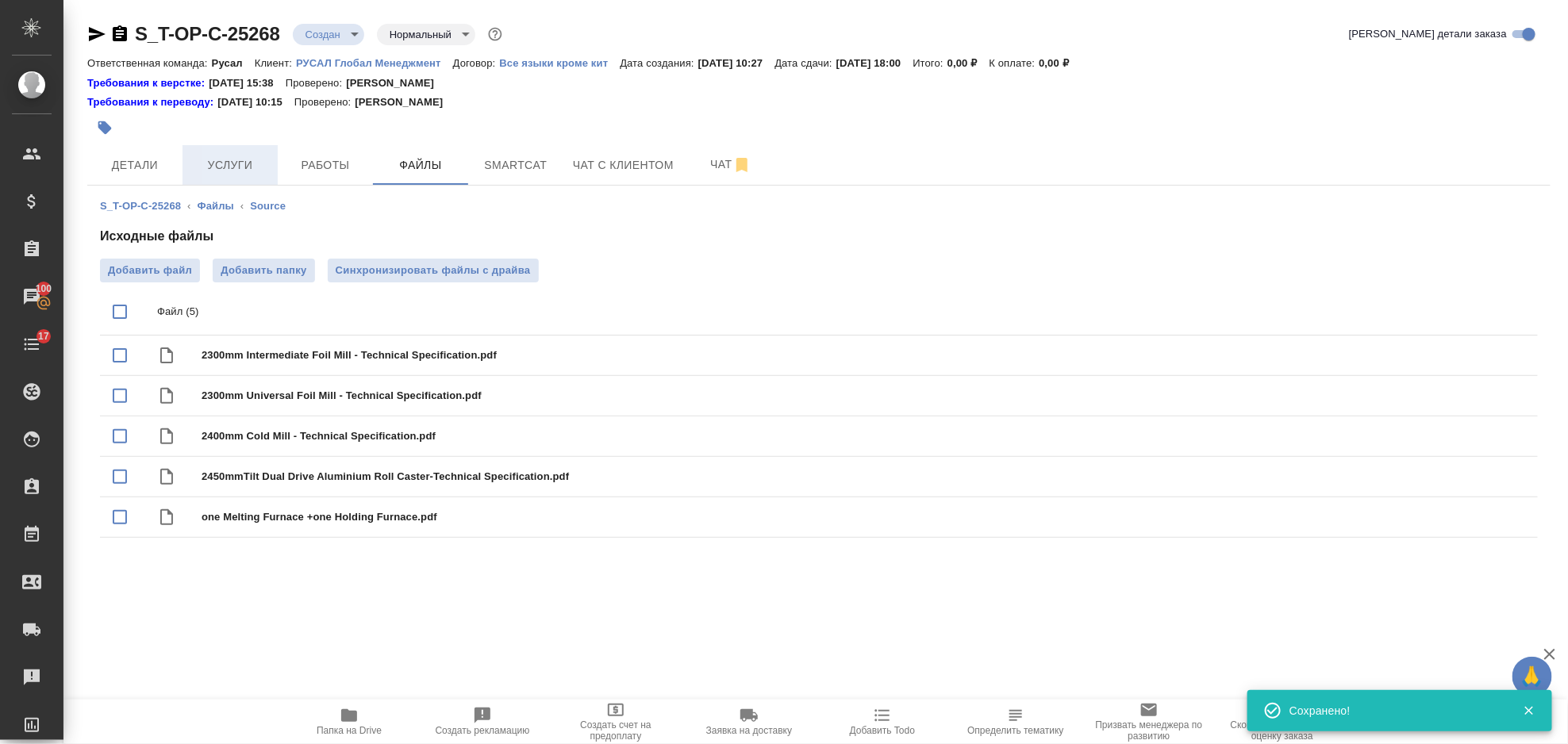
click at [212, 172] on span "Услуги" at bounding box center [231, 165] width 77 height 20
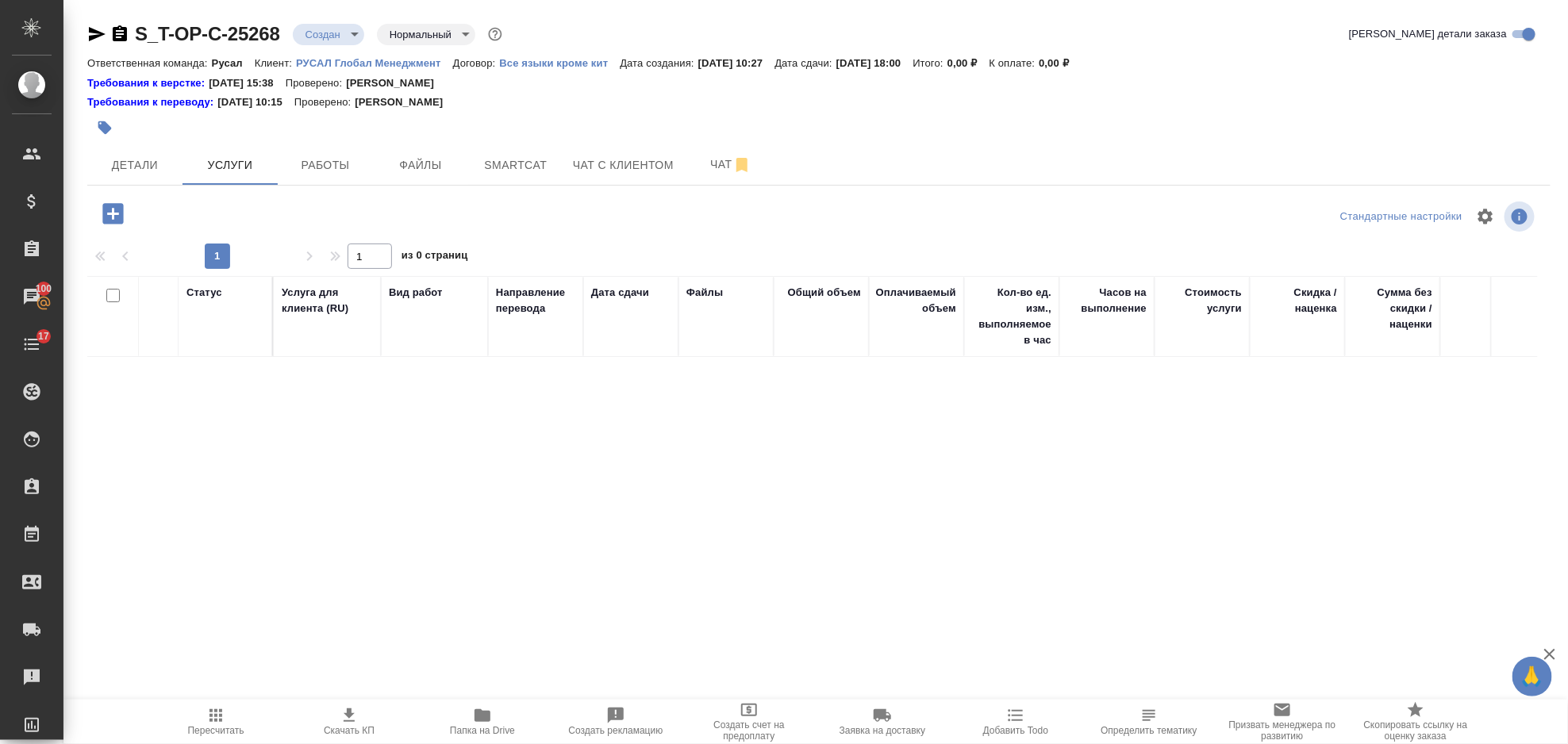
click at [114, 216] on icon "button" at bounding box center [112, 213] width 21 height 21
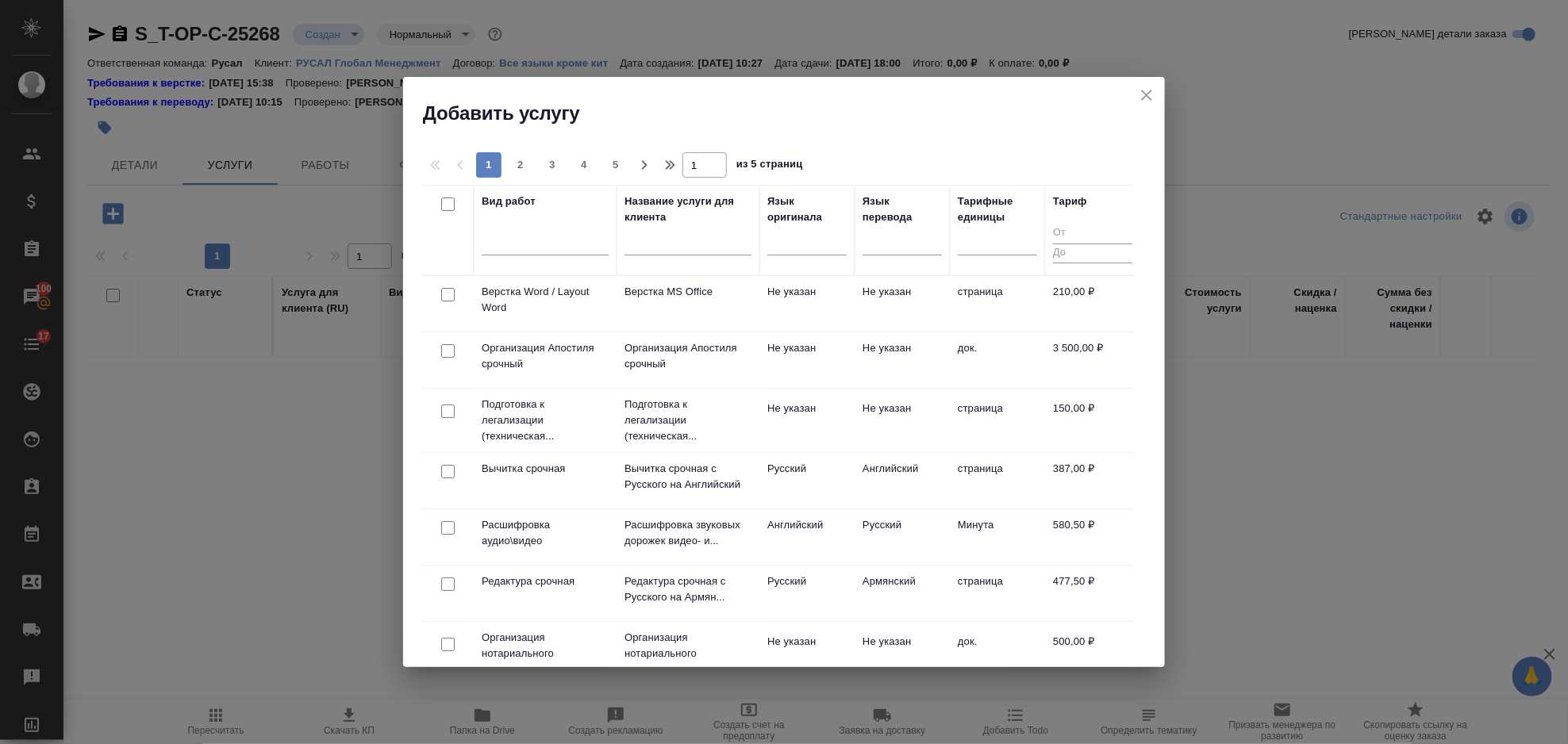
click at [784, 255] on div at bounding box center [807, 246] width 80 height 41
click at [784, 250] on div at bounding box center [807, 239] width 80 height 23
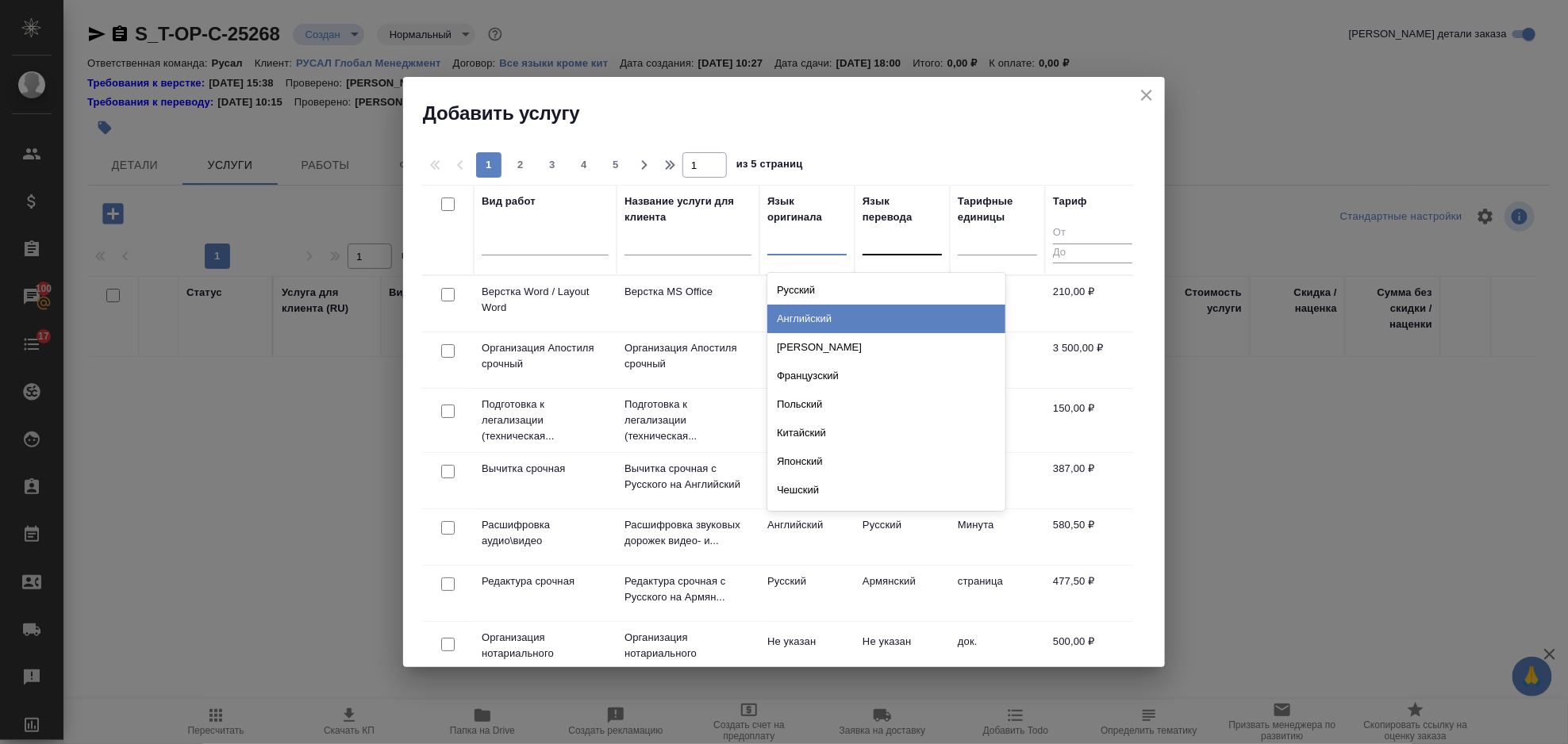
drag, startPoint x: 812, startPoint y: 311, endPoint x: 897, endPoint y: 266, distance: 96.2
click at [814, 311] on div "Английский" at bounding box center [887, 318] width 239 height 28
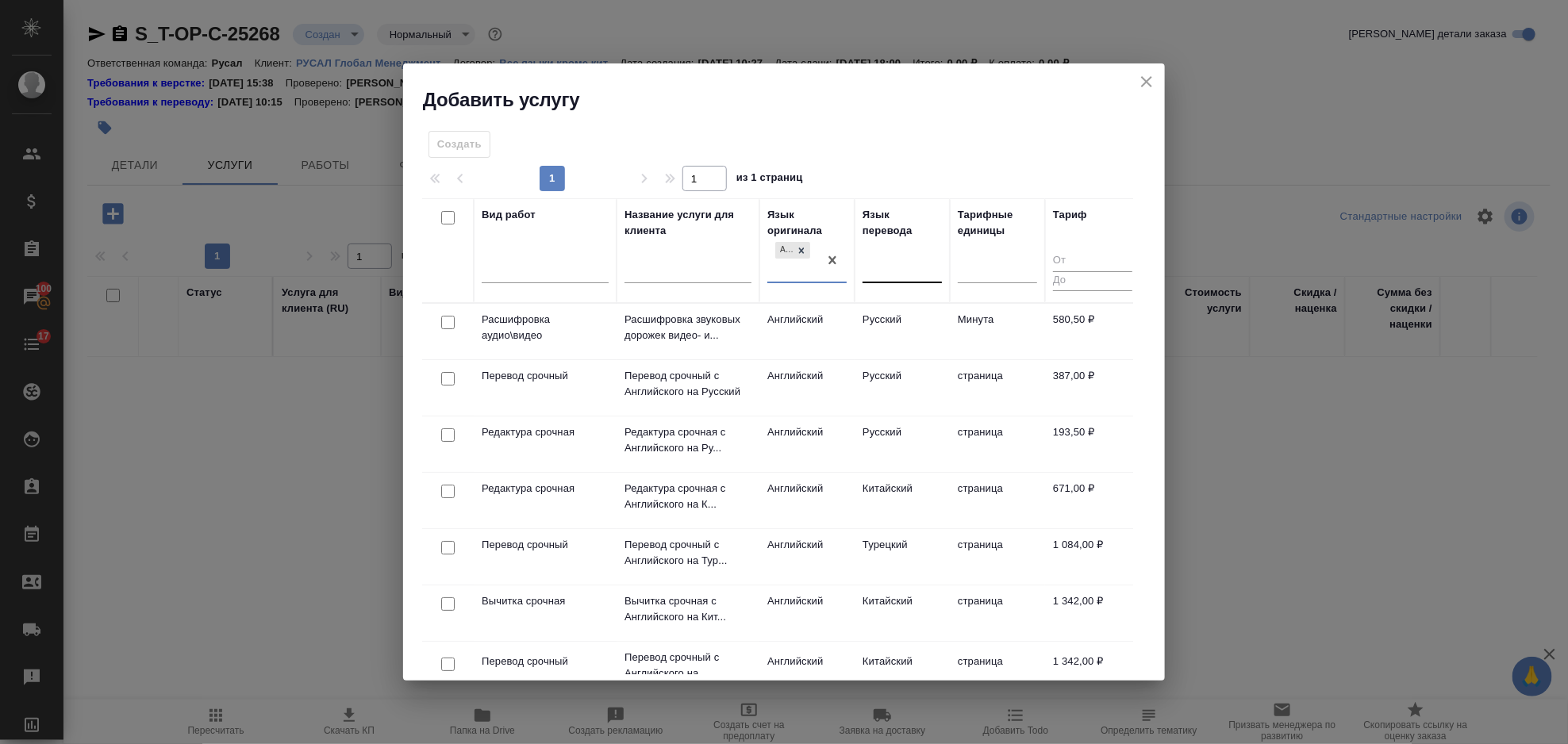
click at [897, 261] on div at bounding box center [902, 267] width 80 height 23
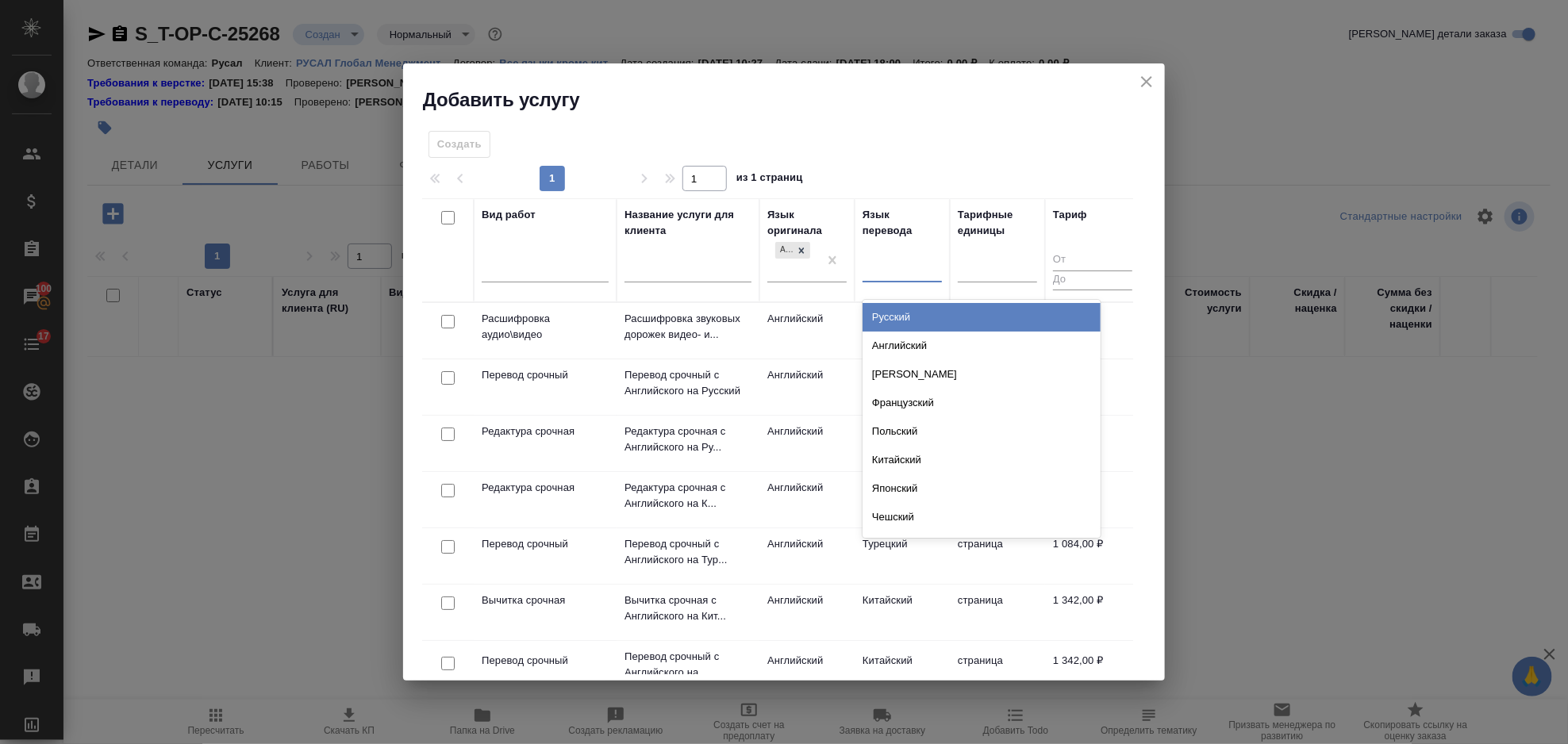
click at [900, 323] on div "Русский" at bounding box center [982, 317] width 239 height 28
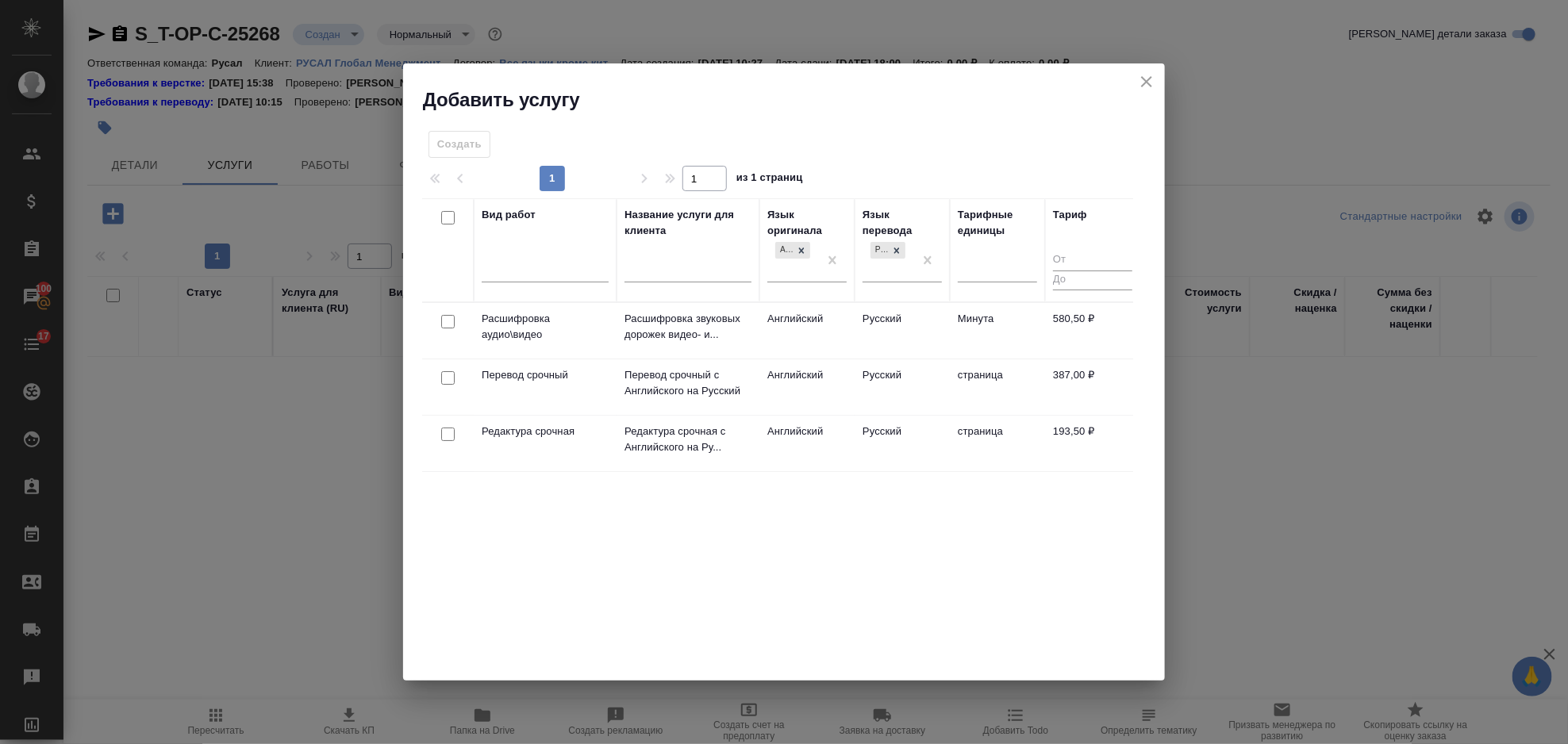
click at [446, 381] on input "checkbox" at bounding box center [448, 378] width 14 height 14
checkbox input "true"
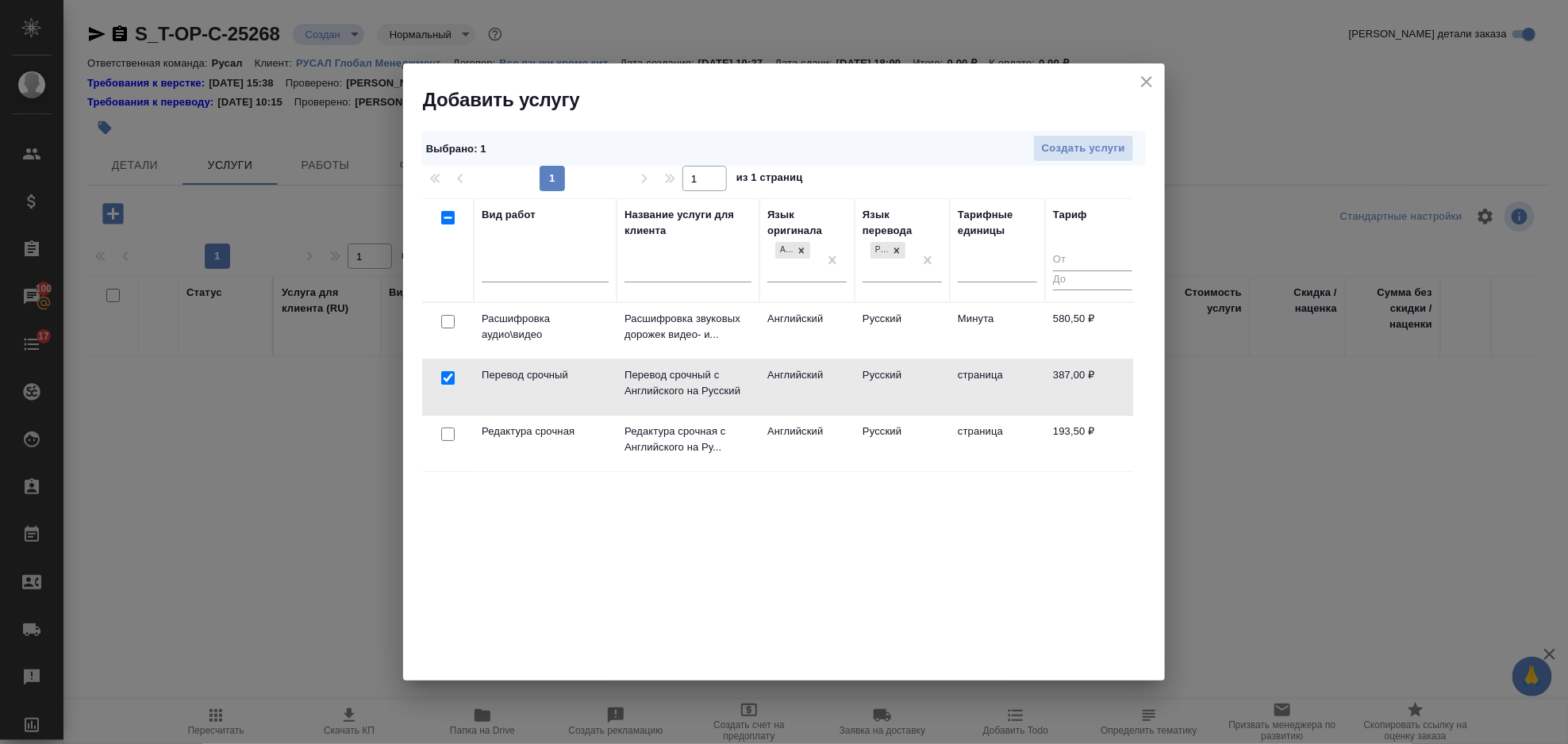
drag, startPoint x: 431, startPoint y: 416, endPoint x: 440, endPoint y: 417, distance: 9.1
click at [436, 416] on td at bounding box center [448, 444] width 52 height 56
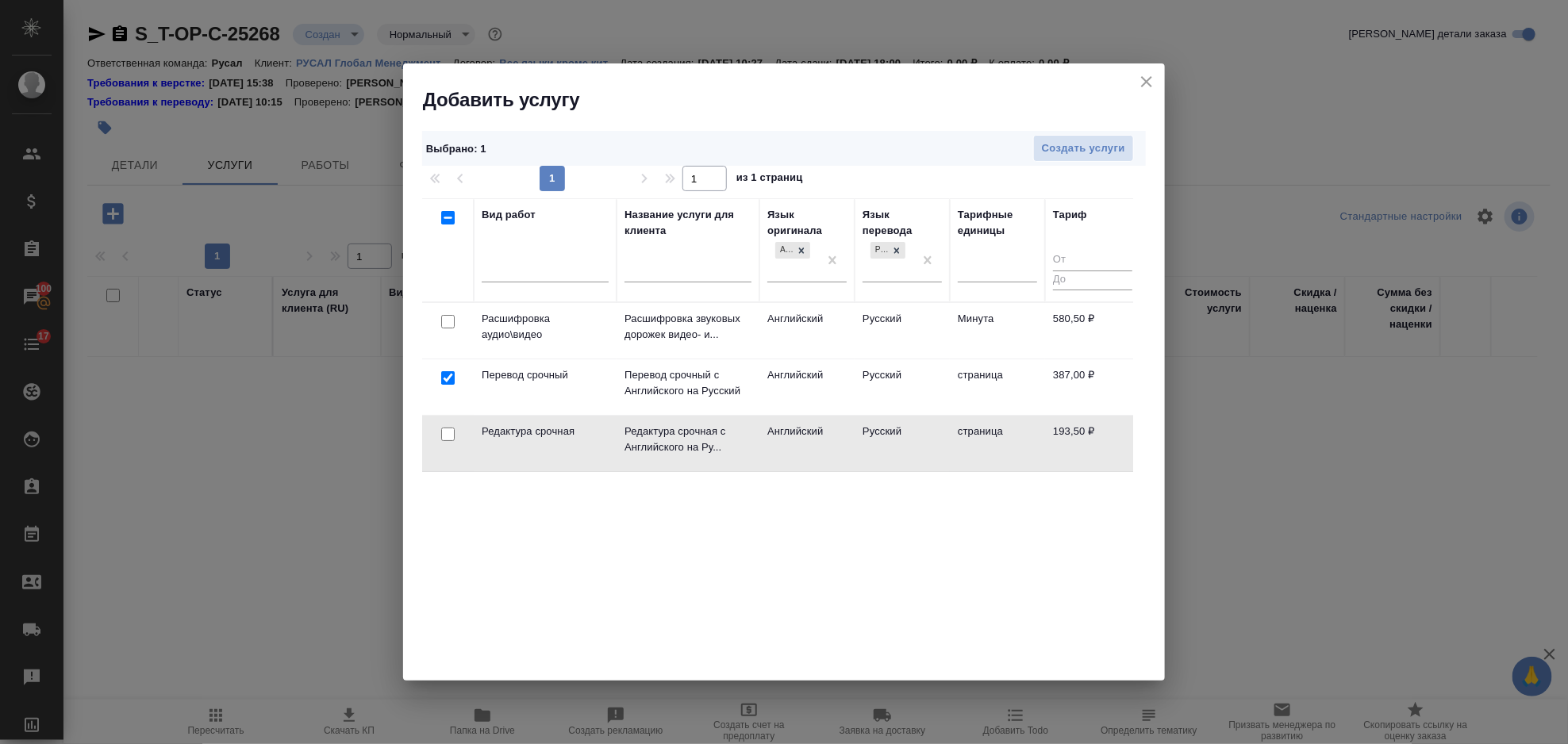
click at [444, 434] on input "checkbox" at bounding box center [448, 435] width 14 height 14
checkbox input "true"
click at [1049, 143] on span "Создать услуги" at bounding box center [1083, 148] width 83 height 19
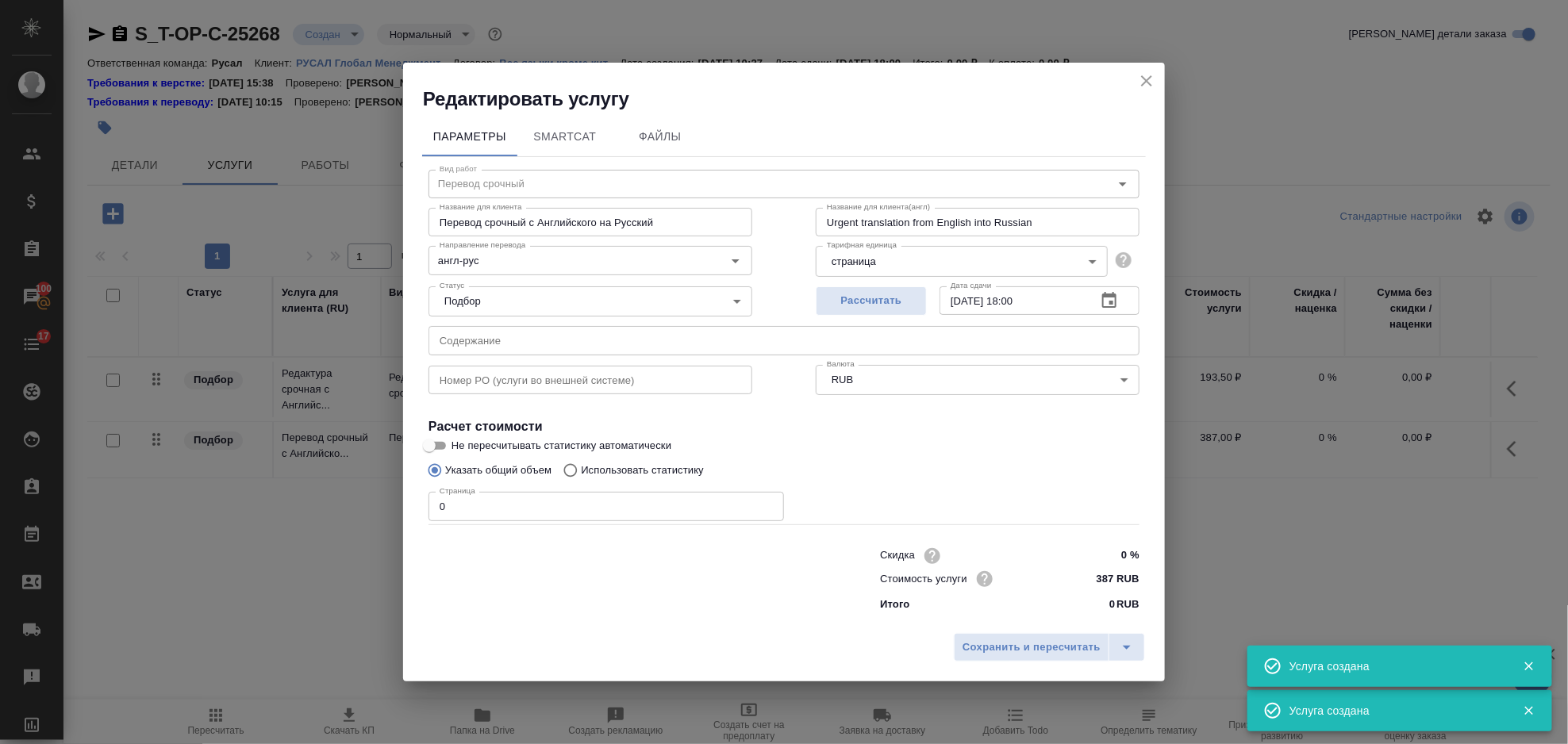
type input "Перевод срочный"
type input "Перевод срочный с Английского на Русский"
type input "Urgent translation from English into Russian"
type input "387 RUB"
click at [548, 337] on input "text" at bounding box center [784, 340] width 711 height 28
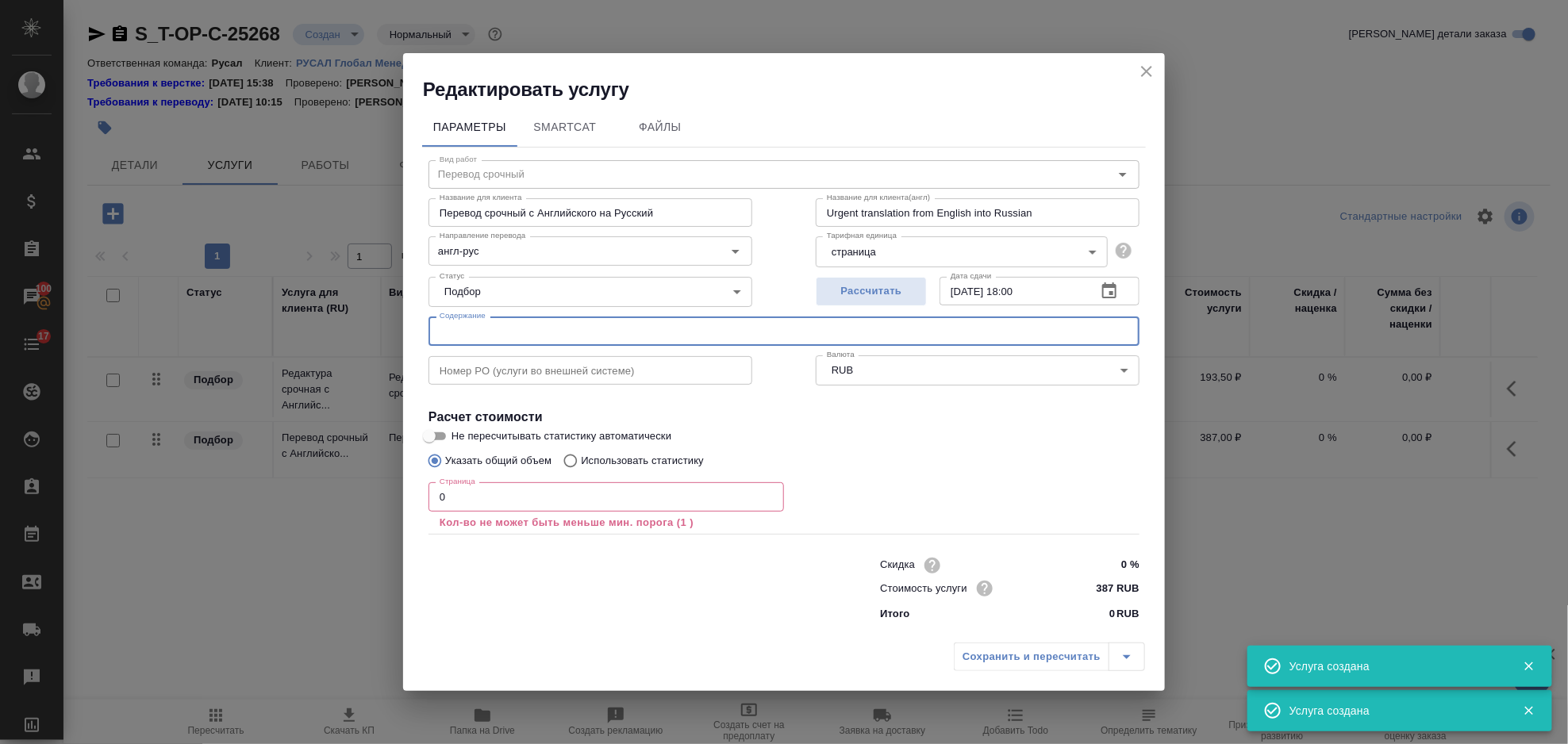
paste input "one Melting Furnace +one Holding Furnace"
type input "one Melting Furnace +one Holding Furnace"
click at [484, 499] on input "0" at bounding box center [607, 496] width 355 height 28
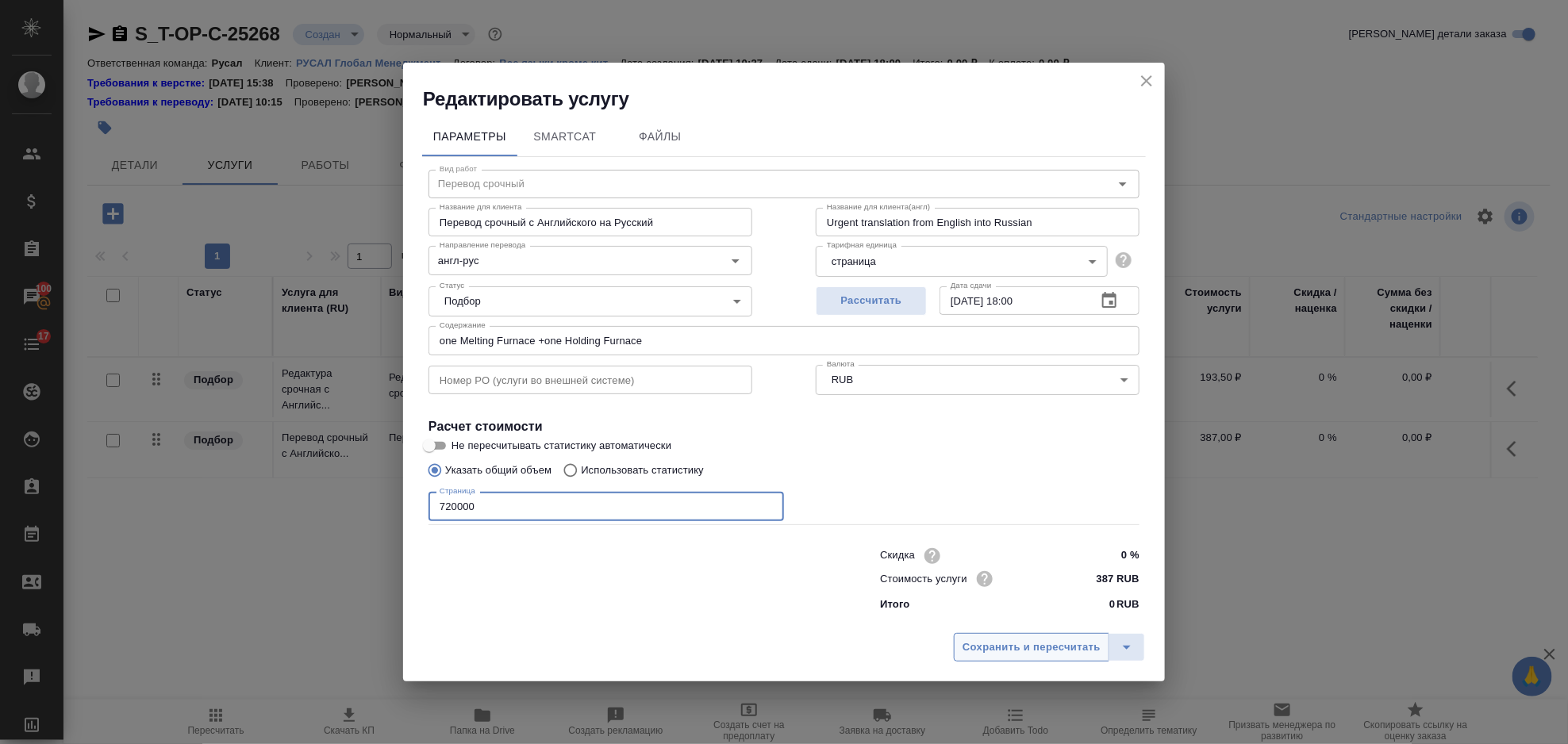
type input "720000"
click at [1009, 644] on span "Сохранить и пересчитать" at bounding box center [1032, 648] width 138 height 19
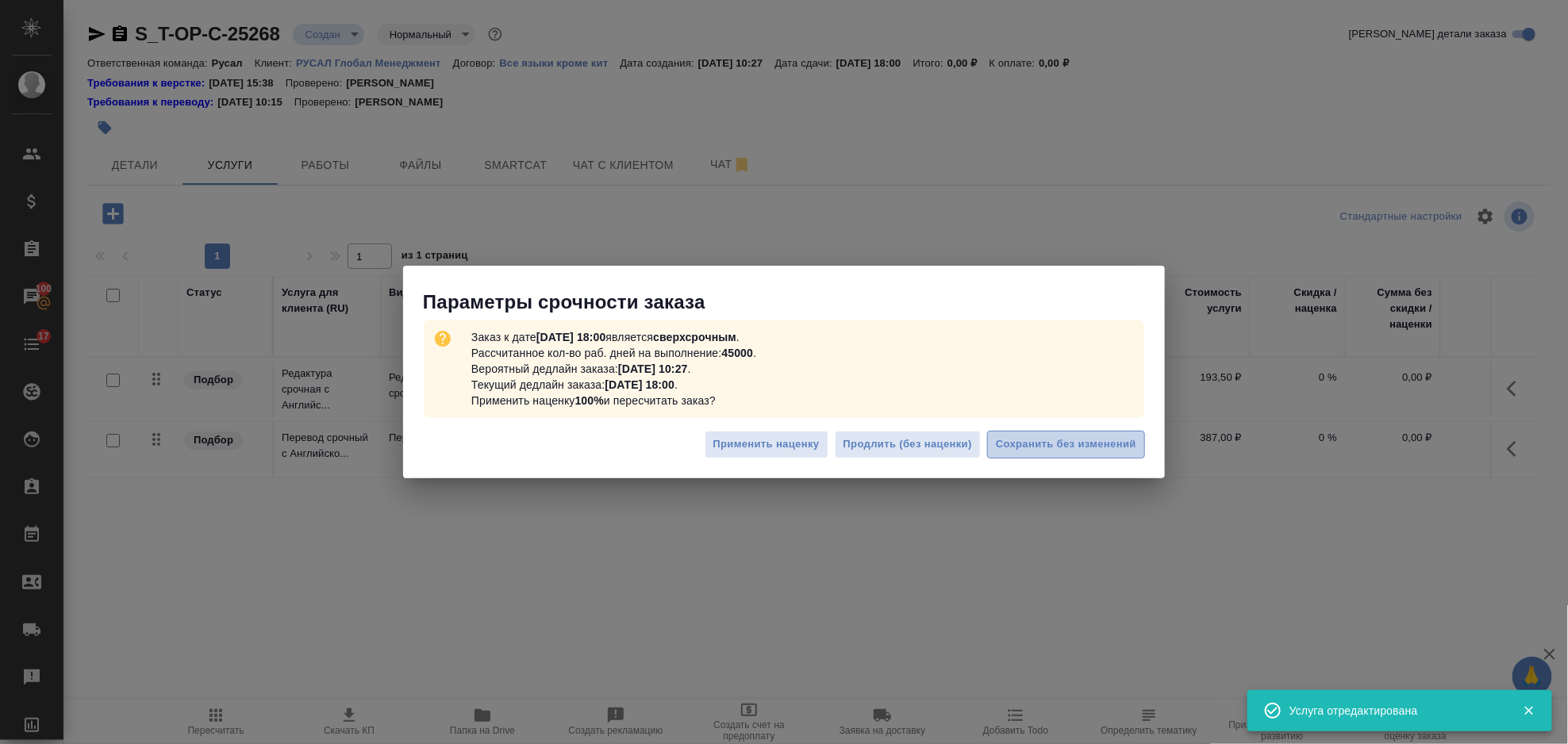
click at [1103, 451] on span "Сохранить без изменений" at bounding box center [1065, 445] width 140 height 19
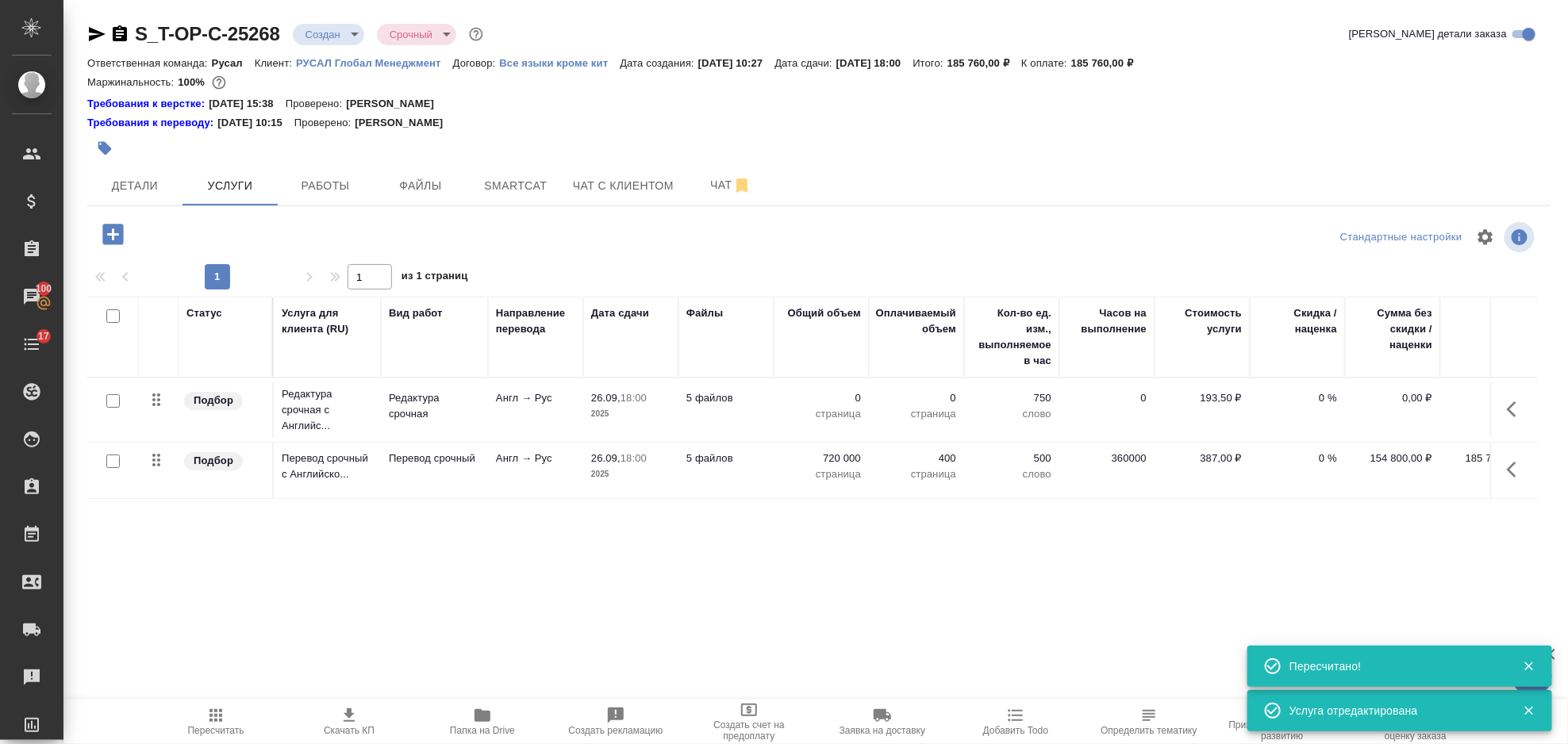
type input "urgent"
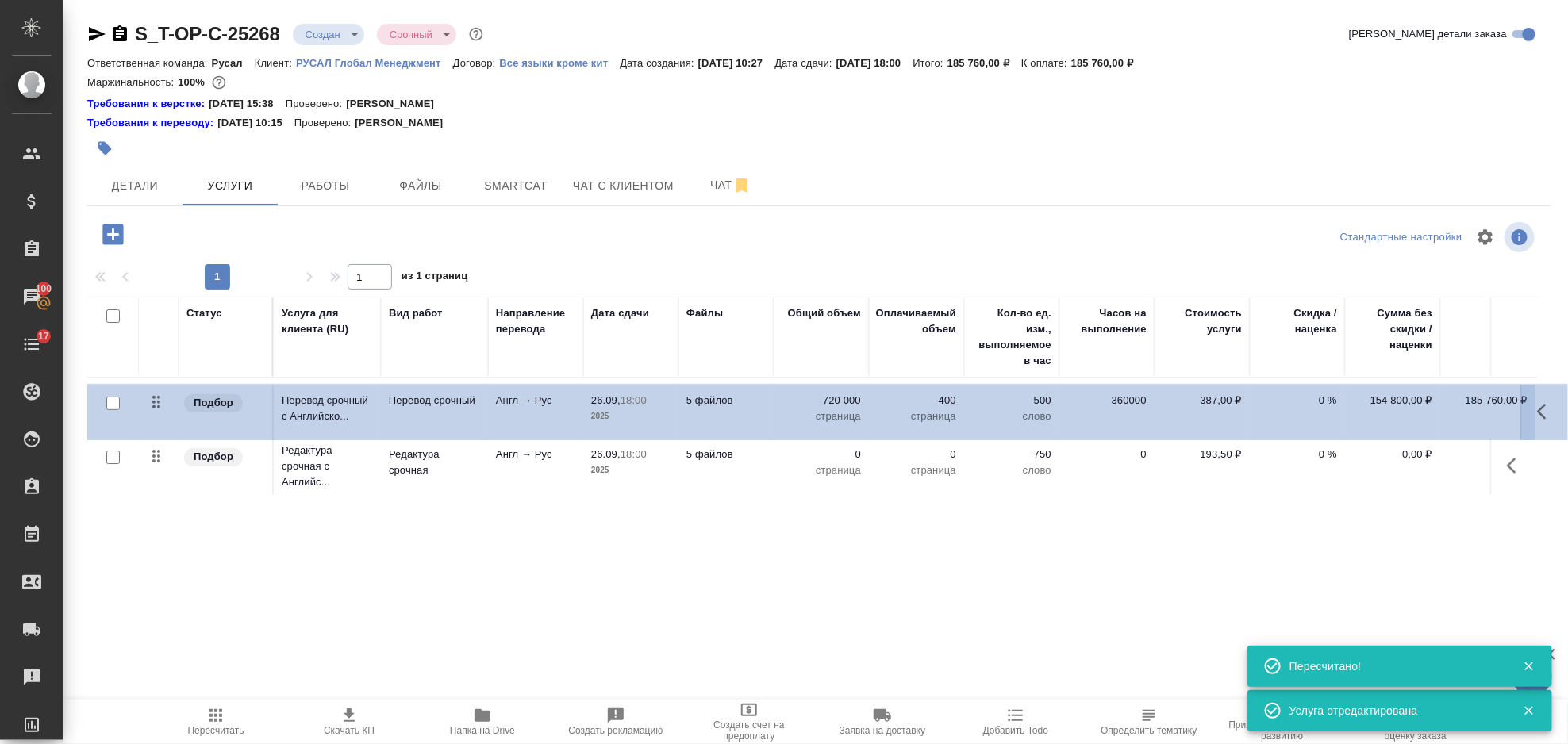
drag, startPoint x: 164, startPoint y: 461, endPoint x: 163, endPoint y: 396, distance: 65.0
click at [163, 396] on table "Статус Услуга для клиента (RU) Вид работ Направление перевода Дата сдачи Файлы …" at bounding box center [836, 398] width 1496 height 202
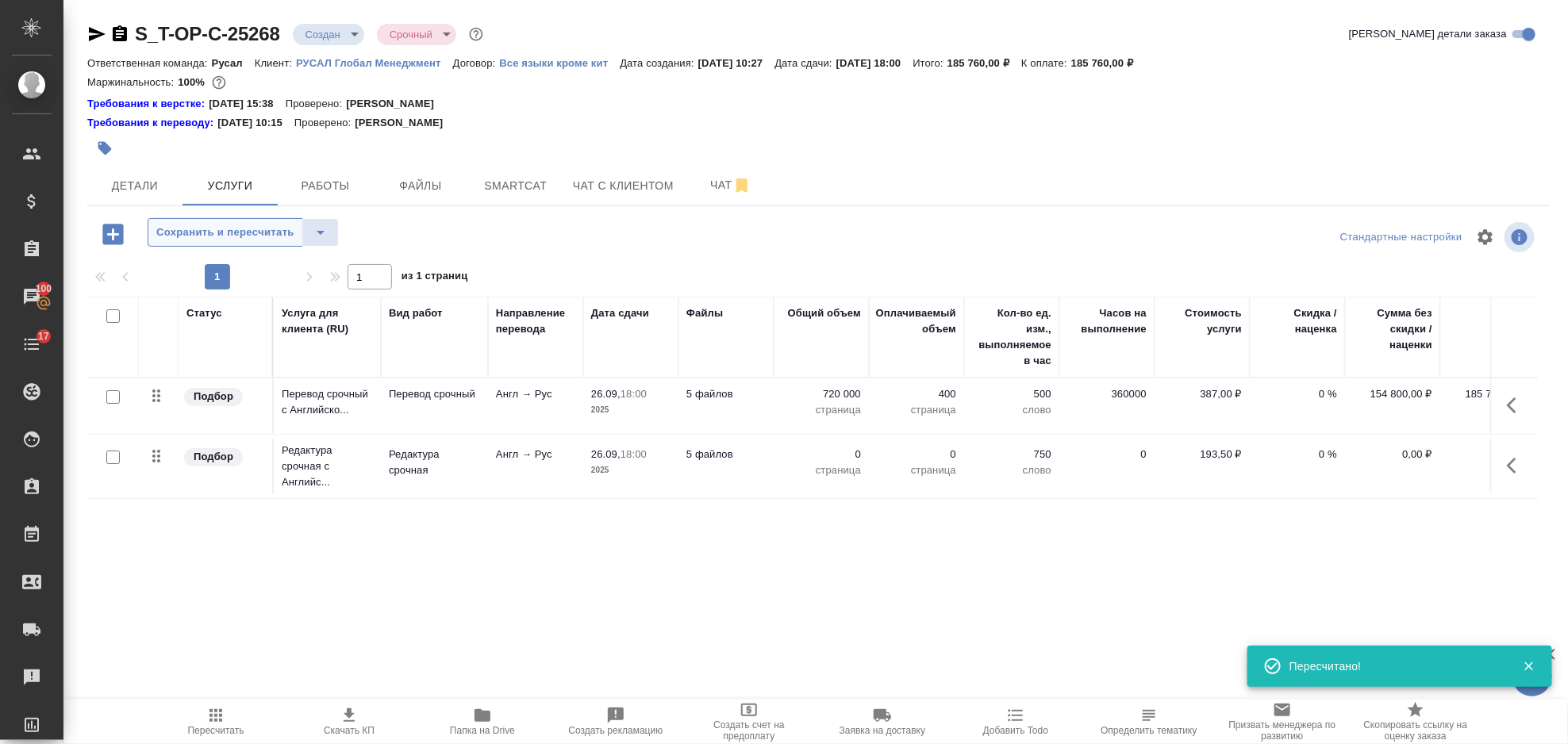
click at [193, 241] on span "Сохранить и пересчитать" at bounding box center [225, 233] width 138 height 19
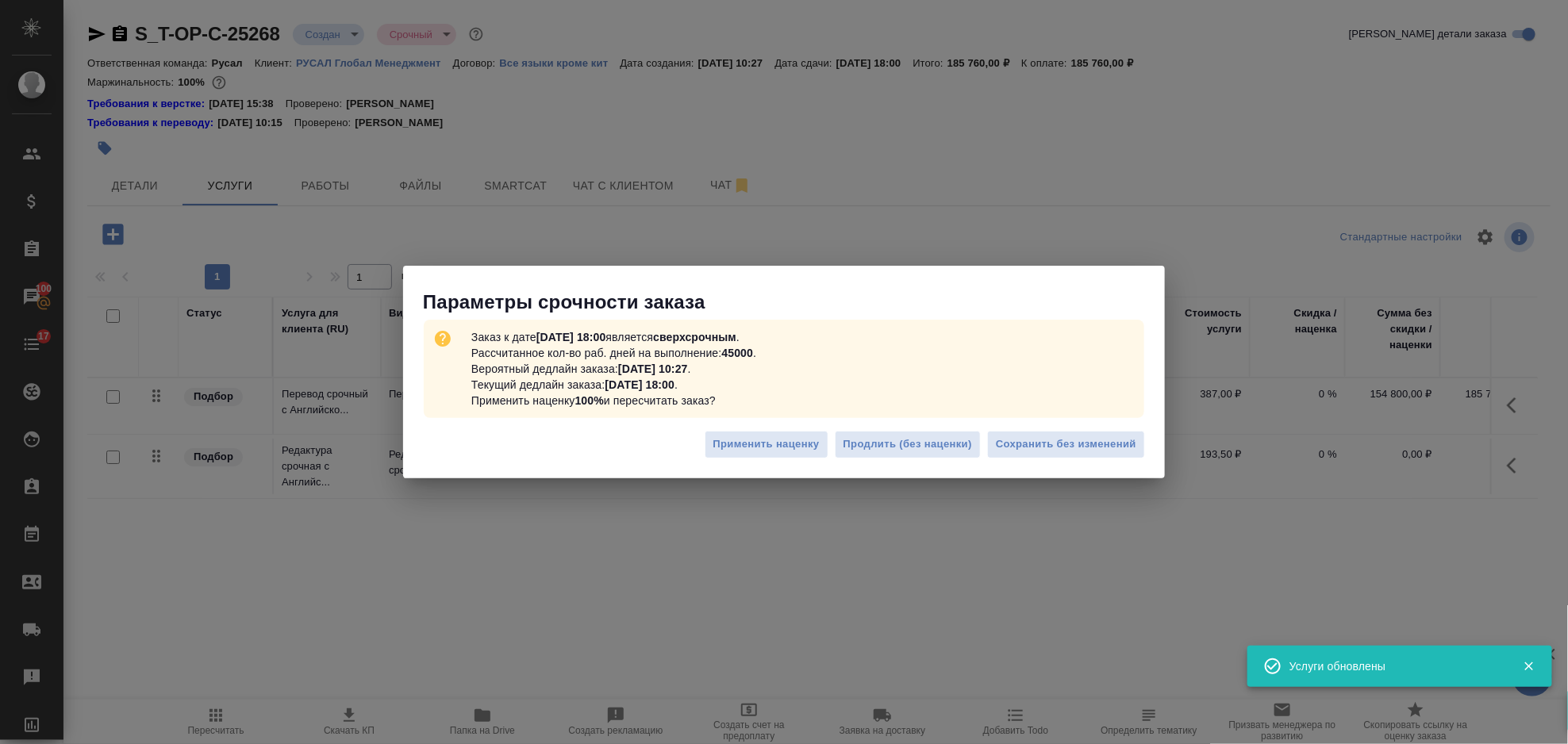
click at [983, 419] on div "Заказ к дате 26.09.2025, 18:00 является сверхсрочным . Рассчитанное кол-во раб.…" at bounding box center [784, 369] width 762 height 108
click at [1009, 437] on span "Сохранить без изменений" at bounding box center [1065, 445] width 140 height 19
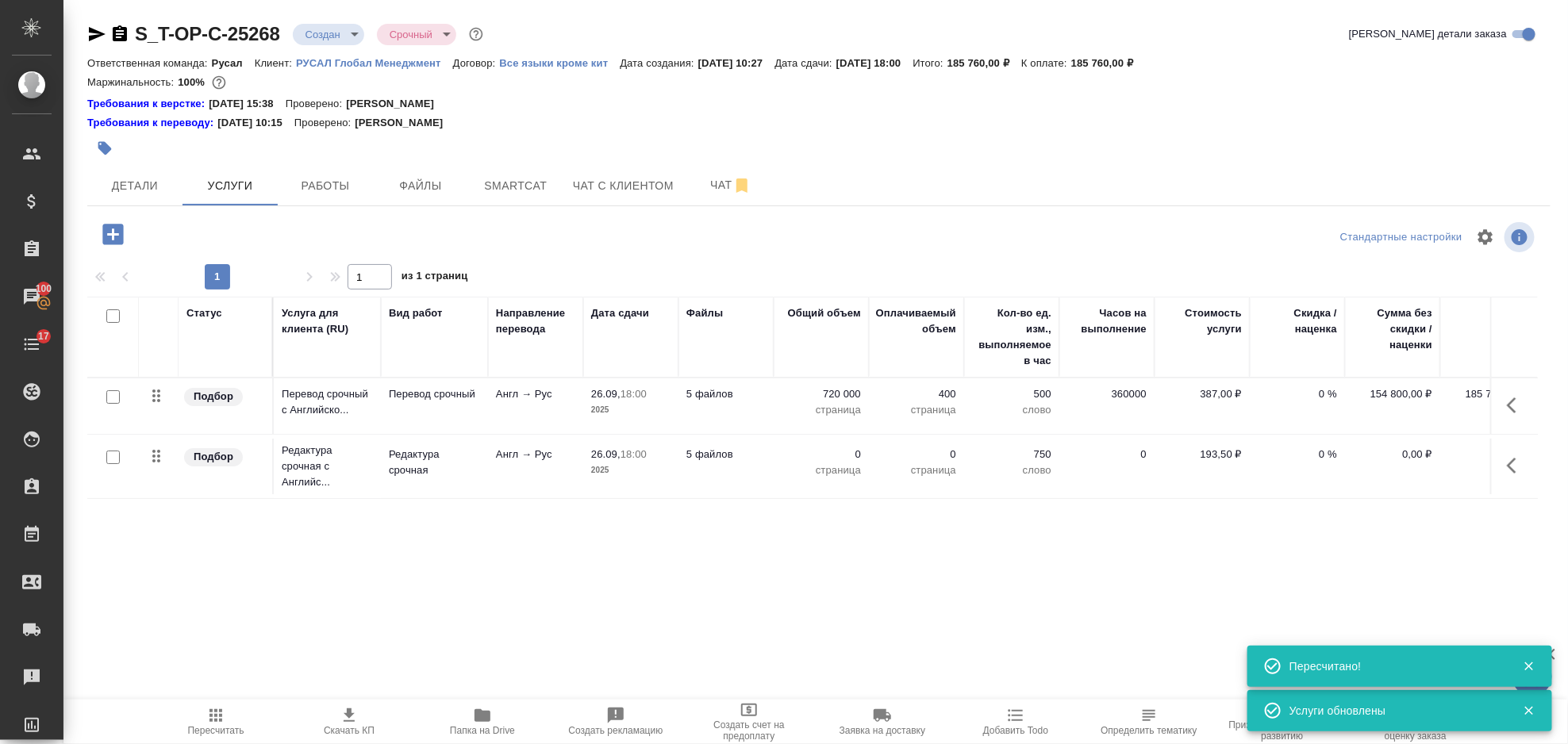
click at [1507, 470] on icon "button" at bounding box center [1516, 465] width 19 height 19
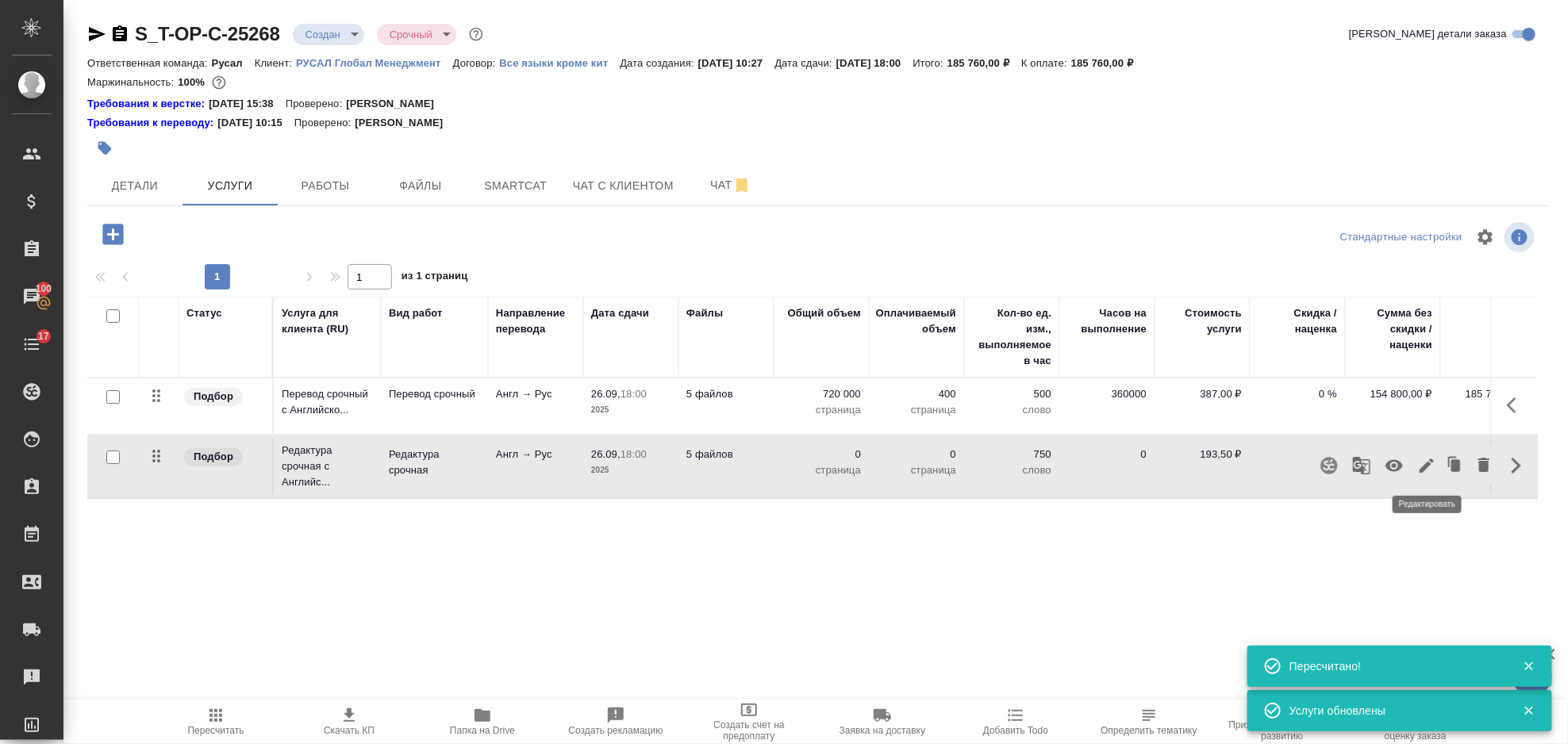
click at [1428, 457] on icon "button" at bounding box center [1427, 465] width 19 height 19
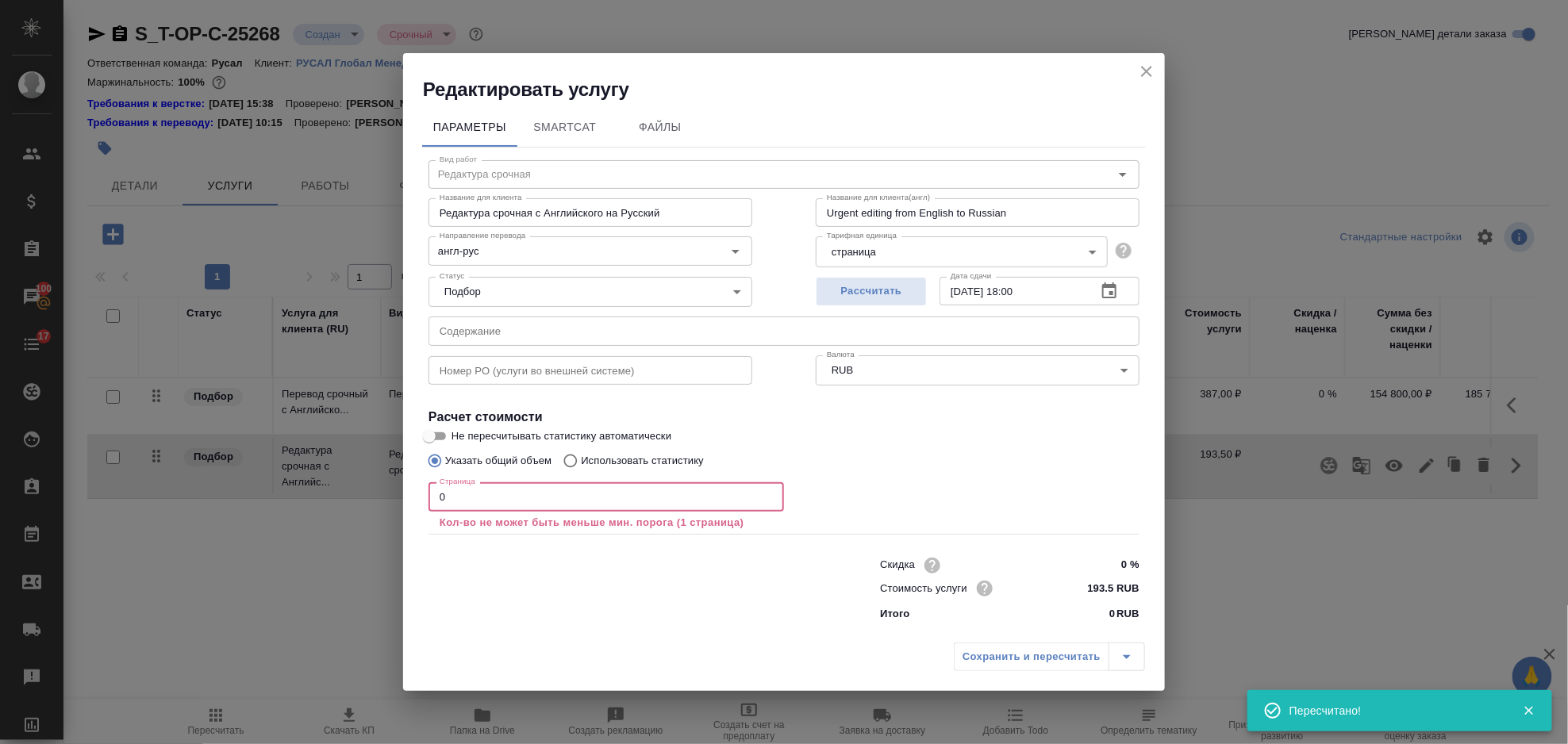
click at [512, 503] on input "0" at bounding box center [607, 496] width 355 height 28
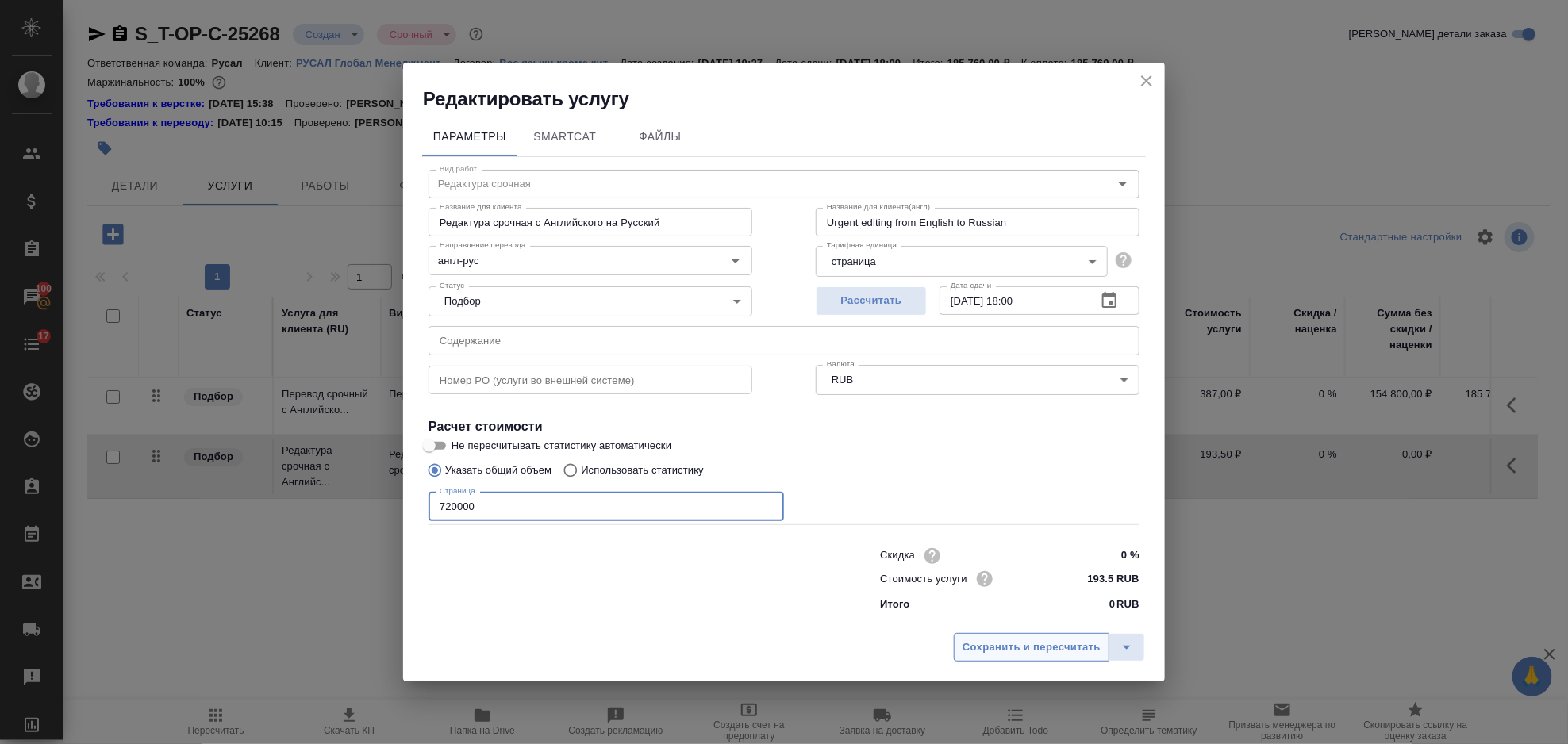
type input "720000"
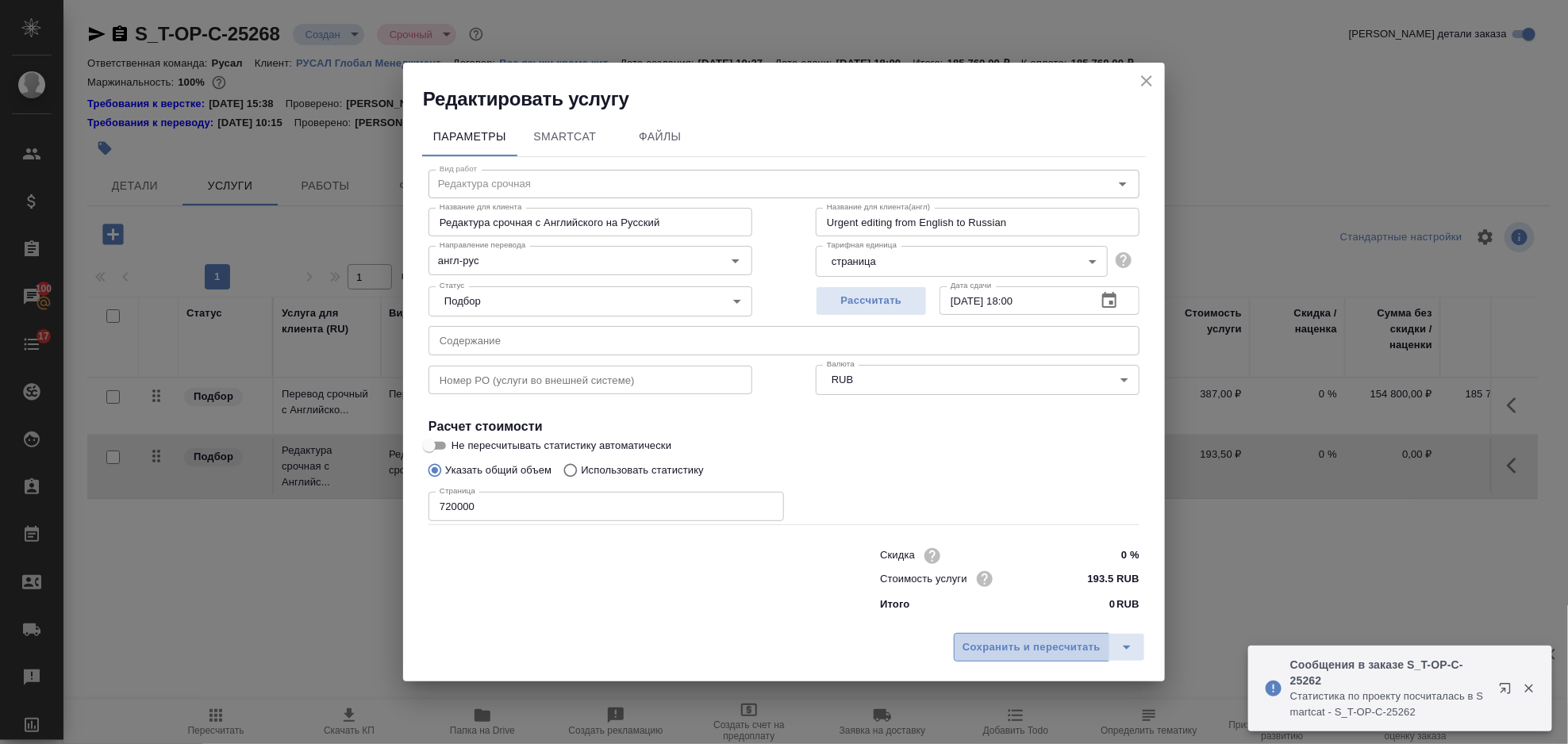
click at [988, 643] on span "Сохранить и пересчитать" at bounding box center [1032, 648] width 138 height 19
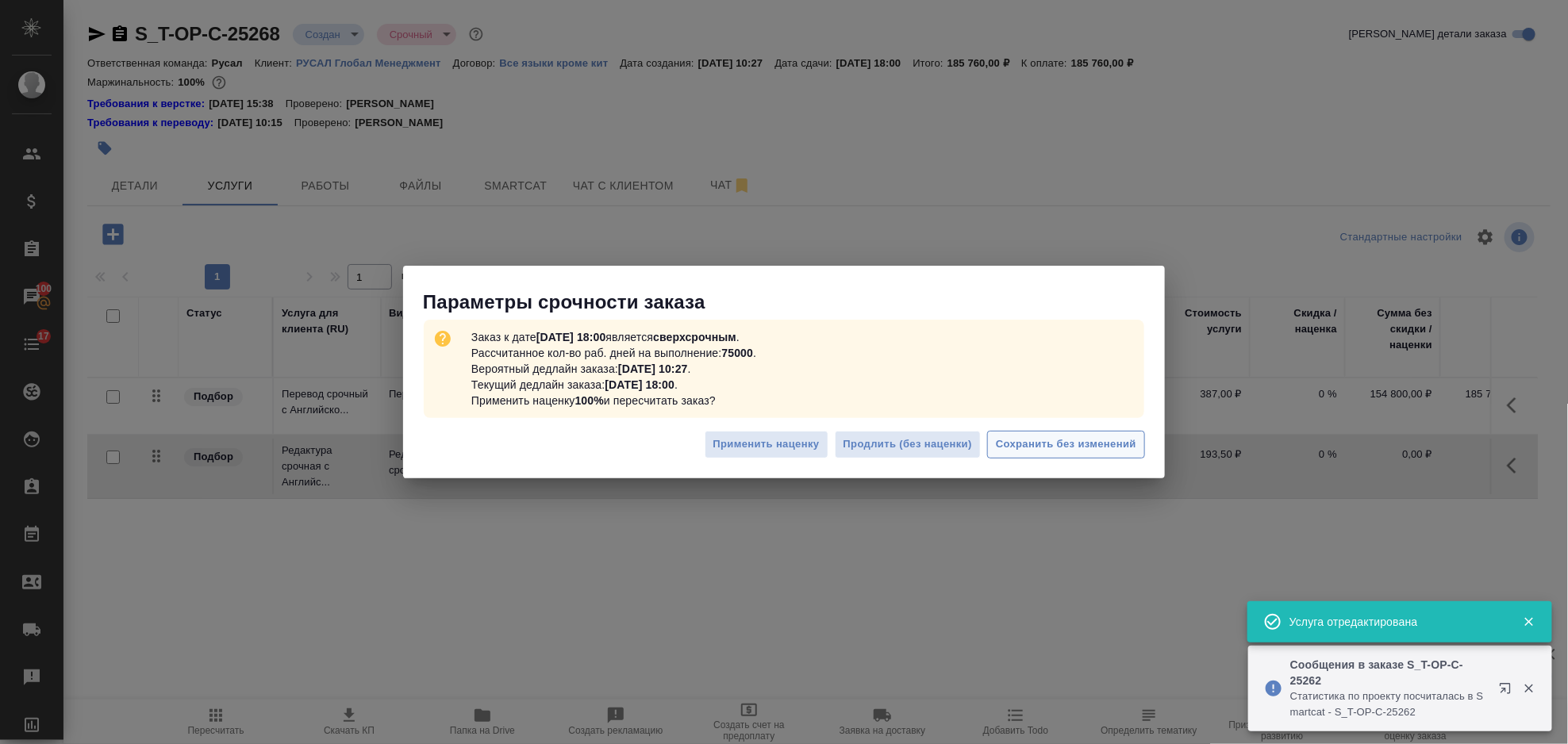
click at [1053, 445] on span "Сохранить без изменений" at bounding box center [1065, 445] width 140 height 19
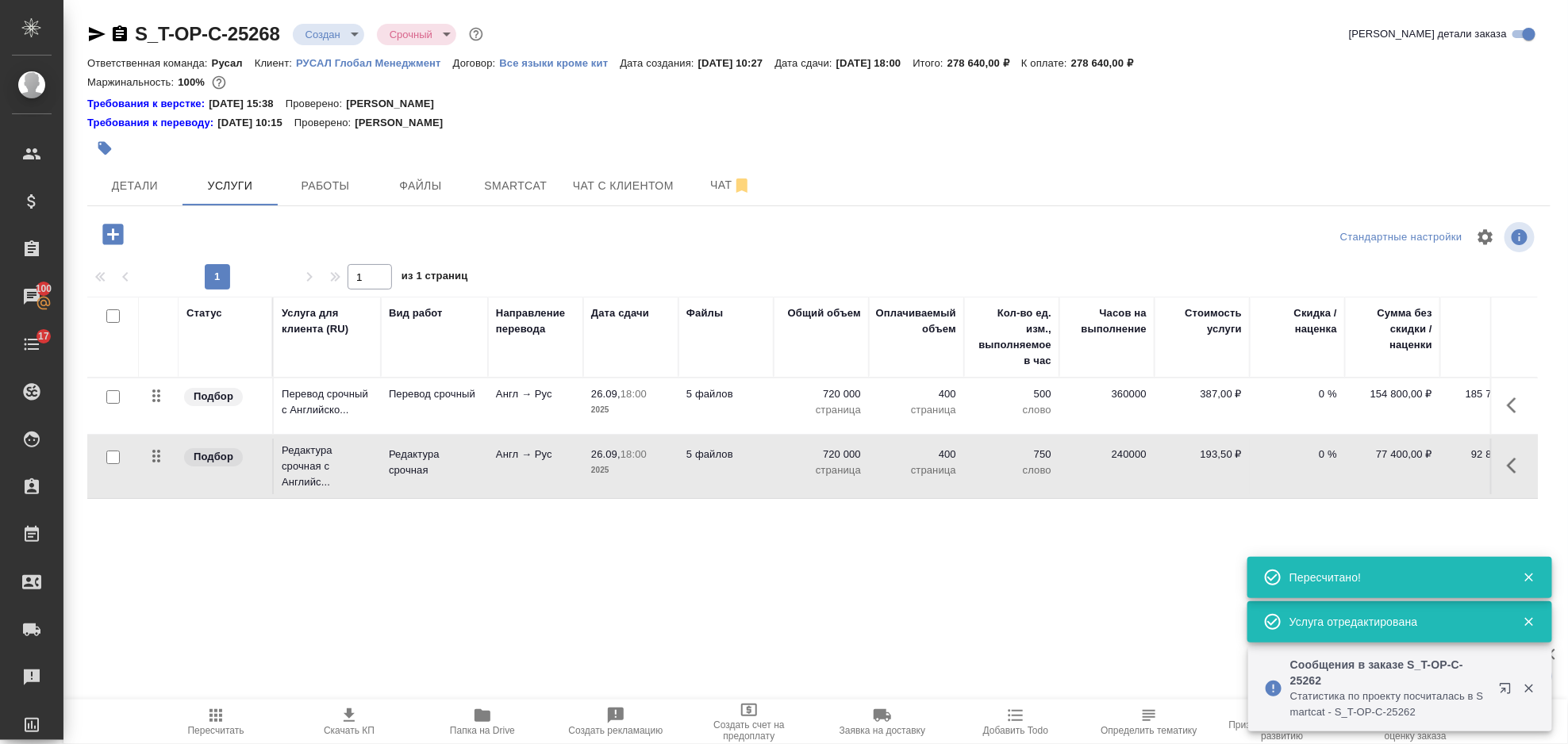
click at [113, 237] on icon "button" at bounding box center [113, 235] width 27 height 27
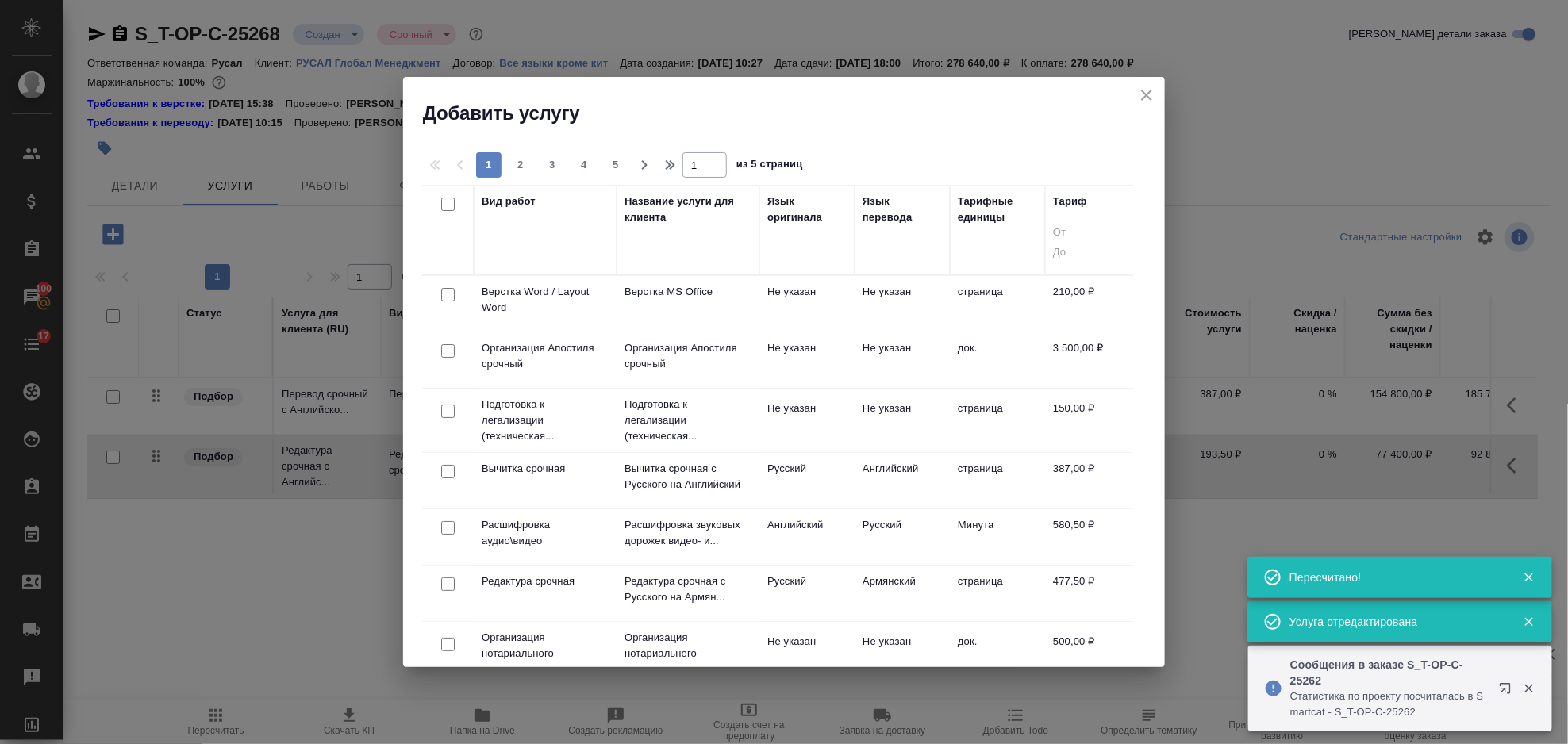
click at [441, 296] on input "checkbox" at bounding box center [448, 294] width 14 height 14
checkbox input "true"
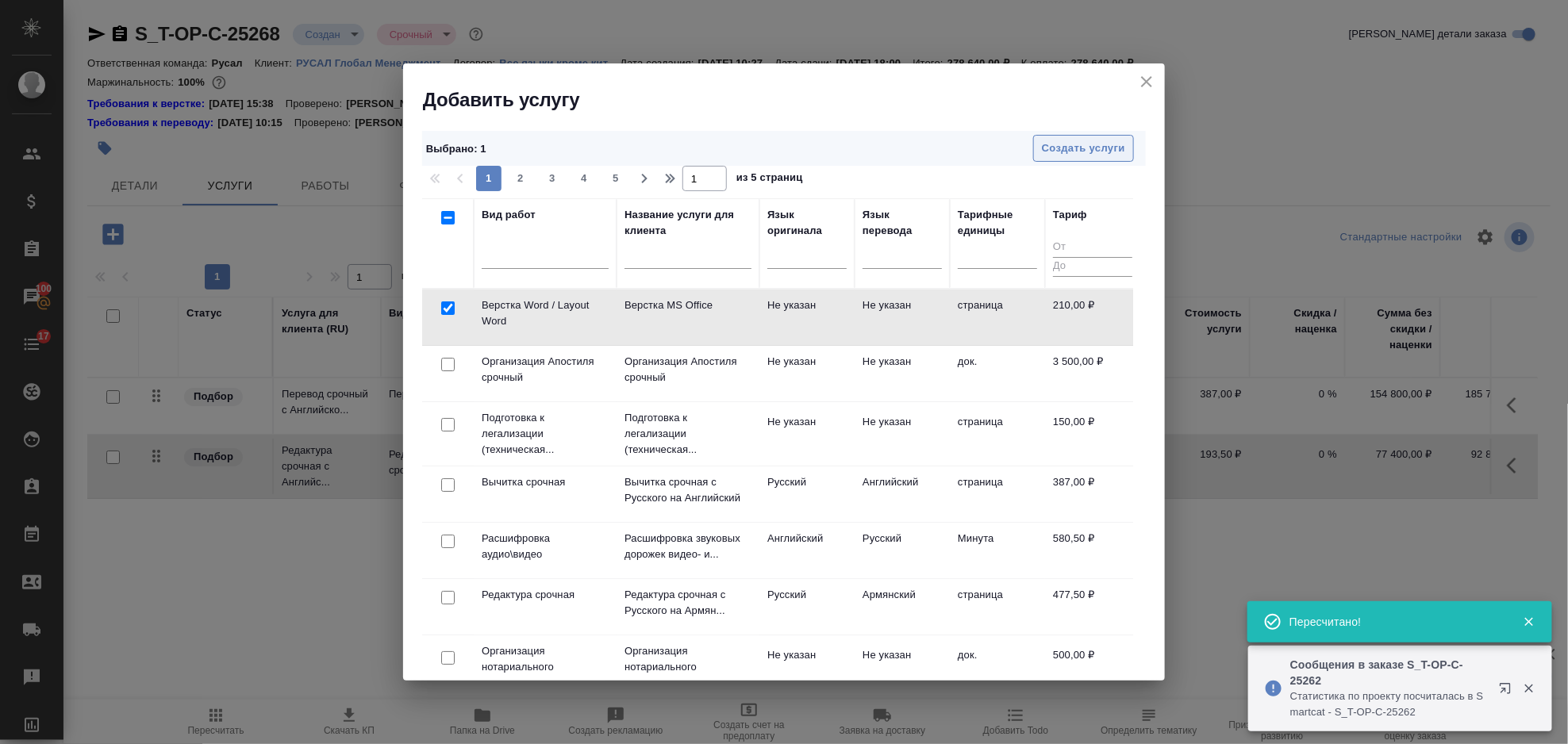
click at [1059, 149] on span "Создать услуги" at bounding box center [1083, 148] width 83 height 19
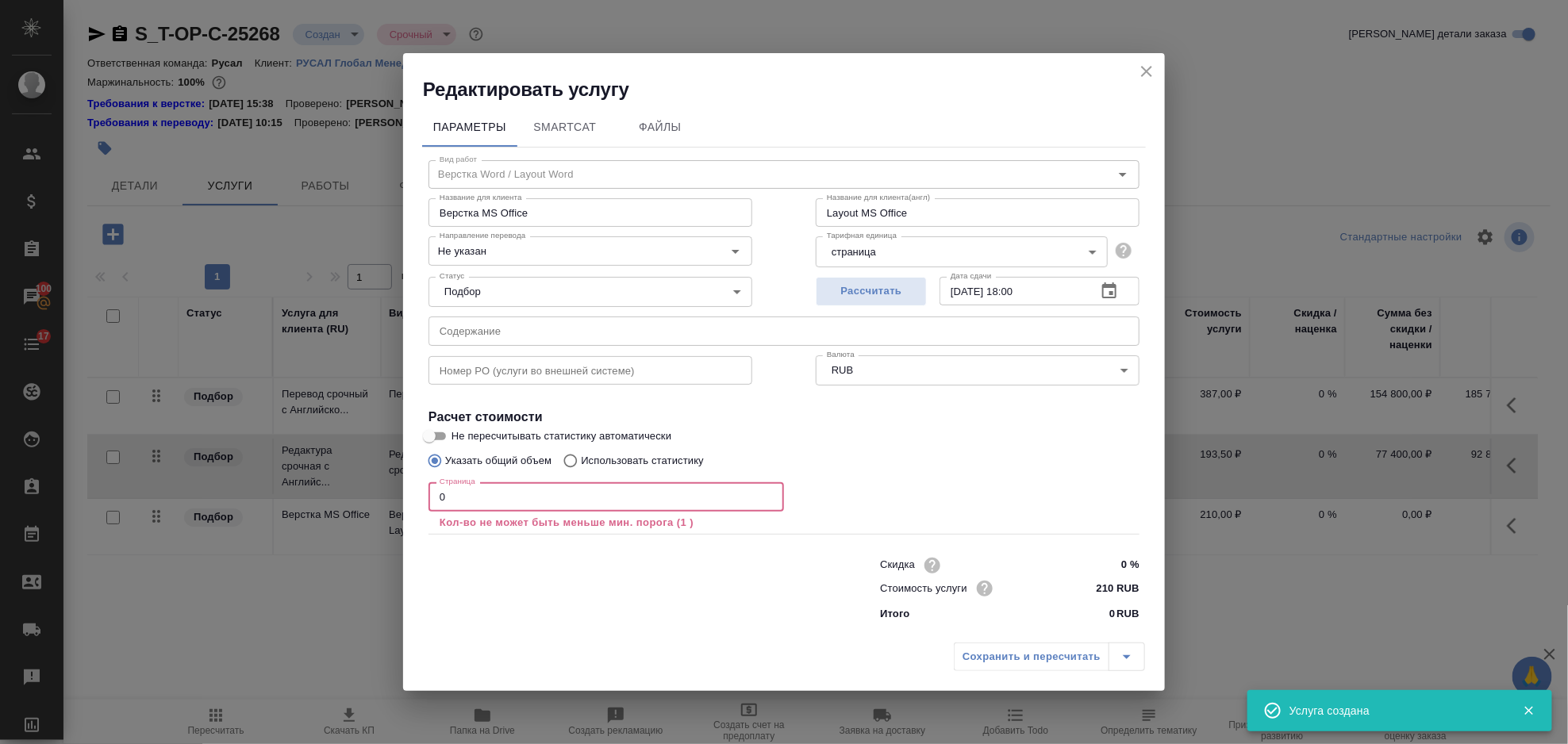
click at [493, 496] on input "0" at bounding box center [607, 496] width 355 height 28
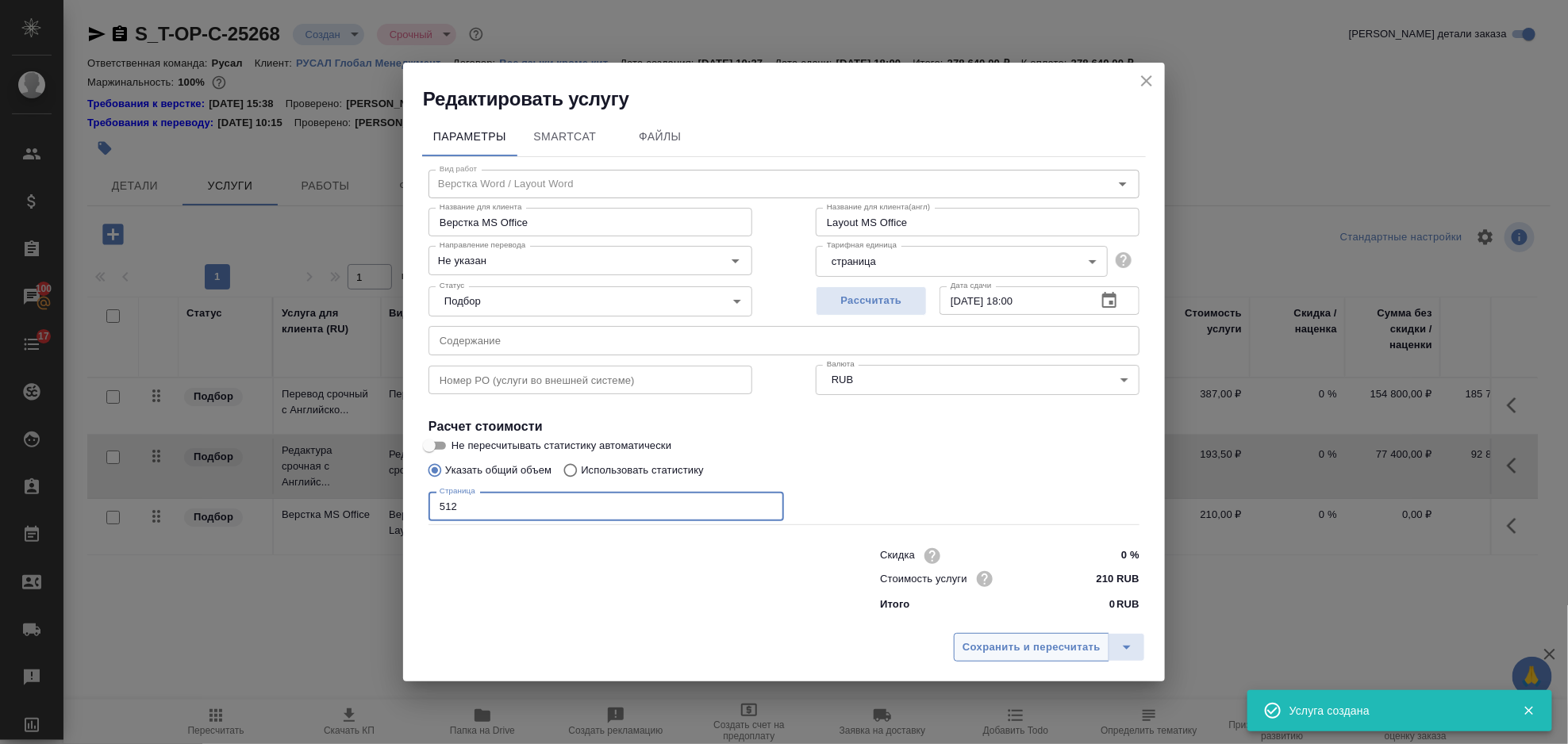
type input "512"
click at [1021, 658] on button "Сохранить и пересчитать" at bounding box center [1032, 647] width 155 height 28
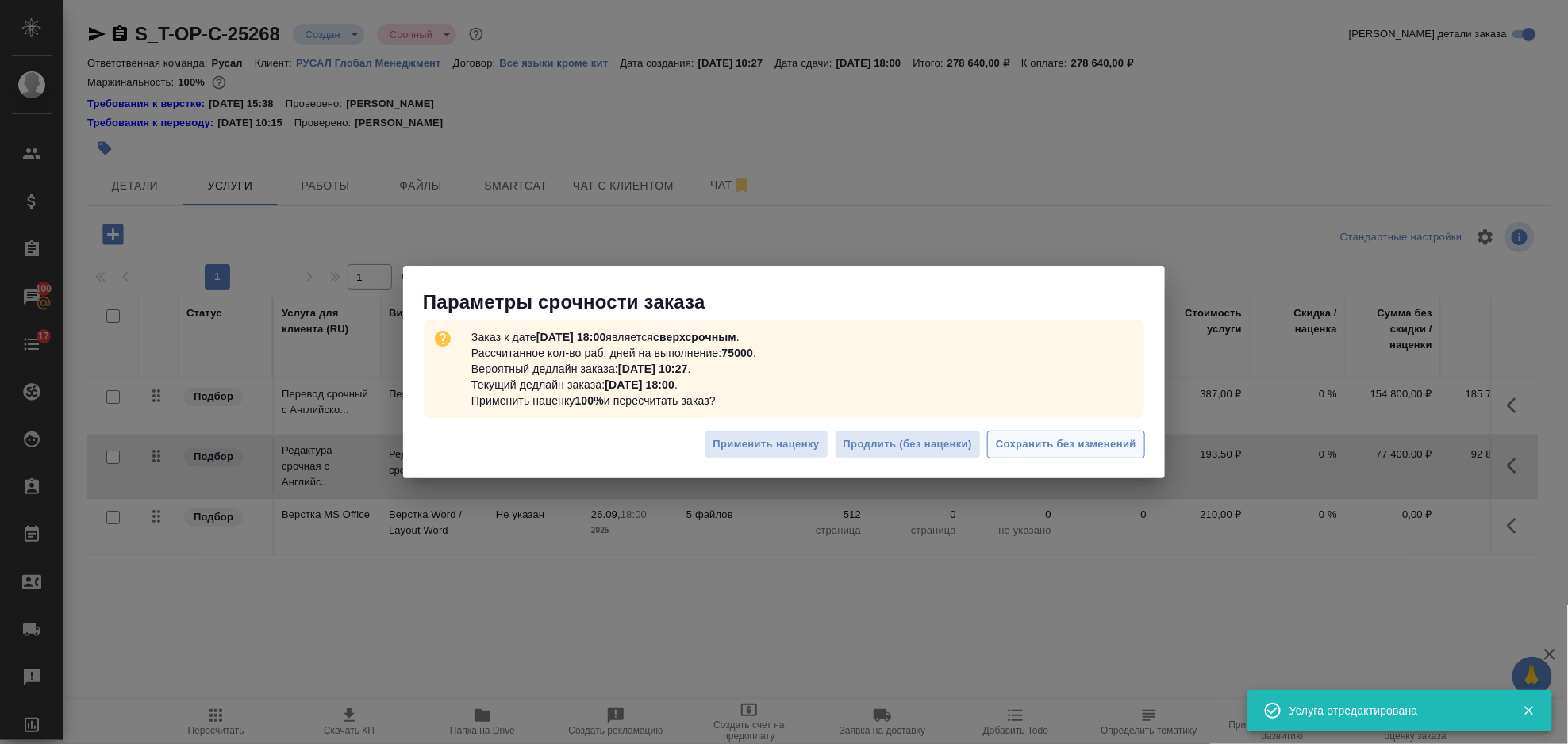
click at [1046, 437] on span "Сохранить без изменений" at bounding box center [1065, 445] width 140 height 19
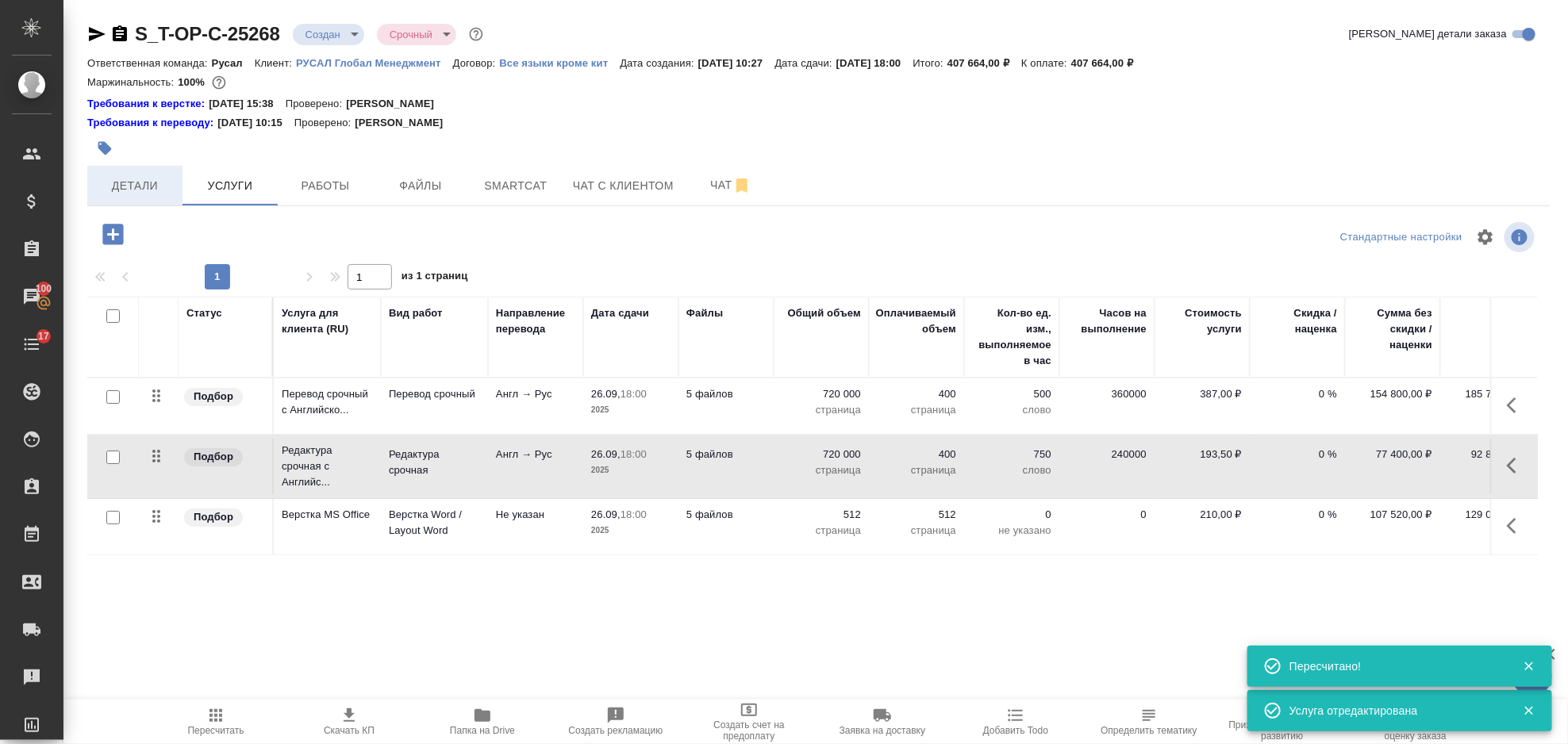
click at [159, 178] on span "Детали" at bounding box center [135, 186] width 77 height 20
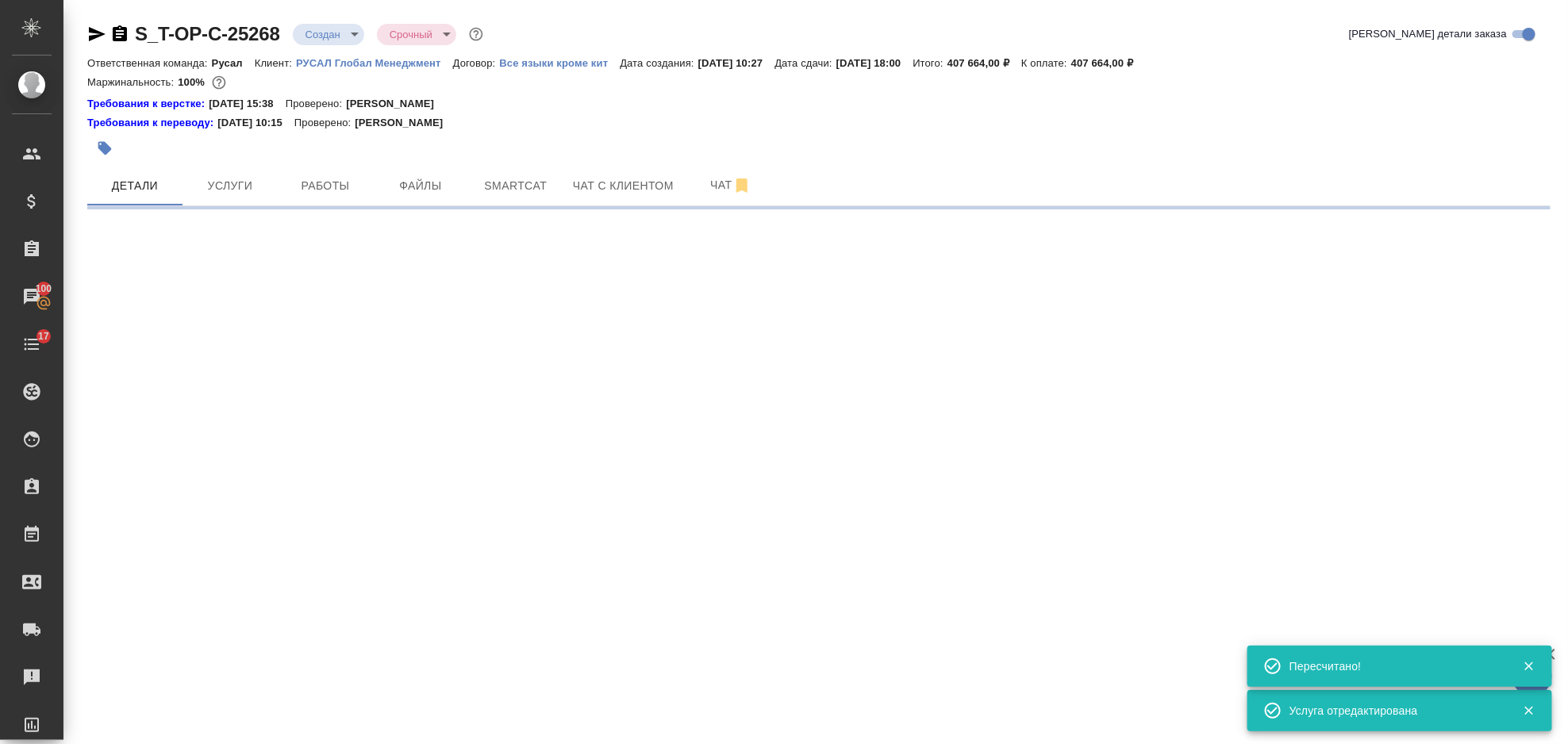
select select "RU"
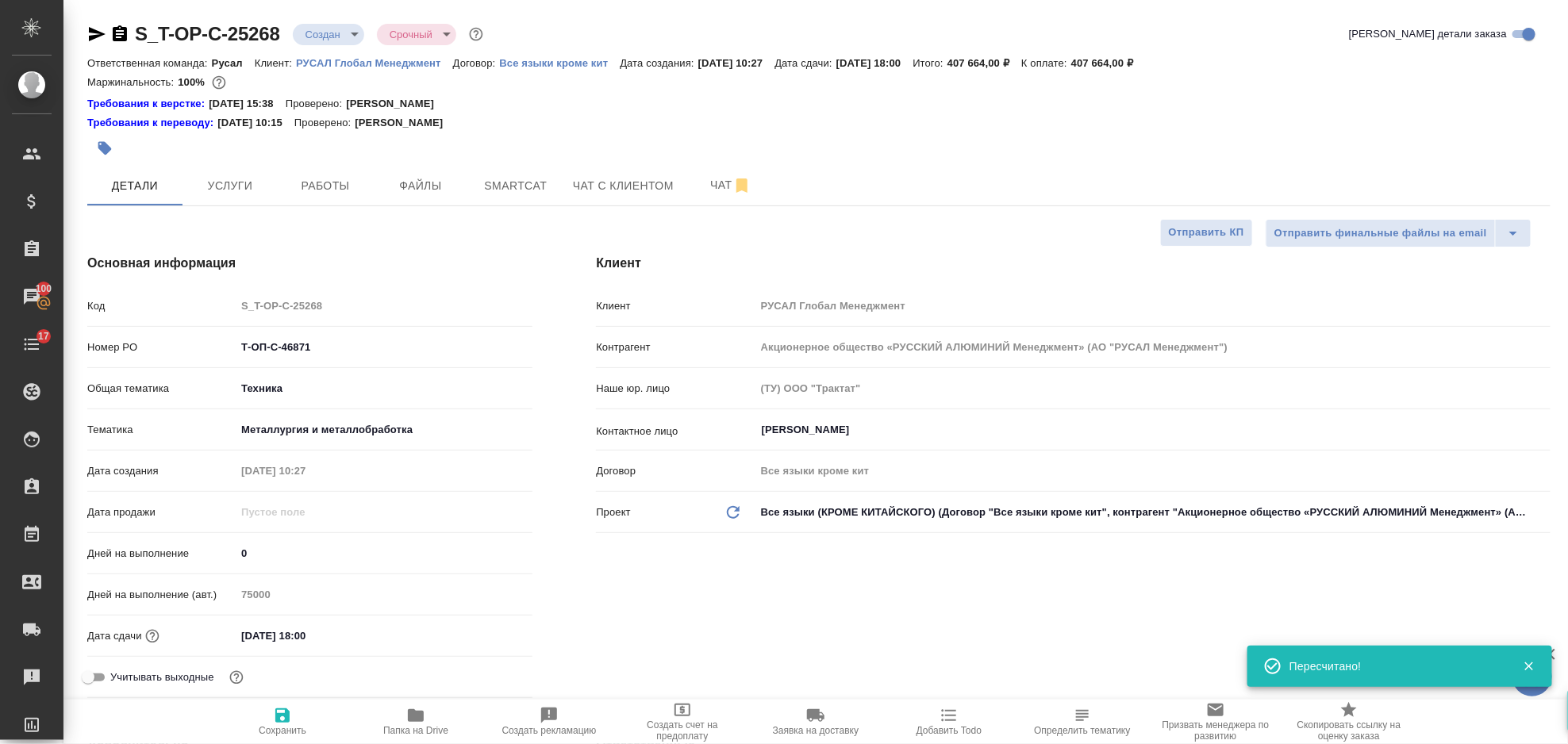
type textarea "x"
type input "[PERSON_NAME]"
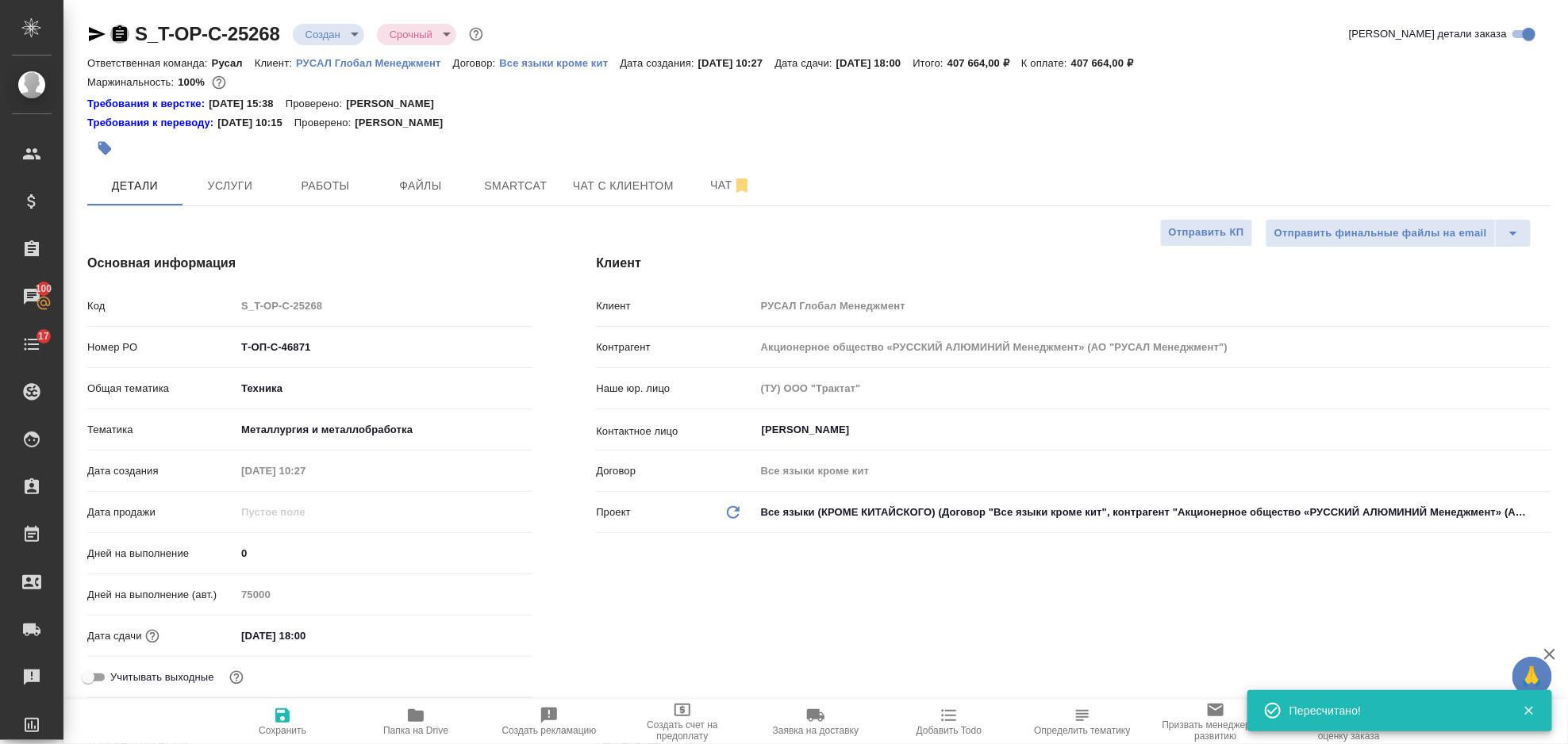
click at [115, 32] on icon "button" at bounding box center [120, 33] width 15 height 16
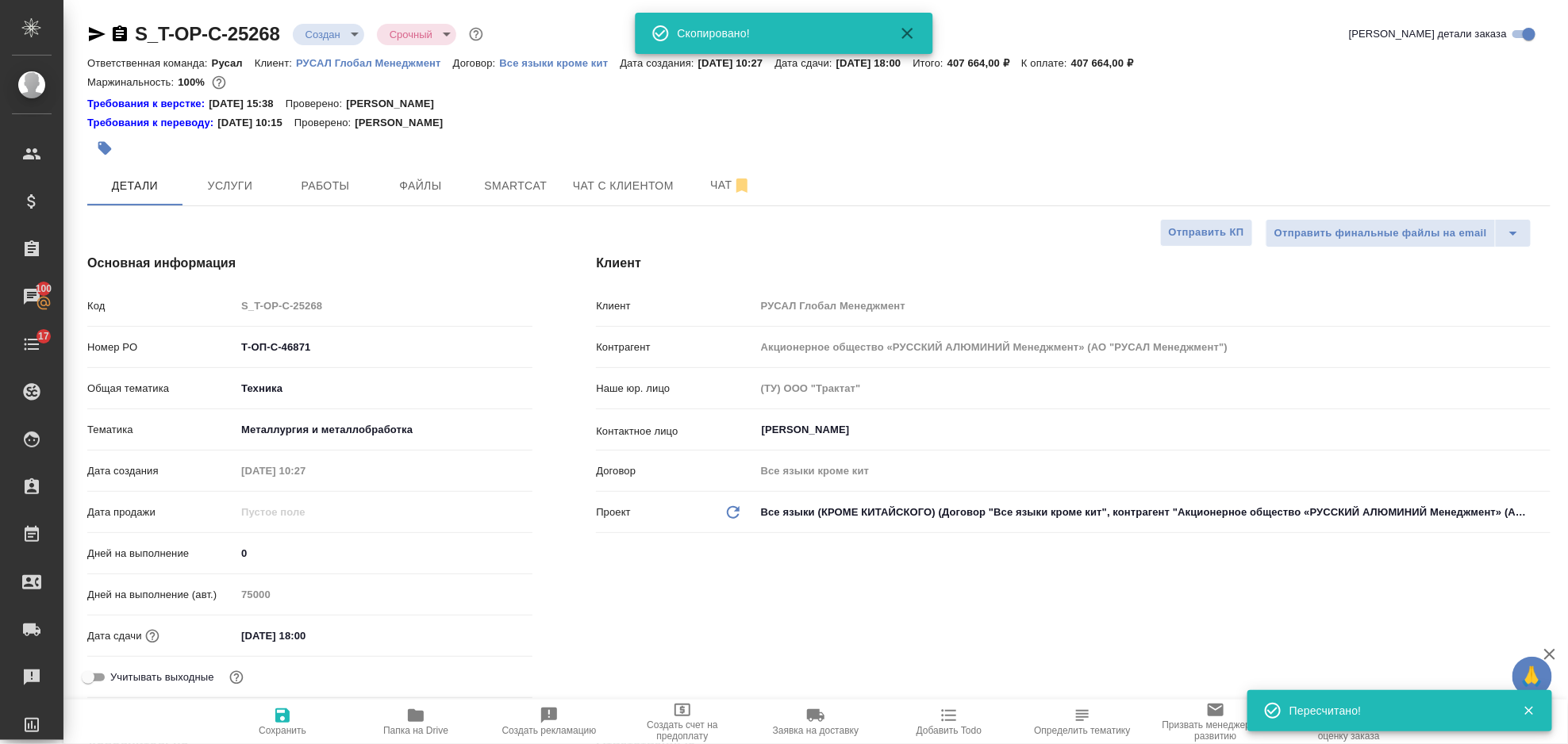
type textarea "x"
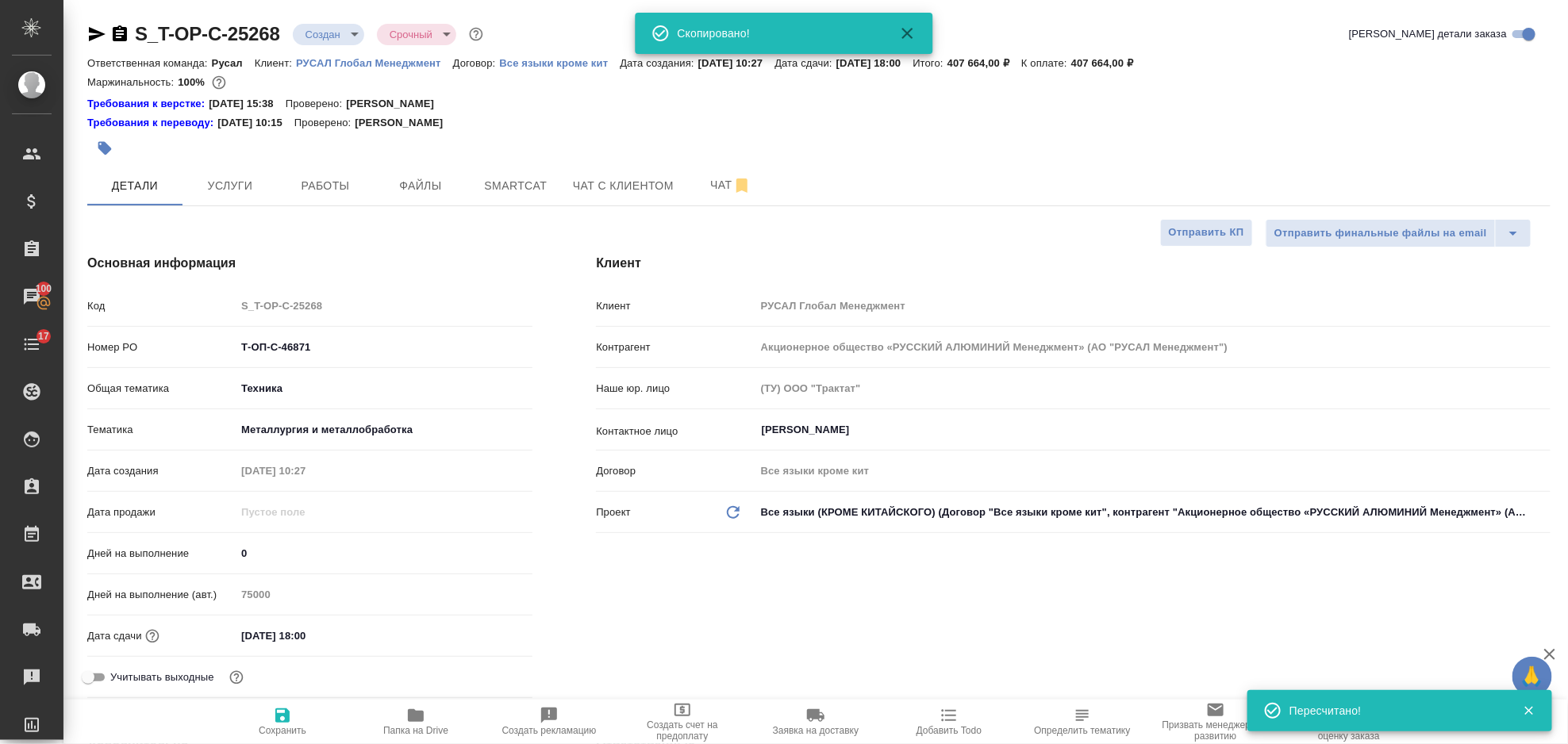
type textarea "x"
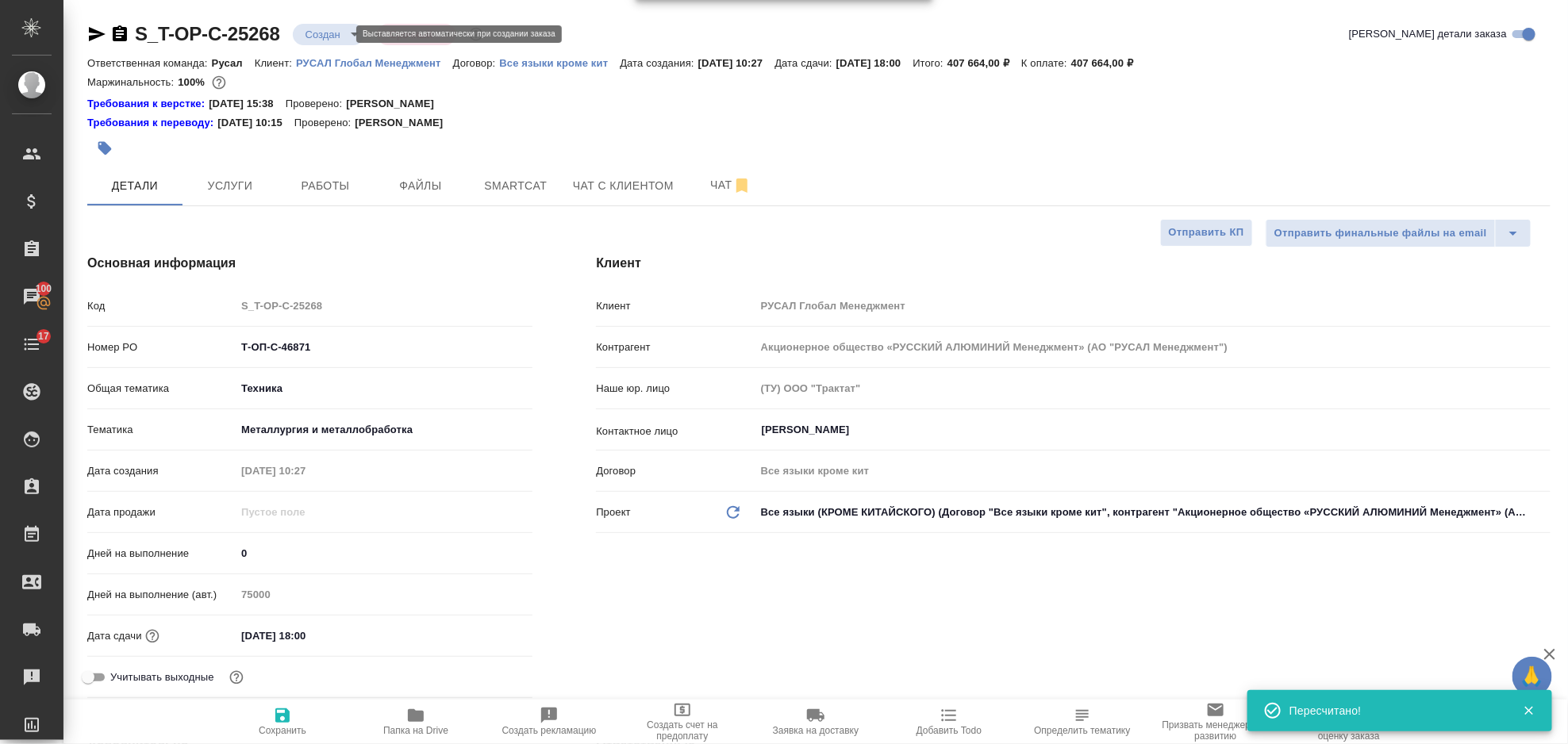
click at [302, 39] on body "🙏 .cls-1 fill:#fff; AWATERA Gorlenko Yuliua Клиенты Спецификации Заказы 100 Чат…" at bounding box center [784, 372] width 1568 height 744
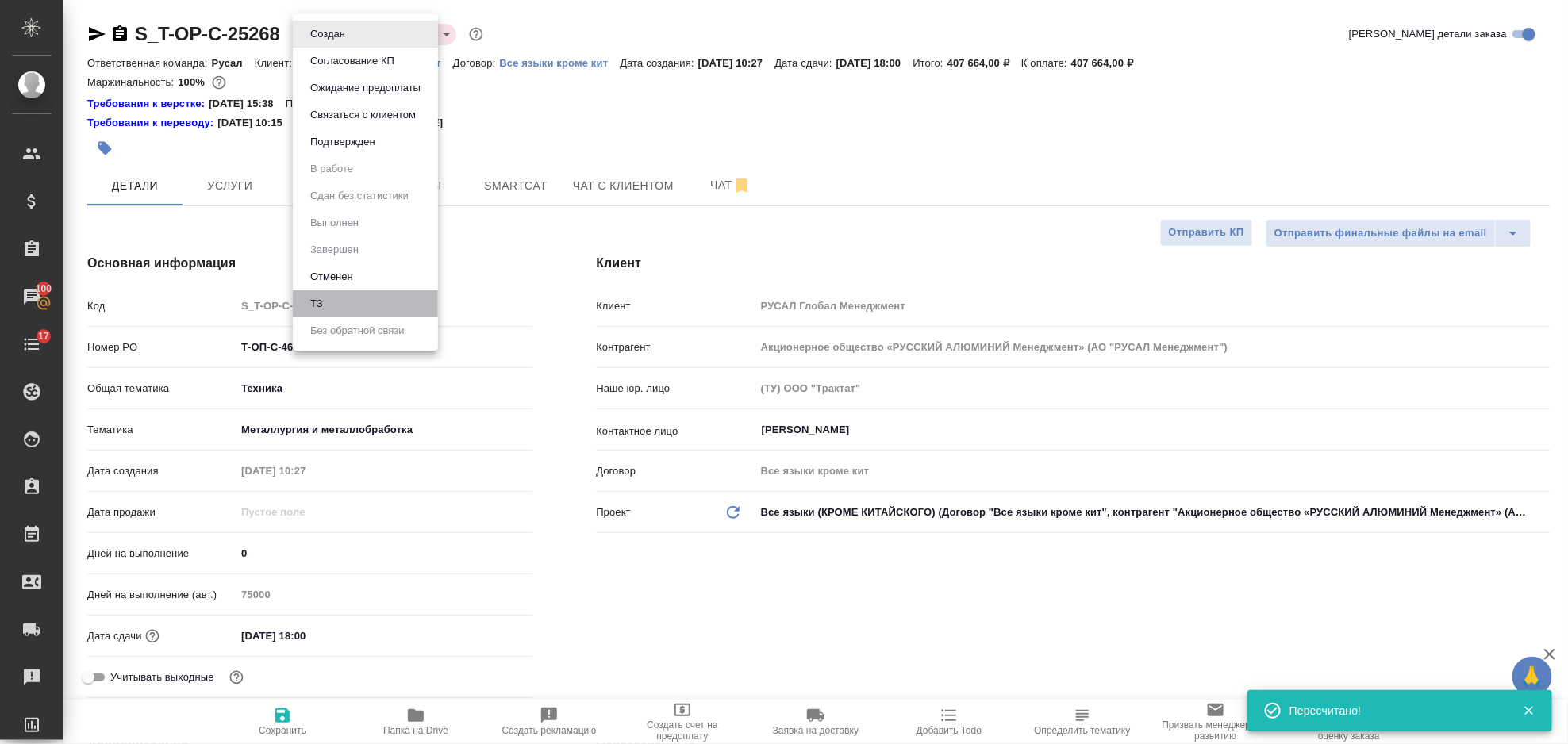
click at [359, 303] on li "ТЗ" at bounding box center [365, 303] width 145 height 27
type textarea "x"
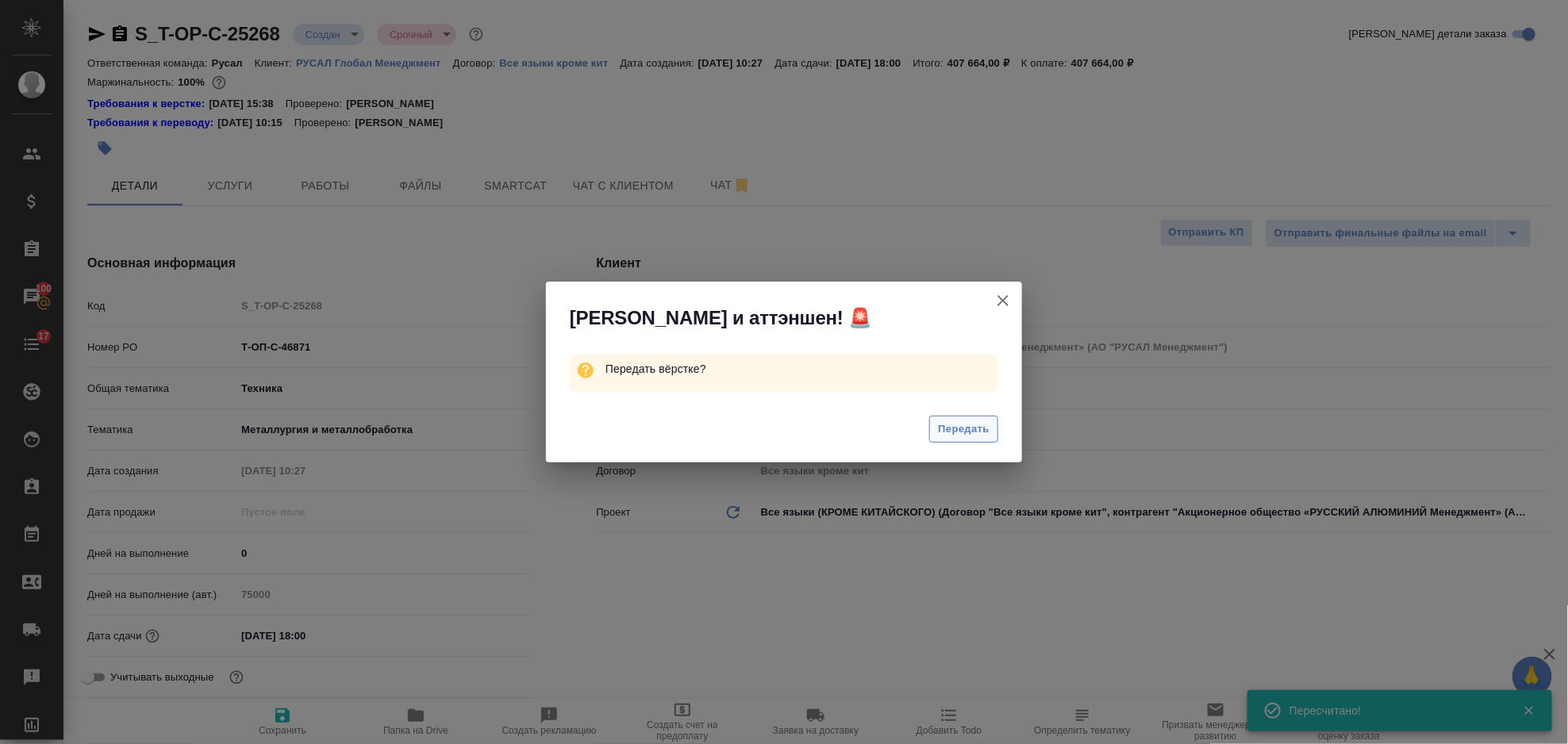
click at [936, 430] on button "Передать" at bounding box center [964, 430] width 69 height 27
type textarea "x"
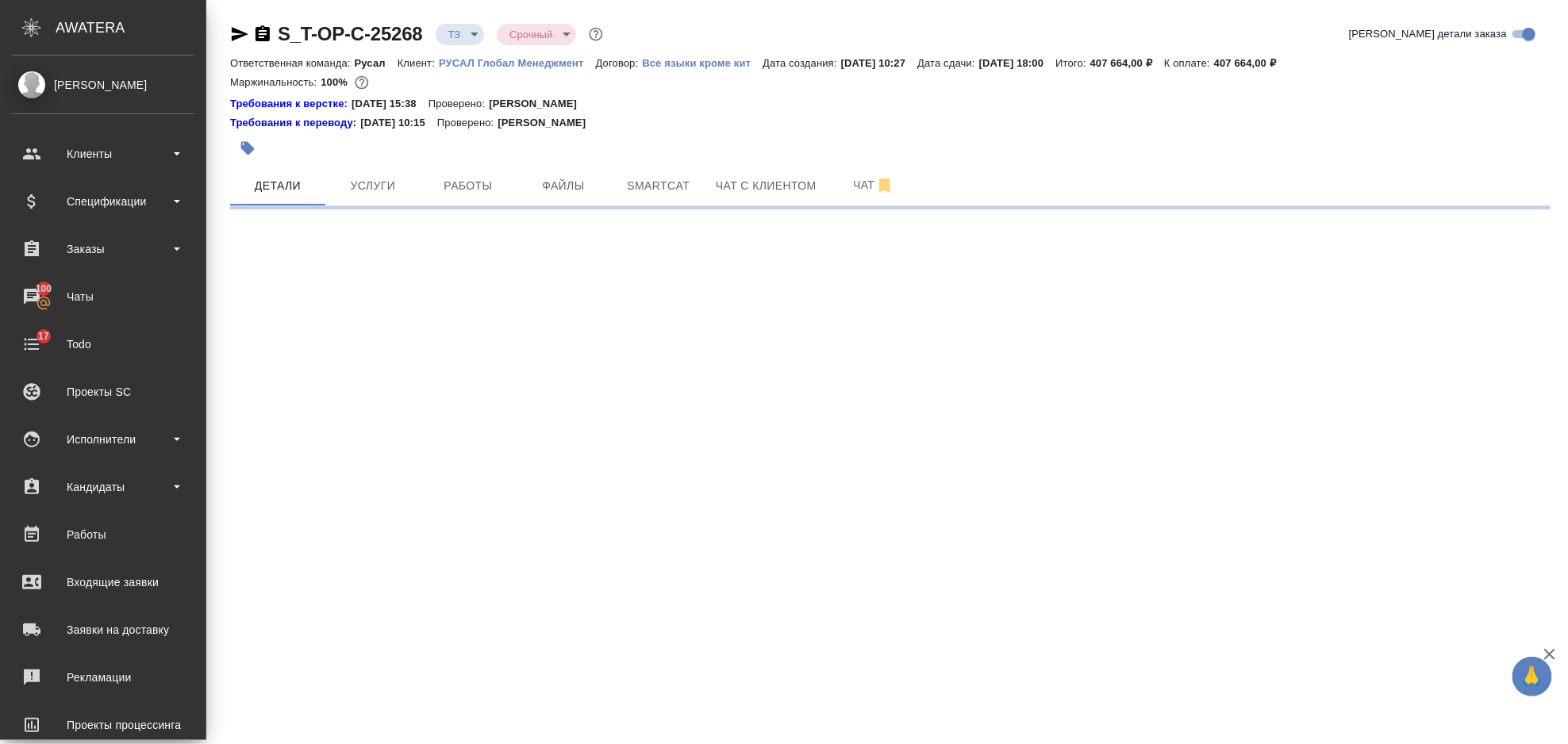
select select "RU"
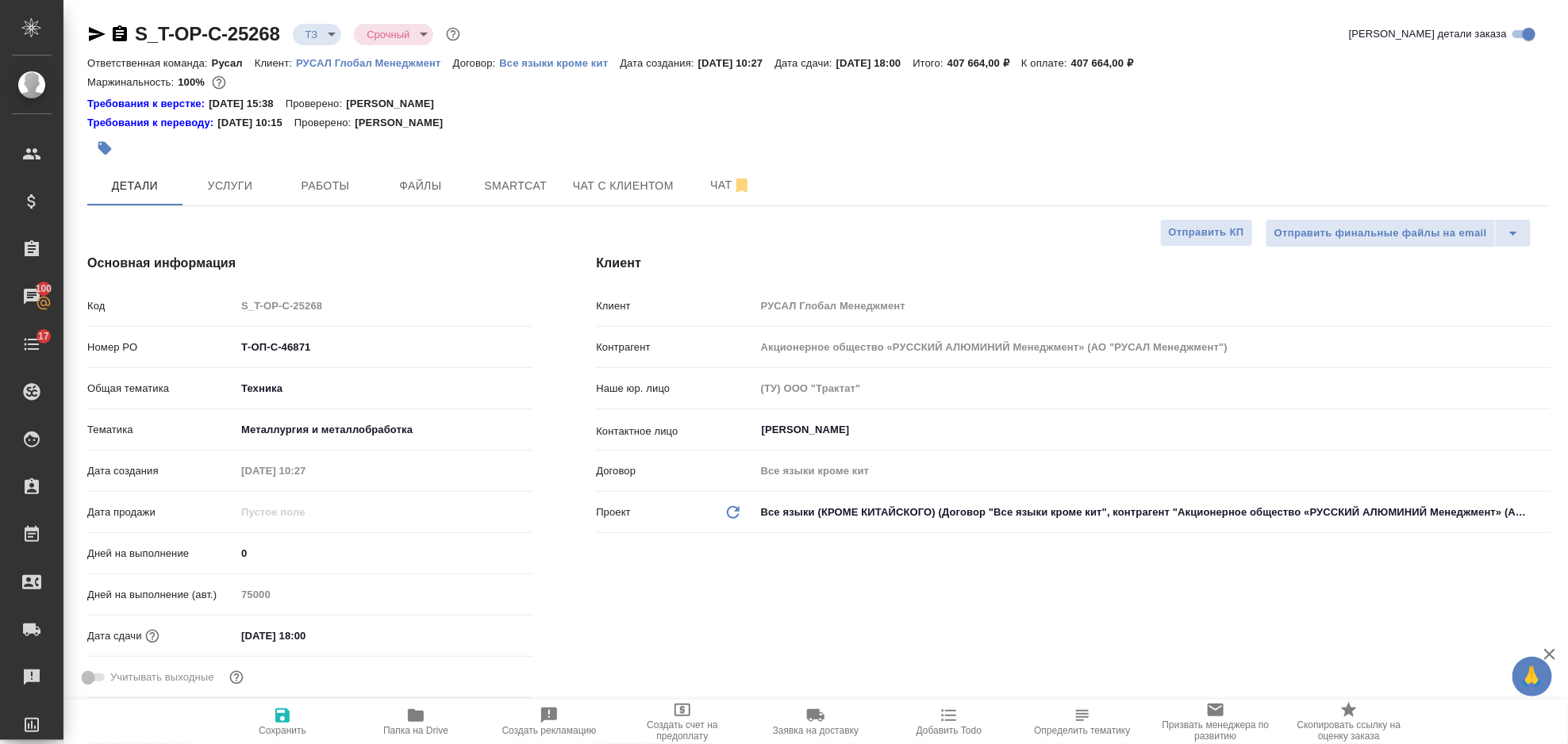
type textarea "x"
click at [93, 33] on icon "button" at bounding box center [96, 33] width 19 height 19
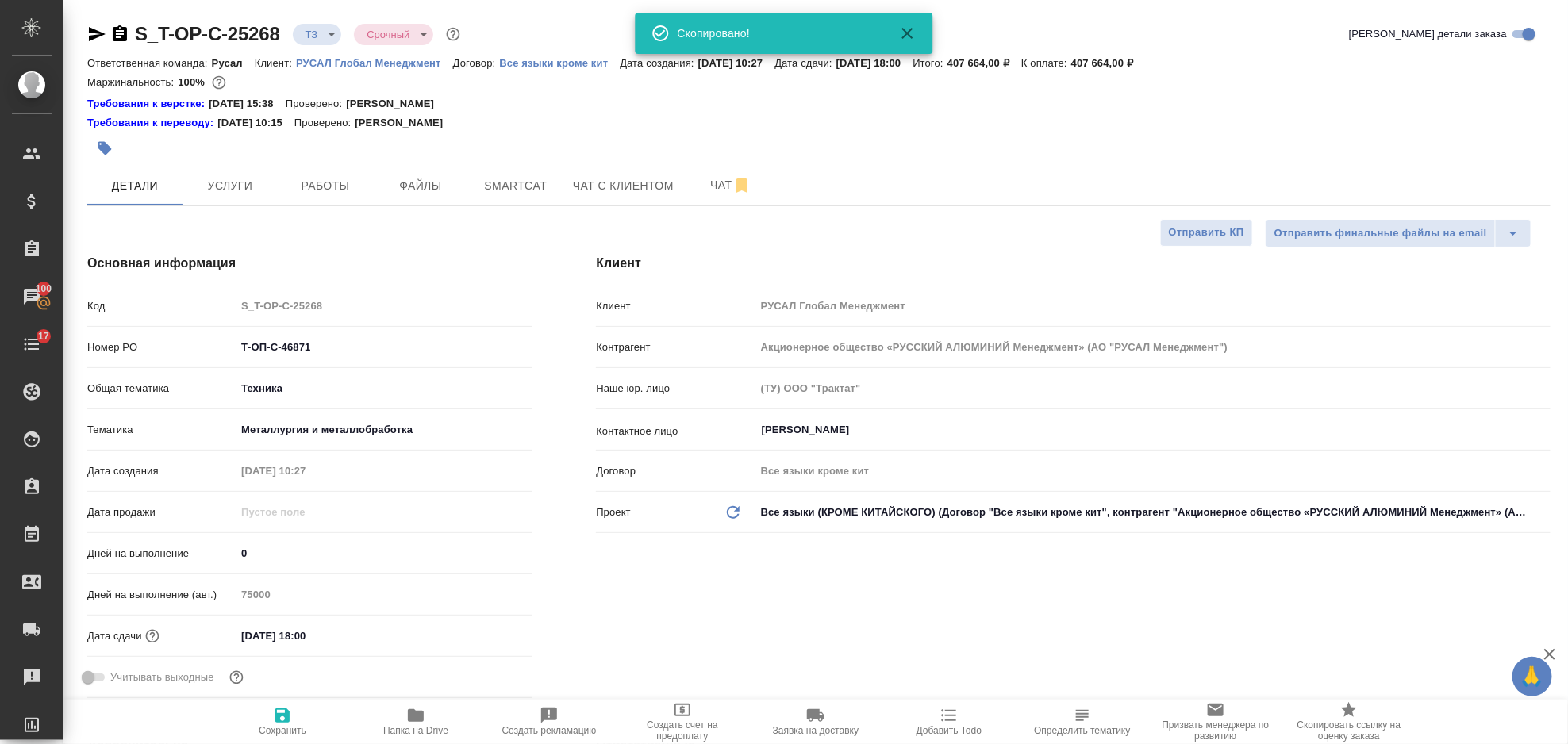
type textarea "x"
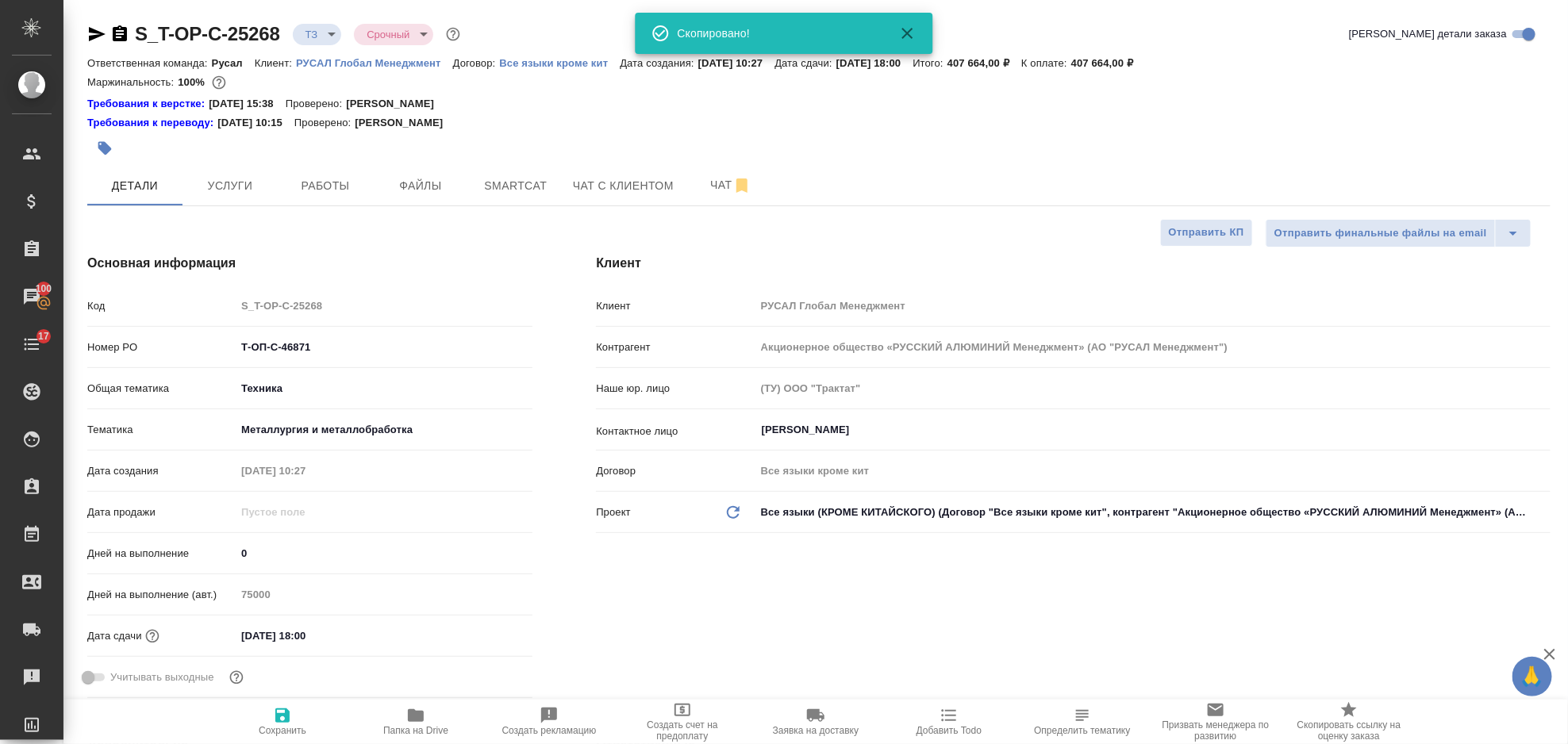
type textarea "x"
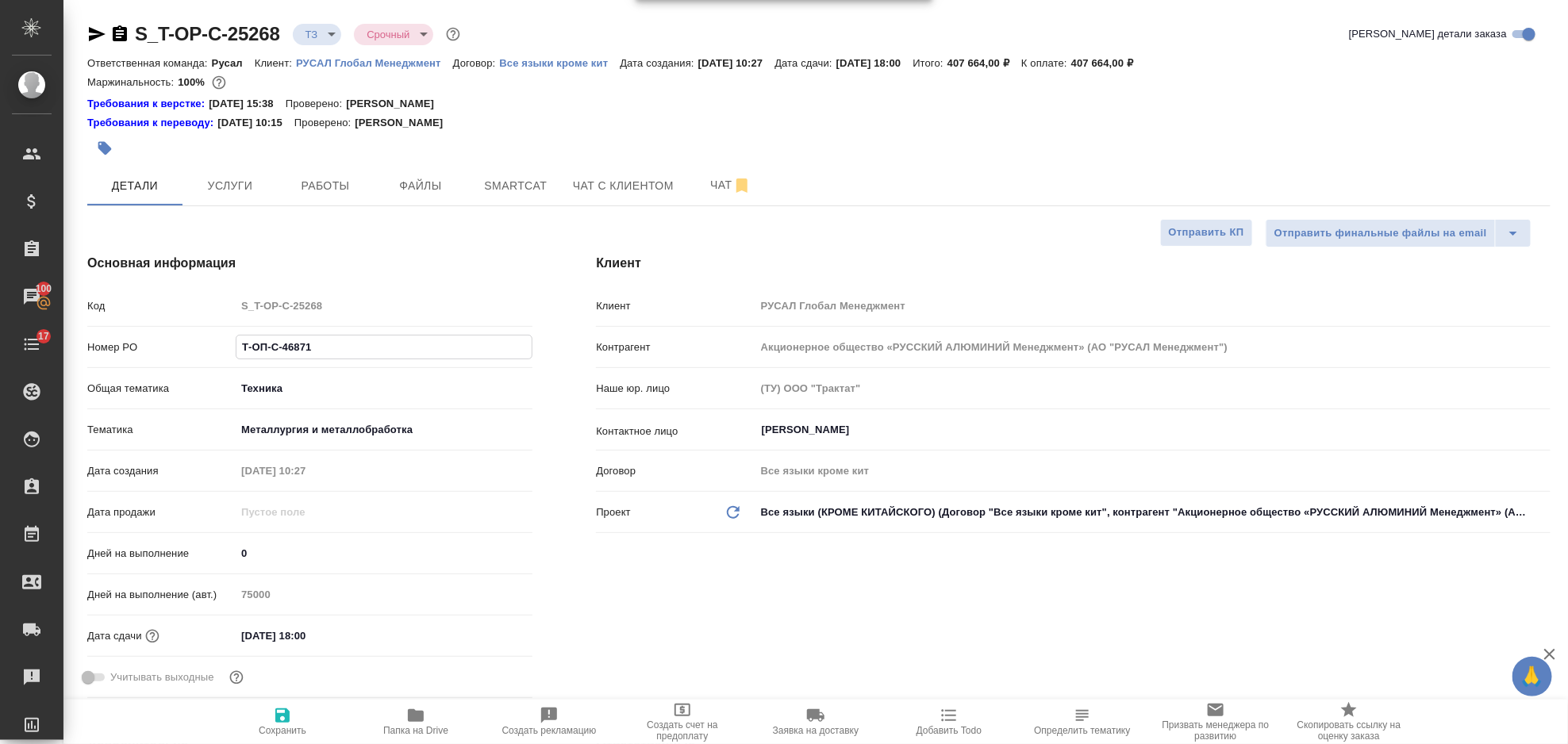
drag, startPoint x: 336, startPoint y: 349, endPoint x: 226, endPoint y: 353, distance: 110.1
click at [226, 353] on div "Номер PO Т-ОП-С-46871" at bounding box center [309, 347] width 445 height 27
type textarea "x"
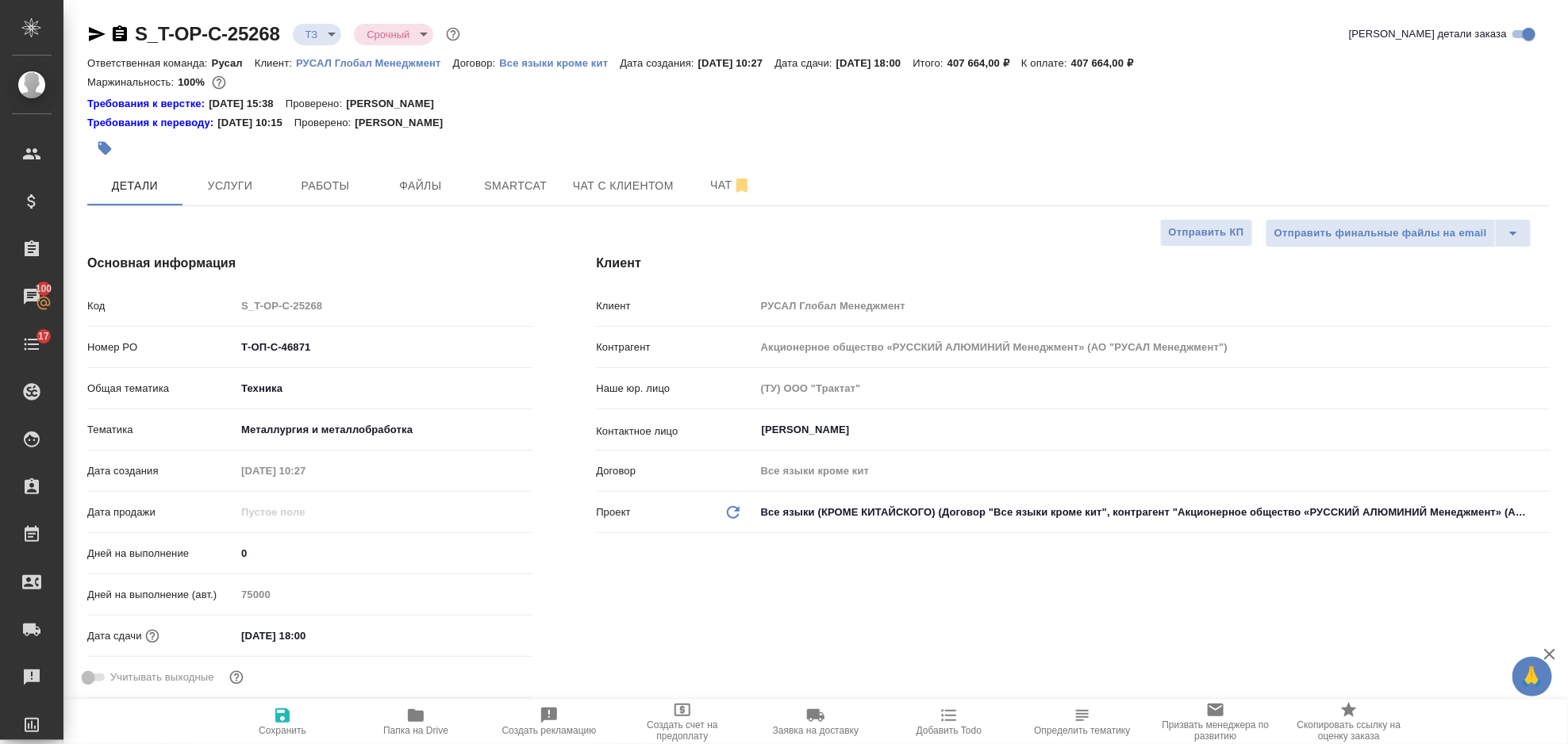
type textarea "x"
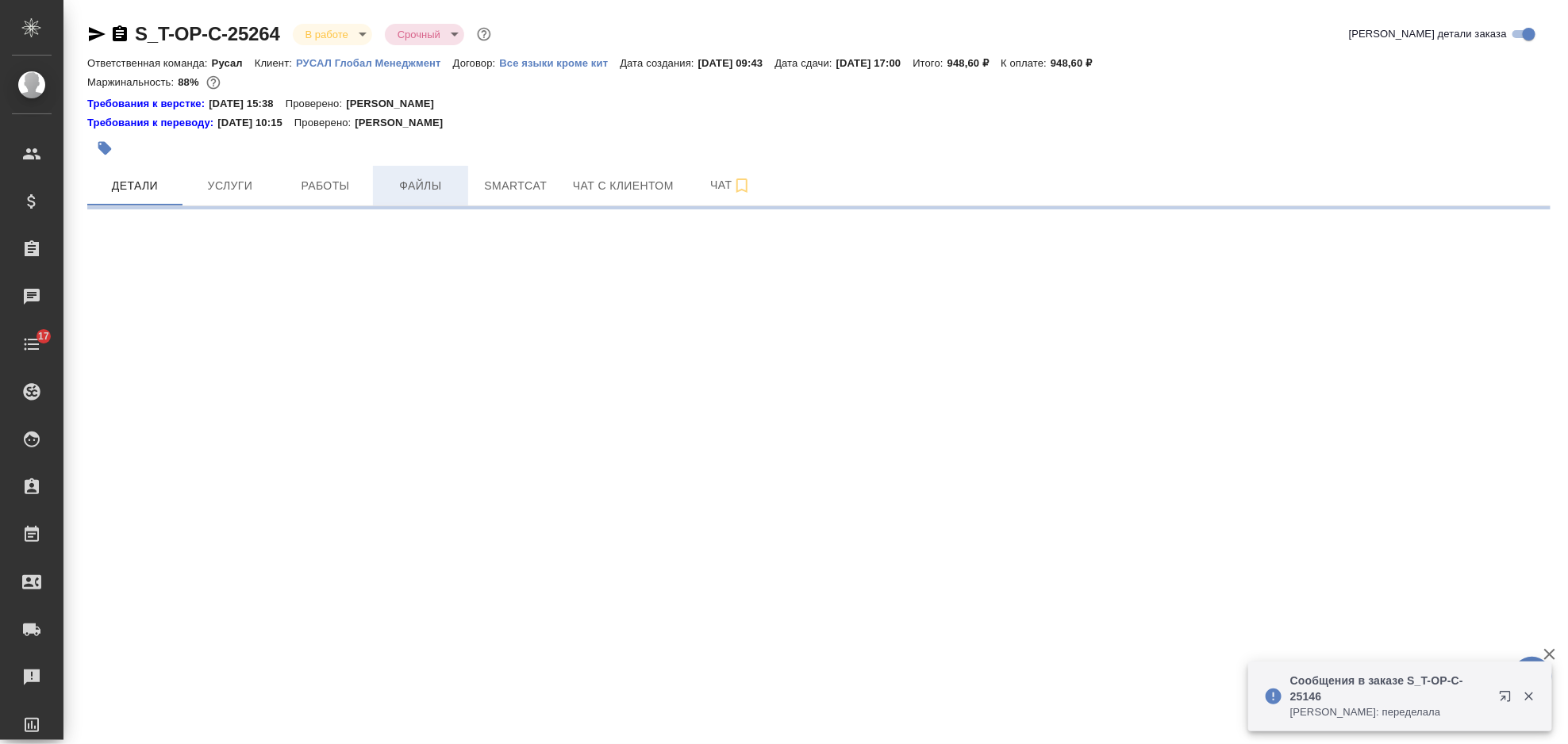
select select "RU"
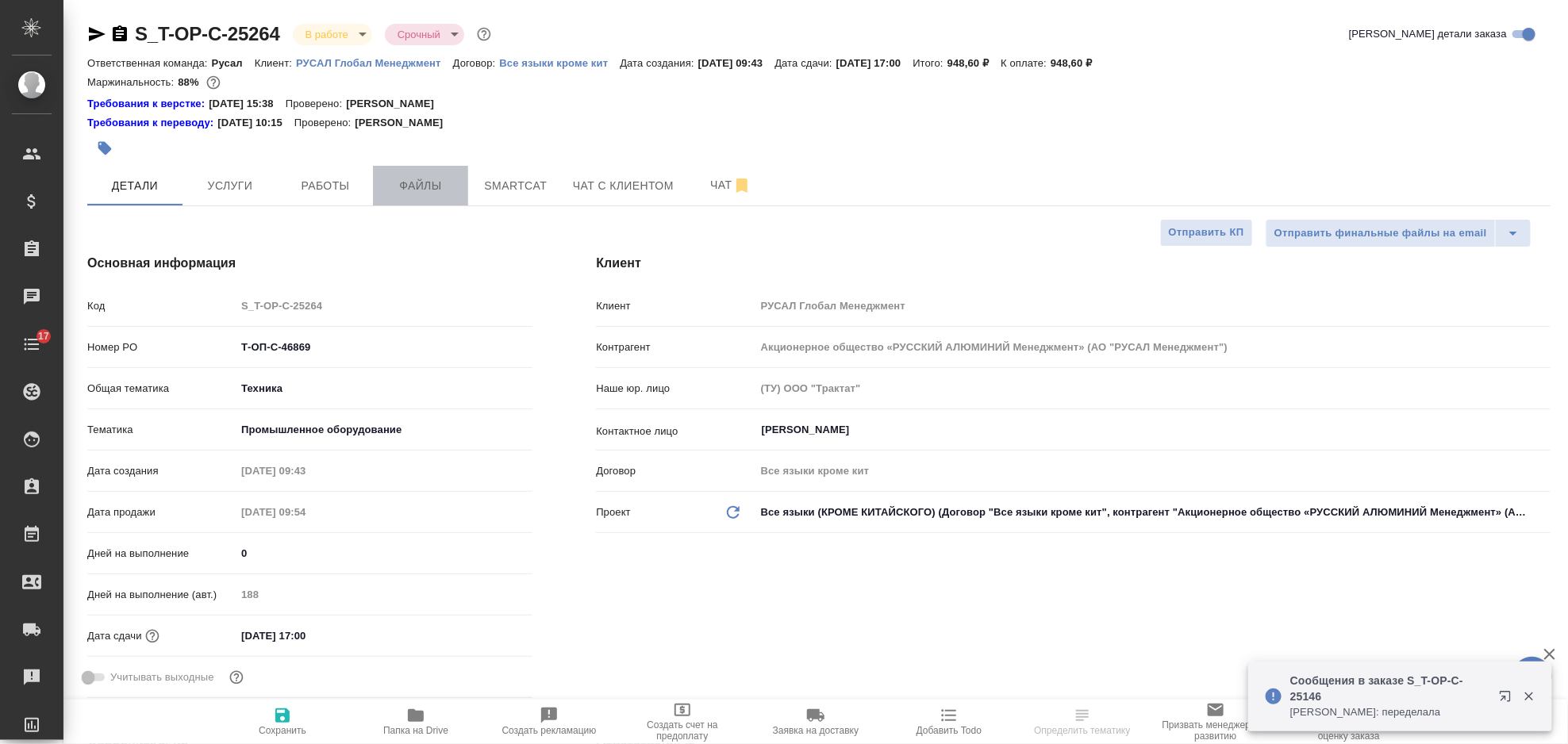
click at [422, 181] on span "Файлы" at bounding box center [421, 186] width 77 height 20
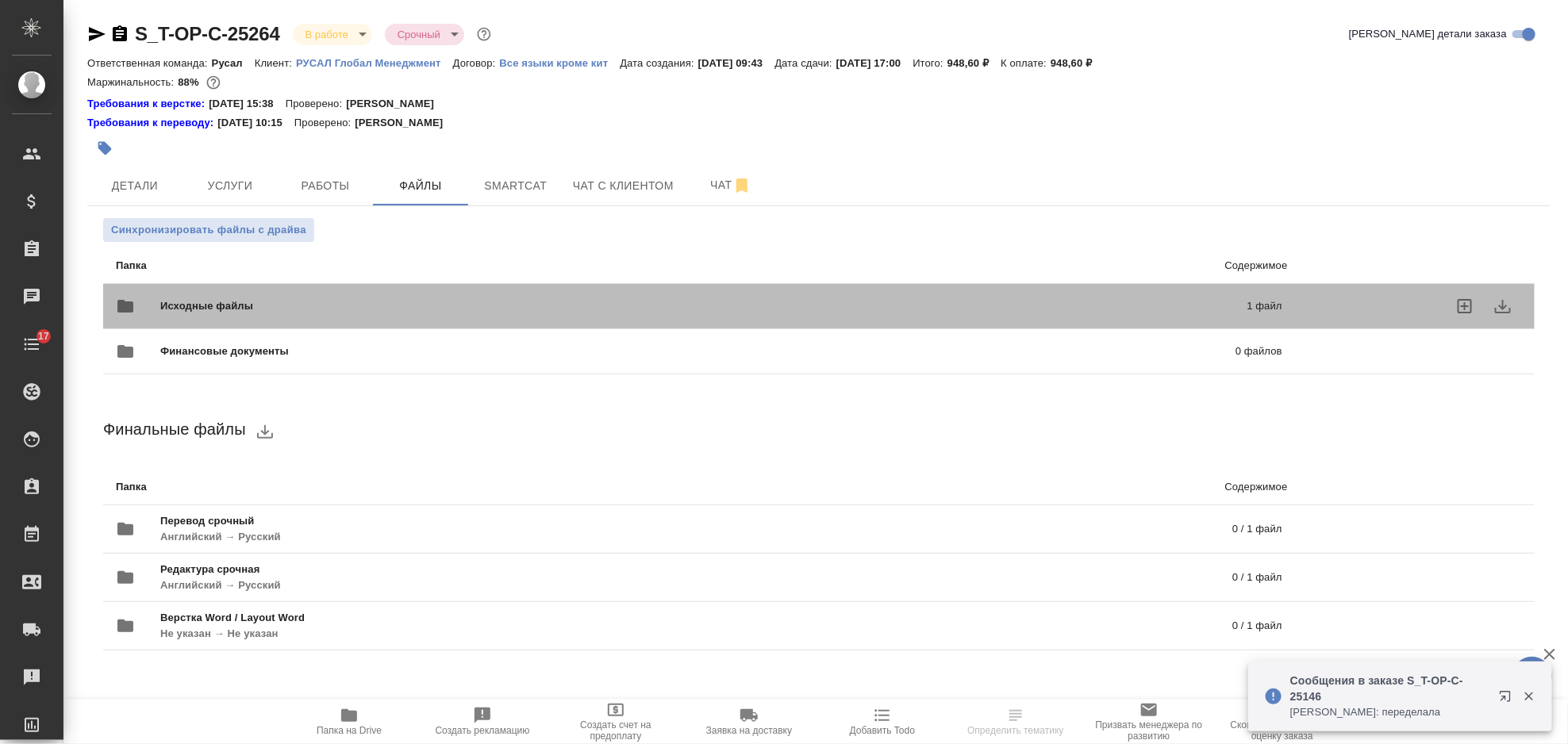
click at [321, 290] on div "Исходные файлы 1 файл" at bounding box center [699, 306] width 1166 height 38
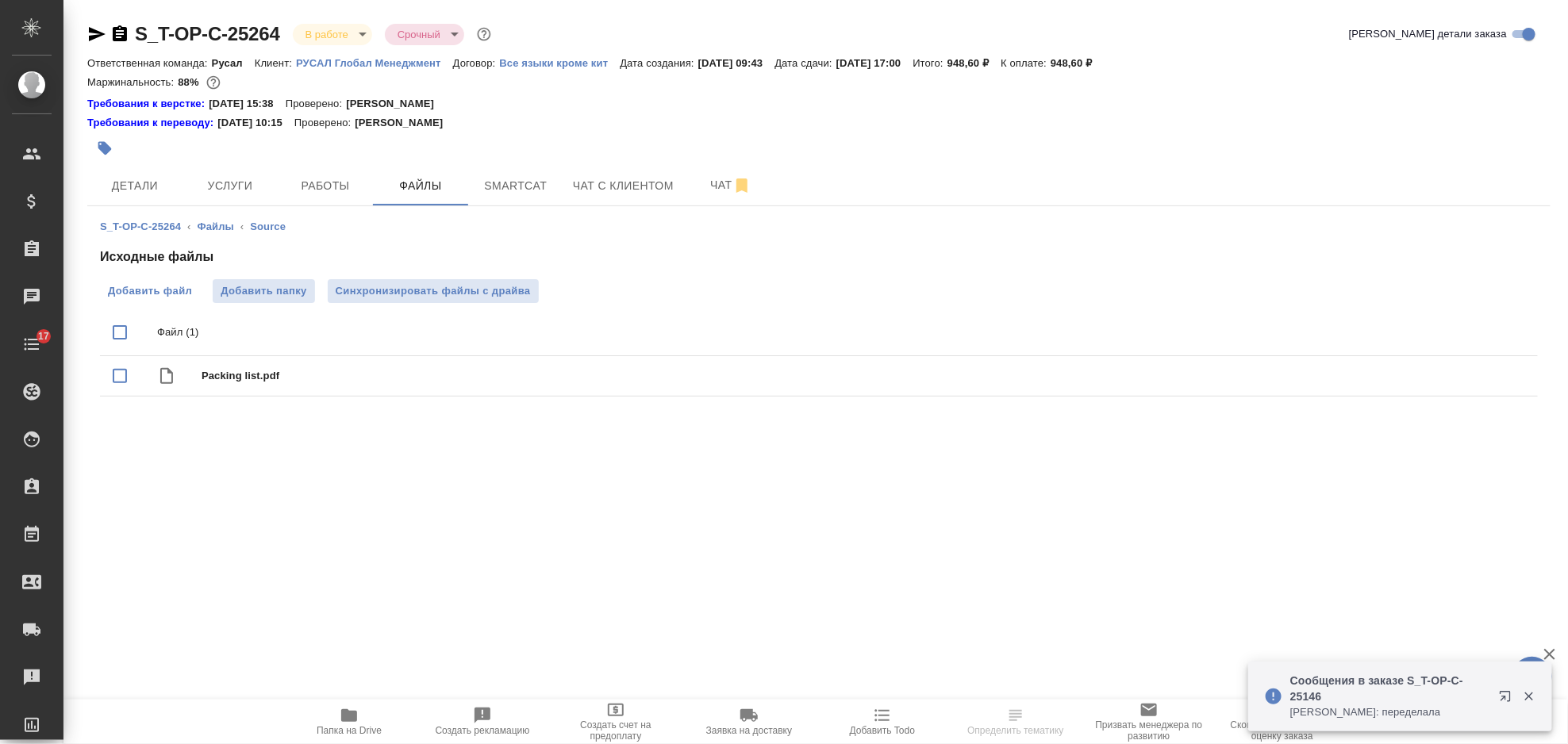
click at [174, 288] on span "Добавить файл" at bounding box center [150, 292] width 84 height 16
click at [0, 0] on input "Добавить файл" at bounding box center [0, 0] width 0 height 0
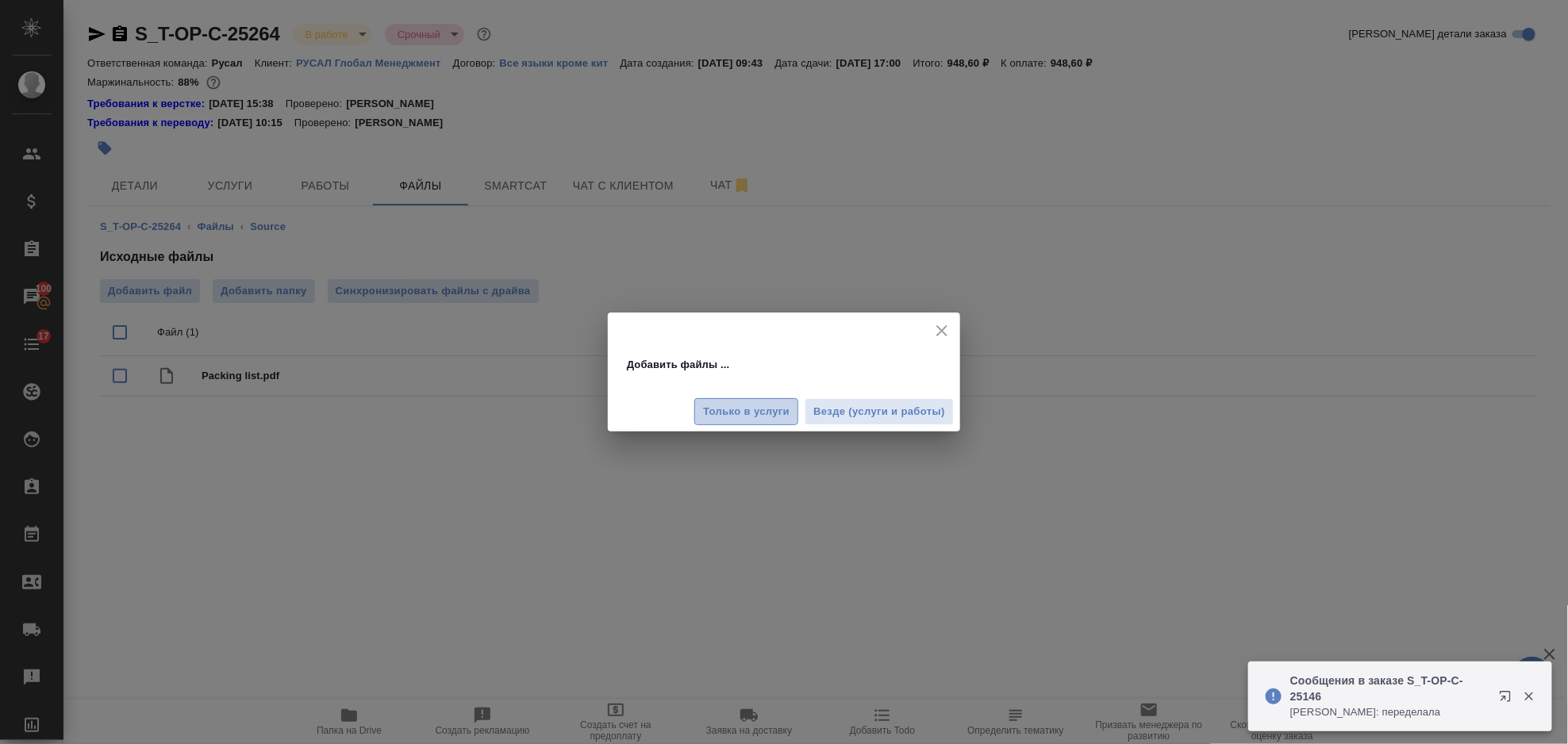
click at [756, 412] on span "Только в услуги" at bounding box center [746, 412] width 86 height 19
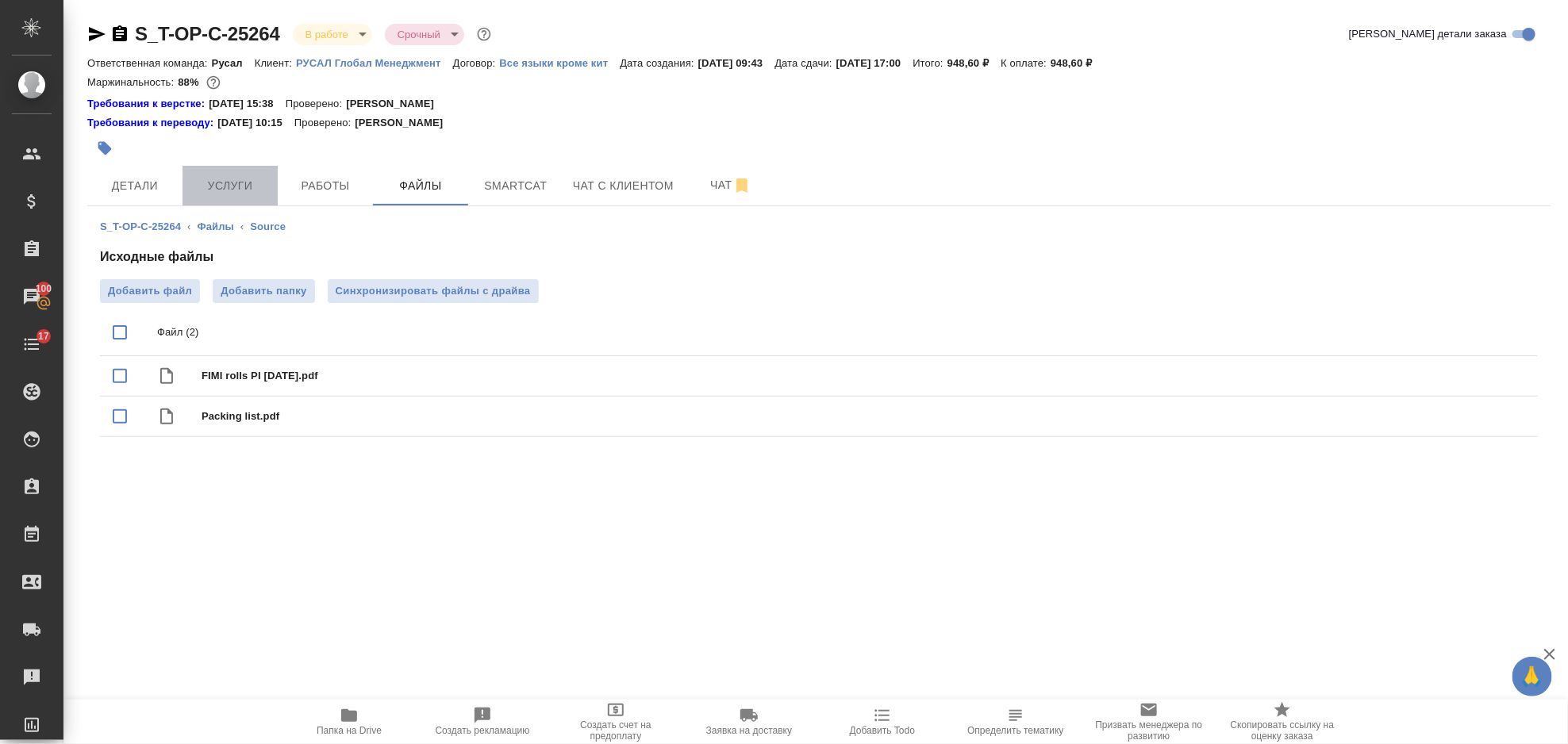
click at [246, 188] on span "Услуги" at bounding box center [231, 186] width 77 height 20
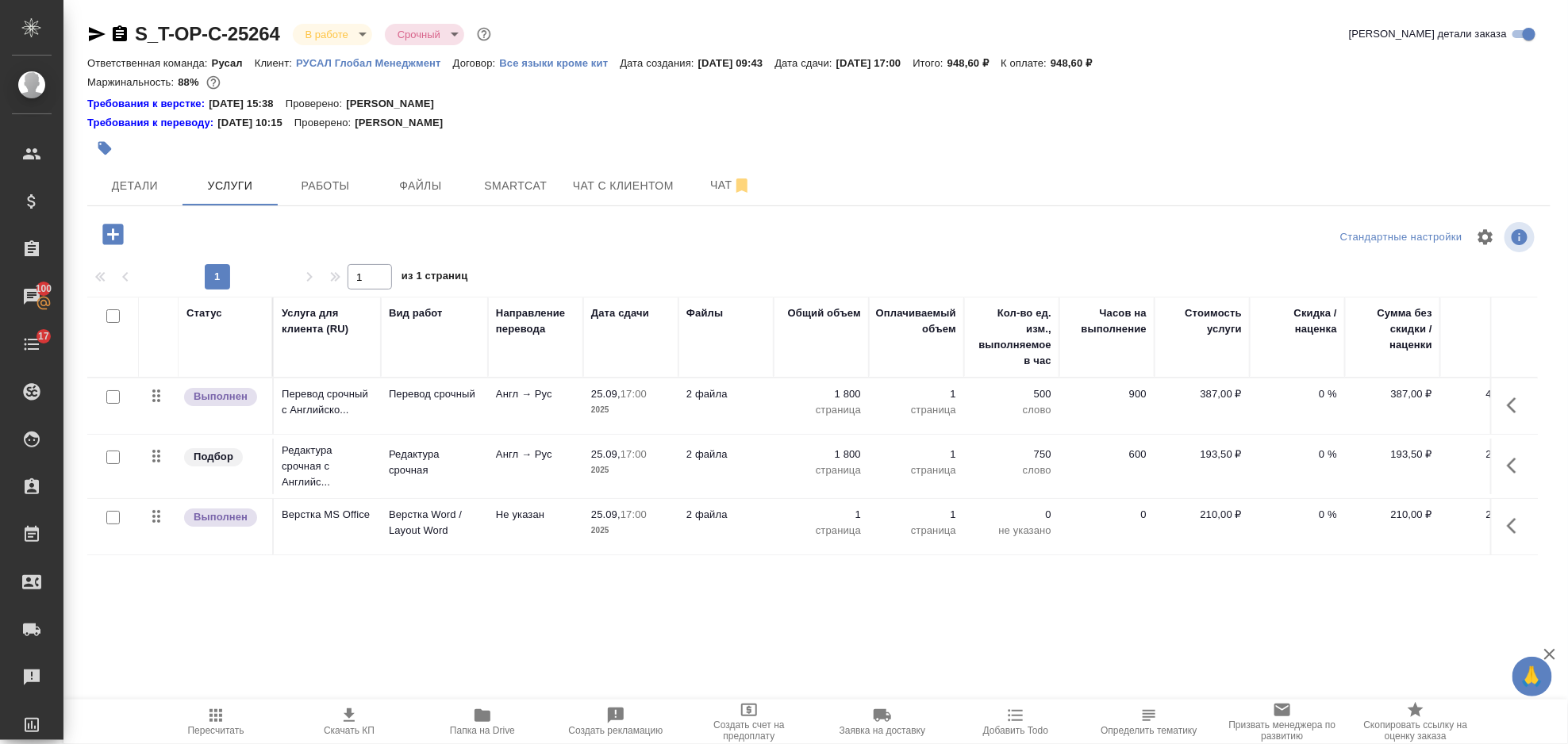
click at [1515, 403] on icon "button" at bounding box center [1516, 404] width 19 height 19
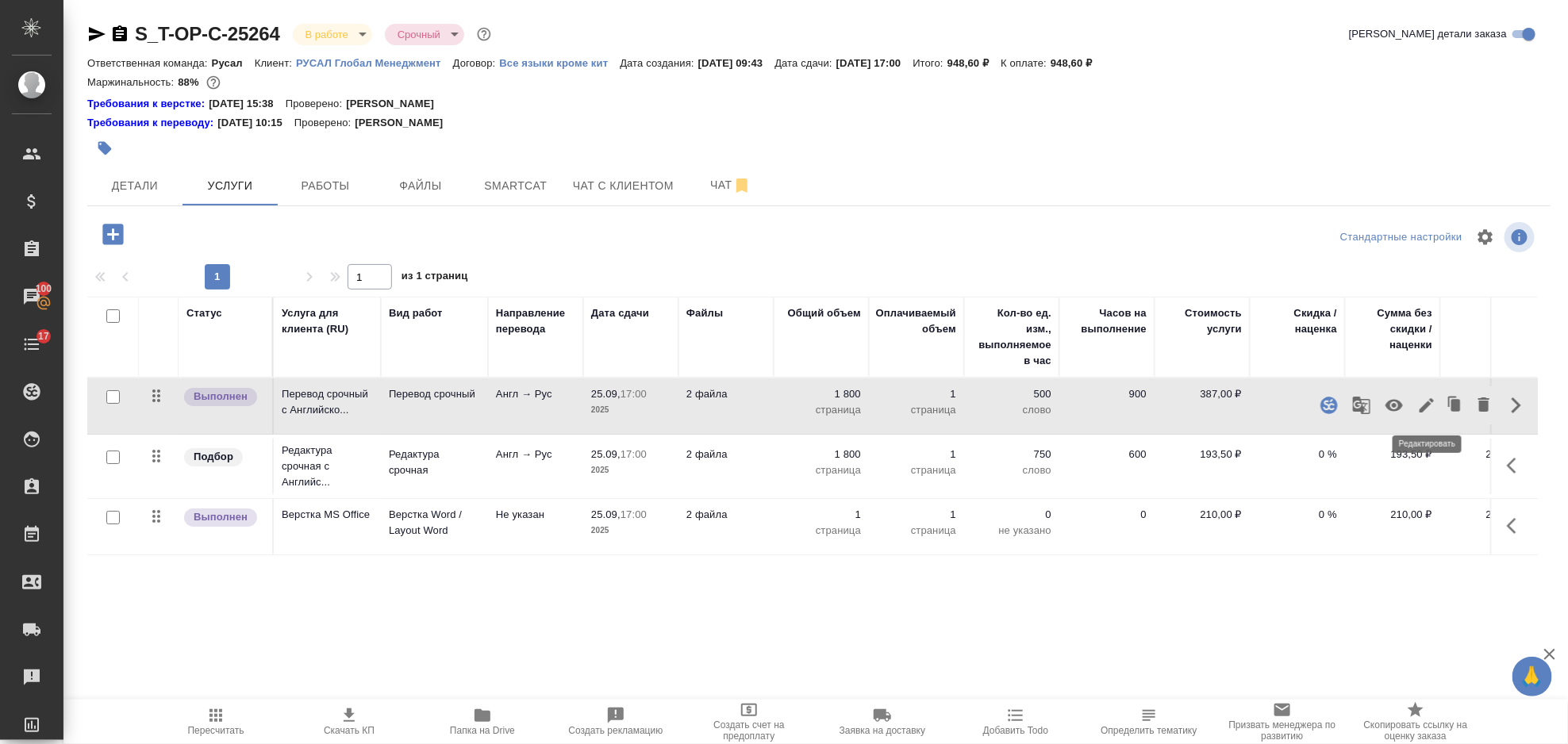
click at [1421, 413] on icon "button" at bounding box center [1427, 404] width 19 height 19
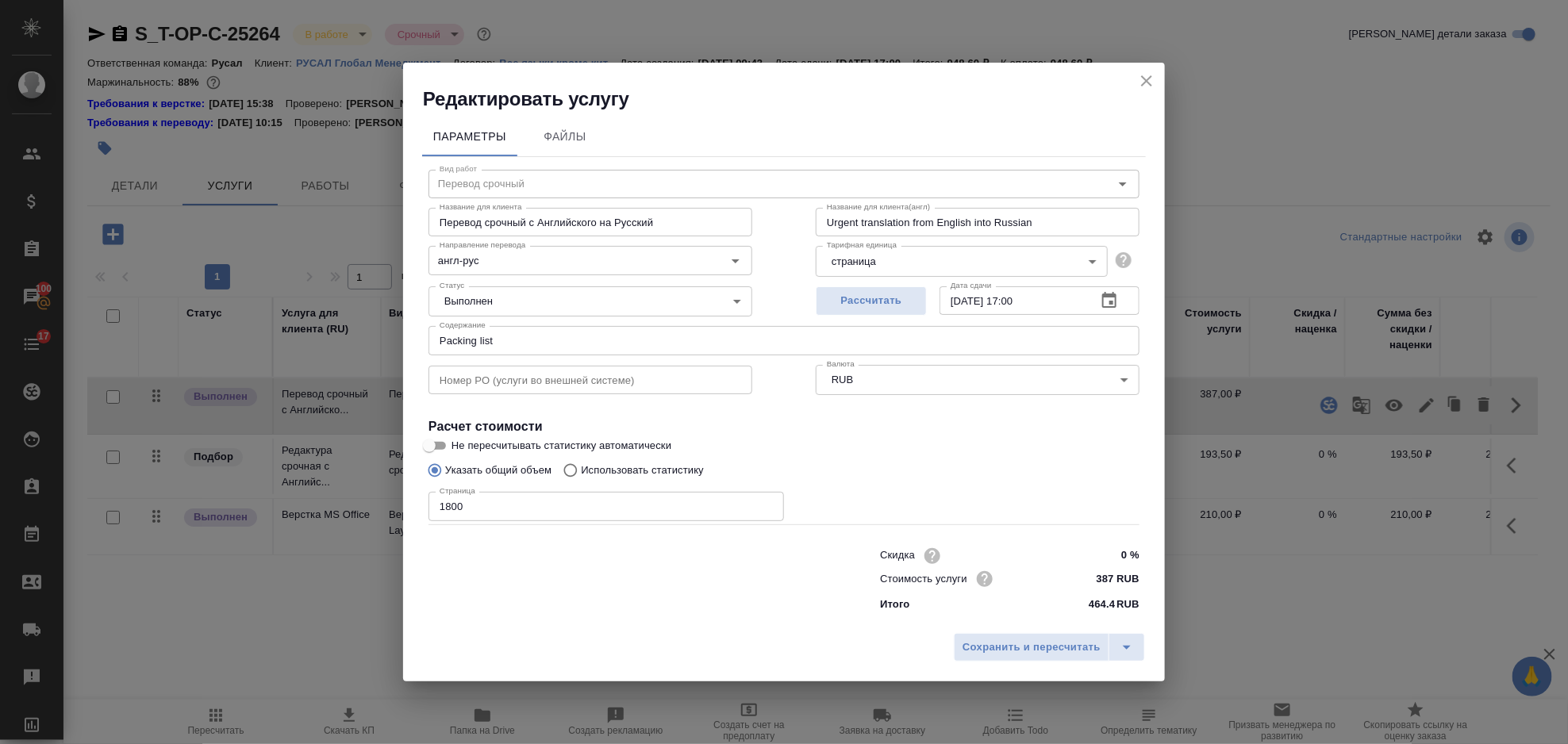
drag, startPoint x: 525, startPoint y: 501, endPoint x: 515, endPoint y: 506, distance: 11.2
click at [521, 503] on input "1800" at bounding box center [607, 505] width 355 height 28
drag, startPoint x: 467, startPoint y: 507, endPoint x: 450, endPoint y: 507, distance: 17.0
click at [450, 507] on input "1800" at bounding box center [607, 505] width 355 height 28
click at [490, 515] on input "1800" at bounding box center [607, 505] width 355 height 28
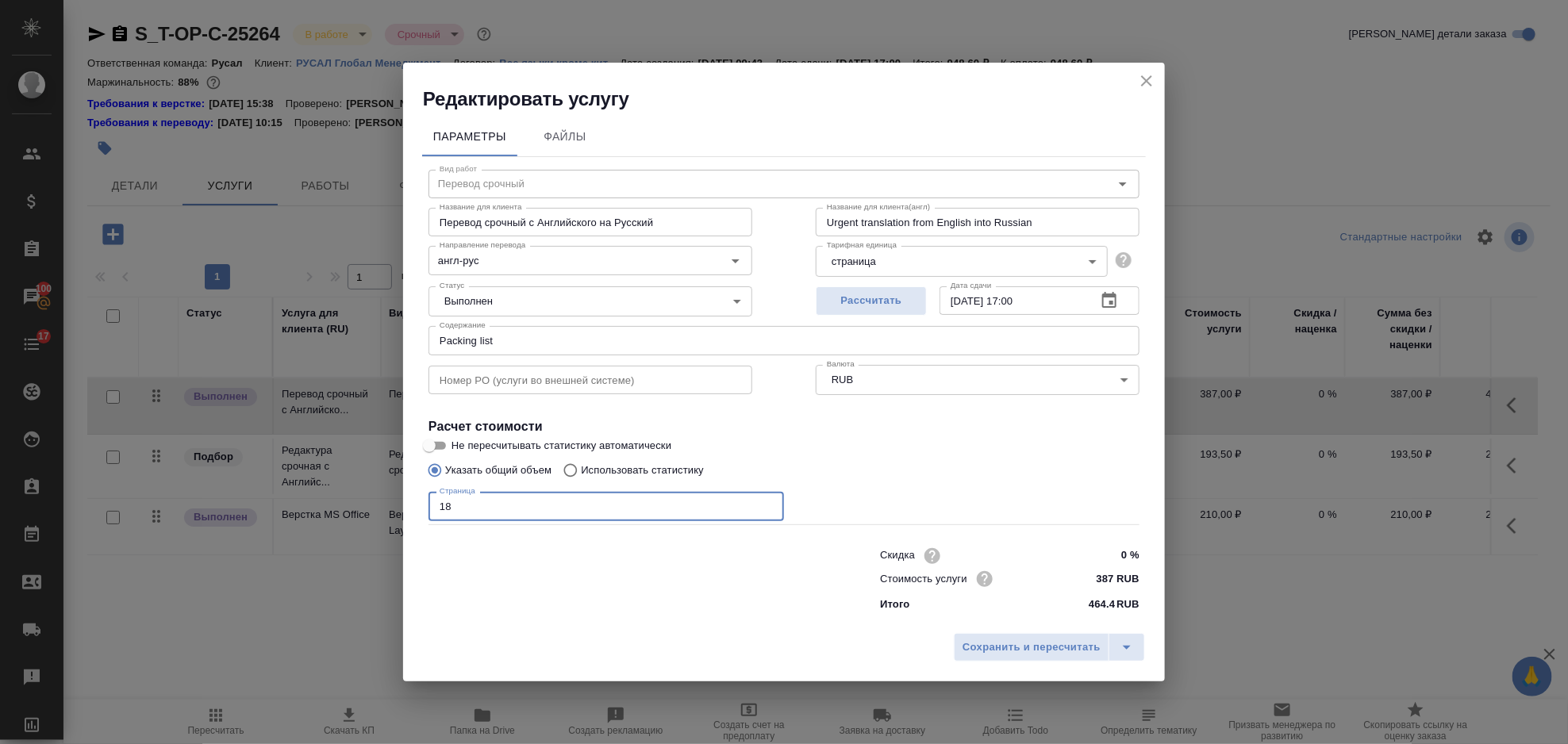
type input "1"
type input "3600"
click at [1042, 642] on span "Сохранить и пересчитать" at bounding box center [1032, 648] width 138 height 19
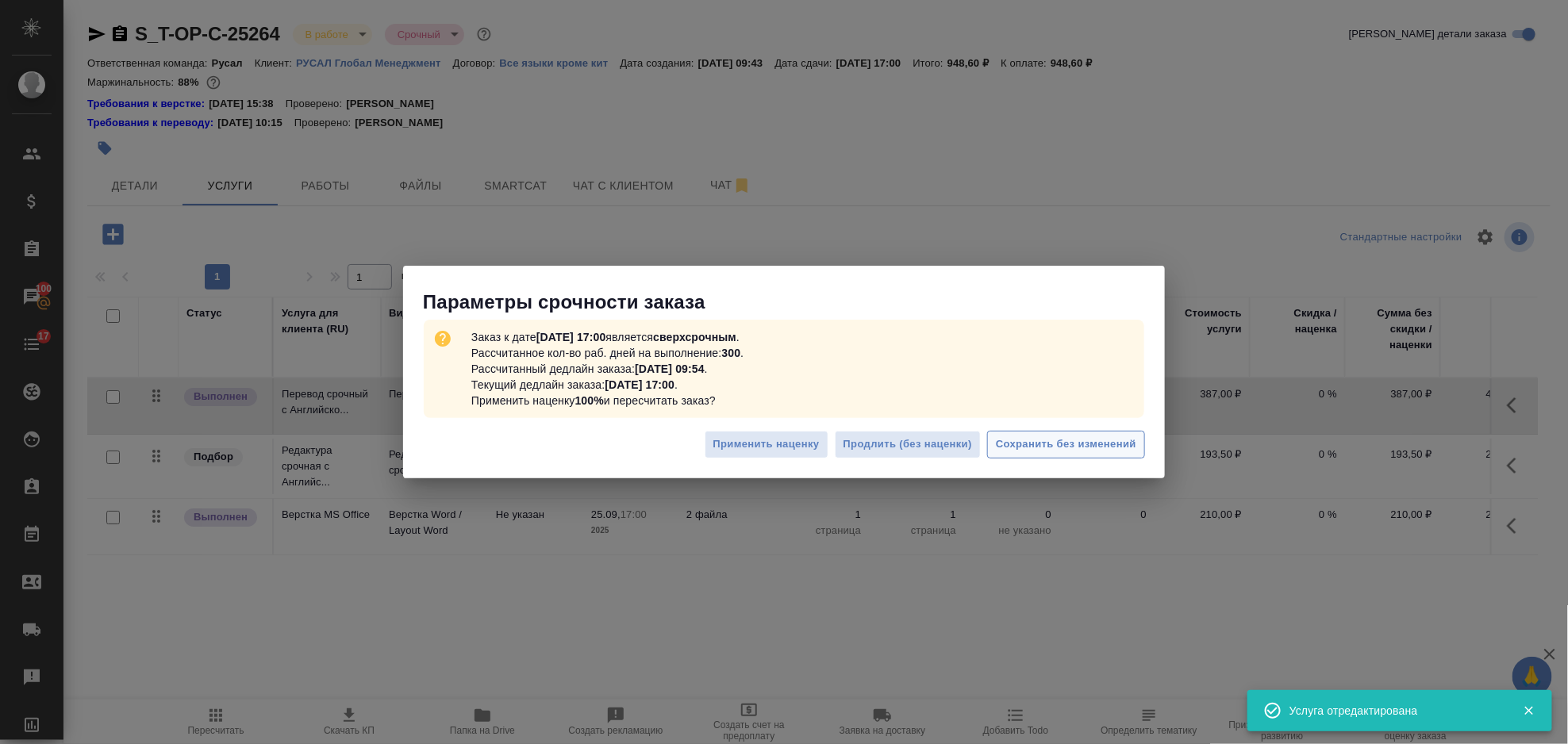
click at [1078, 441] on span "Сохранить без изменений" at bounding box center [1065, 445] width 140 height 19
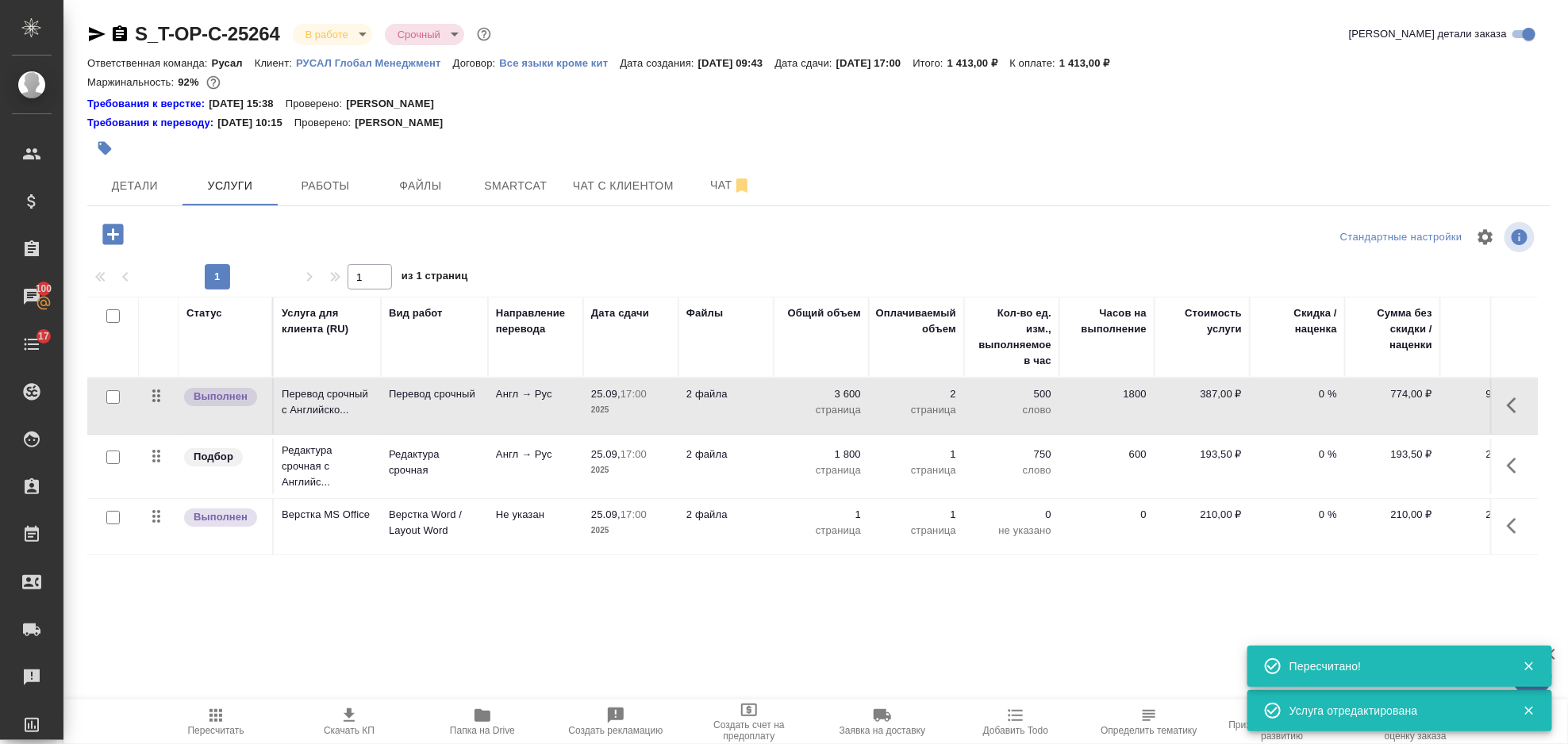
click at [1516, 467] on icon "button" at bounding box center [1516, 465] width 19 height 19
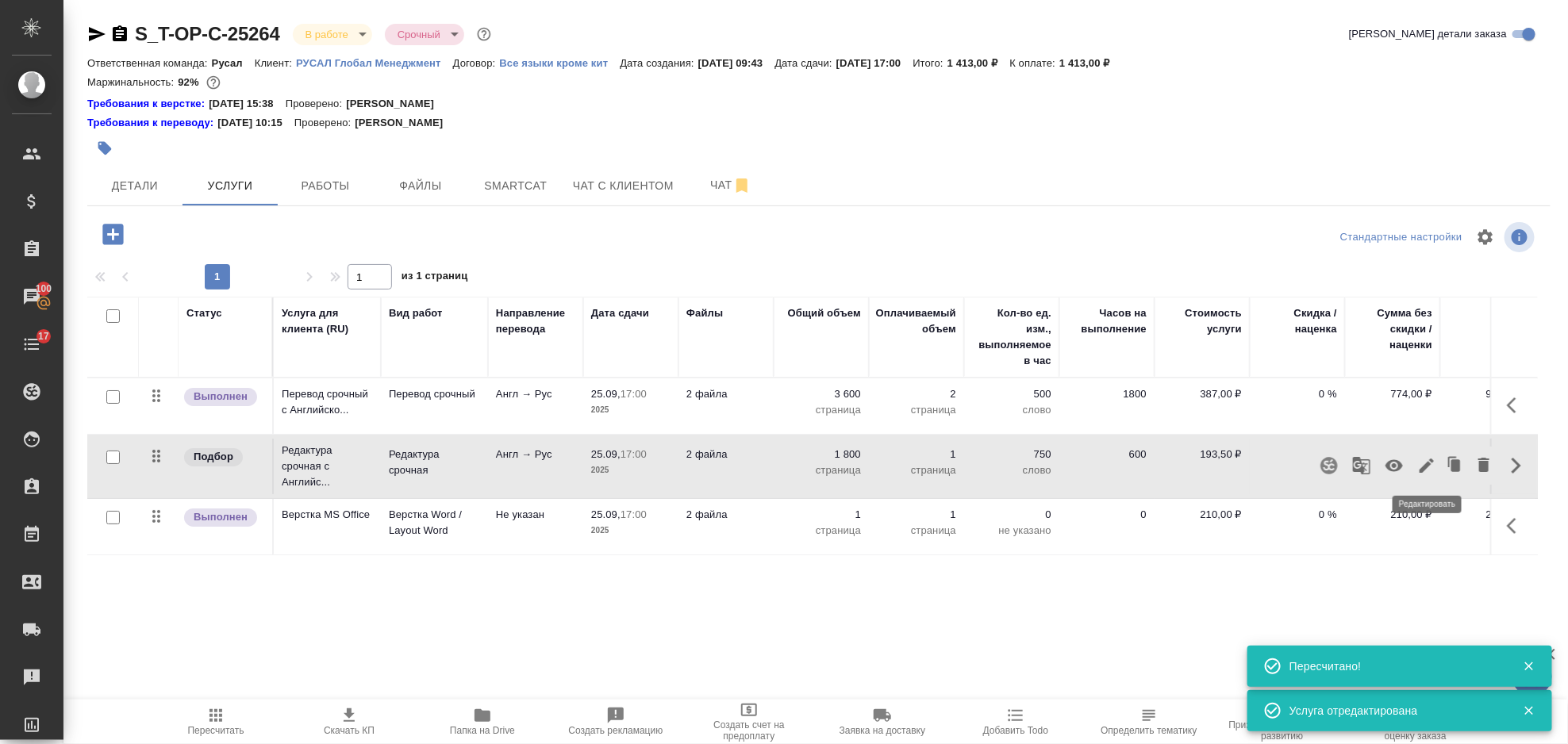
click at [1419, 465] on icon "button" at bounding box center [1427, 465] width 19 height 19
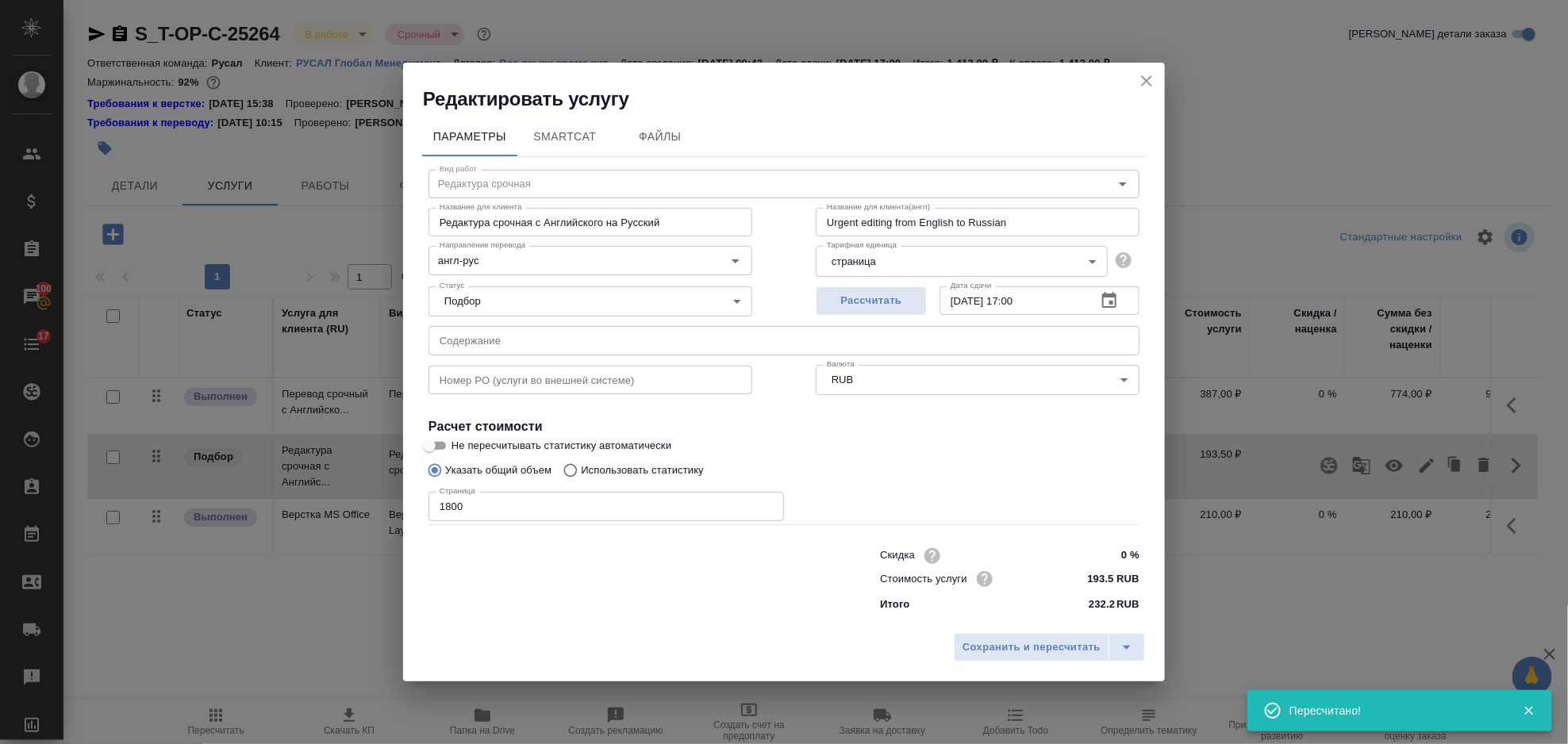
click at [487, 506] on input "1800" at bounding box center [607, 505] width 355 height 28
type input "1"
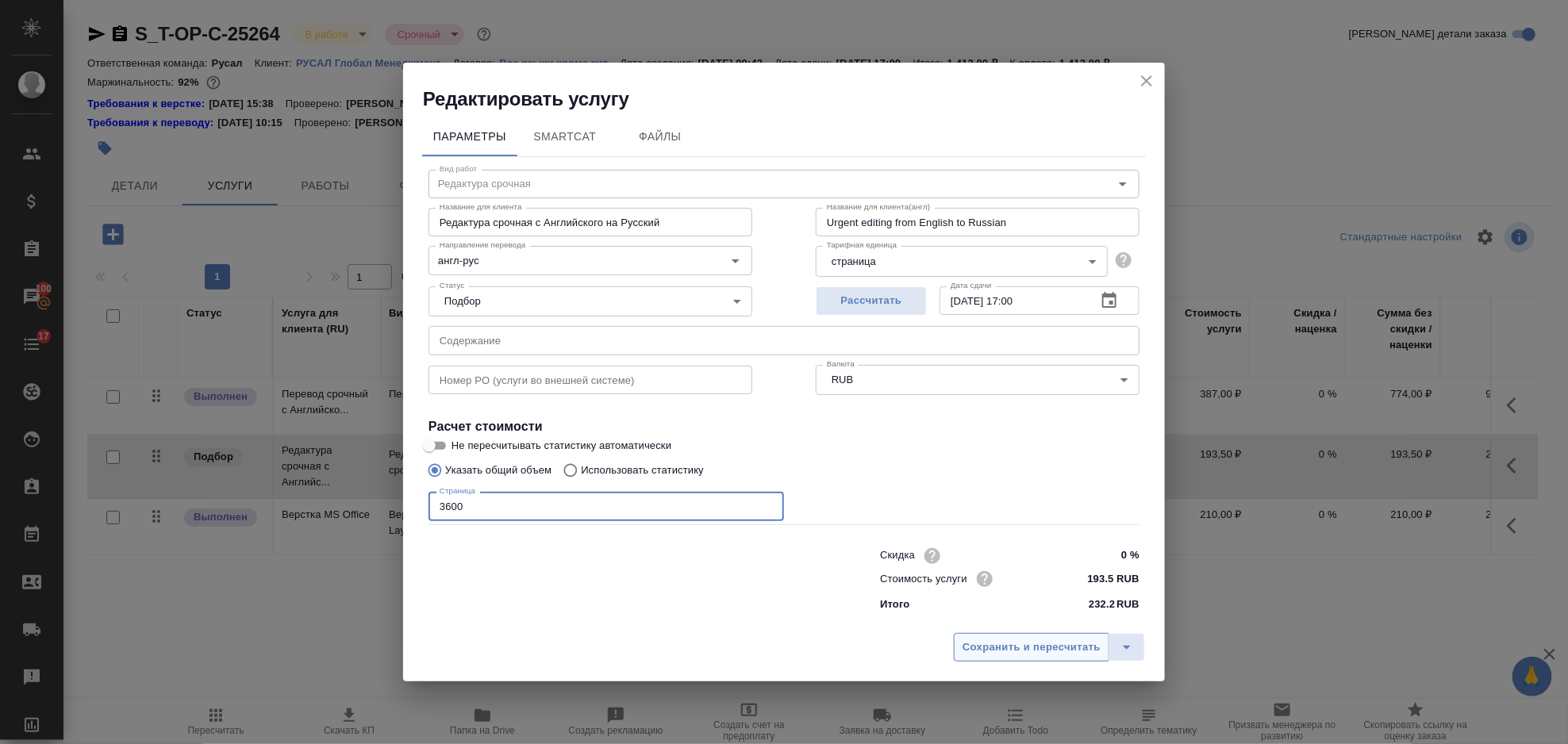
type input "3600"
click at [998, 636] on button "Сохранить и пересчитать" at bounding box center [1032, 647] width 155 height 28
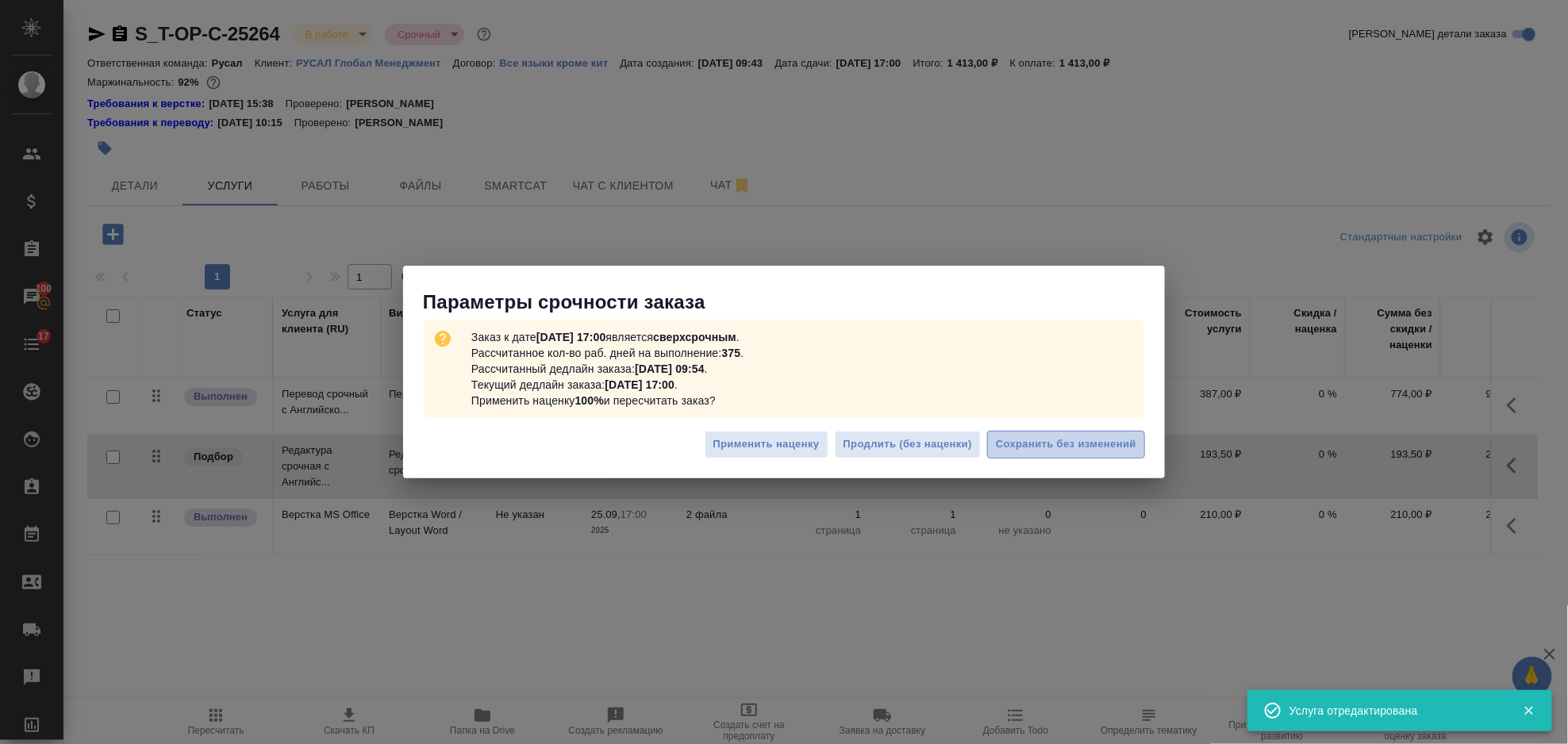
click at [1083, 446] on span "Сохранить без изменений" at bounding box center [1065, 445] width 140 height 19
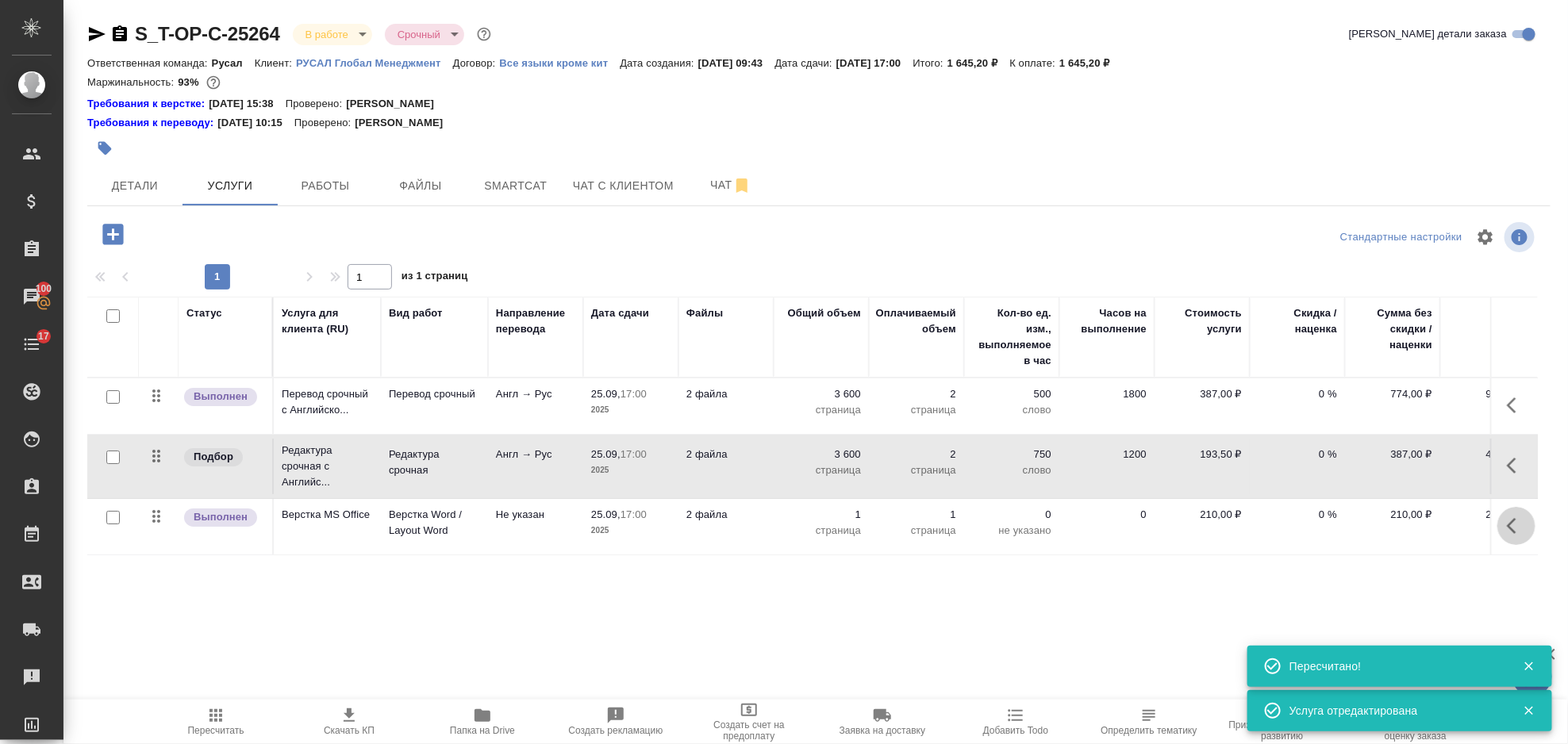
click at [1518, 533] on icon "button" at bounding box center [1516, 525] width 19 height 19
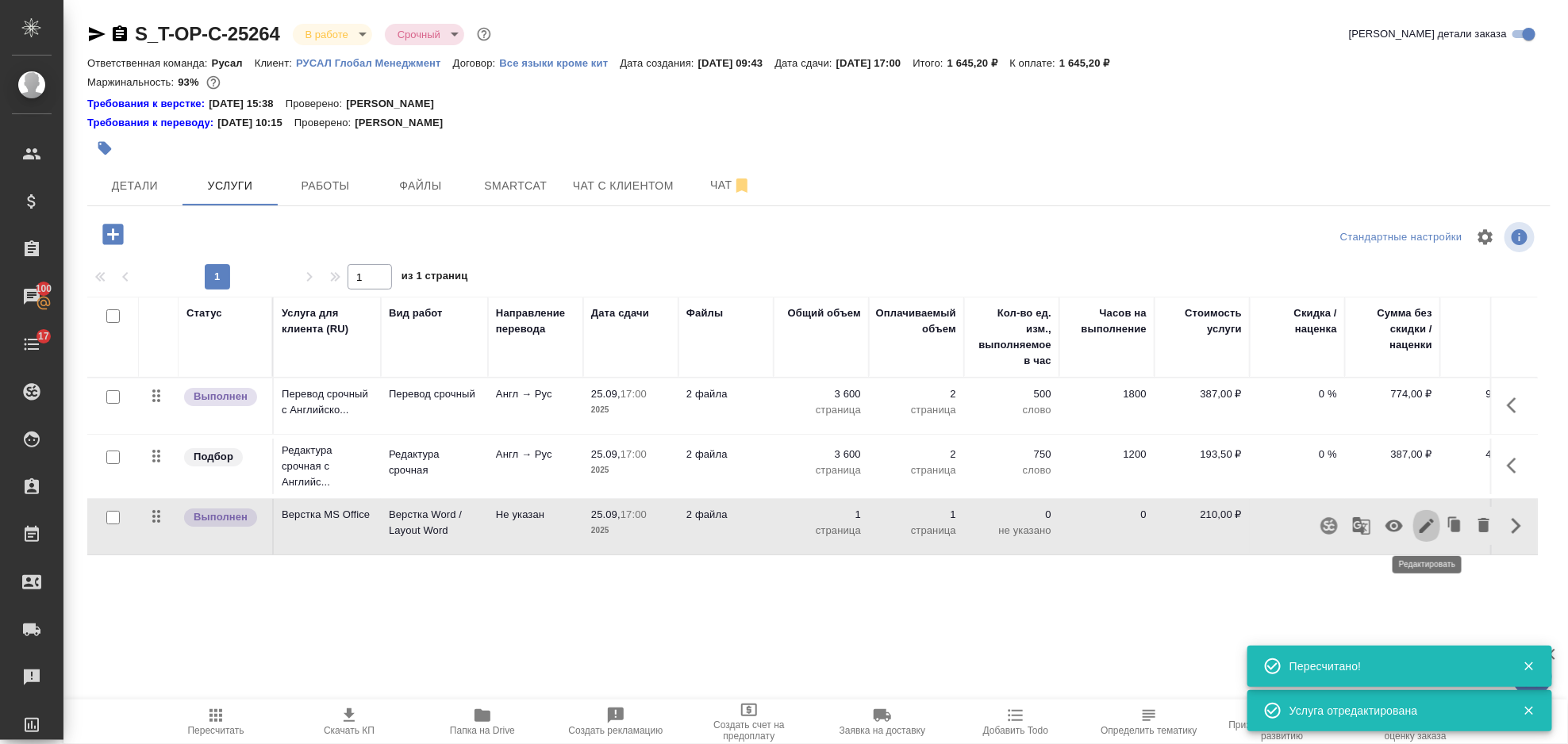
click at [1422, 526] on icon "button" at bounding box center [1427, 525] width 19 height 19
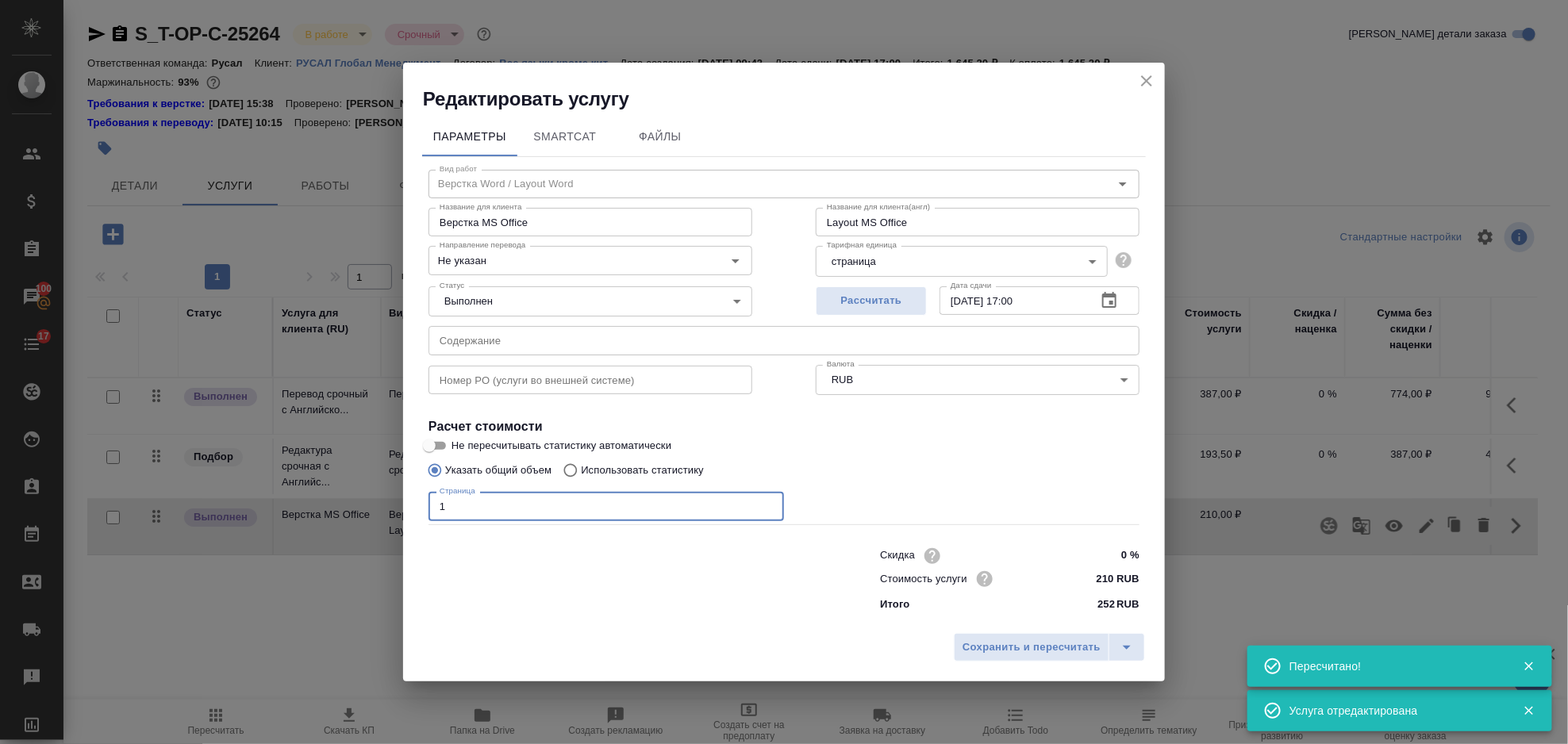
click at [481, 512] on input "1" at bounding box center [607, 505] width 355 height 28
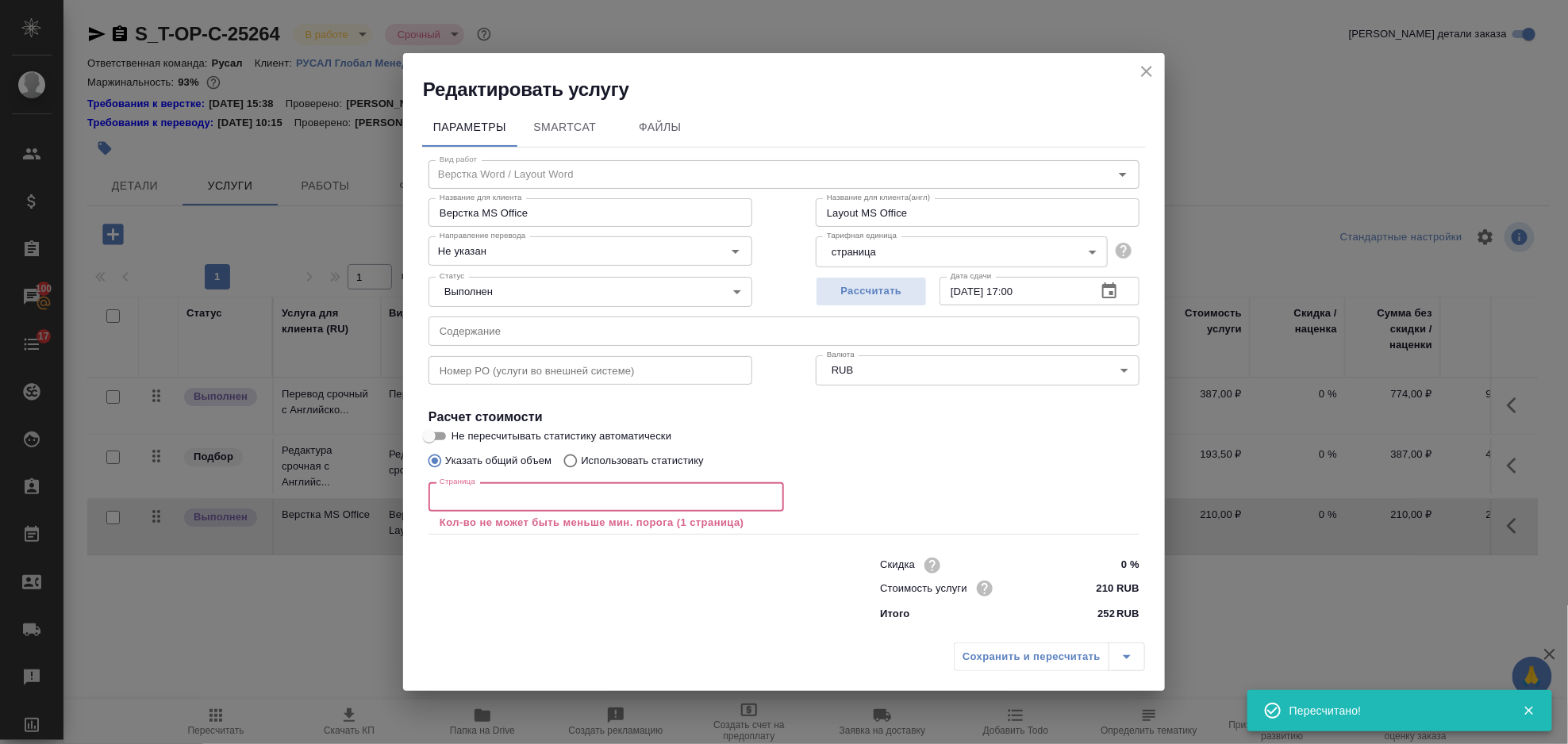
type input "3"
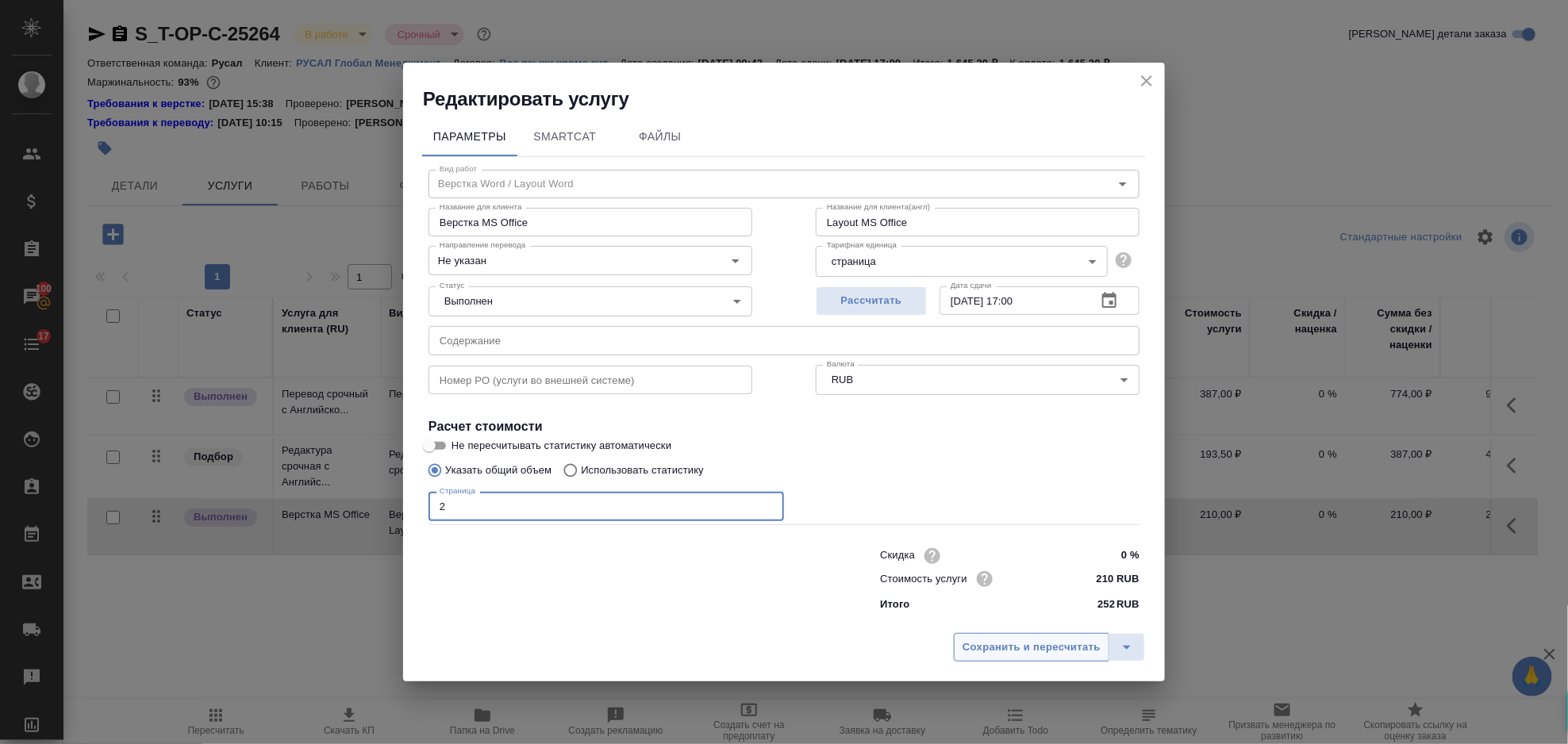
type input "2"
click at [1047, 644] on span "Сохранить и пересчитать" at bounding box center [1032, 648] width 138 height 19
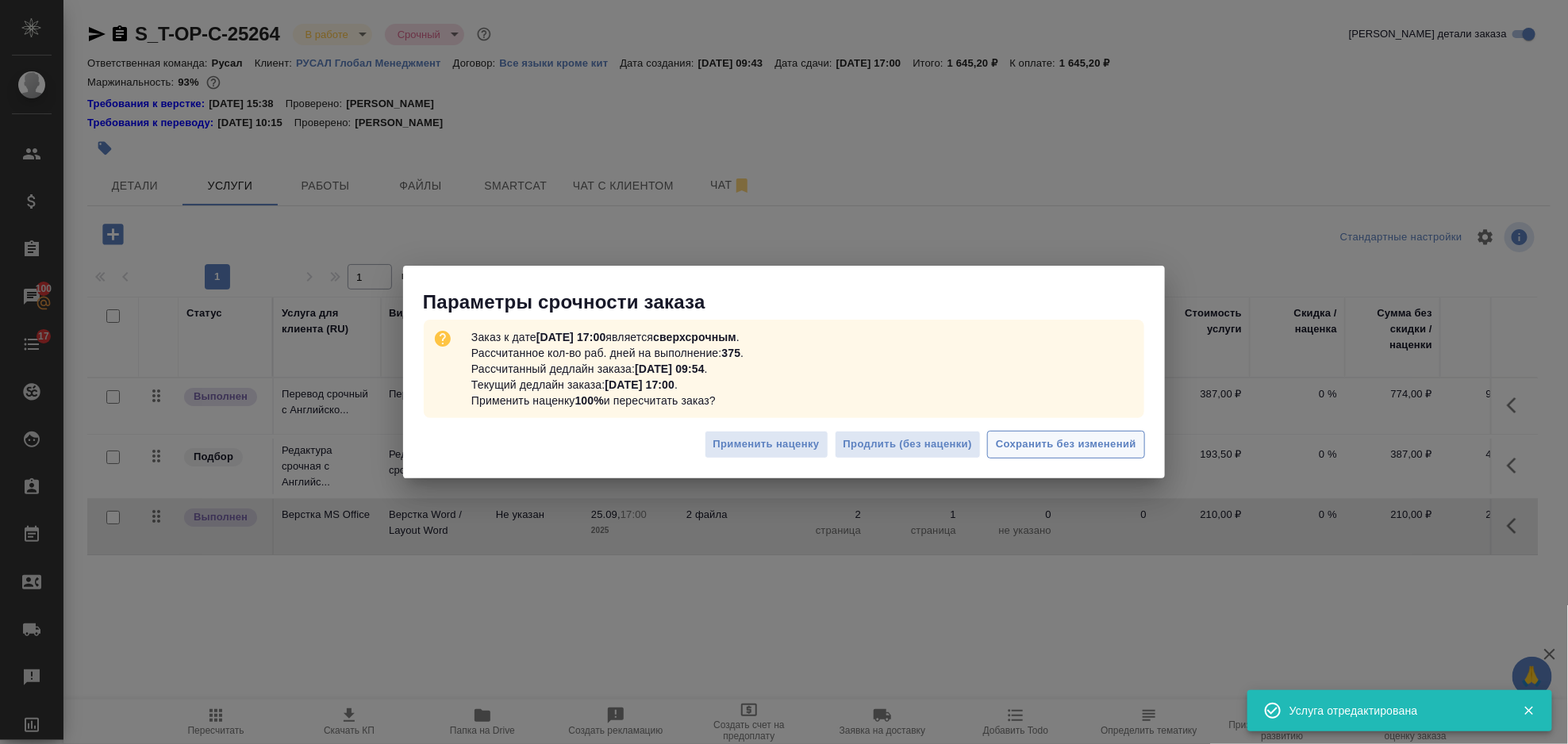
click at [1063, 452] on span "Сохранить без изменений" at bounding box center [1065, 445] width 140 height 19
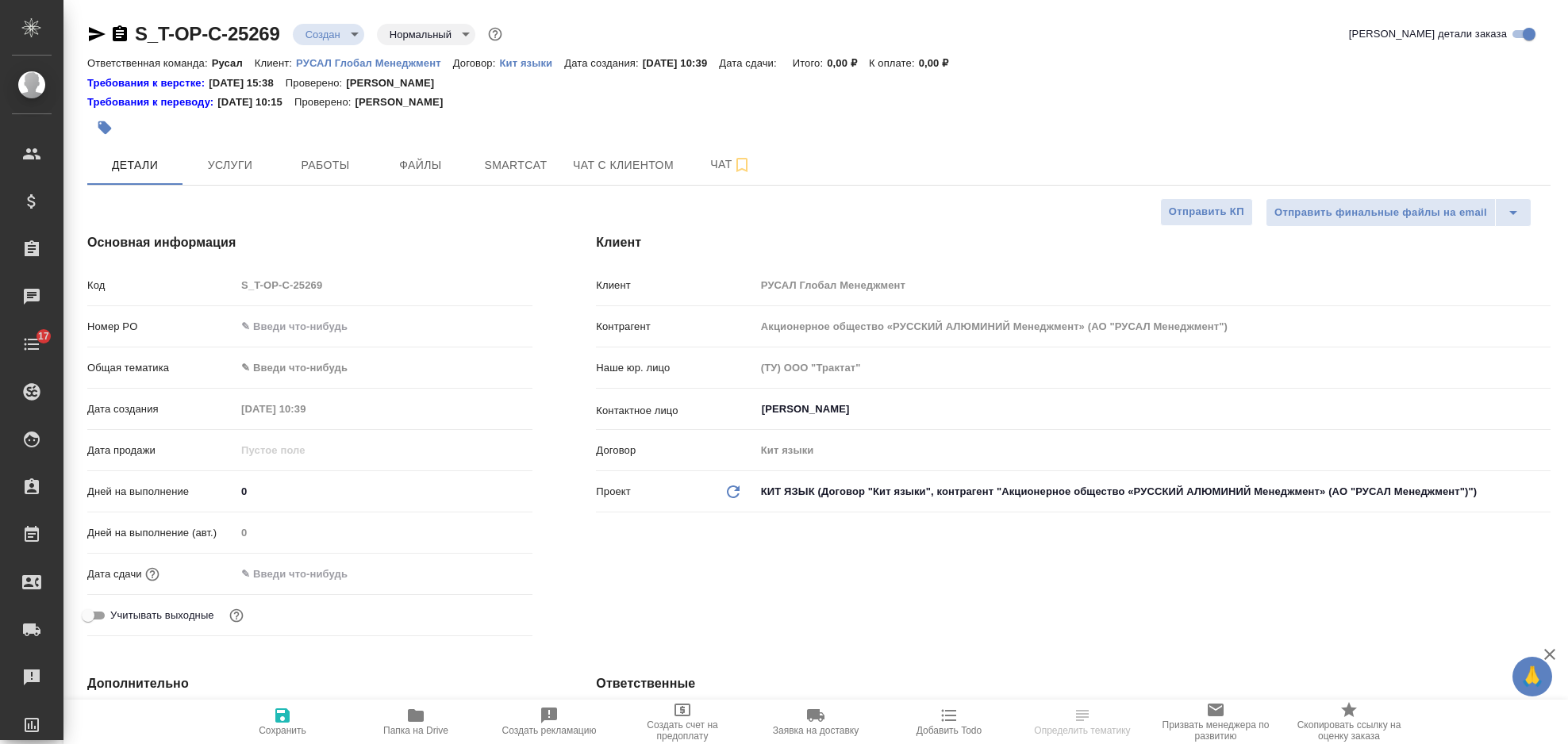
select select "RU"
click at [372, 320] on input "text" at bounding box center [384, 326] width 297 height 23
click at [292, 325] on input "text" at bounding box center [384, 326] width 296 height 23
paste input "Т-ОП-С-46872"
type input "Т-ОП-С-46872"
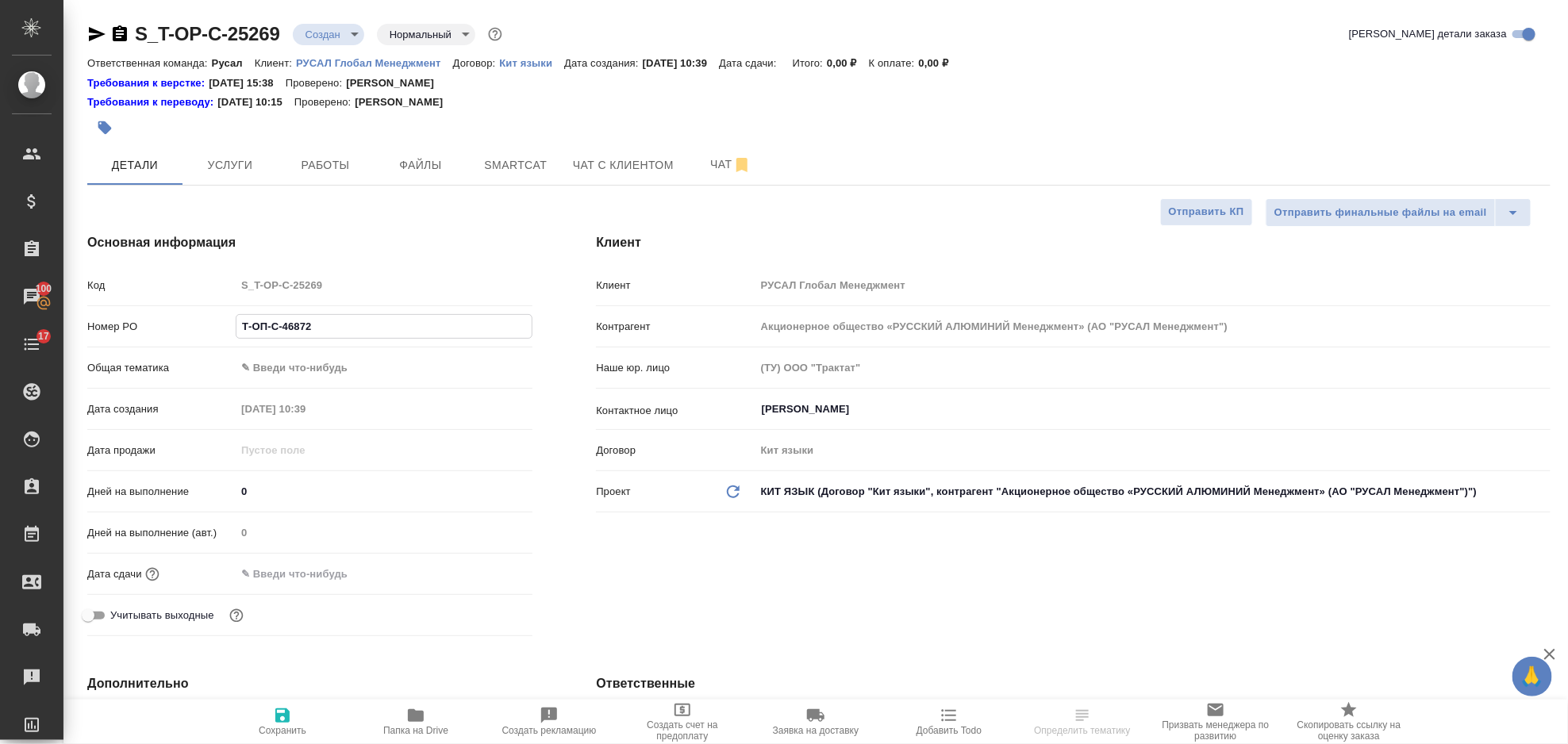
click at [324, 363] on body "🙏 .cls-1 fill:#fff; AWATERA [PERSON_NAME] Спецификации Заказы 100 Чаты 17 Todo …" at bounding box center [784, 372] width 1568 height 744
click at [391, 505] on li "Техника" at bounding box center [384, 495] width 297 height 26
type input "tech"
click at [350, 403] on body "🙏 .cls-1 fill:#fff; AWATERA [PERSON_NAME] Спецификации Заказы 100 Чаты 17 Todo …" at bounding box center [784, 372] width 1568 height 744
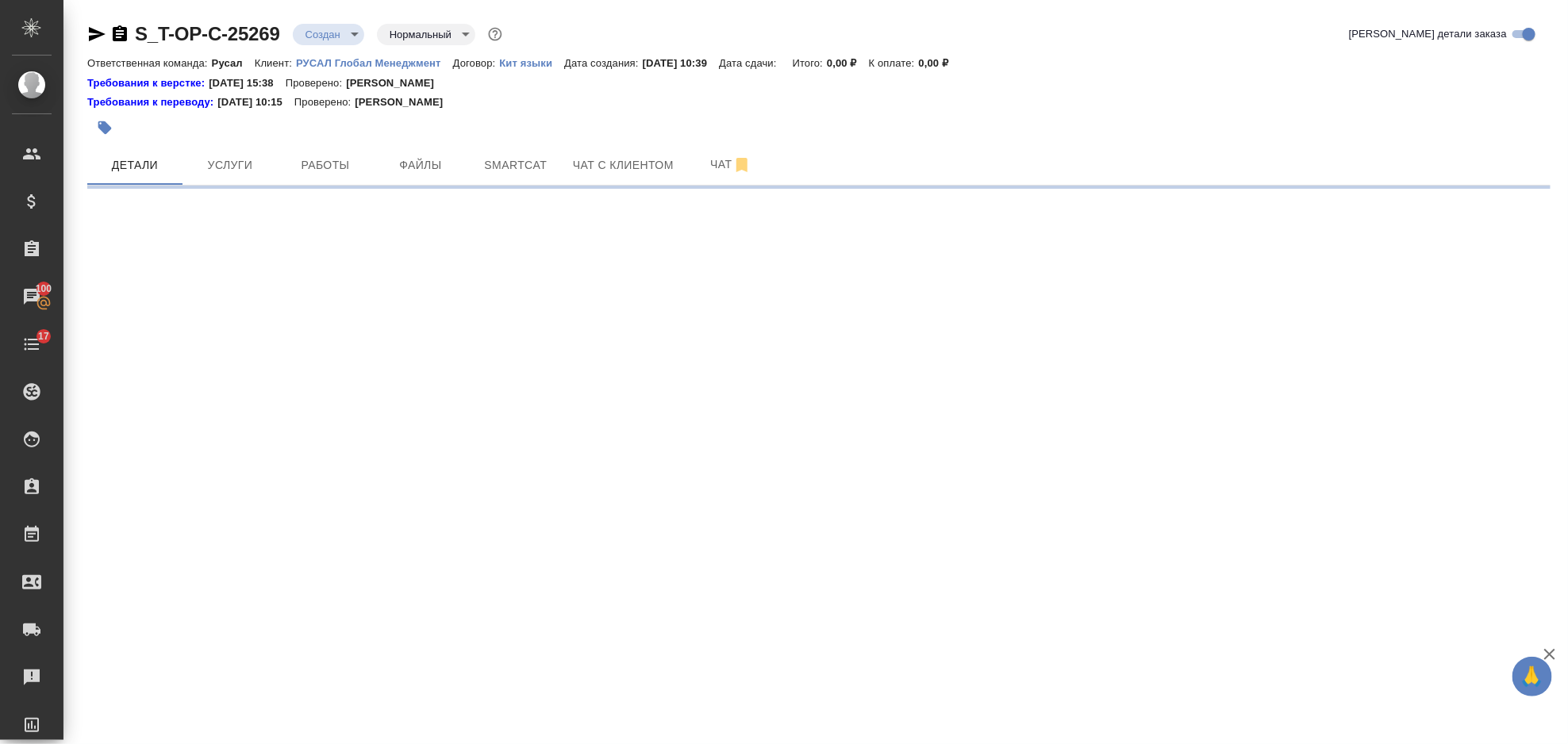
select select "RU"
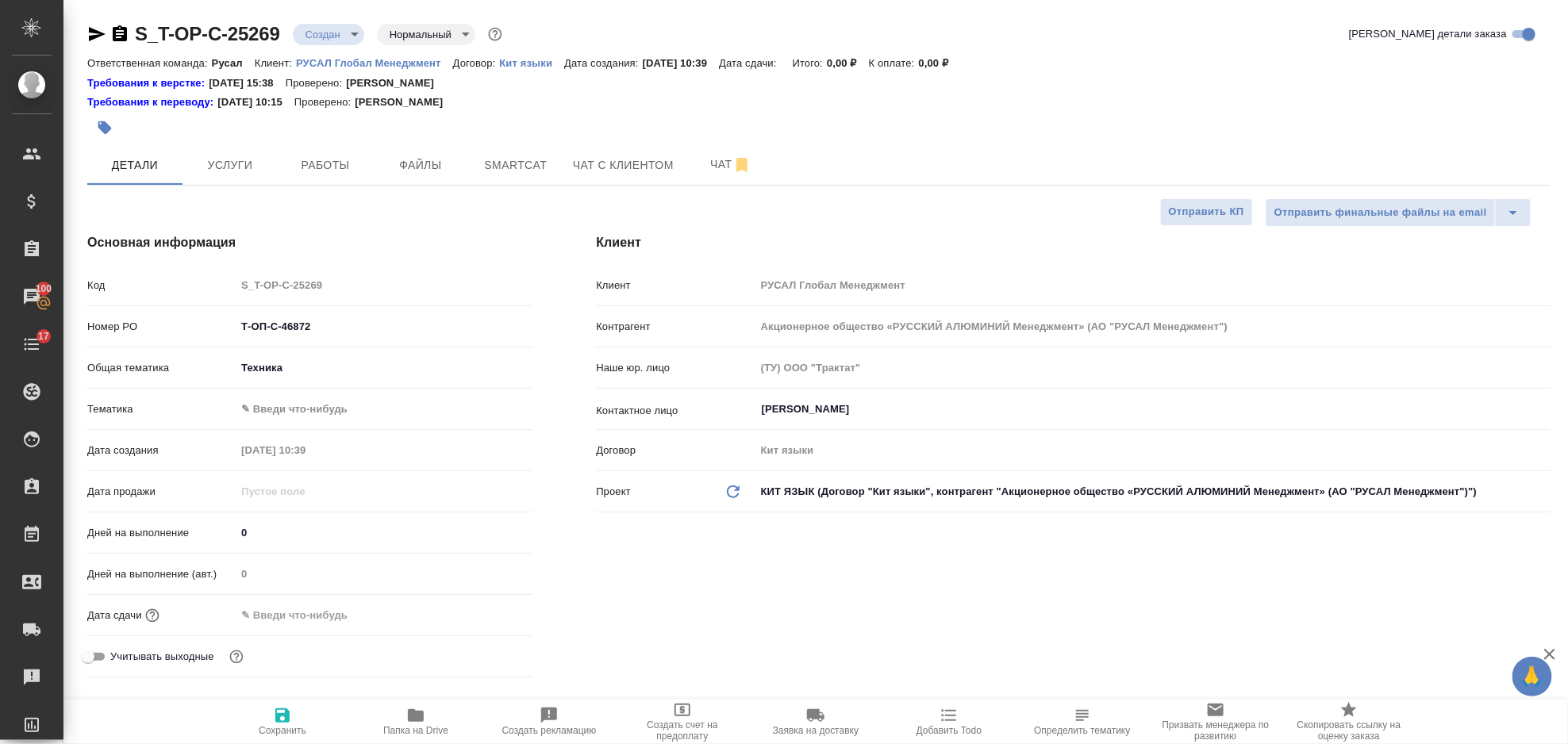
type textarea "x"
click at [338, 400] on body "🙏 .cls-1 fill:#fff; AWATERA [PERSON_NAME] Спецификации Заказы 100 Чаты 17 Todo …" at bounding box center [784, 372] width 1568 height 744
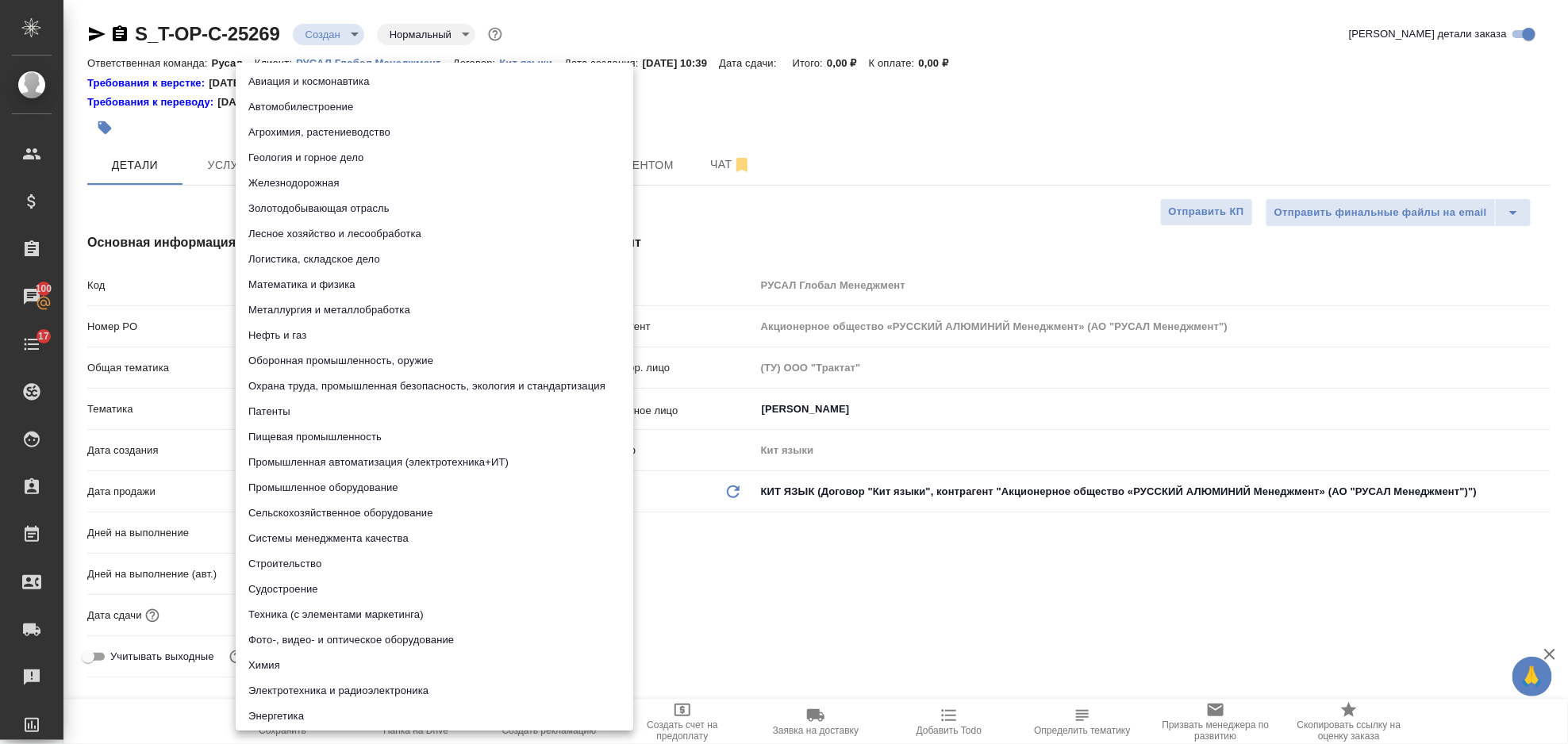
click at [383, 486] on li "Промышленное оборудование" at bounding box center [434, 488] width 398 height 26
type input "5f647205b73bc97568ca66bc"
type textarea "x"
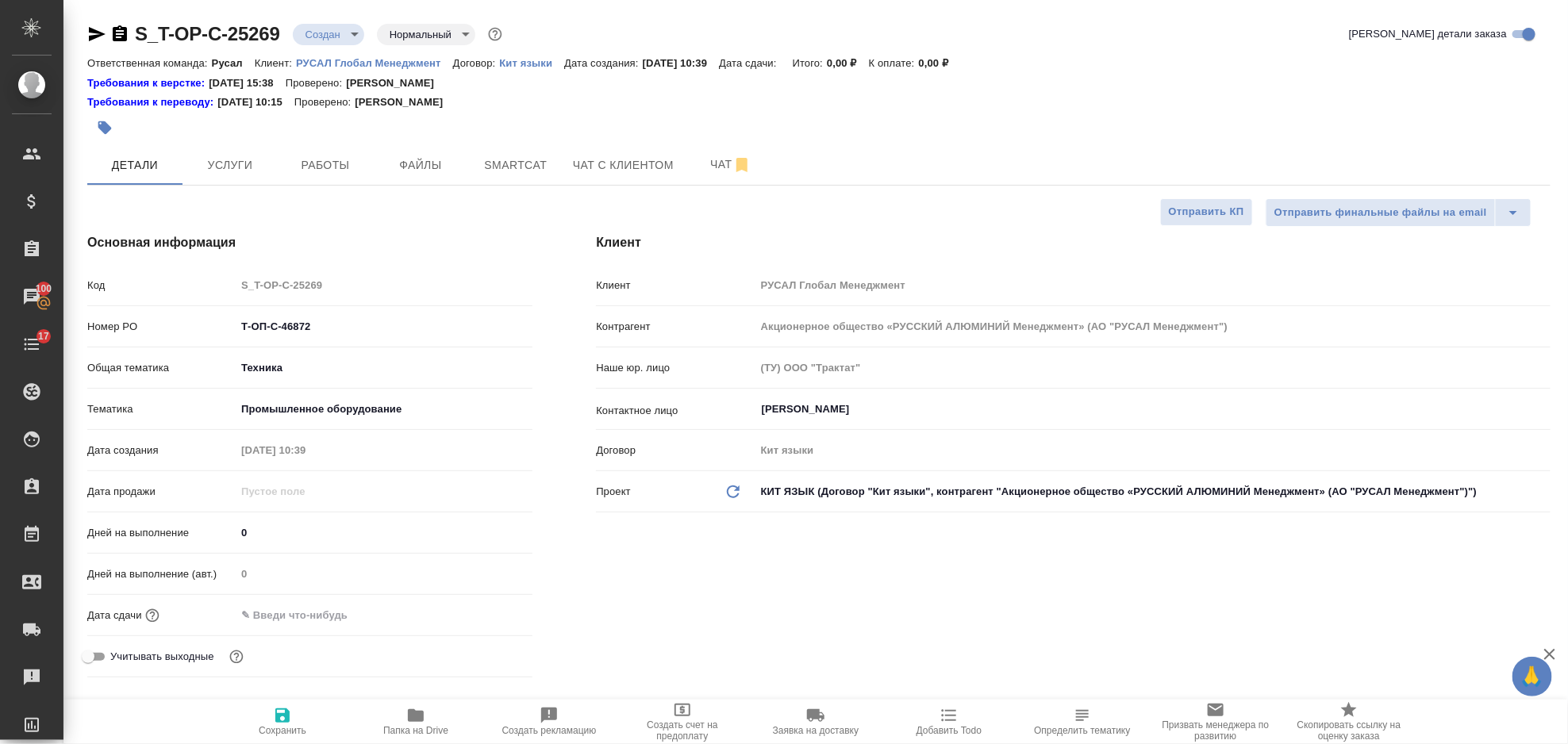
click at [366, 607] on input "text" at bounding box center [304, 614] width 138 height 23
click at [476, 609] on div at bounding box center [384, 614] width 297 height 23
click at [486, 609] on icon "button" at bounding box center [486, 614] width 15 height 16
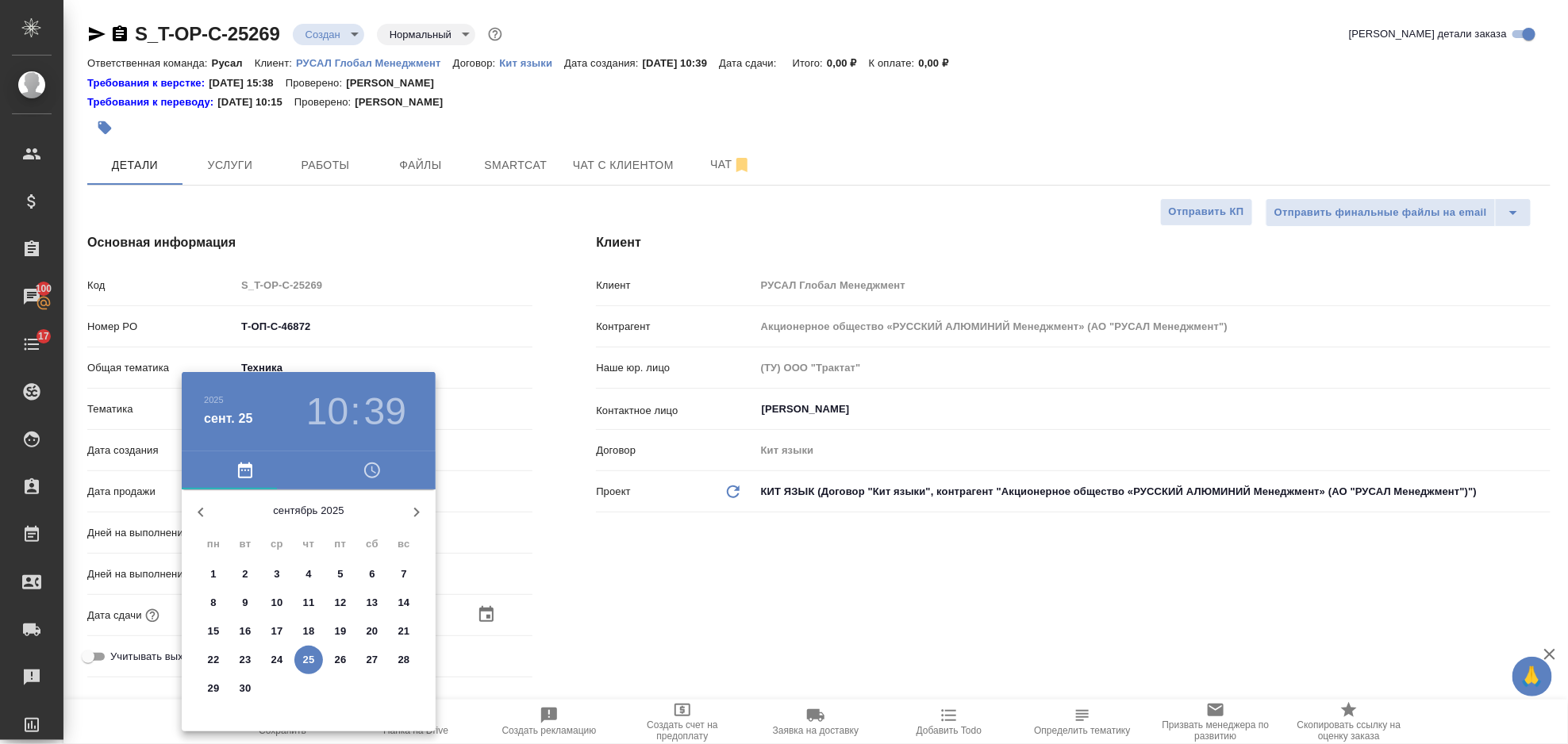
click at [416, 517] on icon "button" at bounding box center [416, 511] width 19 height 19
click at [274, 570] on p "1" at bounding box center [277, 574] width 6 height 16
type input "[DATE] 10:39"
type textarea "x"
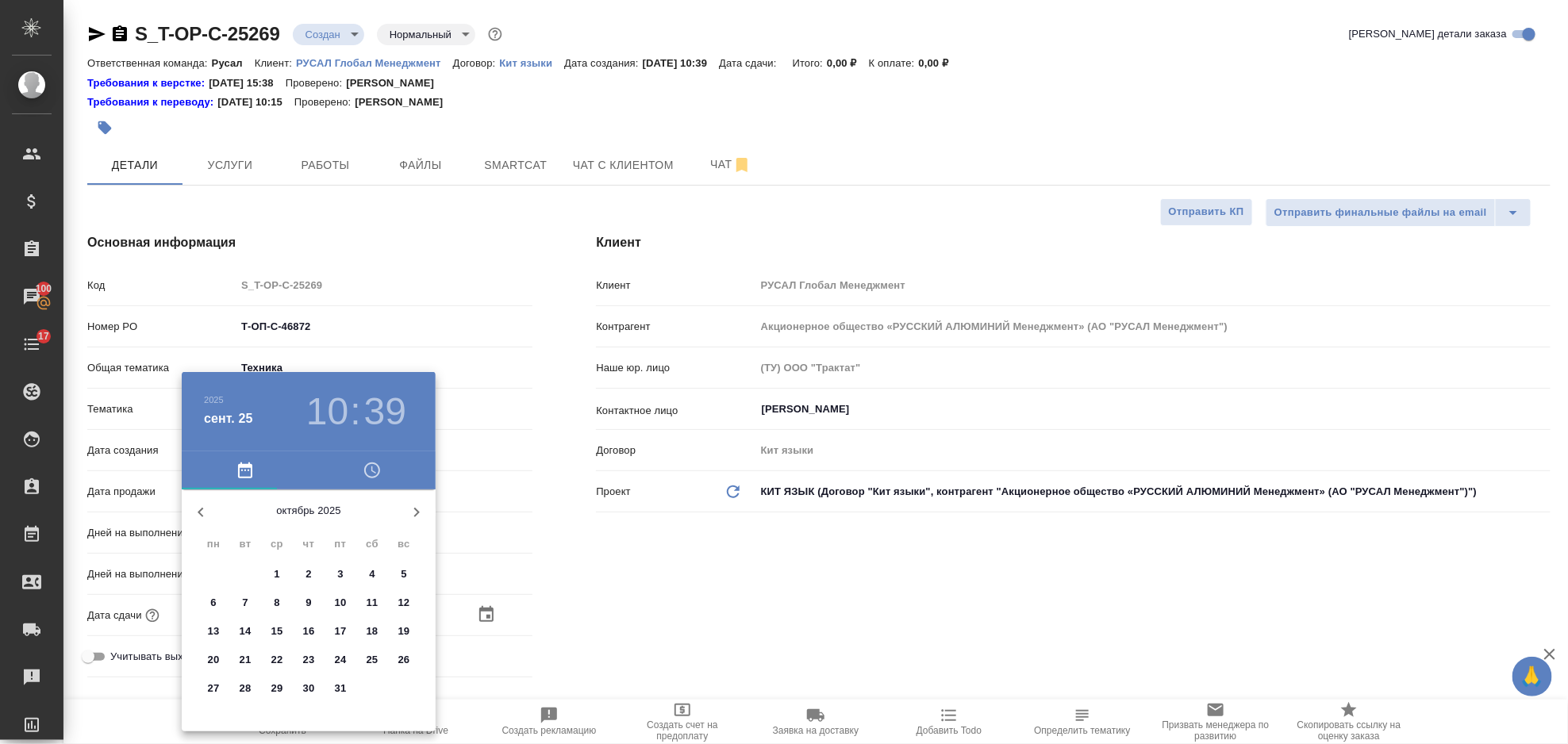
type textarea "x"
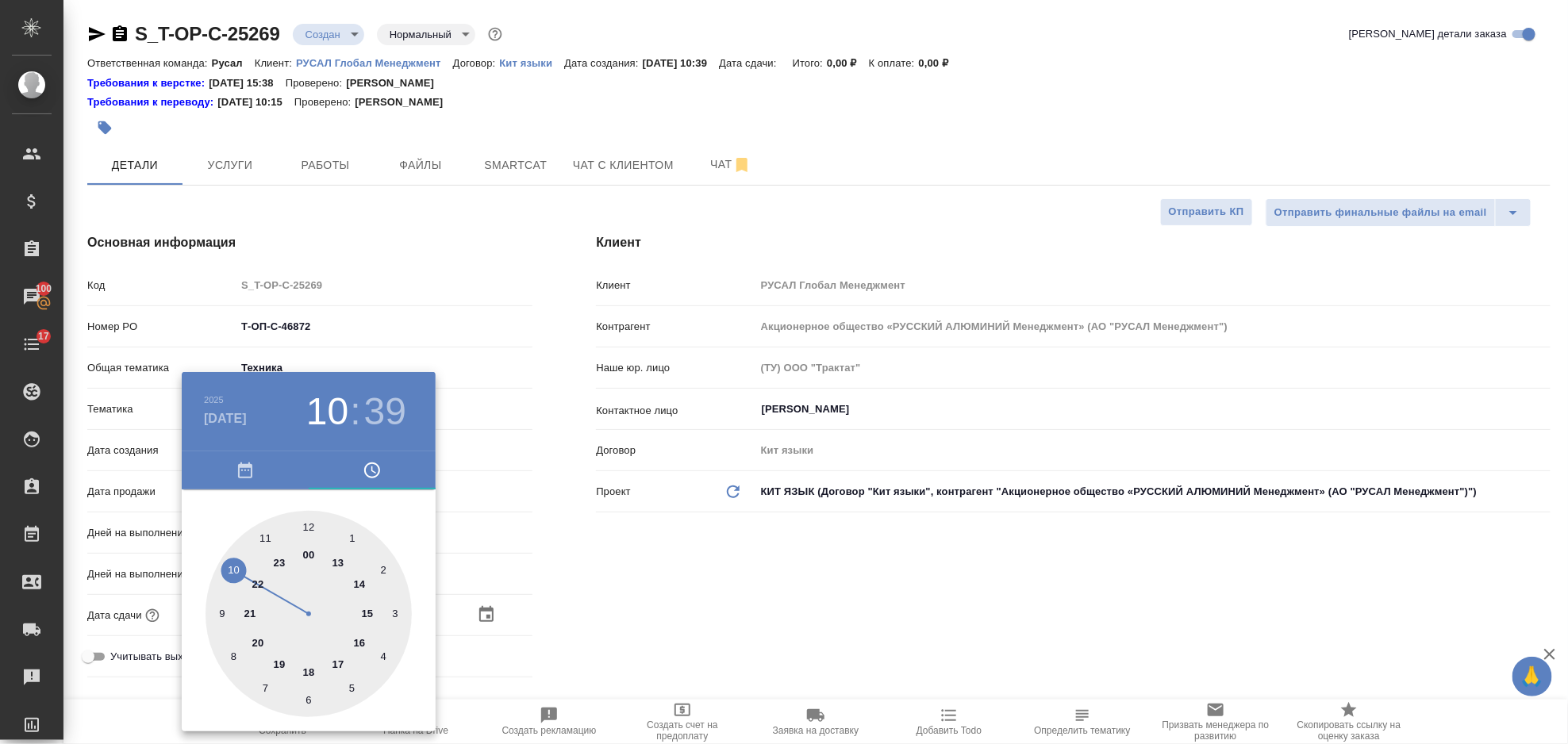
type textarea "x"
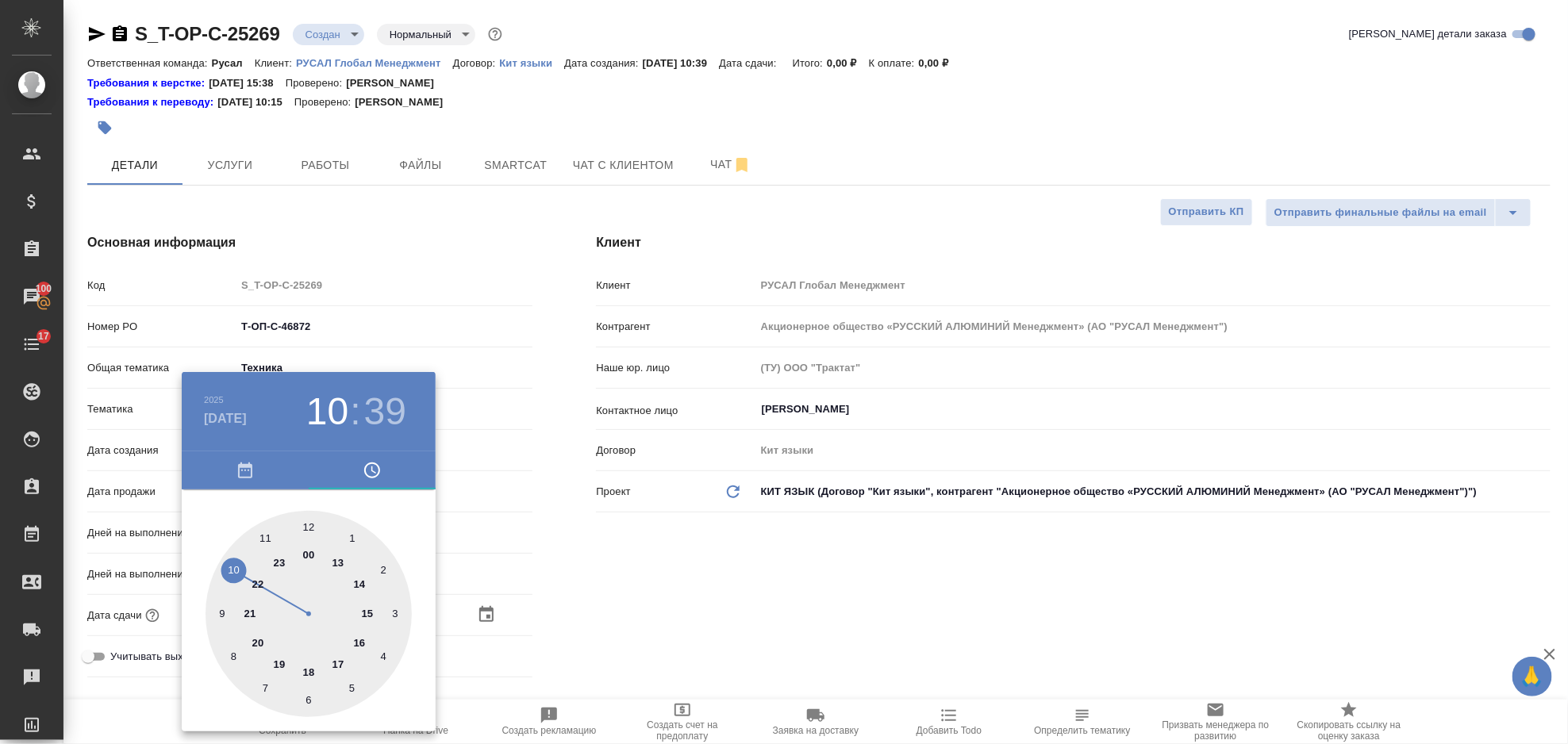
type textarea "x"
click at [335, 562] on div at bounding box center [308, 614] width 206 height 206
type input "[DATE] 13:39"
type textarea "x"
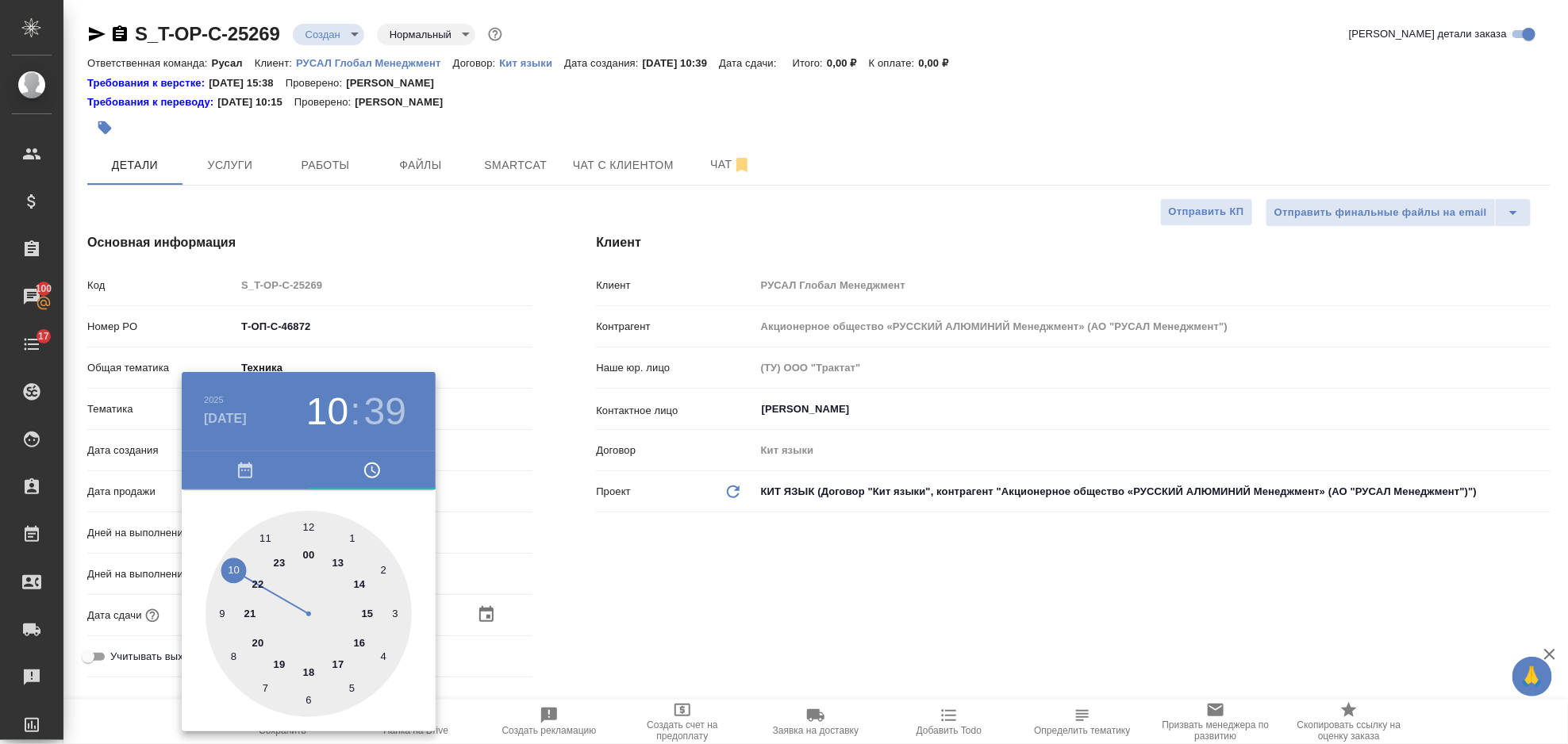
type textarea "x"
drag, startPoint x: 304, startPoint y: 524, endPoint x: 503, endPoint y: 565, distance: 203.2
click at [304, 524] on div at bounding box center [308, 614] width 206 height 206
type input "[DATE] 13:00"
type textarea "x"
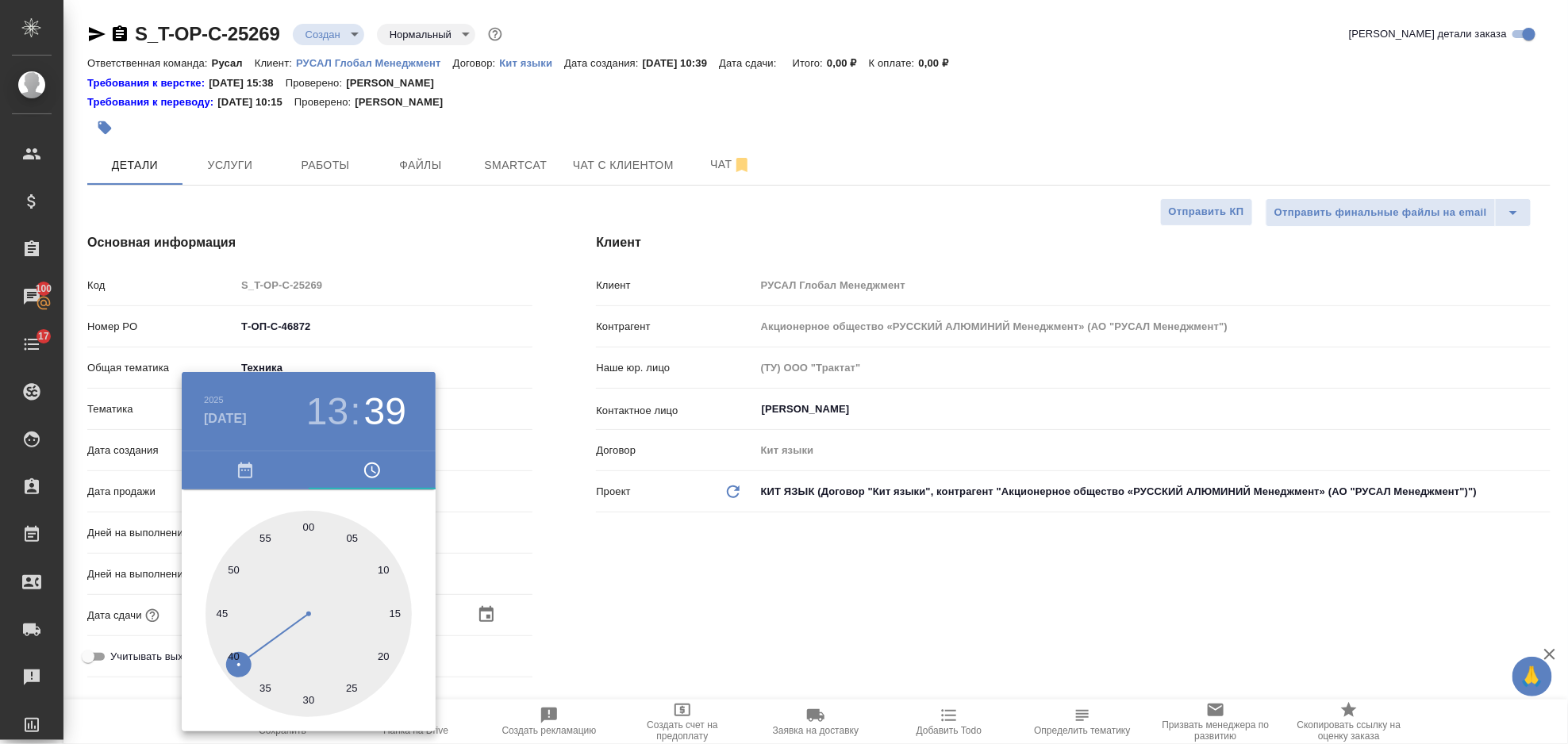
type textarea "x"
click at [606, 575] on div at bounding box center [784, 372] width 1568 height 744
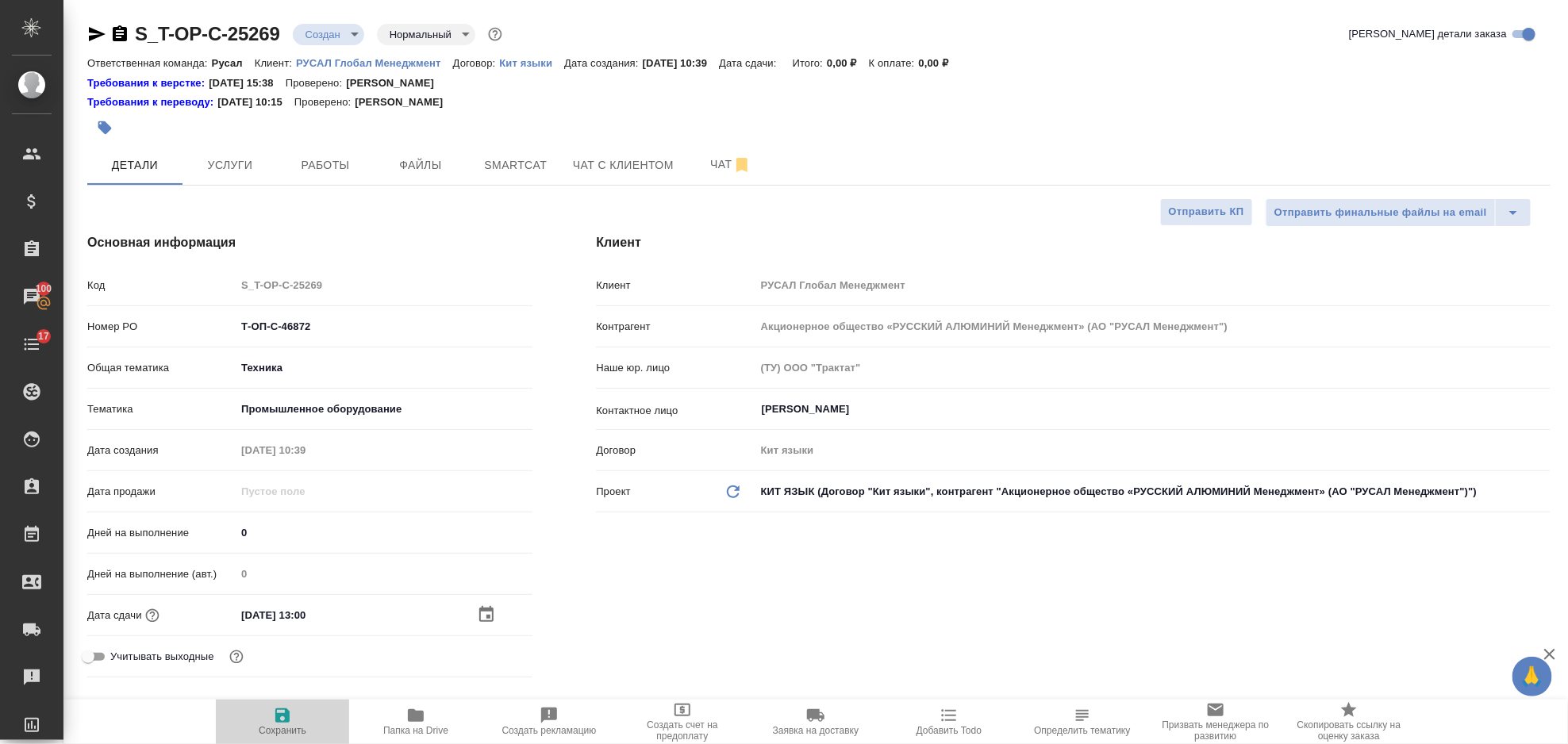
click at [284, 706] on button "Сохранить" at bounding box center [283, 721] width 134 height 44
type textarea "x"
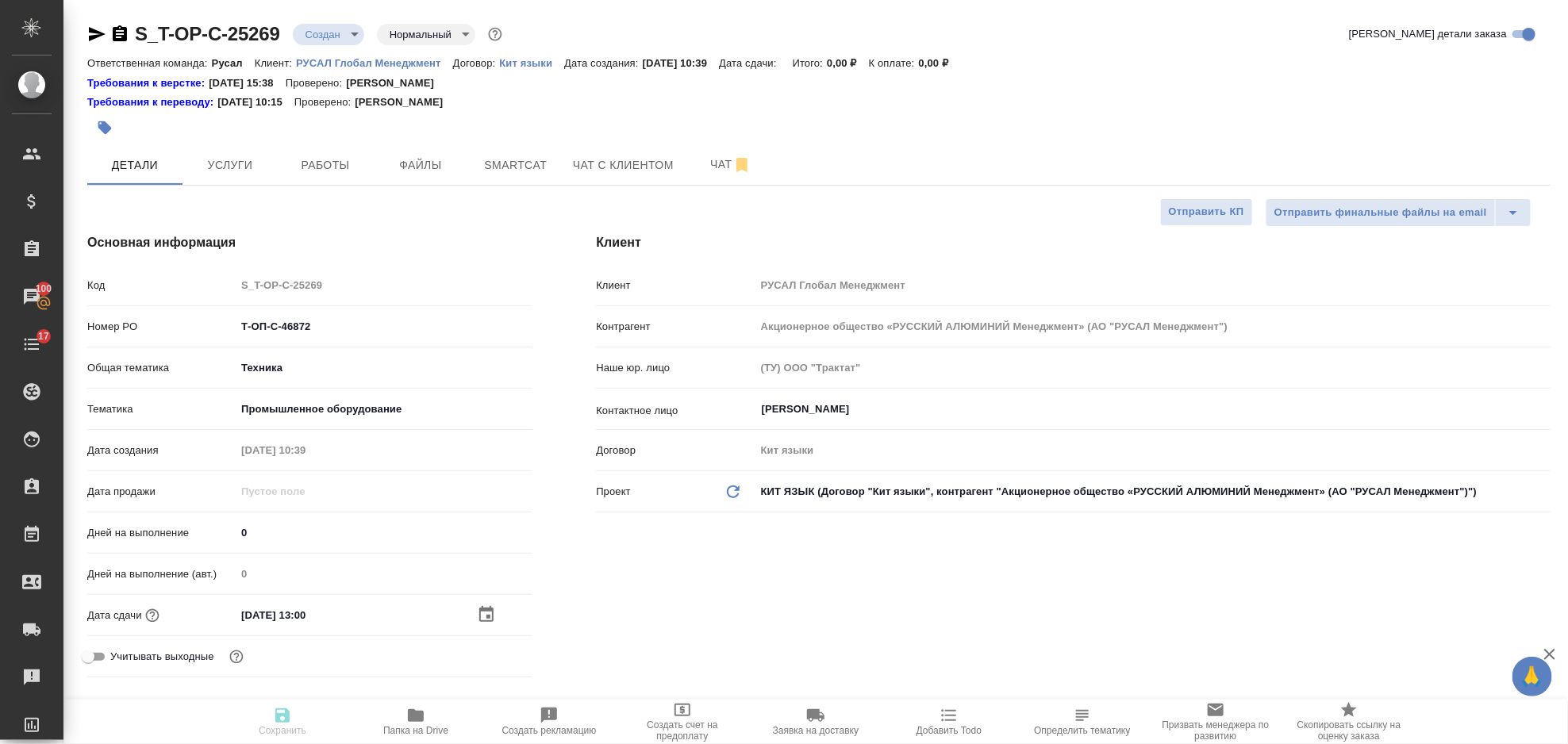
type textarea "x"
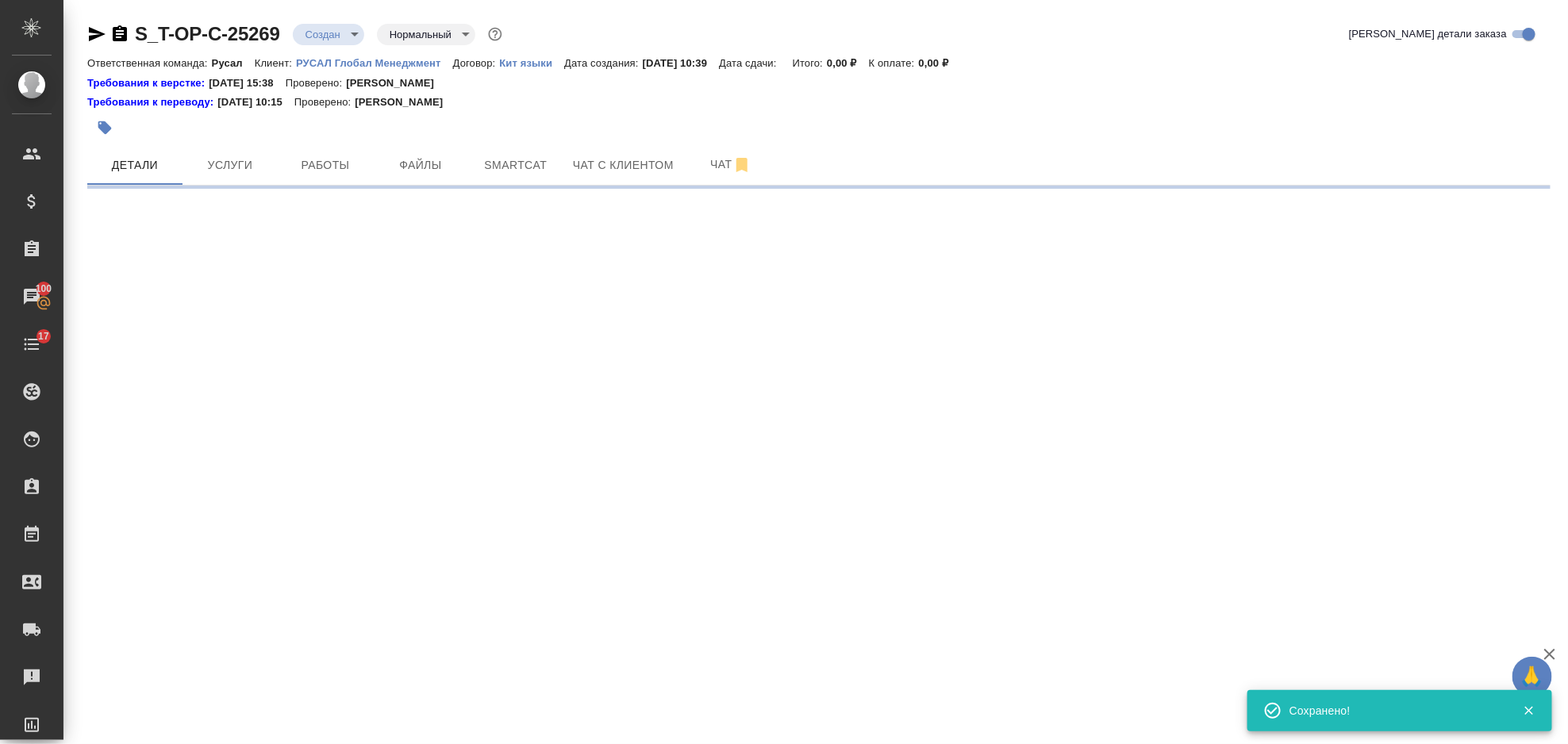
select select "RU"
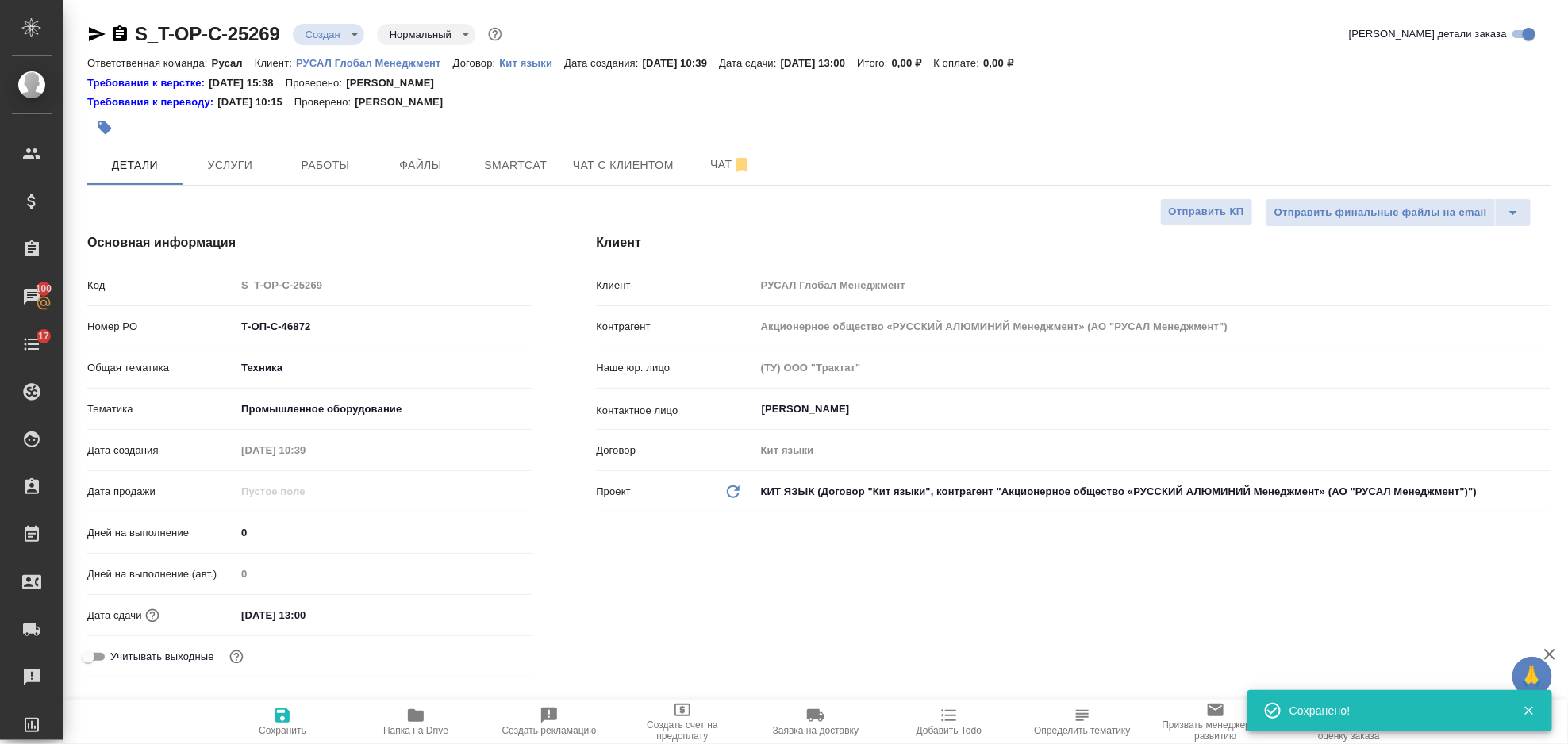
type textarea "x"
click at [424, 170] on span "Файлы" at bounding box center [421, 165] width 77 height 20
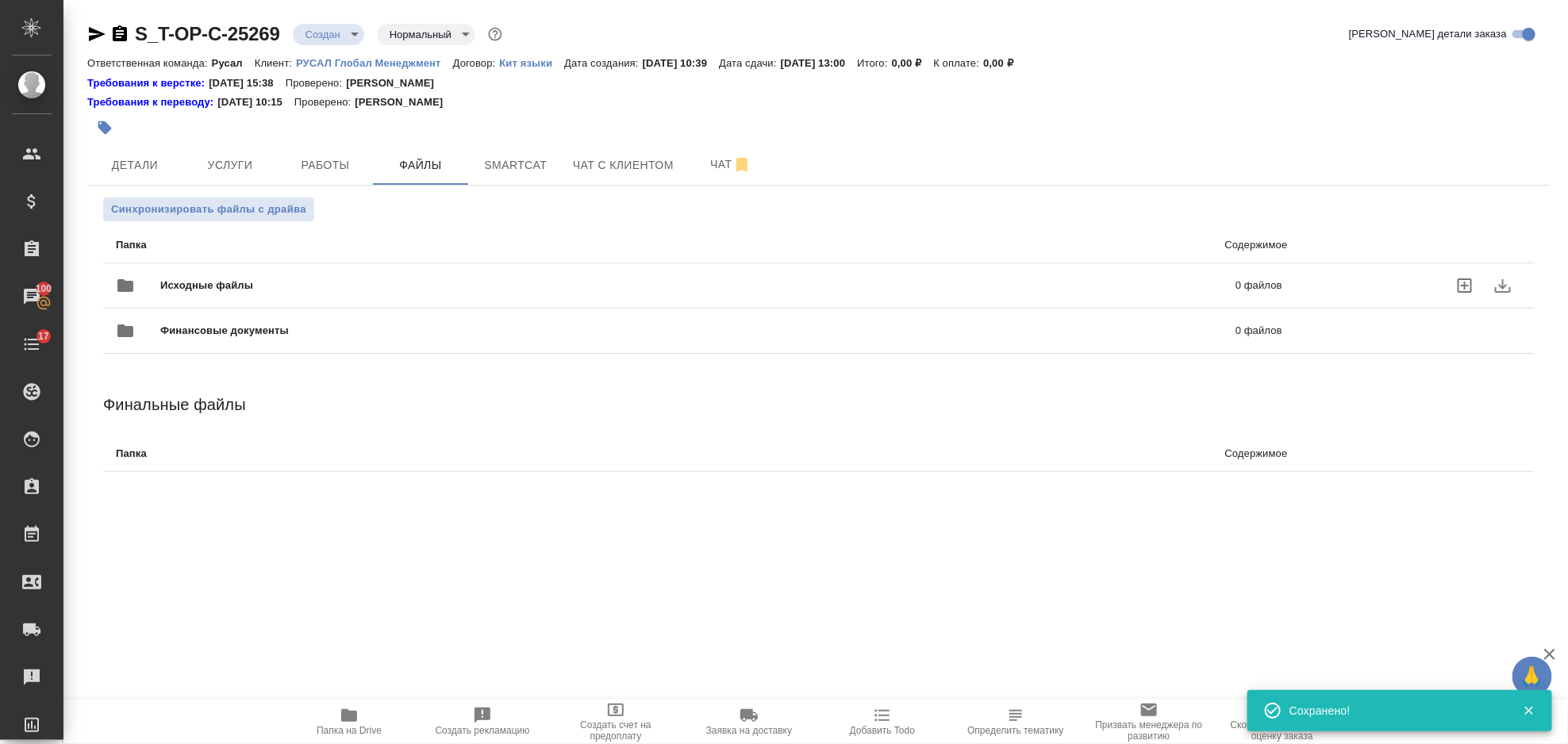
click at [280, 271] on div "Исходные файлы 0 файлов" at bounding box center [699, 286] width 1166 height 38
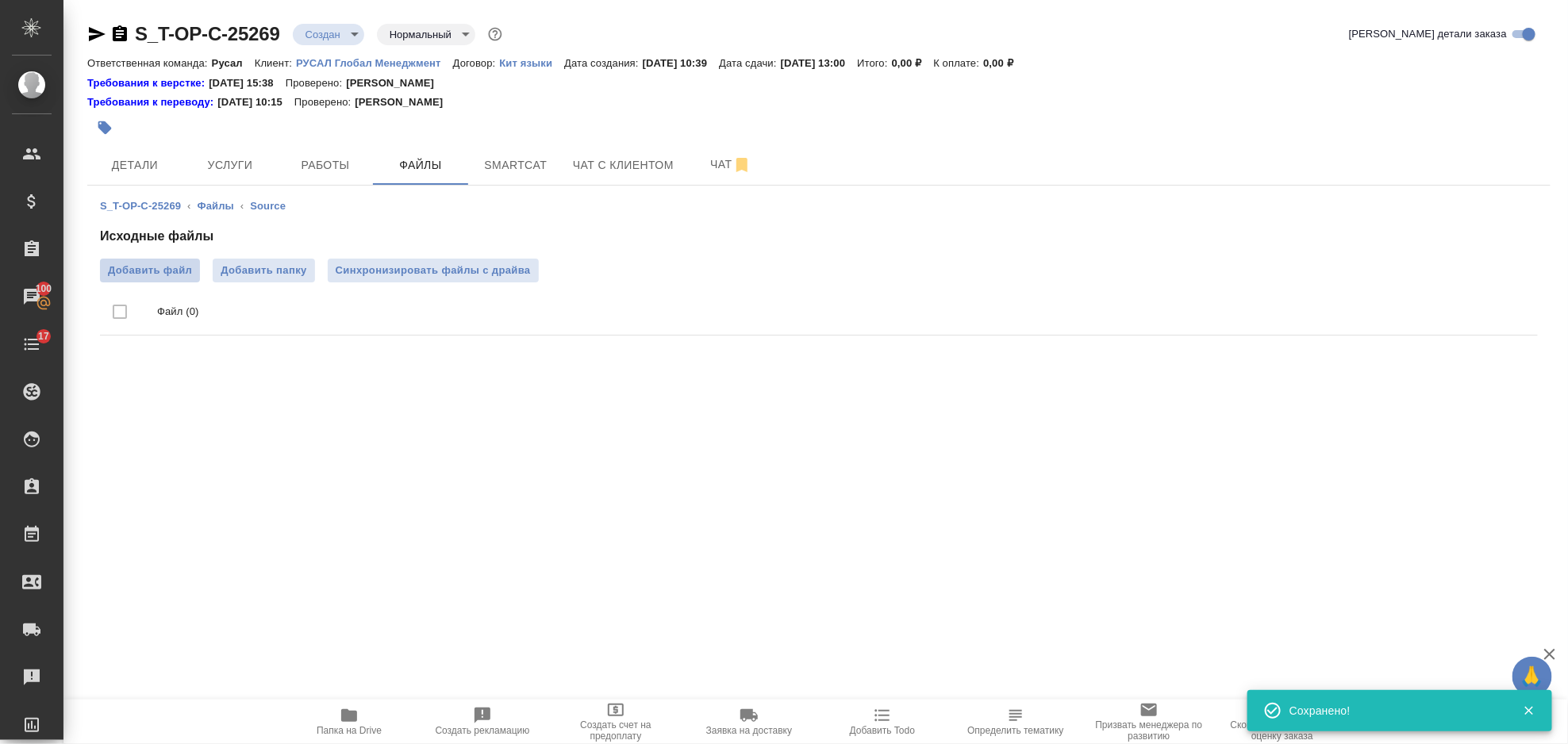
click at [169, 267] on span "Добавить файл" at bounding box center [150, 271] width 84 height 16
click at [0, 0] on input "Добавить файл" at bounding box center [0, 0] width 0 height 0
click at [234, 177] on button "Услуги" at bounding box center [230, 165] width 95 height 39
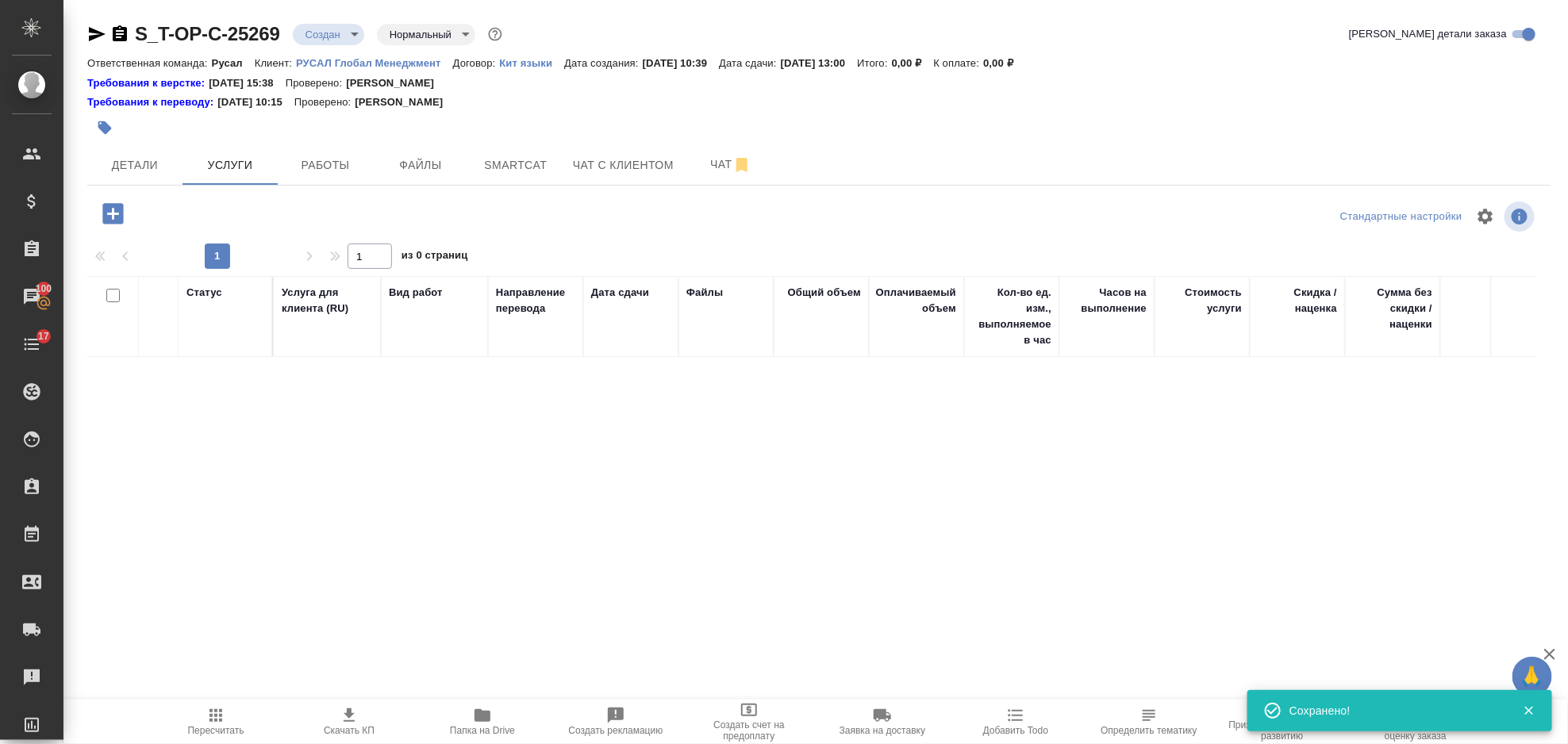
click at [120, 213] on icon "button" at bounding box center [112, 213] width 21 height 21
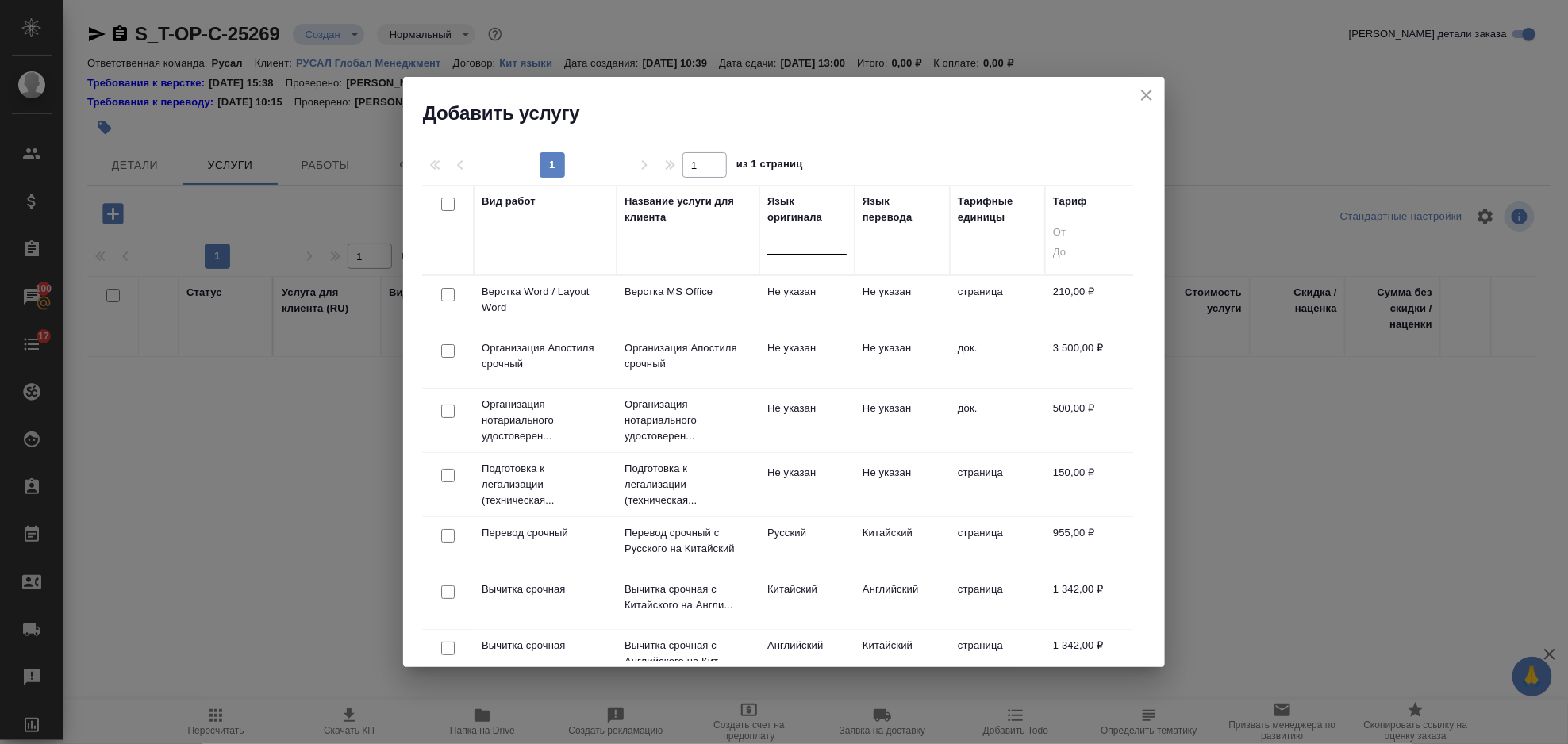
click at [796, 244] on div at bounding box center [807, 239] width 80 height 23
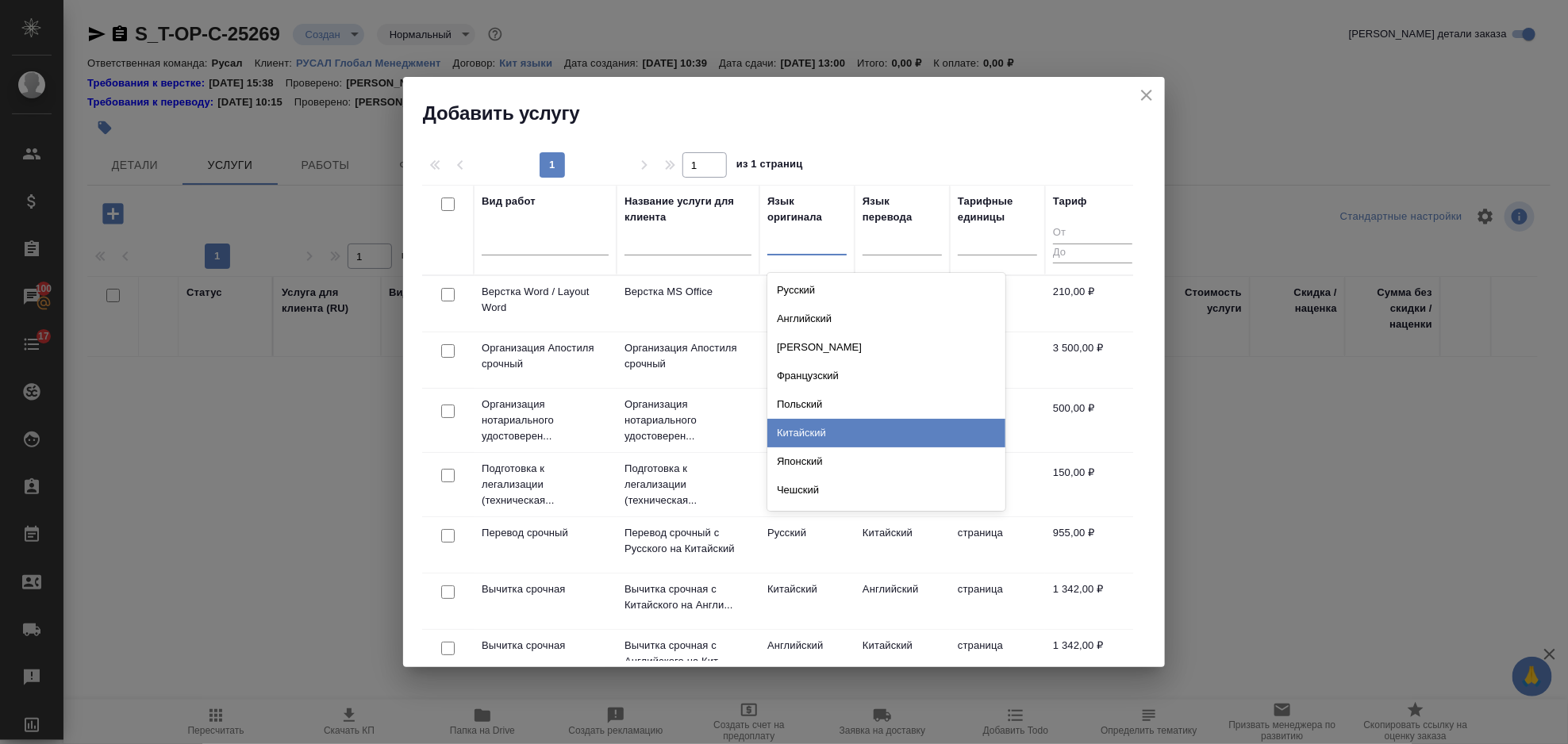
click at [810, 433] on div "Китайский" at bounding box center [887, 433] width 239 height 28
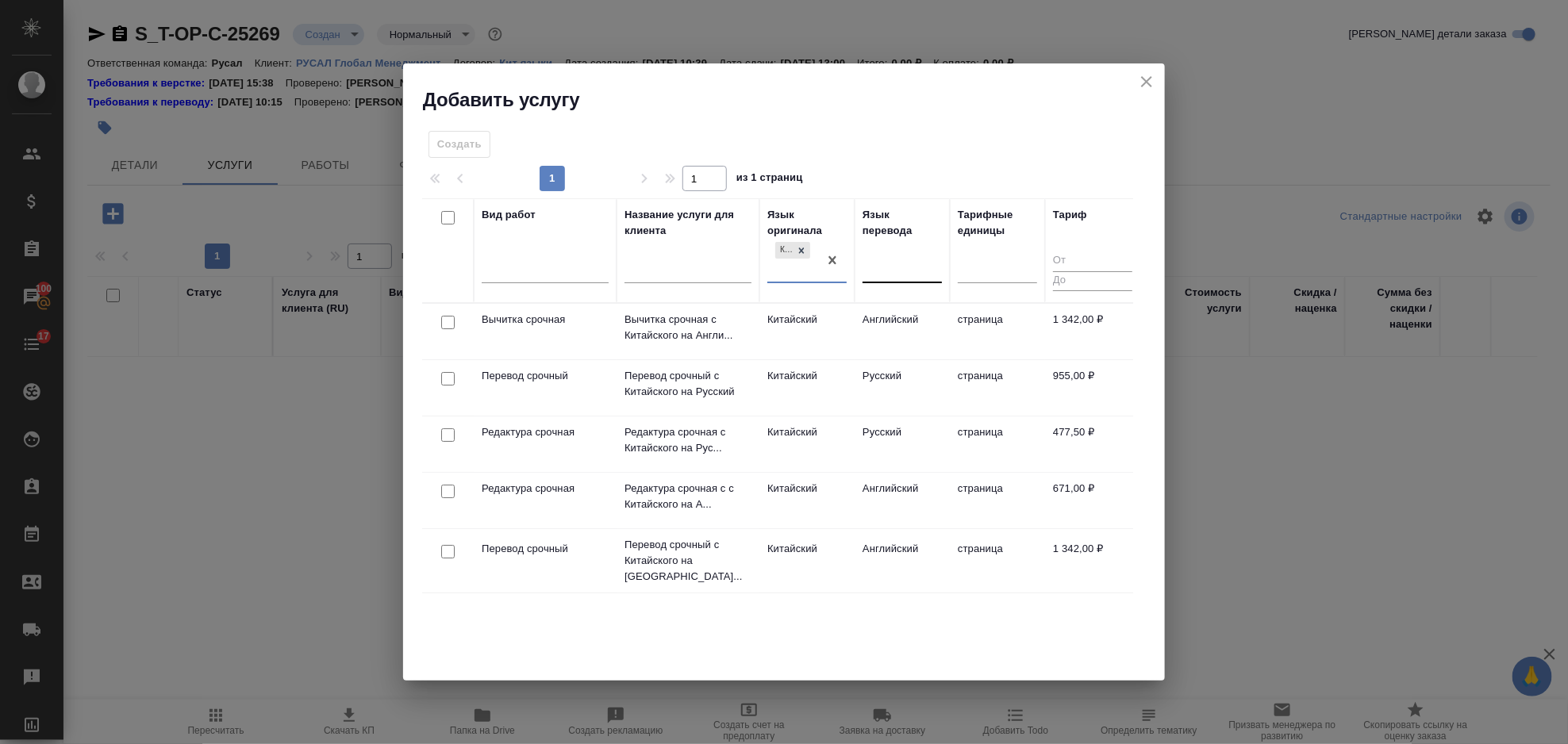
click at [897, 275] on div at bounding box center [902, 267] width 80 height 23
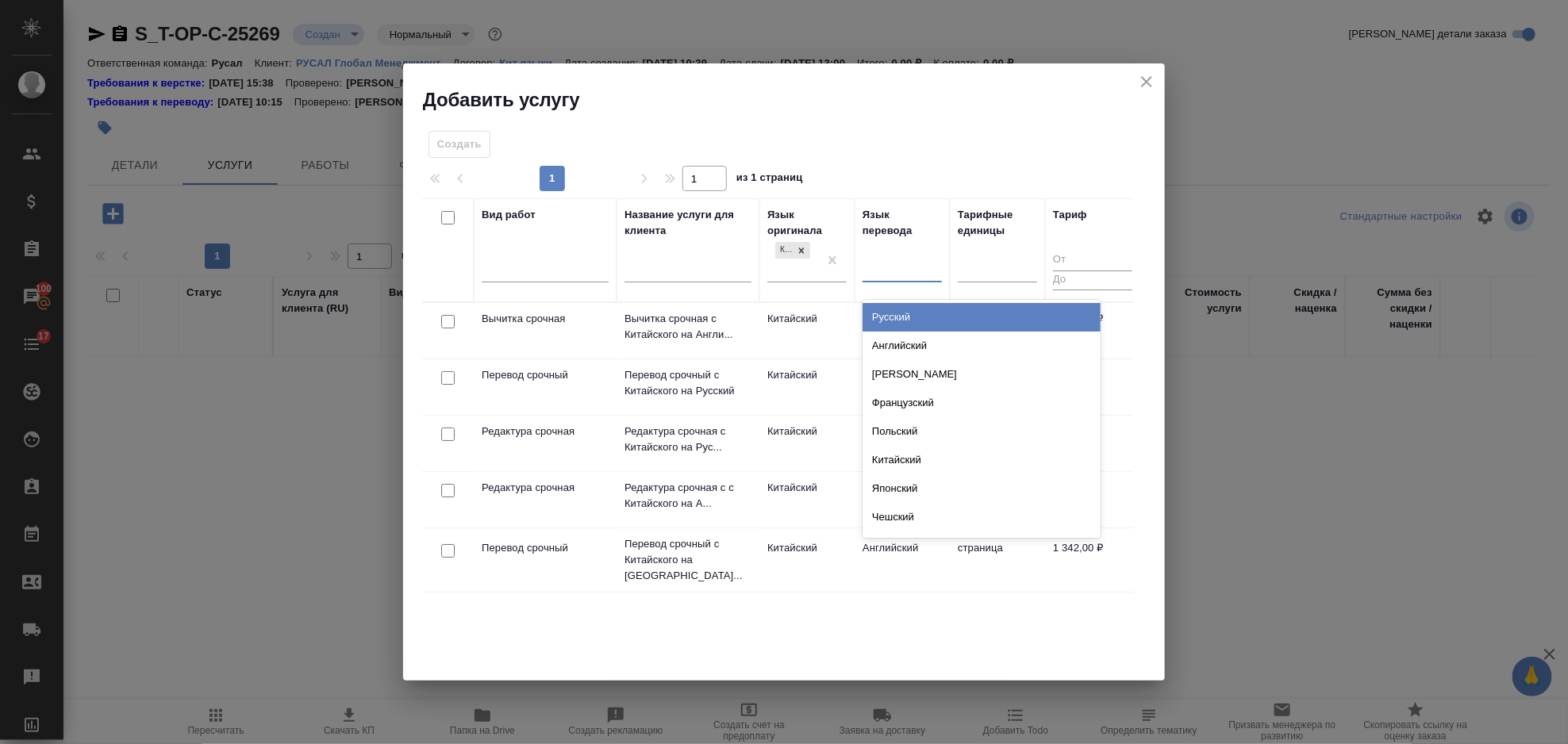
click at [926, 316] on div "Русский" at bounding box center [982, 317] width 239 height 28
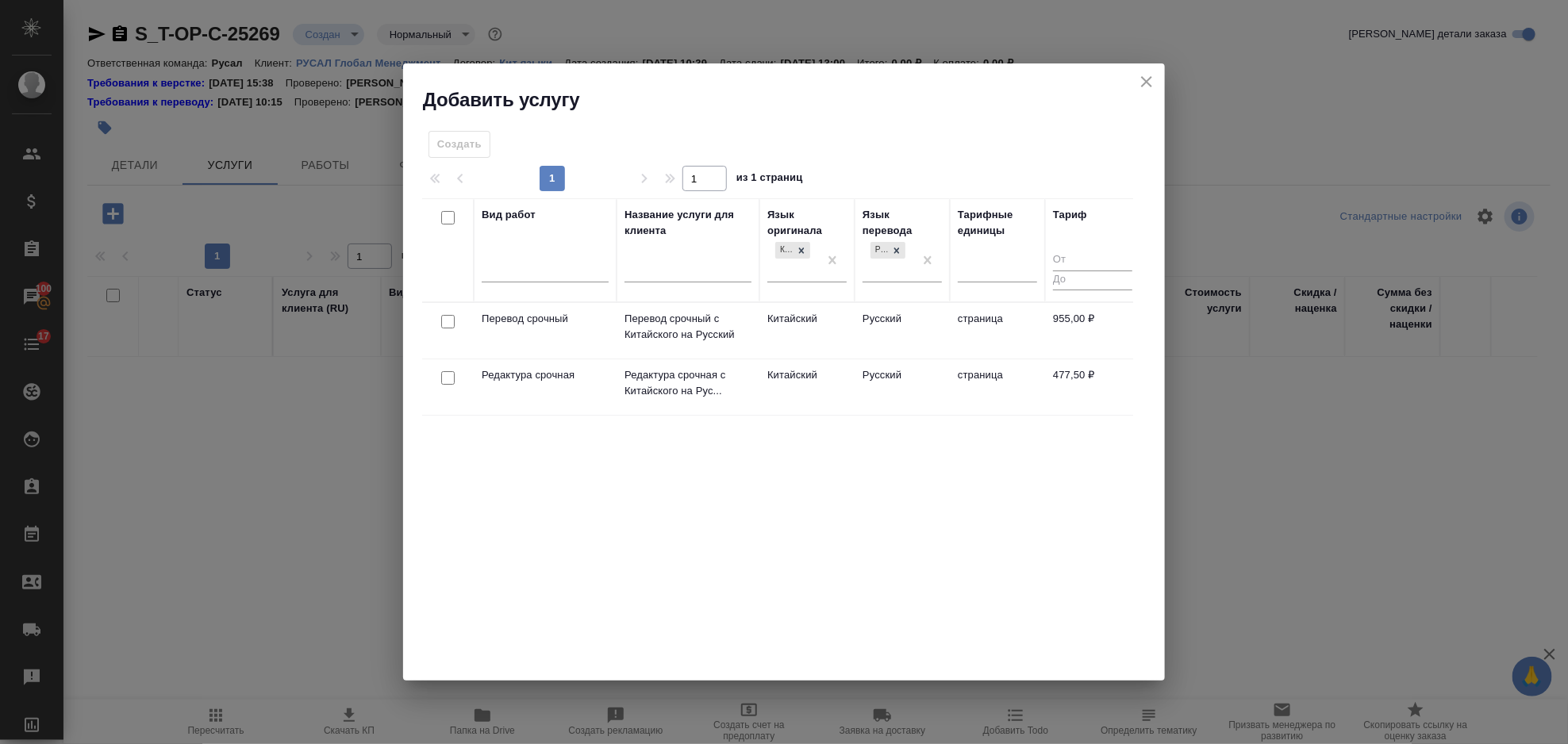
click at [445, 328] on input "checkbox" at bounding box center [448, 322] width 14 height 14
checkbox input "true"
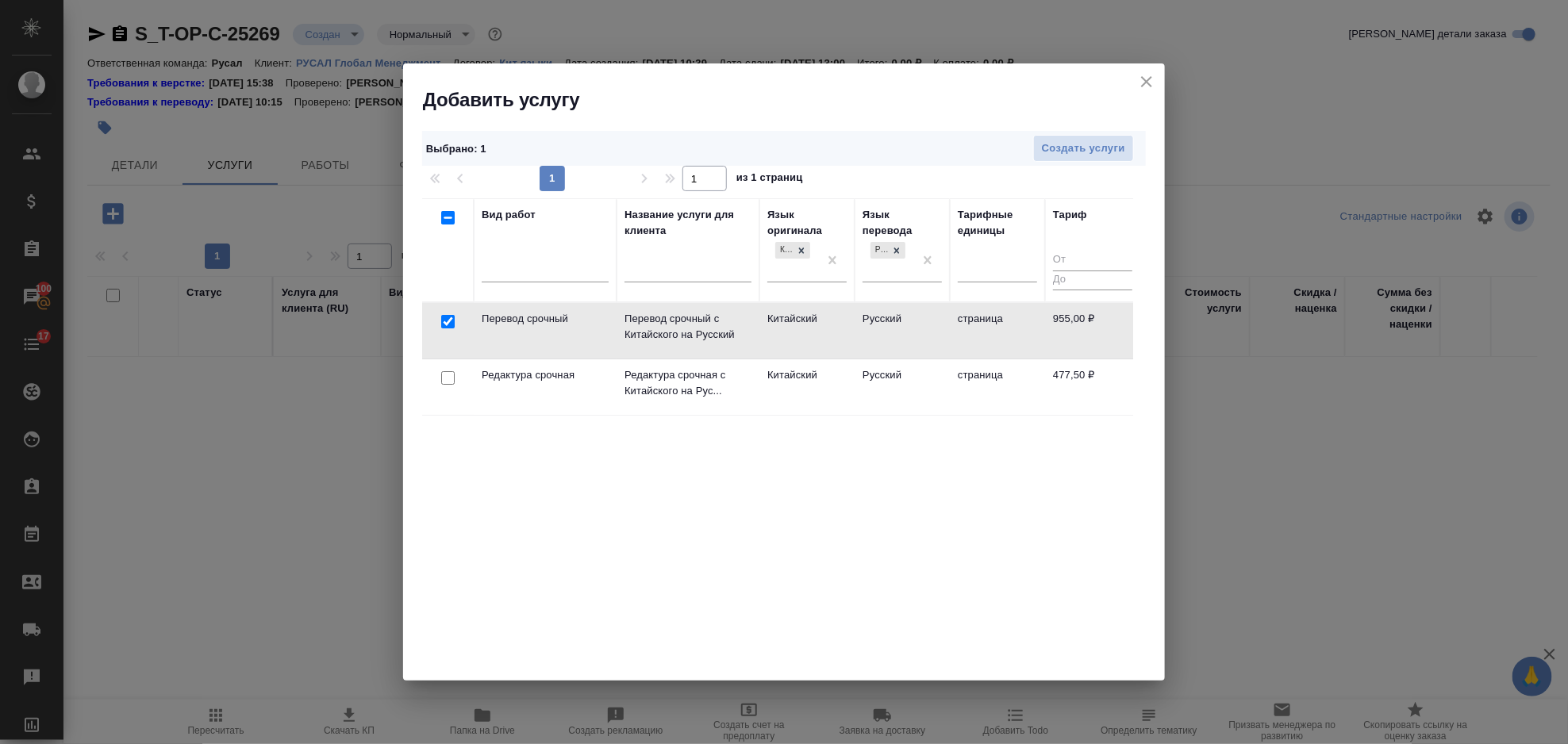
click at [450, 379] on input "checkbox" at bounding box center [448, 378] width 14 height 14
checkbox input "true"
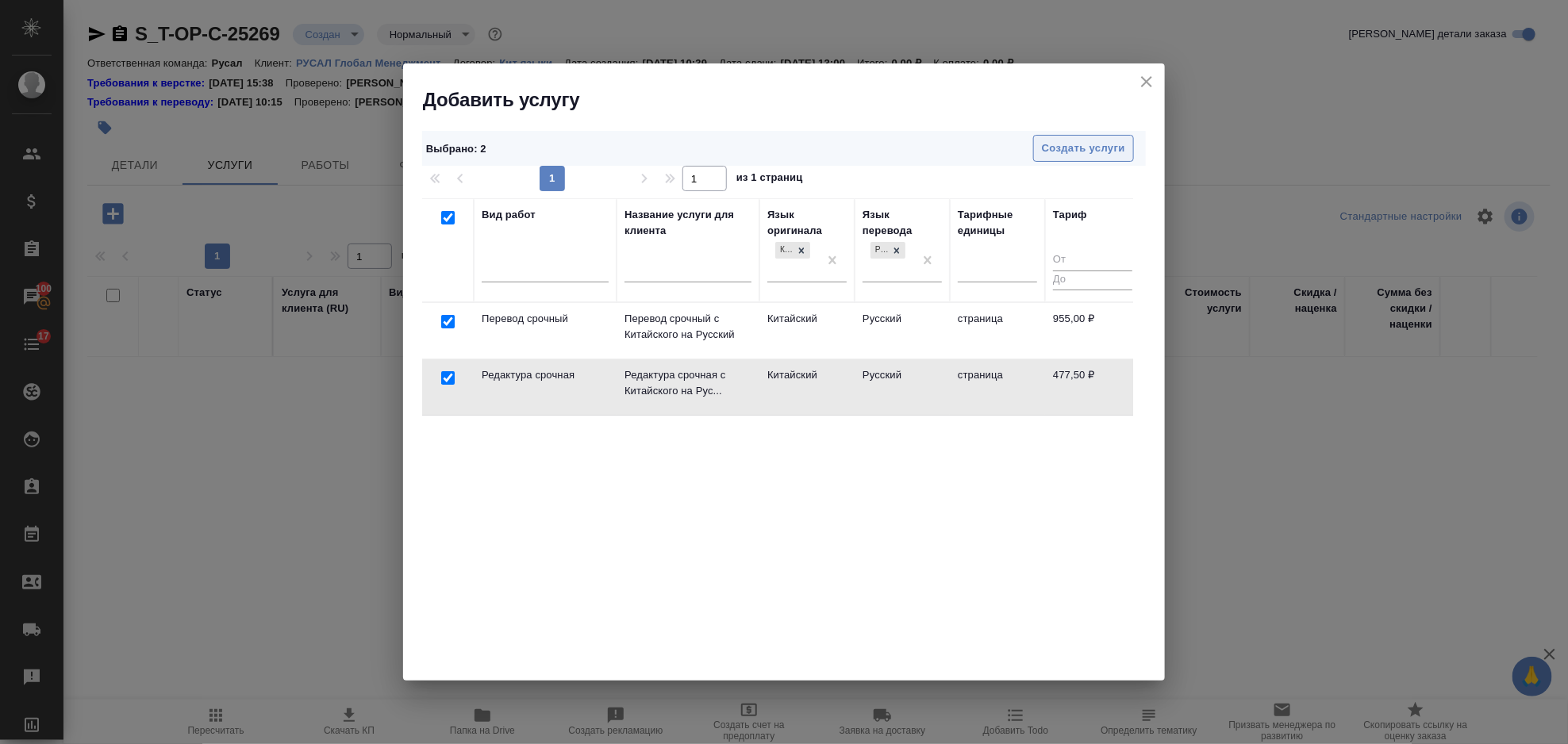
click at [1054, 154] on span "Создать услуги" at bounding box center [1083, 148] width 83 height 19
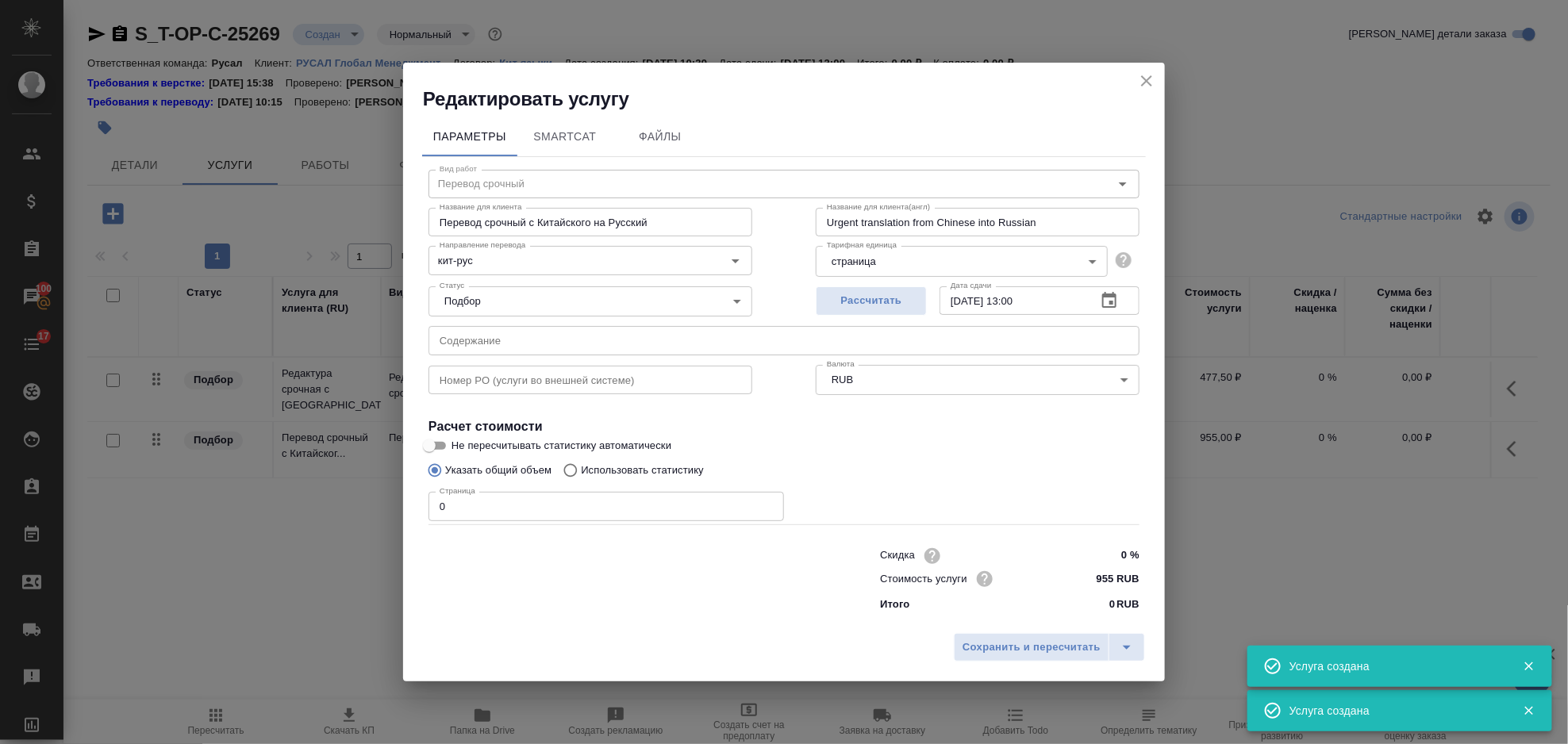
type input "Перевод срочный"
type input "Перевод срочный с Китайского на Русский"
type input "Urgent translation from Chinese into Russian"
type input "955 RUB"
click at [597, 332] on input "text" at bounding box center [784, 340] width 711 height 28
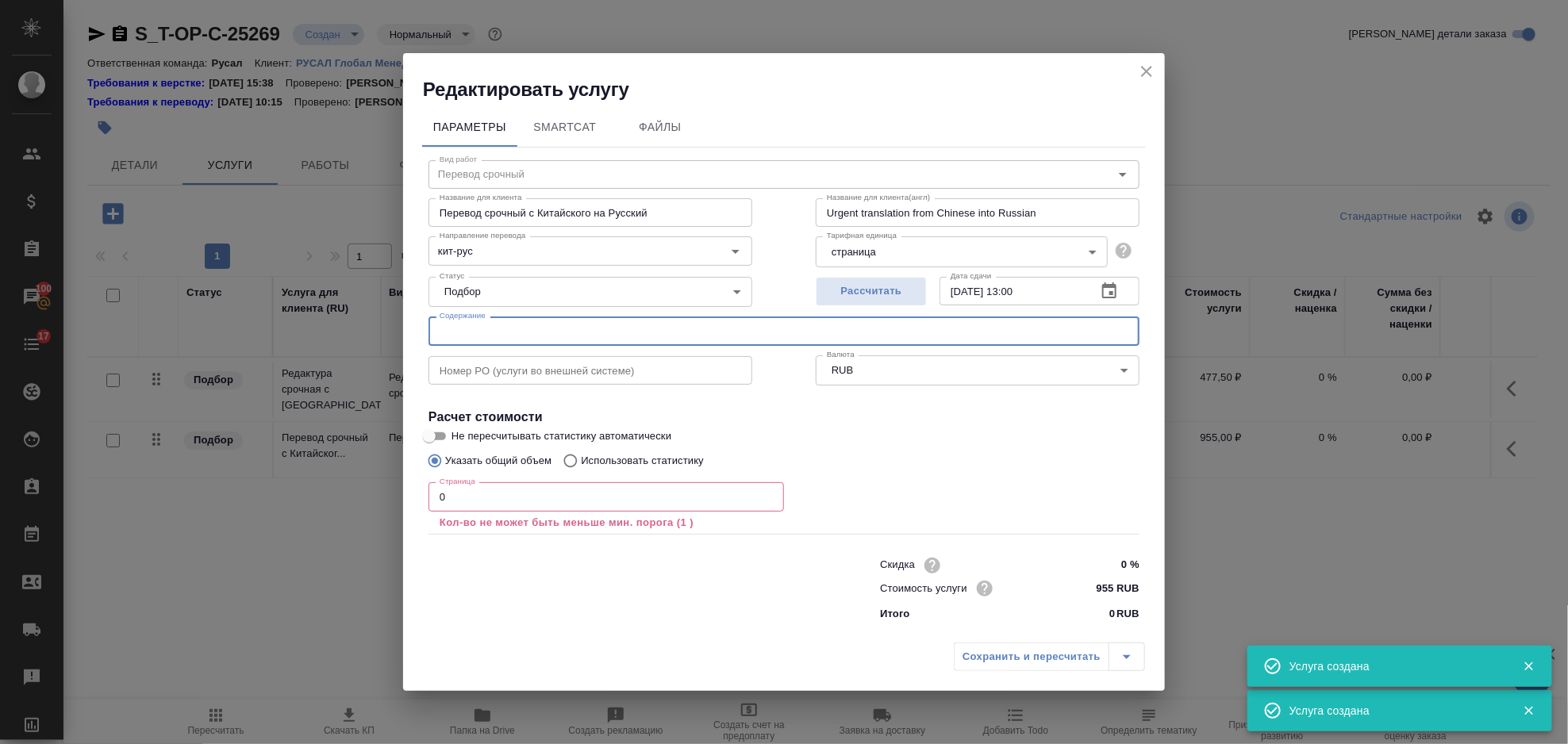
paste input "КП 25.09.20"
type input "КП 25.09.20"
click at [510, 501] on input "0" at bounding box center [607, 496] width 355 height 28
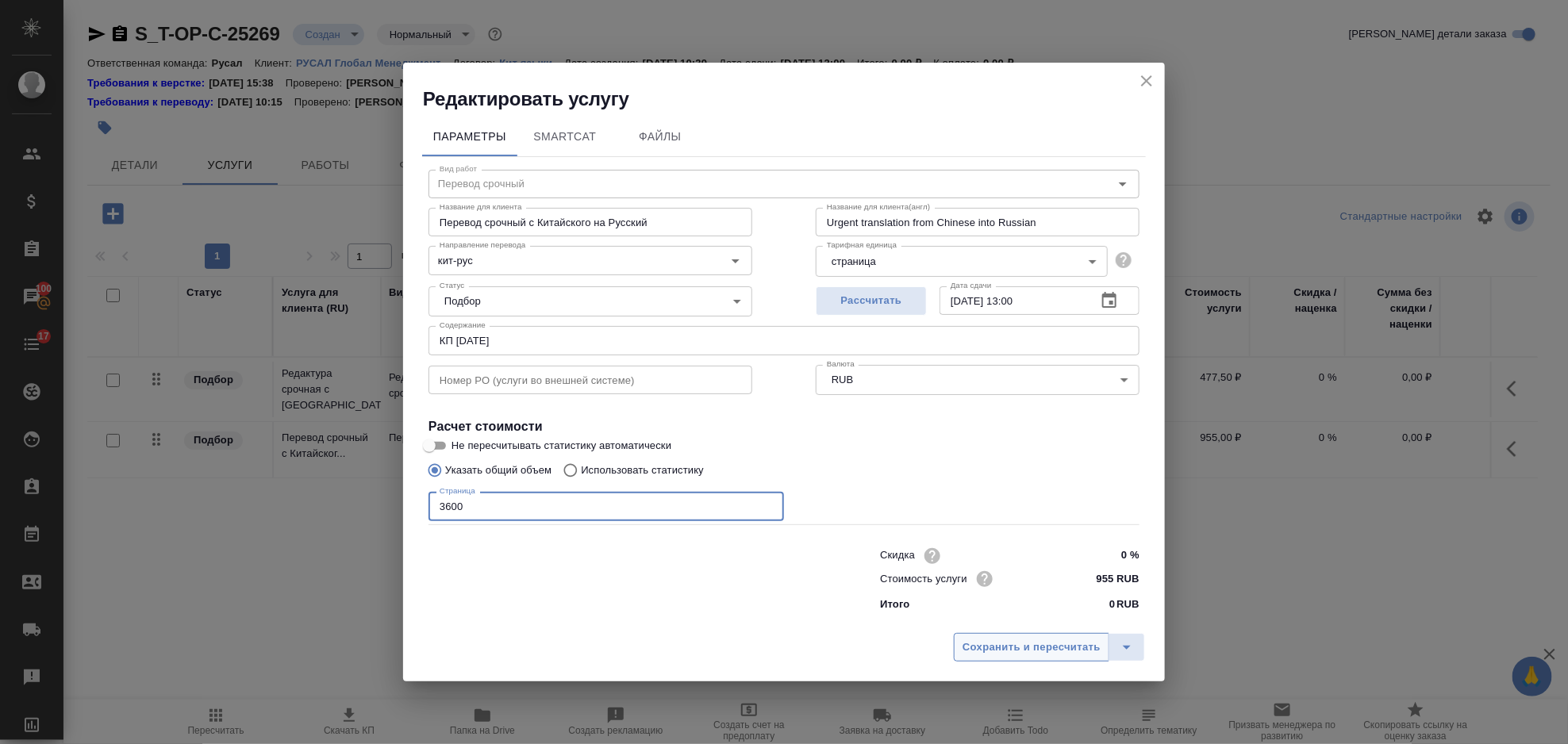
type input "3600"
click at [999, 650] on span "Сохранить и пересчитать" at bounding box center [1032, 648] width 138 height 19
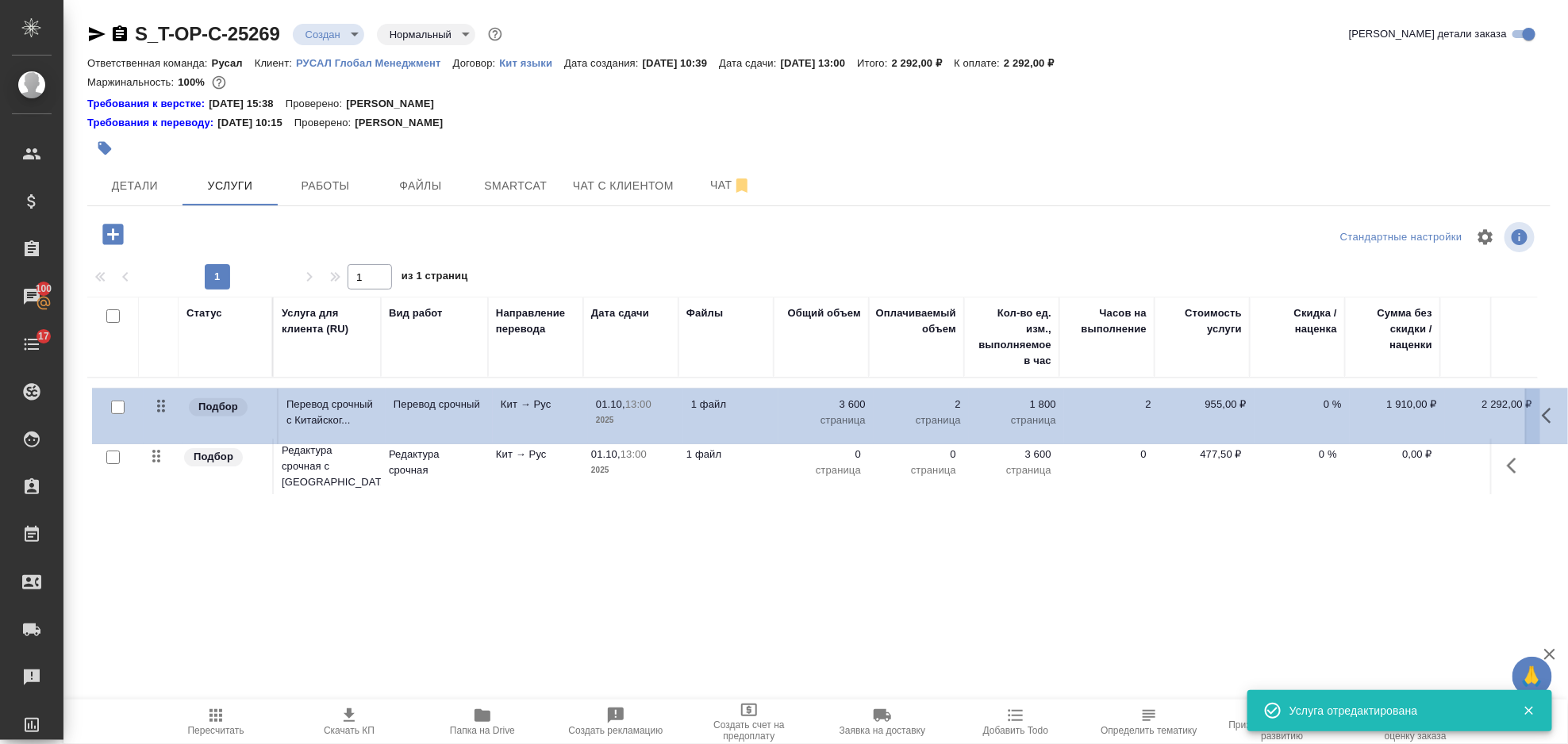
drag, startPoint x: 163, startPoint y: 460, endPoint x: 170, endPoint y: 399, distance: 61.4
click at [170, 399] on table "Статус Услуга для клиента (RU) Вид работ Направление перевода Дата сдачи Файлы …" at bounding box center [836, 398] width 1496 height 202
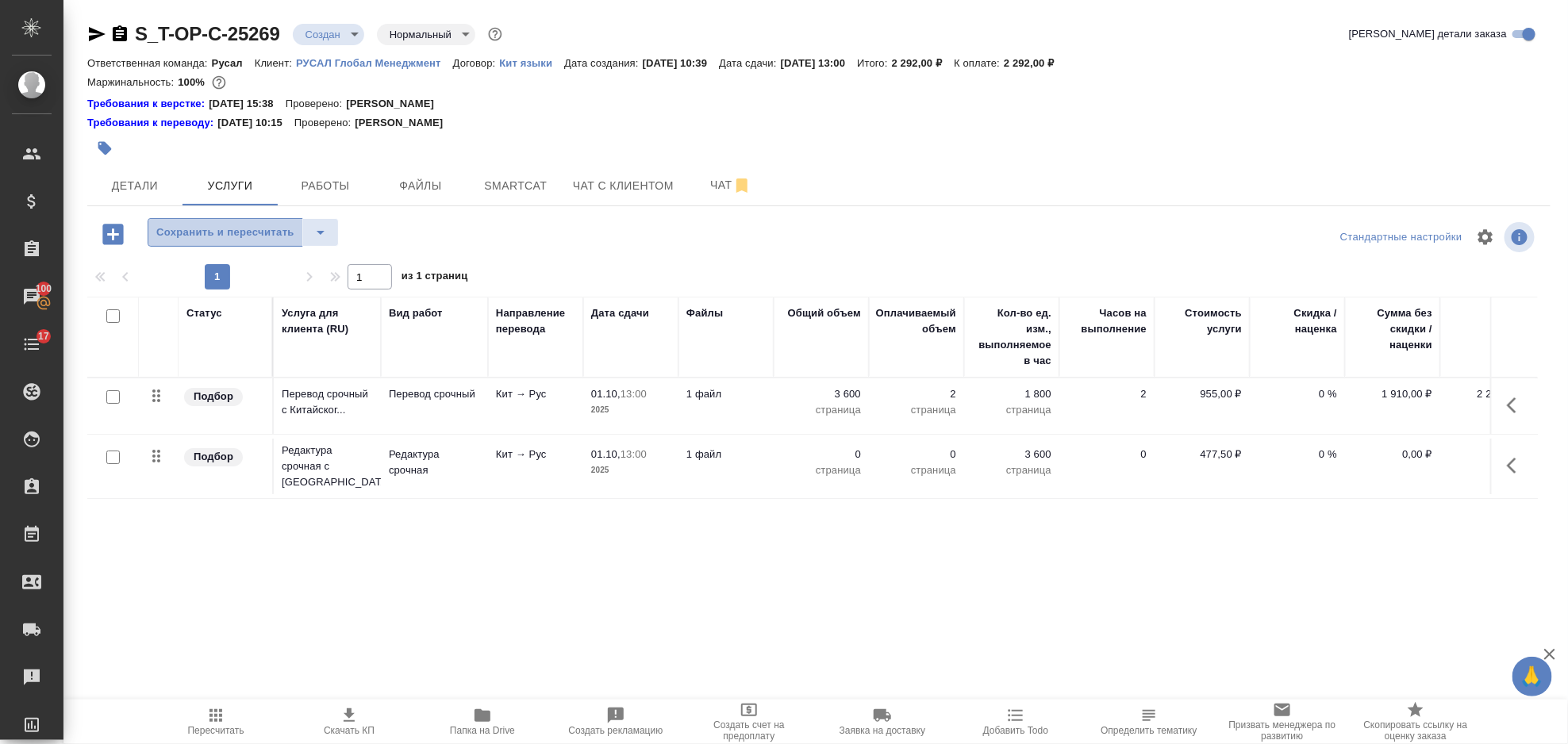
click at [204, 237] on span "Сохранить и пересчитать" at bounding box center [225, 233] width 138 height 19
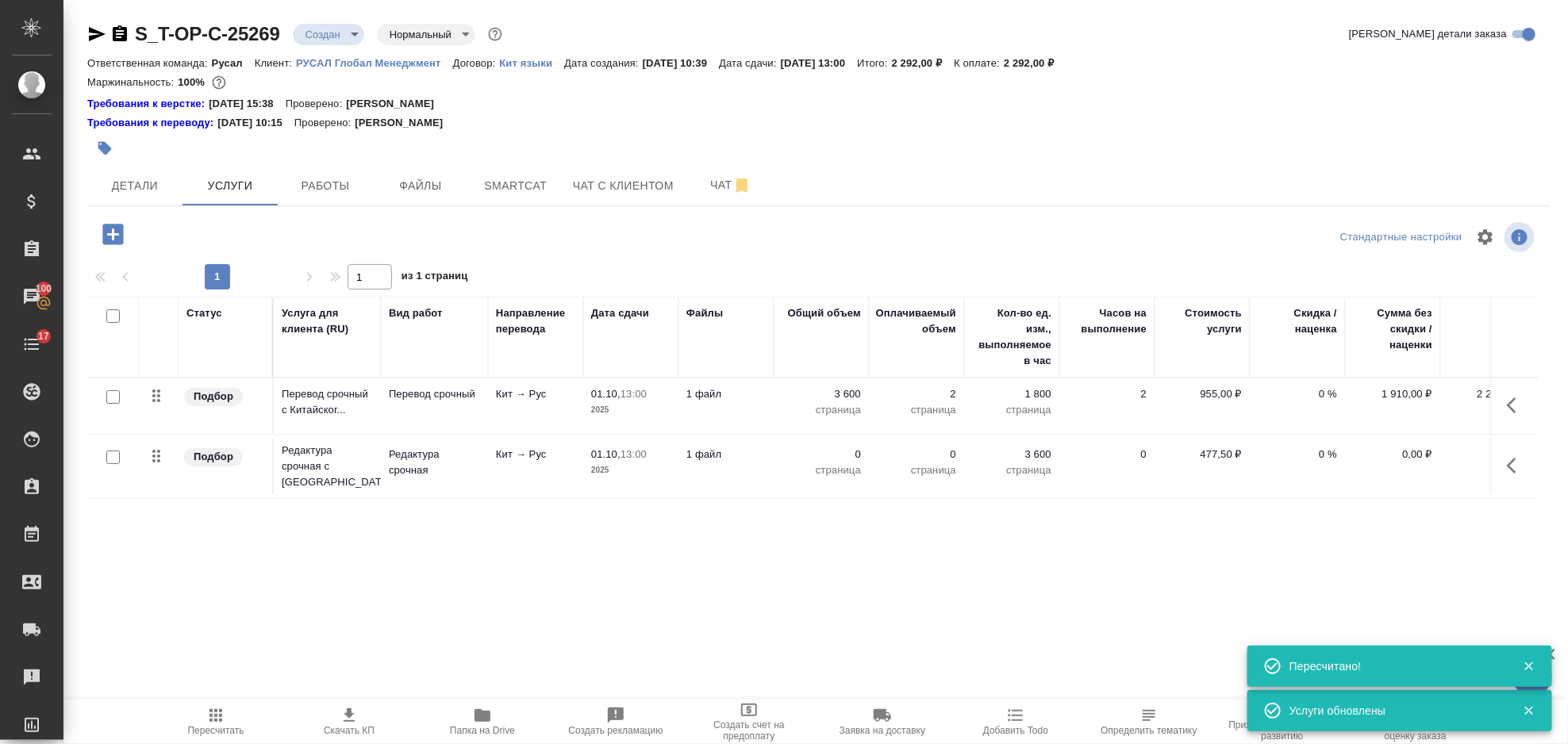
drag, startPoint x: 1522, startPoint y: 456, endPoint x: 1503, endPoint y: 462, distance: 19.9
click at [1522, 456] on icon "button" at bounding box center [1516, 465] width 19 height 19
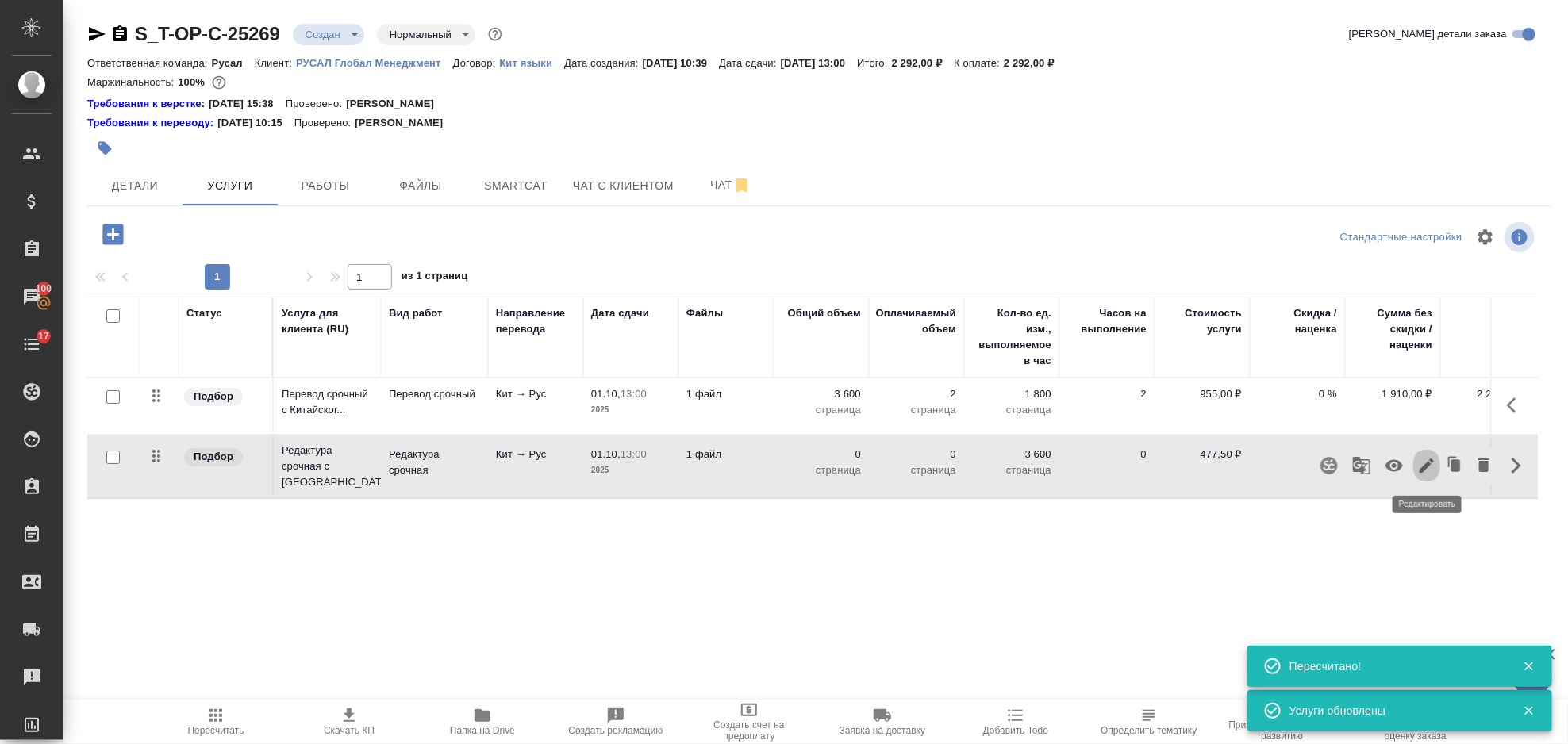
click at [1432, 466] on icon "button" at bounding box center [1427, 465] width 19 height 19
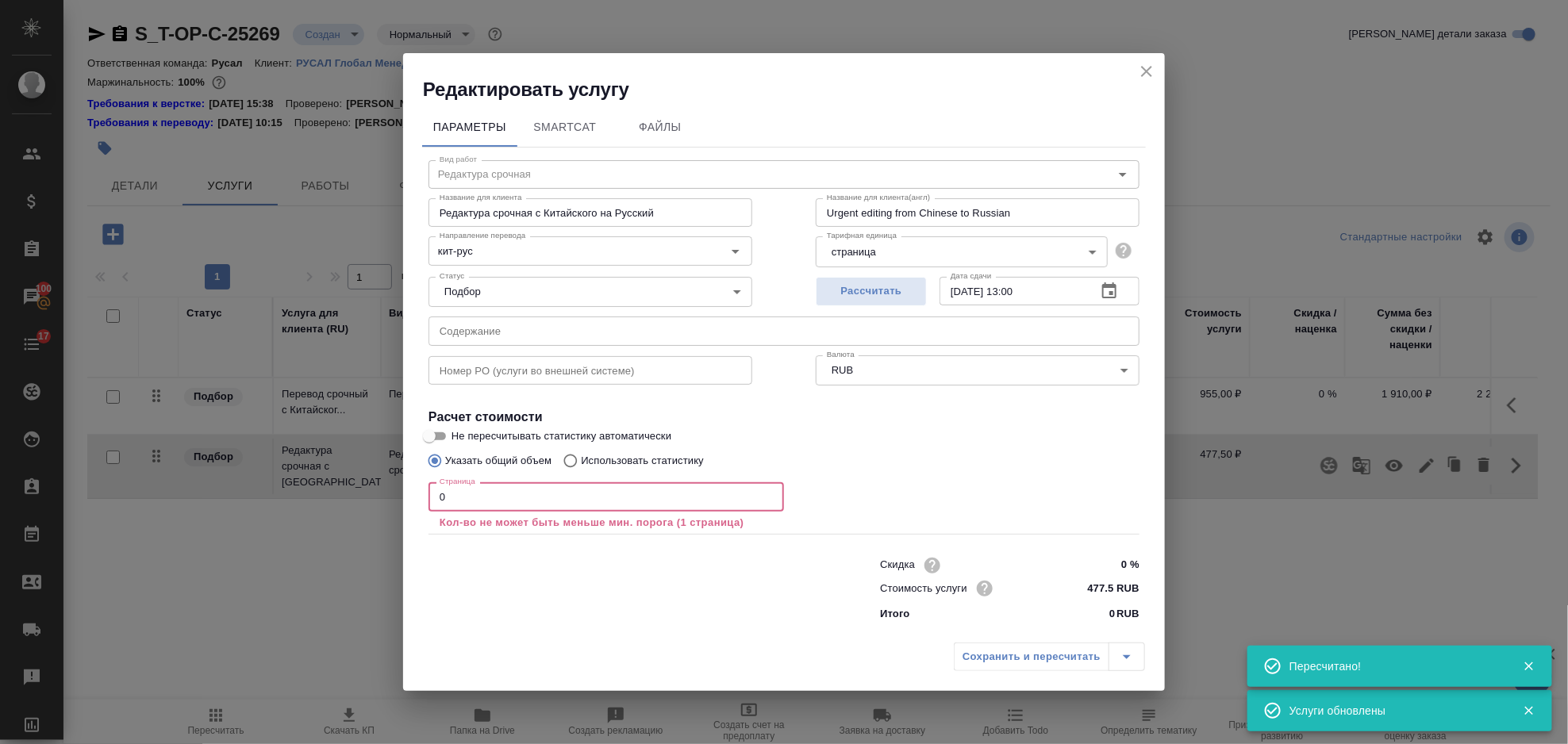
click at [462, 501] on input "0" at bounding box center [607, 496] width 355 height 28
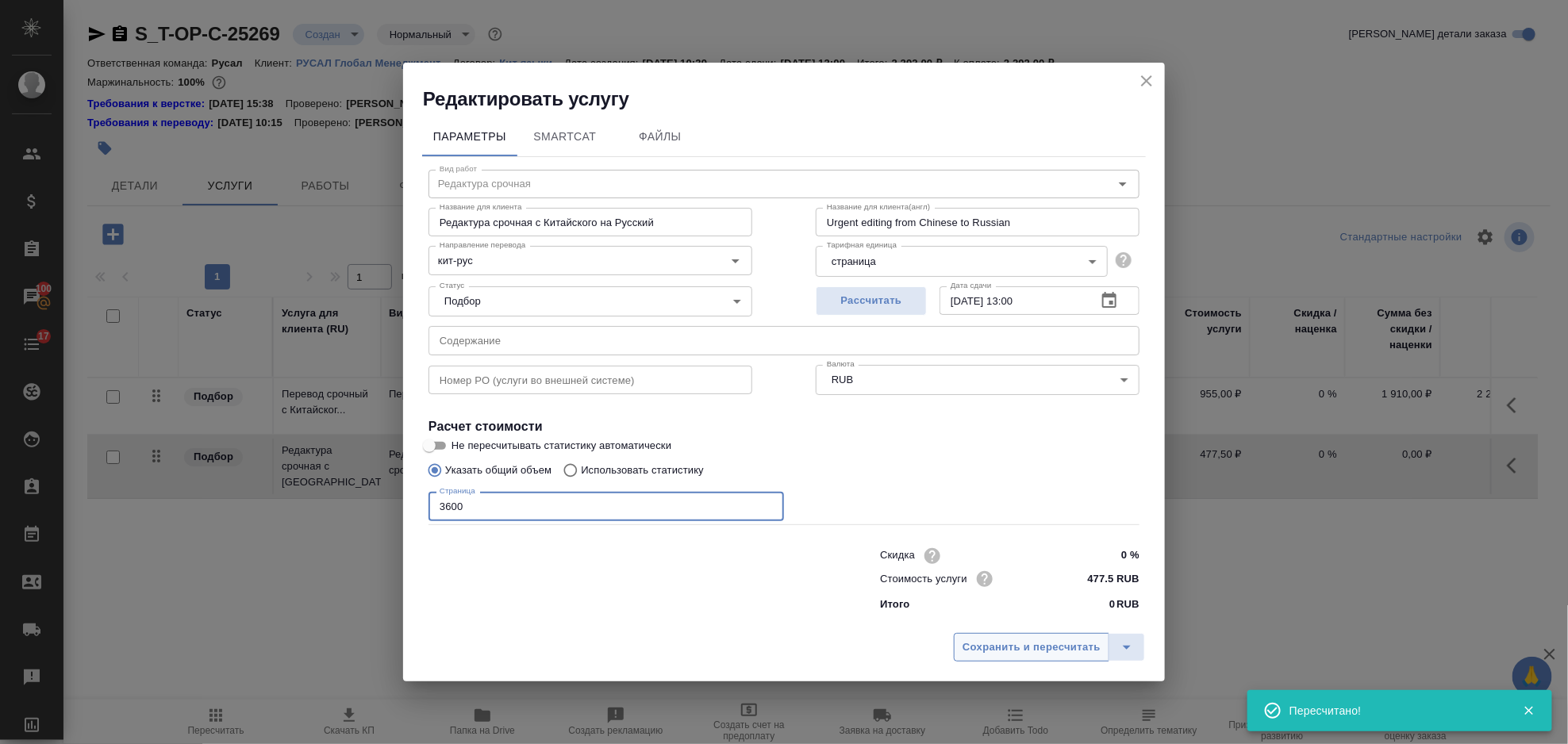
type input "3600"
click at [1054, 648] on span "Сохранить и пересчитать" at bounding box center [1032, 648] width 138 height 19
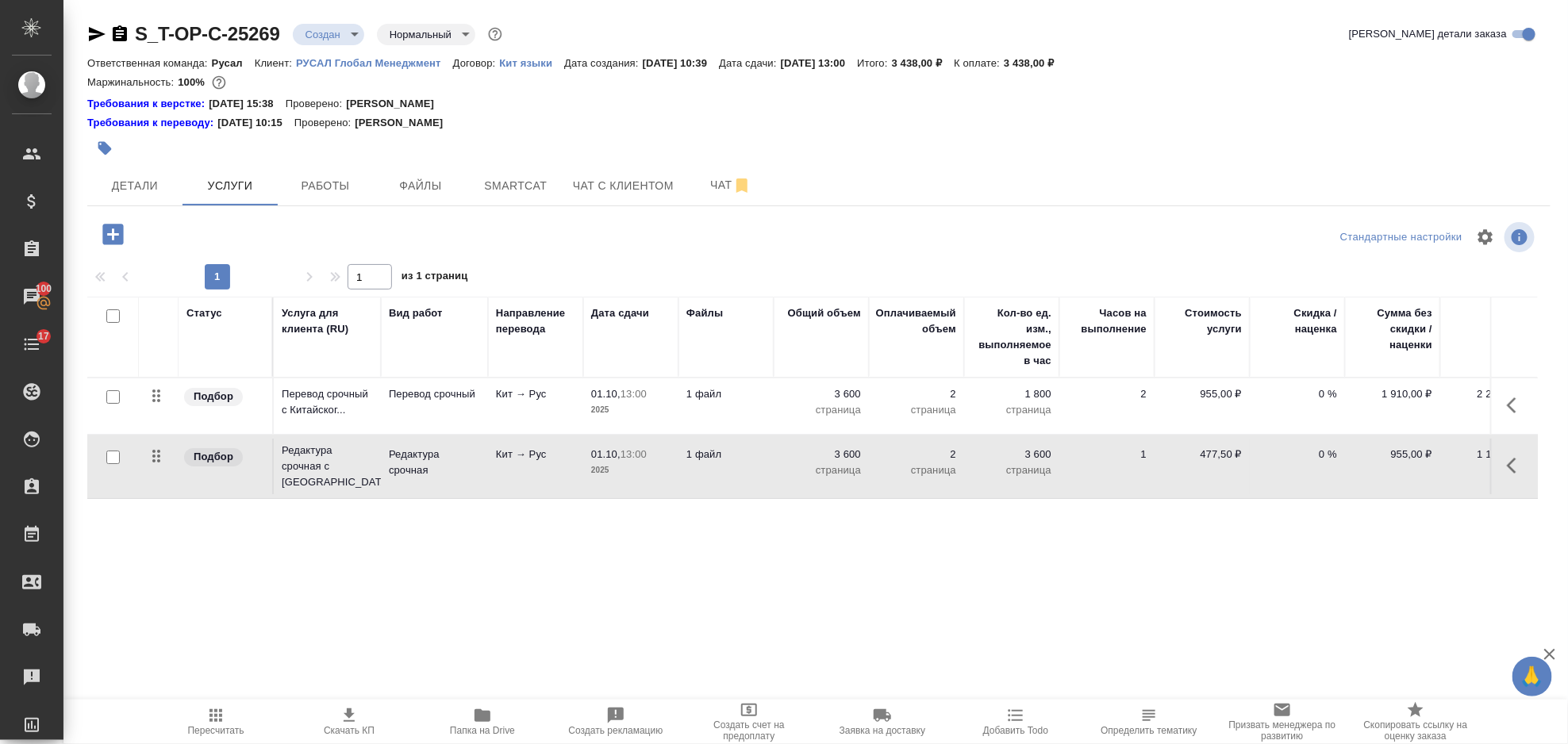
click at [121, 229] on icon "button" at bounding box center [112, 234] width 21 height 21
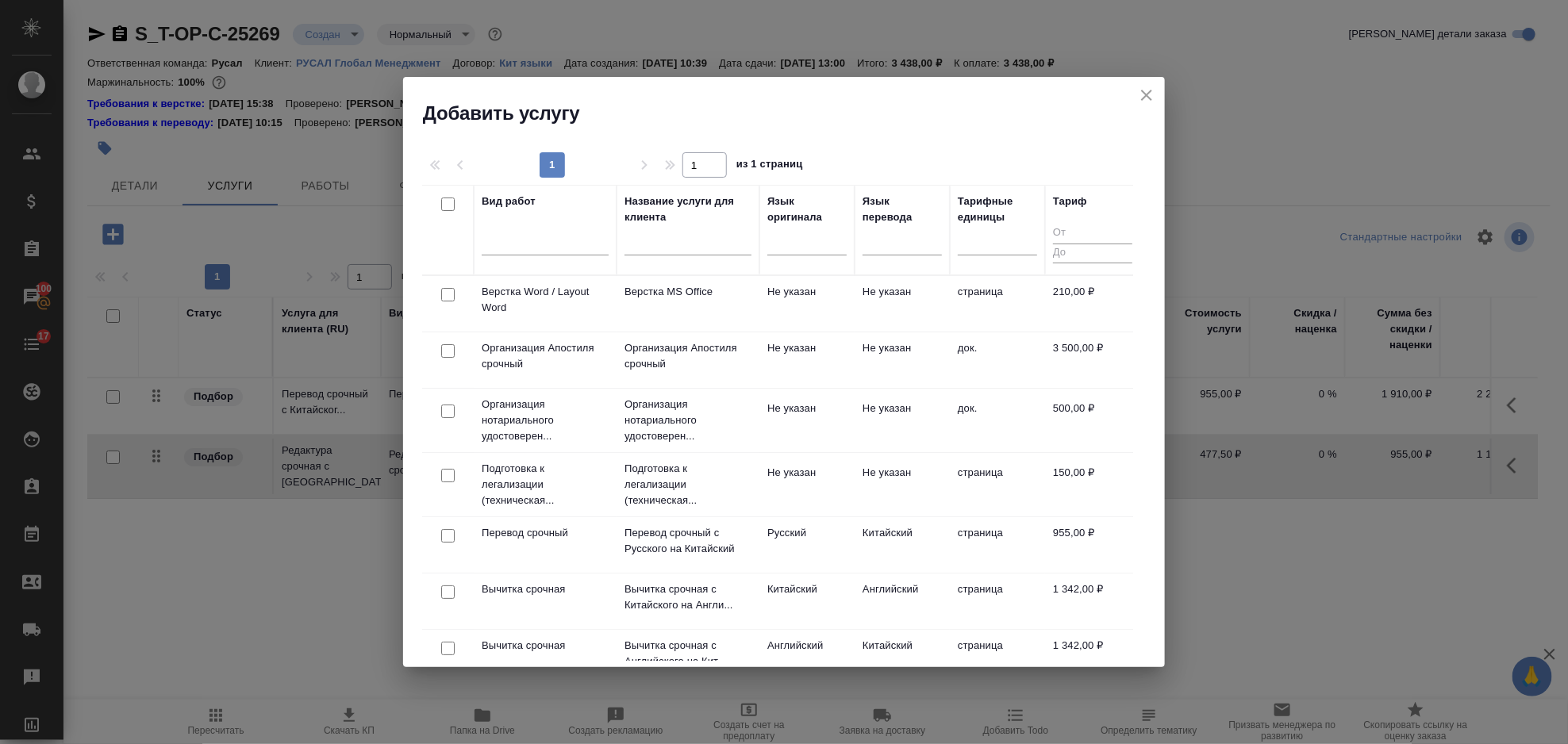
click at [441, 292] on input "checkbox" at bounding box center [448, 294] width 14 height 14
checkbox input "true"
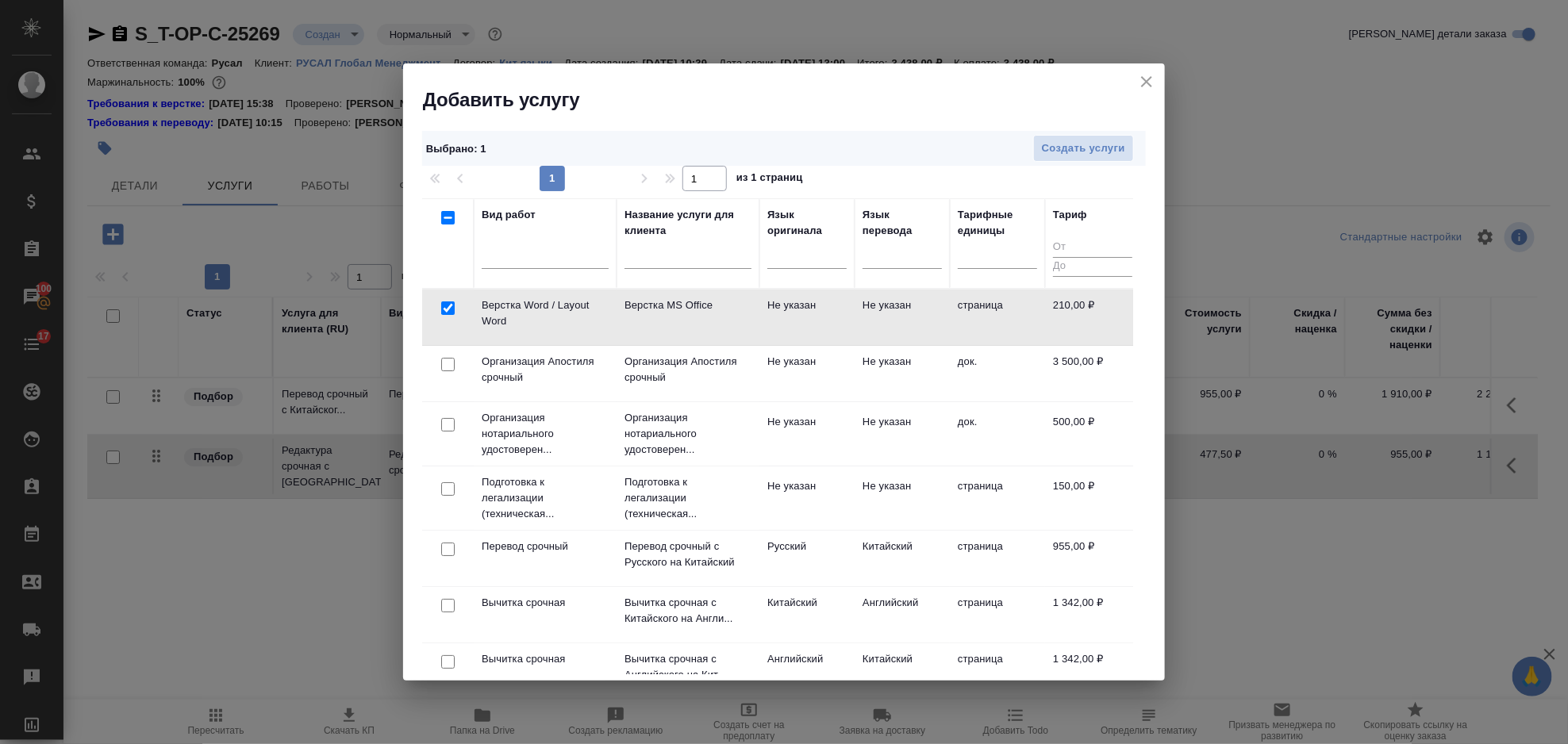
click at [1061, 164] on div "Выбрано : 1 Создать услуги" at bounding box center [784, 148] width 724 height 35
click at [1066, 139] on span "Создать услуги" at bounding box center [1083, 148] width 83 height 19
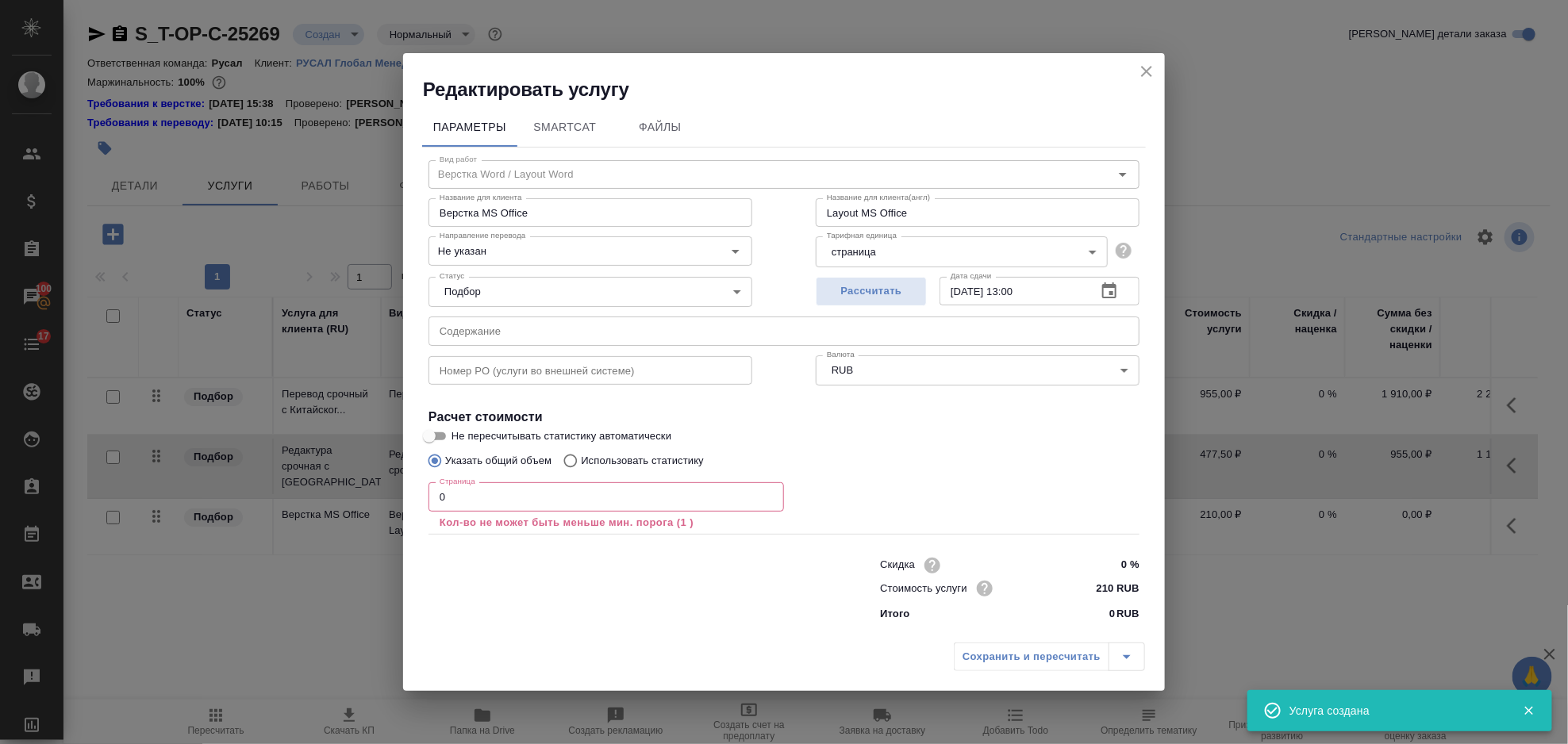
click at [483, 493] on input "0" at bounding box center [607, 496] width 355 height 28
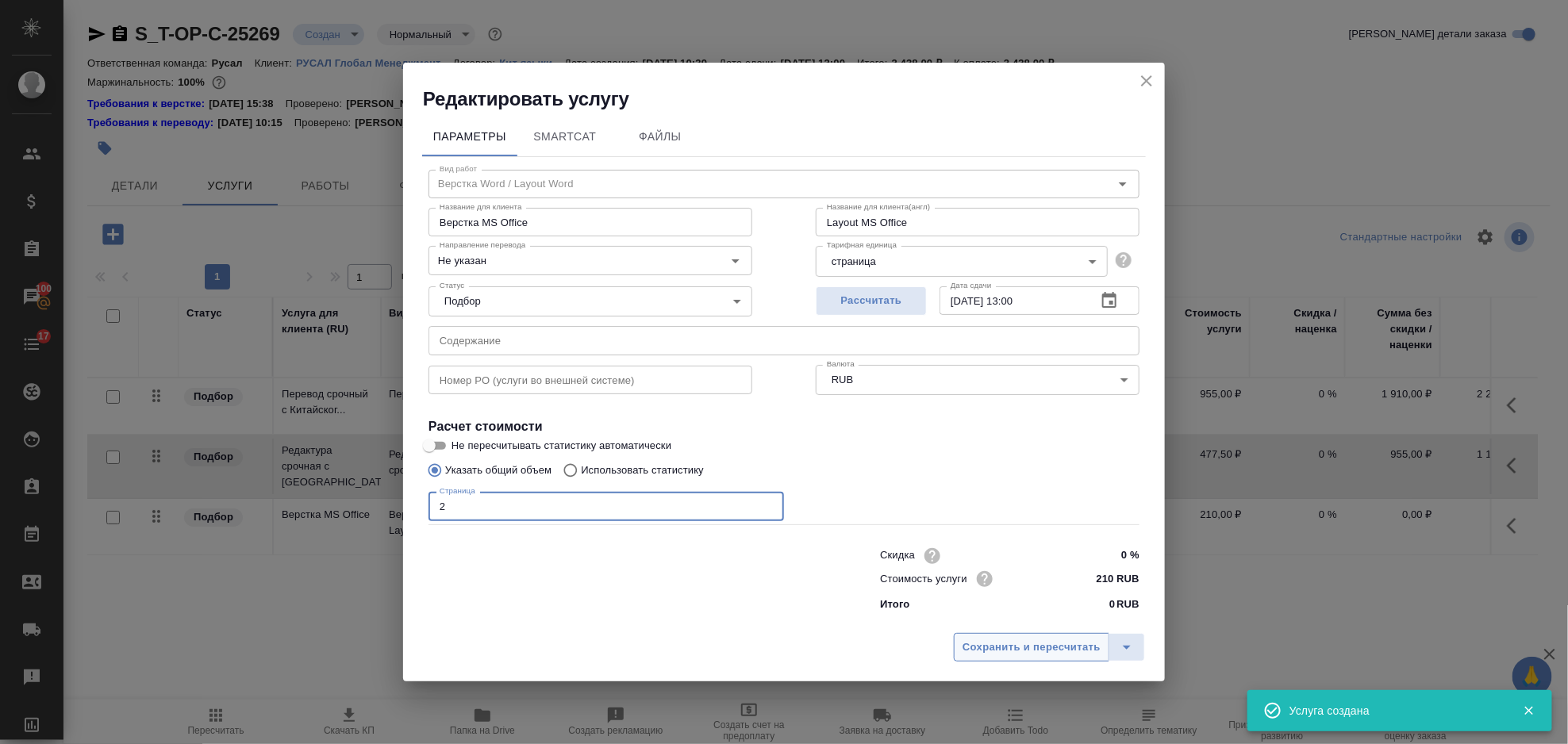
type input "2"
click at [1028, 655] on span "Сохранить и пересчитать" at bounding box center [1032, 648] width 138 height 19
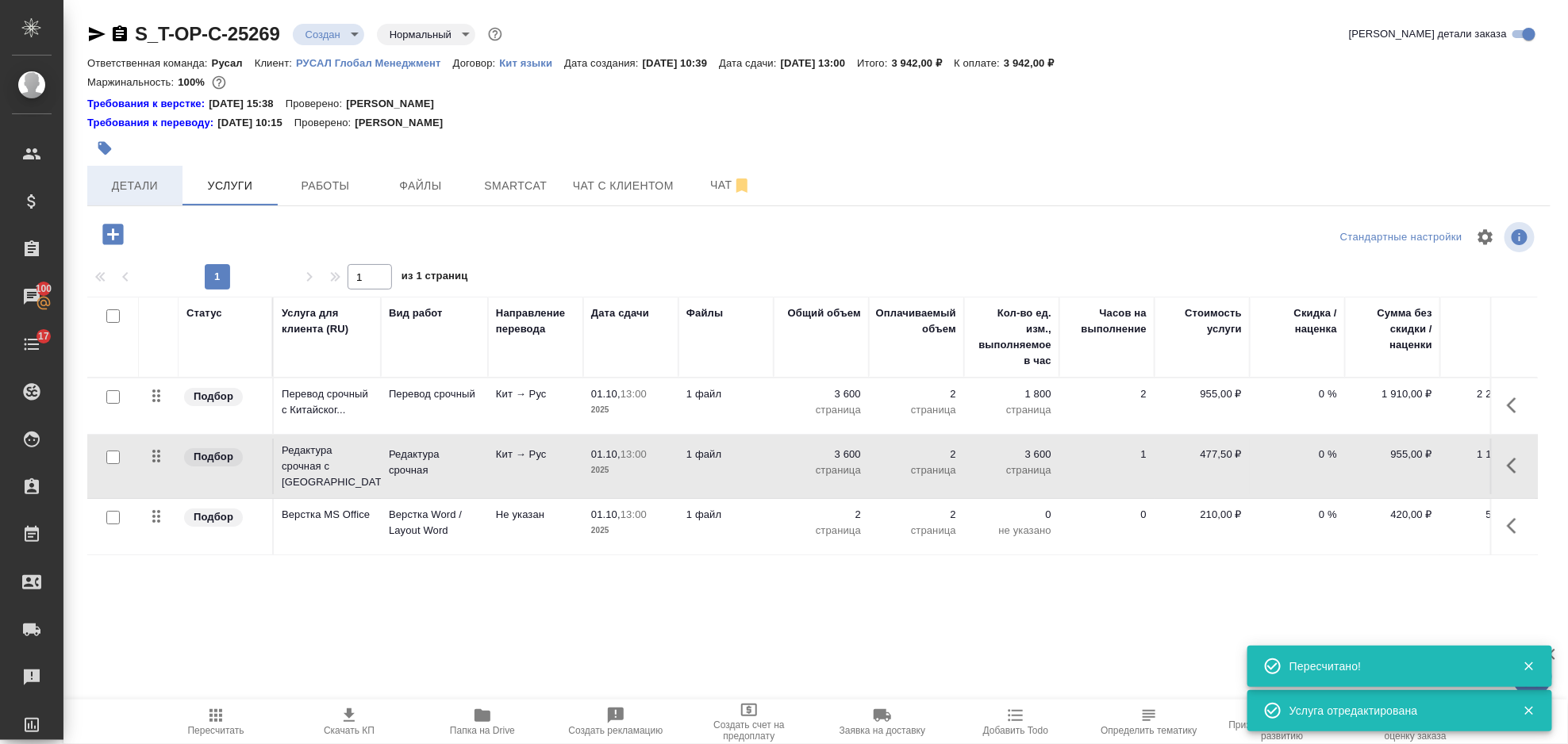
click at [127, 192] on span "Детали" at bounding box center [135, 186] width 77 height 20
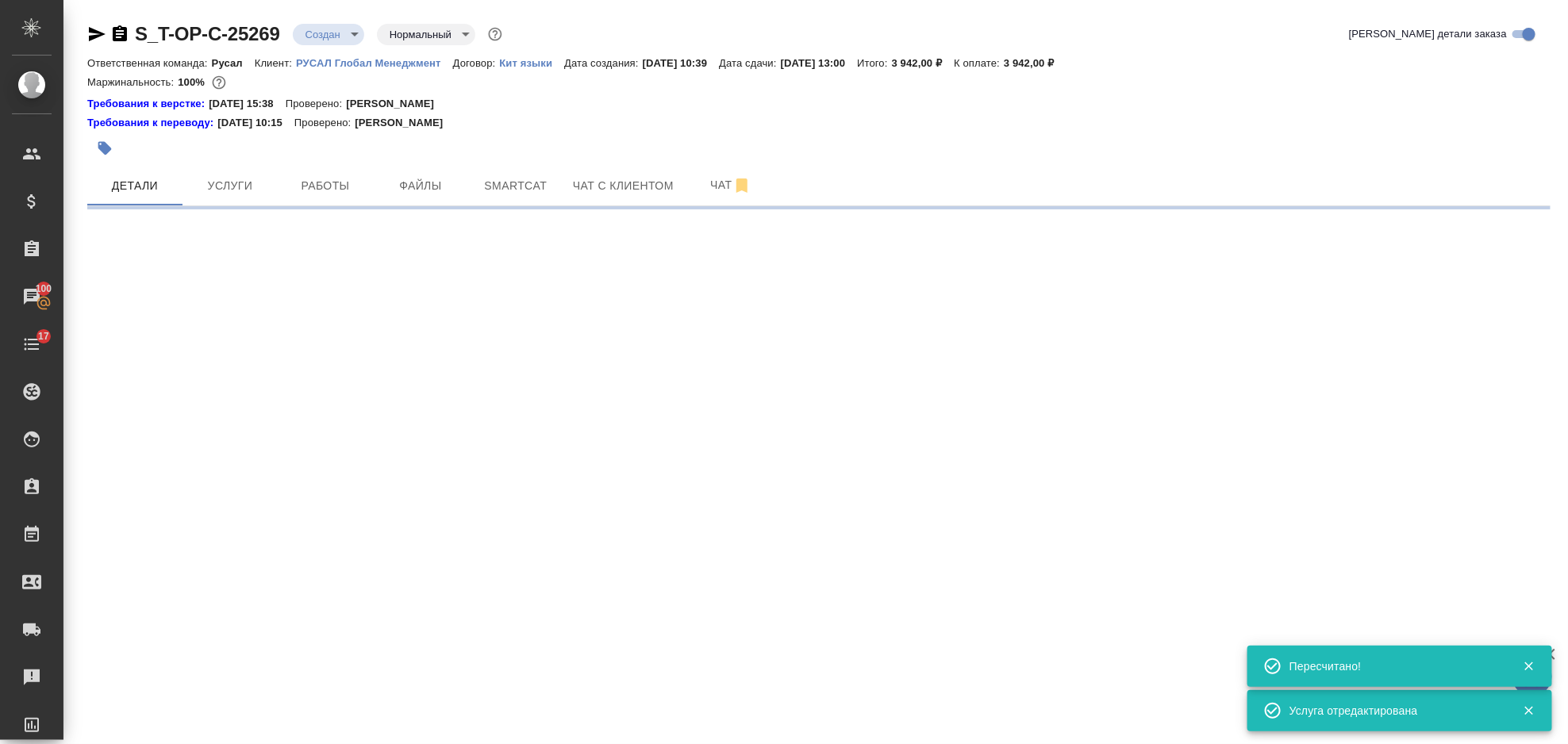
select select "RU"
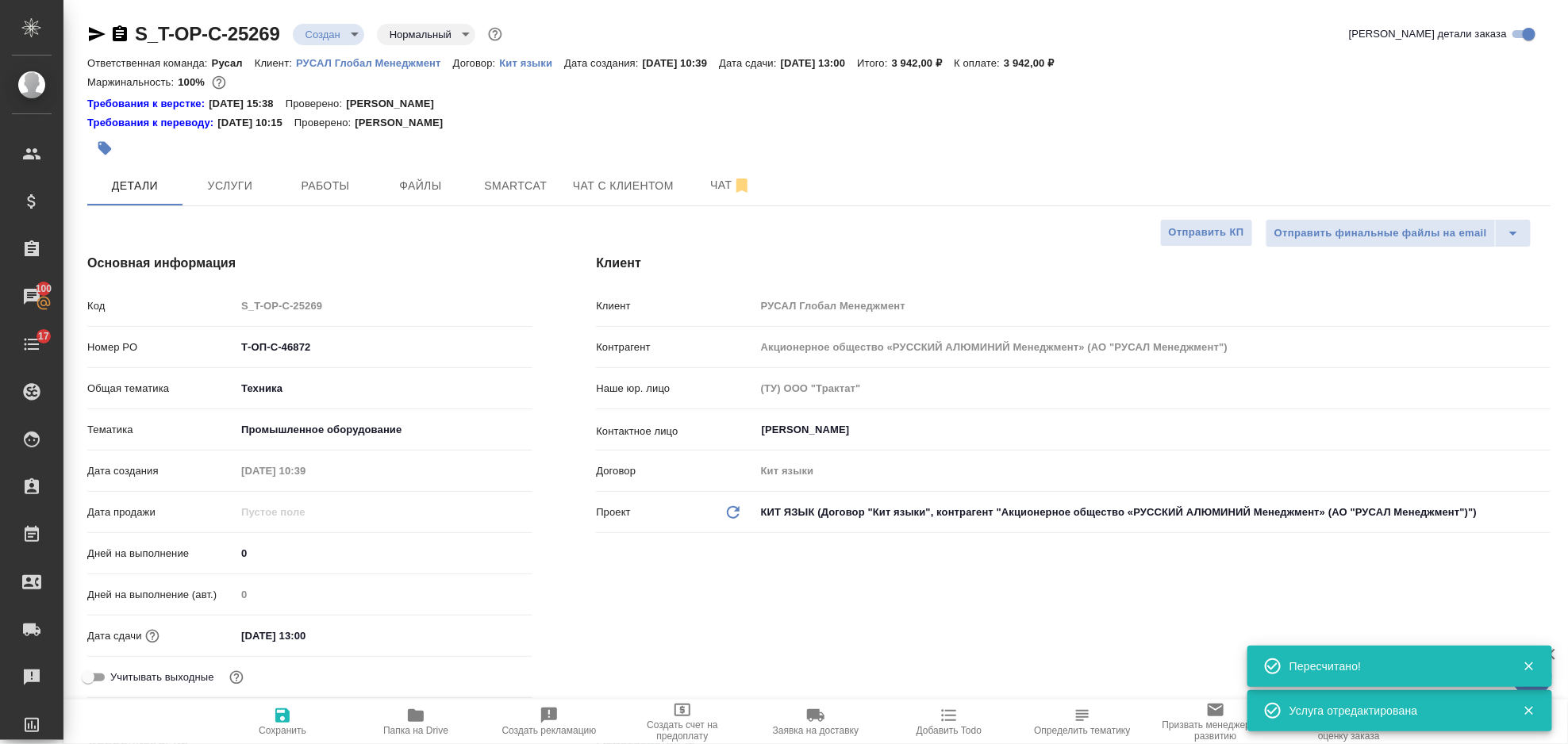
type textarea "x"
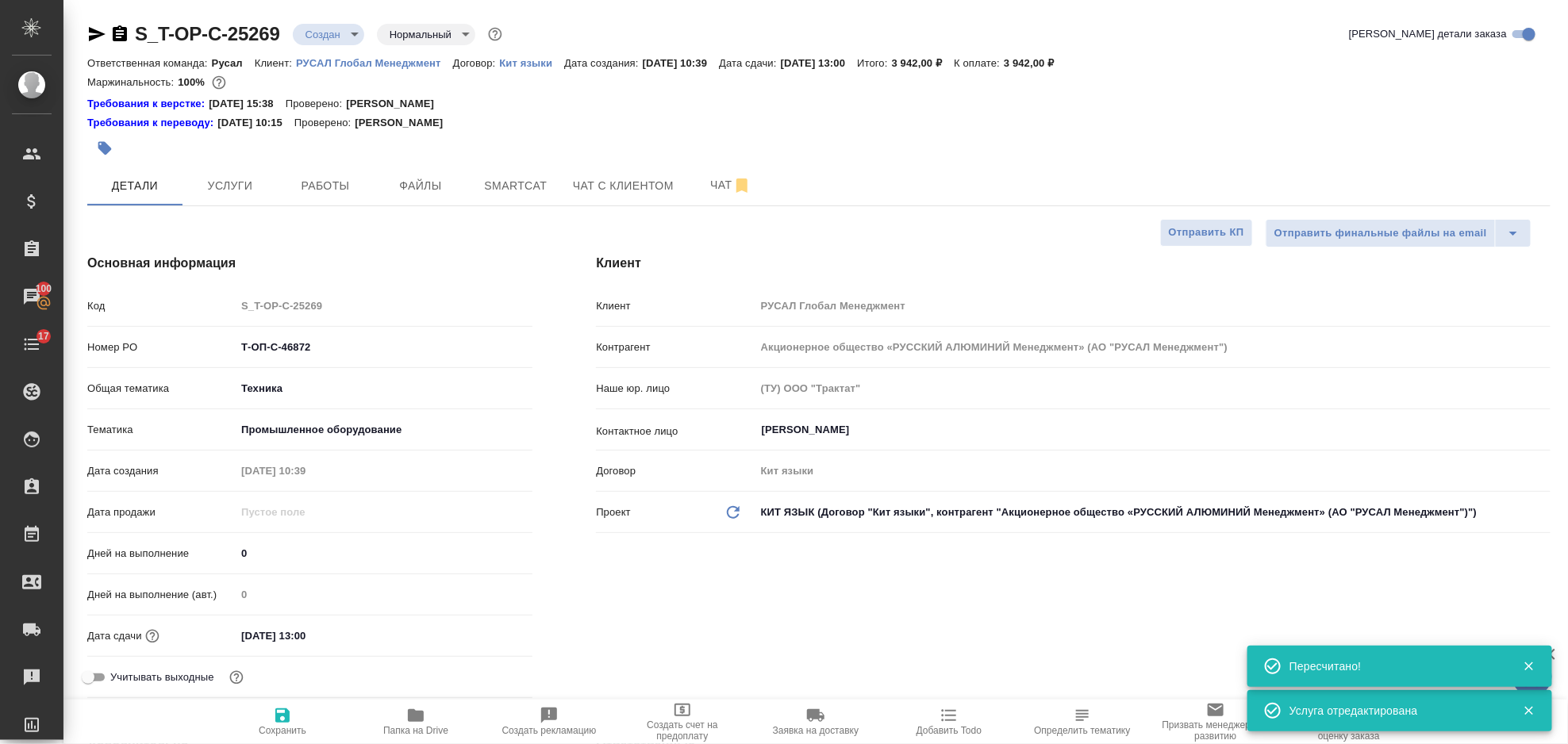
type textarea "x"
click at [121, 33] on icon "button" at bounding box center [119, 33] width 19 height 19
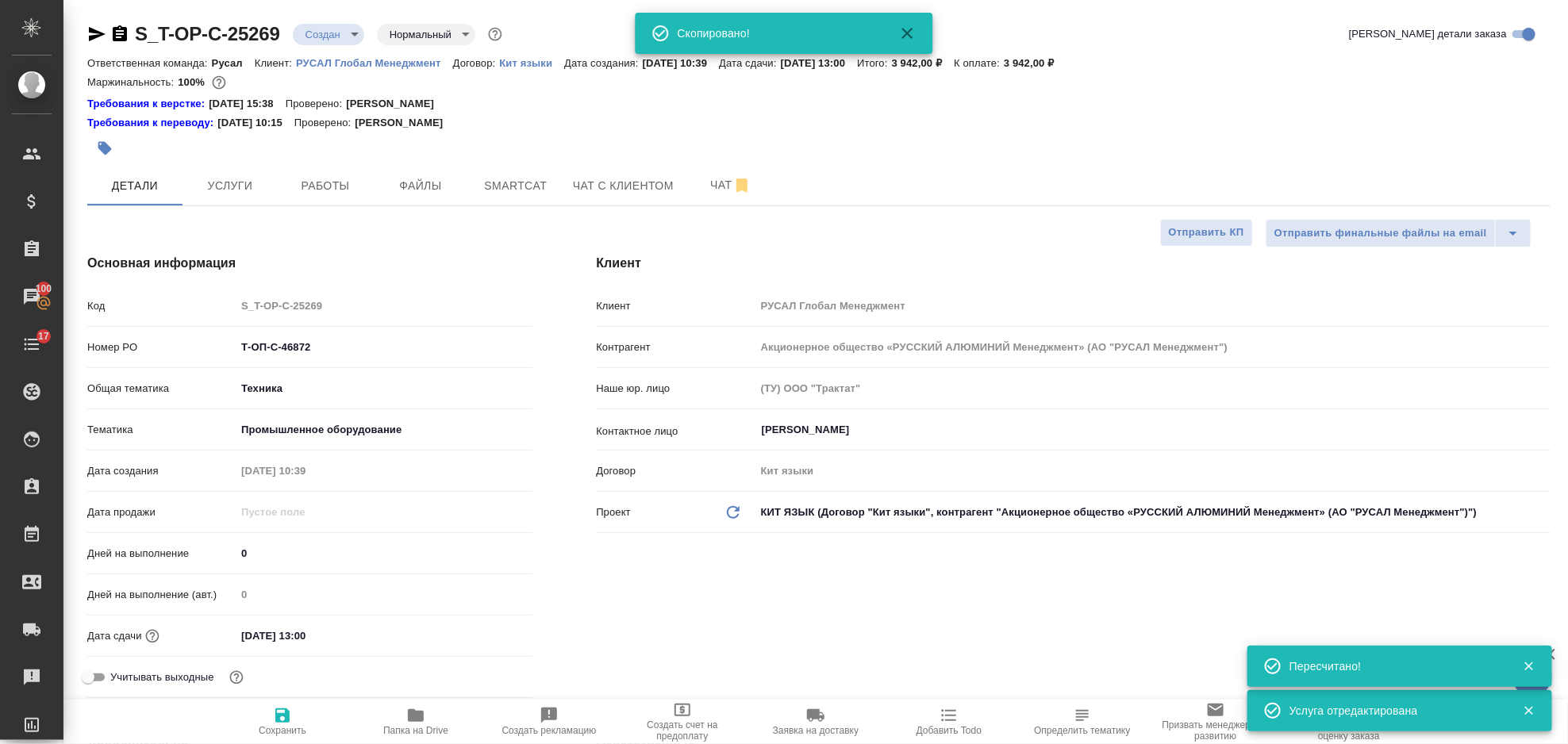
type textarea "x"
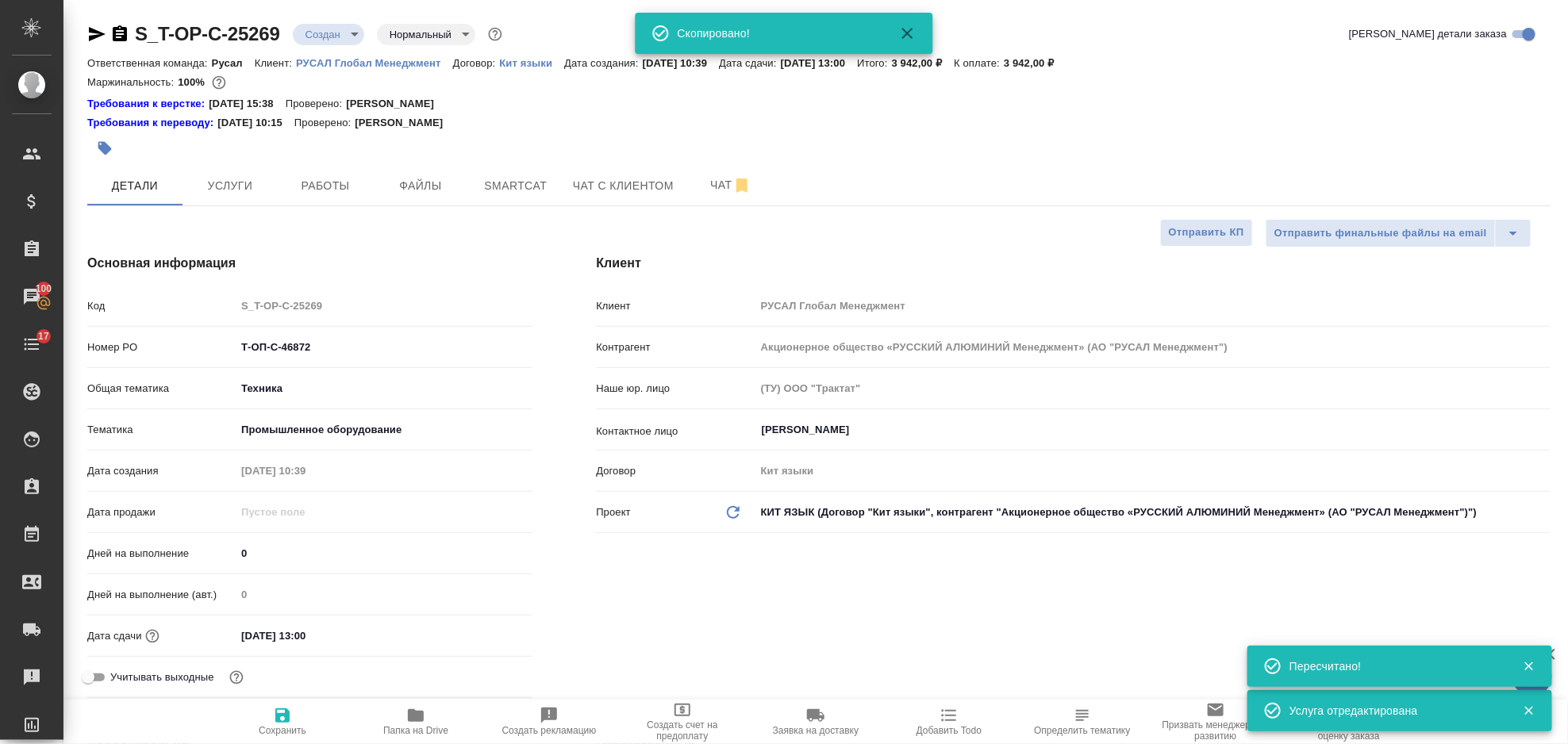
type textarea "x"
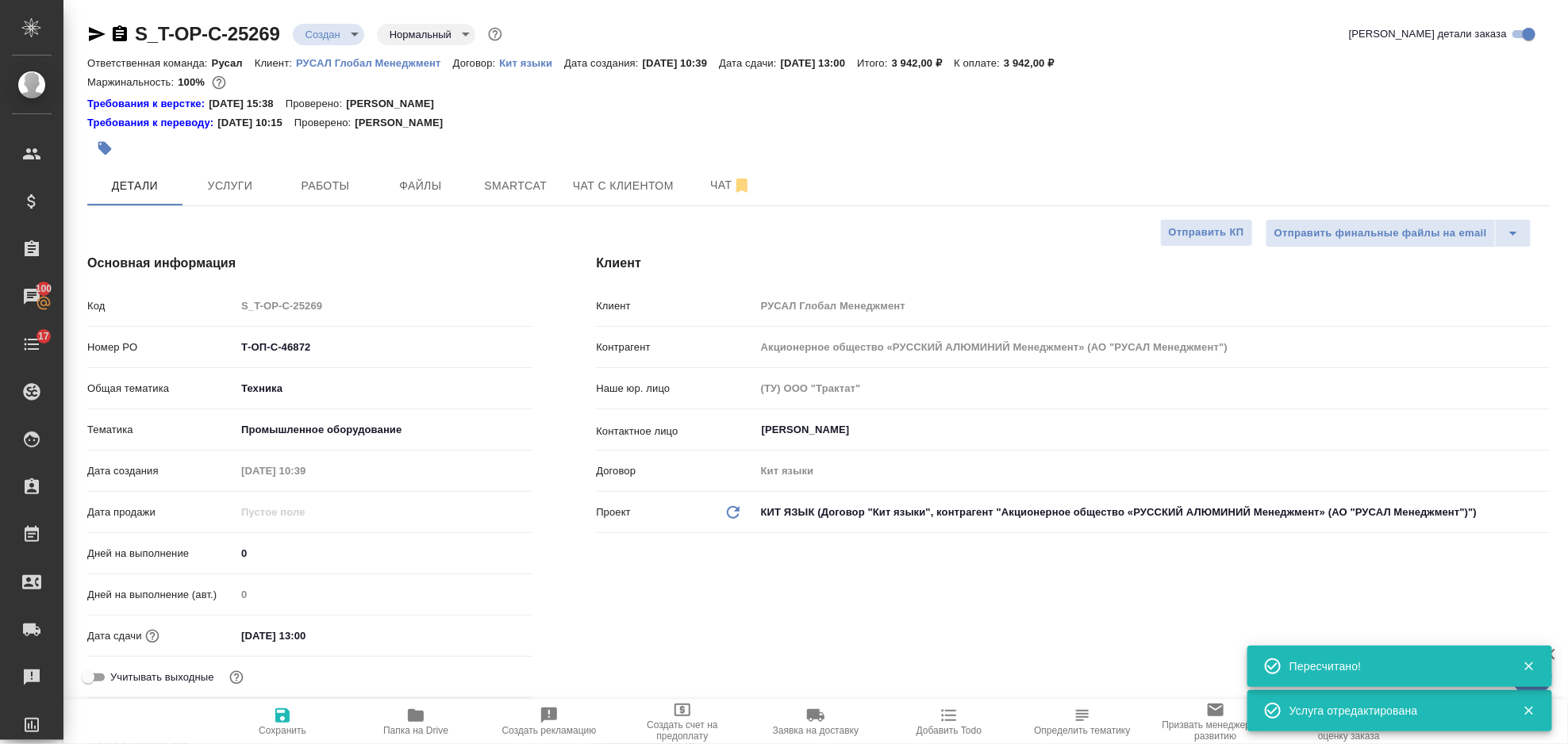
click at [94, 31] on icon "button" at bounding box center [97, 33] width 17 height 15
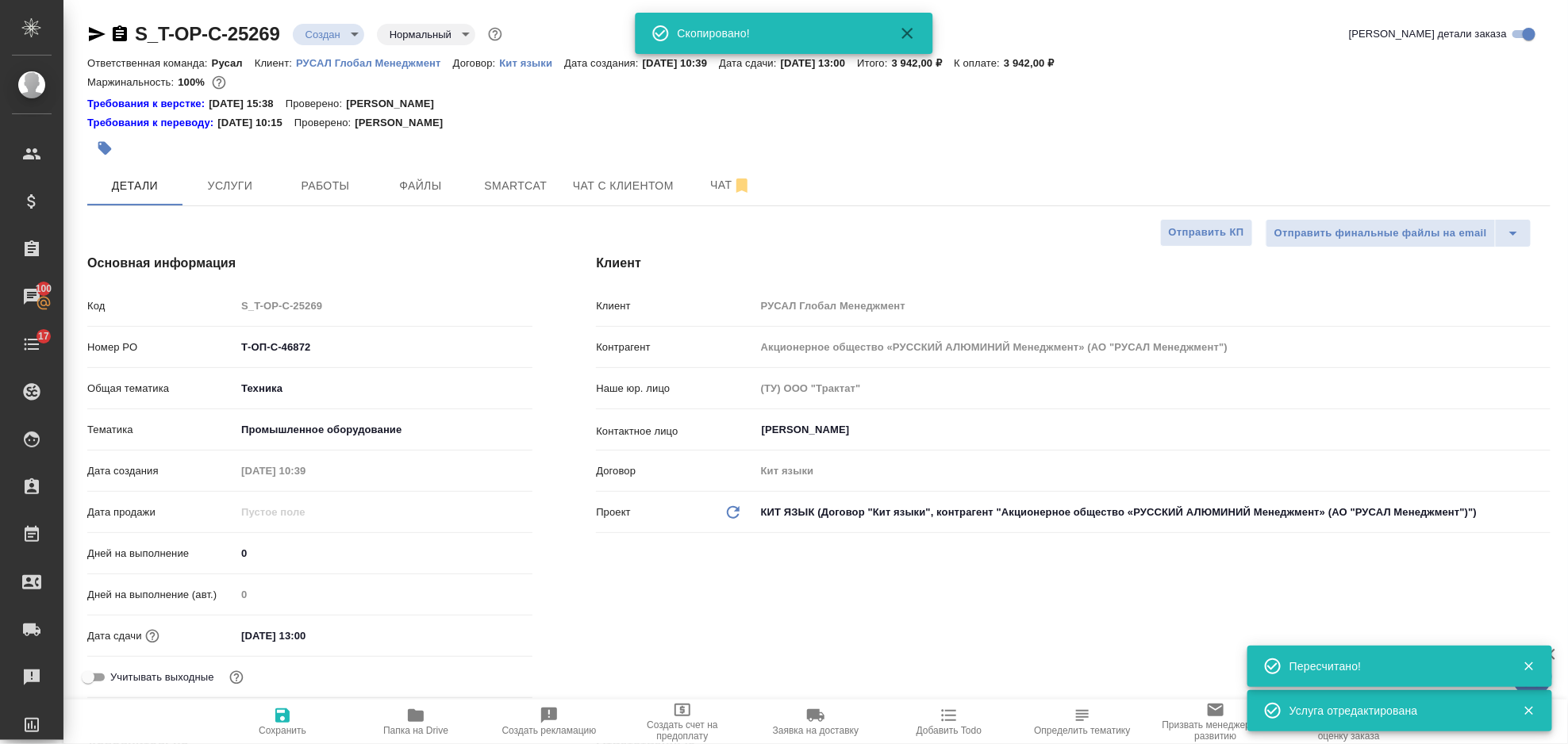
type textarea "x"
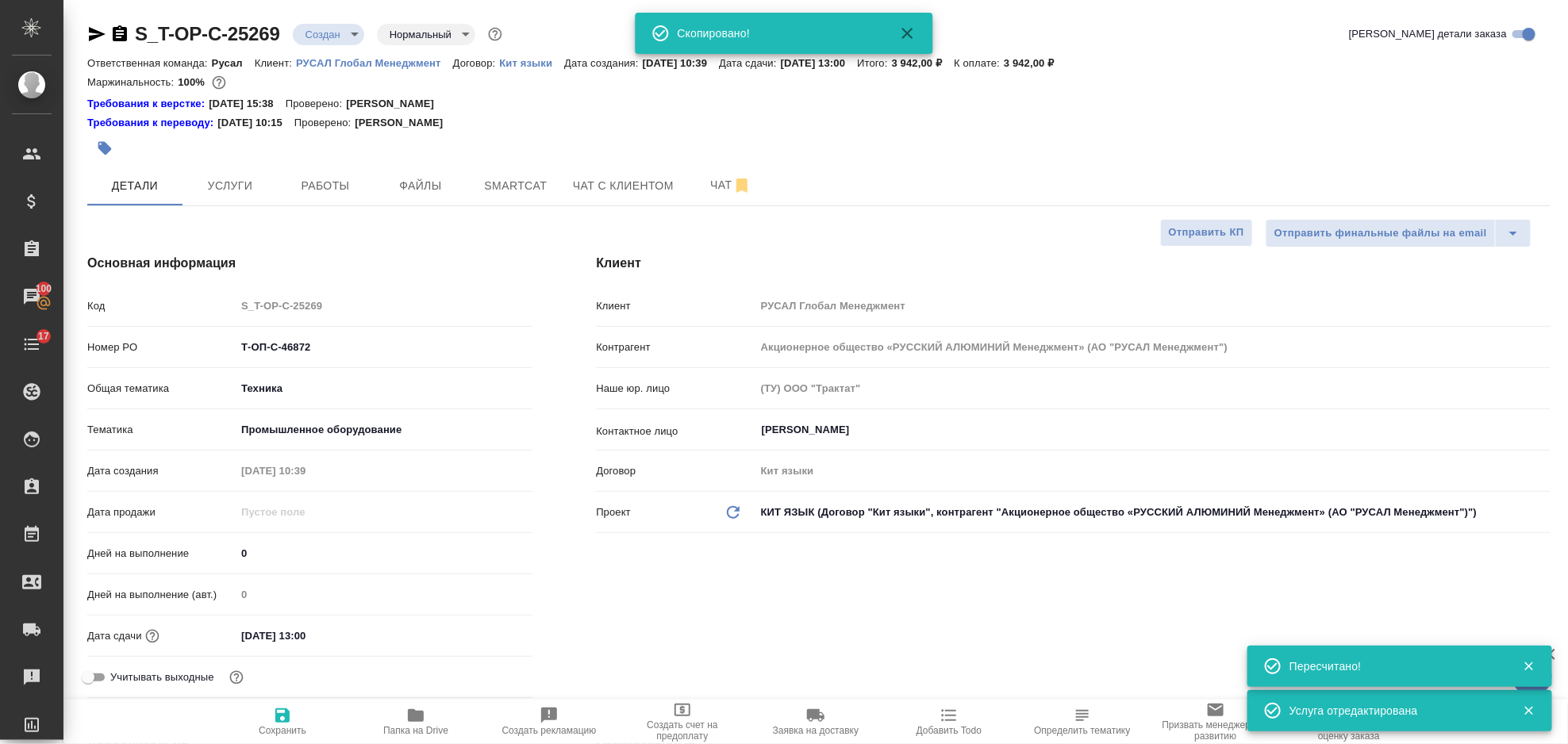
type textarea "x"
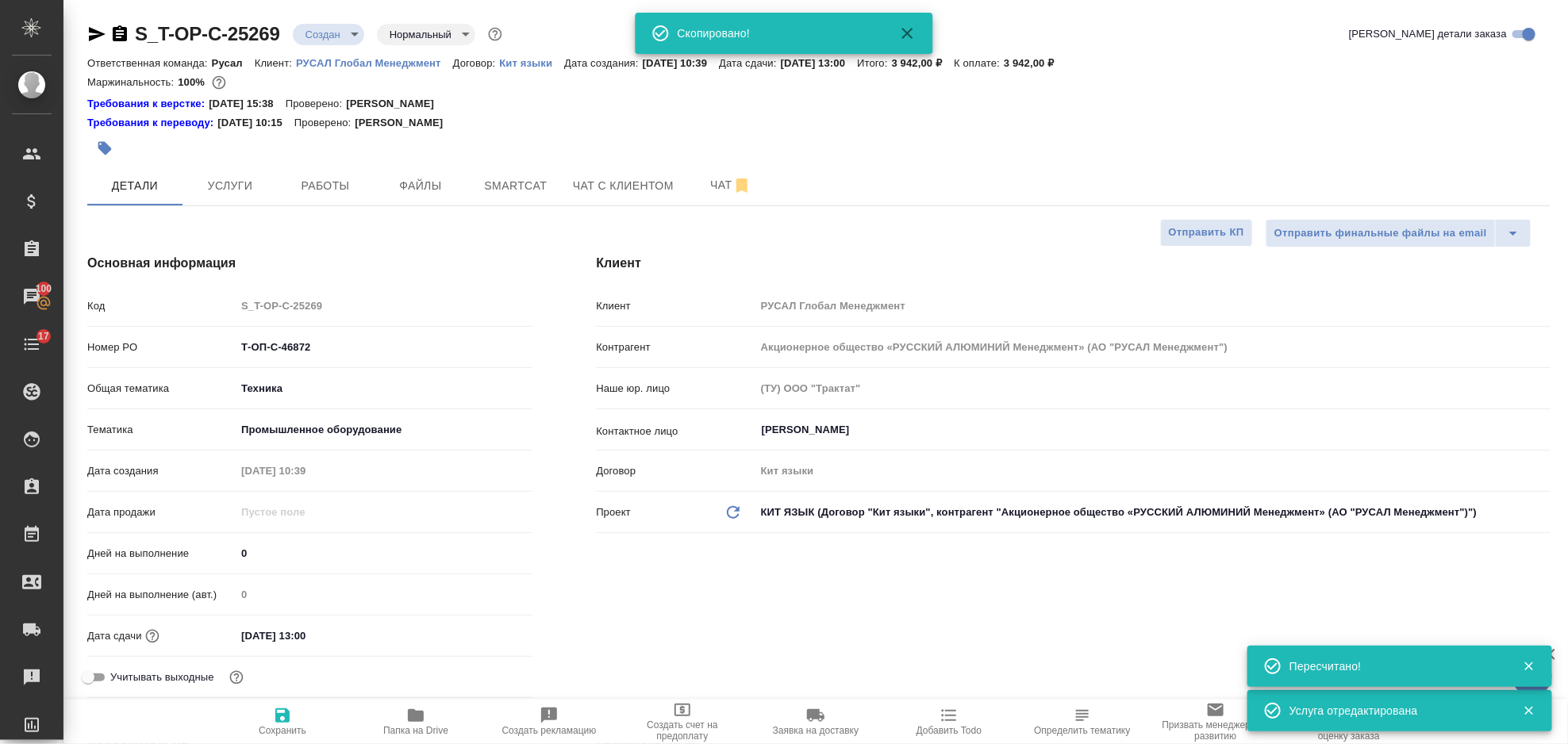
type textarea "x"
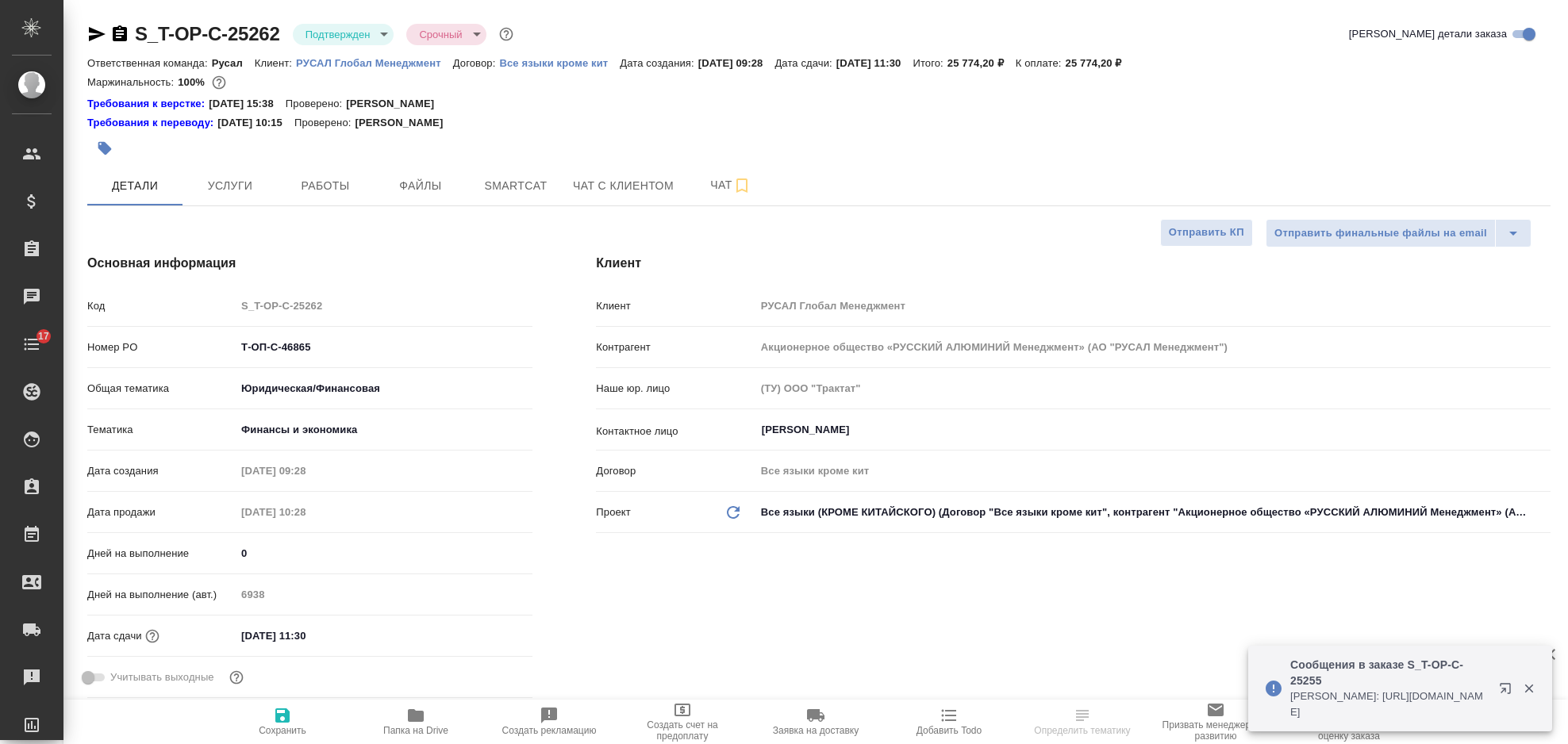
select select "RU"
click at [427, 720] on span "Папка на Drive" at bounding box center [415, 720] width 114 height 30
select select "RU"
type textarea "x"
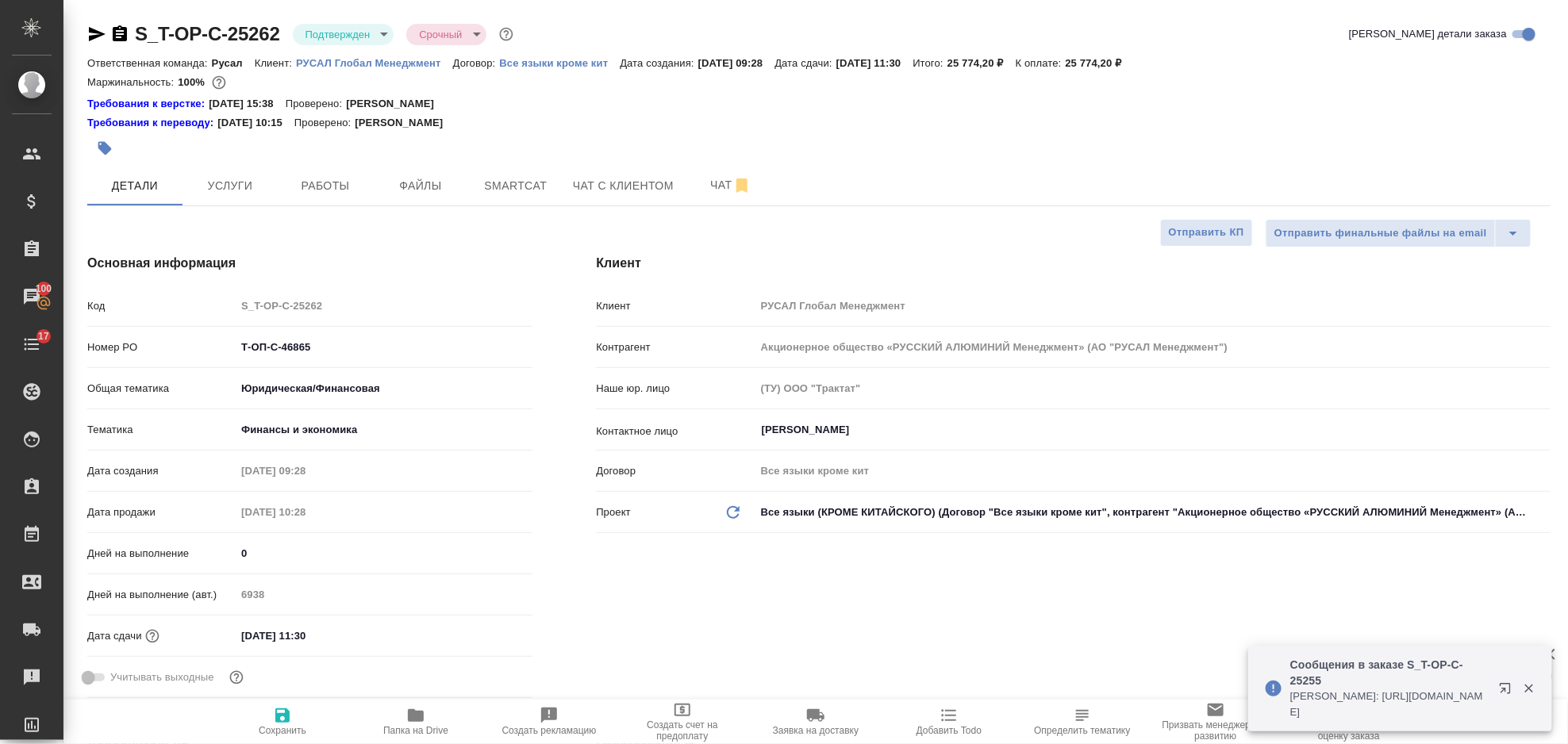
type textarea "x"
click at [319, 622] on div "Дата сдачи [DATE] 11:30" at bounding box center [309, 636] width 445 height 27
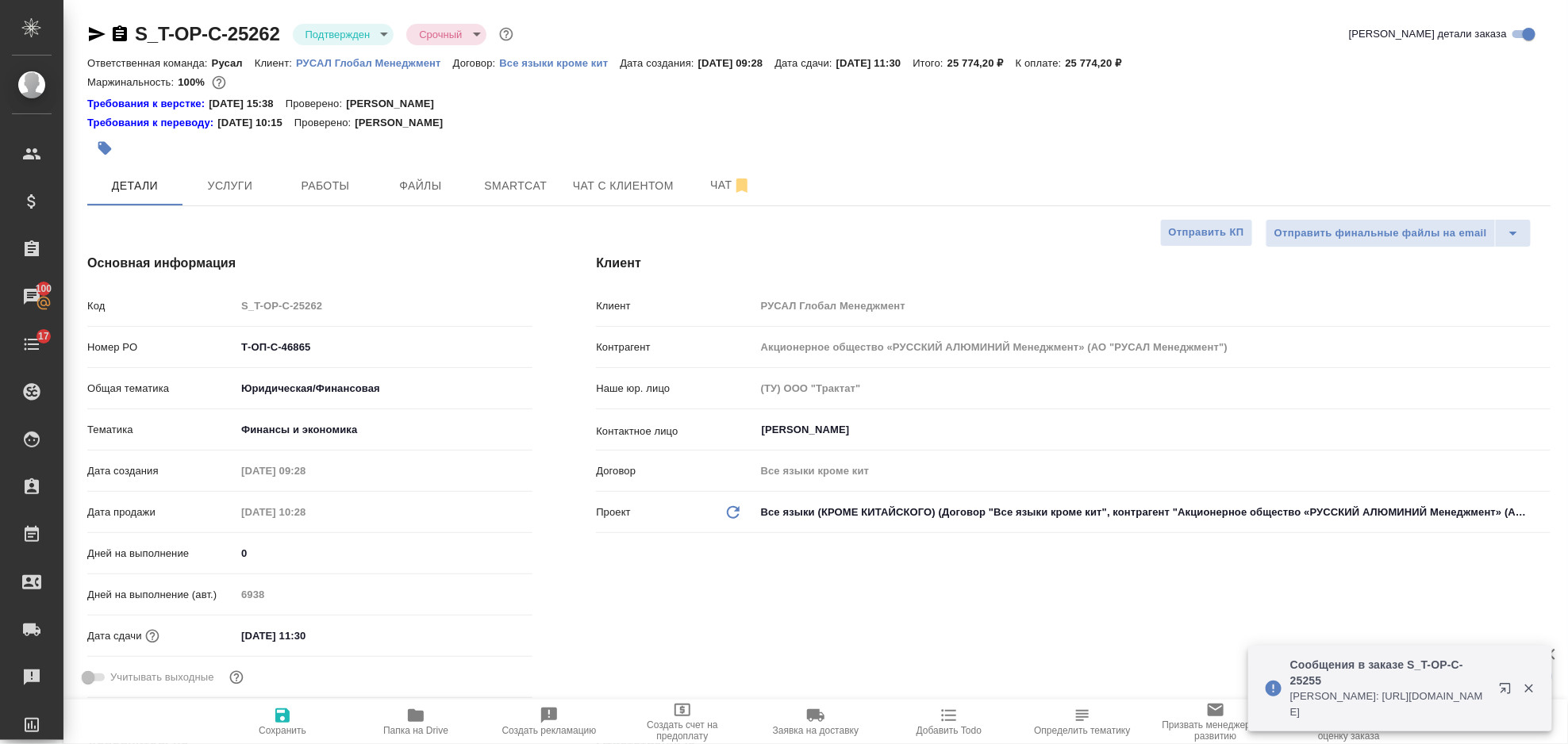
click at [335, 640] on input "[DATE] 11:30" at bounding box center [304, 635] width 138 height 23
click at [480, 638] on icon "button" at bounding box center [486, 634] width 15 height 16
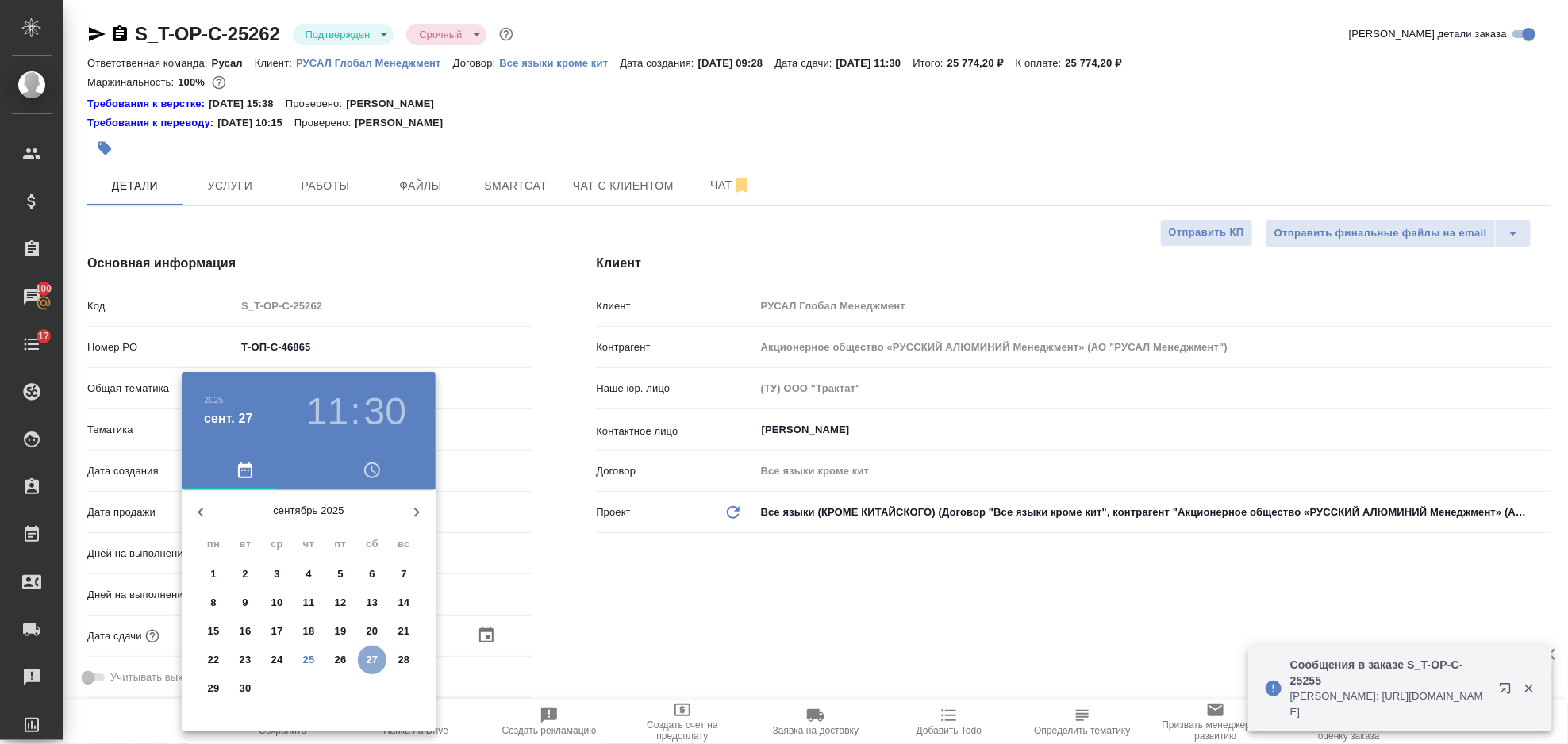
click at [375, 659] on p "27" at bounding box center [372, 660] width 12 height 16
type textarea "x"
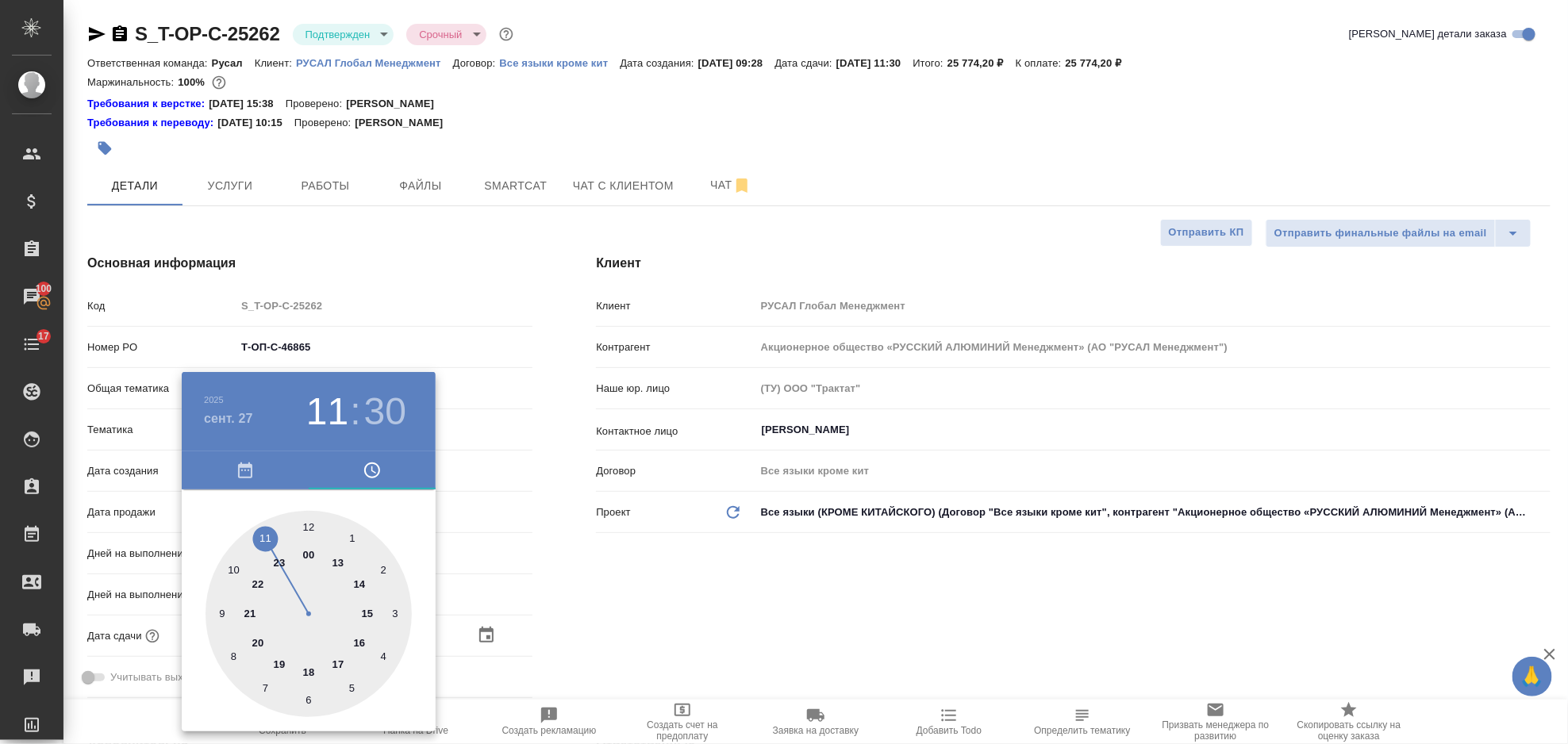
click at [335, 660] on div at bounding box center [308, 614] width 206 height 206
type input "[DATE] 17:30"
type textarea "x"
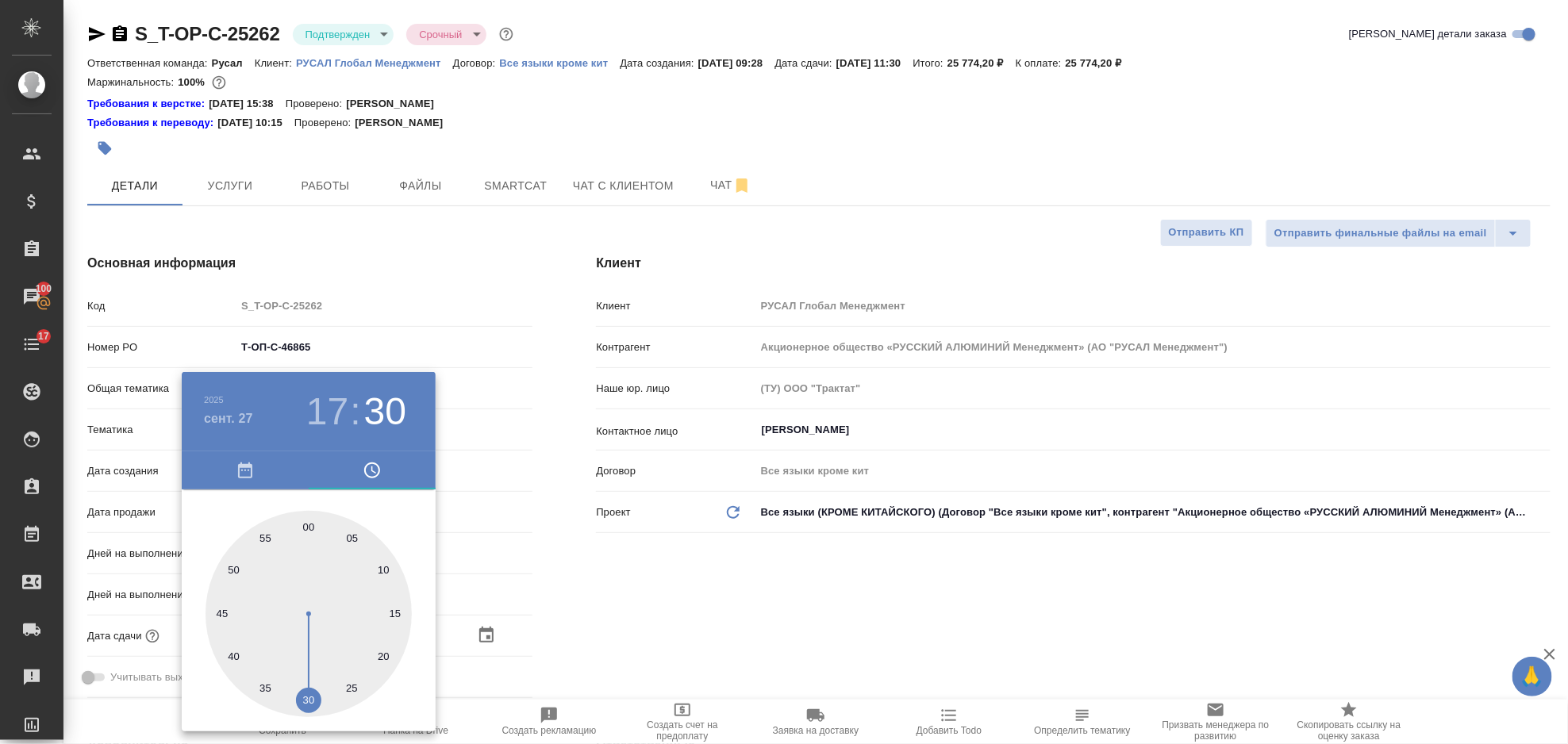
click at [305, 530] on div at bounding box center [308, 614] width 206 height 206
type input "[DATE] 17:00"
type textarea "x"
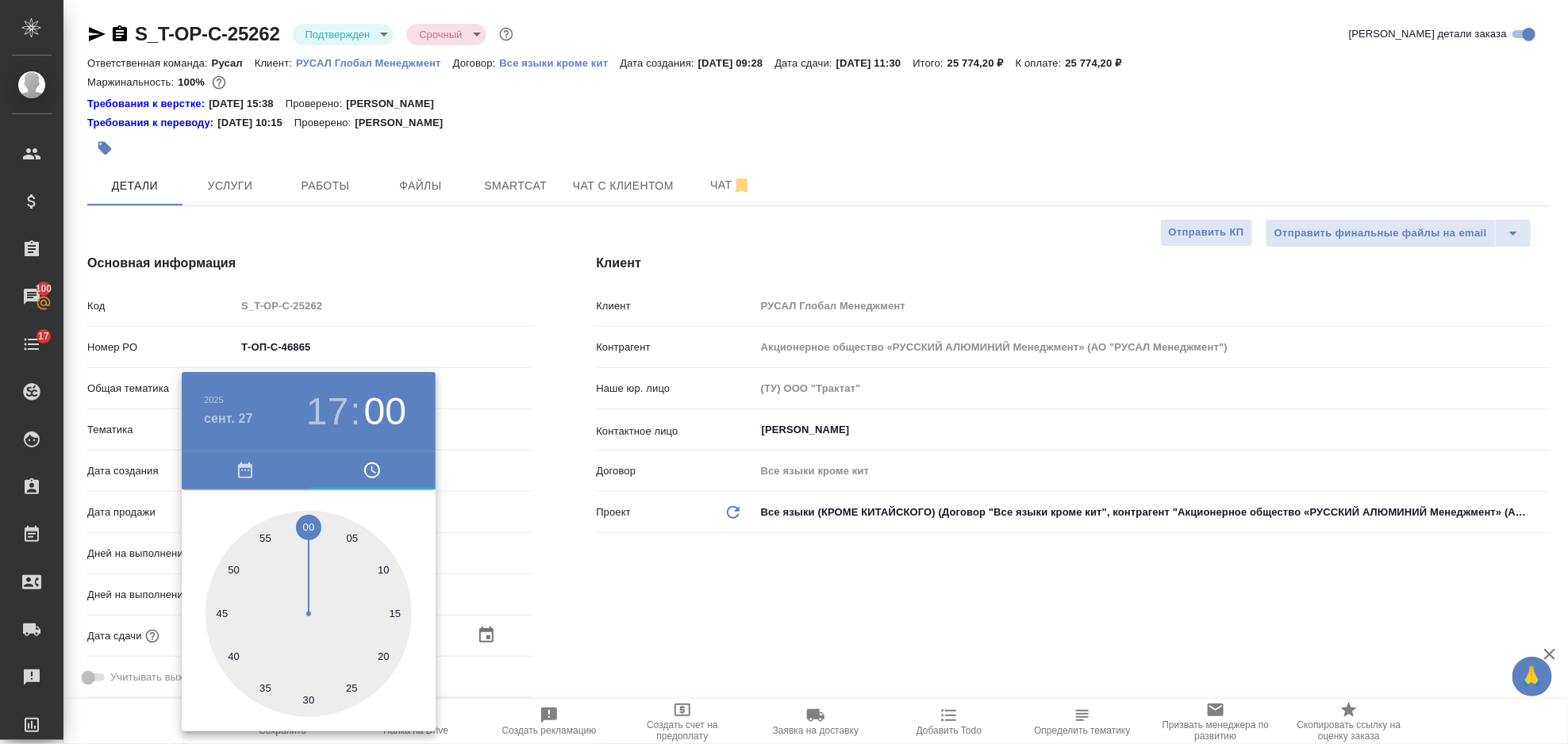
click at [854, 600] on div at bounding box center [784, 372] width 1568 height 744
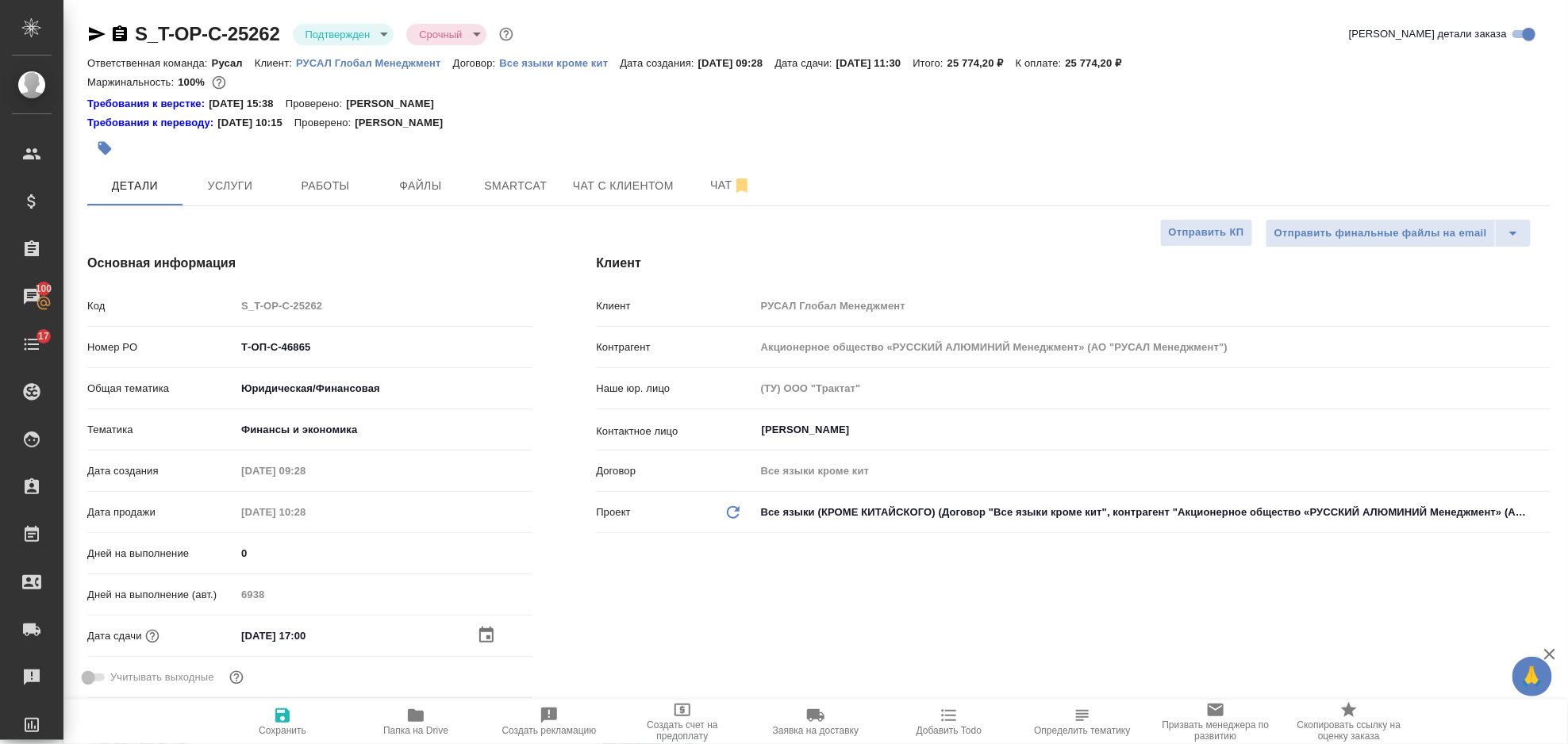
click at [285, 706] on button "Сохранить" at bounding box center [283, 721] width 134 height 44
type textarea "x"
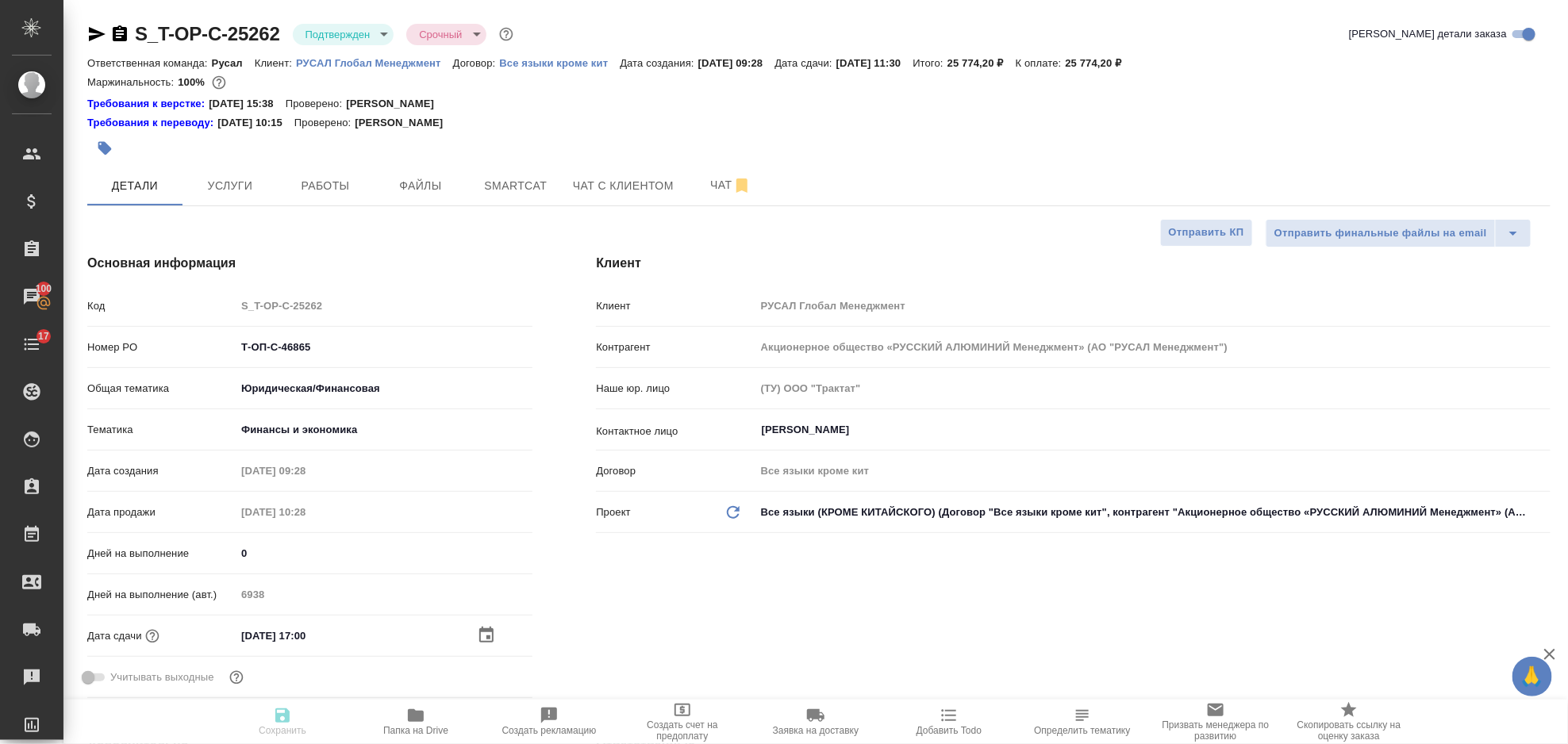
type textarea "x"
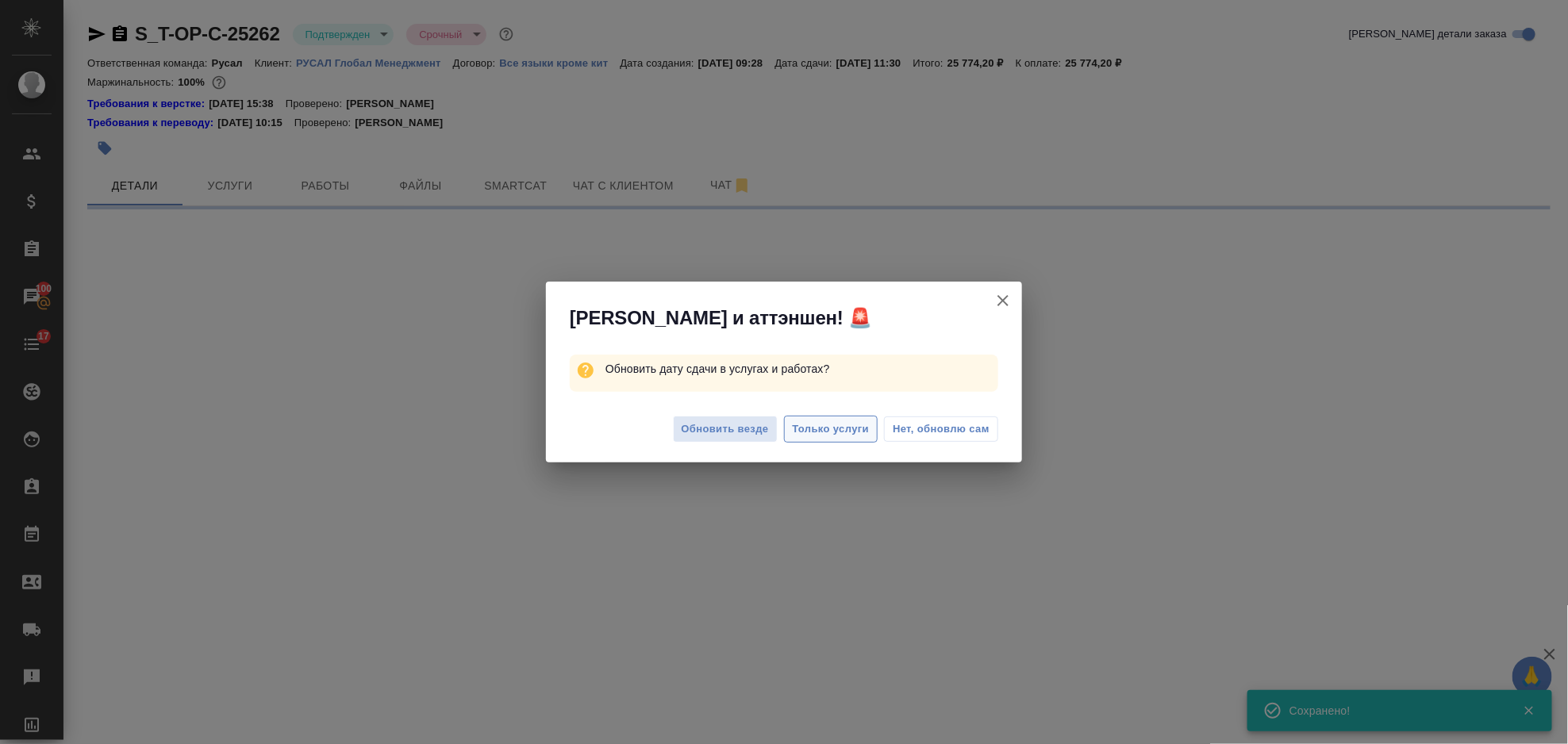
click at [812, 431] on span "Только услуги" at bounding box center [832, 429] width 77 height 19
select select "RU"
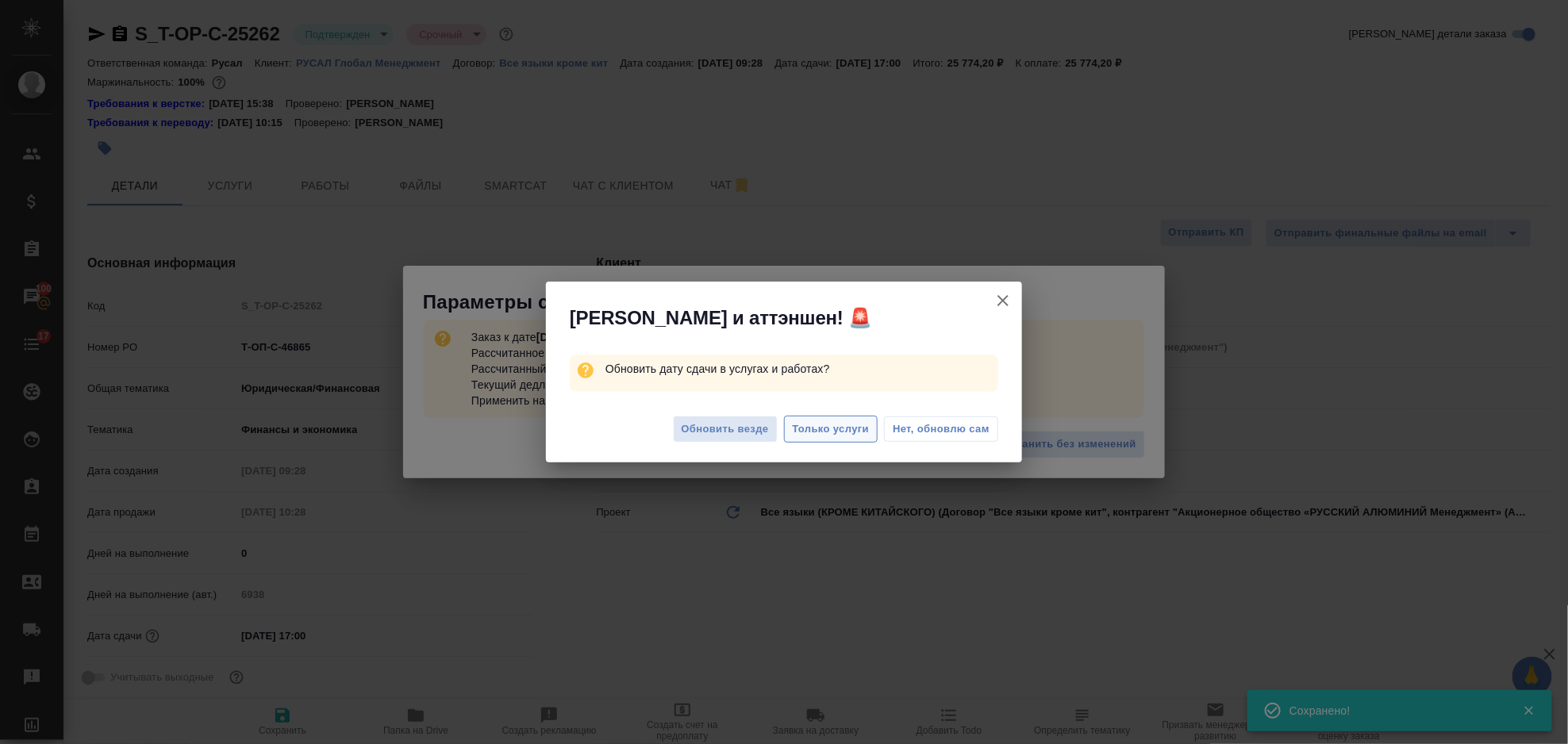
type textarea "x"
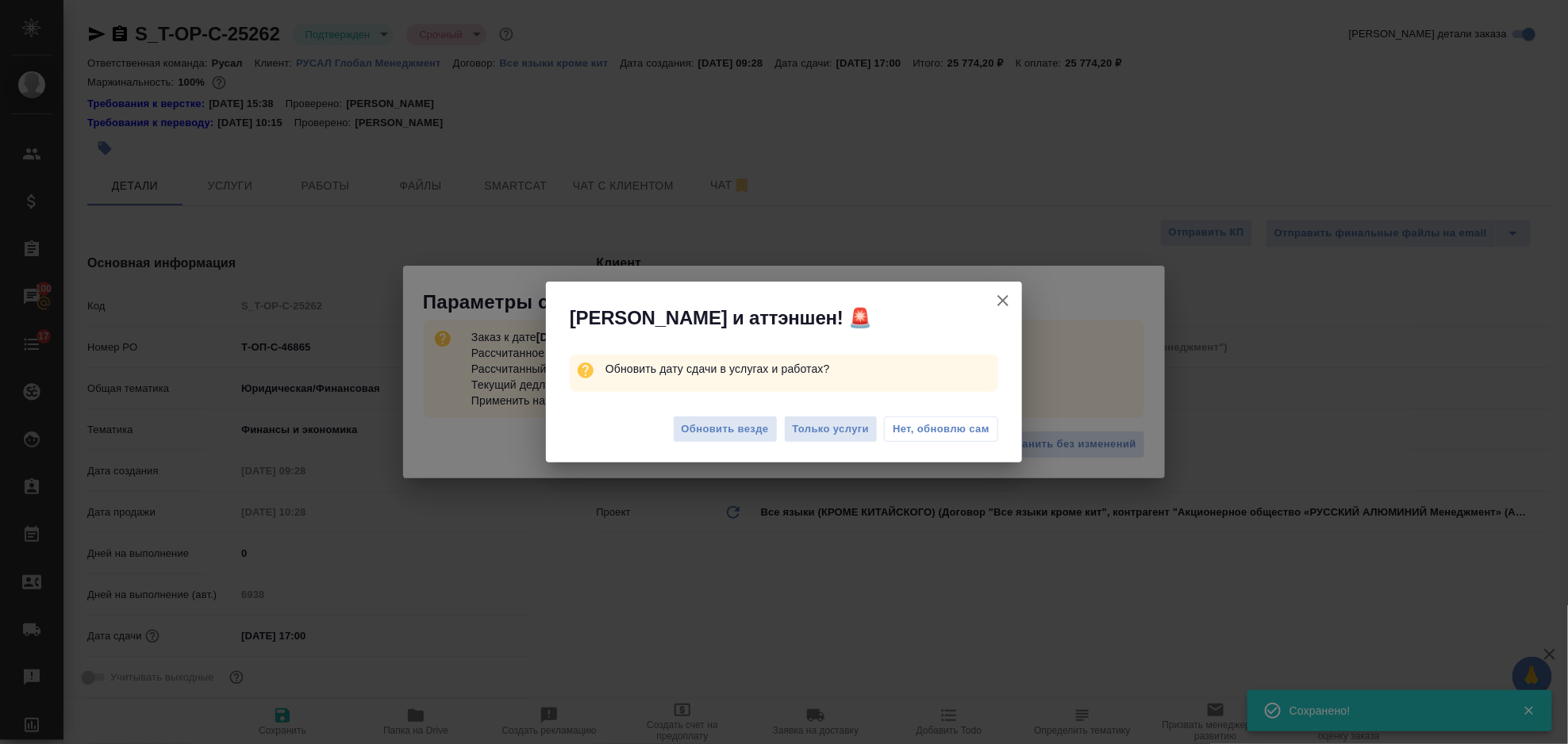
type textarea "x"
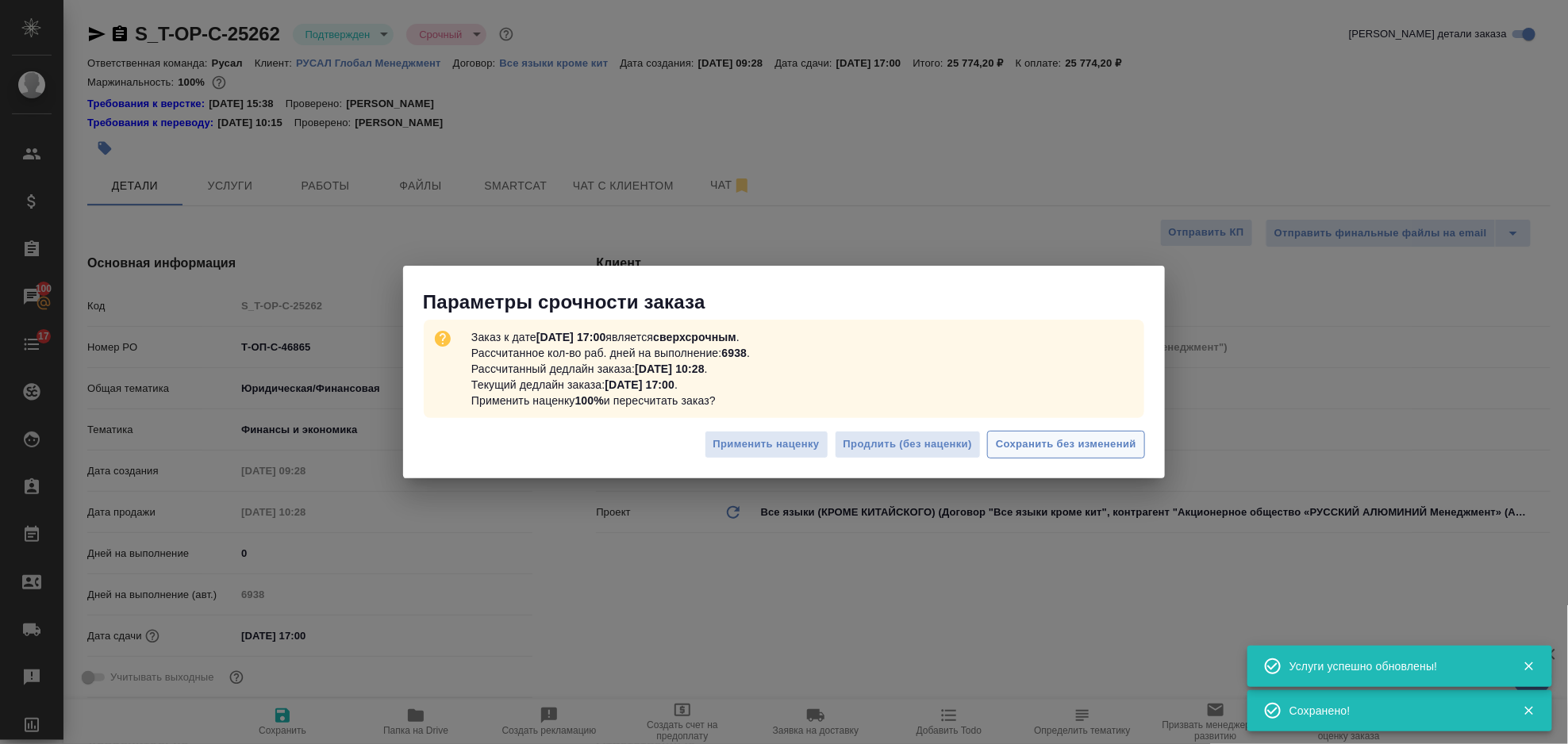
click at [1041, 445] on span "Сохранить без изменений" at bounding box center [1065, 445] width 140 height 19
type textarea "x"
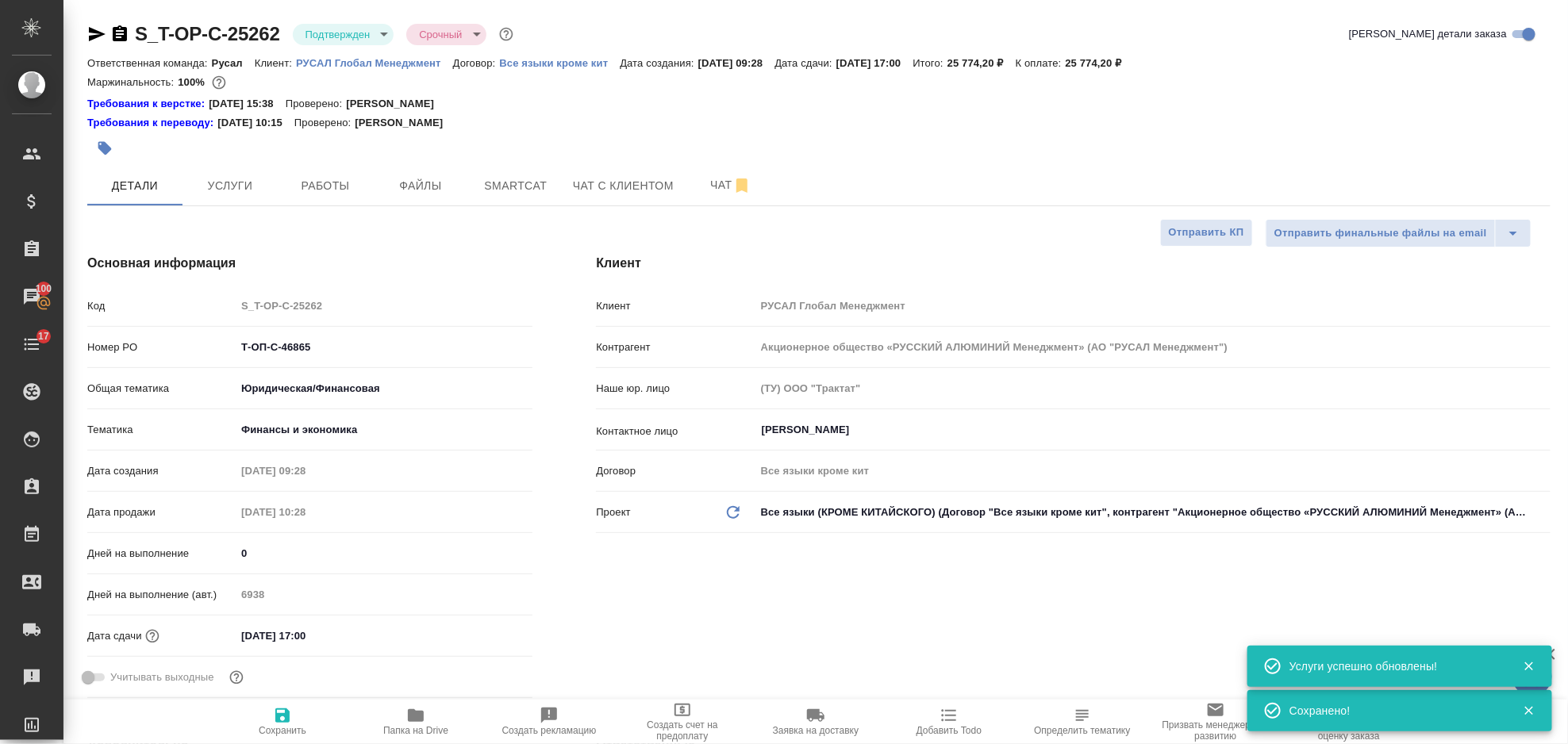
type textarea "x"
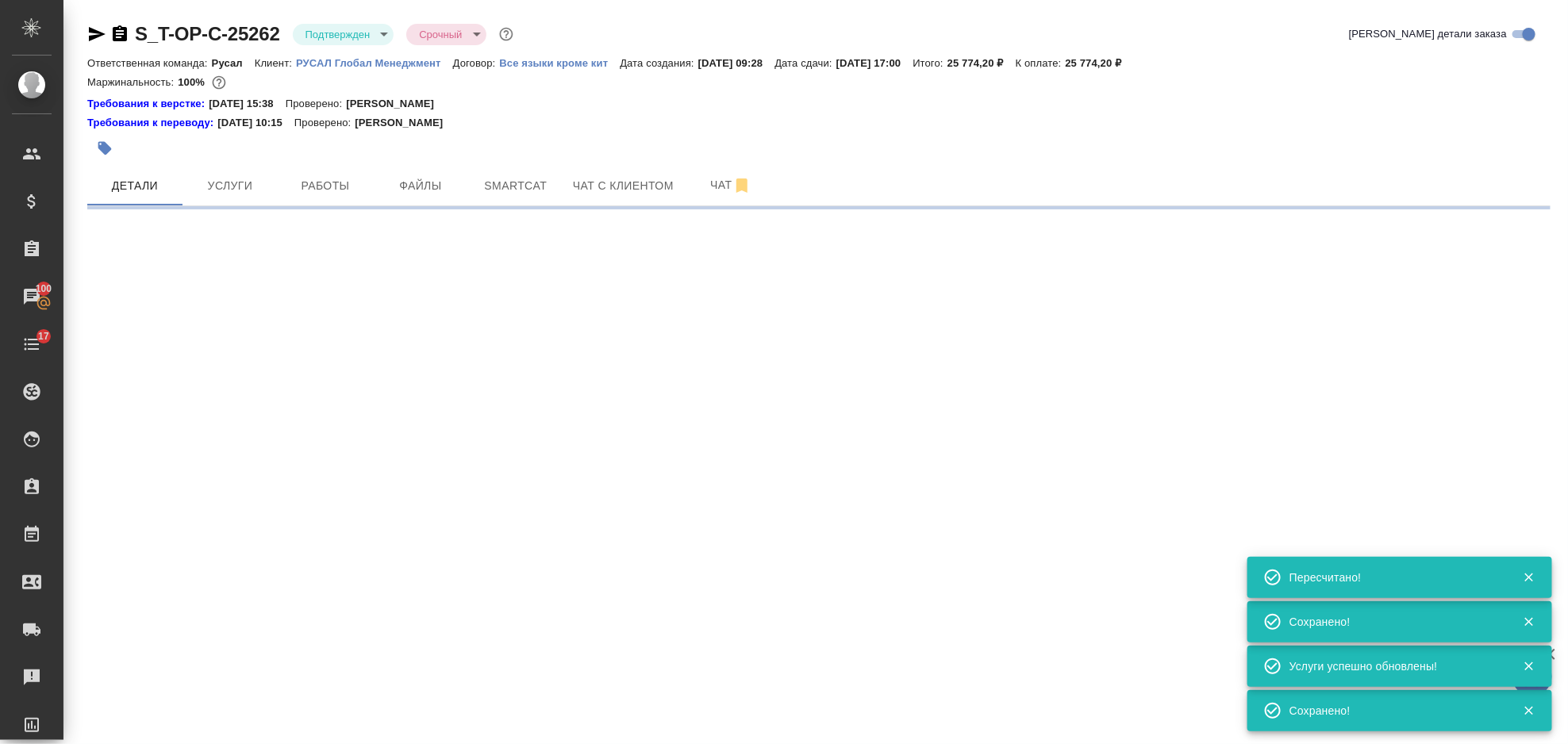
select select "RU"
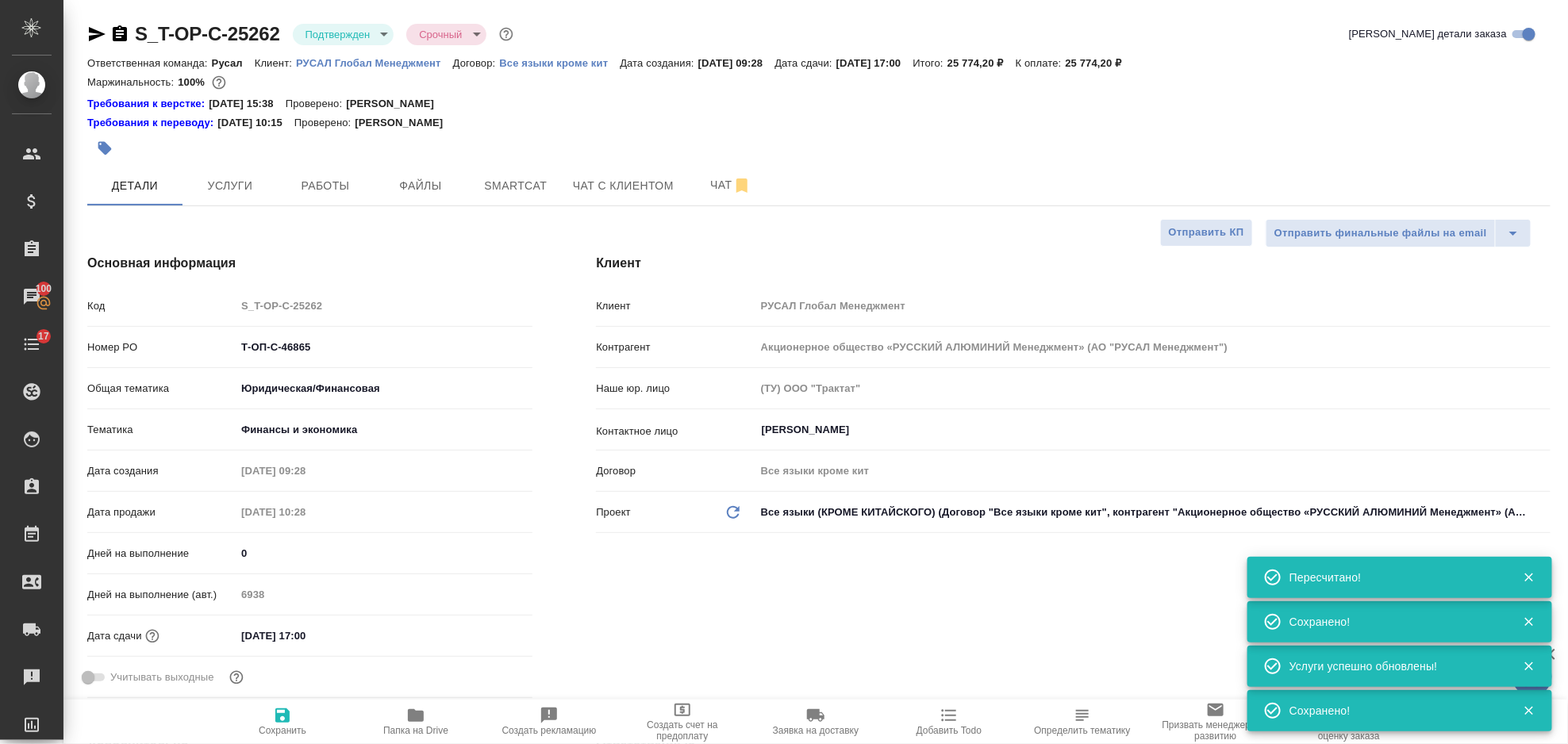
type textarea "x"
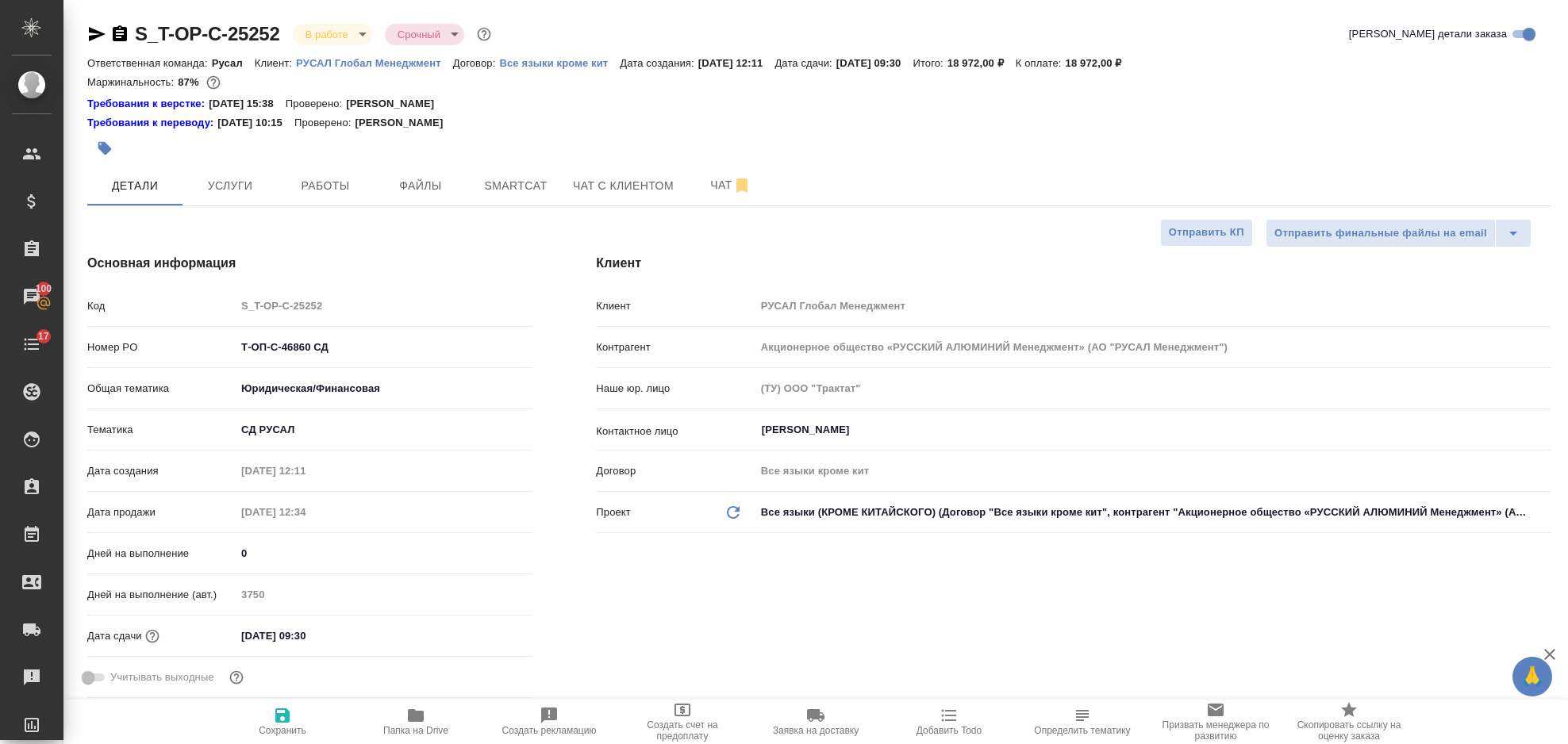
select select "RU"
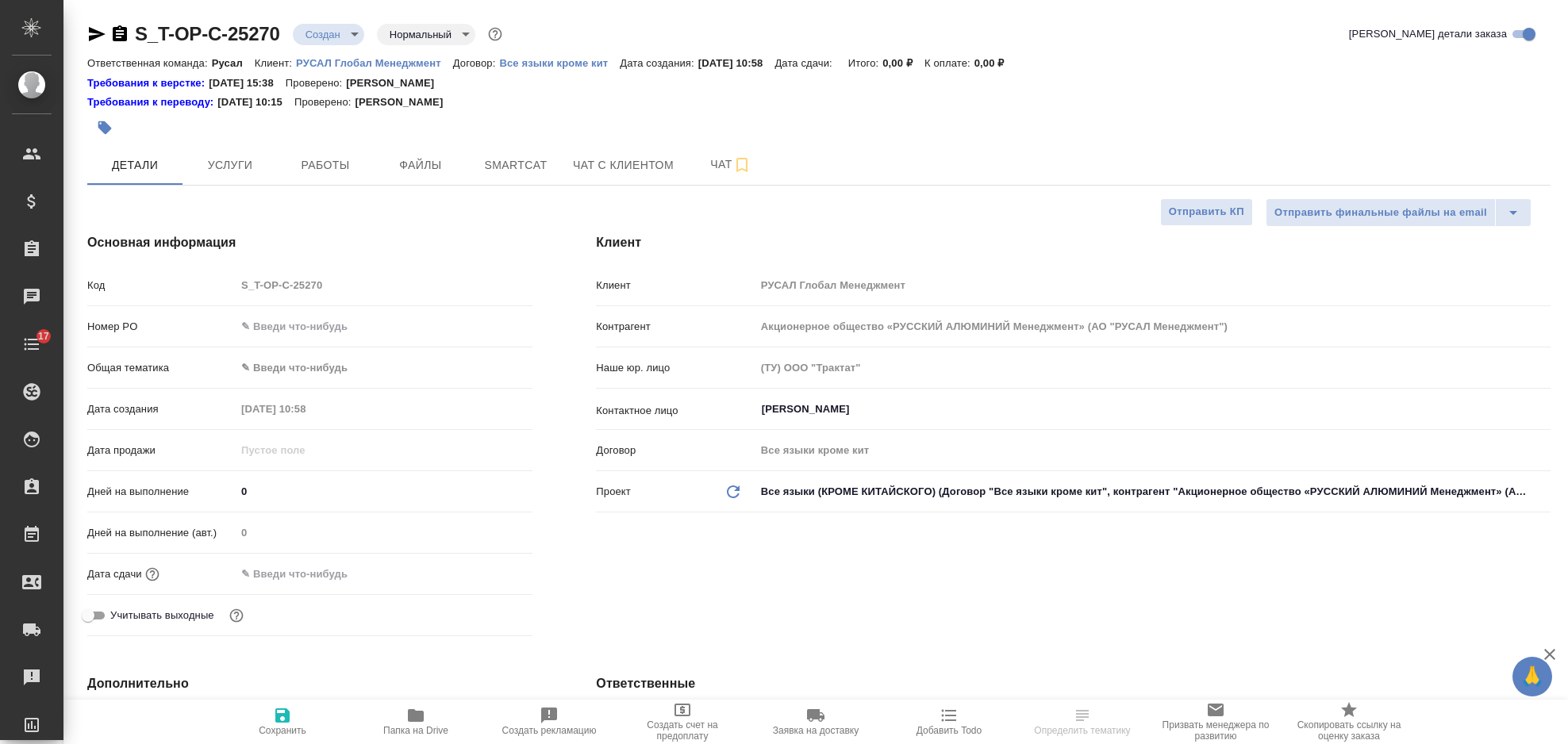
select select "RU"
drag, startPoint x: 265, startPoint y: 321, endPoint x: 273, endPoint y: 318, distance: 8.5
click at [266, 321] on input "text" at bounding box center [384, 326] width 297 height 23
paste input "Т-ОП-С-46873"
type input "Т-ОП-С-46873"
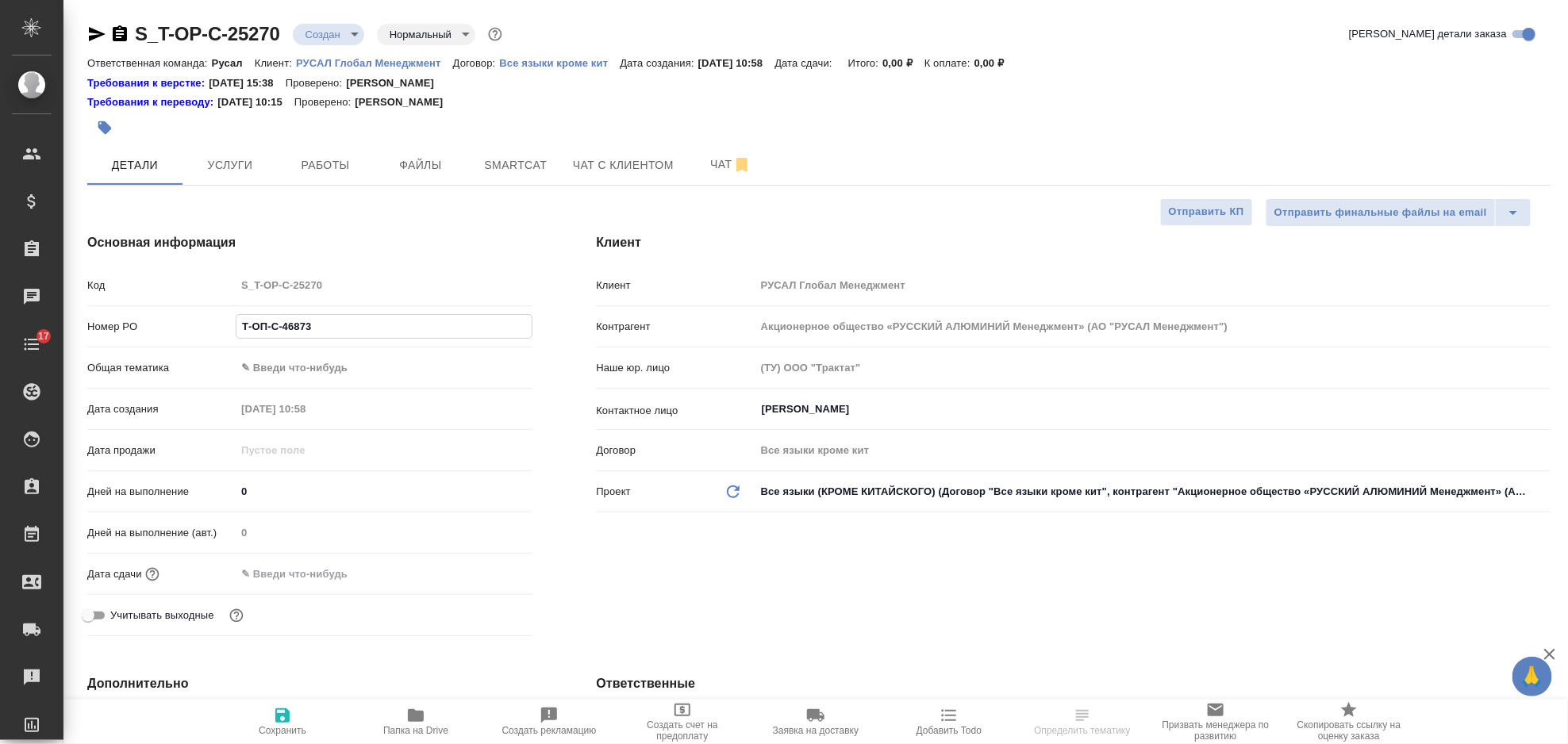
click at [301, 381] on body "🙏 .cls-1 fill:#fff; AWATERA Gorlenko Yuliua Клиенты Спецификации Заказы Чаты 17…" at bounding box center [784, 372] width 1568 height 744
drag, startPoint x: 347, startPoint y: 528, endPoint x: 344, endPoint y: 503, distance: 25.2
click at [350, 528] on li "Юридическая/Финансовая" at bounding box center [384, 520] width 297 height 26
type input "yr-fn"
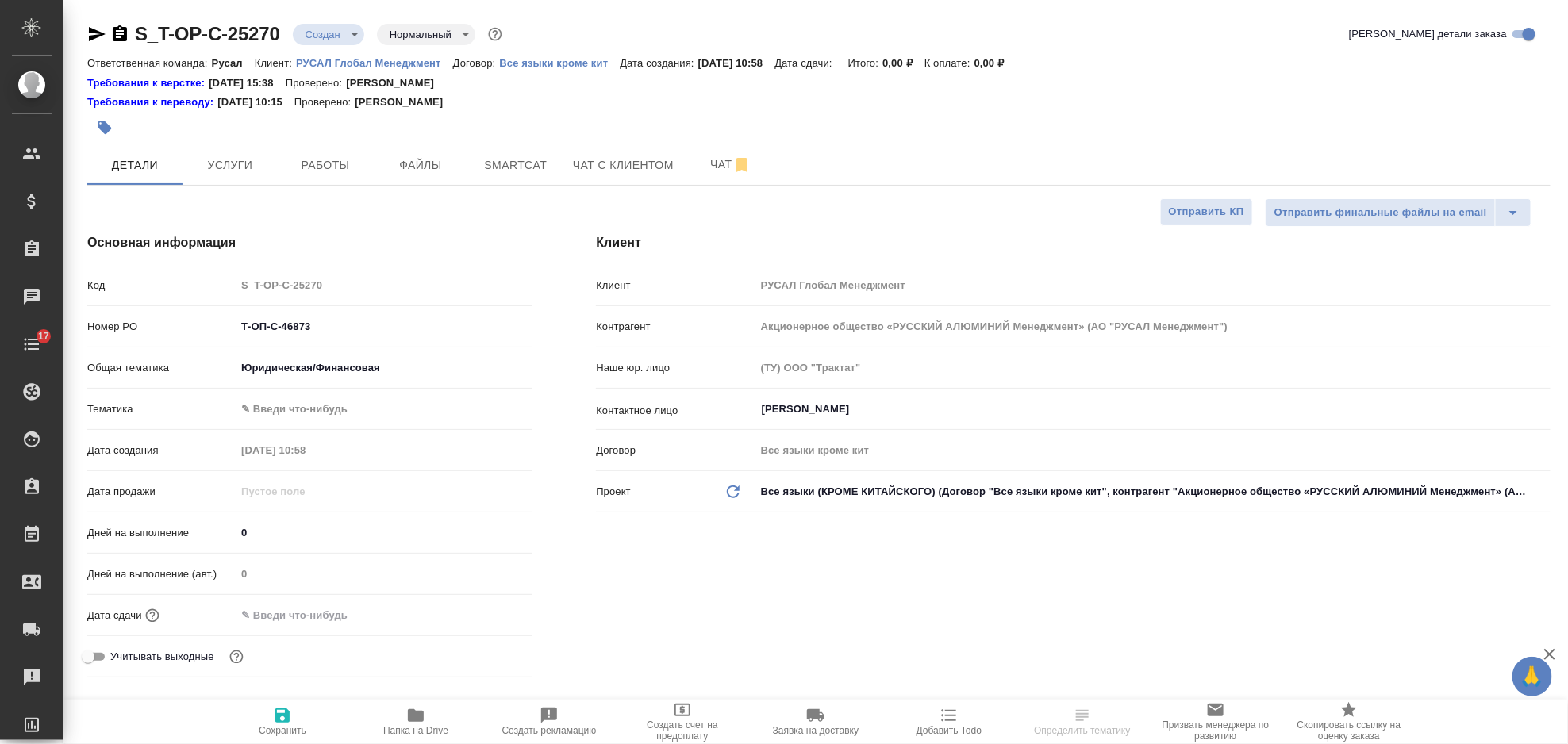
click at [308, 411] on body "🙏 .cls-1 fill:#fff; AWATERA Gorlenko Yuliua Клиенты Спецификации Заказы Чаты 17…" at bounding box center [784, 372] width 1568 height 744
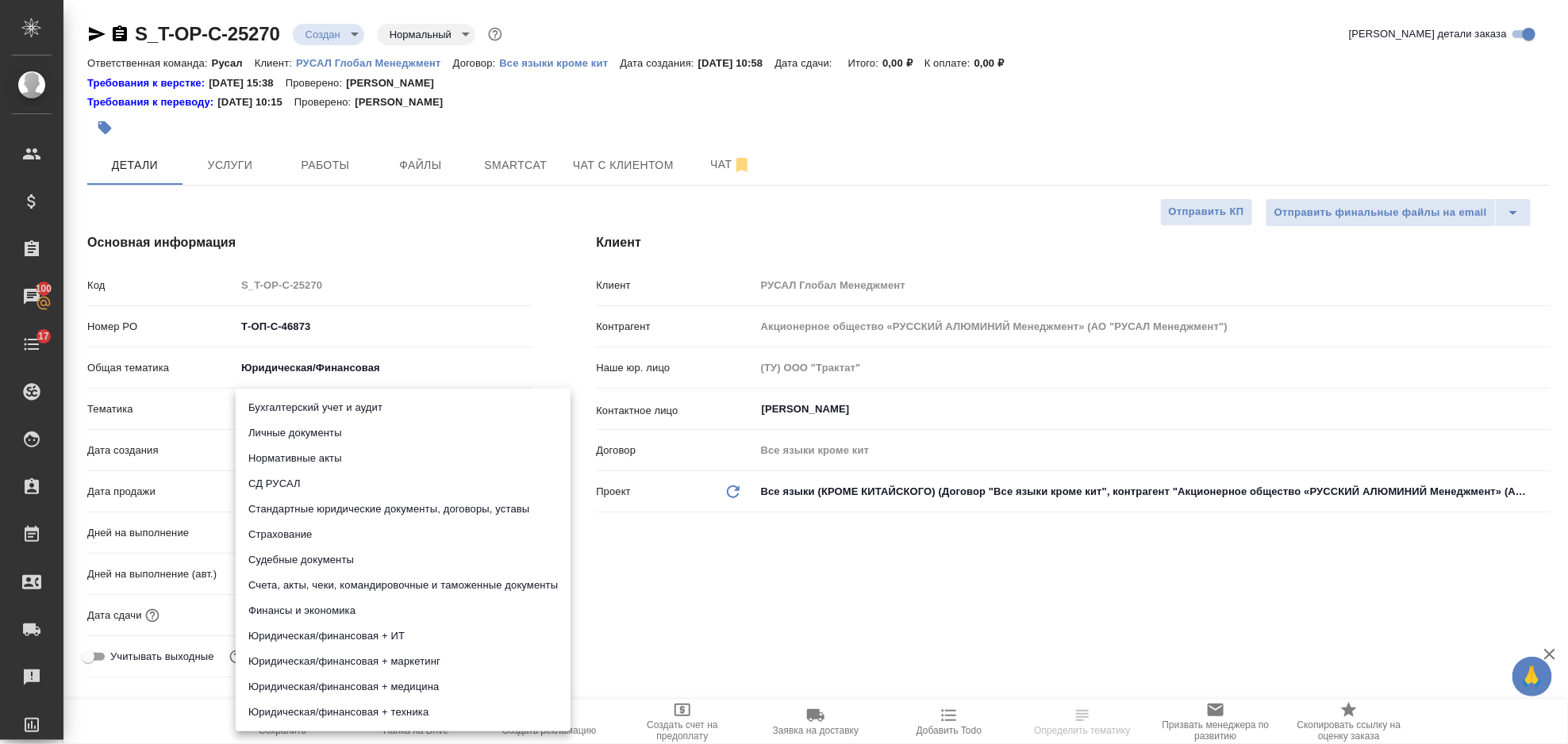
click at [401, 712] on li "Юридическая/финансовая + техника" at bounding box center [403, 713] width 335 height 26
type input "5a8b8b956a9677013d343e73"
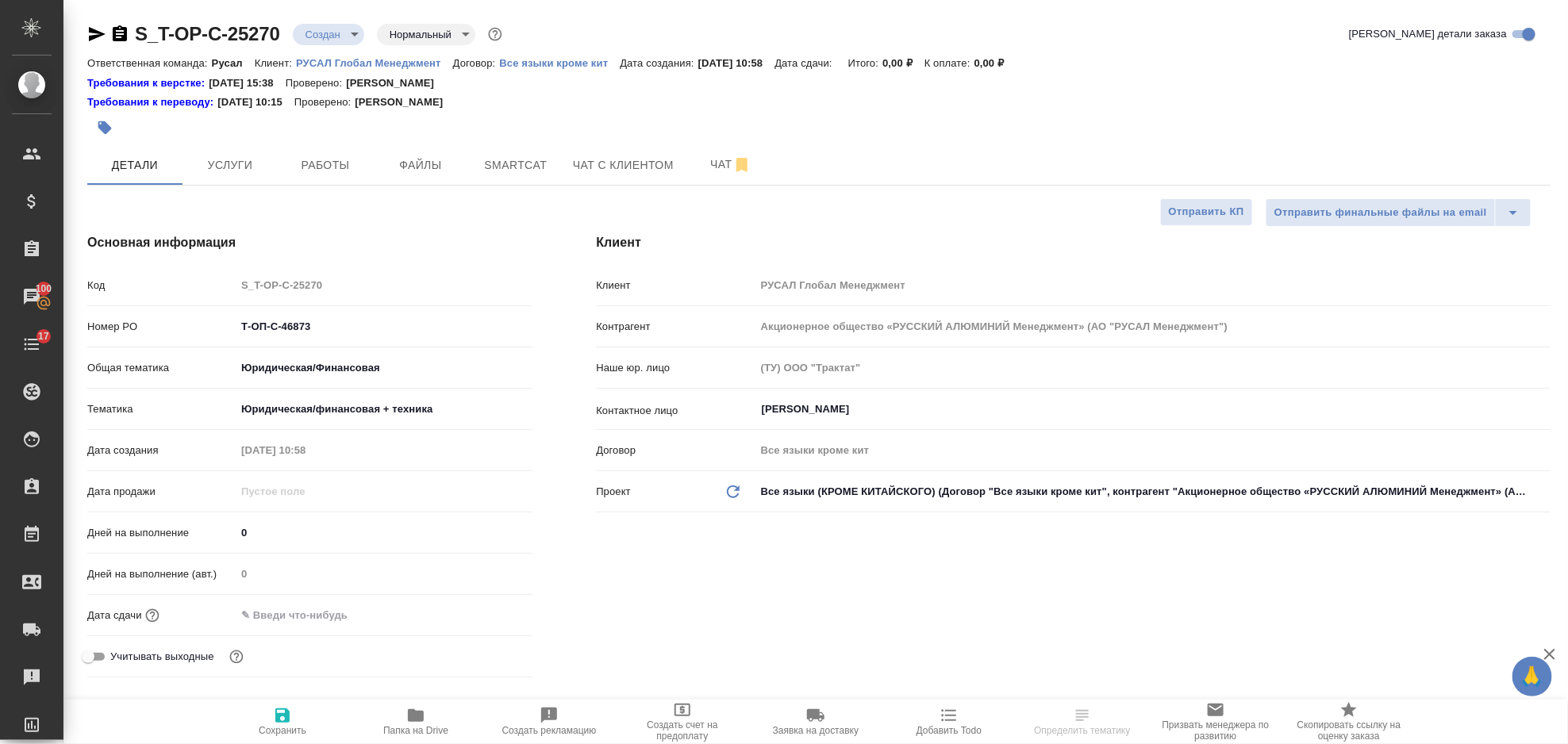
click at [325, 622] on input "text" at bounding box center [304, 614] width 138 height 23
click at [480, 617] on icon "button" at bounding box center [486, 613] width 15 height 16
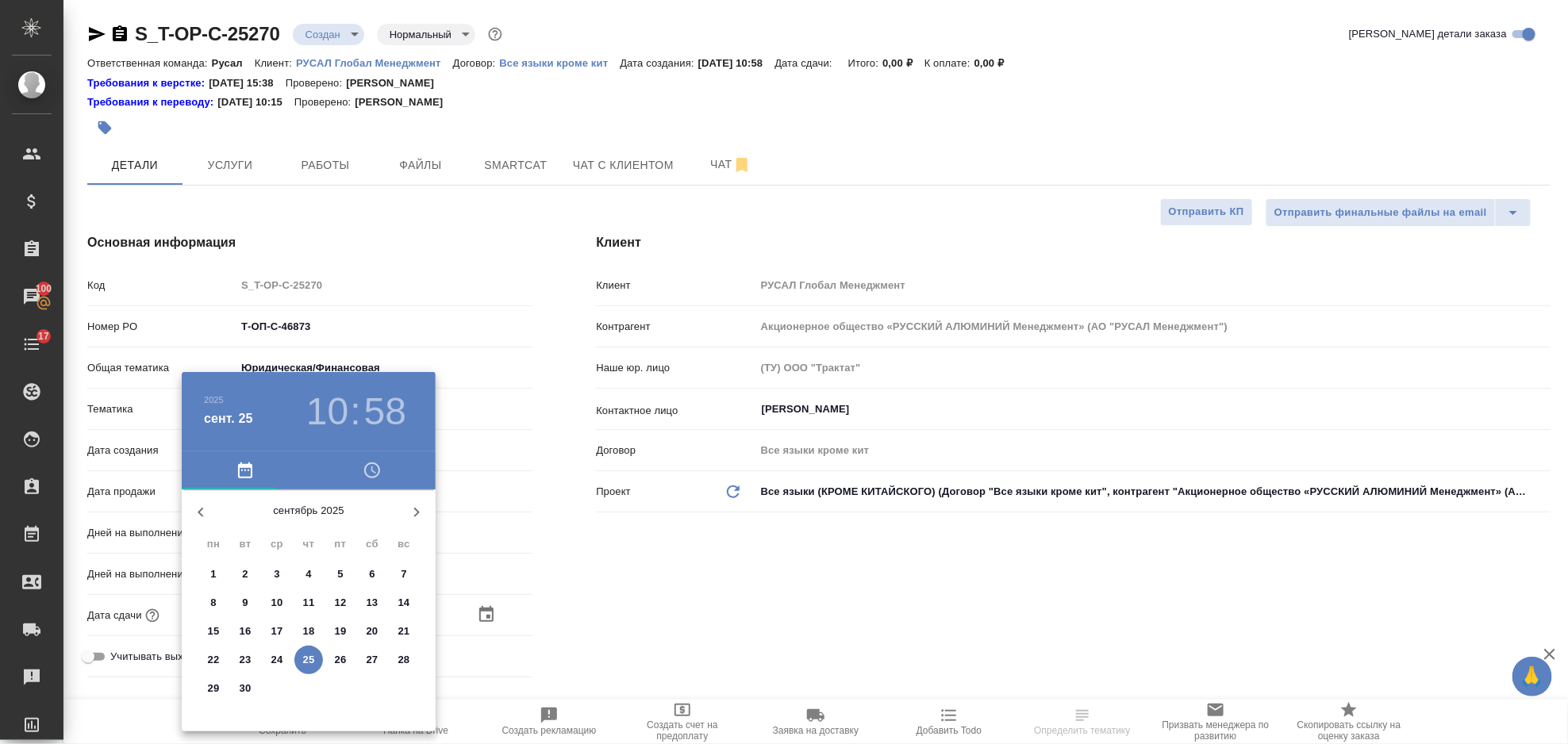
click at [332, 659] on div ".cls-1 fill:#fff; AWATERA Gorlenko Yuliua Клиенты Спецификации Заказы 100 Чаты …" at bounding box center [784, 372] width 1568 height 744
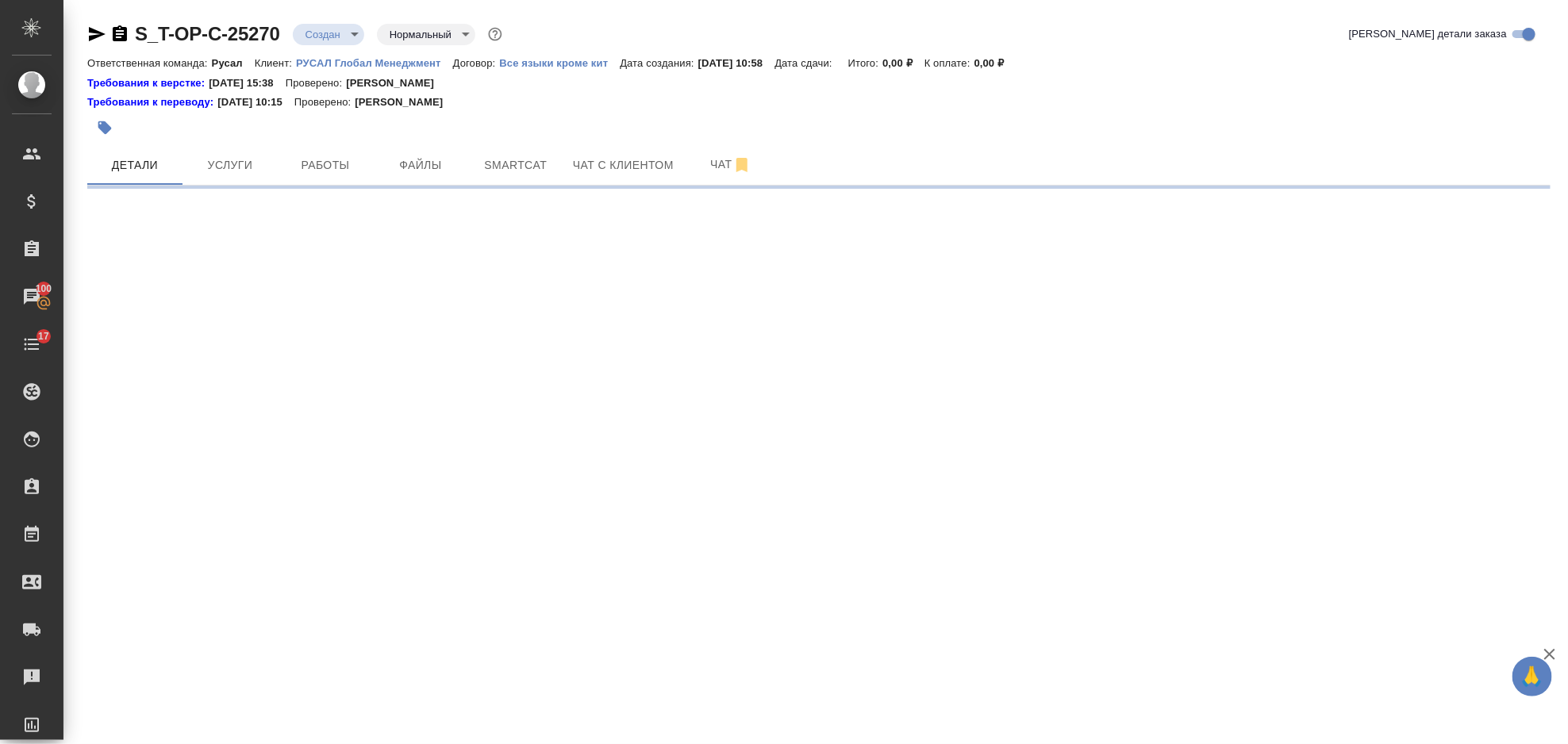
select select "RU"
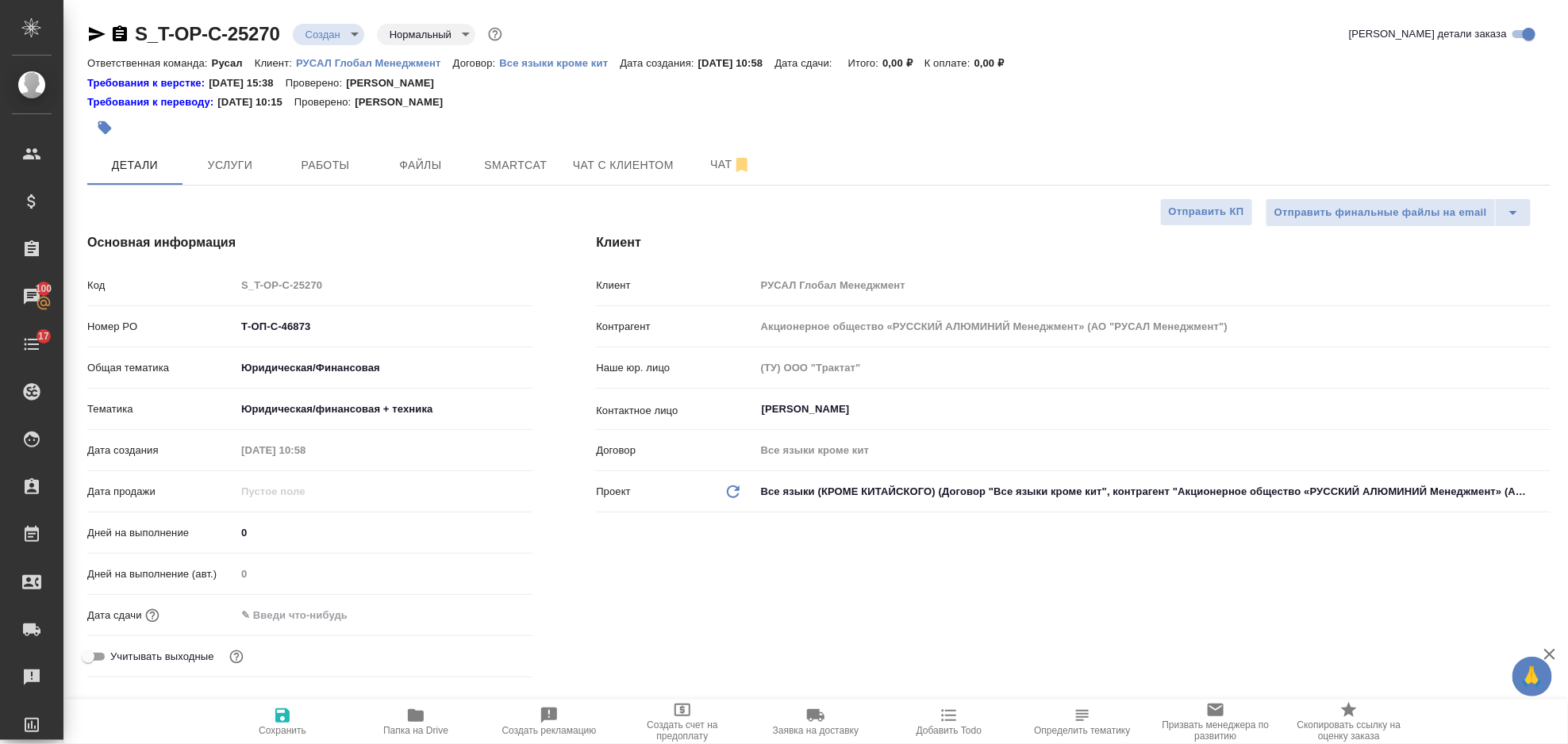
type textarea "x"
click at [354, 615] on input "text" at bounding box center [304, 614] width 138 height 23
click at [493, 621] on icon "button" at bounding box center [486, 613] width 19 height 19
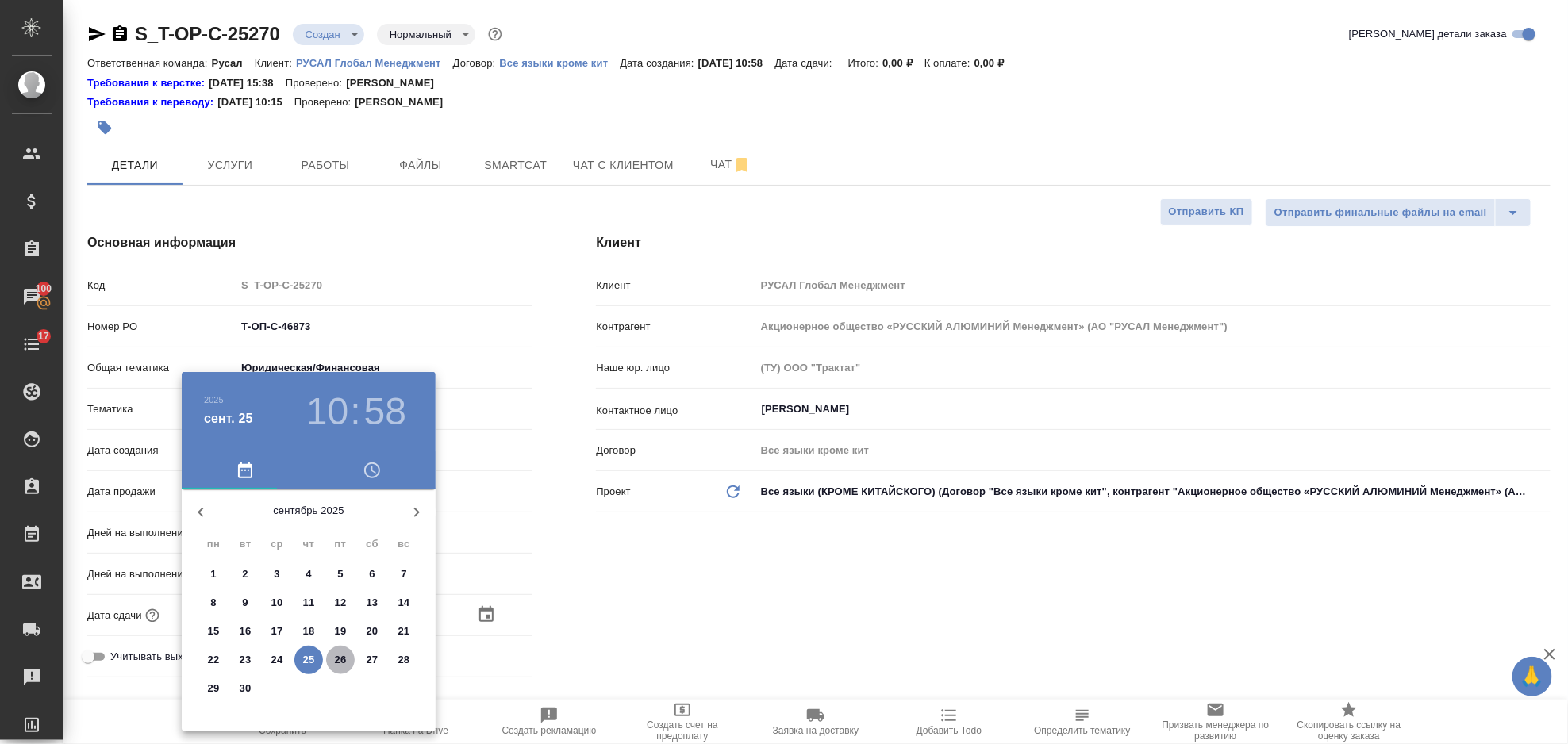
click at [337, 660] on p "26" at bounding box center [341, 660] width 12 height 16
type input "26.09.2025 10:58"
type textarea "x"
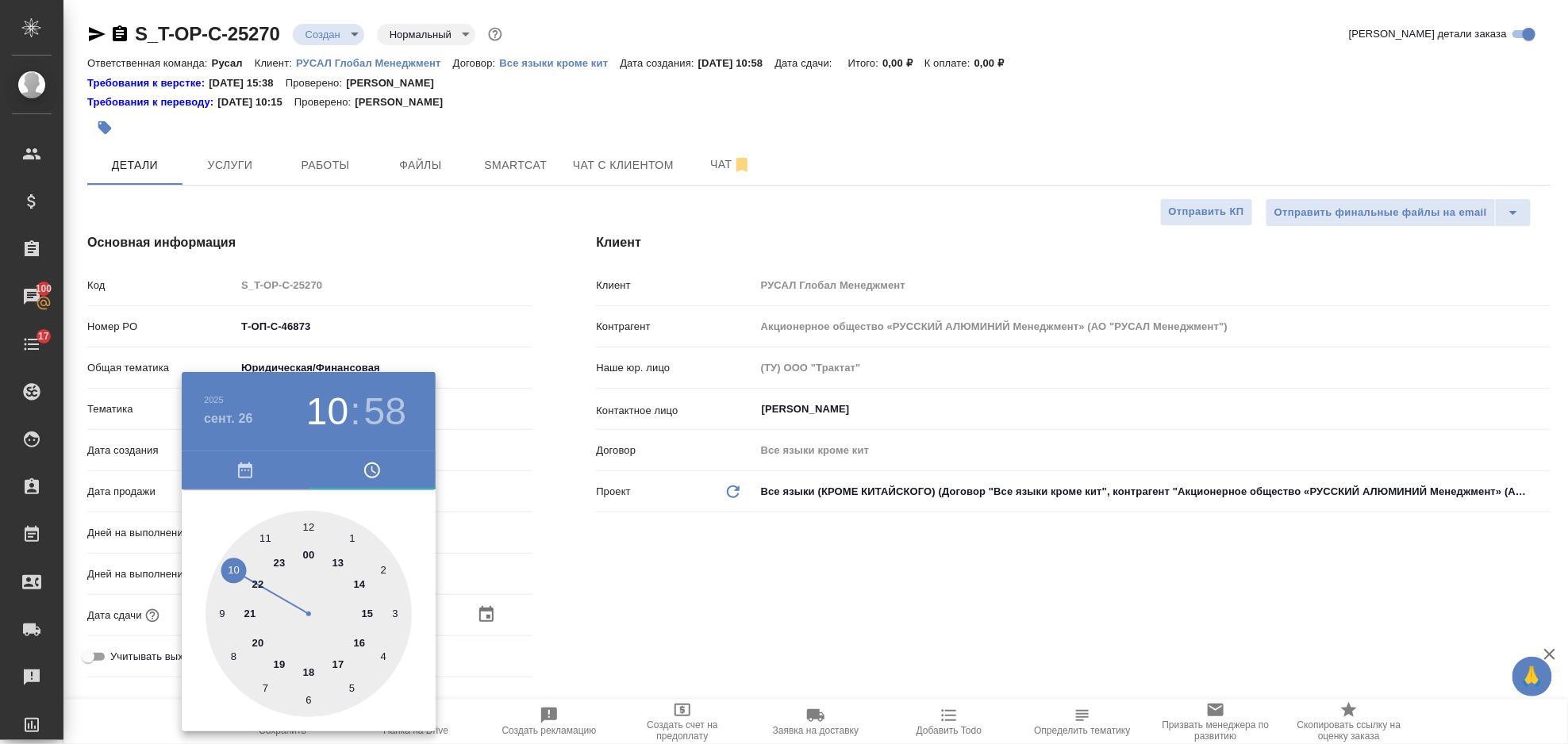
click at [312, 523] on div at bounding box center [308, 614] width 206 height 206
type input "26.09.2025 12:58"
type textarea "x"
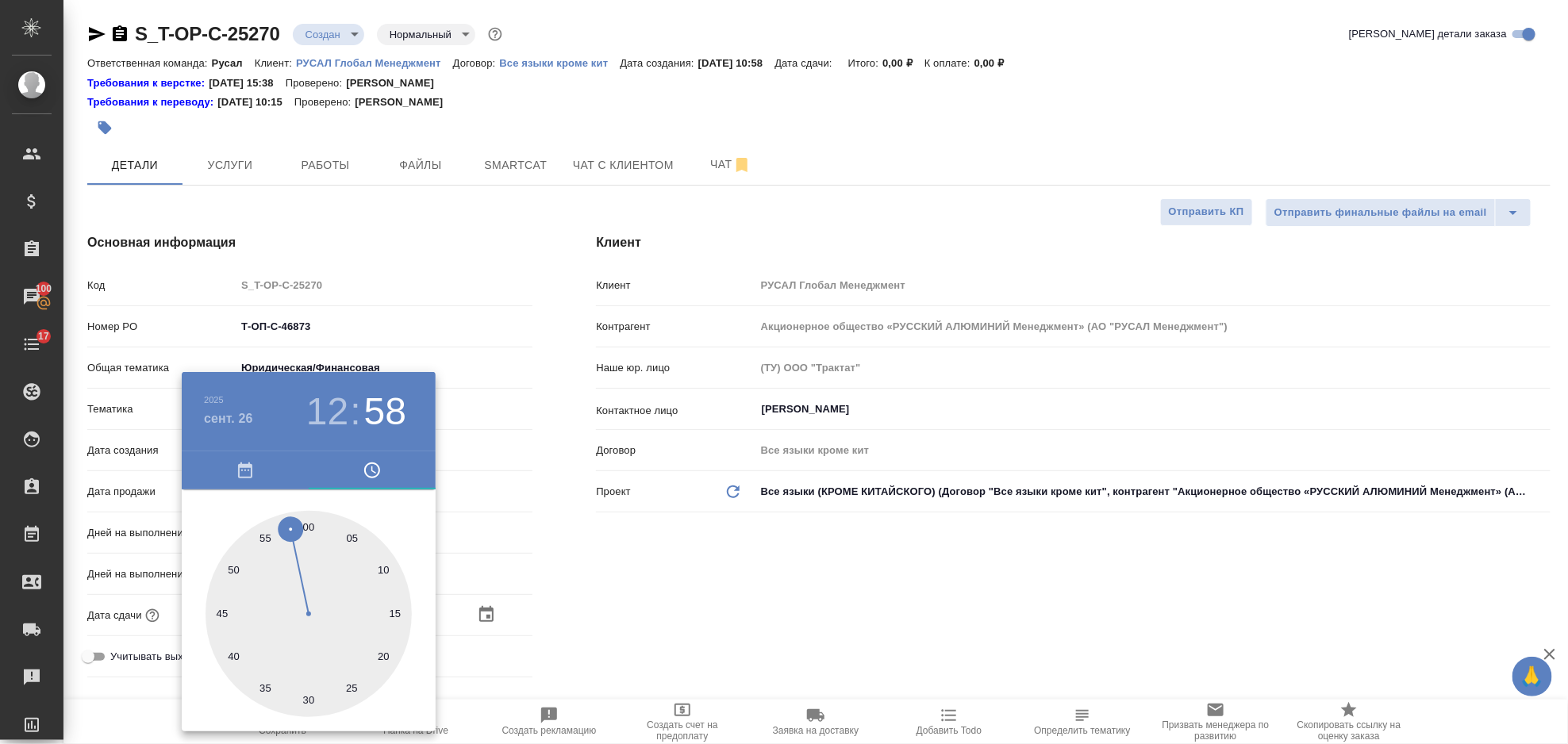
click at [310, 523] on div at bounding box center [308, 614] width 206 height 206
type input "26.09.2025 12:00"
type textarea "x"
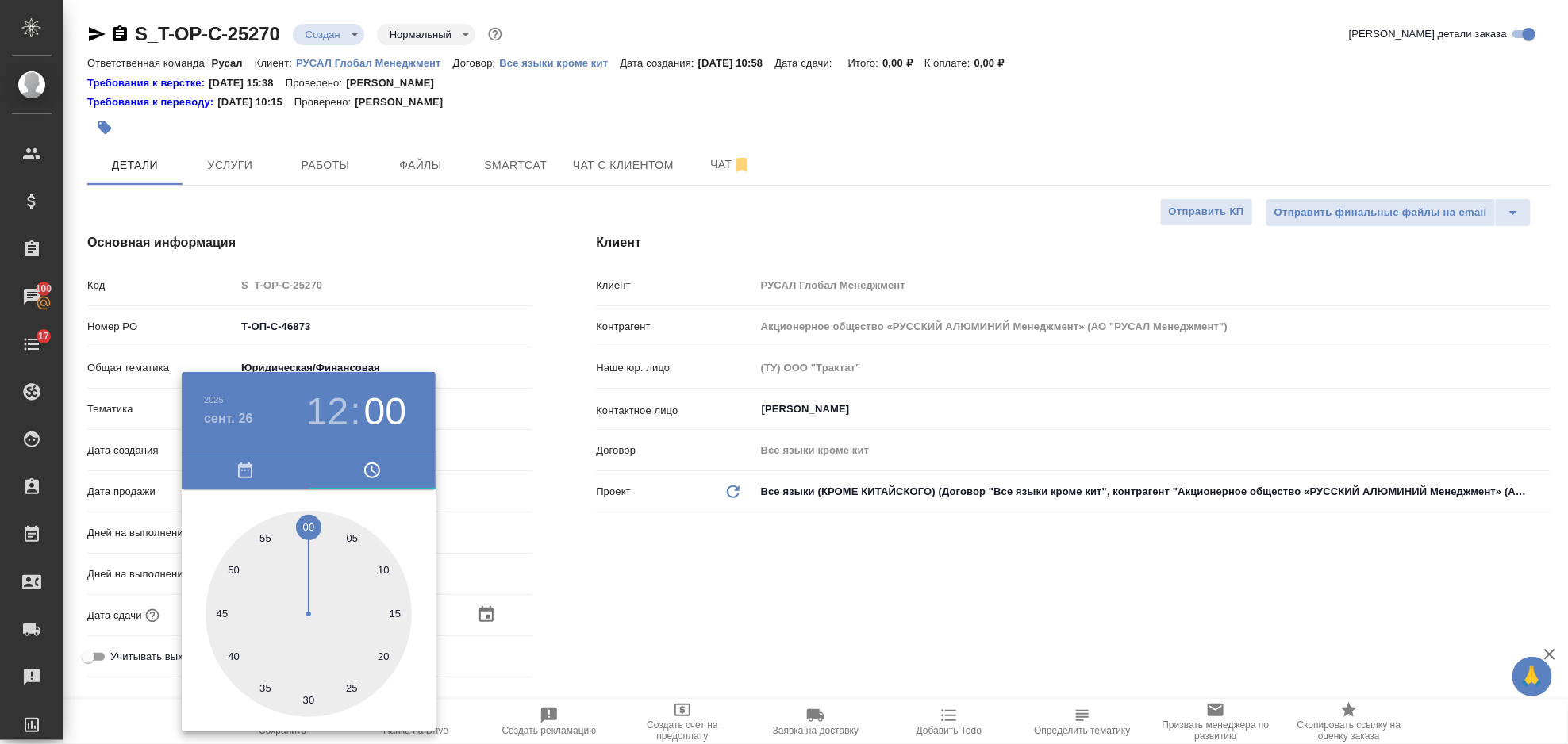
click at [635, 584] on div at bounding box center [784, 372] width 1568 height 744
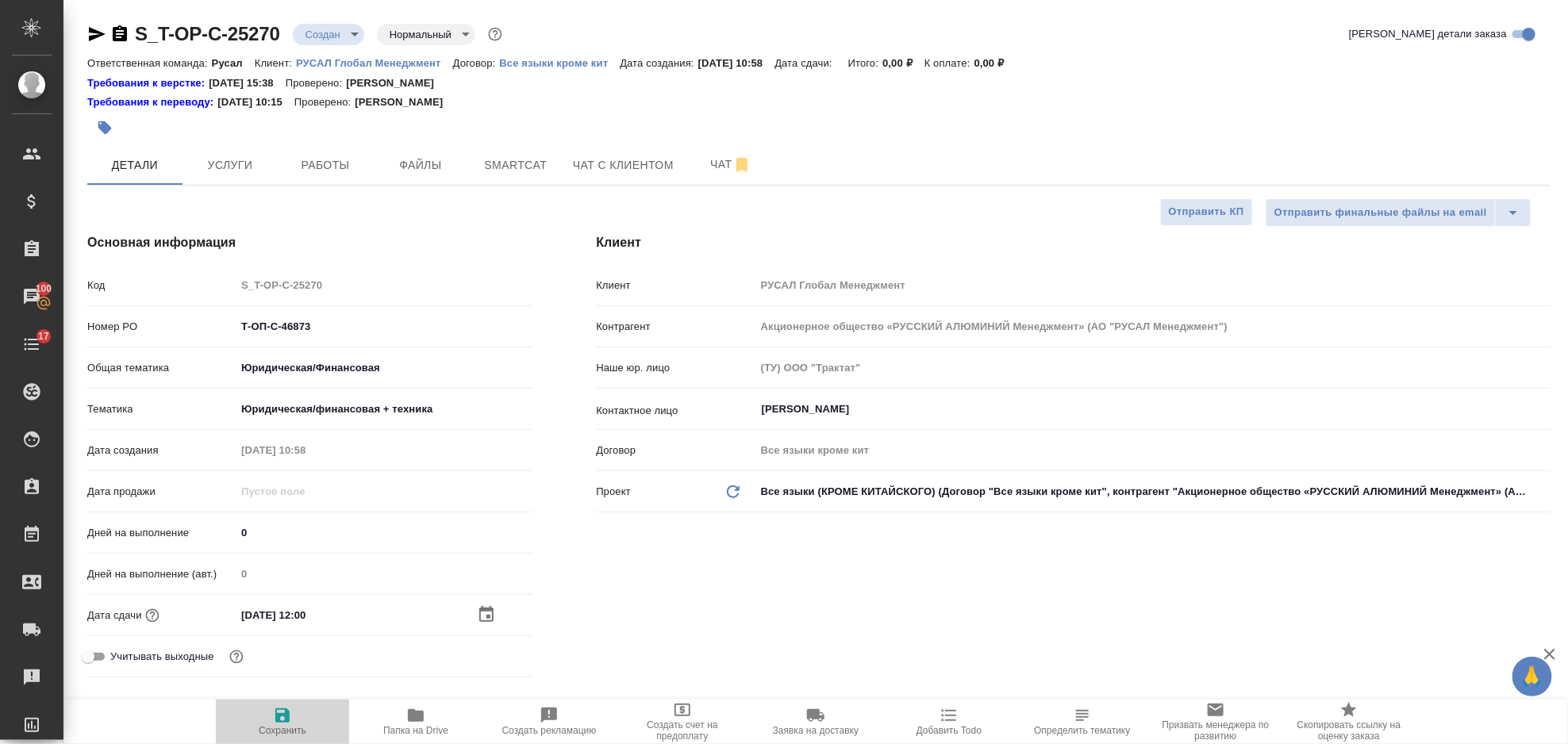
click at [275, 722] on icon "button" at bounding box center [282, 716] width 15 height 15
type textarea "x"
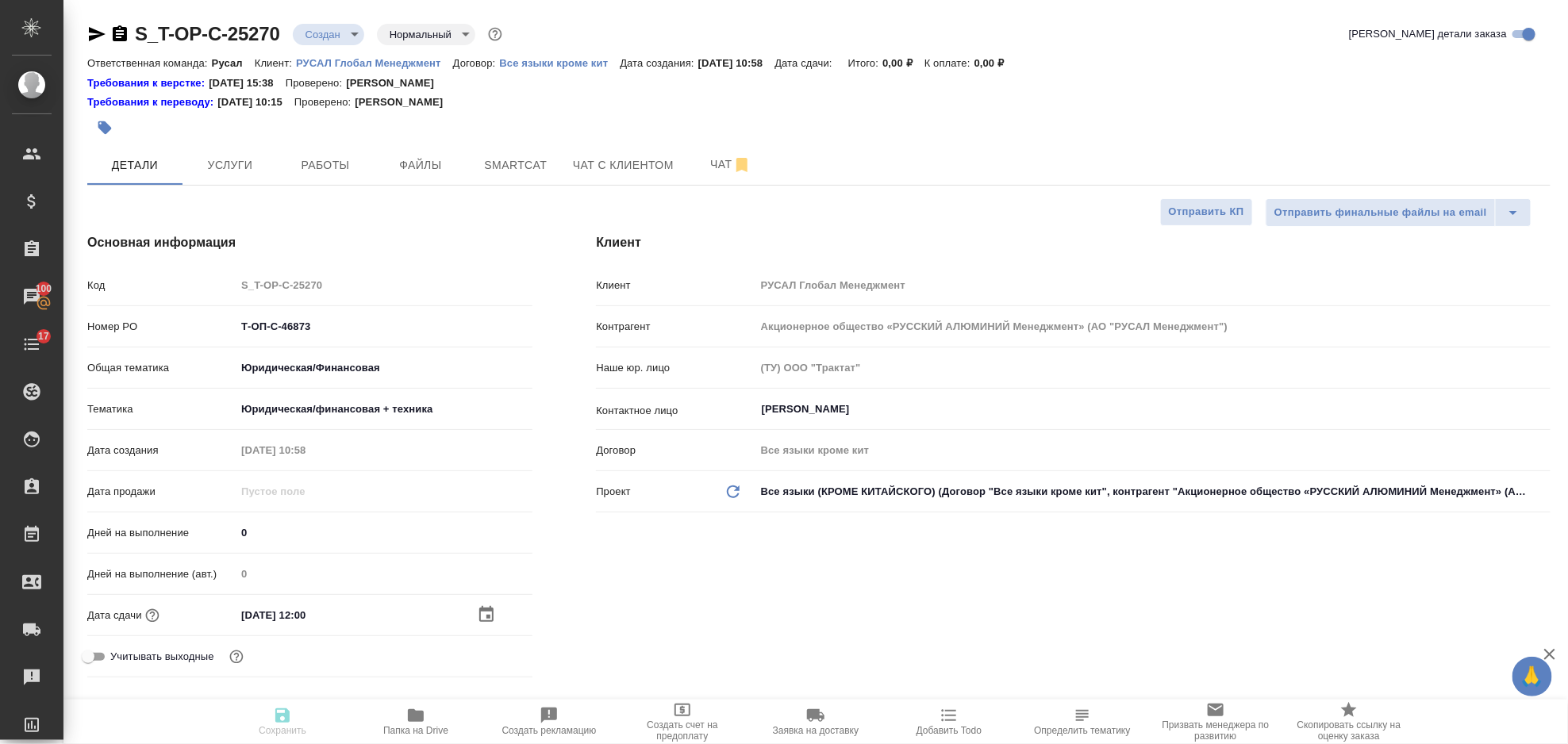
type textarea "x"
select select "RU"
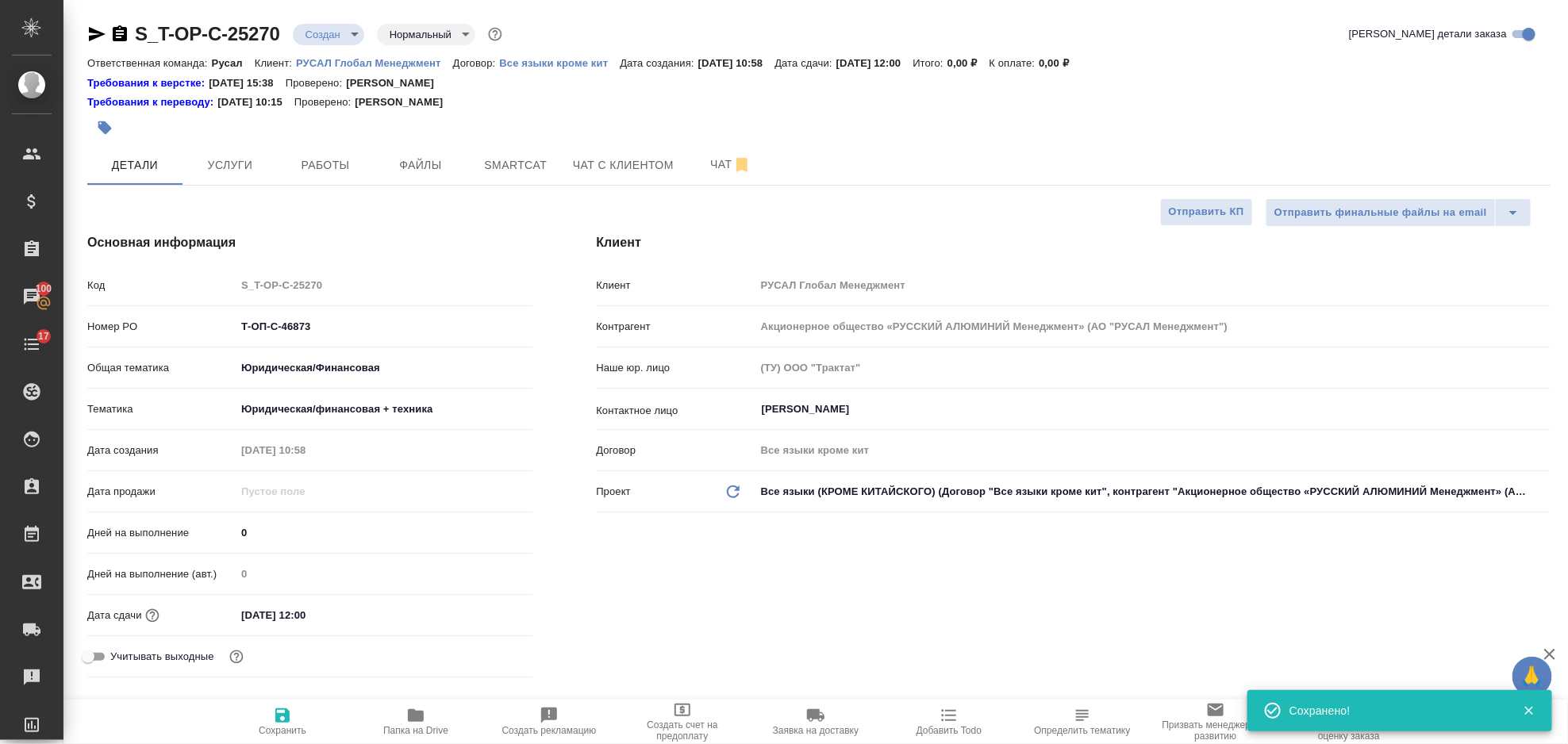
type textarea "x"
click at [405, 176] on button "Файлы" at bounding box center [420, 165] width 95 height 39
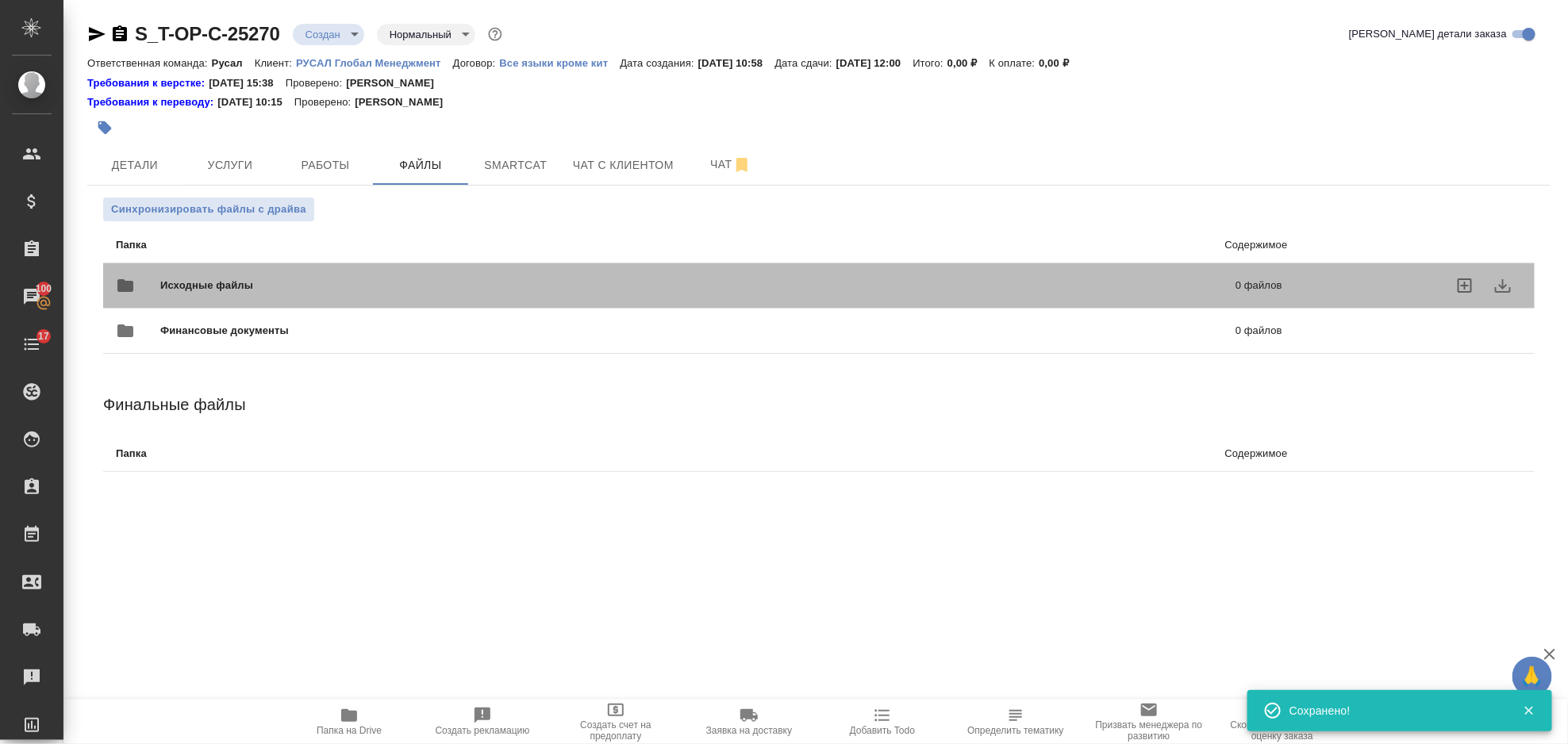
click at [250, 261] on div "Исходные файлы 0 файлов" at bounding box center [699, 285] width 1199 height 70
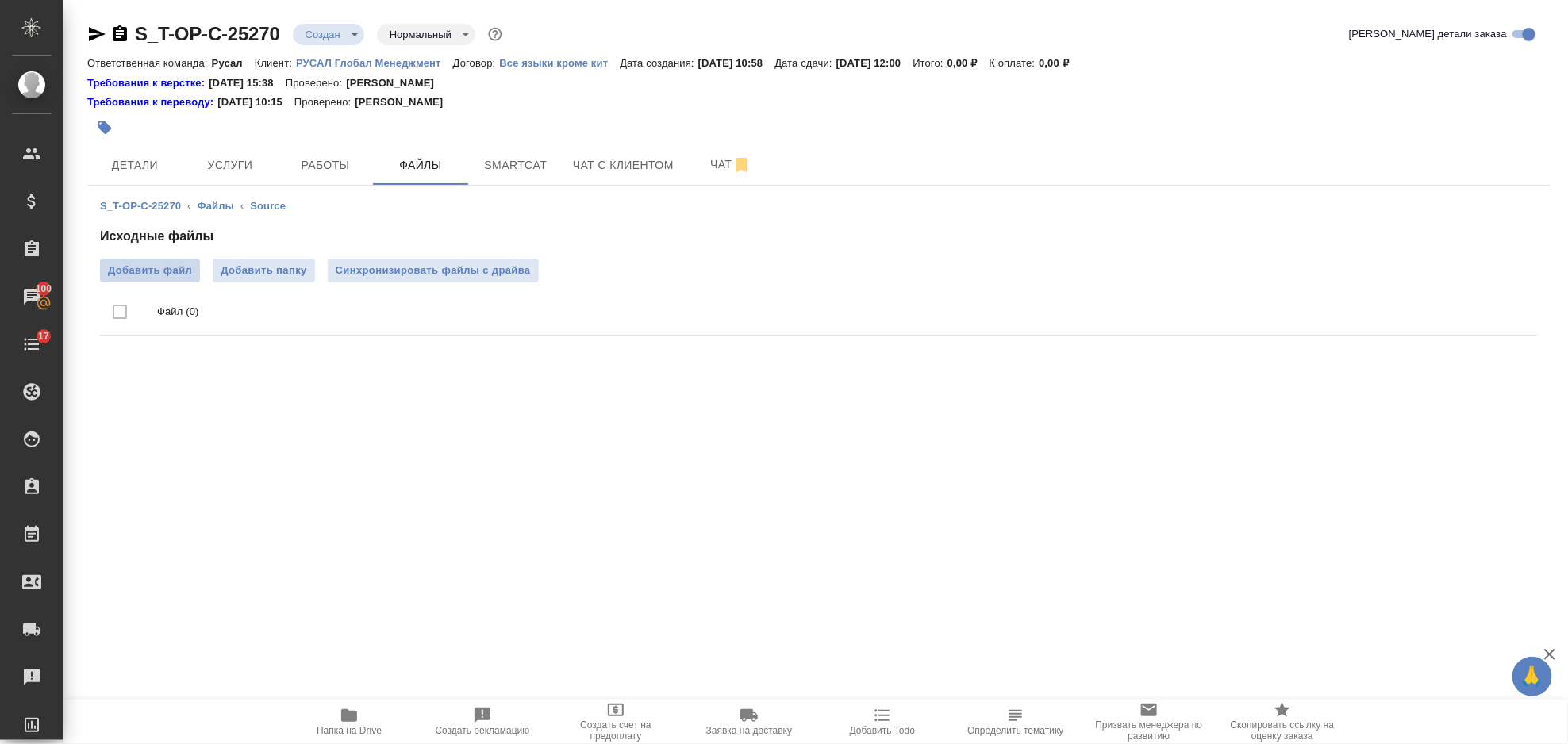
click at [181, 260] on label "Добавить файл" at bounding box center [150, 271] width 100 height 24
click at [0, 0] on input "Добавить файл" at bounding box center [0, 0] width 0 height 0
click at [248, 168] on span "Услуги" at bounding box center [231, 165] width 77 height 20
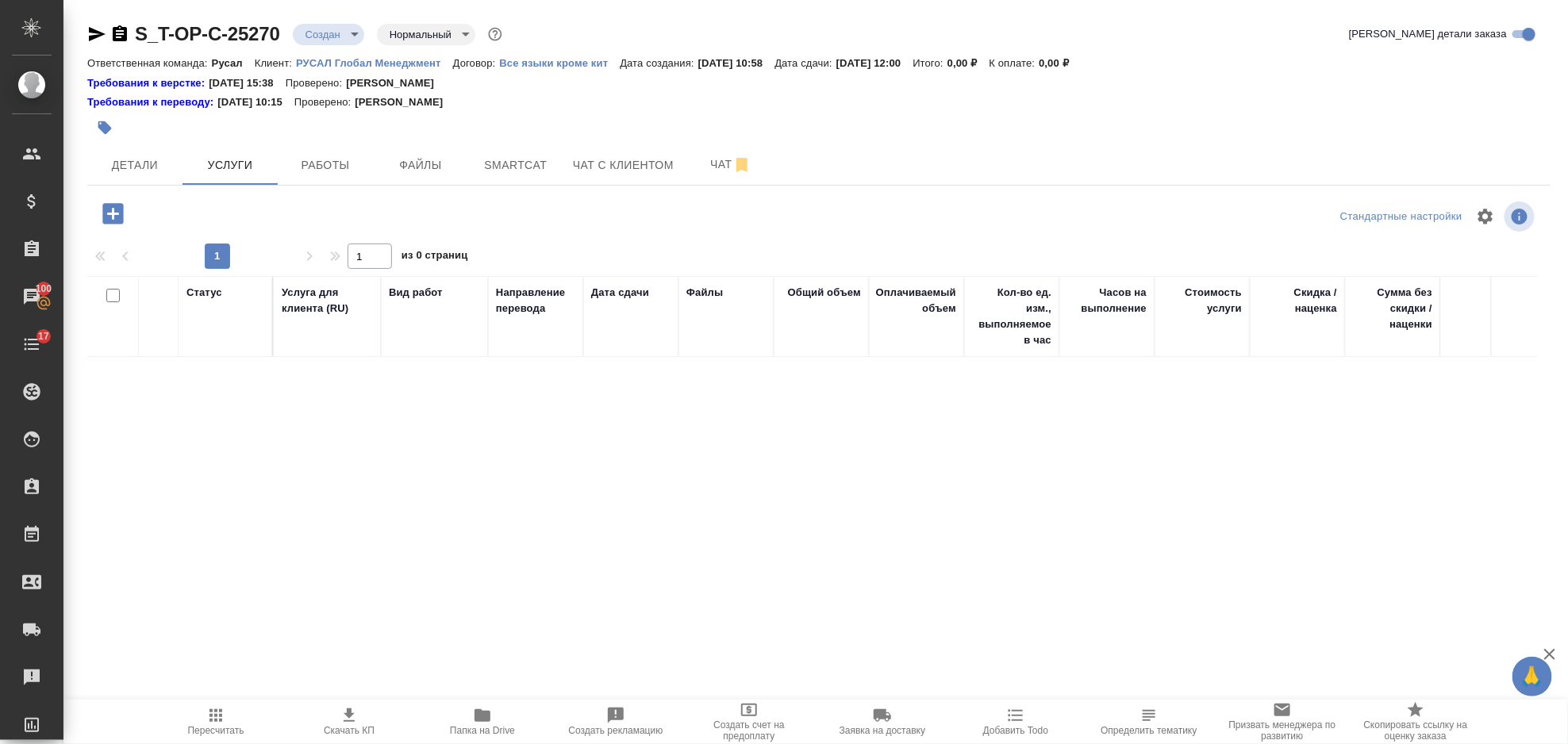
click at [116, 210] on icon "button" at bounding box center [112, 213] width 21 height 21
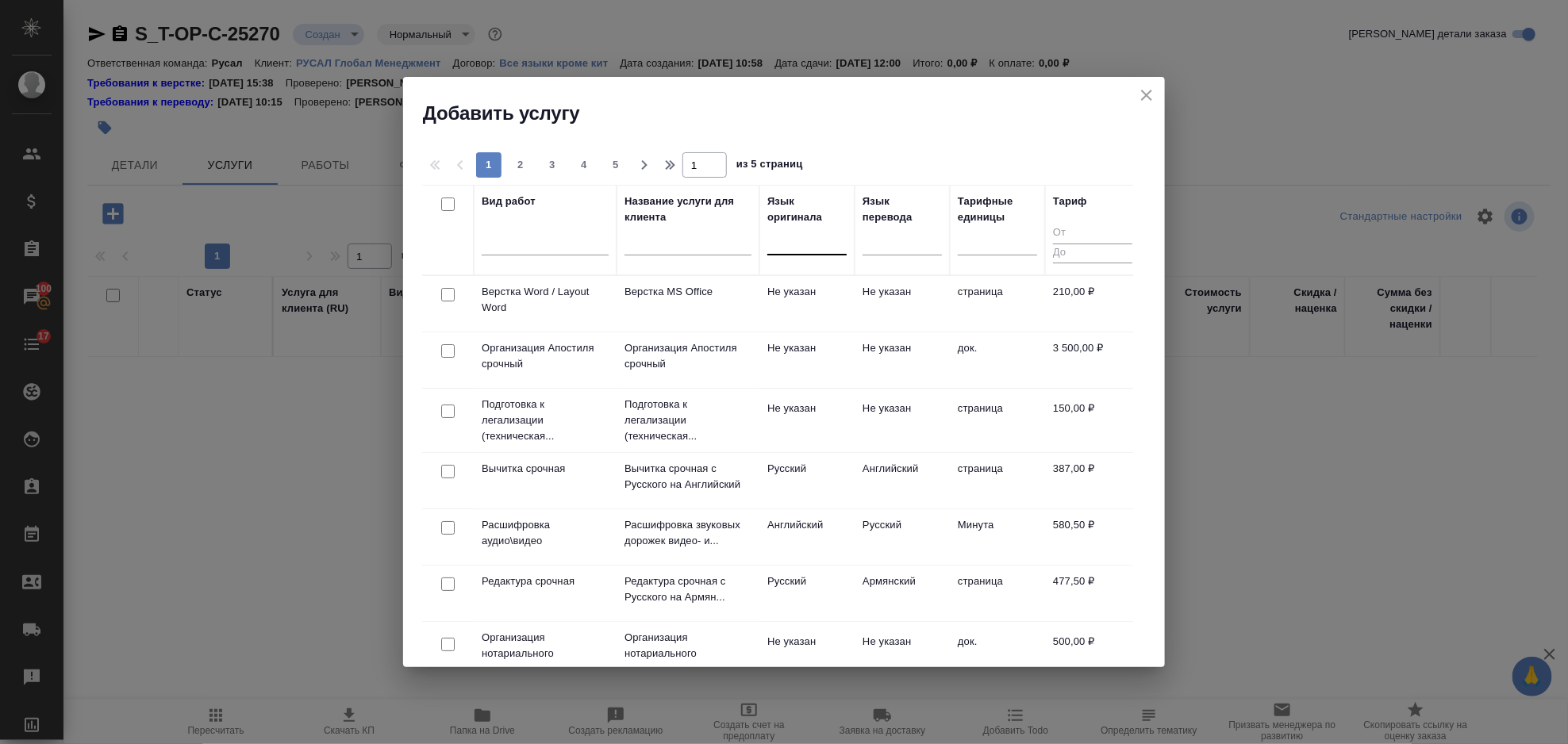
click at [789, 243] on div at bounding box center [807, 239] width 80 height 23
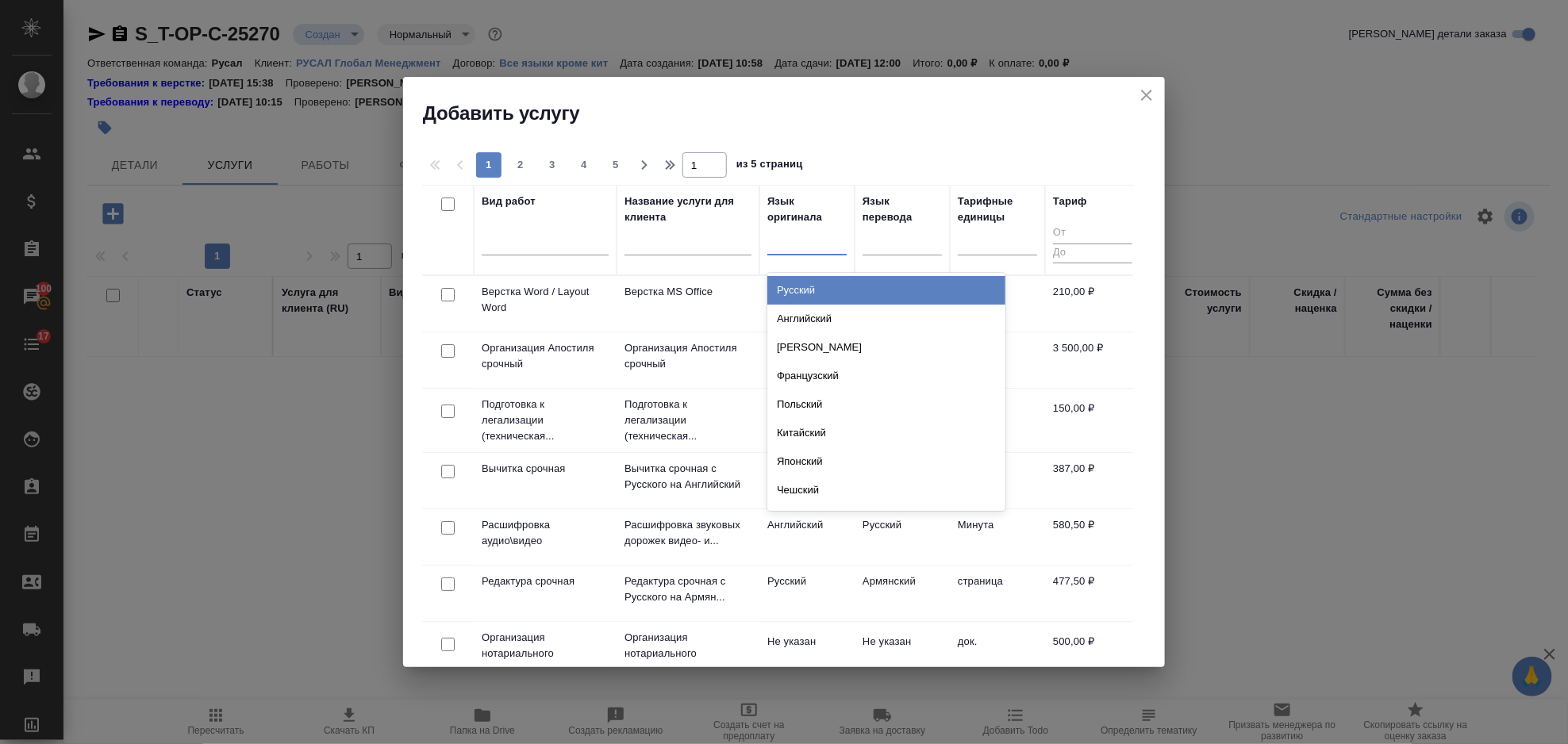
click at [818, 285] on div "Русский" at bounding box center [887, 290] width 239 height 28
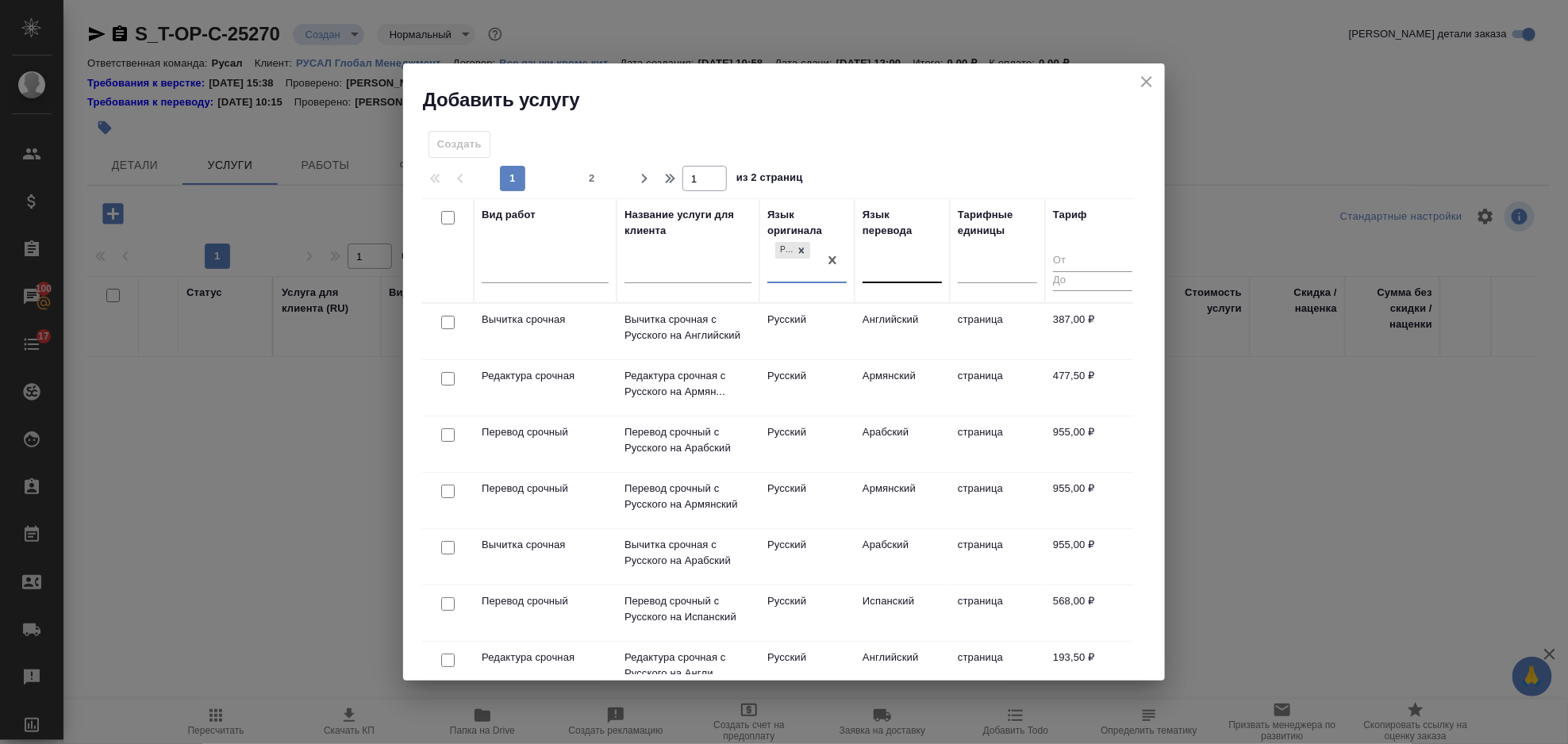
click at [880, 261] on div at bounding box center [902, 267] width 80 height 23
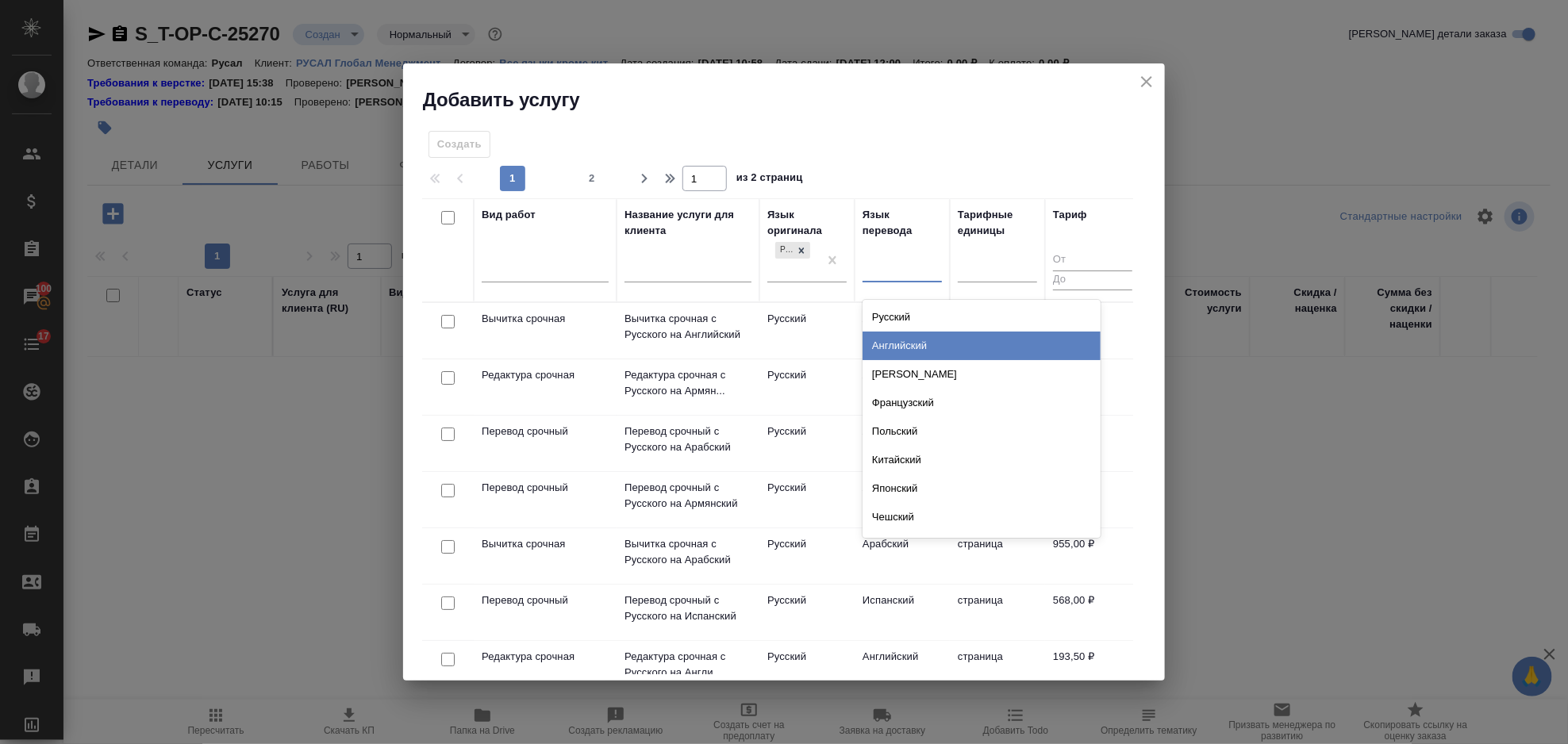
click at [909, 341] on div "Английский" at bounding box center [982, 345] width 239 height 28
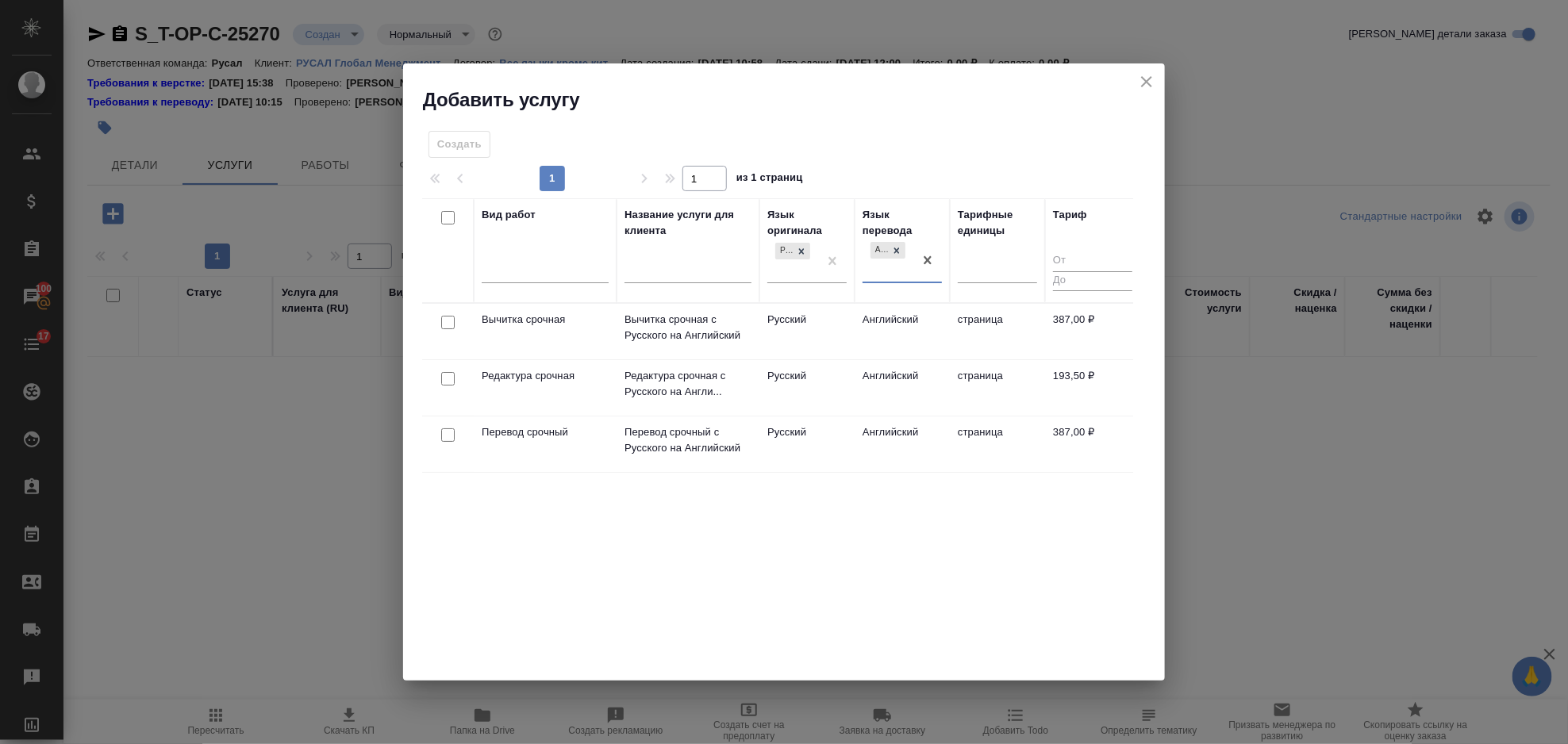
click at [450, 433] on input "checkbox" at bounding box center [448, 436] width 14 height 14
checkbox input "true"
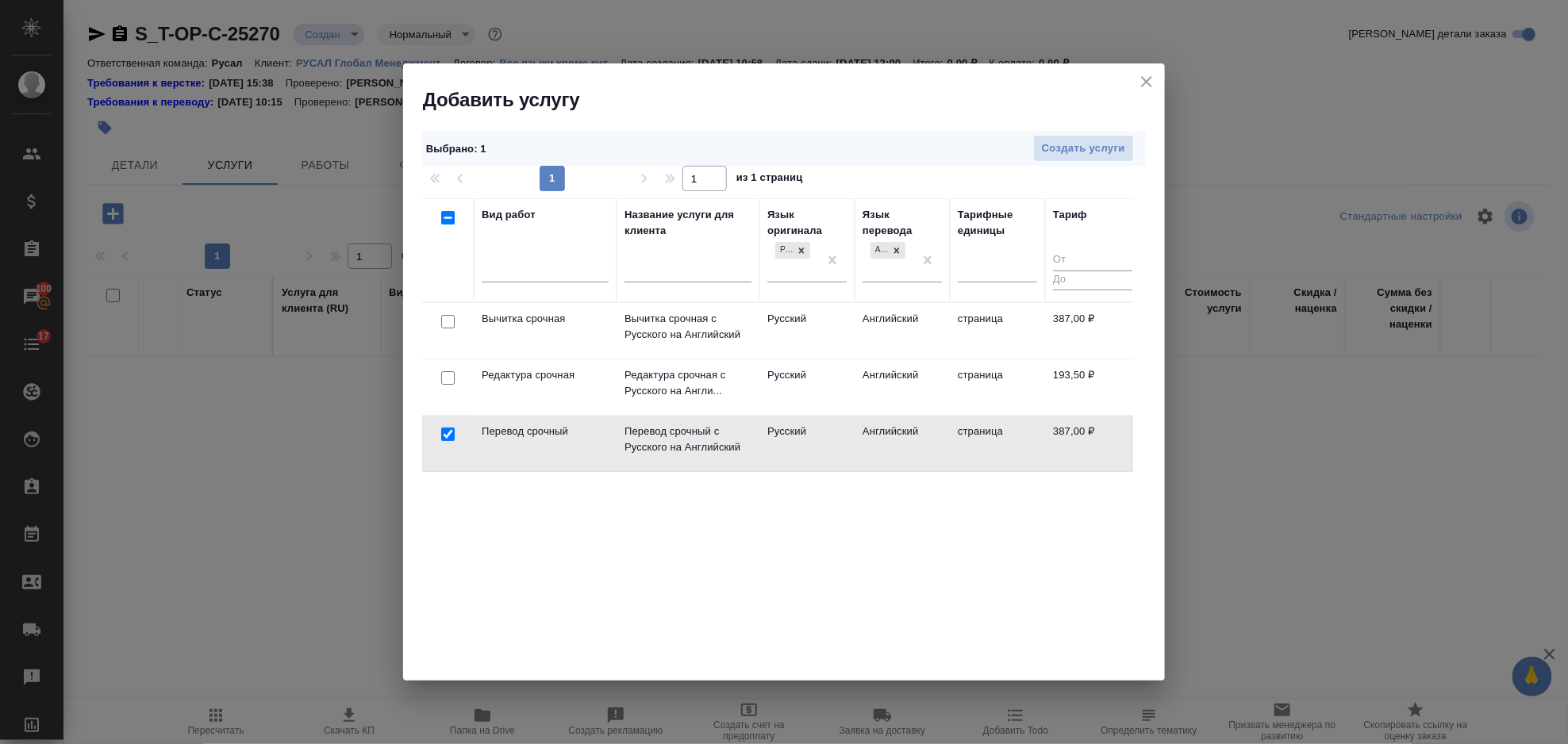
click at [452, 375] on input "checkbox" at bounding box center [448, 378] width 14 height 14
checkbox input "true"
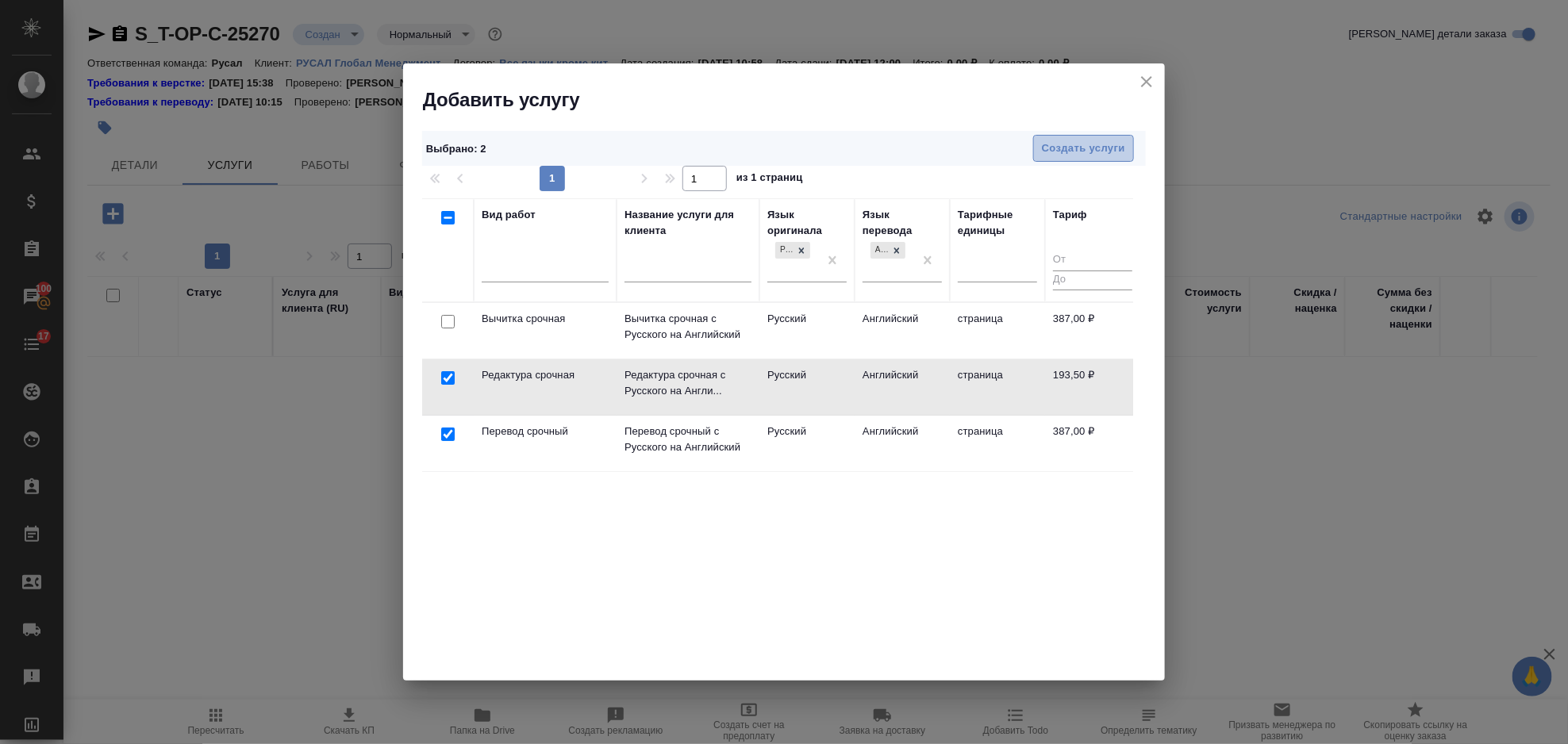
click at [1097, 143] on span "Создать услуги" at bounding box center [1083, 148] width 83 height 19
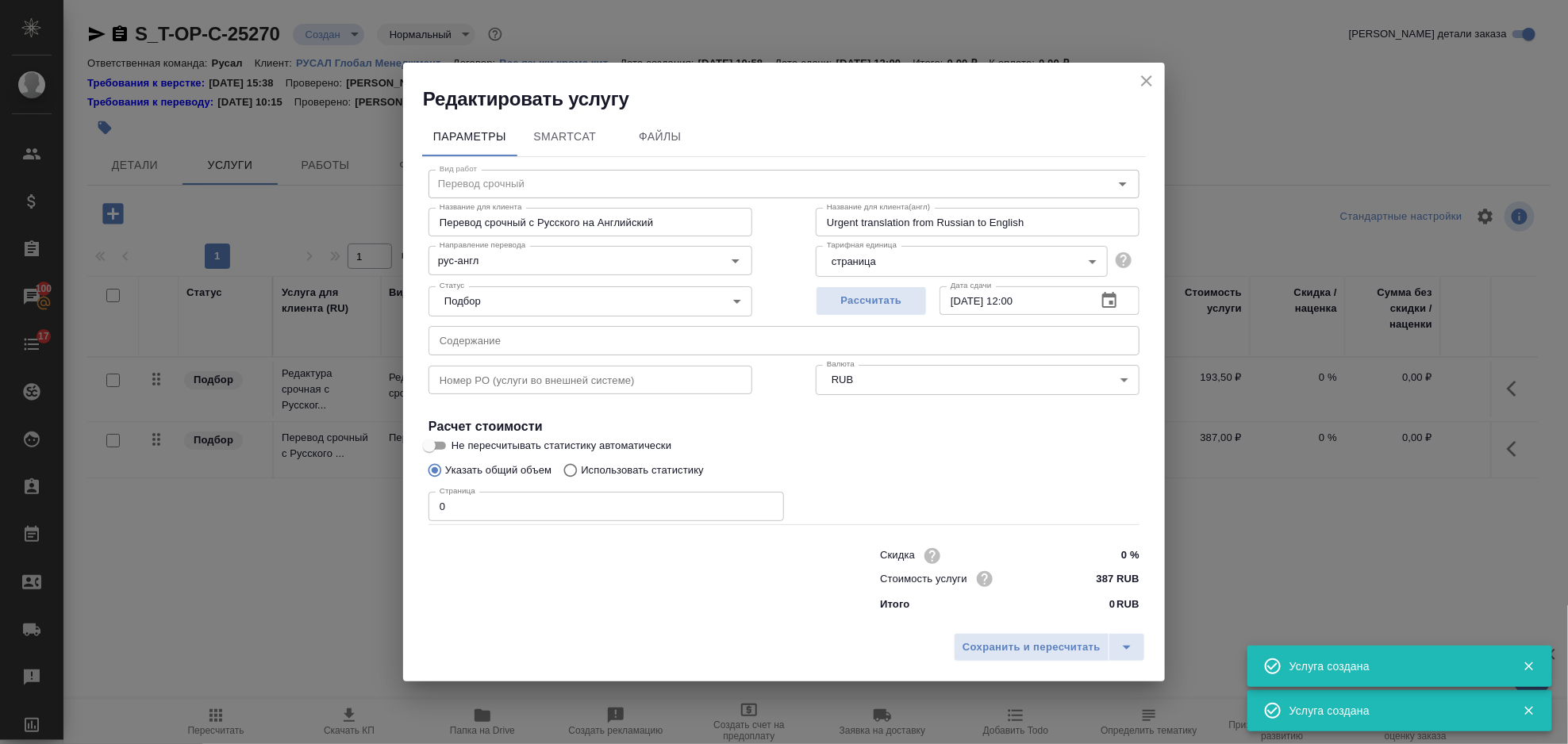
type input "Перевод срочный"
type input "Перевод срочный с Русского на Английский"
type input "Urgent translation from Russian to English"
type input "387 RUB"
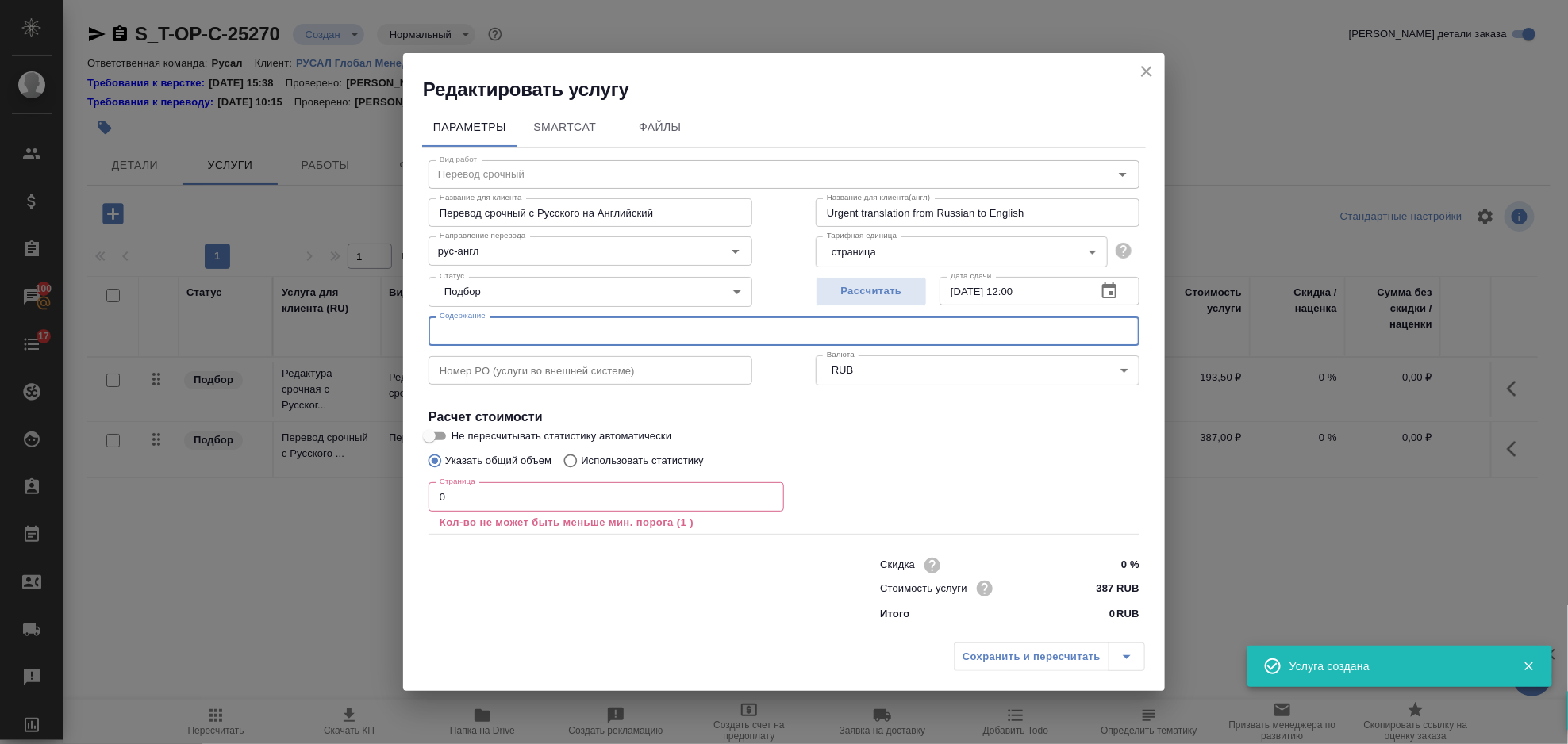
click at [567, 325] on input "text" at bounding box center [784, 331] width 711 height 28
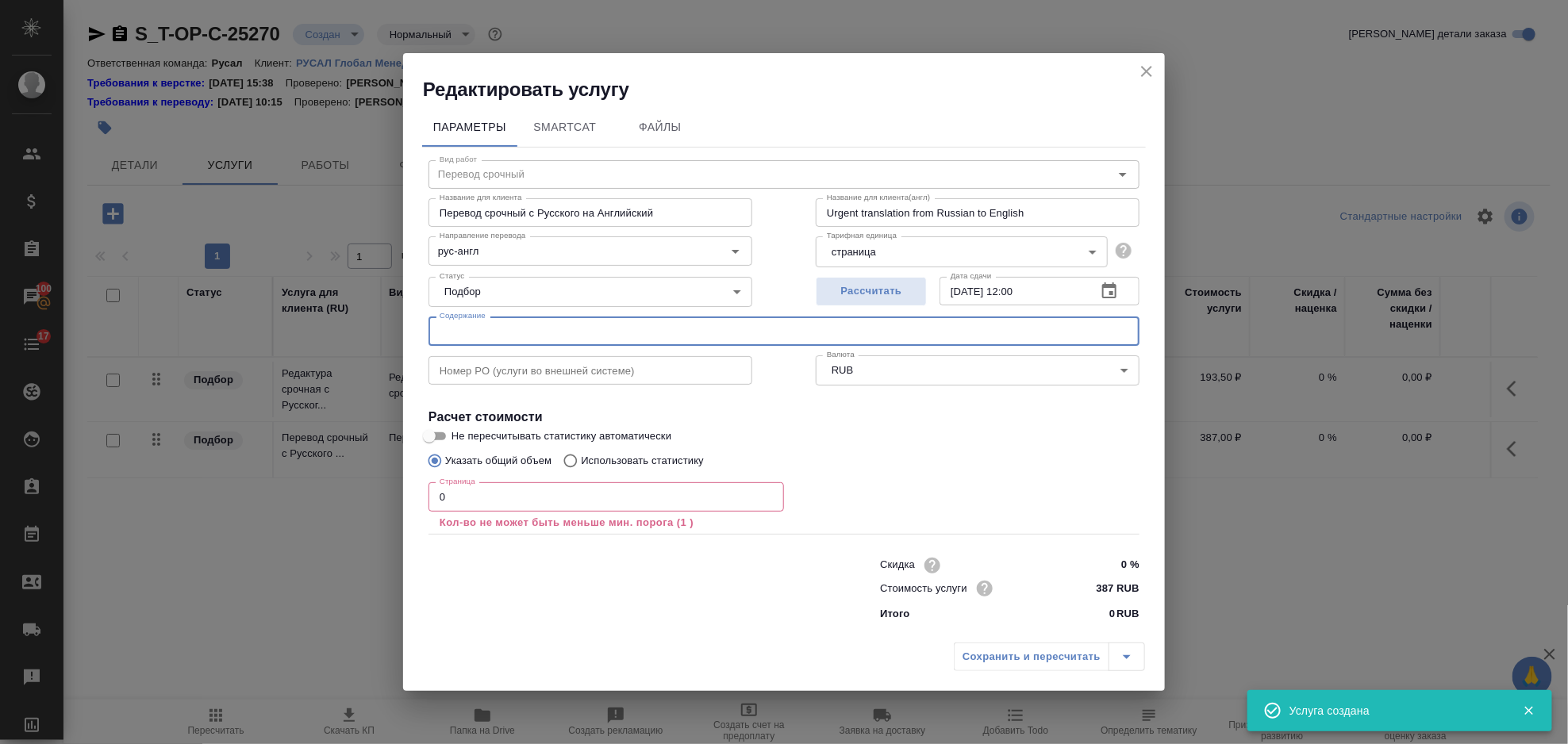
paste input "Протокол от 23.09.2025"
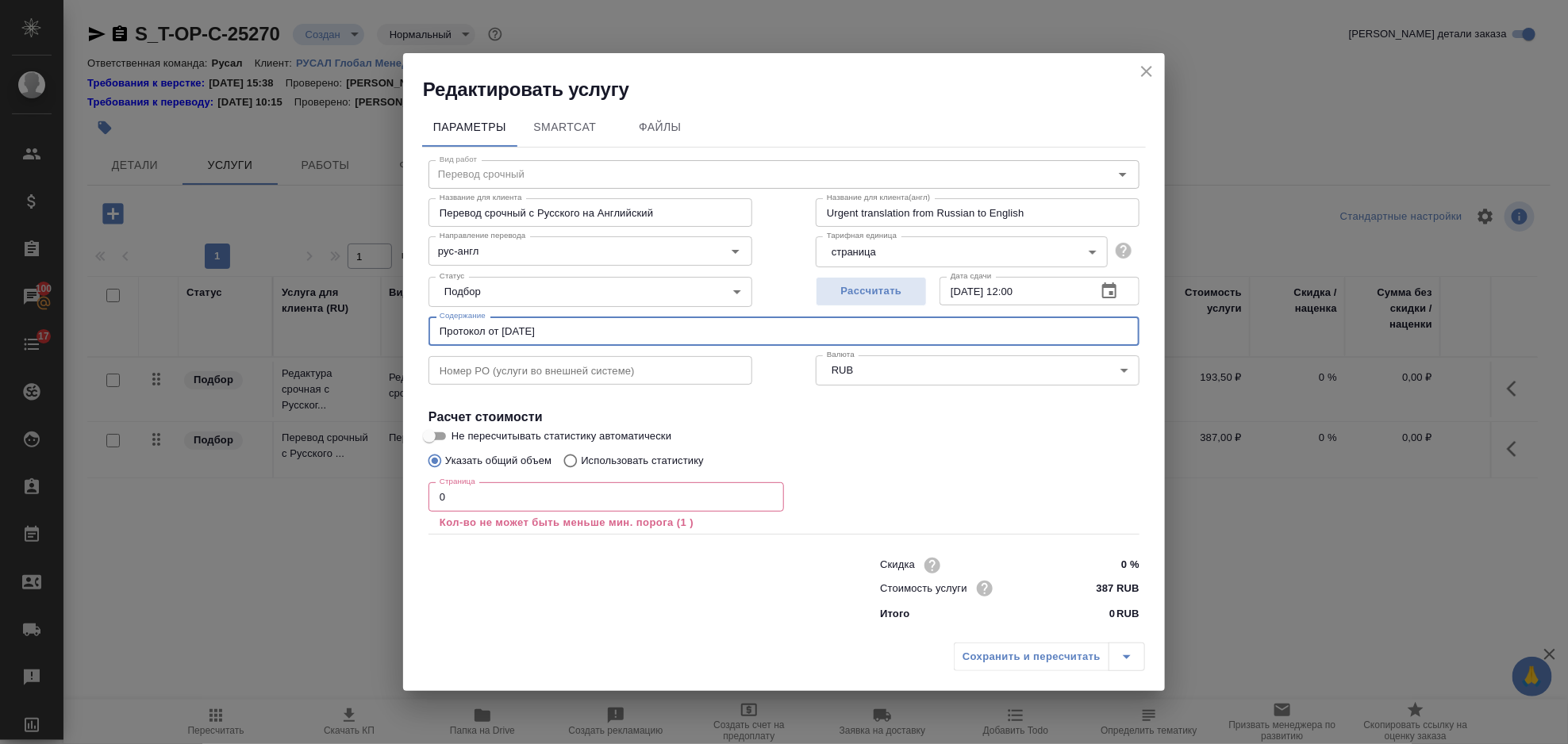
type input "Протокол от 23.09.2025"
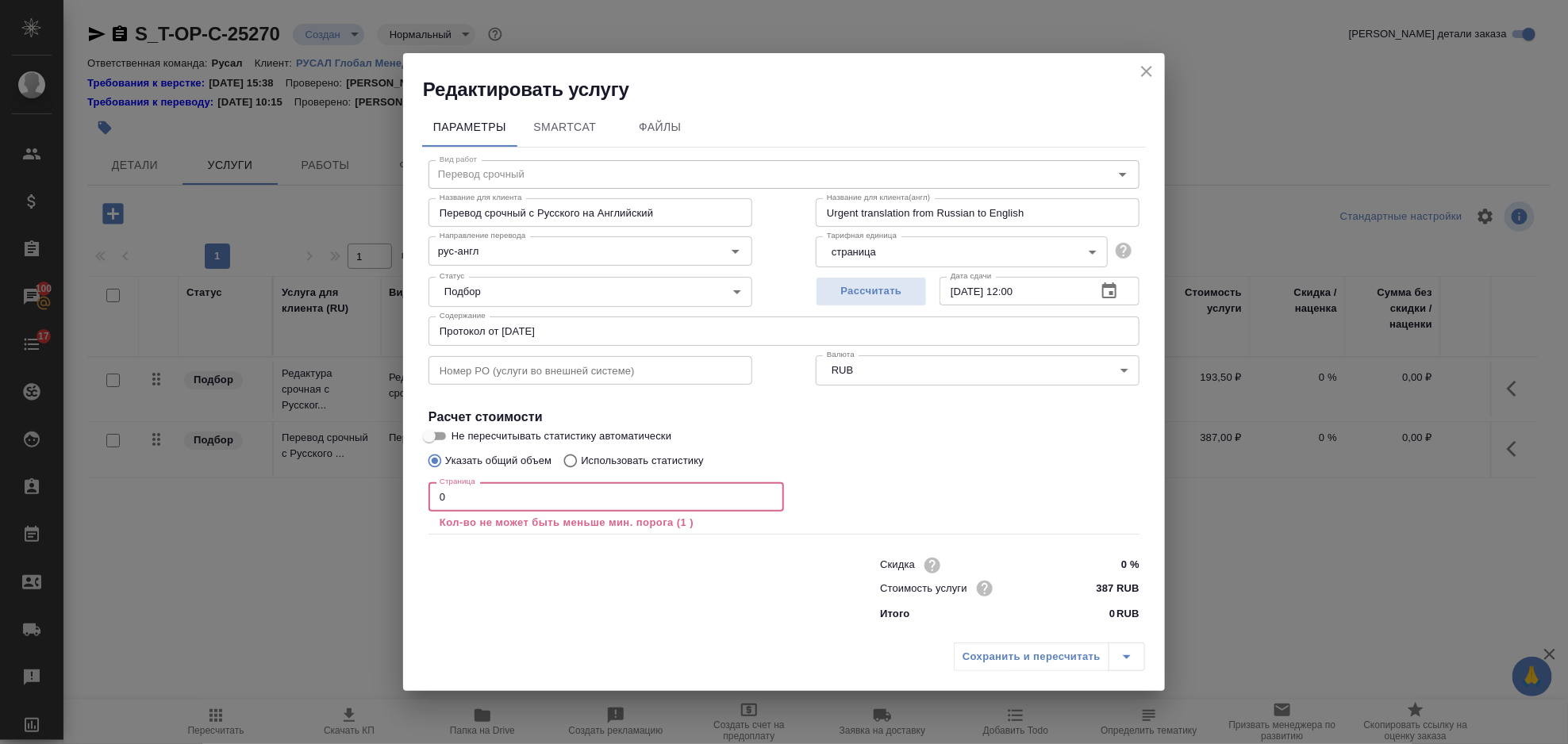
click at [486, 485] on input "0" at bounding box center [607, 496] width 355 height 28
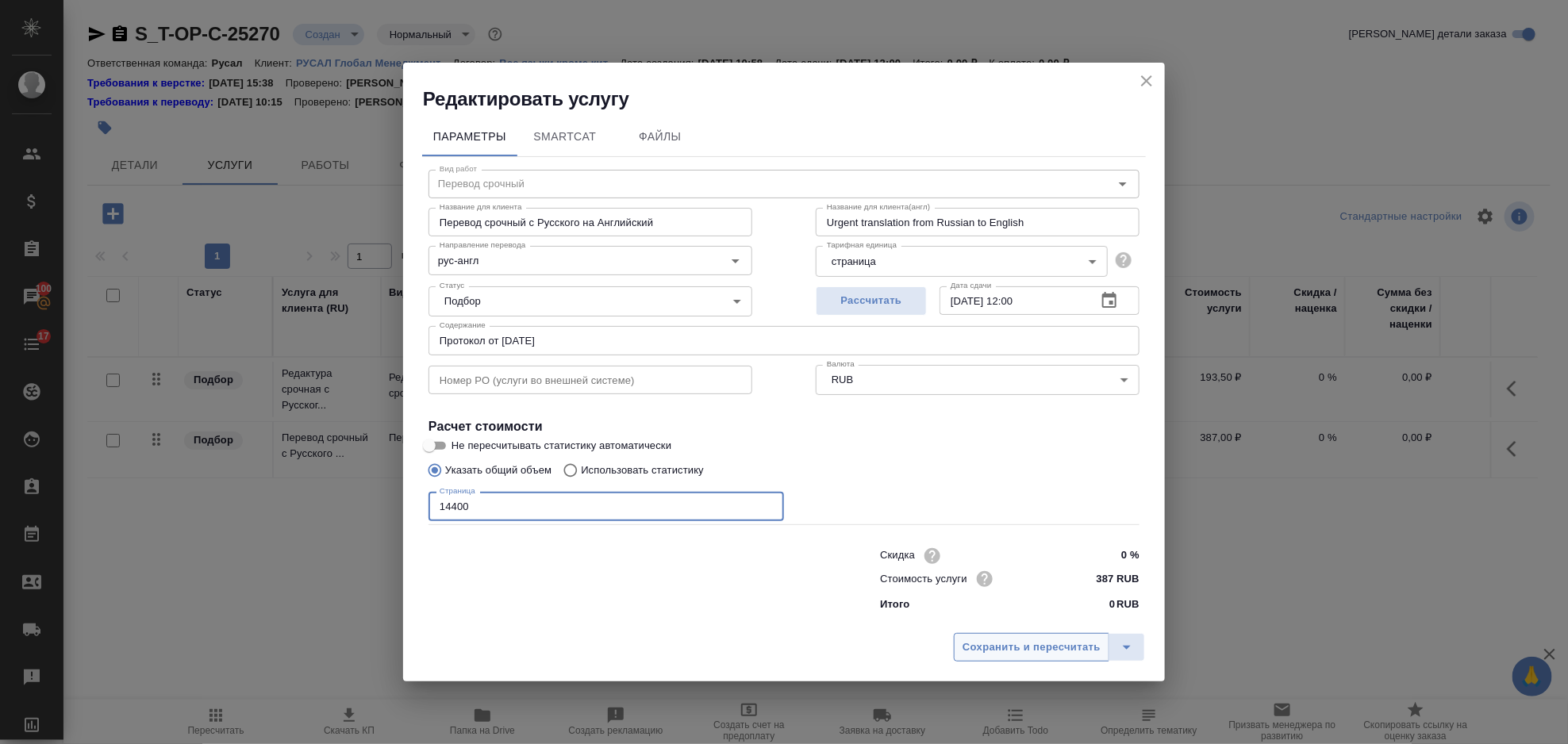
type input "14400"
click at [1001, 661] on button "Сохранить и пересчитать" at bounding box center [1032, 647] width 155 height 28
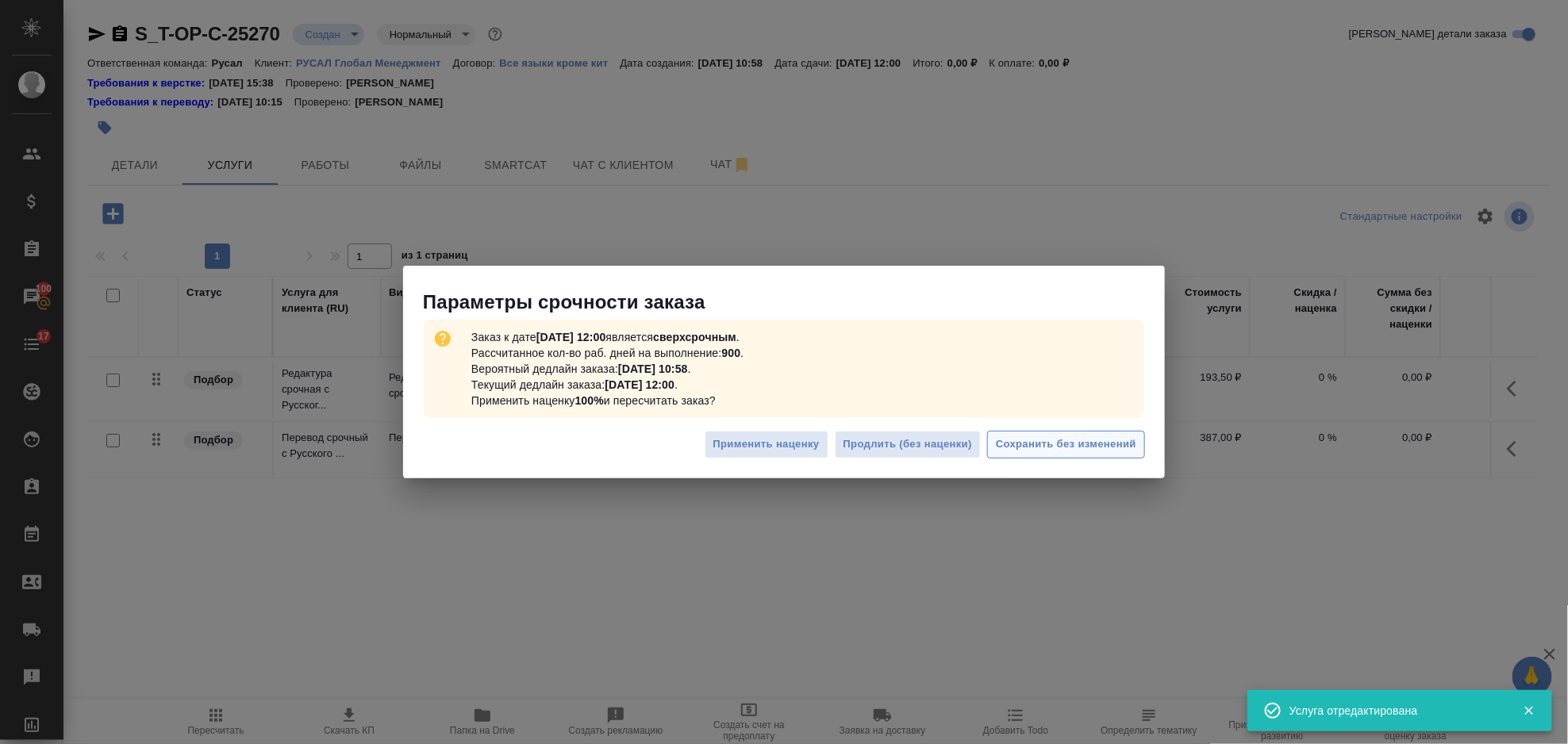
click at [1073, 443] on span "Сохранить без изменений" at bounding box center [1065, 445] width 140 height 19
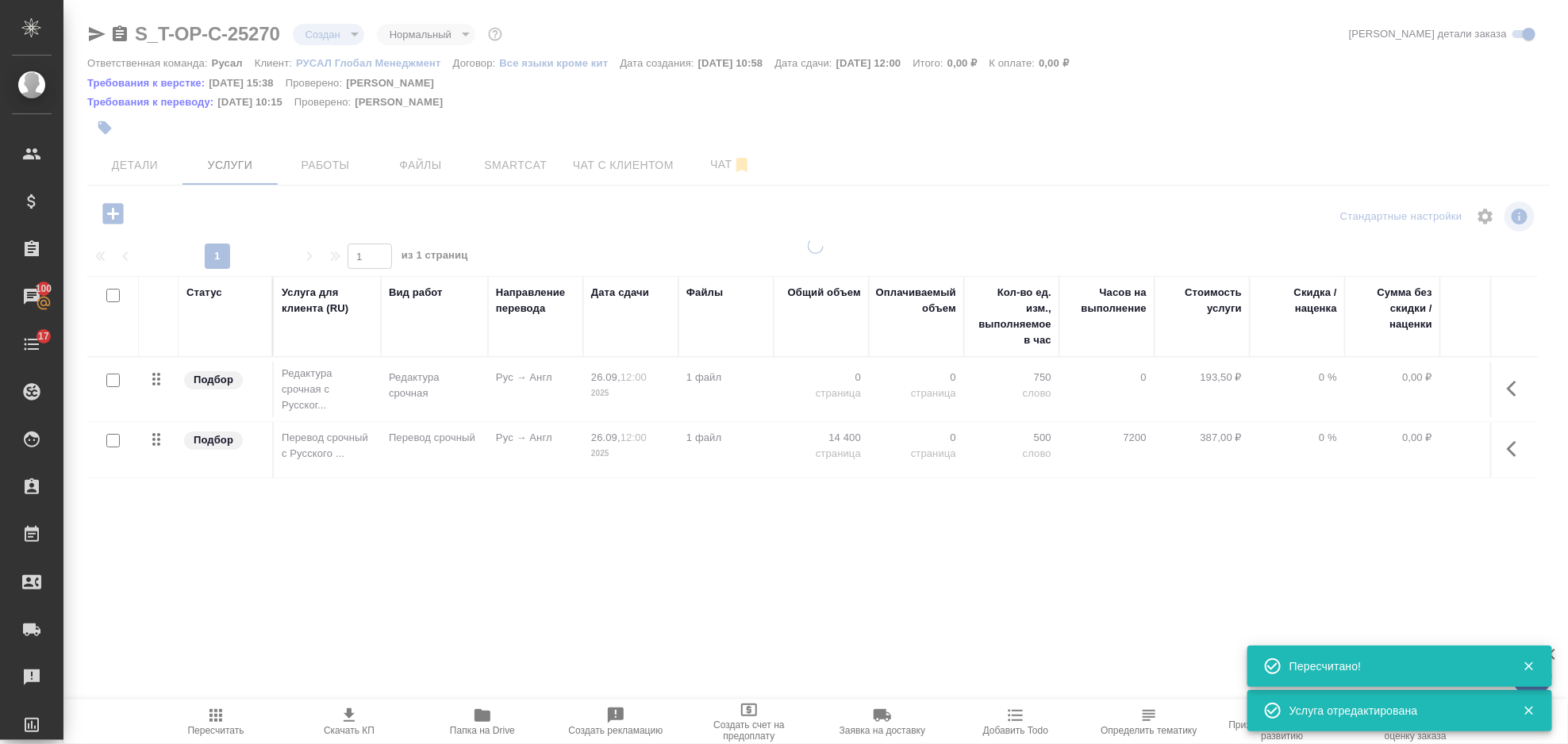
type input "urgent"
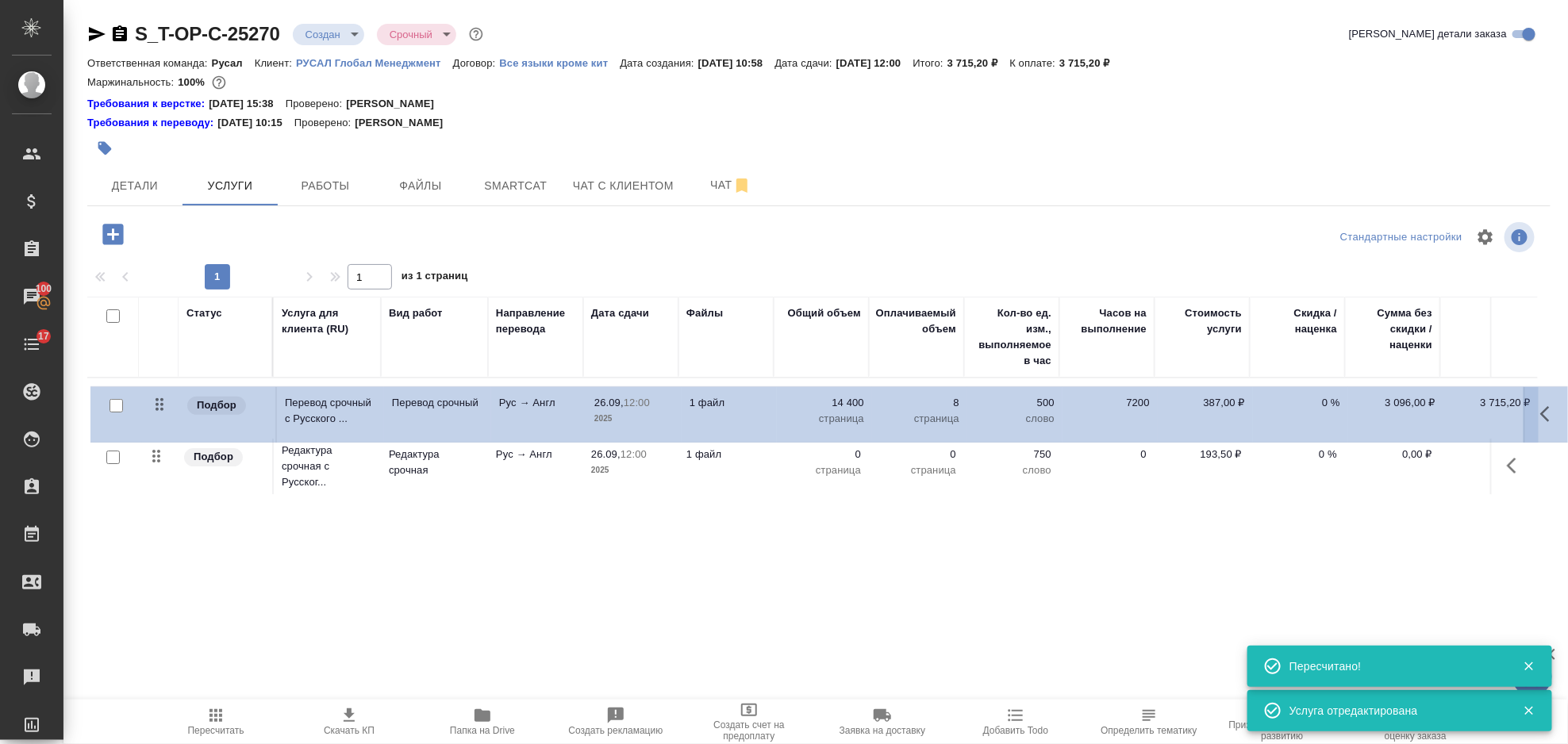
drag, startPoint x: 160, startPoint y: 458, endPoint x: 159, endPoint y: 391, distance: 67.0
click at [159, 391] on table "Статус Услуга для клиента (RU) Вид работ Направление перевода Дата сдачи Файлы …" at bounding box center [836, 398] width 1496 height 202
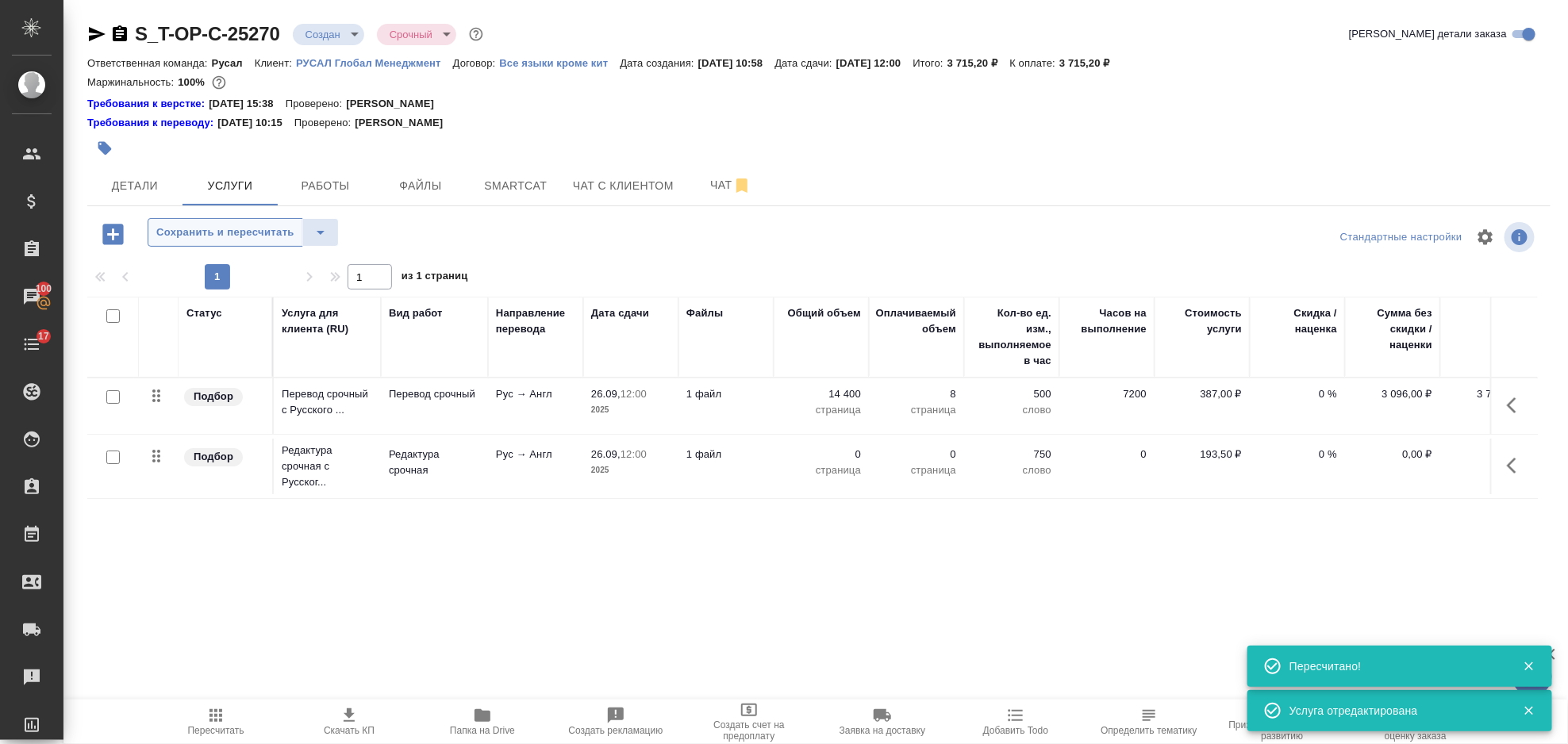
click at [189, 233] on span "Сохранить и пересчитать" at bounding box center [225, 233] width 138 height 19
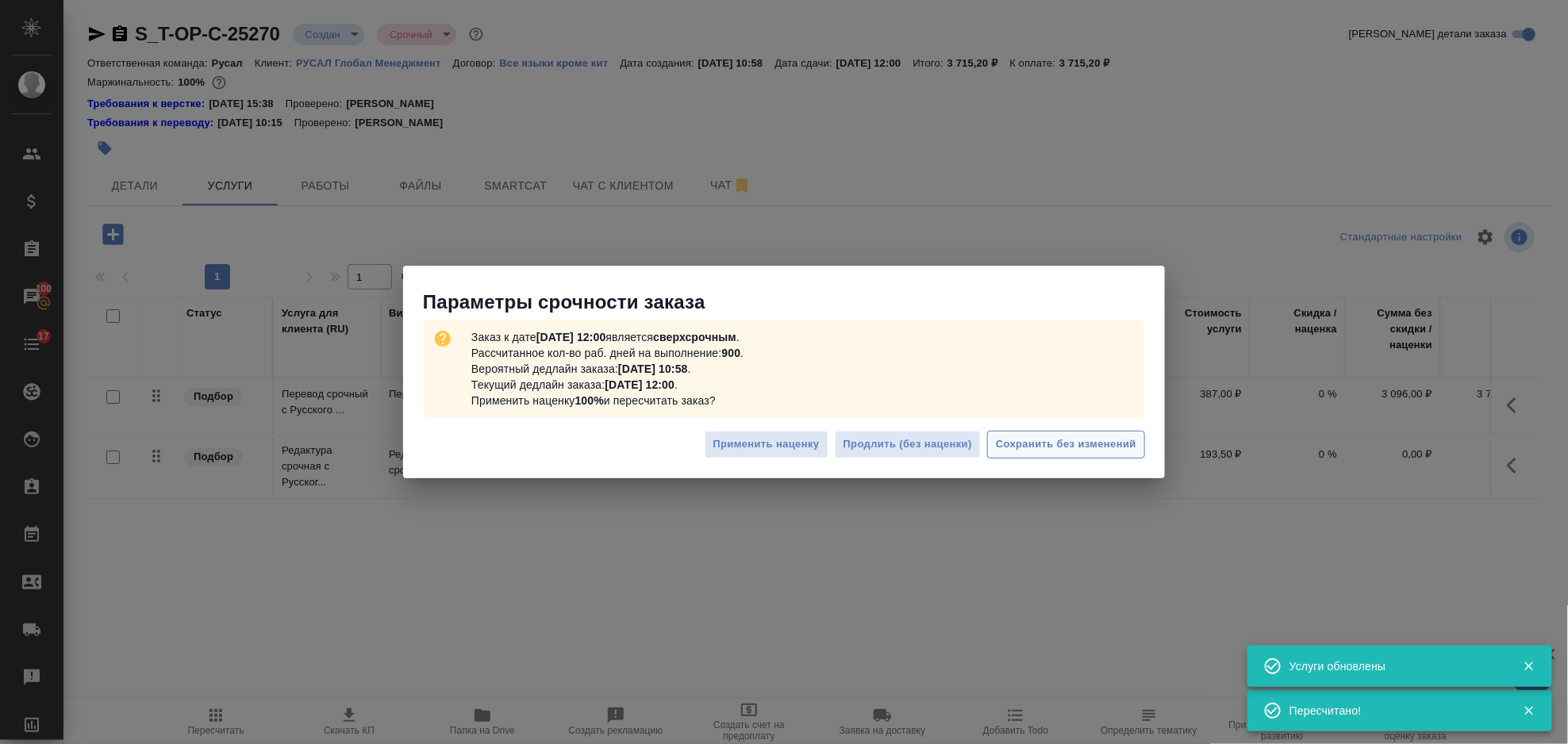
click at [1091, 441] on span "Сохранить без изменений" at bounding box center [1065, 445] width 140 height 19
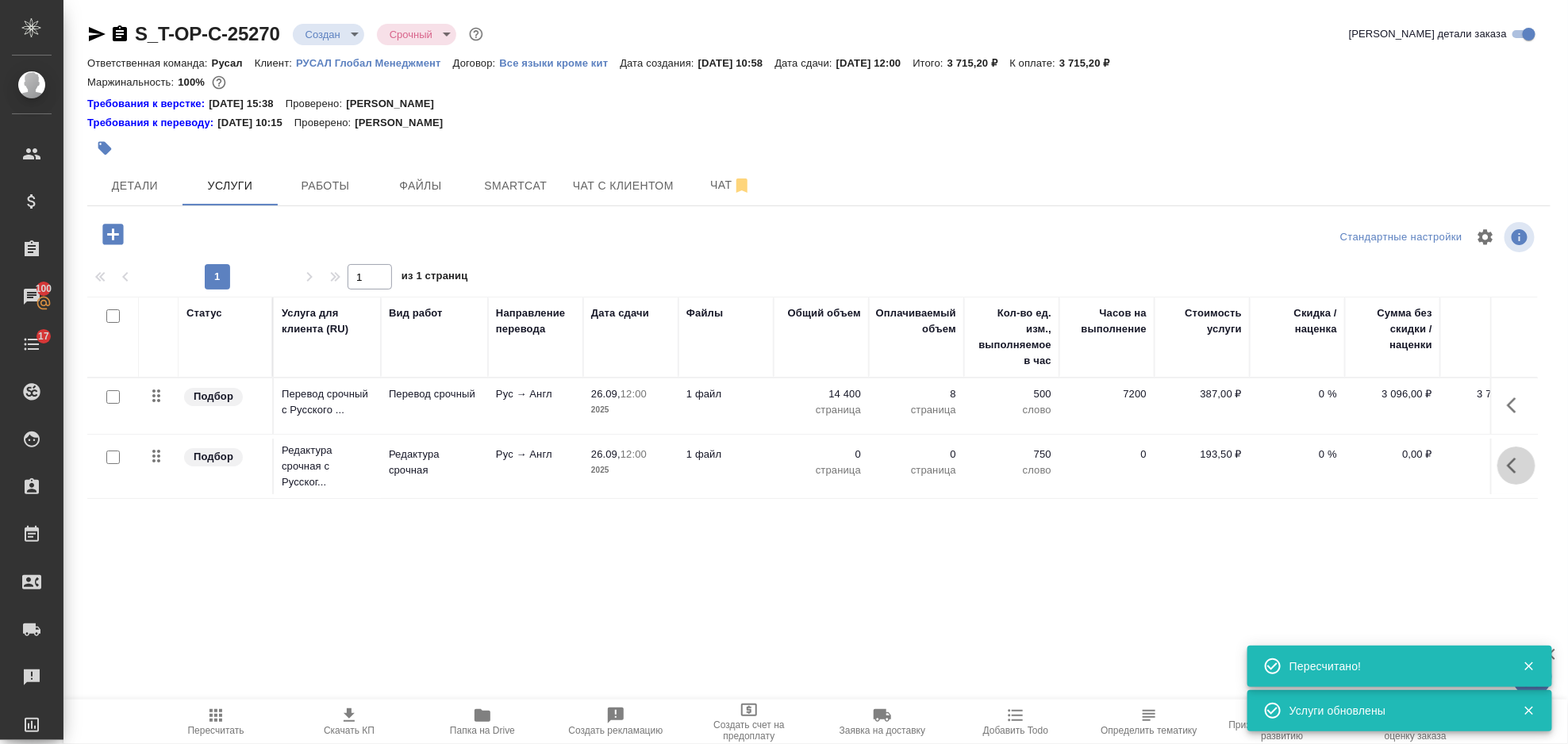
click at [1517, 469] on icon "button" at bounding box center [1516, 465] width 19 height 19
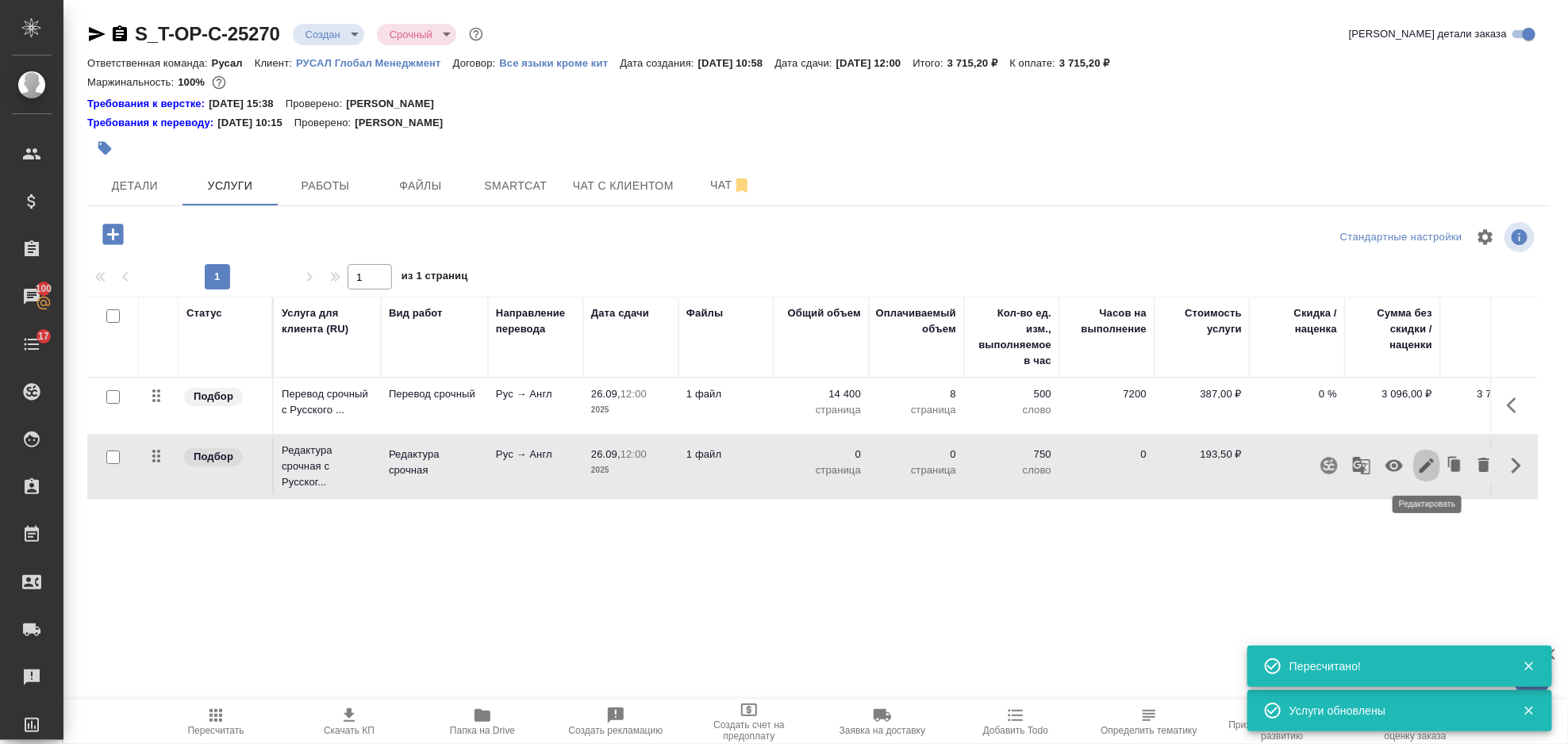
click at [1429, 464] on icon "button" at bounding box center [1427, 465] width 15 height 15
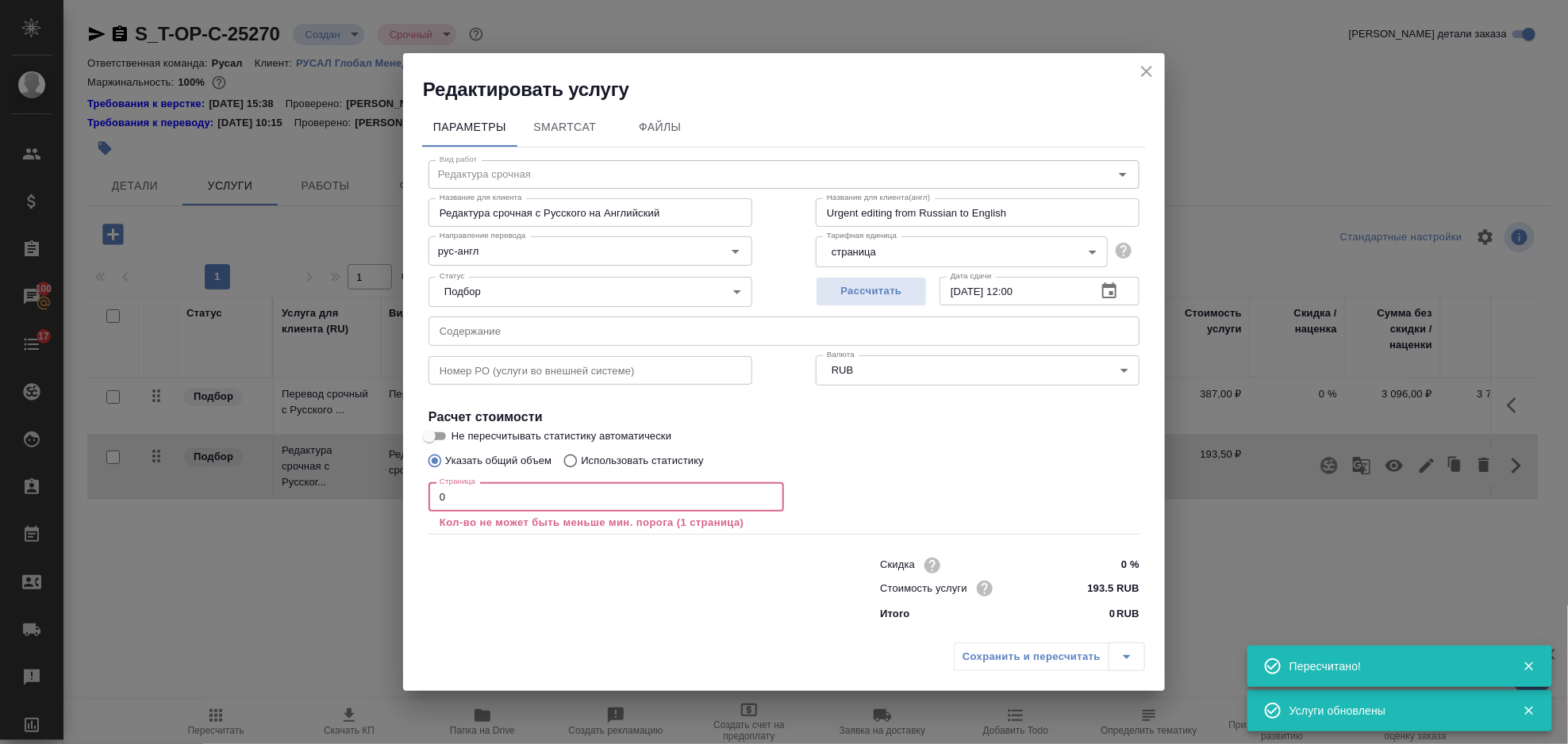
click at [590, 507] on input "0" at bounding box center [607, 496] width 355 height 28
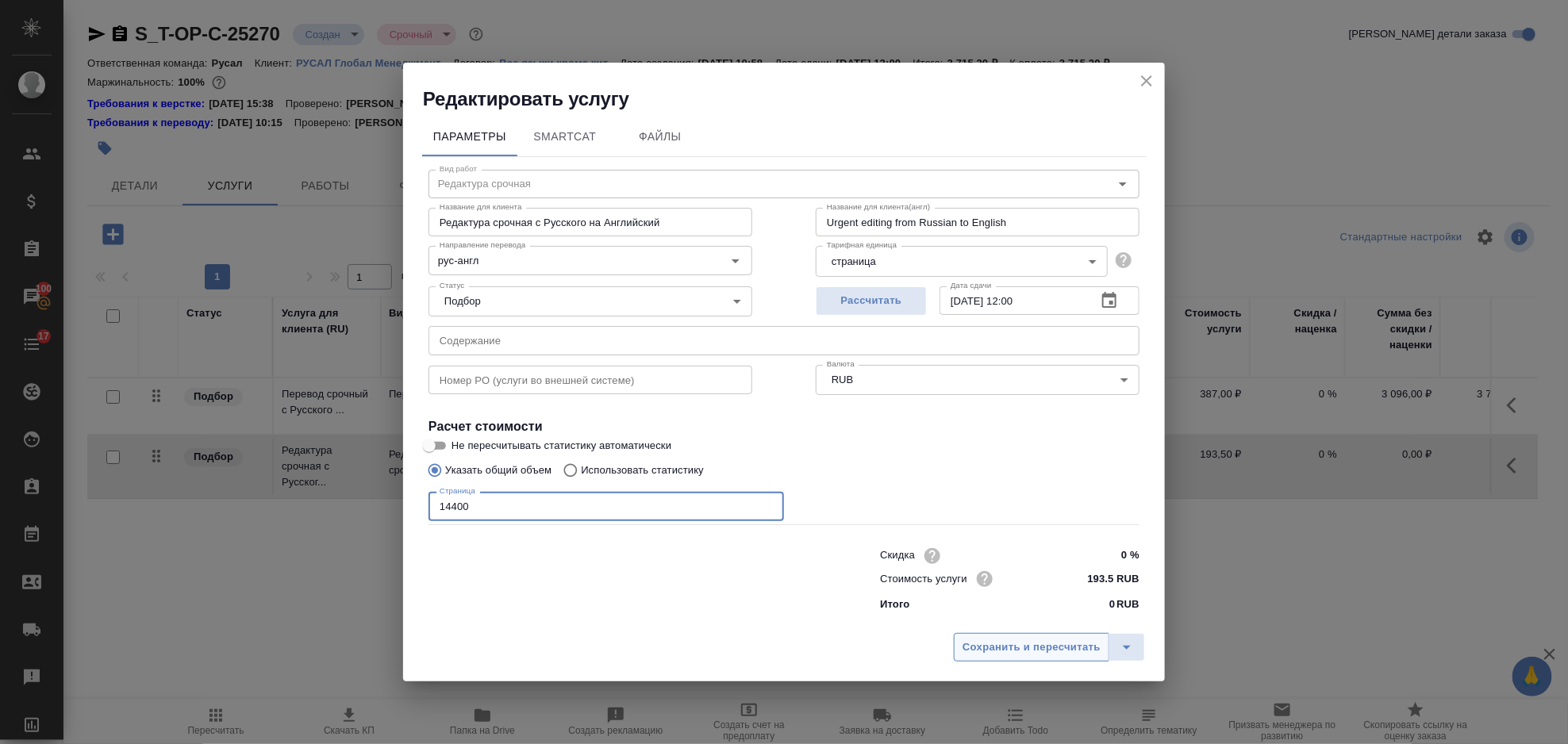
type input "14400"
click at [1039, 642] on span "Сохранить и пересчитать" at bounding box center [1032, 648] width 138 height 19
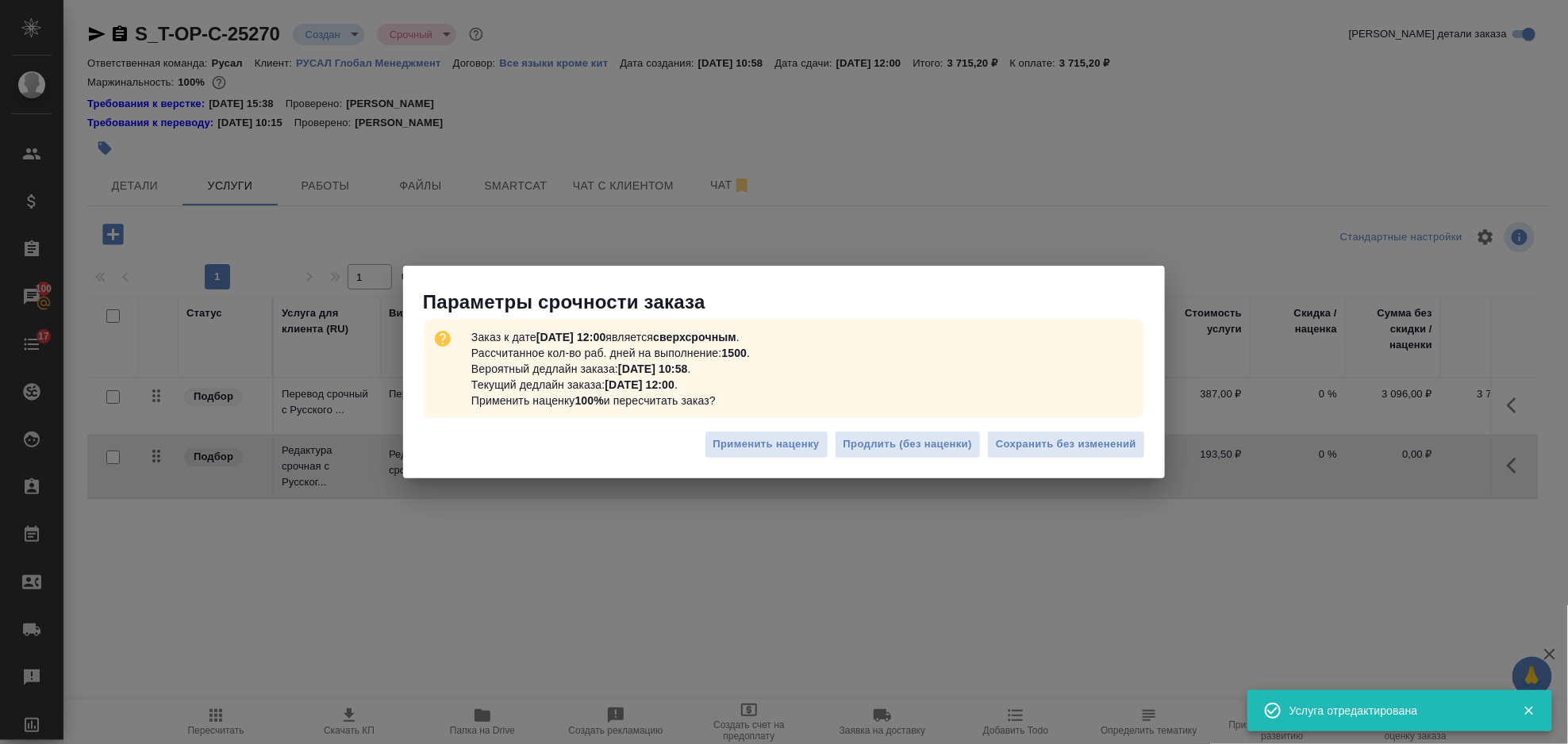
click at [1051, 423] on div "Применить наценку Продлить (без наценки) Сохранить без изменений" at bounding box center [784, 451] width 762 height 56
click at [1051, 445] on span "Сохранить без изменений" at bounding box center [1065, 445] width 140 height 19
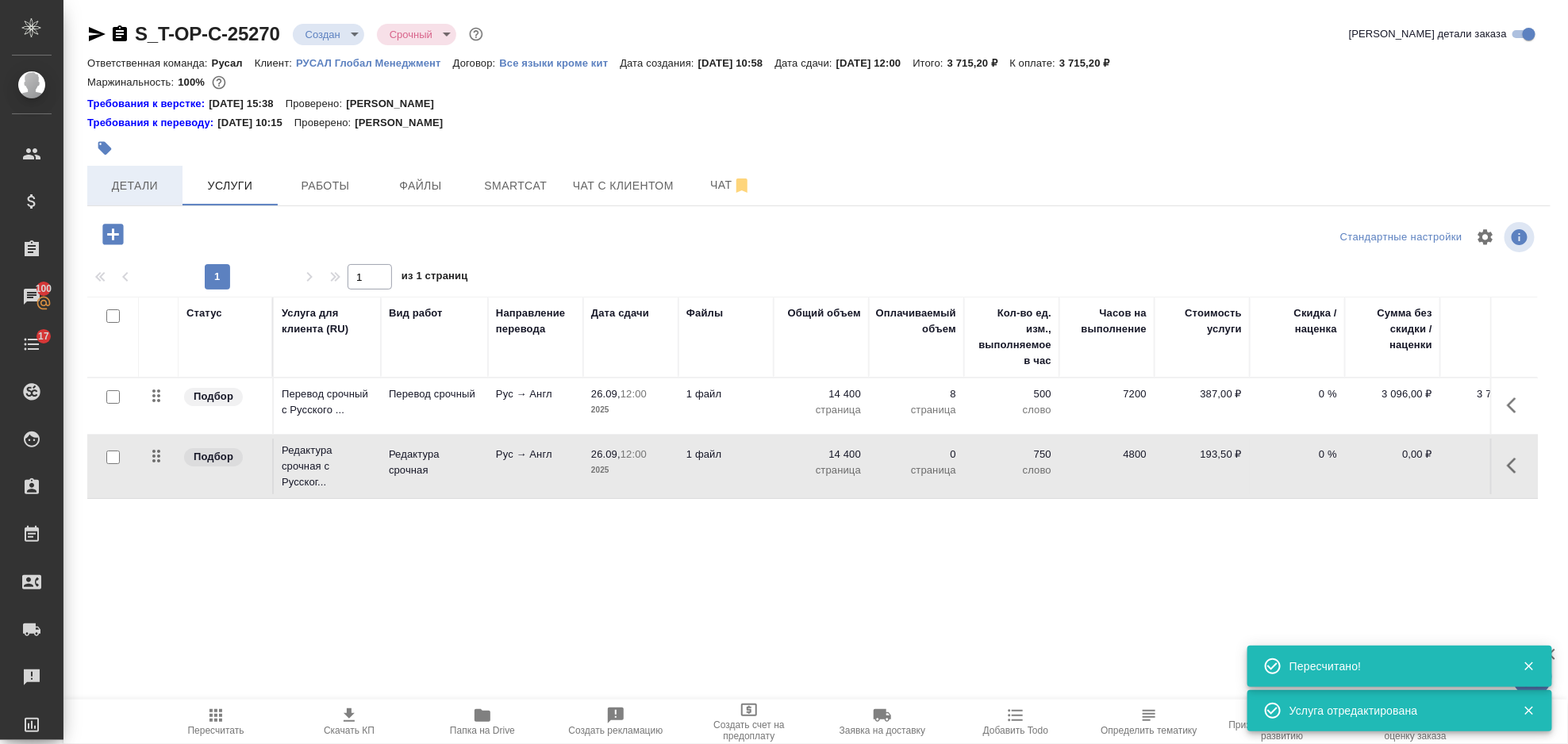
click at [107, 198] on button "Детали" at bounding box center [135, 186] width 95 height 39
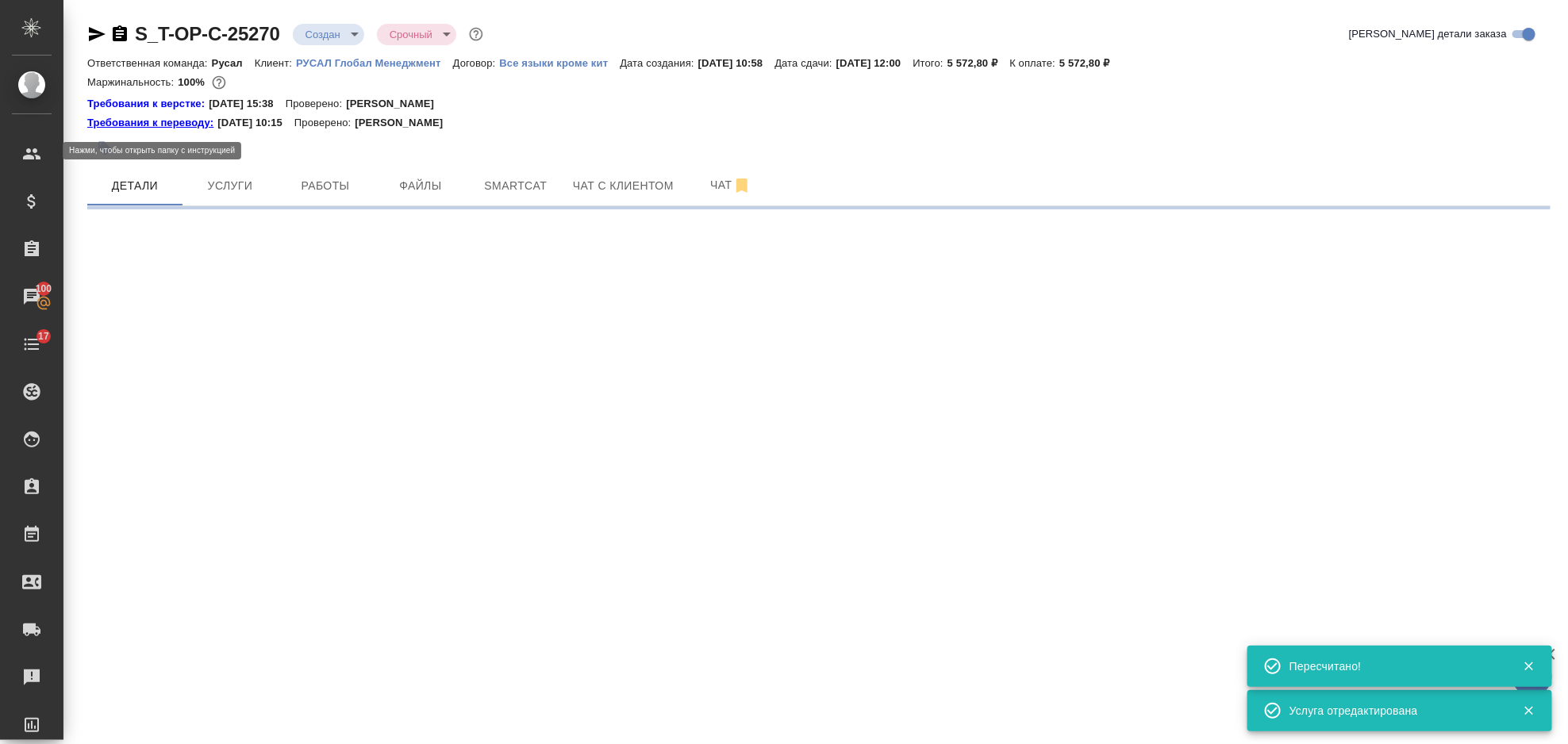
select select "RU"
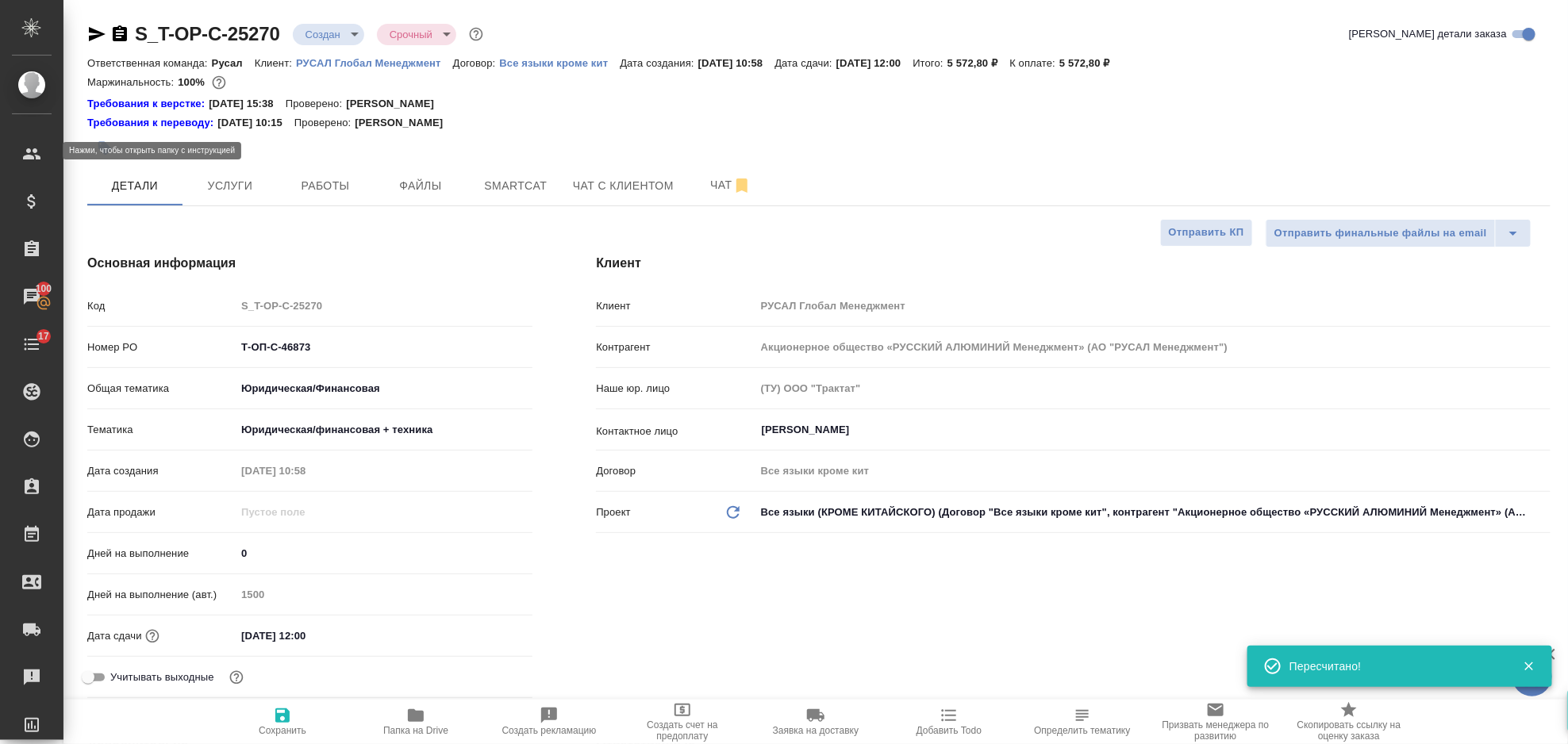
type textarea "x"
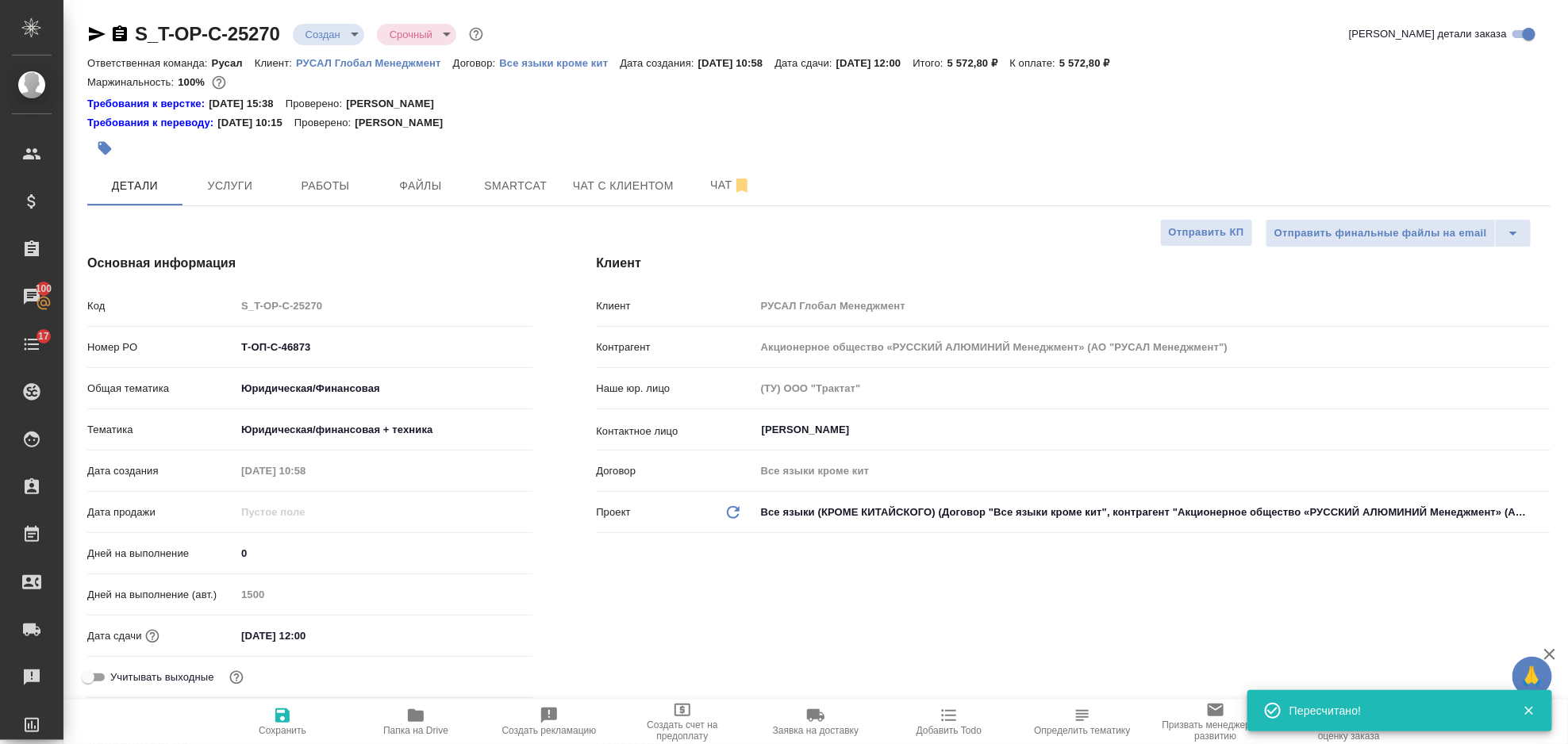
click at [123, 31] on icon "button" at bounding box center [120, 33] width 15 height 16
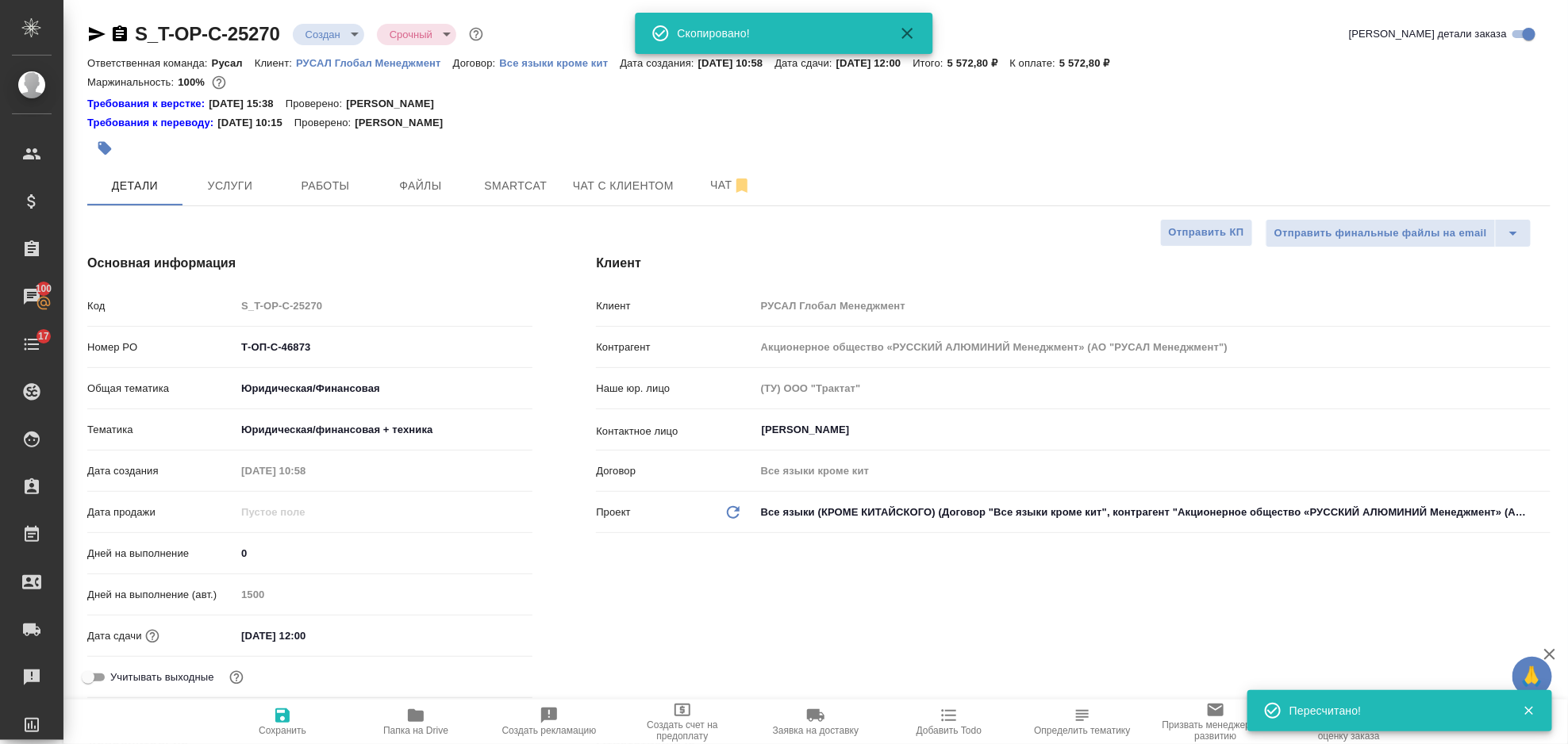
type textarea "x"
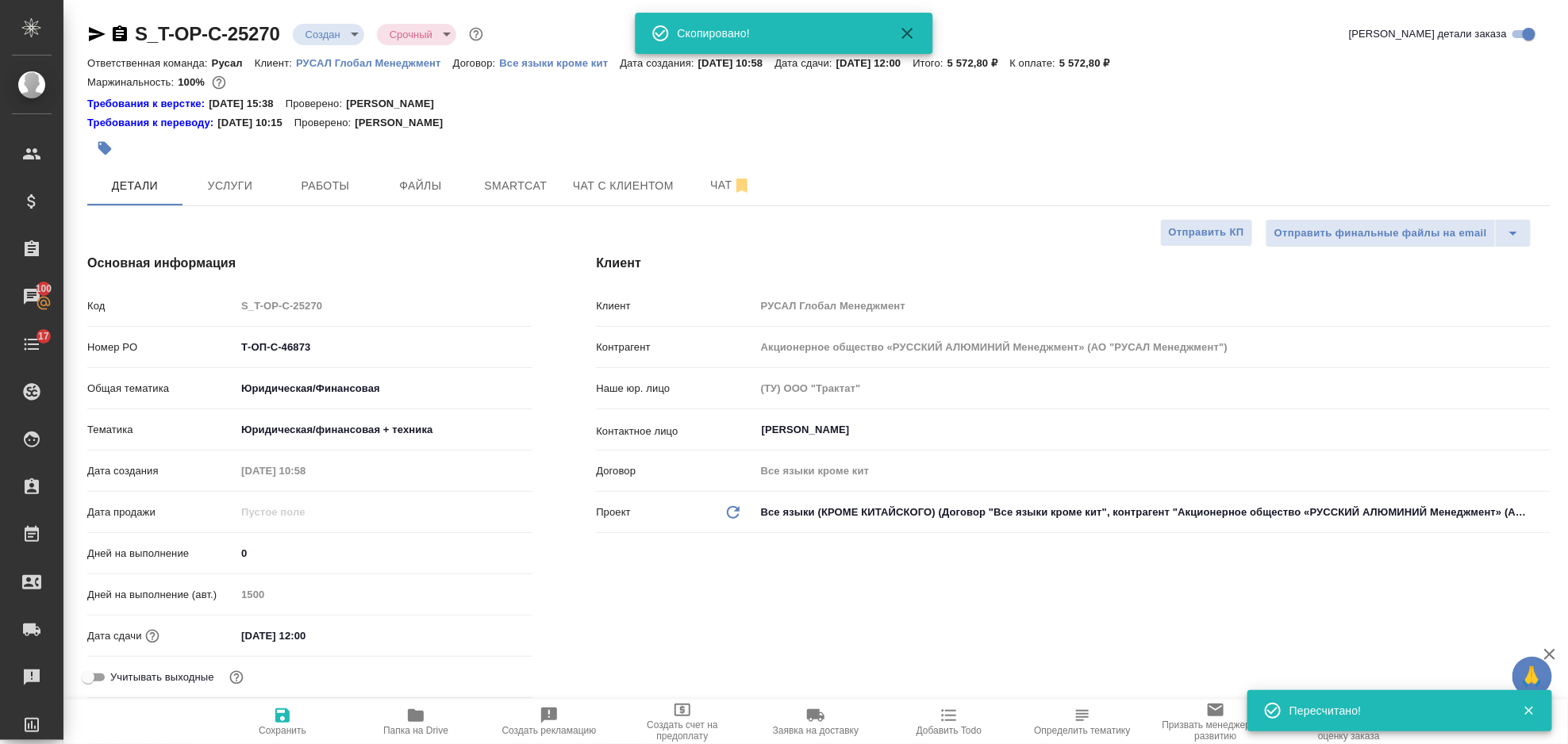
type textarea "x"
click at [93, 37] on icon "button" at bounding box center [97, 33] width 17 height 15
type textarea "x"
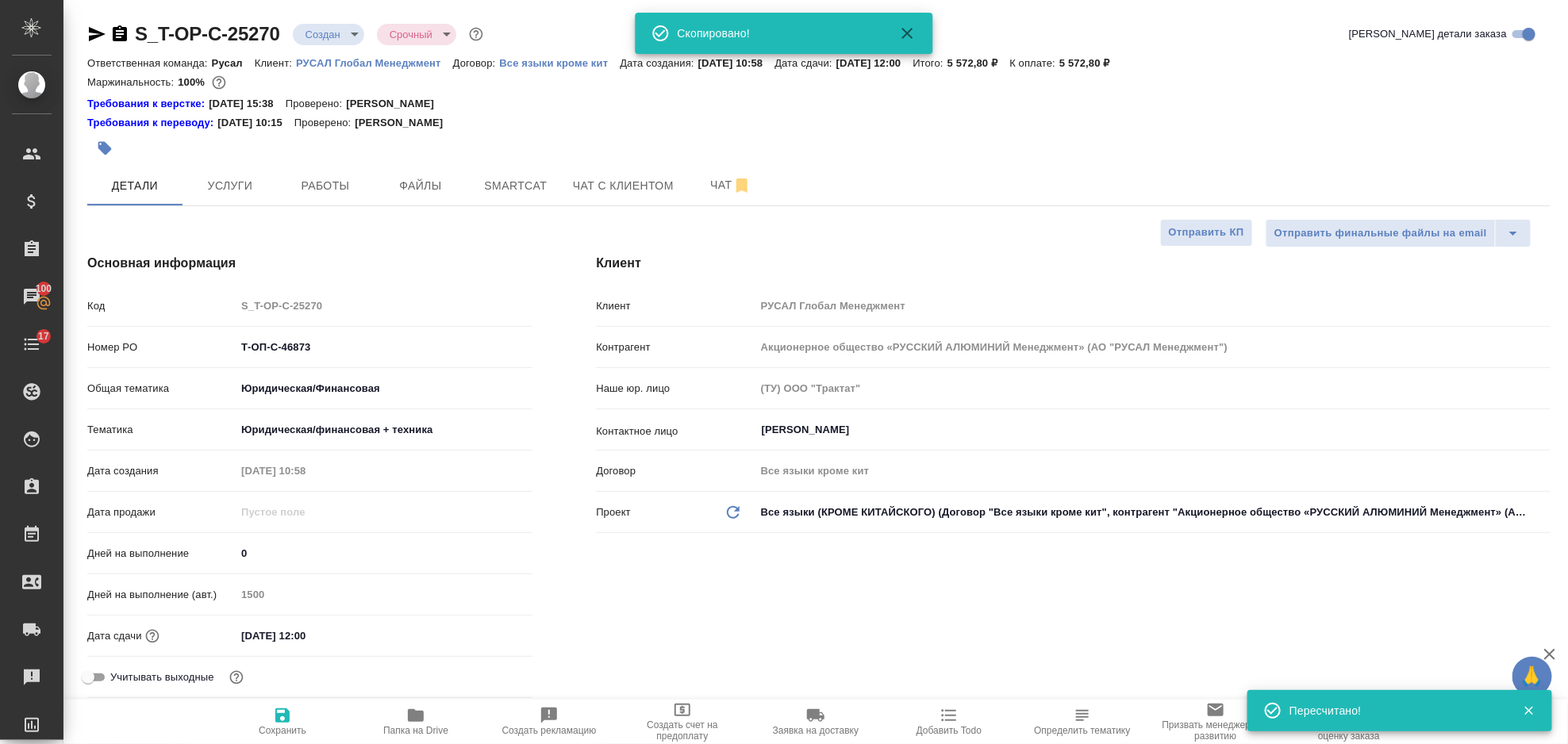
type textarea "x"
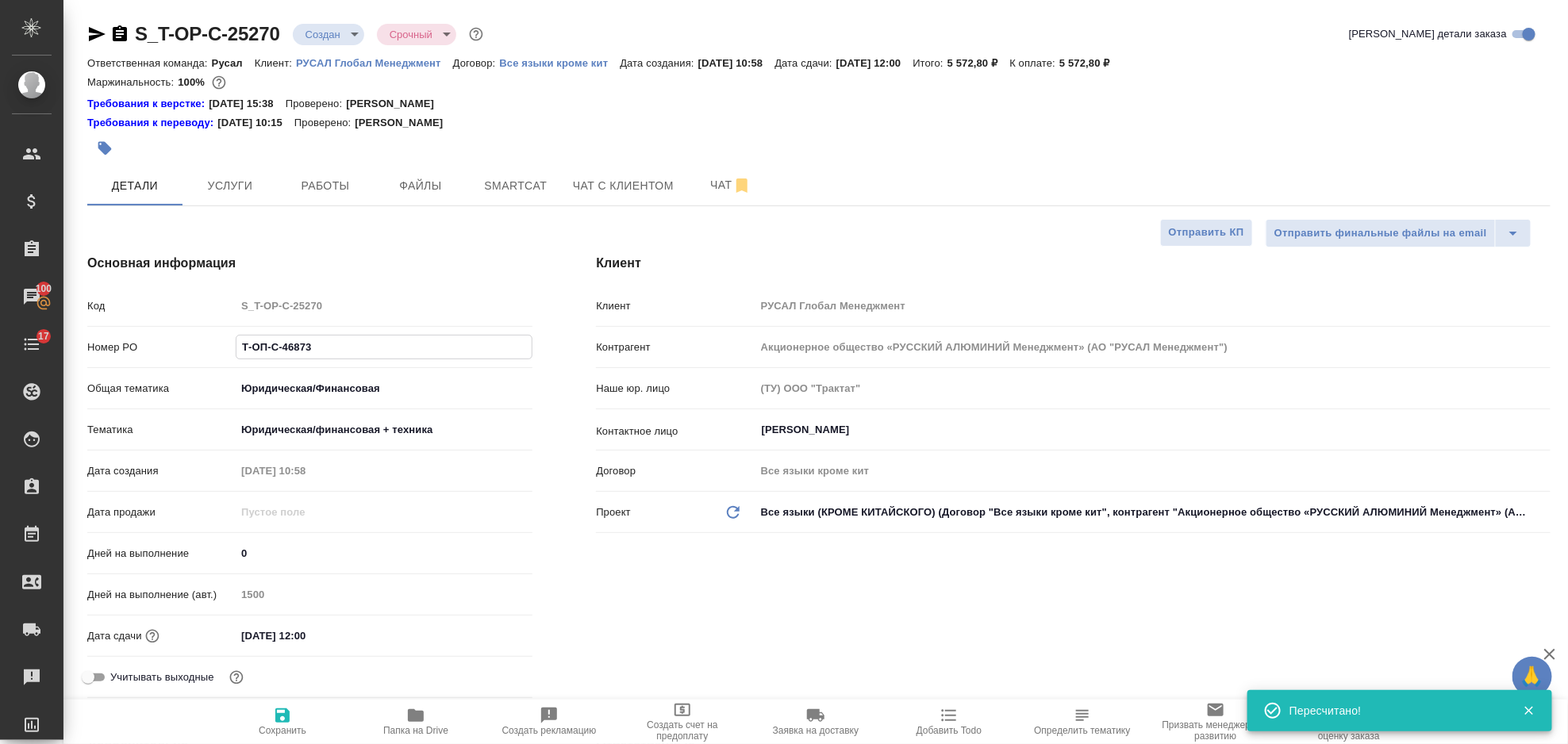
drag, startPoint x: 313, startPoint y: 342, endPoint x: 223, endPoint y: 349, distance: 90.3
click at [223, 349] on div "Номер PO Т-ОП-С-46873" at bounding box center [309, 347] width 445 height 27
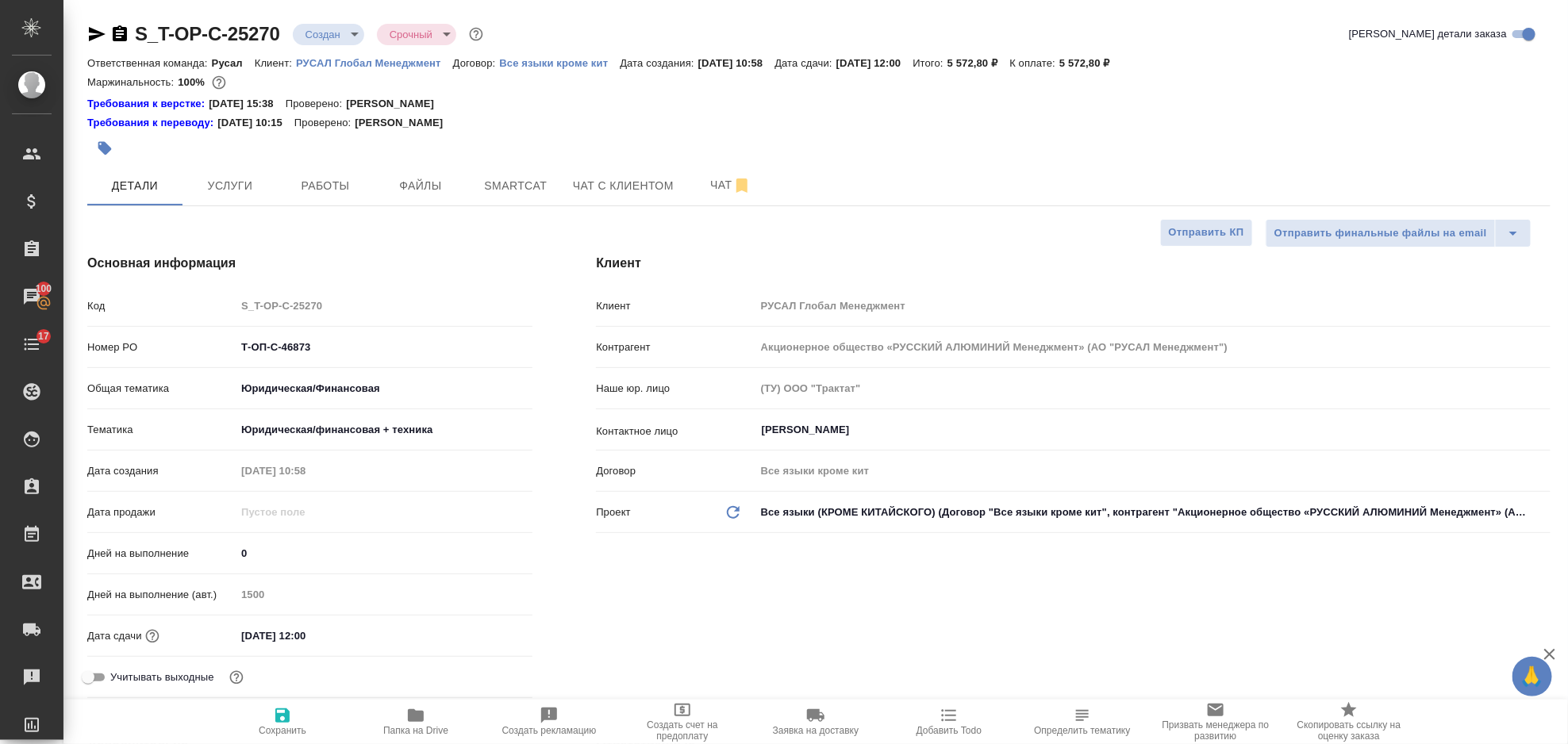
type textarea "x"
